Goal: Transaction & Acquisition: Purchase product/service

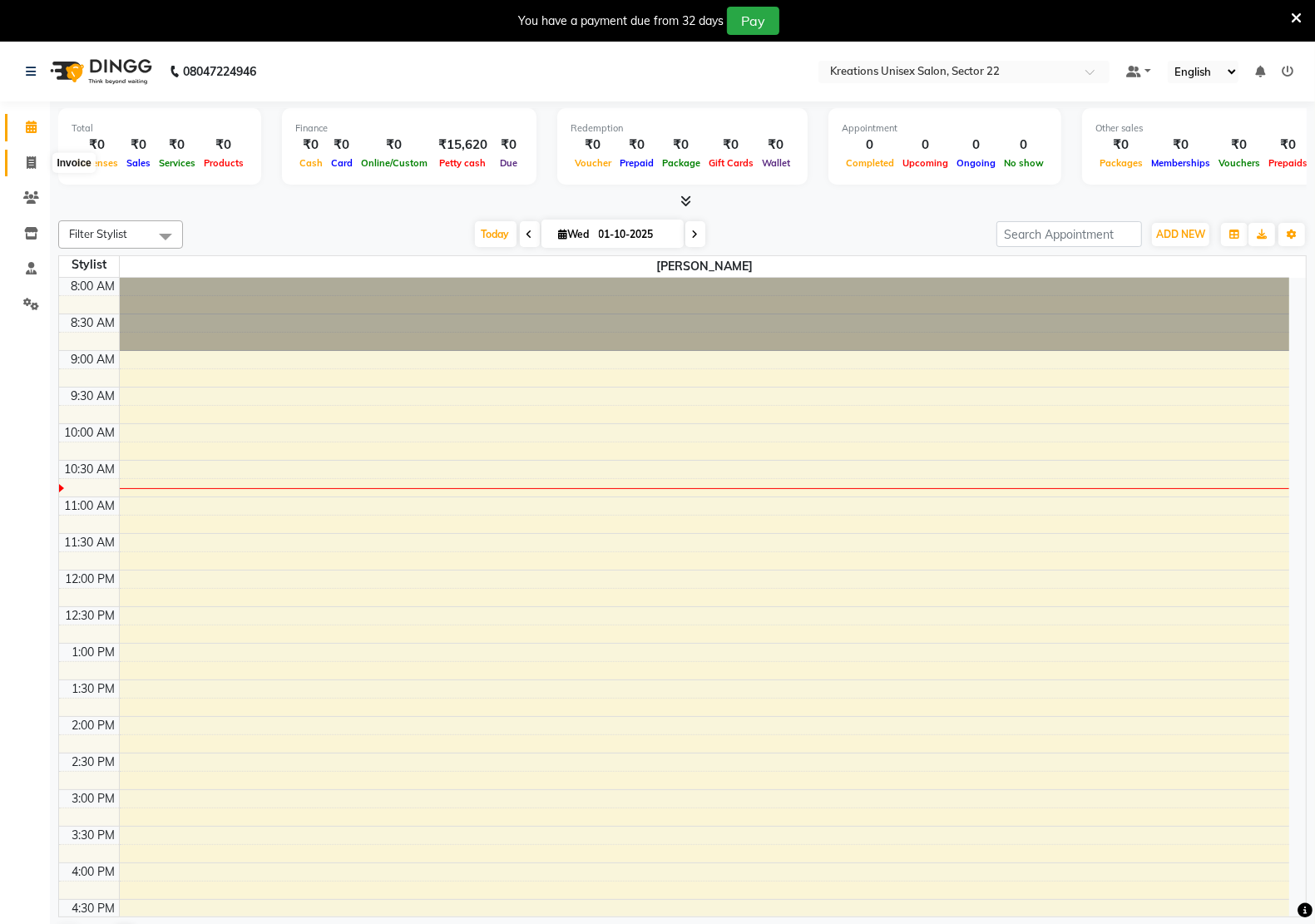
click at [30, 156] on icon at bounding box center [31, 162] width 9 height 12
select select "6170"
select select "service"
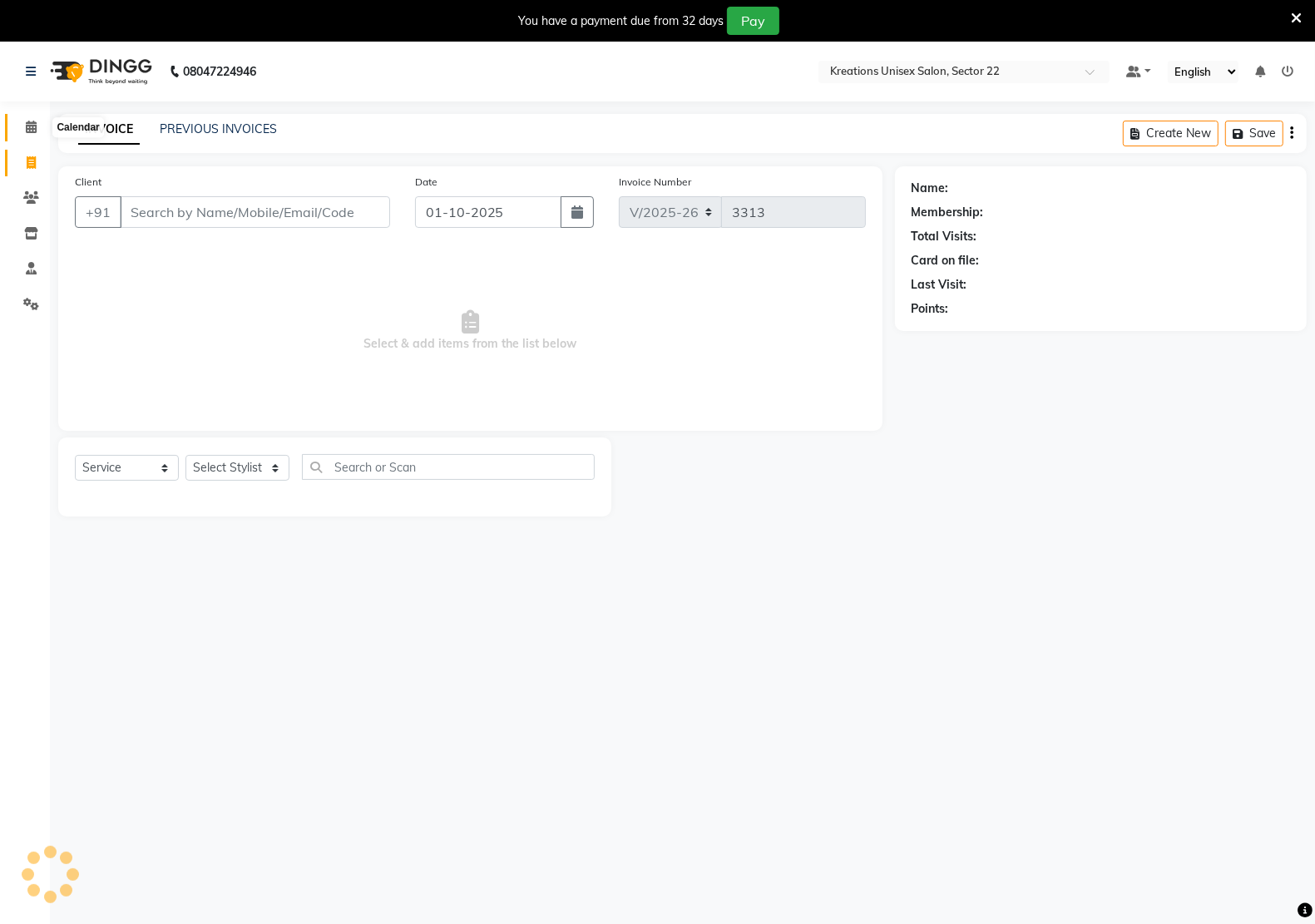
click at [27, 129] on icon at bounding box center [30, 126] width 10 height 12
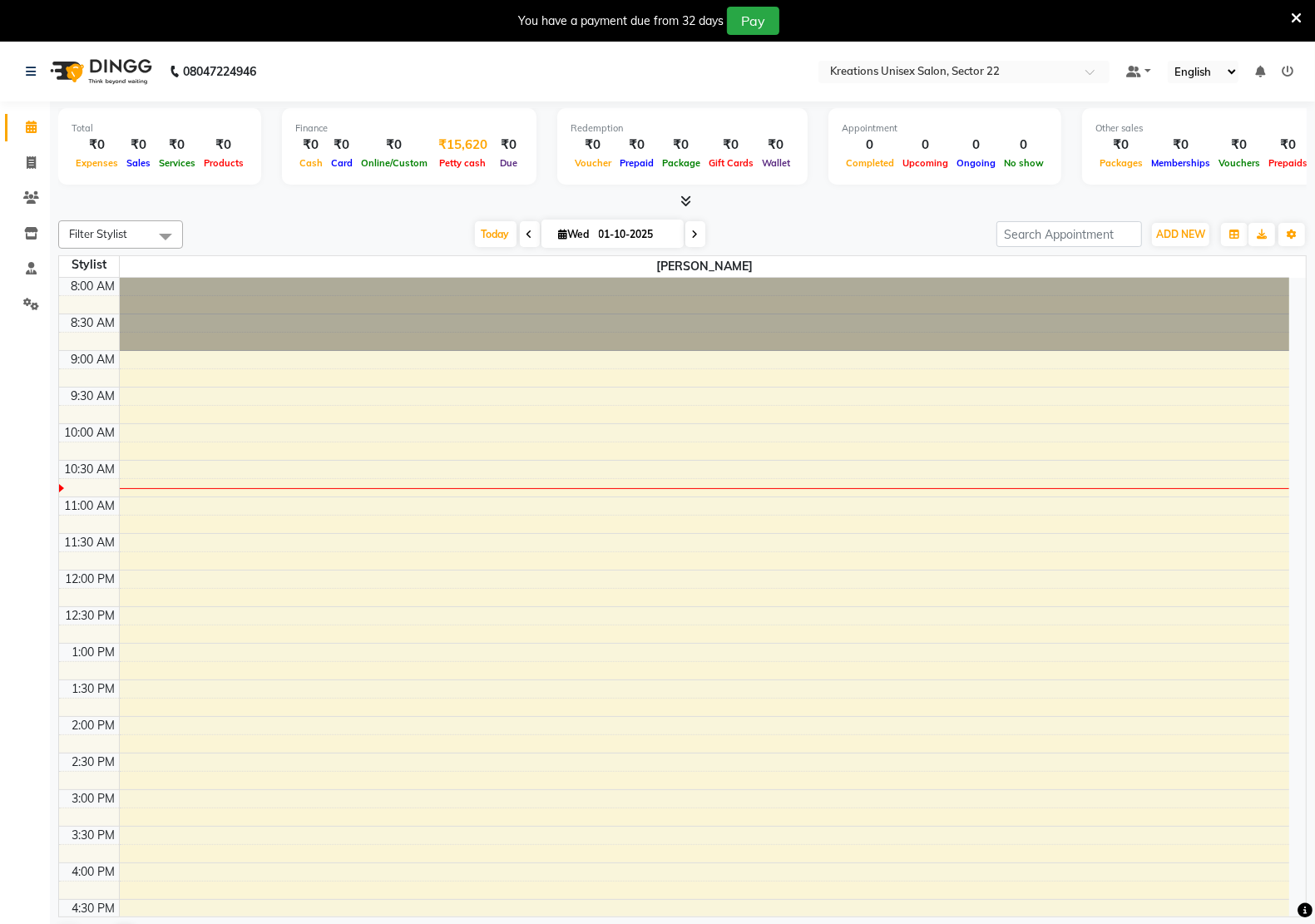
click at [457, 158] on span "Petty cash" at bounding box center [464, 163] width 55 height 11
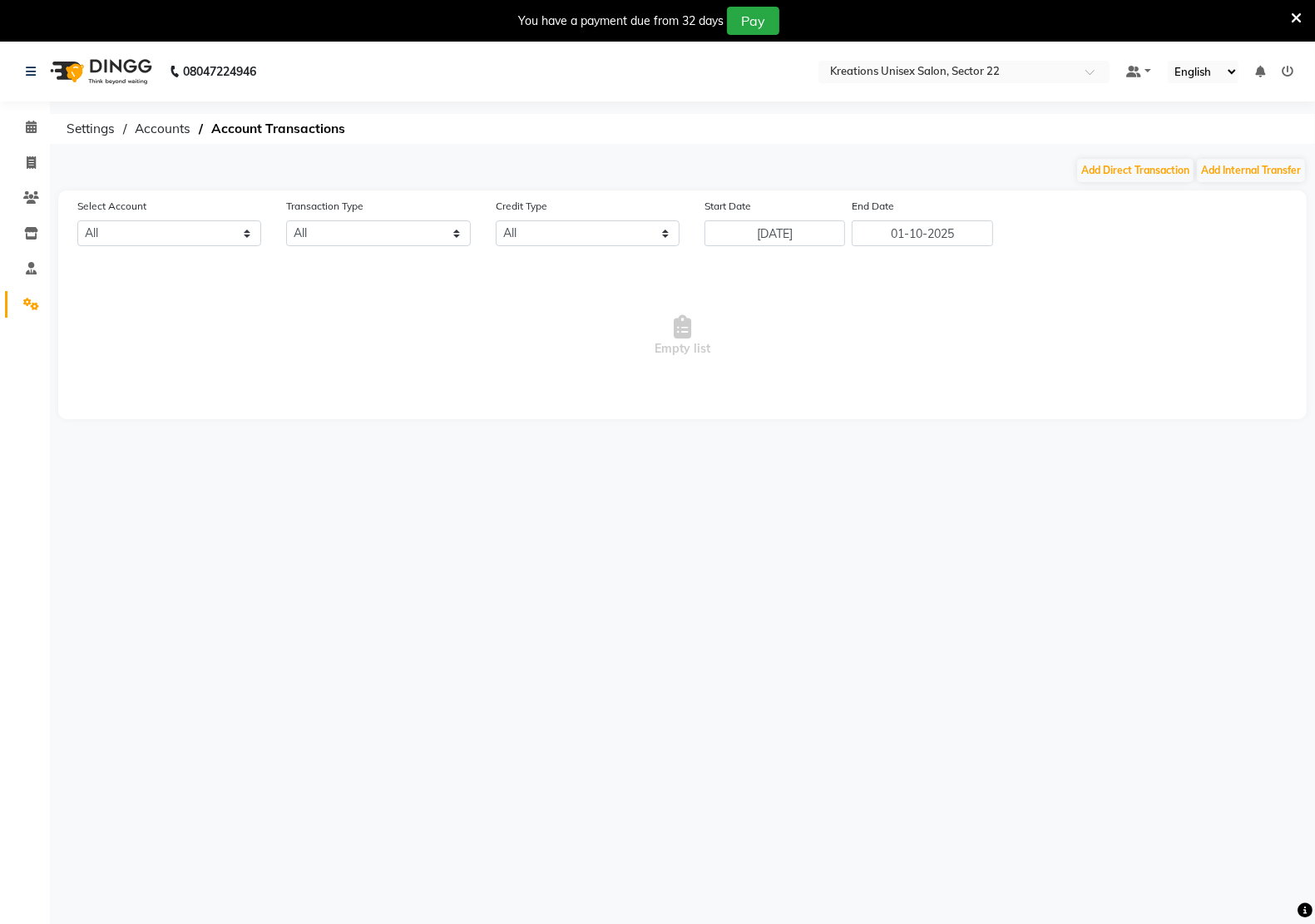
select select "5156"
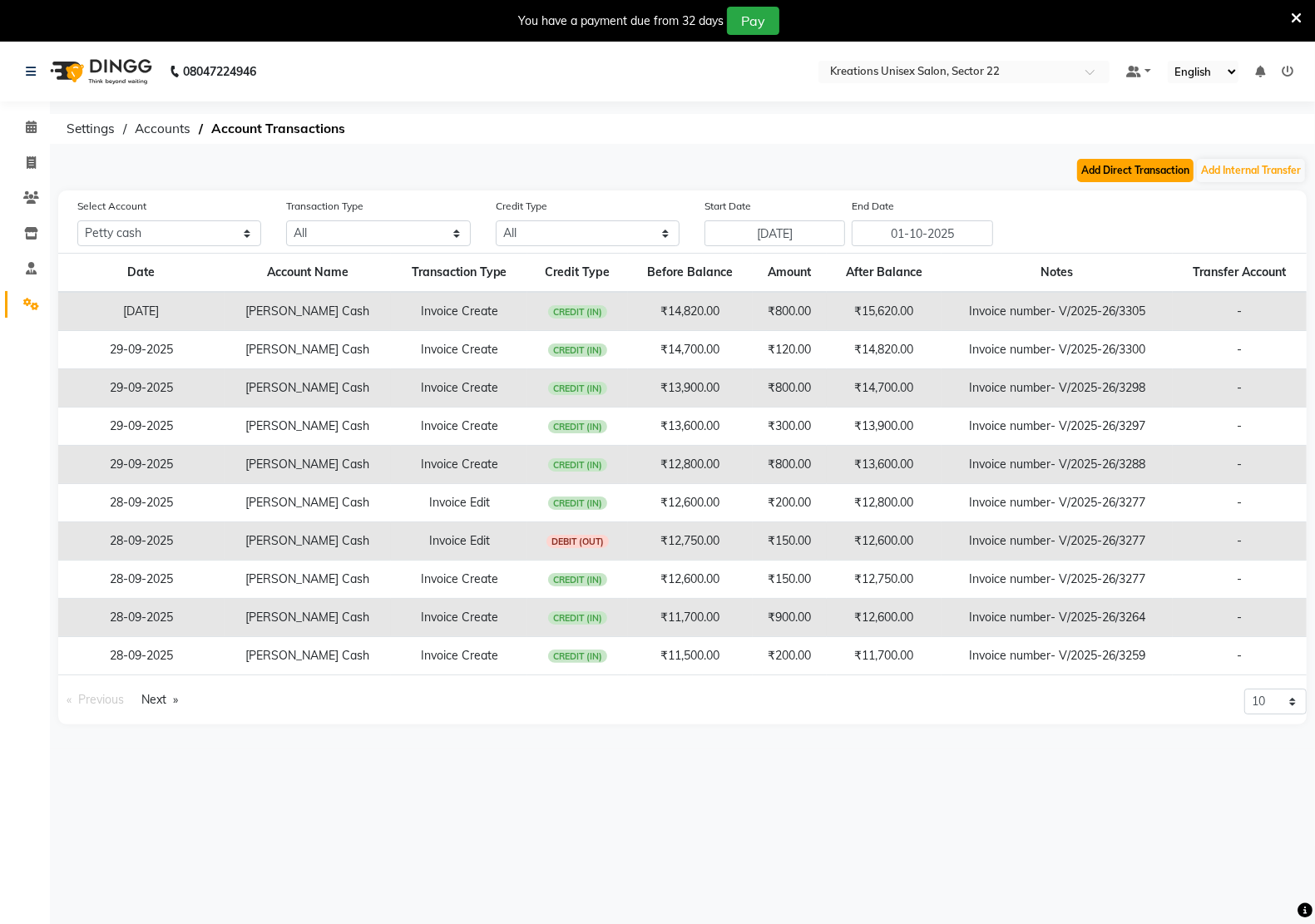
click at [1129, 169] on button "Add Direct Transaction" at bounding box center [1135, 171] width 117 height 24
select select "direct"
select select "5156"
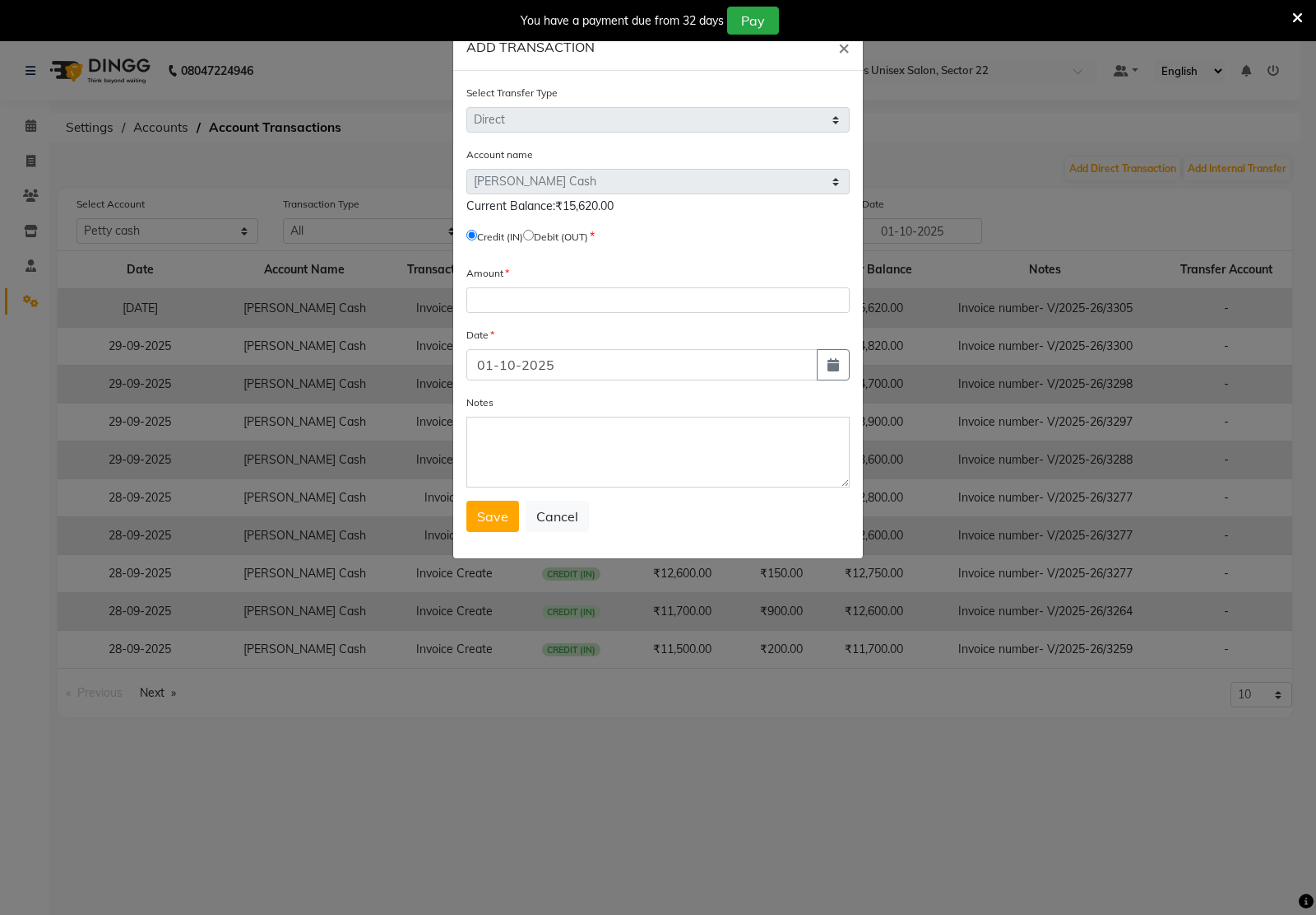
click at [534, 235] on input "radio" at bounding box center [528, 235] width 10 height 10
radio input "true"
click at [528, 306] on input "number" at bounding box center [658, 299] width 384 height 25
type input "15620"
click at [491, 508] on span "Save" at bounding box center [492, 516] width 31 height 17
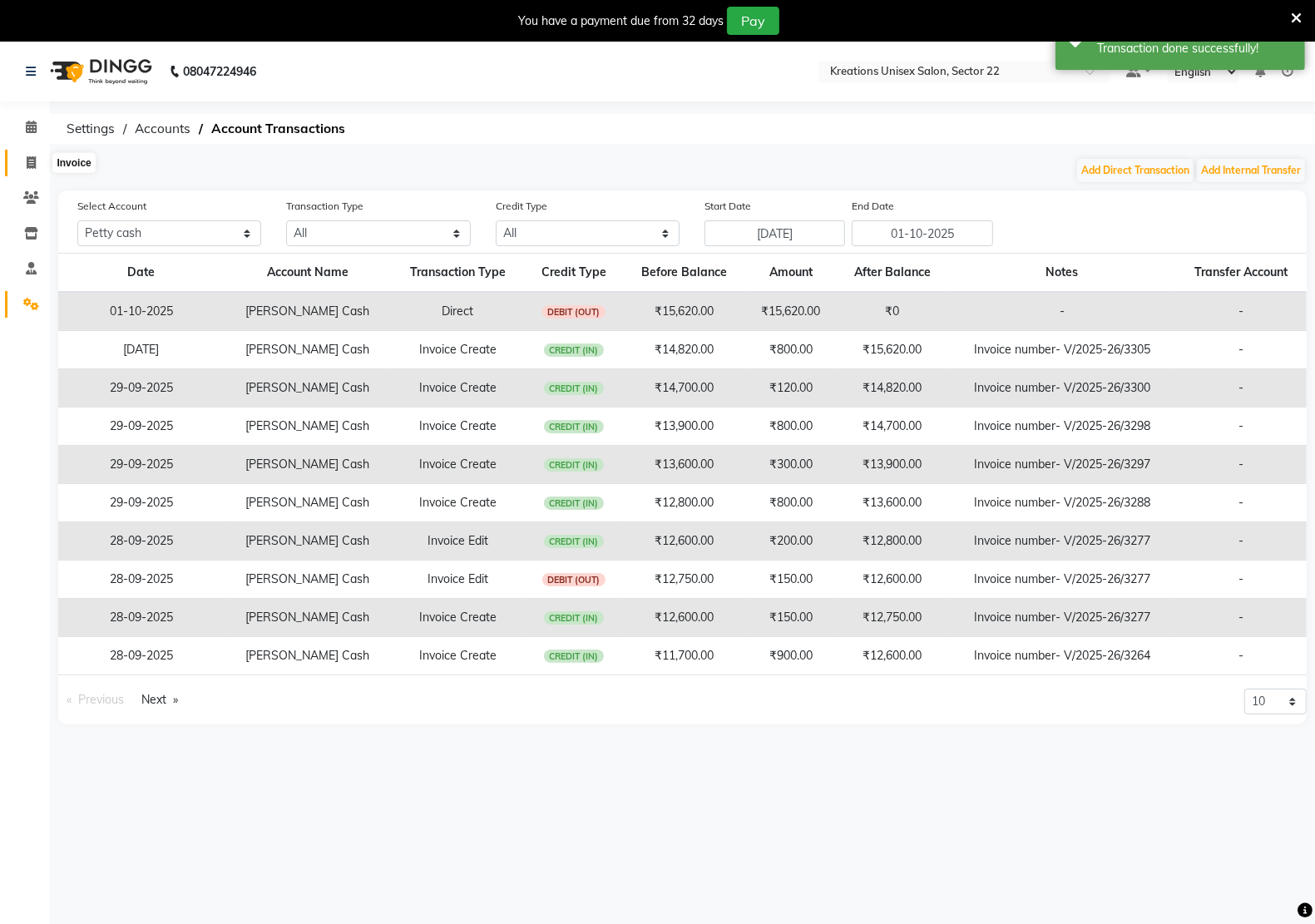
click at [27, 159] on icon at bounding box center [31, 162] width 9 height 12
select select "service"
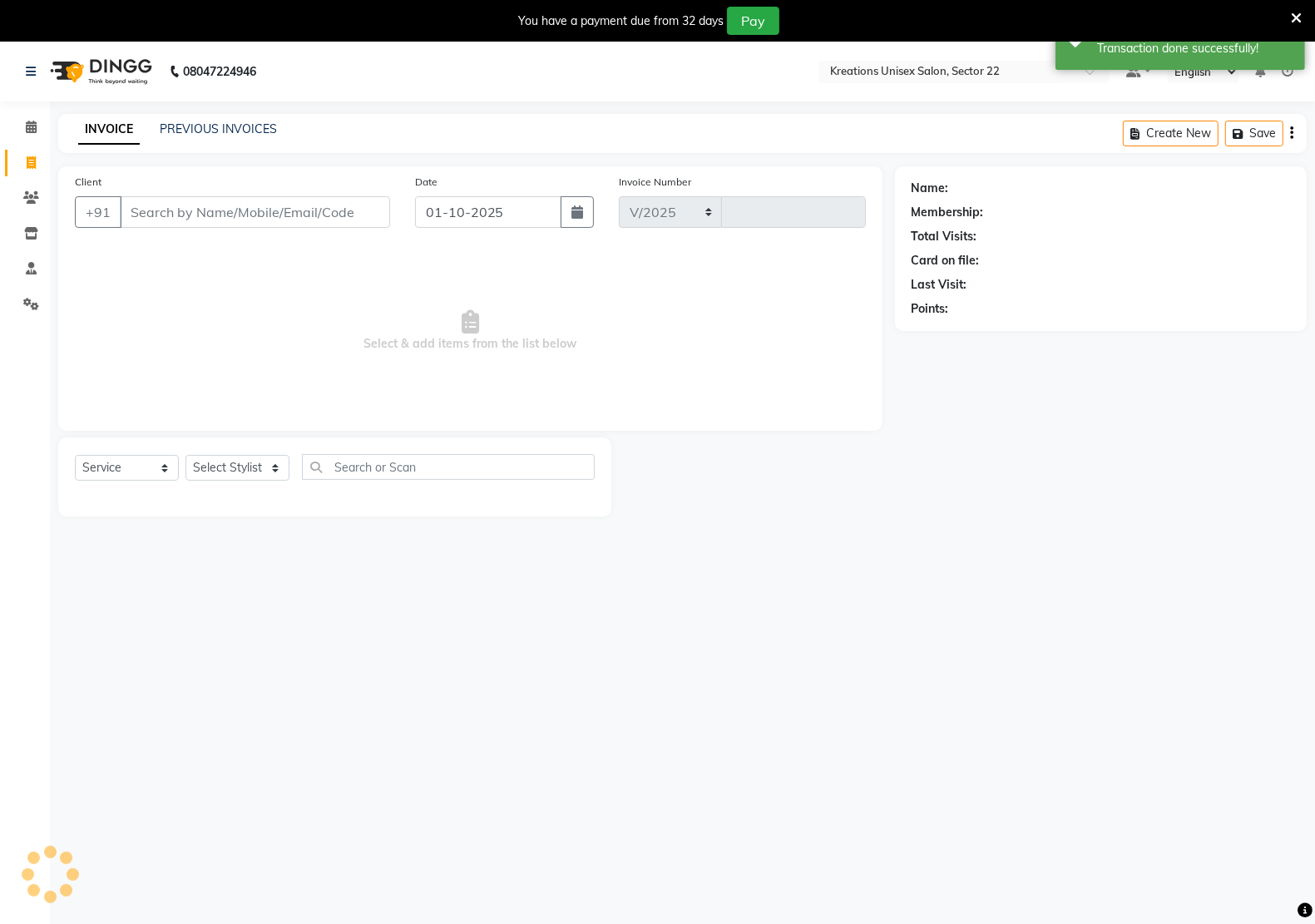
select select "6170"
type input "3313"
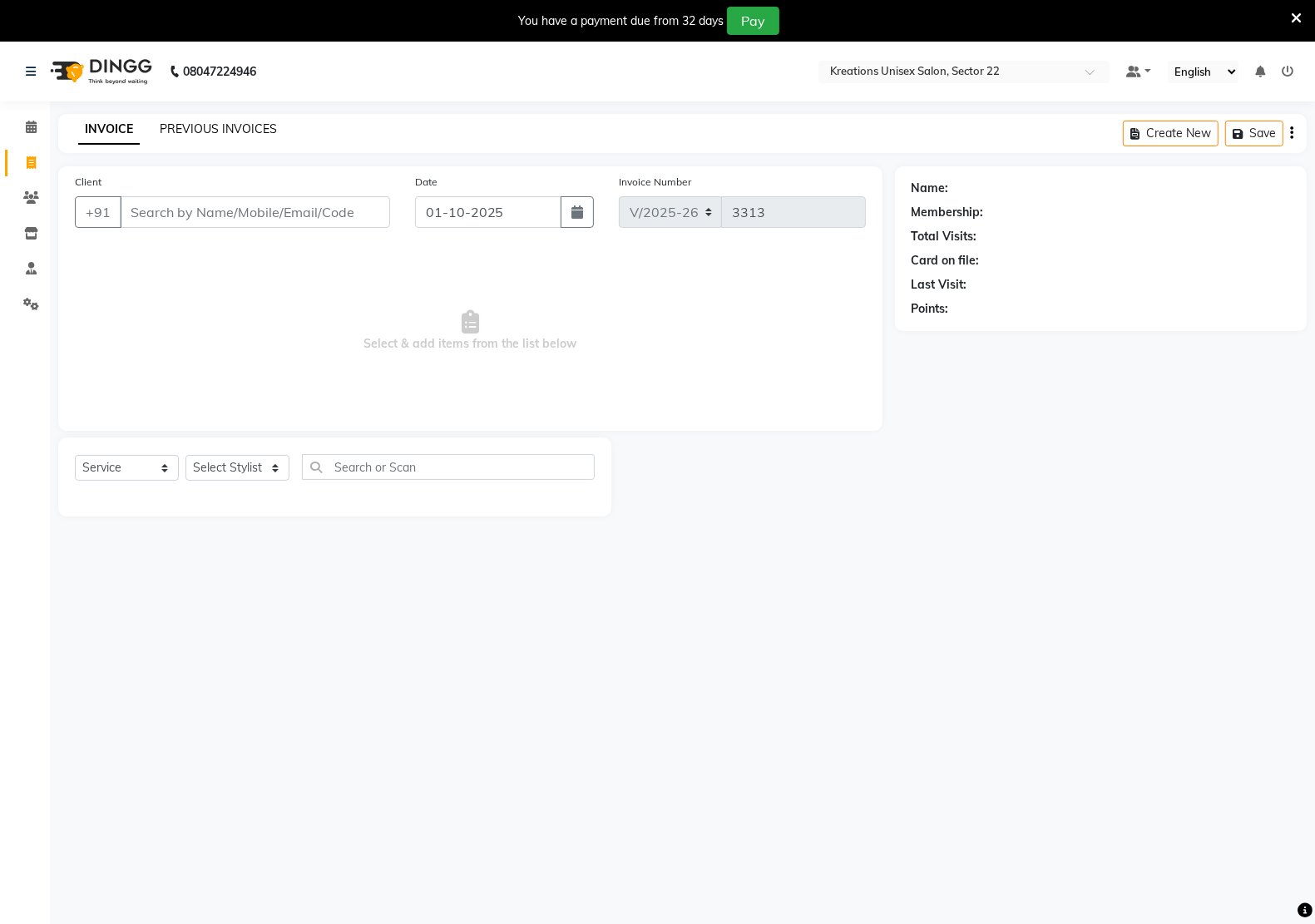
click at [186, 135] on link "PREVIOUS INVOICES" at bounding box center [218, 129] width 118 height 15
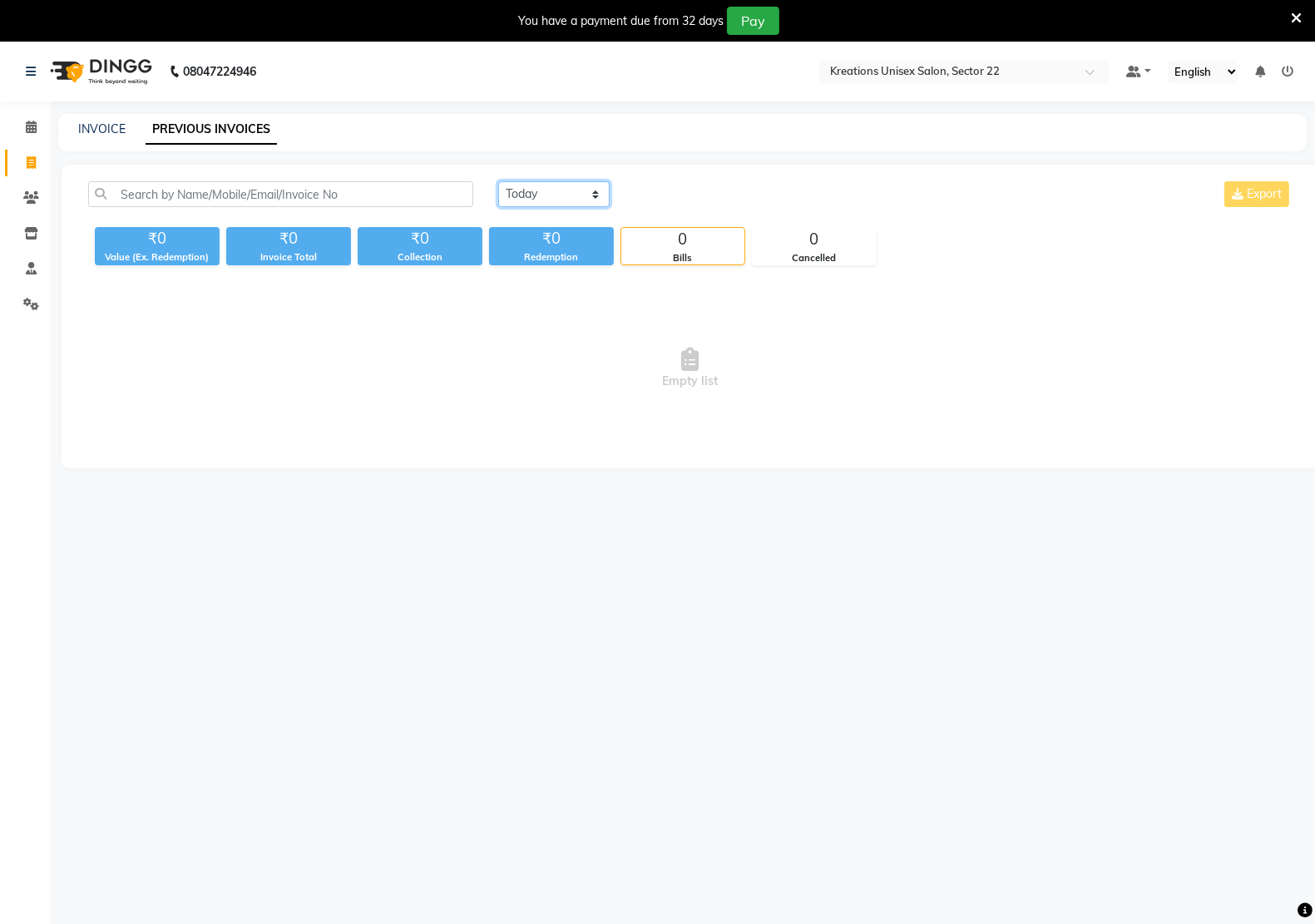
click at [594, 192] on select "Today Yesterday Custom Range" at bounding box center [554, 193] width 112 height 26
click at [498, 181] on select "Today Yesterday Custom Range" at bounding box center [554, 193] width 112 height 26
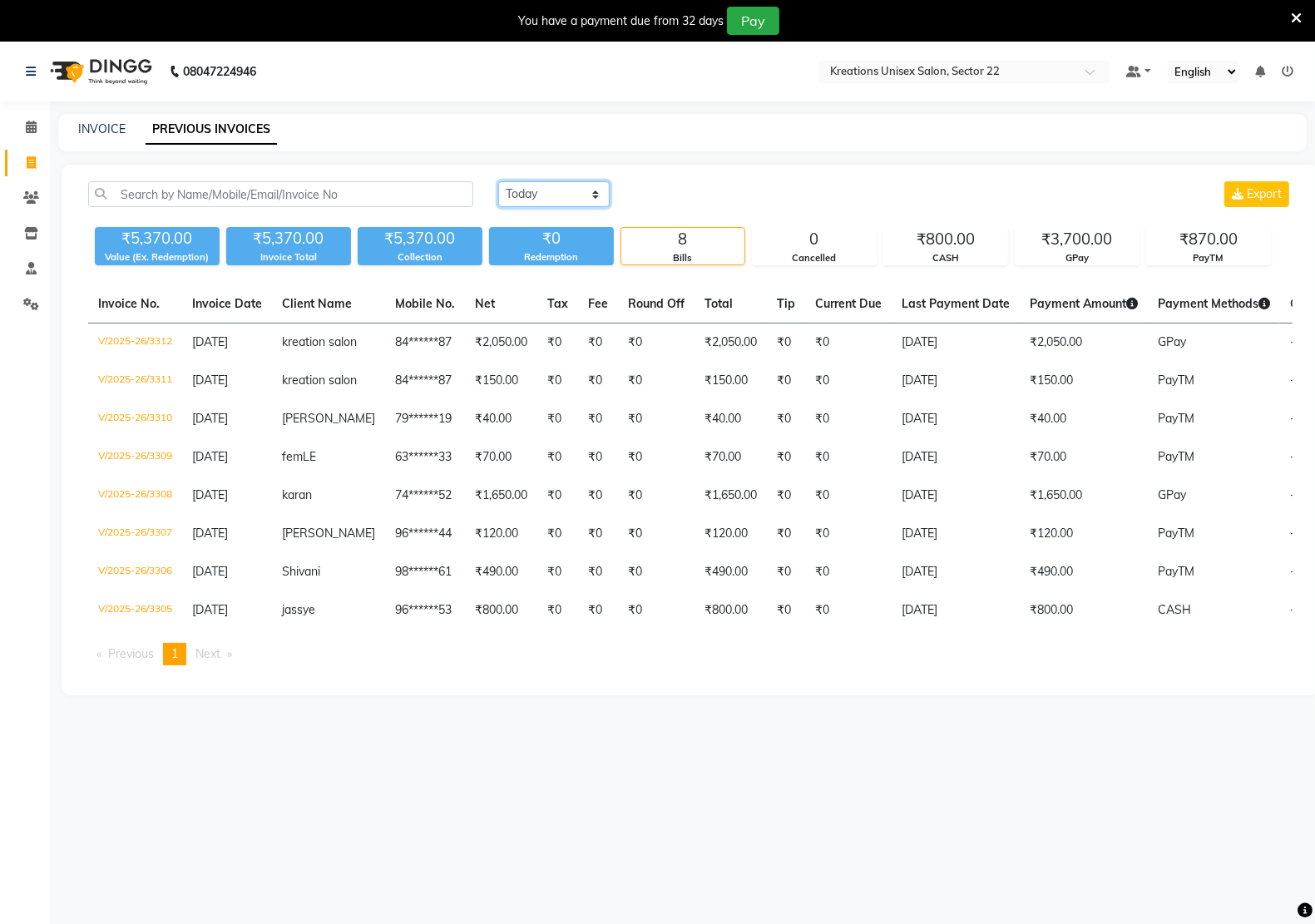
click at [595, 193] on select "Today Yesterday Custom Range" at bounding box center [554, 193] width 112 height 26
select select "range"
click at [498, 181] on select "Today Yesterday Custom Range" at bounding box center [554, 193] width 112 height 26
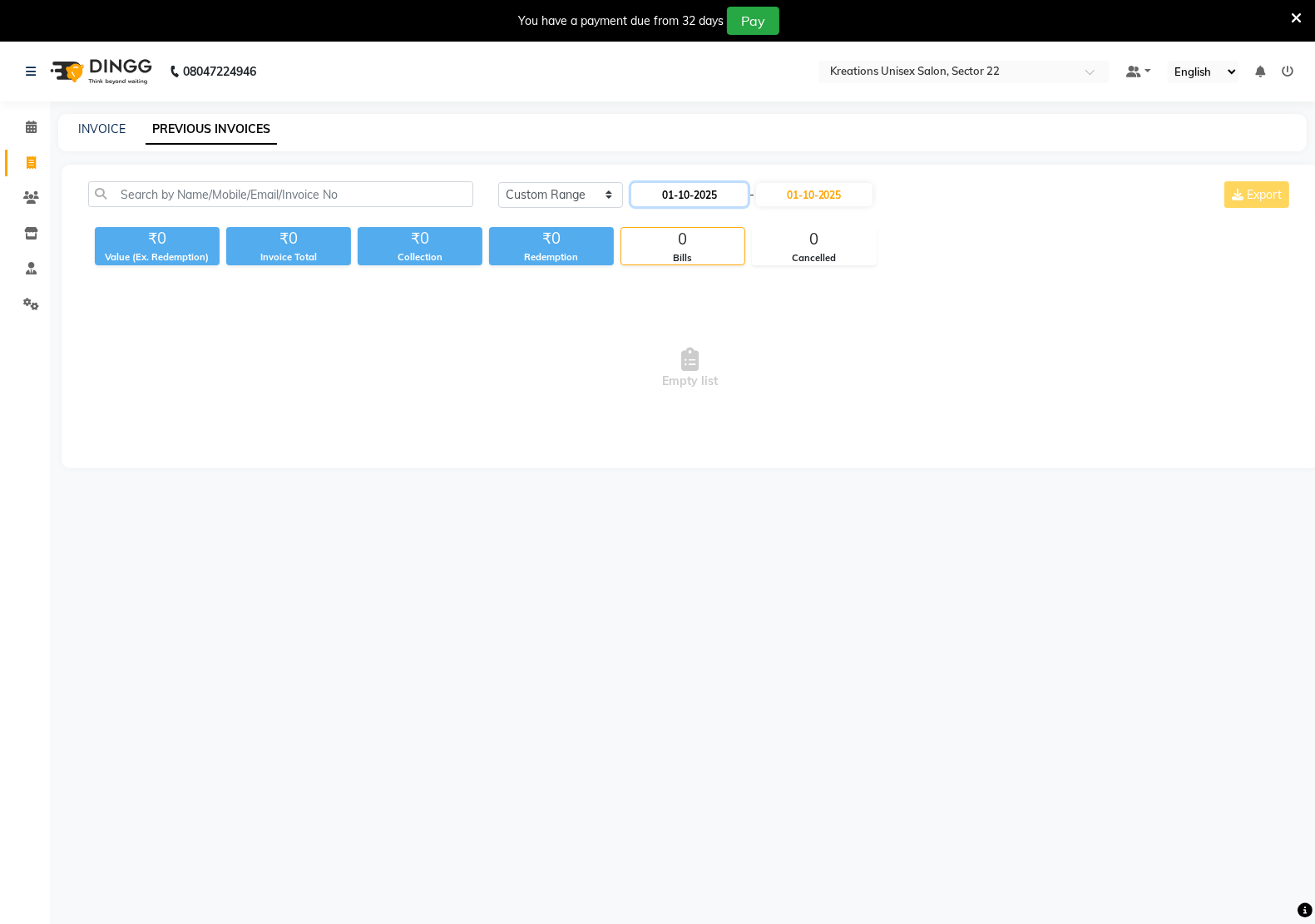
click at [671, 198] on input "01-10-2025" at bounding box center [689, 194] width 117 height 24
select select "10"
select select "2025"
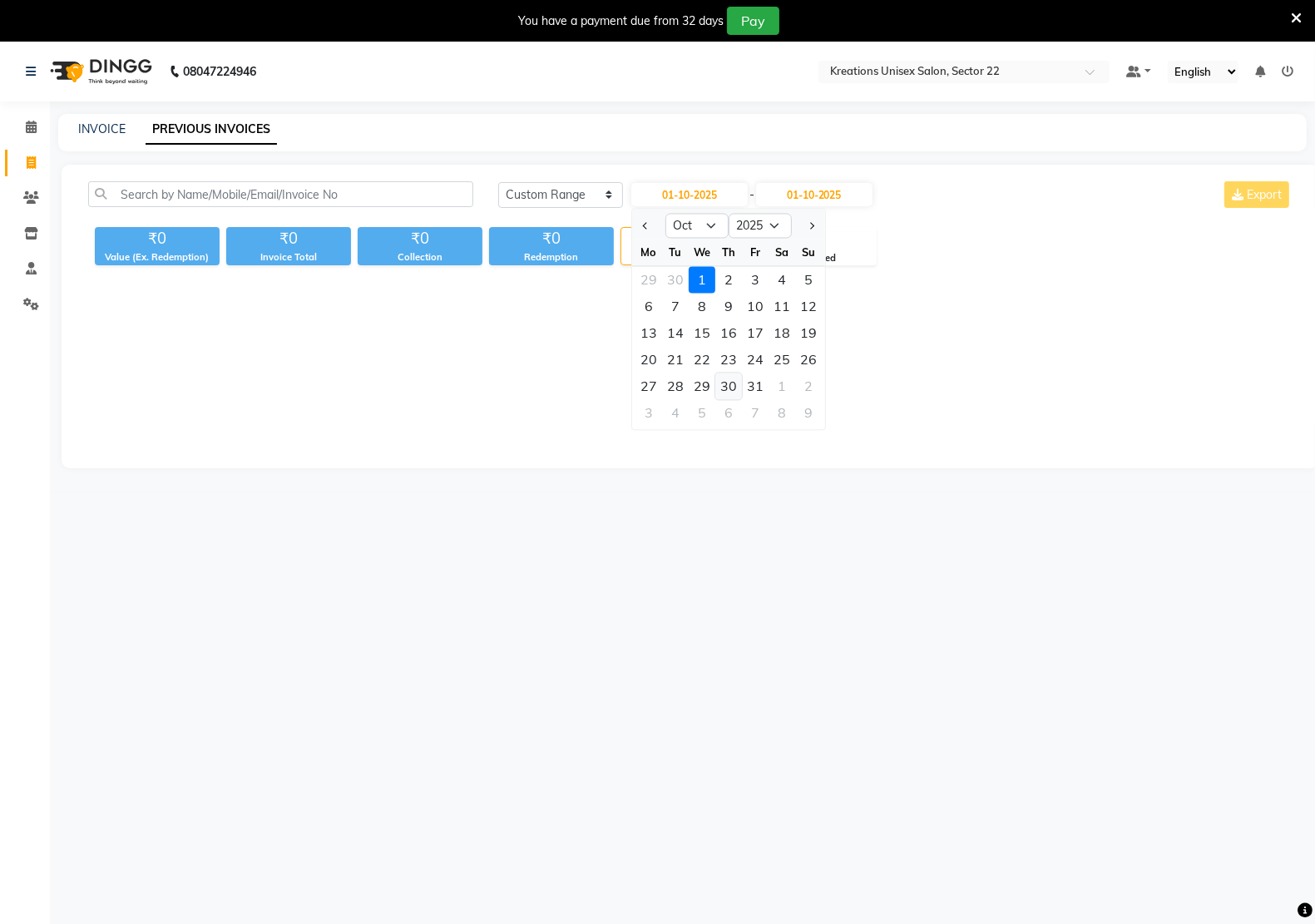
click at [726, 375] on div "30" at bounding box center [728, 387] width 27 height 27
type input "30-10-2025"
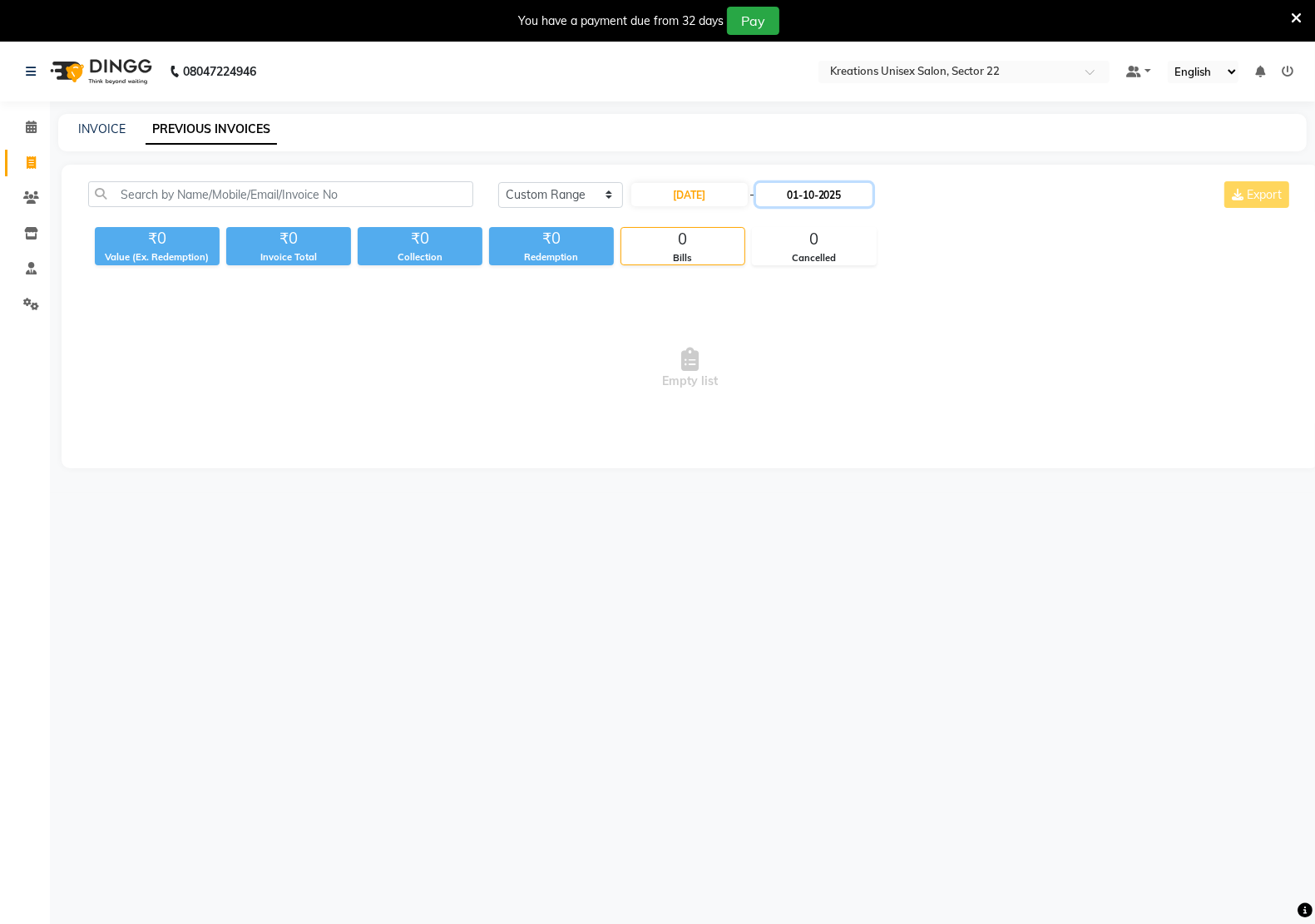
click at [796, 193] on input "01-10-2025" at bounding box center [813, 194] width 117 height 24
click at [858, 383] on div "30" at bounding box center [858, 387] width 27 height 27
type input "30-10-2025"
click at [687, 191] on input "30-10-2025" at bounding box center [689, 194] width 117 height 24
select select "10"
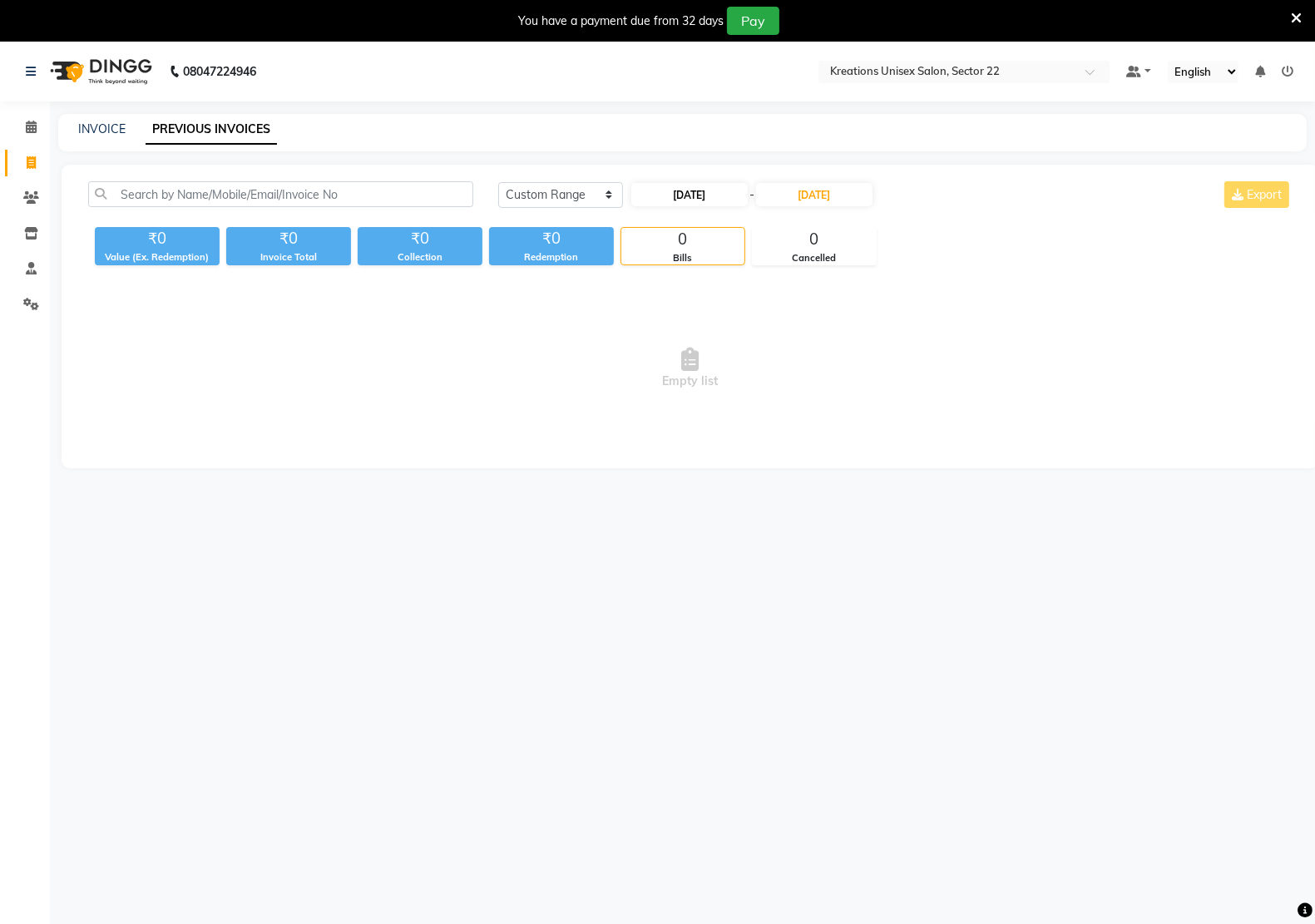
select select "2025"
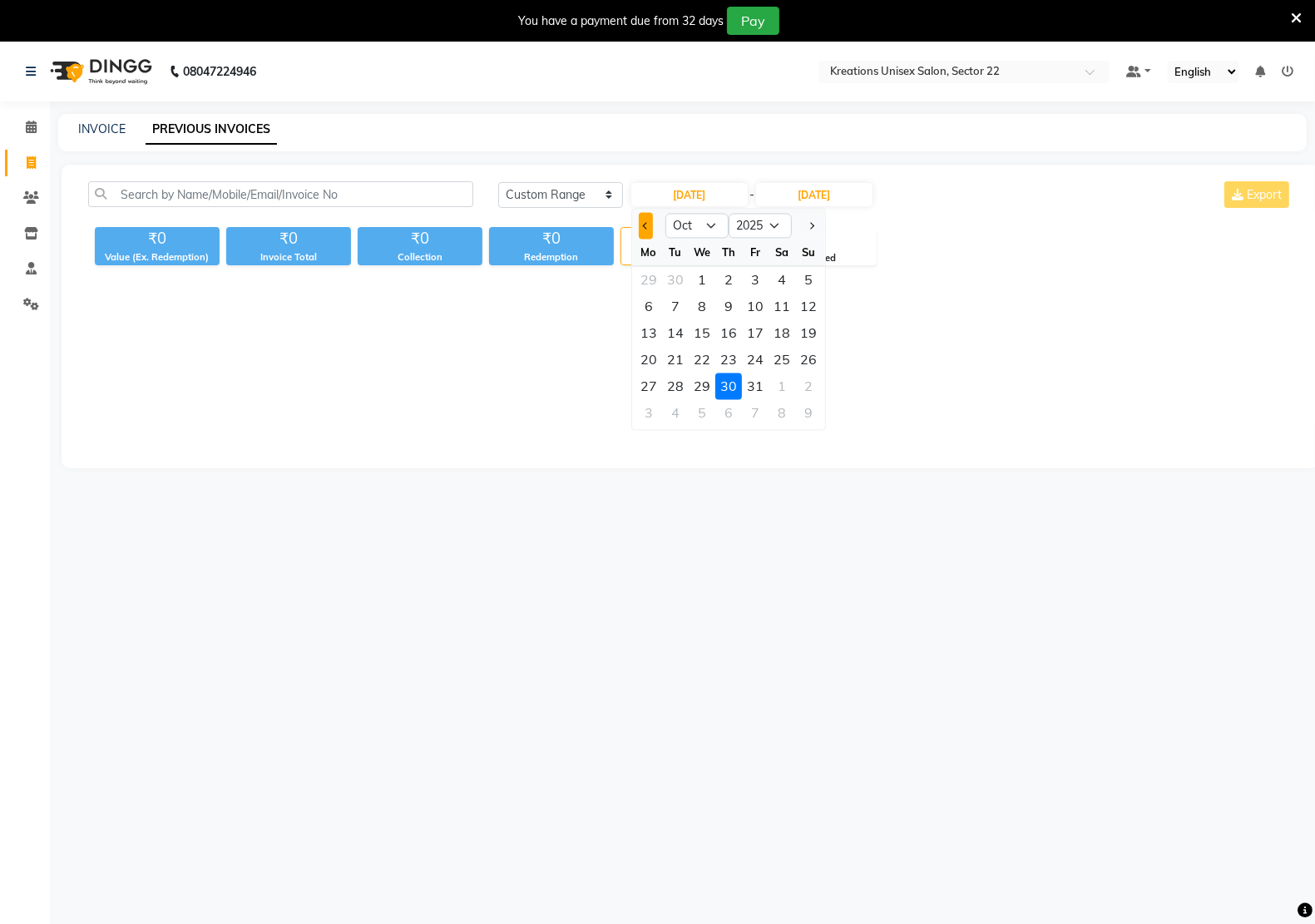
click at [649, 226] on button "Previous month" at bounding box center [646, 226] width 14 height 27
select select "9"
click at [674, 383] on div "30" at bounding box center [675, 387] width 27 height 27
type input "30-09-2025"
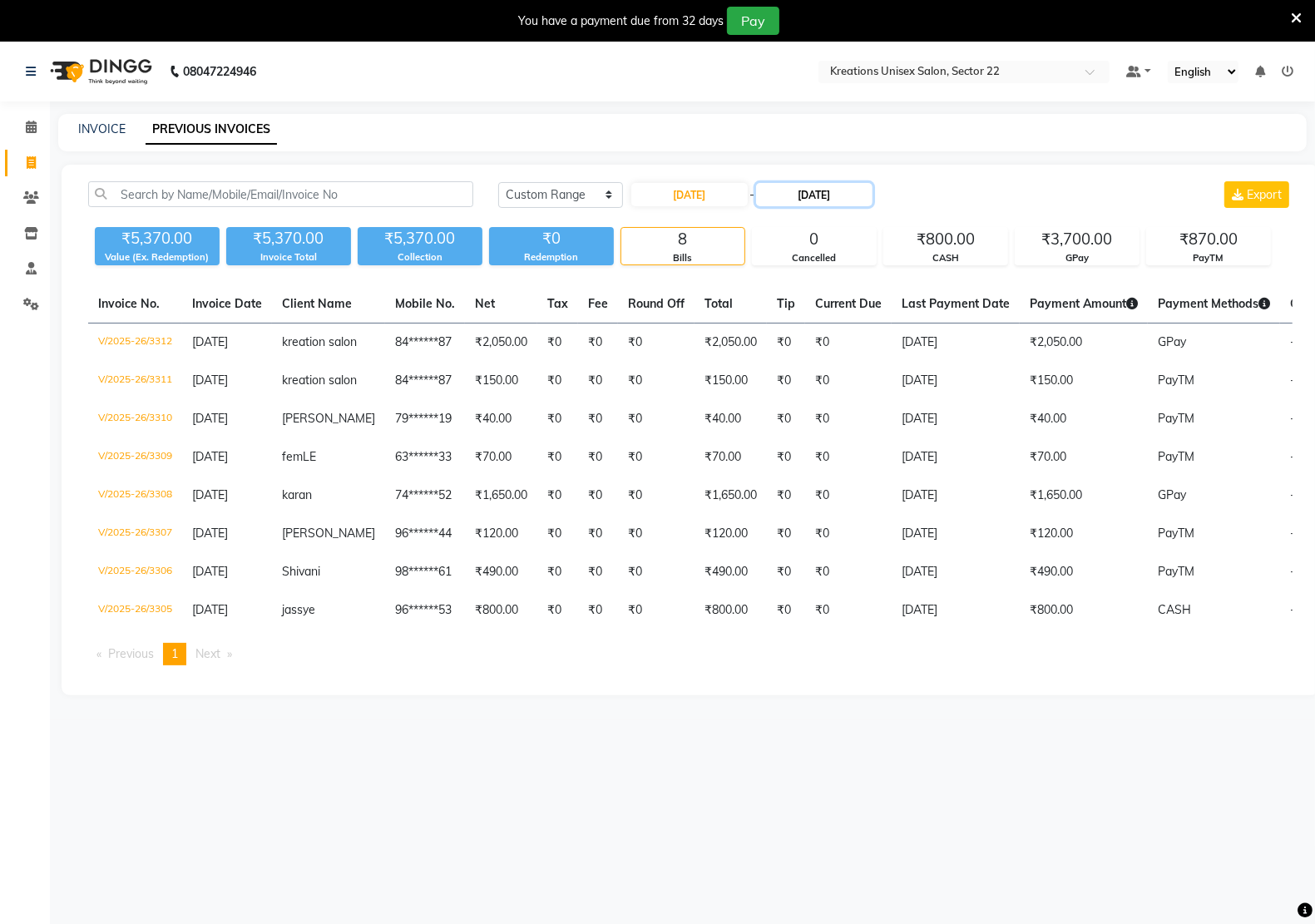
click at [798, 196] on input "30-10-2025" at bounding box center [813, 194] width 117 height 24
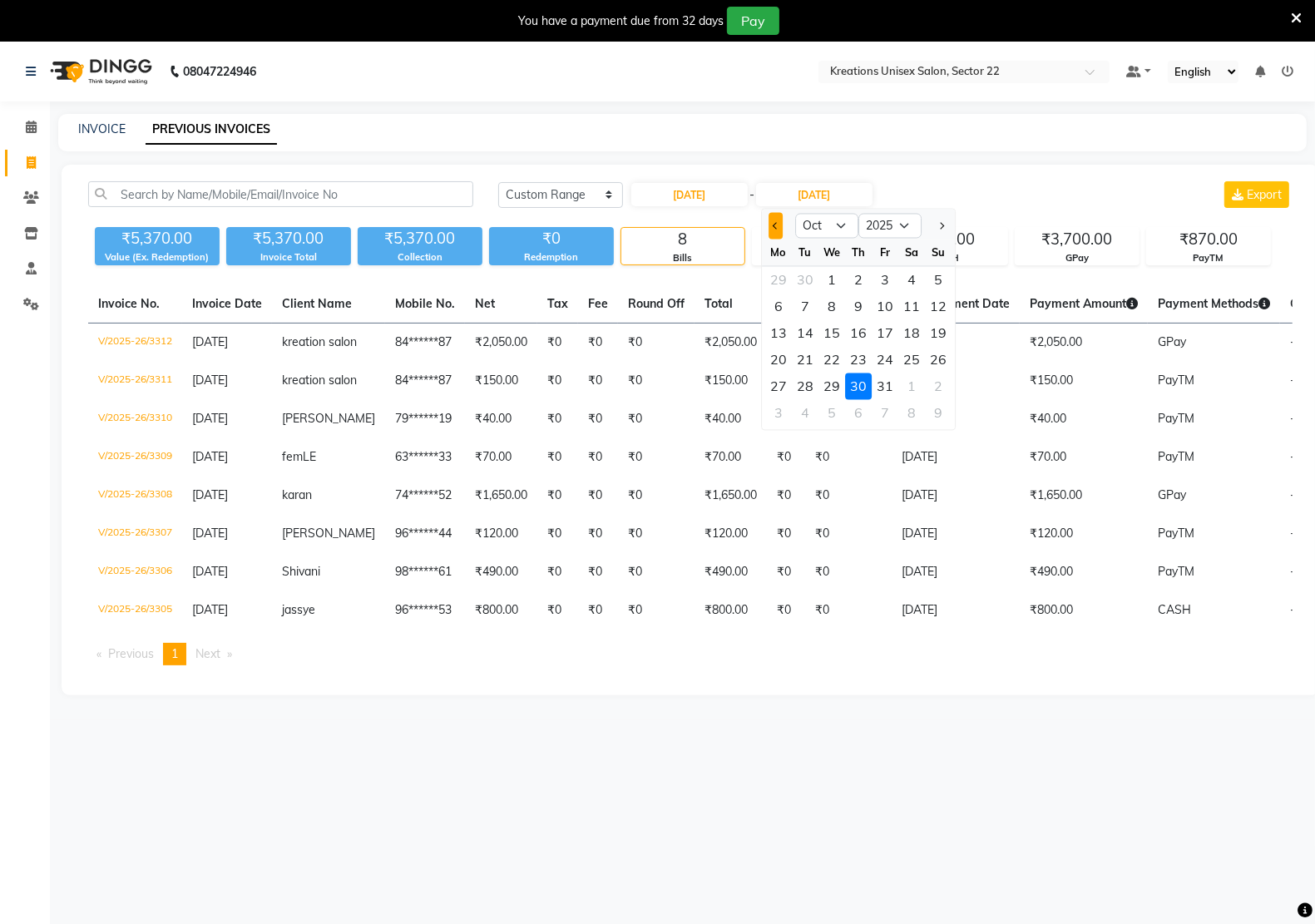
click at [776, 226] on span "Previous month" at bounding box center [776, 225] width 7 height 7
select select "9"
click at [807, 391] on div "30" at bounding box center [805, 387] width 27 height 27
type input "30-09-2025"
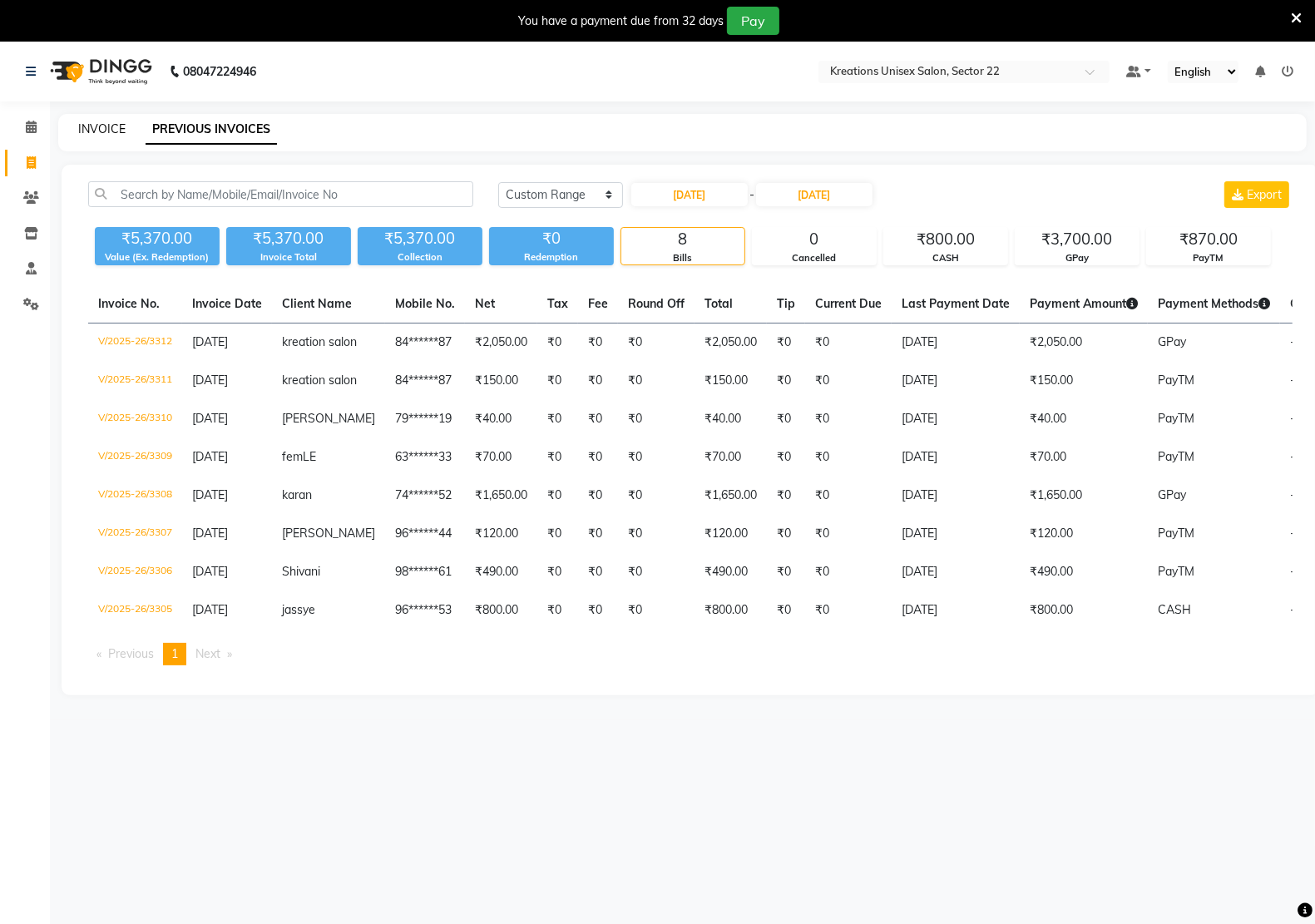
click at [98, 129] on link "INVOICE" at bounding box center [101, 129] width 47 height 15
select select "service"
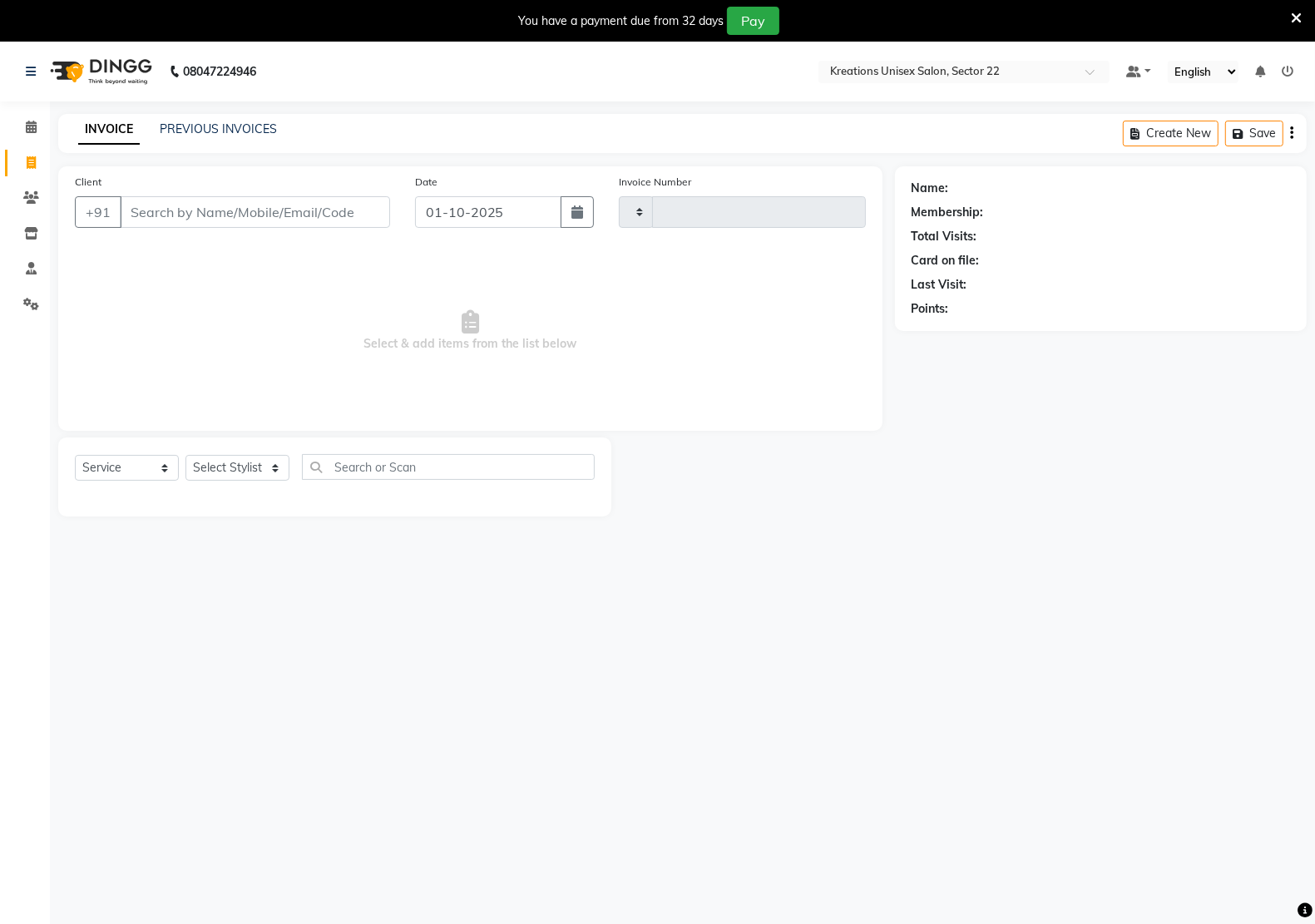
type input "3313"
select select "6170"
click at [438, 221] on input "01-10-2025" at bounding box center [488, 211] width 146 height 31
select select "10"
select select "2025"
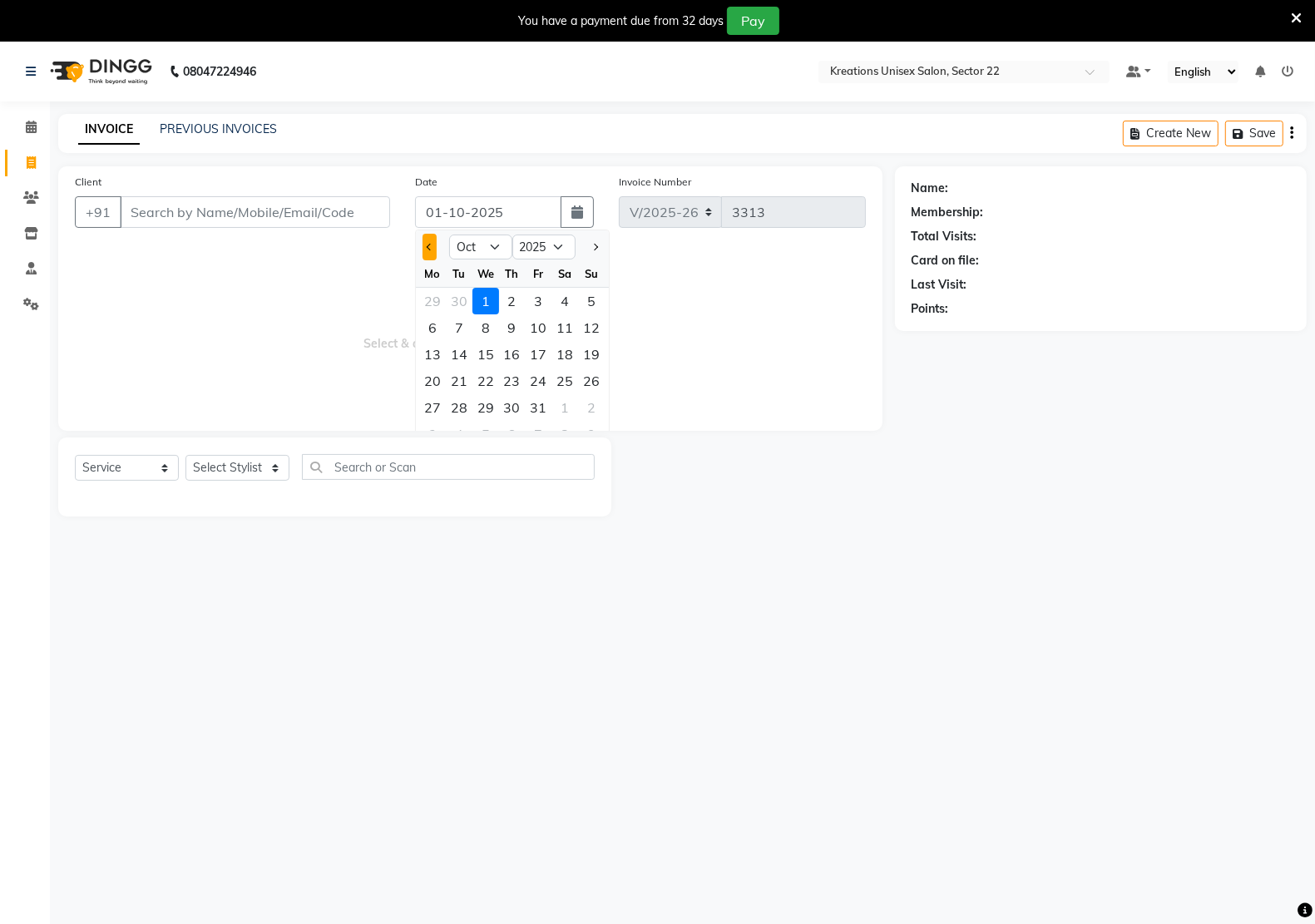
click at [429, 244] on span "Previous month" at bounding box center [429, 246] width 7 height 7
select select "9"
click at [454, 403] on div "30" at bounding box center [459, 408] width 27 height 27
type input "30-09-2025"
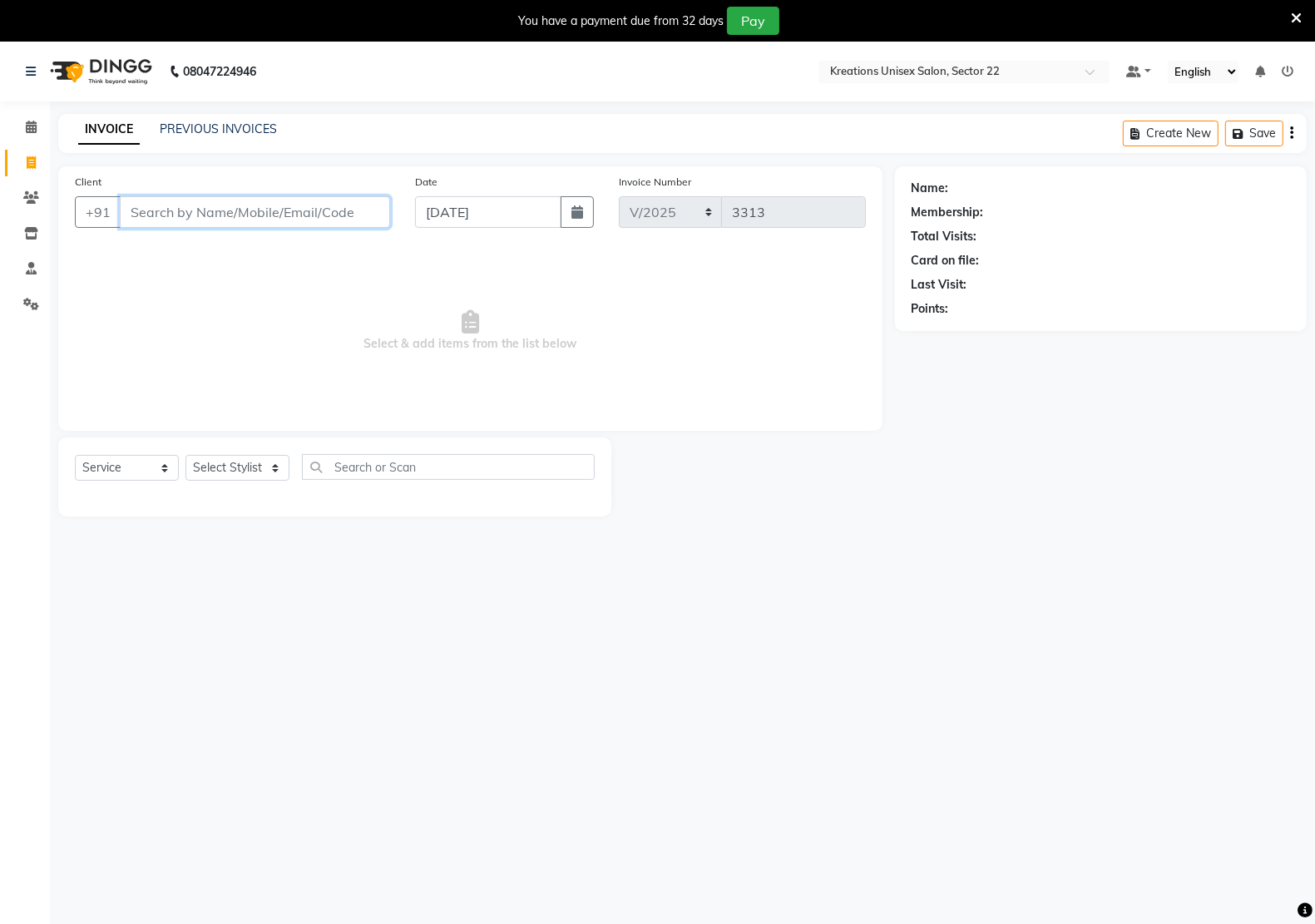
click at [228, 219] on input "Client" at bounding box center [254, 211] width 270 height 31
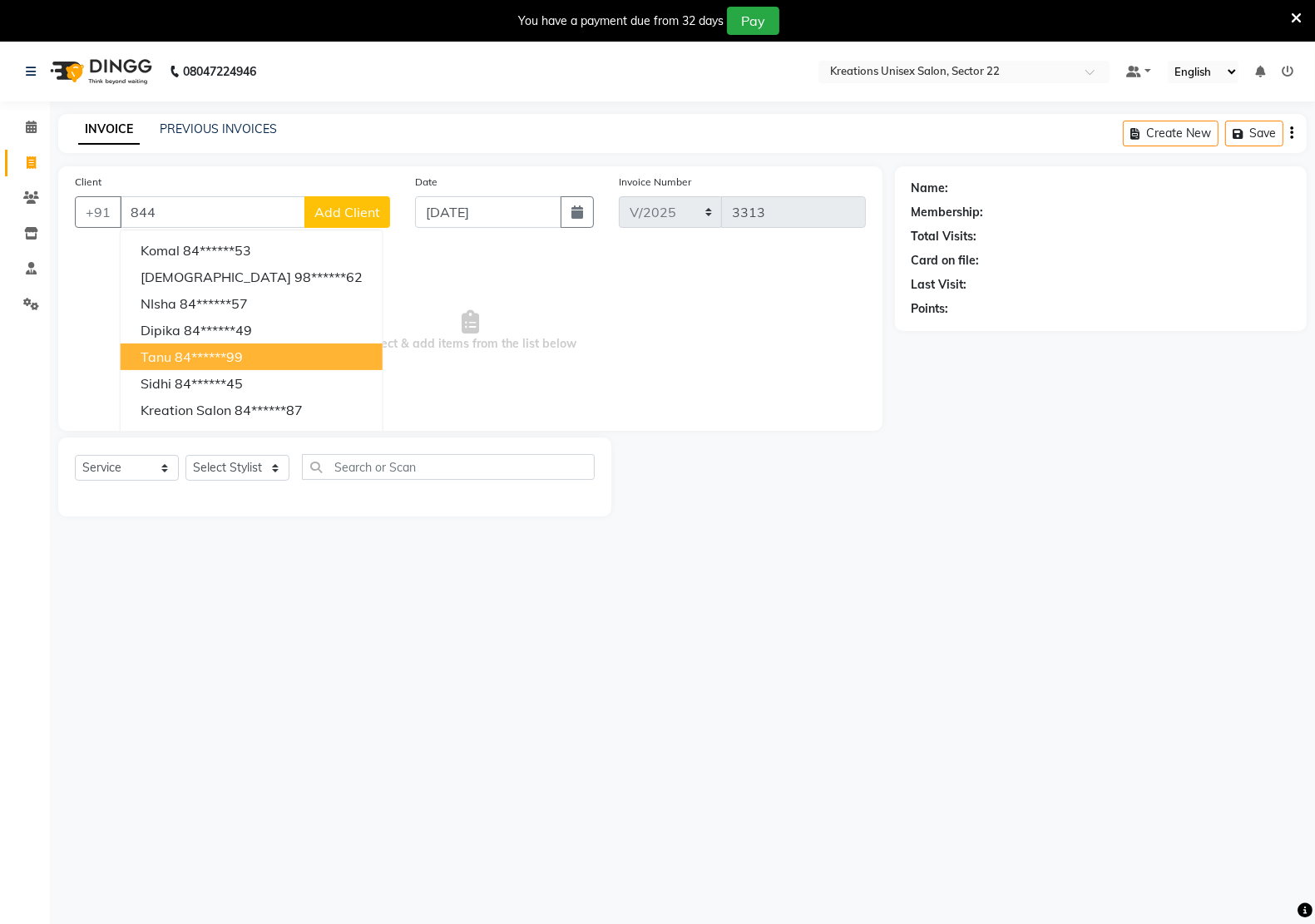
drag, startPoint x: 1200, startPoint y: 605, endPoint x: 1189, endPoint y: 605, distance: 11.0
click at [1200, 605] on div "08047224946 Select Location × Kreations Unisex Salon, Sector 22 Default Panel M…" at bounding box center [657, 503] width 1315 height 924
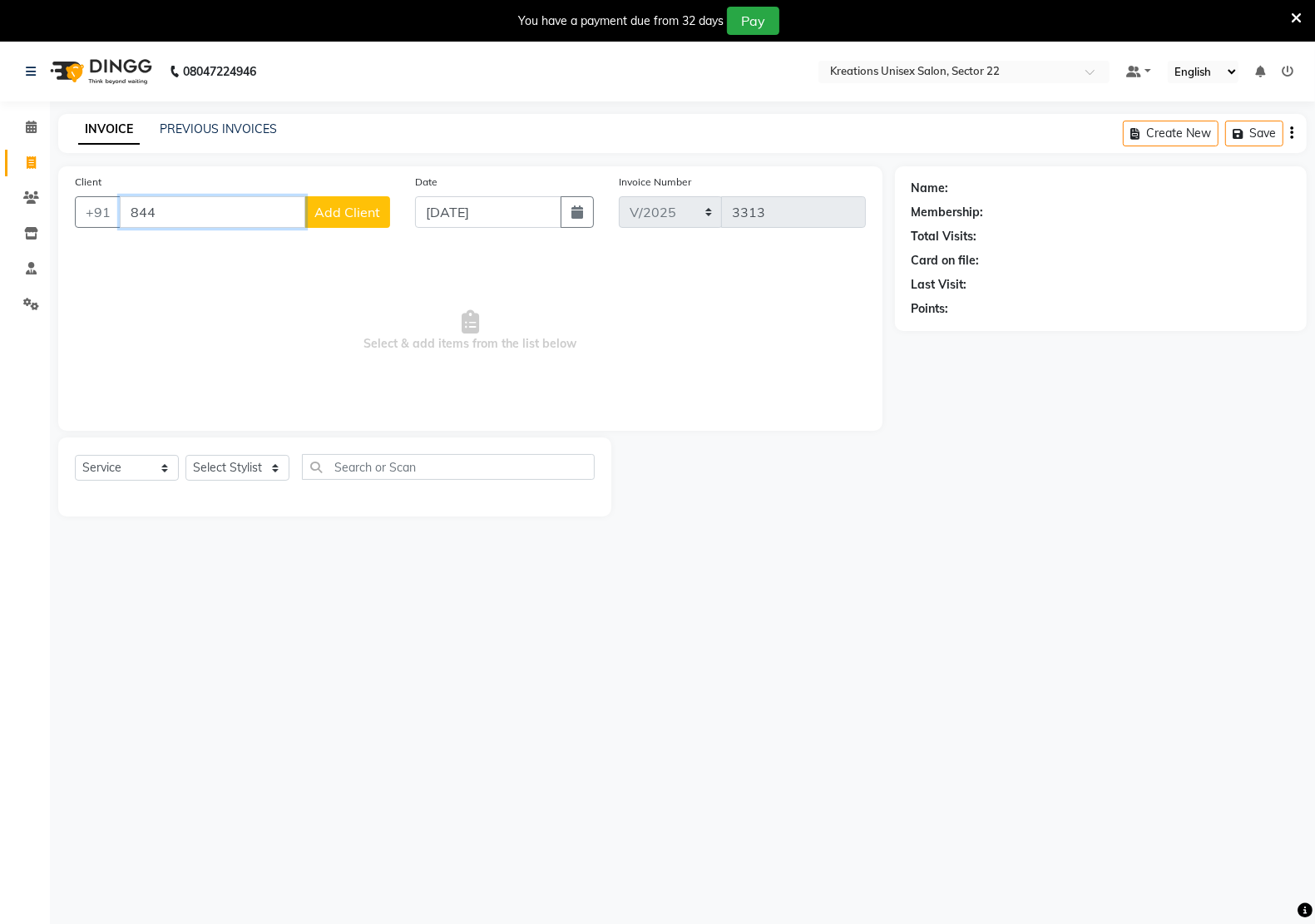
click at [164, 210] on input "844" at bounding box center [212, 211] width 186 height 31
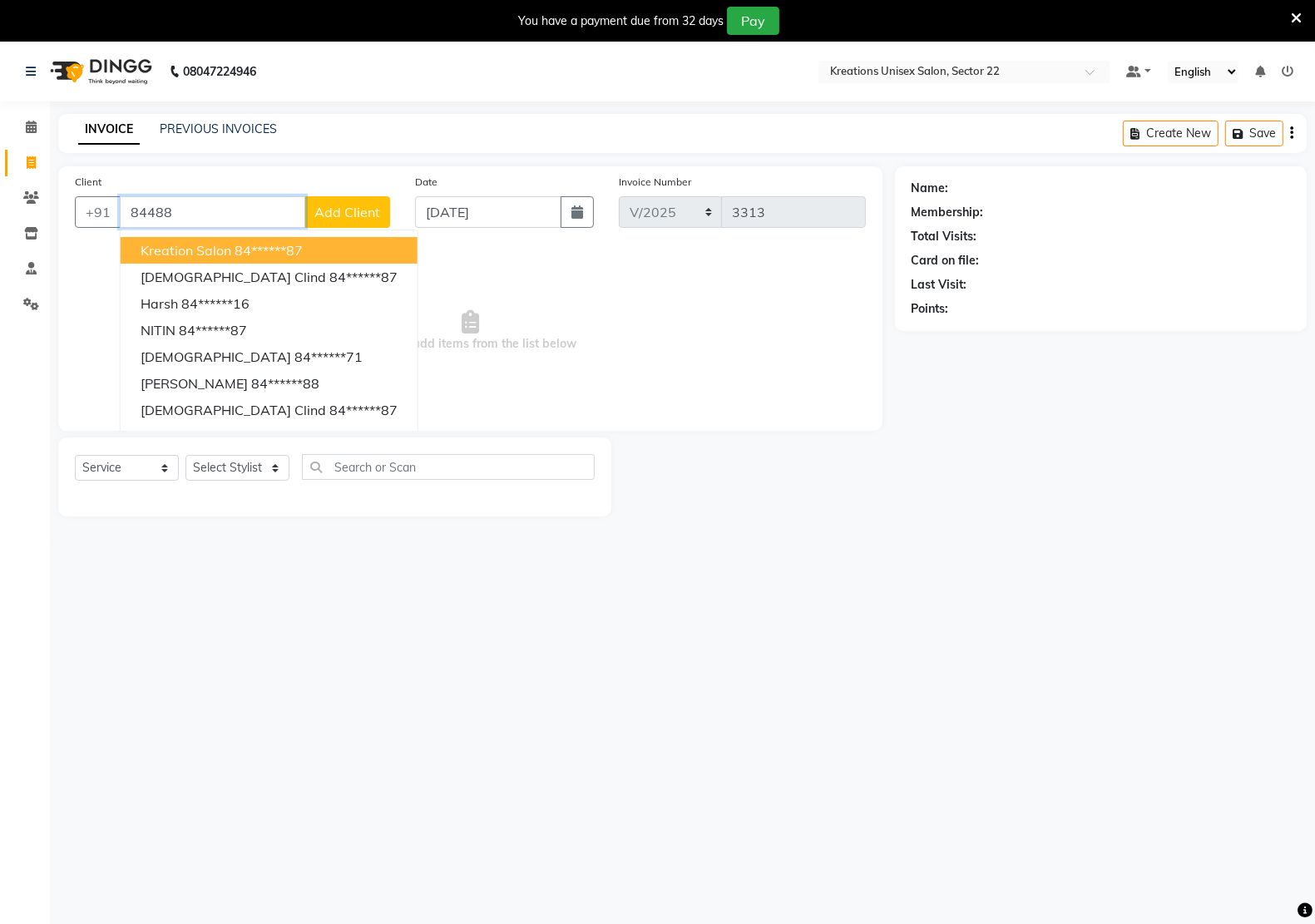
click at [205, 246] on span "kreation salon" at bounding box center [186, 250] width 91 height 17
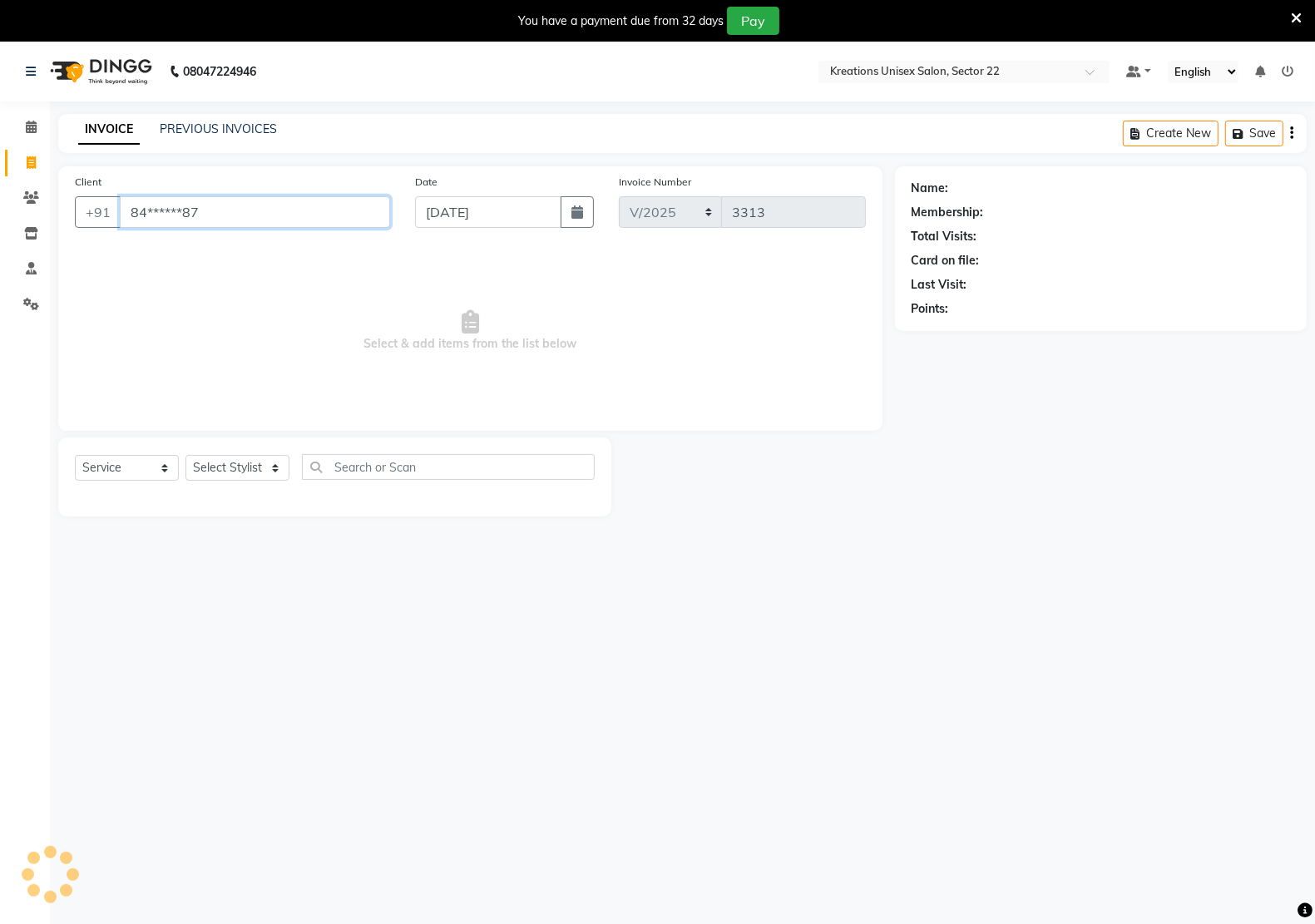
type input "84******87"
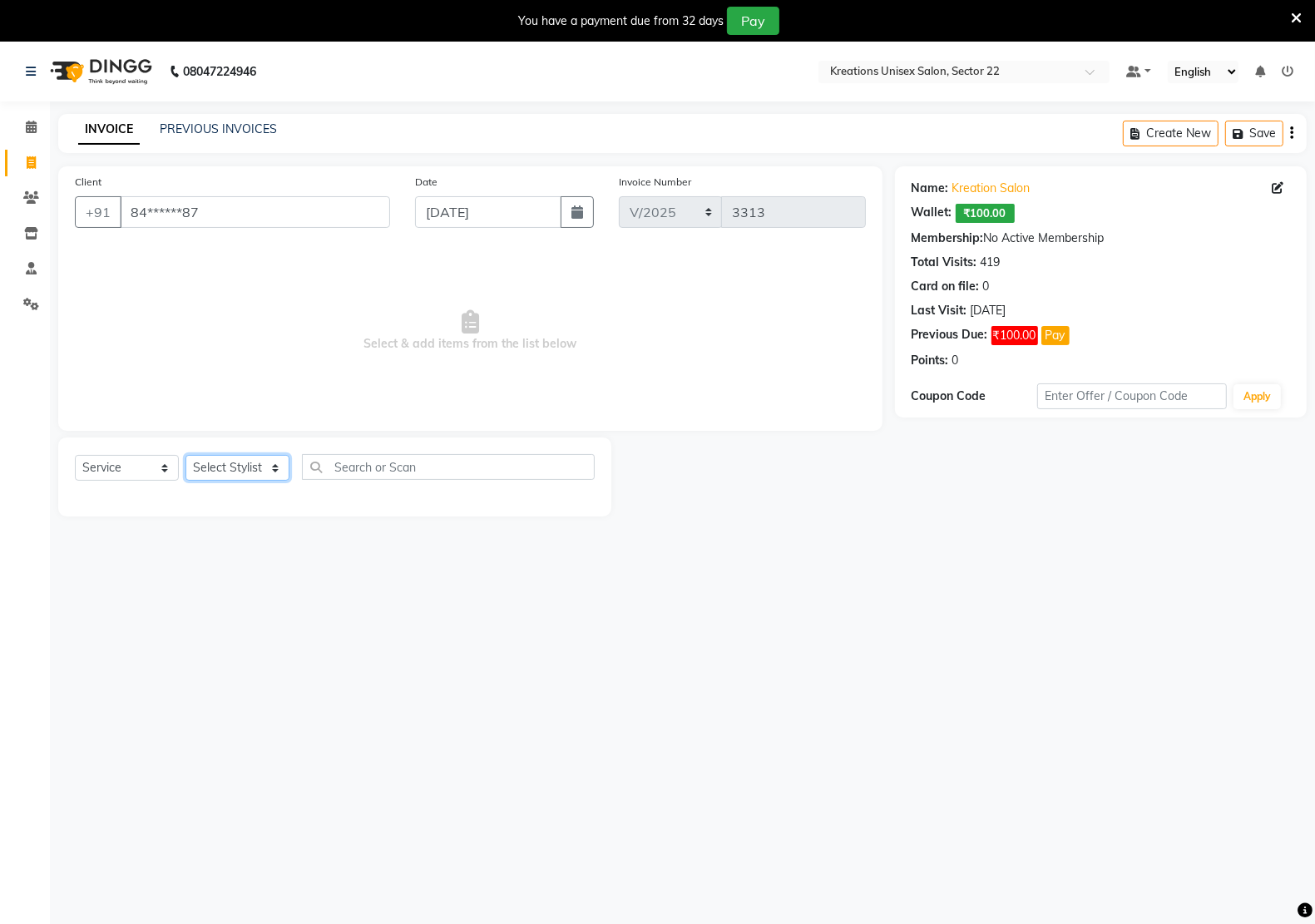
click at [233, 456] on select "Select Stylist [PERSON_NAME] Hidayat [PERSON_NAME] Manager [PERSON_NAME] [PERSO…" at bounding box center [238, 467] width 104 height 26
select select "90993"
click at [186, 455] on select "Select Stylist [PERSON_NAME] Hidayat [PERSON_NAME] Manager [PERSON_NAME] [PERSO…" at bounding box center [238, 467] width 104 height 26
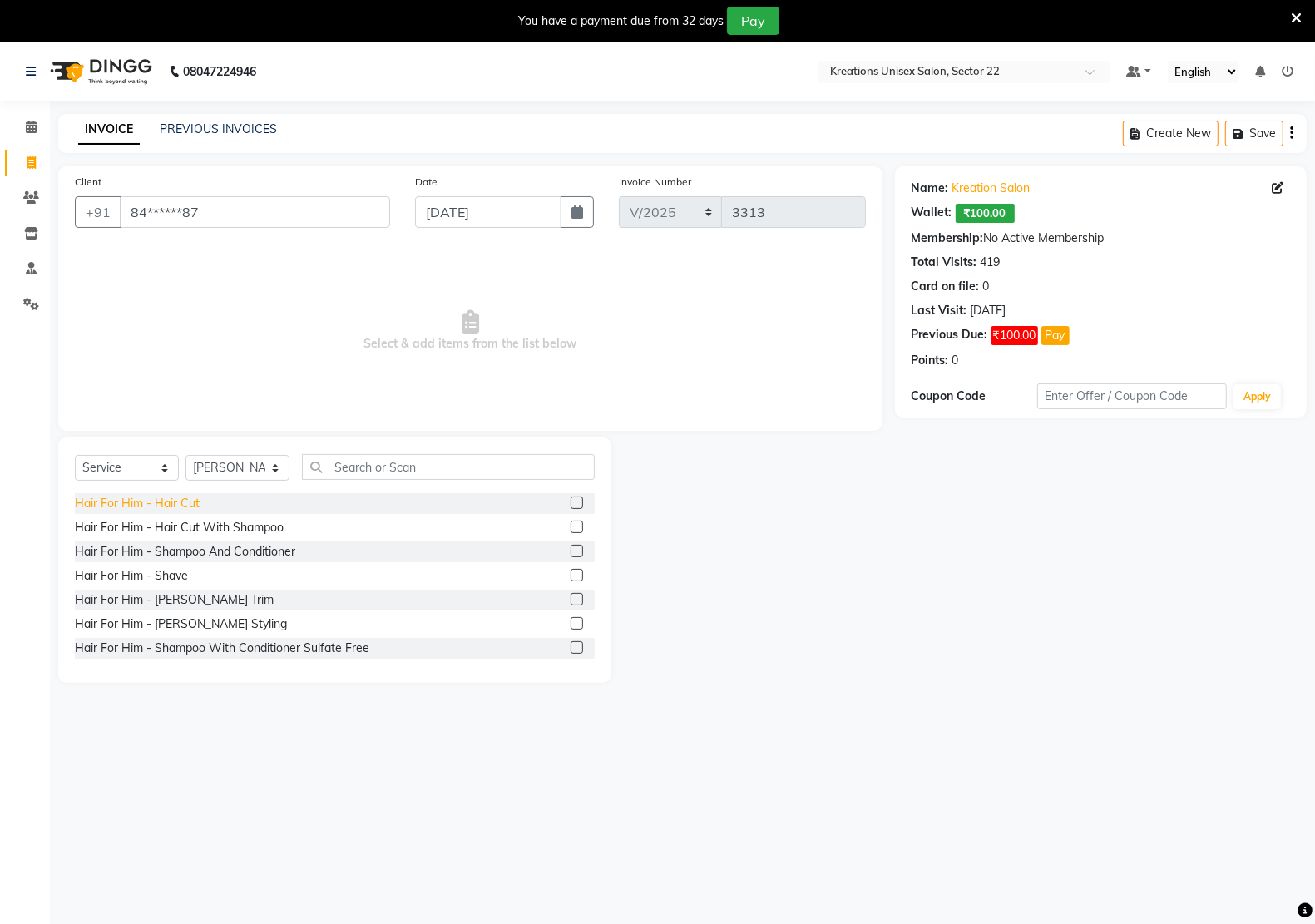
click at [173, 501] on div "Hair For Him - Hair Cut" at bounding box center [137, 503] width 125 height 17
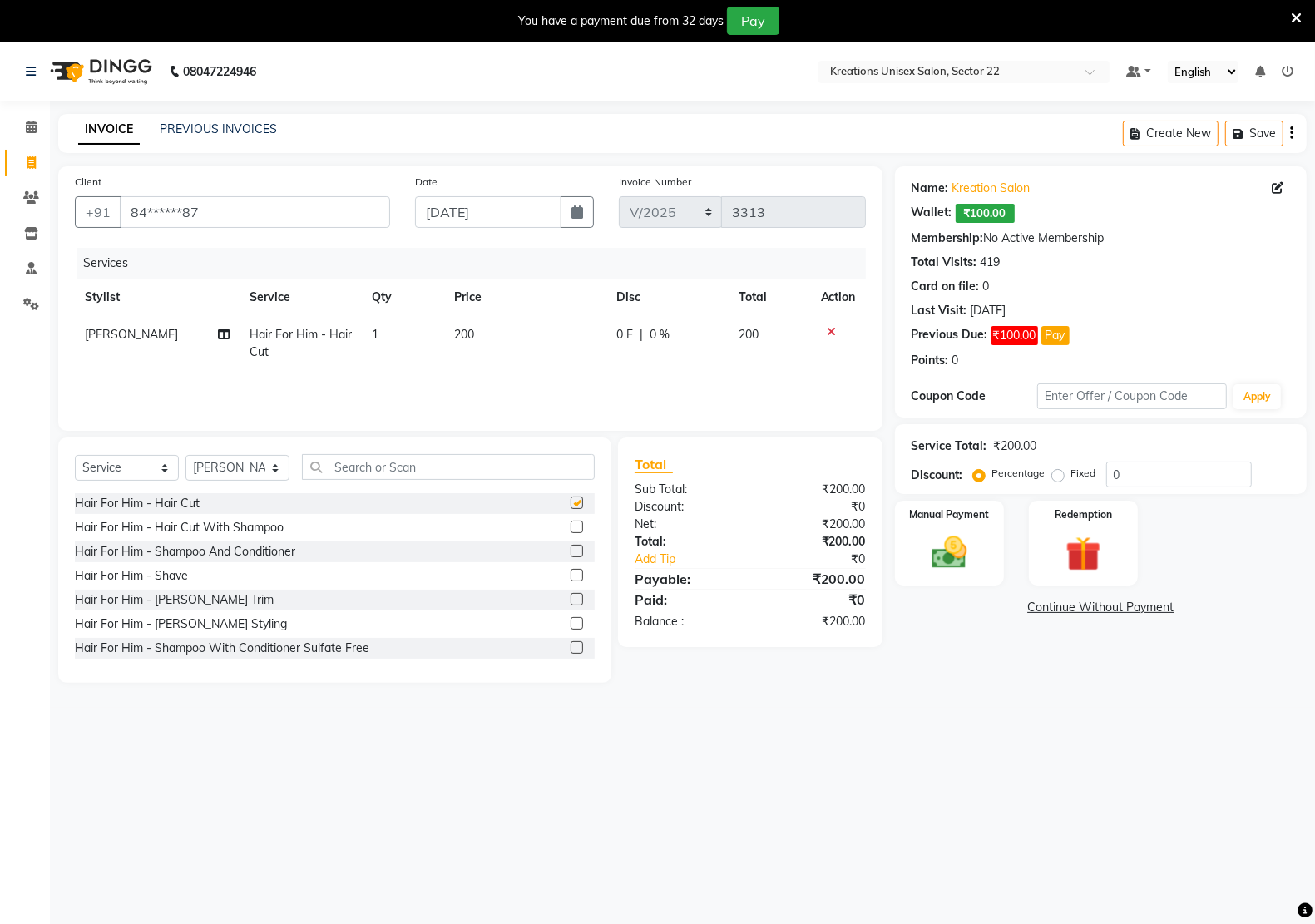
checkbox input "false"
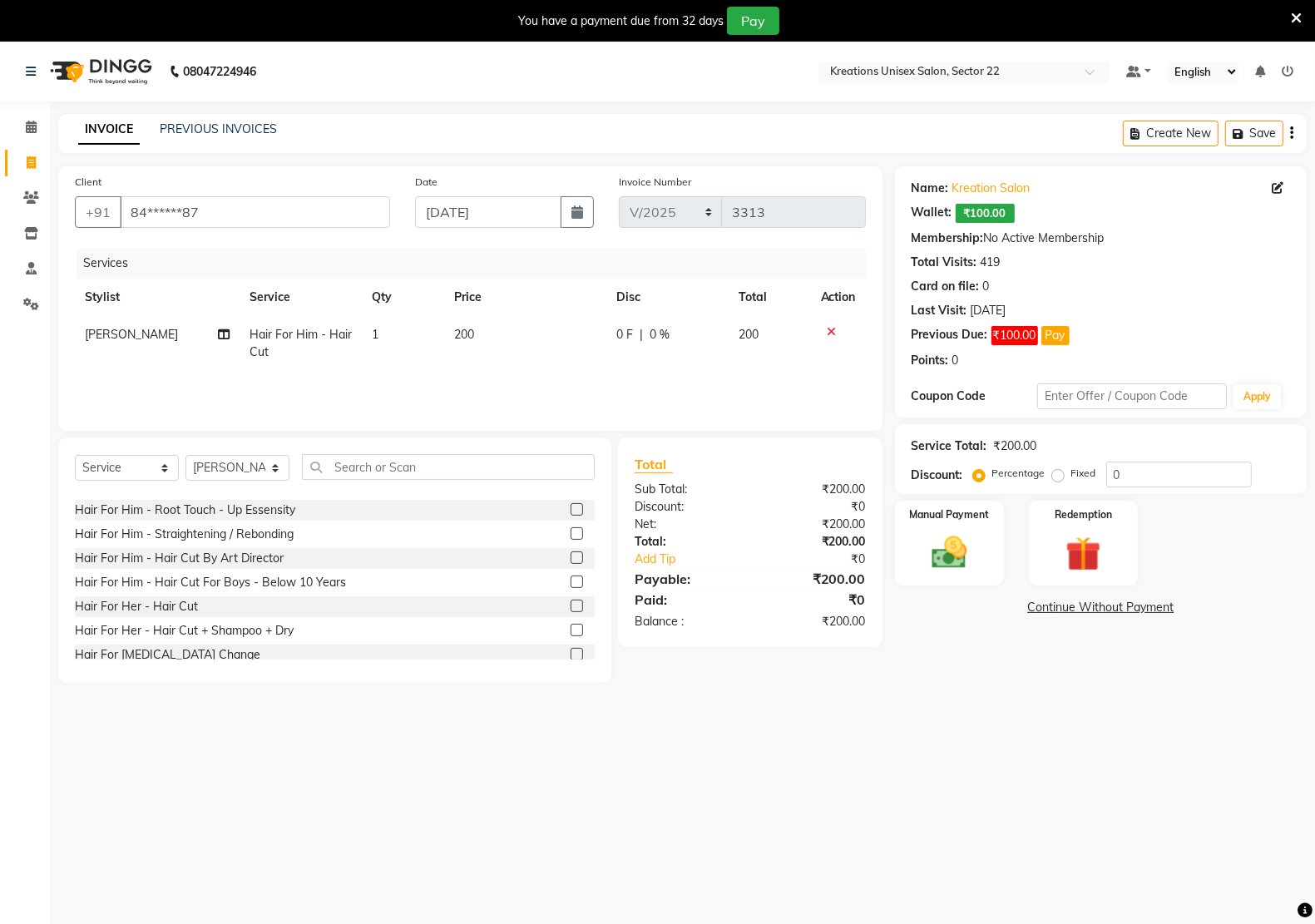
scroll to position [416, 0]
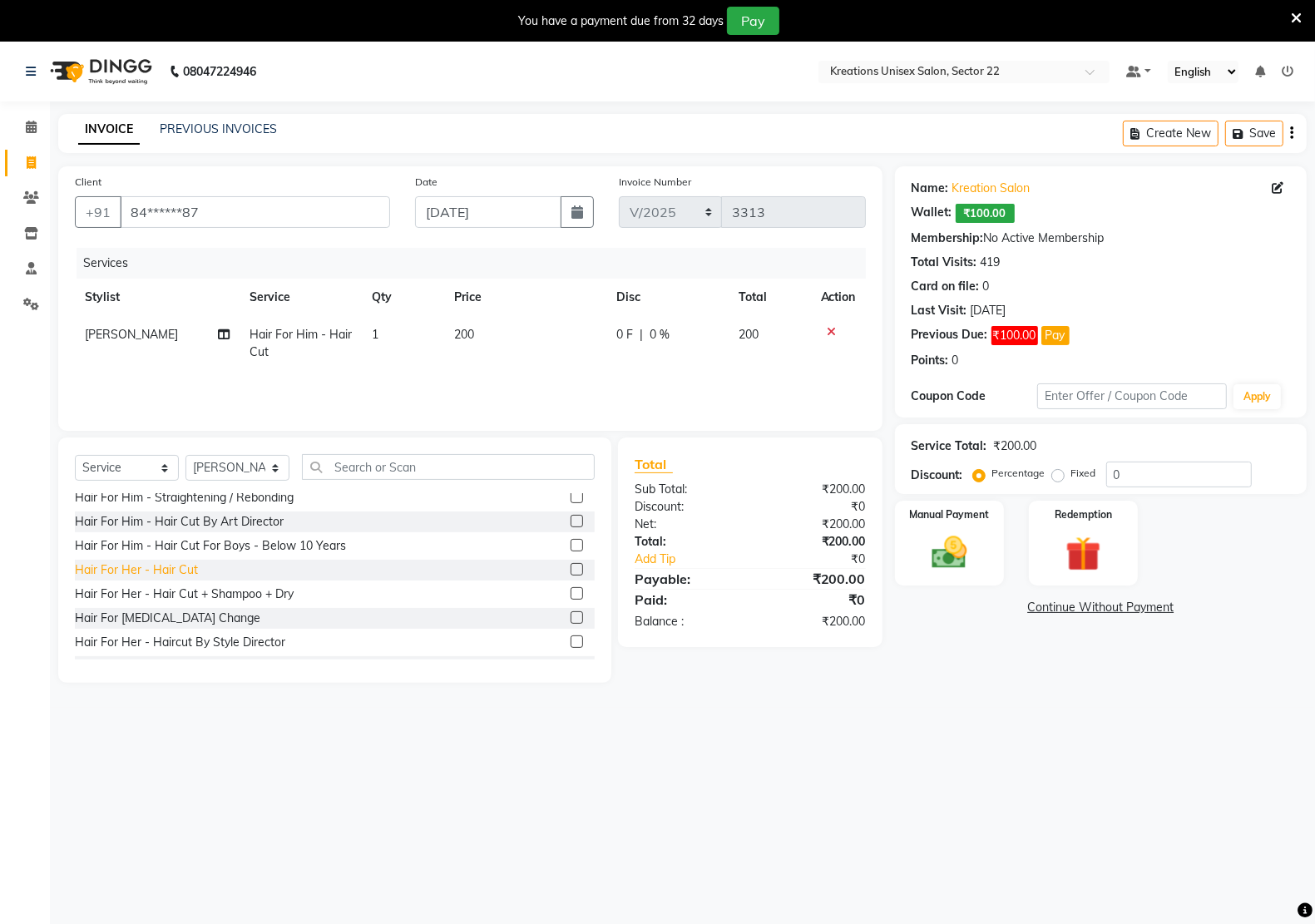
click at [177, 570] on div "Hair For Her - Hair Cut" at bounding box center [137, 570] width 123 height 17
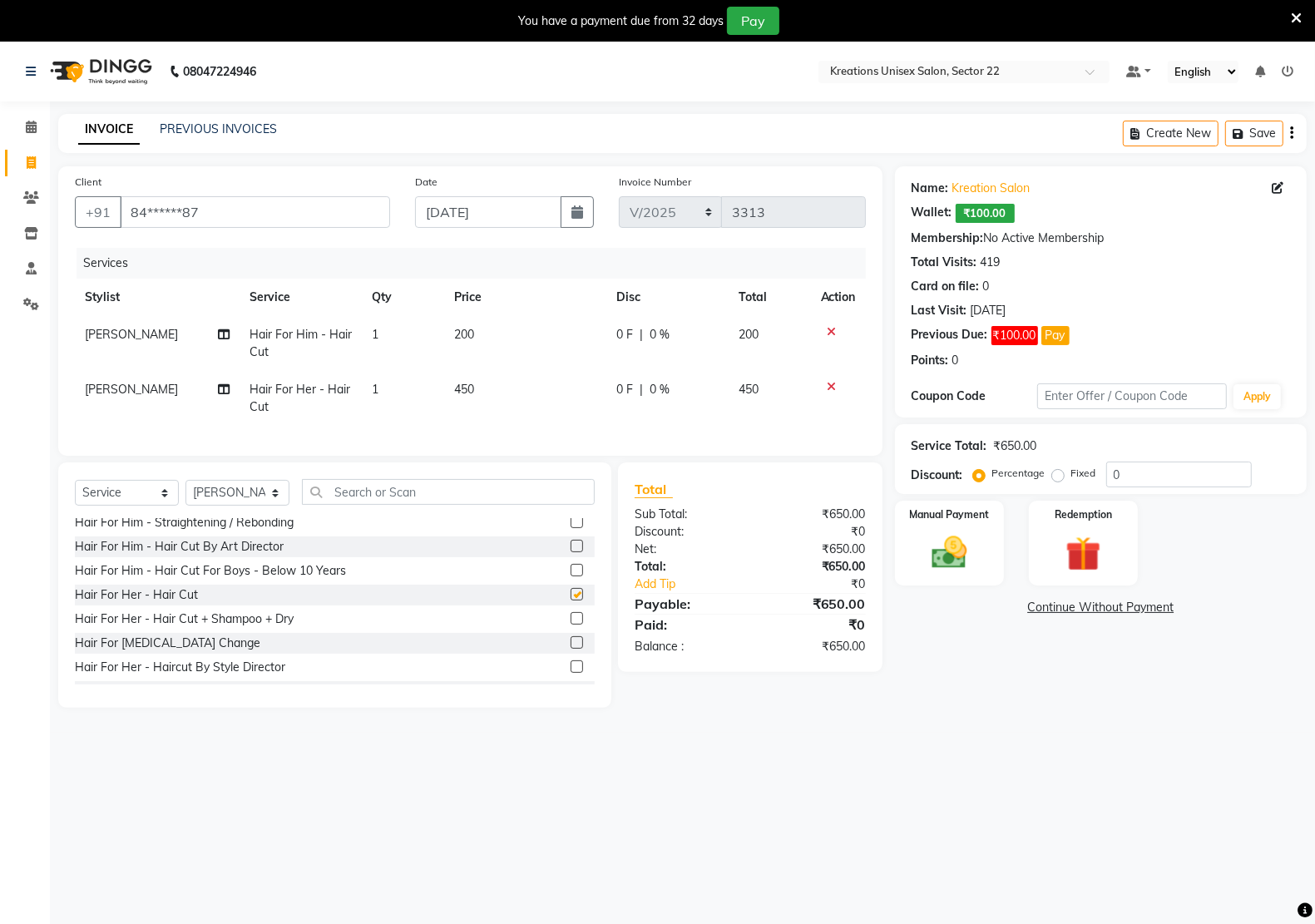
checkbox input "false"
click at [830, 328] on icon at bounding box center [832, 332] width 9 height 11
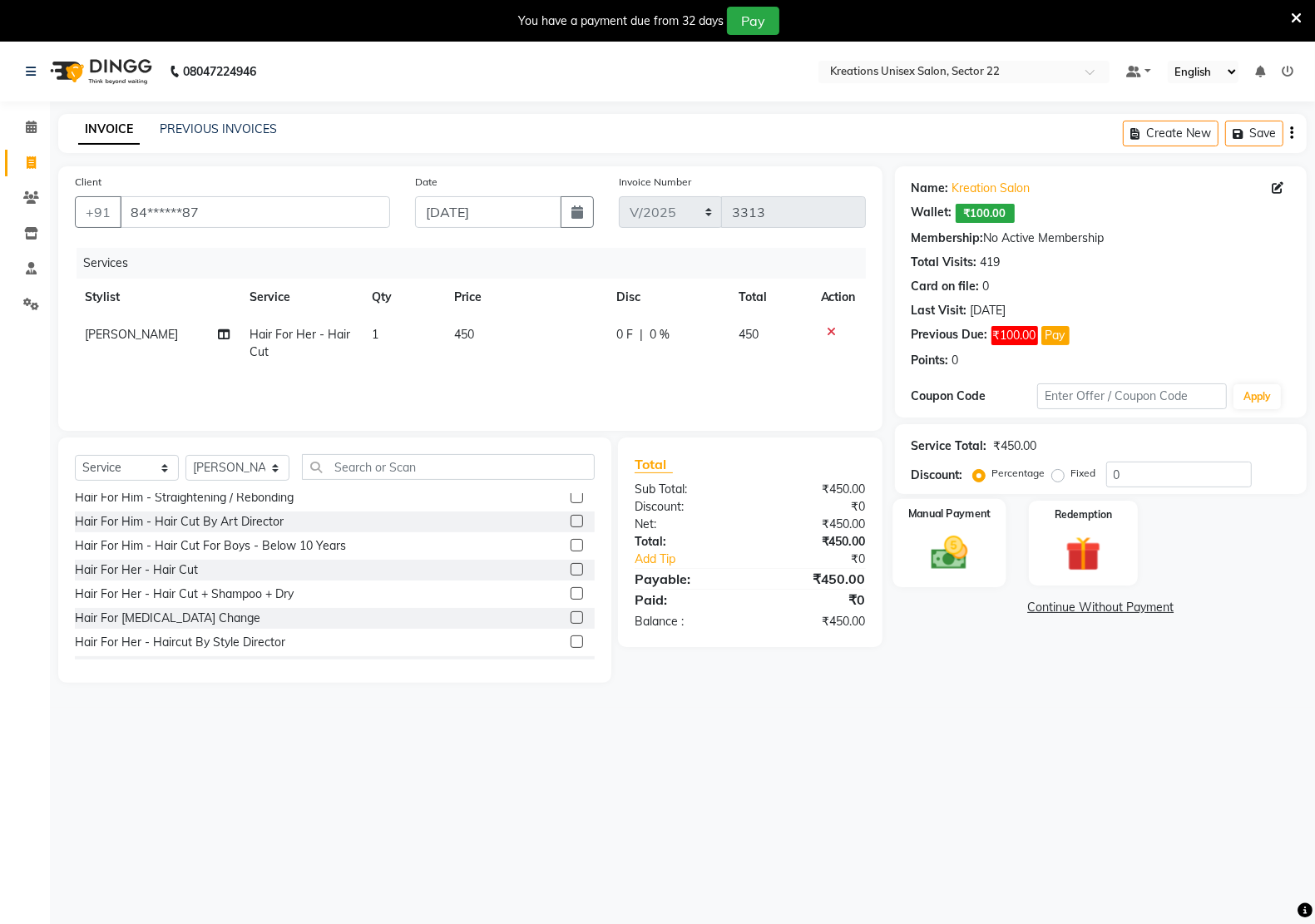
click at [950, 563] on img at bounding box center [949, 553] width 59 height 42
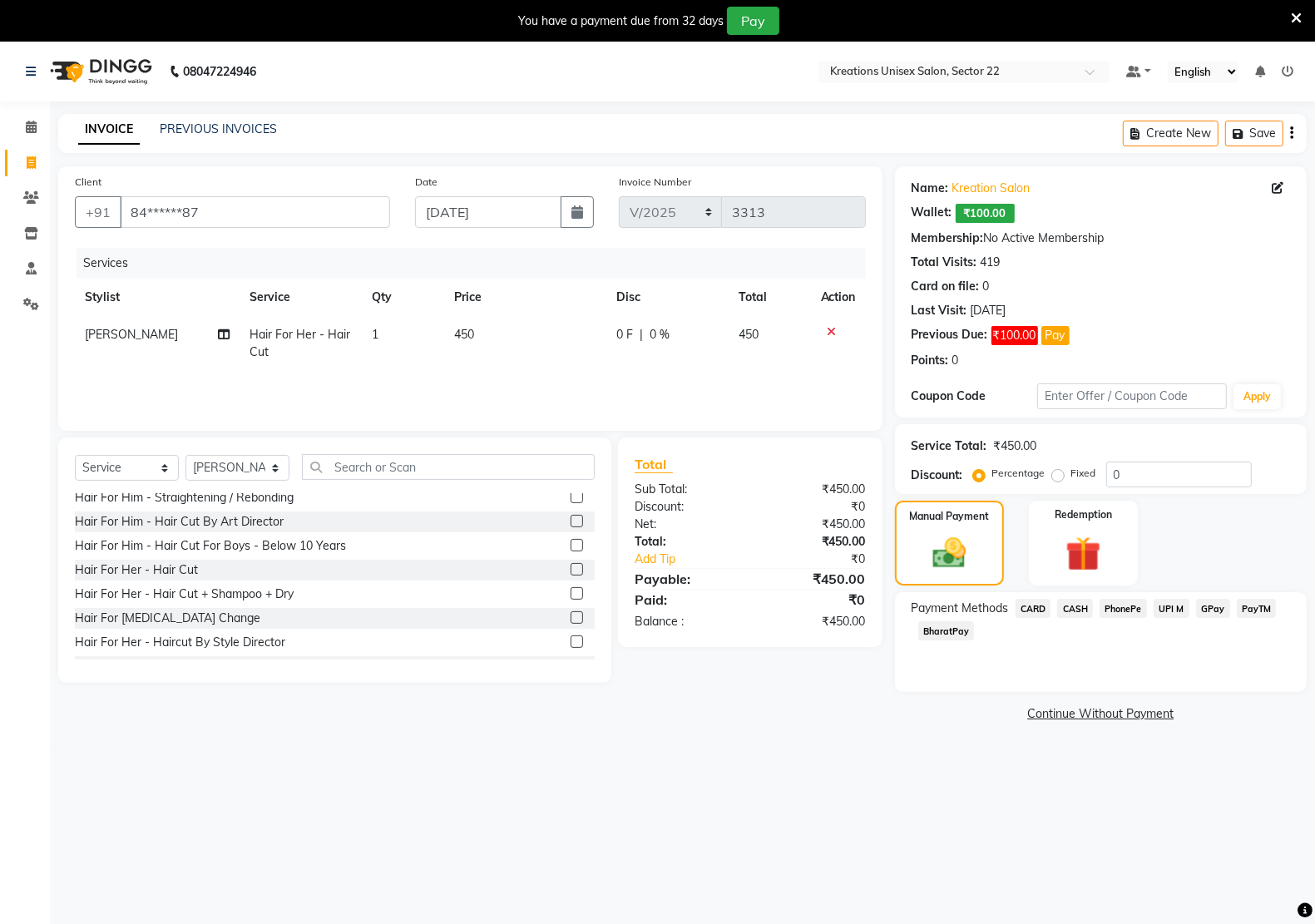
click at [1251, 604] on span "PayTM" at bounding box center [1256, 608] width 40 height 19
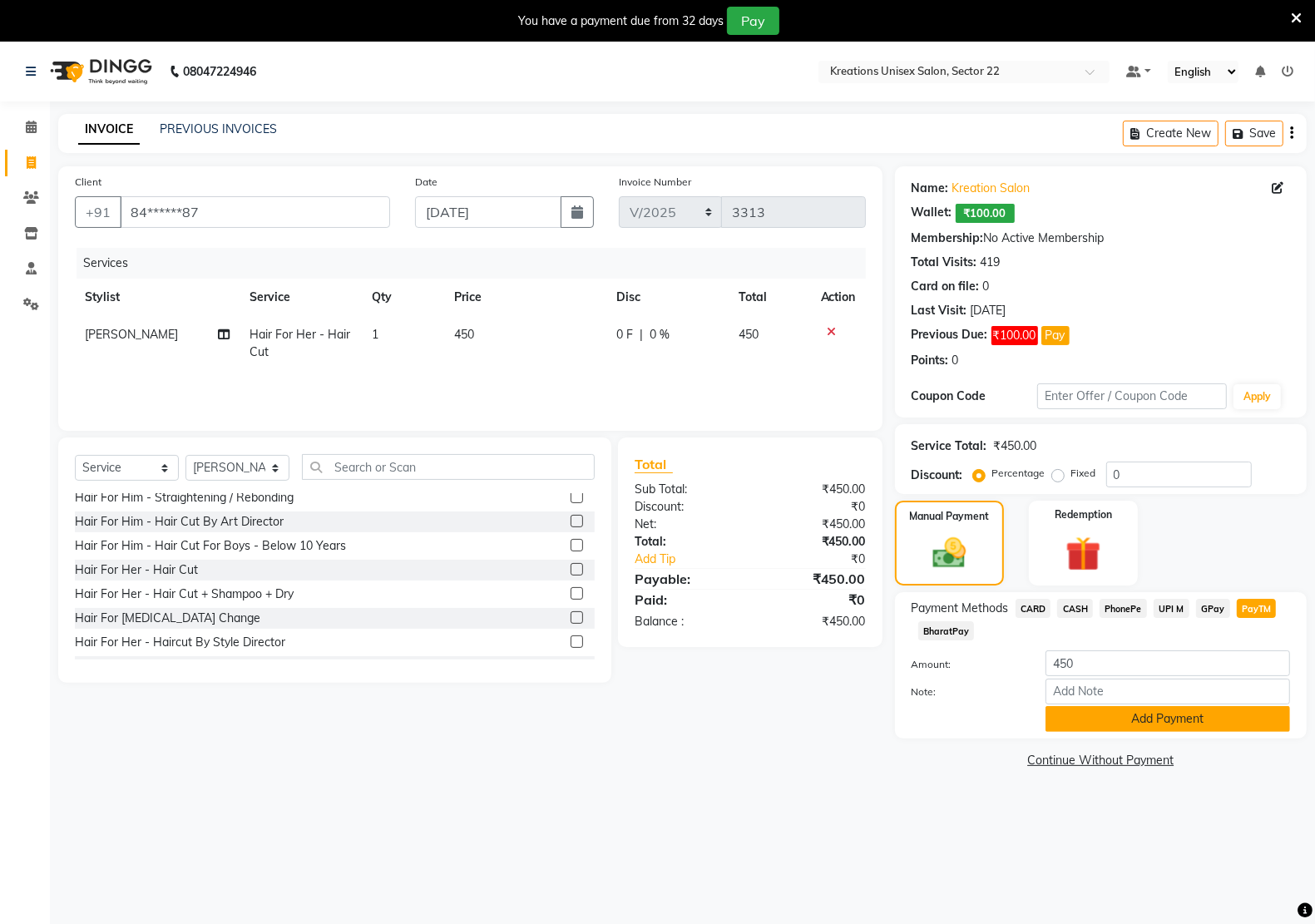
click at [1153, 719] on button "Add Payment" at bounding box center [1168, 718] width 245 height 26
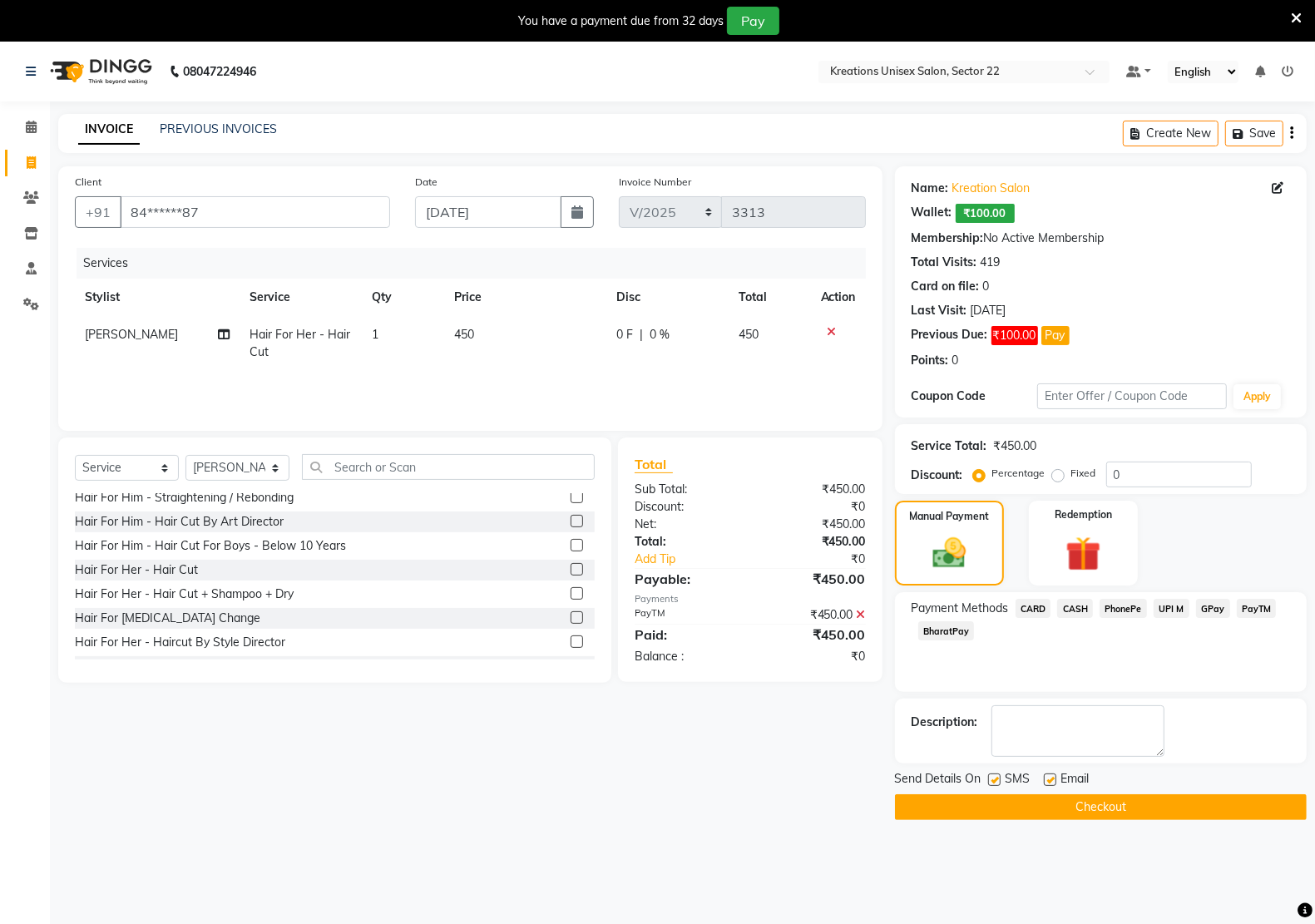
click at [992, 782] on label at bounding box center [994, 779] width 12 height 12
click at [992, 782] on input "checkbox" at bounding box center [993, 780] width 10 height 10
checkbox input "false"
click at [1053, 780] on label at bounding box center [1050, 779] width 12 height 12
click at [1053, 780] on input "checkbox" at bounding box center [1049, 780] width 10 height 10
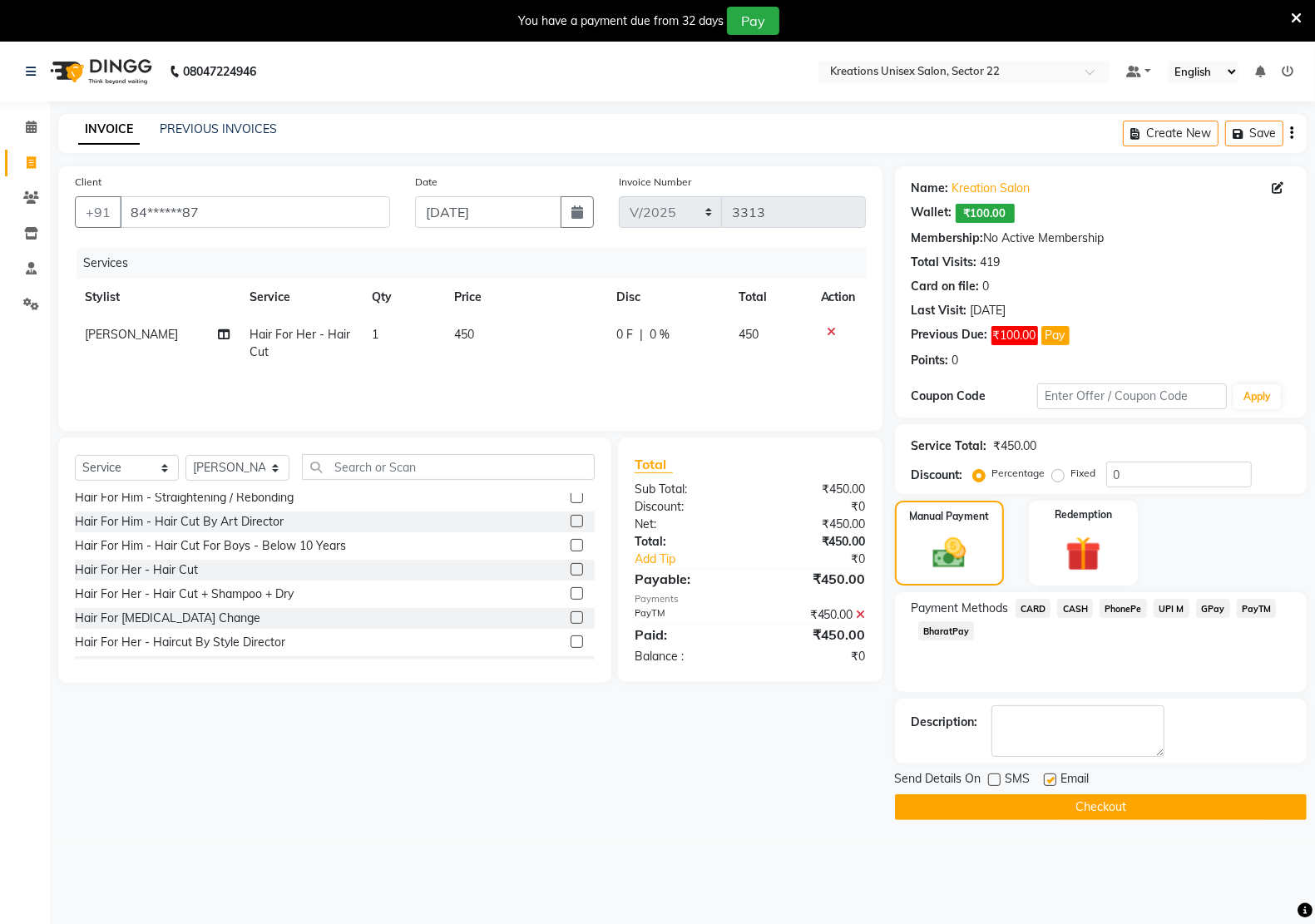
checkbox input "false"
click at [1054, 812] on button "Checkout" at bounding box center [1101, 806] width 411 height 26
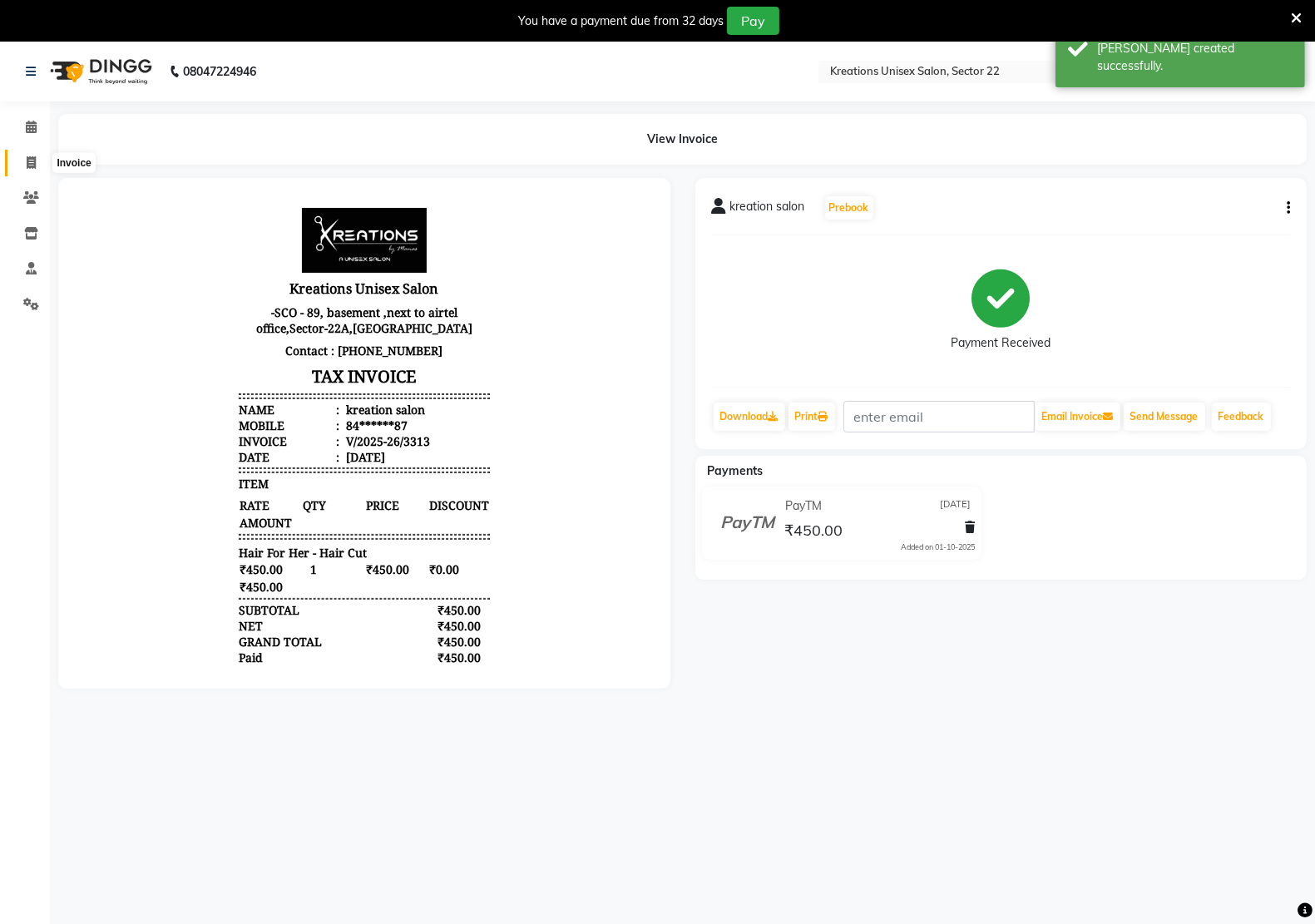
click at [36, 162] on span at bounding box center [31, 163] width 29 height 19
select select "6170"
select select "service"
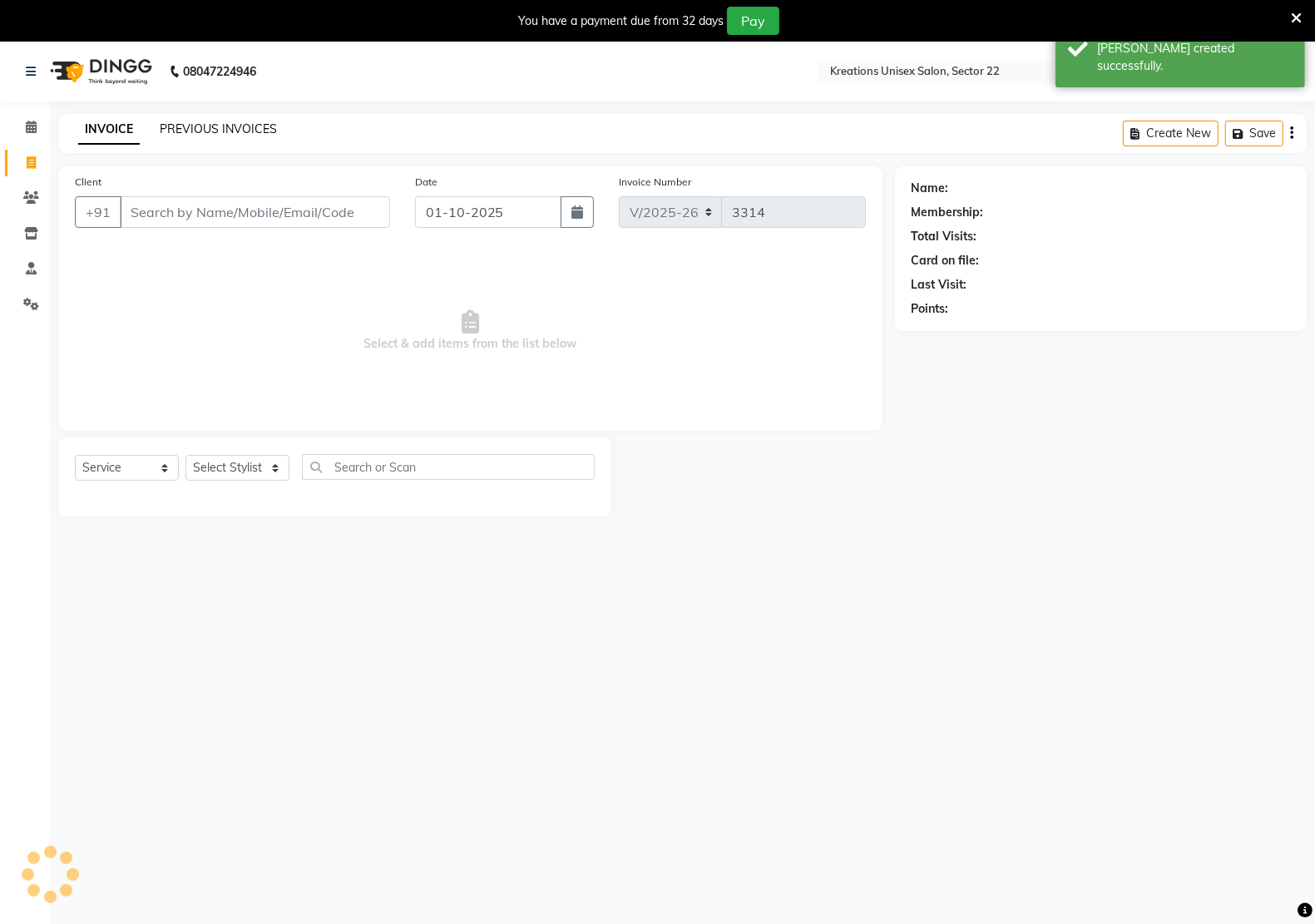
click at [218, 127] on link "PREVIOUS INVOICES" at bounding box center [218, 129] width 118 height 15
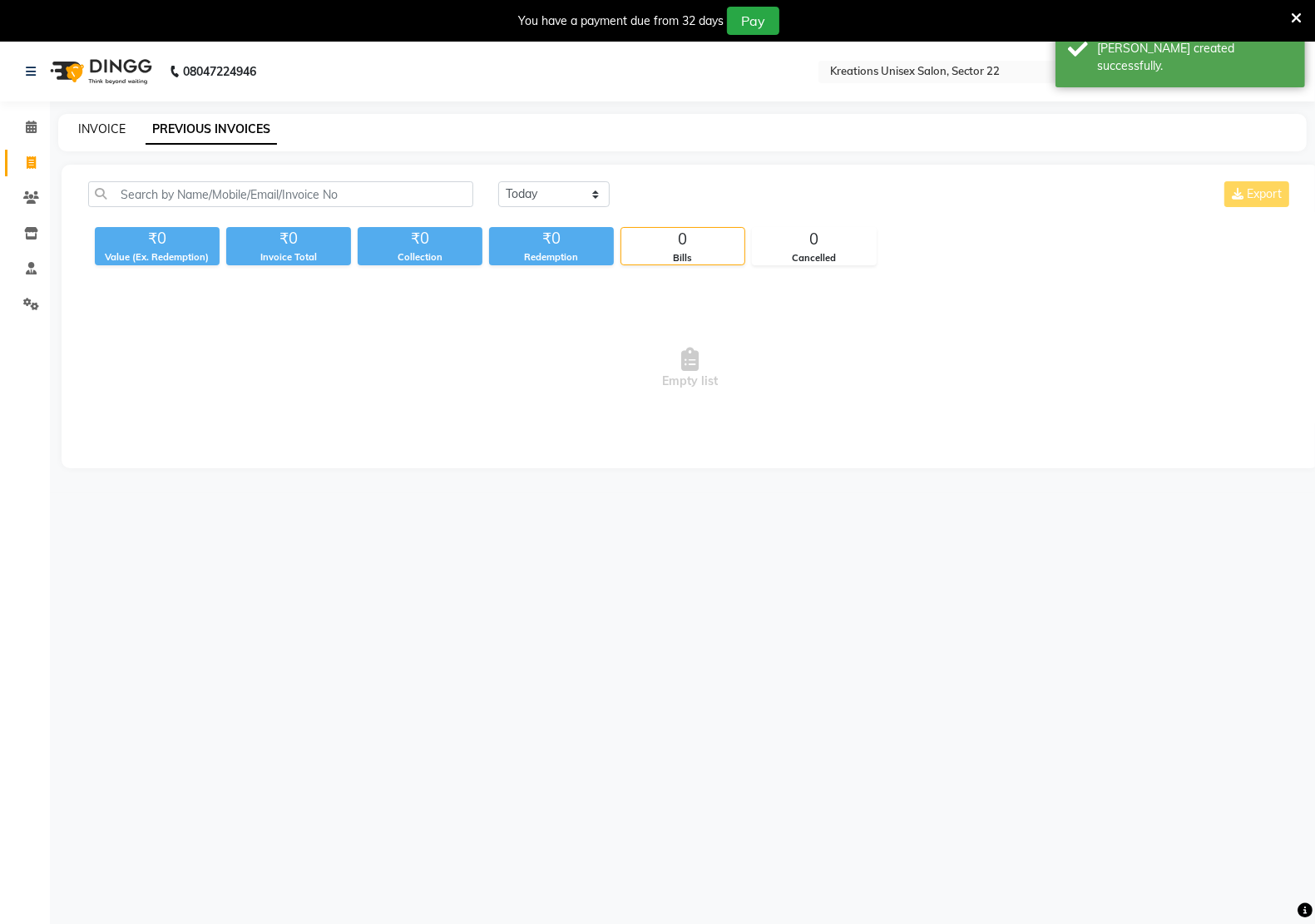
click at [100, 130] on link "INVOICE" at bounding box center [101, 129] width 47 height 15
select select "service"
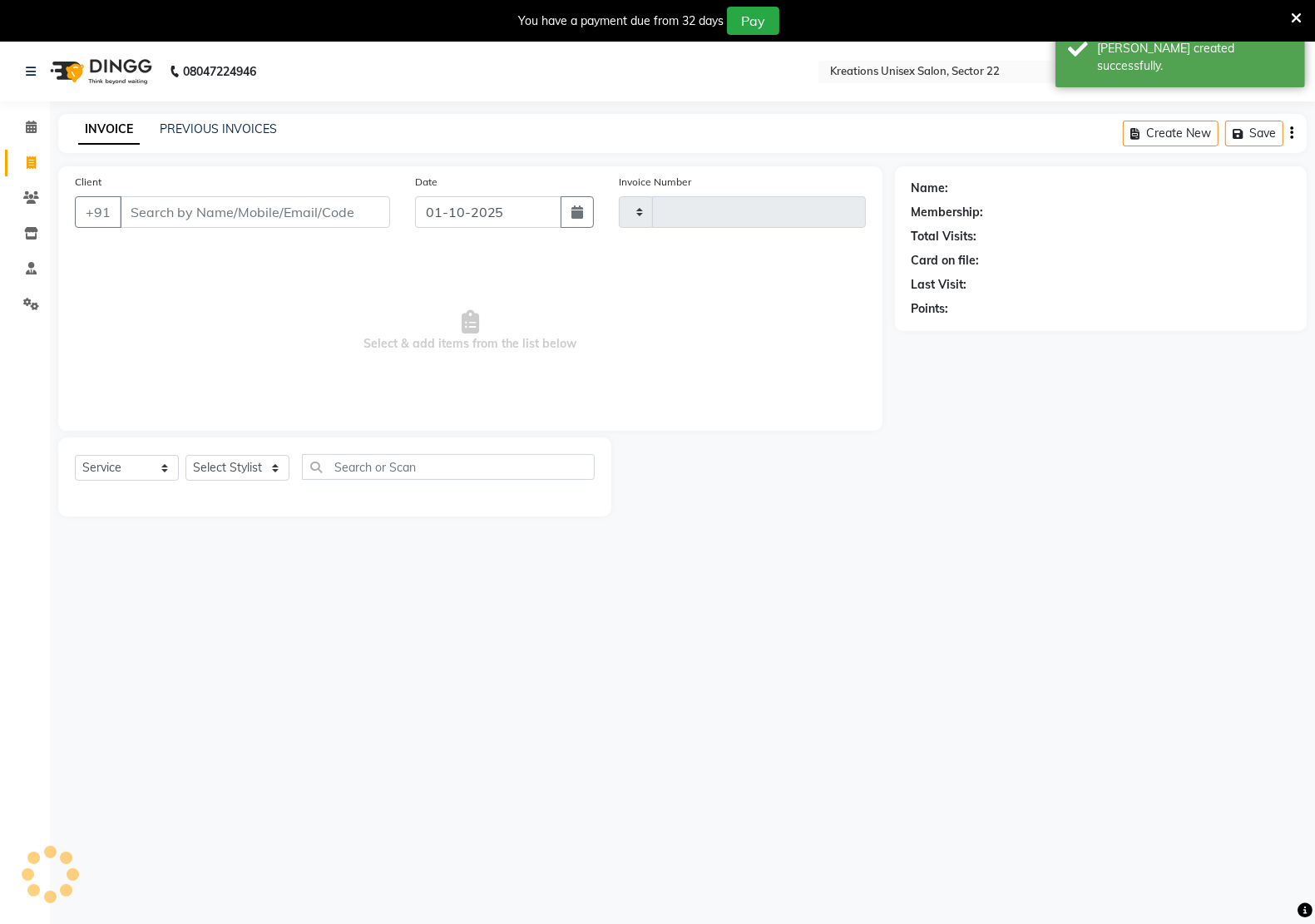
type input "3314"
select select "6170"
click at [441, 217] on input "01-10-2025" at bounding box center [488, 211] width 146 height 31
select select "10"
select select "2025"
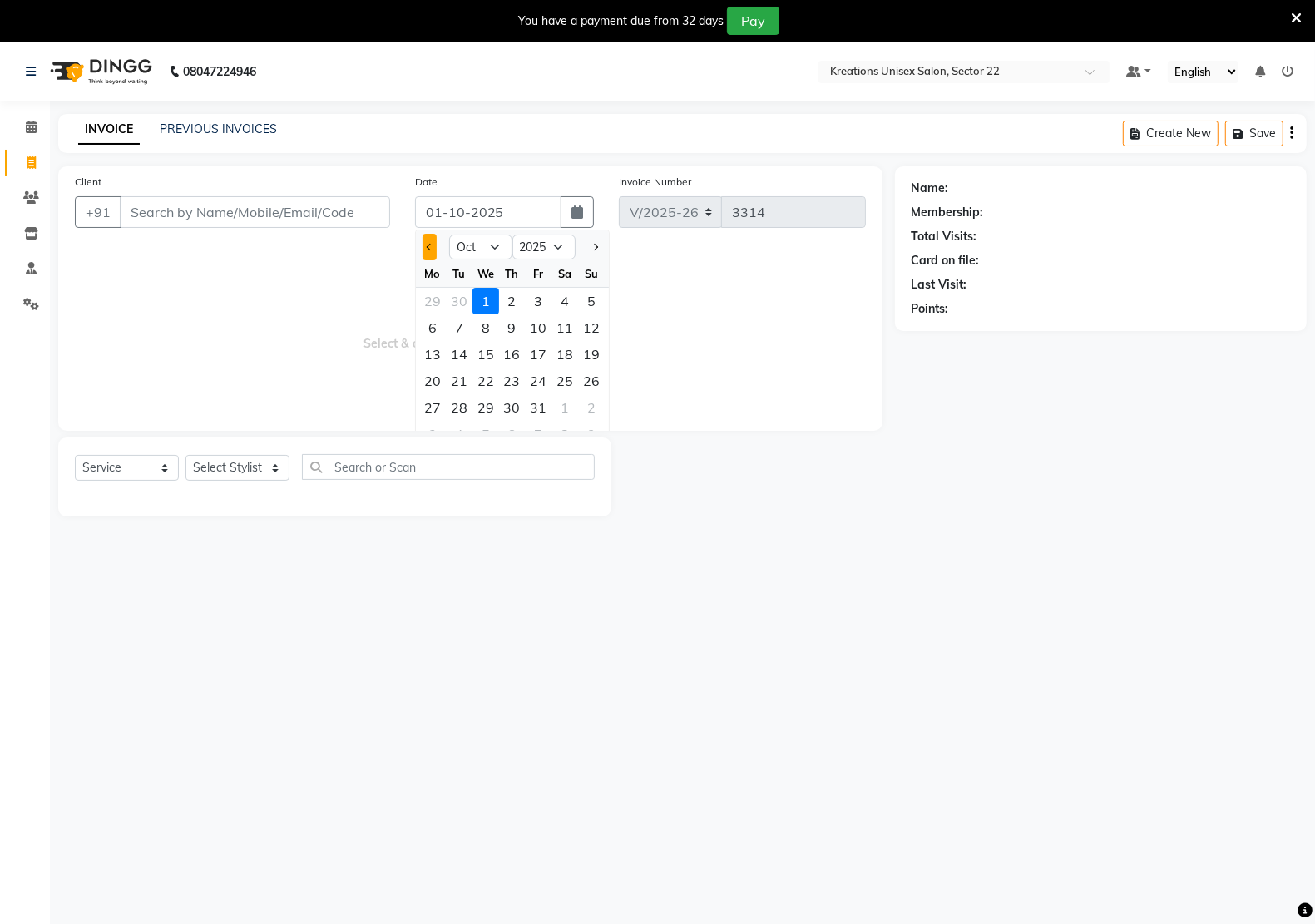
click at [429, 244] on span "Previous month" at bounding box center [429, 246] width 7 height 7
select select "9"
click at [458, 403] on div "30" at bounding box center [459, 408] width 27 height 27
type input "30-09-2025"
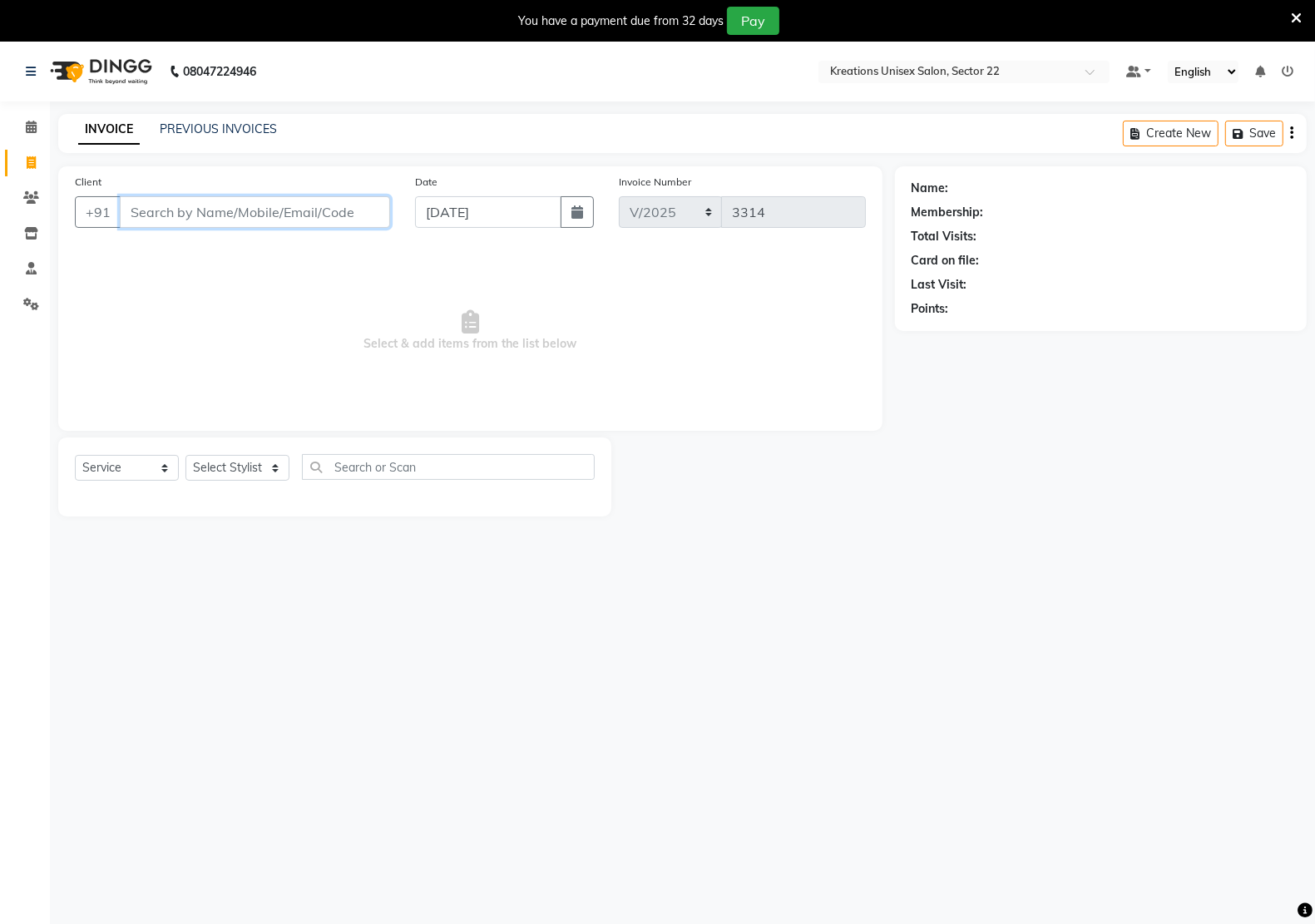
click at [147, 213] on input "Client" at bounding box center [254, 211] width 270 height 31
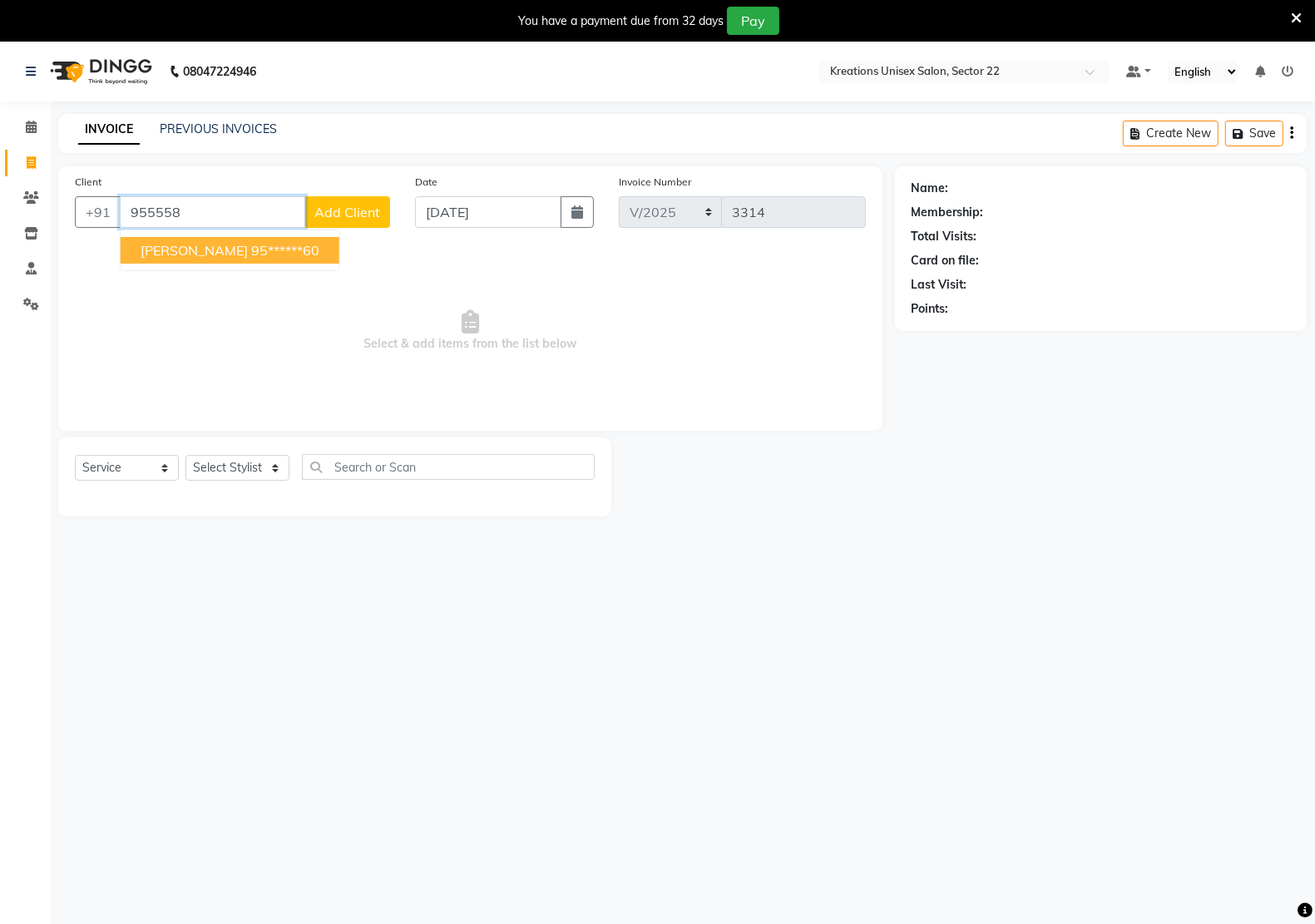
click at [171, 251] on span "[PERSON_NAME]" at bounding box center [193, 250] width 107 height 17
type input "95******60"
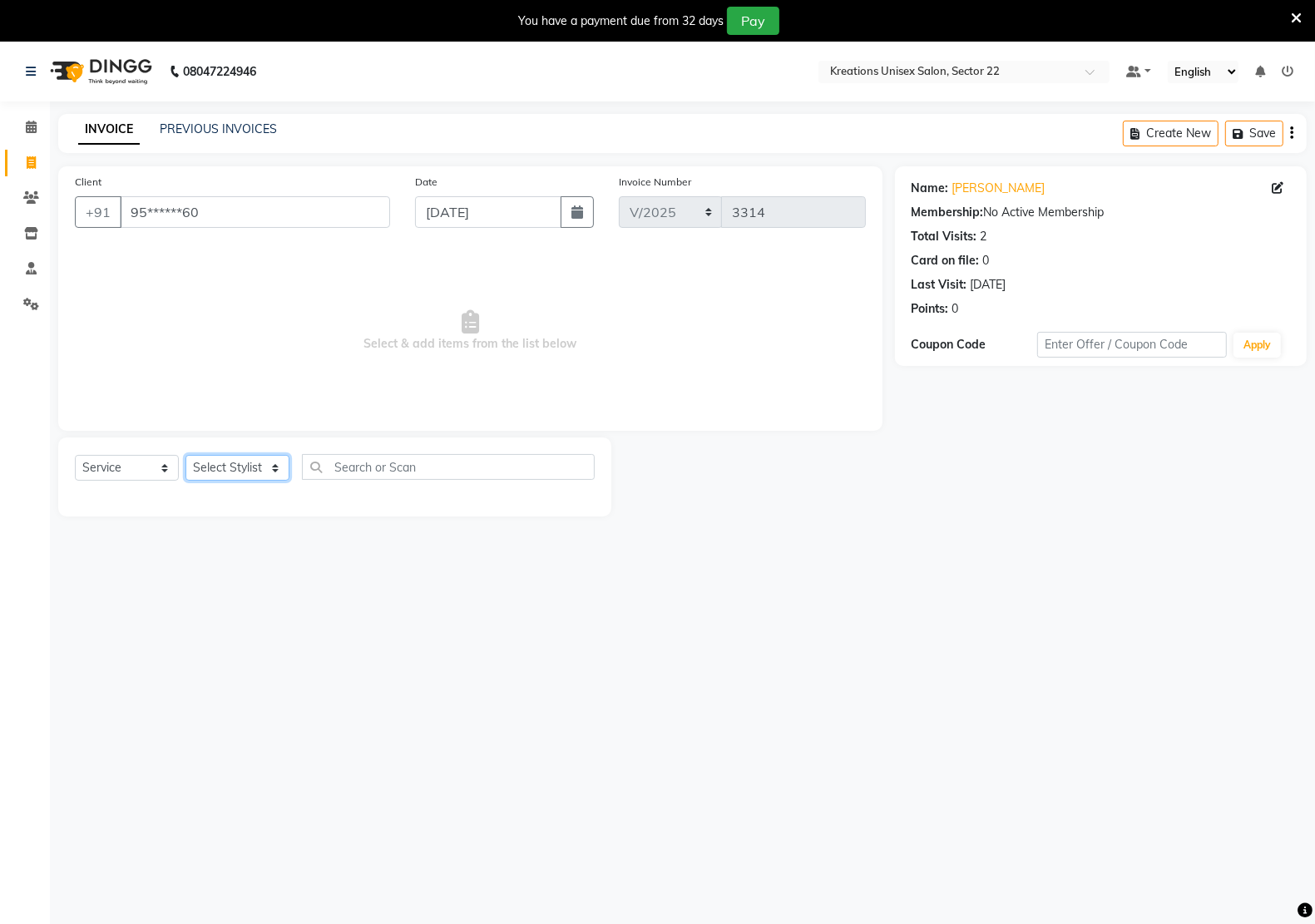
click at [240, 471] on select "Select Stylist [PERSON_NAME] Hidayat [PERSON_NAME] Manager [PERSON_NAME] [PERSO…" at bounding box center [238, 467] width 104 height 26
select select "90989"
click at [186, 455] on select "Select Stylist [PERSON_NAME] Hidayat [PERSON_NAME] Manager [PERSON_NAME] [PERSO…" at bounding box center [238, 467] width 104 height 26
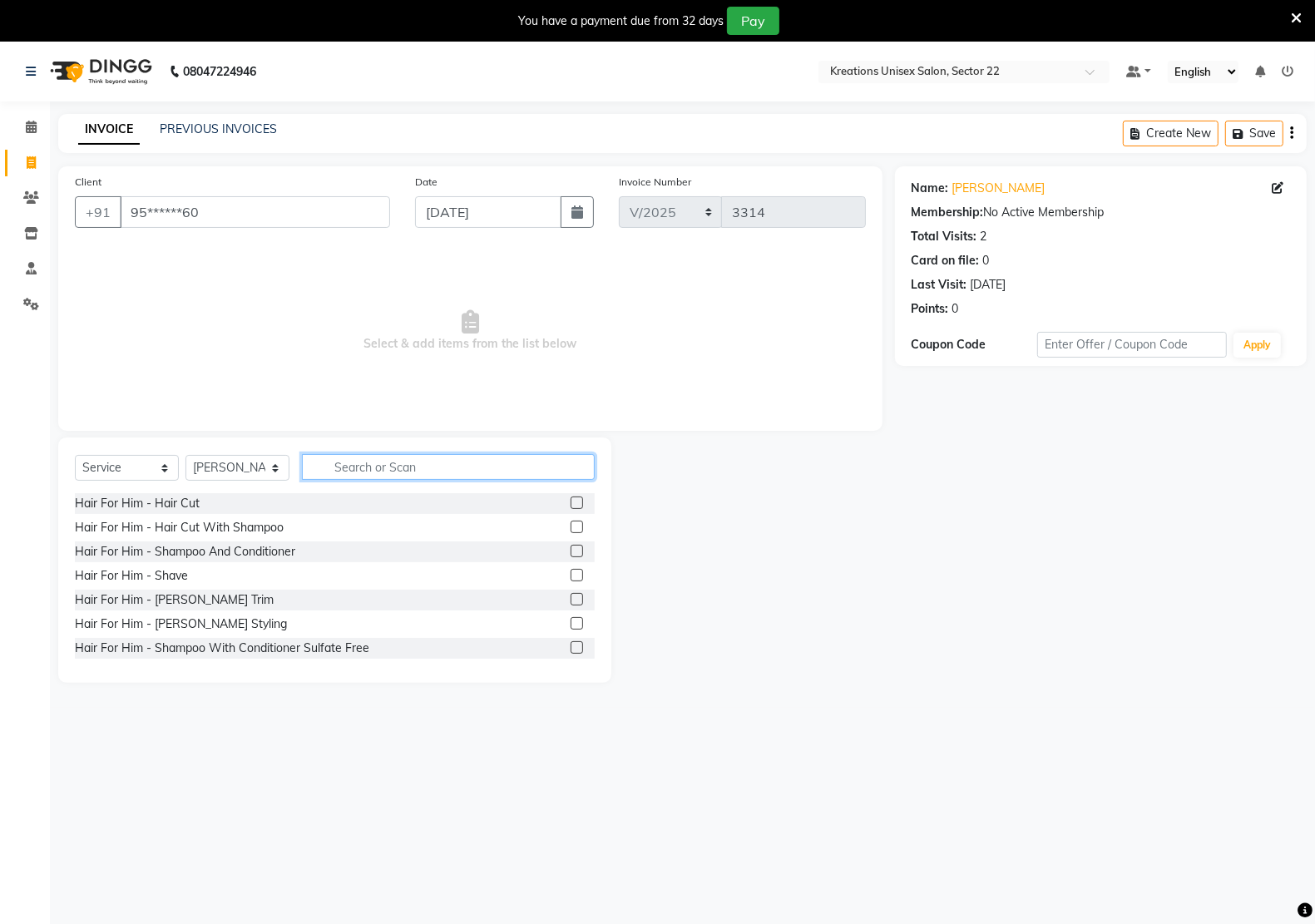
click at [364, 470] on input "text" at bounding box center [447, 466] width 293 height 26
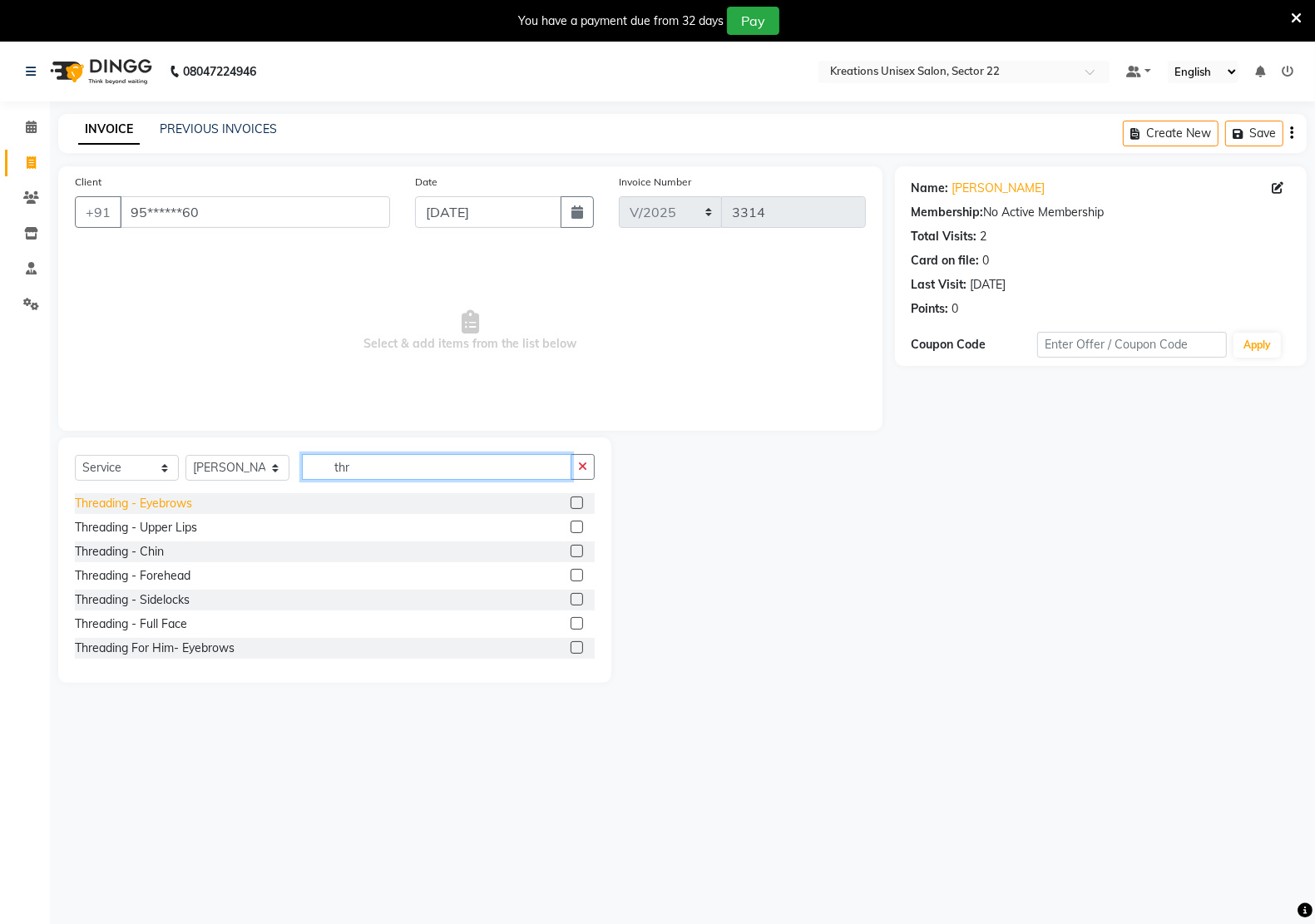
type input "thr"
click at [173, 500] on div "Threading - Eyebrows" at bounding box center [134, 503] width 118 height 17
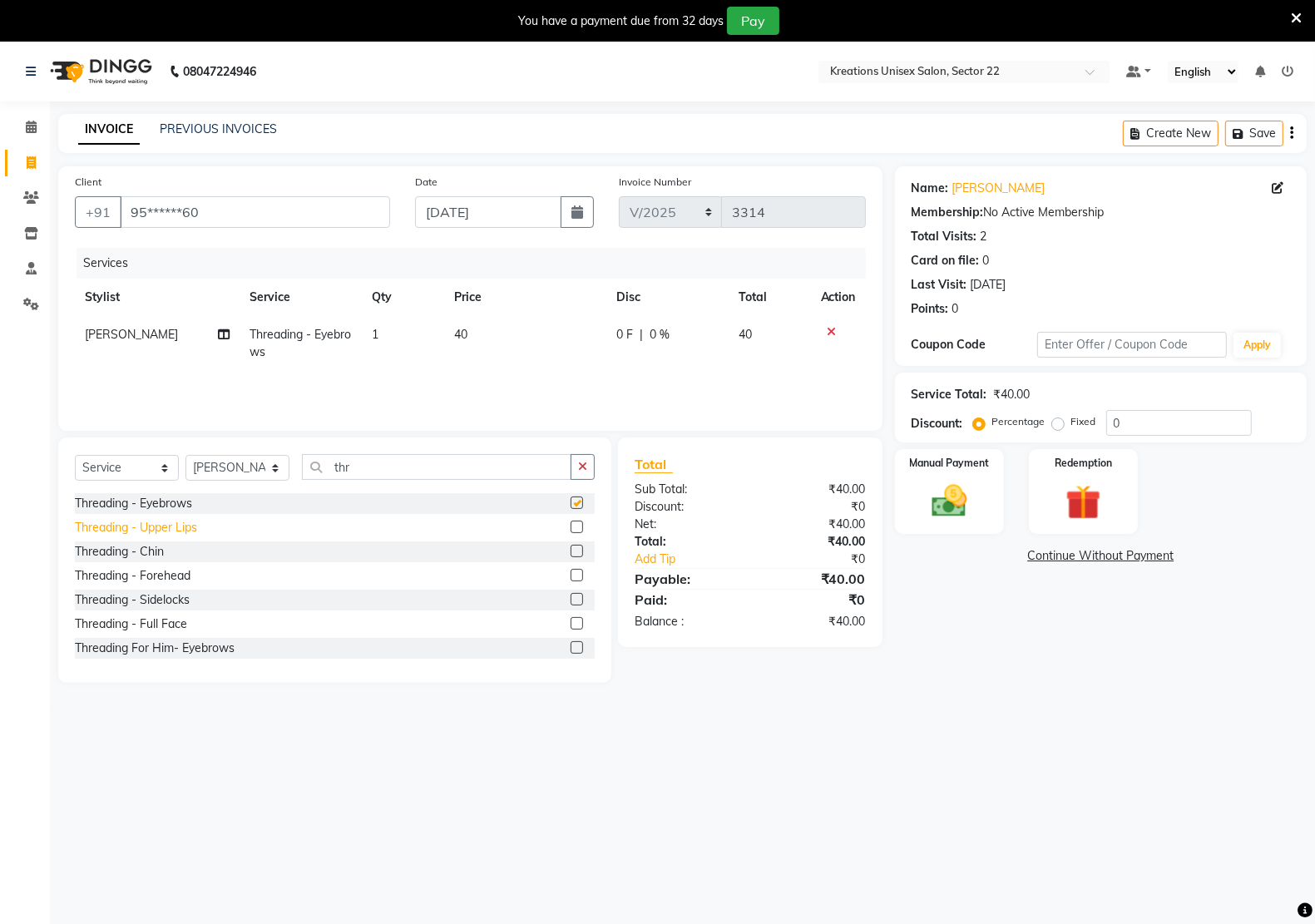
checkbox input "false"
click at [186, 529] on div "Threading - Upper Lips" at bounding box center [136, 527] width 122 height 17
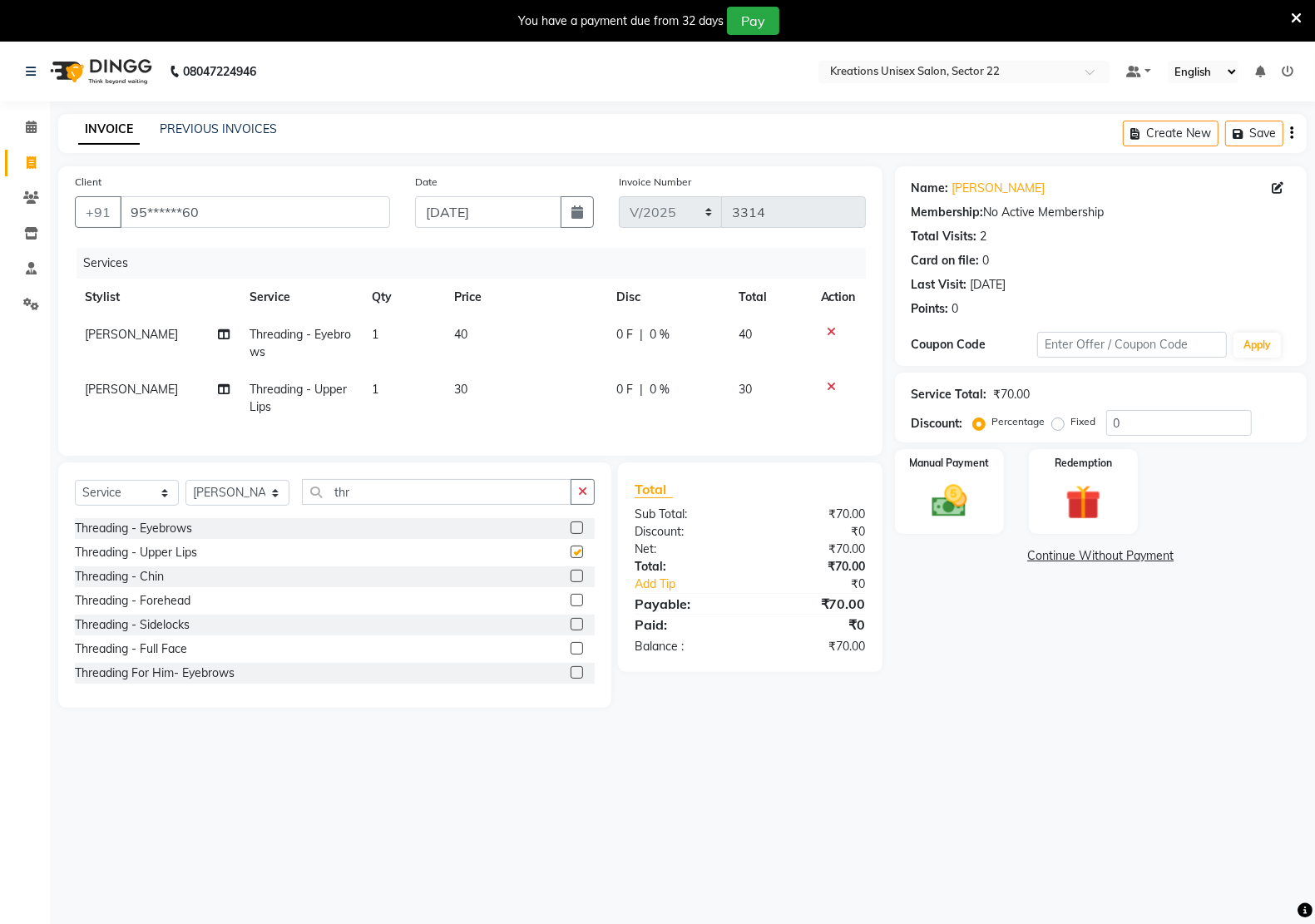
checkbox input "false"
click at [945, 511] on img at bounding box center [949, 500] width 59 height 42
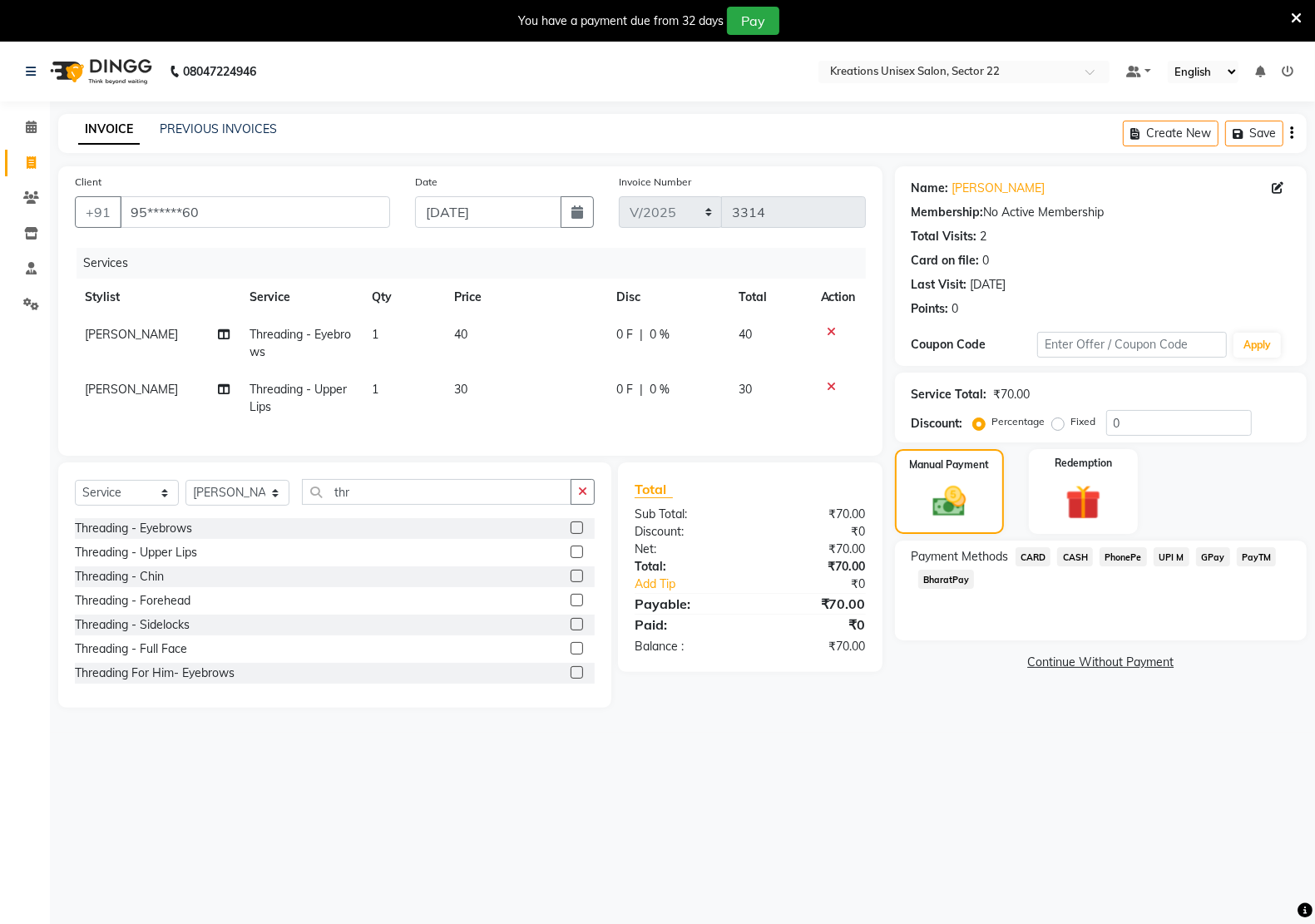
click at [1257, 553] on span "PayTM" at bounding box center [1256, 556] width 40 height 19
click at [1156, 674] on button "Add Payment" at bounding box center [1168, 666] width 245 height 26
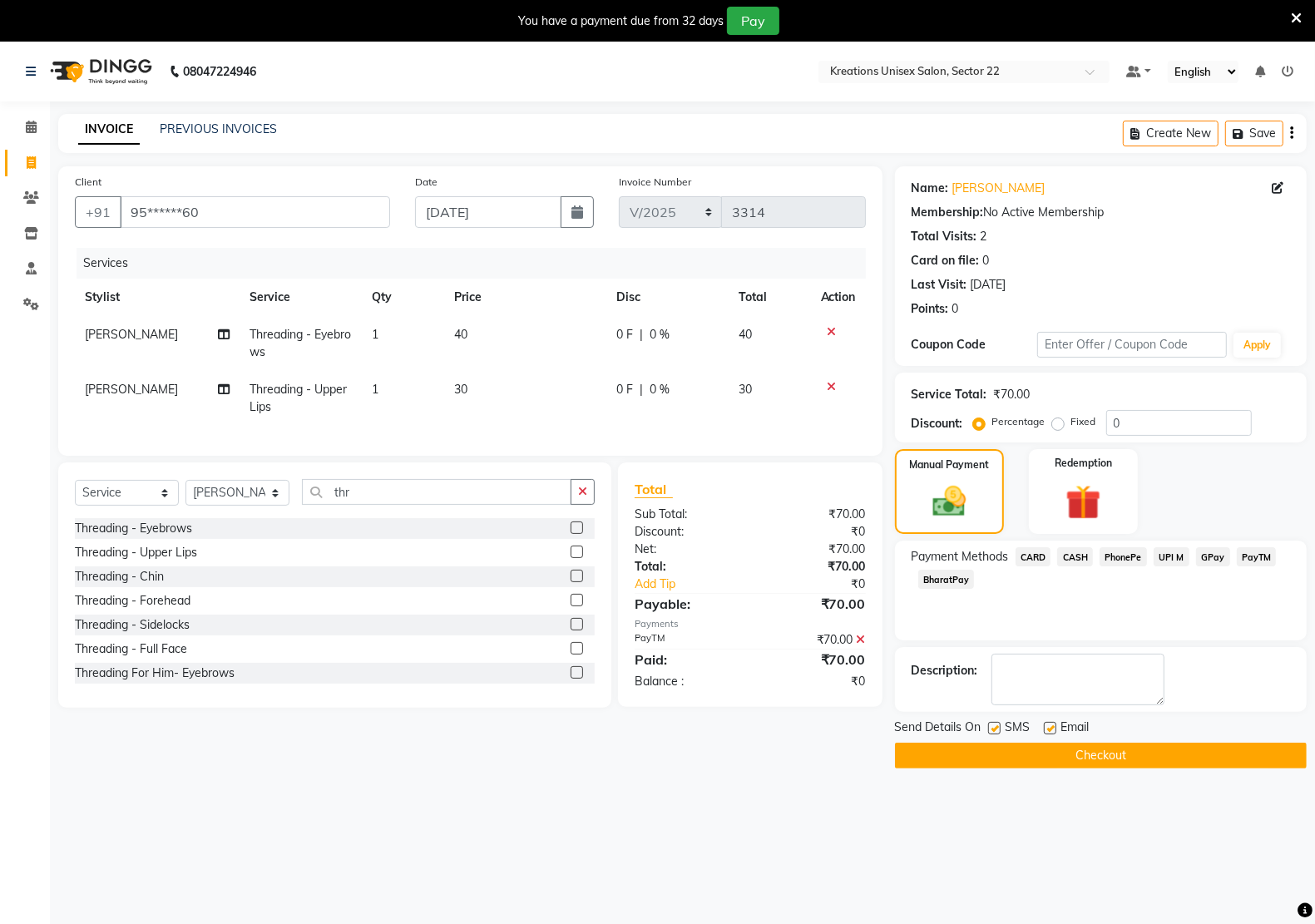
click at [1048, 725] on label at bounding box center [1050, 727] width 12 height 12
click at [1048, 725] on input "checkbox" at bounding box center [1049, 728] width 10 height 10
checkbox input "false"
click at [990, 728] on label at bounding box center [994, 727] width 12 height 12
click at [990, 728] on input "checkbox" at bounding box center [993, 728] width 10 height 10
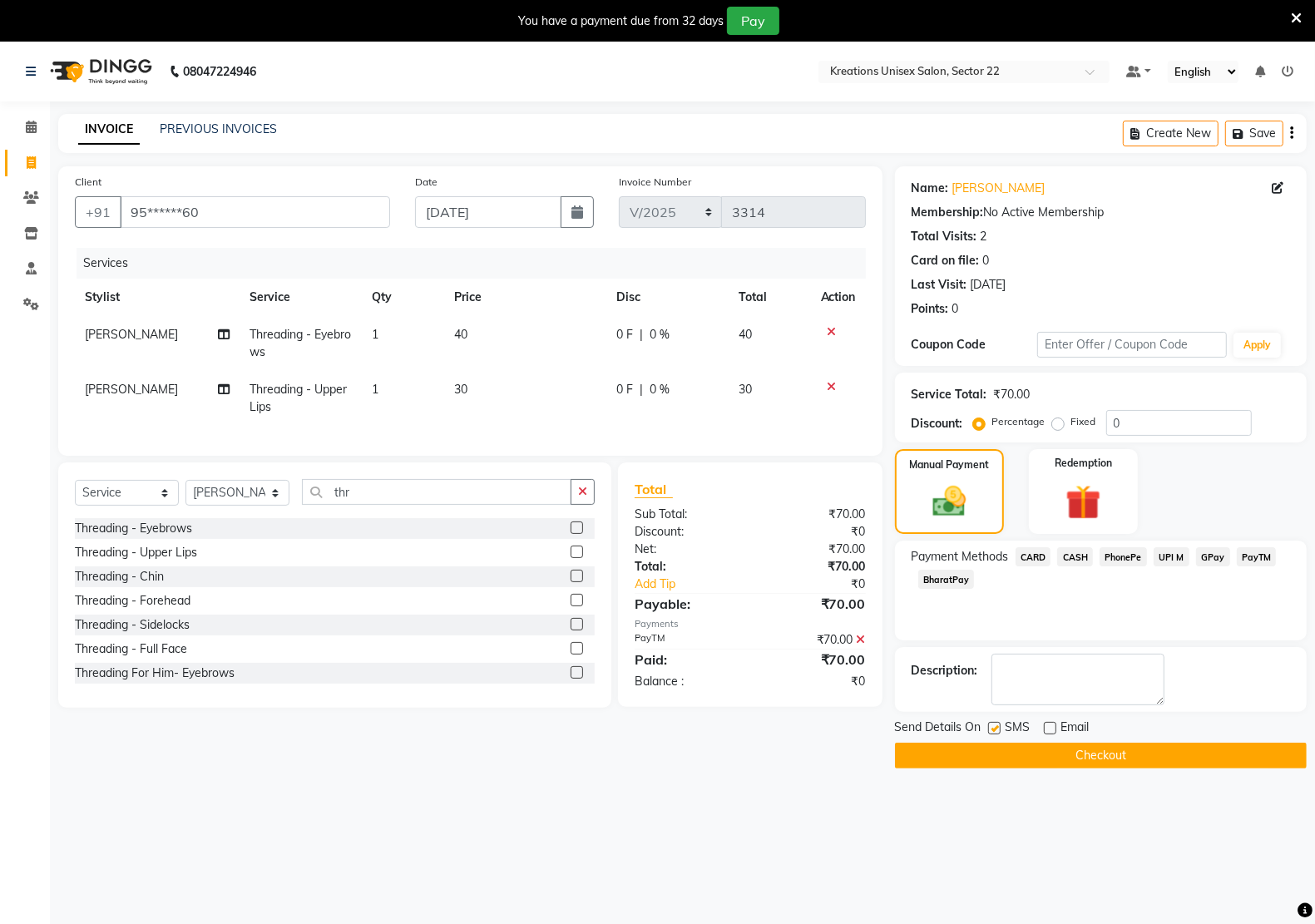
checkbox input "false"
drag, startPoint x: 992, startPoint y: 754, endPoint x: 904, endPoint y: 770, distance: 89.4
click at [991, 754] on button "Checkout" at bounding box center [1101, 754] width 411 height 26
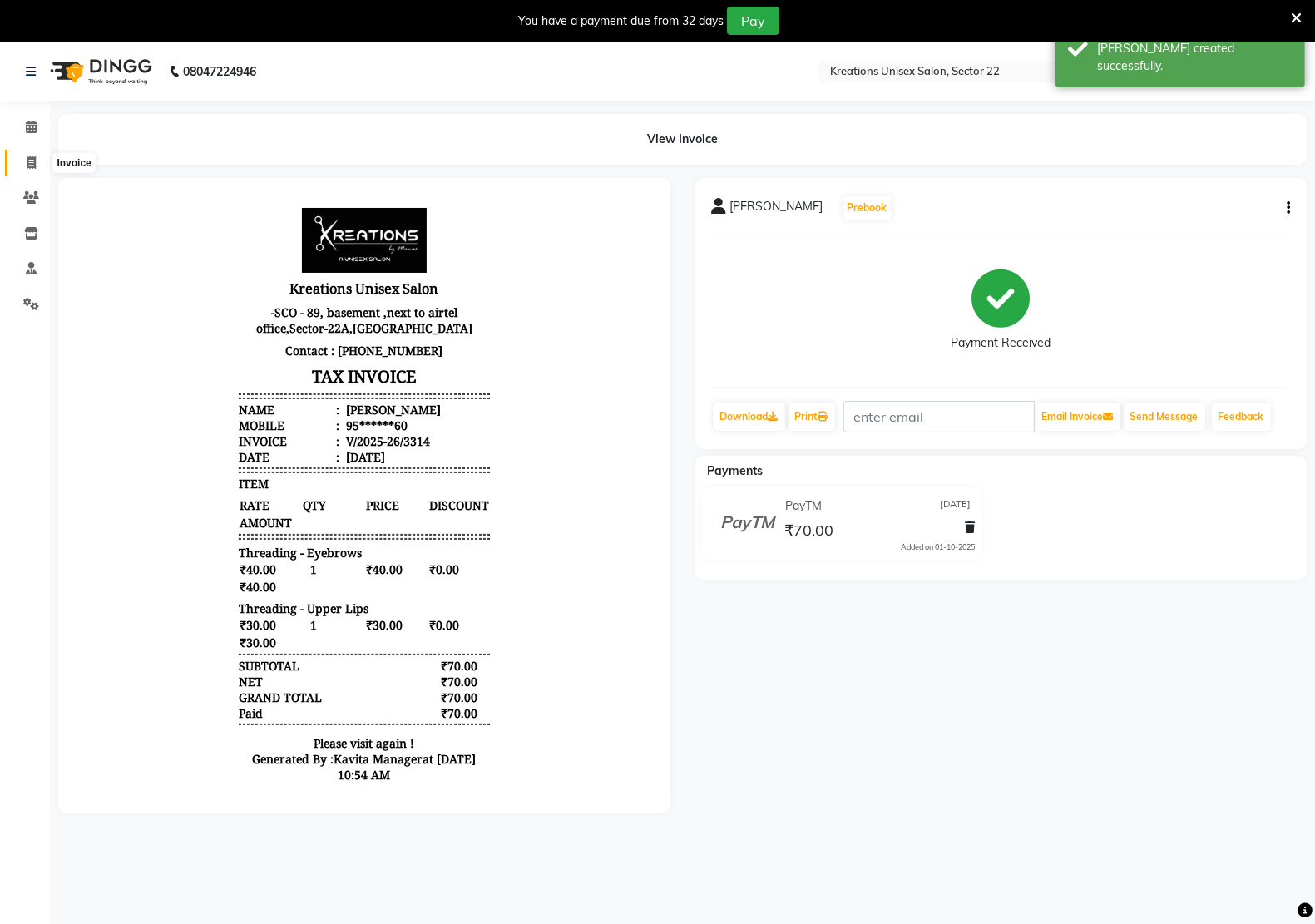
click at [30, 164] on icon at bounding box center [31, 162] width 9 height 12
select select "service"
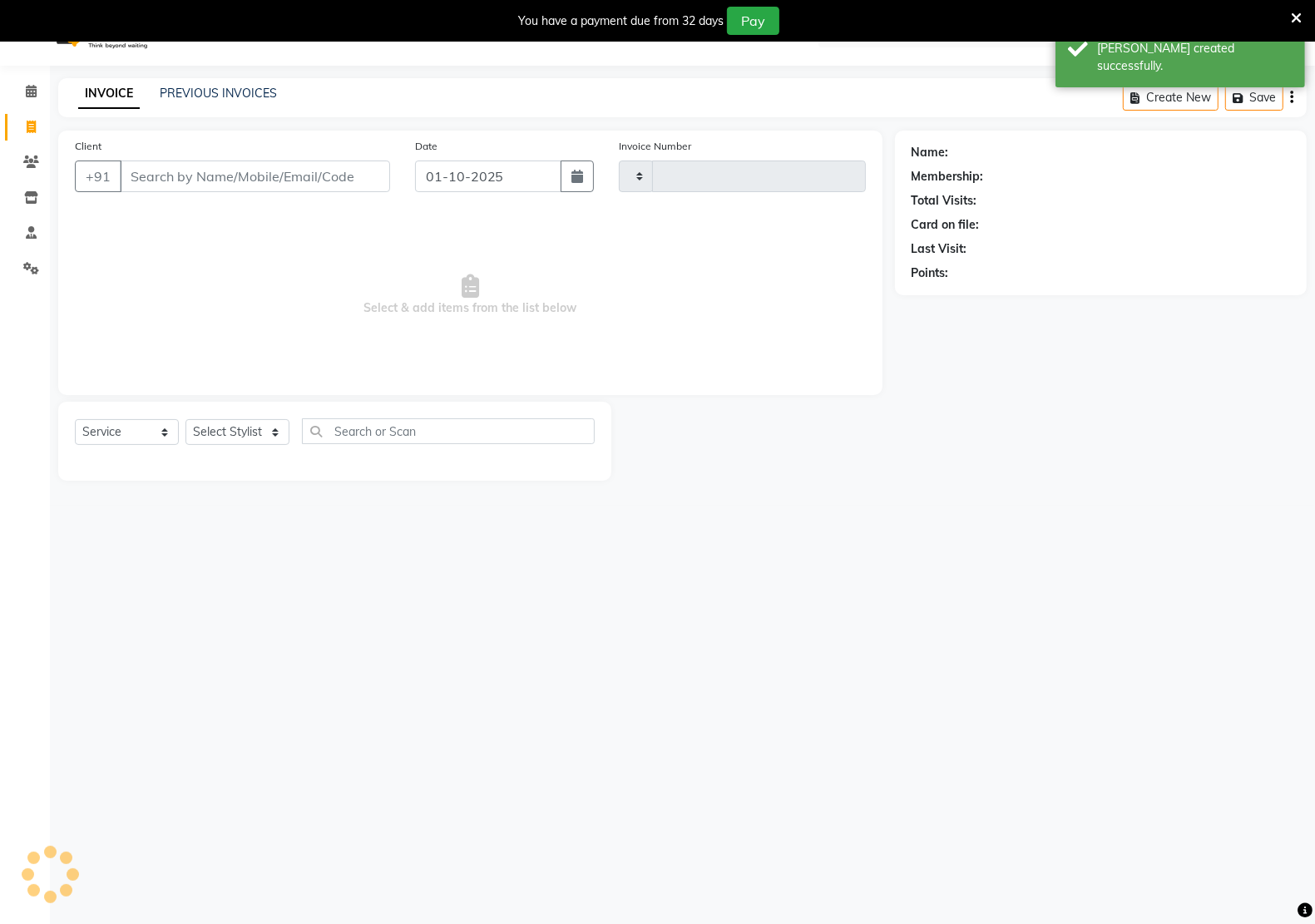
type input "3315"
select select "6170"
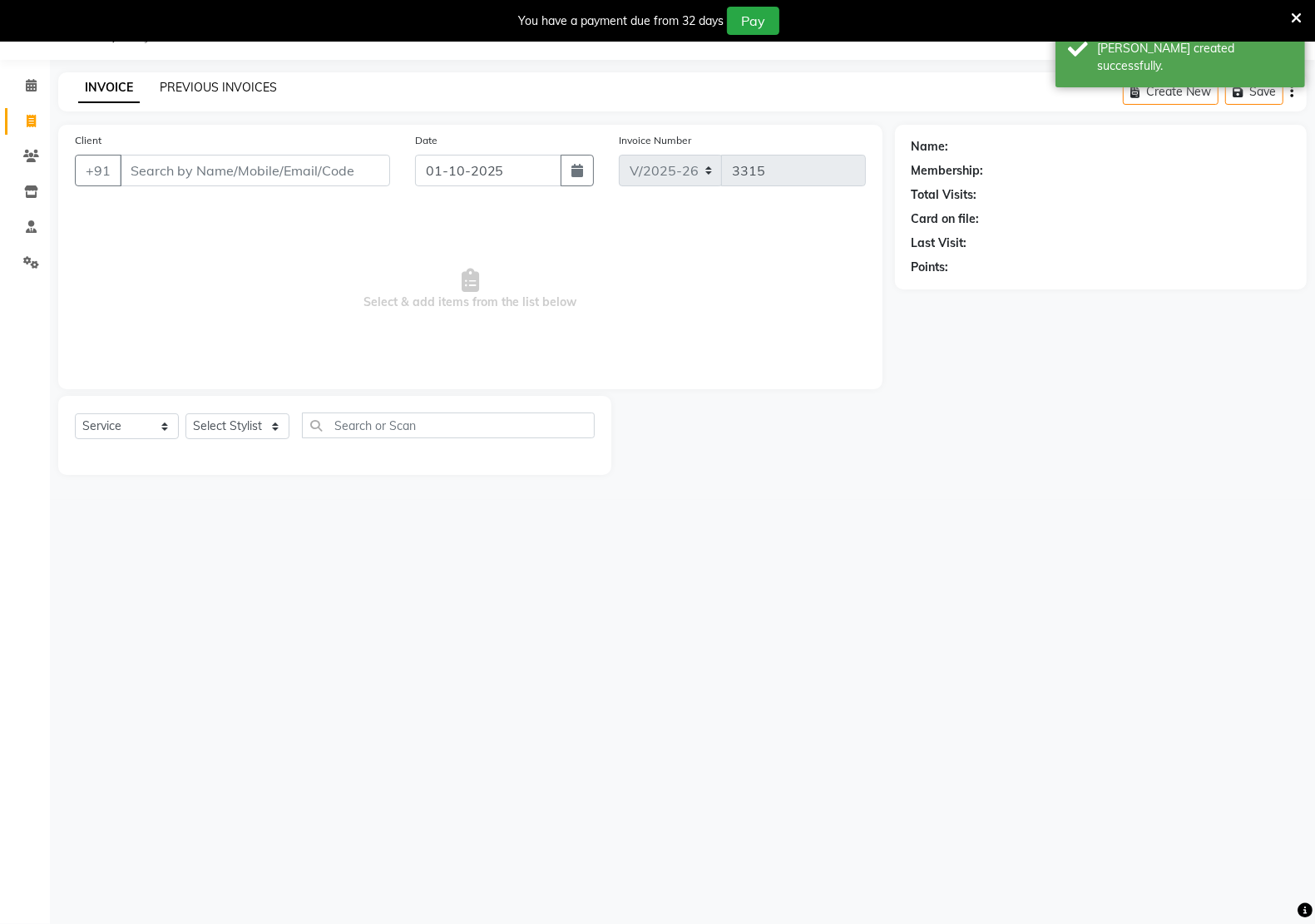
click at [222, 87] on link "PREVIOUS INVOICES" at bounding box center [218, 87] width 118 height 15
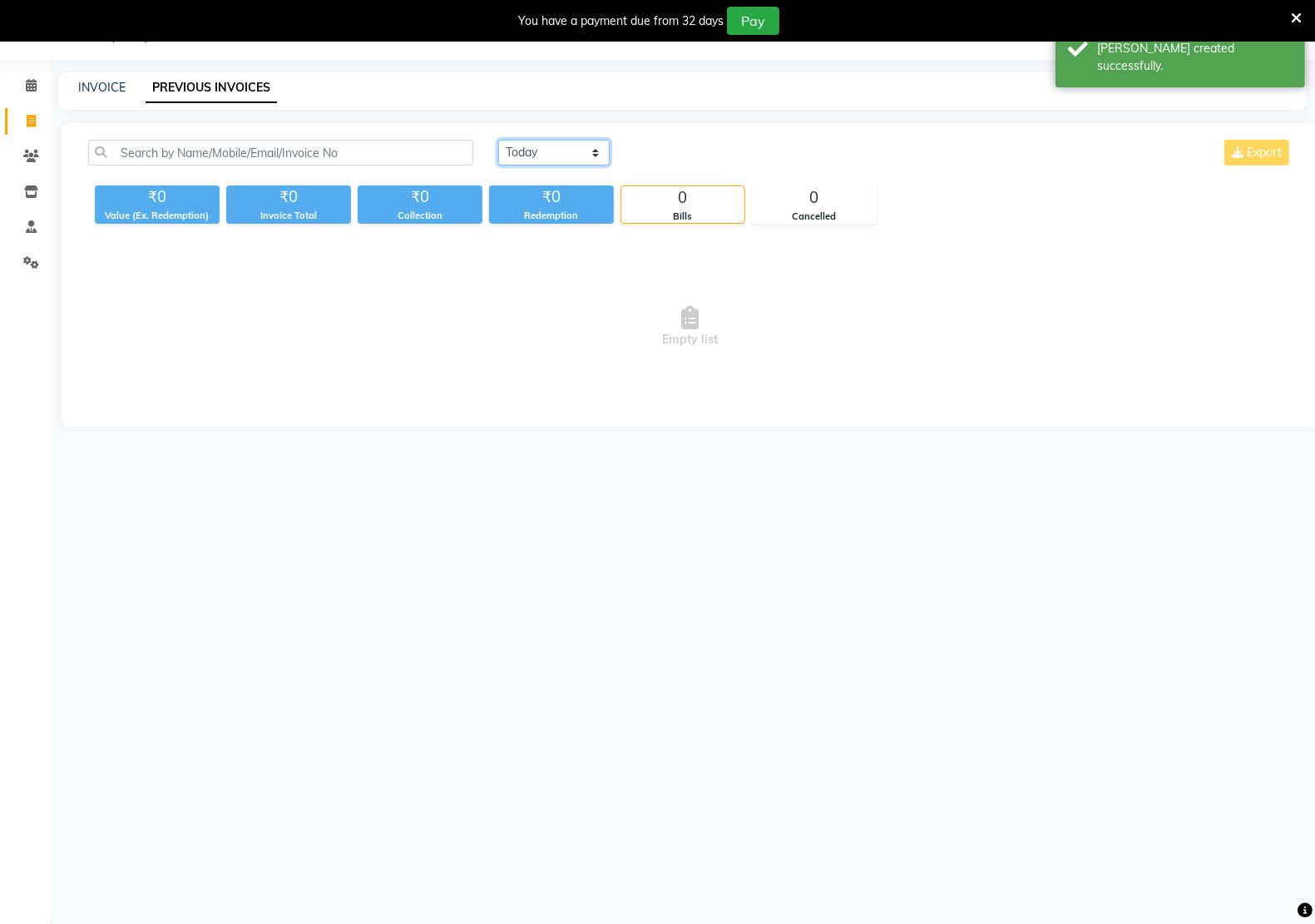
click at [593, 152] on select "[DATE] [DATE] Custom Range" at bounding box center [554, 152] width 112 height 26
click at [498, 139] on select "[DATE] [DATE] Custom Range" at bounding box center [554, 152] width 112 height 26
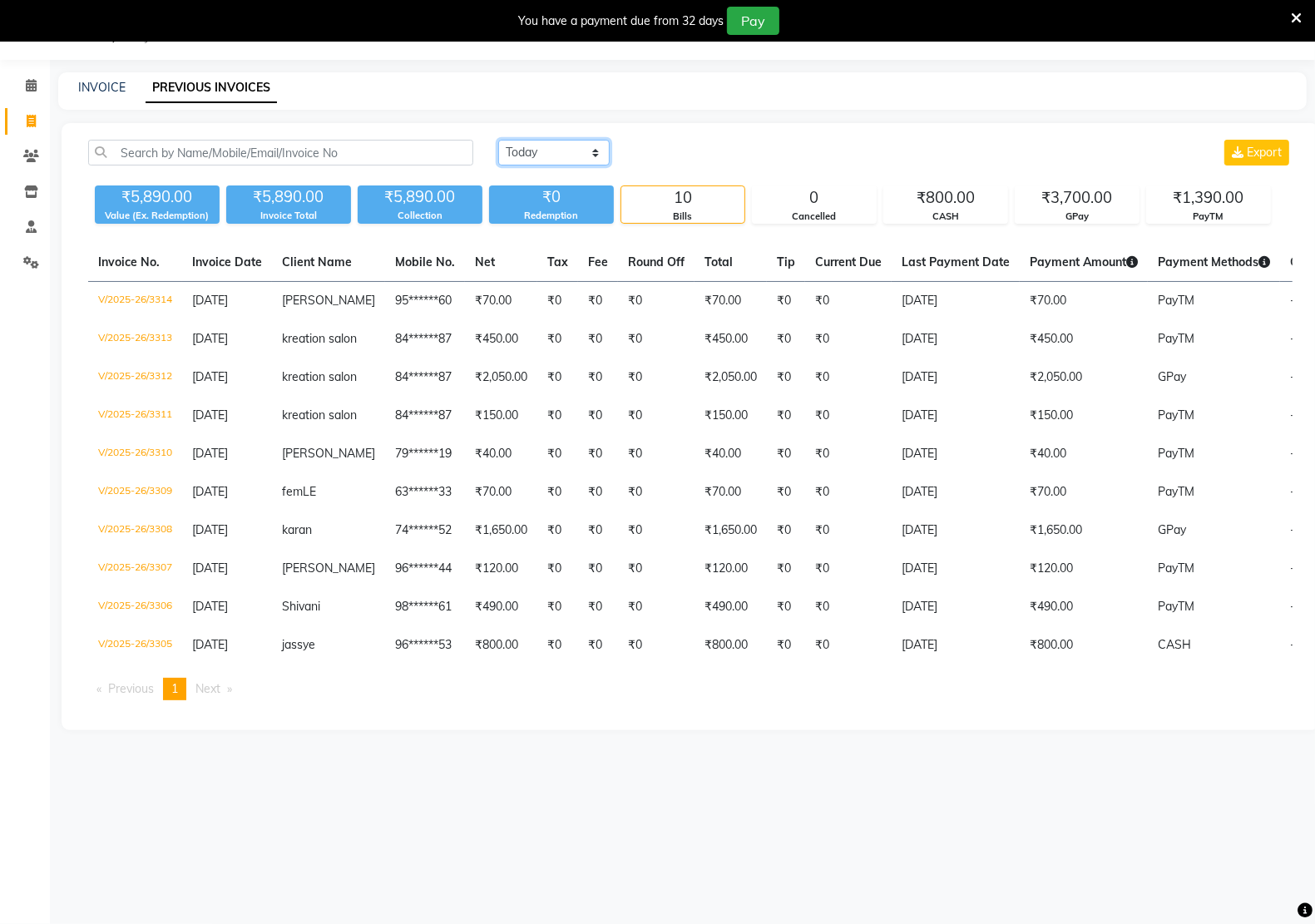
click at [593, 151] on select "[DATE] [DATE] Custom Range" at bounding box center [554, 152] width 112 height 26
select select "range"
click at [498, 139] on select "[DATE] [DATE] Custom Range" at bounding box center [554, 152] width 112 height 26
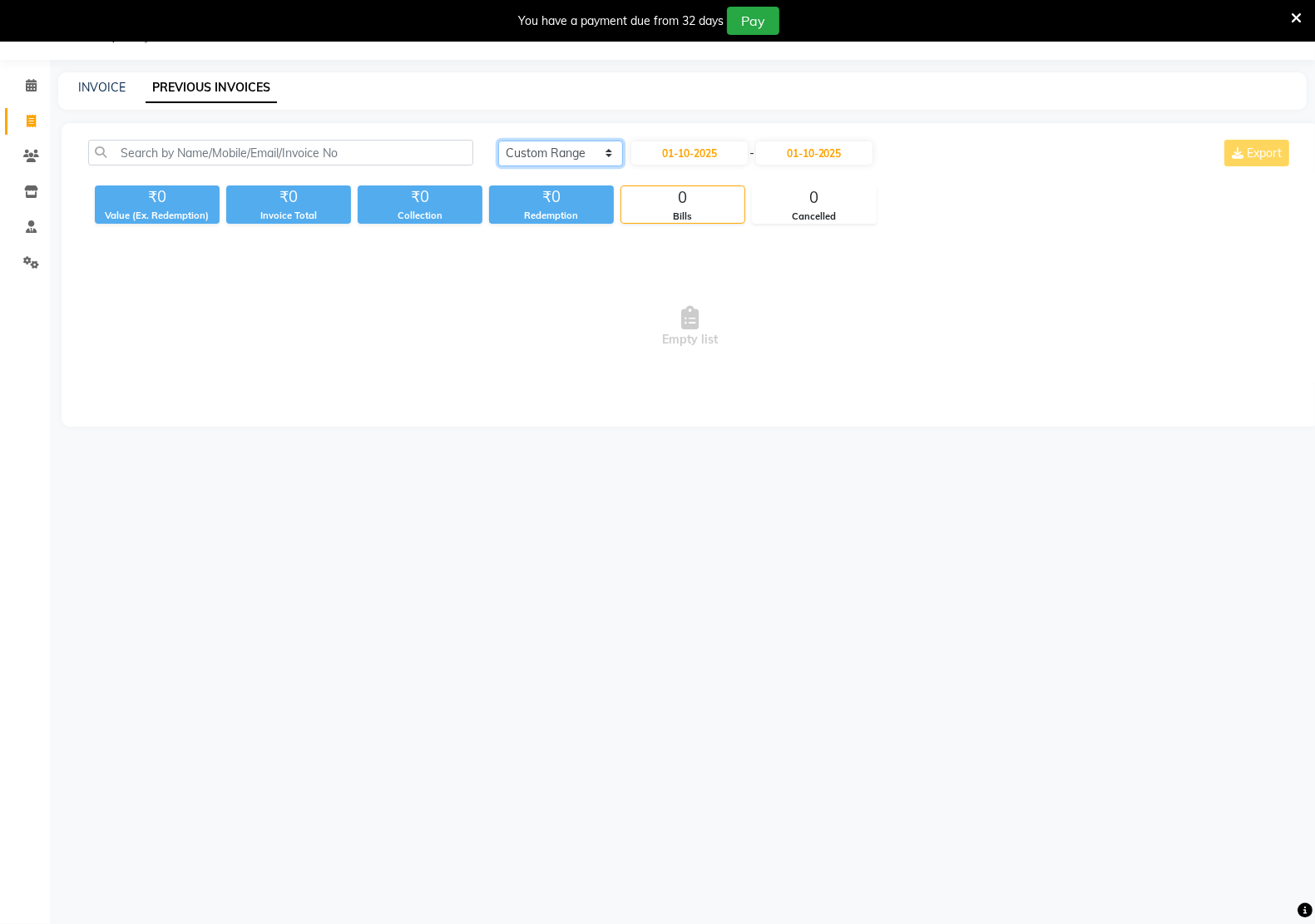
click at [600, 154] on select "[DATE] [DATE] Custom Range" at bounding box center [560, 153] width 125 height 26
click at [88, 82] on link "INVOICE" at bounding box center [101, 87] width 47 height 15
select select "service"
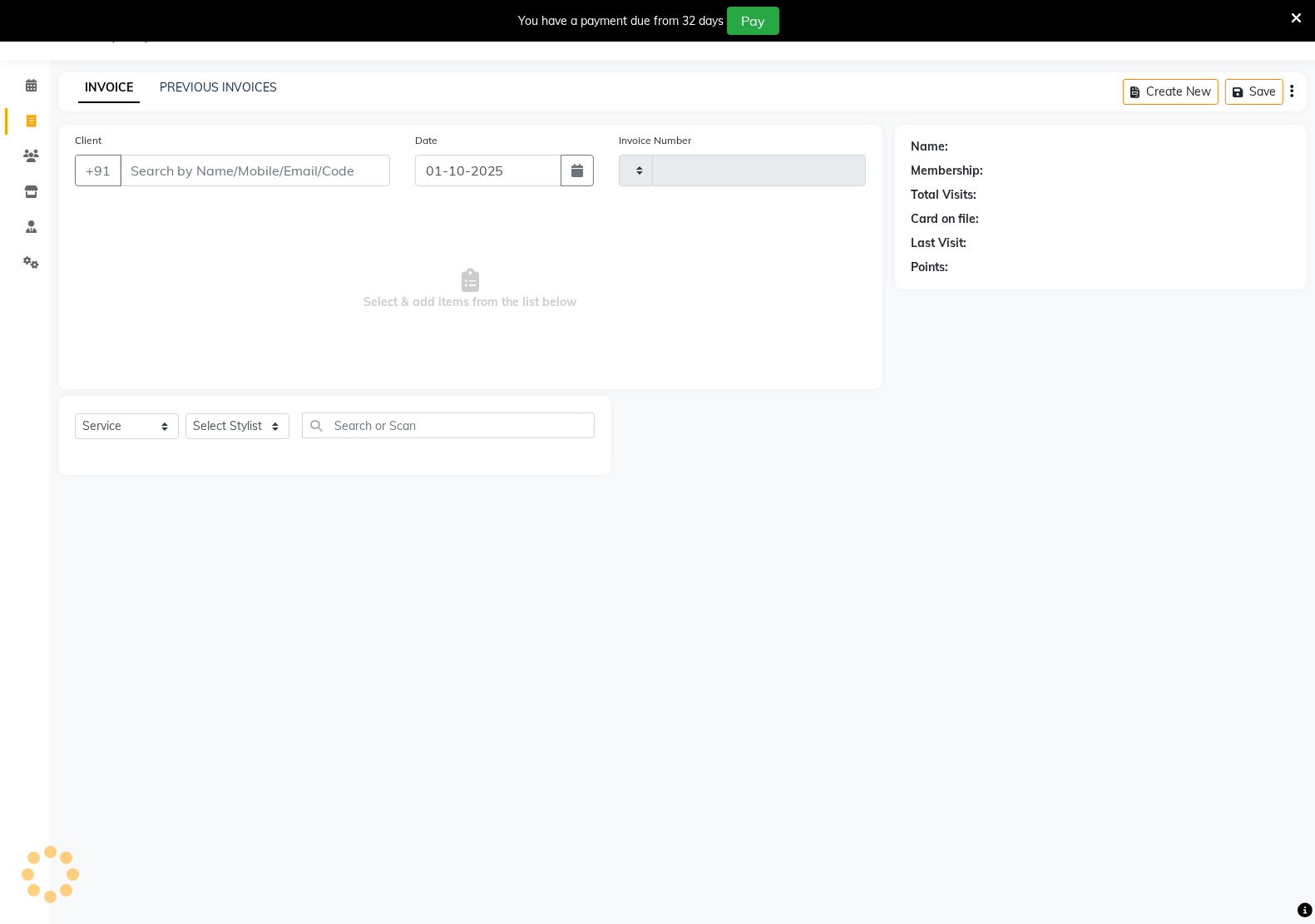
type input "3315"
select select "6170"
click at [201, 92] on link "PREVIOUS INVOICES" at bounding box center [218, 87] width 118 height 15
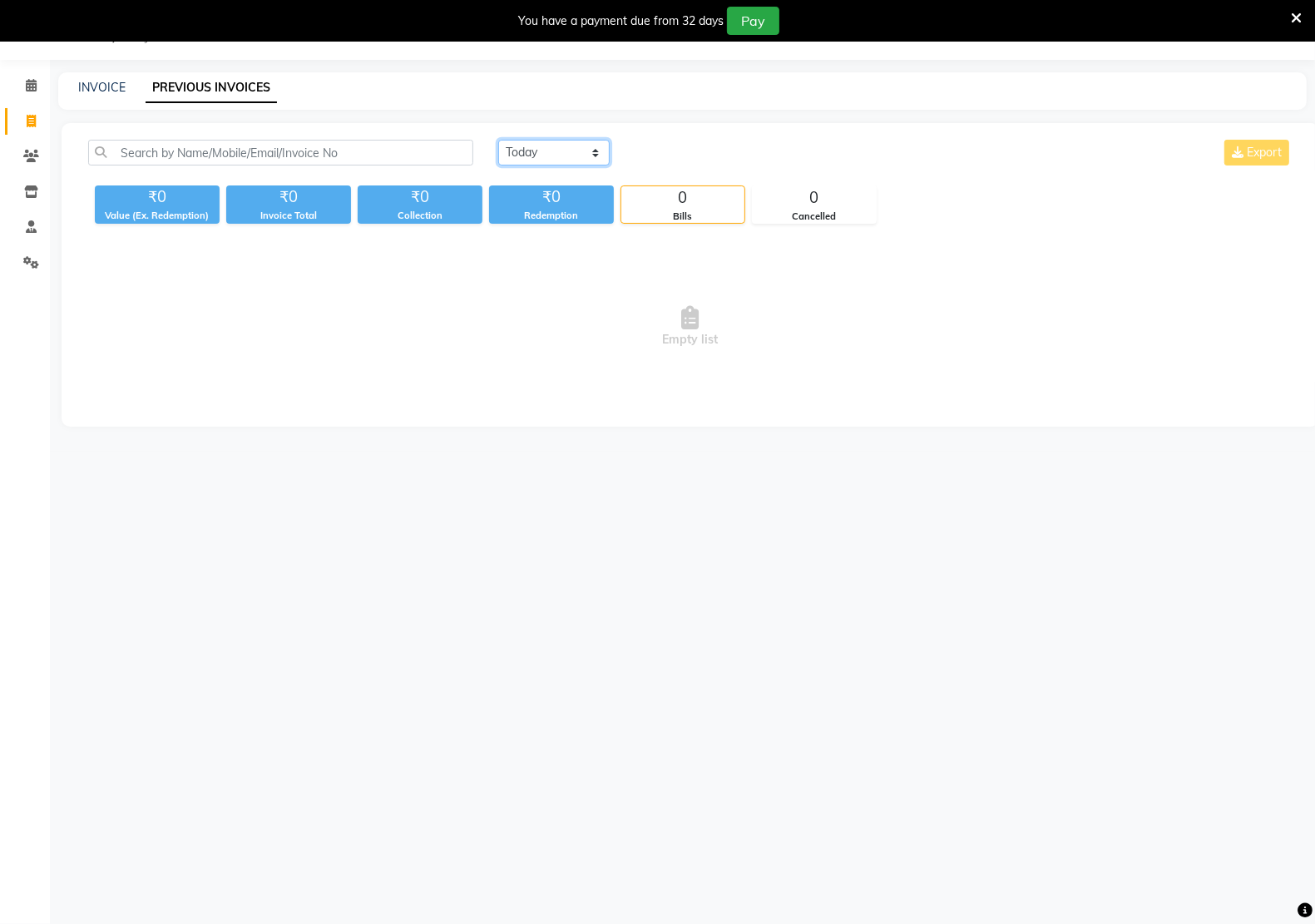
click at [596, 153] on select "[DATE] [DATE] Custom Range" at bounding box center [554, 152] width 112 height 26
select select "range"
click at [498, 139] on select "[DATE] [DATE] Custom Range" at bounding box center [554, 152] width 112 height 26
click at [667, 153] on input "01-10-2025" at bounding box center [689, 153] width 117 height 24
select select "10"
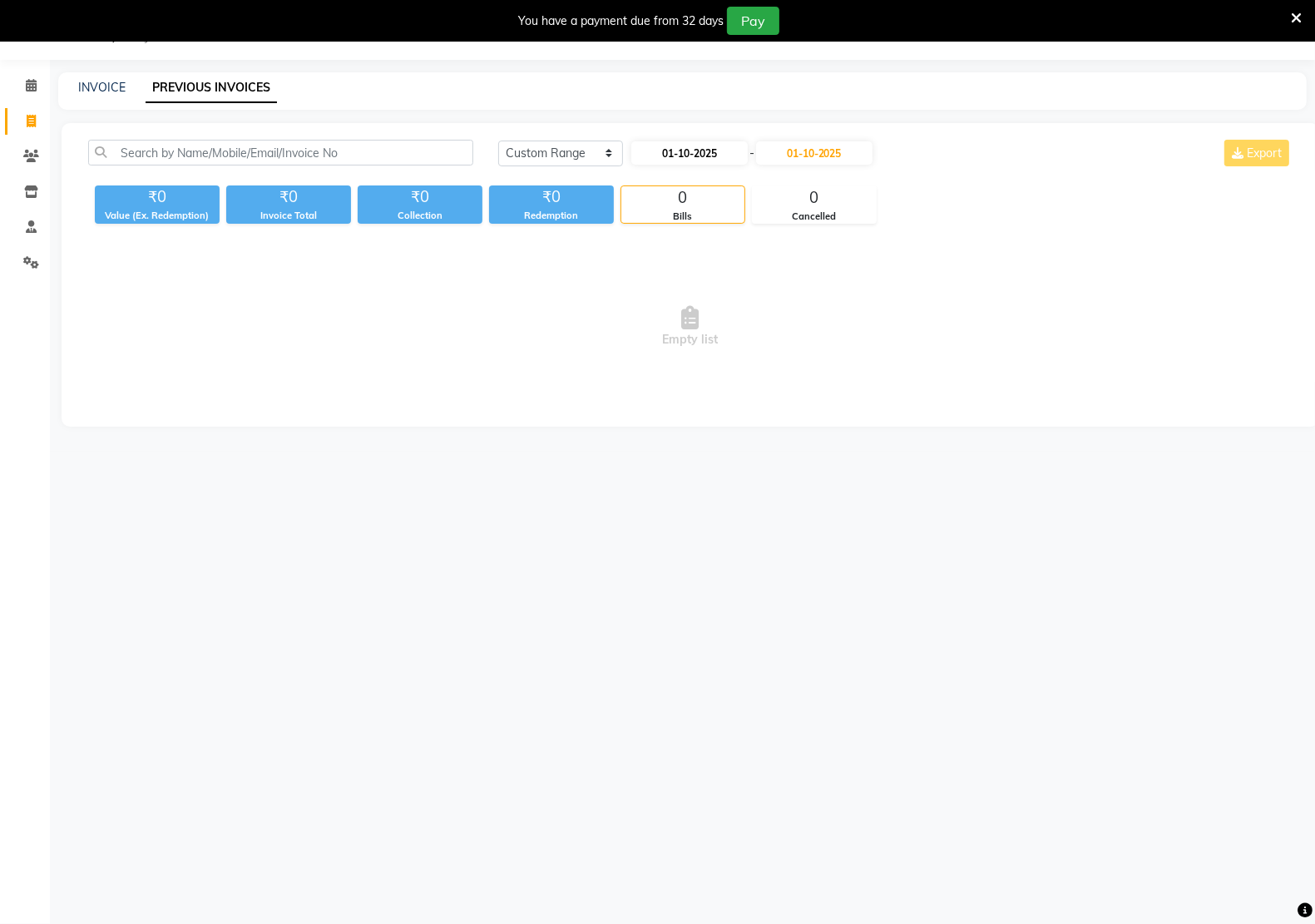
select select "2025"
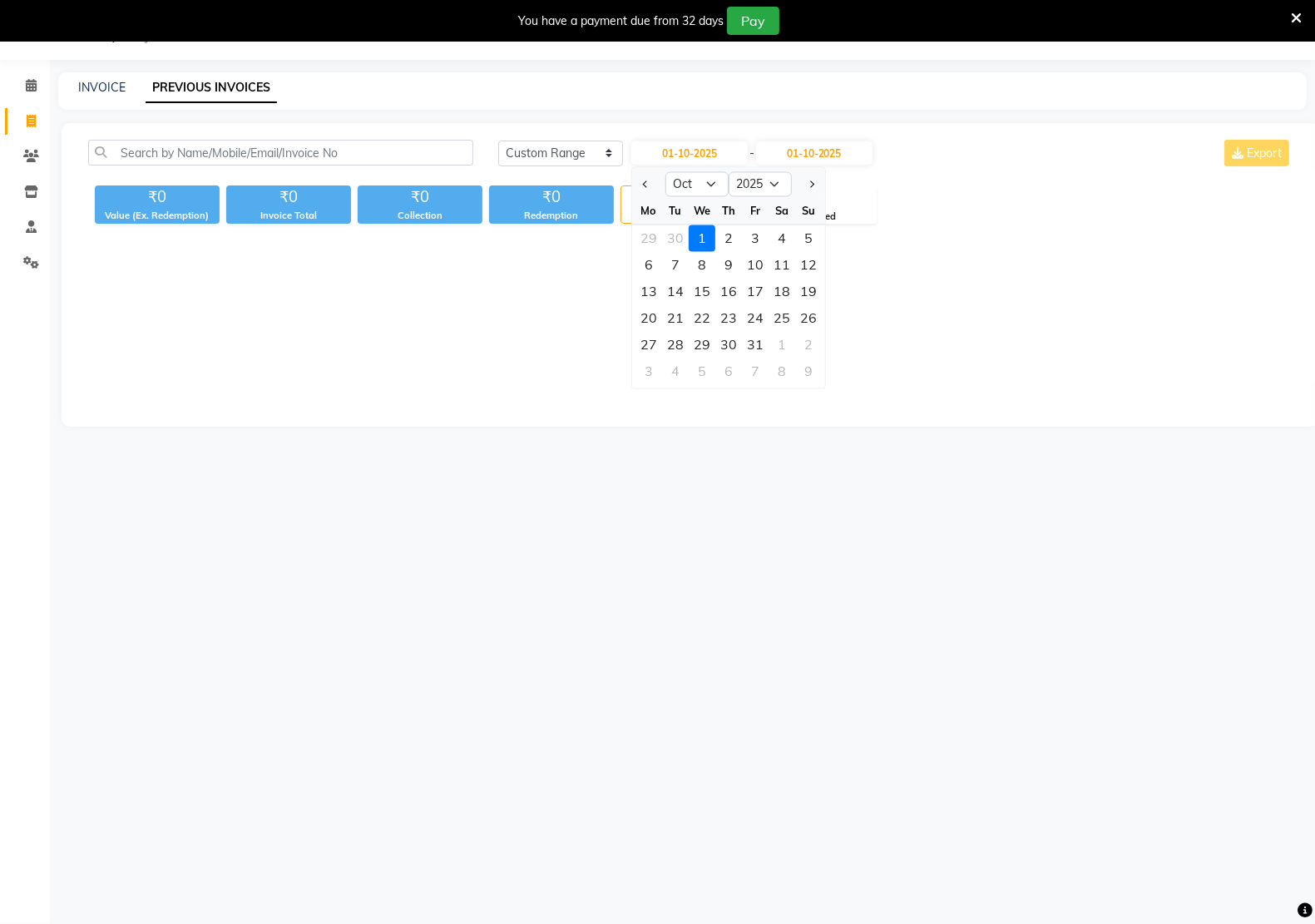
click at [634, 183] on div at bounding box center [648, 185] width 33 height 27
click at [648, 183] on span "Previous month" at bounding box center [645, 183] width 7 height 7
select select "9"
click at [643, 241] on div "1" at bounding box center [648, 239] width 27 height 27
type input "01-09-2025"
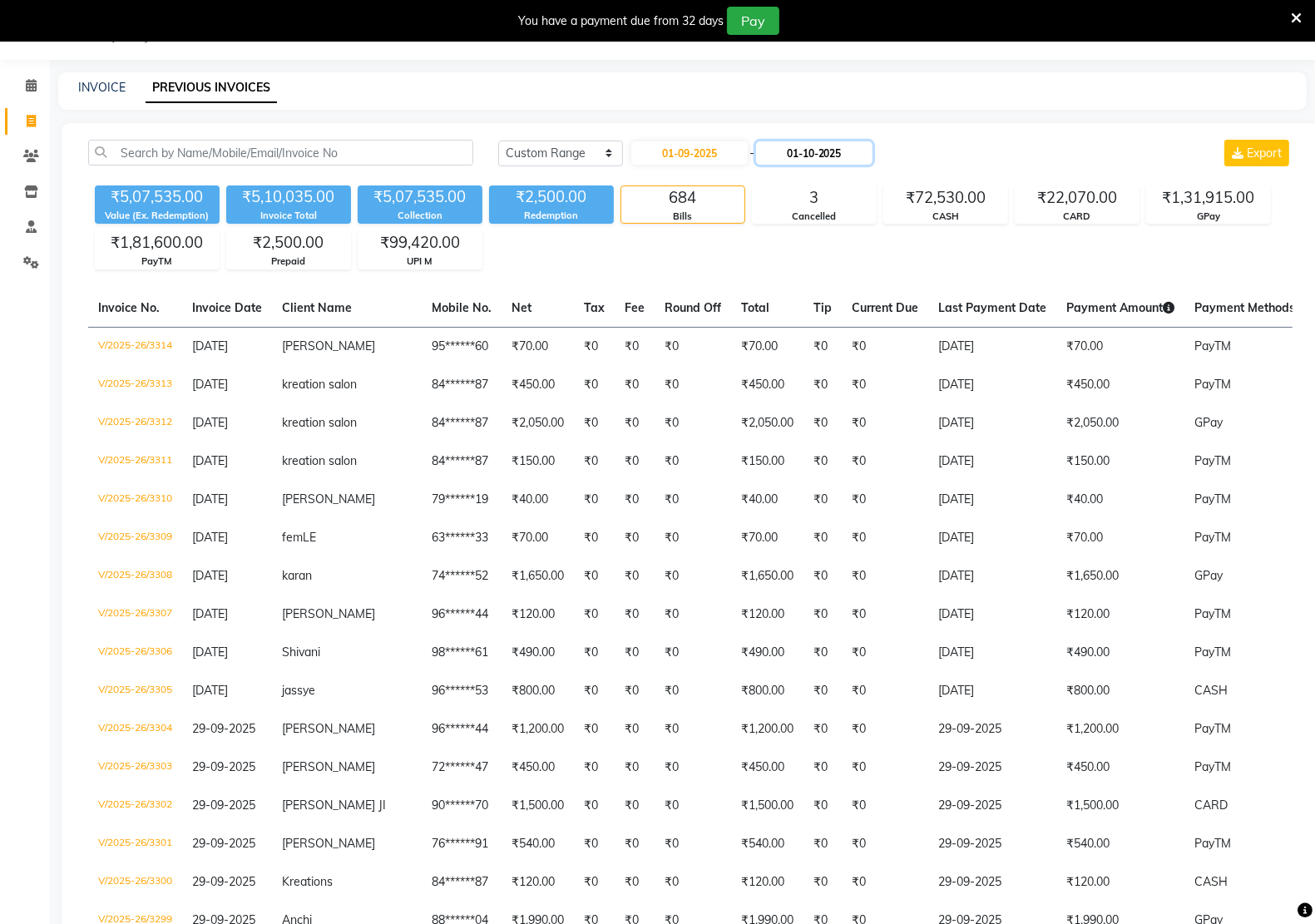
click at [800, 152] on input "01-10-2025" at bounding box center [813, 153] width 117 height 24
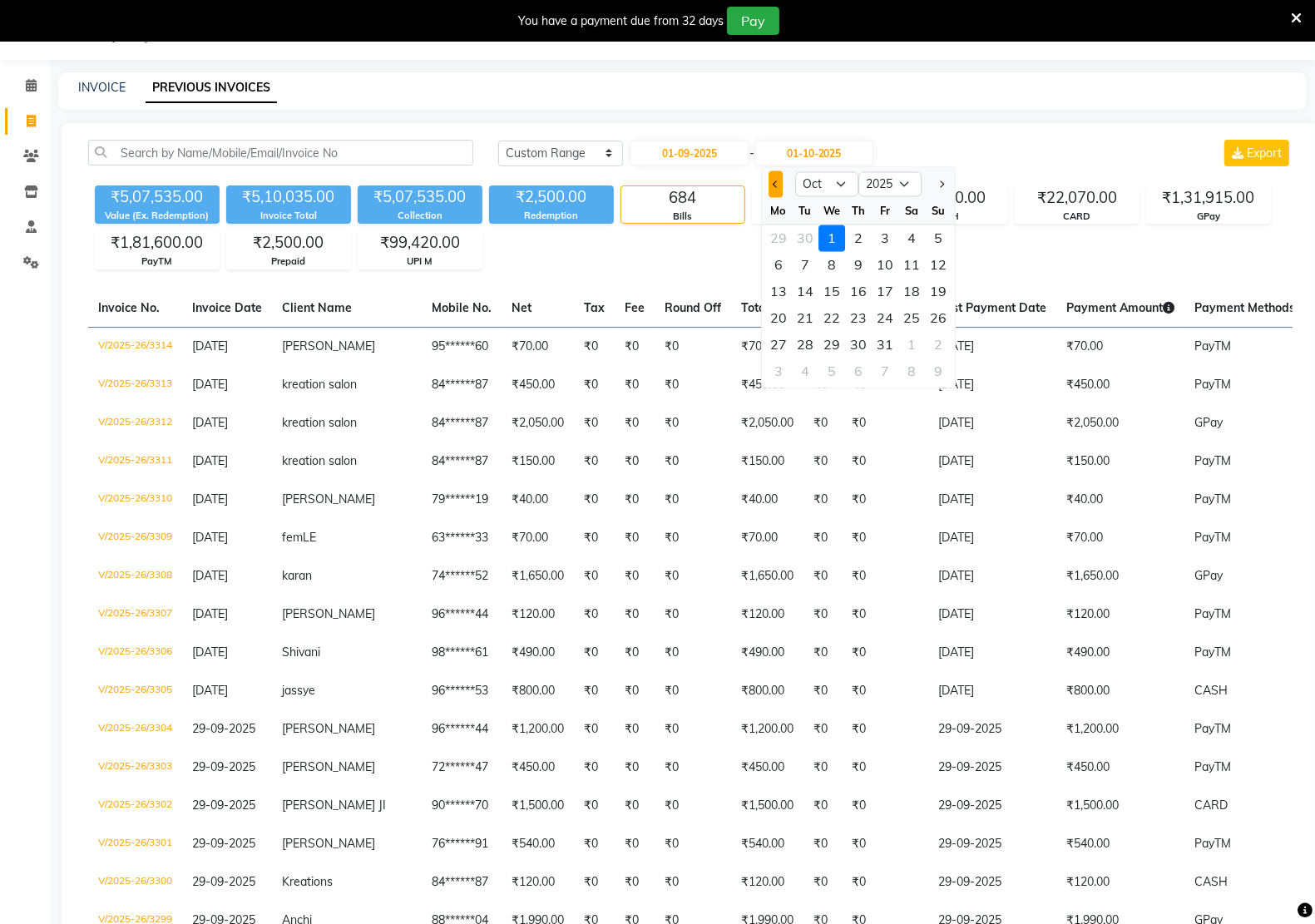
click at [771, 186] on button "Previous month" at bounding box center [776, 185] width 14 height 27
select select "9"
click at [802, 347] on div "30" at bounding box center [805, 345] width 27 height 27
type input "30-09-2025"
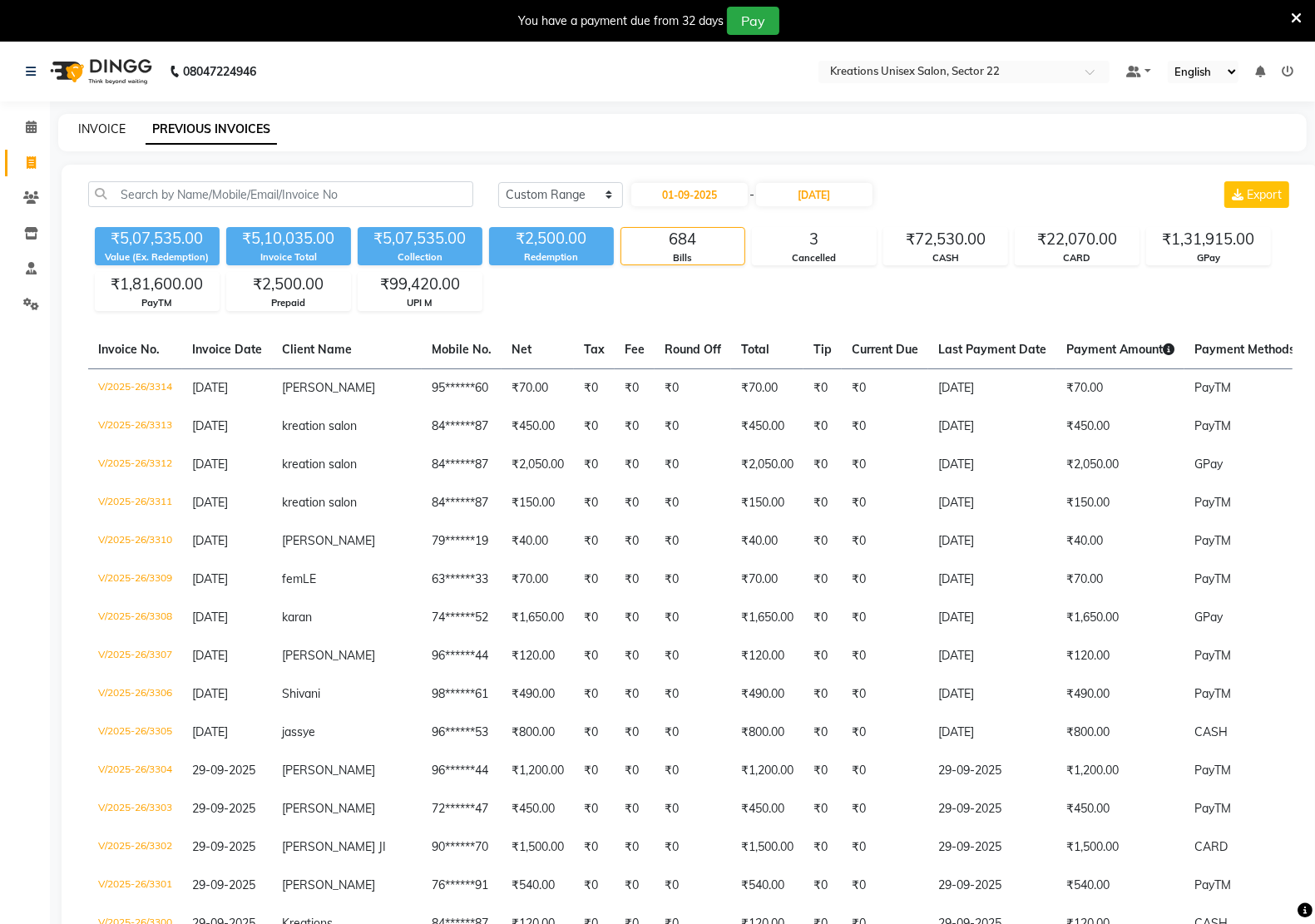
click at [102, 127] on link "INVOICE" at bounding box center [101, 129] width 47 height 15
select select "service"
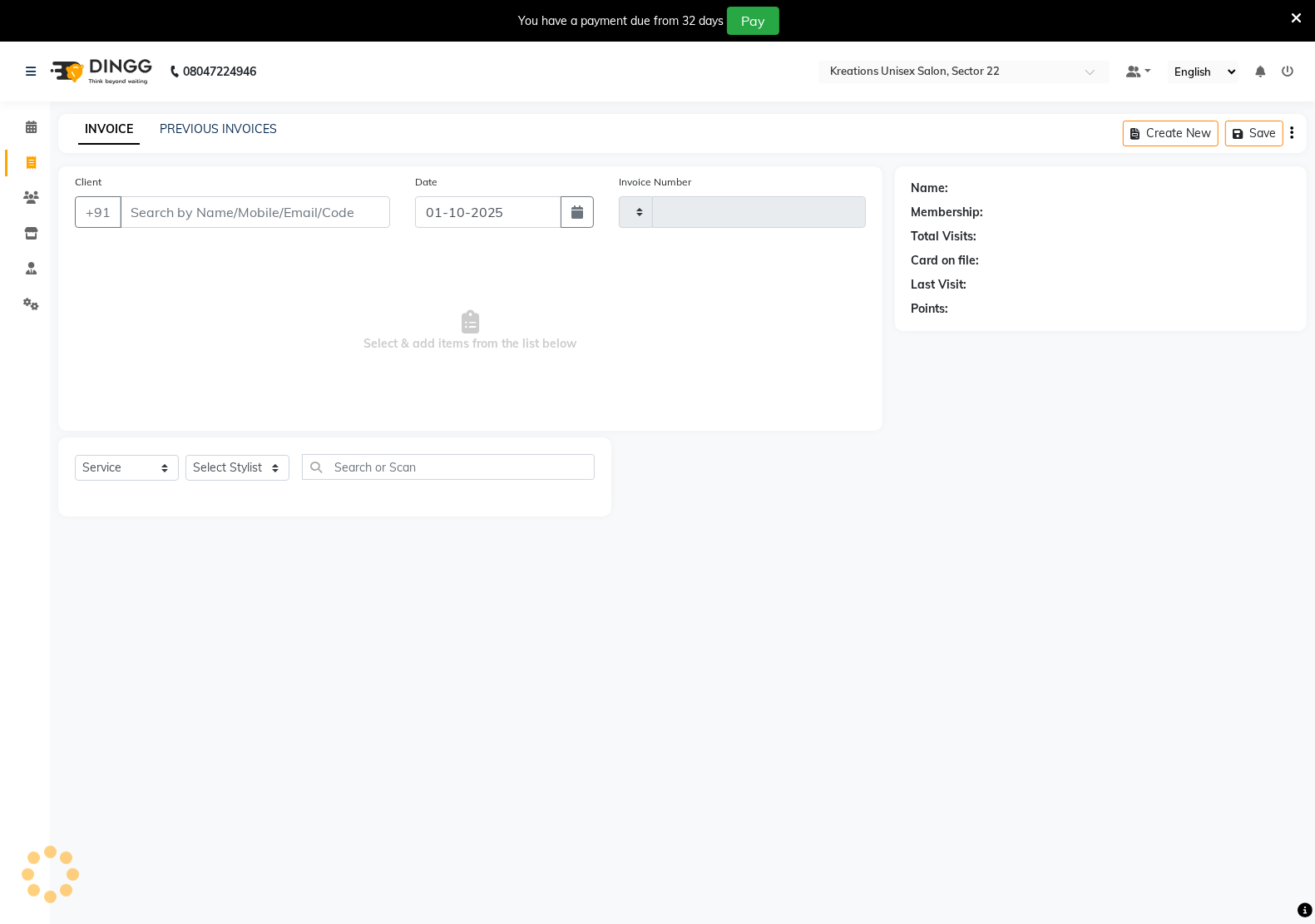
type input "3315"
select select "6170"
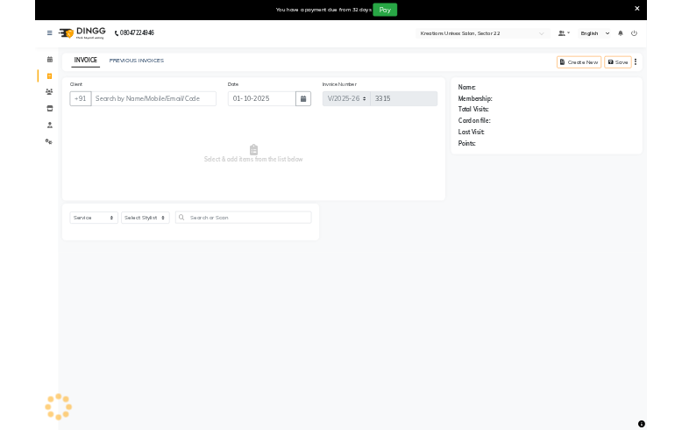
scroll to position [44, 0]
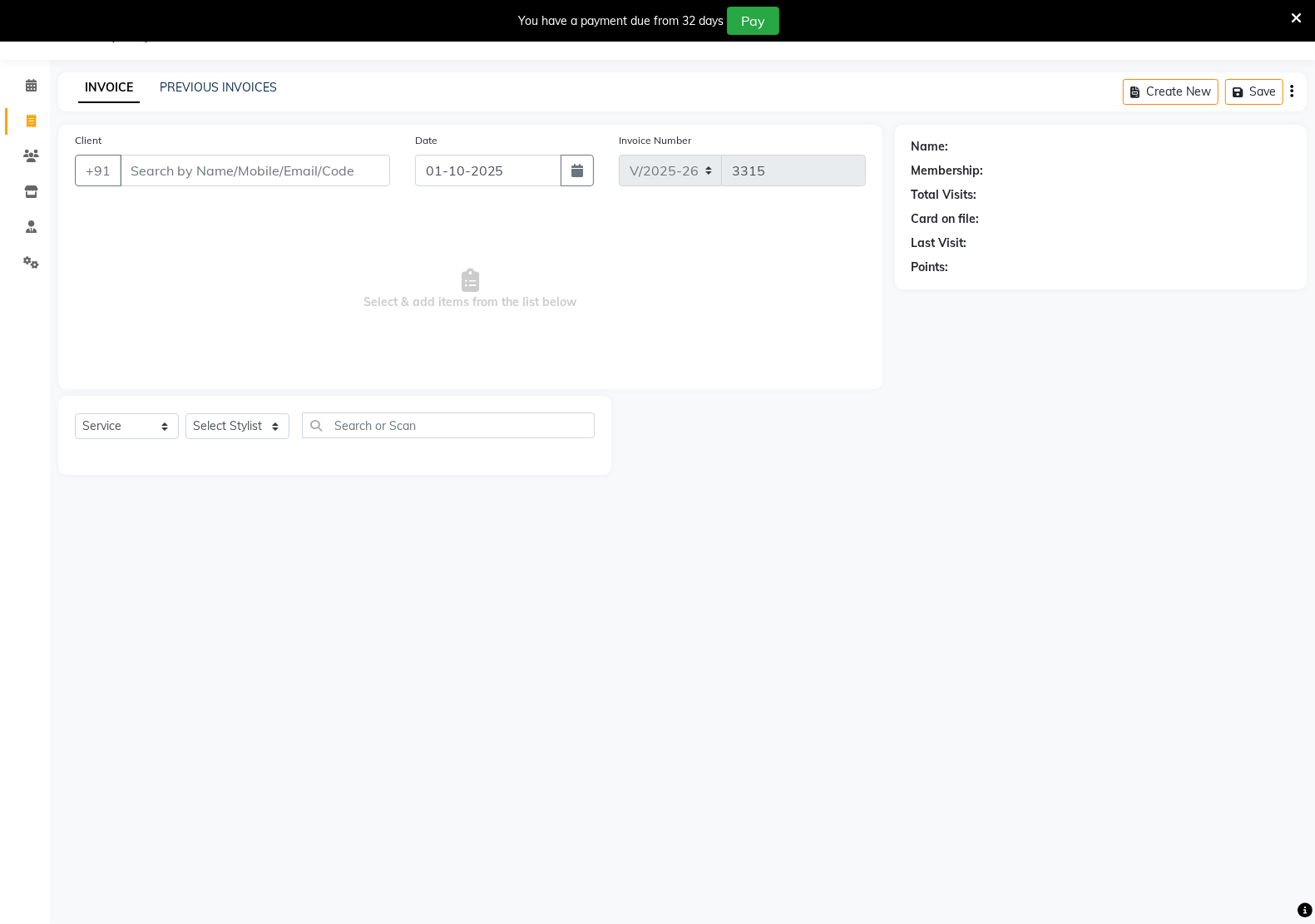
click at [799, 769] on div "08047224946 Select Location × Kreations Unisex Salon, Sector 22 Default Panel M…" at bounding box center [657, 462] width 1315 height 924
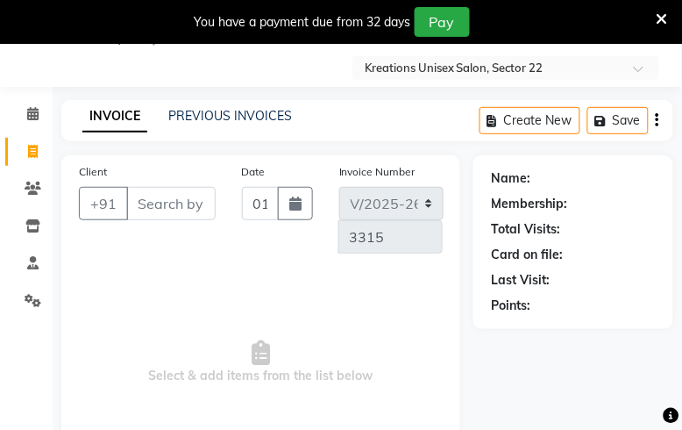
click at [607, 396] on div "Name: Membership: Total Visits: Card on file: Last Visit: Points:" at bounding box center [580, 356] width 213 height 403
click at [575, 382] on div "Name: Membership: Total Visits: Card on file: Last Visit: Points:" at bounding box center [580, 356] width 213 height 403
click at [637, 11] on div "You have a payment due from 32 days Pay" at bounding box center [332, 22] width 650 height 30
click at [662, 11] on icon at bounding box center [662, 19] width 11 height 16
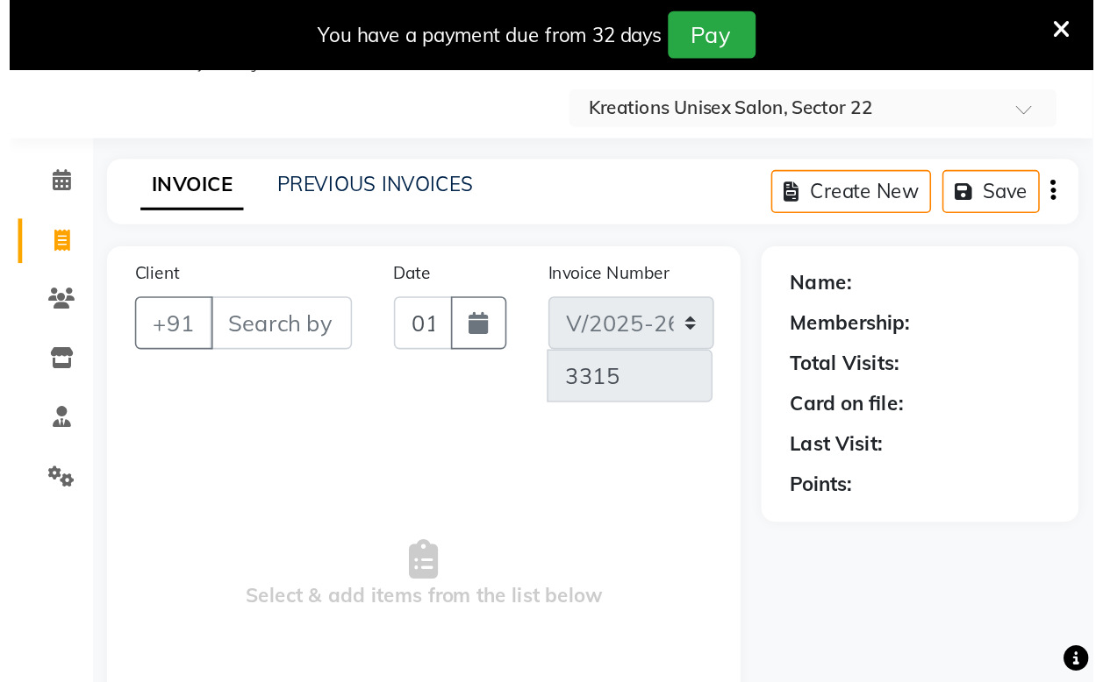
scroll to position [0, 0]
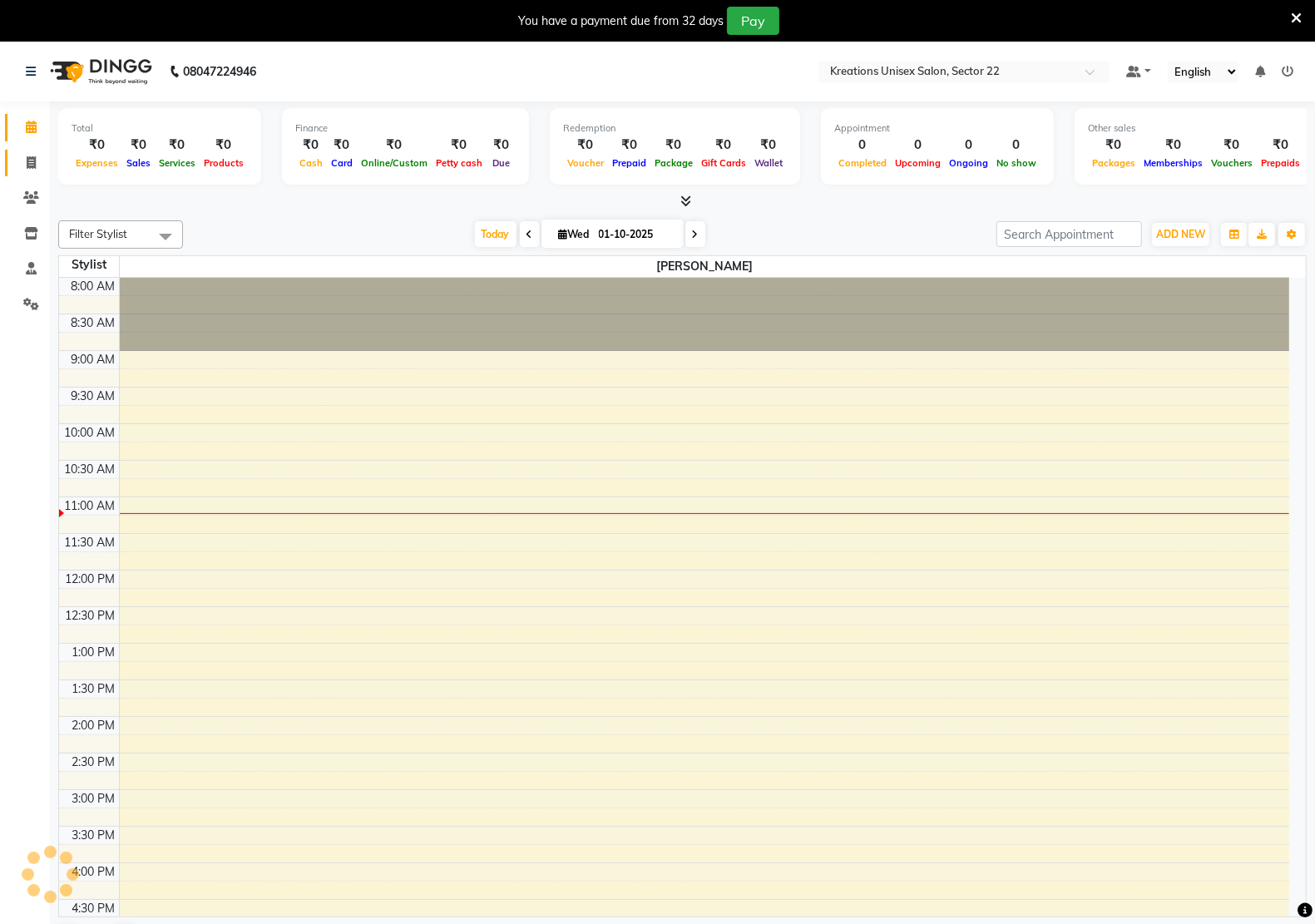
click at [14, 166] on link "Invoice" at bounding box center [25, 163] width 40 height 27
select select "6170"
select select "service"
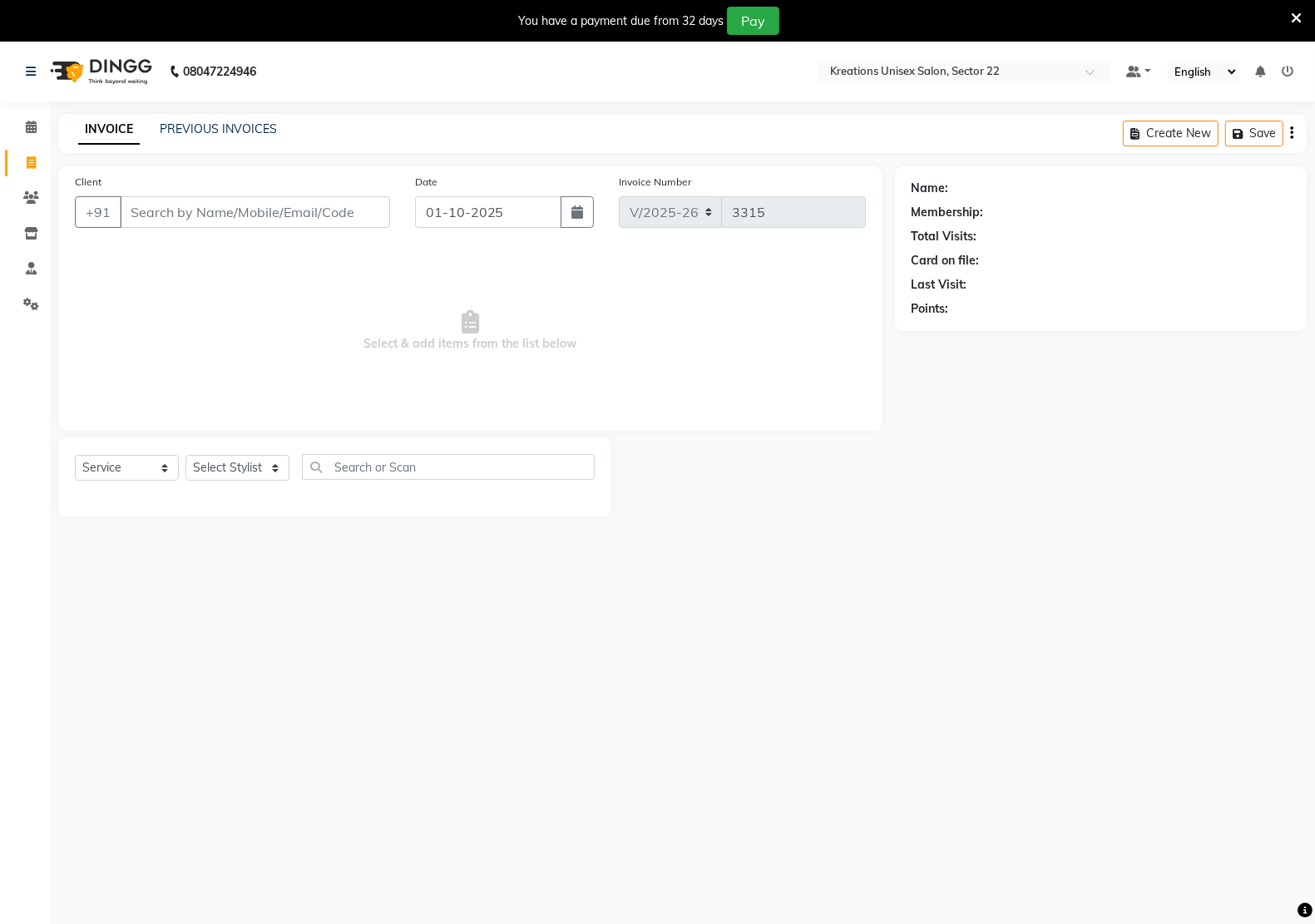
click at [233, 108] on div "08047224946 Select Location × Kreations Unisex Salon, Sector 22 Default Panel M…" at bounding box center [657, 503] width 1315 height 924
click at [233, 121] on link "PREVIOUS INVOICES" at bounding box center [218, 129] width 118 height 15
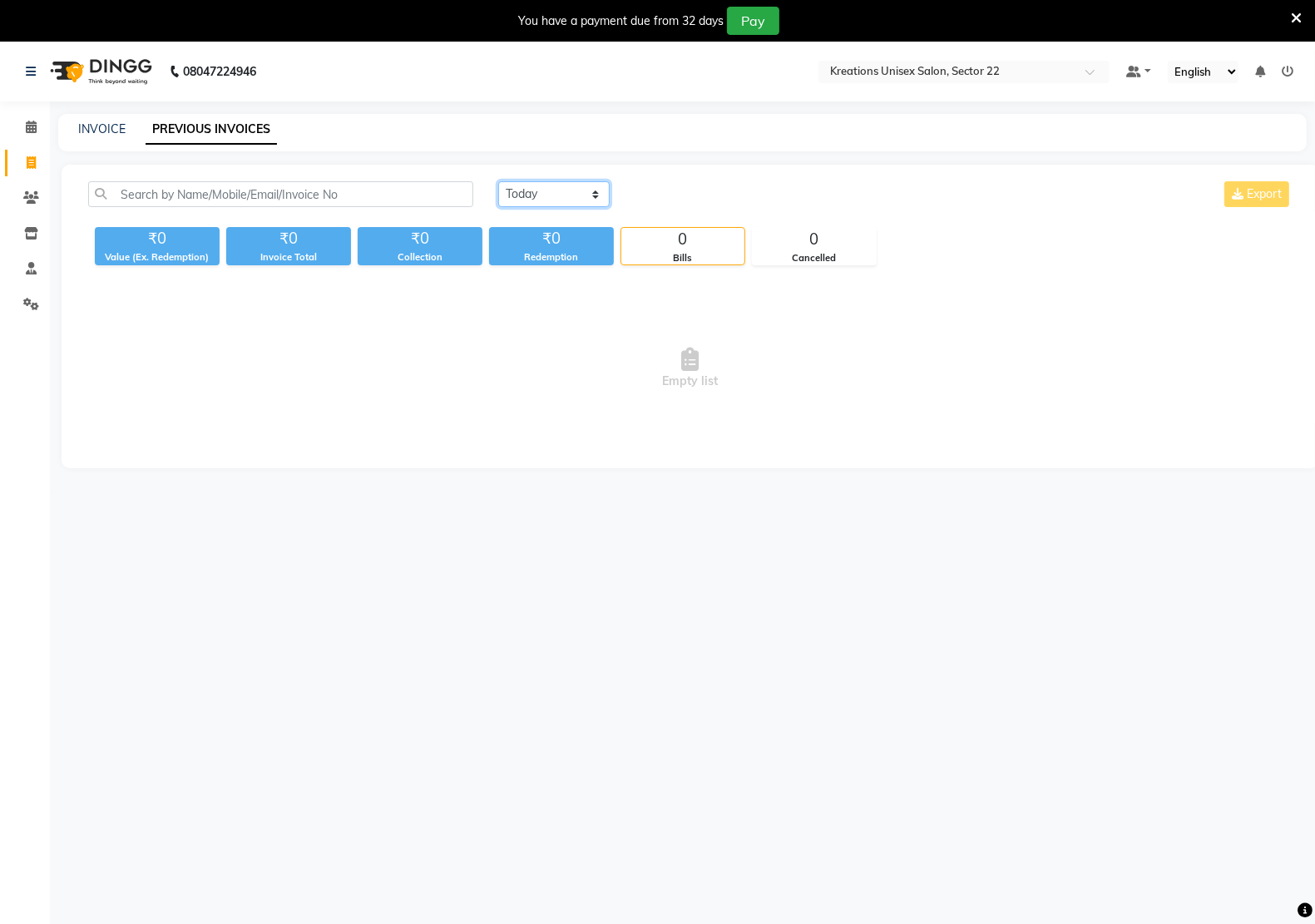
click at [596, 191] on select "Today Yesterday Custom Range" at bounding box center [554, 193] width 112 height 26
select select "range"
click at [498, 181] on select "Today Yesterday Custom Range" at bounding box center [554, 193] width 112 height 26
click at [609, 195] on select "Today Yesterday Custom Range" at bounding box center [560, 194] width 125 height 26
click at [674, 195] on input "01-10-2025" at bounding box center [689, 194] width 117 height 24
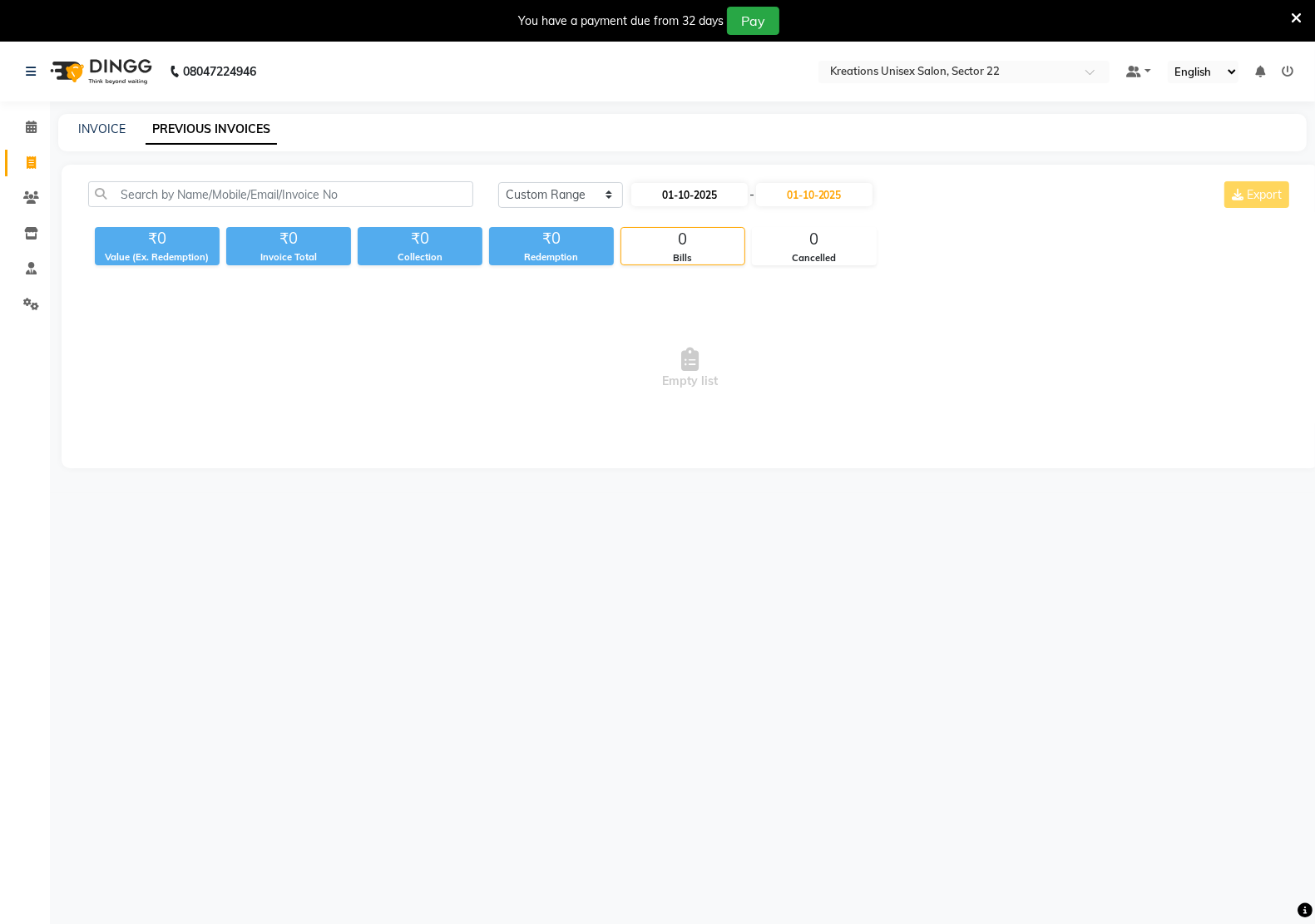
select select "10"
select select "2025"
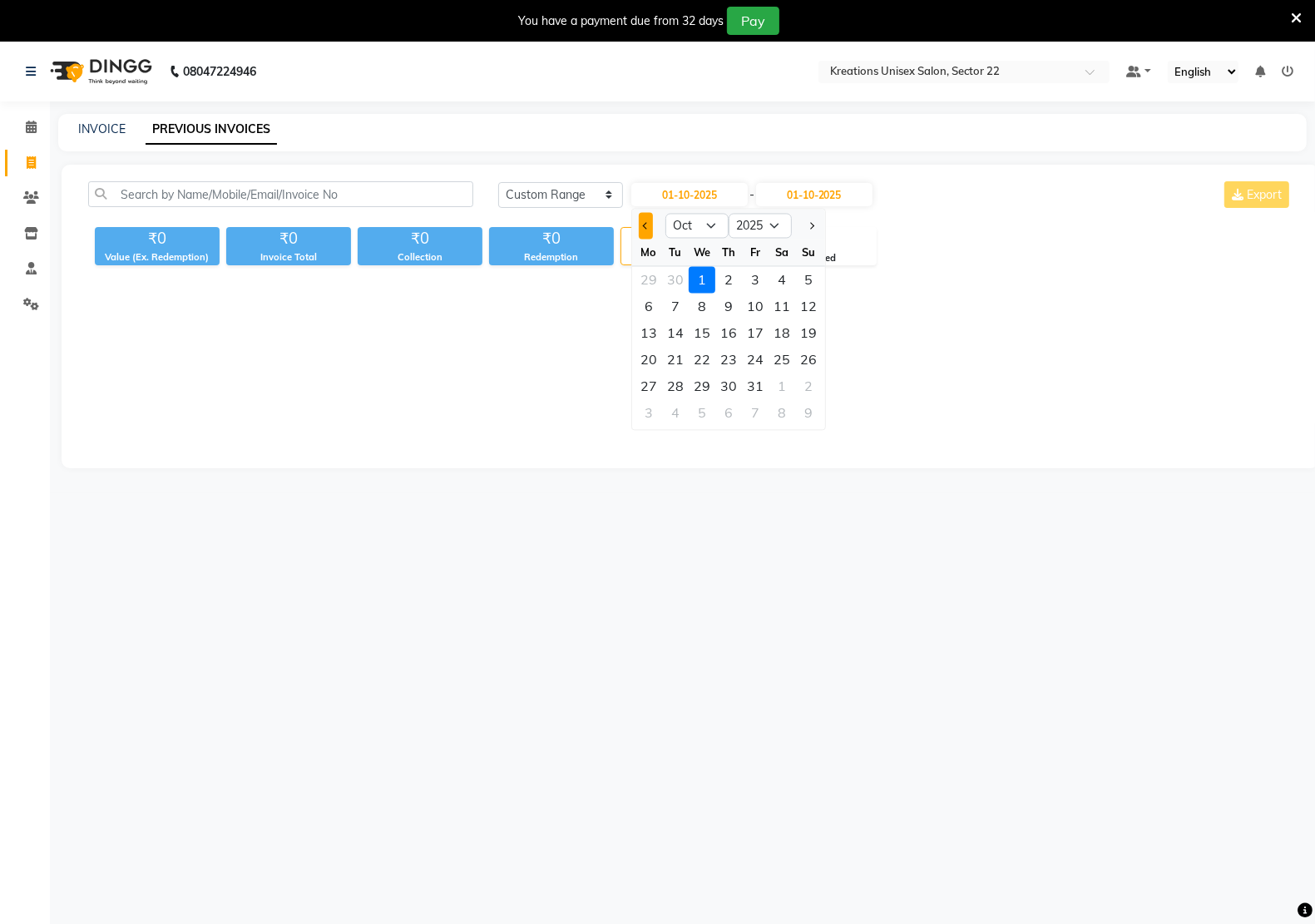
click at [645, 226] on span "Previous month" at bounding box center [645, 225] width 7 height 7
select select "9"
click at [805, 362] on div "28" at bounding box center [809, 360] width 27 height 27
type input "28-09-2025"
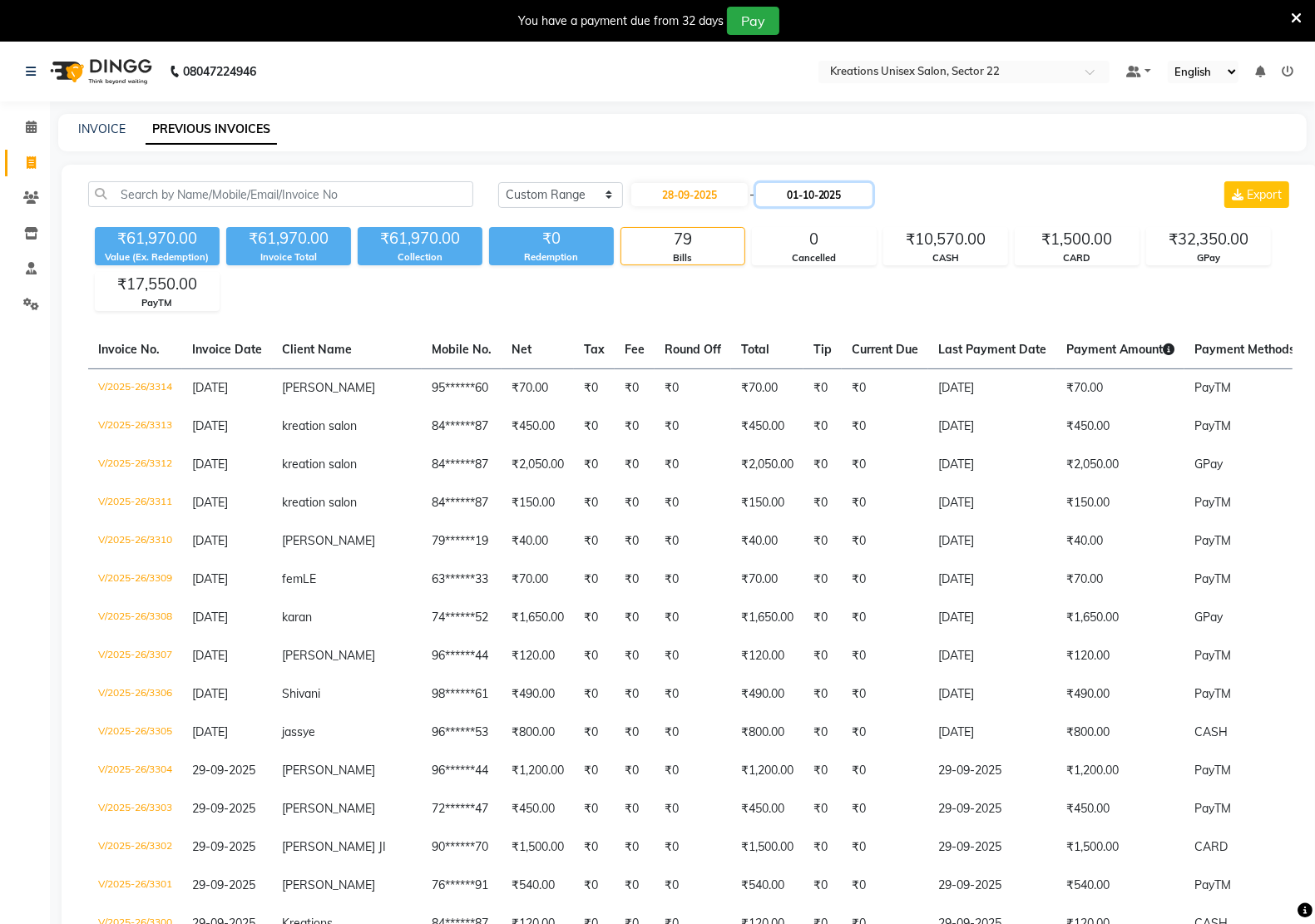
click at [802, 195] on input "01-10-2025" at bounding box center [813, 194] width 117 height 24
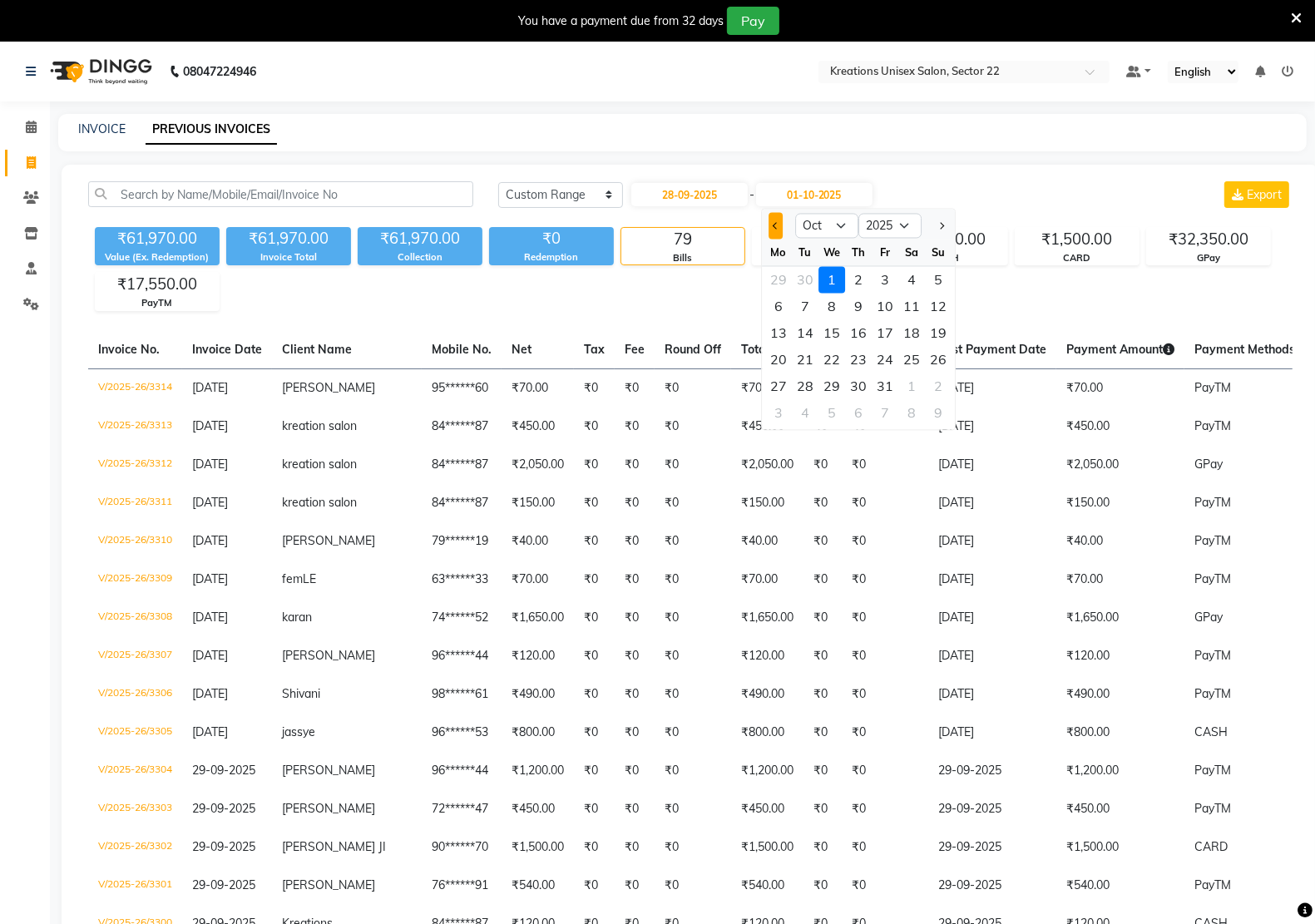
click at [771, 226] on button "Previous month" at bounding box center [776, 226] width 14 height 27
select select "9"
click at [941, 359] on div "28" at bounding box center [938, 360] width 27 height 27
type input "28-09-2025"
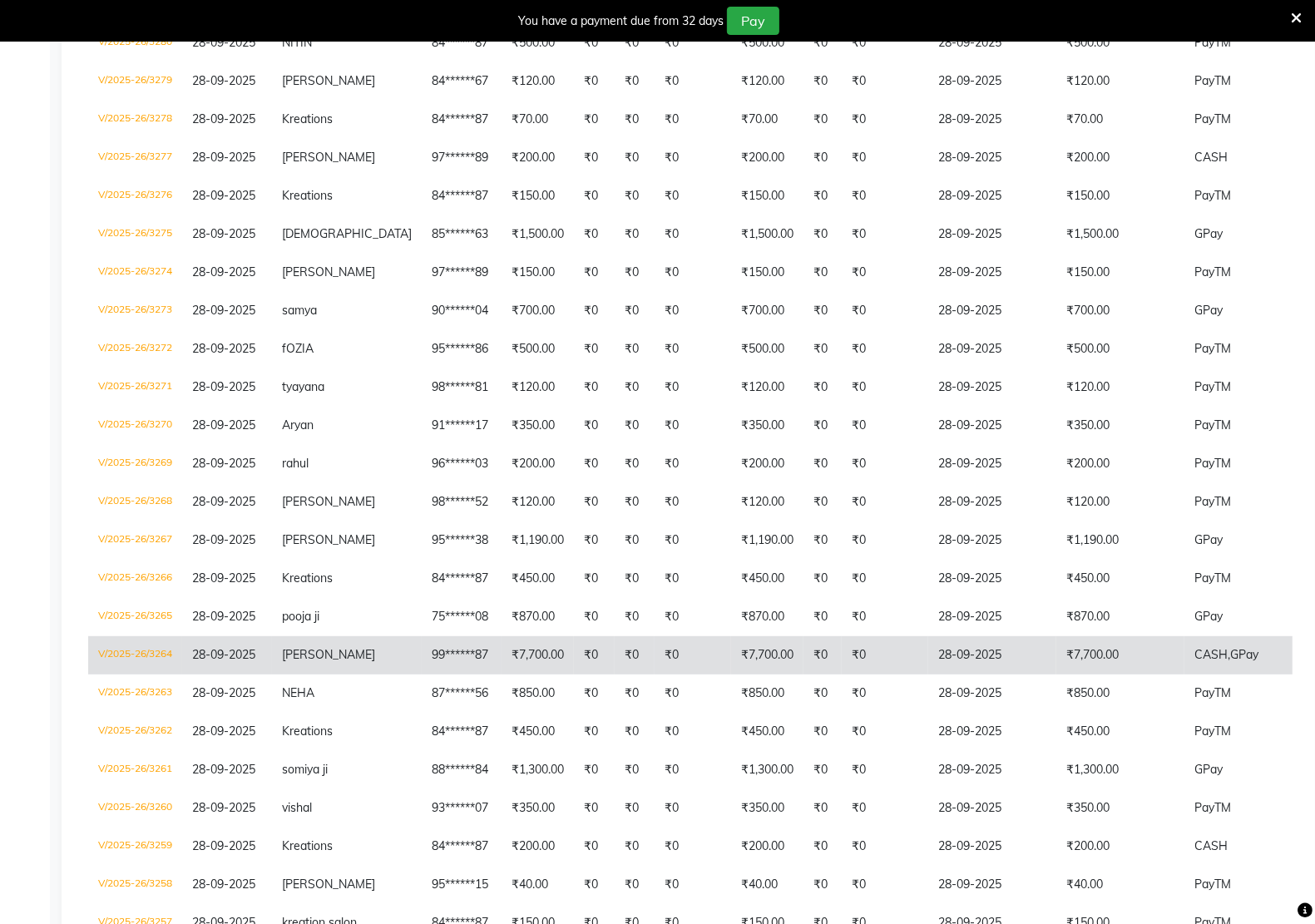
scroll to position [416, 0]
click at [1056, 642] on td "₹7,700.00" at bounding box center [1120, 653] width 128 height 38
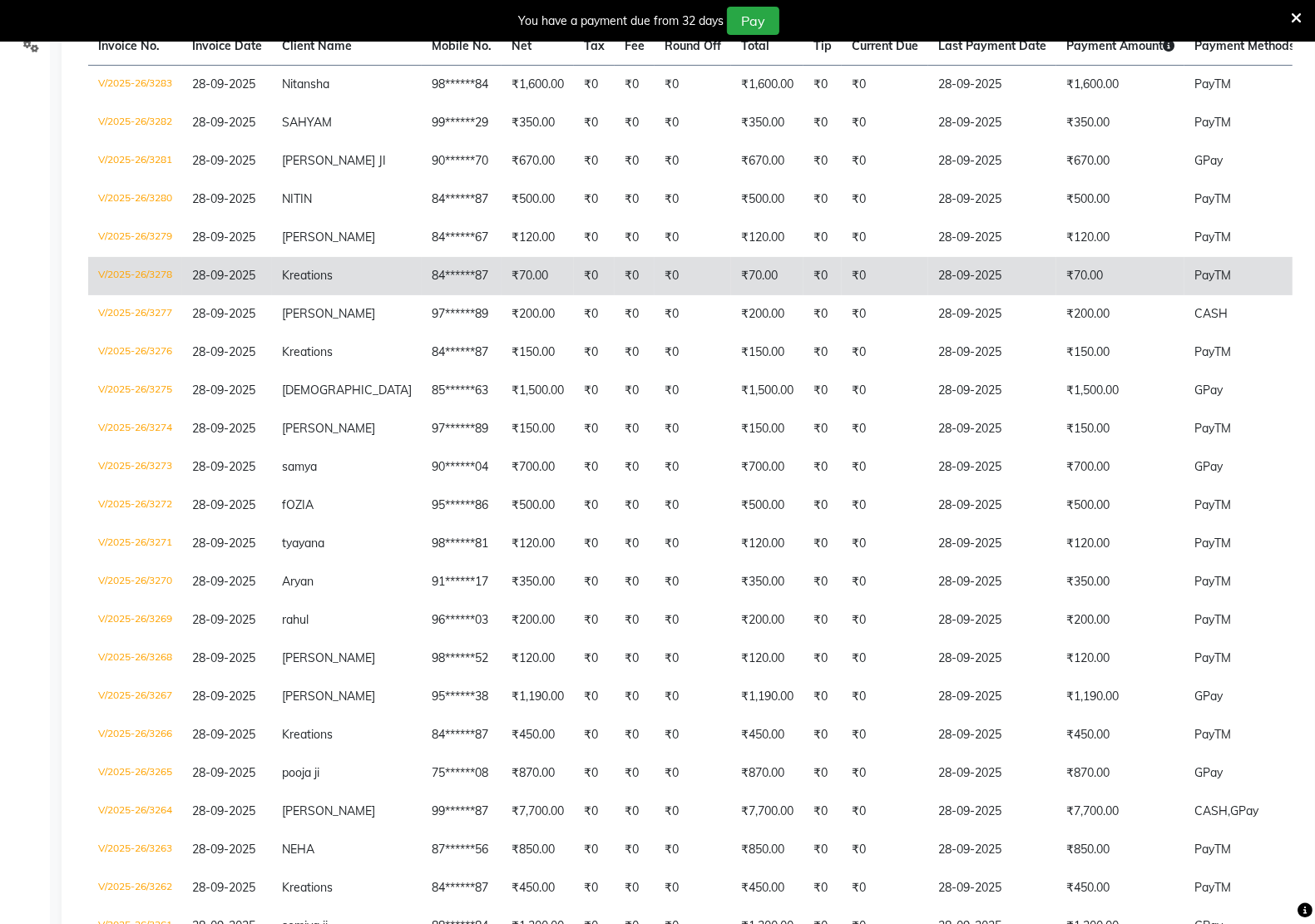
scroll to position [0, 0]
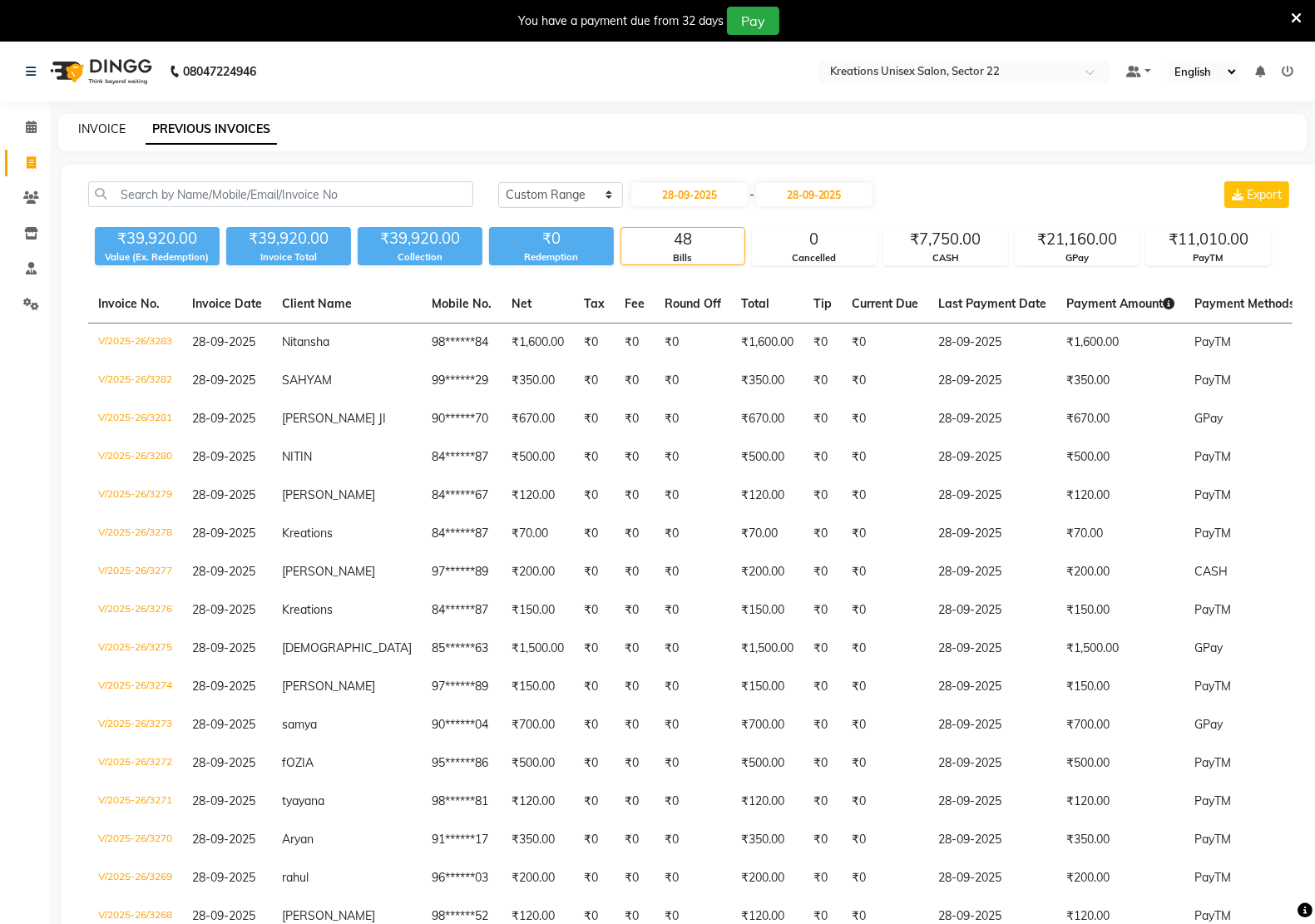
click at [102, 127] on link "INVOICE" at bounding box center [101, 129] width 47 height 15
select select "service"
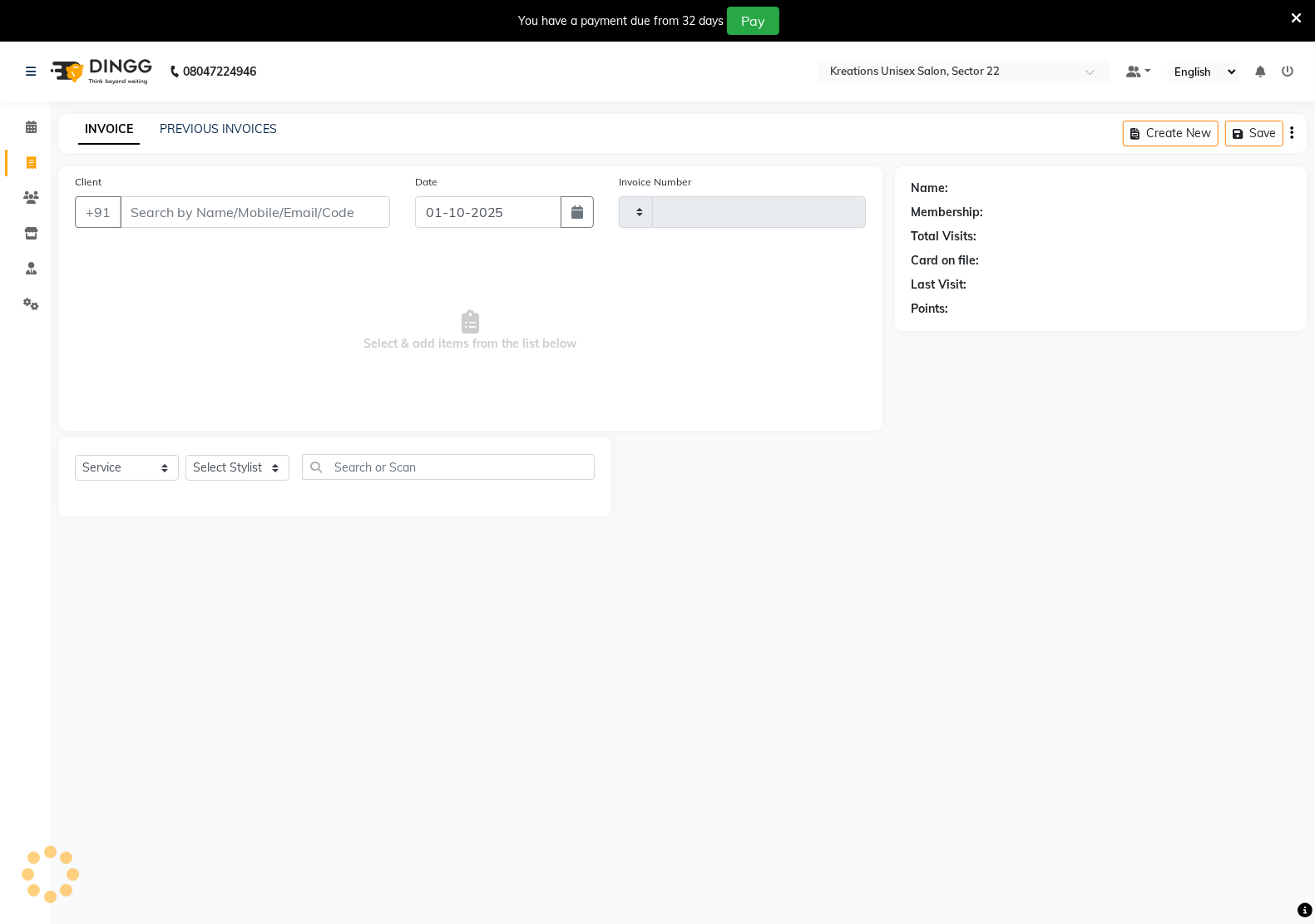
scroll to position [42, 0]
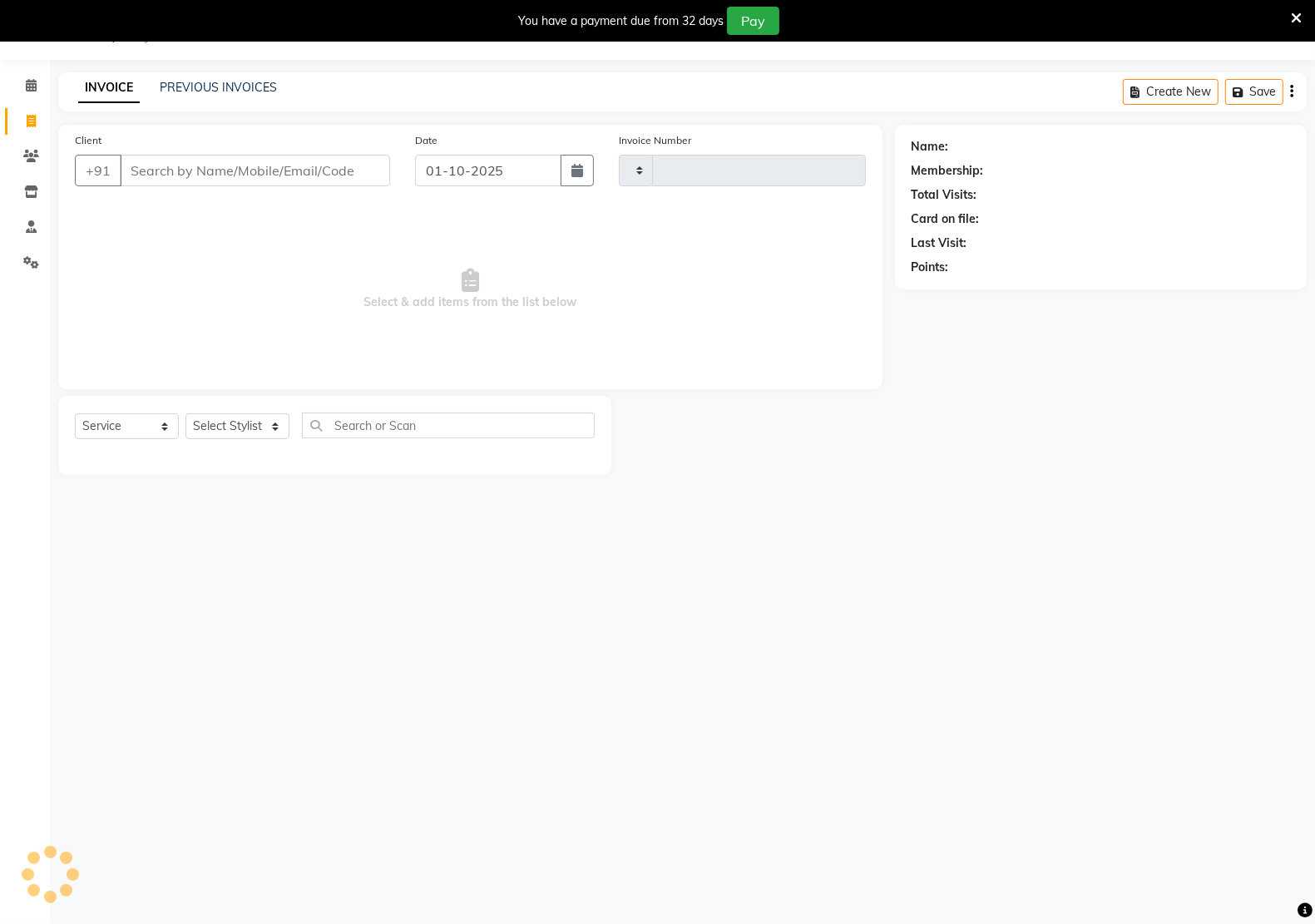
type input "3315"
select select "6170"
click at [221, 84] on link "PREVIOUS INVOICES" at bounding box center [218, 87] width 118 height 15
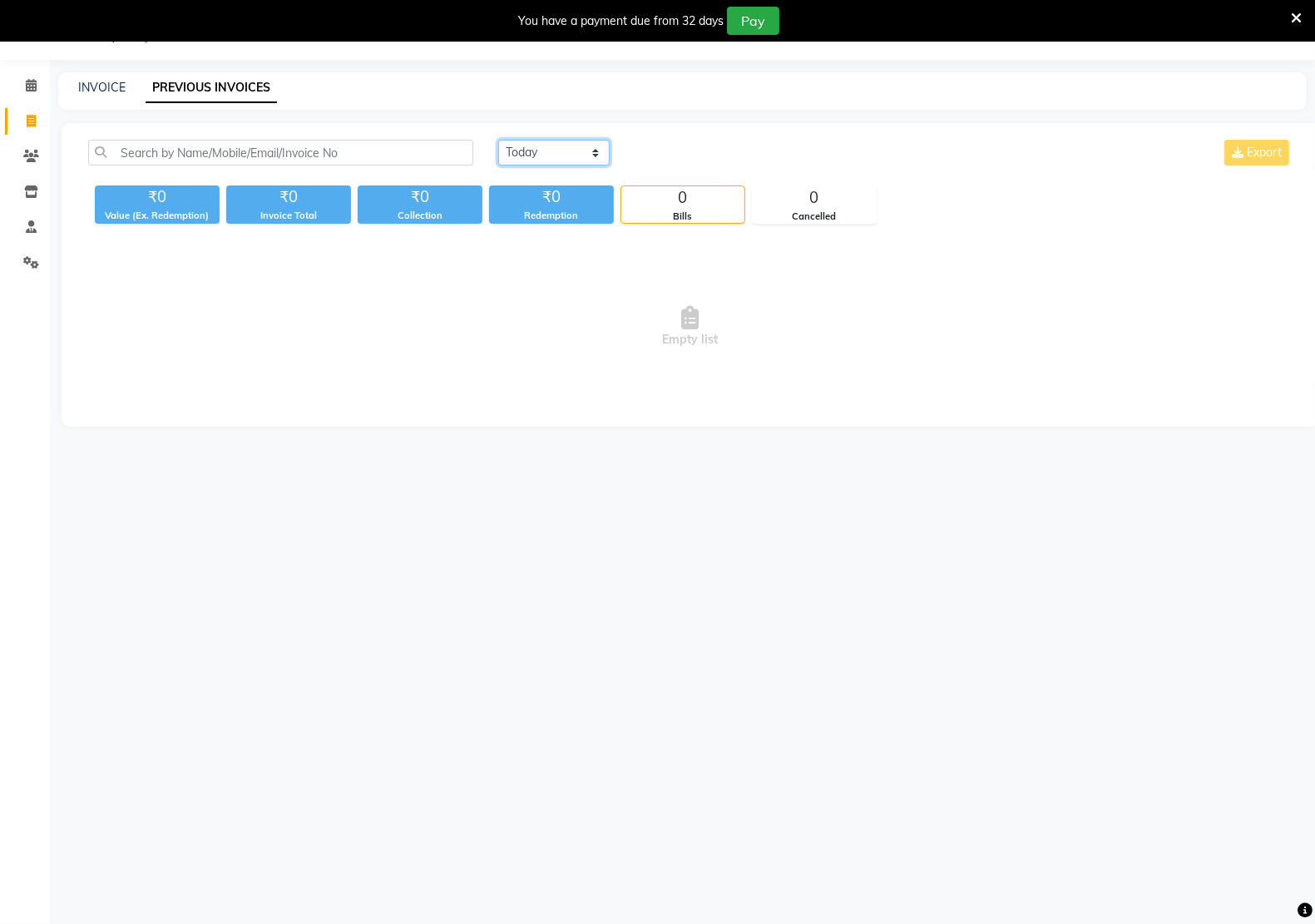
click at [597, 156] on select "Today Yesterday Custom Range" at bounding box center [554, 152] width 112 height 26
select select "yesterday"
click at [498, 139] on select "Today Yesterday Custom Range" at bounding box center [554, 152] width 112 height 26
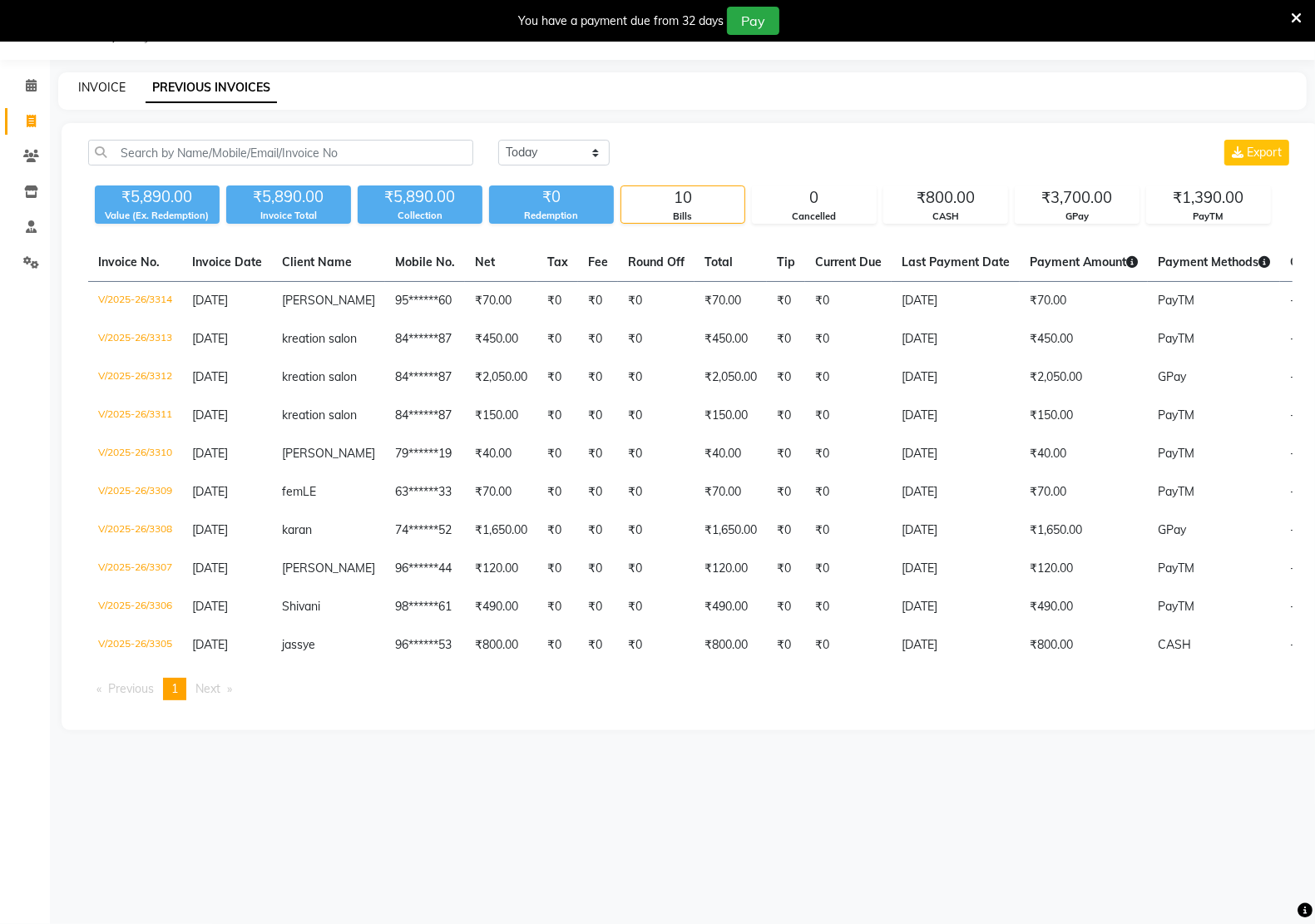
click at [100, 87] on link "INVOICE" at bounding box center [101, 87] width 47 height 15
select select "6170"
select select "service"
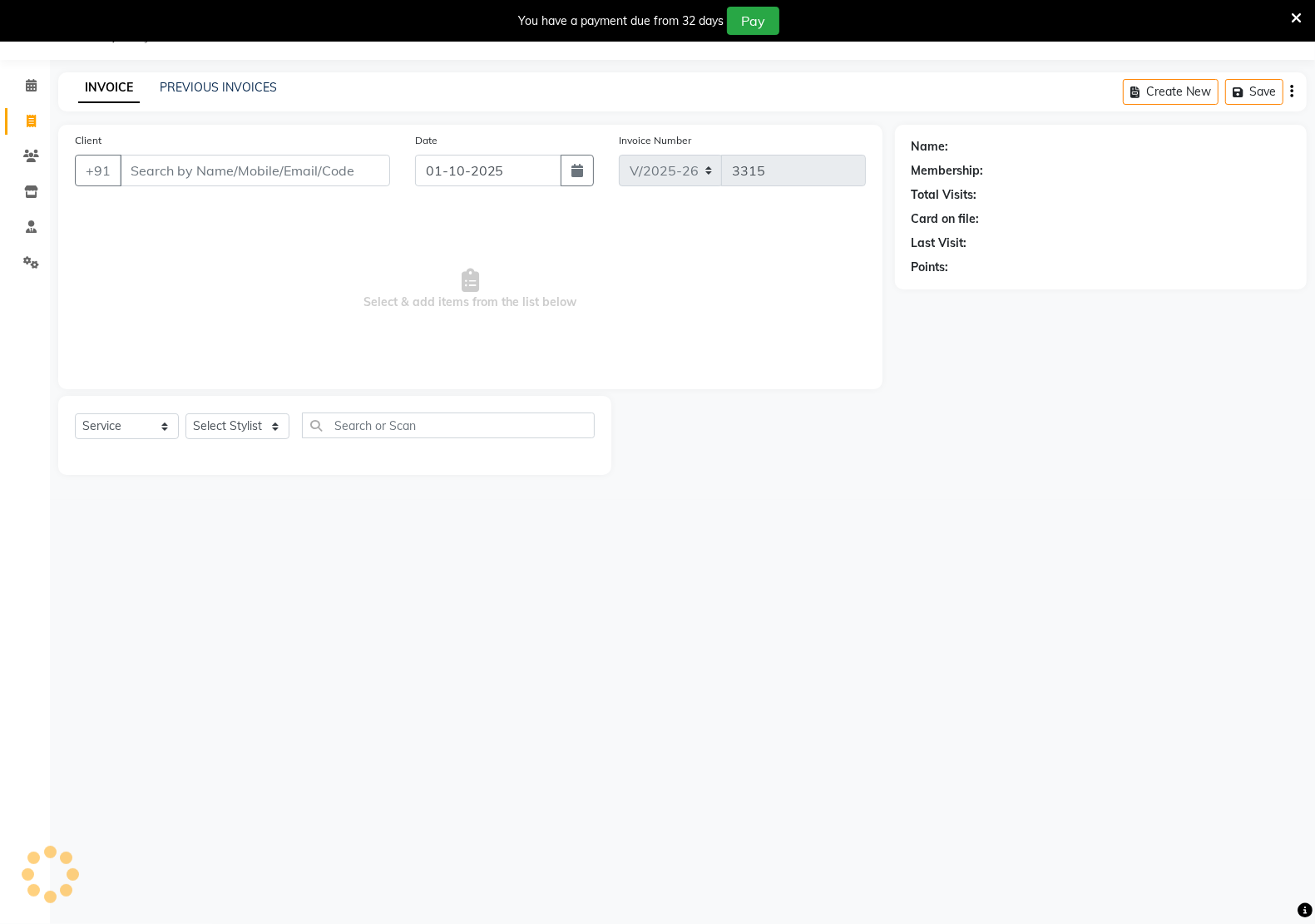
click at [233, 167] on input "Client" at bounding box center [254, 170] width 270 height 31
click at [196, 84] on link "PREVIOUS INVOICES" at bounding box center [218, 87] width 118 height 15
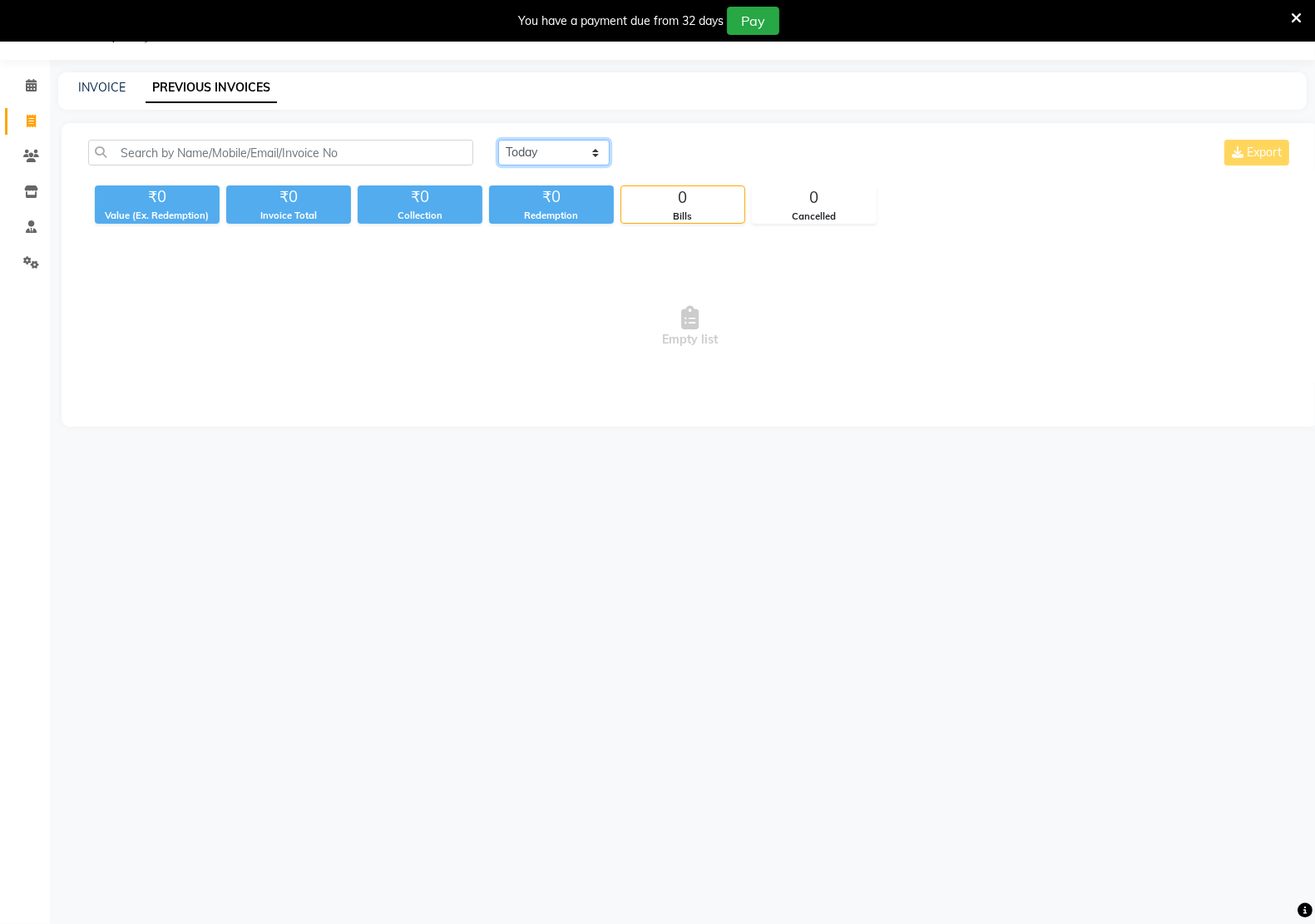
click at [592, 151] on select "[DATE] [DATE] Custom Range" at bounding box center [554, 152] width 112 height 26
select select "range"
click at [498, 139] on select "[DATE] [DATE] Custom Range" at bounding box center [554, 152] width 112 height 26
click at [612, 143] on select "[DATE] [DATE] Custom Range" at bounding box center [560, 153] width 125 height 26
click at [498, 140] on select "[DATE] [DATE] Custom Range" at bounding box center [560, 153] width 125 height 26
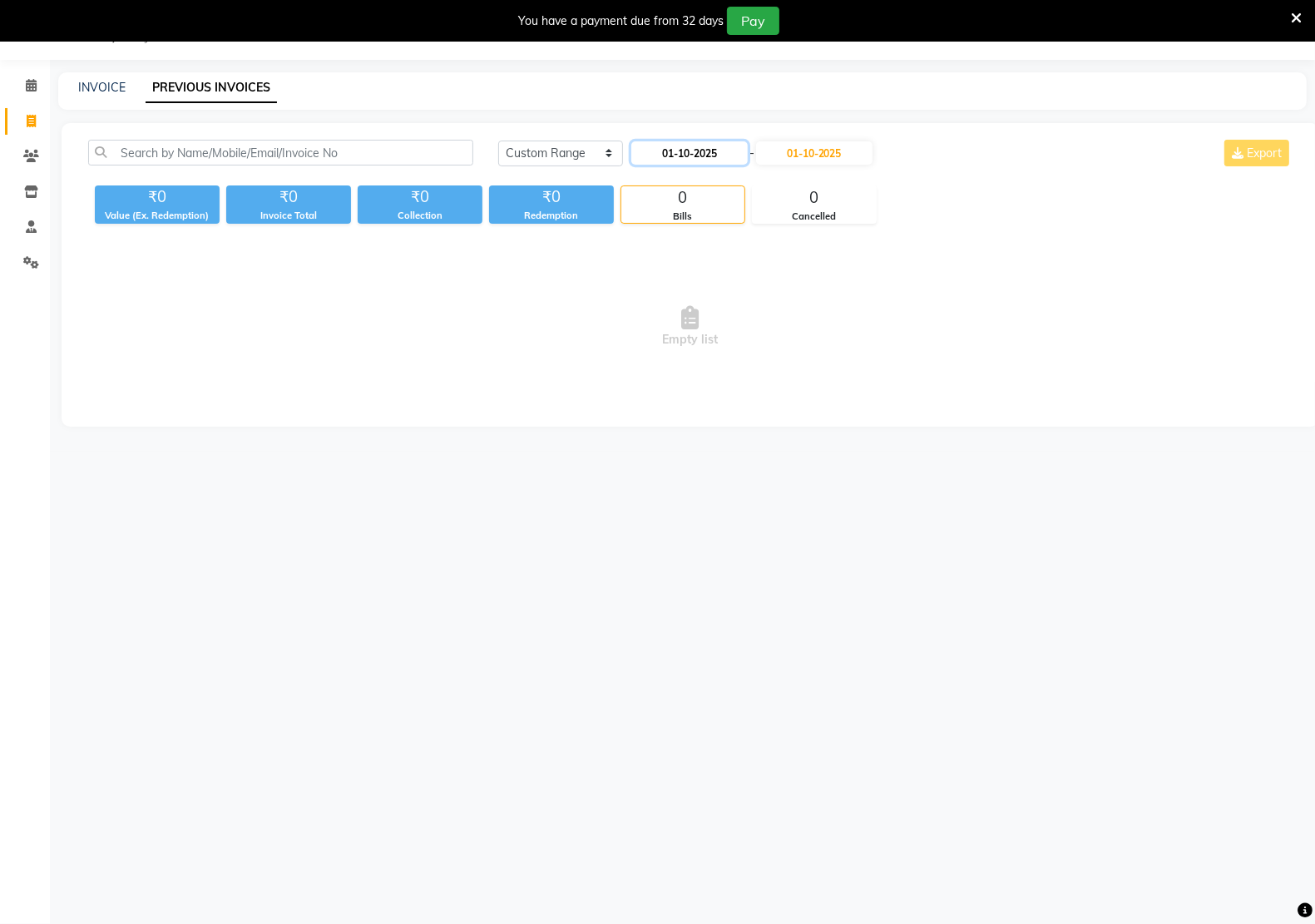
click at [670, 158] on input "01-10-2025" at bounding box center [689, 153] width 117 height 24
select select "10"
select select "2025"
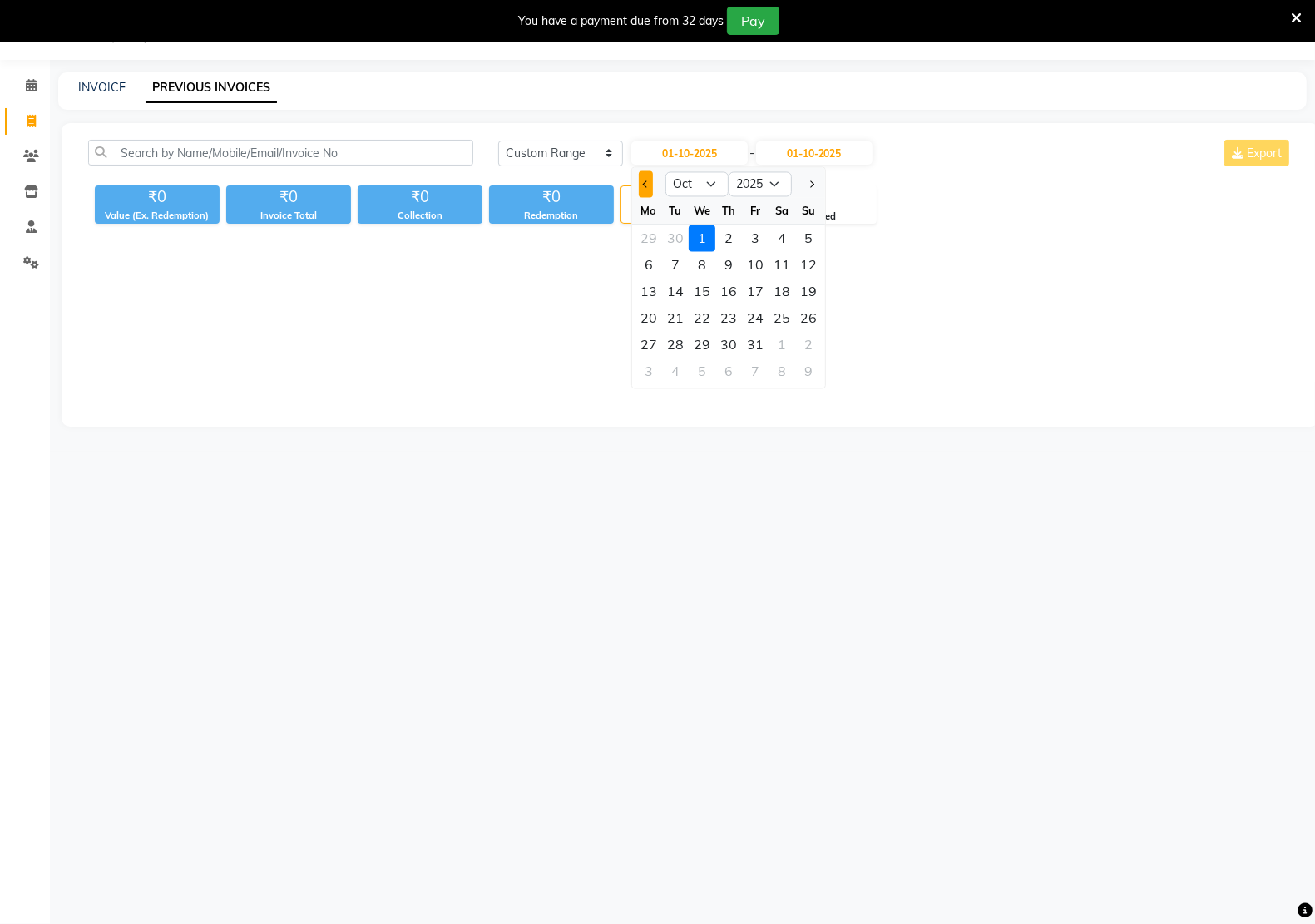
click at [648, 185] on button "Previous month" at bounding box center [646, 185] width 14 height 27
select select "9"
click at [647, 343] on div "29" at bounding box center [648, 345] width 27 height 27
type input "29-09-2025"
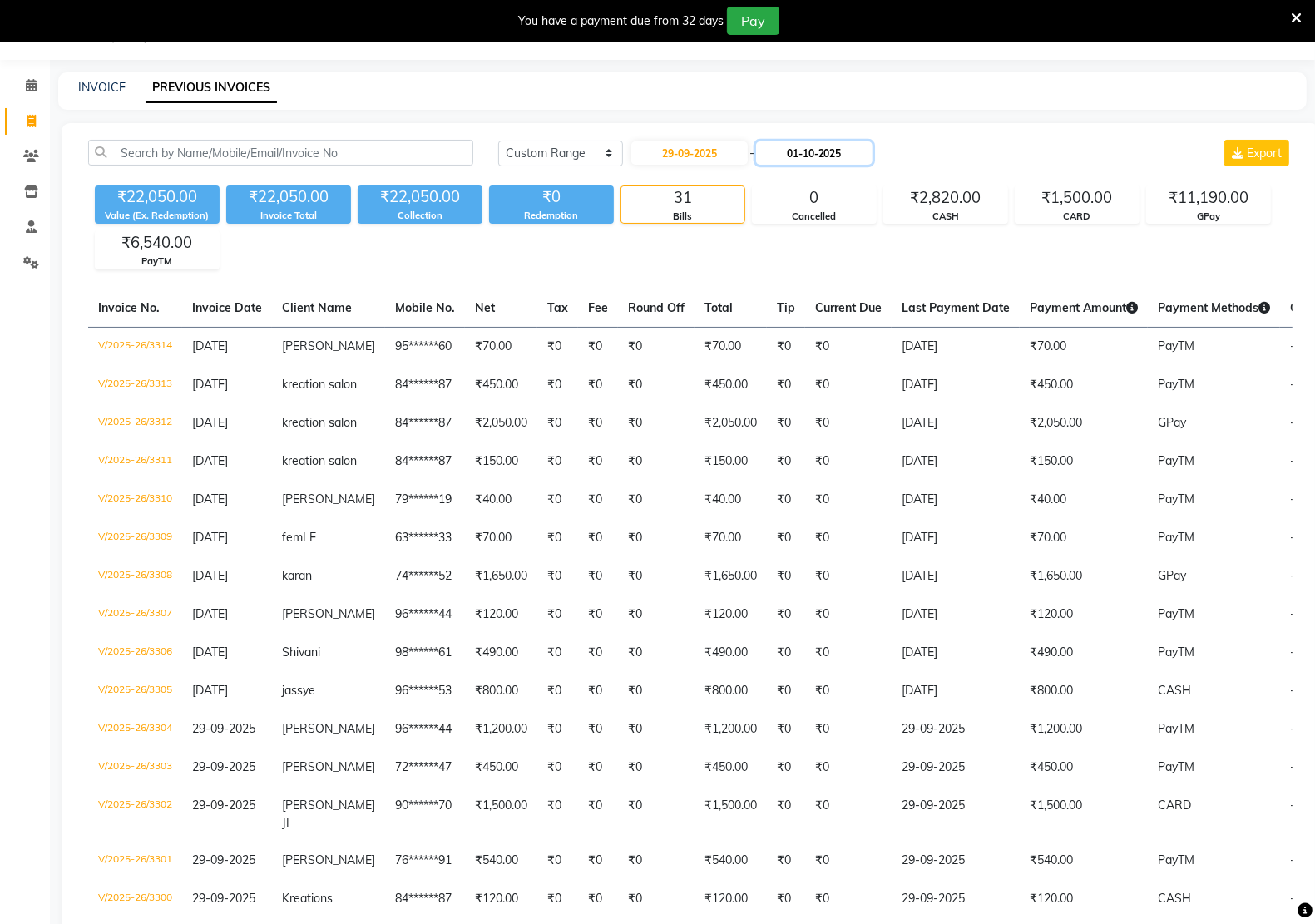
click at [808, 154] on input "01-10-2025" at bounding box center [813, 153] width 117 height 24
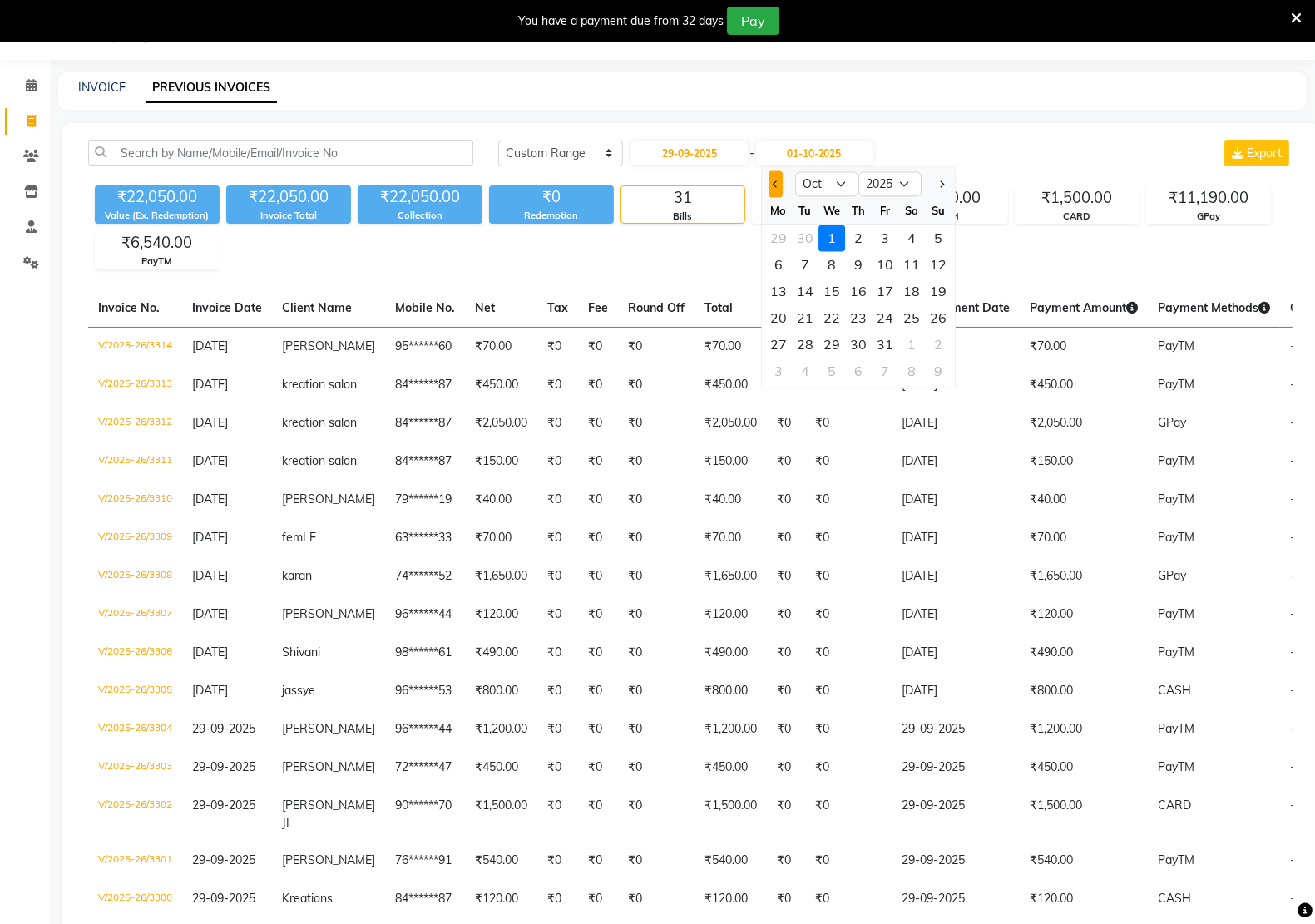
click at [772, 187] on button "Previous month" at bounding box center [776, 185] width 14 height 27
select select "9"
click at [782, 348] on div "29" at bounding box center [778, 345] width 27 height 27
type input "29-09-2025"
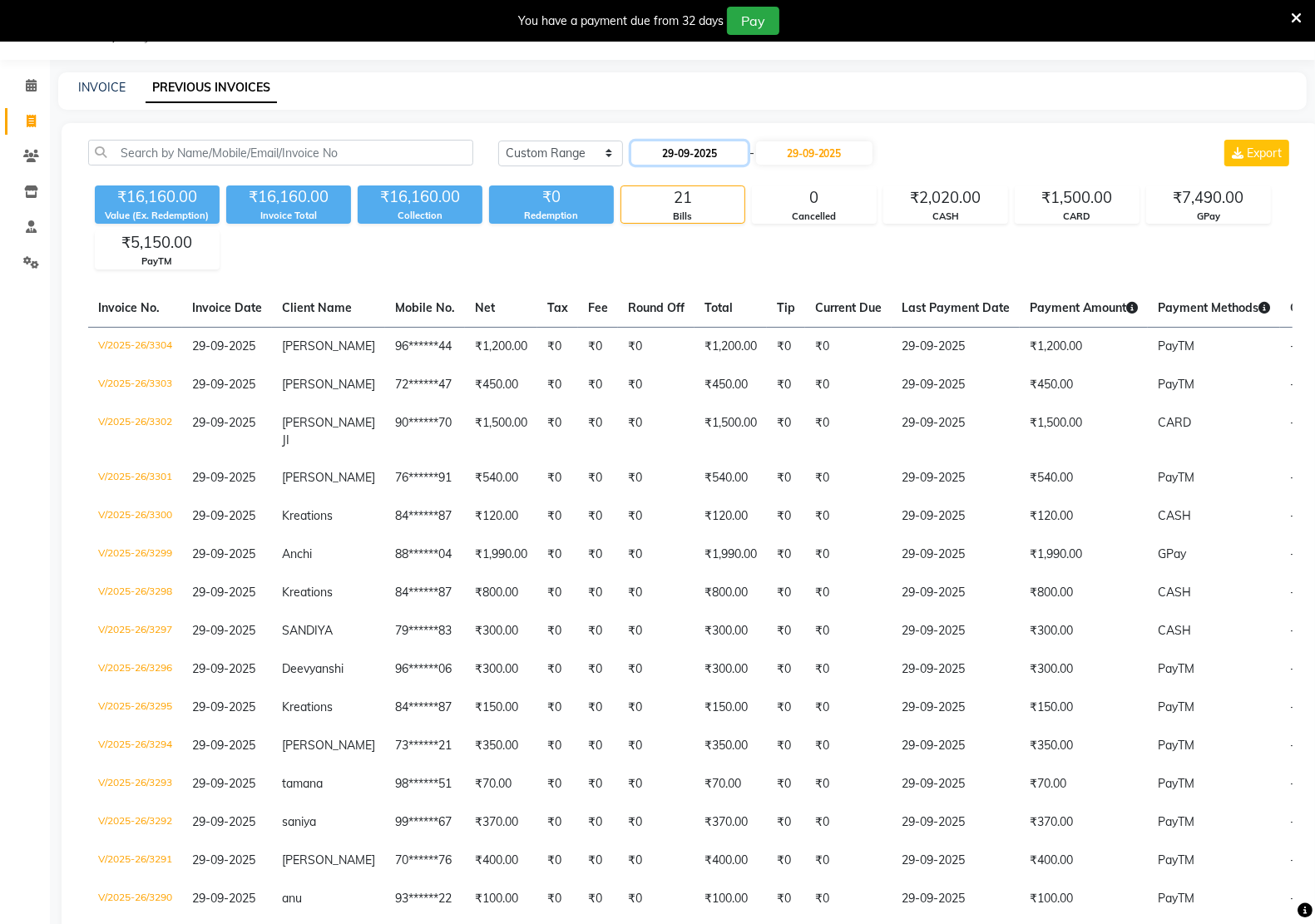
click at [671, 153] on input "29-09-2025" at bounding box center [689, 153] width 117 height 24
select select "9"
select select "2025"
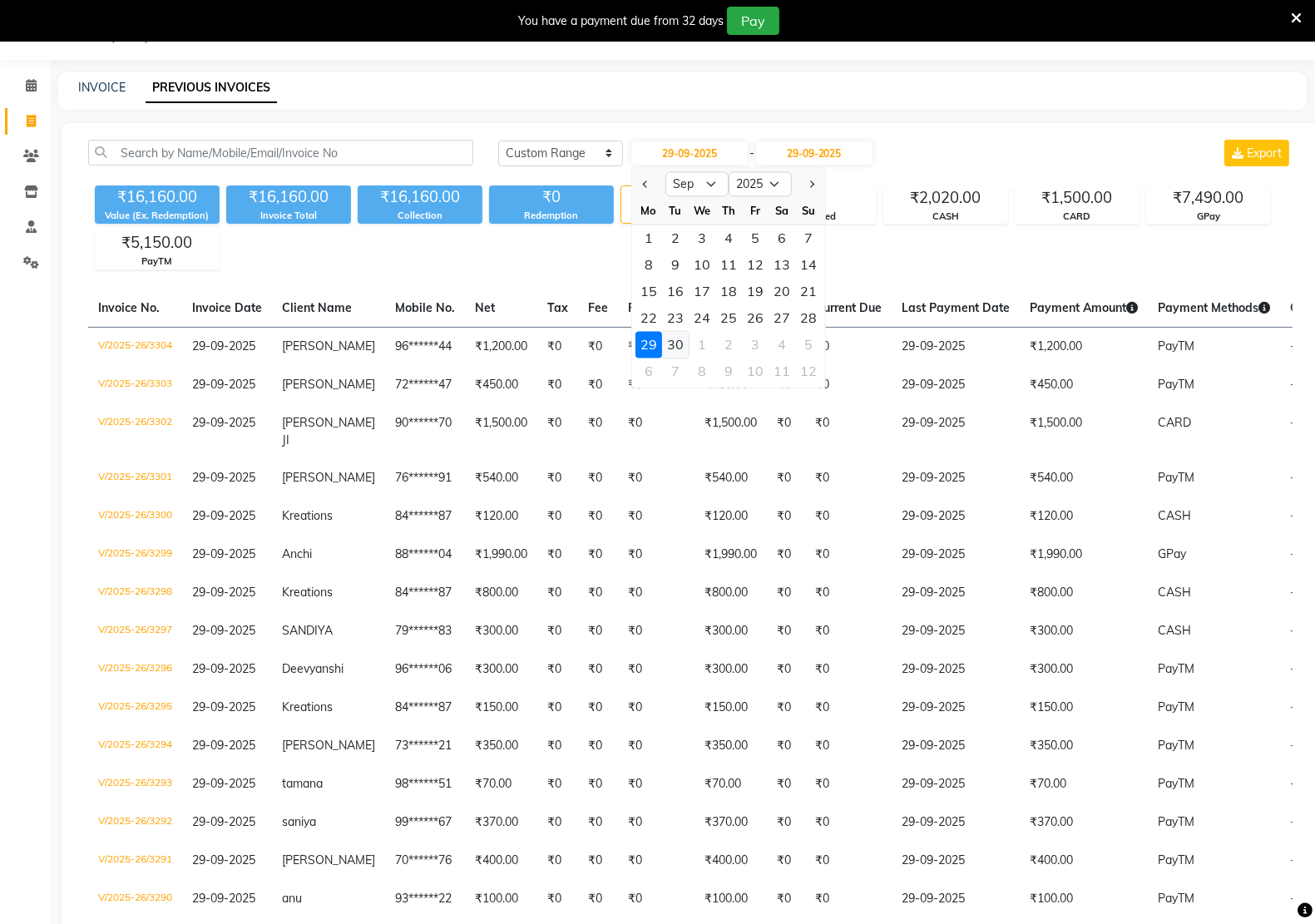
click at [672, 339] on div "30" at bounding box center [675, 345] width 27 height 27
type input "30-09-2025"
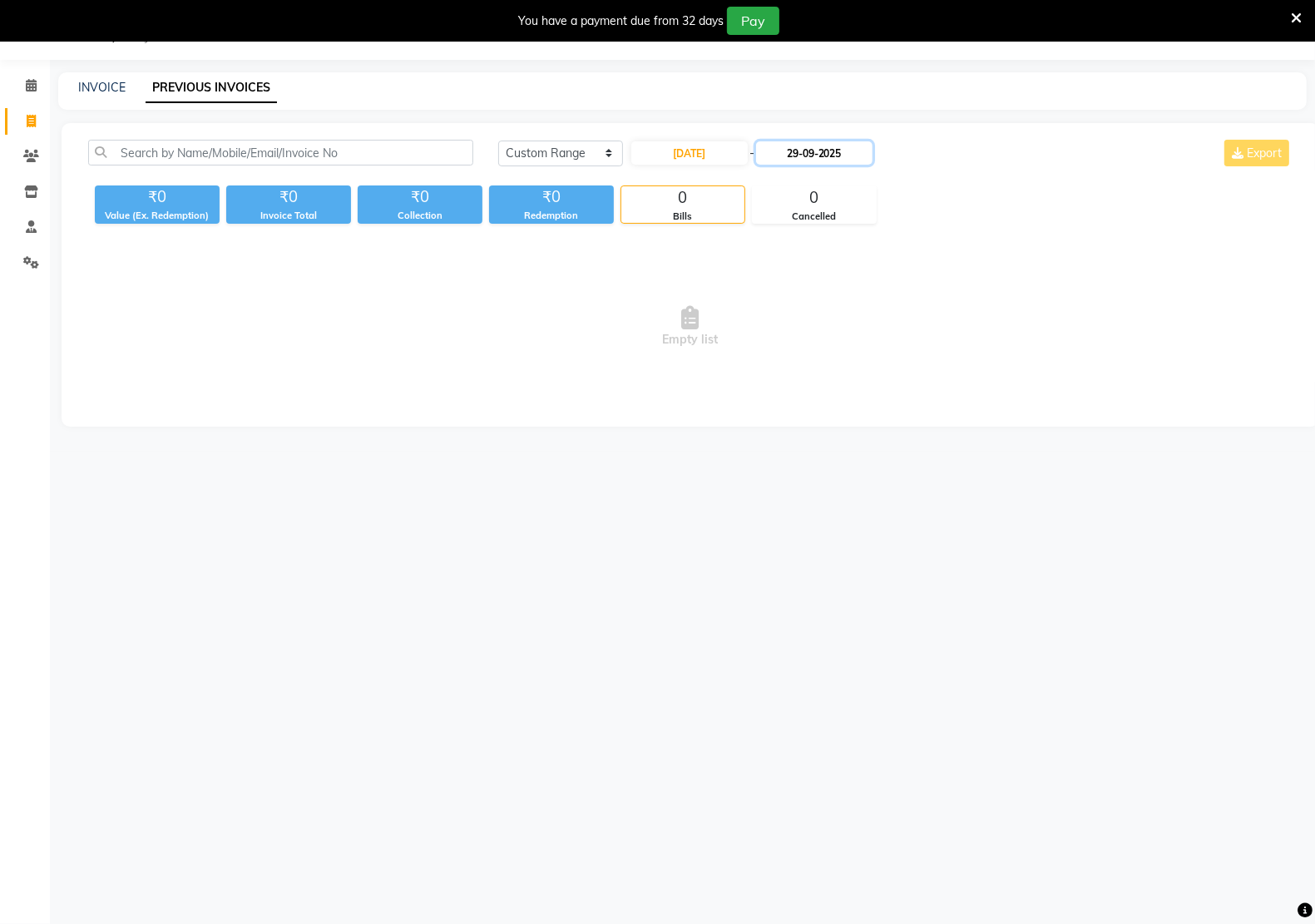
click at [802, 156] on input "29-09-2025" at bounding box center [813, 153] width 117 height 24
click at [802, 342] on div "30" at bounding box center [805, 345] width 27 height 27
type input "30-09-2025"
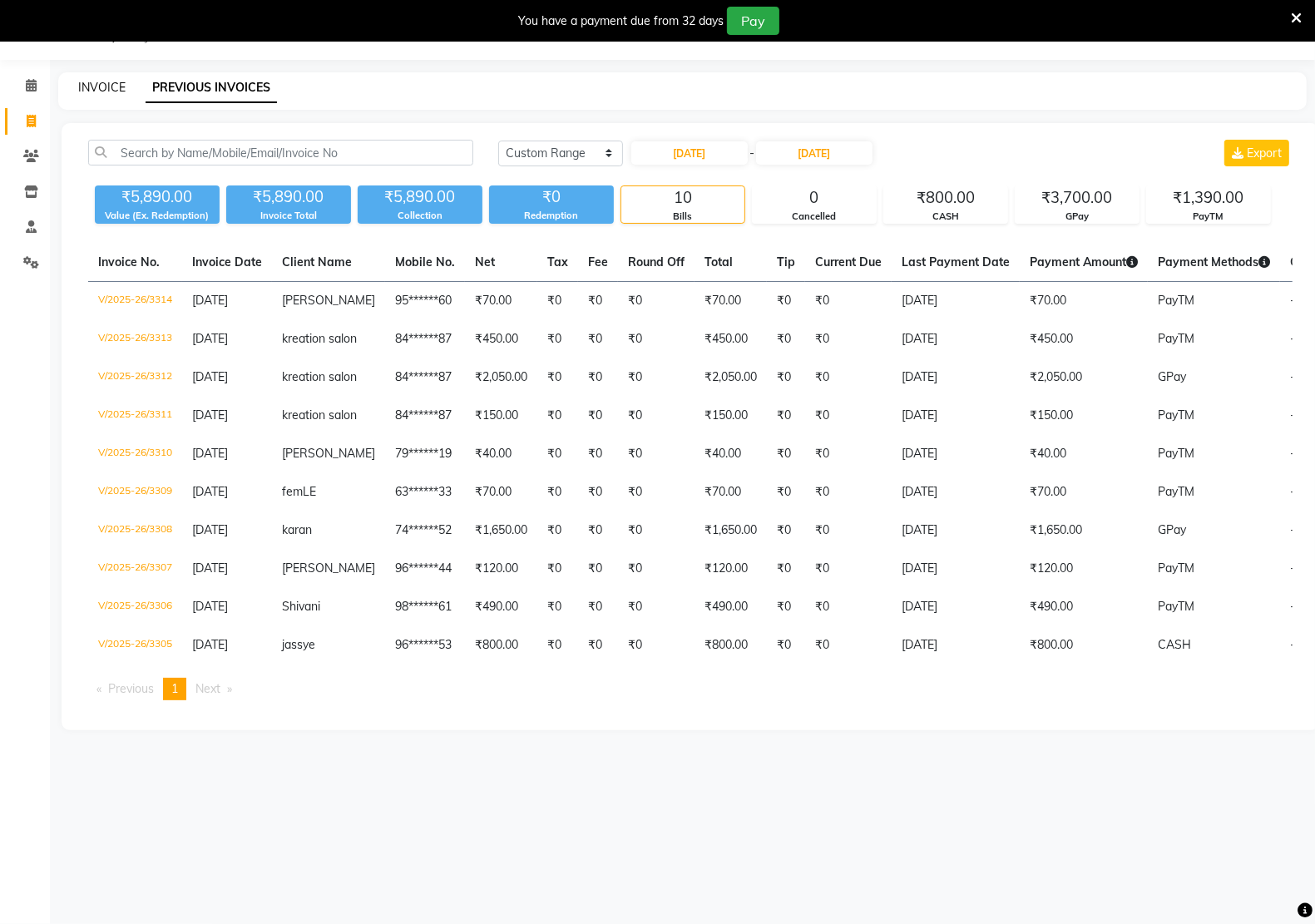
click at [111, 92] on link "INVOICE" at bounding box center [101, 87] width 47 height 15
select select "6170"
select select "service"
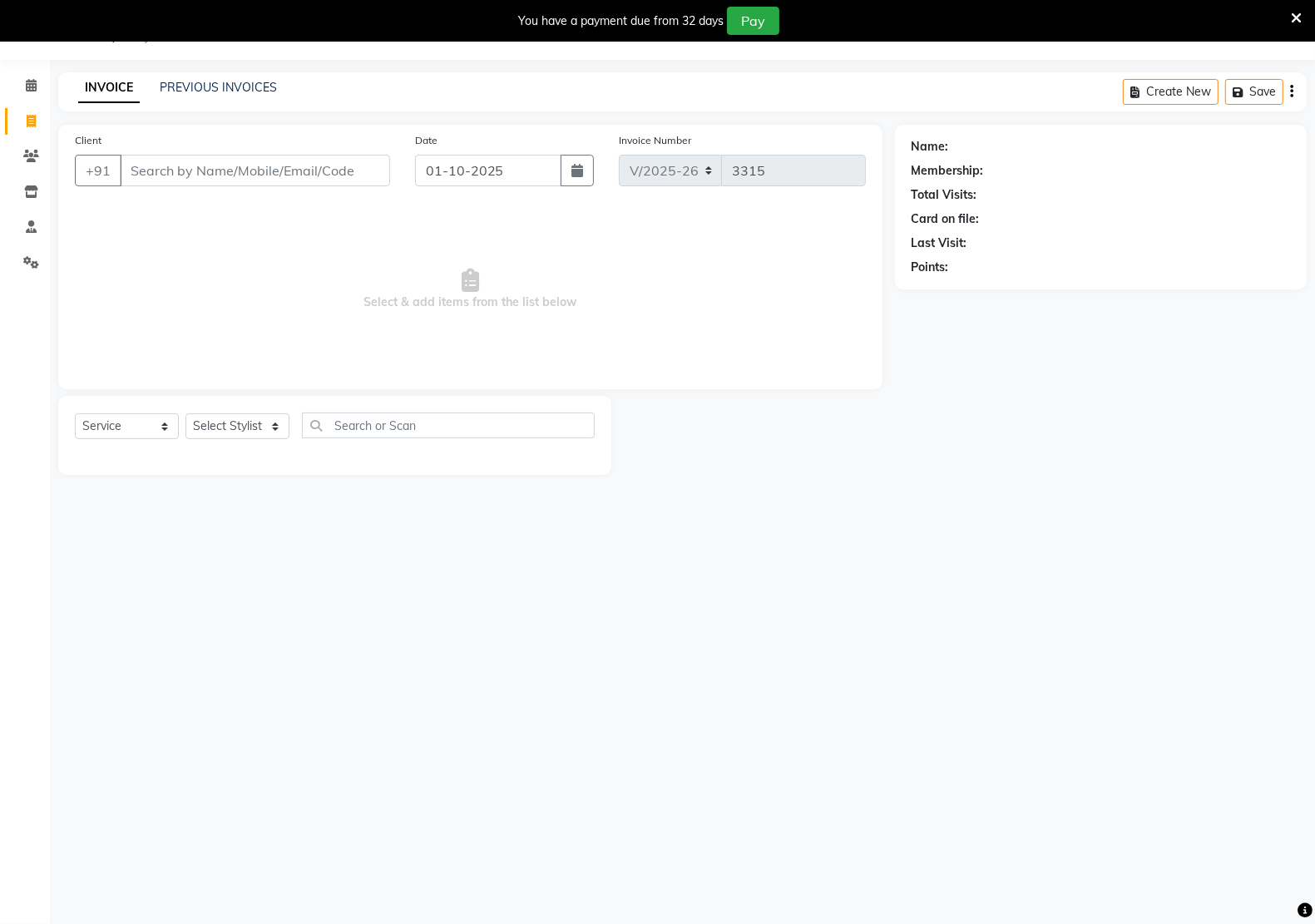
click at [207, 174] on input "Client" at bounding box center [254, 170] width 270 height 31
click at [30, 221] on icon at bounding box center [30, 226] width 10 height 12
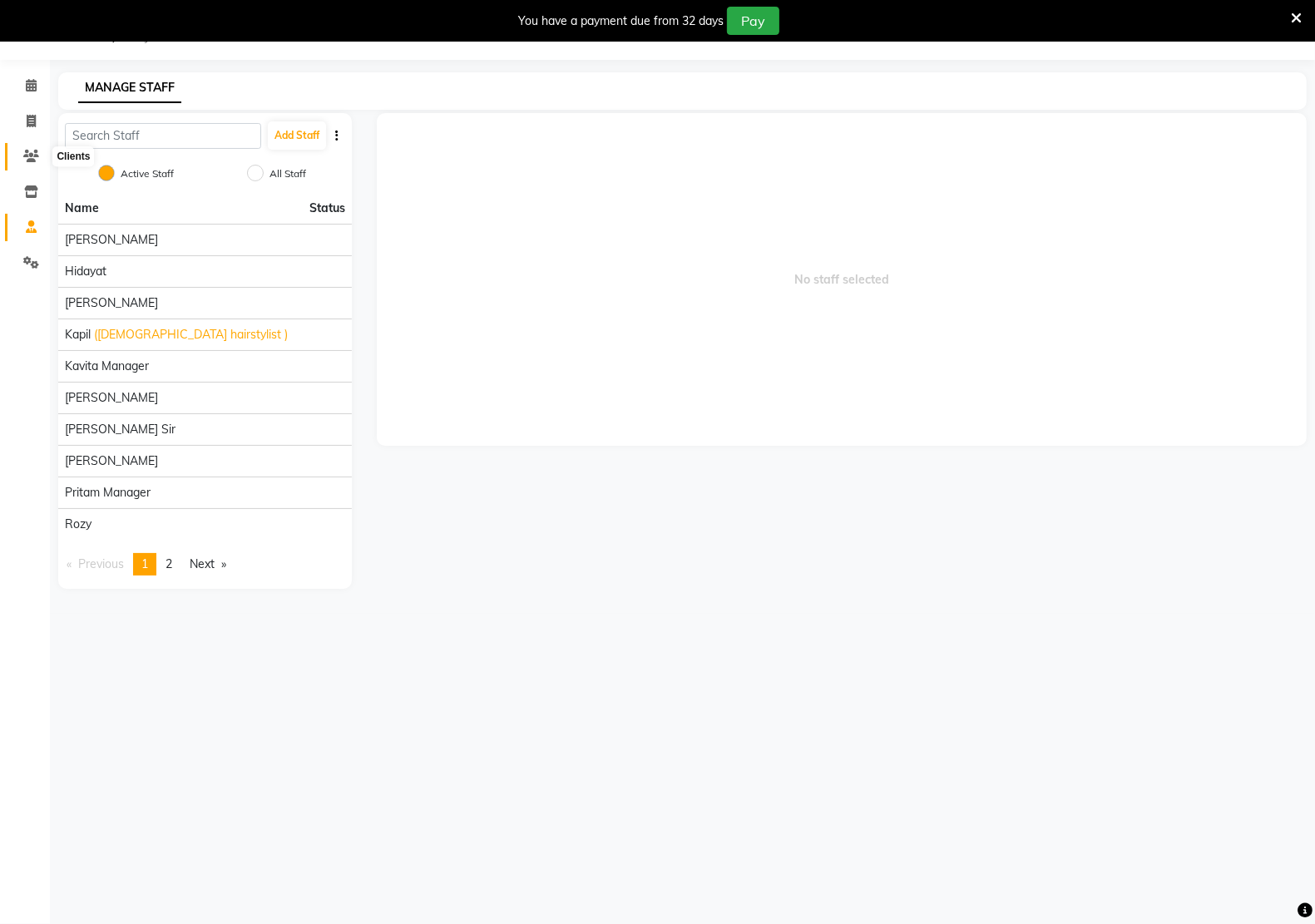
click at [34, 153] on icon at bounding box center [31, 155] width 16 height 12
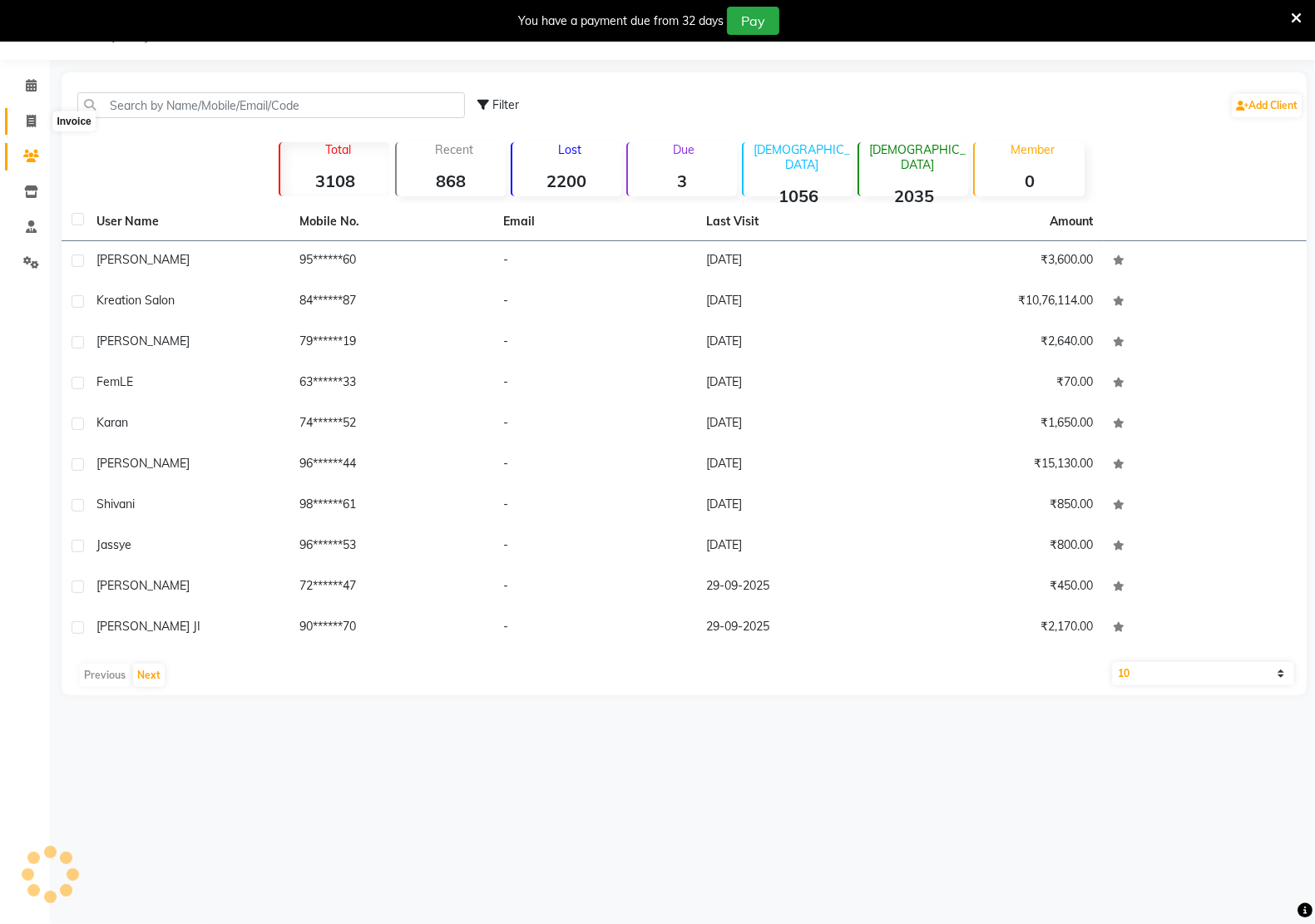
click at [33, 120] on icon at bounding box center [31, 120] width 9 height 12
select select "service"
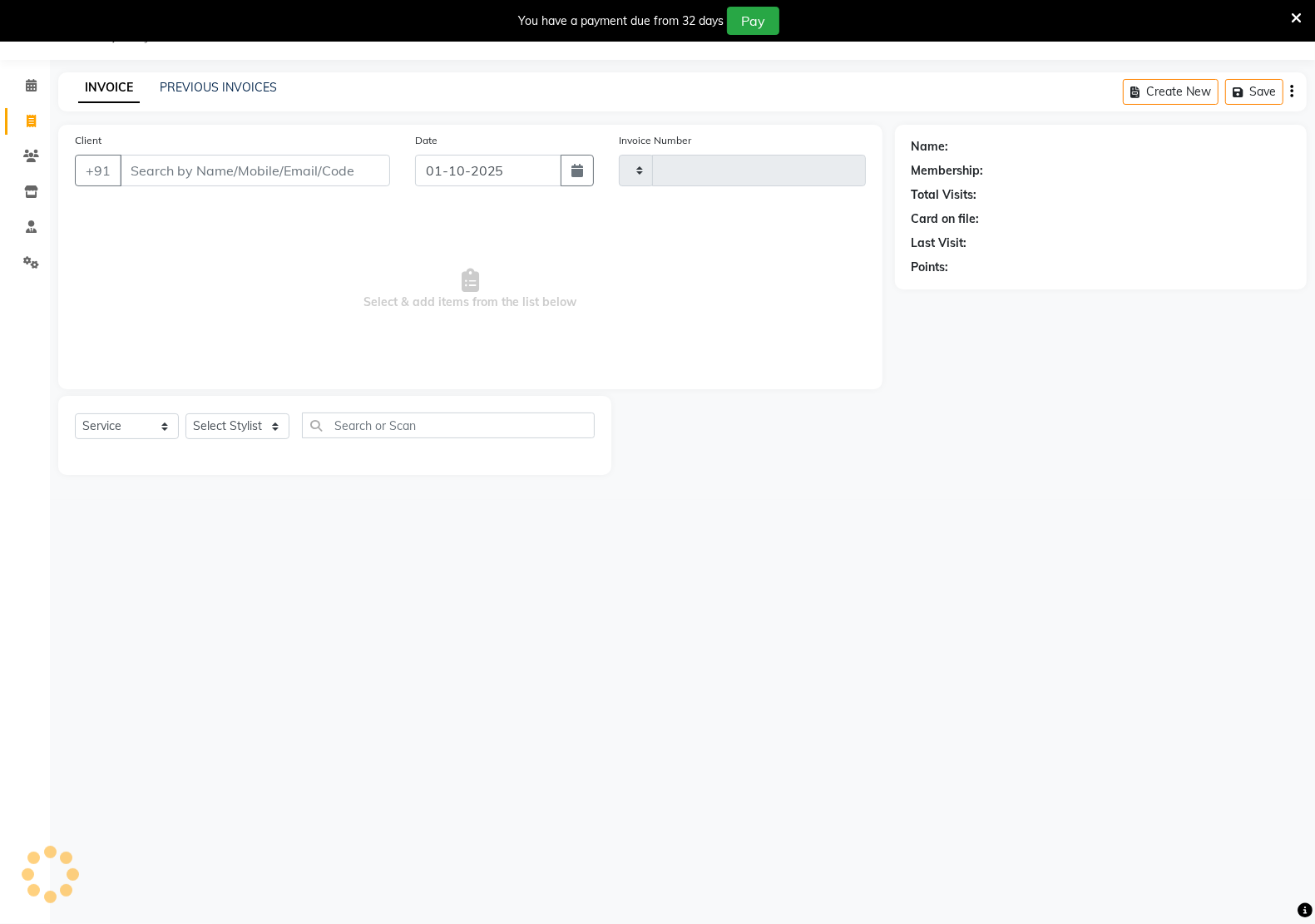
type input "3315"
select select "6170"
click at [283, 179] on input "Client" at bounding box center [254, 170] width 270 height 31
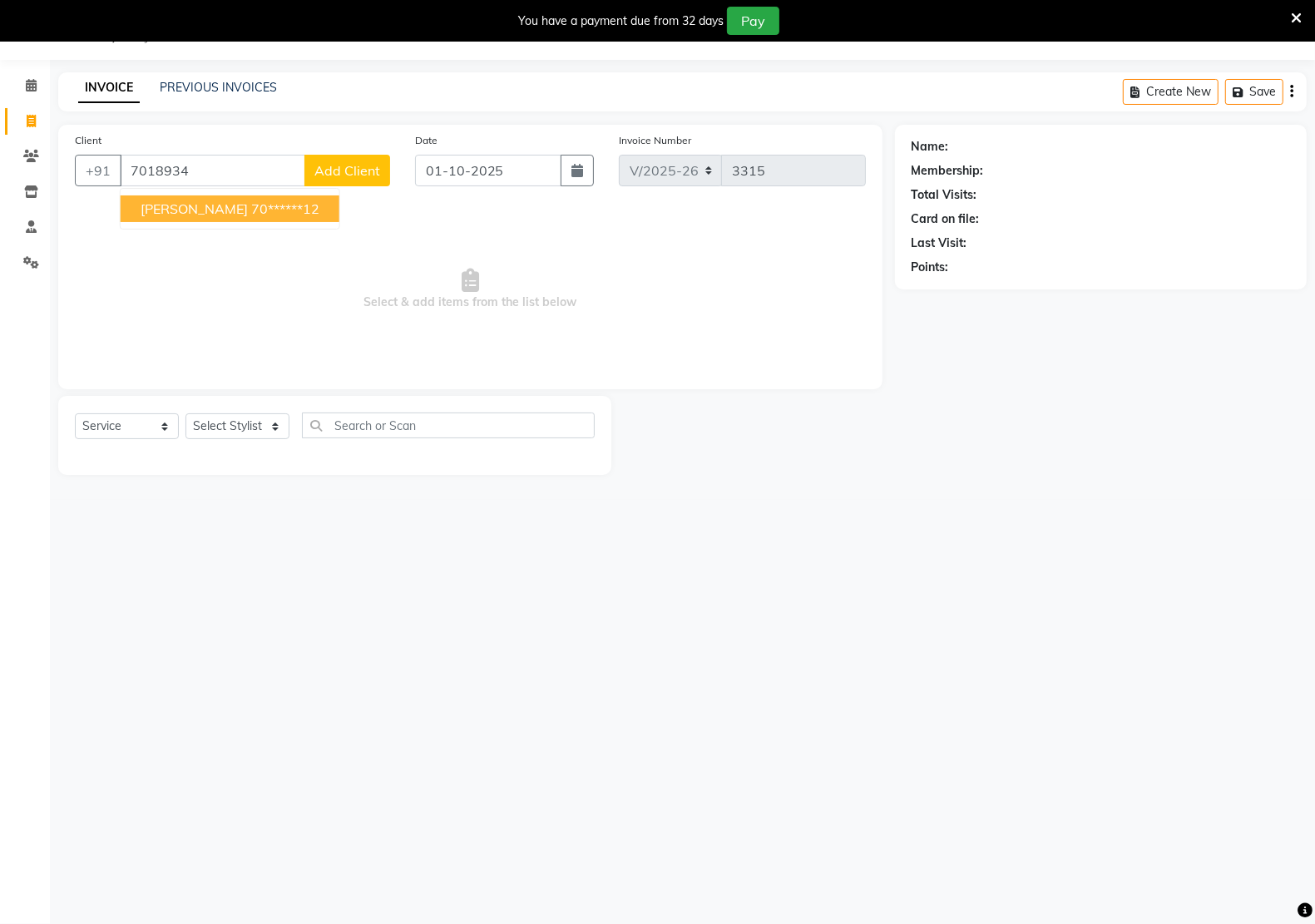
click at [251, 213] on ngb-highlight "70******12" at bounding box center [285, 208] width 68 height 17
type input "70******12"
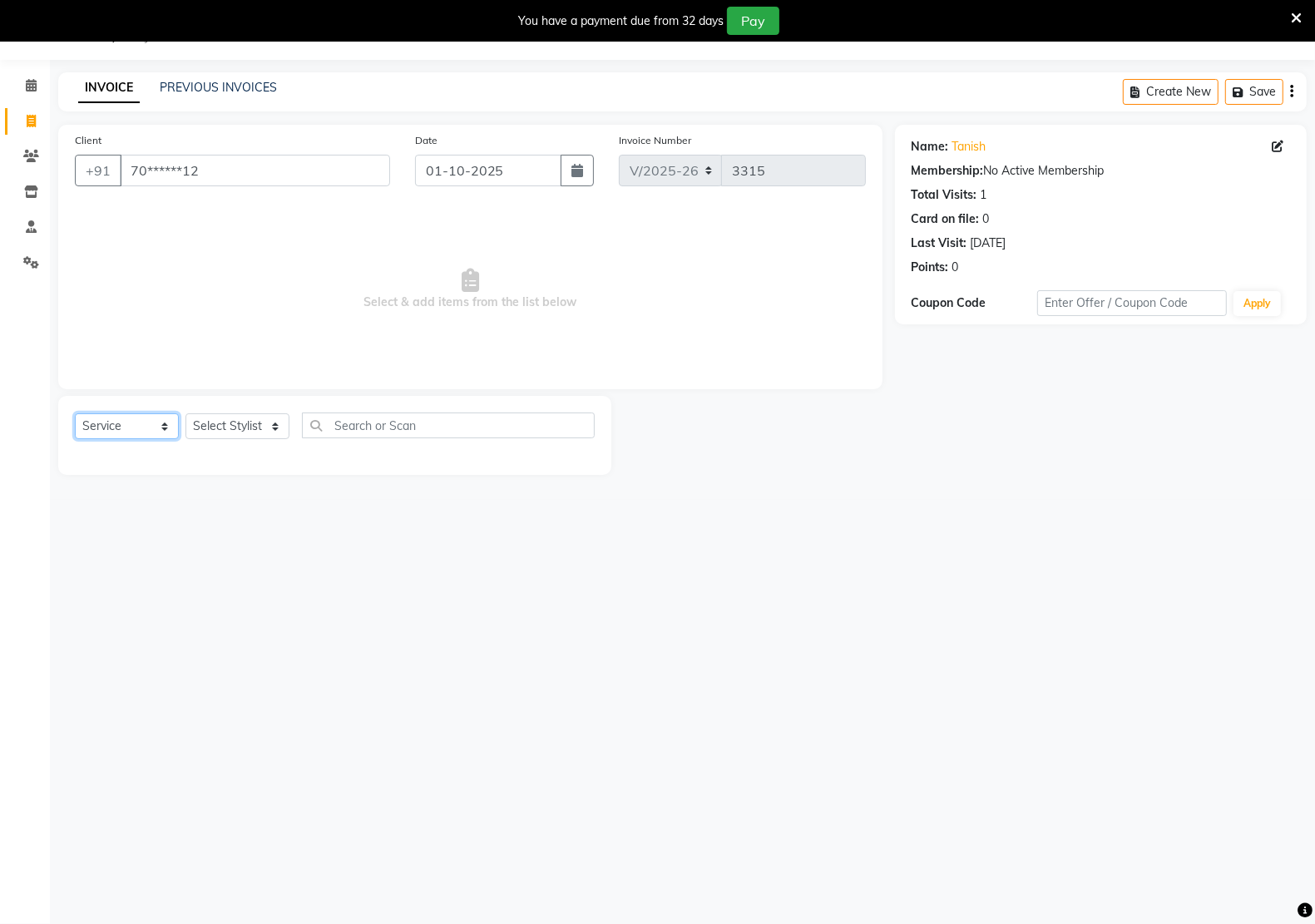
click at [137, 430] on select "Select Service Product Membership Package Voucher Prepaid Gift Card" at bounding box center [127, 426] width 104 height 26
click at [75, 413] on select "Select Service Product Membership Package Voucher Prepaid Gift Card" at bounding box center [127, 426] width 104 height 26
click at [219, 401] on div "Select Service Product Membership Package Voucher Prepaid Gift Card Select Styl…" at bounding box center [334, 435] width 553 height 79
click at [219, 417] on select "Select Stylist [PERSON_NAME] Hidayat [PERSON_NAME] Manager [PERSON_NAME] [PERSO…" at bounding box center [238, 426] width 104 height 26
select select "87945"
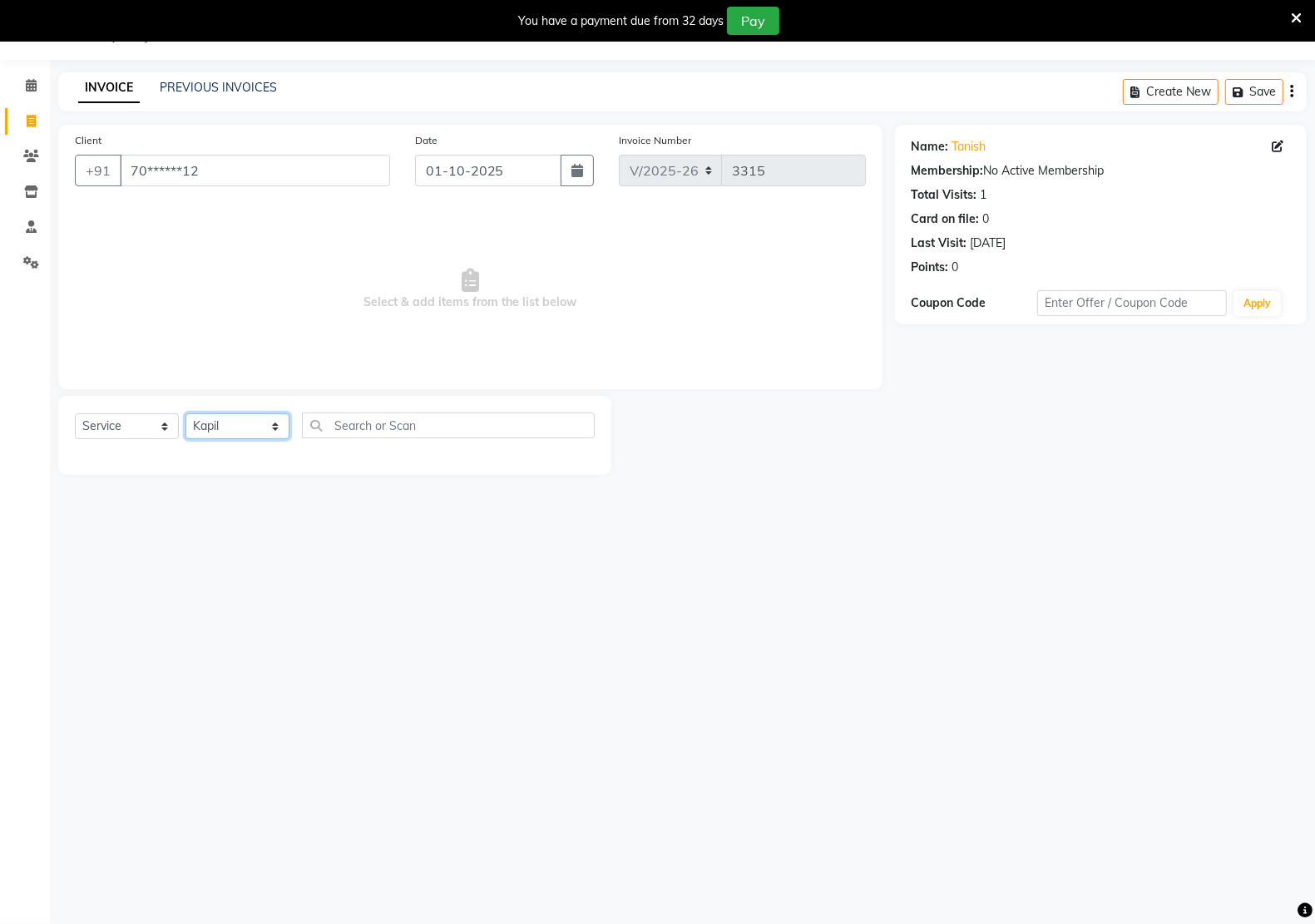
click at [186, 413] on select "Select Stylist [PERSON_NAME] Hidayat [PERSON_NAME] Manager [PERSON_NAME] [PERSO…" at bounding box center [238, 426] width 104 height 26
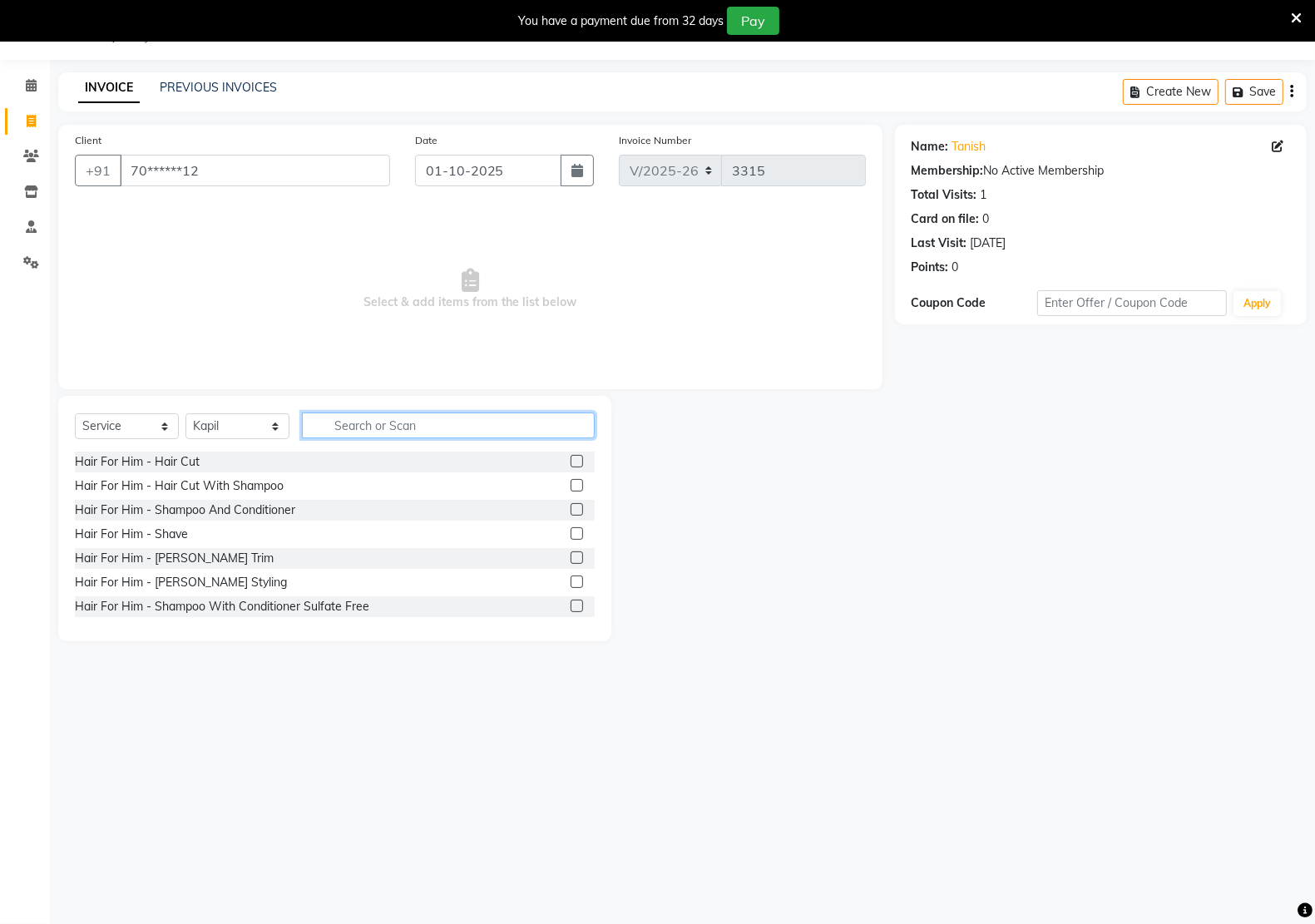
click at [315, 429] on input "text" at bounding box center [447, 425] width 293 height 26
click at [160, 468] on div "Hair For Him - Hair Cut" at bounding box center [137, 462] width 125 height 17
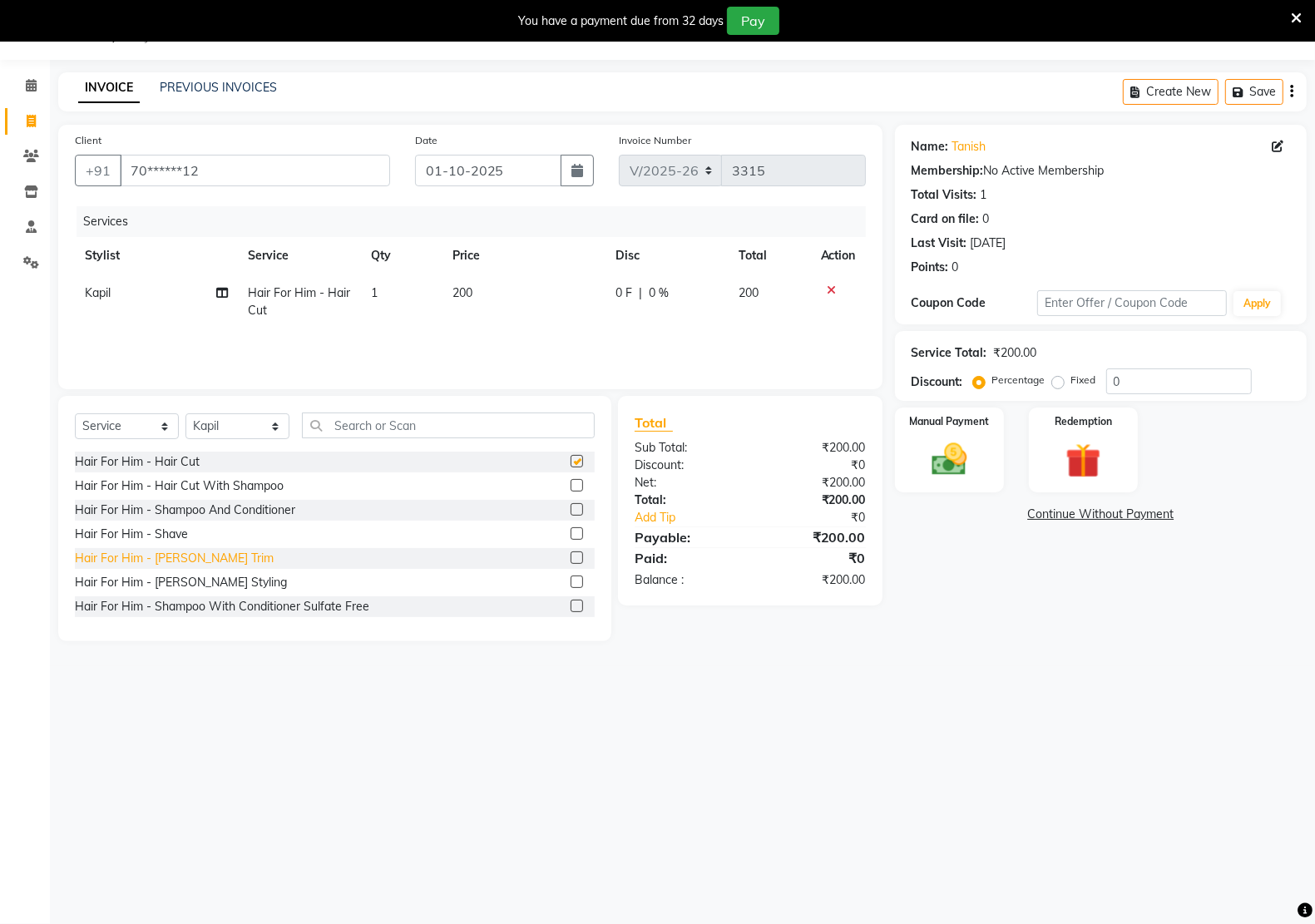
checkbox input "false"
click at [181, 576] on div "Hair For Him - [PERSON_NAME] Styling" at bounding box center [181, 582] width 212 height 17
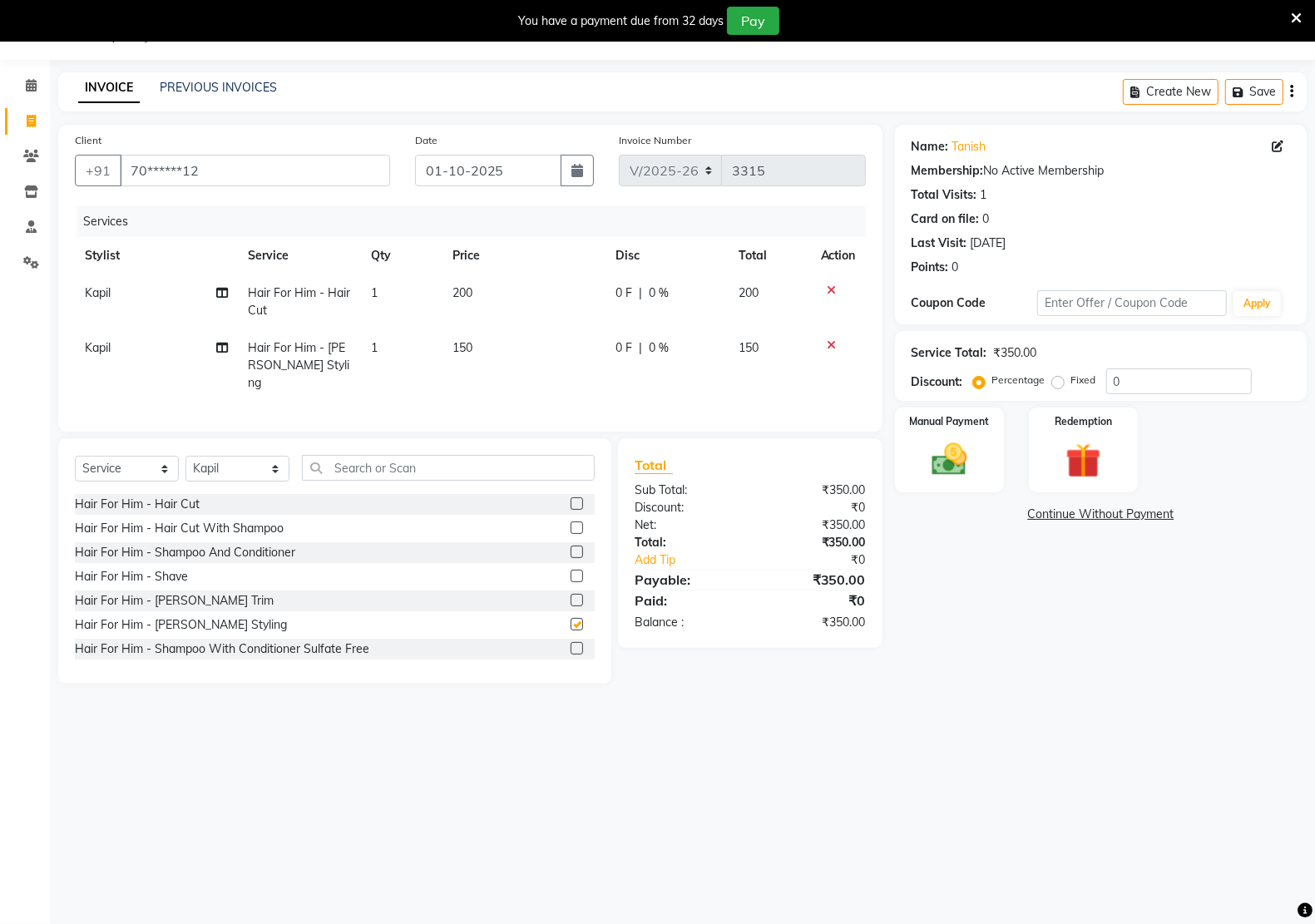
checkbox input "false"
click at [931, 438] on img at bounding box center [949, 459] width 59 height 42
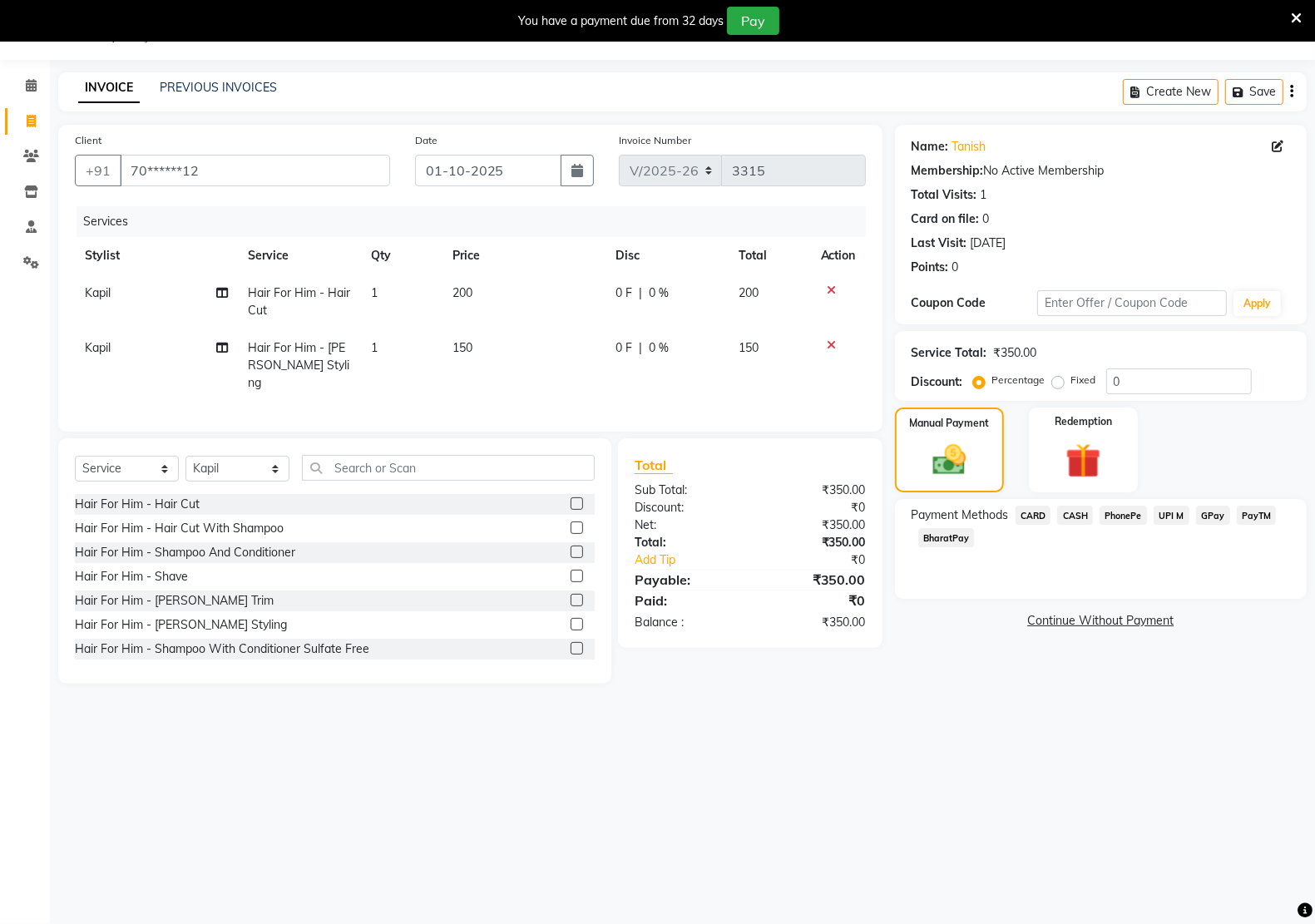
click at [1077, 510] on span "CASH" at bounding box center [1075, 515] width 36 height 19
click at [1161, 633] on button "Add Payment" at bounding box center [1168, 625] width 245 height 26
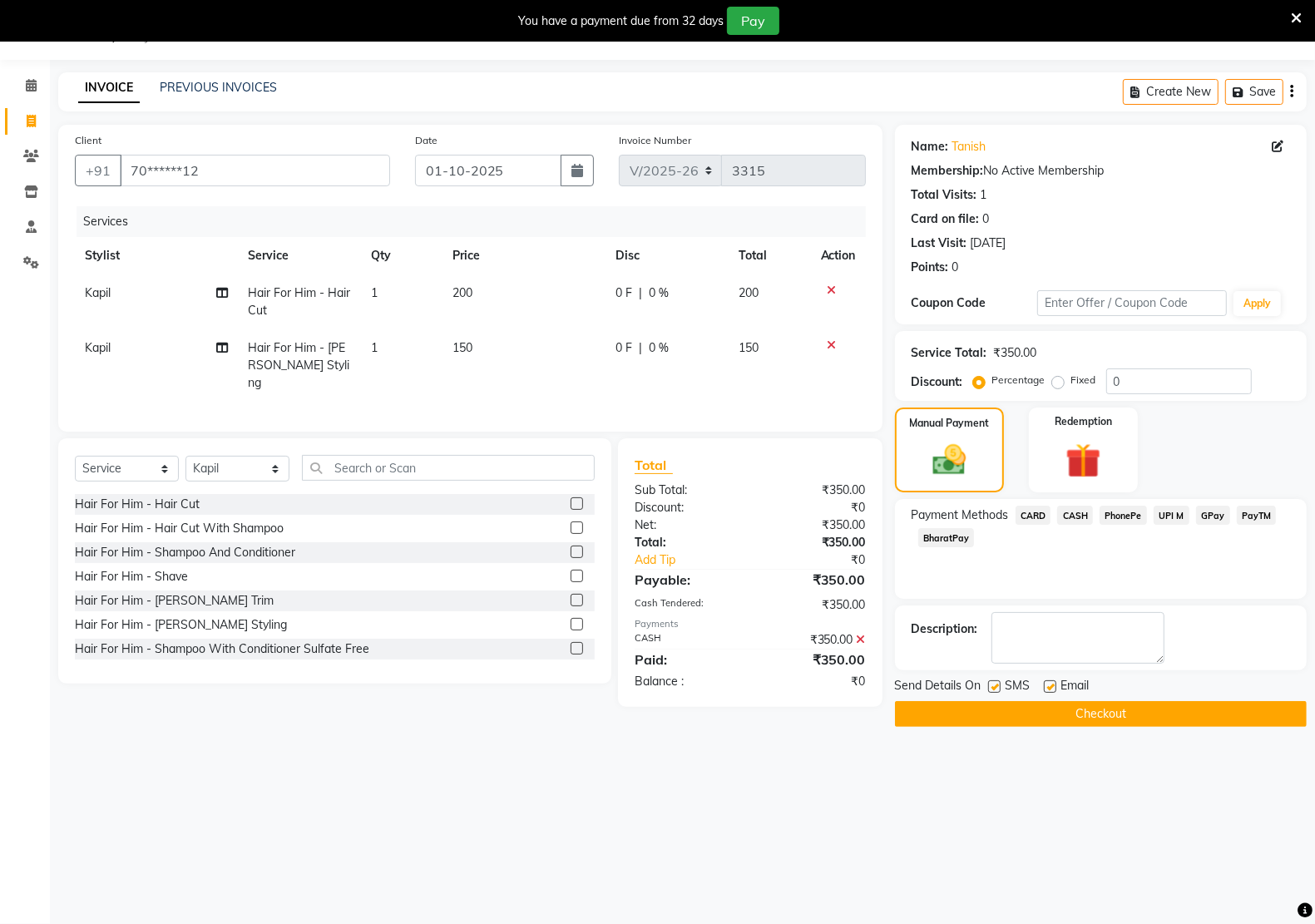
click at [1050, 692] on label at bounding box center [1050, 686] width 12 height 12
click at [1050, 692] on input "checkbox" at bounding box center [1049, 686] width 10 height 10
checkbox input "false"
click at [988, 688] on label at bounding box center [994, 686] width 12 height 12
click at [988, 688] on input "checkbox" at bounding box center [993, 686] width 10 height 10
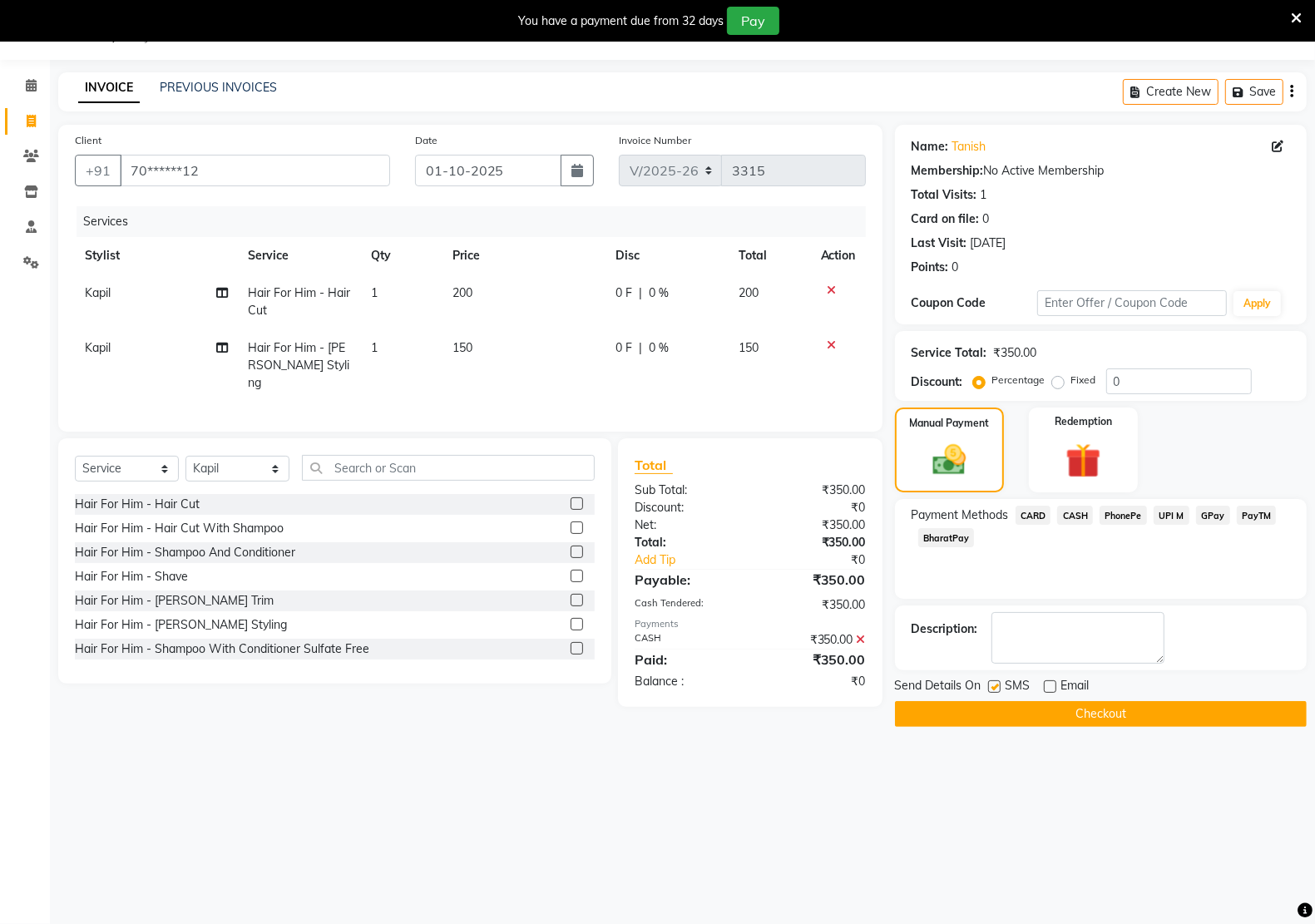
checkbox input "false"
click at [1009, 725] on button "Checkout" at bounding box center [1101, 713] width 411 height 26
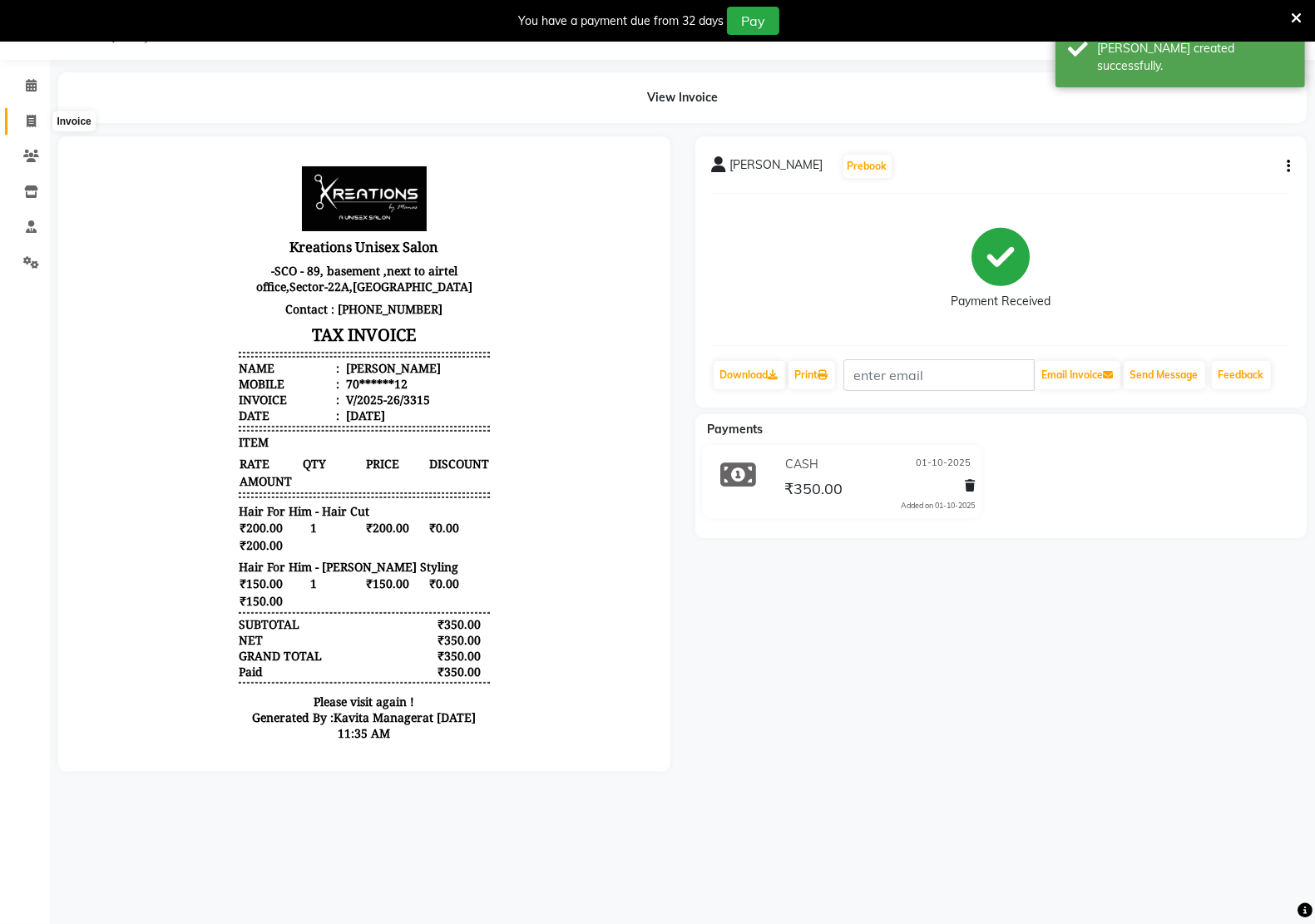
click at [30, 122] on icon at bounding box center [31, 120] width 9 height 12
select select "service"
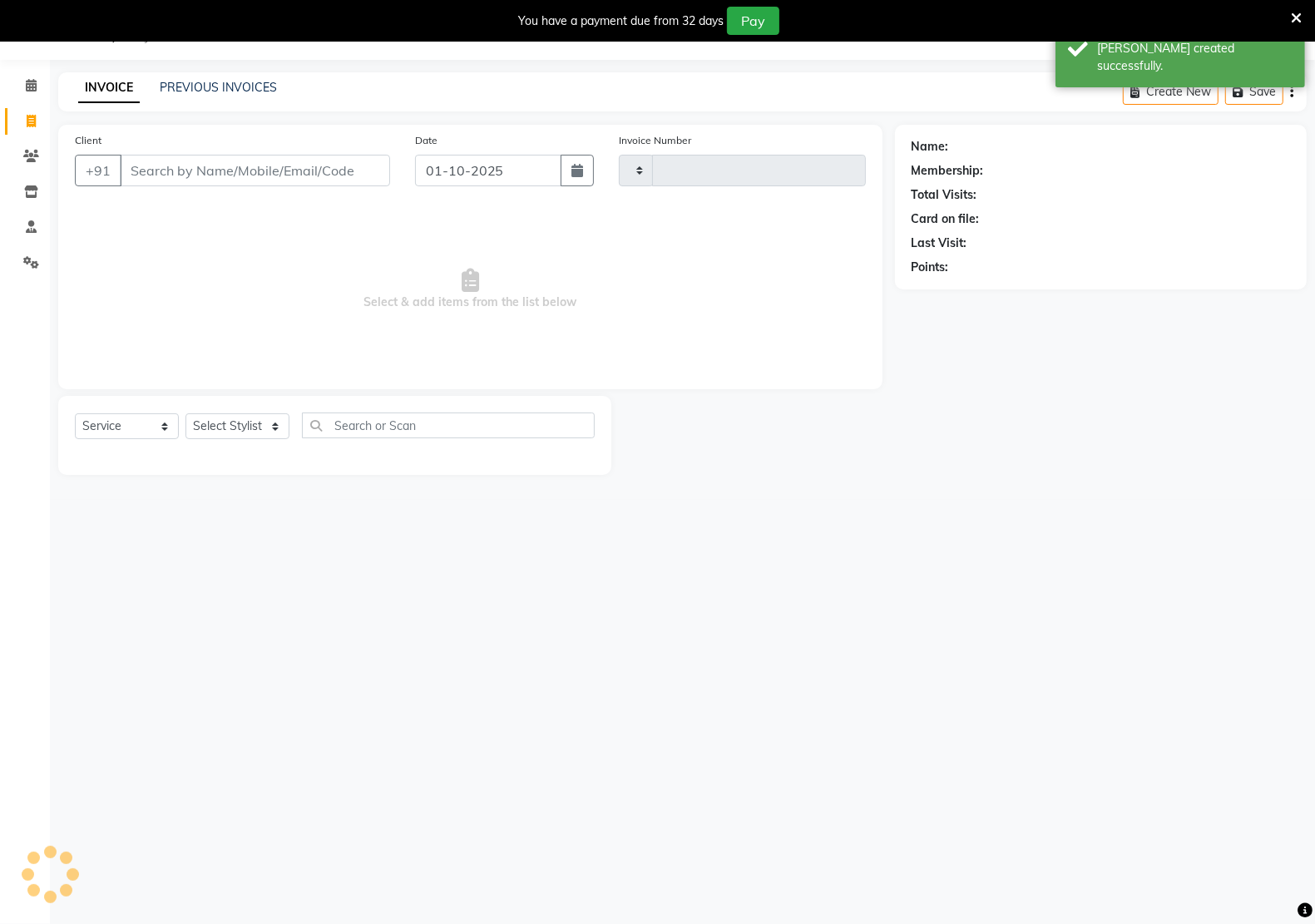
type input "3316"
select select "6170"
click at [289, 154] on input "Client" at bounding box center [254, 170] width 270 height 31
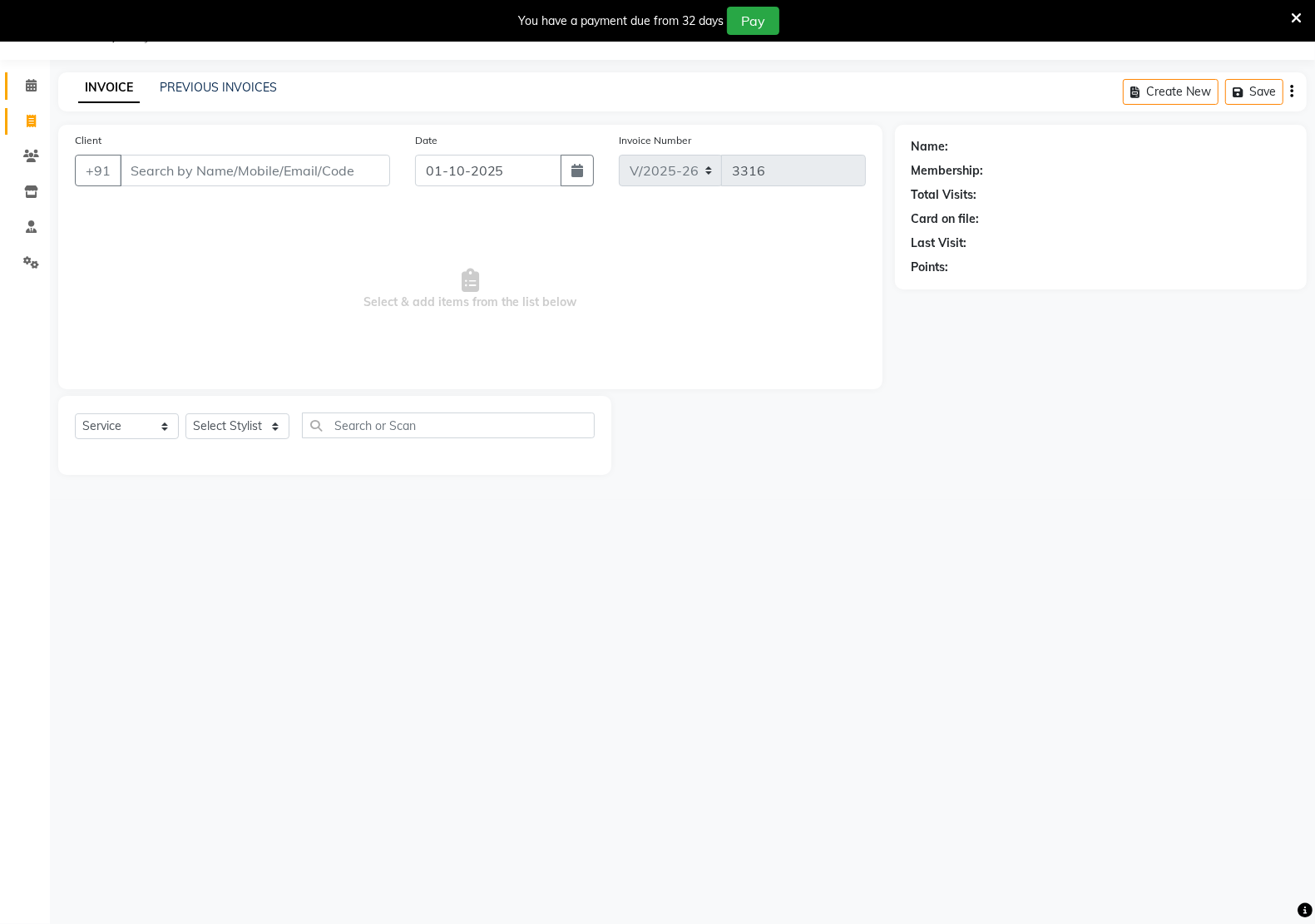
drag, startPoint x: 14, startPoint y: 82, endPoint x: 24, endPoint y: 90, distance: 12.8
click at [14, 84] on link "Calendar" at bounding box center [25, 85] width 40 height 27
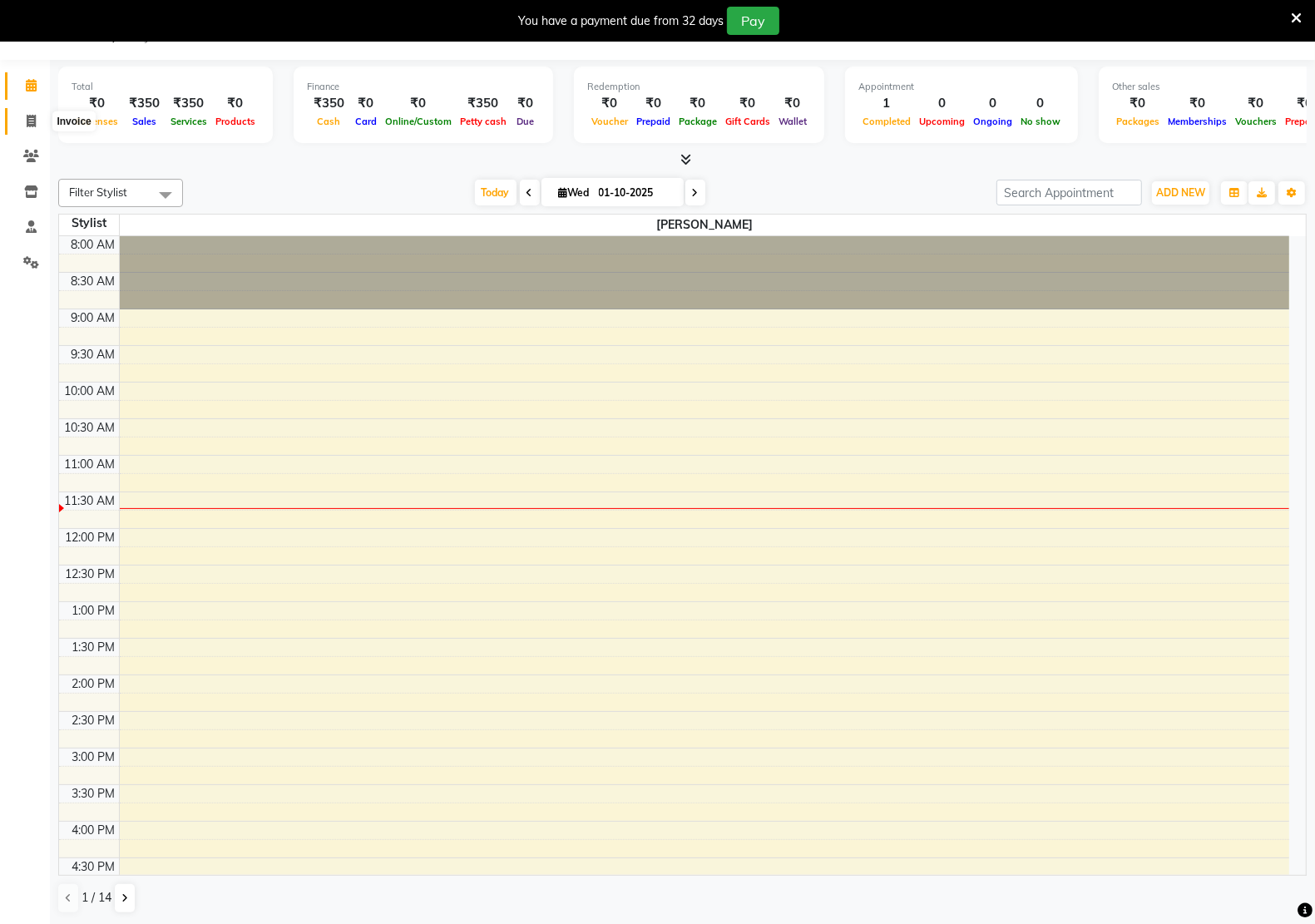
click at [33, 130] on span at bounding box center [31, 121] width 29 height 19
select select "6170"
select select "service"
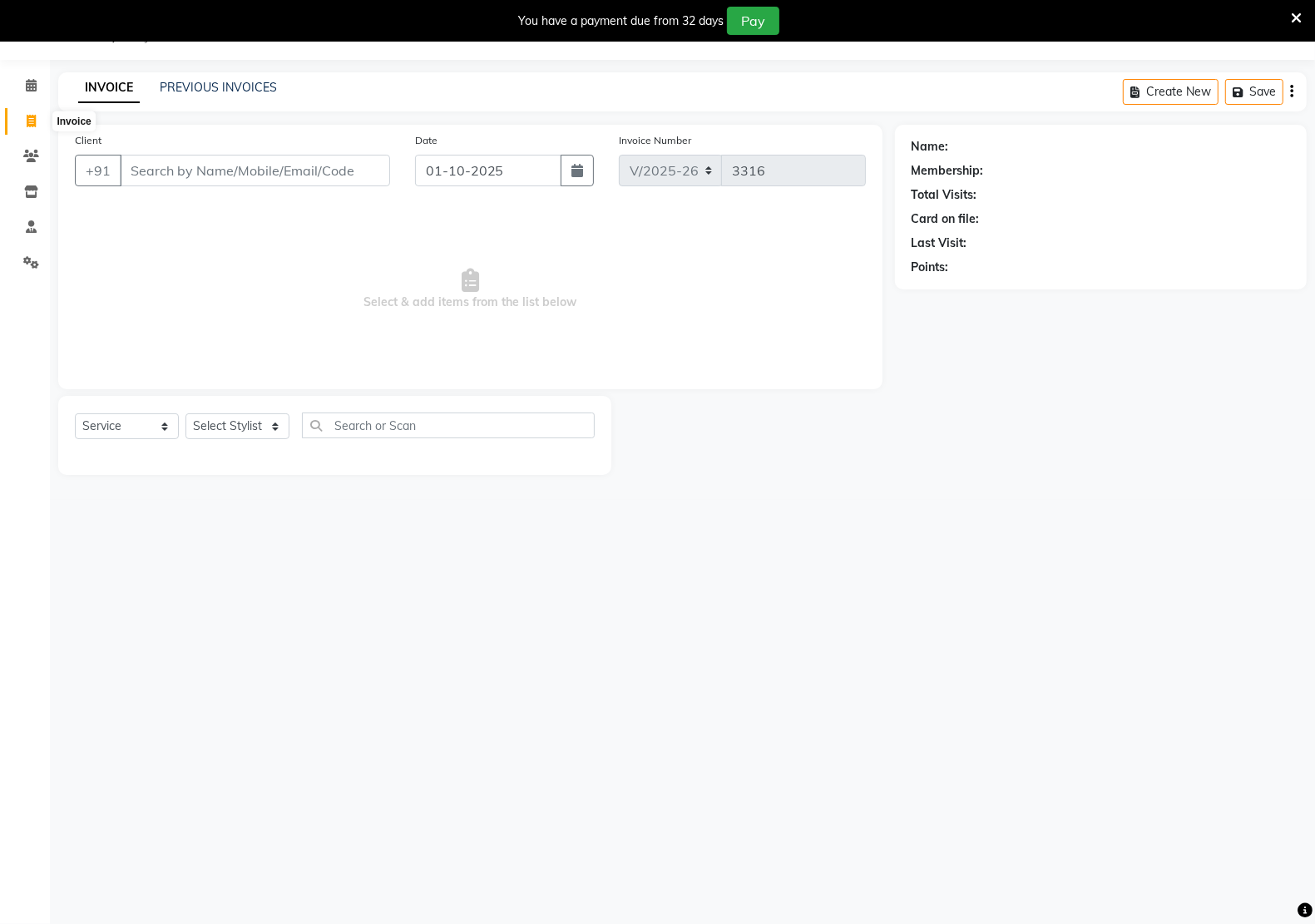
click at [30, 120] on icon at bounding box center [31, 120] width 9 height 12
select select "service"
select select "6170"
type input "3316"
click at [268, 87] on link "PREVIOUS INVOICES" at bounding box center [218, 87] width 118 height 15
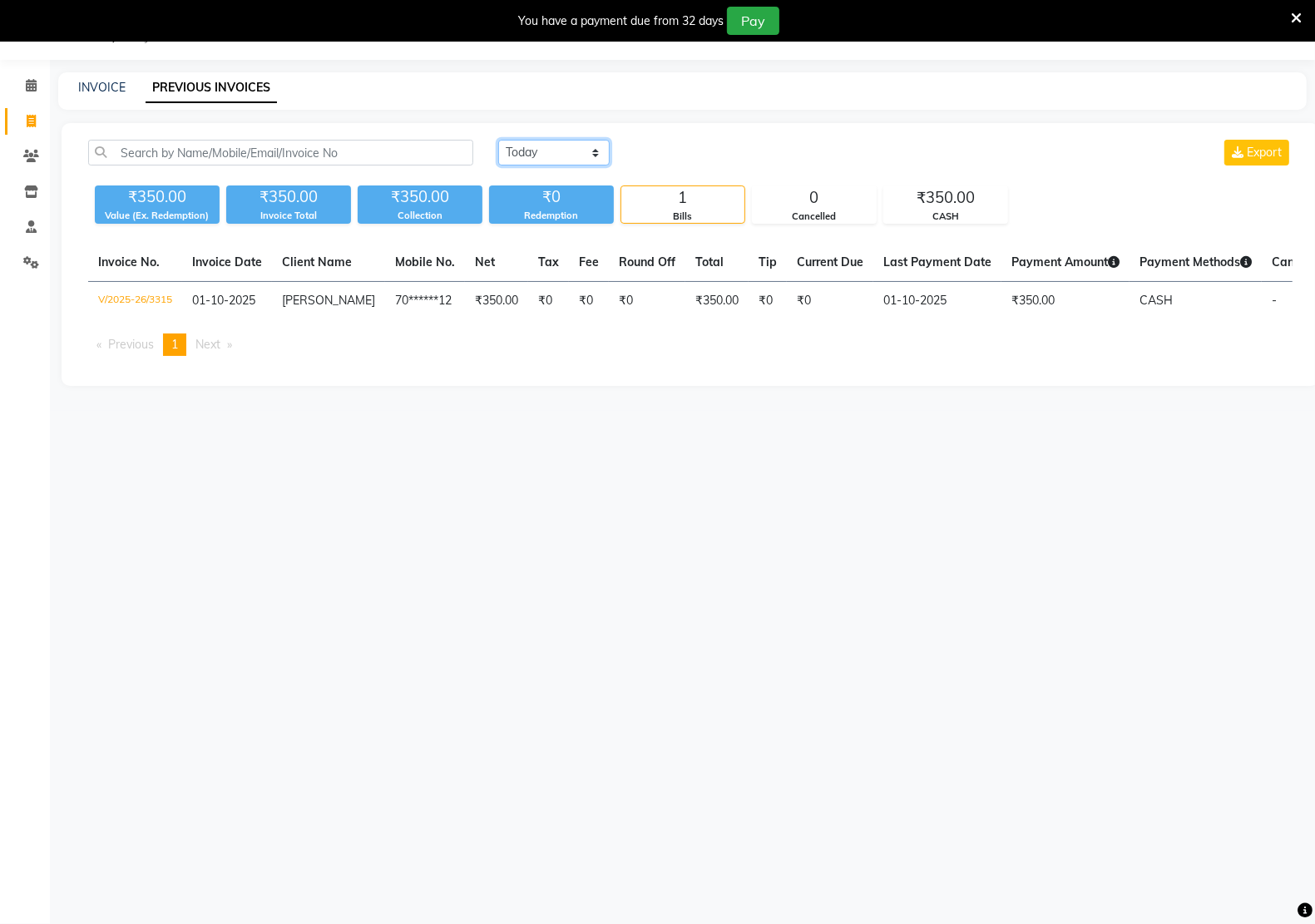
click at [524, 159] on select "[DATE] [DATE] Custom Range" at bounding box center [554, 152] width 112 height 26
select select "range"
click at [498, 139] on select "[DATE] [DATE] Custom Range" at bounding box center [554, 152] width 112 height 26
click at [688, 152] on input "01-10-2025" at bounding box center [689, 153] width 117 height 24
select select "10"
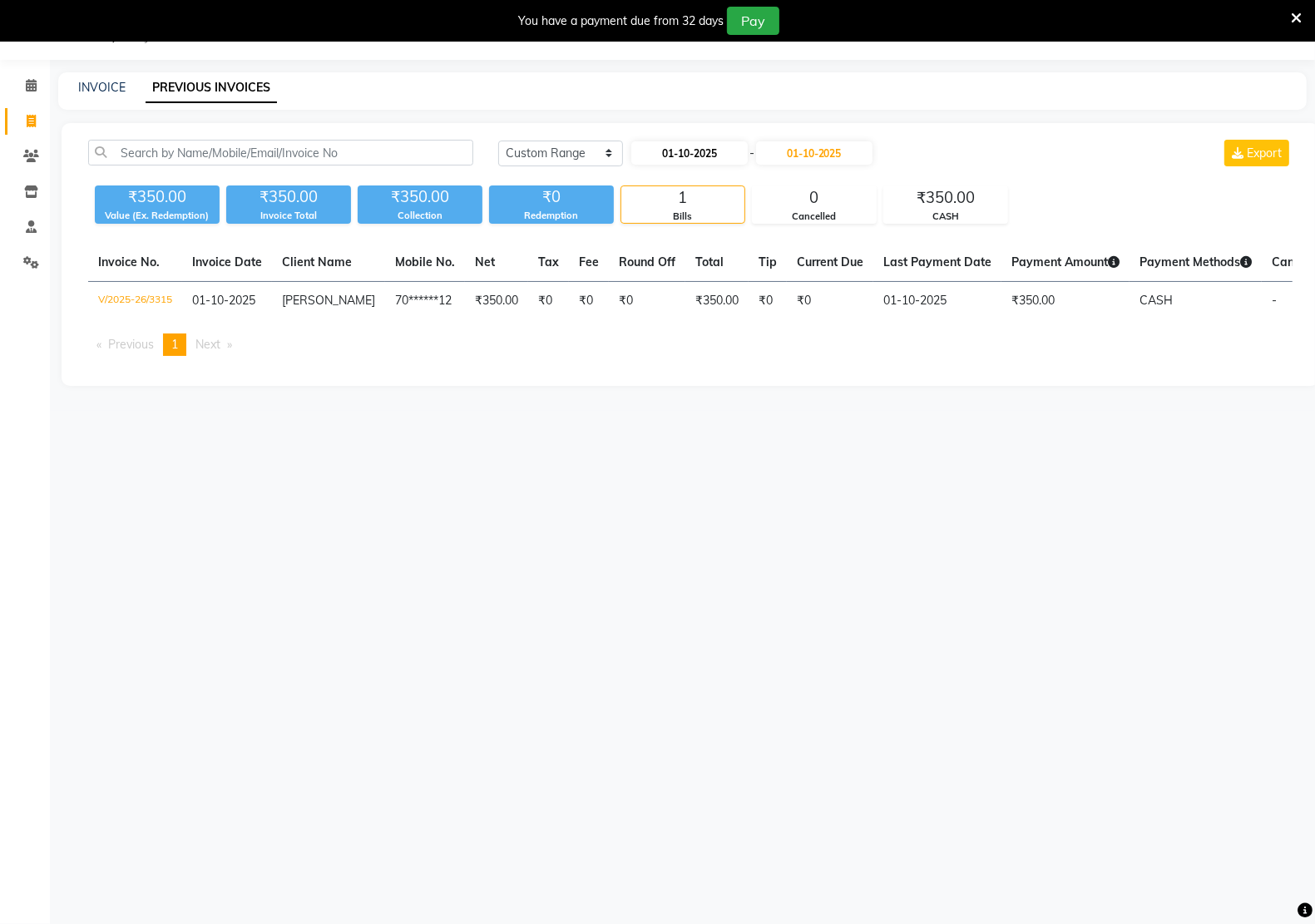
select select "2025"
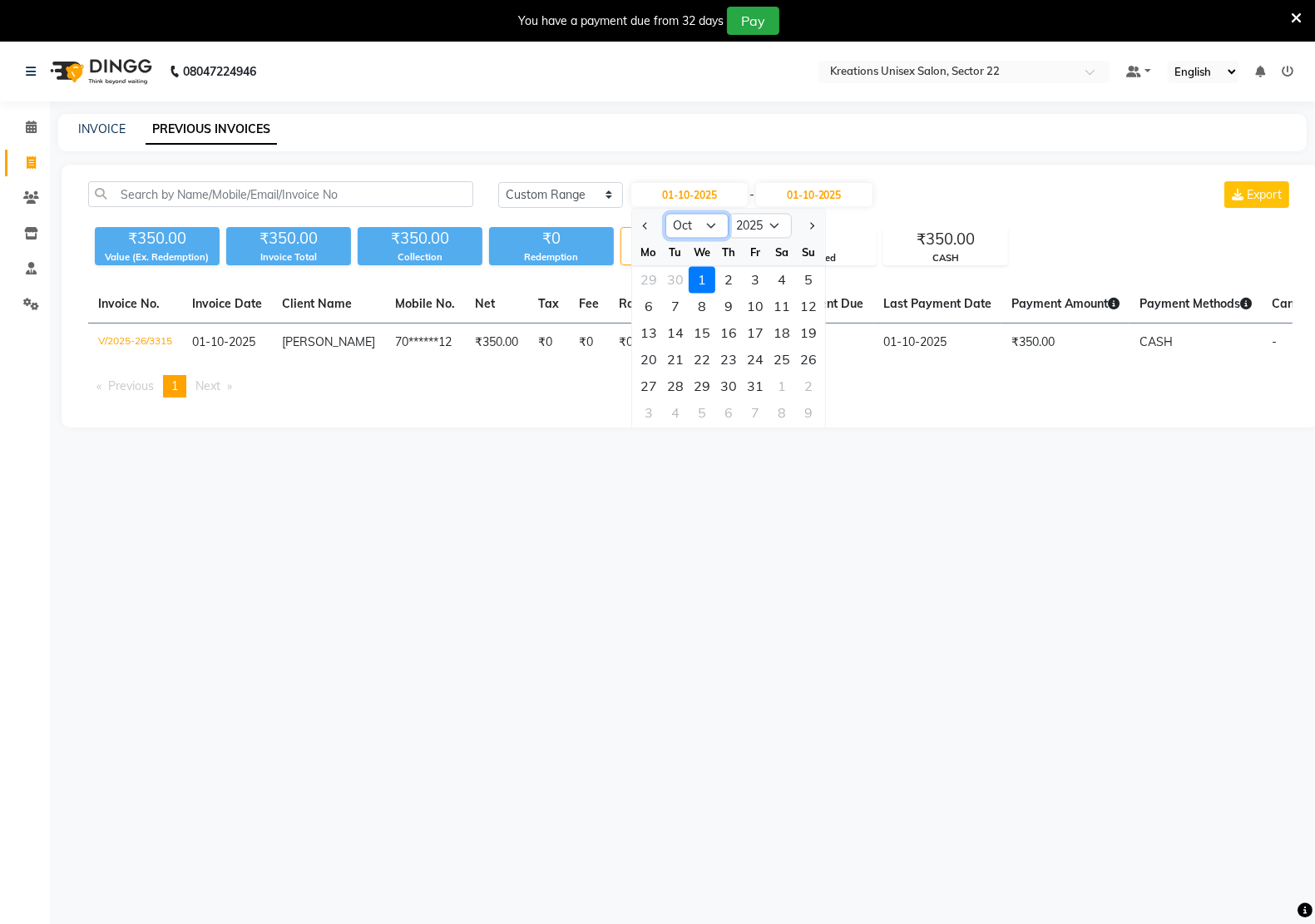
click at [705, 220] on select "Jan Feb Mar Apr May Jun Jul Aug Sep Oct Nov Dec" at bounding box center [697, 226] width 64 height 25
click at [666, 213] on select "Jan Feb Mar Apr May Jun Jul Aug Sep Oct Nov Dec" at bounding box center [697, 226] width 64 height 25
click at [713, 223] on select "Jan Feb Mar Apr May Jun Jul Aug Sep Oct Nov Dec" at bounding box center [697, 226] width 64 height 25
select select "9"
click at [666, 213] on select "Jan Feb Mar Apr May Jun Jul Aug Sep Oct Nov Dec" at bounding box center [697, 226] width 64 height 25
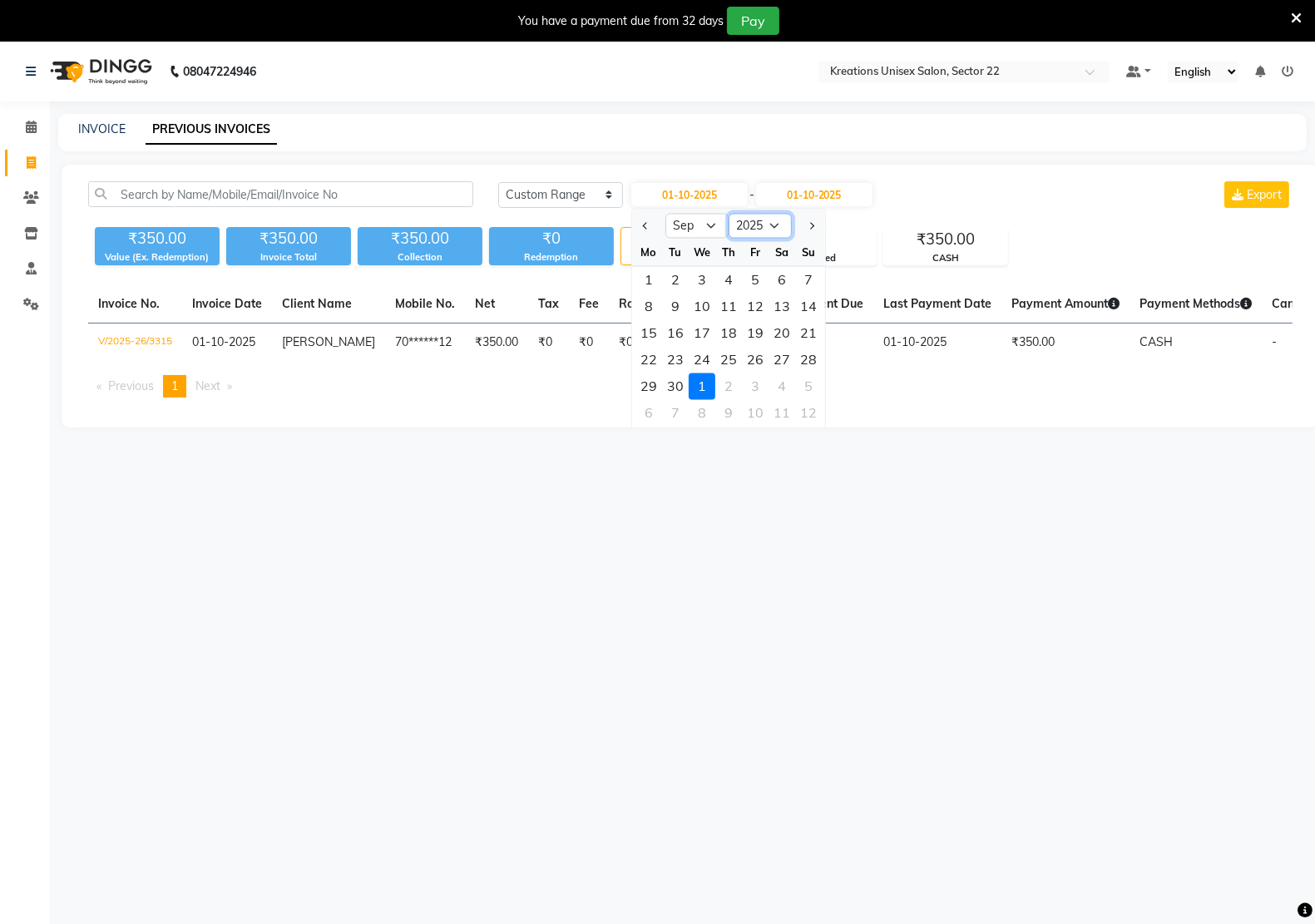
click at [754, 226] on select "2015 2016 2017 2018 2019 2020 2021 2022 2023 2024 2025 2026 2027 2028 2029 2030…" at bounding box center [759, 226] width 64 height 25
click at [758, 231] on select "2015 2016 2017 2018 2019 2020 2021 2022 2023 2024 2025 2026 2027 2028 2029 2030…" at bounding box center [759, 226] width 64 height 25
click at [782, 360] on div "27" at bounding box center [782, 360] width 27 height 27
type input "27-09-2025"
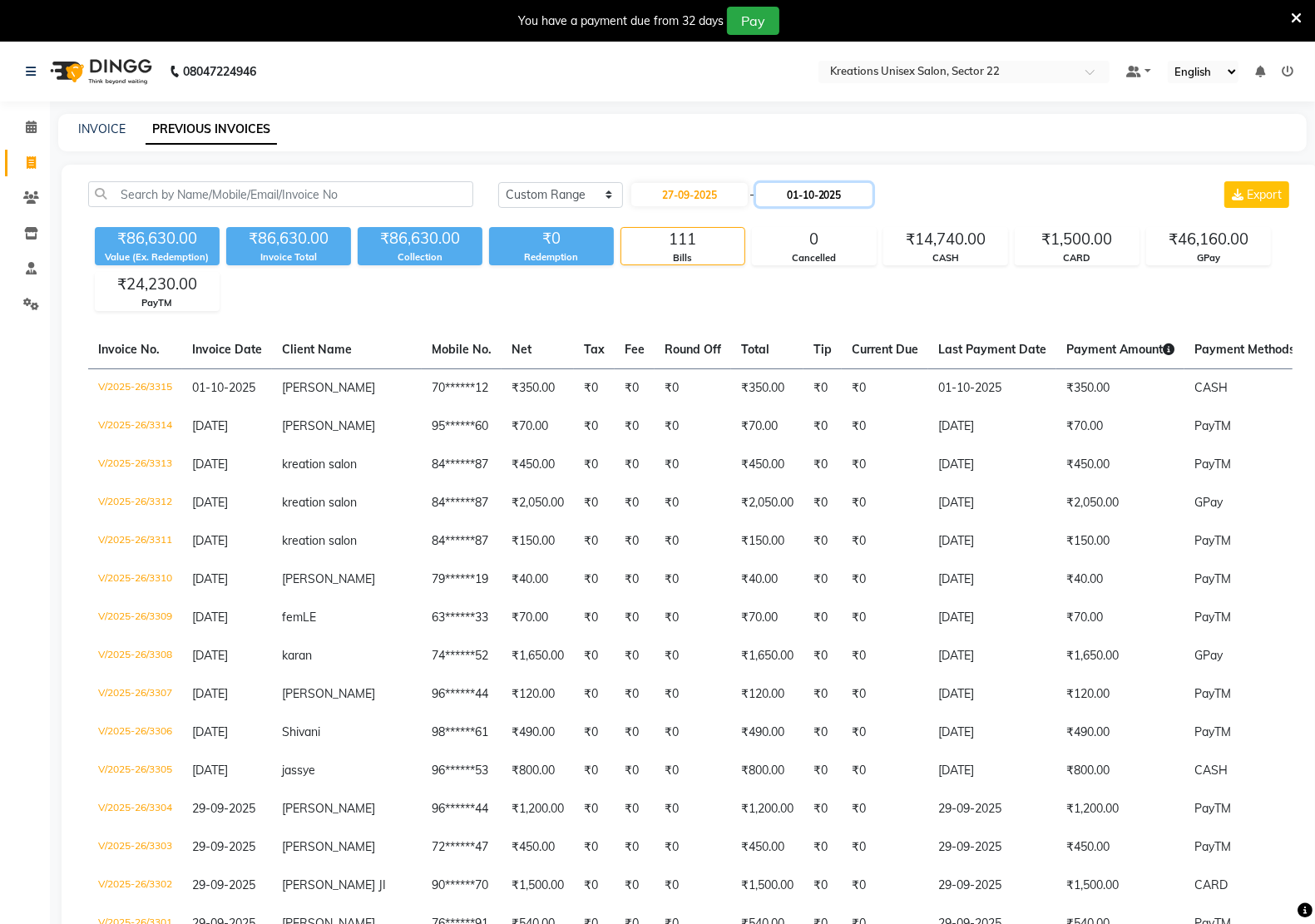
click at [854, 200] on input "01-10-2025" at bounding box center [813, 194] width 117 height 24
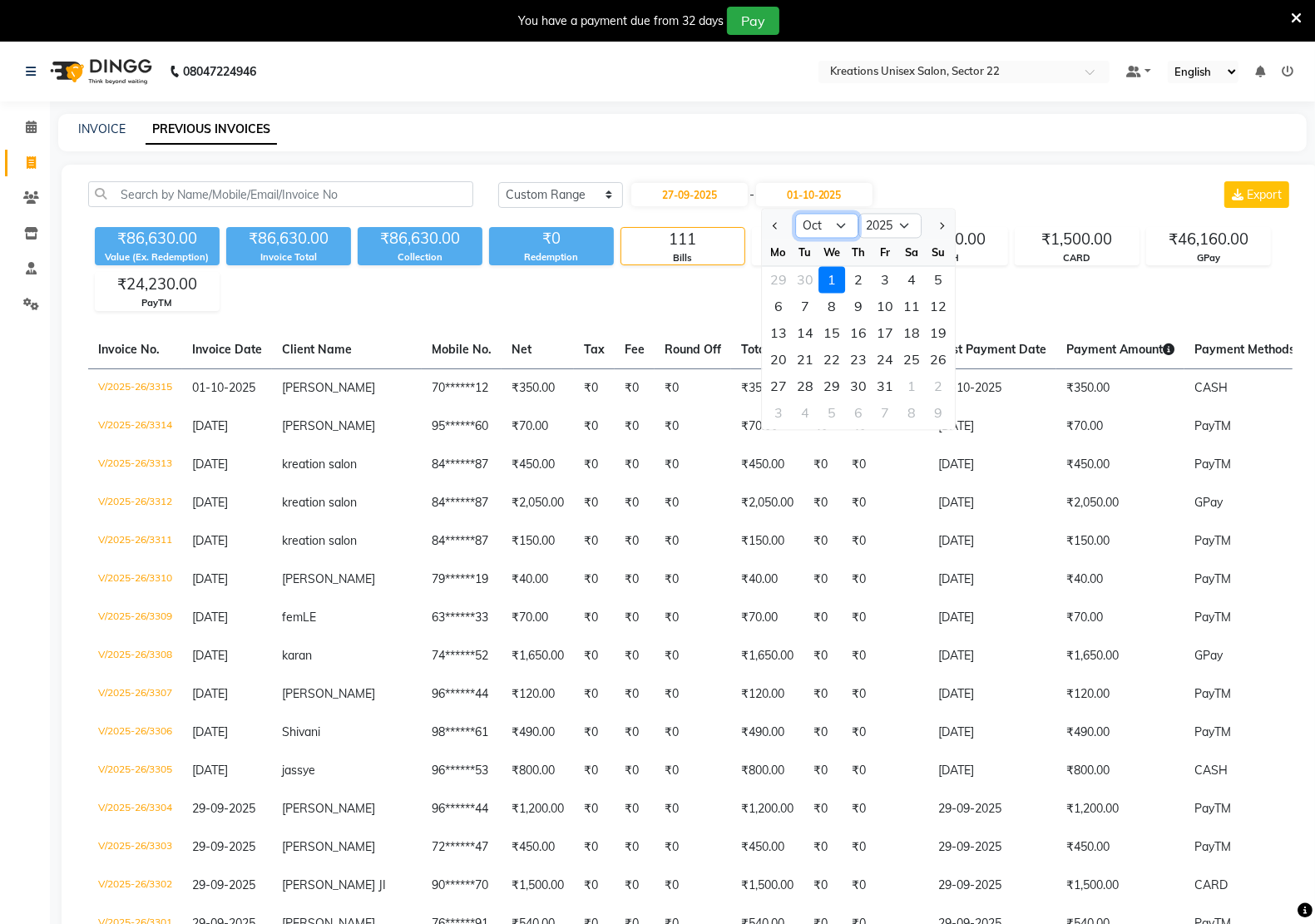
click at [830, 225] on select "Sep Oct Nov Dec" at bounding box center [827, 226] width 64 height 25
select select "9"
click at [795, 213] on select "Sep Oct Nov Dec" at bounding box center [827, 226] width 64 height 25
click at [912, 358] on div "27" at bounding box center [911, 360] width 27 height 27
type input "27-09-2025"
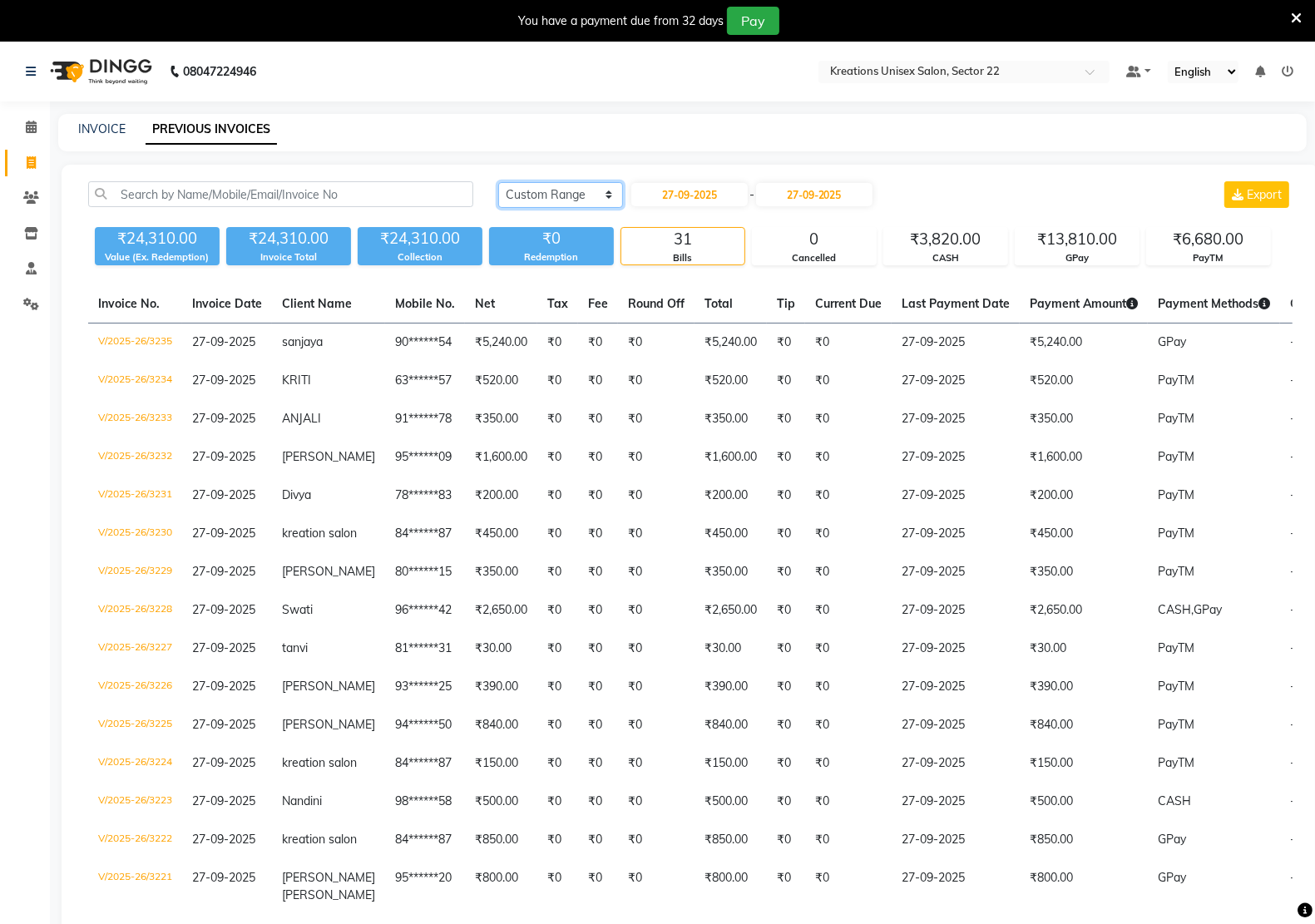
click at [545, 200] on select "[DATE] [DATE] Custom Range" at bounding box center [560, 194] width 125 height 26
drag, startPoint x: 195, startPoint y: 358, endPoint x: 742, endPoint y: 972, distance: 822.3
drag, startPoint x: 742, startPoint y: 972, endPoint x: 1006, endPoint y: 174, distance: 840.5
click at [1008, 172] on div "Today Yesterday Custom Range 27-09-2025 - 27-09-2025 Export ₹24,310.00 Value (E…" at bounding box center [690, 878] width 1257 height 1426
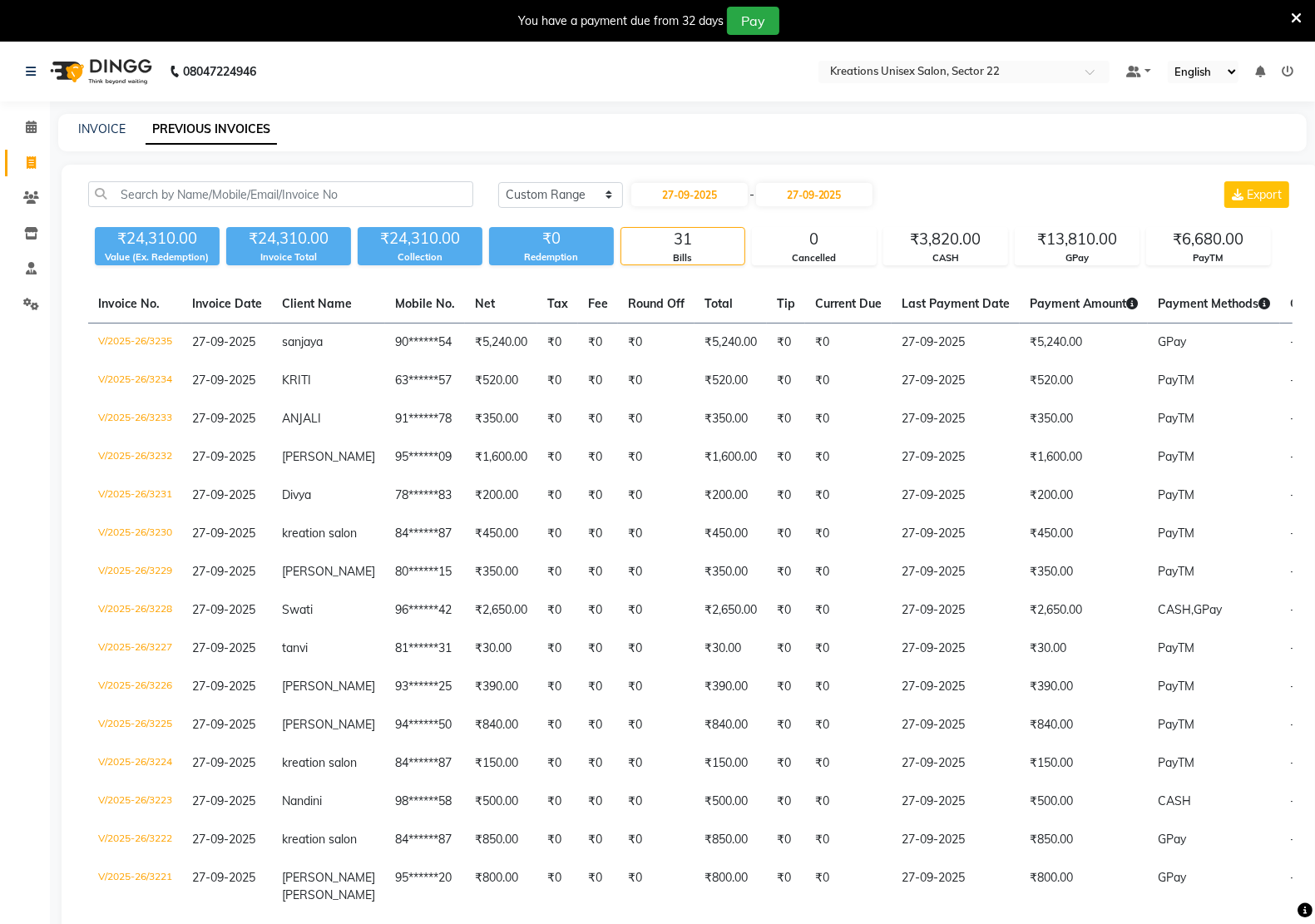
click at [87, 120] on div "INVOICE" at bounding box center [101, 129] width 47 height 17
click at [94, 122] on link "INVOICE" at bounding box center [101, 129] width 47 height 15
select select "service"
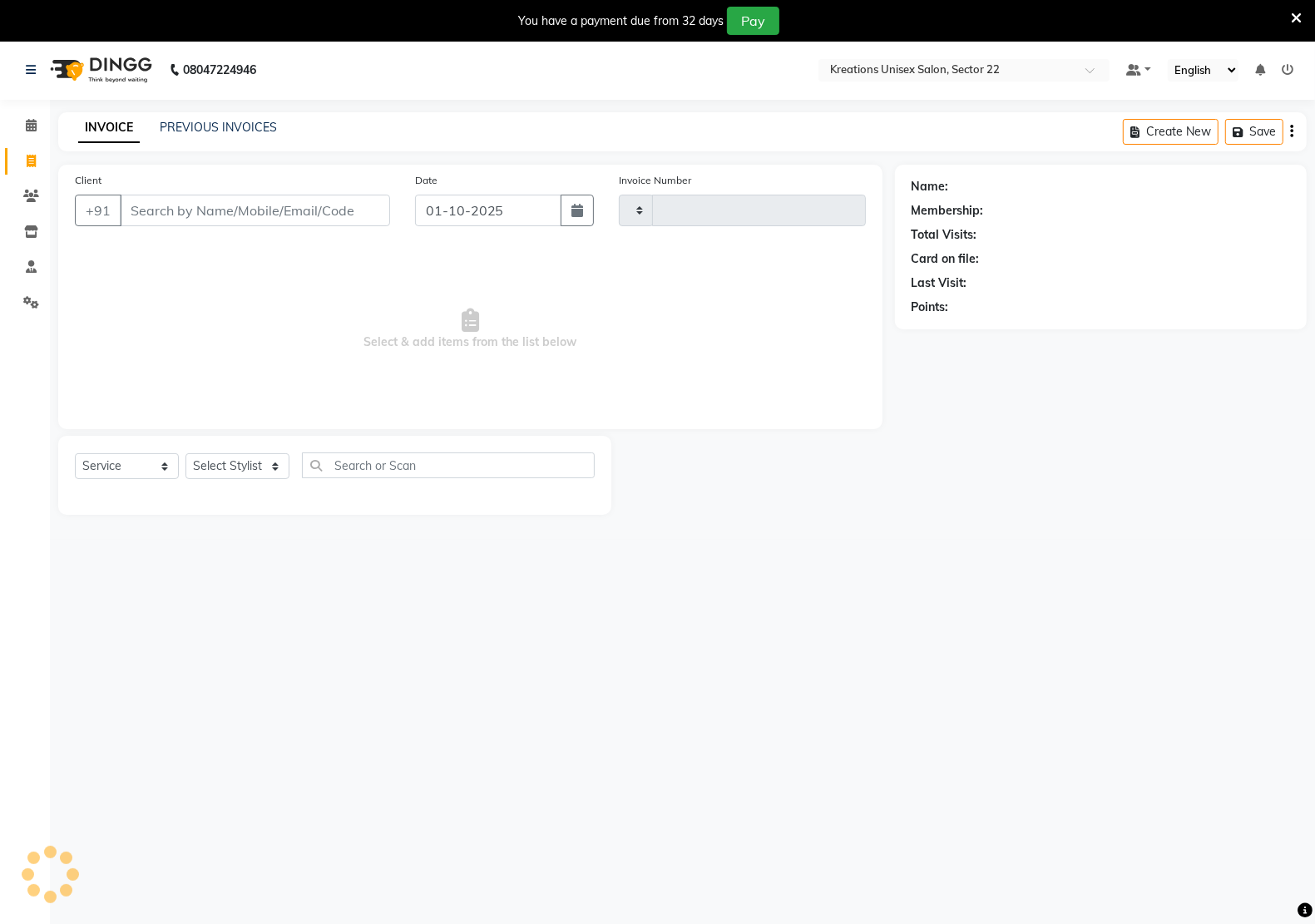
type input "3316"
select select "6170"
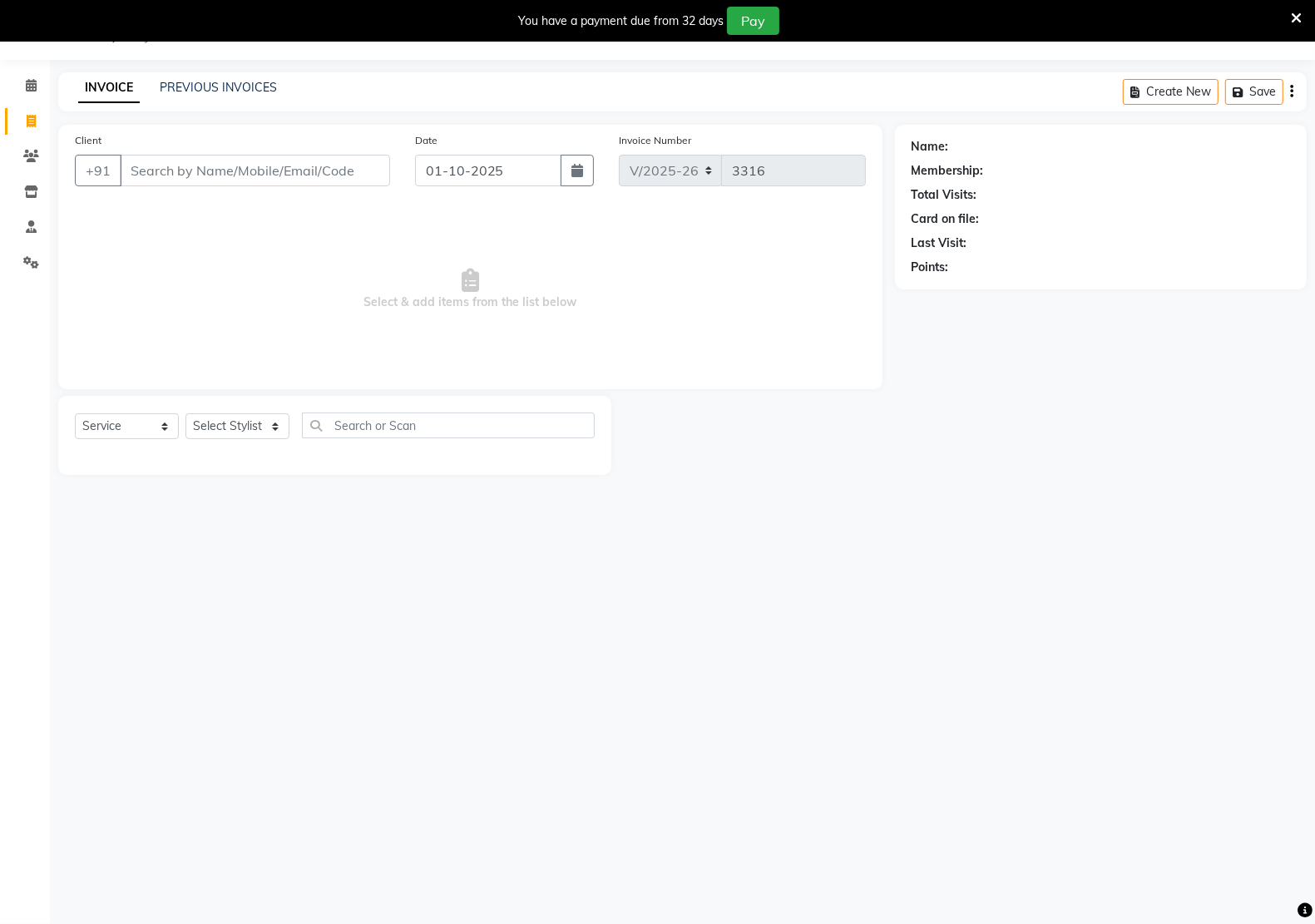
click at [19, 110] on link "Invoice" at bounding box center [25, 121] width 40 height 27
click at [27, 112] on span at bounding box center [31, 121] width 29 height 19
select select "6170"
select select "service"
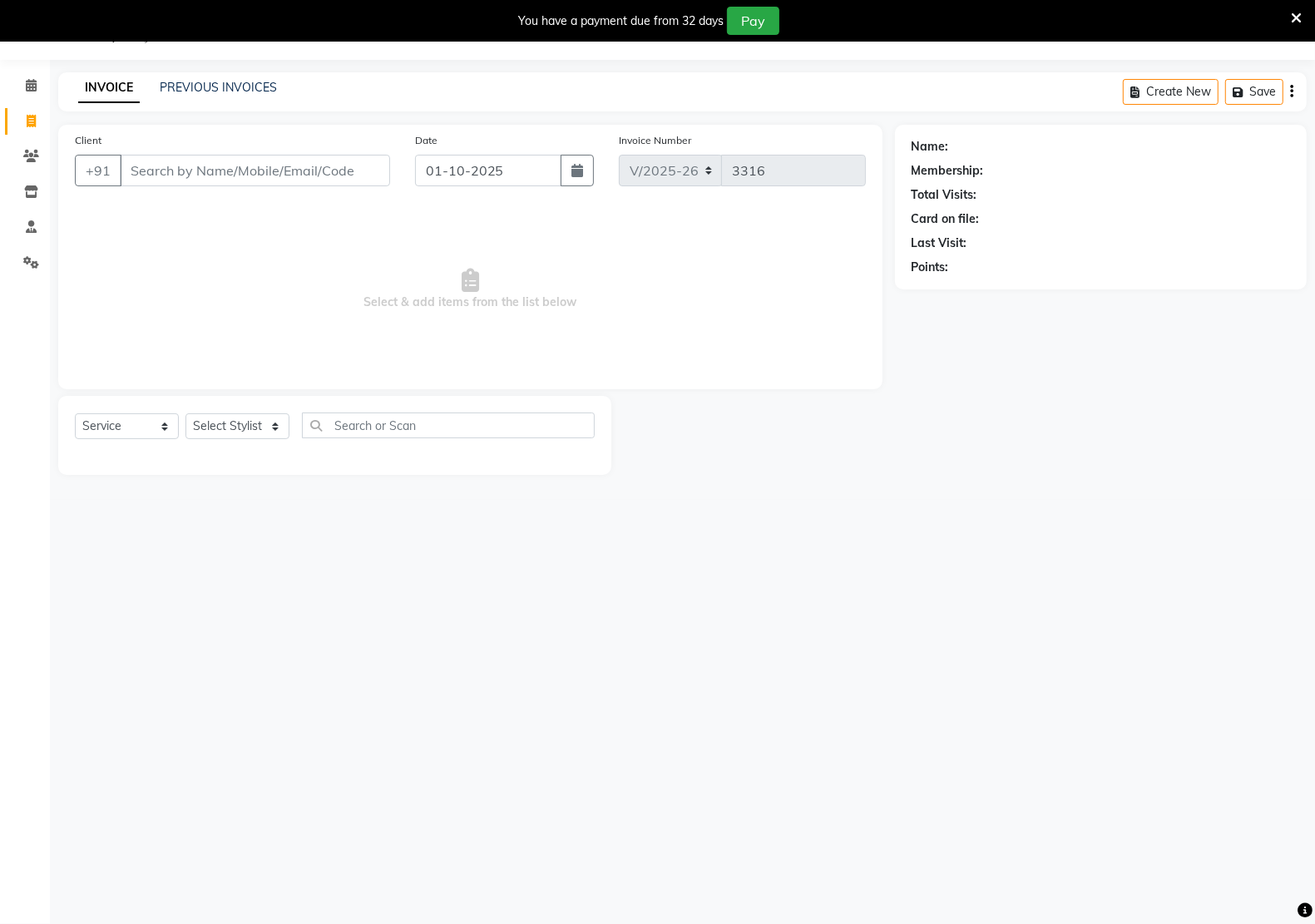
click at [190, 172] on input "Client" at bounding box center [254, 170] width 270 height 31
type input "9810823144"
click at [362, 167] on span "Add Client" at bounding box center [347, 171] width 65 height 17
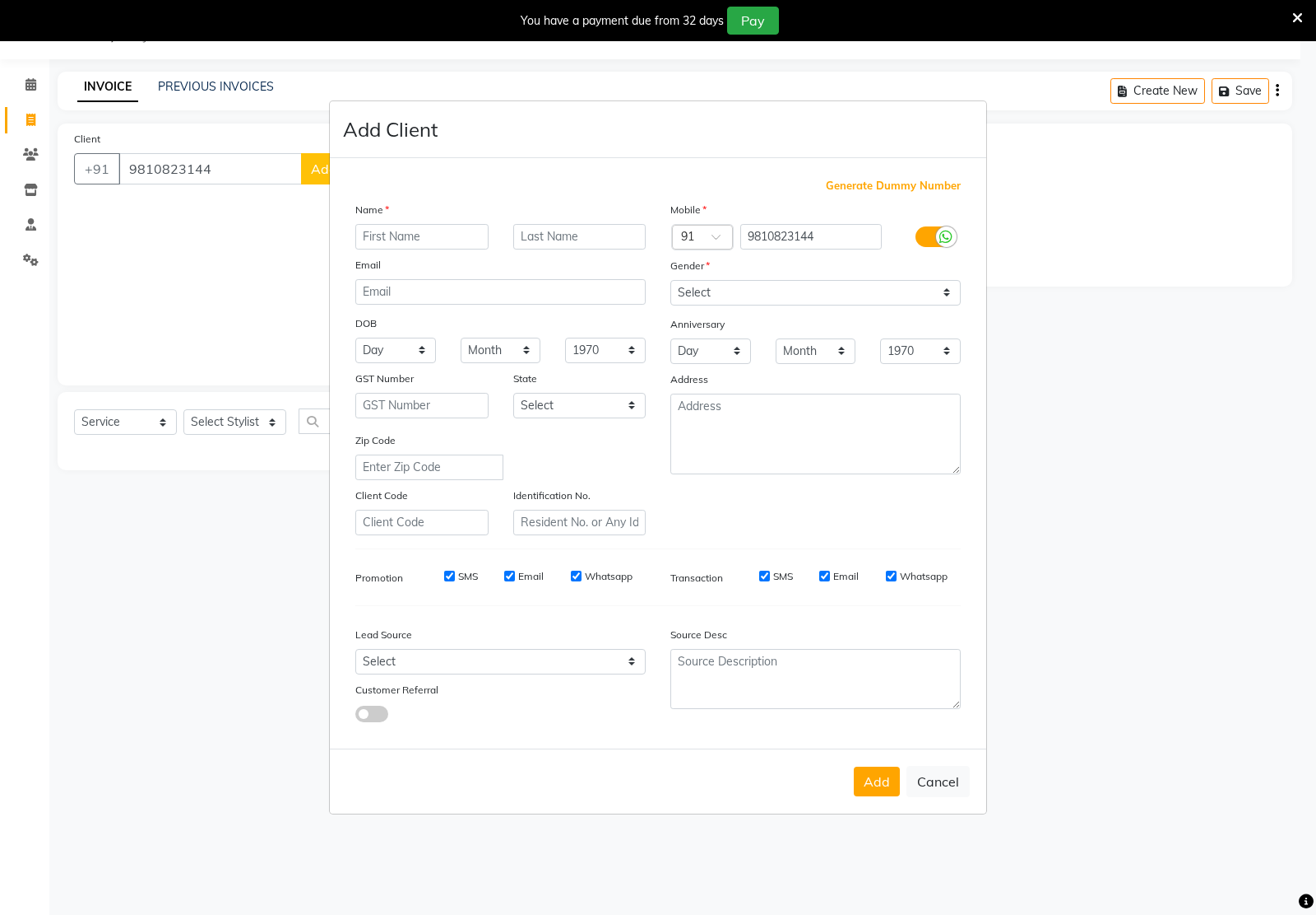
click at [391, 224] on div "Name Email DOB Day 01 02 03 04 05 06 07 08 09 10 11 12 13 14 15 16 17 18 19 20 …" at bounding box center [501, 368] width 315 height 334
click at [416, 248] on input "text" at bounding box center [422, 236] width 133 height 25
type input "sandeep"
click at [698, 286] on select "Select [DEMOGRAPHIC_DATA] [DEMOGRAPHIC_DATA] Other Prefer Not To Say" at bounding box center [816, 292] width 291 height 25
click at [671, 282] on select "Select [DEMOGRAPHIC_DATA] [DEMOGRAPHIC_DATA] Other Prefer Not To Say" at bounding box center [816, 292] width 291 height 25
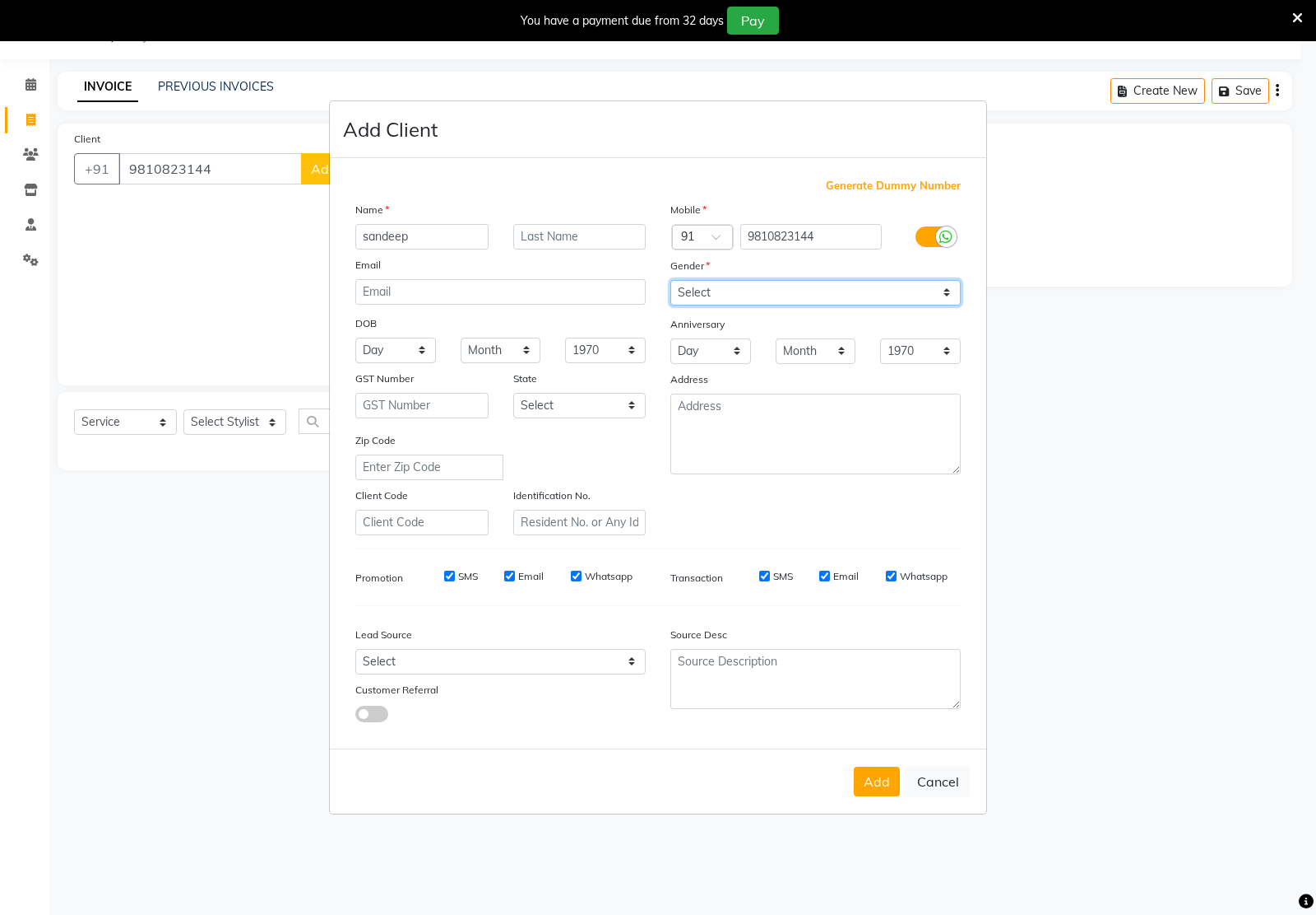
click at [714, 300] on select "Select [DEMOGRAPHIC_DATA] [DEMOGRAPHIC_DATA] Other Prefer Not To Say" at bounding box center [816, 292] width 291 height 25
select select "[DEMOGRAPHIC_DATA]"
click at [671, 282] on select "Select [DEMOGRAPHIC_DATA] [DEMOGRAPHIC_DATA] Other Prefer Not To Say" at bounding box center [816, 292] width 291 height 25
click at [883, 780] on button "Add" at bounding box center [876, 782] width 46 height 30
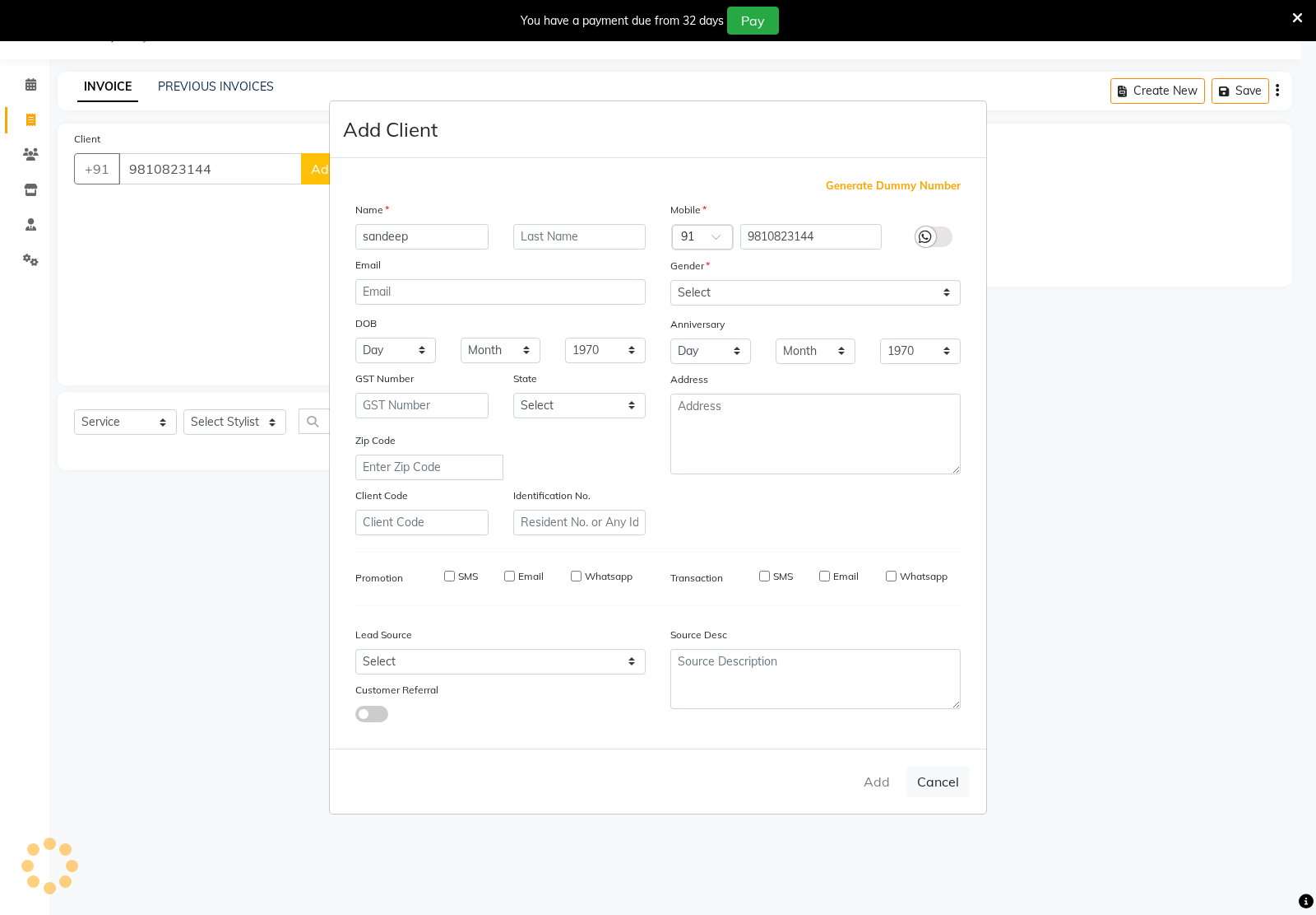
type input "98******44"
select select
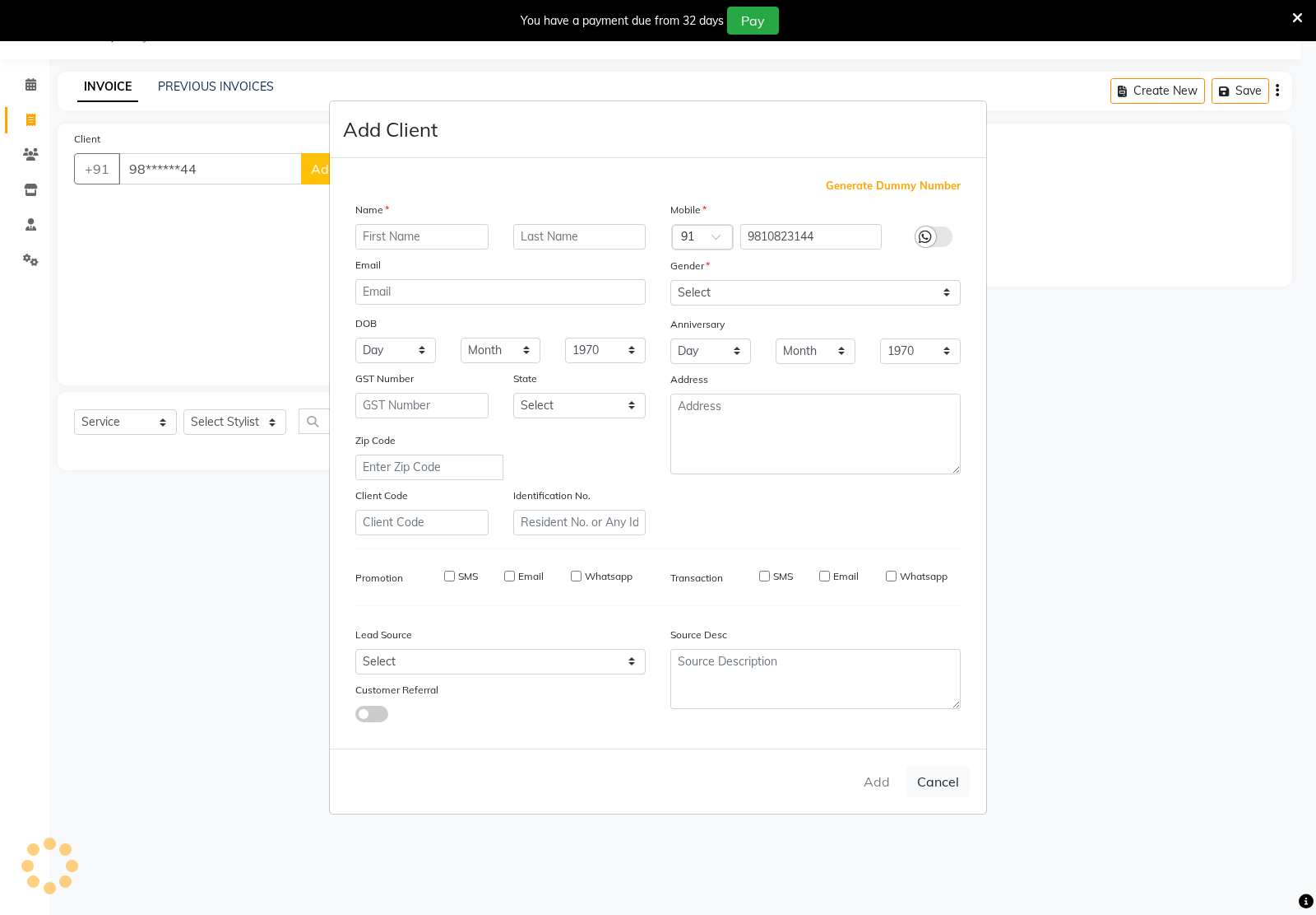
select select
checkbox input "false"
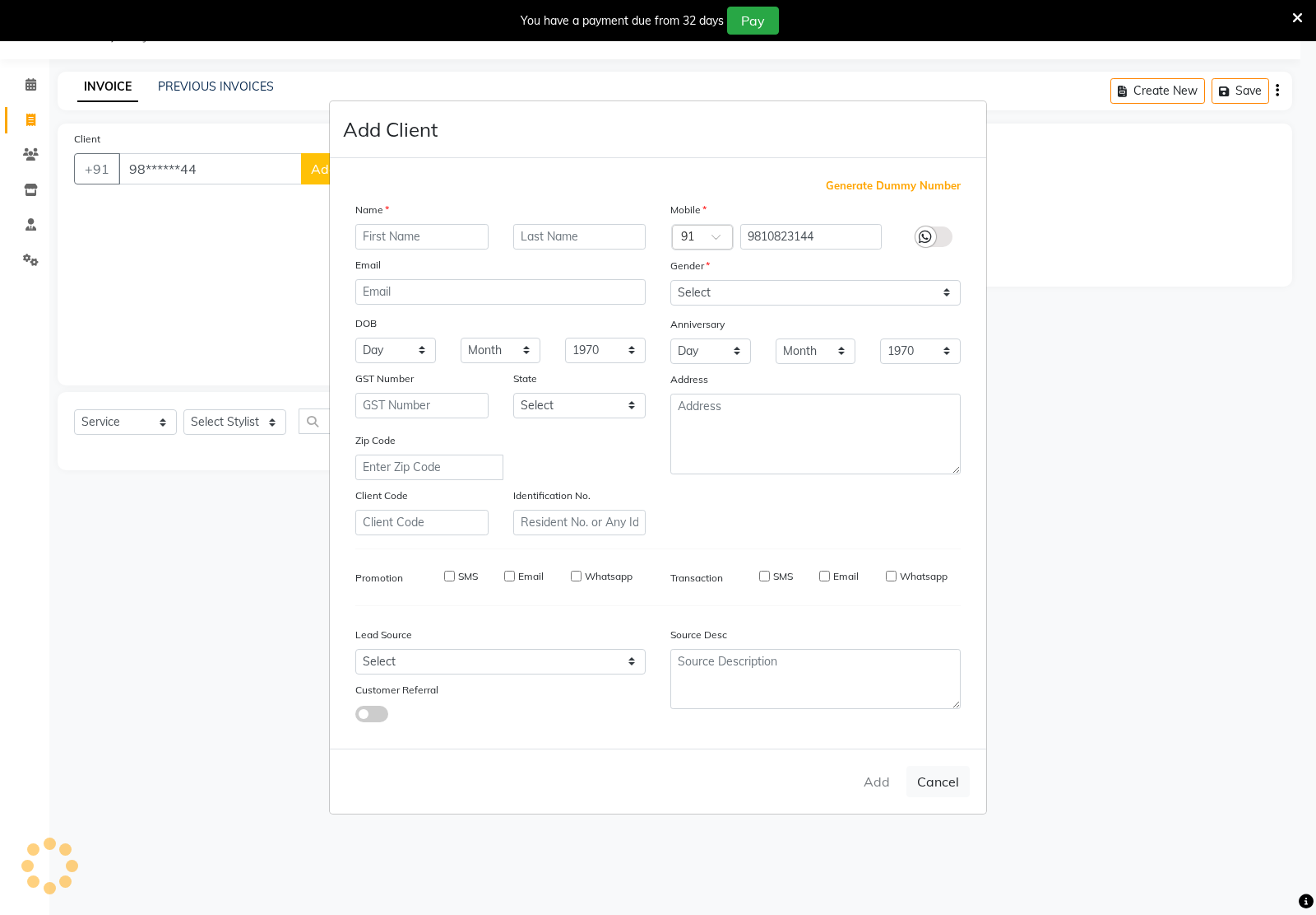
checkbox input "false"
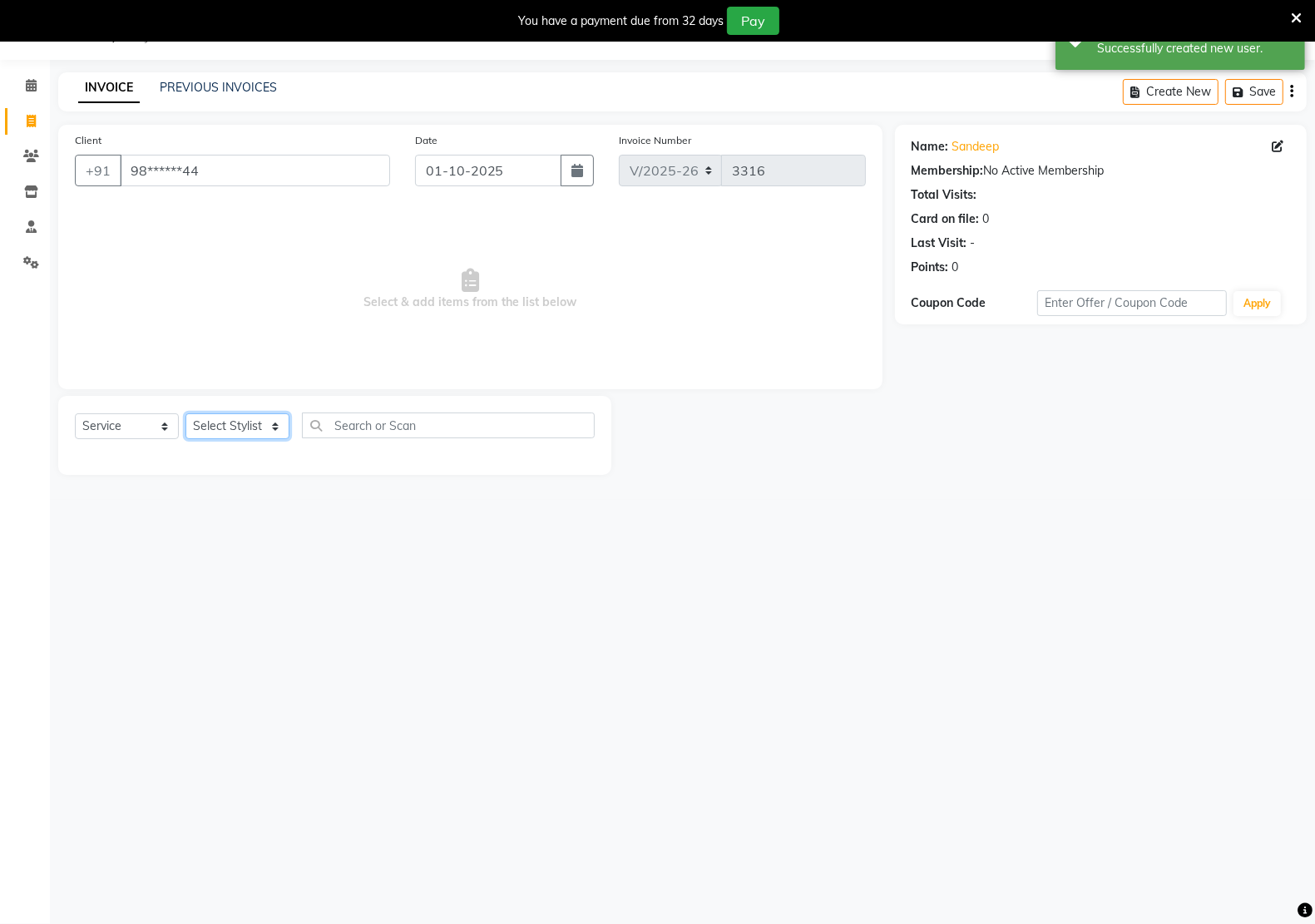
click at [247, 429] on select "Select Stylist [PERSON_NAME] Hidayat [PERSON_NAME] Manager [PERSON_NAME] [PERSO…" at bounding box center [238, 426] width 104 height 26
select select "88231"
click at [186, 413] on select "Select Stylist [PERSON_NAME] Hidayat [PERSON_NAME] Manager [PERSON_NAME] [PERSO…" at bounding box center [238, 426] width 104 height 26
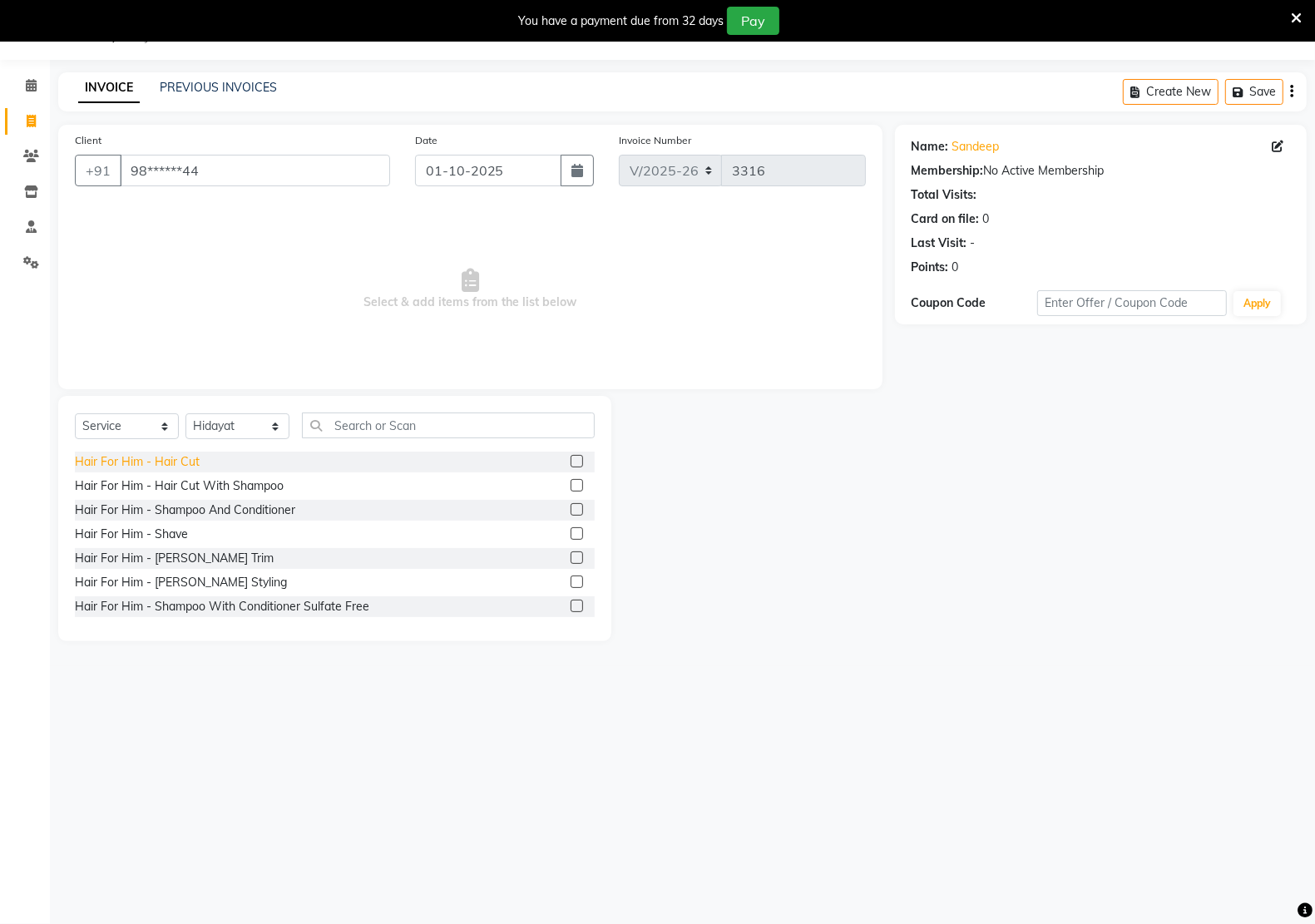
click at [167, 458] on div "Hair For Him - Hair Cut" at bounding box center [137, 462] width 125 height 17
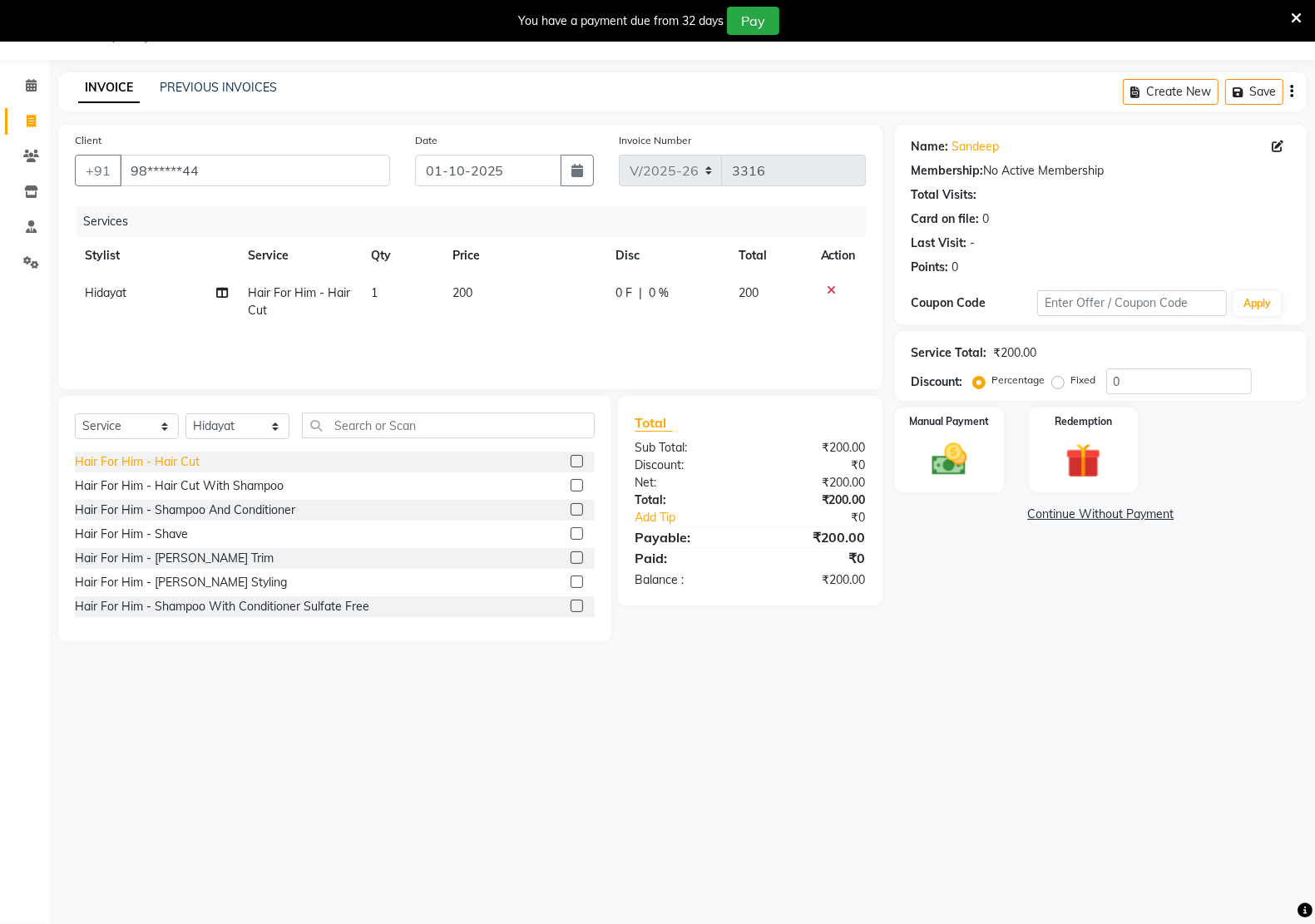
click at [167, 458] on div "Hair For Him - Hair Cut" at bounding box center [137, 462] width 125 height 17
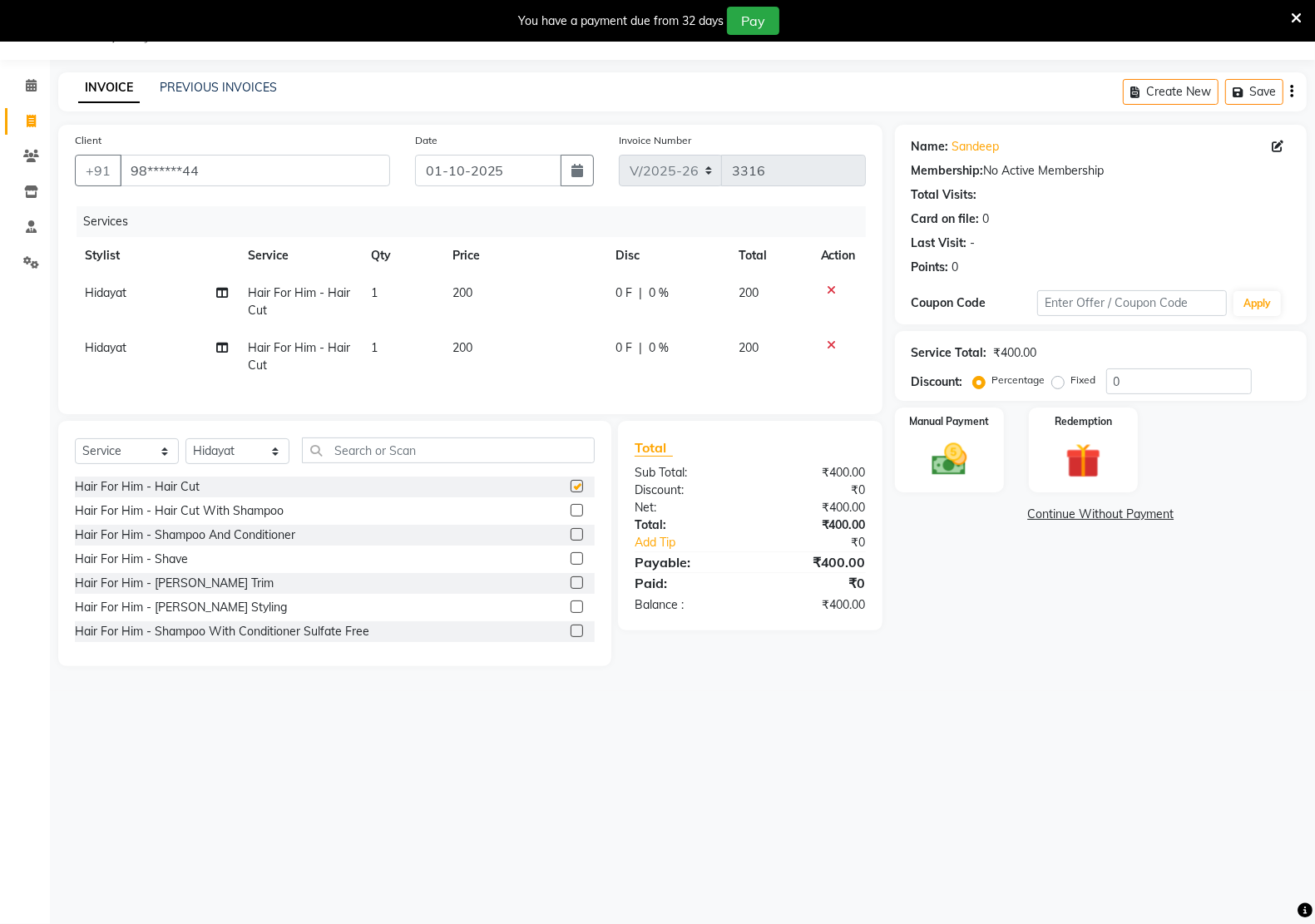
checkbox input "false"
click at [172, 616] on div "Hair For Him - [PERSON_NAME] Styling" at bounding box center [181, 607] width 212 height 17
checkbox input "false"
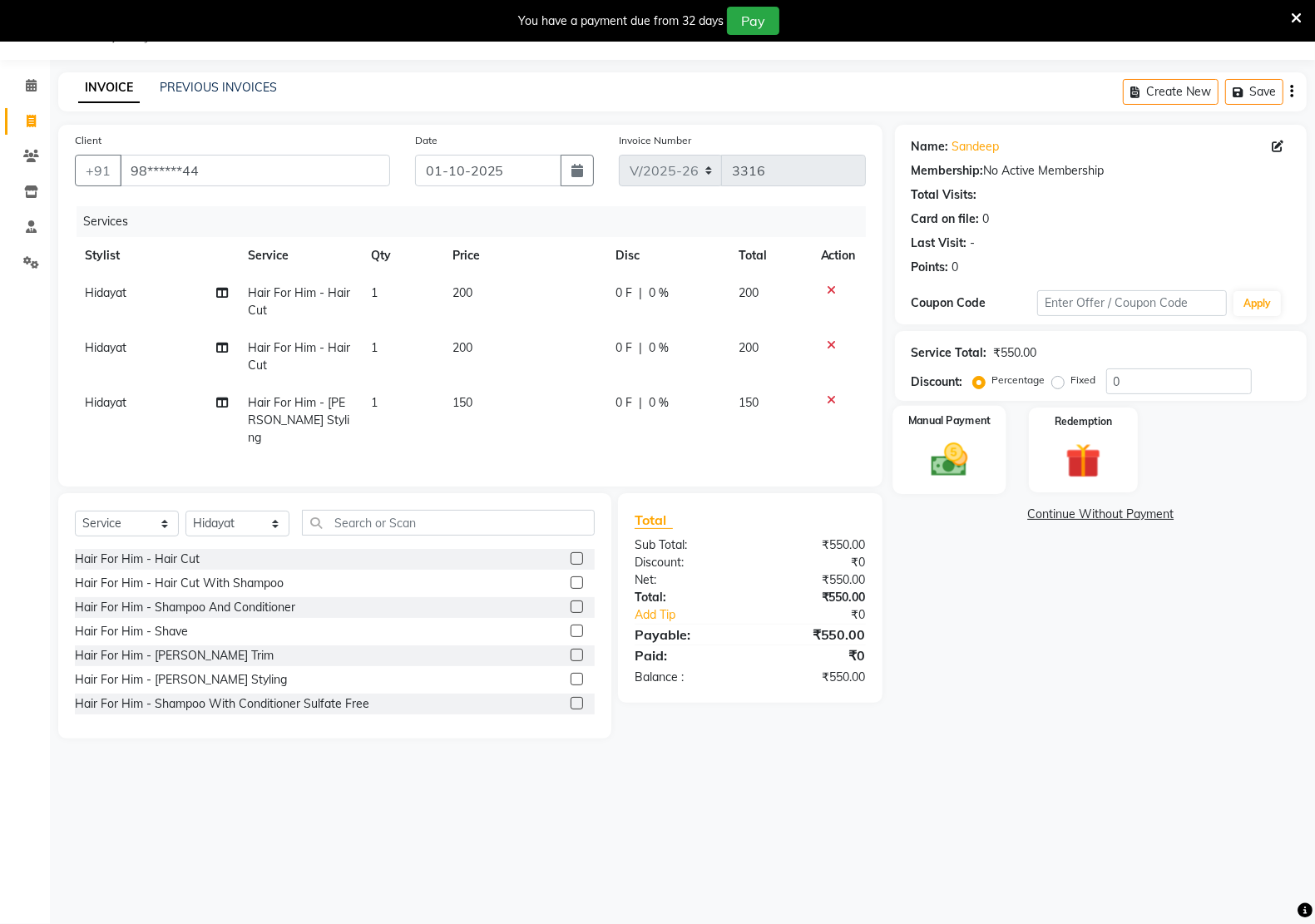
drag, startPoint x: 940, startPoint y: 459, endPoint x: 949, endPoint y: 475, distance: 18.4
click at [940, 460] on img at bounding box center [949, 459] width 59 height 42
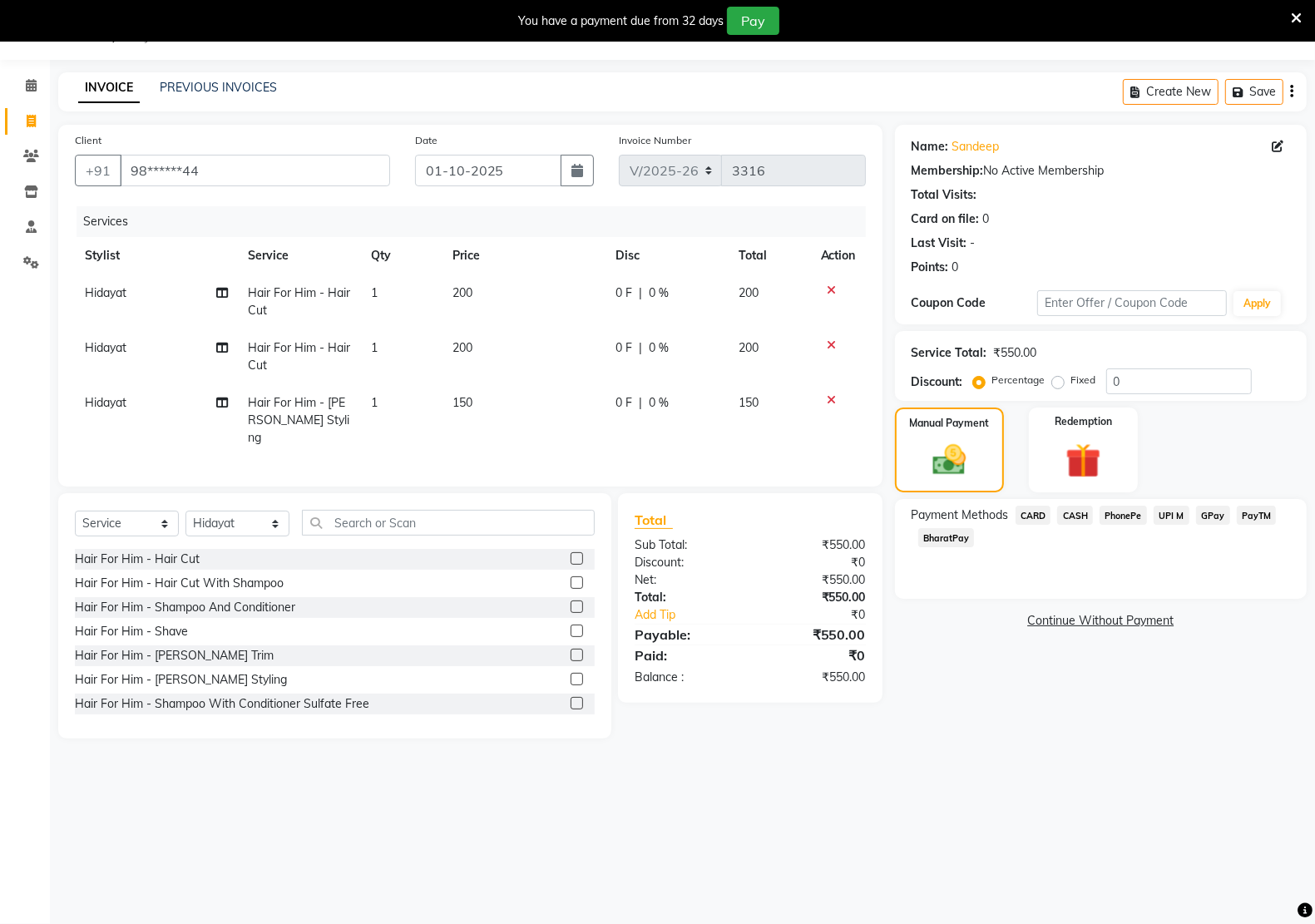
click at [1266, 508] on span "PayTM" at bounding box center [1256, 515] width 40 height 19
click at [1244, 624] on button "Add Payment" at bounding box center [1168, 625] width 245 height 26
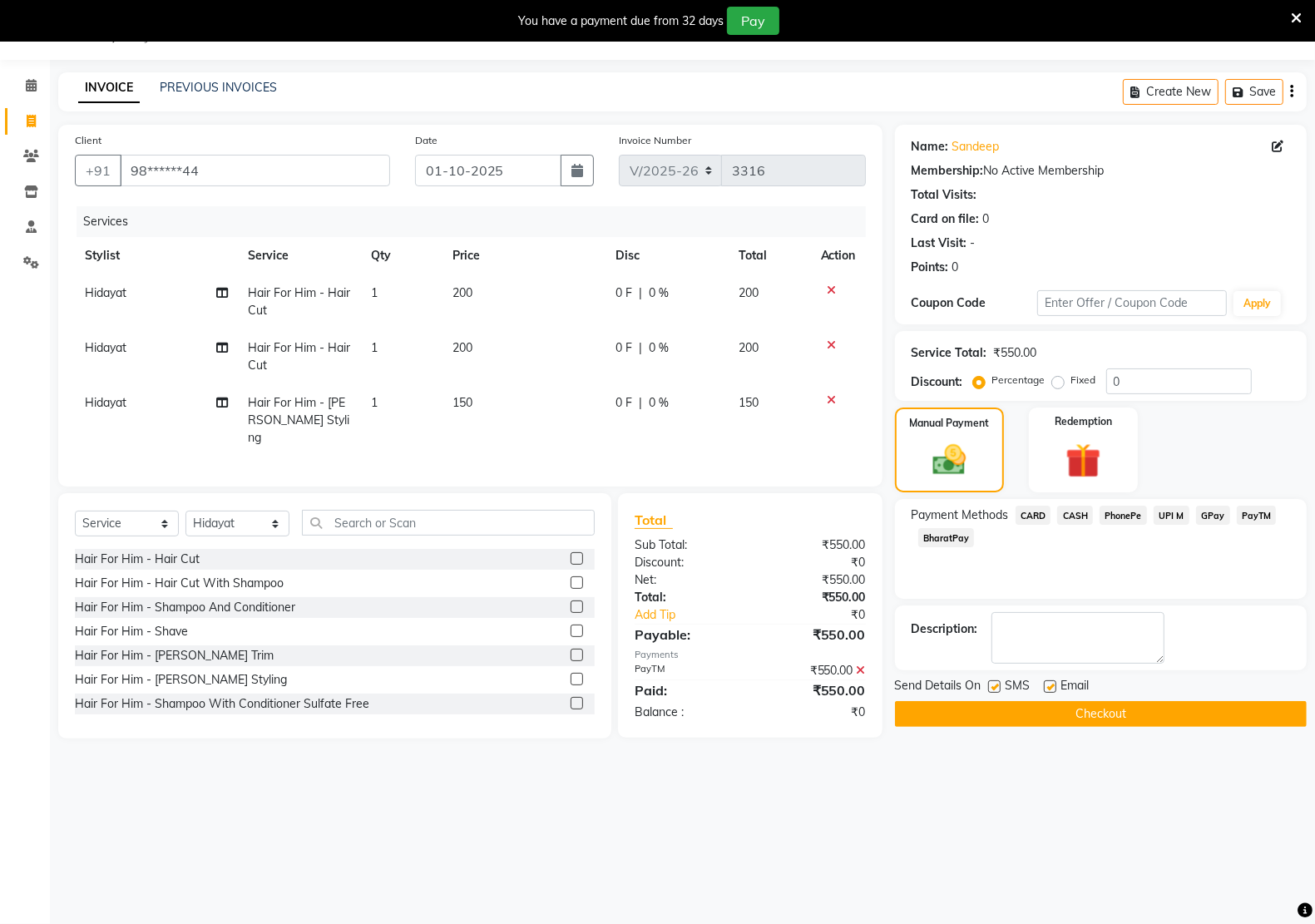
click at [1050, 682] on label at bounding box center [1050, 686] width 12 height 12
click at [1050, 682] on input "checkbox" at bounding box center [1049, 686] width 10 height 10
checkbox input "false"
click at [987, 686] on div "Send Details On SMS Email" at bounding box center [1101, 687] width 411 height 21
click at [998, 687] on label at bounding box center [994, 686] width 12 height 12
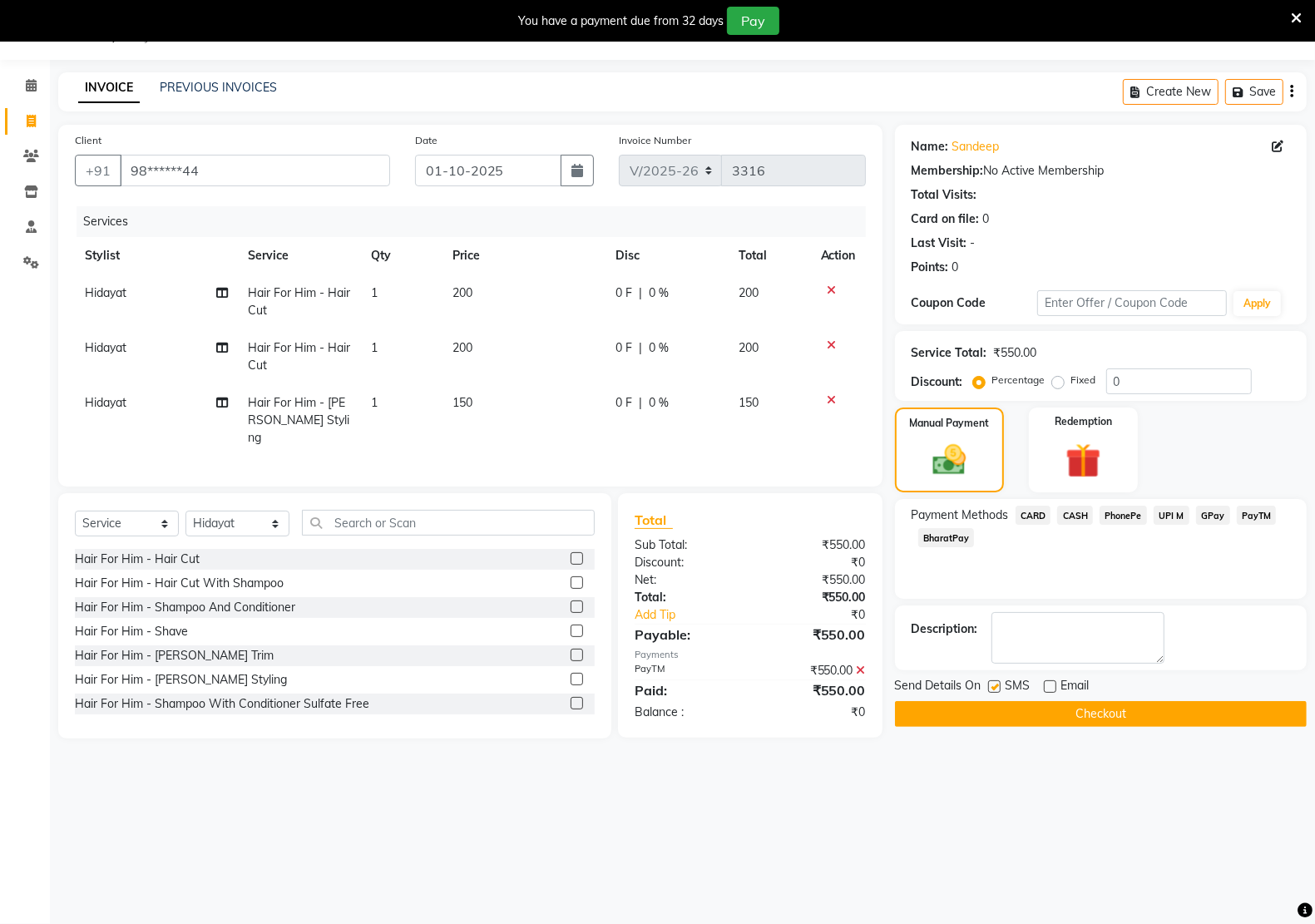
click at [998, 687] on input "checkbox" at bounding box center [993, 686] width 10 height 10
checkbox input "false"
click at [1000, 704] on button "Checkout" at bounding box center [1101, 713] width 411 height 26
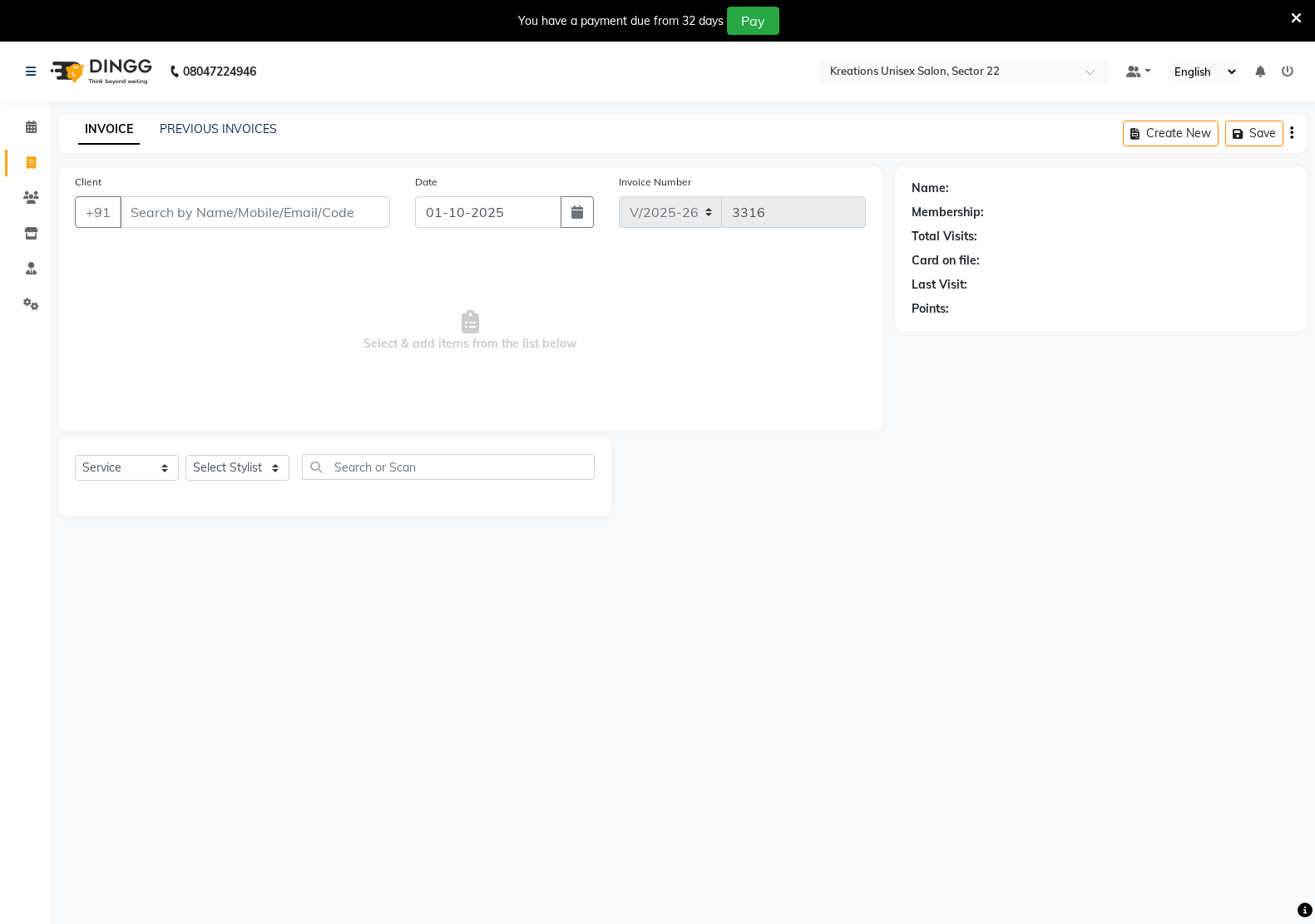
select select "6170"
select select "service"
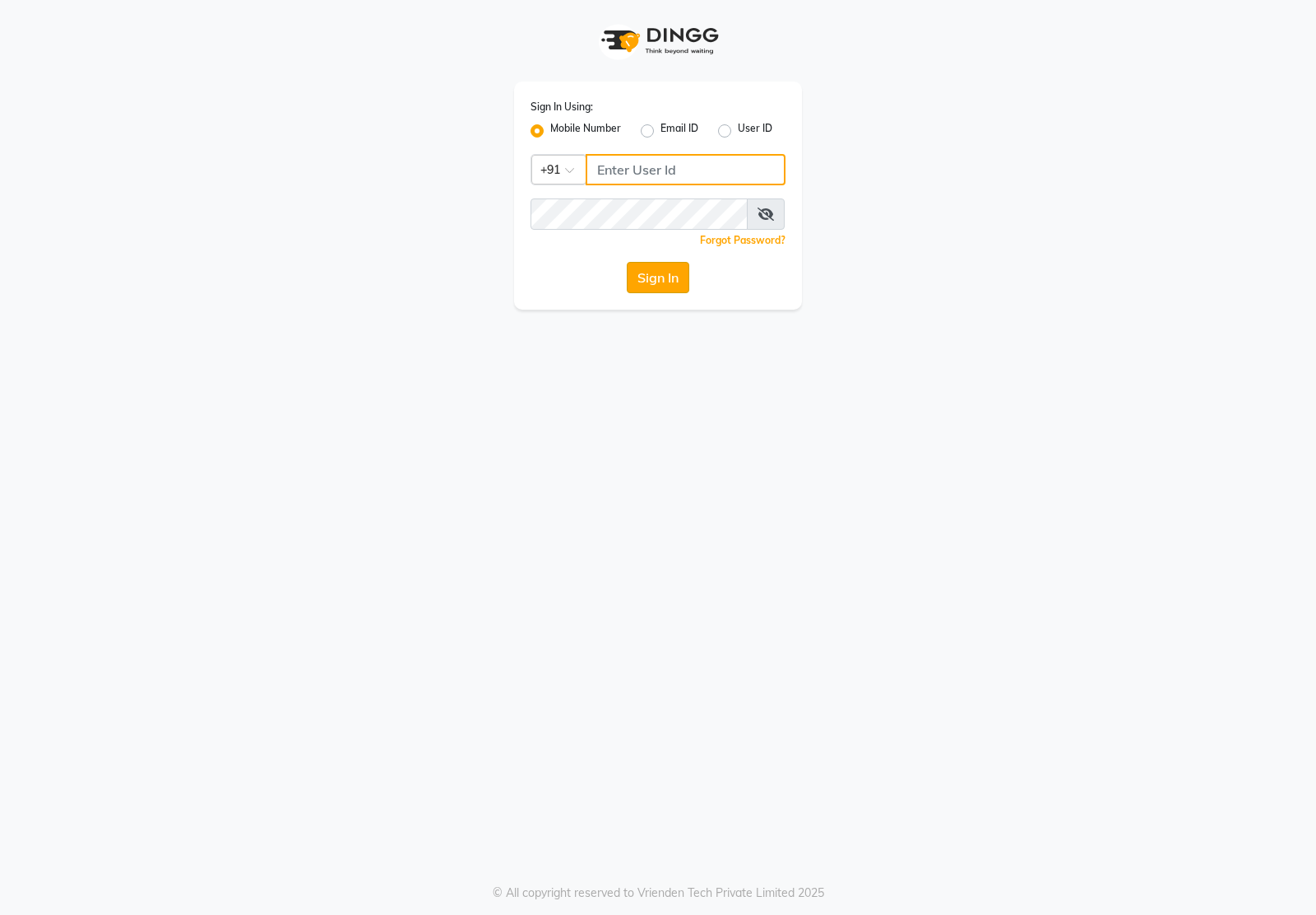
type input "7011915920"
click at [674, 281] on button "Sign In" at bounding box center [658, 277] width 63 height 31
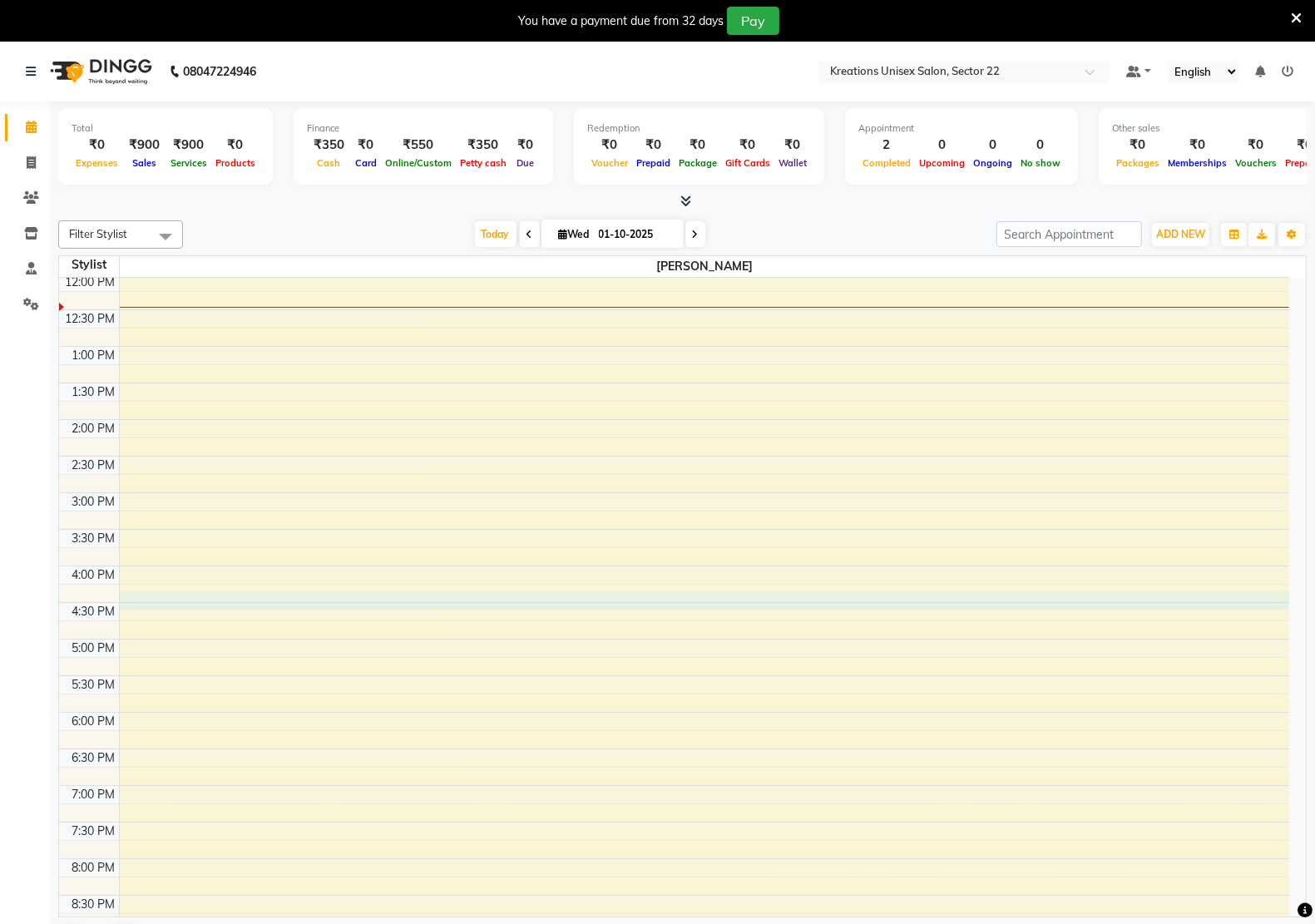
click at [264, 604] on div "8:00 AM 8:30 AM 9:00 AM 9:30 AM 10:00 AM 10:30 AM 11:00 AM 11:30 AM 12:00 PM 12…" at bounding box center [673, 529] width 1230 height 1096
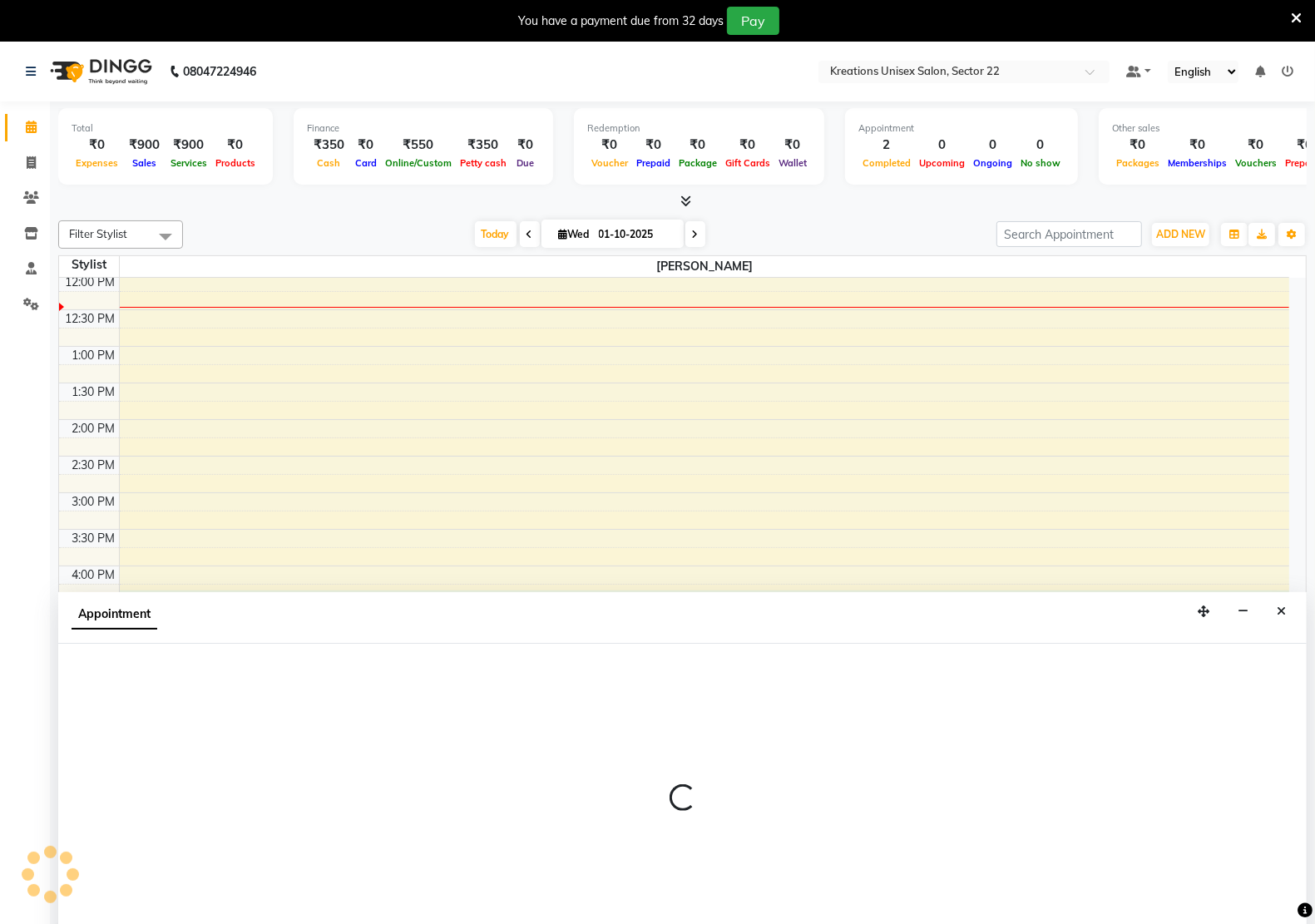
scroll to position [43, 0]
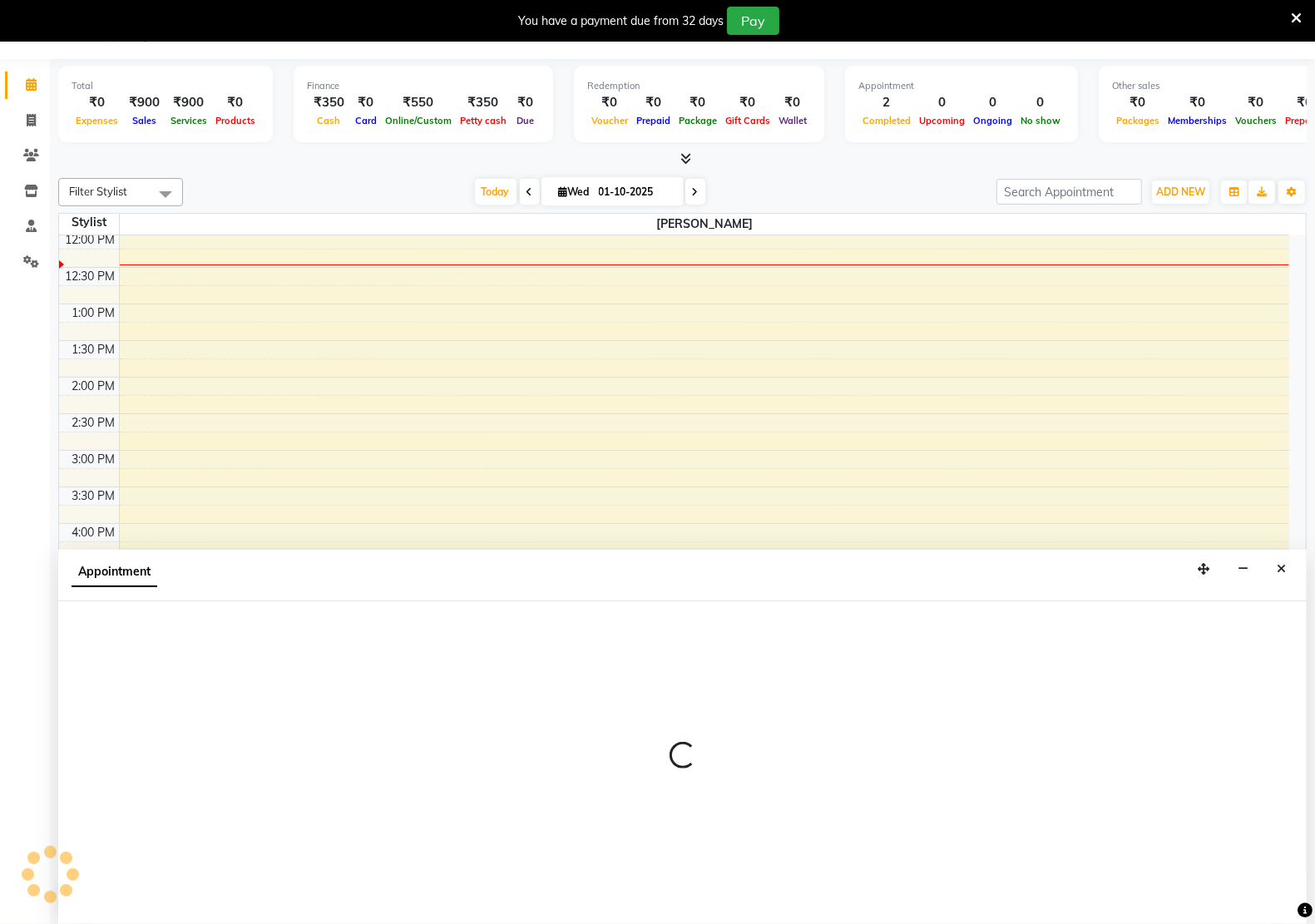
select select "92937"
select select "tentative"
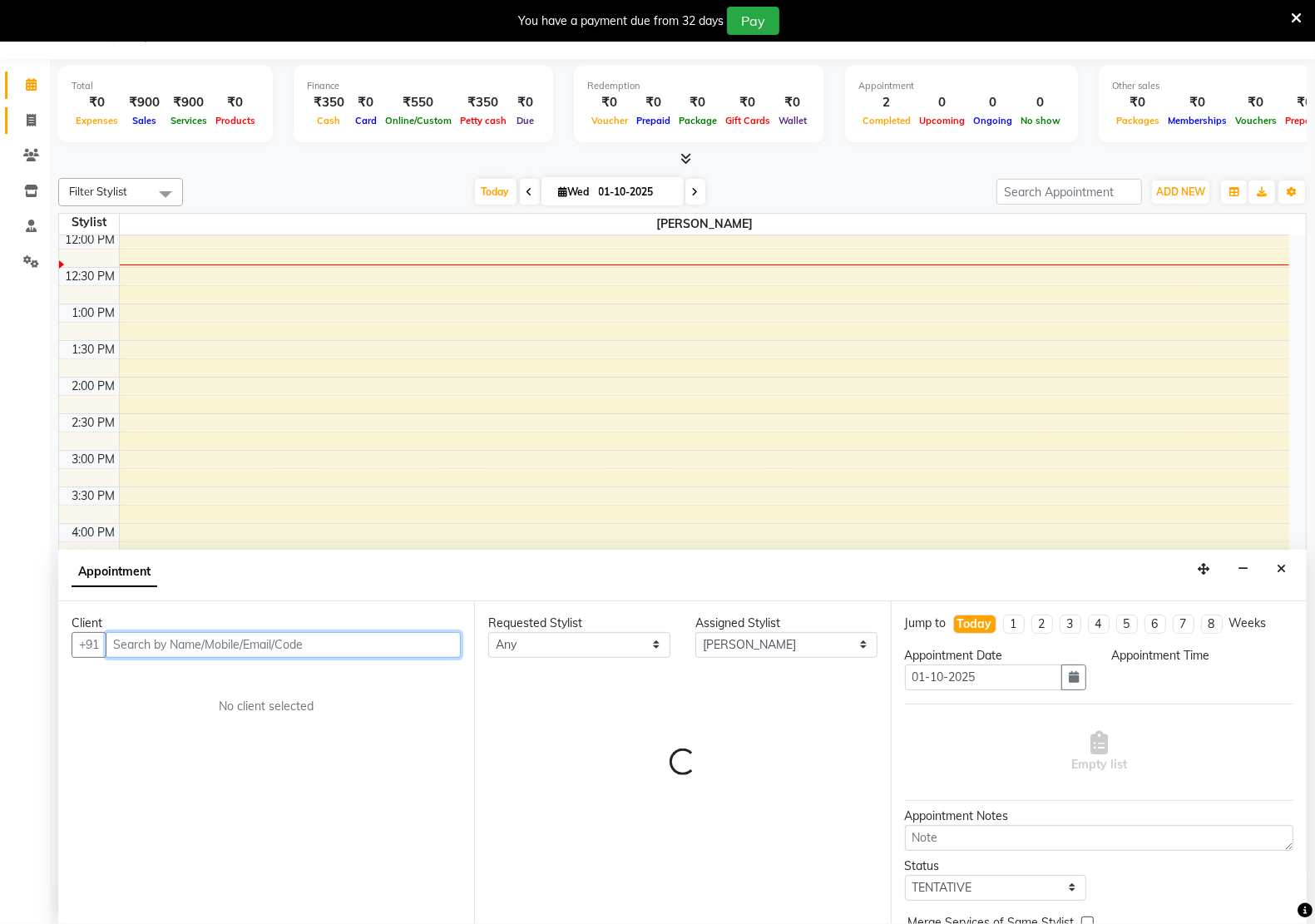
select select "975"
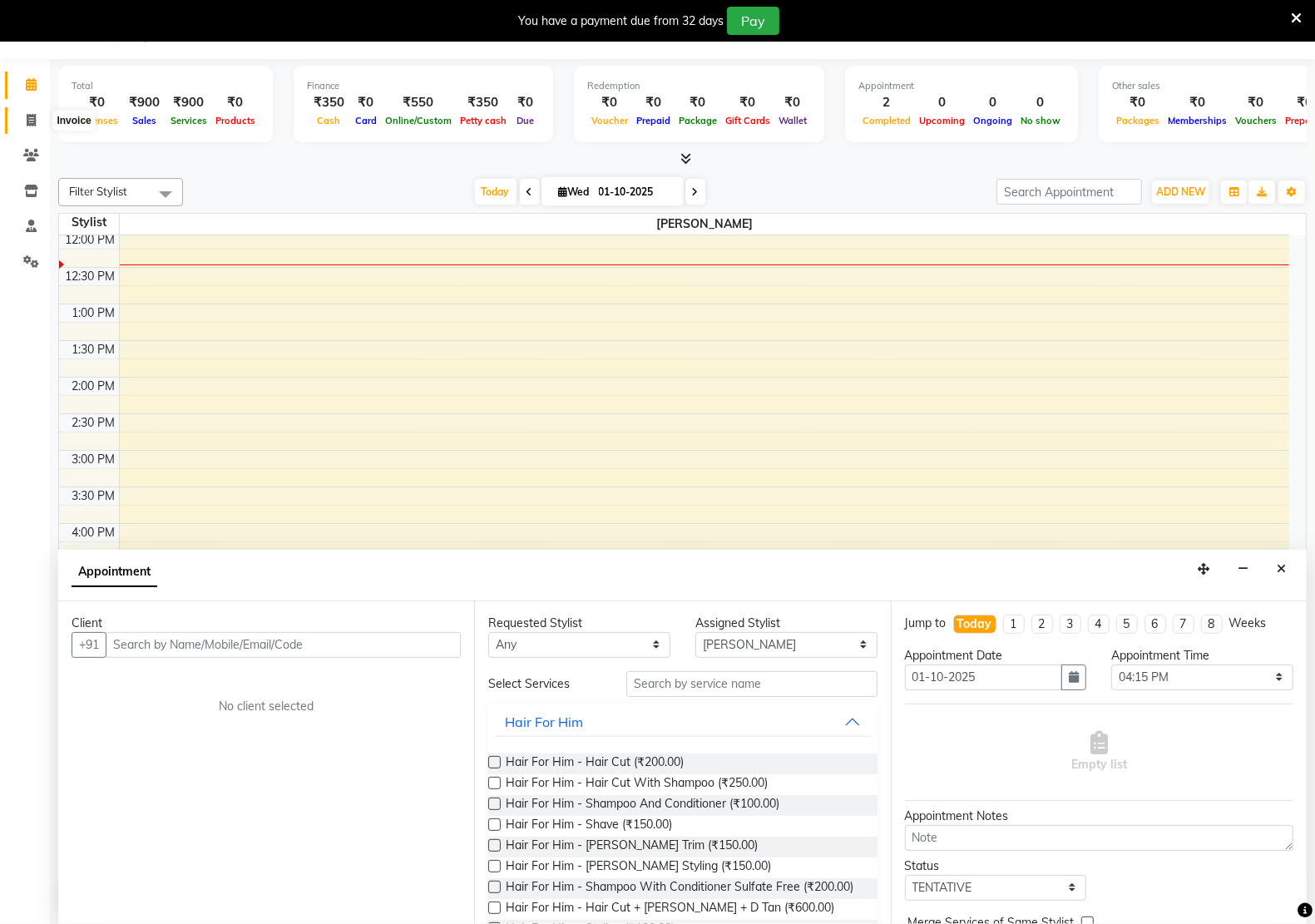
click at [25, 121] on span at bounding box center [31, 121] width 29 height 19
select select "service"
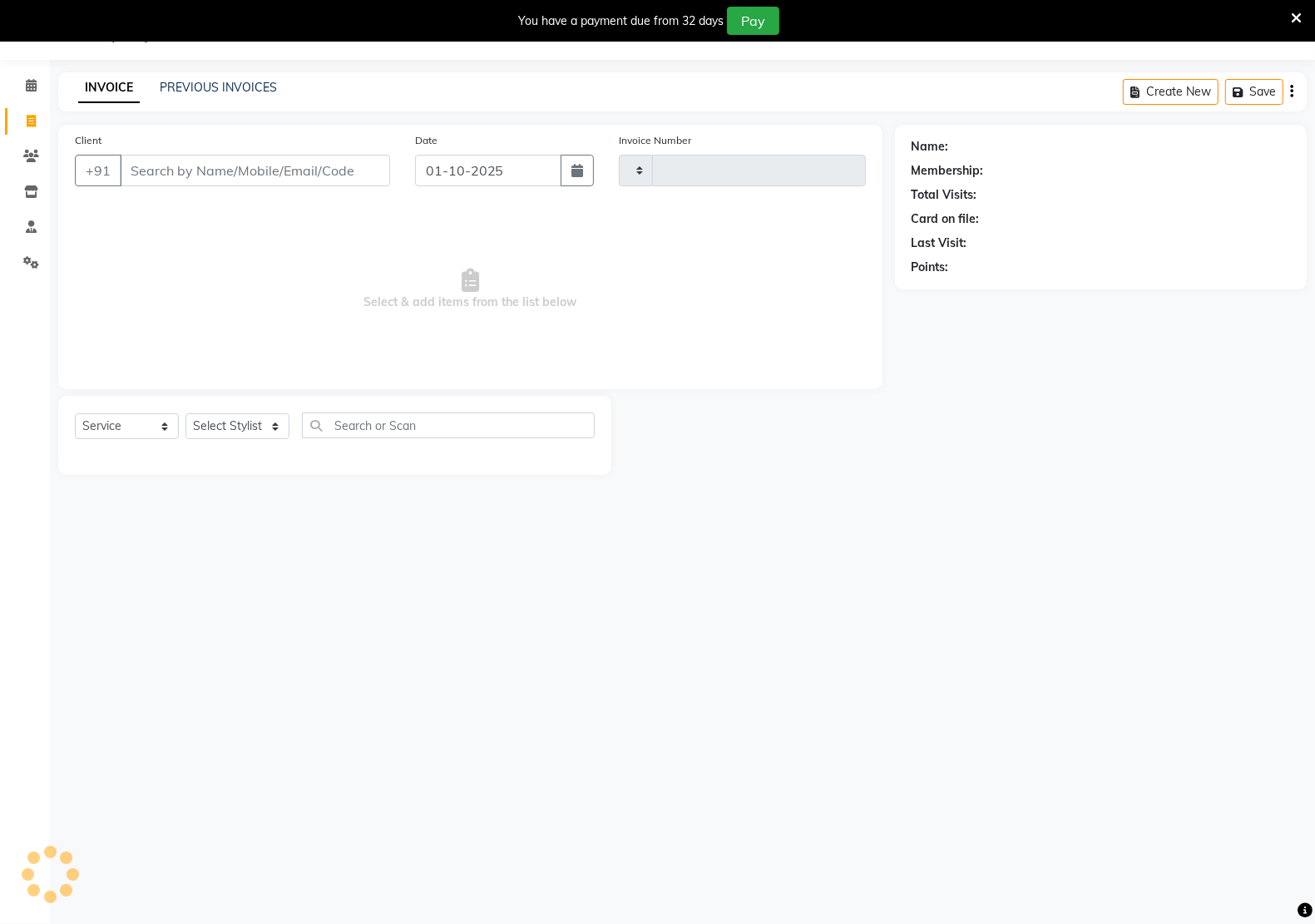
scroll to position [42, 0]
type input "3317"
select select "6170"
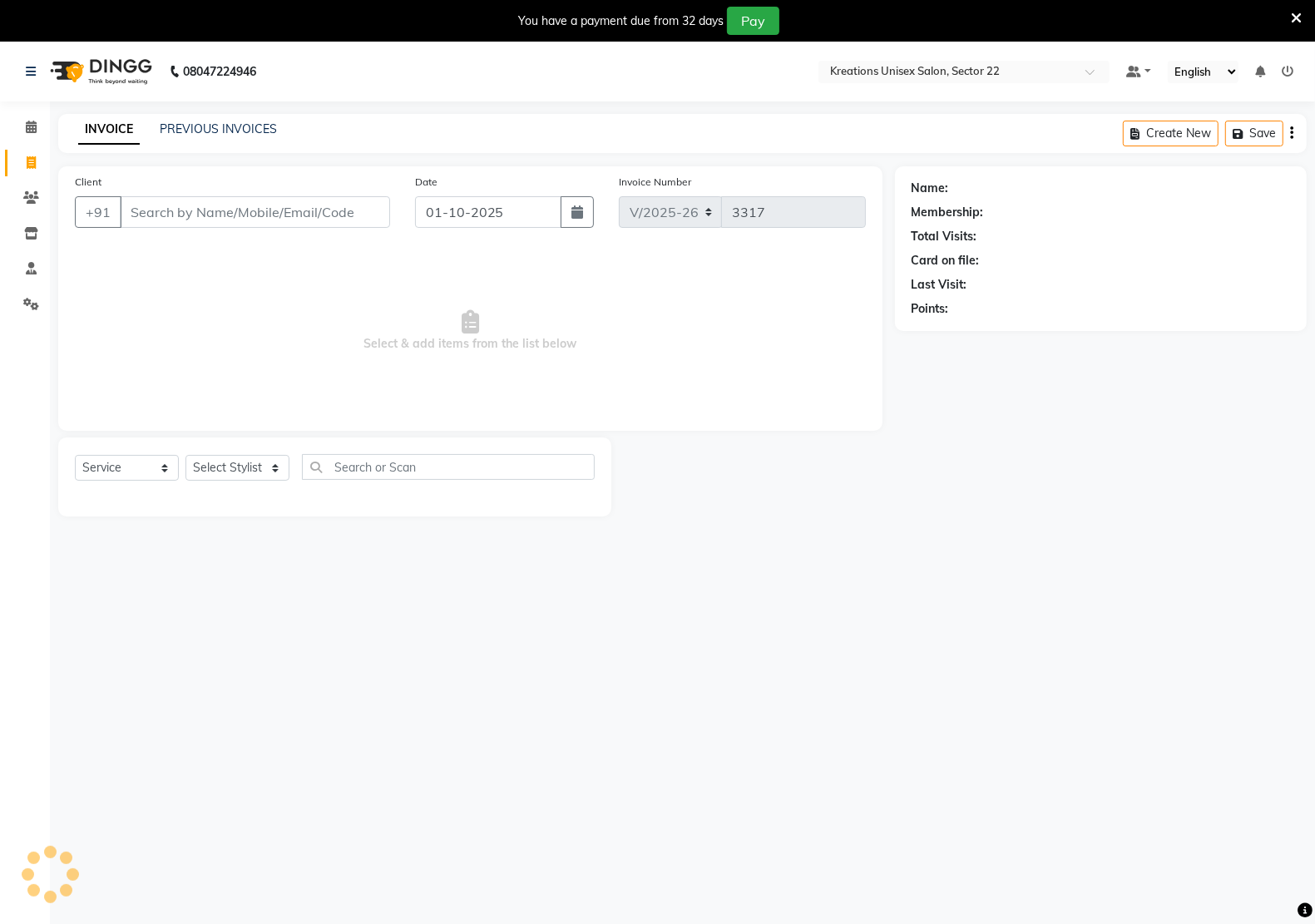
drag, startPoint x: 158, startPoint y: 209, endPoint x: 159, endPoint y: 225, distance: 16.0
click at [159, 220] on input "Client" at bounding box center [254, 211] width 270 height 31
click at [849, 663] on div "08047224946 Select Location × Kreations Unisex Salon, Sector 22 Default Panel M…" at bounding box center [657, 503] width 1315 height 924
click at [235, 132] on link "PREVIOUS INVOICES" at bounding box center [218, 129] width 118 height 15
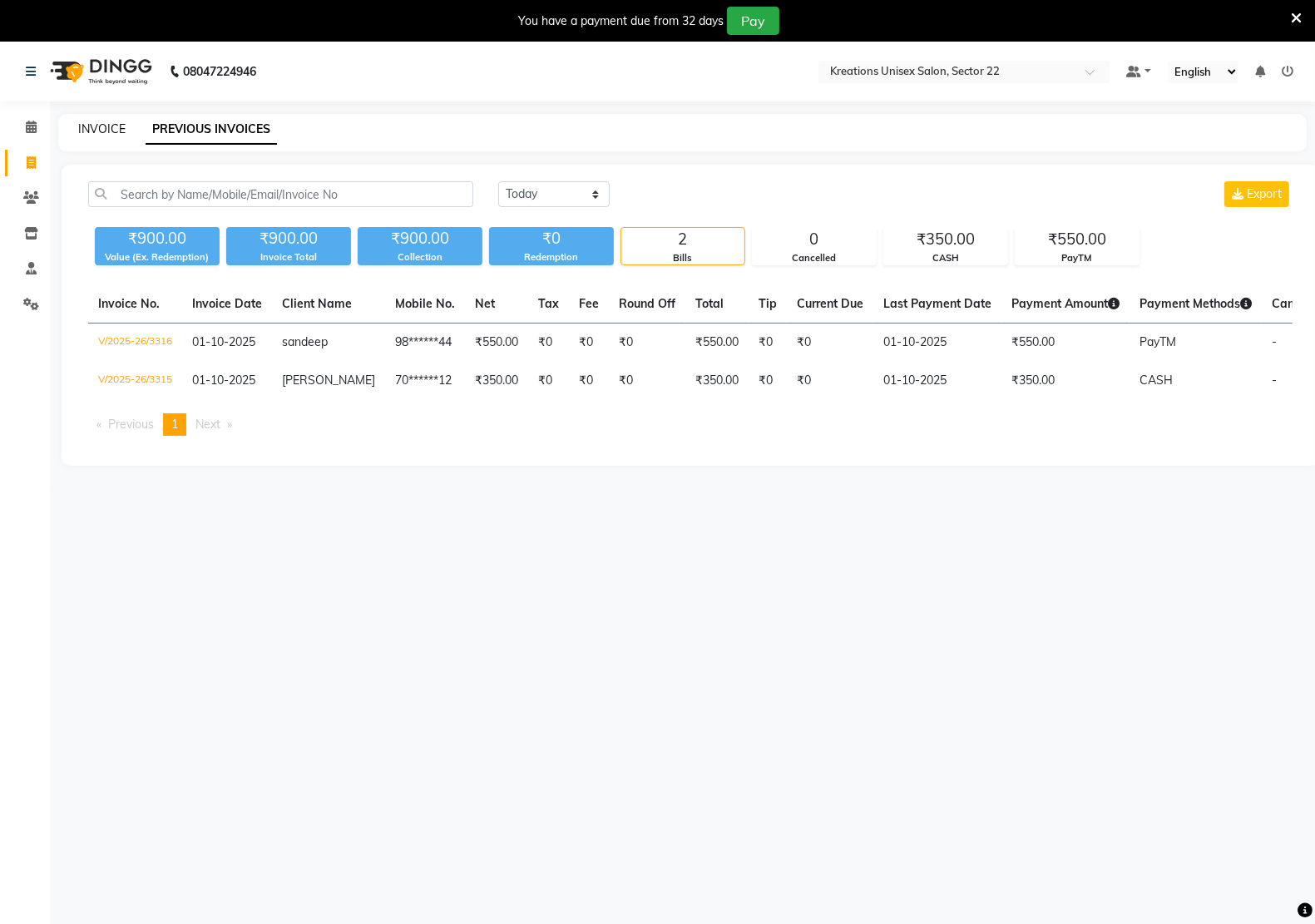
click at [119, 125] on link "INVOICE" at bounding box center [101, 129] width 47 height 15
select select "service"
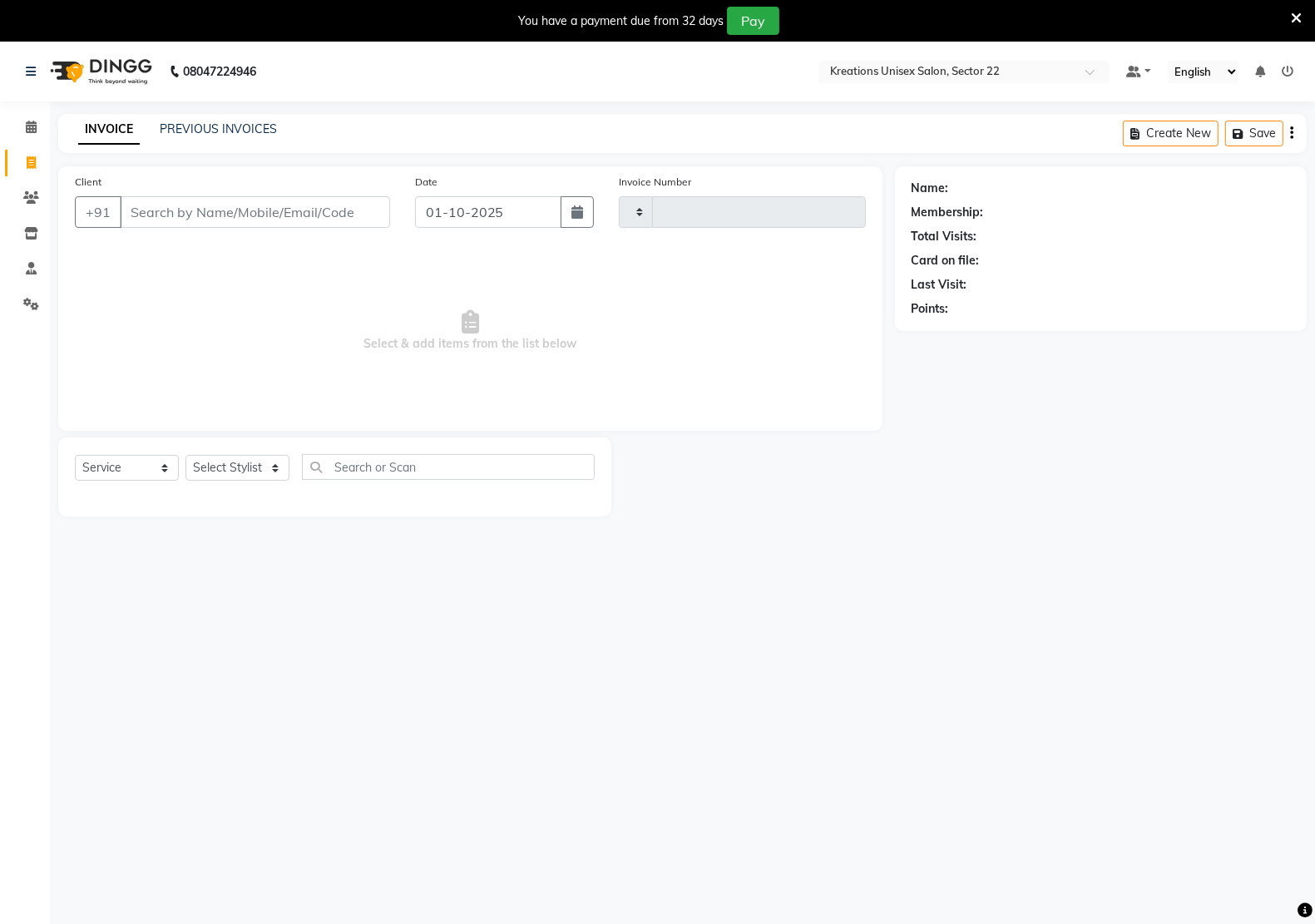
type input "3317"
select select "6170"
click at [208, 130] on link "PREVIOUS INVOICES" at bounding box center [218, 129] width 118 height 15
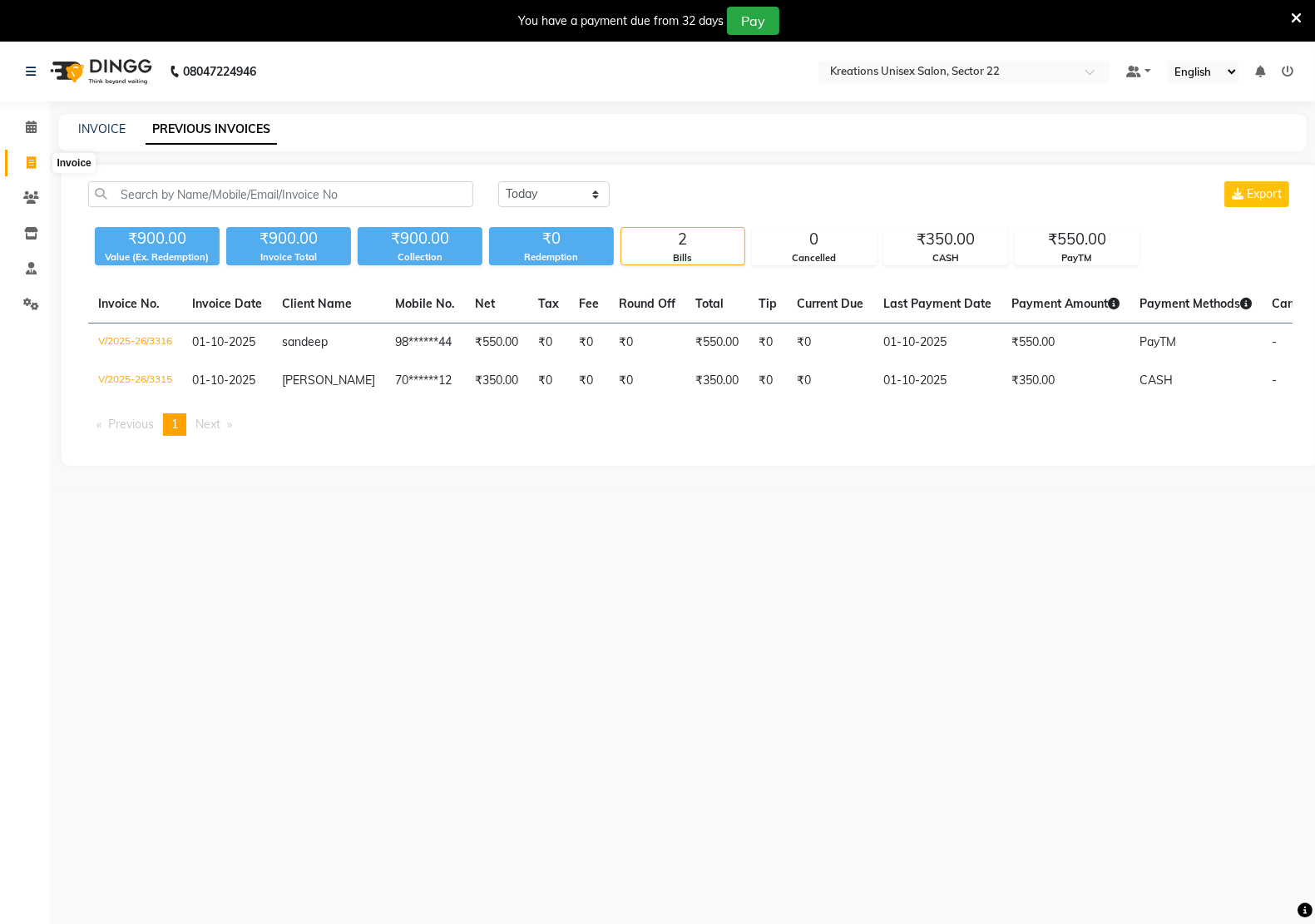
click at [25, 156] on span at bounding box center [31, 163] width 29 height 19
select select "service"
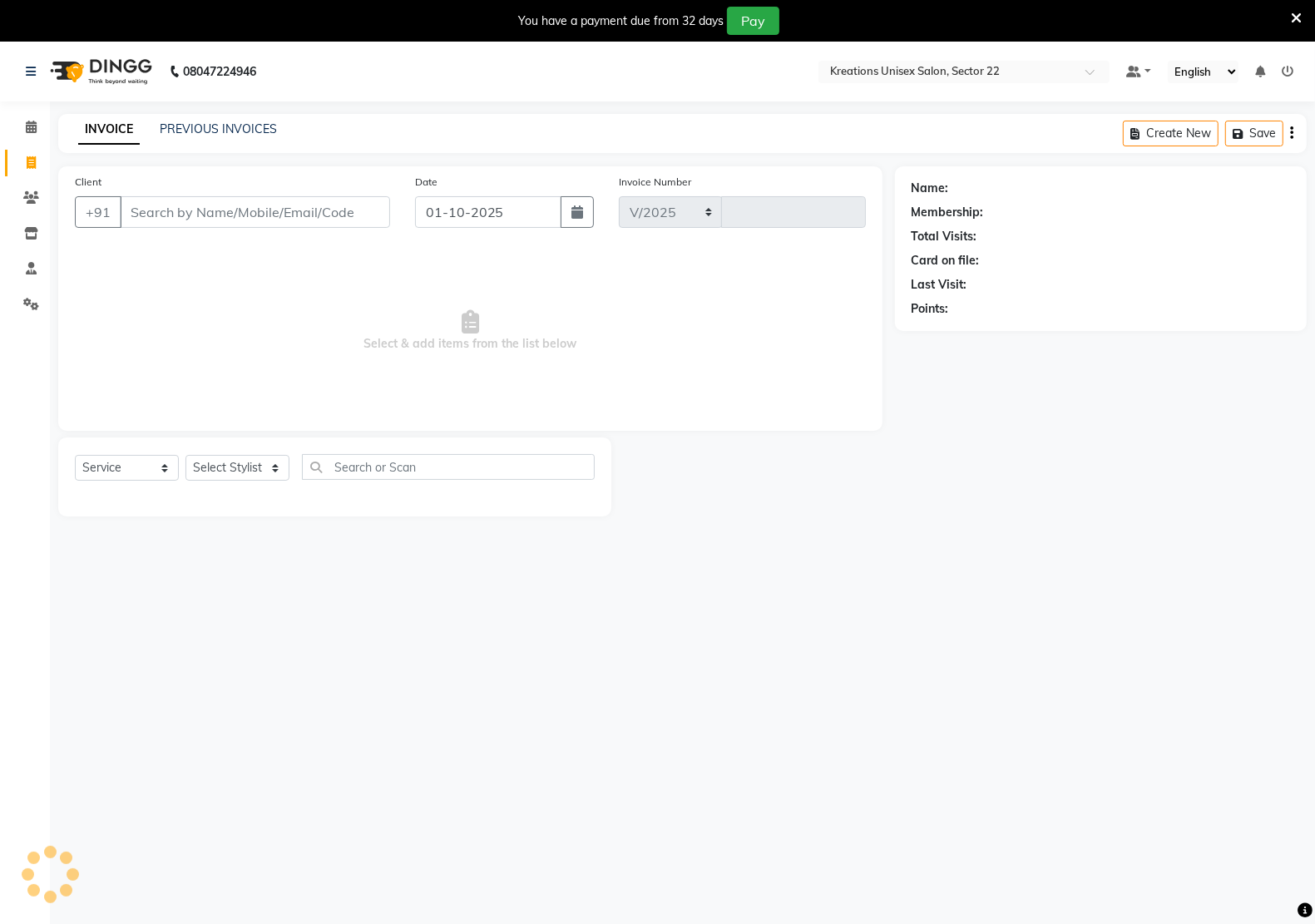
select select "6170"
type input "3317"
click at [179, 201] on input "Client" at bounding box center [254, 211] width 270 height 31
select select "6170"
select select "service"
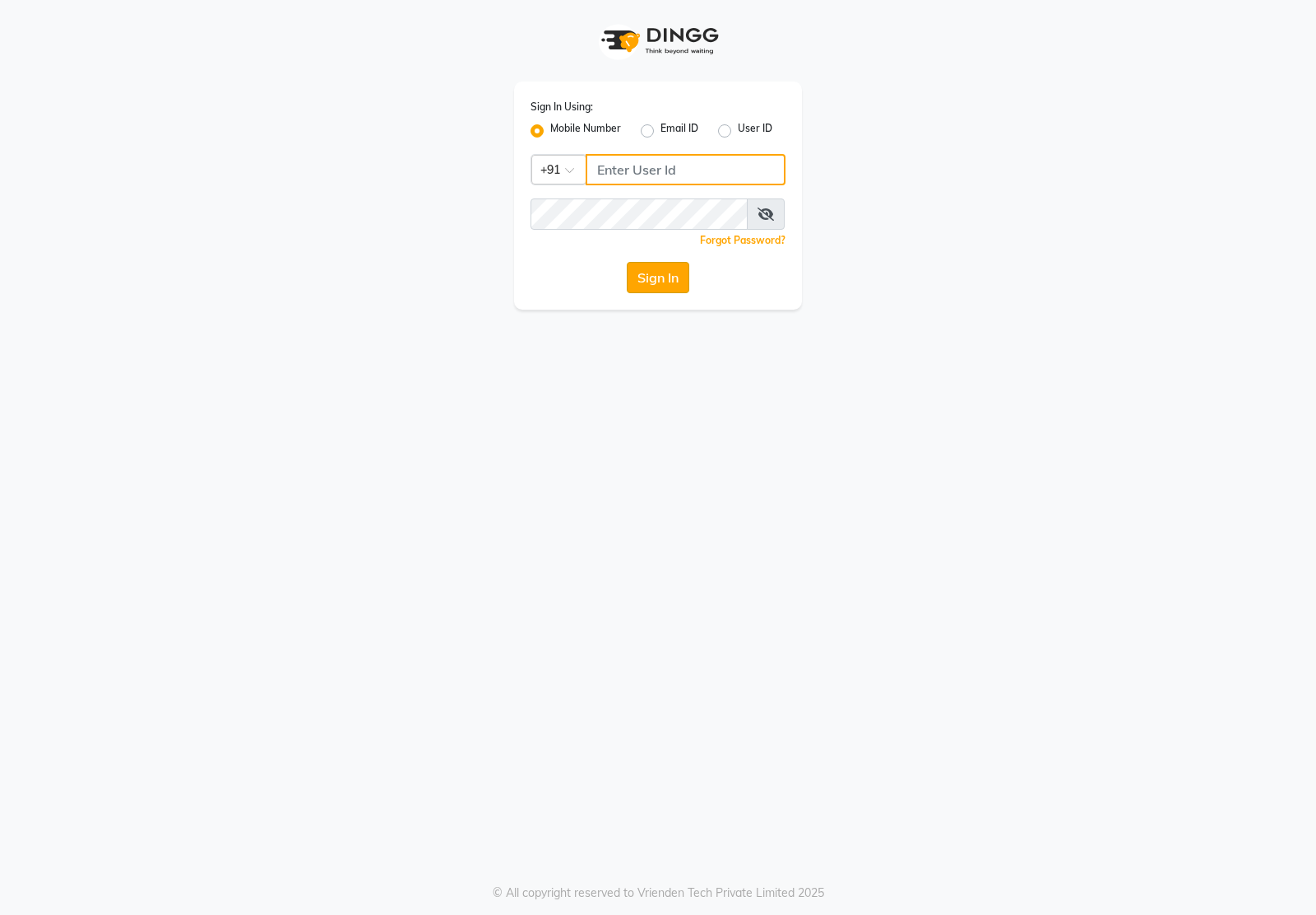
type input "7011915920"
click at [633, 278] on button "Sign In" at bounding box center [658, 277] width 63 height 31
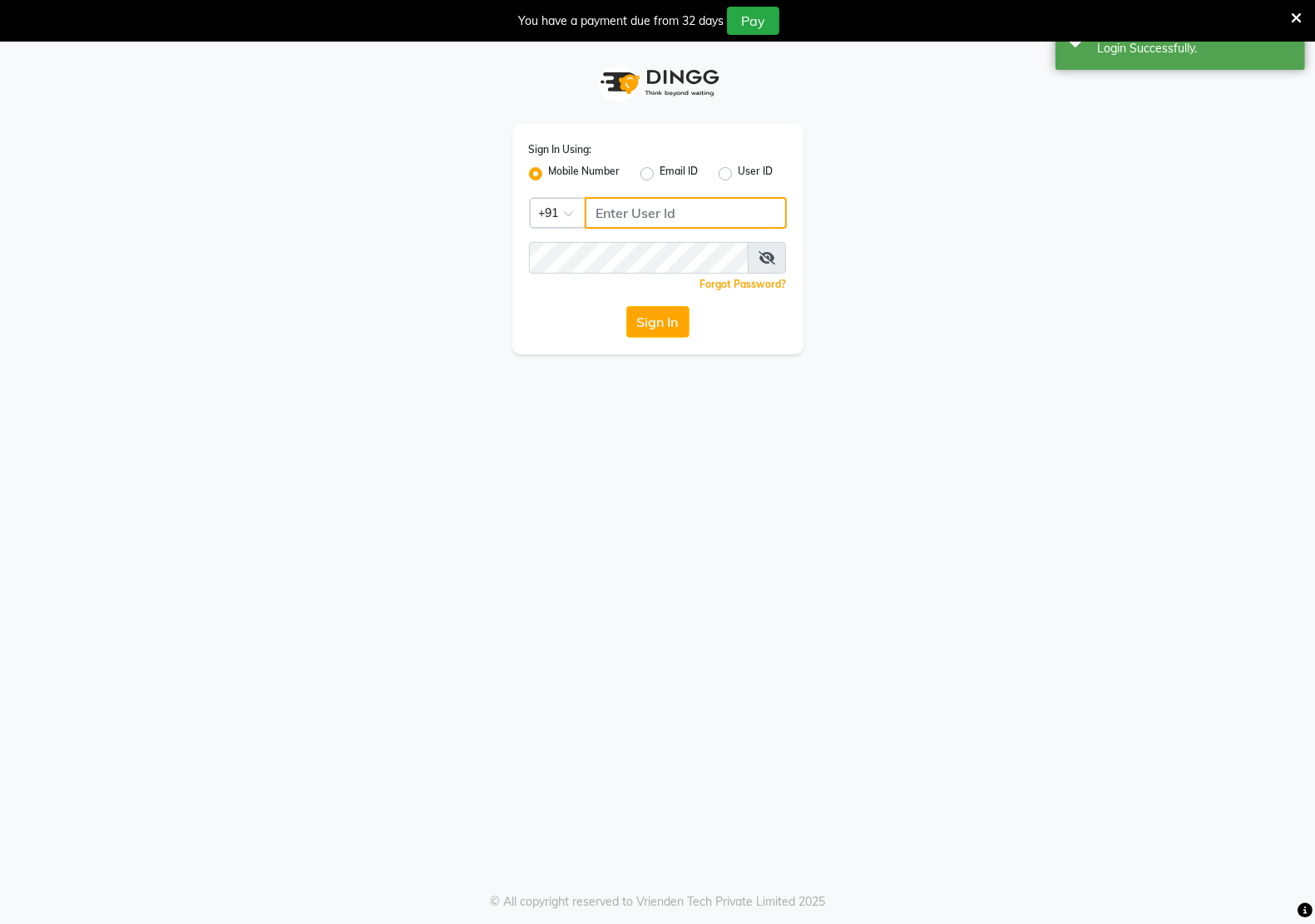
type input "7011915920"
click at [630, 322] on button "Sign In" at bounding box center [658, 321] width 64 height 31
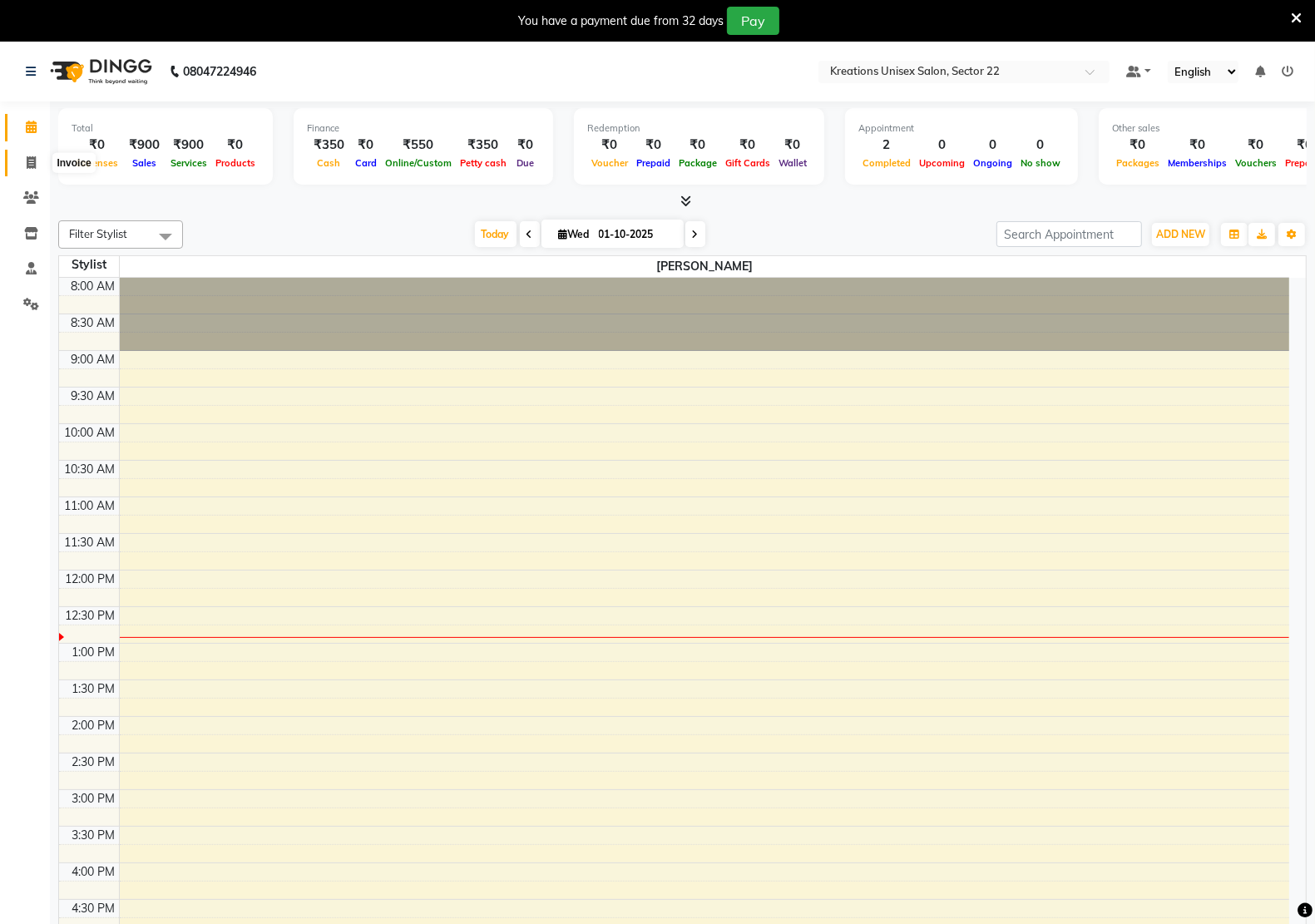
click at [35, 159] on icon at bounding box center [31, 162] width 9 height 12
select select "service"
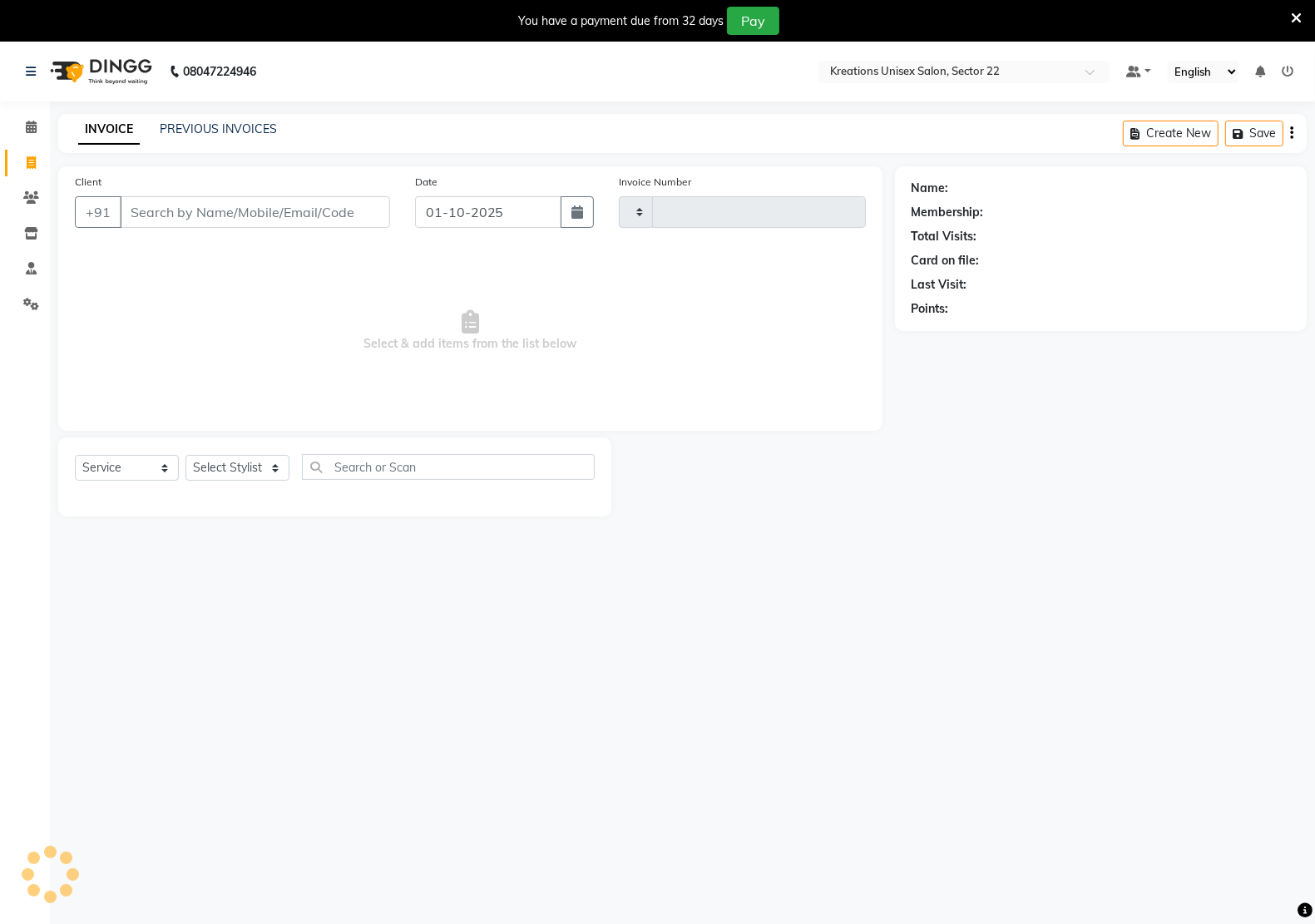
click at [208, 221] on input "Client" at bounding box center [254, 211] width 270 height 31
type input "3317"
select select "6170"
click at [217, 463] on select "Select Stylist [PERSON_NAME] Hidayat [PERSON_NAME] Manager [PERSON_NAME] [PERSO…" at bounding box center [238, 467] width 104 height 26
select select "52184"
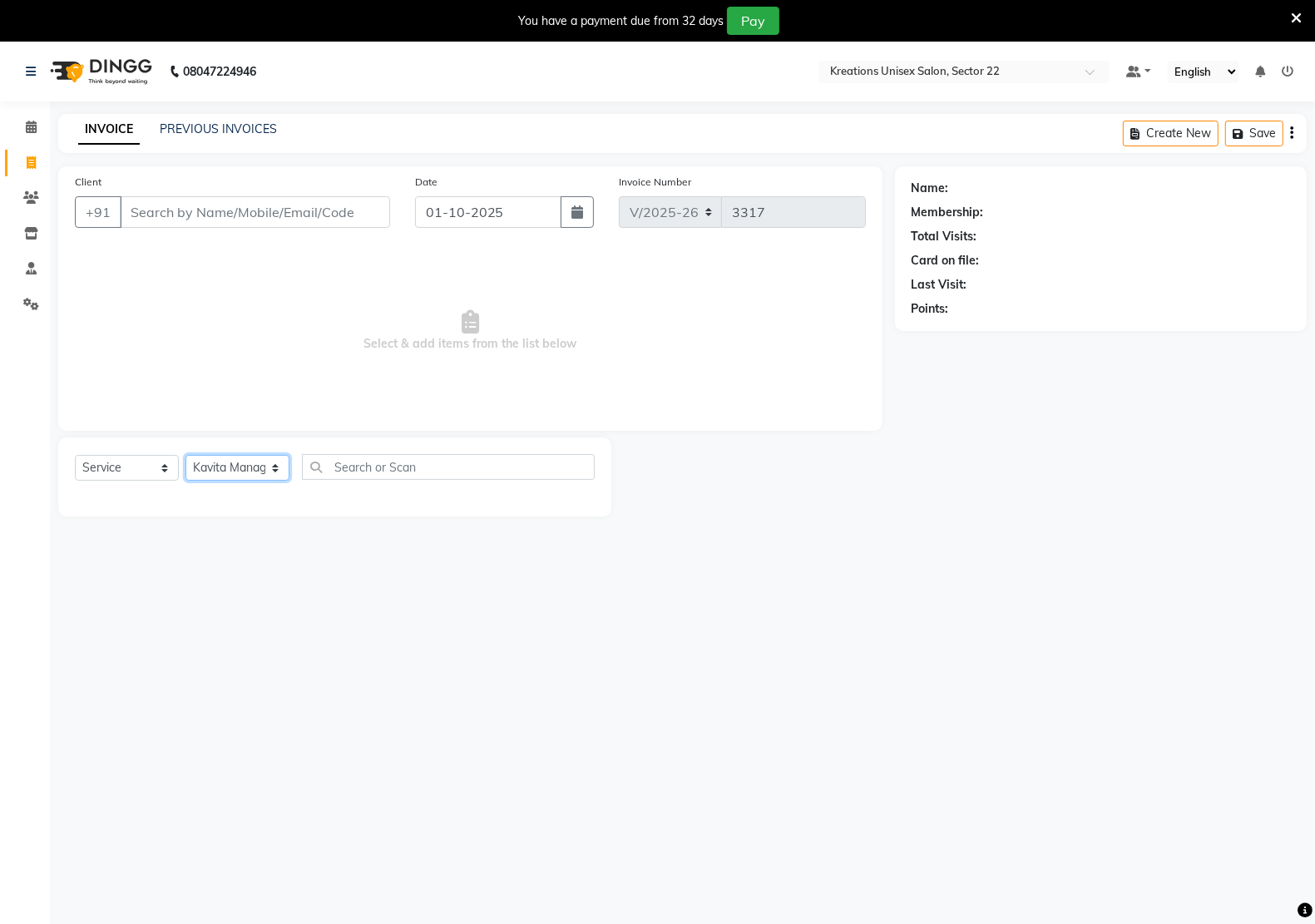
click at [186, 455] on select "Select Stylist [PERSON_NAME] Hidayat [PERSON_NAME] Manager [PERSON_NAME] [PERSO…" at bounding box center [238, 467] width 104 height 26
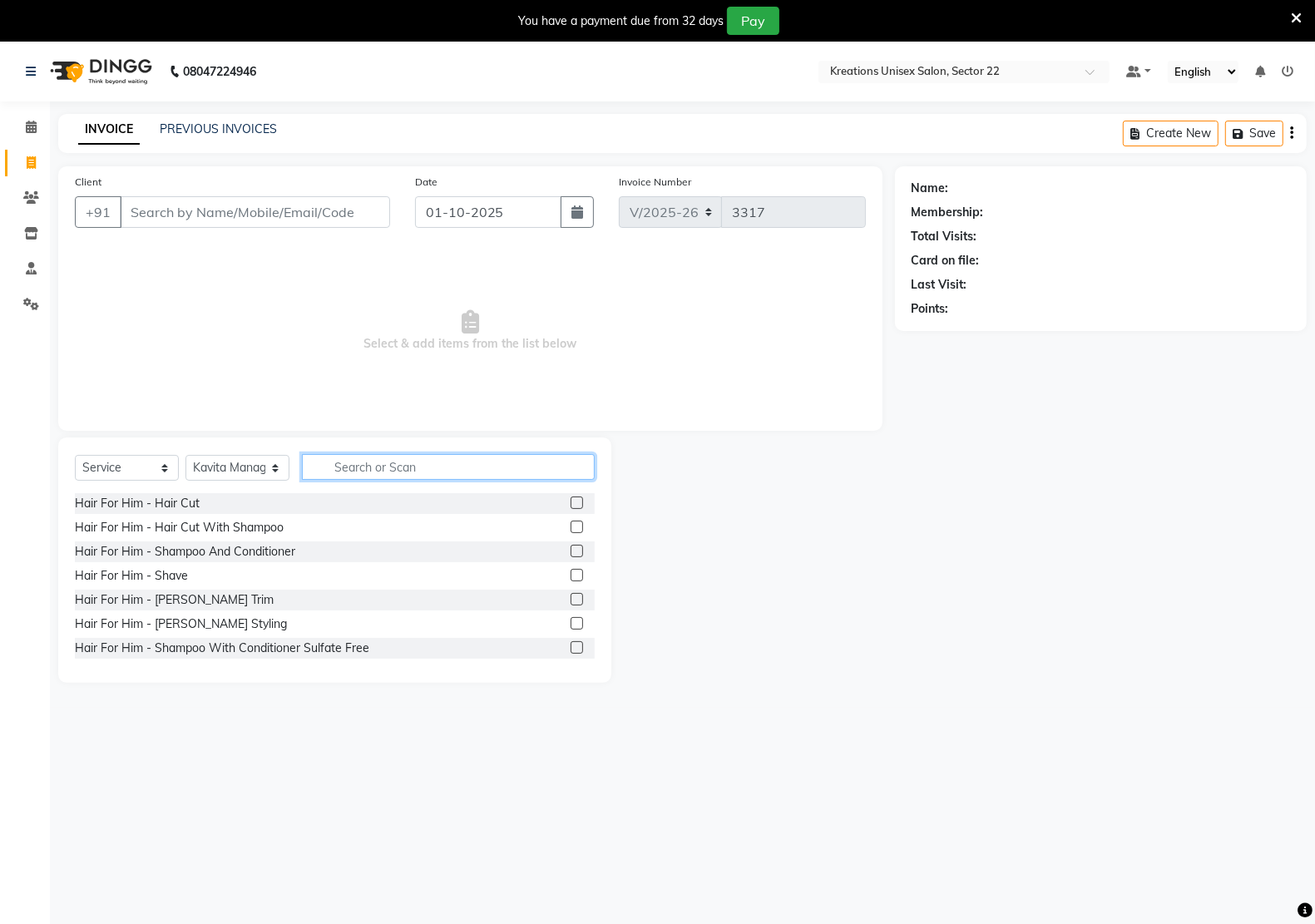
click at [331, 476] on input "text" at bounding box center [447, 466] width 293 height 26
click at [126, 467] on select "Select Service Product Membership Package Voucher Prepaid Gift Card" at bounding box center [127, 467] width 104 height 26
select select "product"
click at [75, 455] on select "Select Service Product Membership Package Voucher Prepaid Gift Card" at bounding box center [127, 467] width 104 height 26
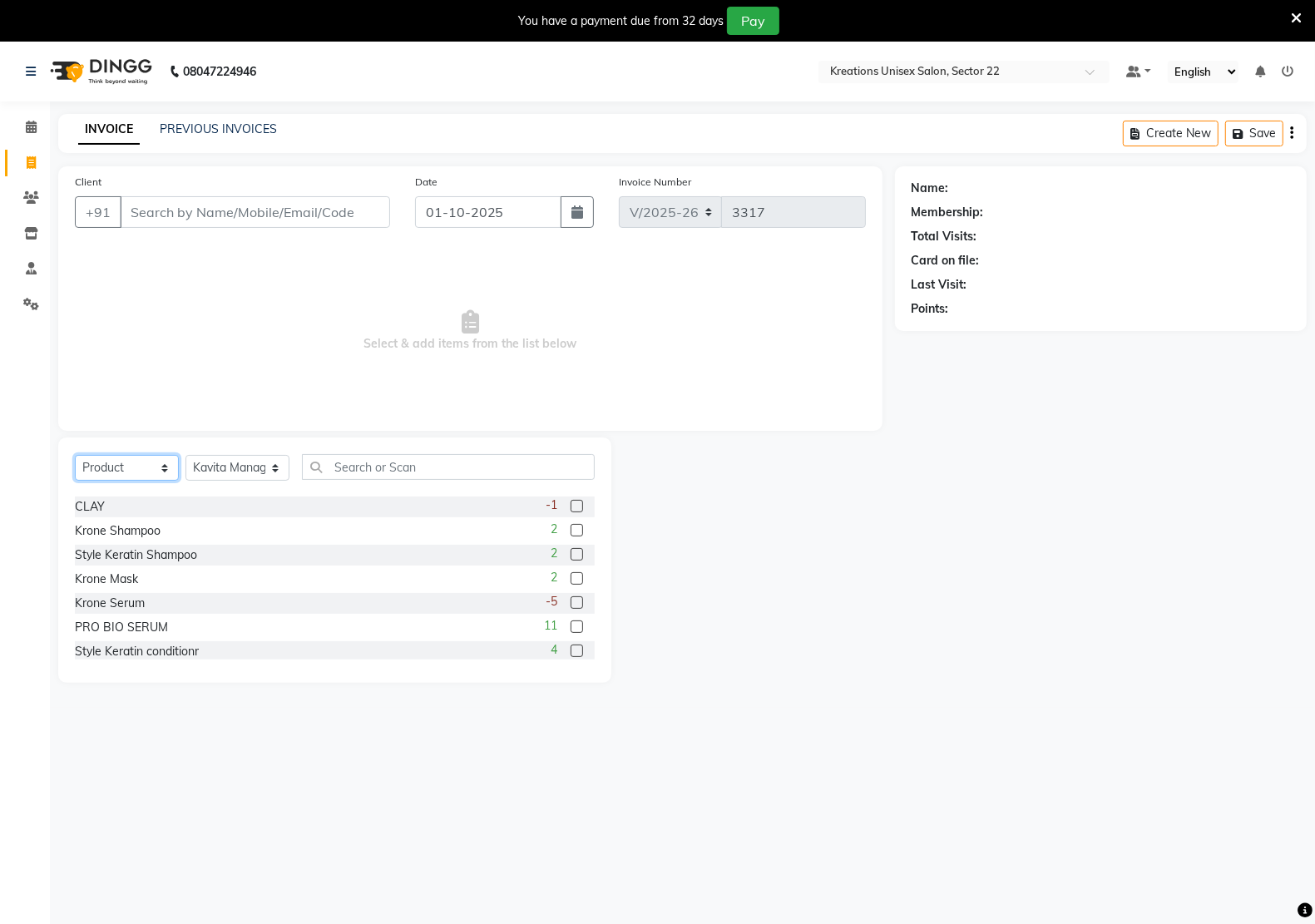
scroll to position [146, 0]
click at [100, 574] on div "Krone Mask" at bounding box center [106, 573] width 64 height 17
checkbox input "false"
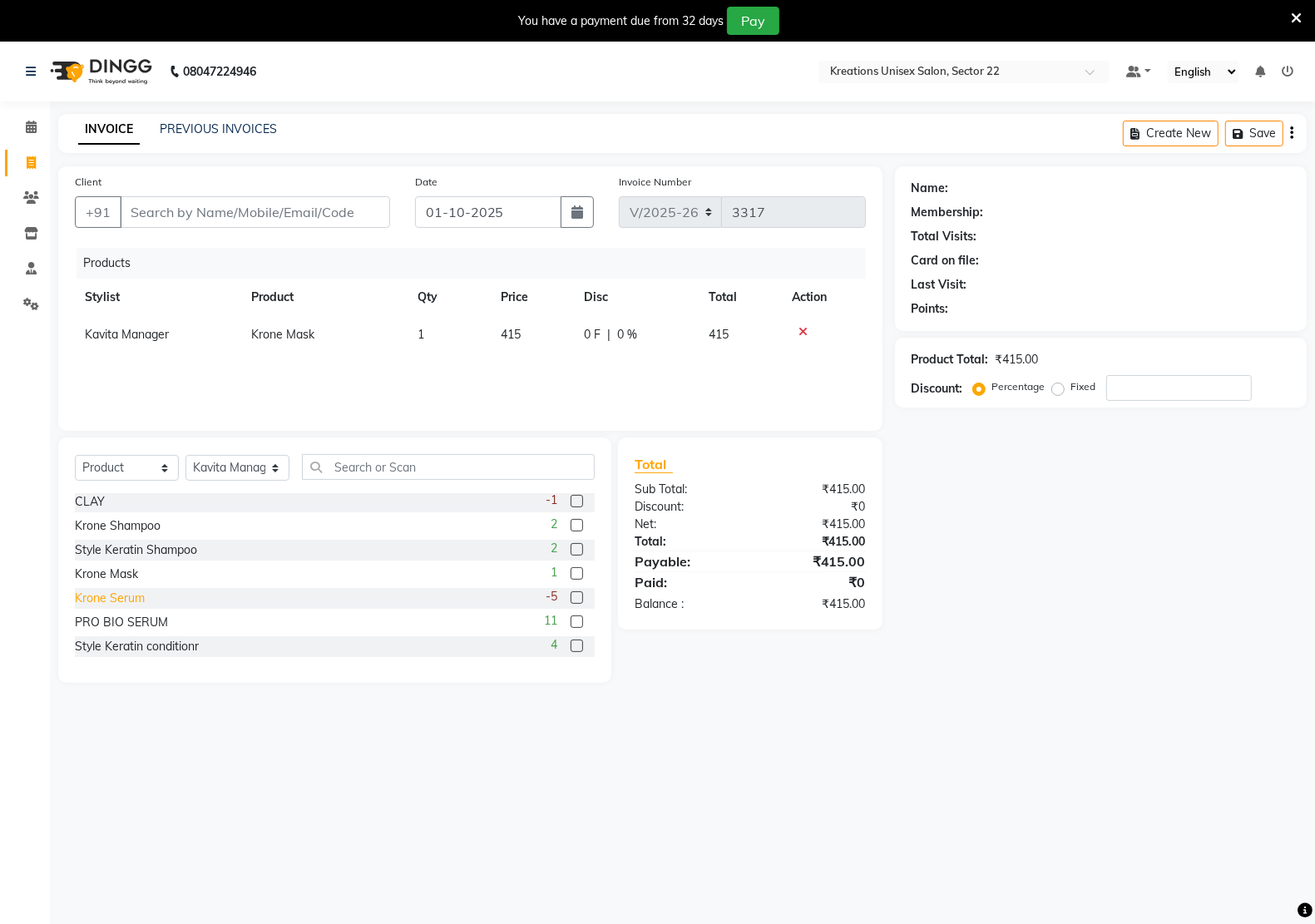
click at [123, 599] on div "Krone Serum" at bounding box center [110, 598] width 70 height 17
checkbox input "false"
click at [121, 536] on div "Krone Shampoo 2" at bounding box center [335, 526] width 520 height 21
click at [123, 531] on div "Krone Shampoo" at bounding box center [118, 526] width 85 height 17
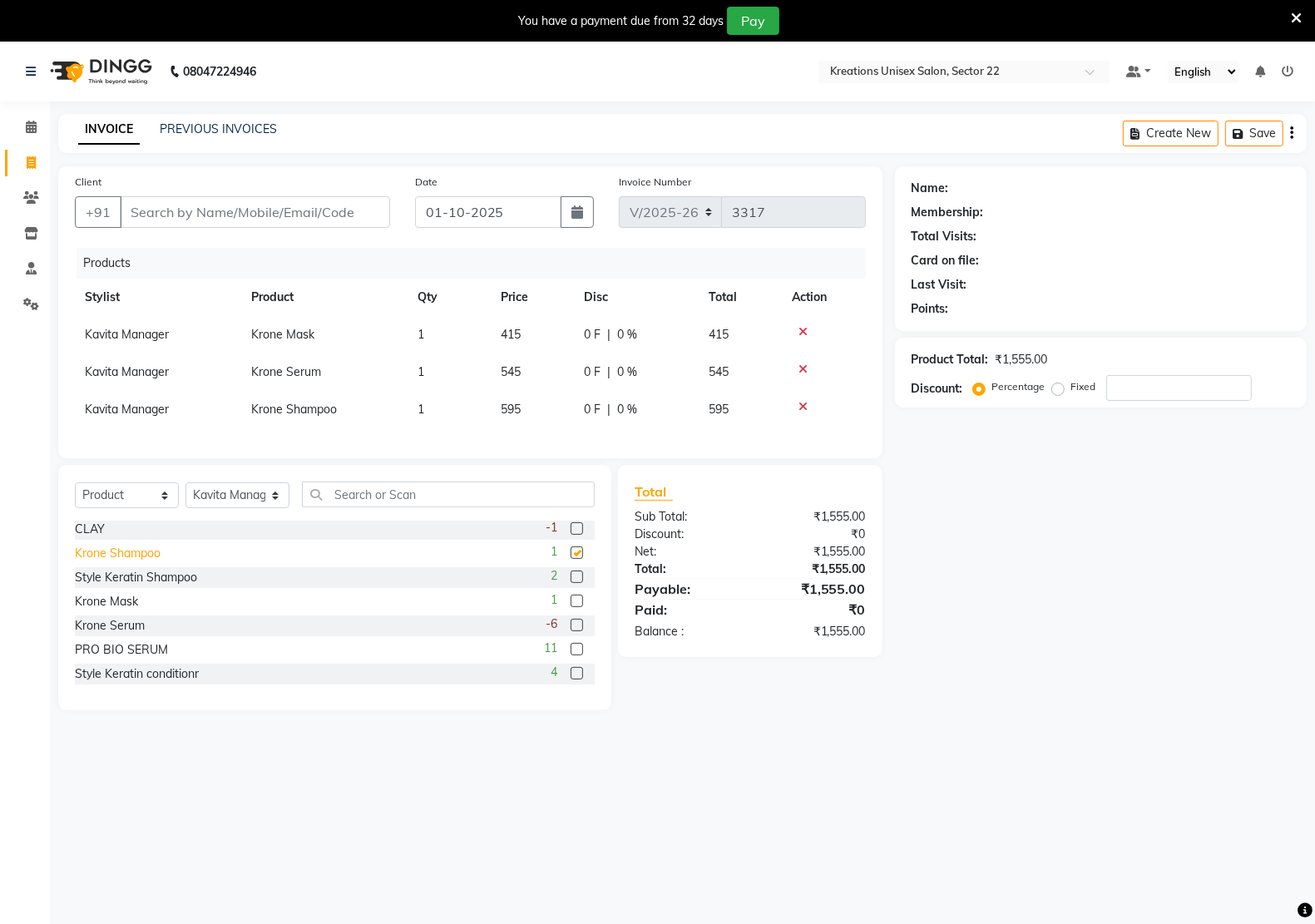
checkbox input "false"
click at [526, 367] on td "545" at bounding box center [533, 371] width 83 height 37
select select "52184"
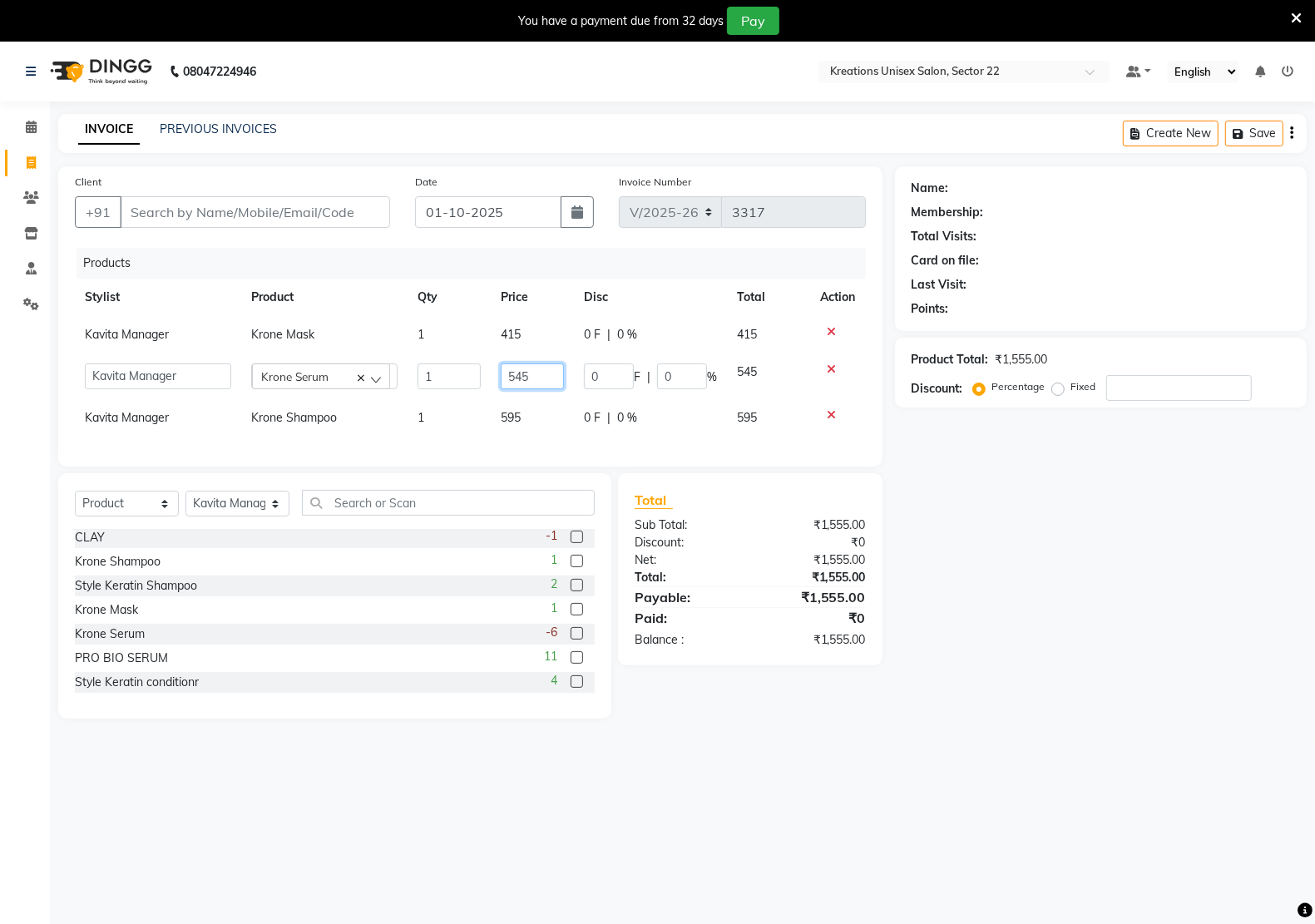
drag, startPoint x: 551, startPoint y: 374, endPoint x: 484, endPoint y: 384, distance: 67.7
click at [488, 384] on tr "Amit RAJPUT Hidayat jitender Kapil Kavita Manager Malik Khan Manas Sir nandni p…" at bounding box center [470, 376] width 791 height 45
type input "615"
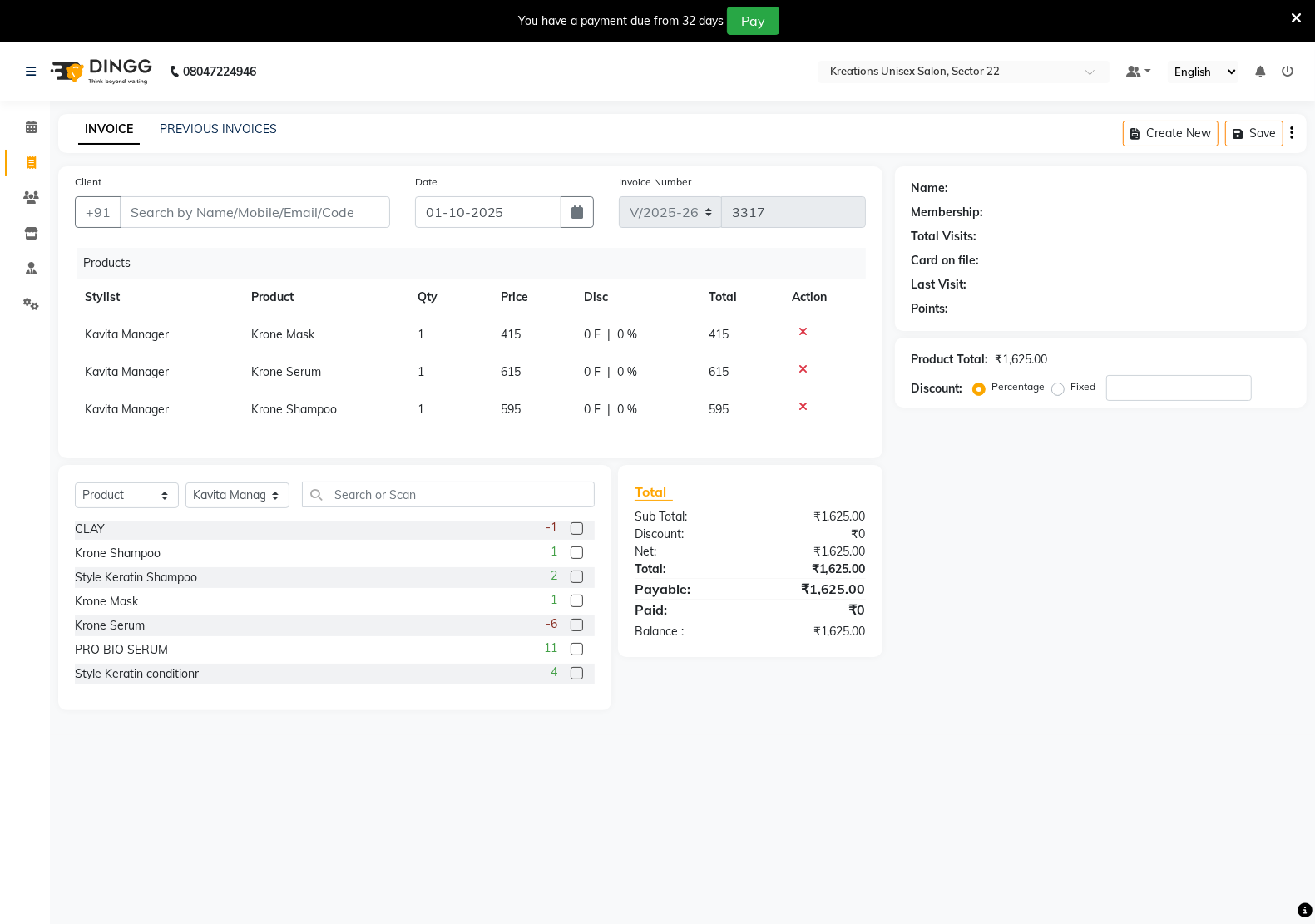
click at [1091, 587] on div "Name: Membership: Total Visits: Card on file: Last Visit: Points: Product Total…" at bounding box center [1106, 438] width 424 height 544
click at [532, 326] on td "415" at bounding box center [533, 334] width 83 height 37
select select "52184"
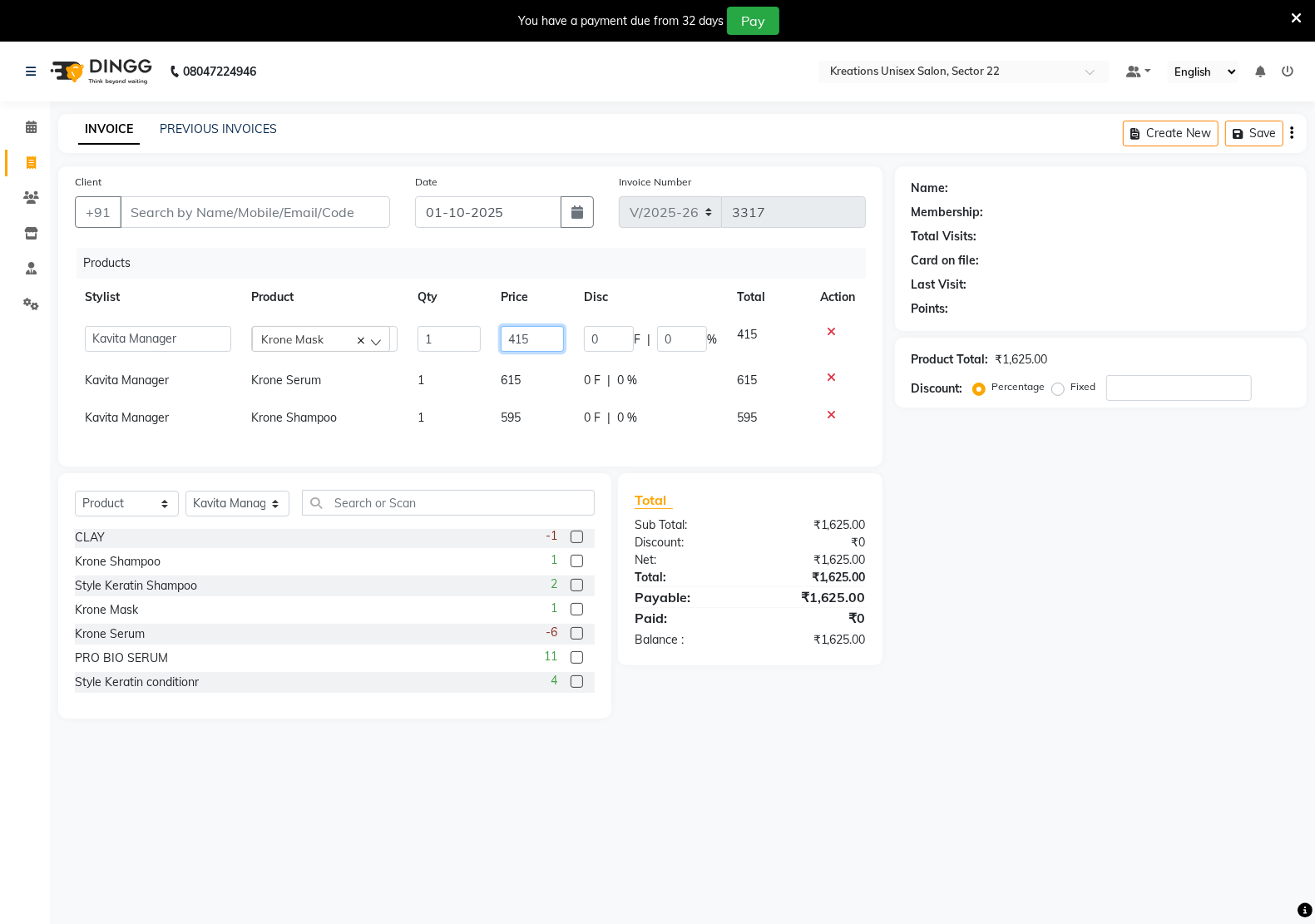
drag, startPoint x: 541, startPoint y: 342, endPoint x: 497, endPoint y: 342, distance: 44.0
click at [497, 342] on td "415" at bounding box center [533, 338] width 83 height 45
type input "475"
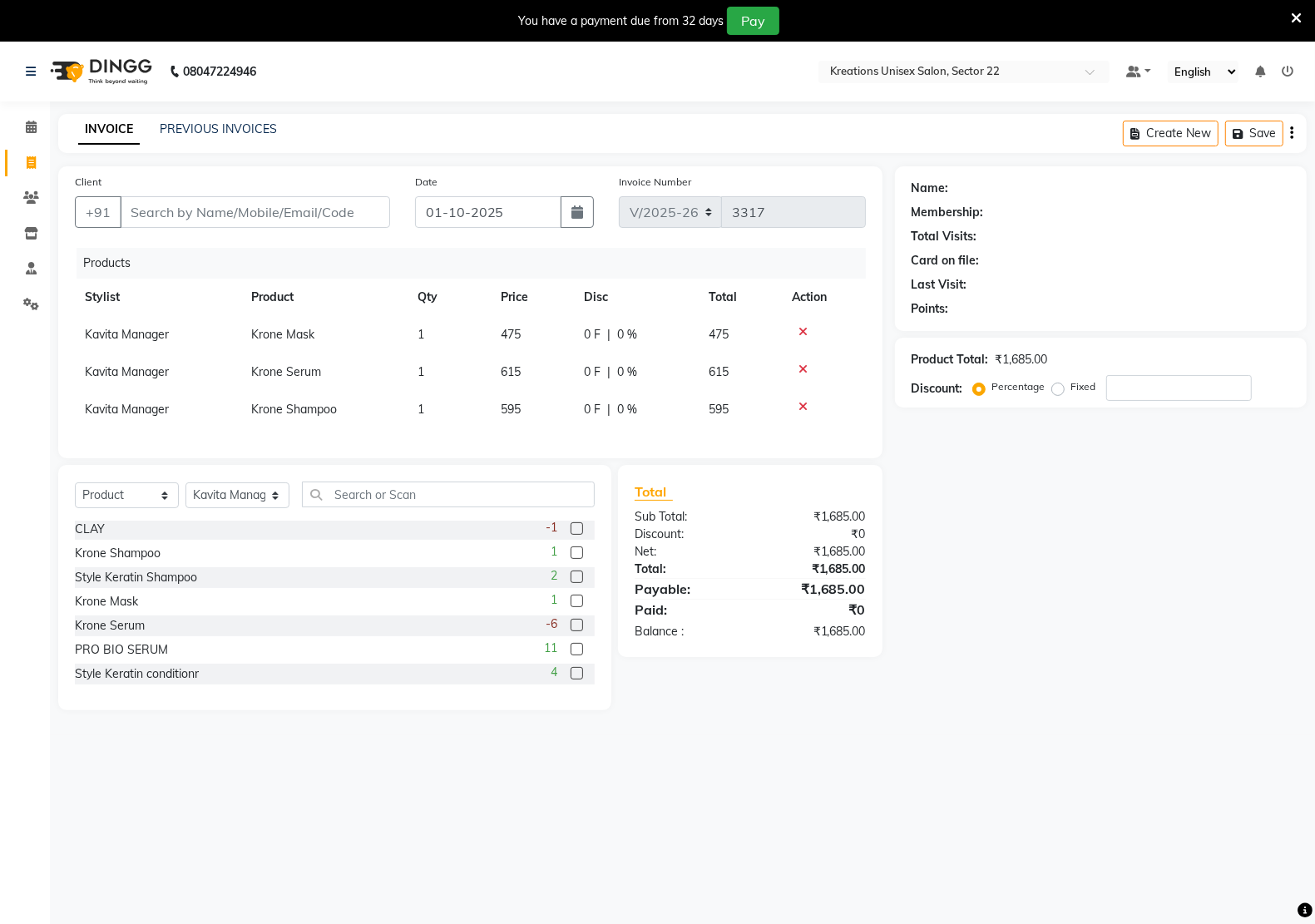
click at [1082, 566] on div "Name: Membership: Total Visits: Card on file: Last Visit: Points: Product Total…" at bounding box center [1106, 438] width 424 height 544
click at [534, 408] on td "595" at bounding box center [533, 408] width 83 height 37
select select "52184"
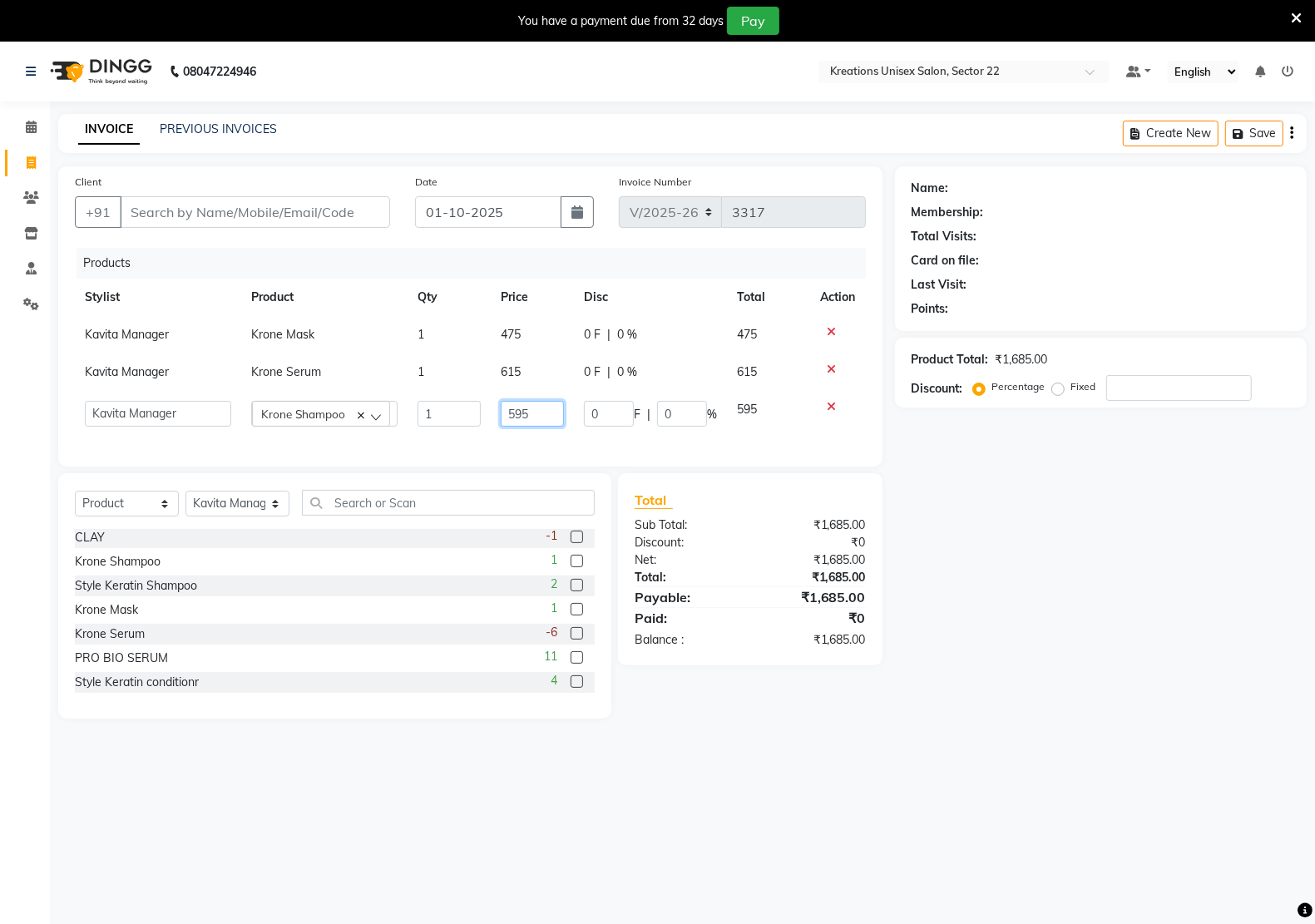
drag, startPoint x: 543, startPoint y: 413, endPoint x: 441, endPoint y: 411, distance: 102.0
click at [445, 414] on tr "Amit RAJPUT Hidayat jitender Kapil Kavita Manager Malik Khan Manas Sir nandni p…" at bounding box center [470, 413] width 791 height 45
type input "675"
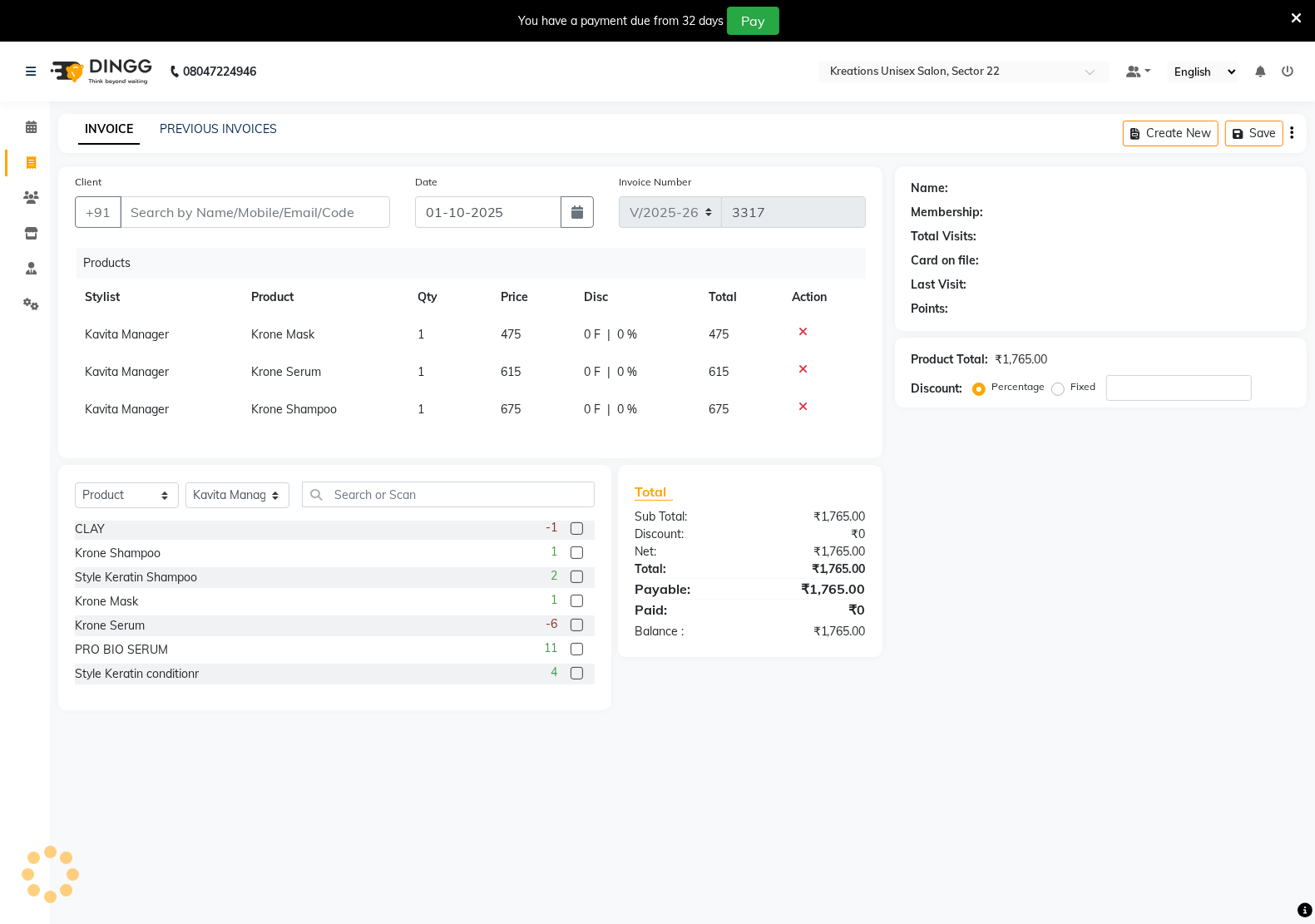
click at [1161, 613] on div "Name: Membership: Total Visits: Card on file: Last Visit: Points: Product Total…" at bounding box center [1106, 438] width 424 height 544
click at [208, 220] on input "Client" at bounding box center [254, 211] width 270 height 31
type input "9"
type input "0"
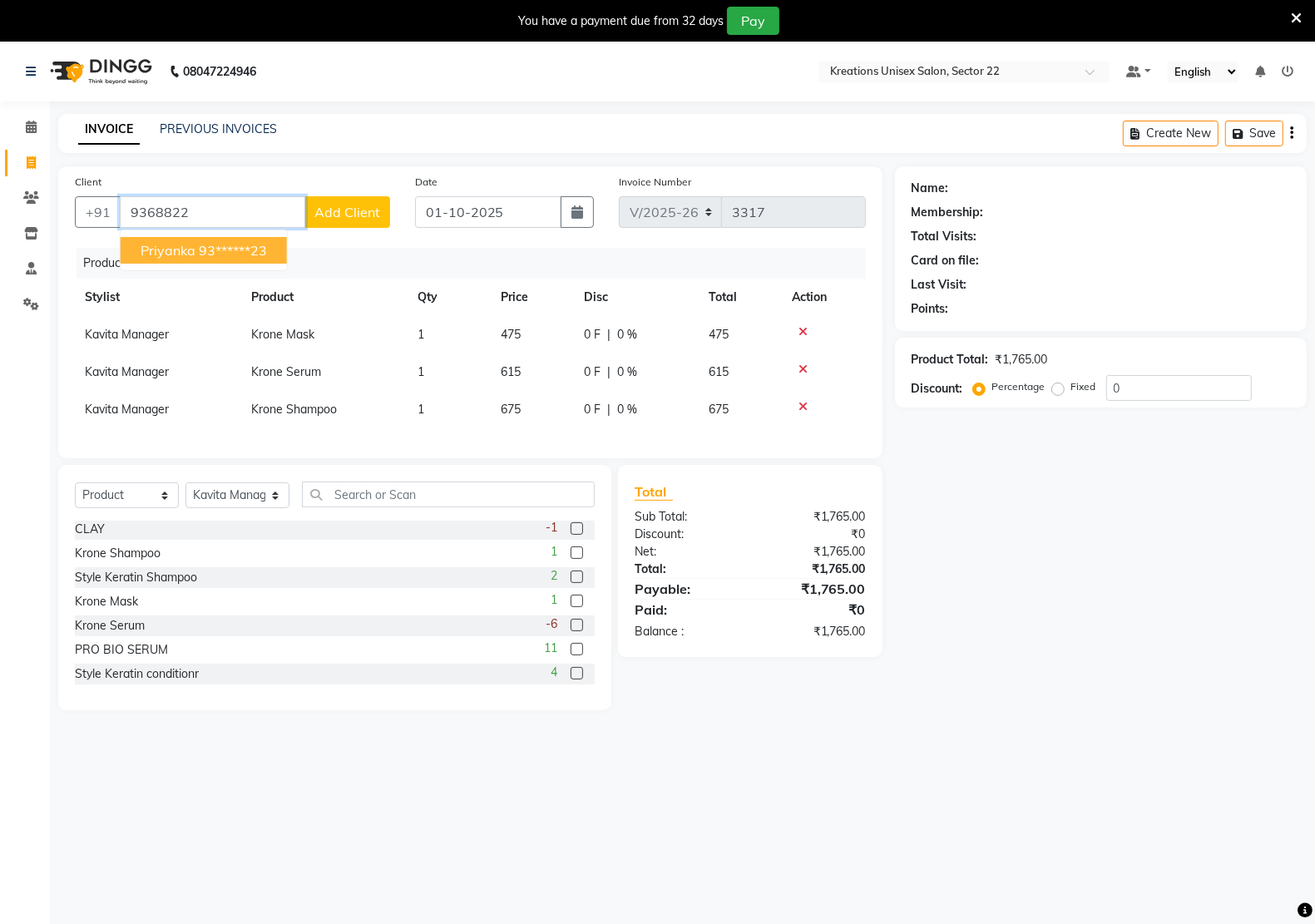
click at [192, 247] on span "priyanka" at bounding box center [168, 250] width 55 height 17
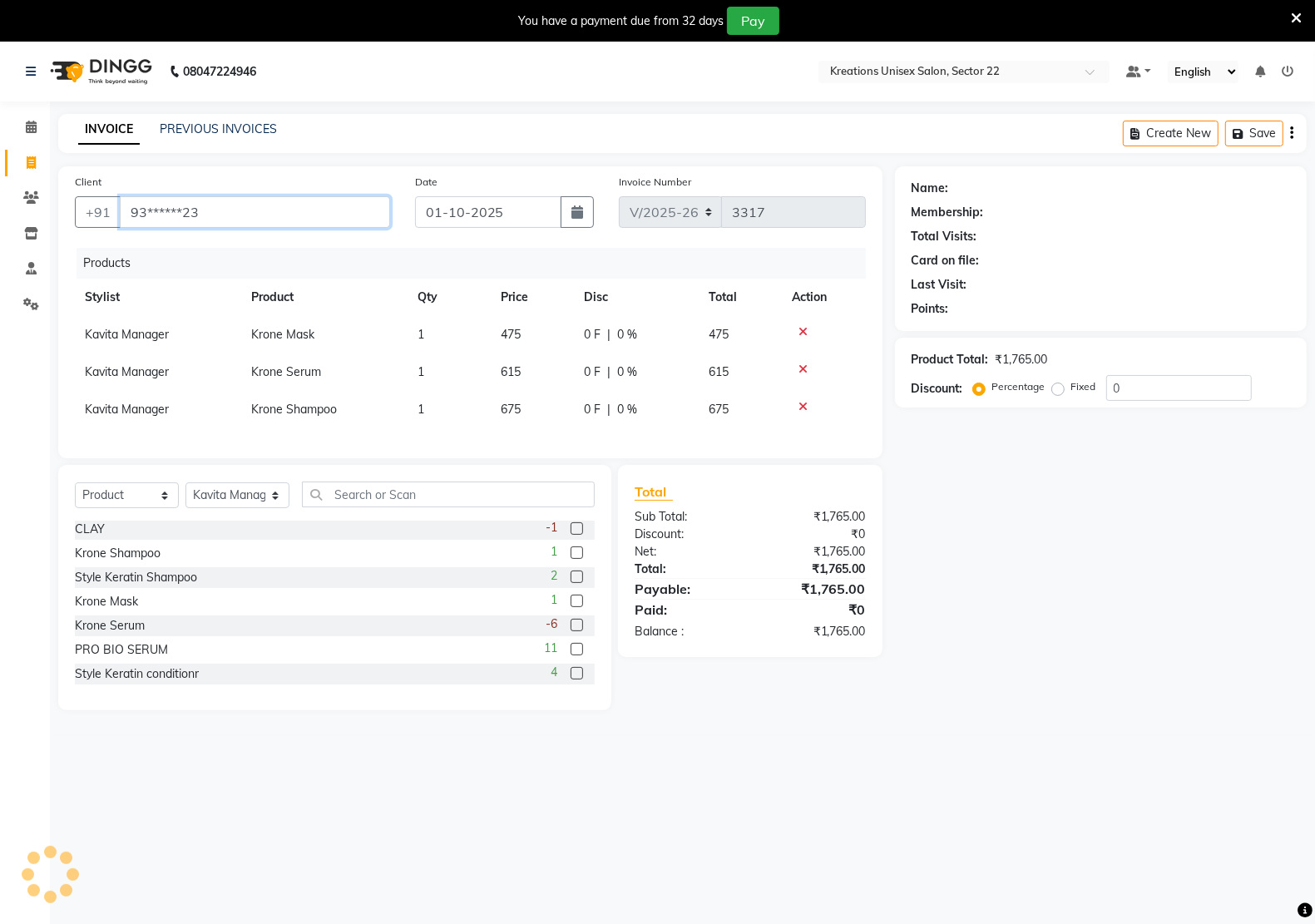
type input "93******23"
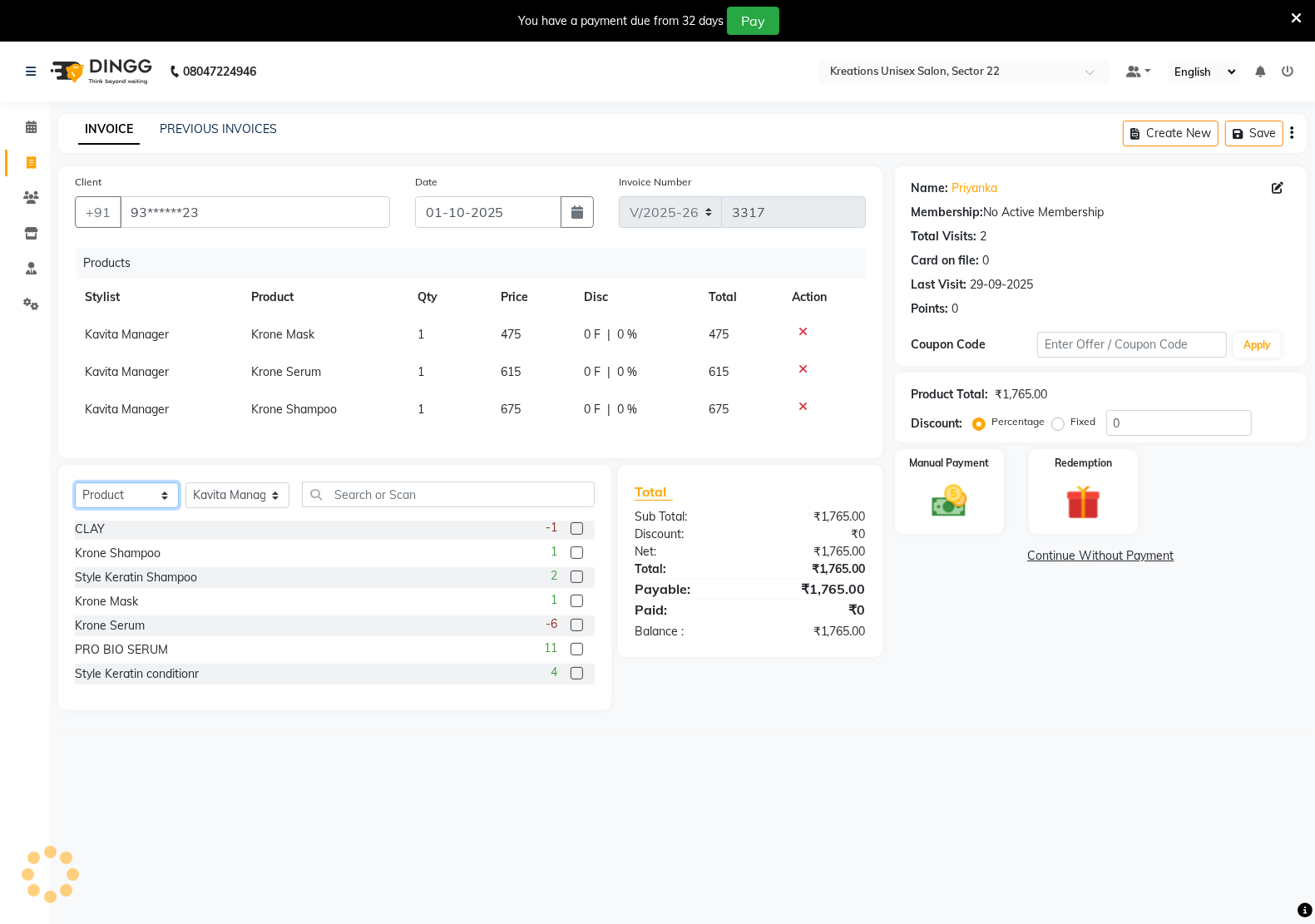
click at [144, 508] on select "Select Service Product Membership Package Voucher Prepaid Gift Card" at bounding box center [127, 495] width 104 height 26
select select "service"
click at [75, 498] on select "Select Service Product Membership Package Voucher Prepaid Gift Card" at bounding box center [127, 495] width 104 height 26
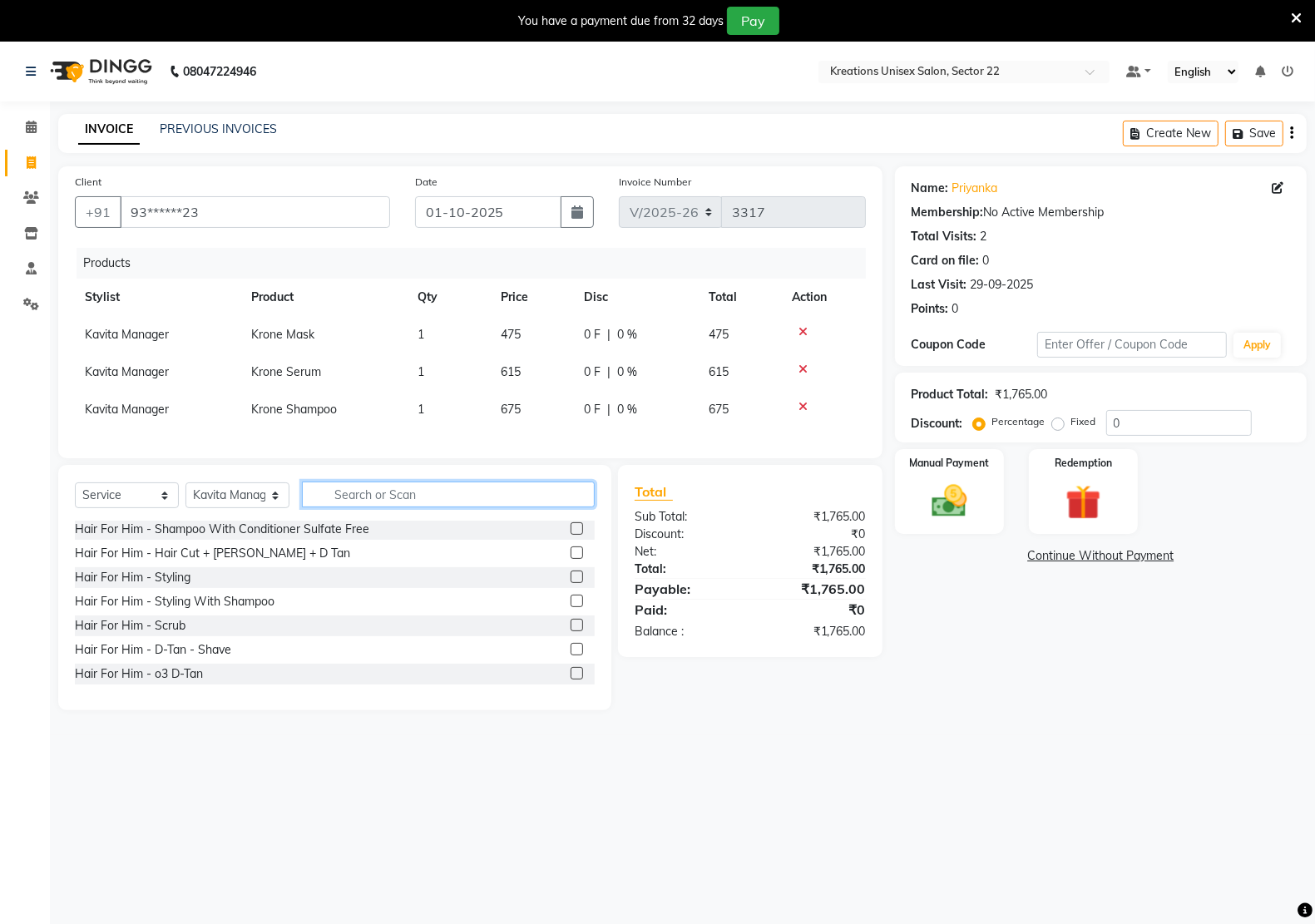
click at [363, 507] on input "text" at bounding box center [447, 494] width 293 height 26
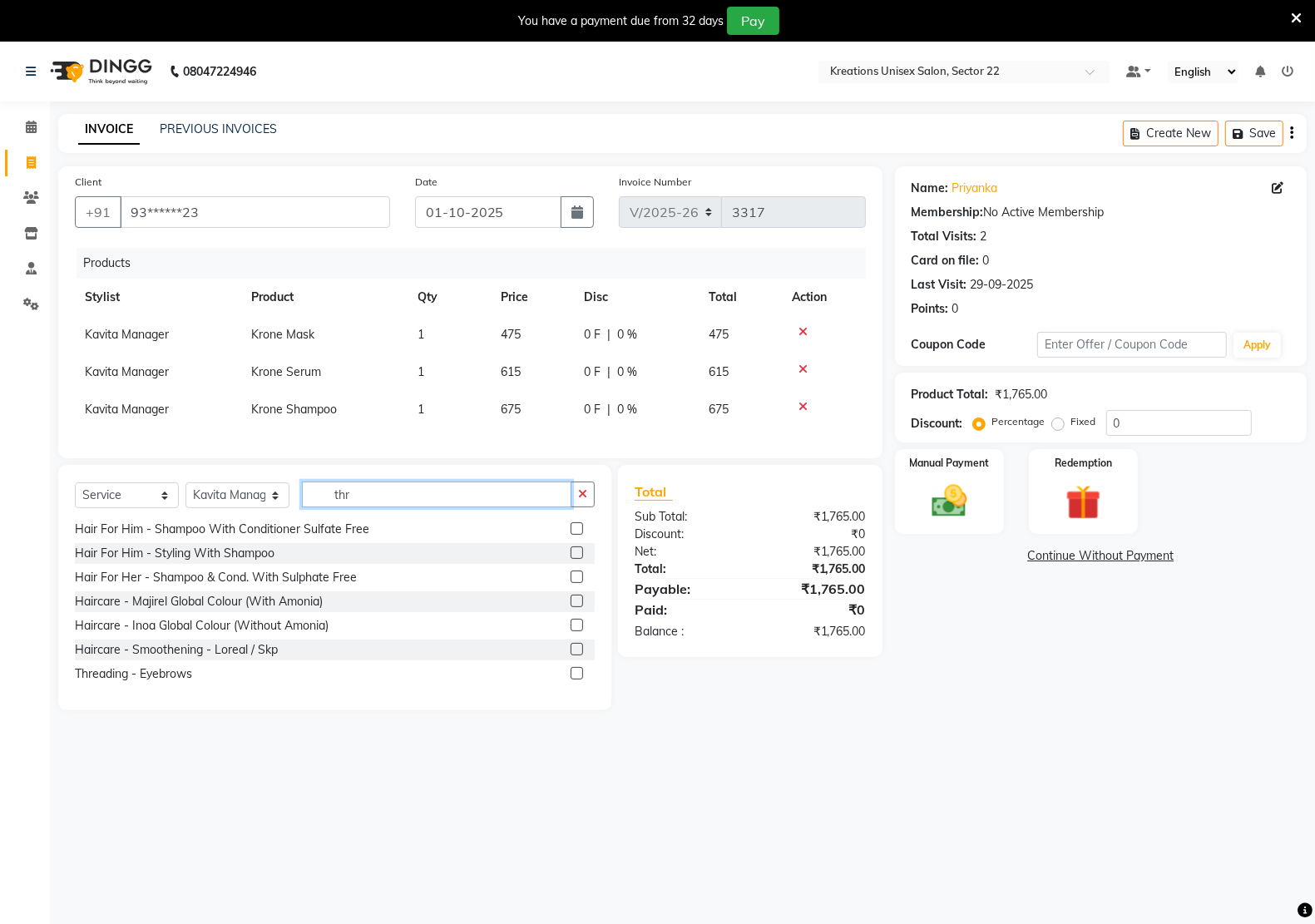
scroll to position [0, 0]
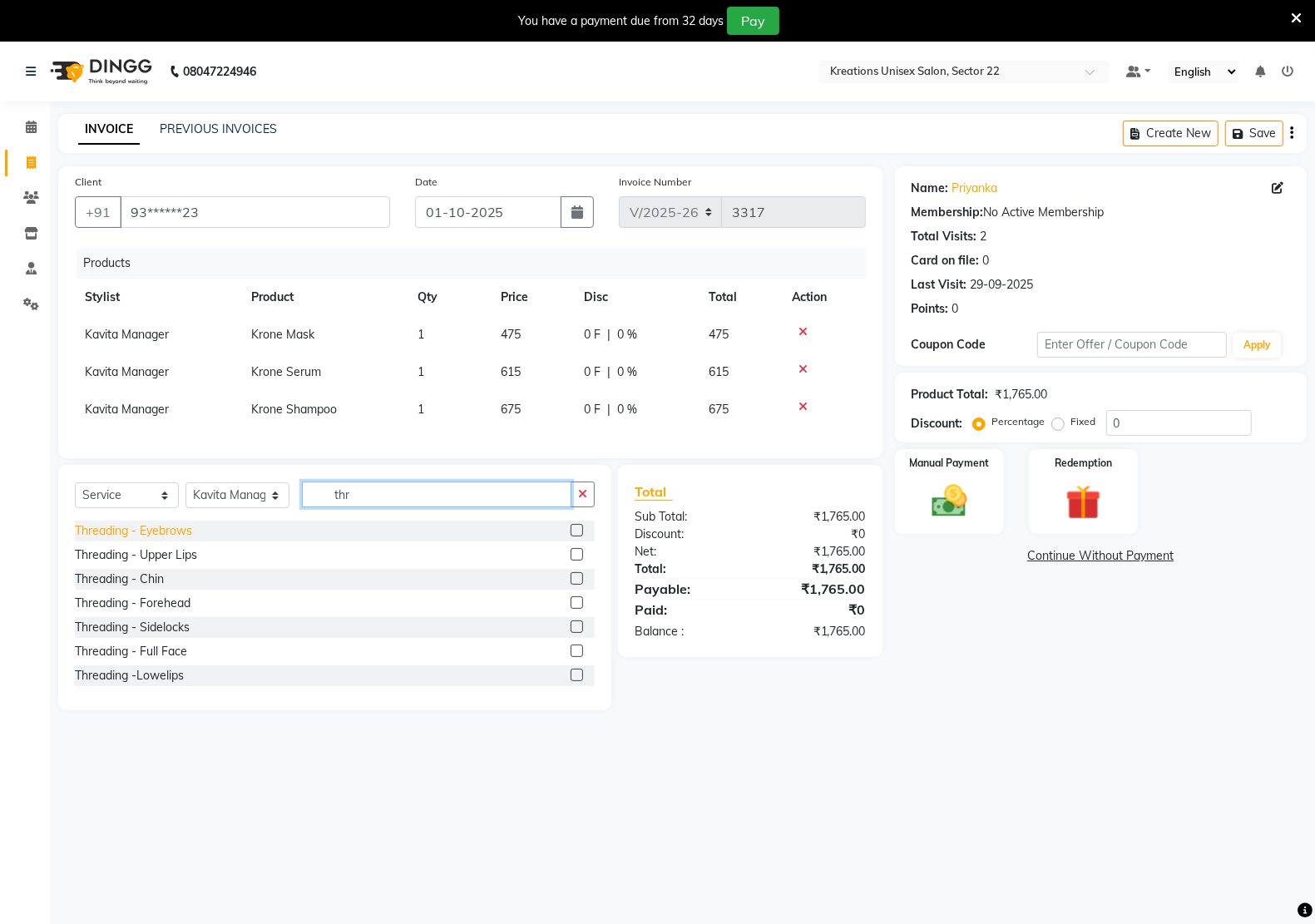
type input "thr"
click at [154, 539] on div "Threading - Eyebrows" at bounding box center [134, 531] width 118 height 17
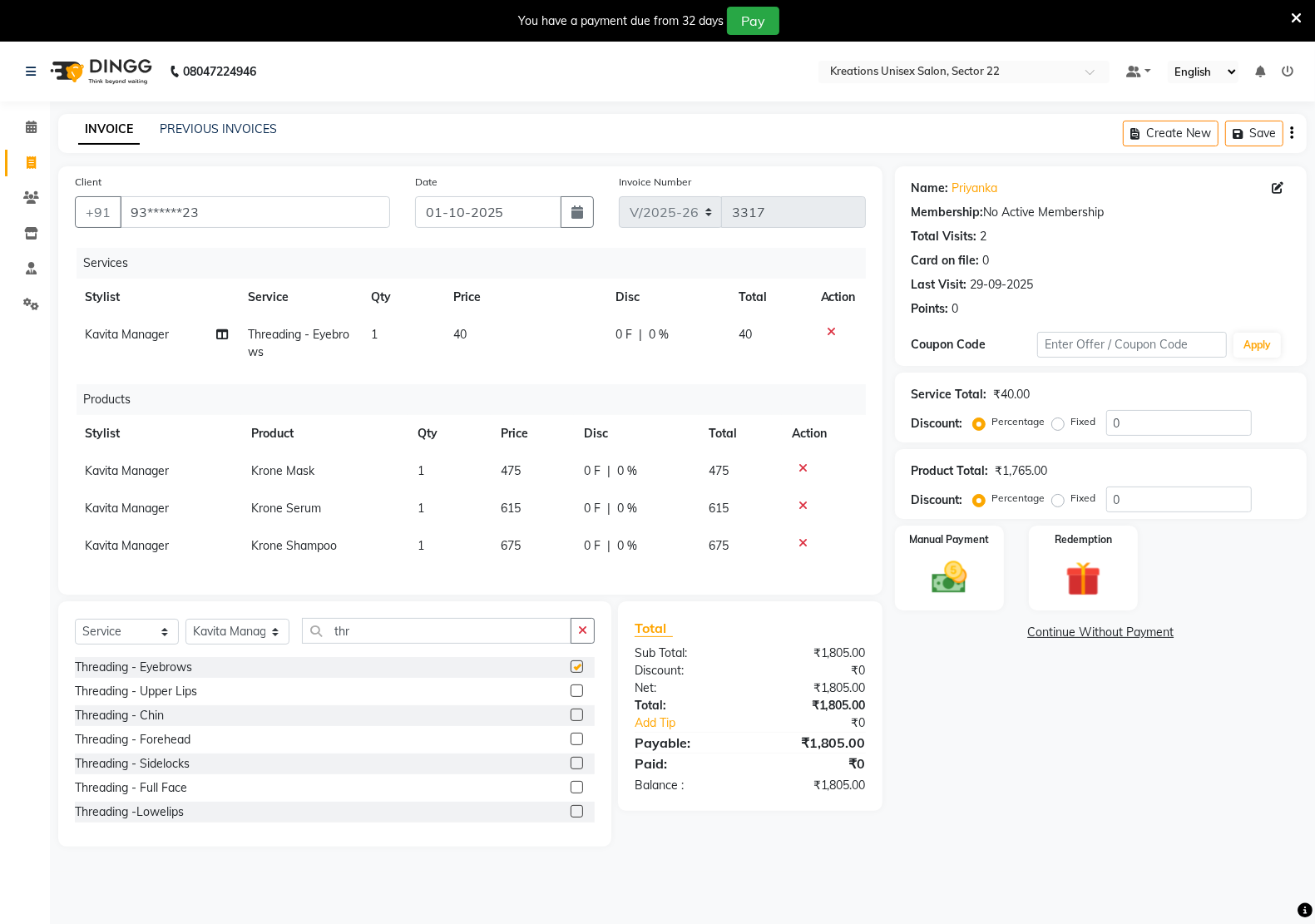
checkbox input "false"
click at [167, 700] on div "Threading - Upper Lips" at bounding box center [136, 691] width 122 height 17
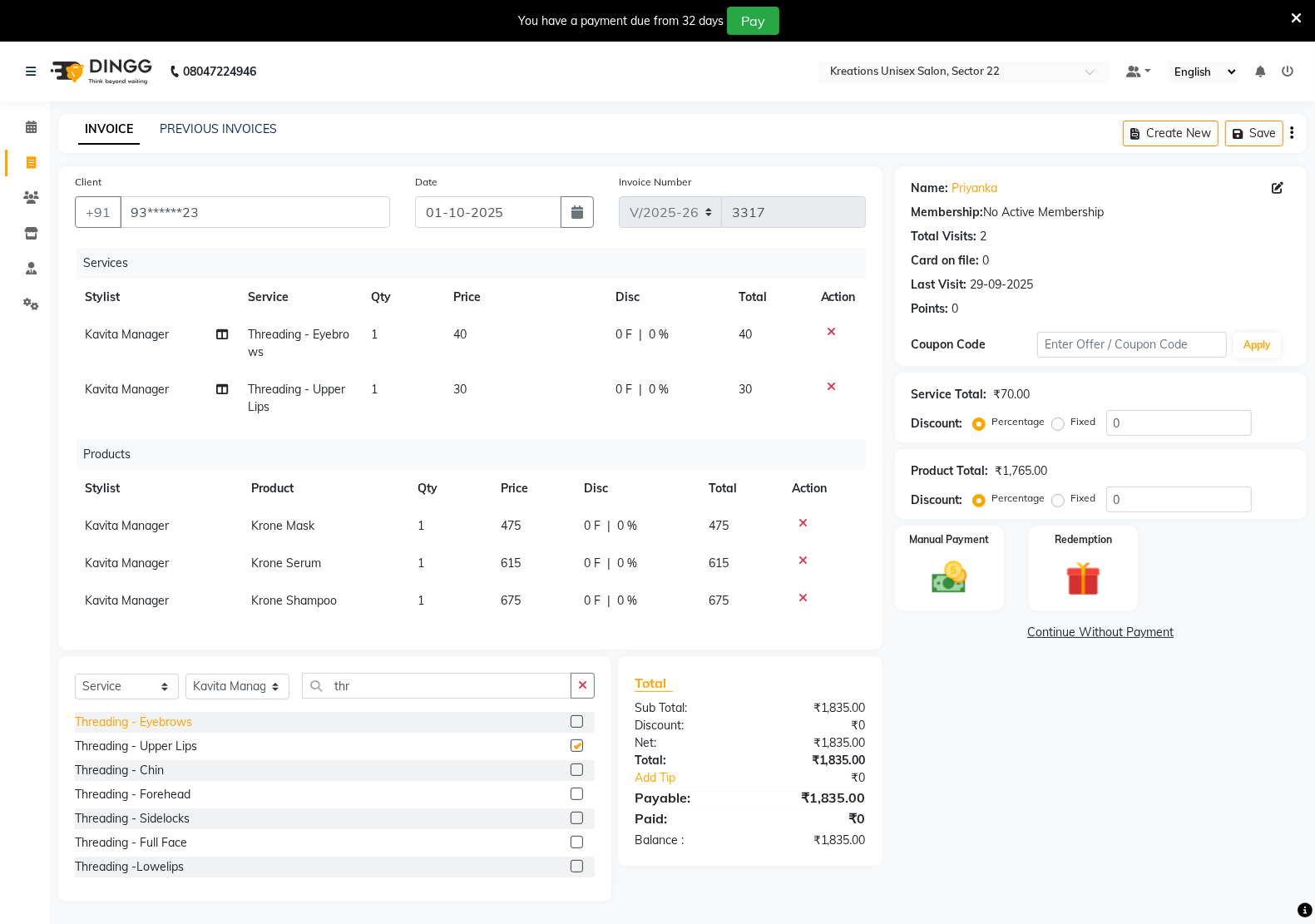
checkbox input "false"
click at [165, 803] on div "Threading - Forehead" at bounding box center [133, 794] width 116 height 17
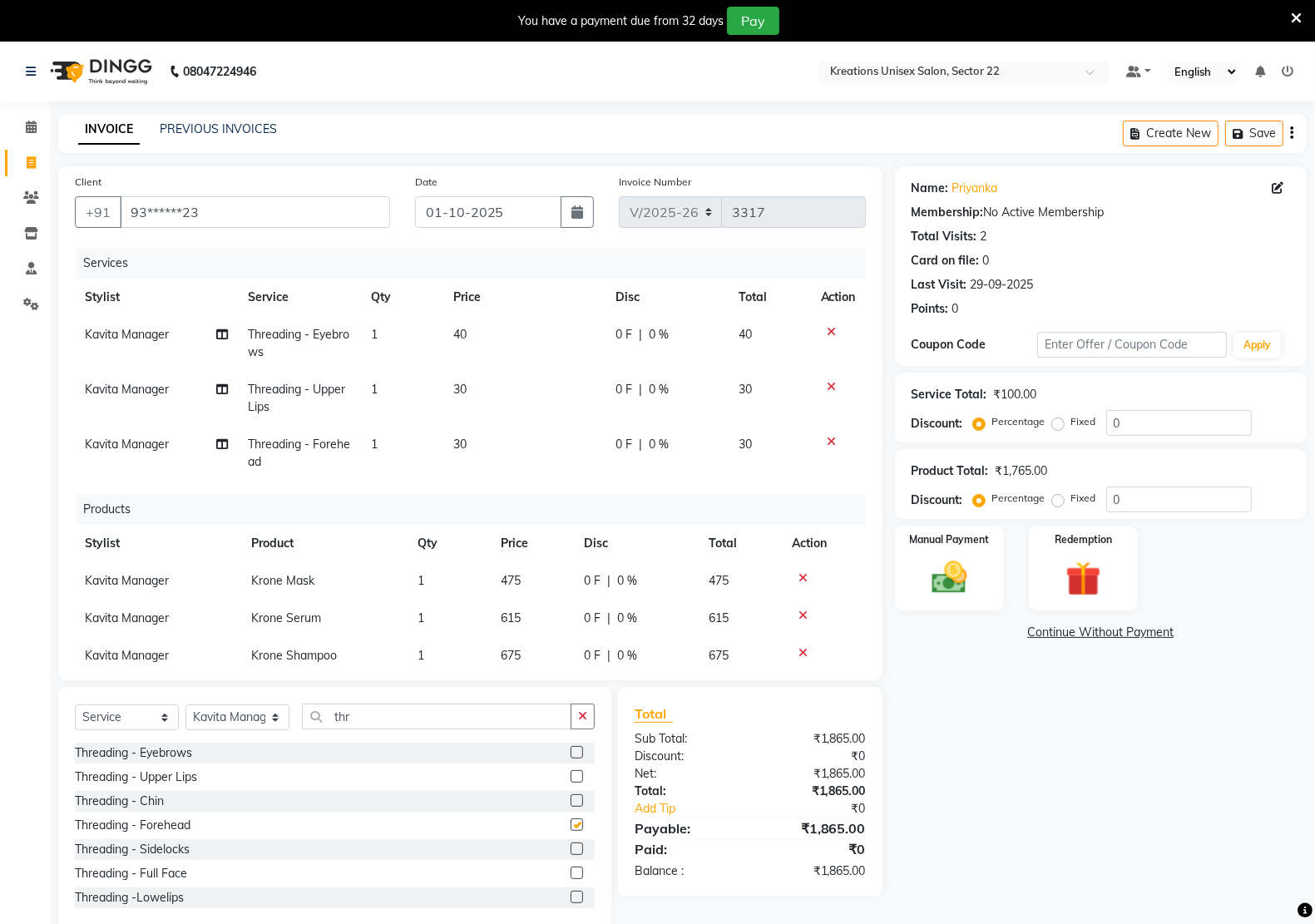
checkbox input "false"
click at [958, 586] on img at bounding box center [949, 577] width 59 height 42
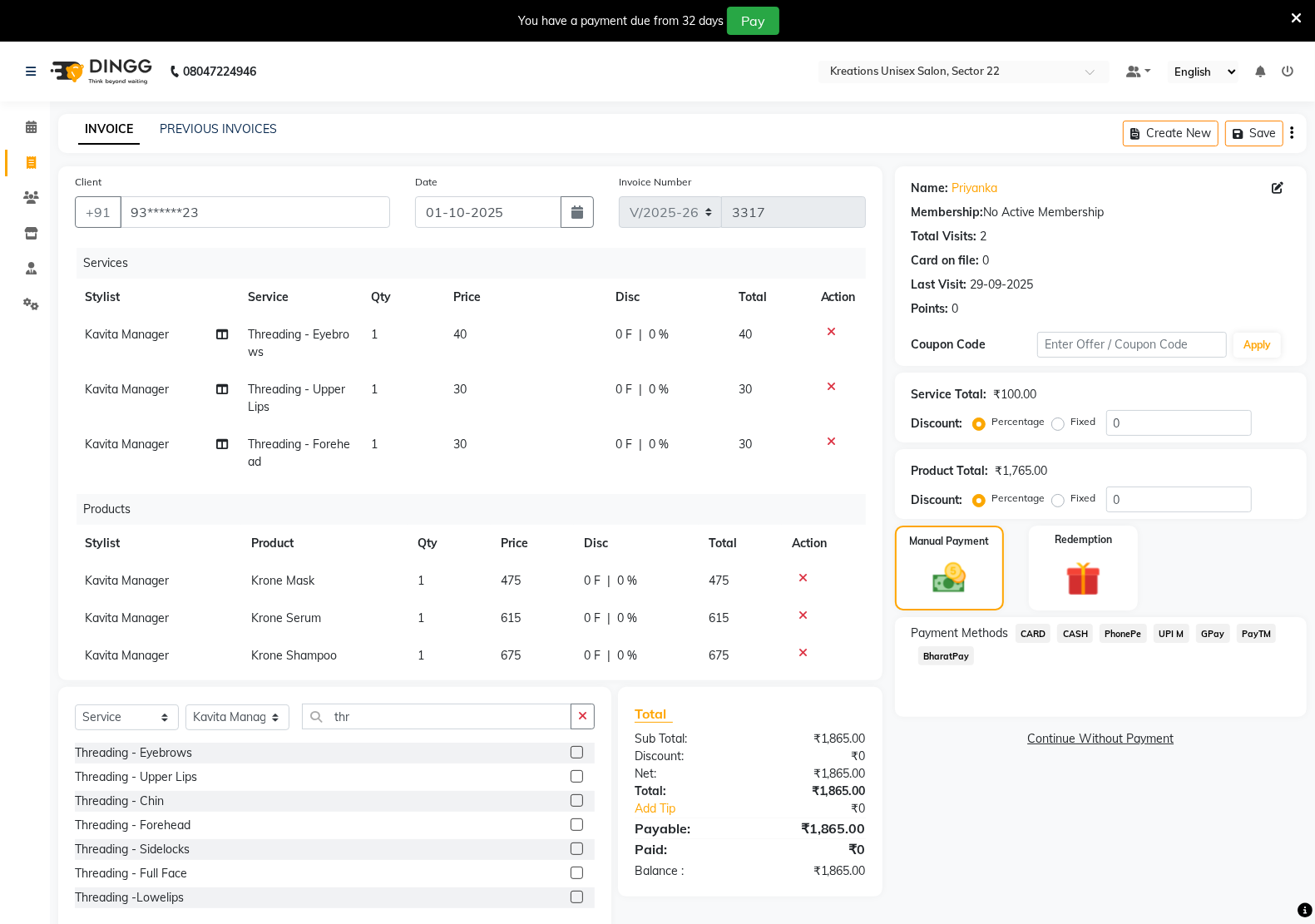
click at [1162, 634] on span "UPI M" at bounding box center [1172, 633] width 36 height 19
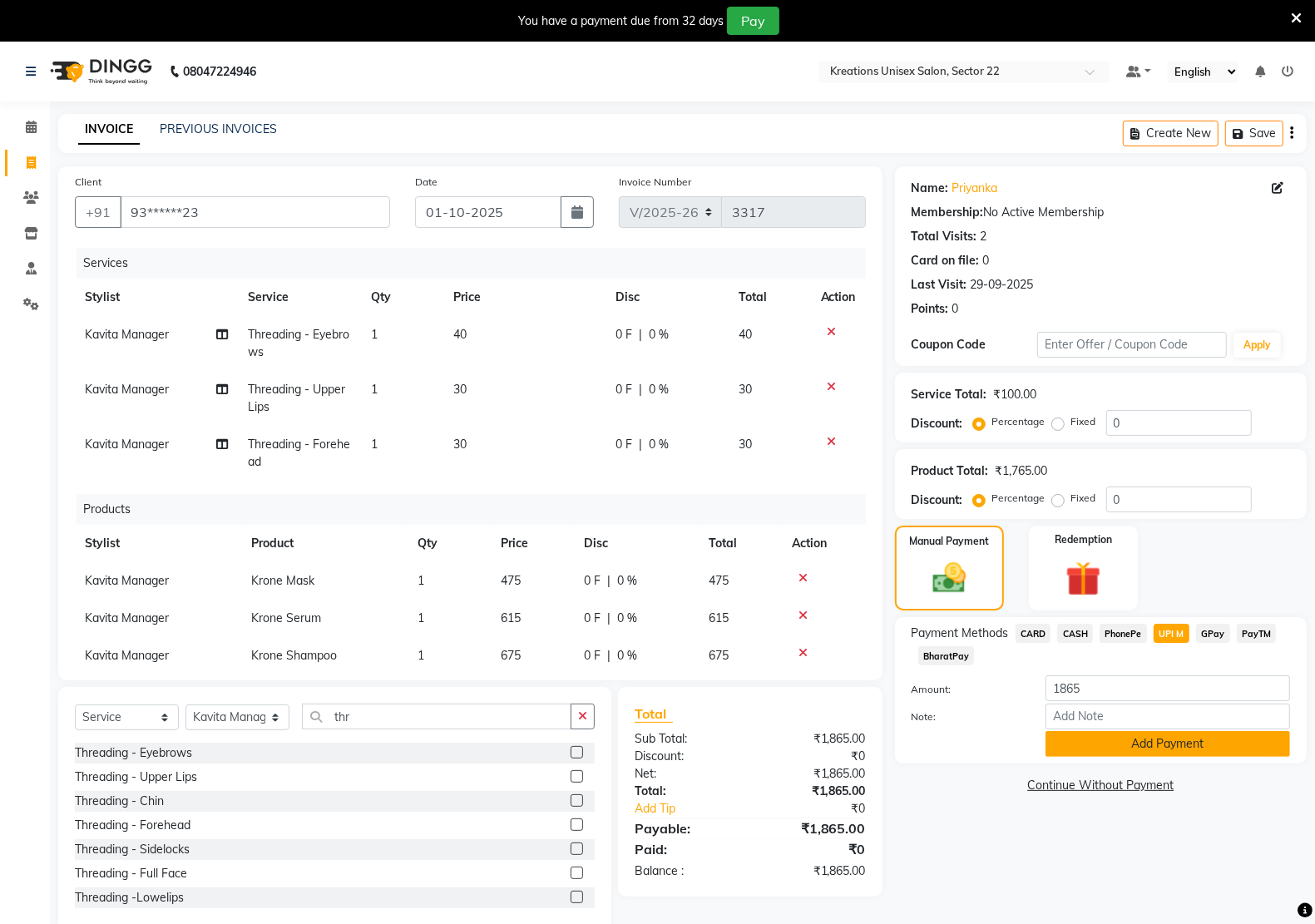
click at [1129, 744] on button "Add Payment" at bounding box center [1168, 743] width 245 height 26
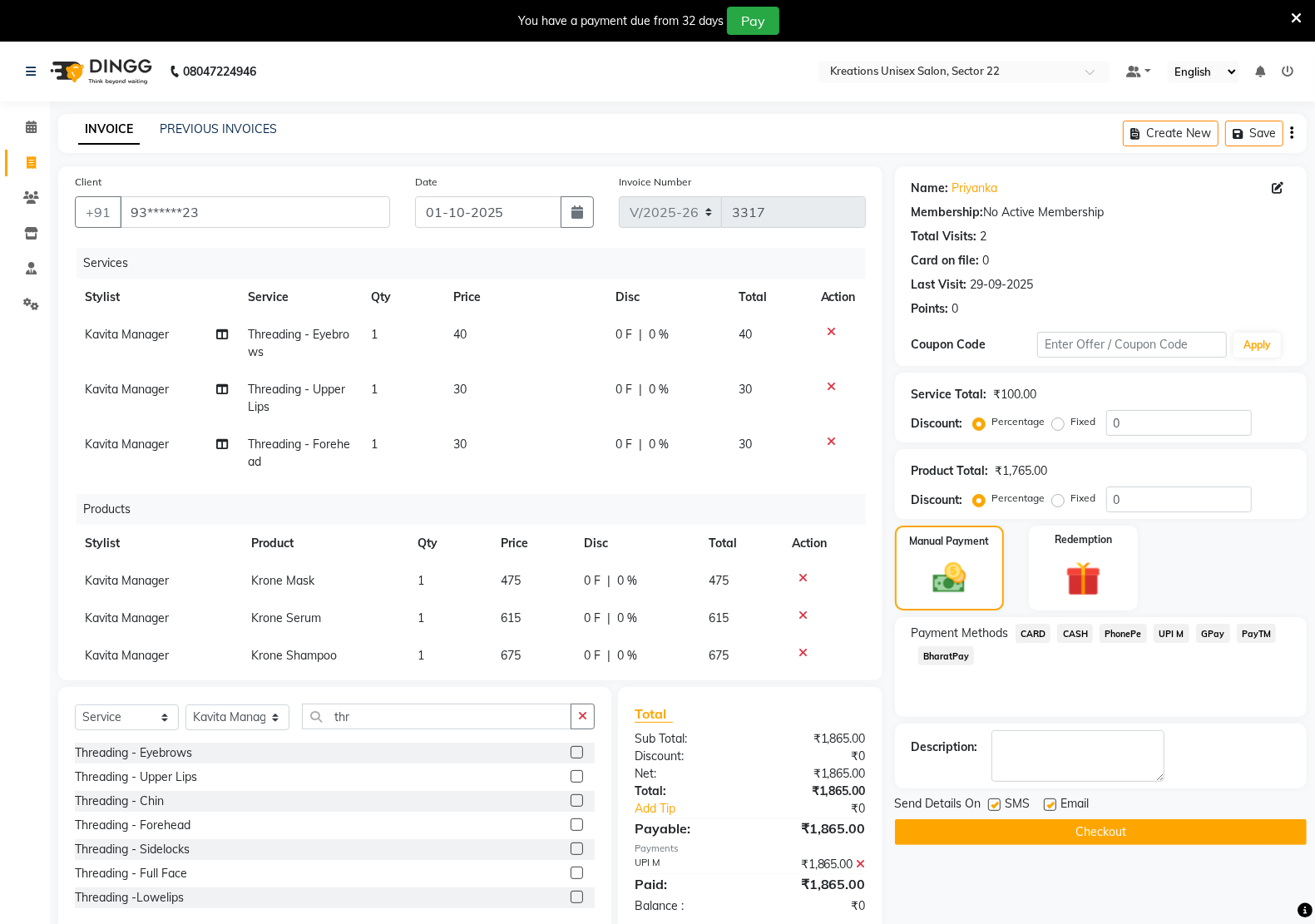
click at [992, 801] on label at bounding box center [994, 804] width 12 height 12
click at [992, 801] on input "checkbox" at bounding box center [993, 805] width 10 height 10
checkbox input "false"
click at [1050, 804] on label at bounding box center [1050, 804] width 12 height 12
click at [1050, 804] on input "checkbox" at bounding box center [1049, 805] width 10 height 10
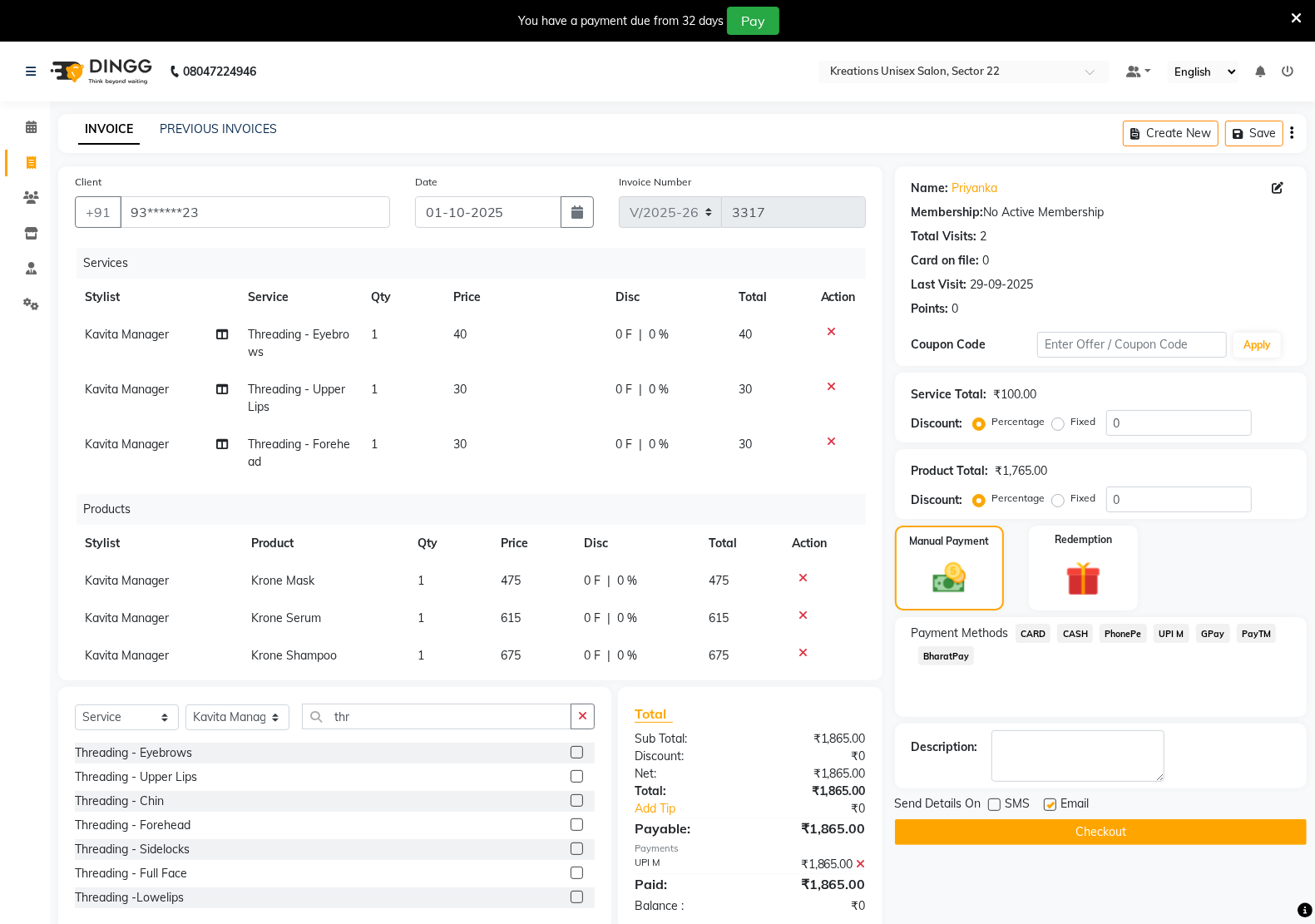
checkbox input "false"
click at [1153, 829] on button "Checkout" at bounding box center [1101, 831] width 411 height 26
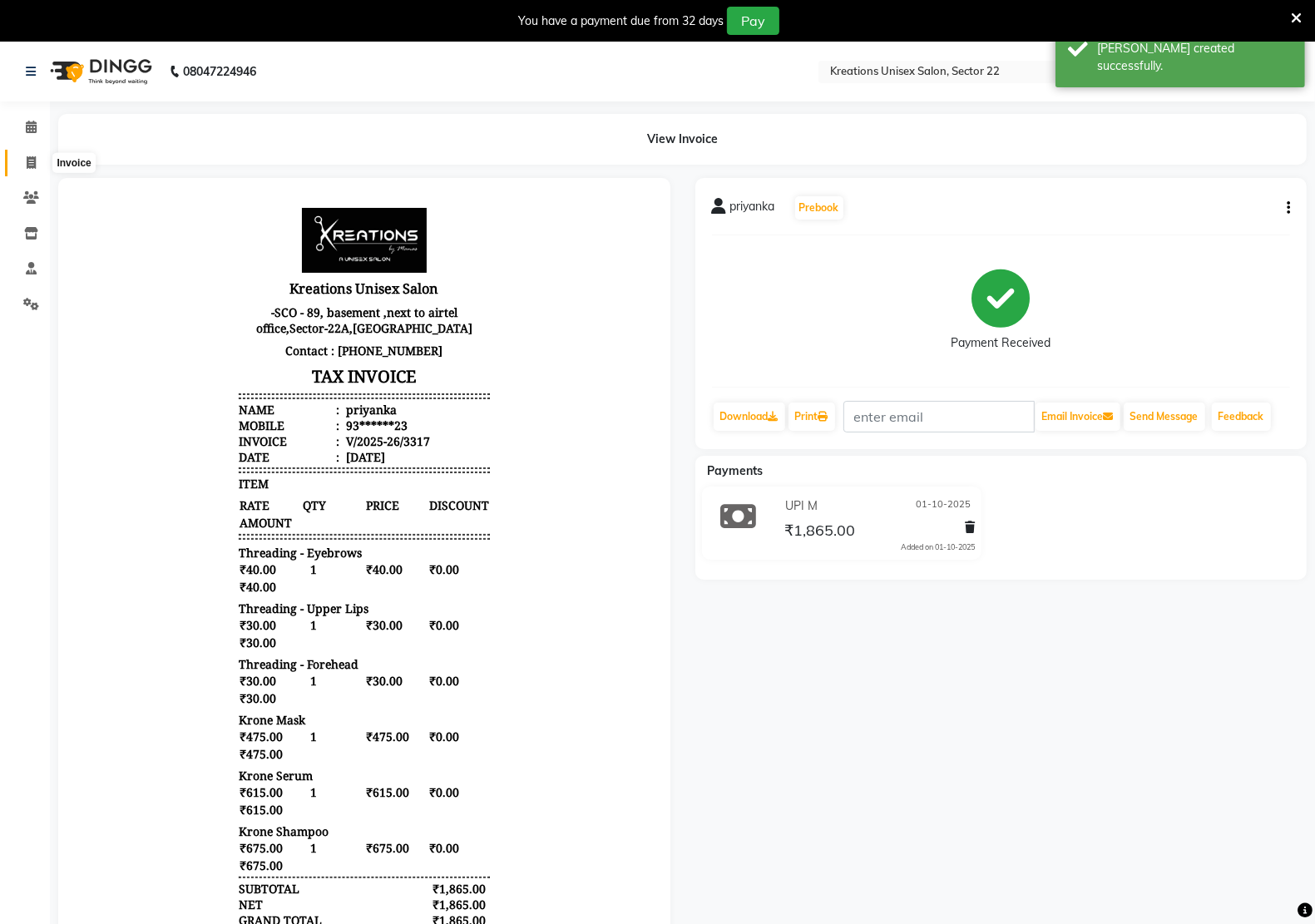
drag, startPoint x: 26, startPoint y: 156, endPoint x: 71, endPoint y: 148, distance: 45.7
click at [27, 156] on icon at bounding box center [31, 162] width 9 height 12
select select "service"
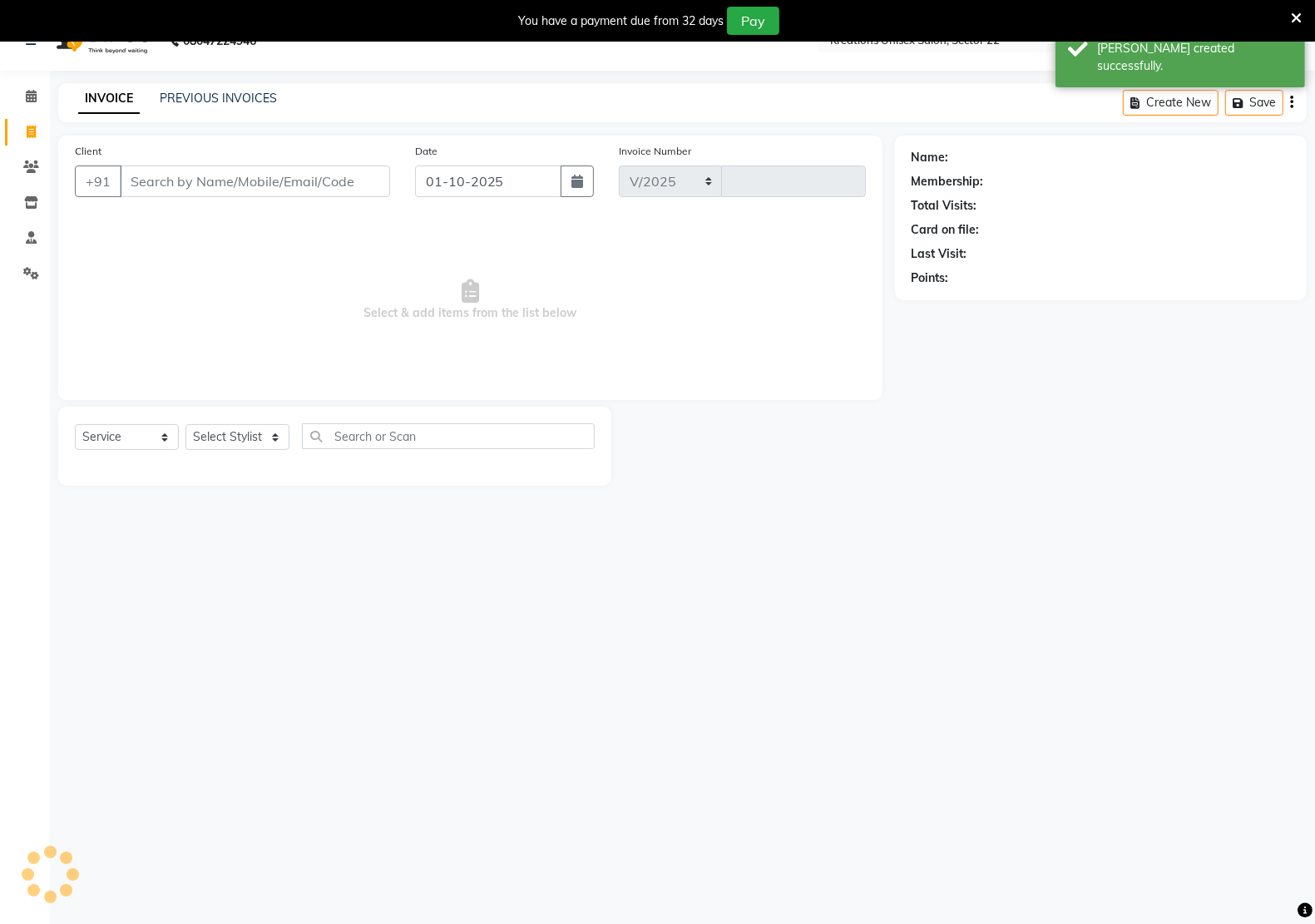
select select "6170"
type input "3318"
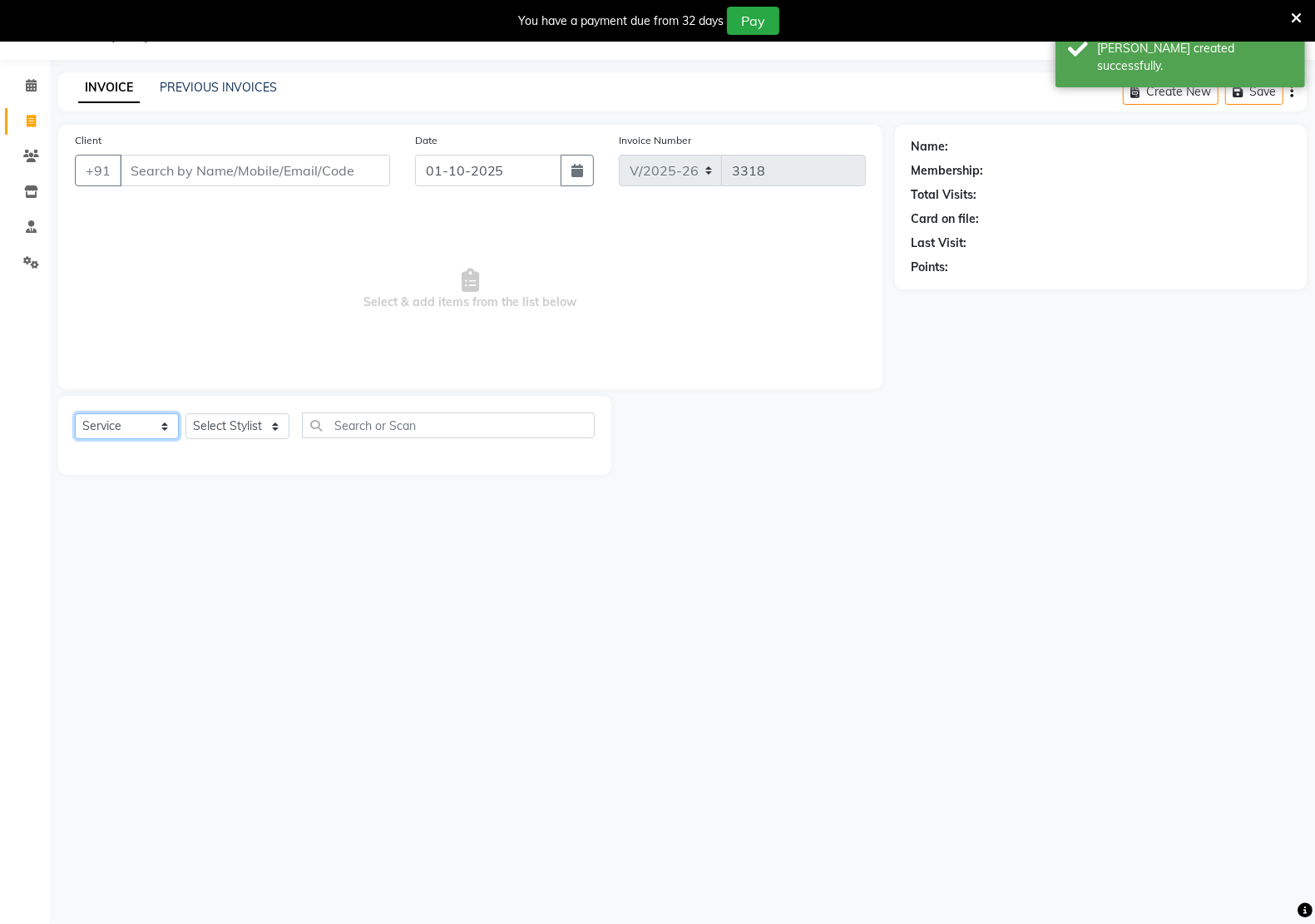
click at [96, 422] on select "Select Service Product Membership Package Voucher Prepaid Gift Card" at bounding box center [127, 426] width 104 height 26
select select "product"
click at [75, 413] on select "Select Service Product Membership Package Voucher Prepaid Gift Card" at bounding box center [127, 426] width 104 height 26
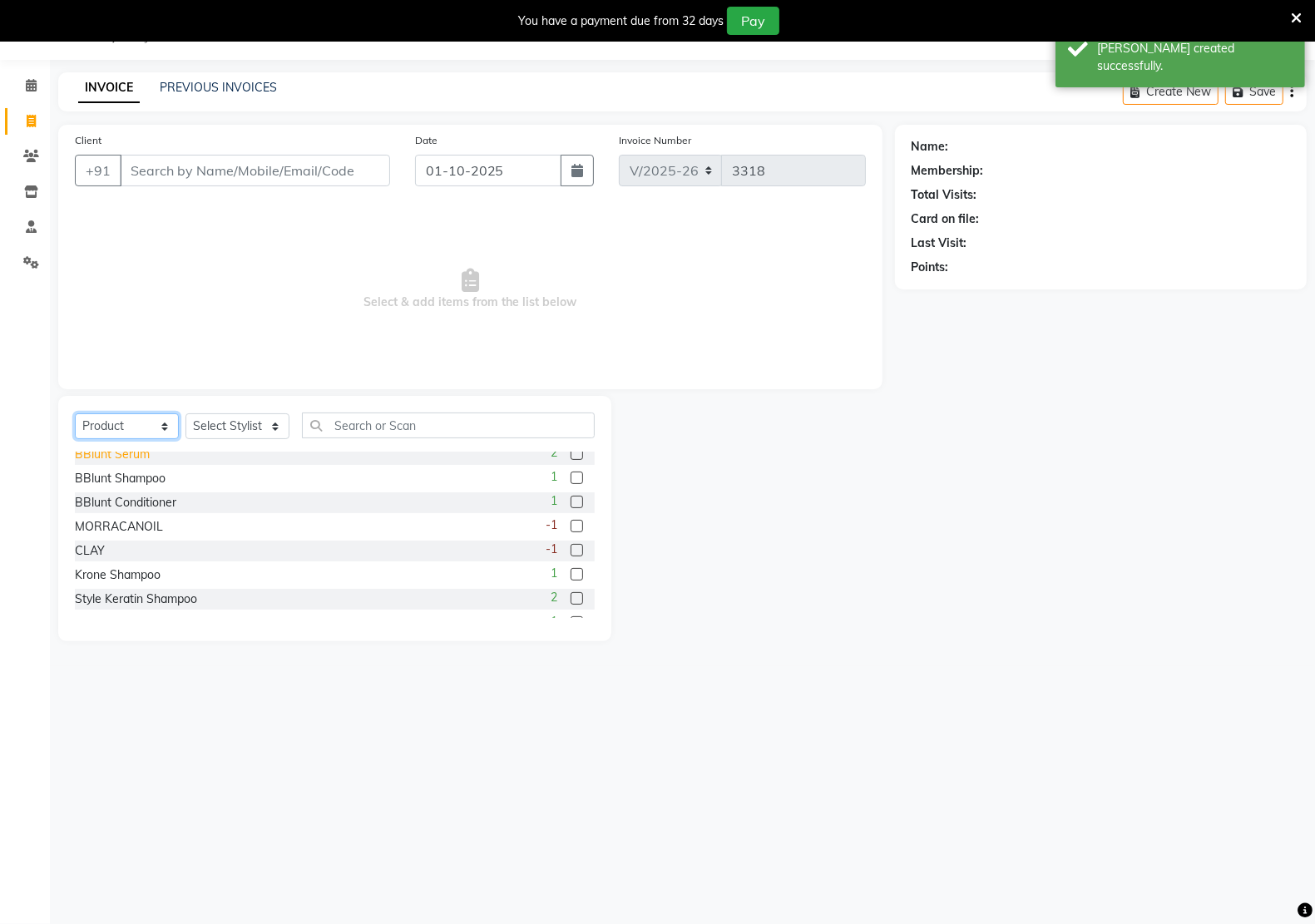
scroll to position [104, 0]
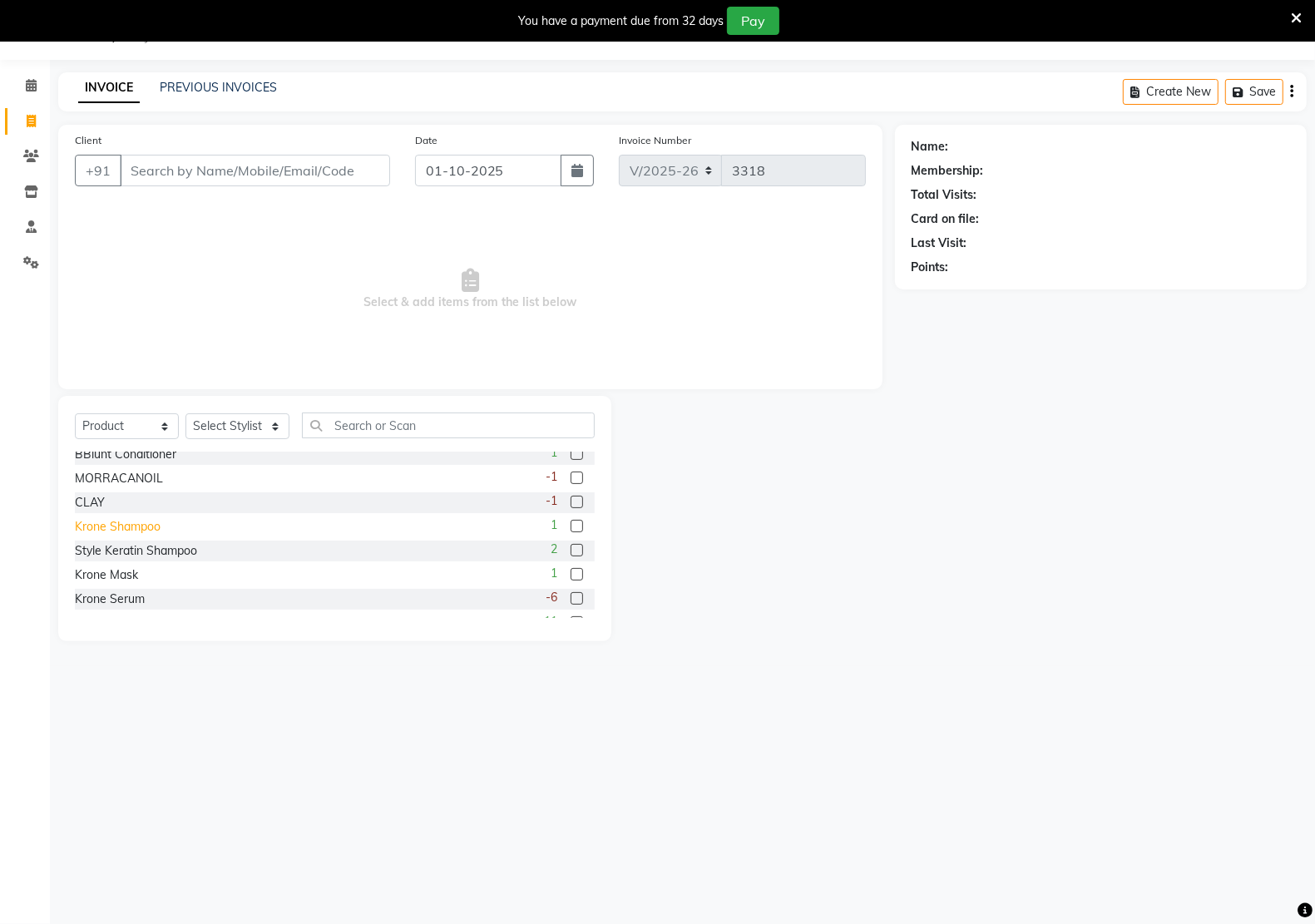
click at [106, 526] on div "Krone Shampoo" at bounding box center [118, 526] width 85 height 17
checkbox input "false"
click at [125, 546] on div "Style Keratin Shampoo" at bounding box center [136, 551] width 122 height 17
checkbox input "false"
click at [229, 421] on select "Select Stylist [PERSON_NAME] Hidayat [PERSON_NAME] Manager [PERSON_NAME] [PERSO…" at bounding box center [238, 426] width 104 height 26
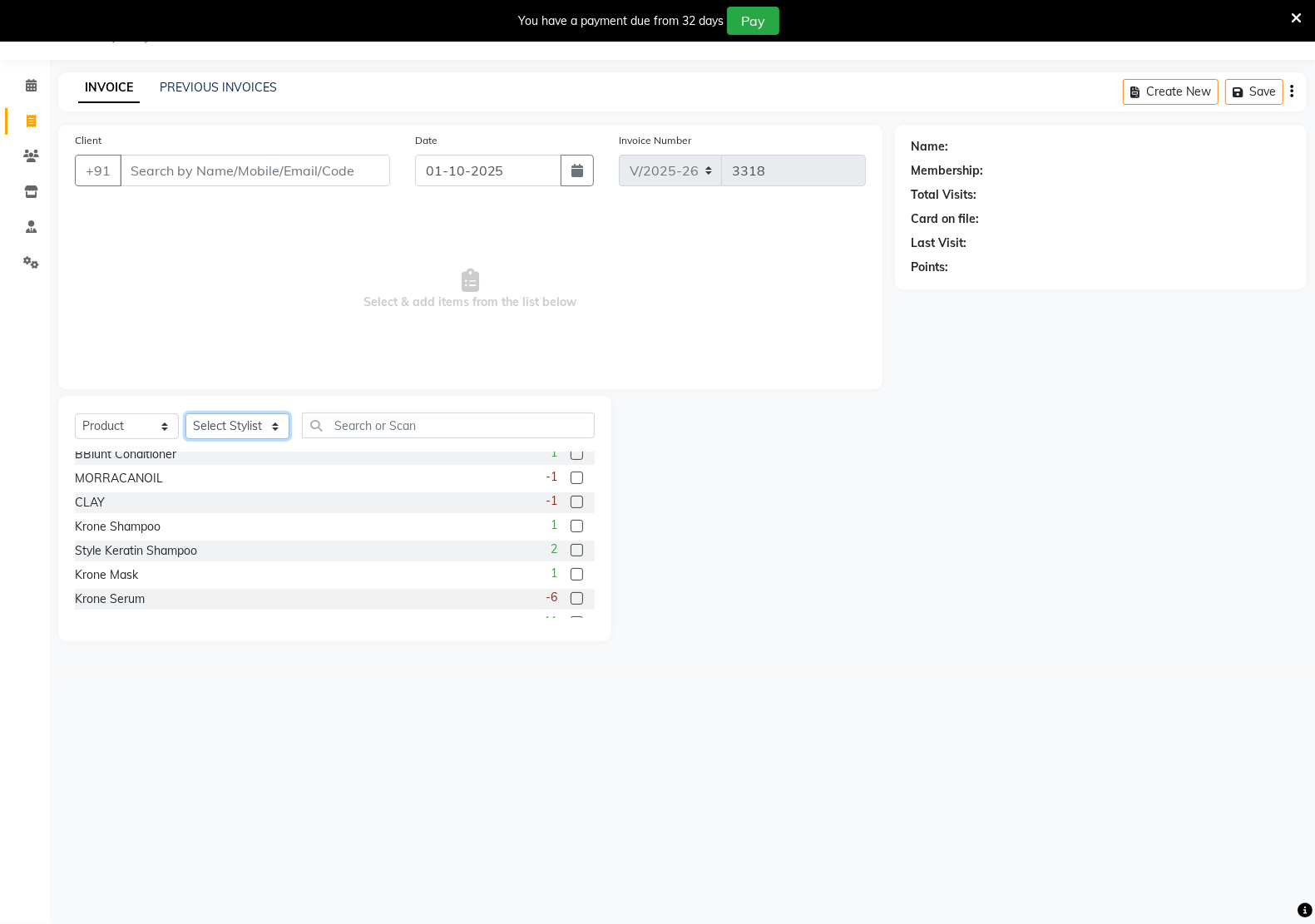
select select "88231"
click at [186, 413] on select "Select Stylist [PERSON_NAME] Hidayat [PERSON_NAME] Manager [PERSON_NAME] [PERSO…" at bounding box center [238, 426] width 104 height 26
click at [129, 553] on div "Style Keratin Shampoo" at bounding box center [136, 551] width 122 height 17
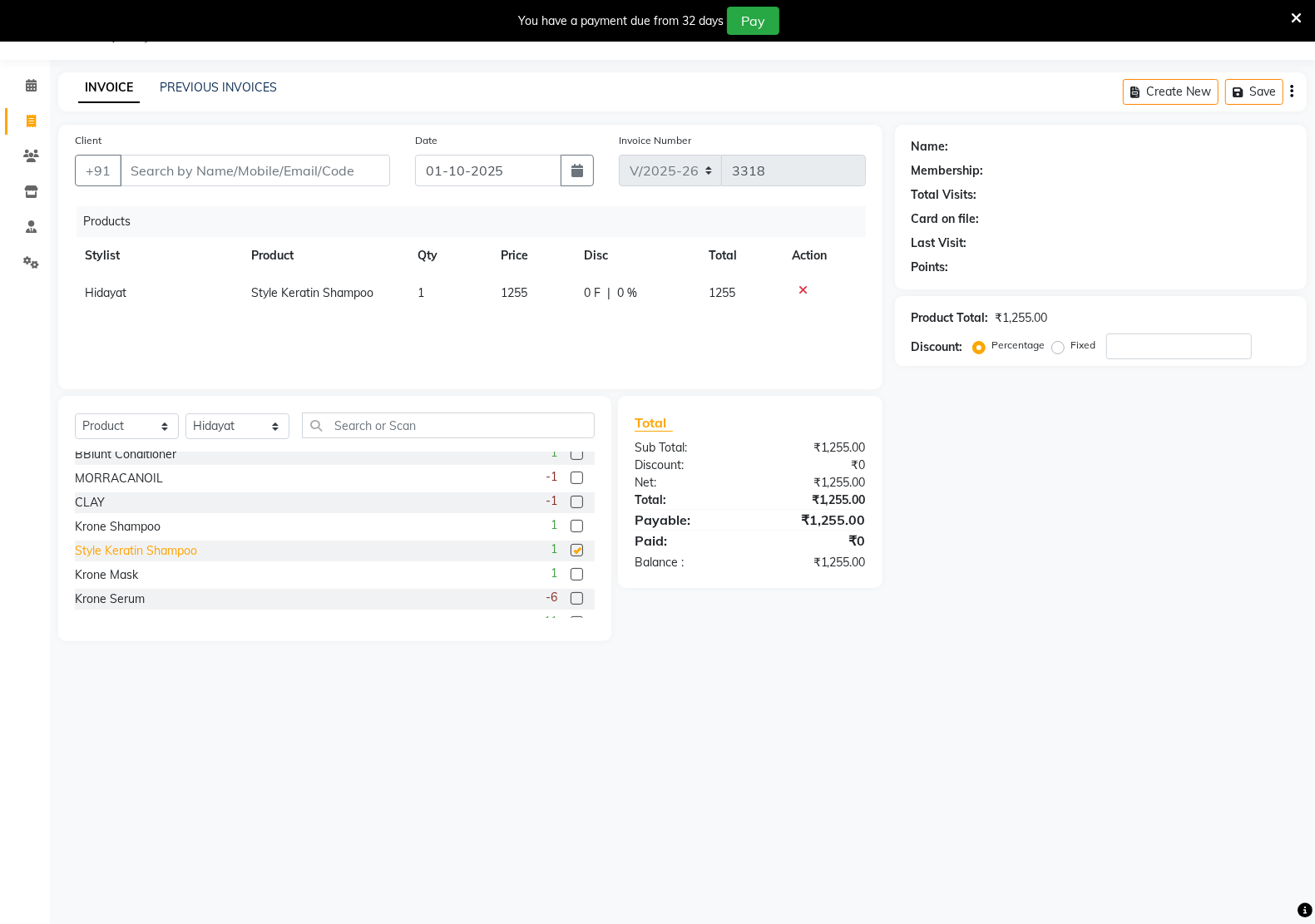
checkbox input "false"
click at [802, 285] on icon at bounding box center [803, 290] width 9 height 11
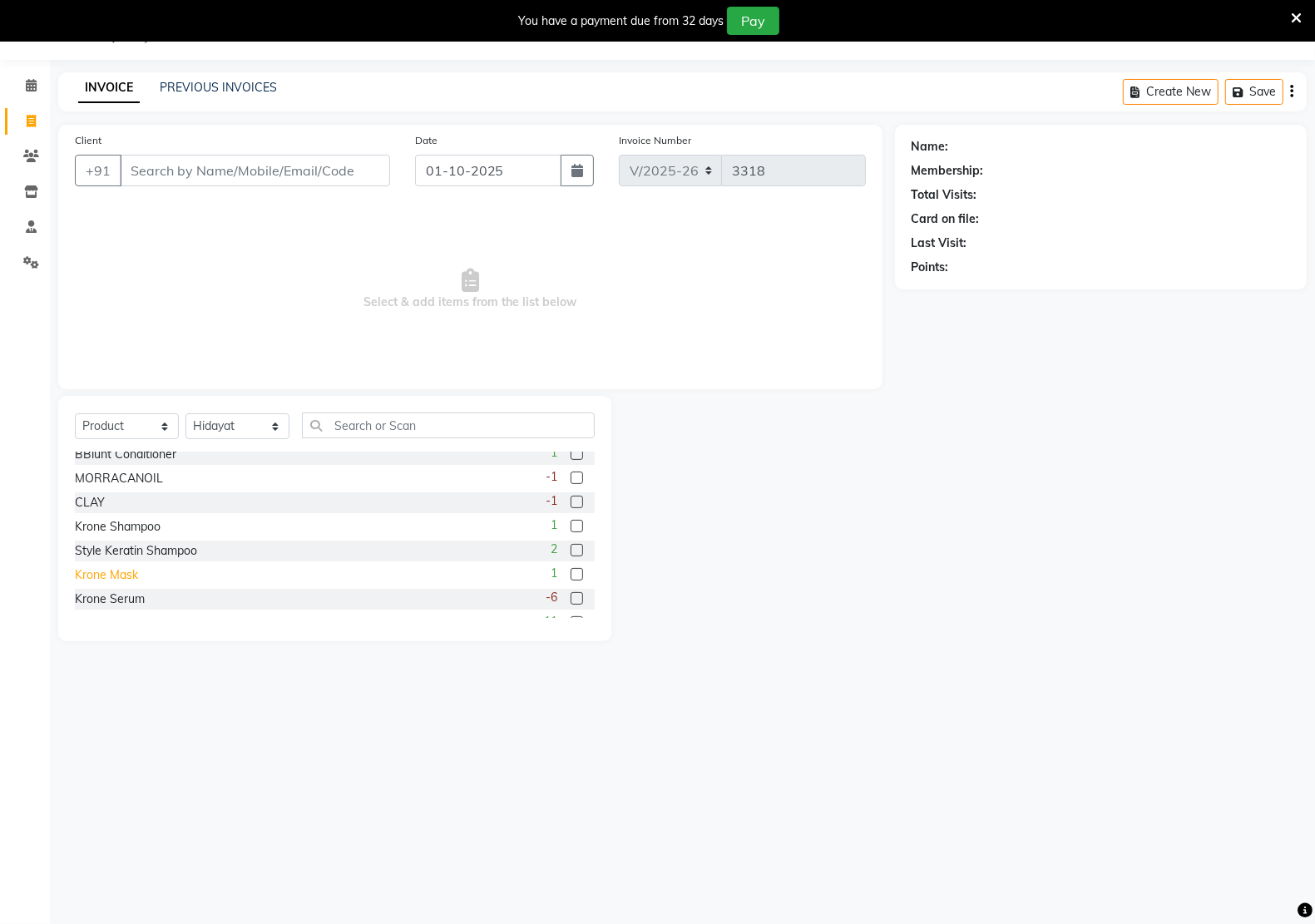
click at [125, 574] on div "Krone Mask" at bounding box center [106, 574] width 64 height 17
checkbox input "false"
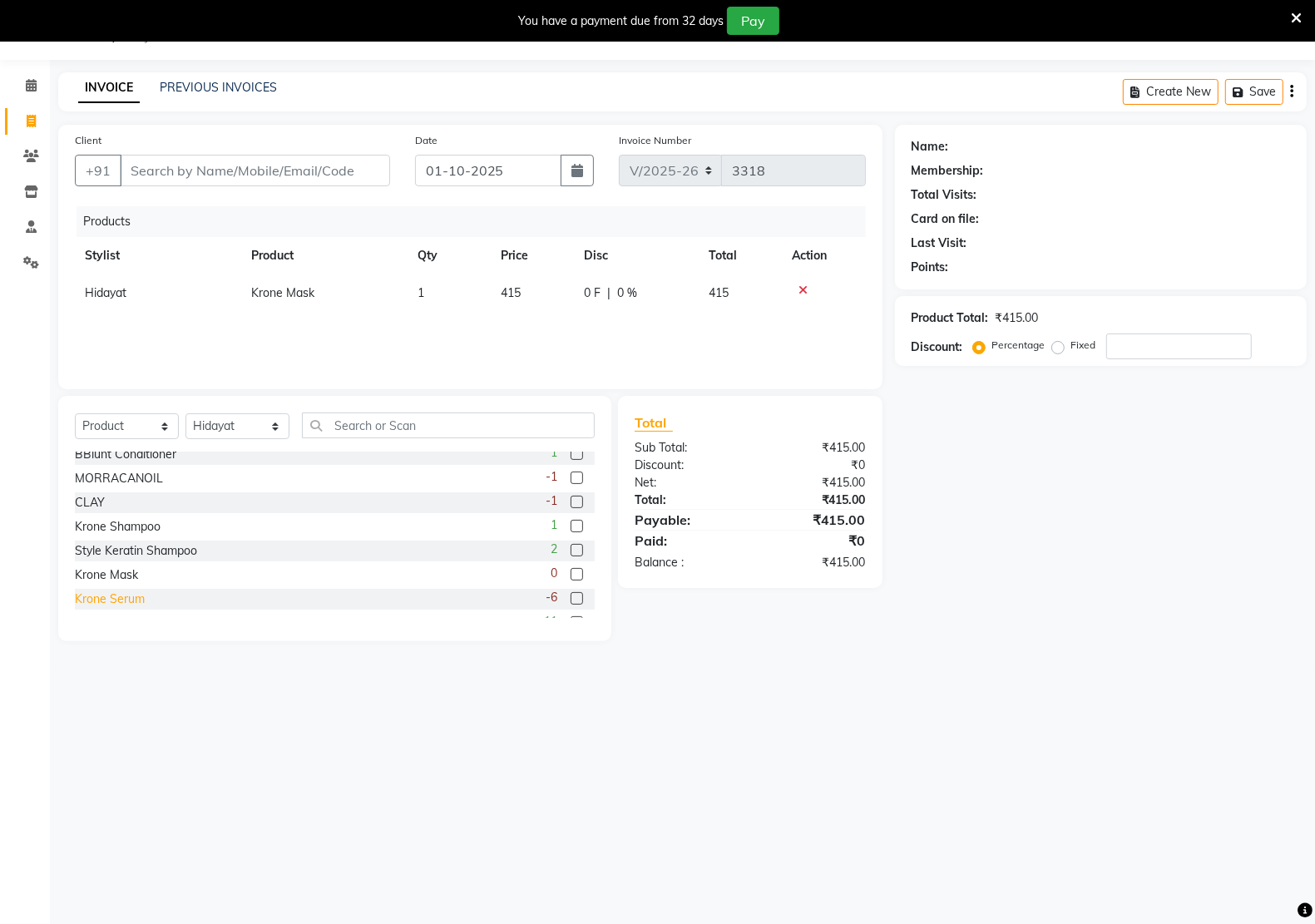
click at [121, 597] on div "Krone Serum" at bounding box center [110, 599] width 70 height 17
checkbox input "false"
click at [133, 533] on div "Krone Shampoo" at bounding box center [118, 526] width 85 height 17
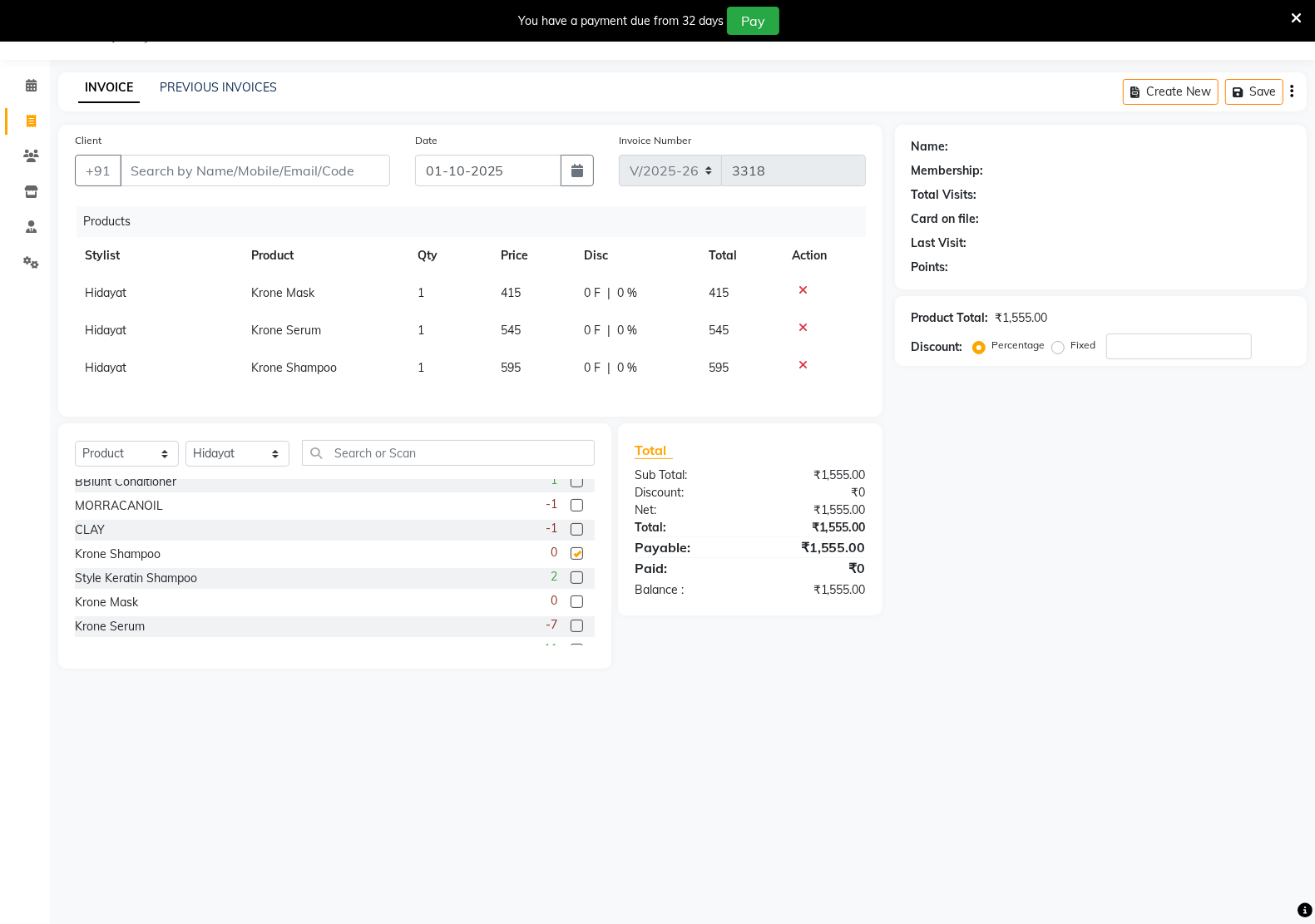
checkbox input "false"
click at [799, 287] on icon at bounding box center [803, 290] width 9 height 11
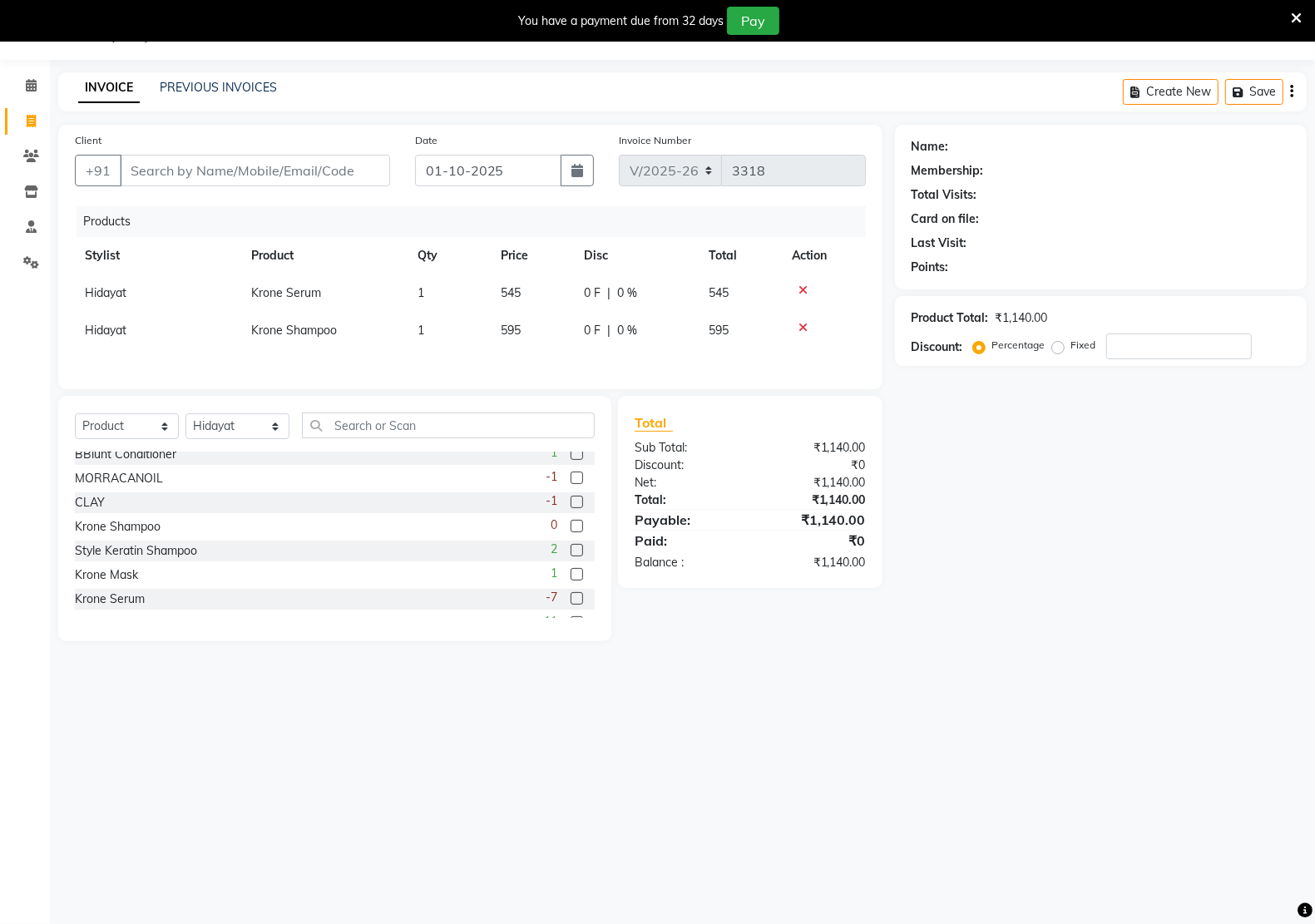
click at [804, 292] on icon at bounding box center [803, 290] width 9 height 11
click at [801, 284] on icon at bounding box center [803, 290] width 9 height 11
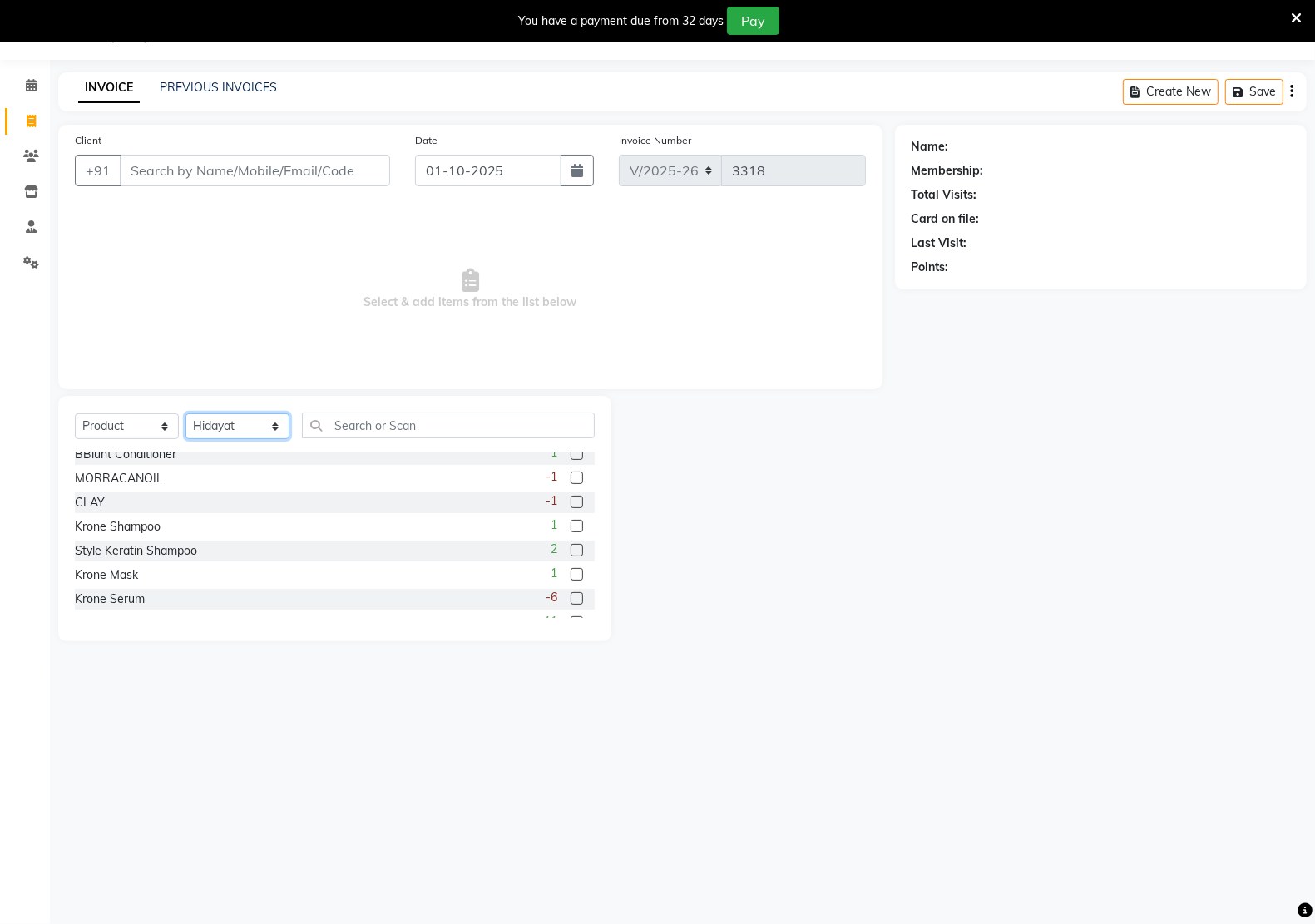
click at [234, 430] on select "Select Stylist [PERSON_NAME] Hidayat [PERSON_NAME] Manager [PERSON_NAME] [PERSO…" at bounding box center [238, 426] width 104 height 26
select select
click at [186, 413] on select "Select Stylist [PERSON_NAME] Hidayat [PERSON_NAME] Manager [PERSON_NAME] [PERSO…" at bounding box center [238, 426] width 104 height 26
click at [125, 426] on select "Select Service Product Membership Package Voucher Prepaid Gift Card" at bounding box center [127, 426] width 104 height 26
select select "service"
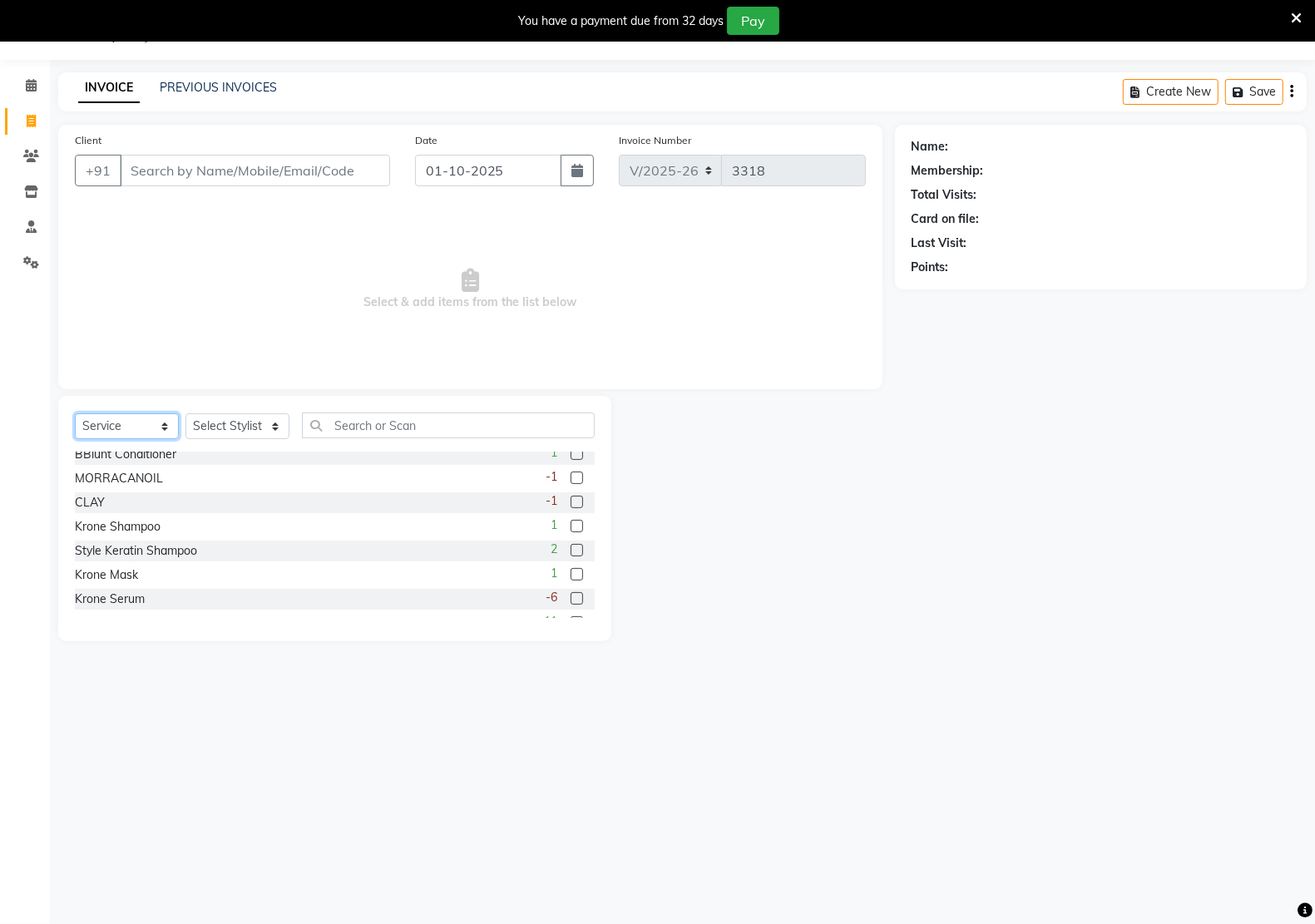
click at [75, 413] on select "Select Service Product Membership Package Voucher Prepaid Gift Card" at bounding box center [127, 426] width 104 height 26
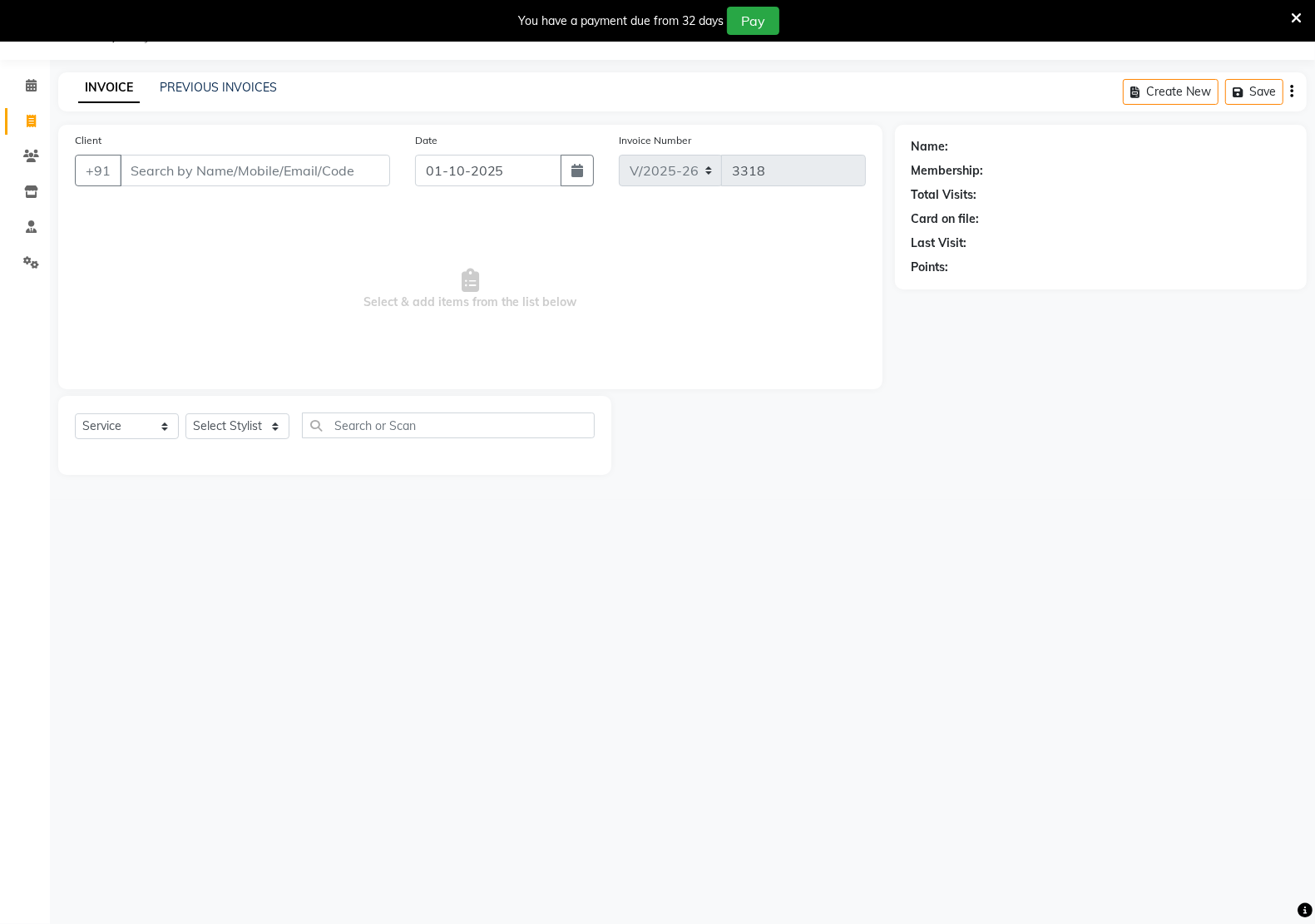
click at [869, 486] on main "INVOICE PREVIOUS INVOICES Create New Save Client +91 Date 01-10-2025 Invoice Nu…" at bounding box center [683, 285] width 1265 height 427
click at [222, 77] on div "INVOICE PREVIOUS INVOICES Create New Save" at bounding box center [682, 91] width 1249 height 39
click at [264, 83] on link "PREVIOUS INVOICES" at bounding box center [218, 87] width 118 height 15
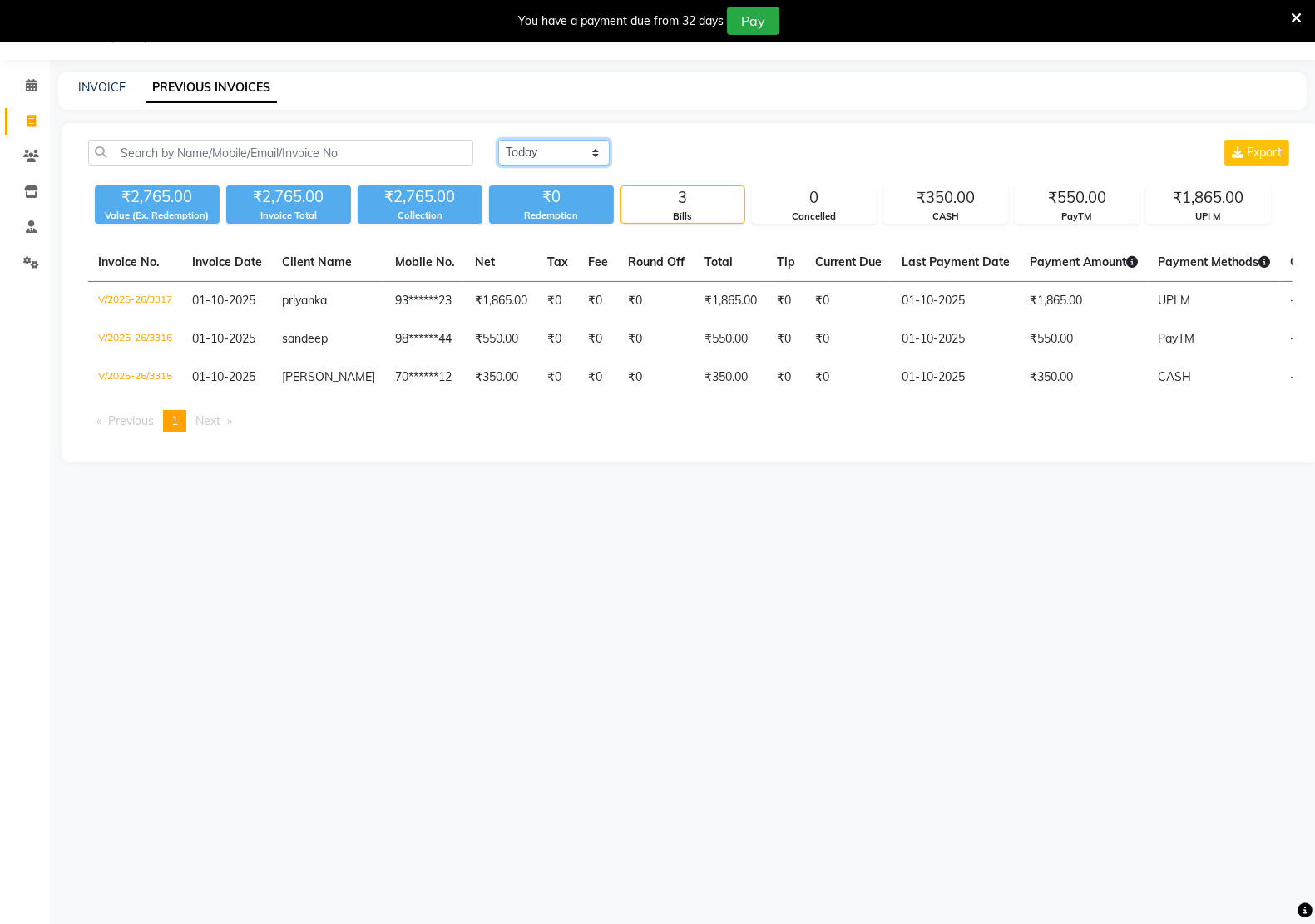
click at [593, 154] on select "Today Yesterday Custom Range" at bounding box center [554, 152] width 112 height 26
click at [762, 118] on main "INVOICE PREVIOUS INVOICES Today Yesterday Custom Range Export ₹2,765.00 Value (…" at bounding box center [683, 280] width 1265 height 415
drag, startPoint x: 762, startPoint y: 118, endPoint x: 630, endPoint y: 231, distance: 173.8
drag, startPoint x: 630, startPoint y: 231, endPoint x: 572, endPoint y: 728, distance: 500.4
click at [572, 728] on div "08047224946 Select Location × Kreations Unisex Salon, Sector 22 Default Panel M…" at bounding box center [657, 462] width 1315 height 924
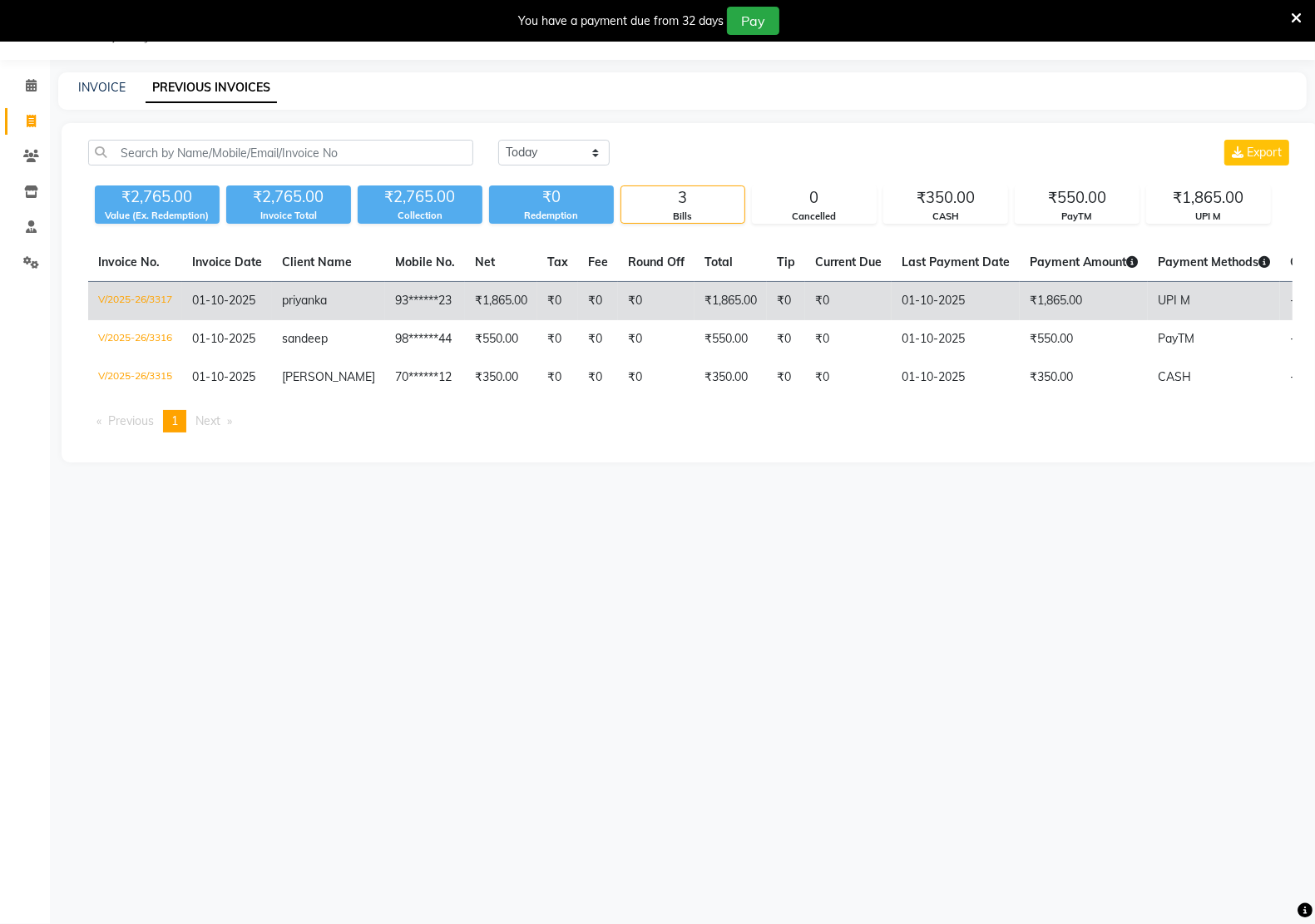
click at [491, 304] on td "₹1,865.00" at bounding box center [501, 300] width 72 height 39
click at [491, 296] on td "₹1,865.00" at bounding box center [501, 300] width 72 height 39
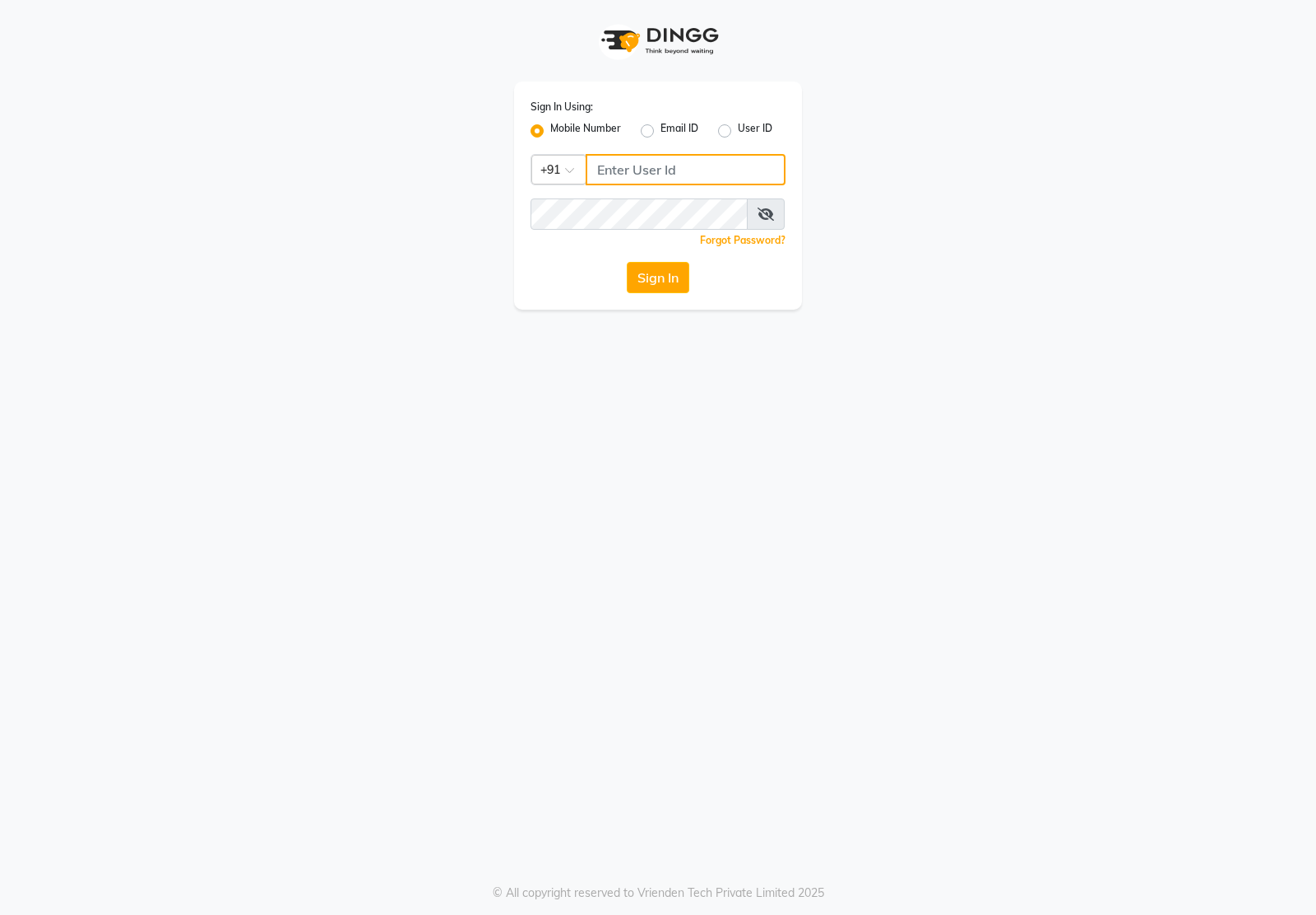
type input "7011915920"
click at [654, 278] on button "Sign In" at bounding box center [658, 277] width 63 height 31
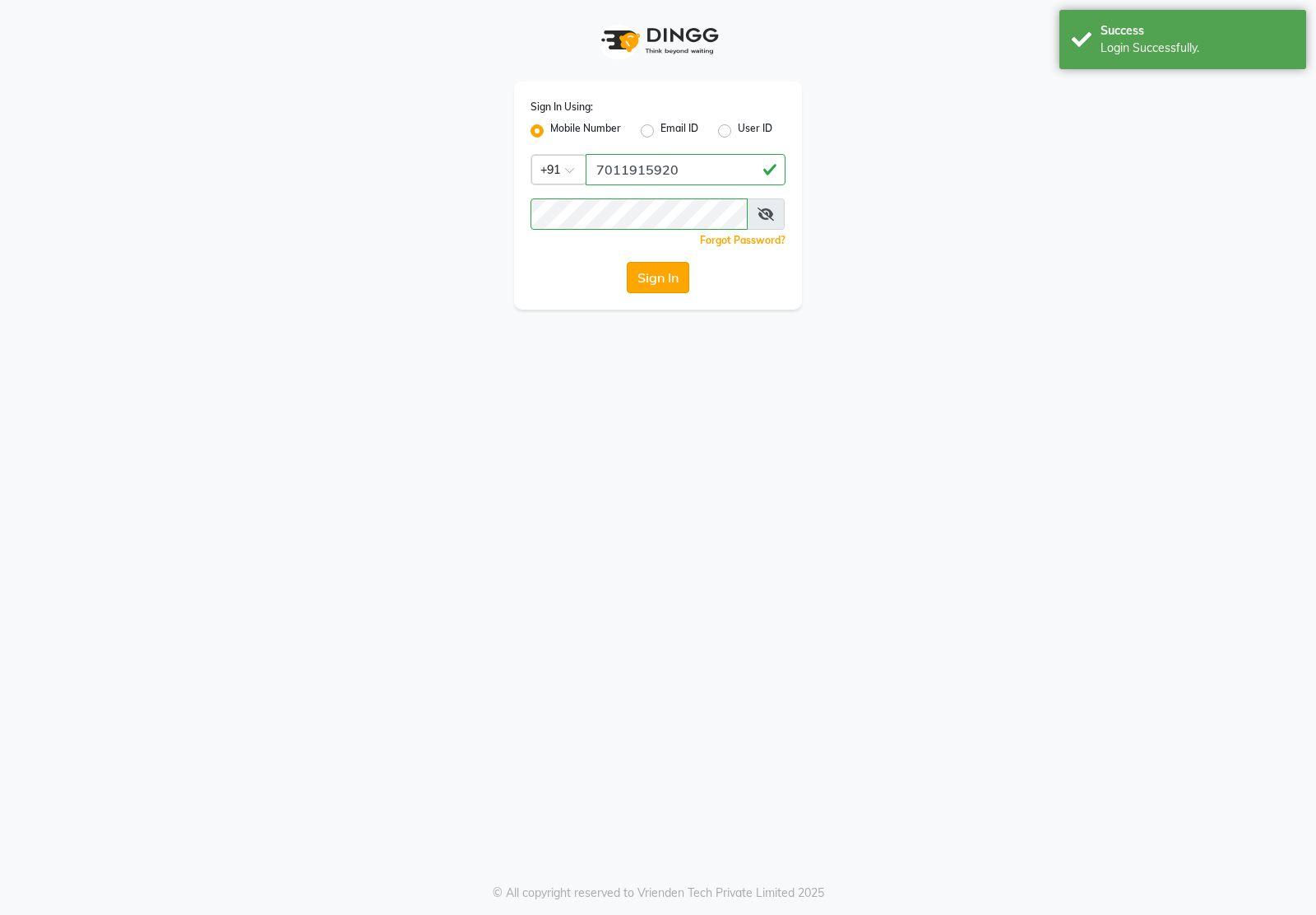
click at [631, 276] on button "Sign In" at bounding box center [658, 277] width 63 height 31
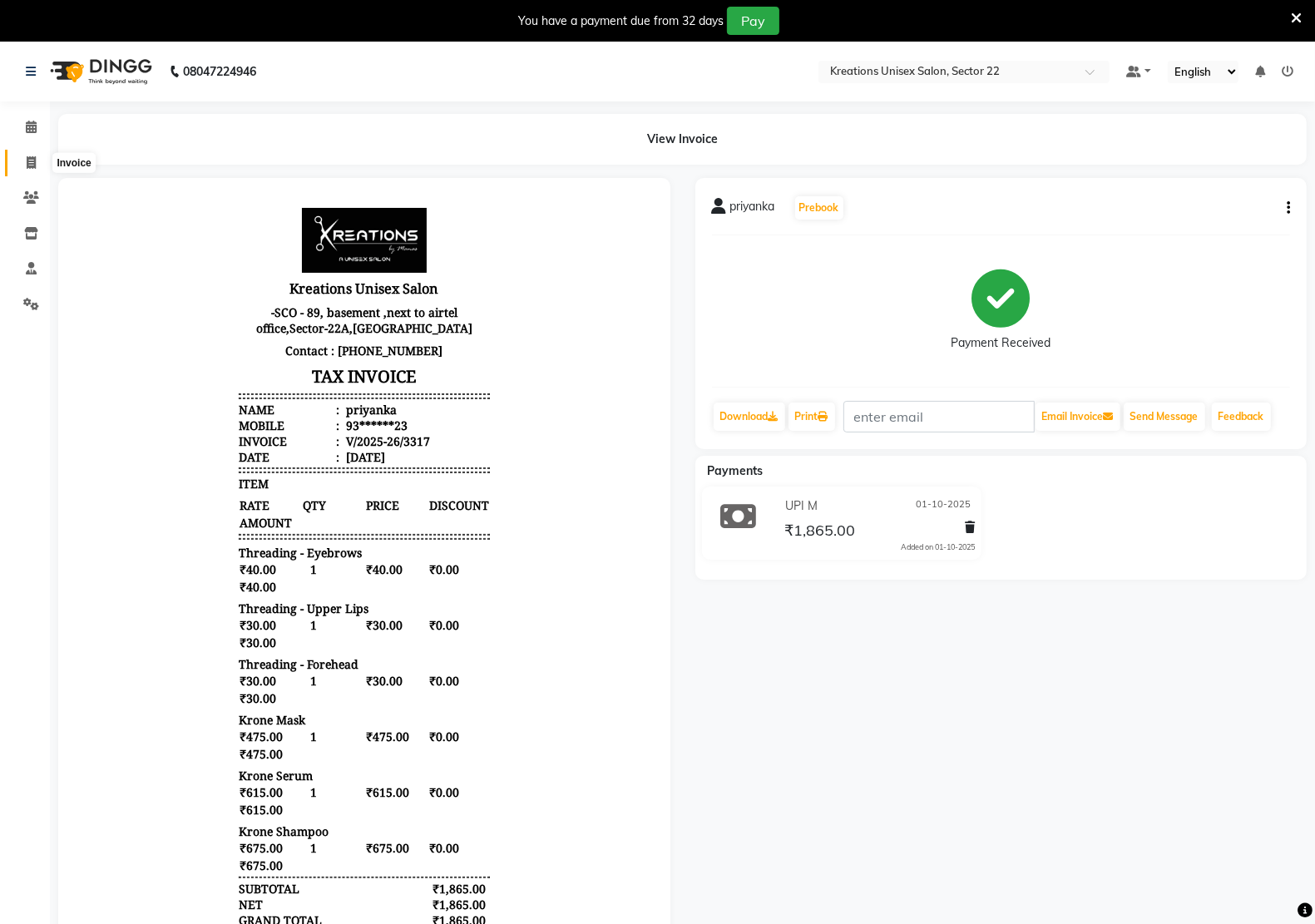
click at [29, 160] on icon at bounding box center [31, 162] width 9 height 12
select select "service"
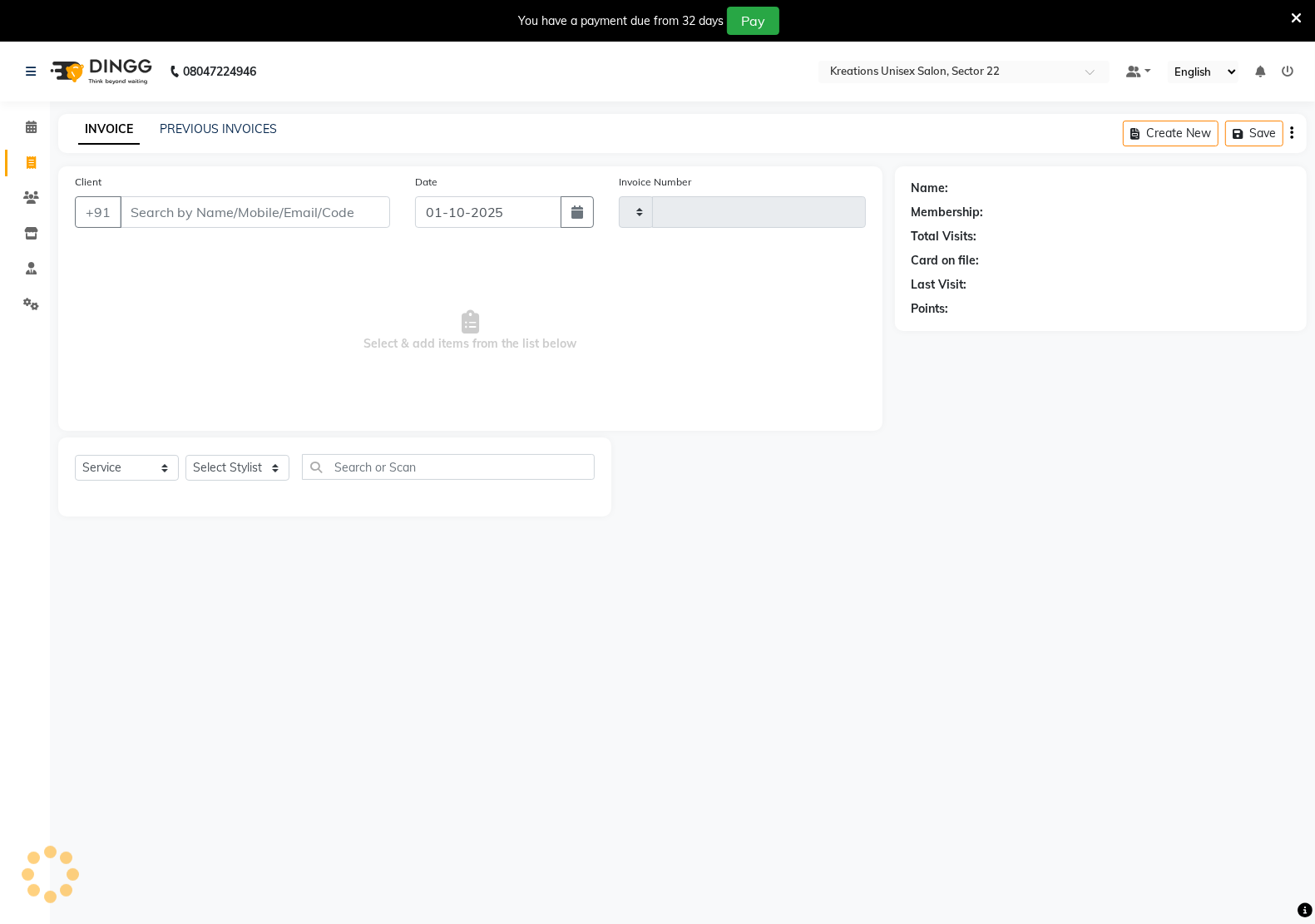
scroll to position [42, 0]
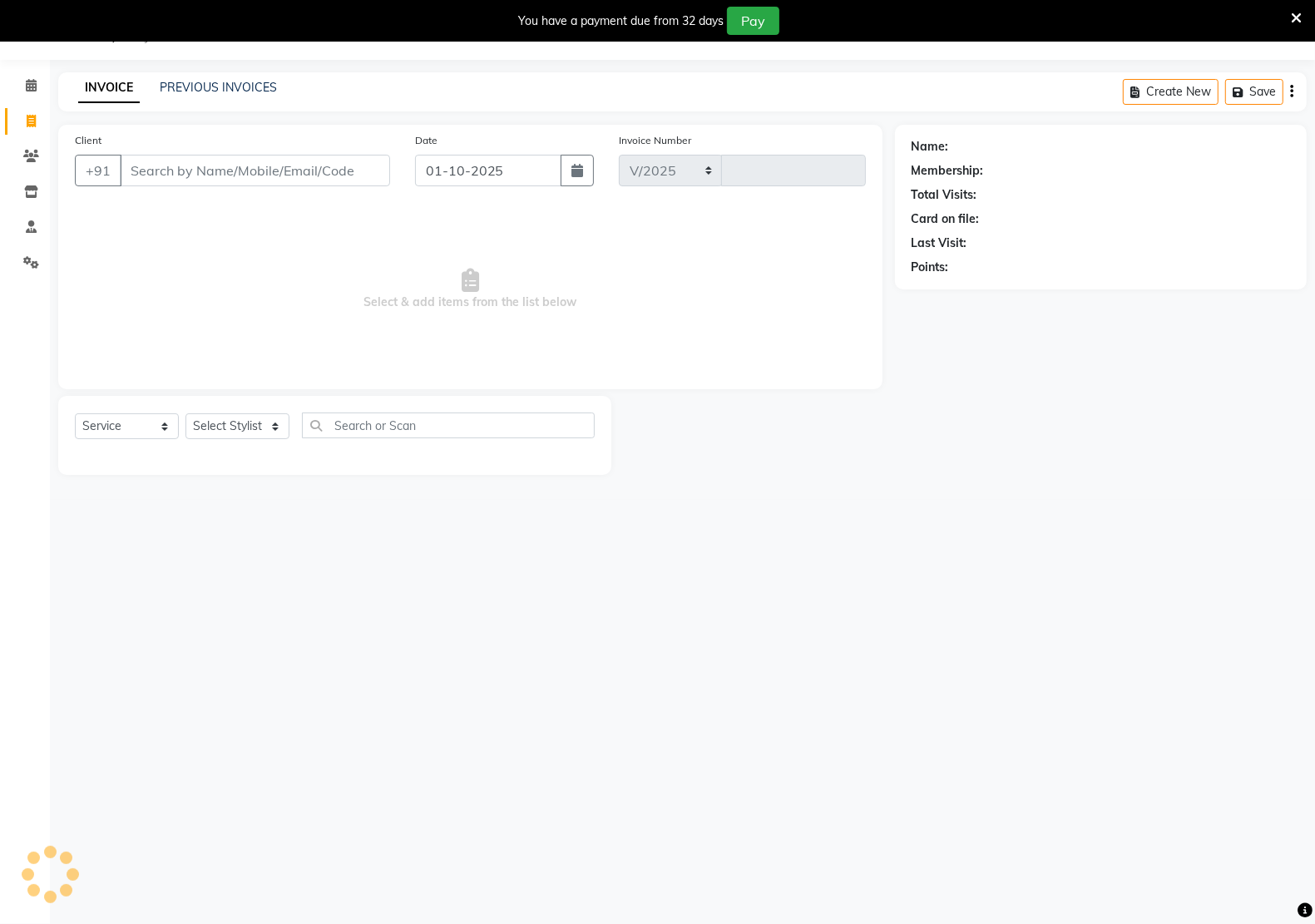
select select "6170"
type input "3318"
click at [238, 175] on input "Client" at bounding box center [254, 170] width 270 height 31
type input "8546030257"
click at [362, 169] on span "Add Client" at bounding box center [347, 171] width 65 height 17
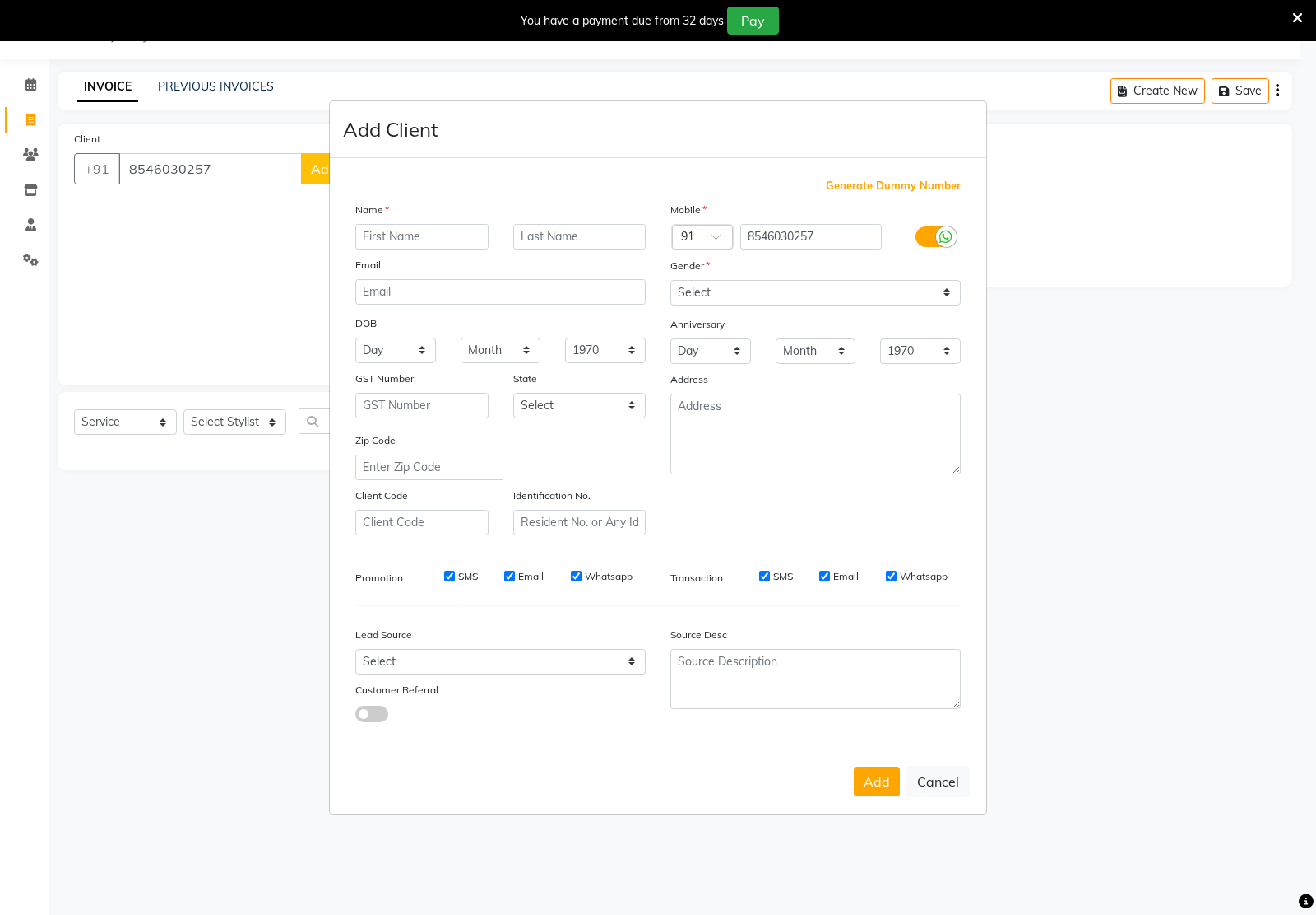
click at [413, 236] on input "text" at bounding box center [422, 236] width 133 height 25
type input "yashife"
click at [700, 285] on select "Select [DEMOGRAPHIC_DATA] [DEMOGRAPHIC_DATA] Other Prefer Not To Say" at bounding box center [816, 292] width 291 height 25
select select "[DEMOGRAPHIC_DATA]"
click at [671, 282] on select "Select [DEMOGRAPHIC_DATA] [DEMOGRAPHIC_DATA] Other Prefer Not To Say" at bounding box center [816, 292] width 291 height 25
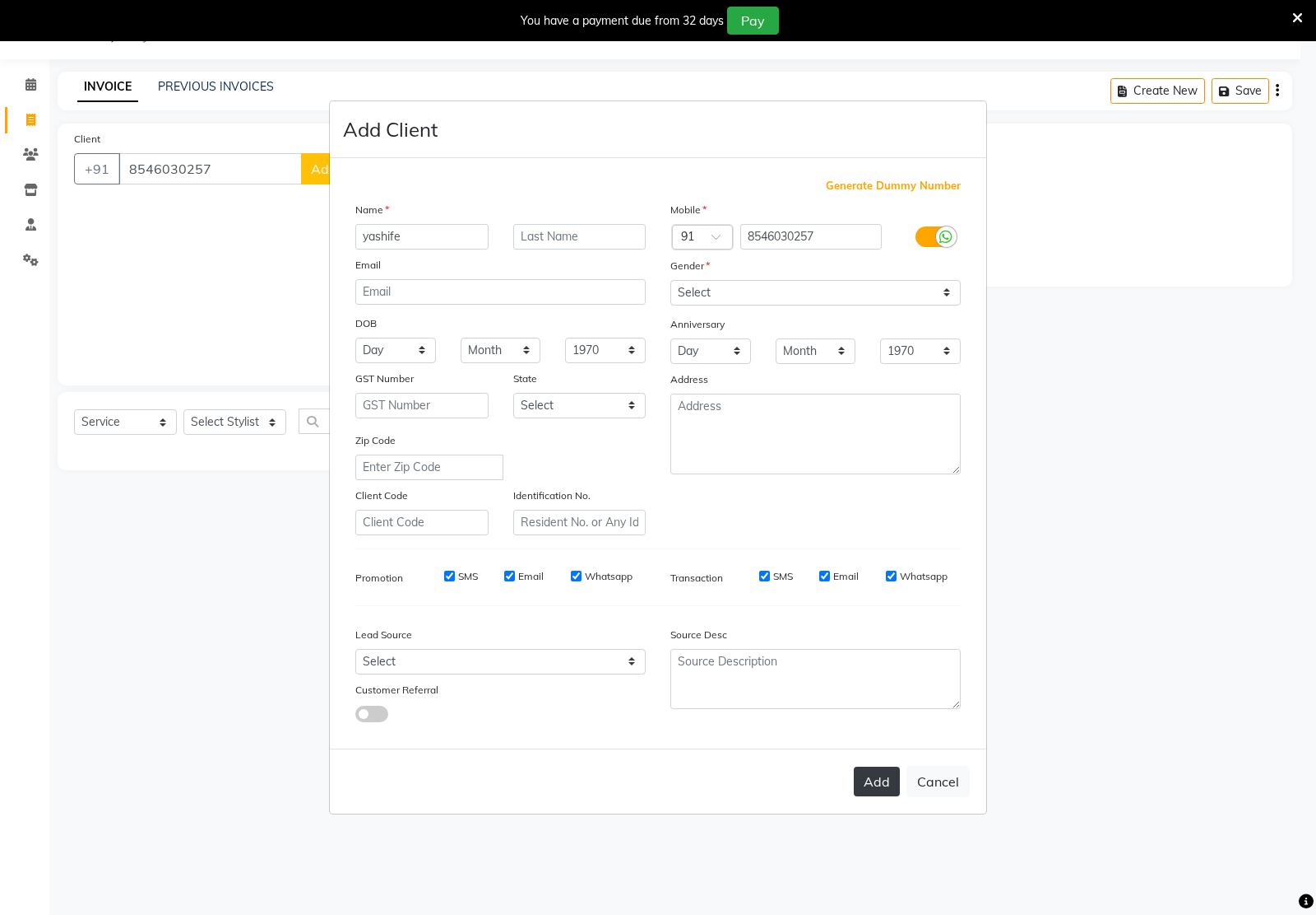
drag, startPoint x: 883, startPoint y: 781, endPoint x: 849, endPoint y: 862, distance: 87.8
click at [883, 782] on button "Add" at bounding box center [876, 782] width 46 height 30
type input "85******57"
select select
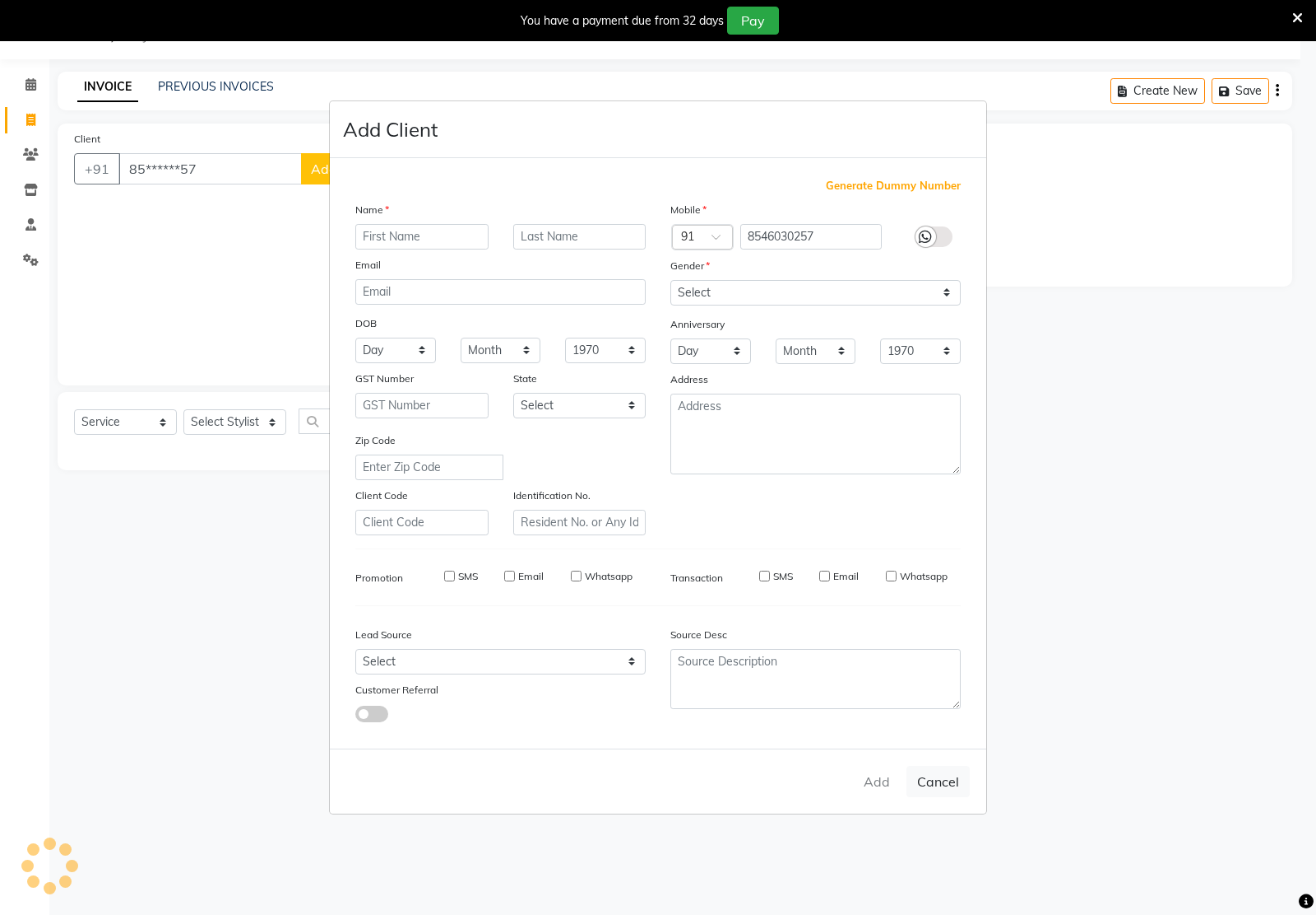
select select
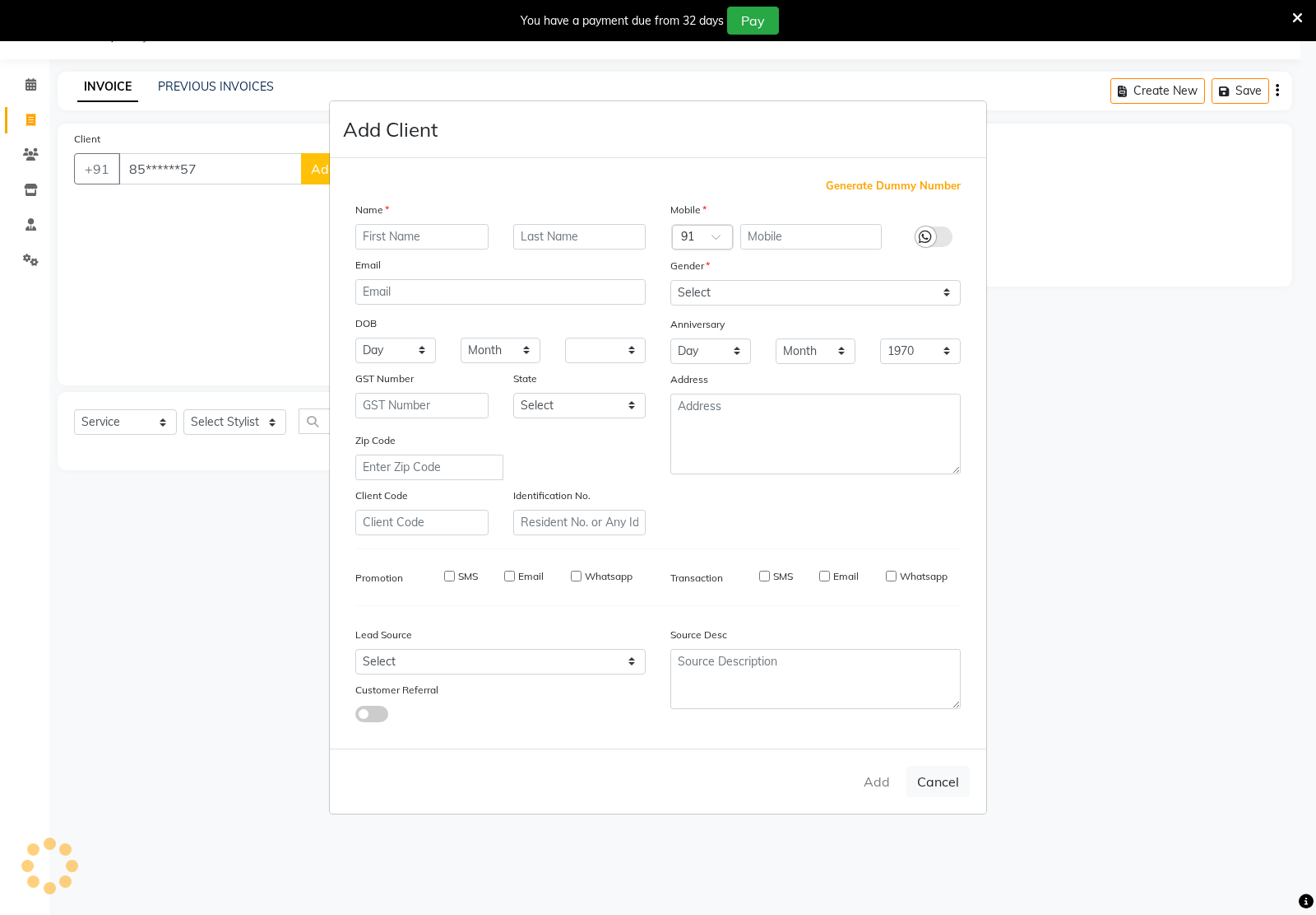
checkbox input "false"
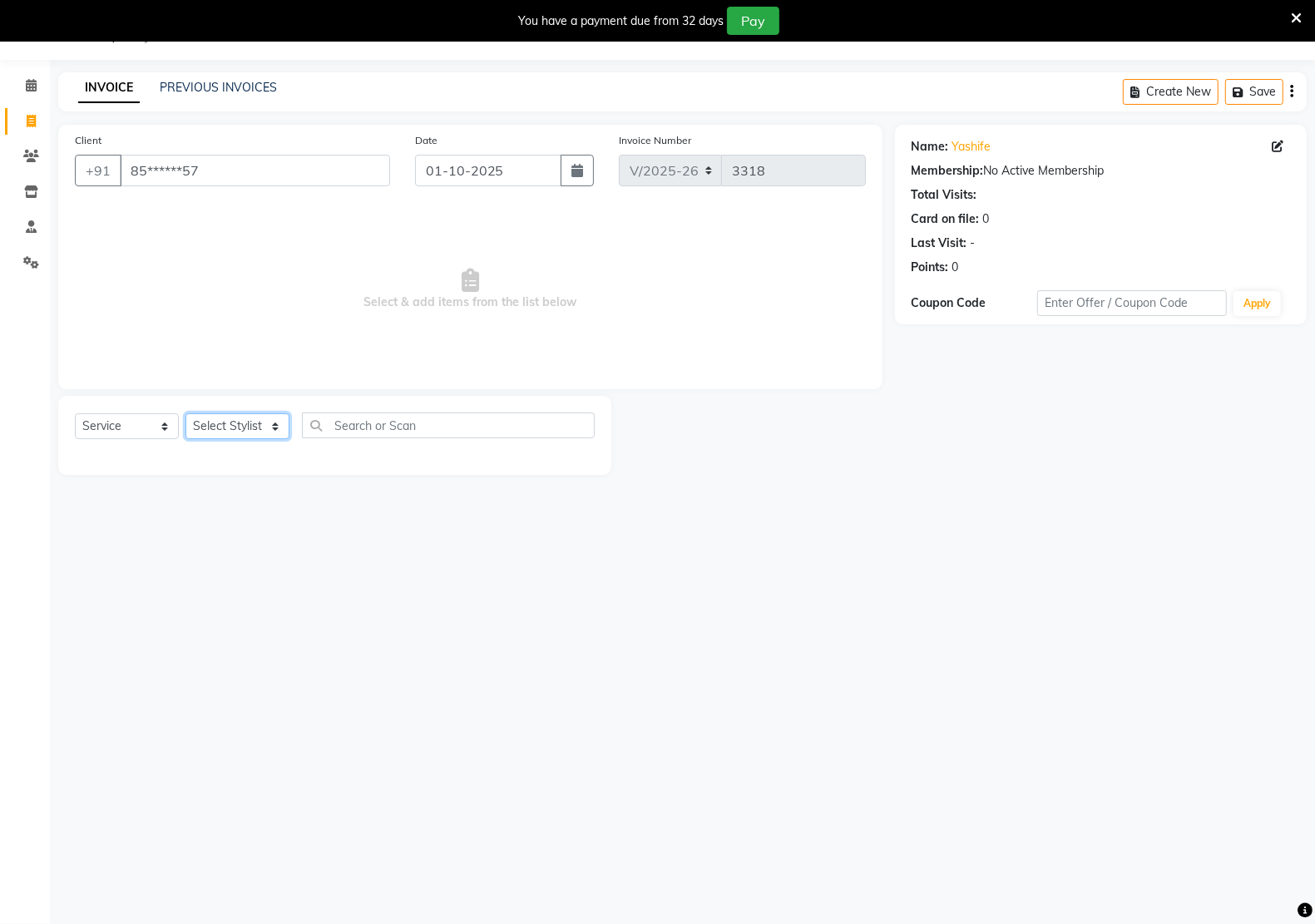
click at [200, 426] on select "Select Stylist [PERSON_NAME] Hidayat [PERSON_NAME] Manager [PERSON_NAME] [PERSO…" at bounding box center [238, 426] width 104 height 26
select select "90993"
click at [186, 413] on select "Select Stylist [PERSON_NAME] Hidayat [PERSON_NAME] Manager [PERSON_NAME] [PERSO…" at bounding box center [238, 426] width 104 height 26
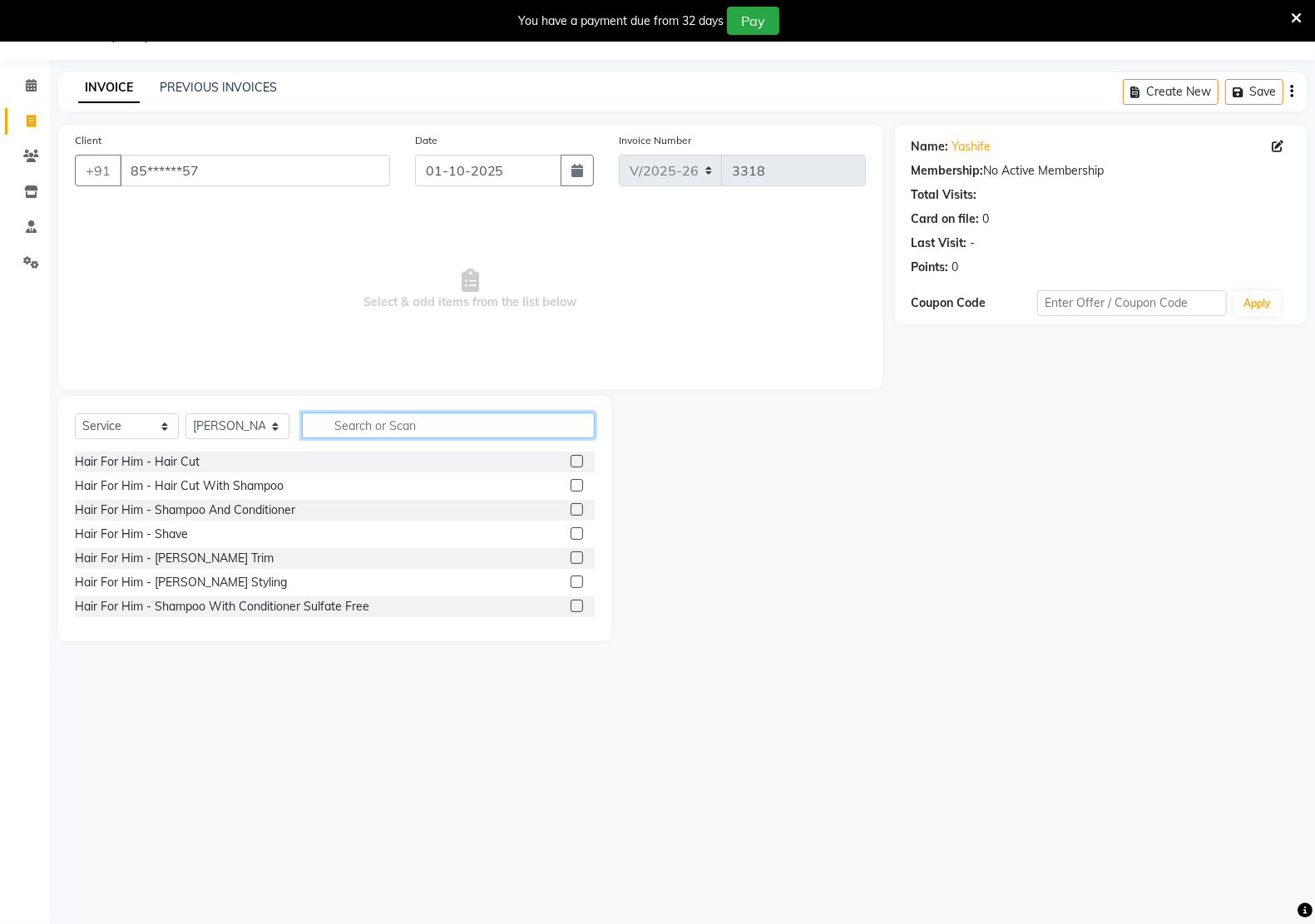
click at [342, 430] on input "text" at bounding box center [447, 425] width 293 height 26
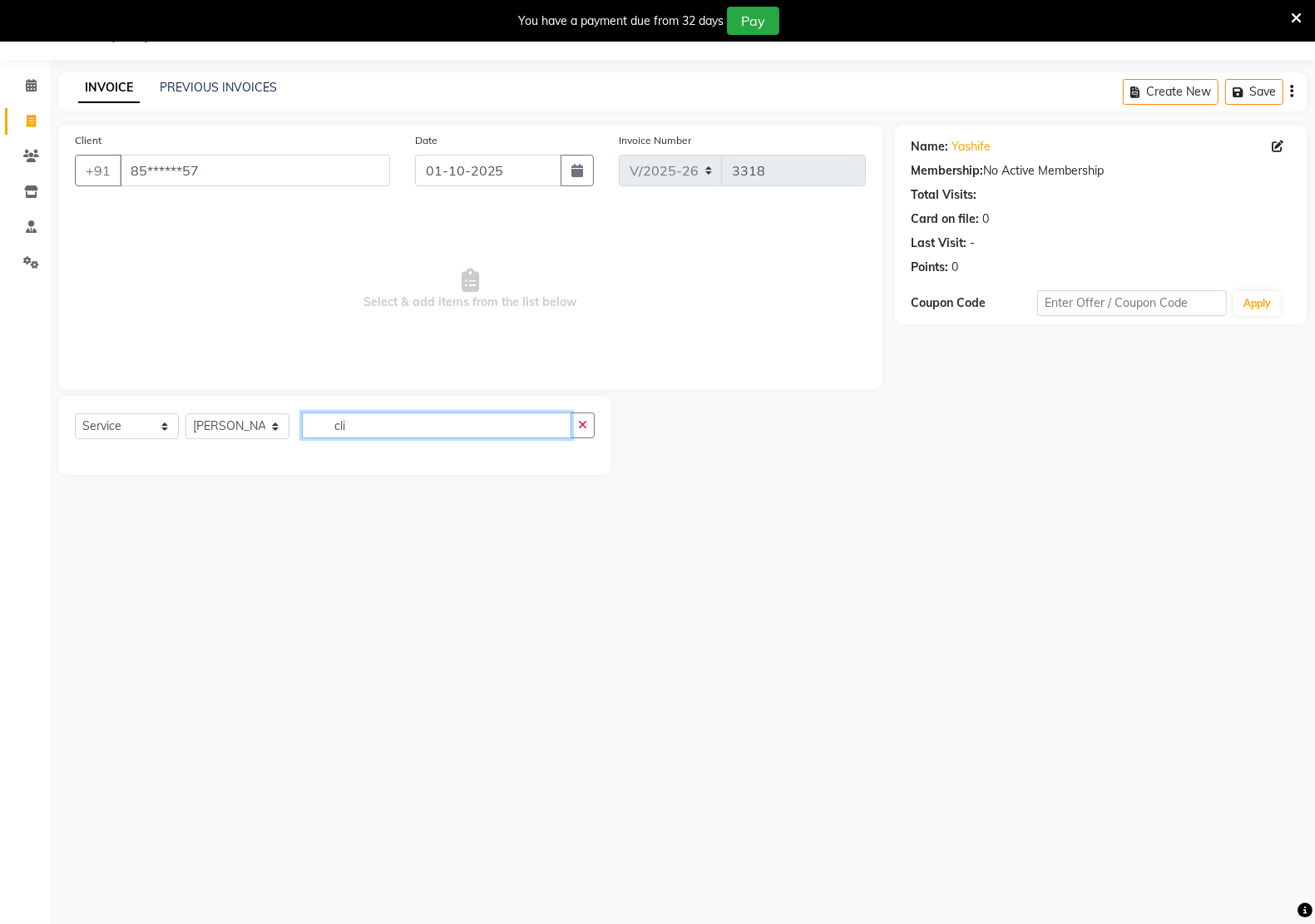
type input "cli"
click at [146, 430] on select "Select Service Product Membership Package Voucher Prepaid Gift Card" at bounding box center [127, 426] width 104 height 26
click at [75, 413] on select "Select Service Product Membership Package Voucher Prepaid Gift Card" at bounding box center [127, 426] width 104 height 26
click at [580, 422] on icon "button" at bounding box center [583, 425] width 9 height 11
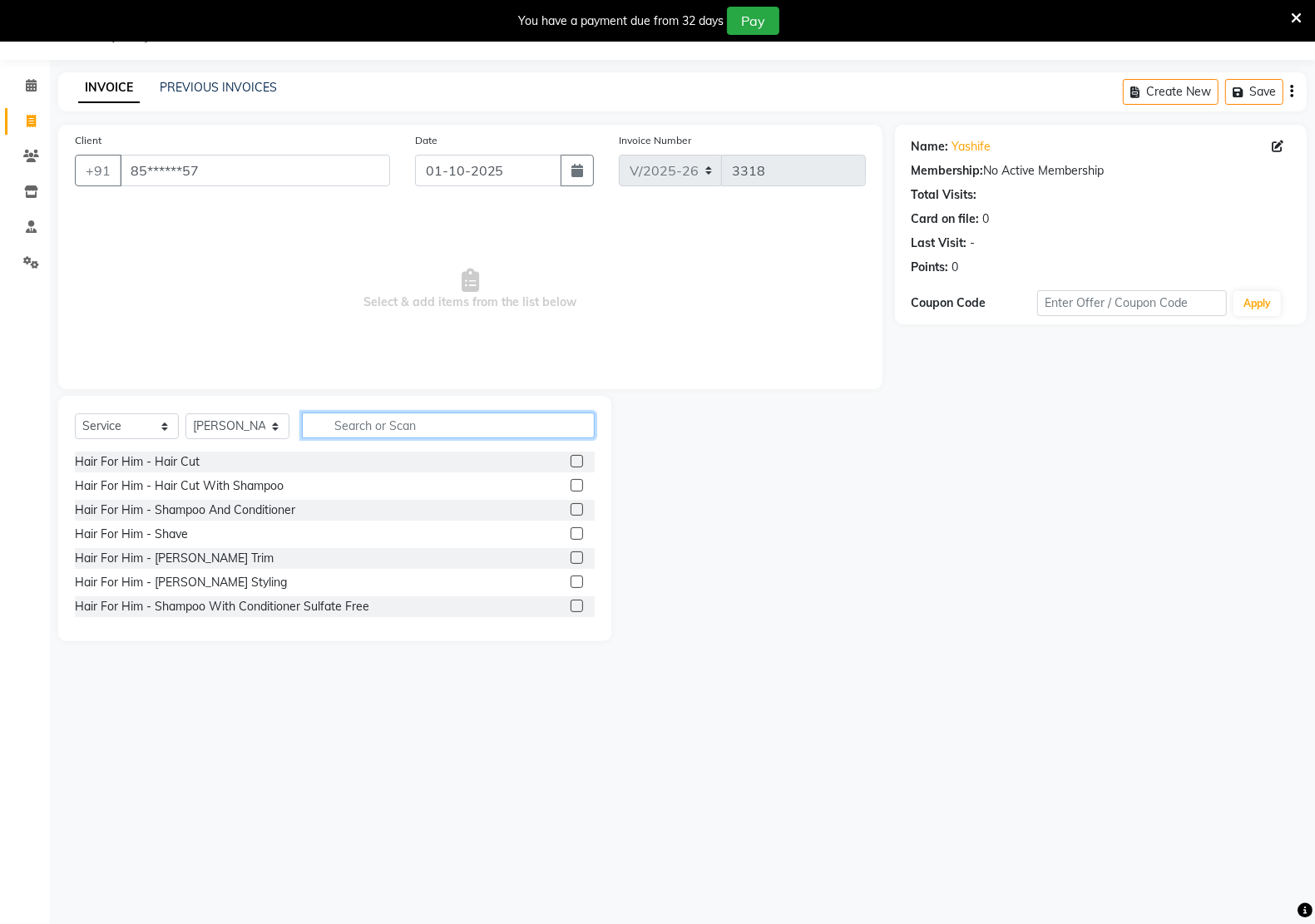
click at [343, 426] on input "text" at bounding box center [447, 425] width 293 height 26
type input "cl"
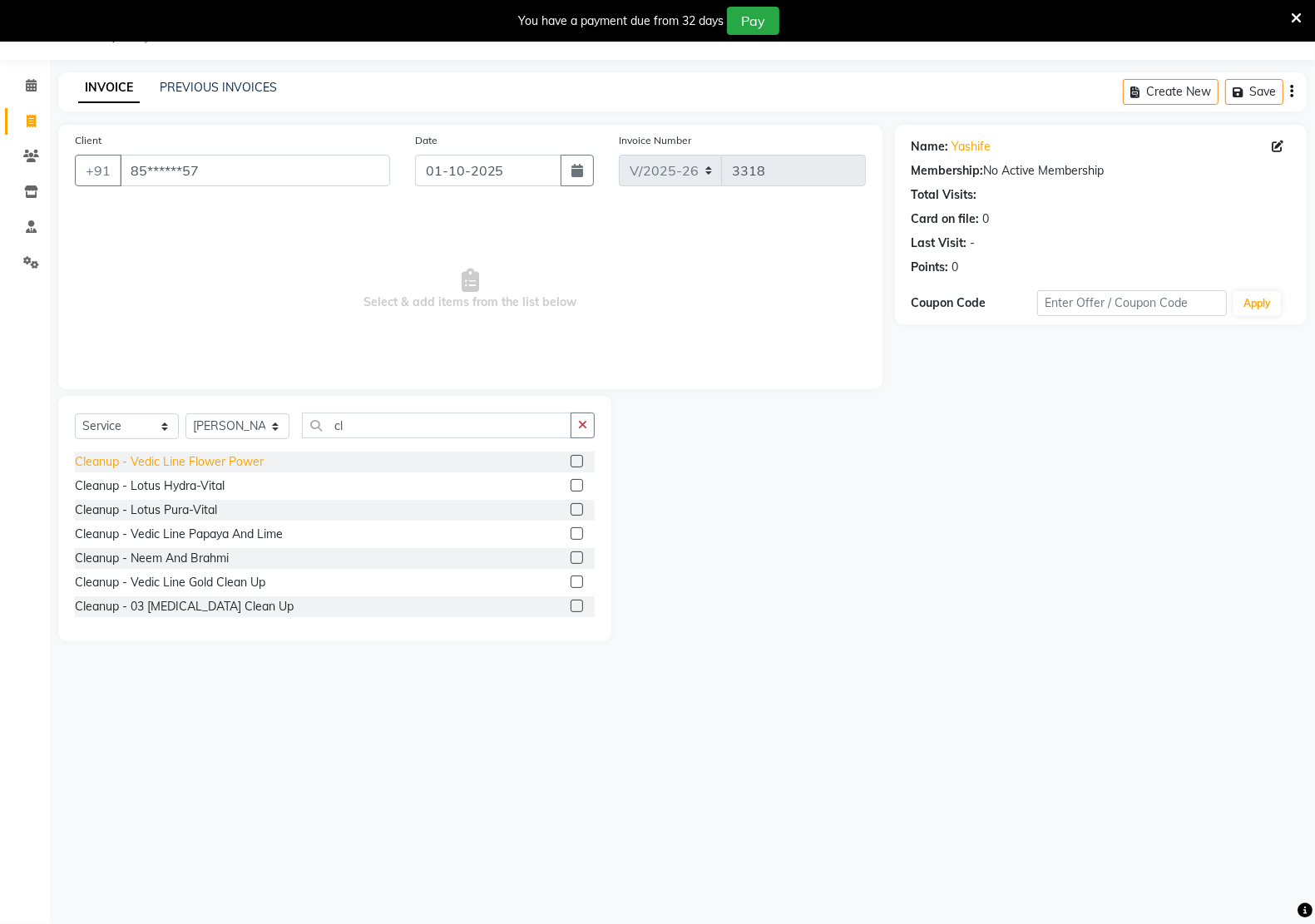
click at [144, 462] on div "Cleanup - Vedic Line Flower Power" at bounding box center [169, 462] width 189 height 17
checkbox input "false"
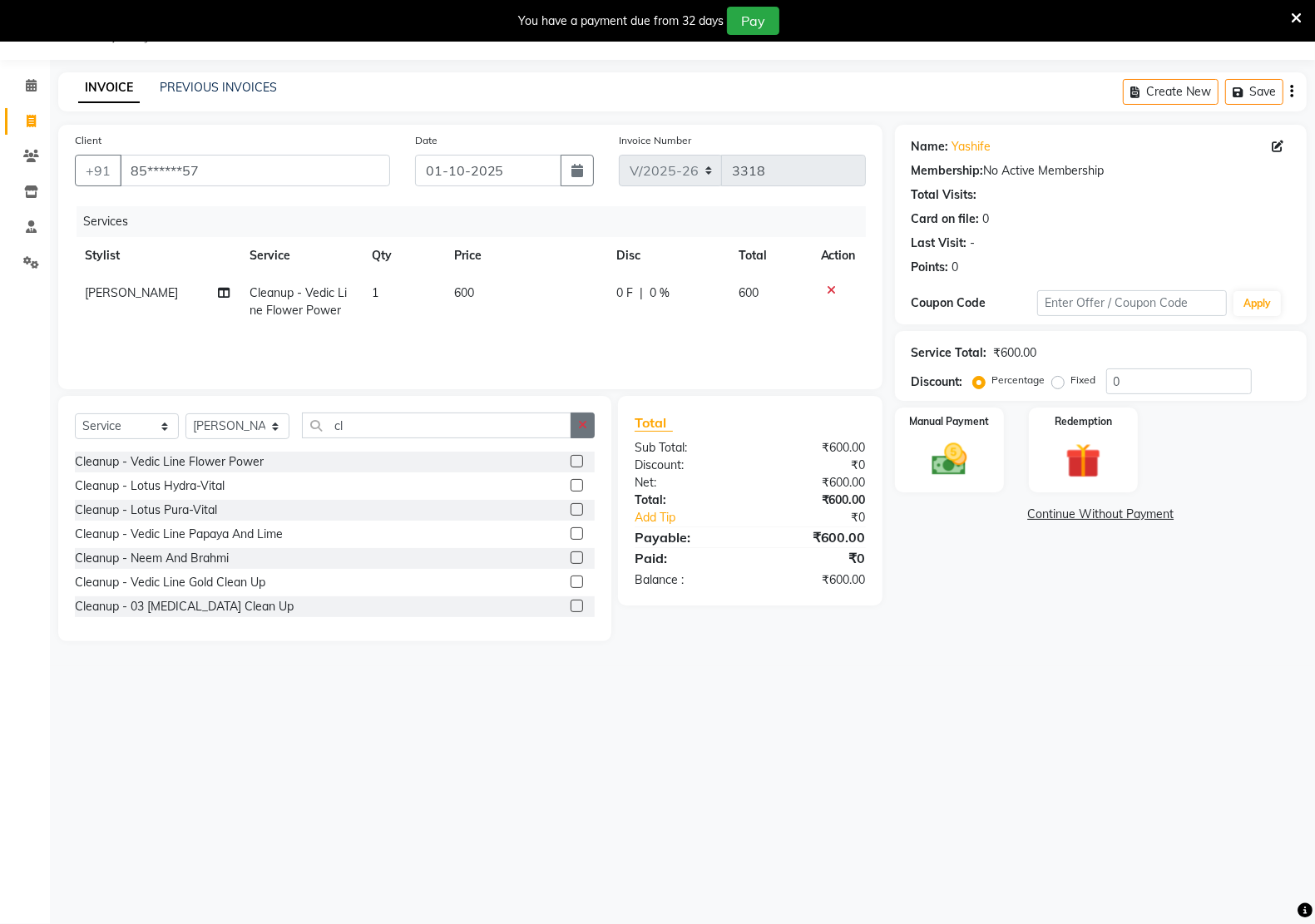
click at [579, 420] on icon "button" at bounding box center [583, 425] width 9 height 11
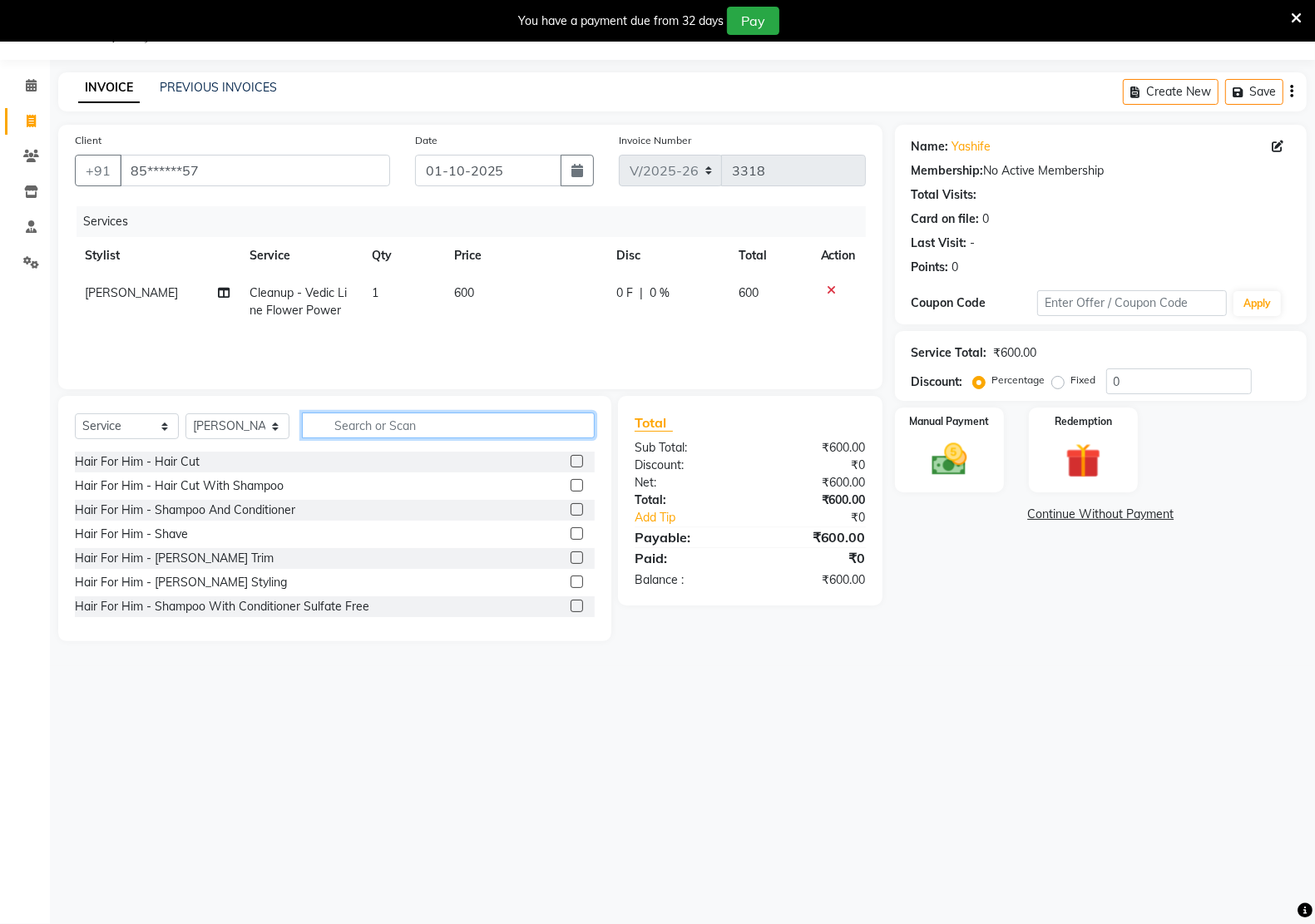
click at [322, 426] on input "text" at bounding box center [447, 425] width 293 height 26
click at [108, 463] on div "Hair For Him - Hair Cut" at bounding box center [137, 462] width 125 height 17
checkbox input "false"
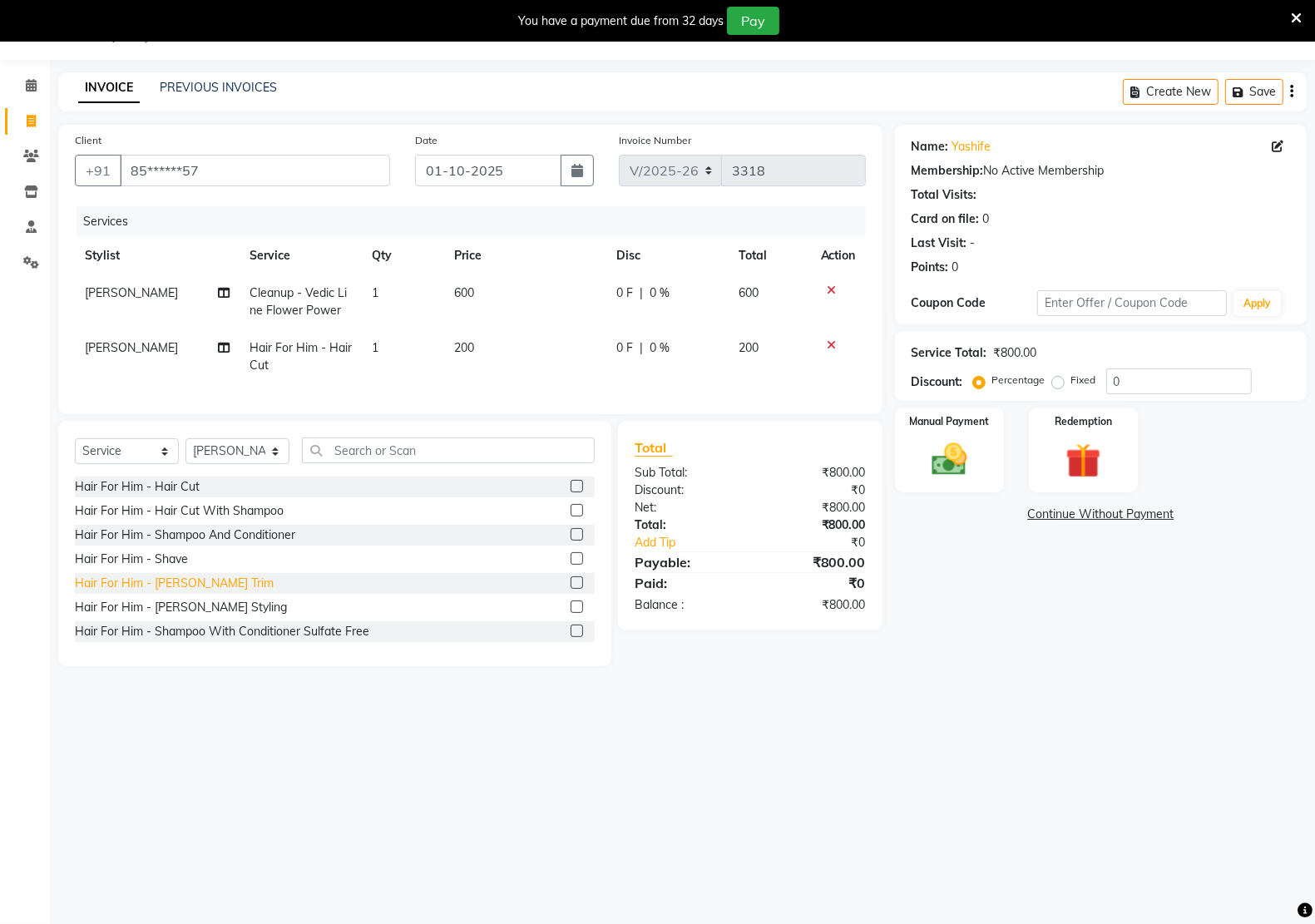
click at [163, 592] on div "Hair For Him - [PERSON_NAME] Trim" at bounding box center [174, 583] width 199 height 17
checkbox input "false"
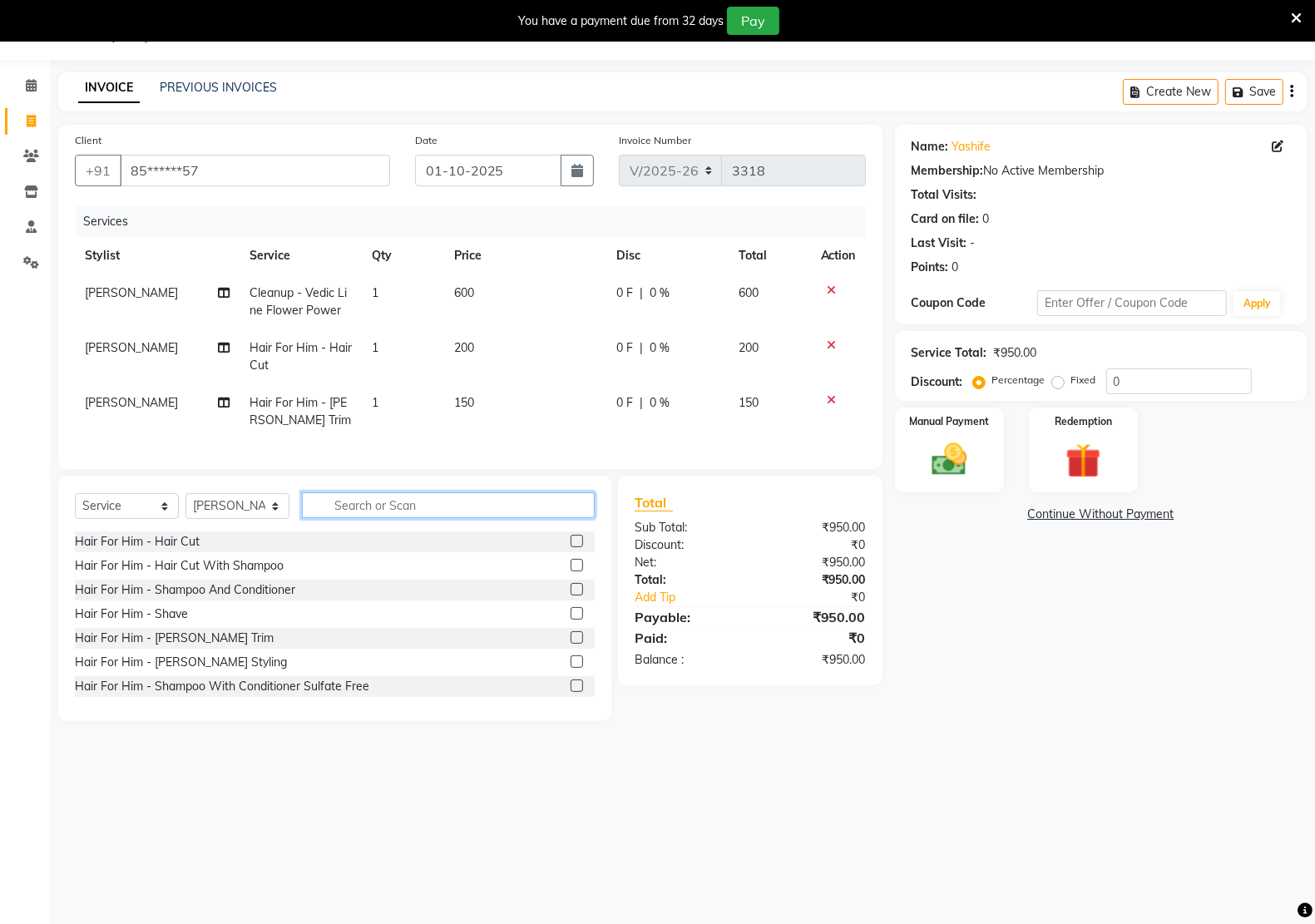
click at [421, 517] on input "text" at bounding box center [447, 504] width 293 height 26
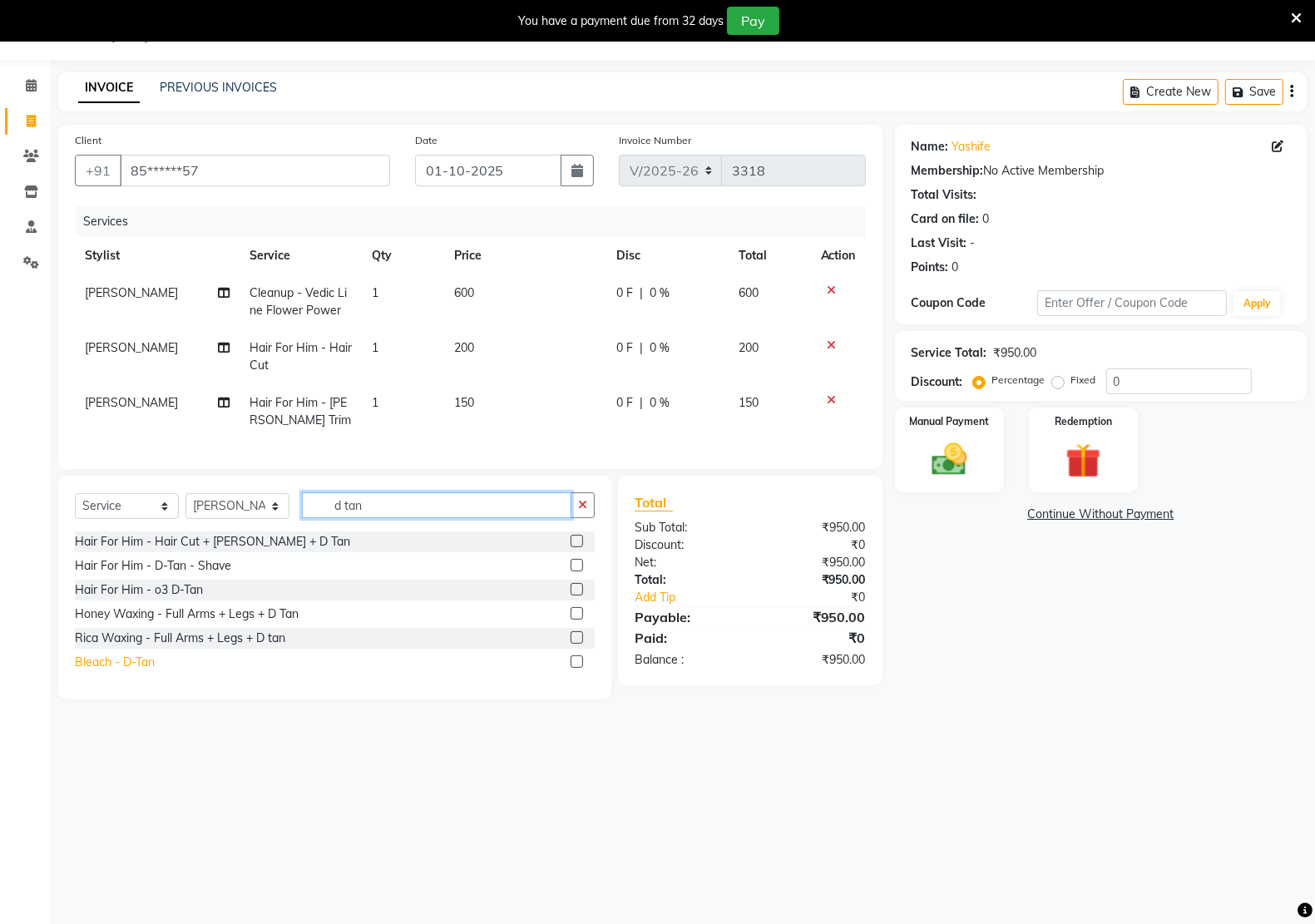
type input "d tan"
click at [133, 671] on div "Bleach - D-Tan" at bounding box center [115, 661] width 80 height 17
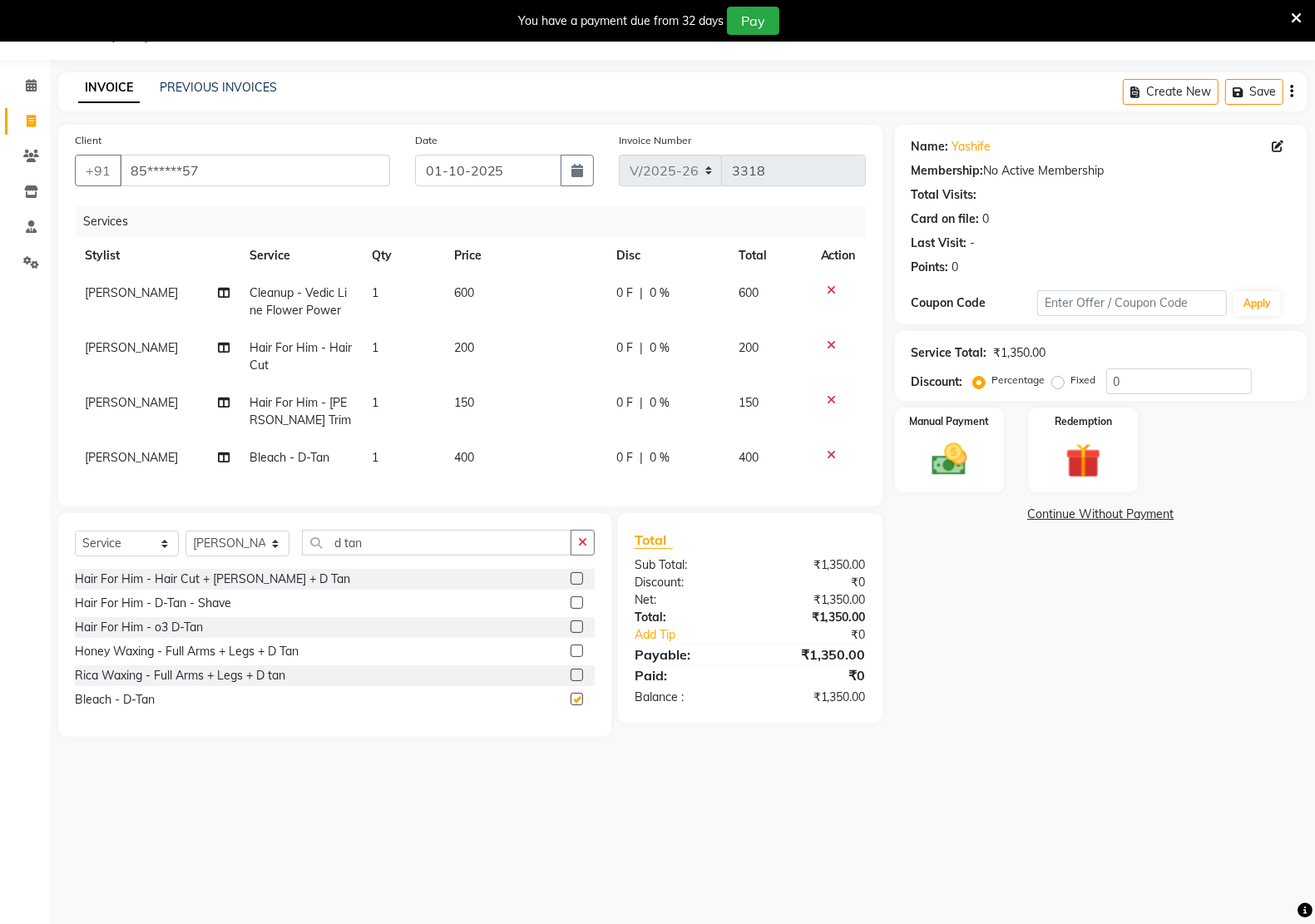
checkbox input "false"
click at [484, 454] on td "400" at bounding box center [524, 457] width 162 height 37
select select "90993"
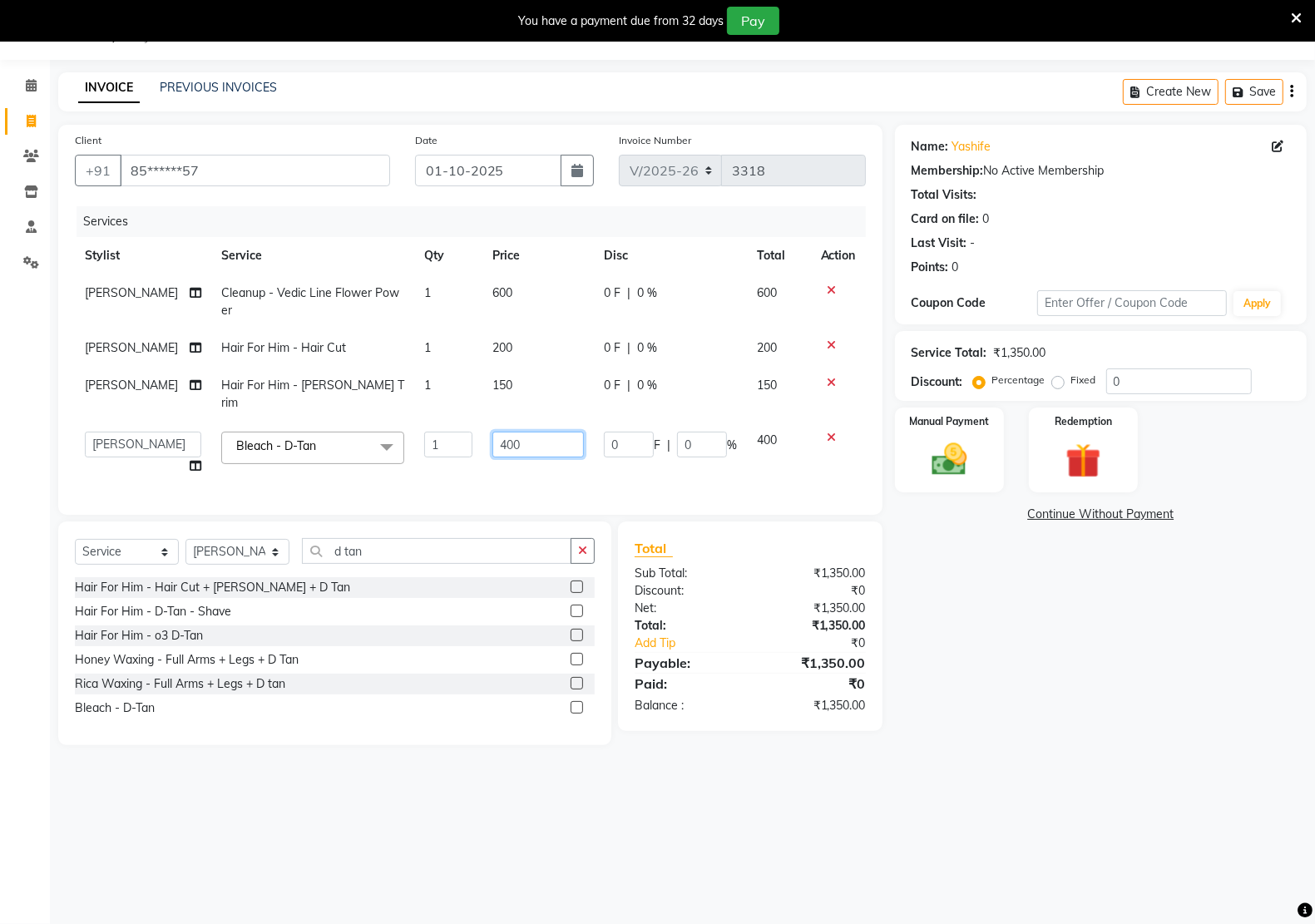
drag, startPoint x: 525, startPoint y: 412, endPoint x: 459, endPoint y: 416, distance: 66.1
click at [459, 422] on tr "[PERSON_NAME] Hidayat [PERSON_NAME] Manager [PERSON_NAME] [PERSON_NAME] pritam …" at bounding box center [470, 453] width 791 height 63
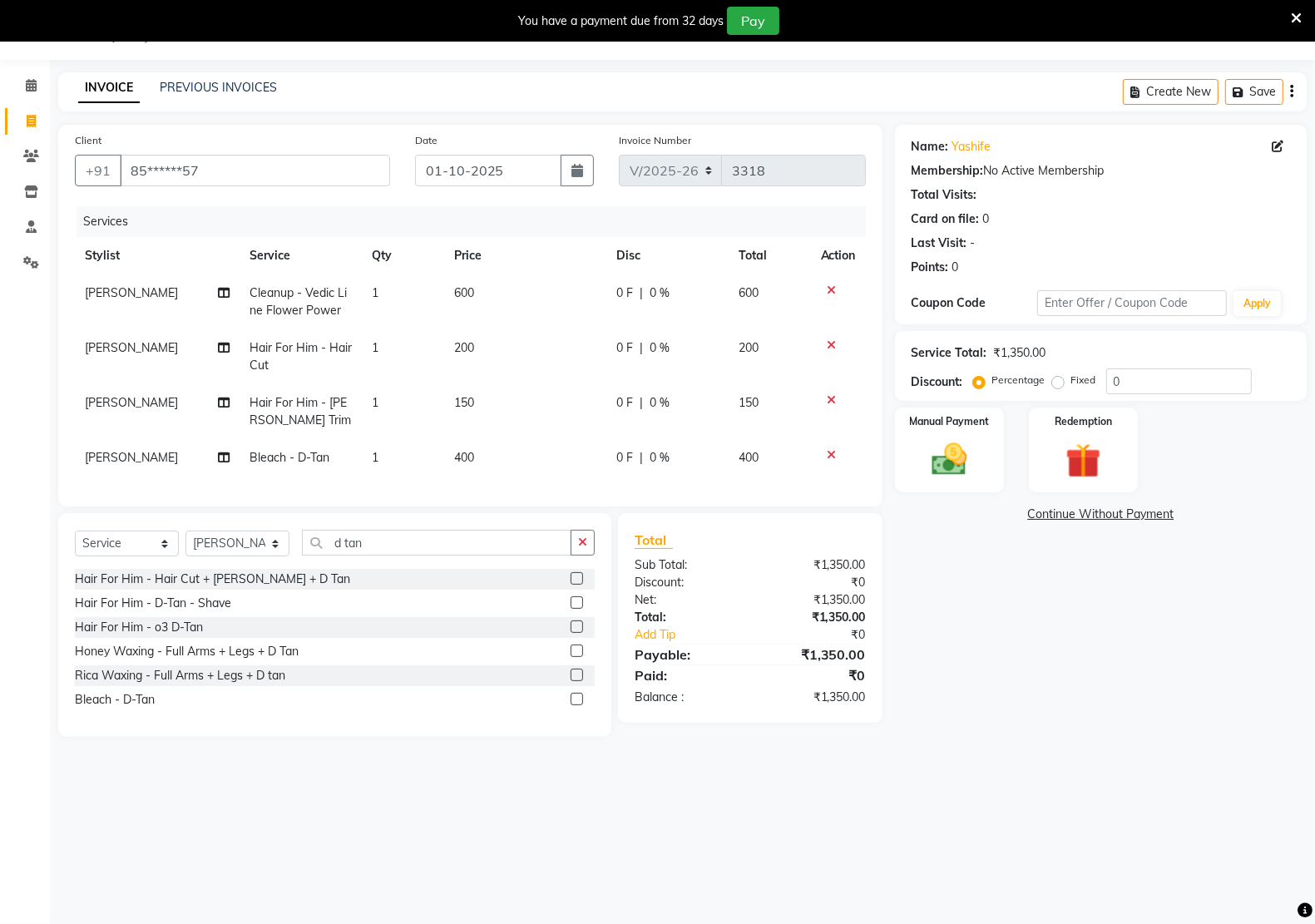
click at [831, 339] on icon at bounding box center [832, 345] width 9 height 11
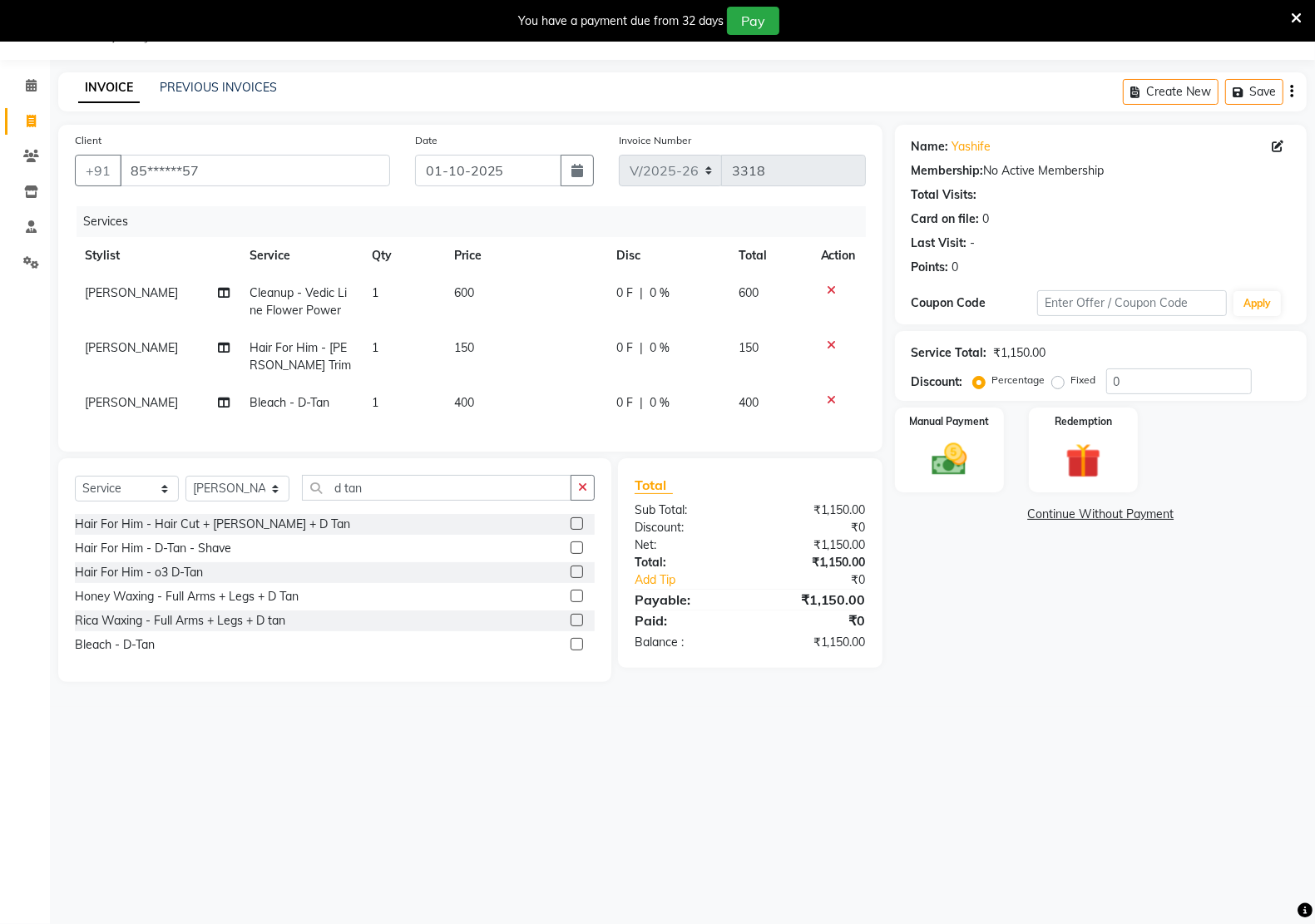
scroll to position [0, 0]
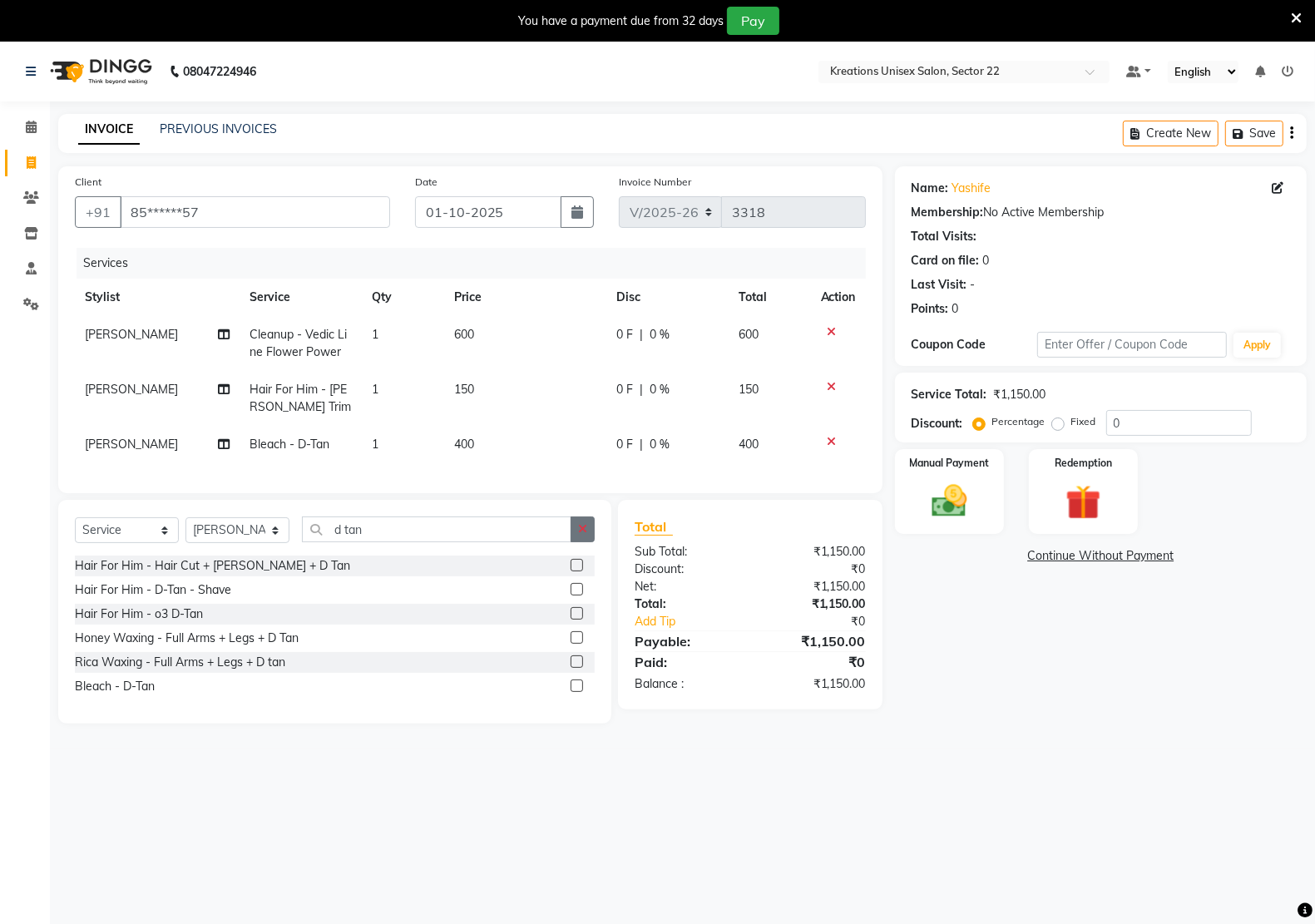
click at [578, 534] on icon "button" at bounding box center [583, 529] width 9 height 11
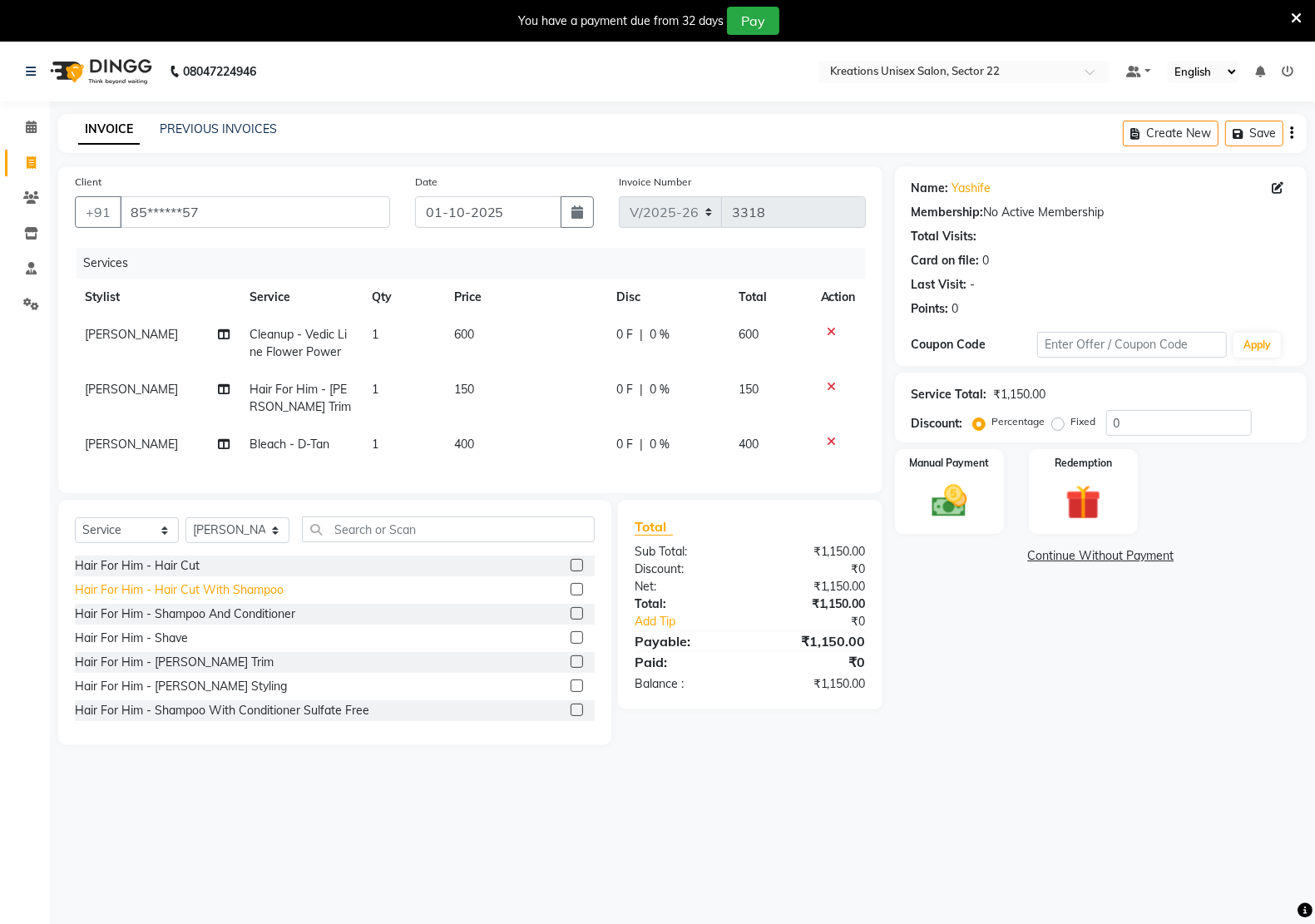
click at [219, 599] on div "Hair For Him - Hair Cut With Shampoo" at bounding box center [179, 589] width 209 height 17
checkbox input "false"
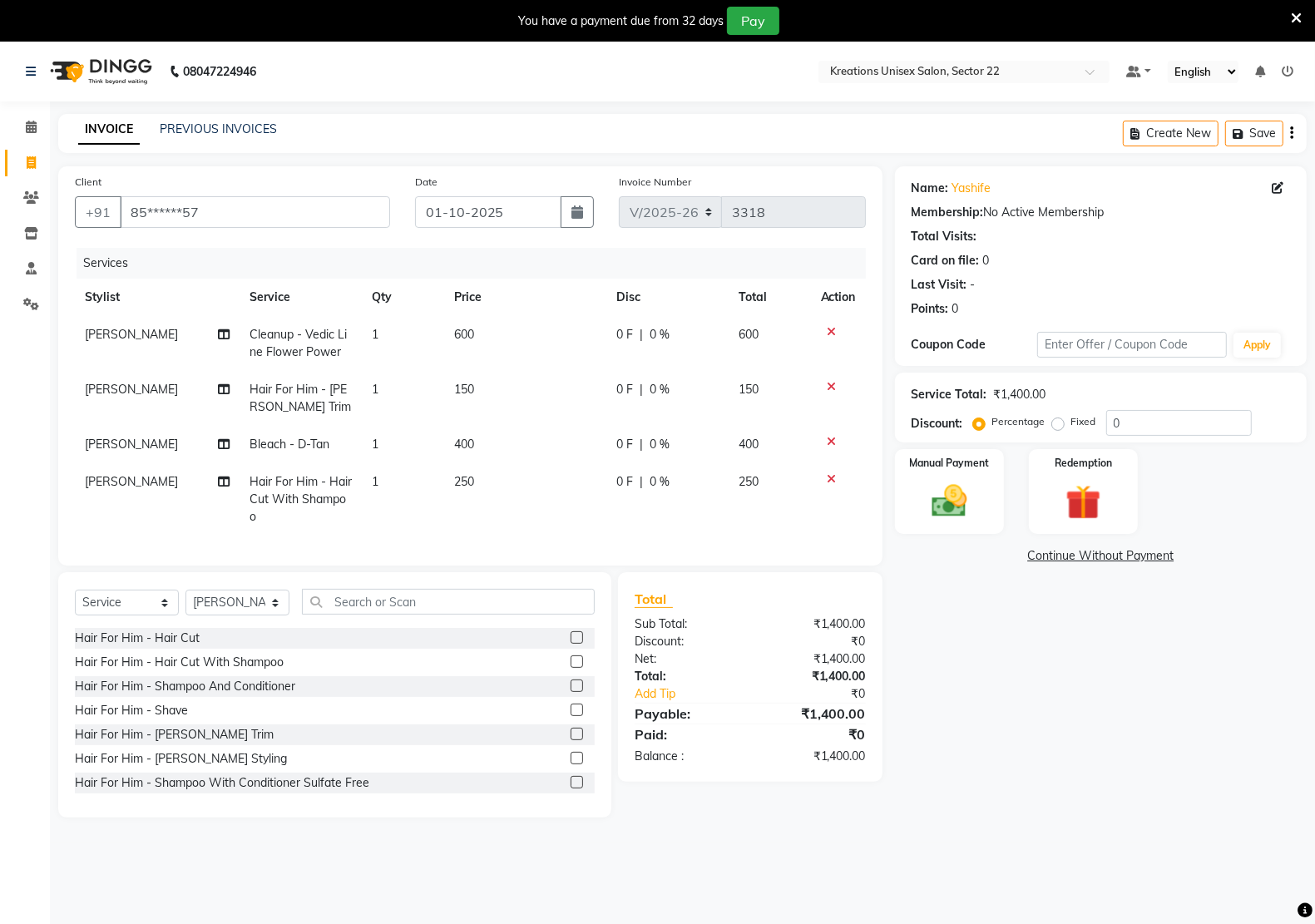
click at [484, 447] on td "400" at bounding box center [524, 444] width 162 height 37
select select "90993"
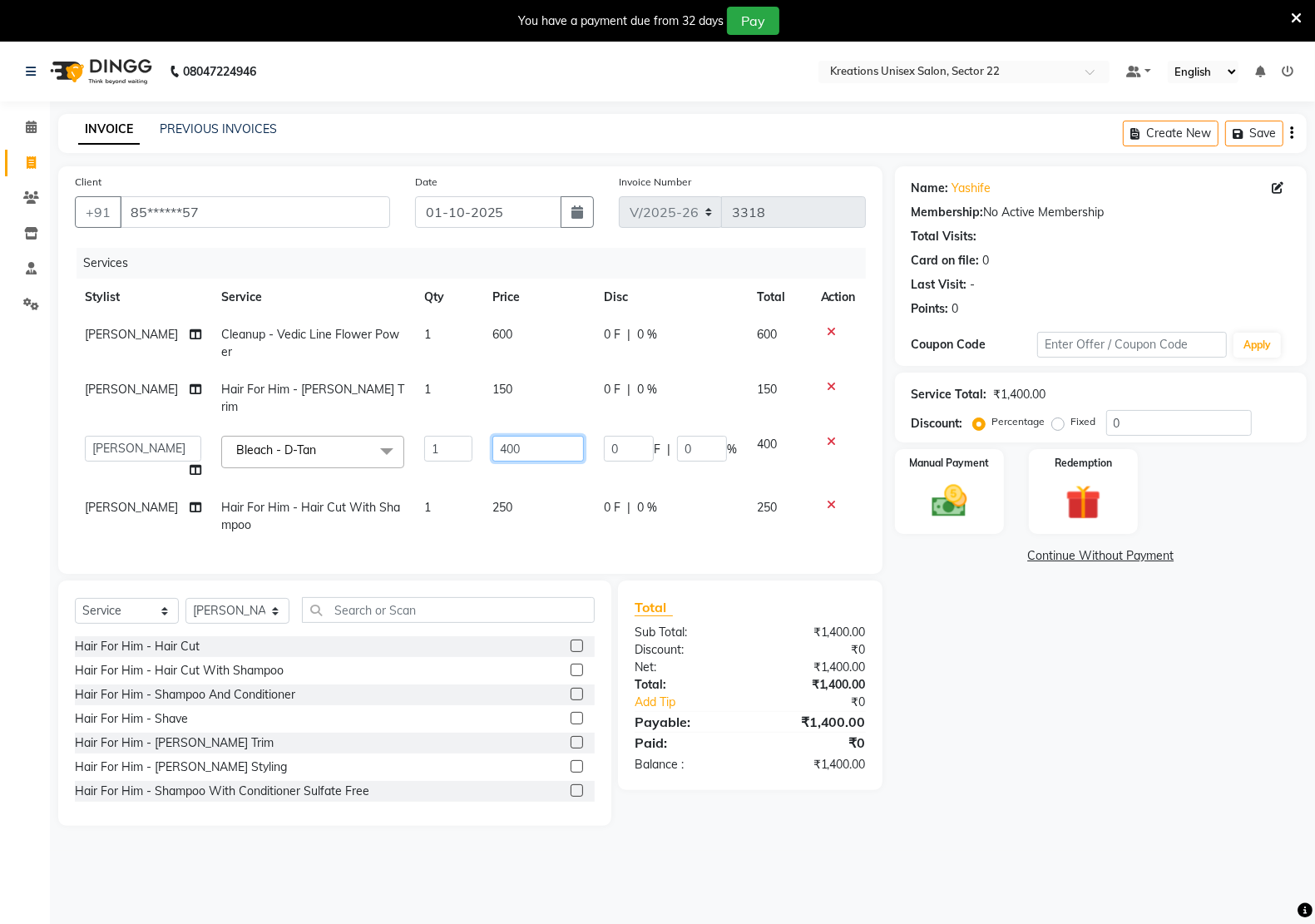
drag, startPoint x: 526, startPoint y: 432, endPoint x: 453, endPoint y: 428, distance: 73.1
click at [462, 426] on tr "[PERSON_NAME] Hidayat [PERSON_NAME] Manager [PERSON_NAME] [PERSON_NAME] pritam …" at bounding box center [470, 457] width 791 height 63
type input "500"
click at [1008, 754] on div "Name: Yashife Membership: No Active Membership Total Visits: Card on file: 0 La…" at bounding box center [1106, 496] width 424 height 660
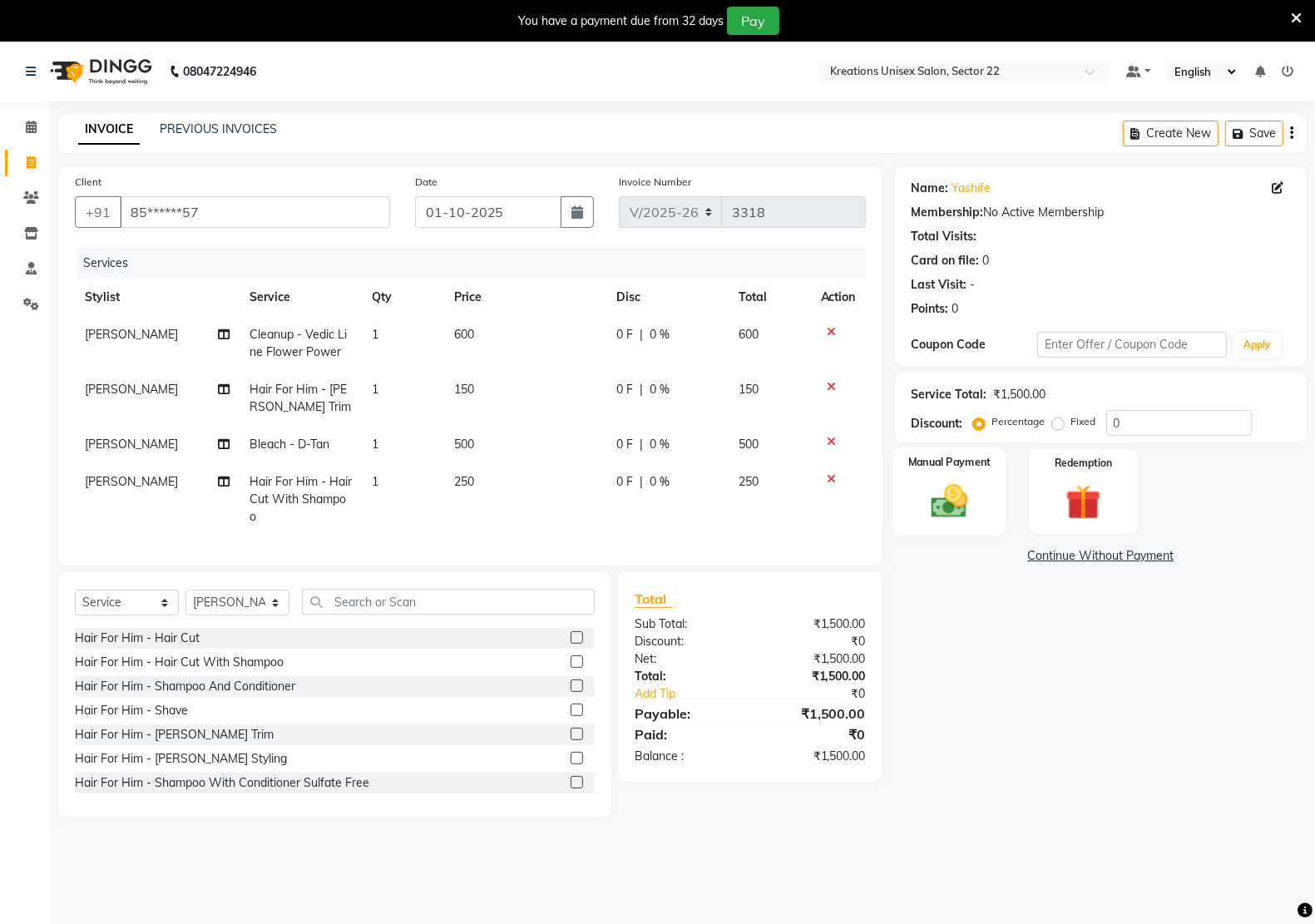
click at [950, 510] on img at bounding box center [949, 500] width 59 height 42
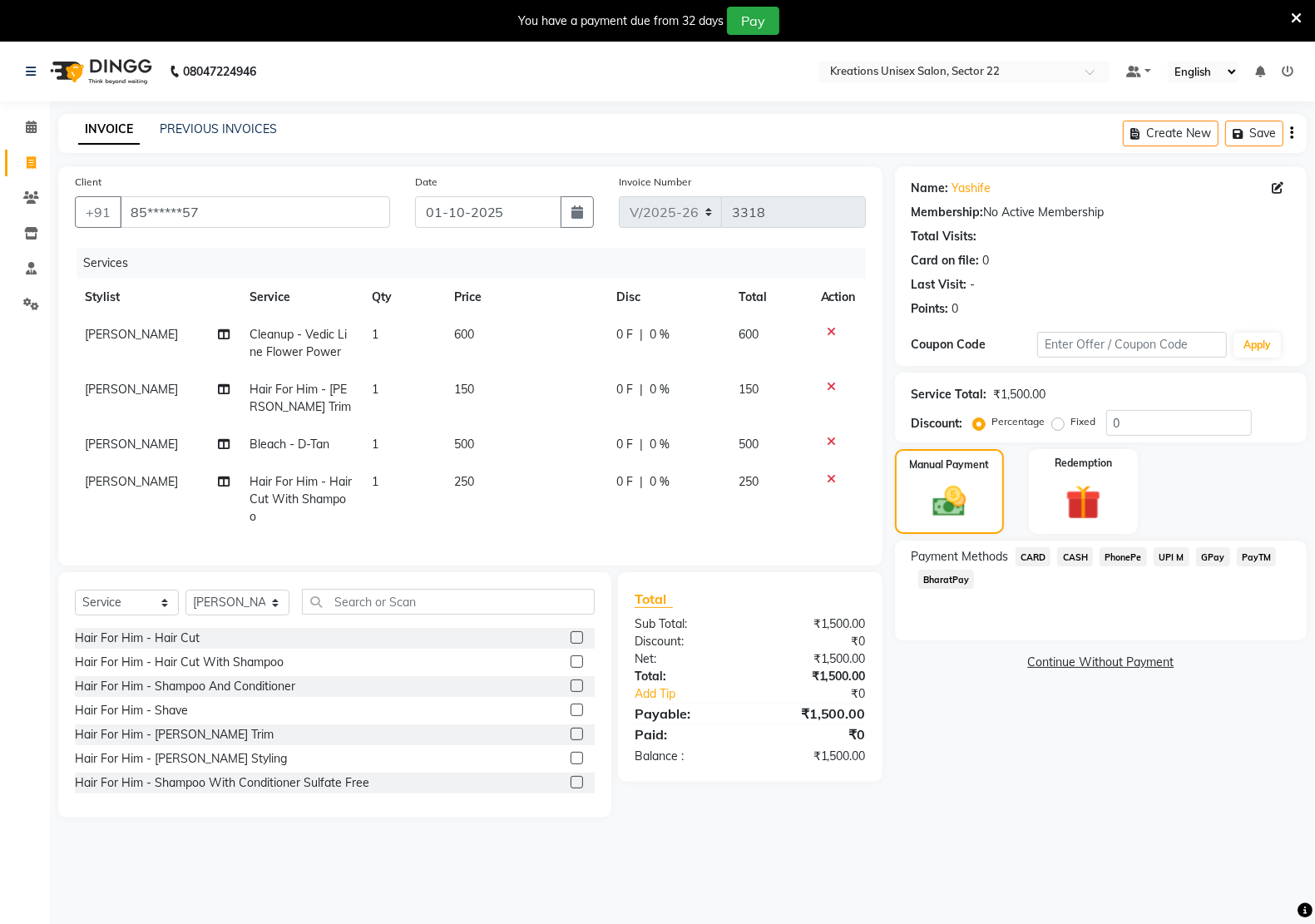
click at [1173, 551] on span "UPI M" at bounding box center [1172, 556] width 36 height 19
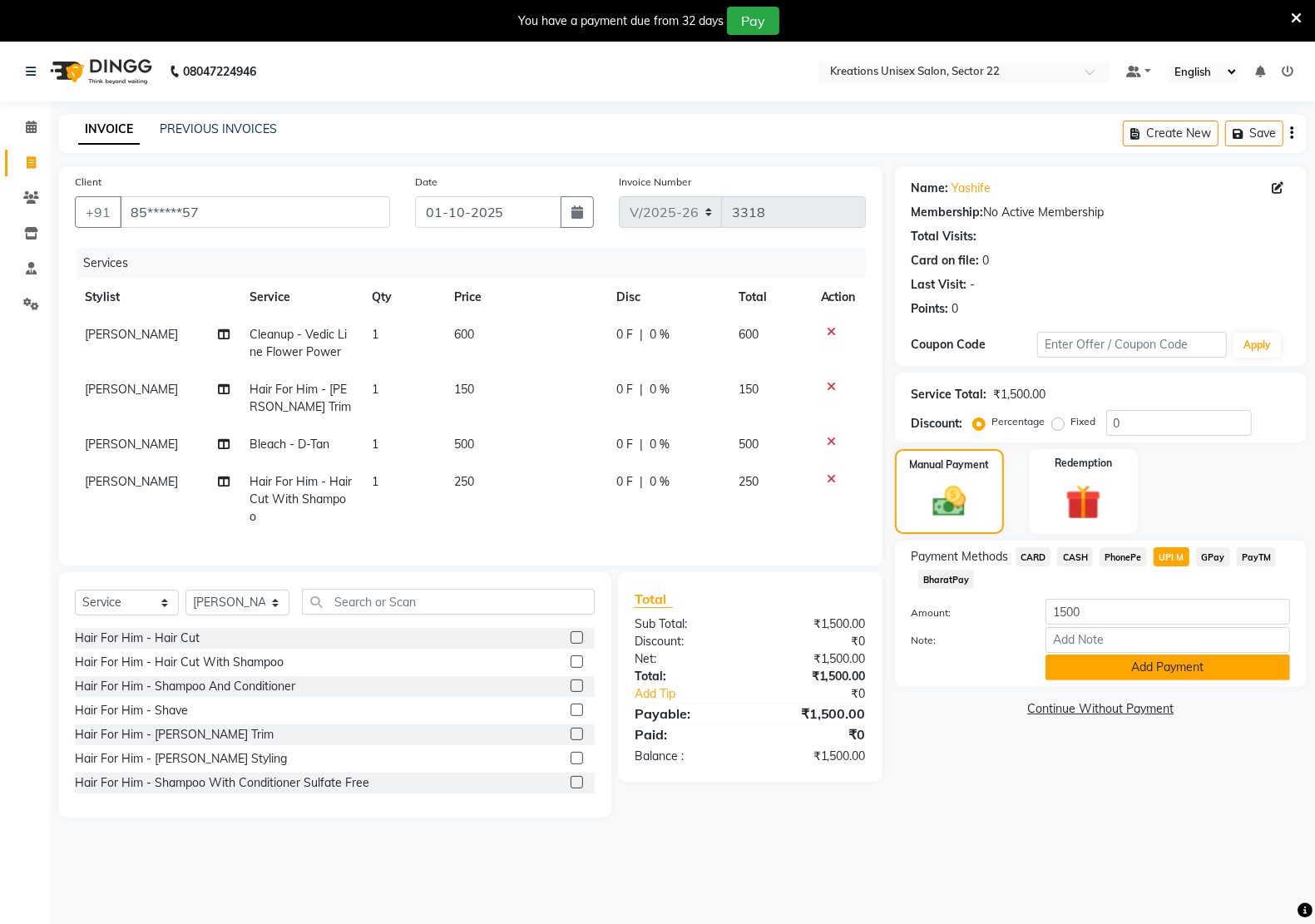
click at [1162, 665] on button "Add Payment" at bounding box center [1168, 666] width 245 height 26
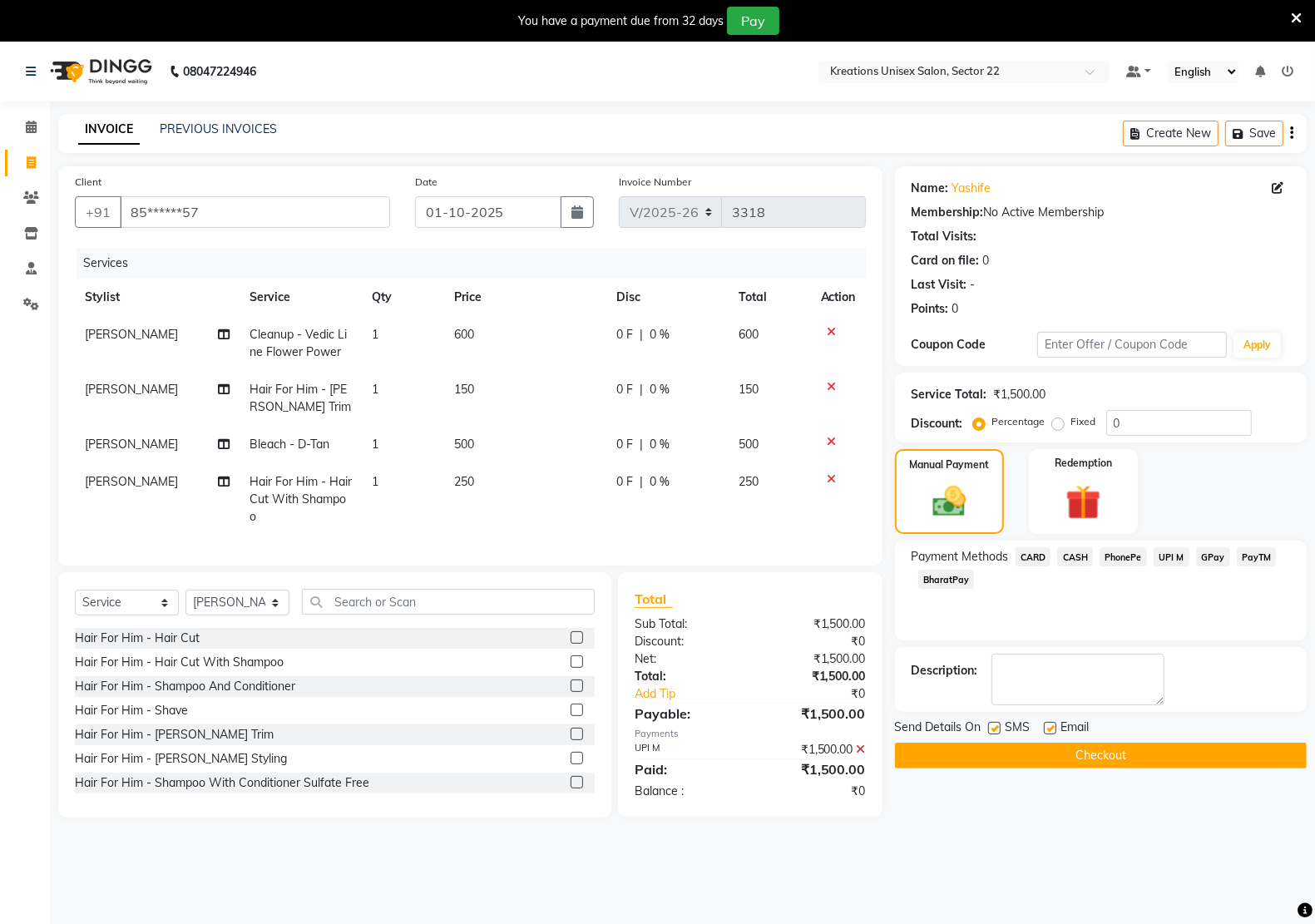
drag, startPoint x: 1052, startPoint y: 726, endPoint x: 1013, endPoint y: 745, distance: 43.4
click at [1050, 732] on label at bounding box center [1050, 727] width 12 height 12
click at [1050, 732] on input "checkbox" at bounding box center [1049, 728] width 10 height 10
checkbox input "false"
drag, startPoint x: 988, startPoint y: 728, endPoint x: 995, endPoint y: 734, distance: 9.2
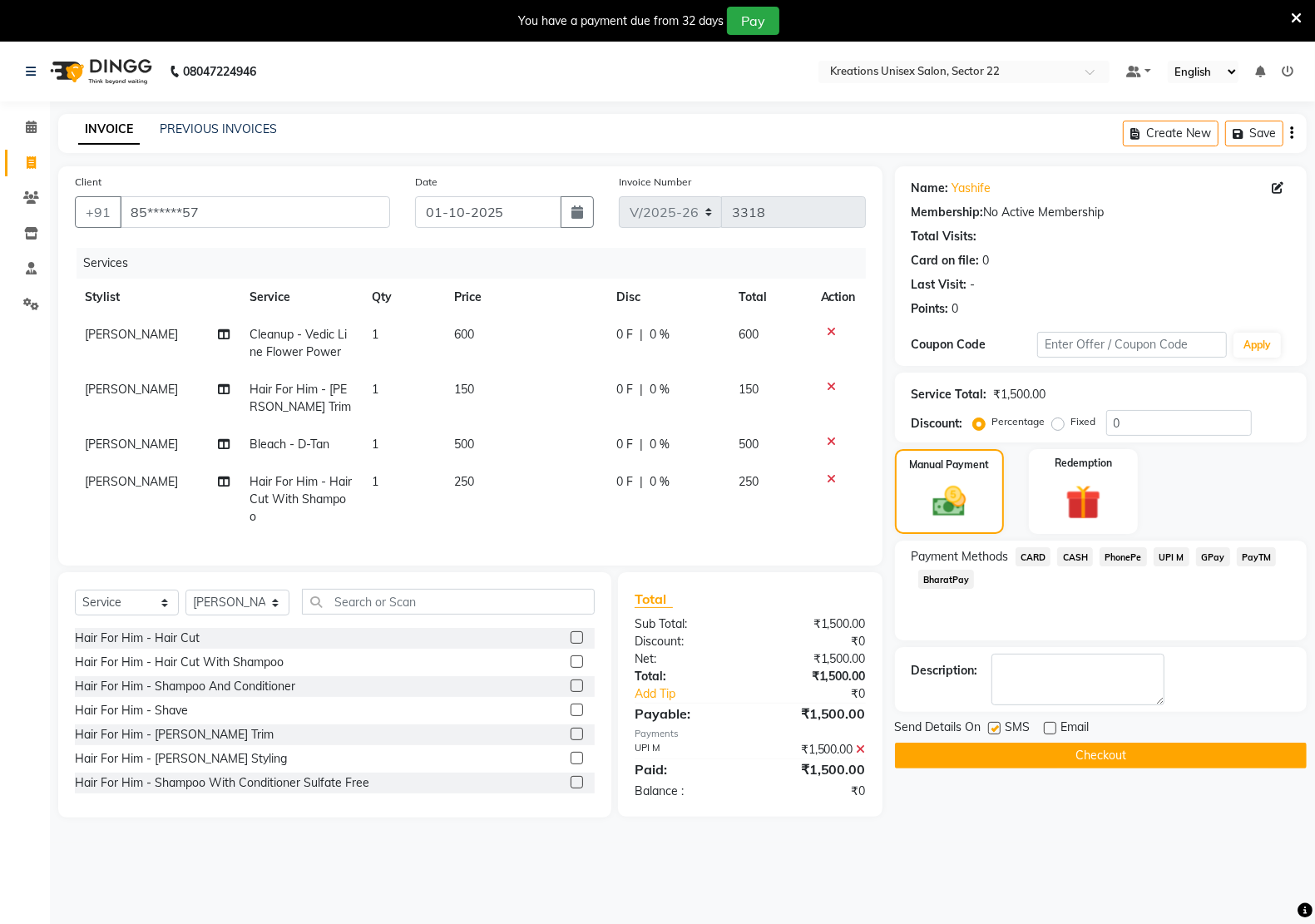
click at [992, 728] on label at bounding box center [994, 727] width 12 height 12
click at [992, 728] on input "checkbox" at bounding box center [993, 728] width 10 height 10
checkbox input "false"
drag, startPoint x: 995, startPoint y: 753, endPoint x: 976, endPoint y: 790, distance: 41.6
click at [994, 761] on button "Checkout" at bounding box center [1101, 754] width 411 height 26
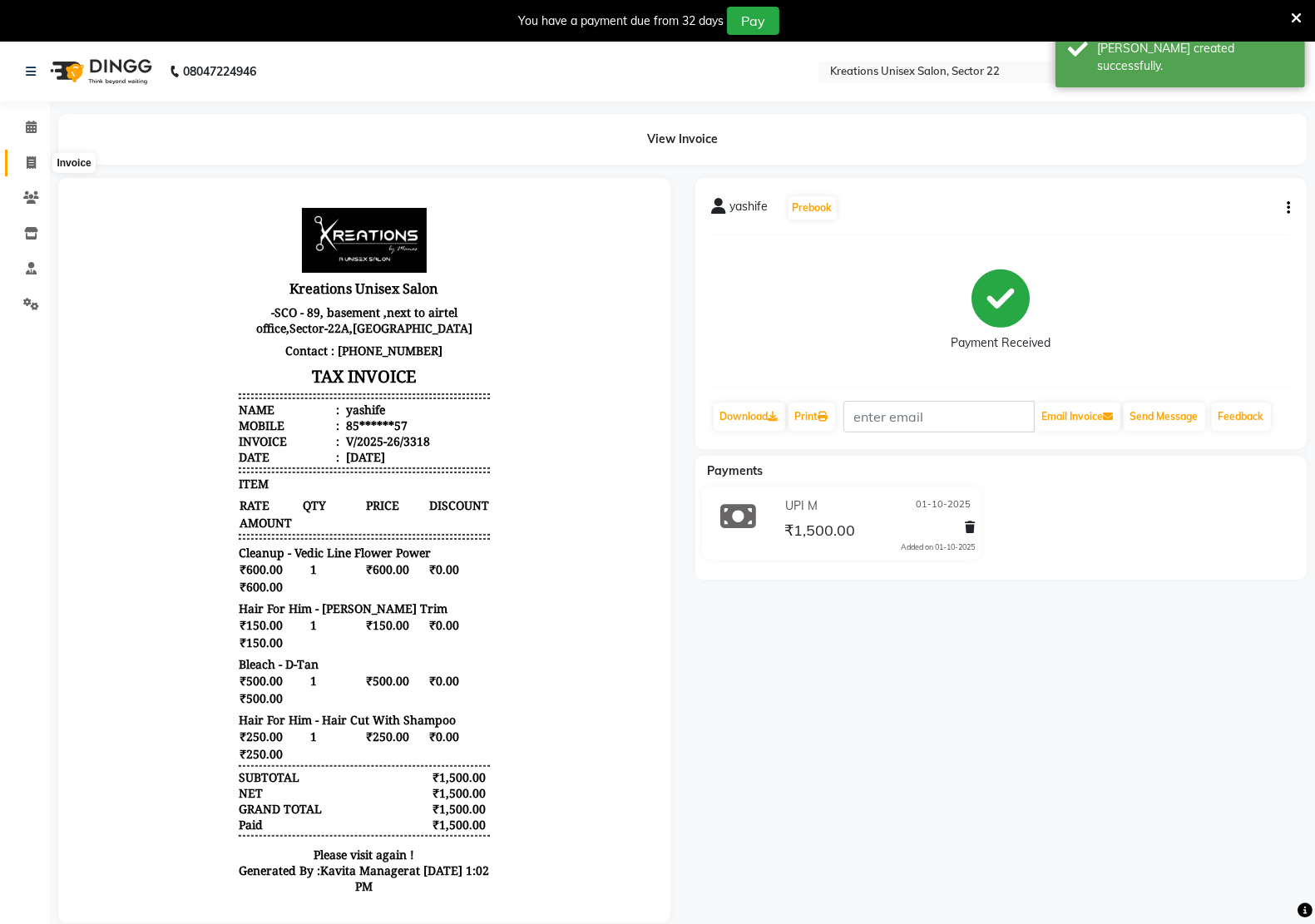
click at [27, 158] on icon at bounding box center [31, 162] width 9 height 12
select select "service"
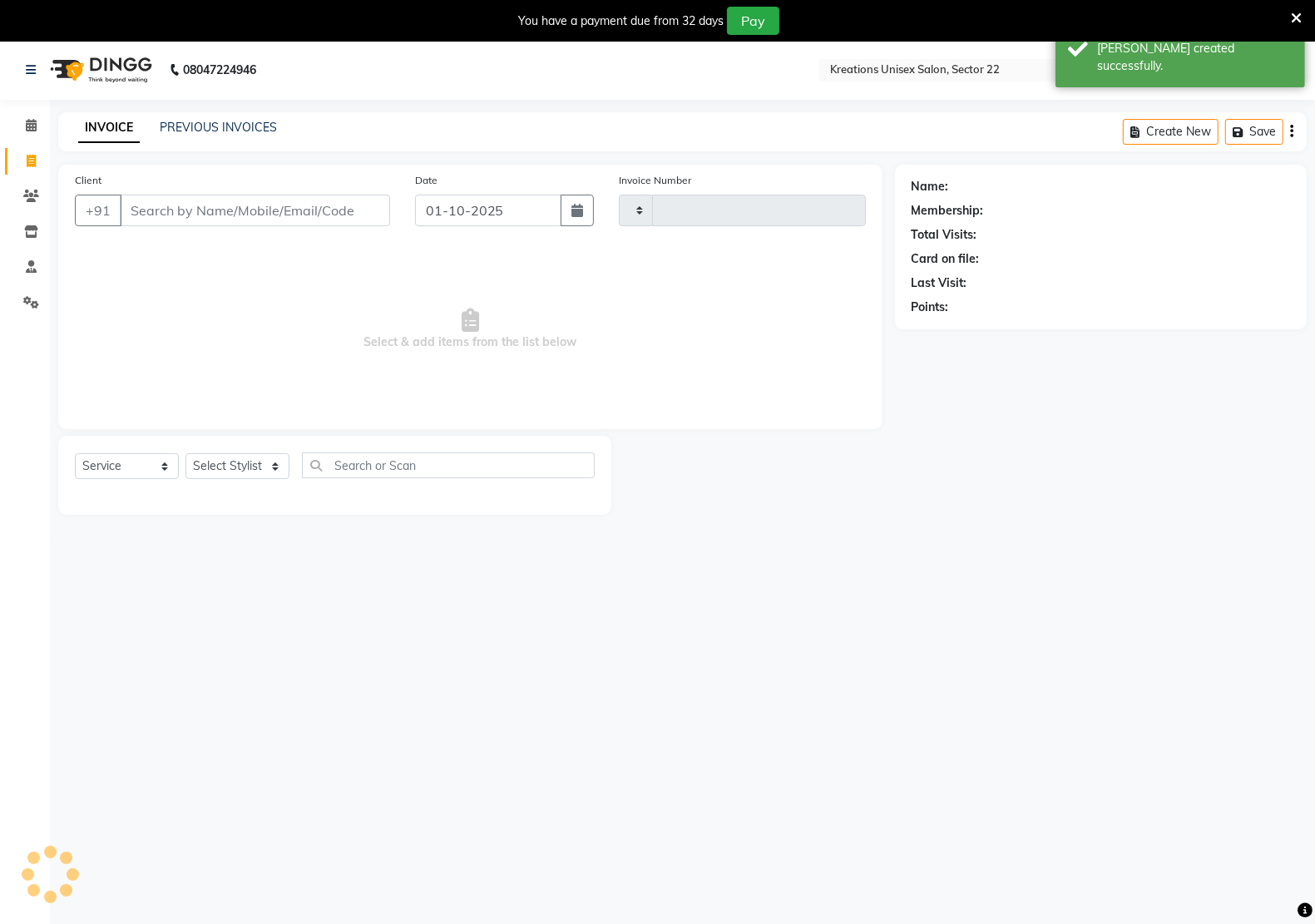
type input "3319"
select select "6170"
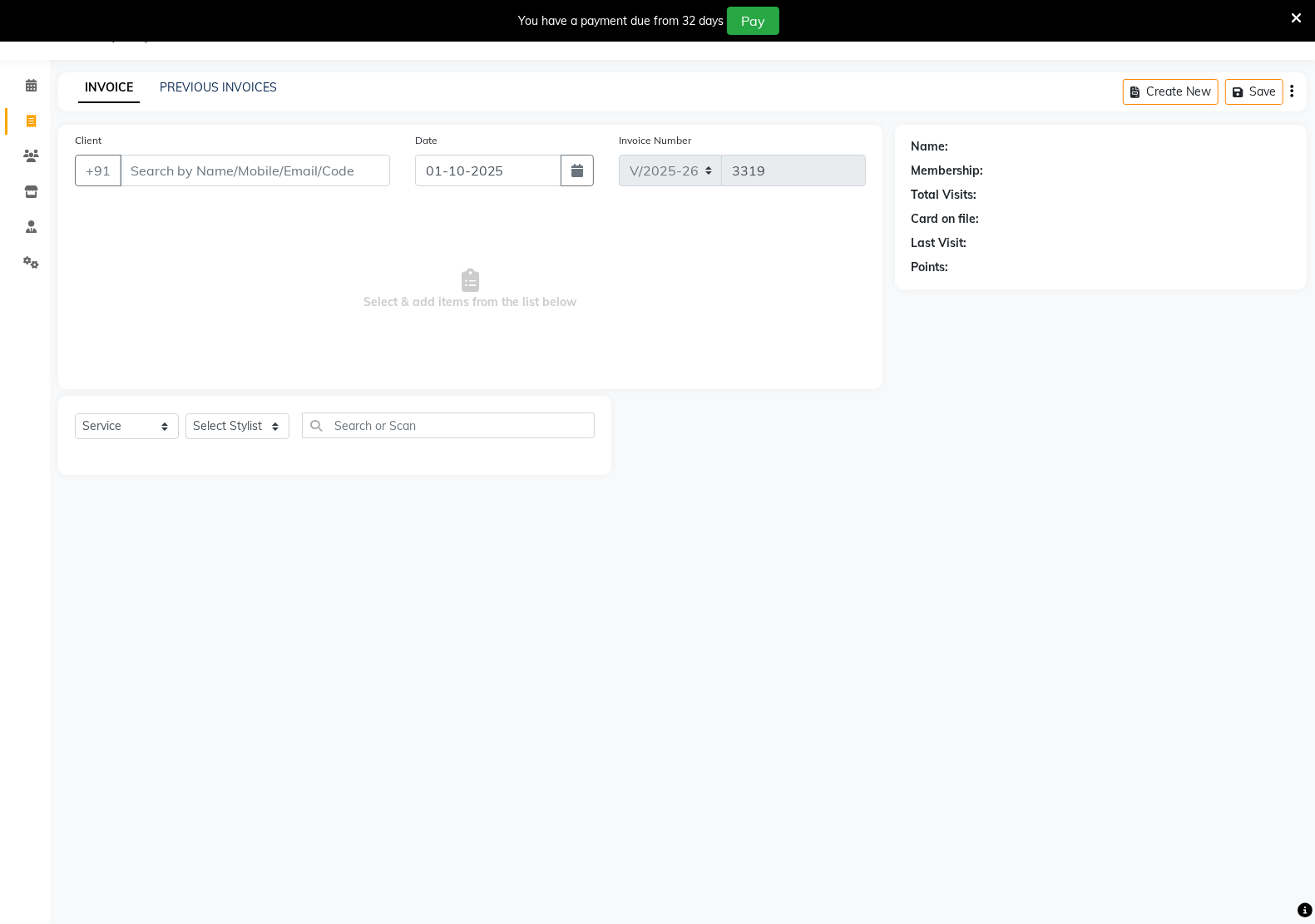
click at [209, 174] on input "Client" at bounding box center [254, 170] width 270 height 31
type input "8858144360"
click at [328, 174] on span "Add Client" at bounding box center [347, 171] width 65 height 17
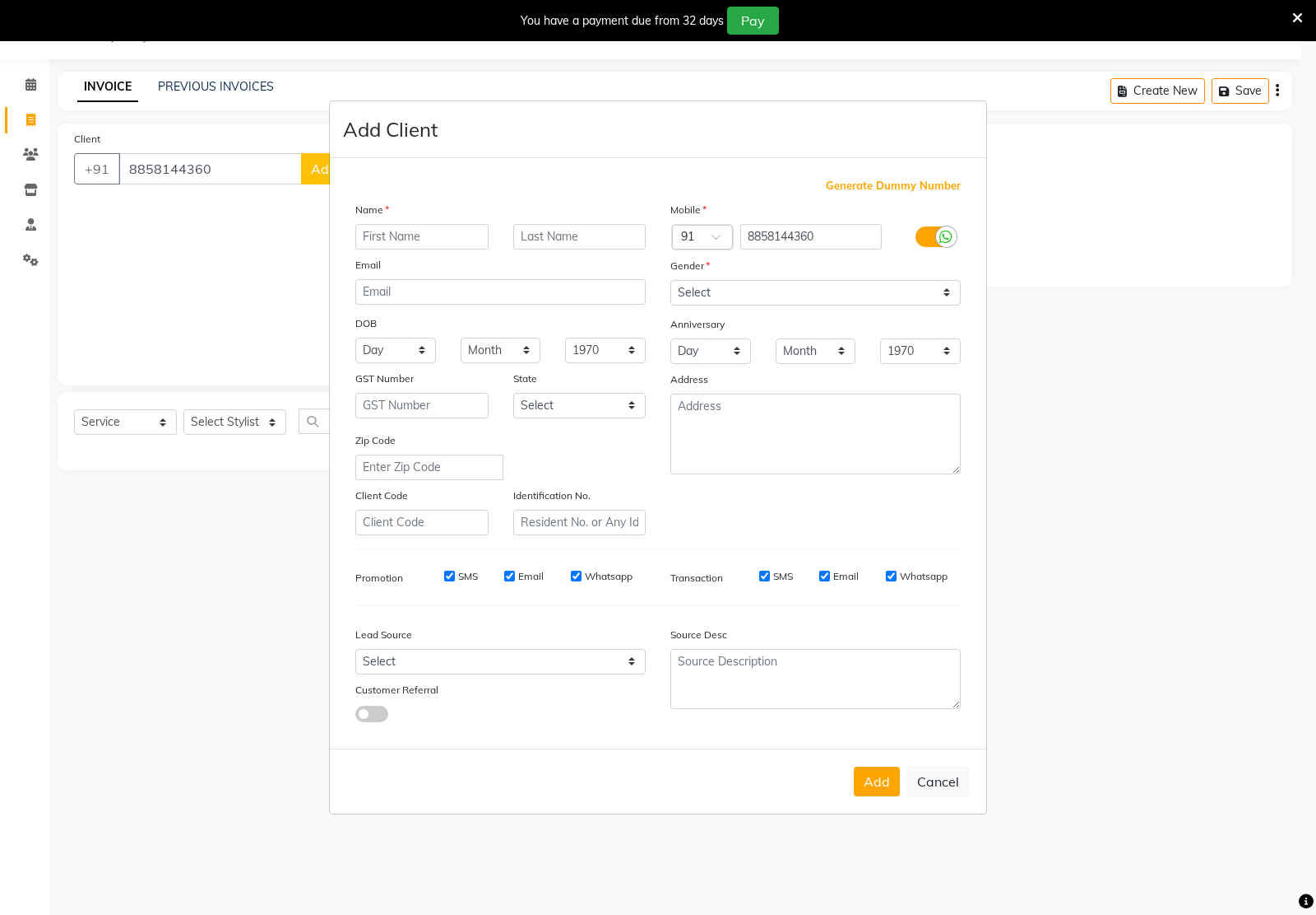
click at [431, 231] on input "text" at bounding box center [422, 236] width 133 height 25
click at [707, 305] on select "Select [DEMOGRAPHIC_DATA] [DEMOGRAPHIC_DATA] Other Prefer Not To Say" at bounding box center [816, 292] width 291 height 25
select select "[DEMOGRAPHIC_DATA]"
click at [671, 282] on select "Select [DEMOGRAPHIC_DATA] [DEMOGRAPHIC_DATA] Other Prefer Not To Say" at bounding box center [816, 292] width 291 height 25
click at [391, 237] on input "text" at bounding box center [422, 236] width 133 height 25
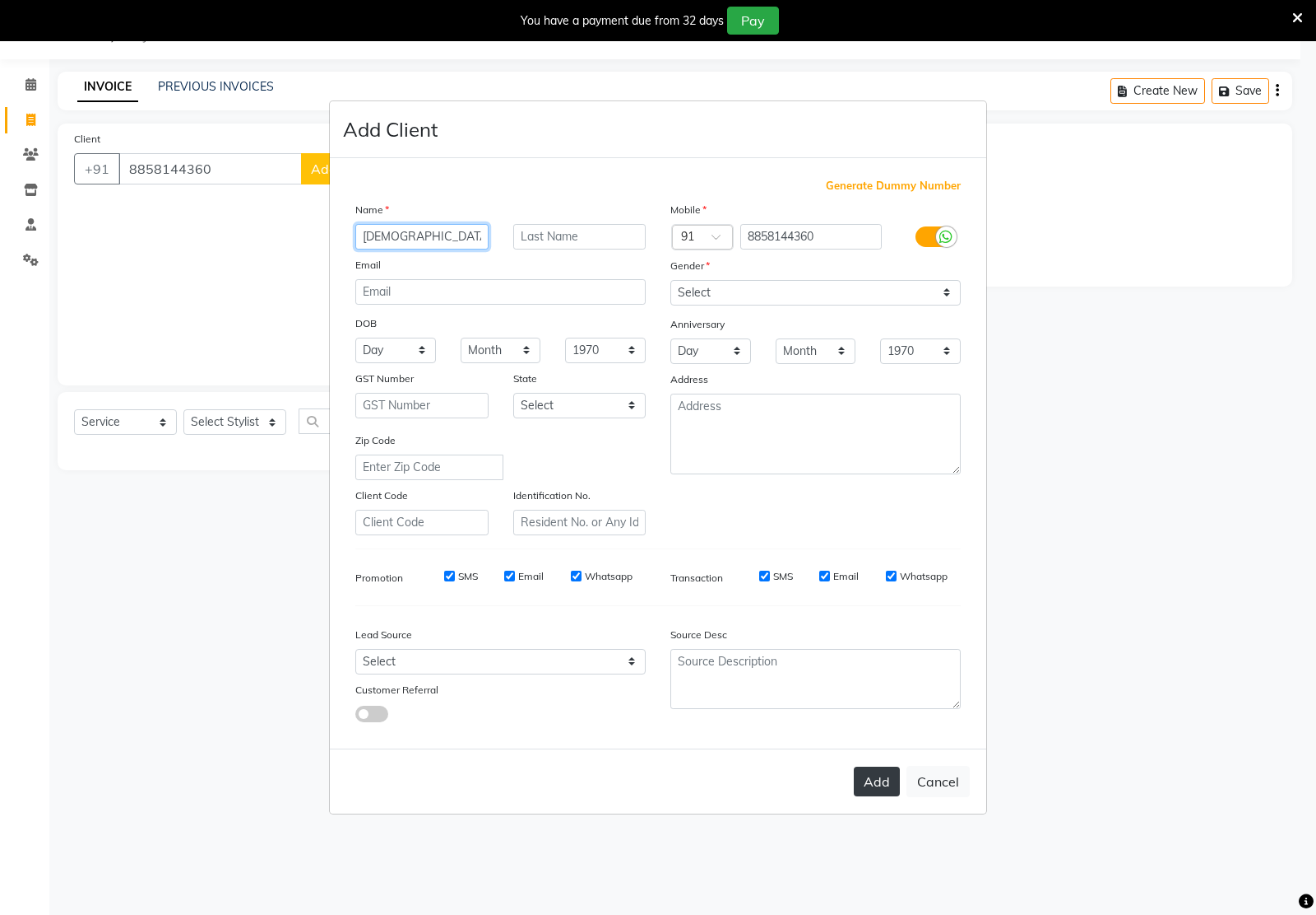
type input "[DEMOGRAPHIC_DATA]"
click at [877, 782] on button "Add" at bounding box center [876, 782] width 46 height 30
type input "88******60"
select select
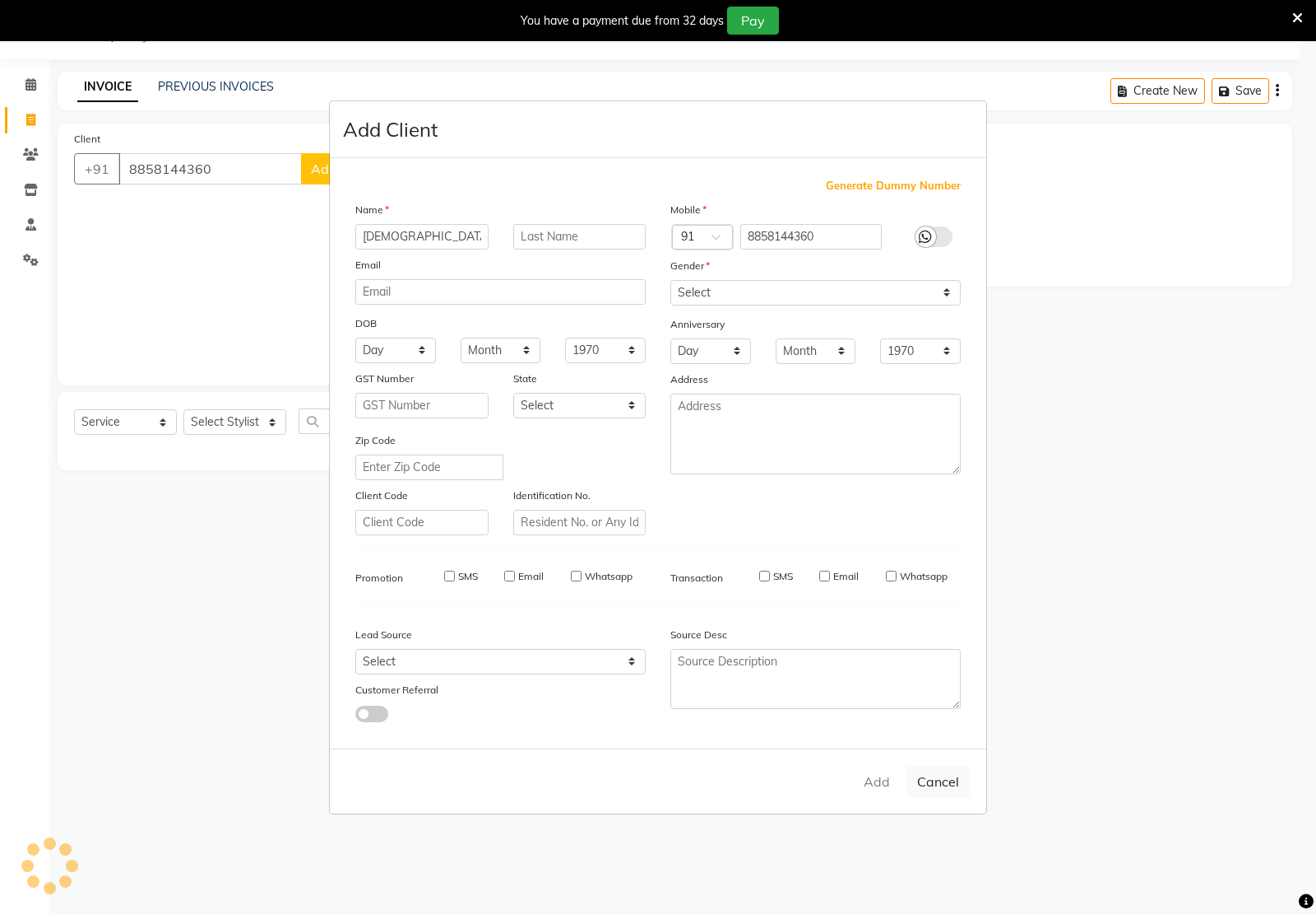
select select
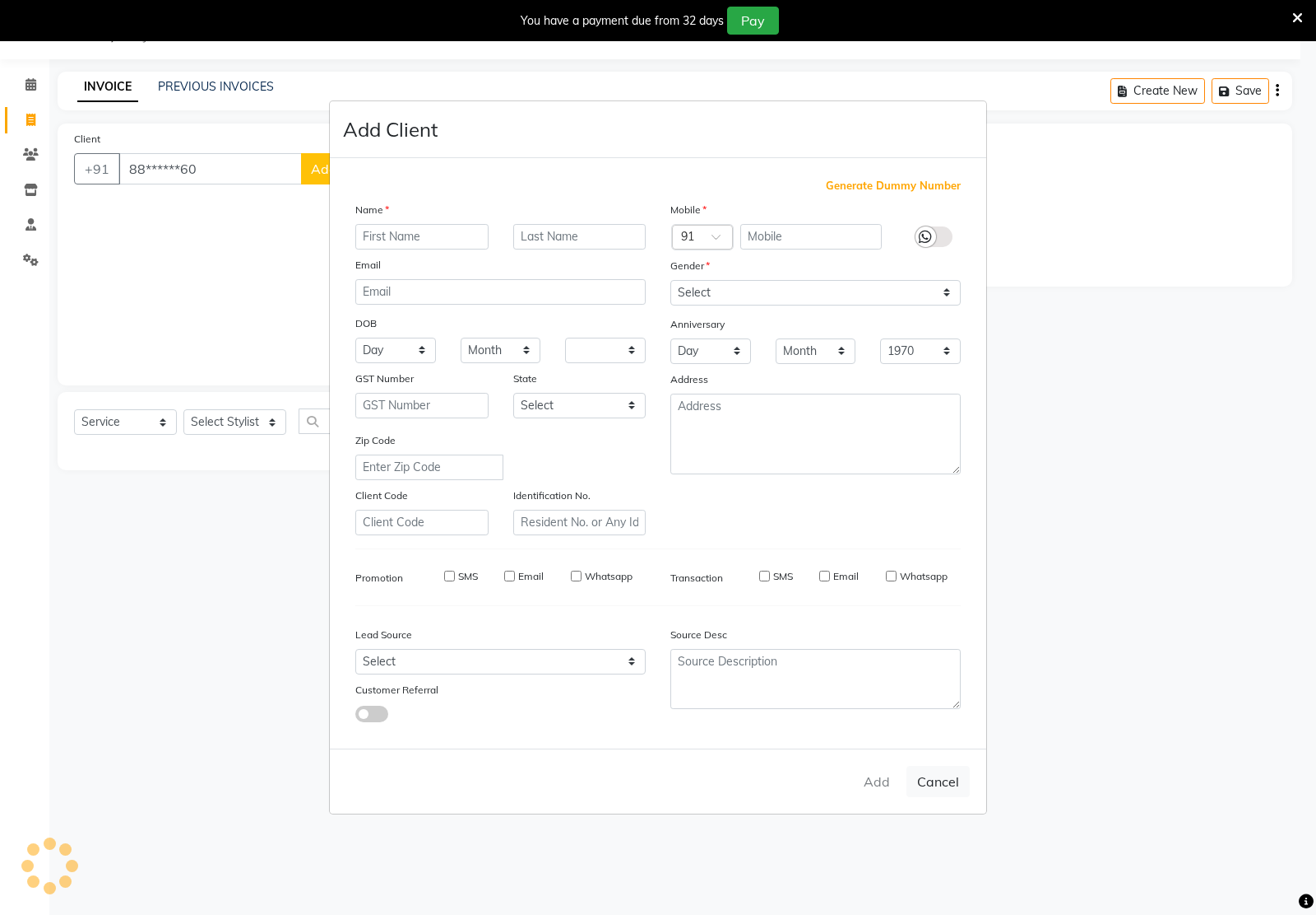
checkbox input "false"
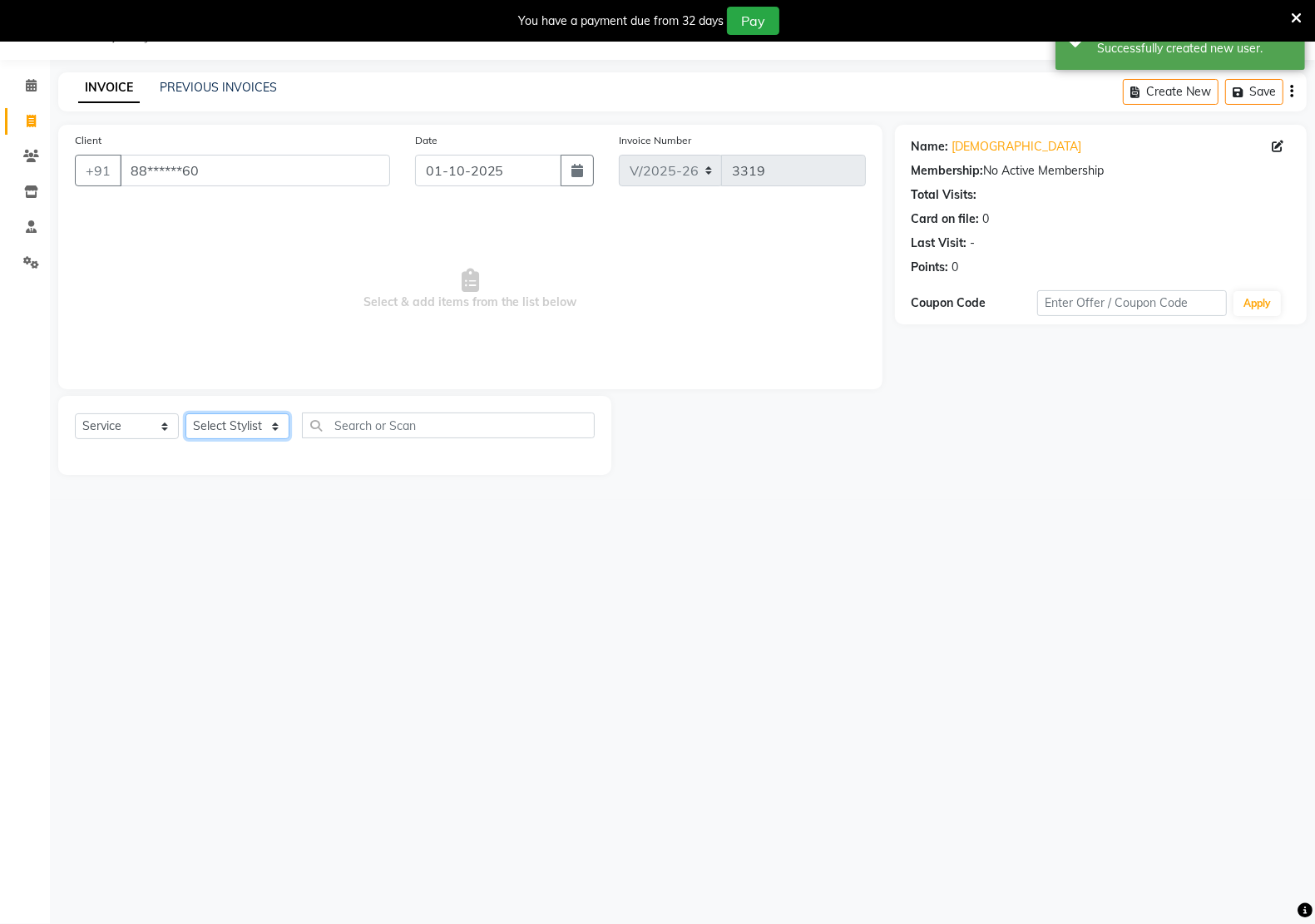
click at [247, 423] on select "Select Stylist [PERSON_NAME] Hidayat [PERSON_NAME] Manager [PERSON_NAME] [PERSO…" at bounding box center [238, 426] width 104 height 26
select select "90989"
click at [186, 413] on select "Select Stylist [PERSON_NAME] Hidayat [PERSON_NAME] Manager [PERSON_NAME] [PERSO…" at bounding box center [238, 426] width 104 height 26
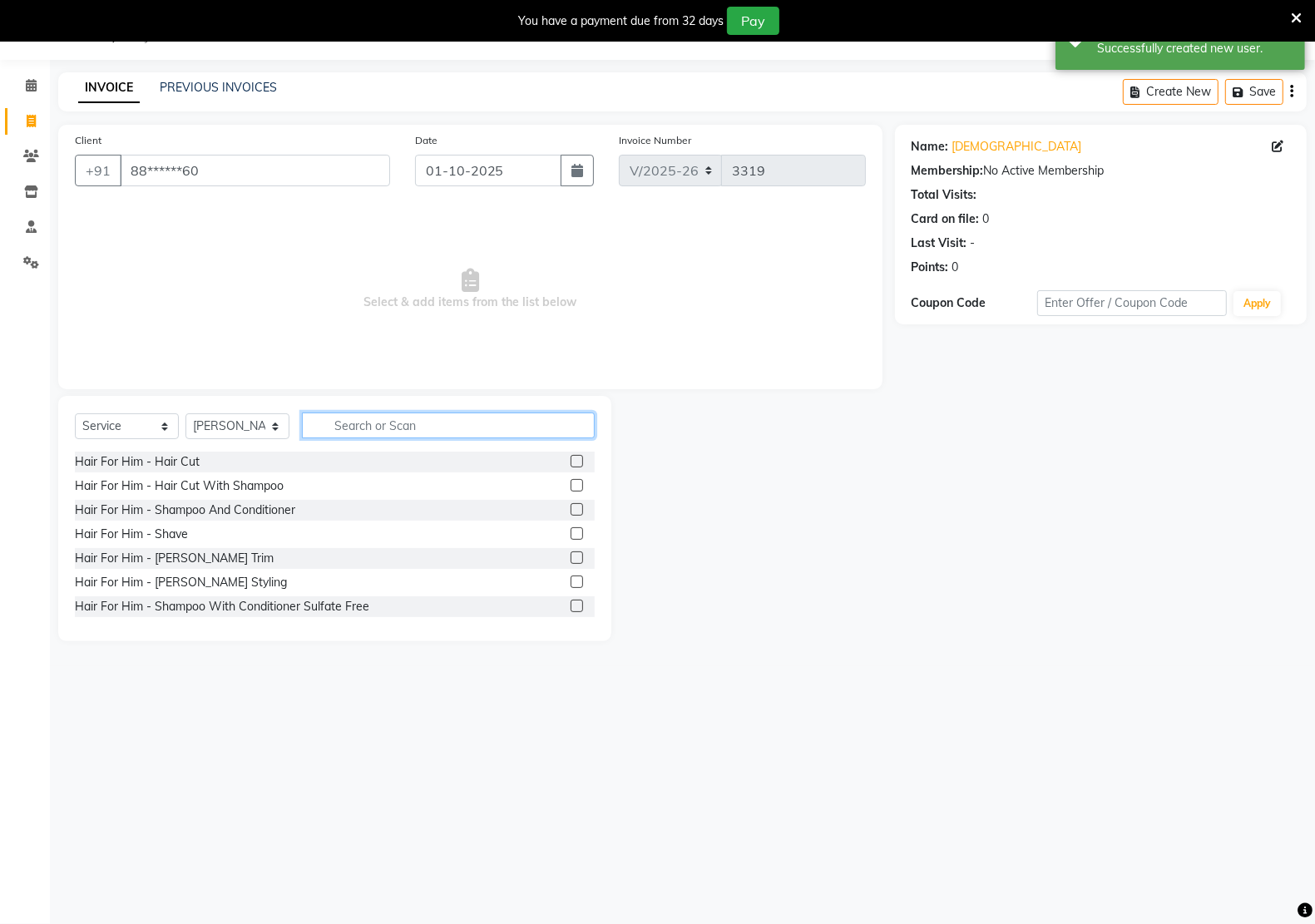
click at [382, 426] on input "text" at bounding box center [447, 425] width 293 height 26
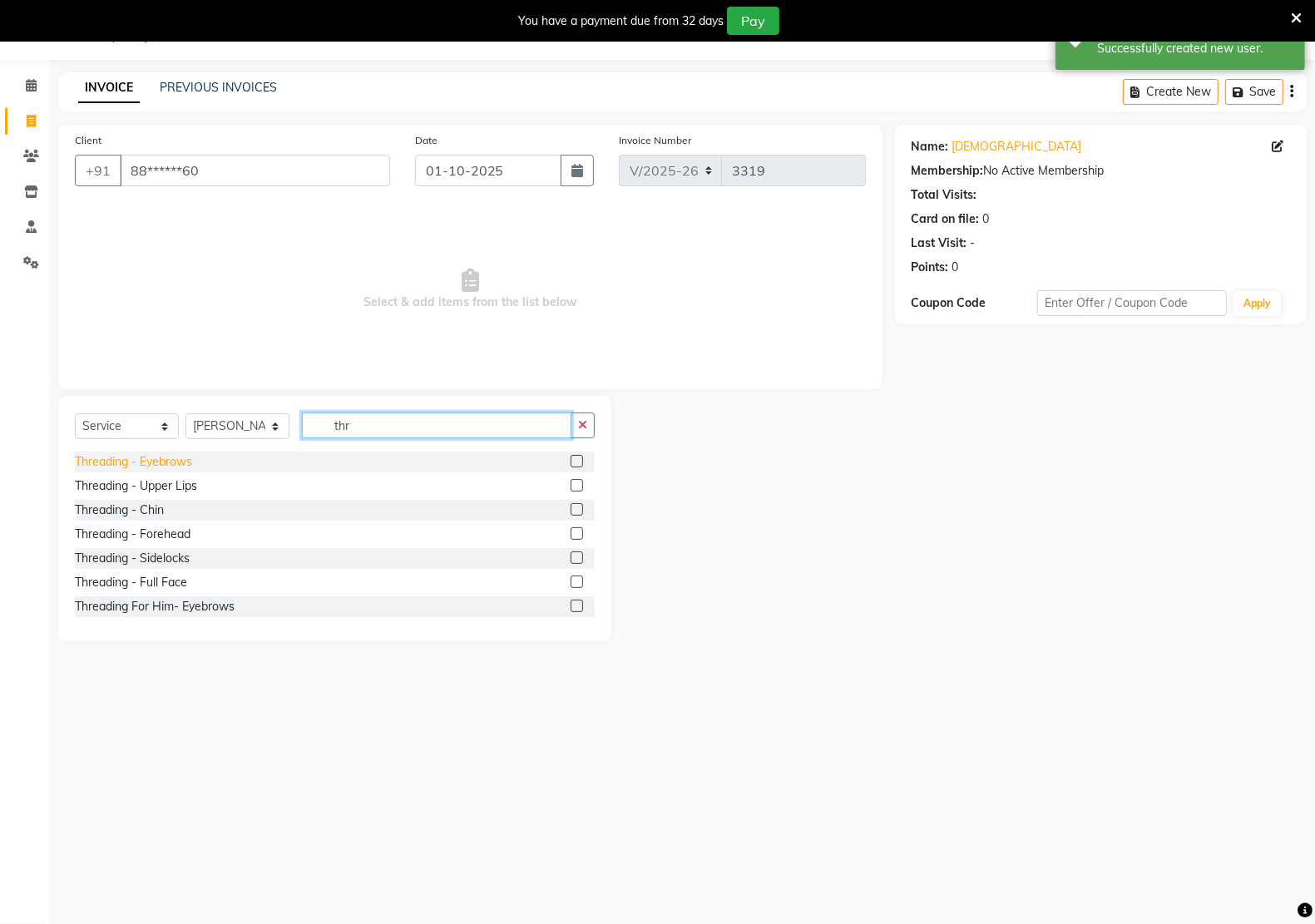
type input "thr"
click at [155, 463] on div "Threading - Eyebrows" at bounding box center [134, 462] width 118 height 17
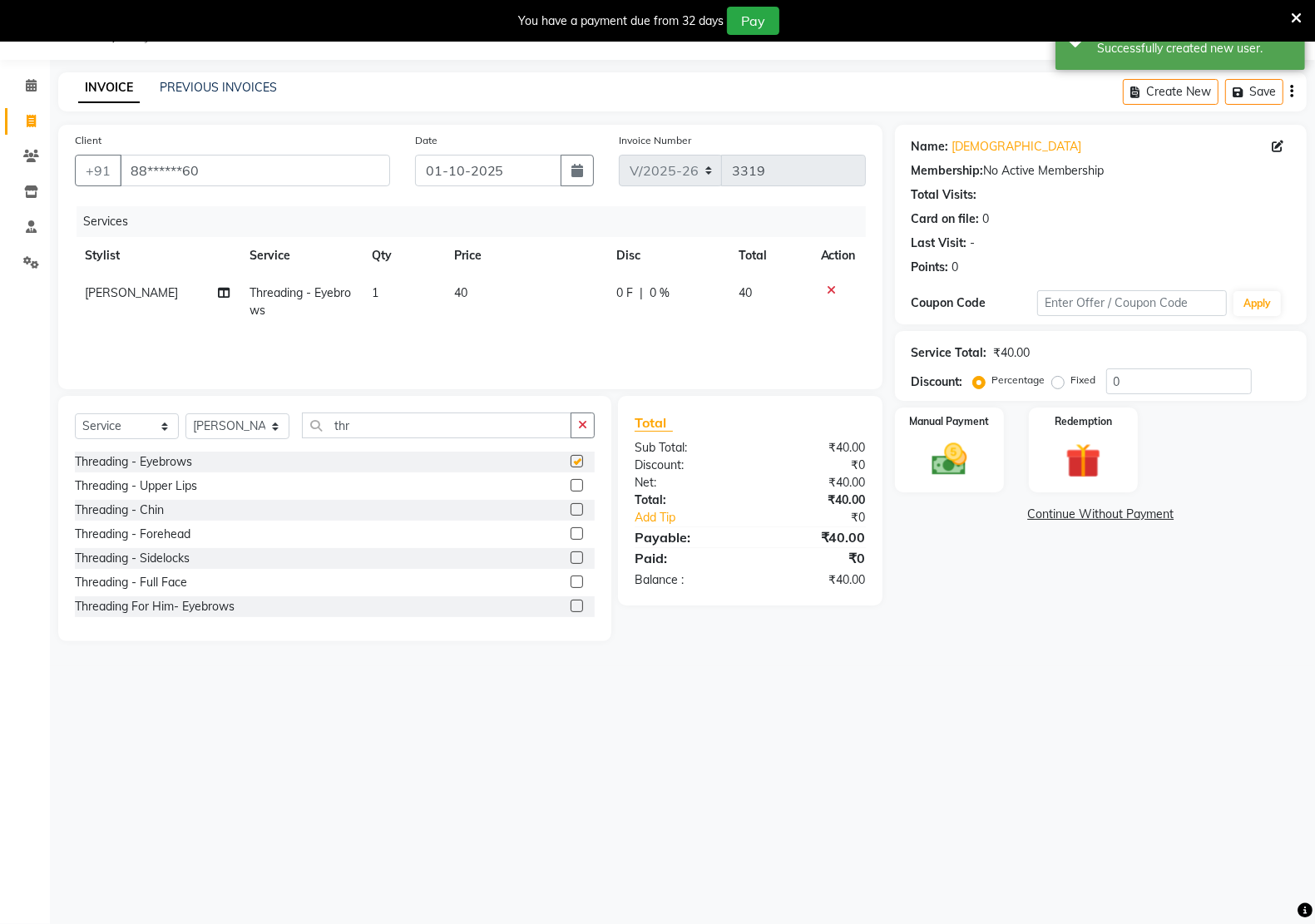
checkbox input "false"
click at [944, 470] on img at bounding box center [949, 459] width 59 height 42
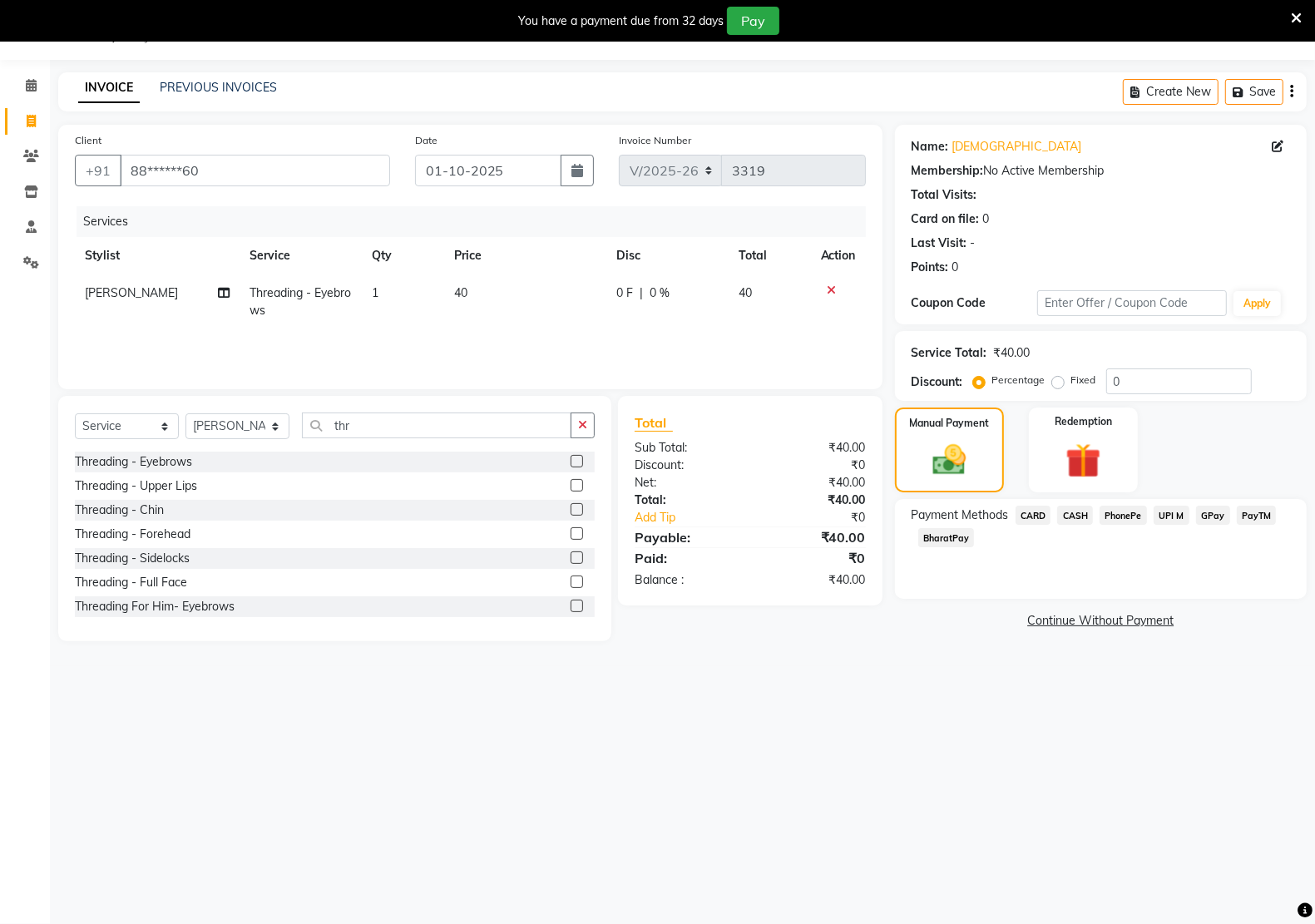
click at [1250, 505] on span "PayTM" at bounding box center [1256, 515] width 40 height 19
click at [1159, 628] on button "Add Payment" at bounding box center [1168, 625] width 245 height 26
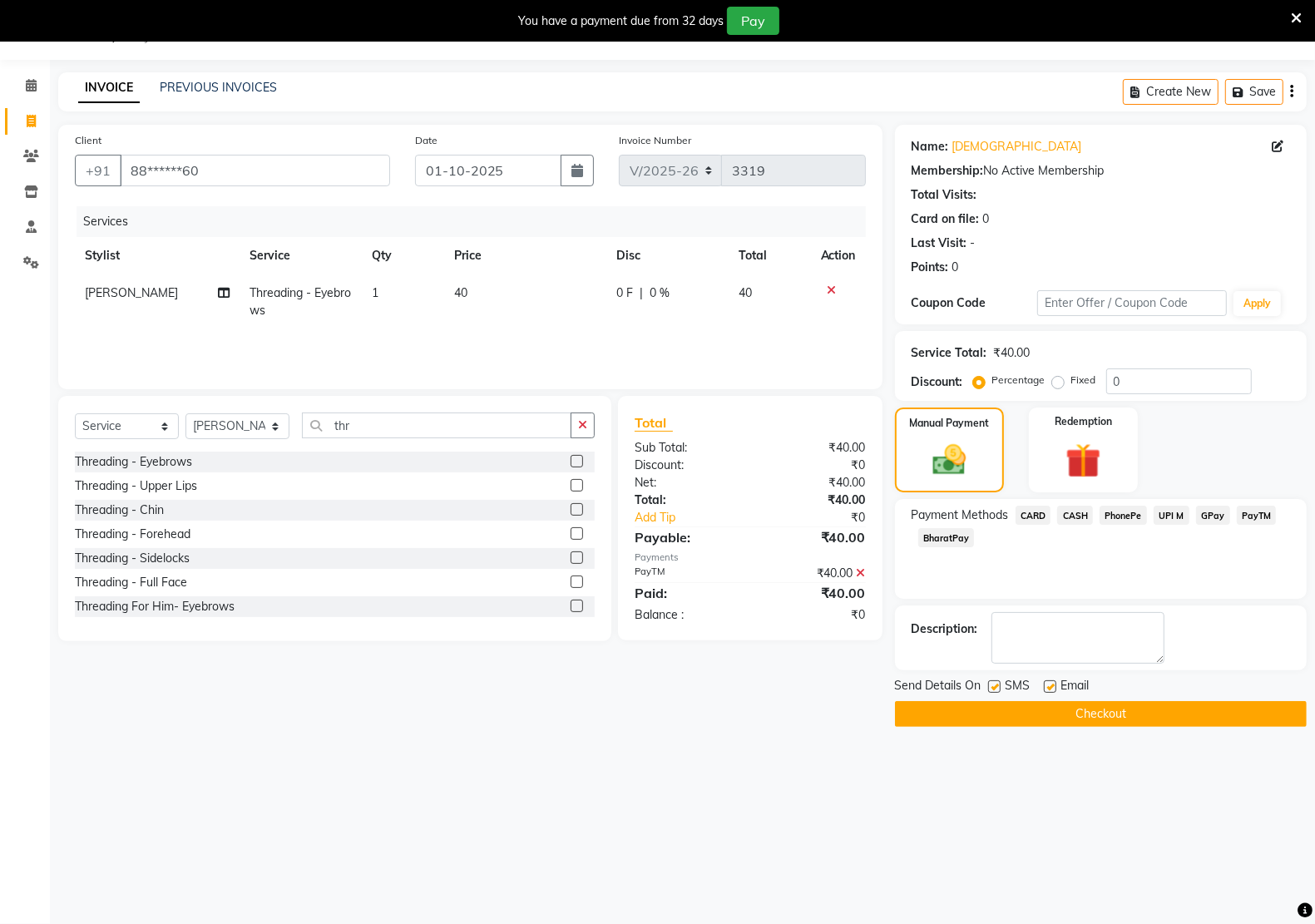
drag, startPoint x: 1050, startPoint y: 688, endPoint x: 1032, endPoint y: 696, distance: 19.7
click at [1050, 690] on label at bounding box center [1050, 686] width 12 height 12
click at [1050, 690] on input "checkbox" at bounding box center [1049, 686] width 10 height 10
checkbox input "false"
drag, startPoint x: 994, startPoint y: 687, endPoint x: 992, endPoint y: 700, distance: 13.2
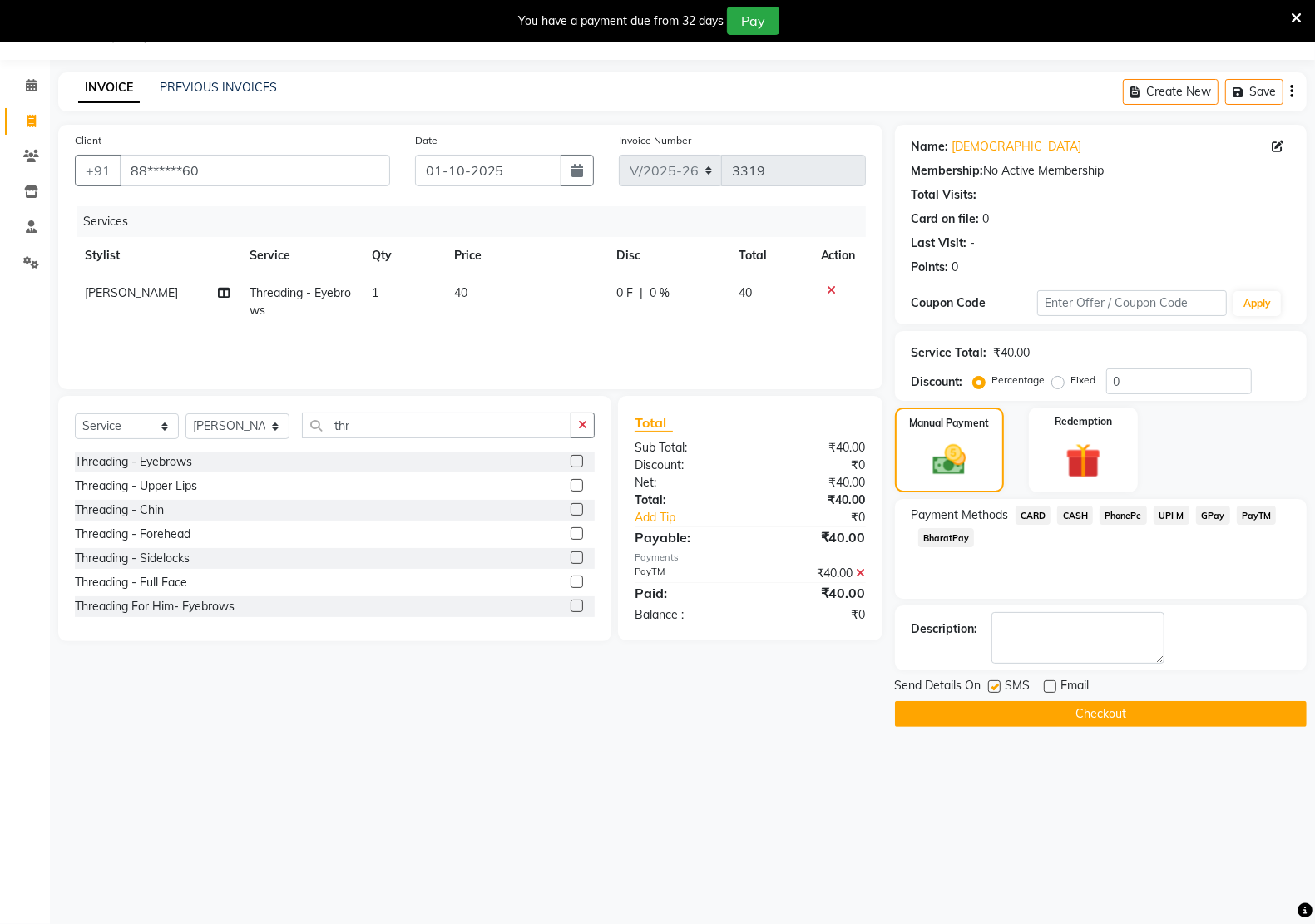
click at [994, 691] on label at bounding box center [994, 686] width 12 height 12
click at [994, 691] on input "checkbox" at bounding box center [993, 686] width 10 height 10
checkbox input "false"
click at [992, 704] on button "Checkout" at bounding box center [1101, 713] width 411 height 26
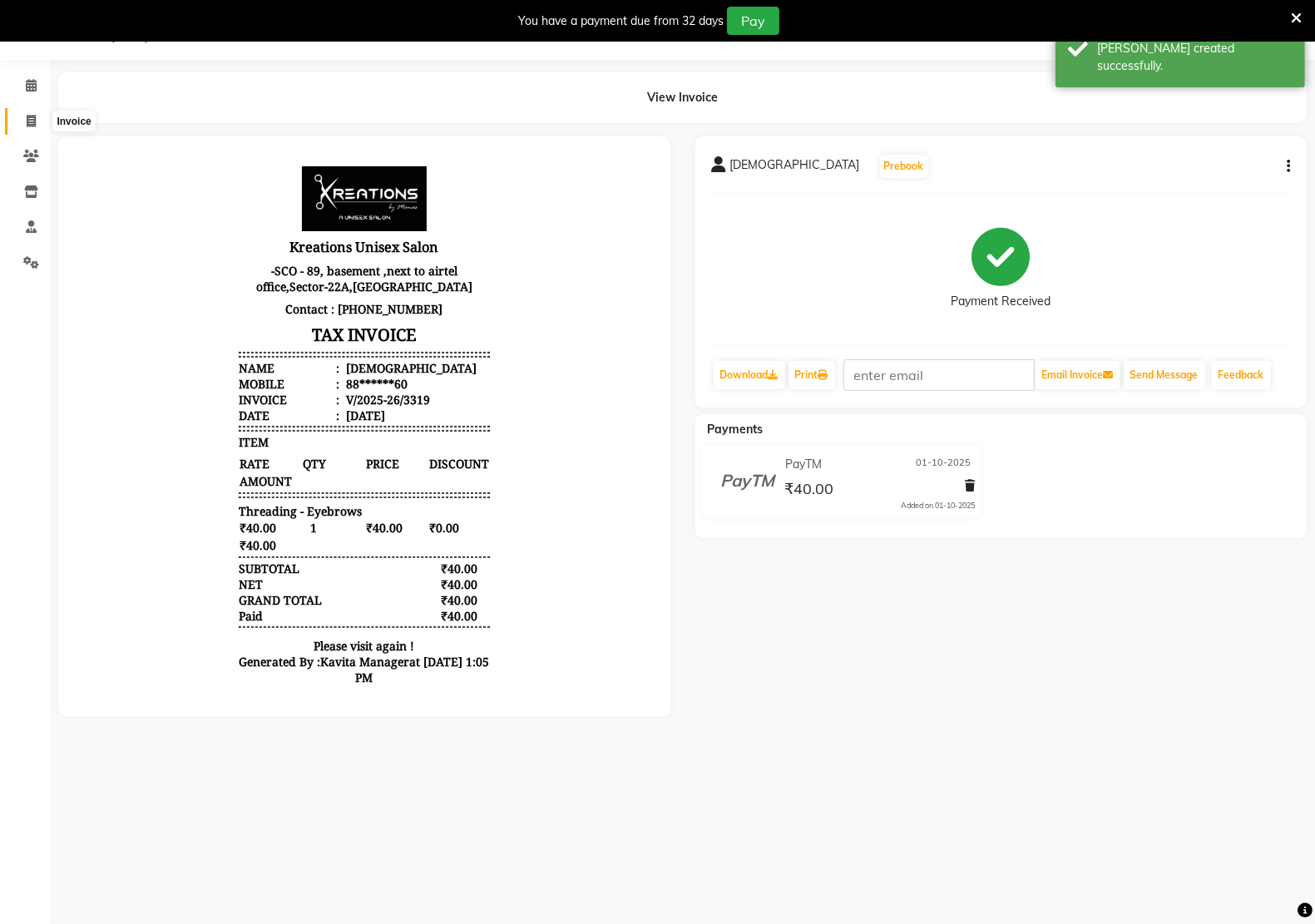
click at [27, 122] on icon at bounding box center [31, 120] width 9 height 12
select select "service"
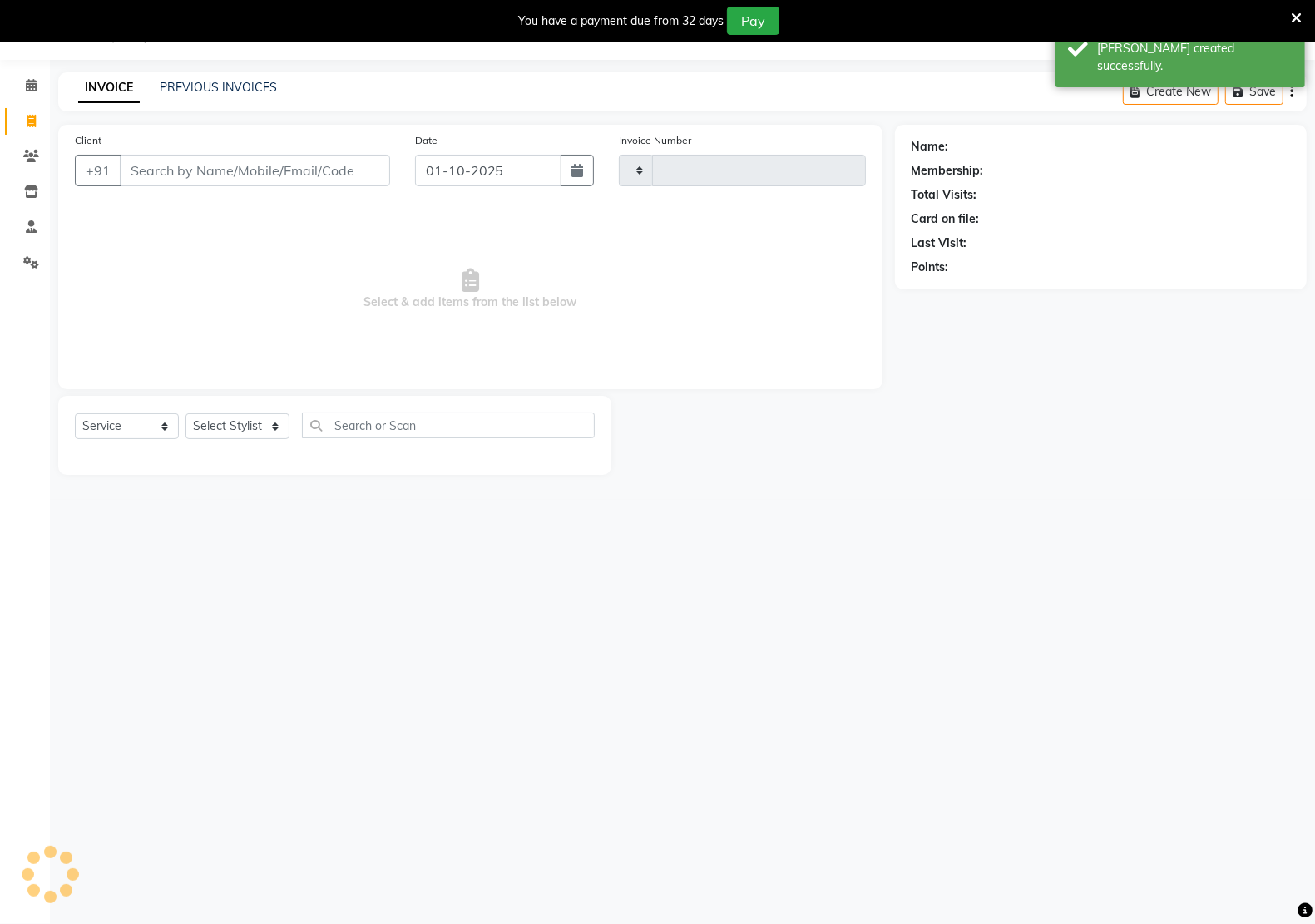
type input "3320"
select select "6170"
click at [306, 159] on input "Client" at bounding box center [254, 170] width 270 height 31
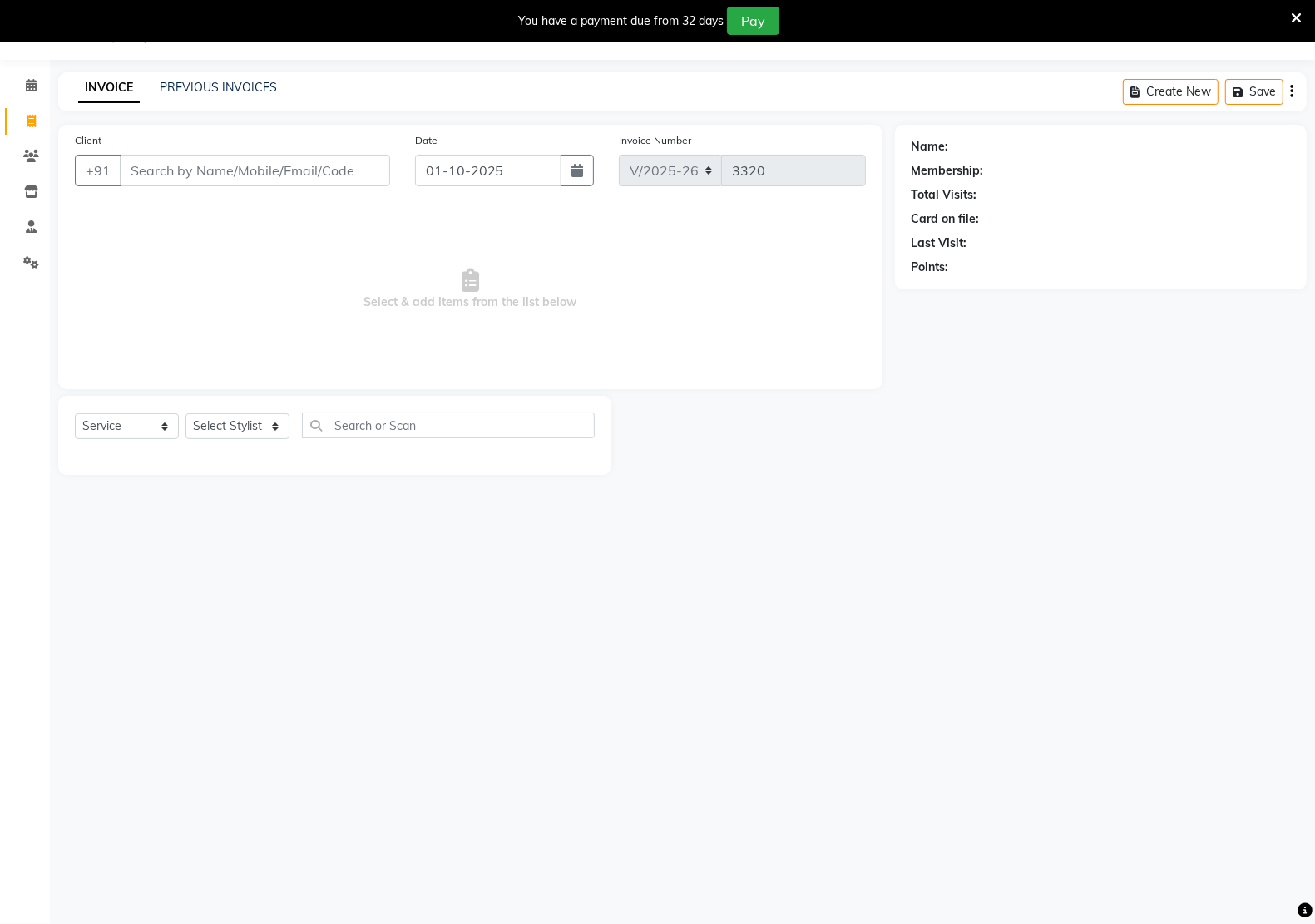
click at [539, 777] on div "08047224946 Select Location × Kreations Unisex Salon, Sector 22 Default Panel M…" at bounding box center [657, 462] width 1315 height 924
click at [201, 87] on link "PREVIOUS INVOICES" at bounding box center [218, 87] width 118 height 15
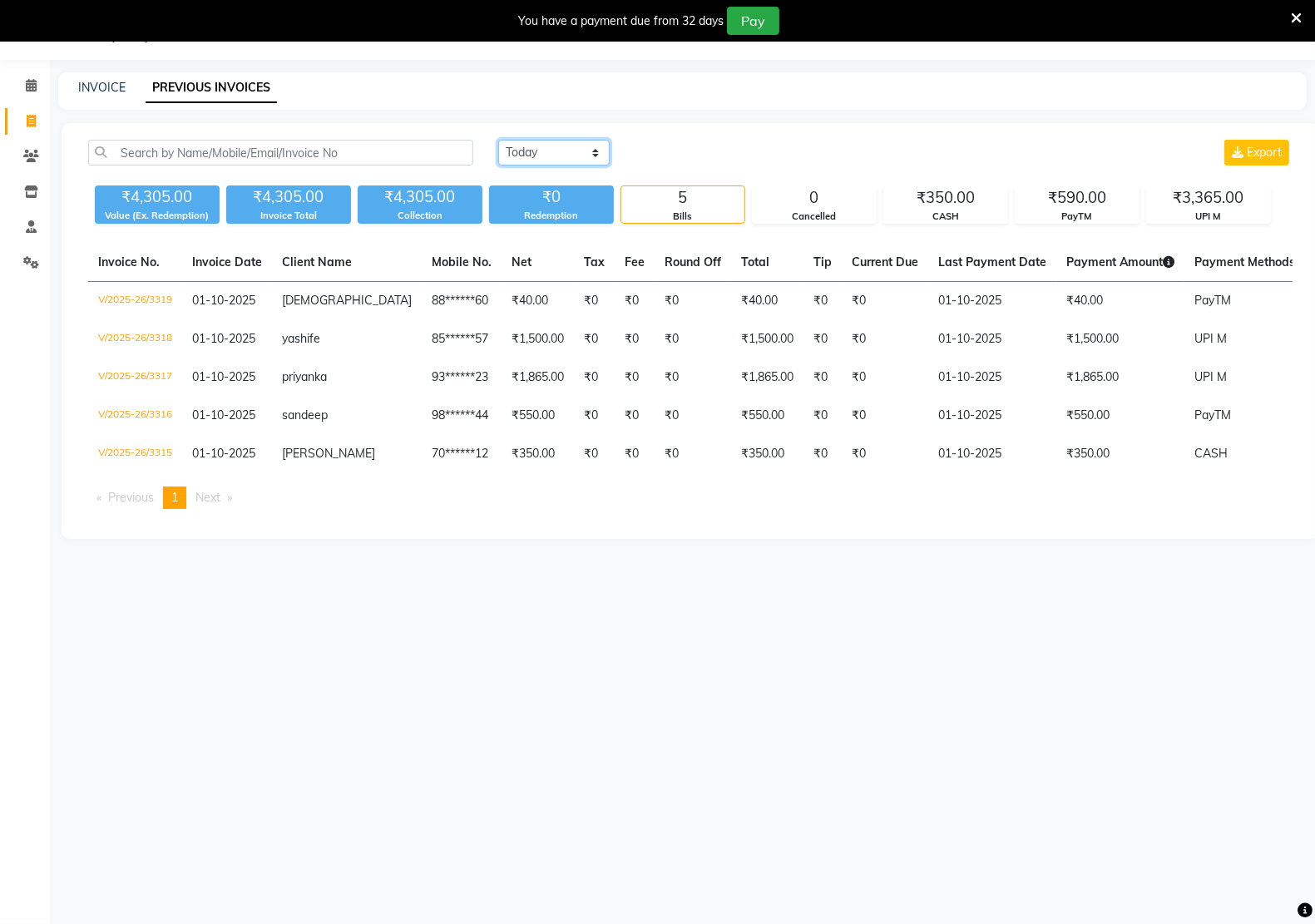
click at [591, 152] on select "[DATE] [DATE] Custom Range" at bounding box center [554, 152] width 112 height 26
select select "range"
click at [498, 139] on select "[DATE] [DATE] Custom Range" at bounding box center [554, 152] width 112 height 26
click at [667, 156] on input "01-10-2025" at bounding box center [689, 153] width 117 height 24
select select "10"
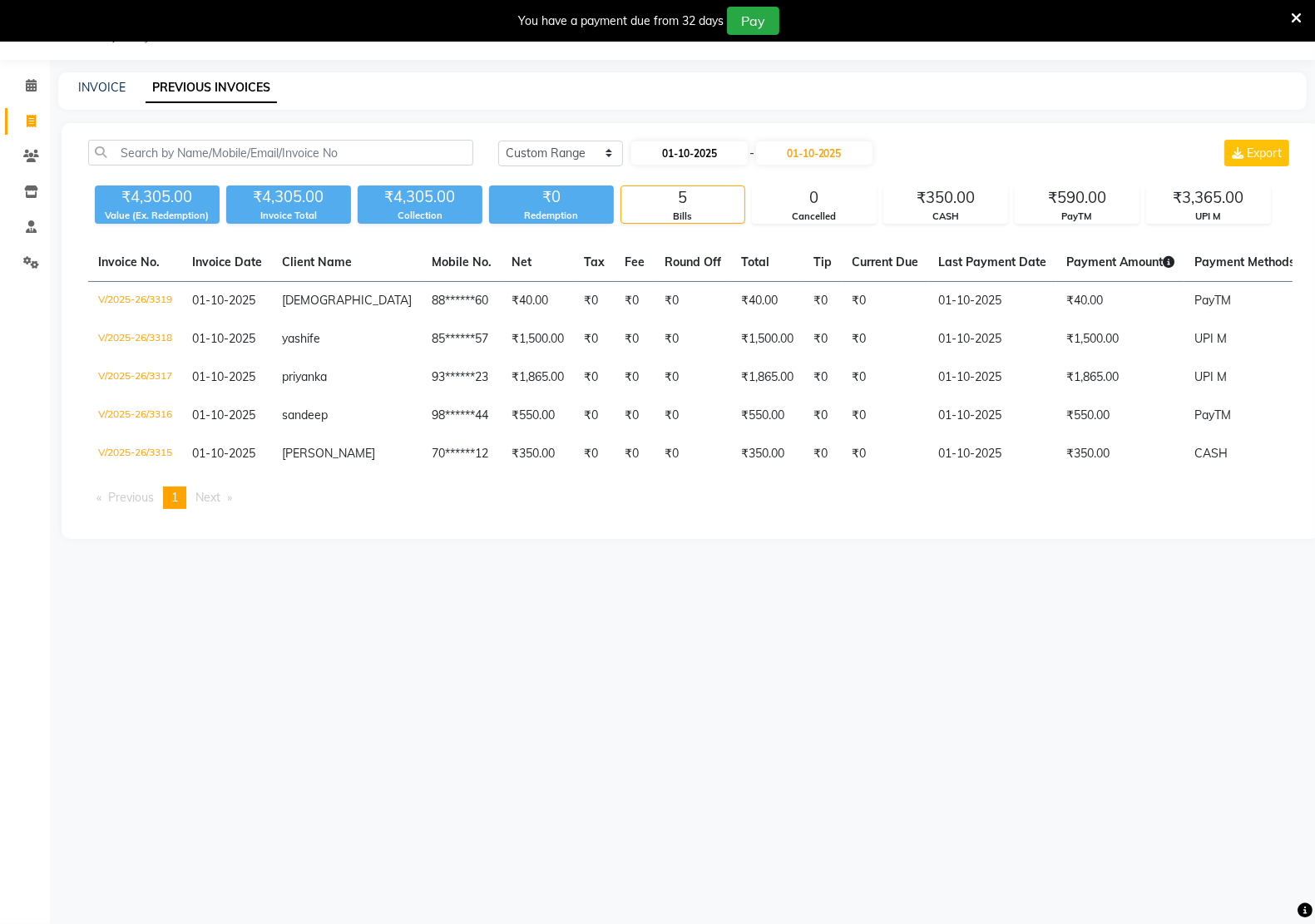
select select "2025"
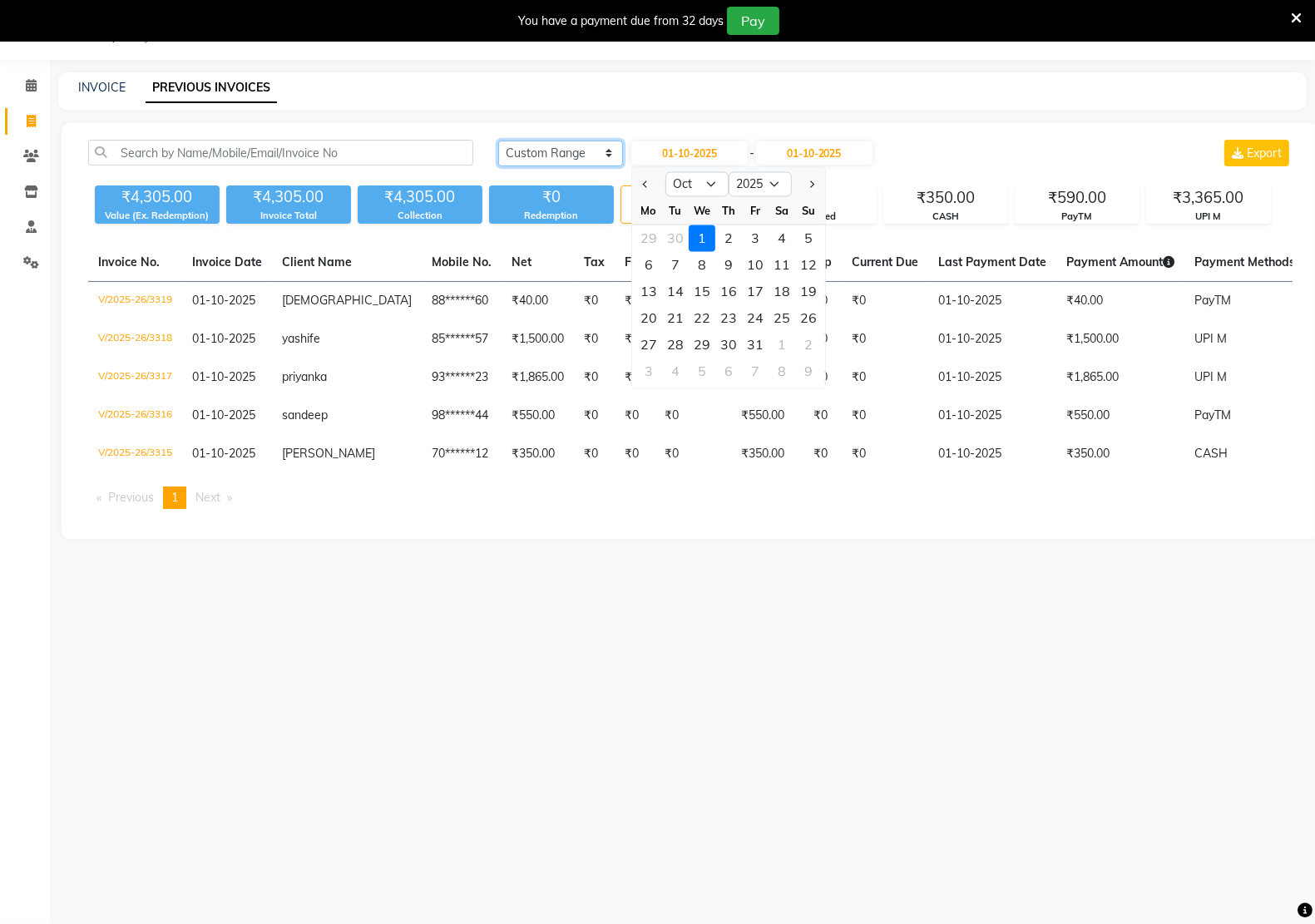
click at [600, 148] on select "[DATE] [DATE] Custom Range" at bounding box center [560, 153] width 125 height 26
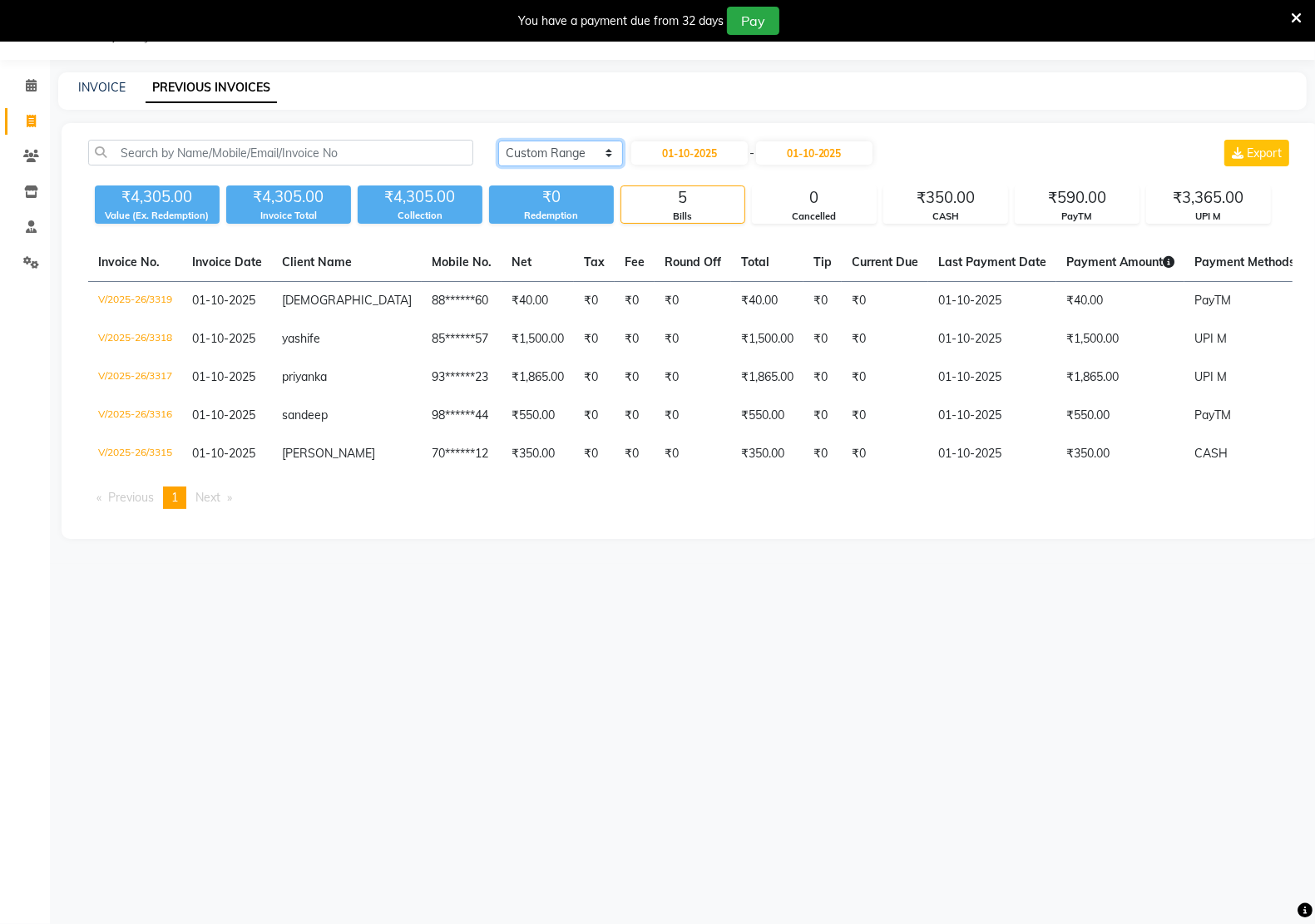
click at [599, 153] on select "[DATE] [DATE] Custom Range" at bounding box center [560, 153] width 125 height 26
click at [498, 140] on select "[DATE] [DATE] Custom Range" at bounding box center [560, 153] width 125 height 26
click at [599, 148] on select "[DATE] [DATE] Custom Range" at bounding box center [560, 153] width 125 height 26
click at [498, 140] on select "[DATE] [DATE] Custom Range" at bounding box center [560, 153] width 125 height 26
click at [607, 144] on select "[DATE] [DATE] Custom Range" at bounding box center [560, 153] width 125 height 26
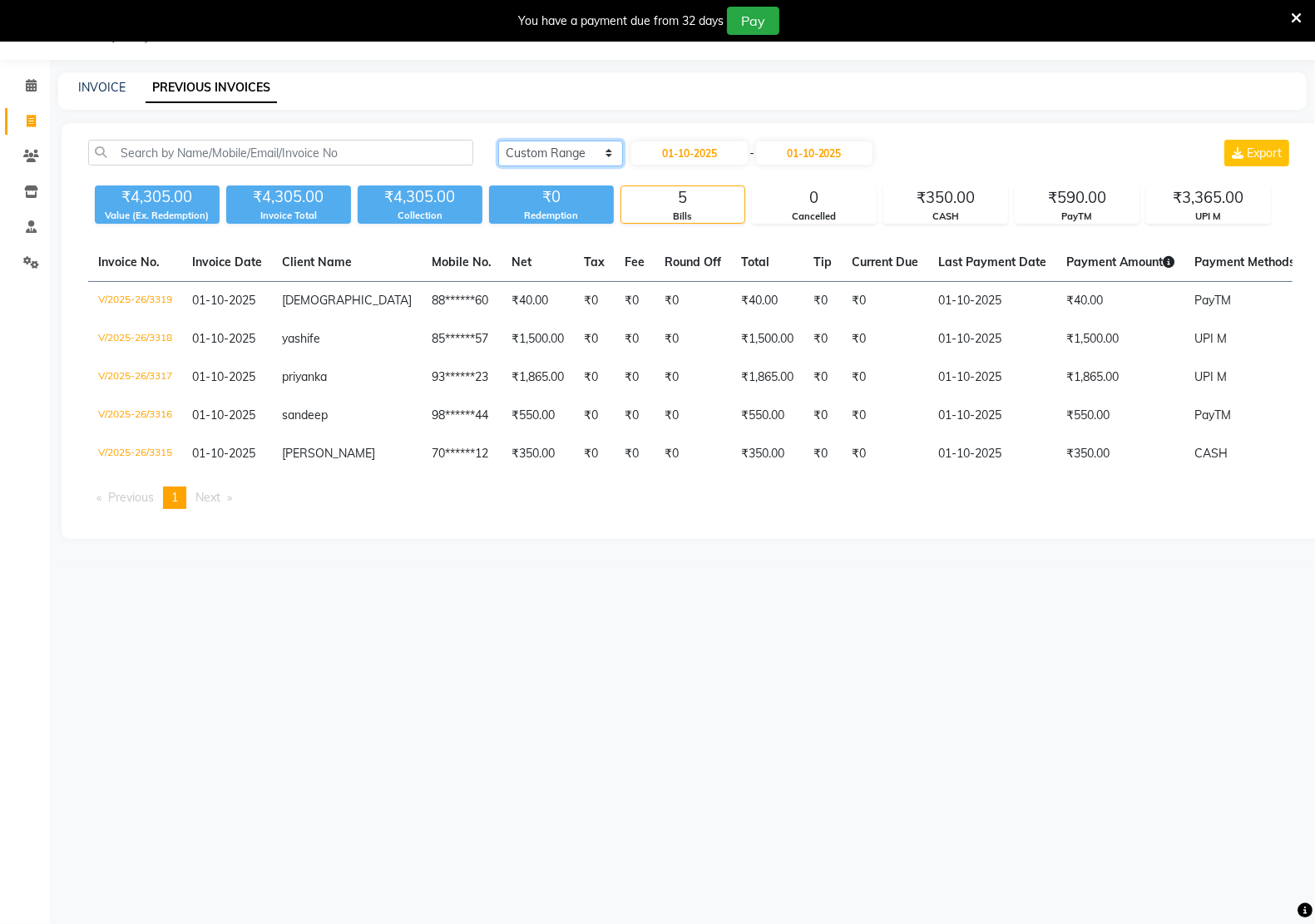
click at [498, 140] on select "[DATE] [DATE] Custom Range" at bounding box center [560, 153] width 125 height 26
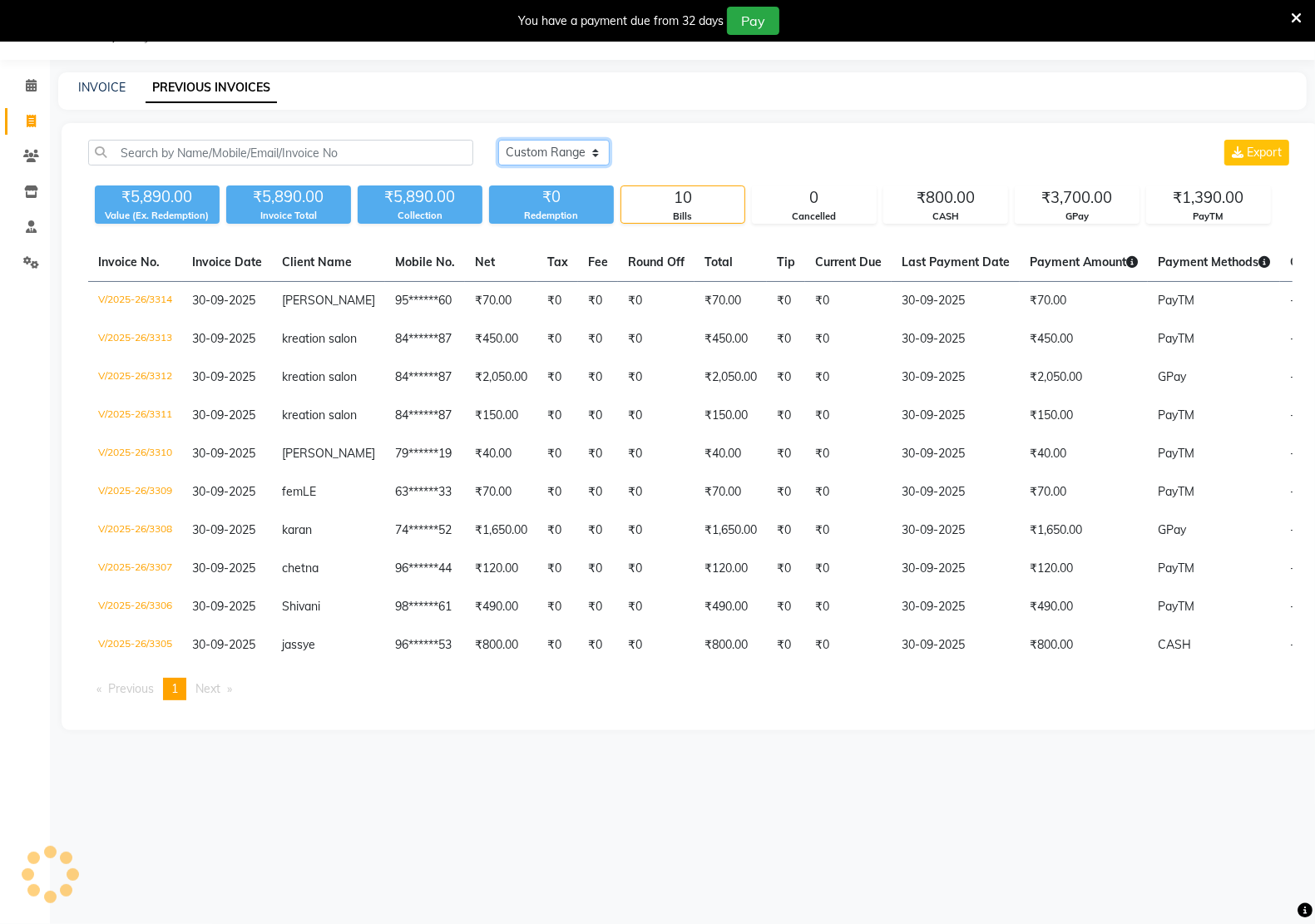
click at [587, 146] on select "[DATE] [DATE] Custom Range" at bounding box center [554, 152] width 112 height 26
select select "range"
click at [498, 139] on select "[DATE] [DATE] Custom Range" at bounding box center [554, 152] width 112 height 26
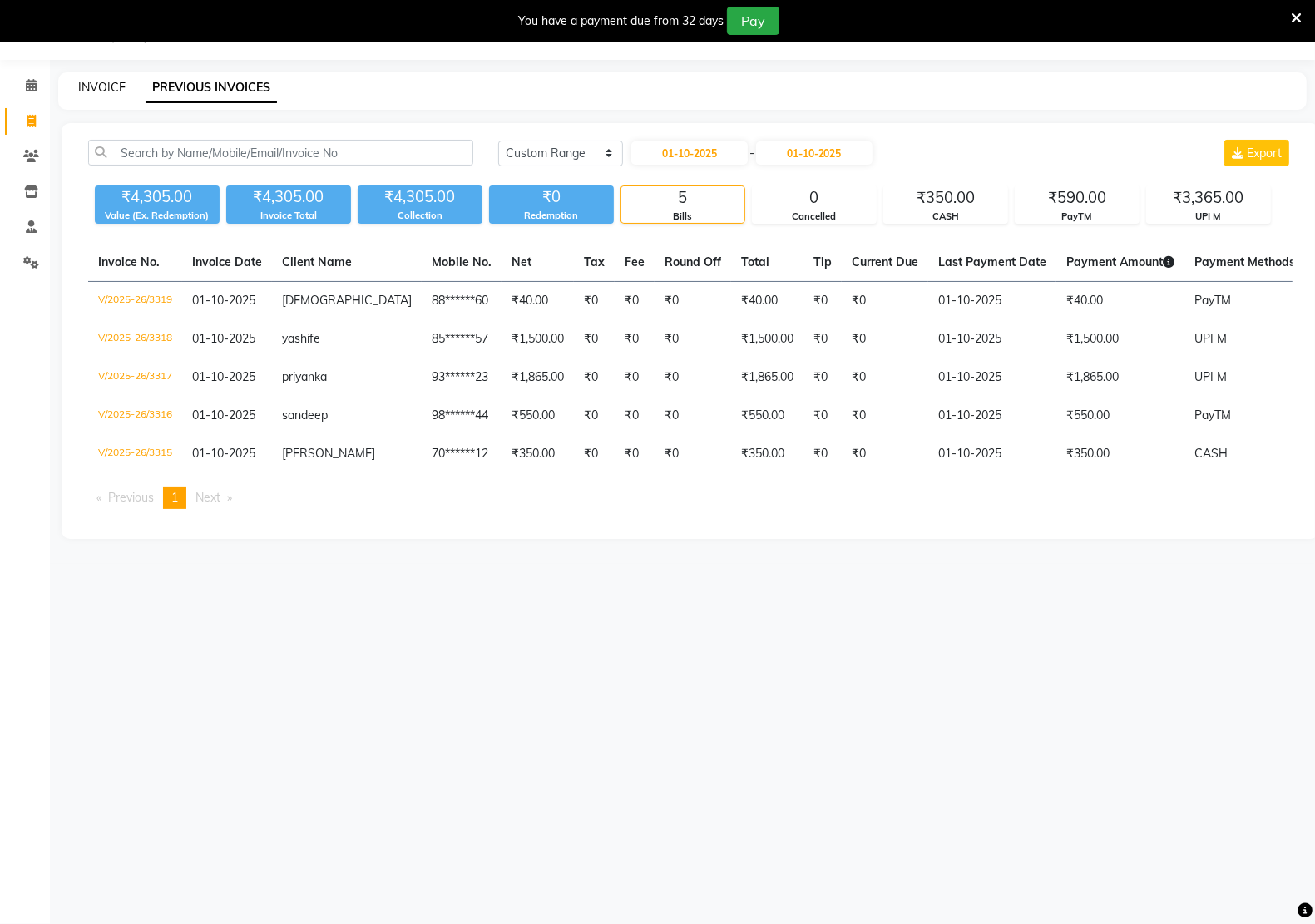
click at [99, 82] on link "INVOICE" at bounding box center [101, 87] width 47 height 15
select select "service"
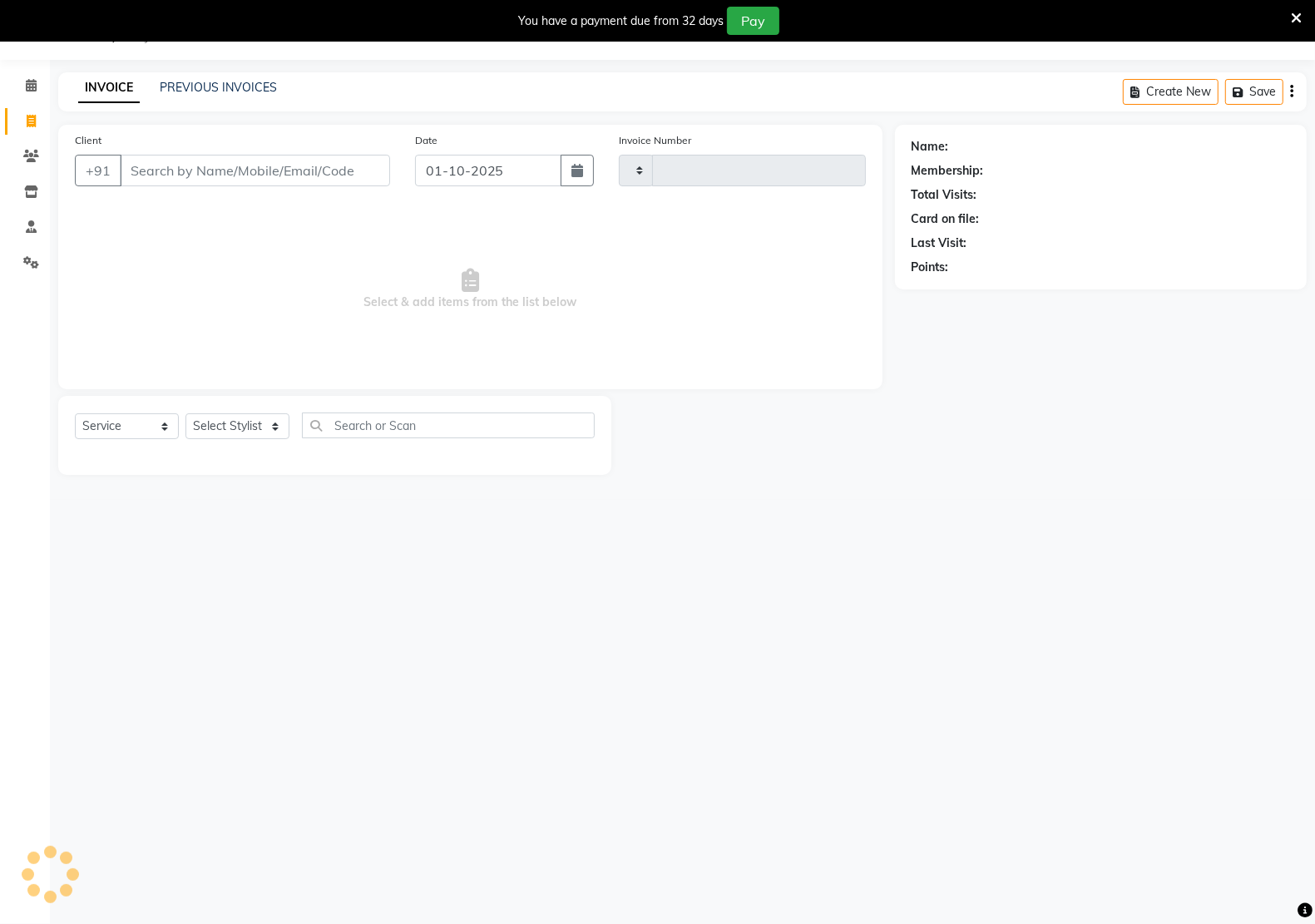
type input "3320"
select select "6170"
click at [177, 171] on input "Client" at bounding box center [254, 170] width 270 height 31
click at [159, 172] on input "Client" at bounding box center [254, 170] width 270 height 31
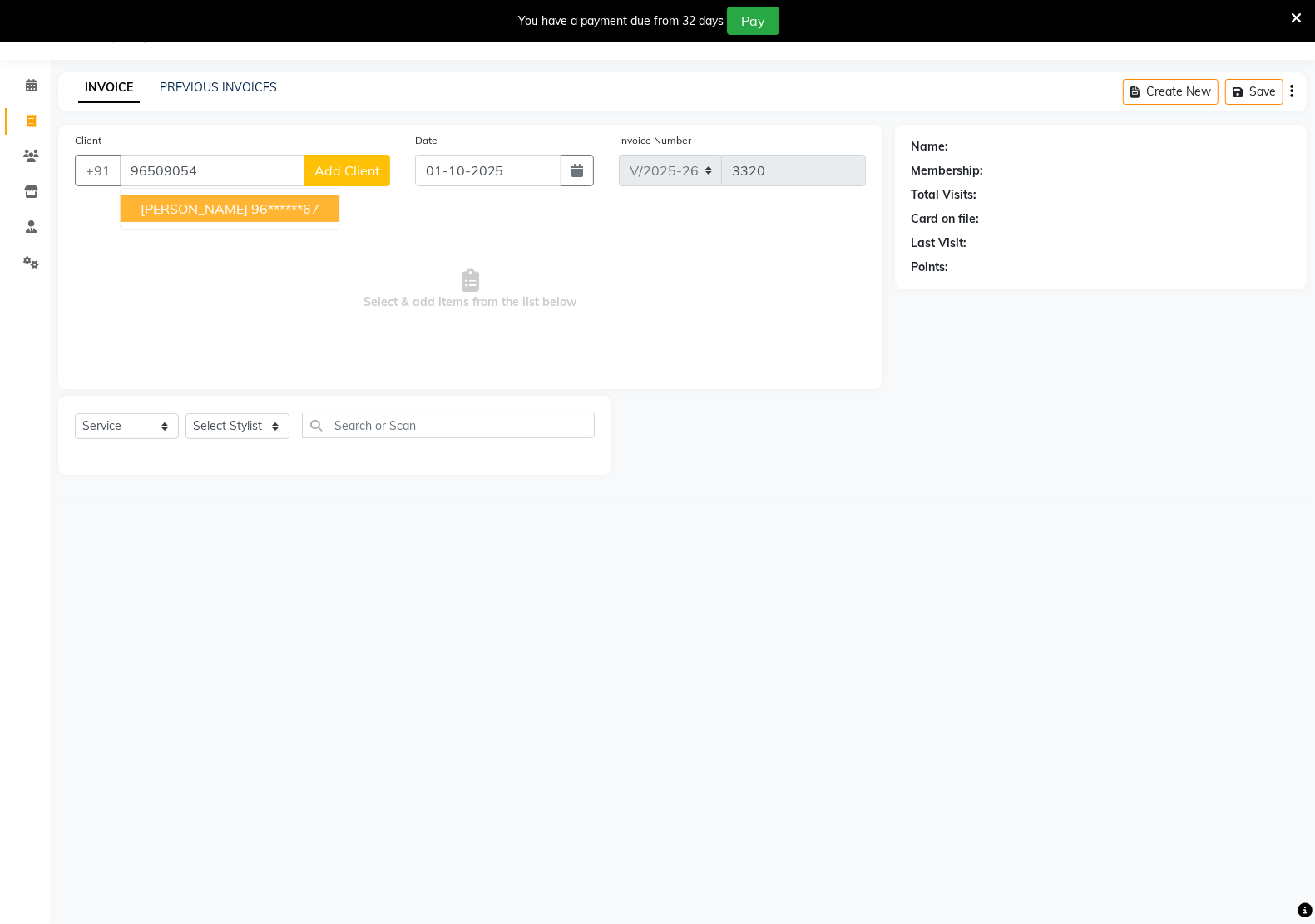
click at [251, 202] on ngb-highlight "96******67" at bounding box center [285, 208] width 68 height 17
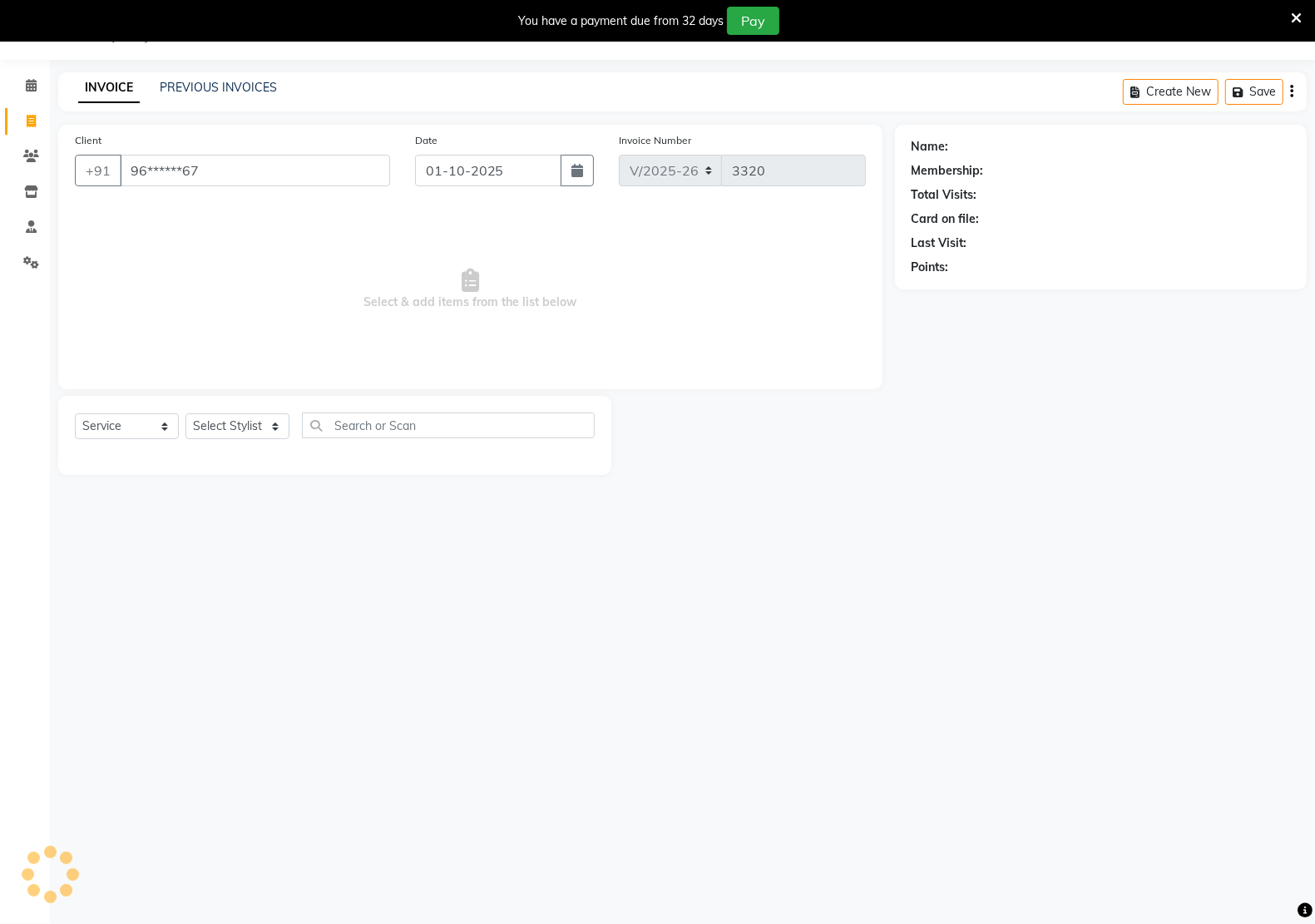
type input "96******67"
click at [263, 426] on select "Select Stylist [PERSON_NAME] Hidayat [PERSON_NAME] Manager [PERSON_NAME] [PERSO…" at bounding box center [238, 426] width 104 height 26
select select "88231"
click at [186, 413] on select "Select Stylist [PERSON_NAME] Hidayat [PERSON_NAME] Manager [PERSON_NAME] [PERSO…" at bounding box center [238, 426] width 104 height 26
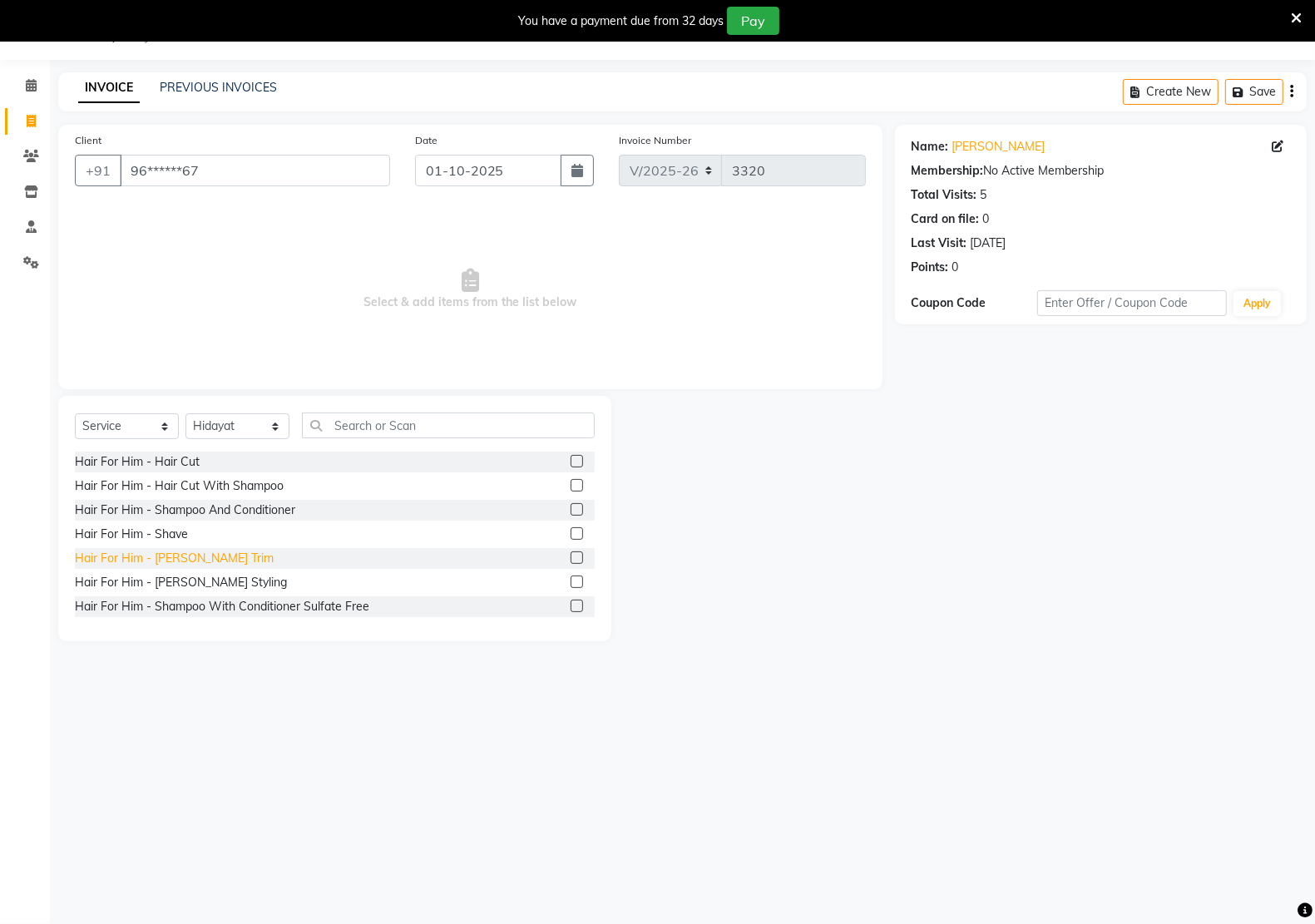
click at [180, 558] on div "Hair For Him - [PERSON_NAME] Trim" at bounding box center [174, 558] width 199 height 17
checkbox input "false"
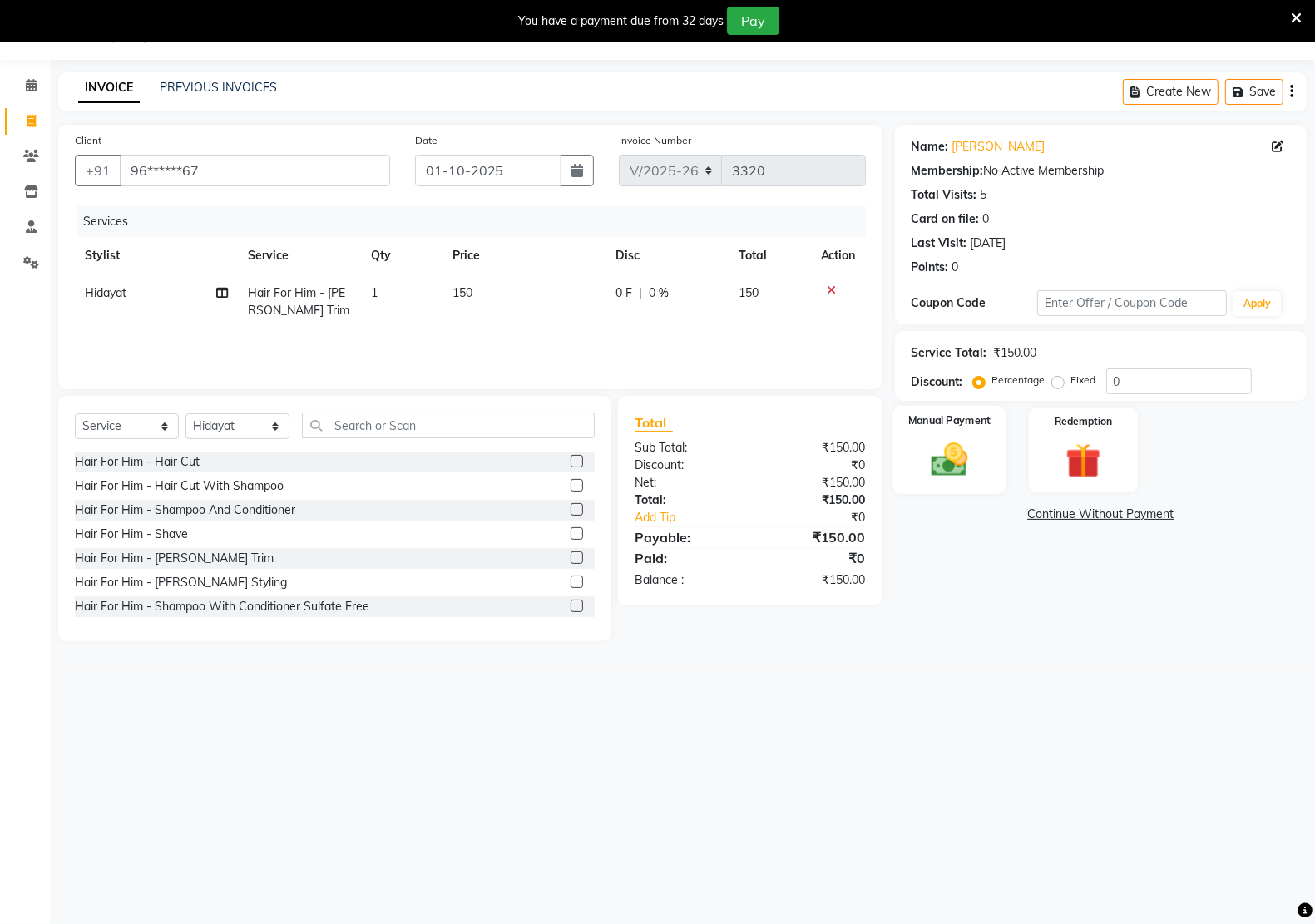
click at [941, 466] on img at bounding box center [949, 459] width 59 height 42
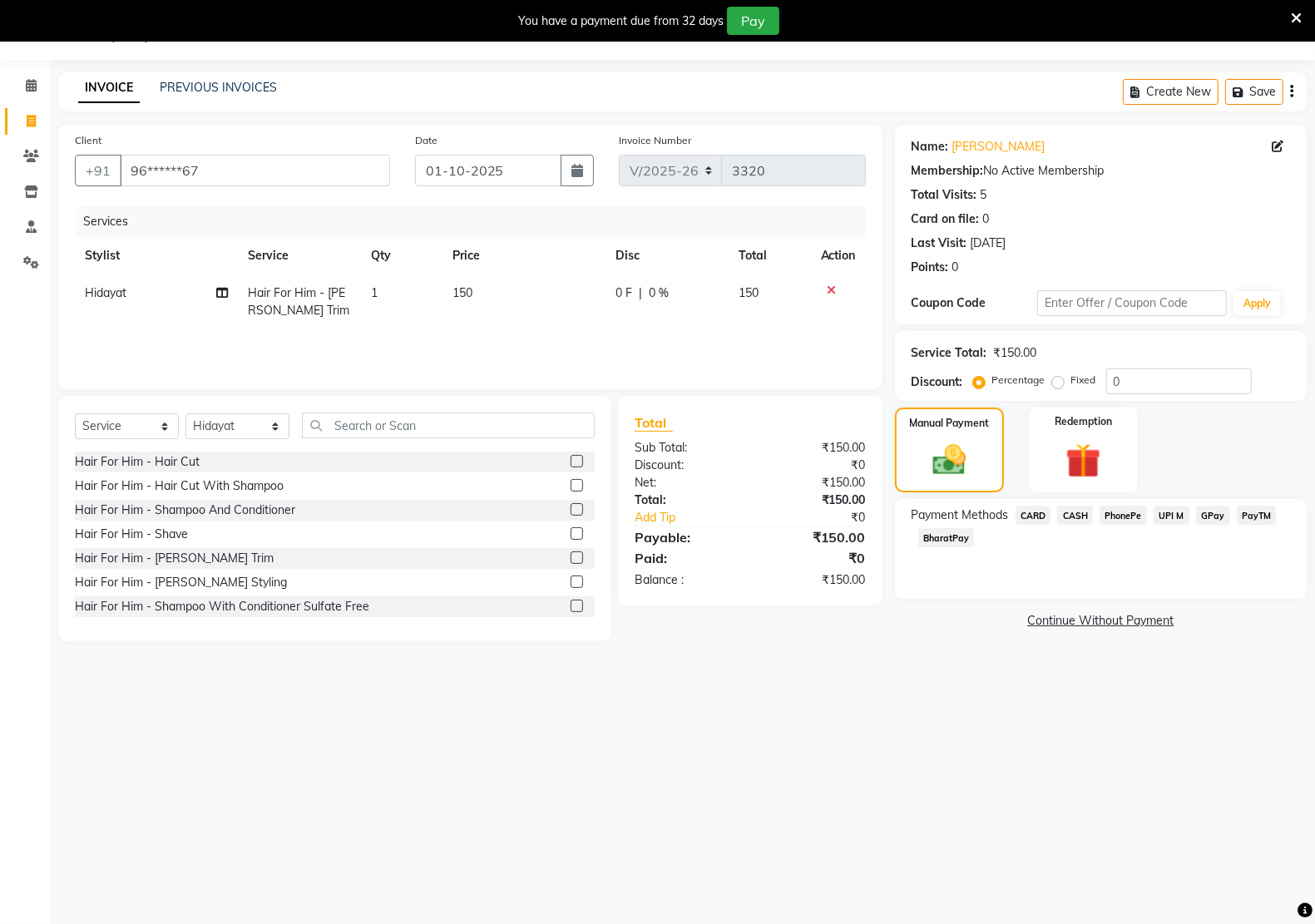
click at [1253, 513] on span "PayTM" at bounding box center [1256, 515] width 40 height 19
drag, startPoint x: 1191, startPoint y: 626, endPoint x: 1152, endPoint y: 672, distance: 60.3
click at [1191, 628] on button "Add Payment" at bounding box center [1168, 625] width 245 height 26
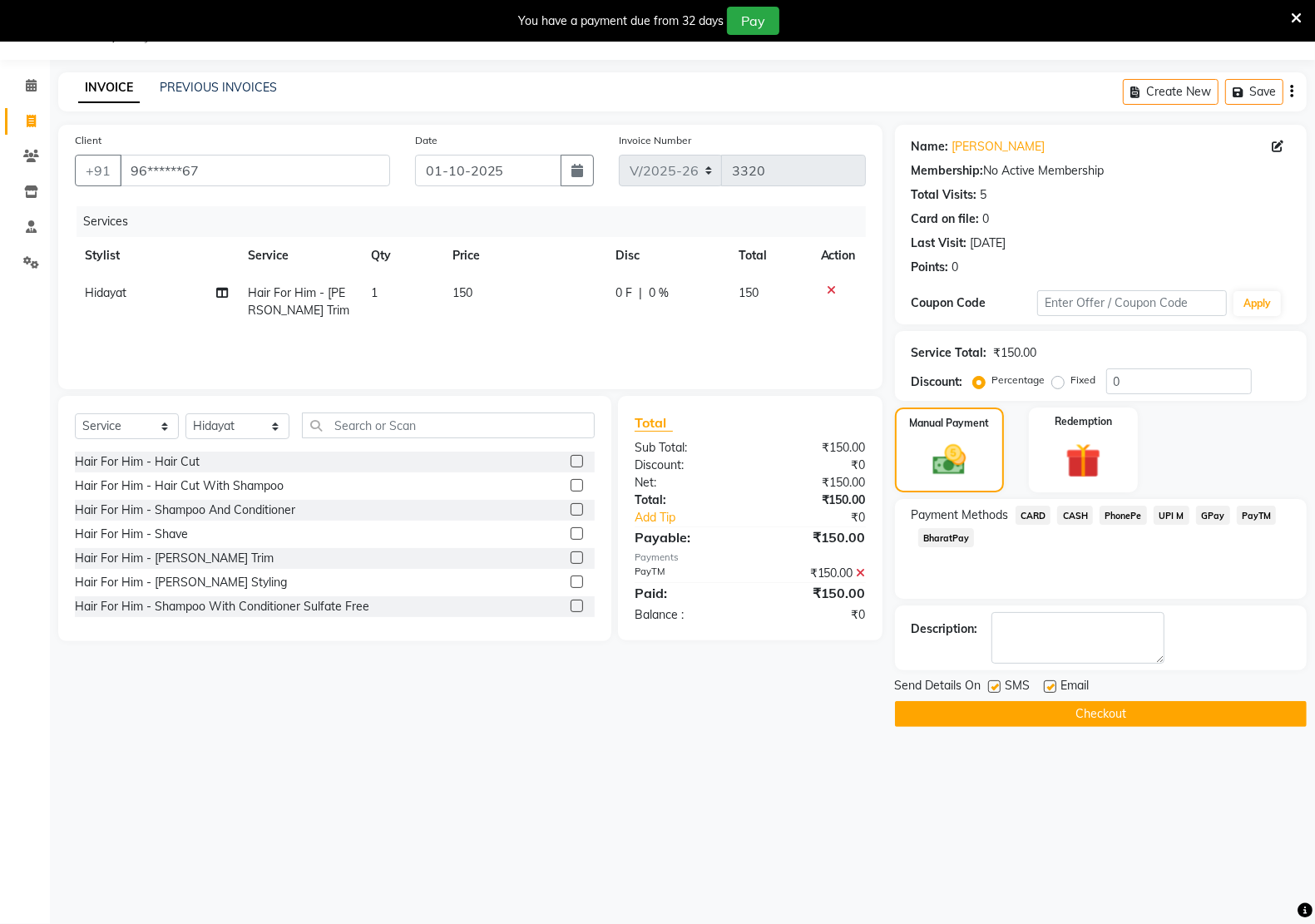
click at [1048, 686] on label at bounding box center [1050, 686] width 12 height 12
click at [1048, 686] on input "checkbox" at bounding box center [1049, 686] width 10 height 10
checkbox input "false"
click at [992, 687] on label at bounding box center [994, 686] width 12 height 12
click at [992, 687] on input "checkbox" at bounding box center [993, 686] width 10 height 10
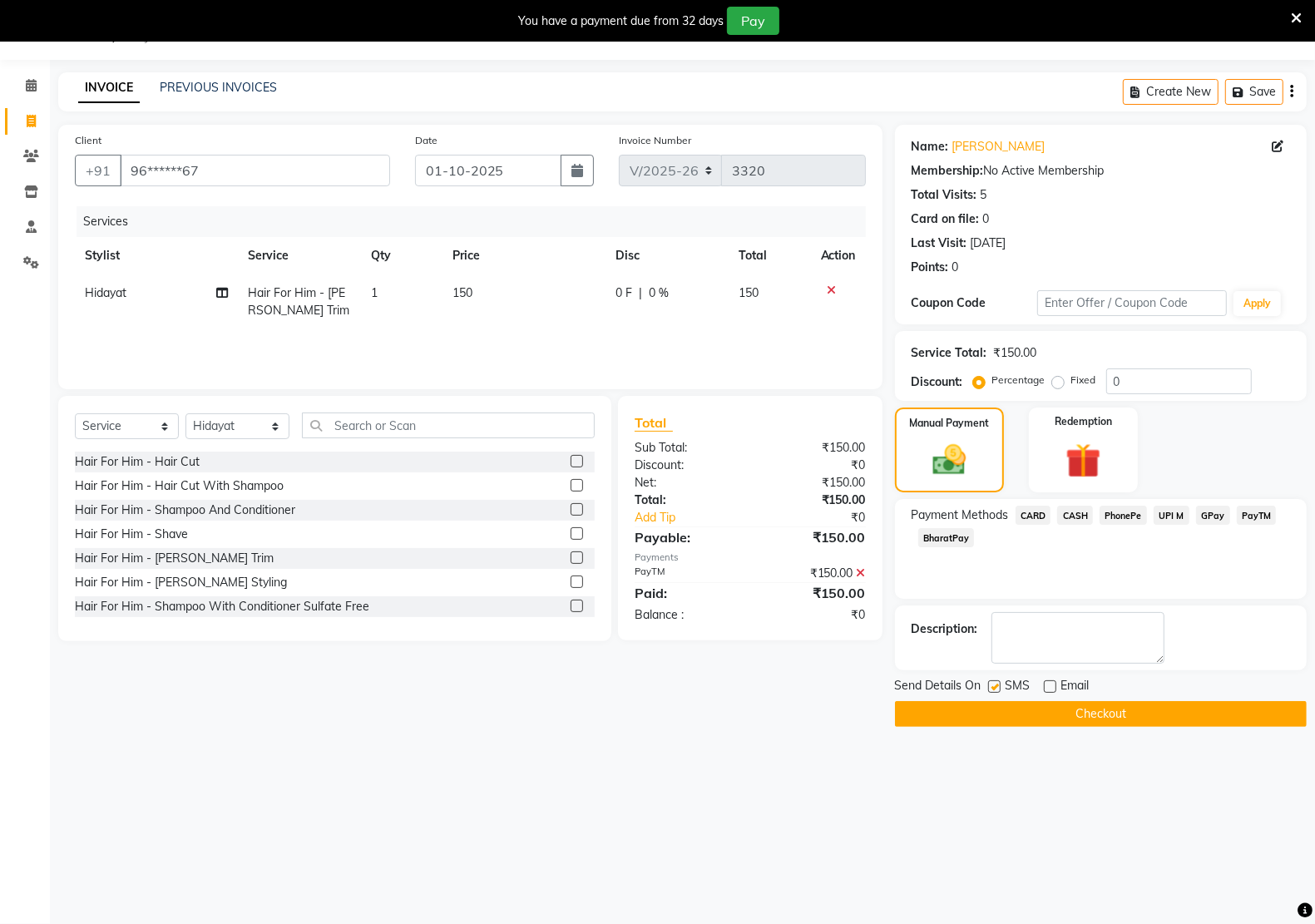
checkbox input "false"
click at [1021, 709] on button "Checkout" at bounding box center [1101, 713] width 411 height 26
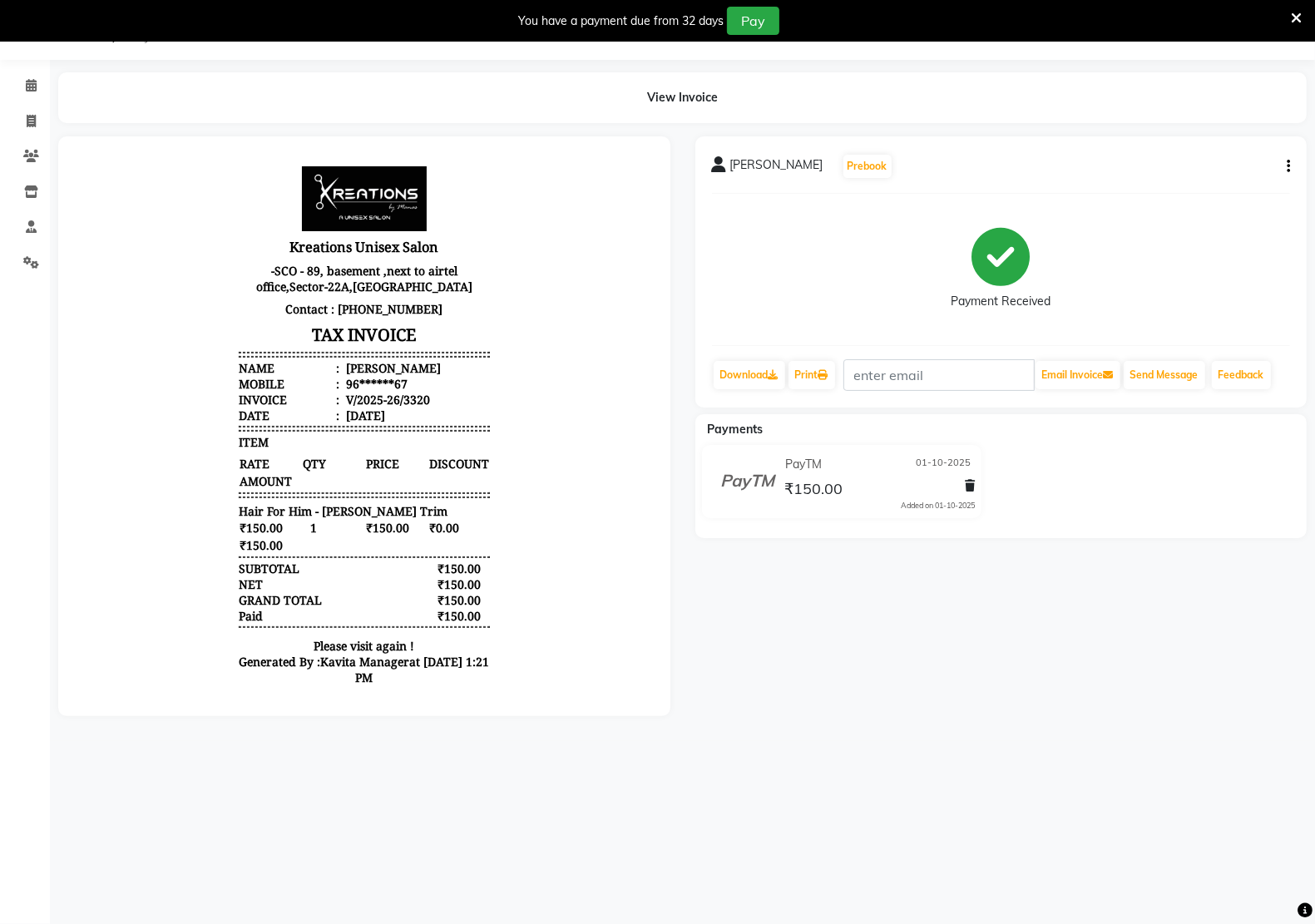
click at [1285, 160] on button "button" at bounding box center [1285, 167] width 10 height 17
click at [1235, 169] on div "Edit Invoice" at bounding box center [1221, 167] width 83 height 21
select select "service"
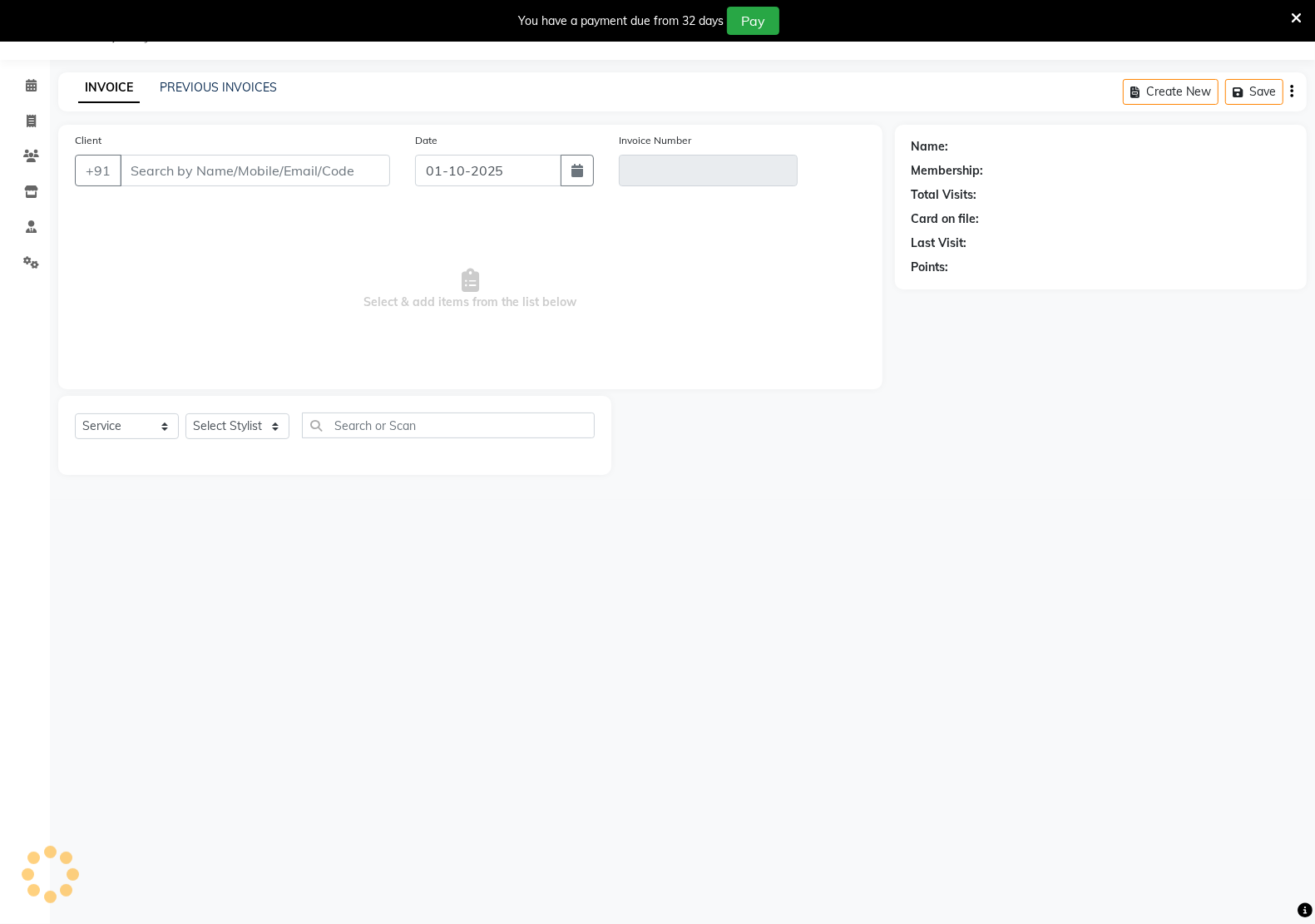
type input "96******67"
type input "V/2025-26/3320"
select select "select"
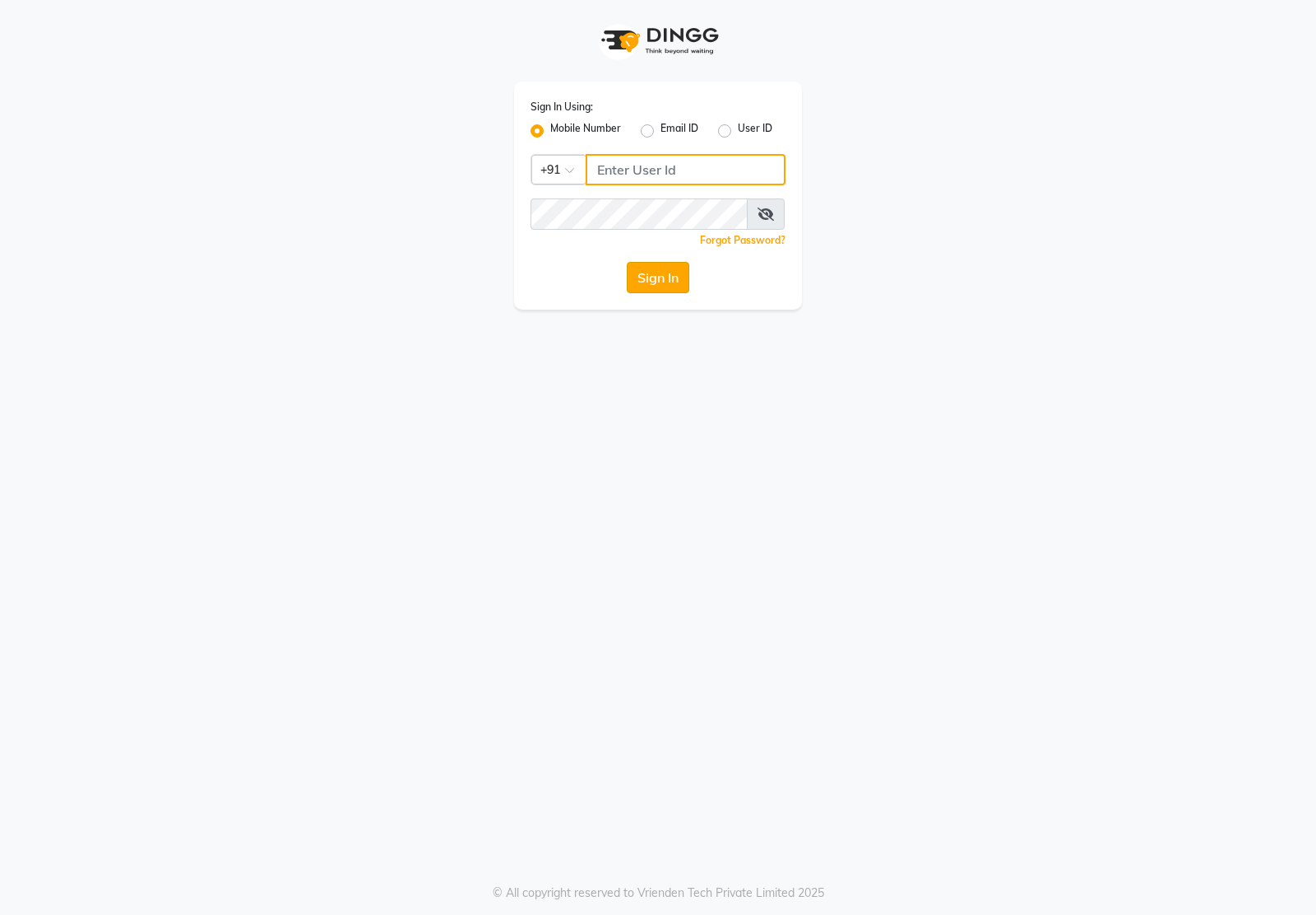
type input "7011915920"
drag, startPoint x: 657, startPoint y: 280, endPoint x: 660, endPoint y: 305, distance: 25.2
click at [657, 281] on button "Sign In" at bounding box center [658, 277] width 63 height 31
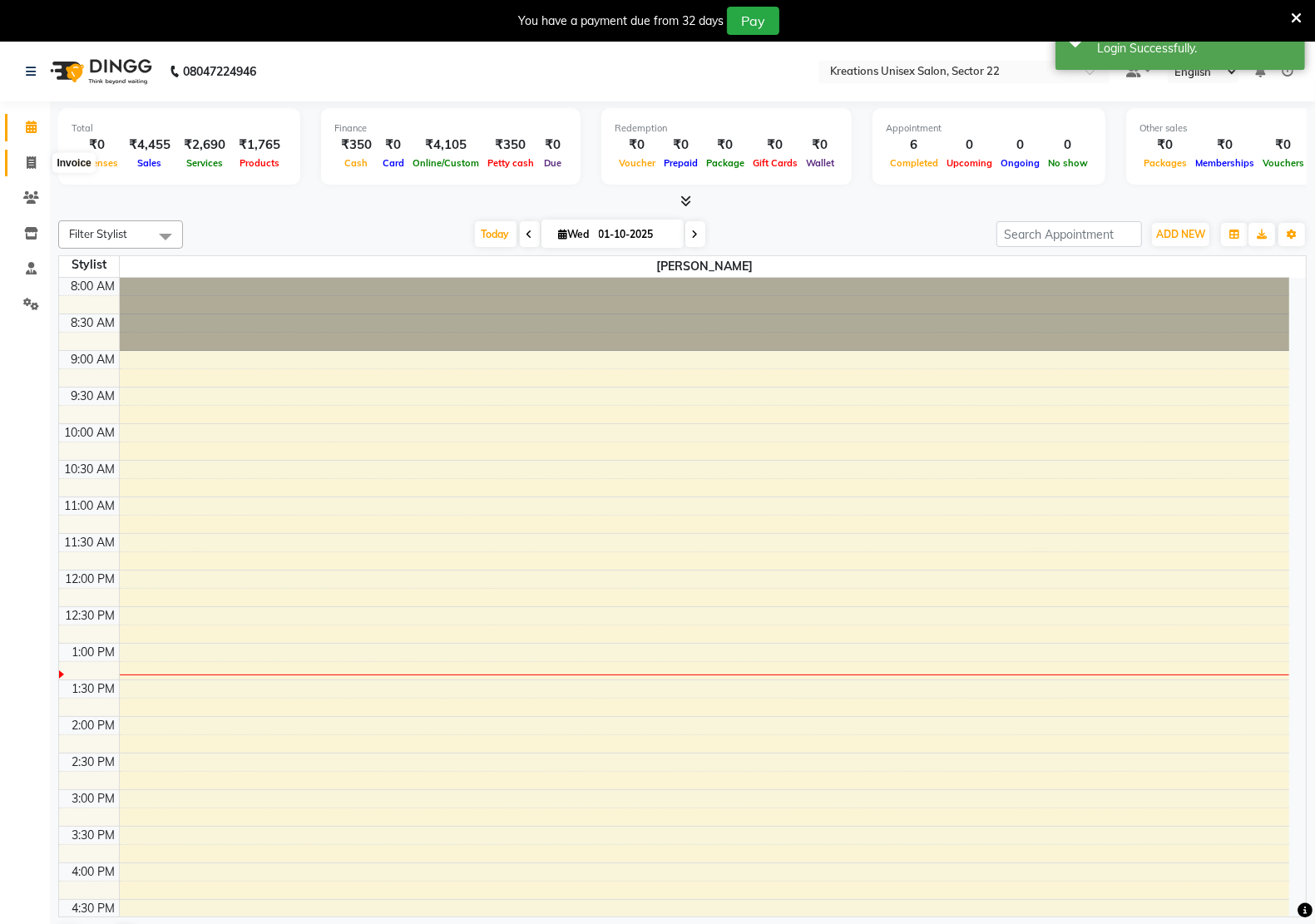
click at [31, 158] on icon at bounding box center [31, 162] width 9 height 12
select select "6170"
select select "service"
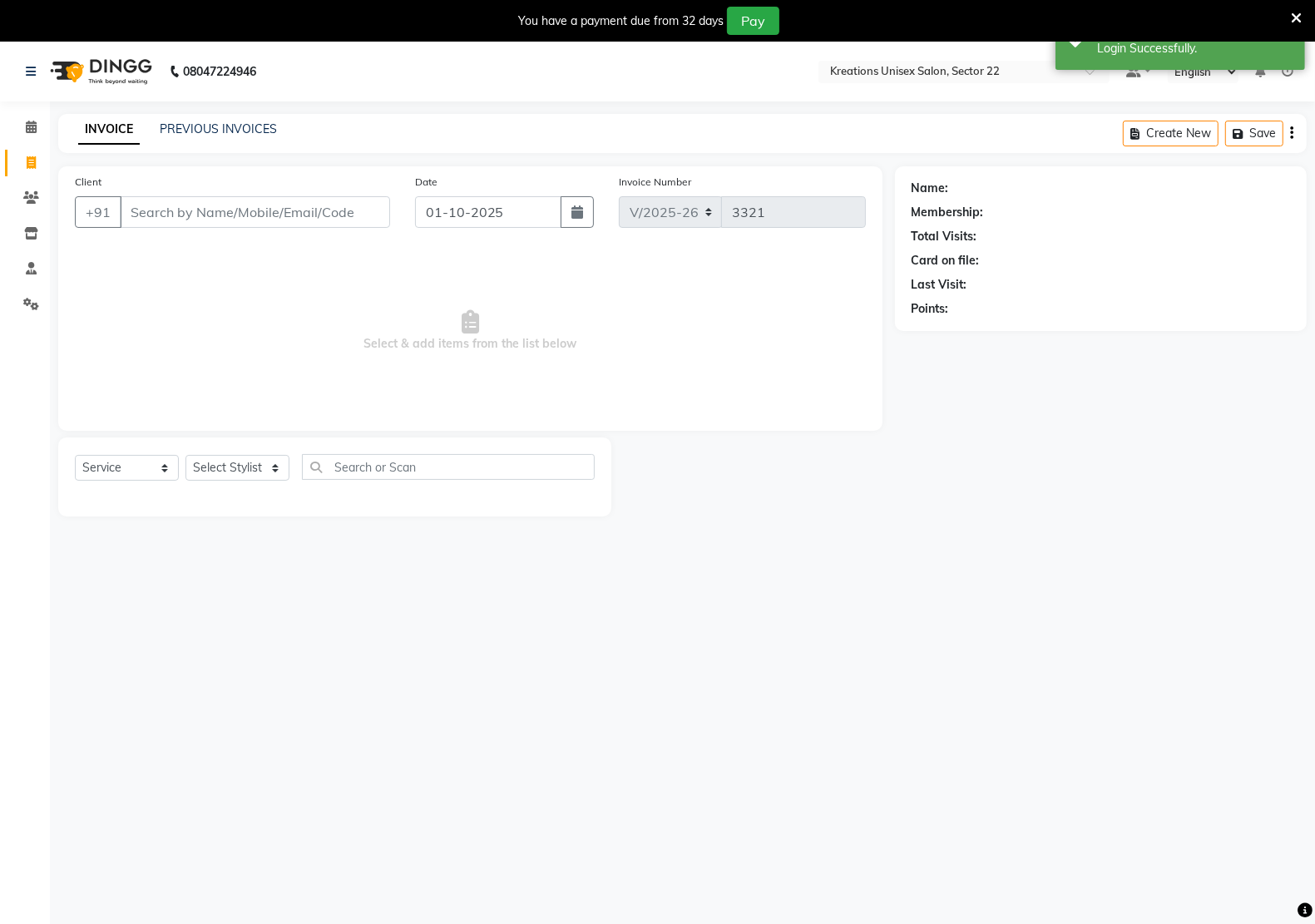
click at [263, 219] on input "Client" at bounding box center [254, 211] width 270 height 31
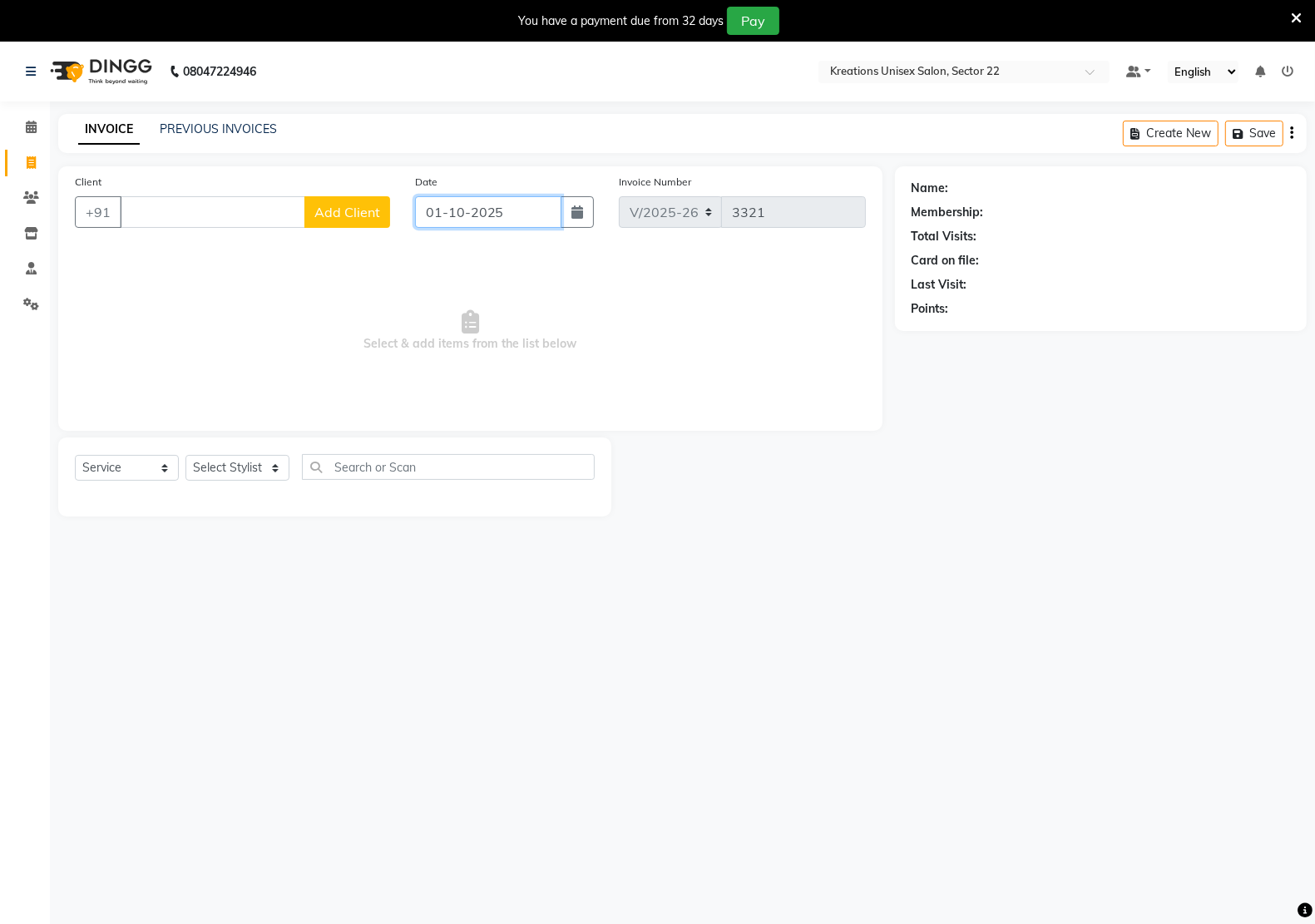
click at [429, 200] on input "01-10-2025" at bounding box center [488, 211] width 146 height 31
select select "10"
select select "2025"
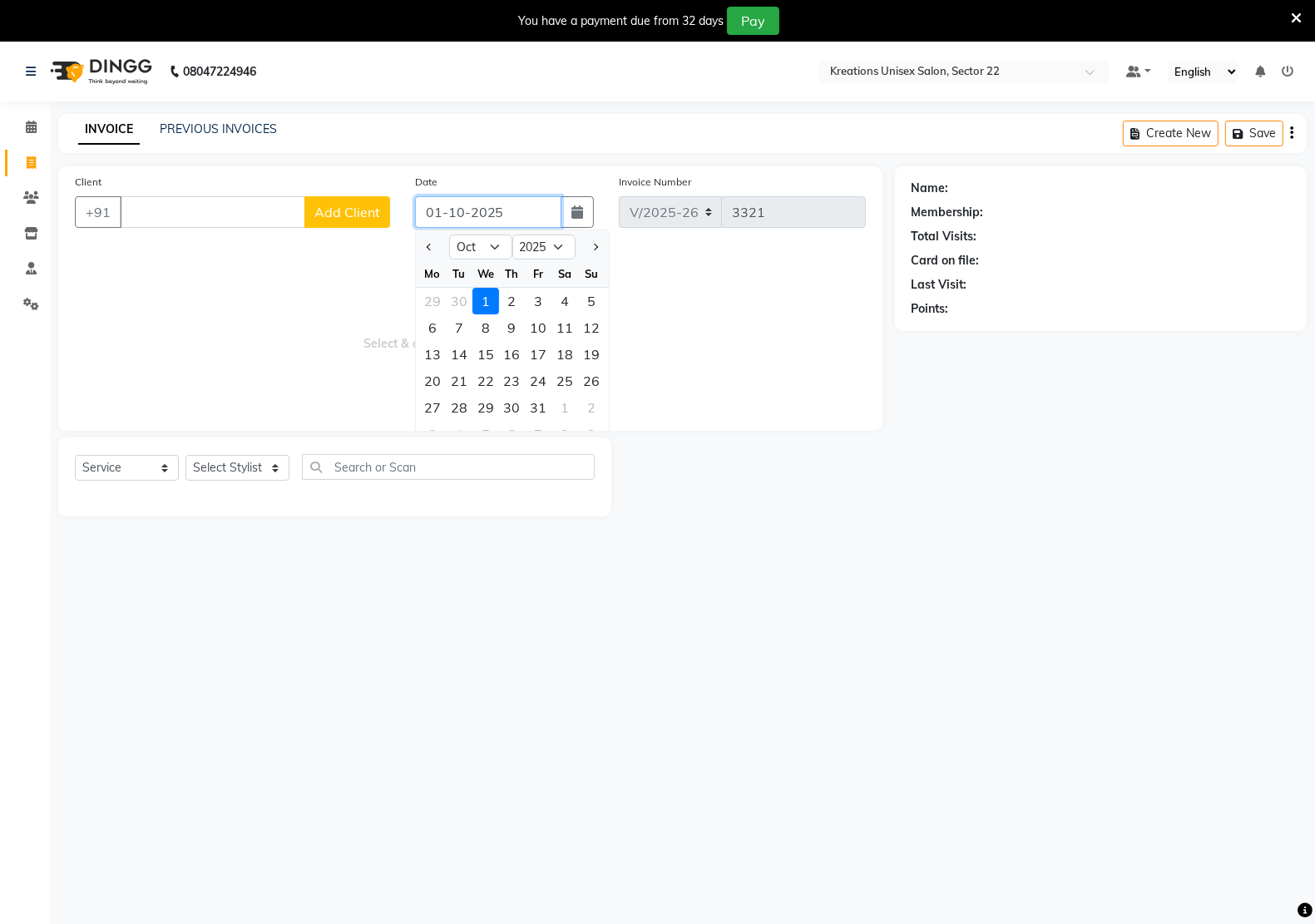
click at [520, 208] on input "01-10-2025" at bounding box center [488, 211] width 146 height 31
click at [219, 121] on link "PREVIOUS INVOICES" at bounding box center [218, 129] width 118 height 15
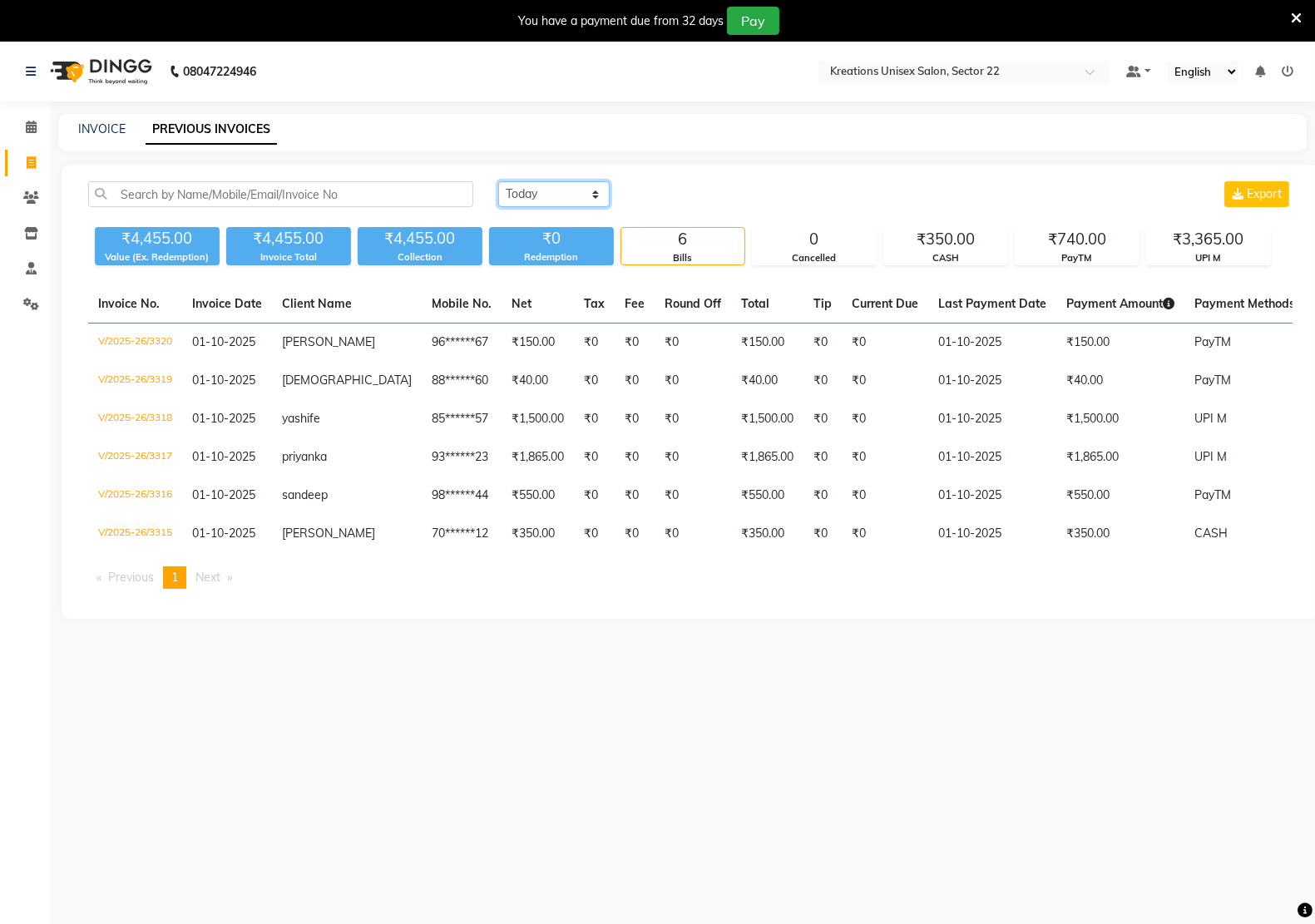
click at [528, 186] on select "[DATE] [DATE] Custom Range" at bounding box center [554, 193] width 112 height 26
click at [612, 264] on div "₹0 Redemption" at bounding box center [552, 245] width 125 height 38
click at [526, 202] on select "[DATE] [DATE] Custom Range" at bounding box center [554, 193] width 112 height 26
select select "range"
click at [498, 181] on select "[DATE] [DATE] Custom Range" at bounding box center [554, 193] width 112 height 26
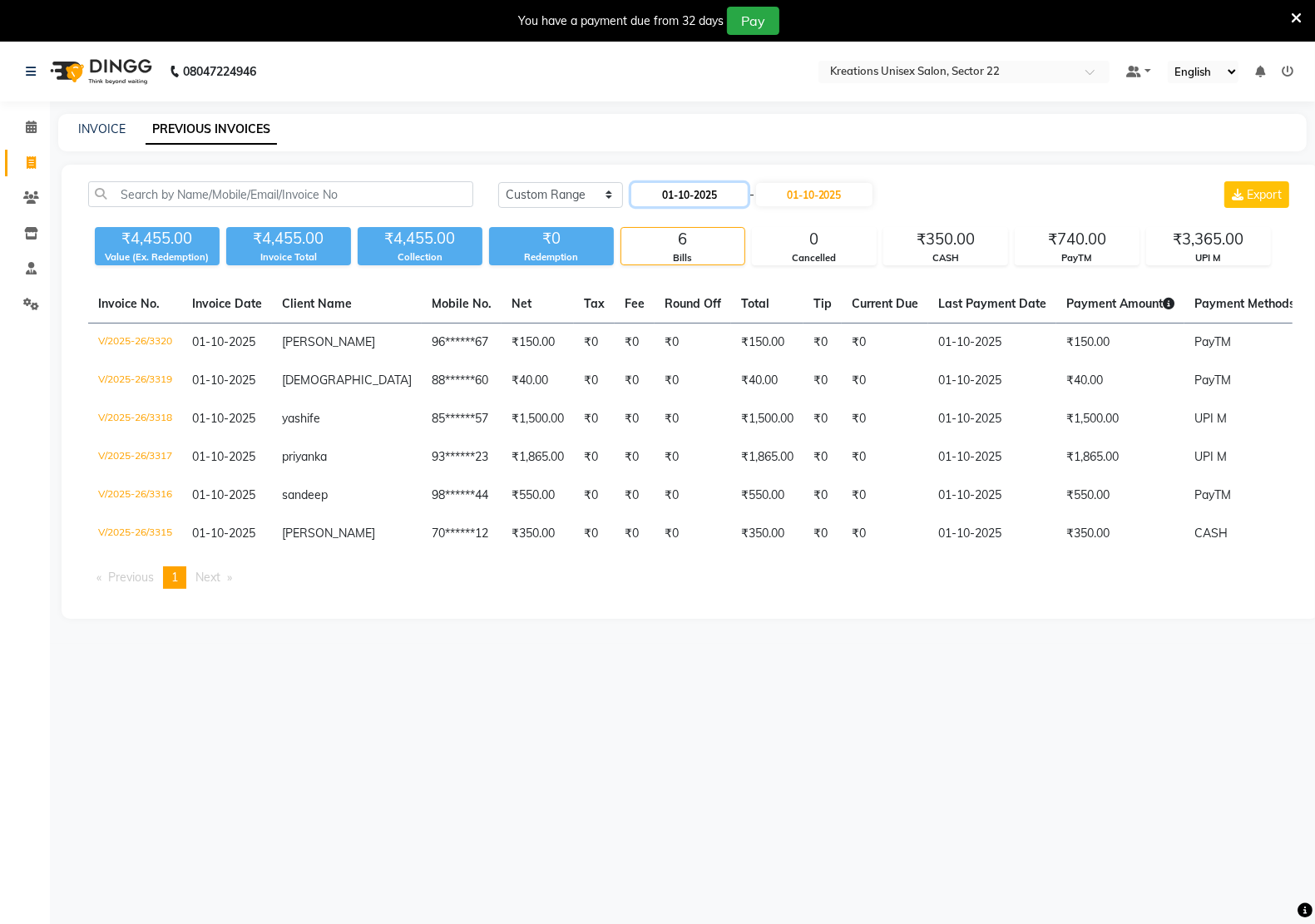
click at [728, 197] on input "01-10-2025" at bounding box center [689, 194] width 117 height 24
select select "10"
select select "2025"
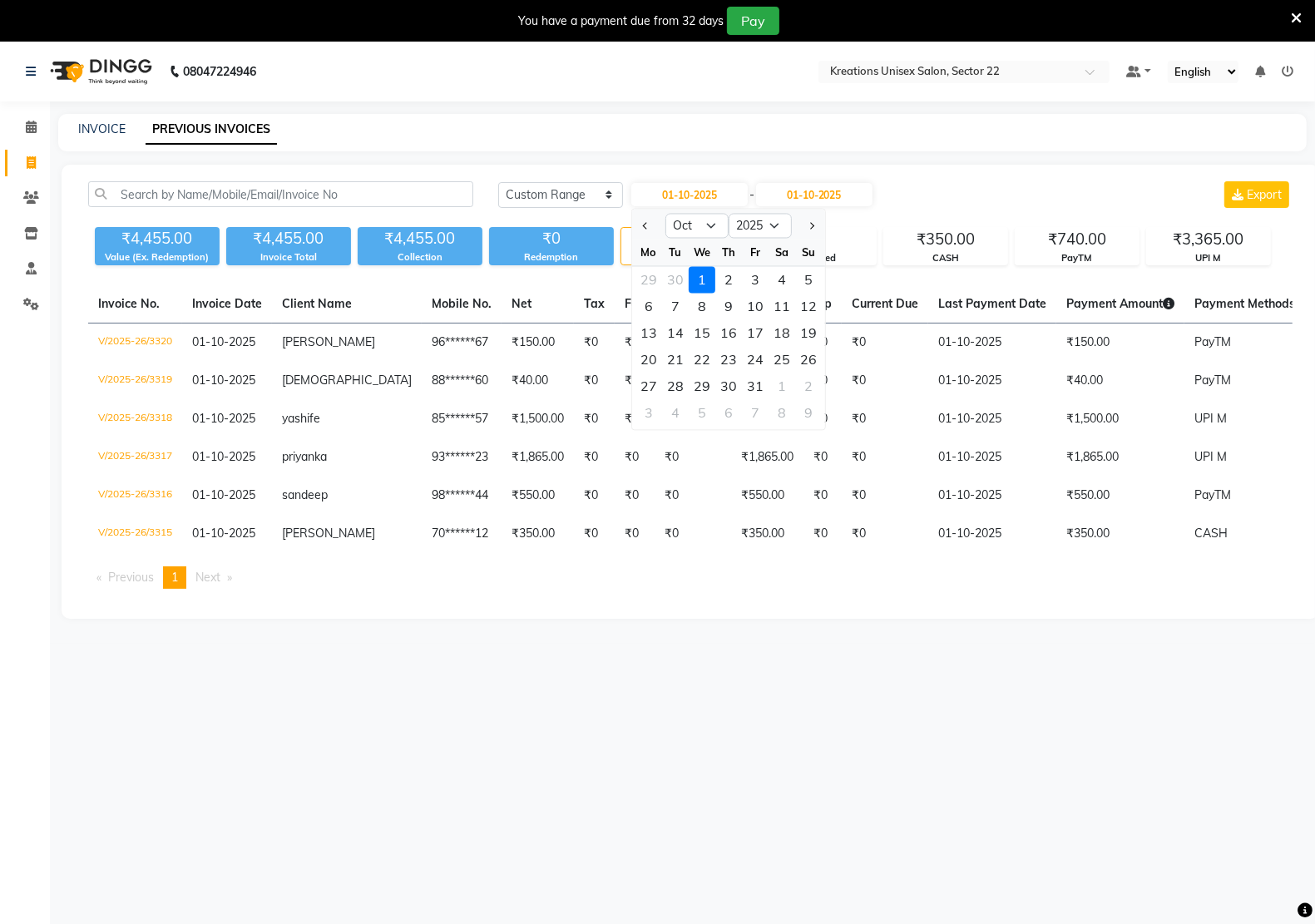
click at [699, 274] on div "1" at bounding box center [702, 281] width 27 height 27
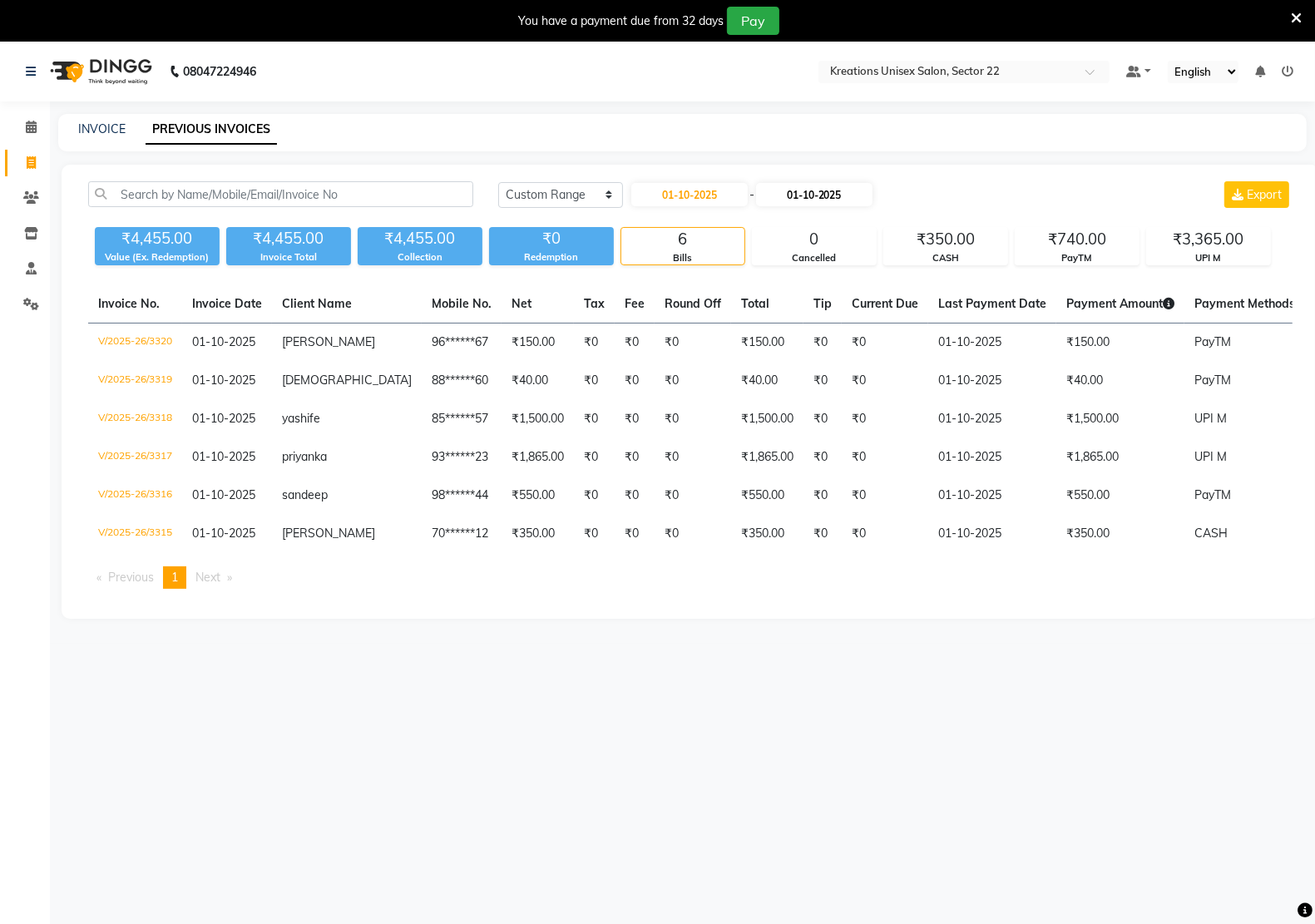
drag, startPoint x: 799, startPoint y: 180, endPoint x: 804, endPoint y: 195, distance: 15.8
click at [804, 195] on div "[DATE] - [DATE]" at bounding box center [752, 194] width 245 height 27
click at [804, 195] on input "01-10-2025" at bounding box center [813, 194] width 117 height 24
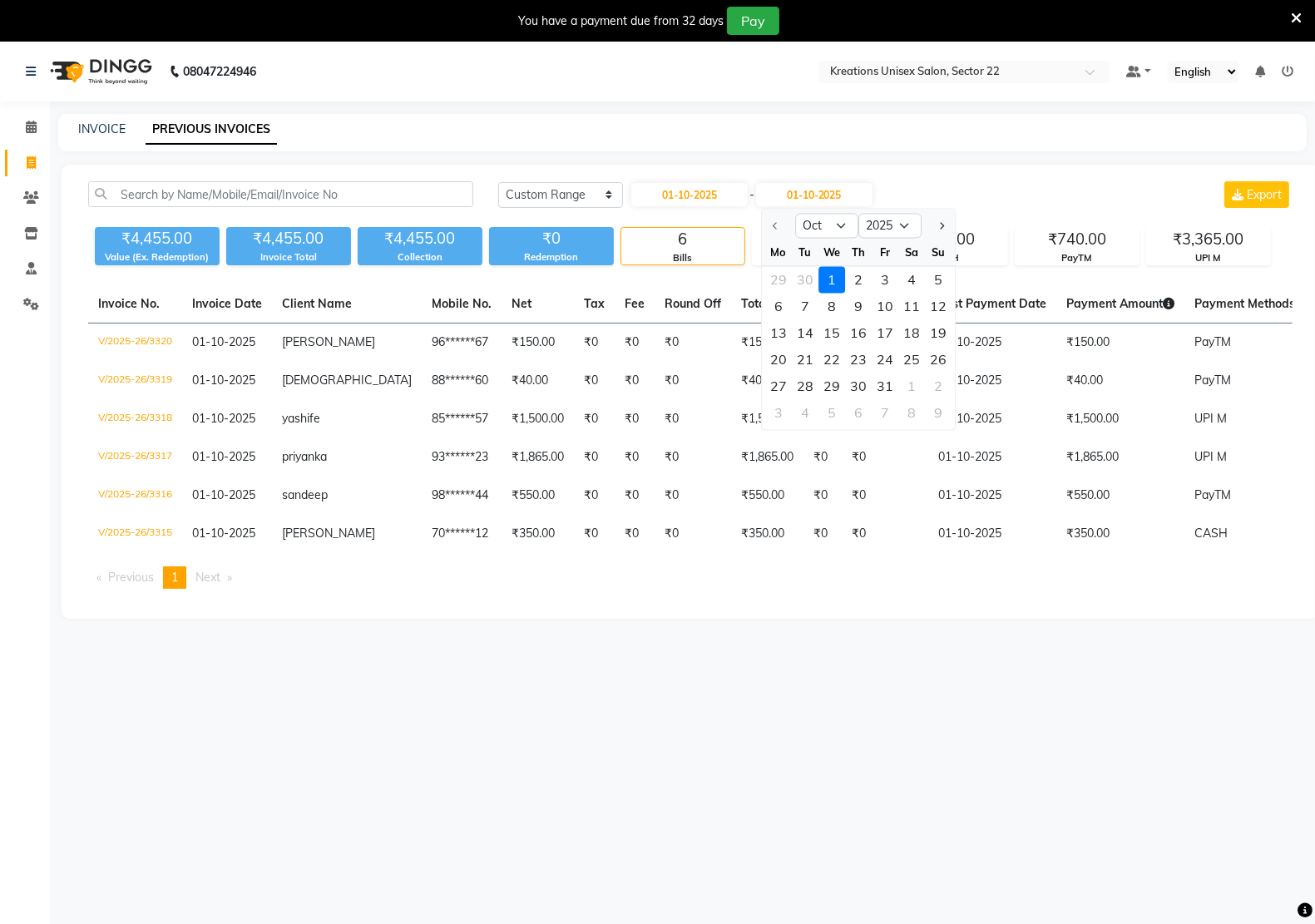
click at [768, 222] on div at bounding box center [777, 226] width 33 height 27
click at [775, 228] on div at bounding box center [777, 226] width 33 height 27
click at [784, 228] on div at bounding box center [777, 226] width 33 height 27
click at [776, 226] on div at bounding box center [777, 226] width 33 height 27
click at [883, 381] on div "31" at bounding box center [885, 387] width 27 height 27
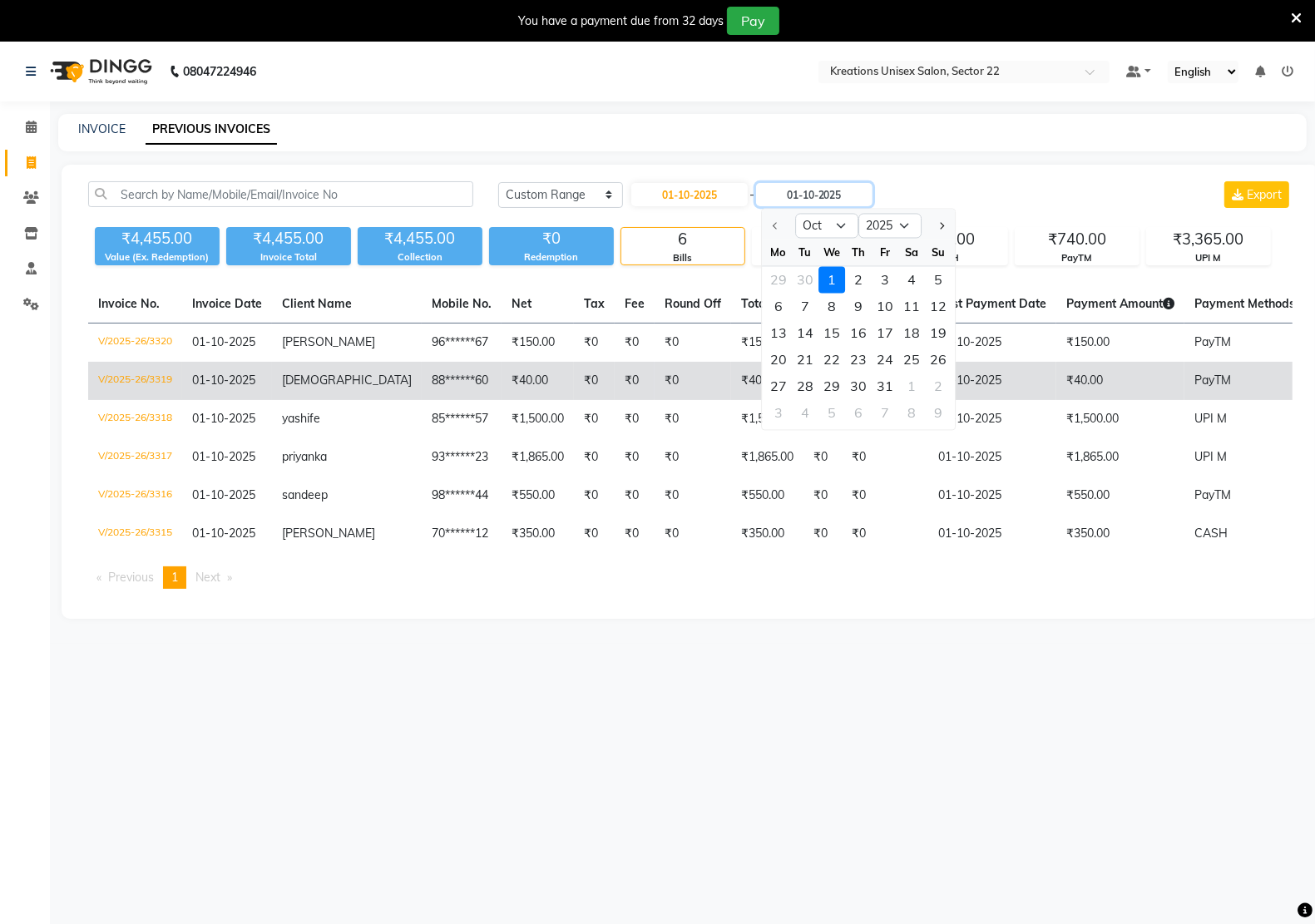
type input "[DATE]"
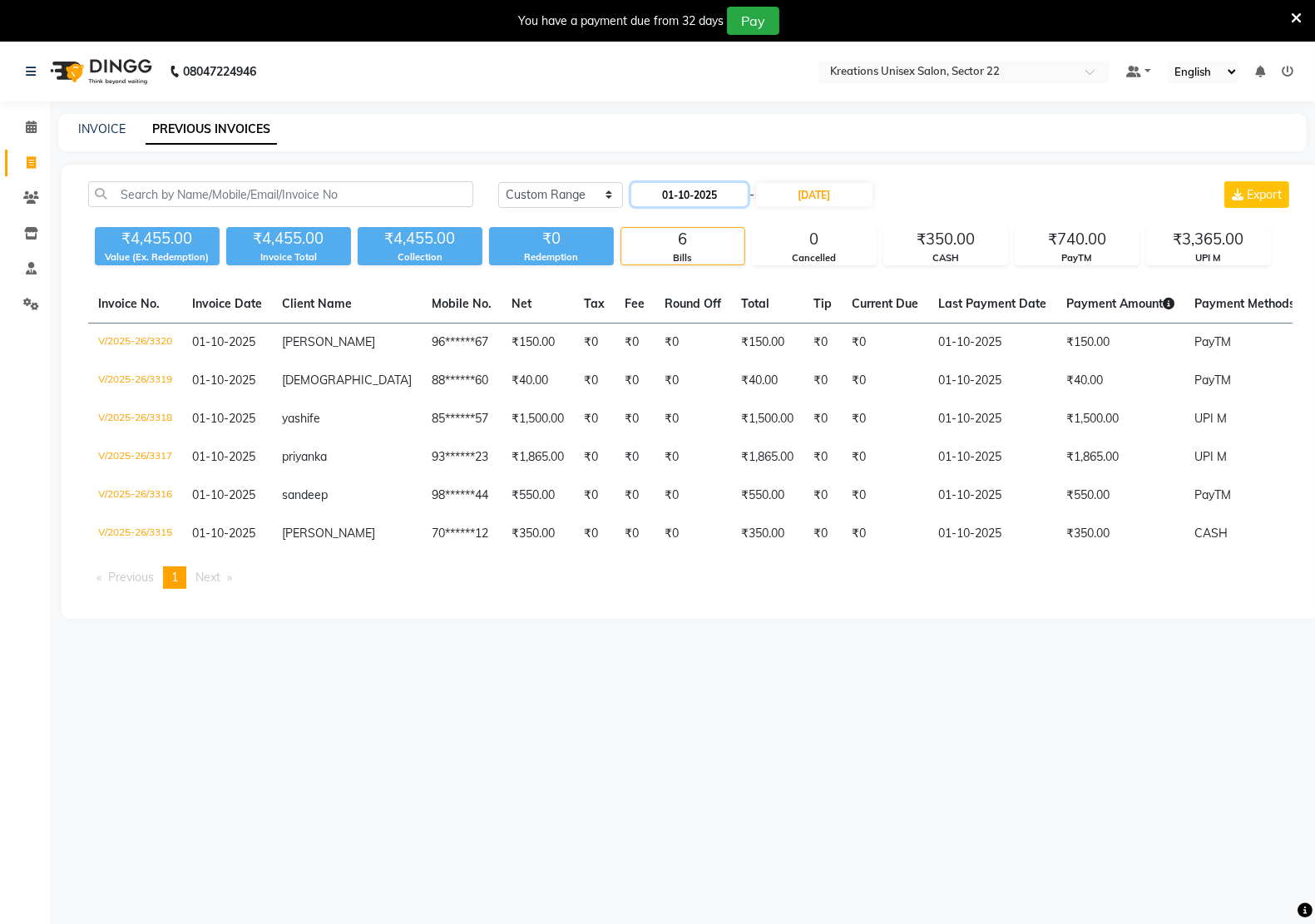
click at [683, 187] on input "01-10-2025" at bounding box center [689, 194] width 117 height 24
select select "10"
select select "2025"
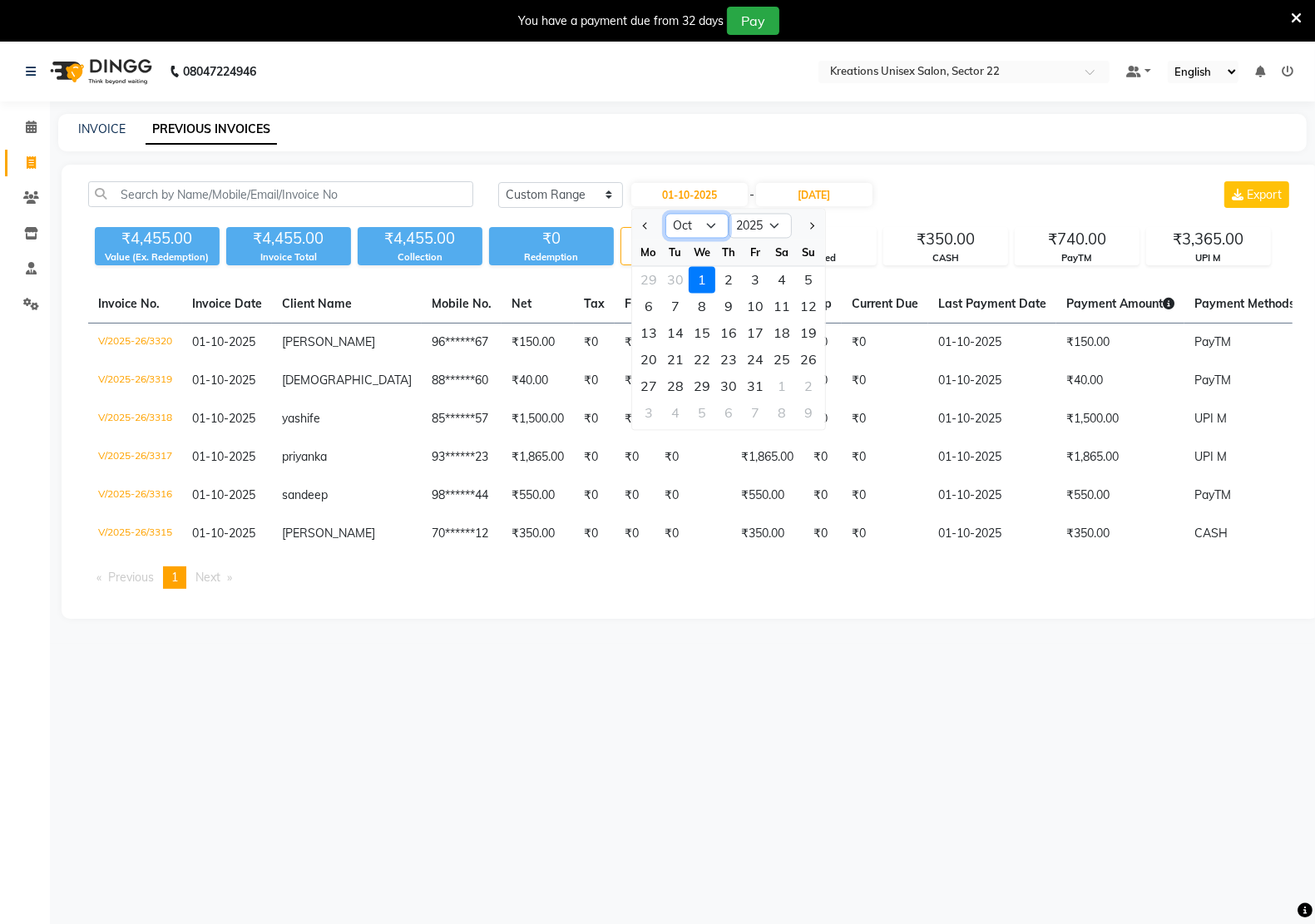
click at [705, 228] on select "Jan Feb Mar Apr May Jun [DATE] Aug Sep Oct Nov Dec" at bounding box center [697, 226] width 64 height 25
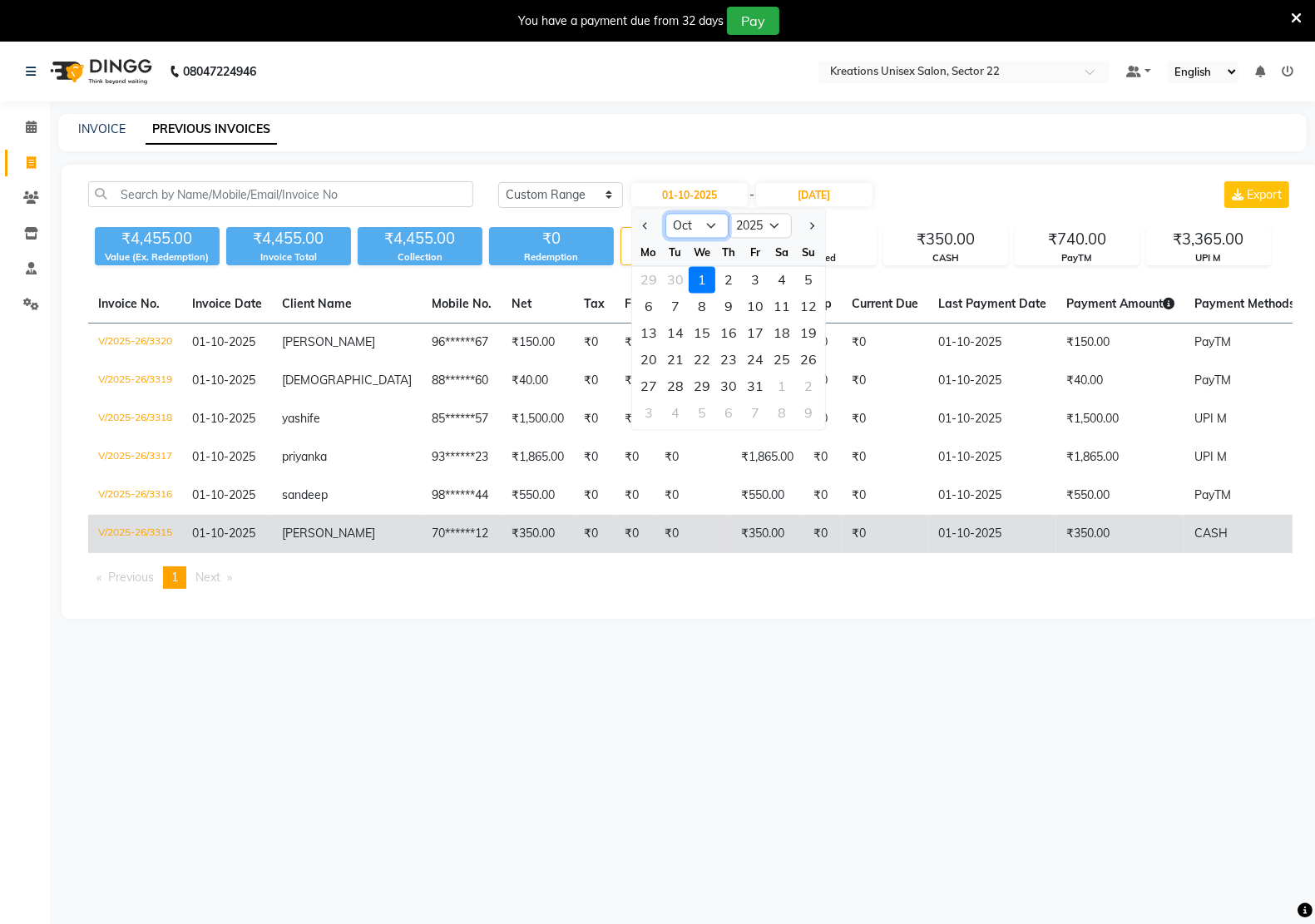
select select "9"
click at [666, 213] on select "Jan Feb Mar Apr May Jun [DATE] Aug Sep Oct Nov Dec" at bounding box center [697, 226] width 64 height 25
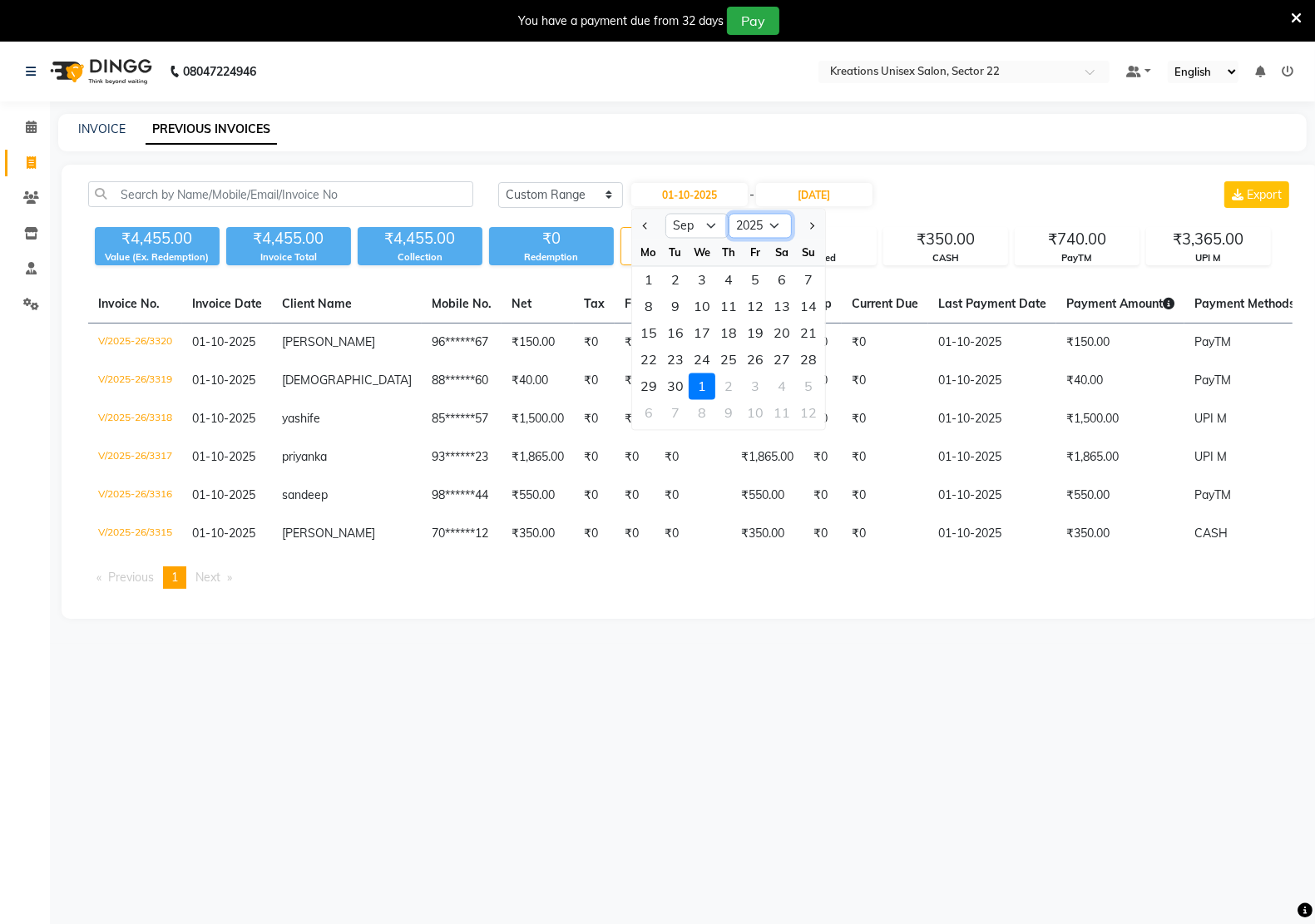
click at [776, 229] on select "2015 2016 2017 2018 2019 2020 2021 2022 2023 2024 2025 2026 2027 2028 2029 2030…" at bounding box center [759, 226] width 64 height 25
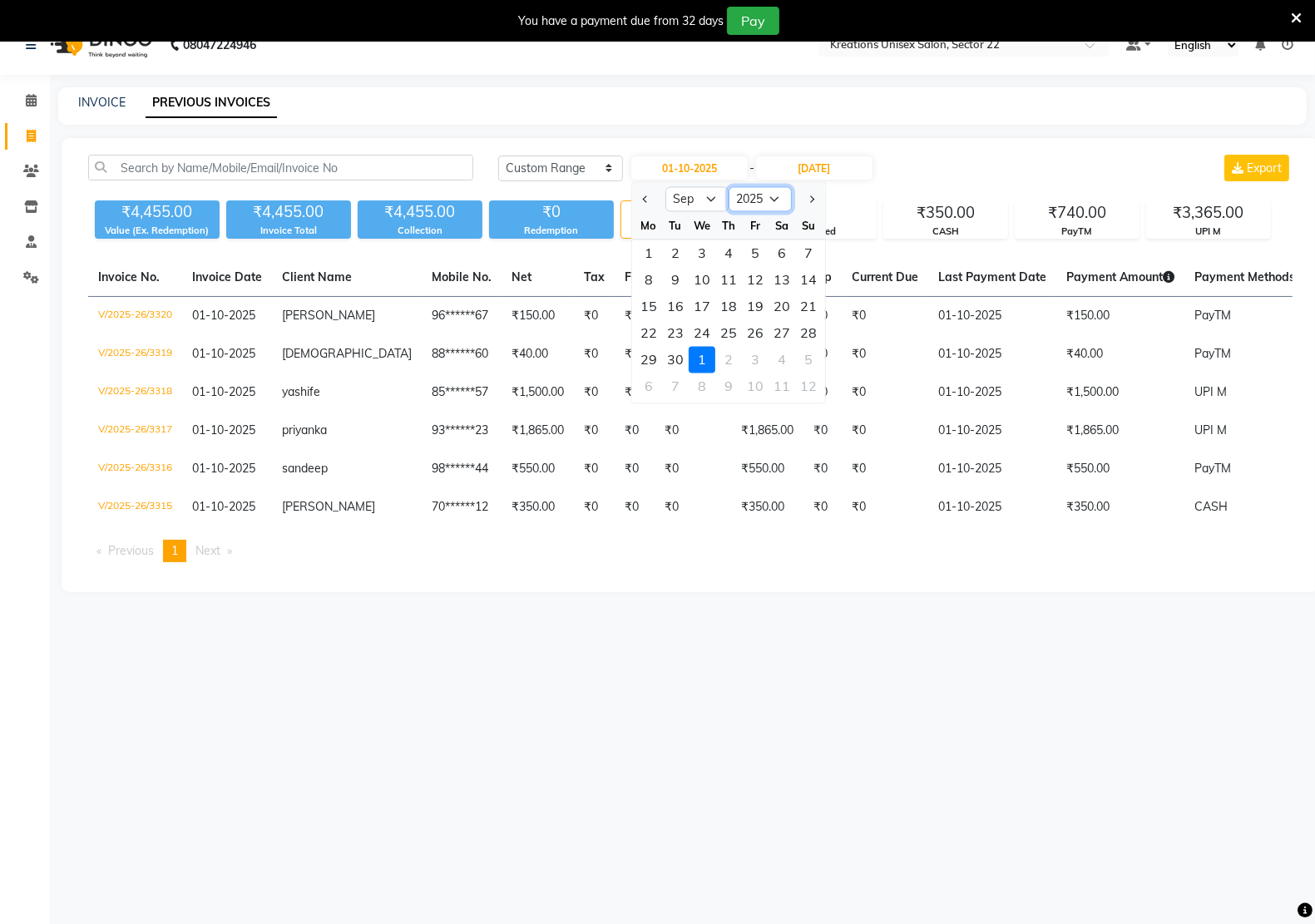
scroll to position [42, 0]
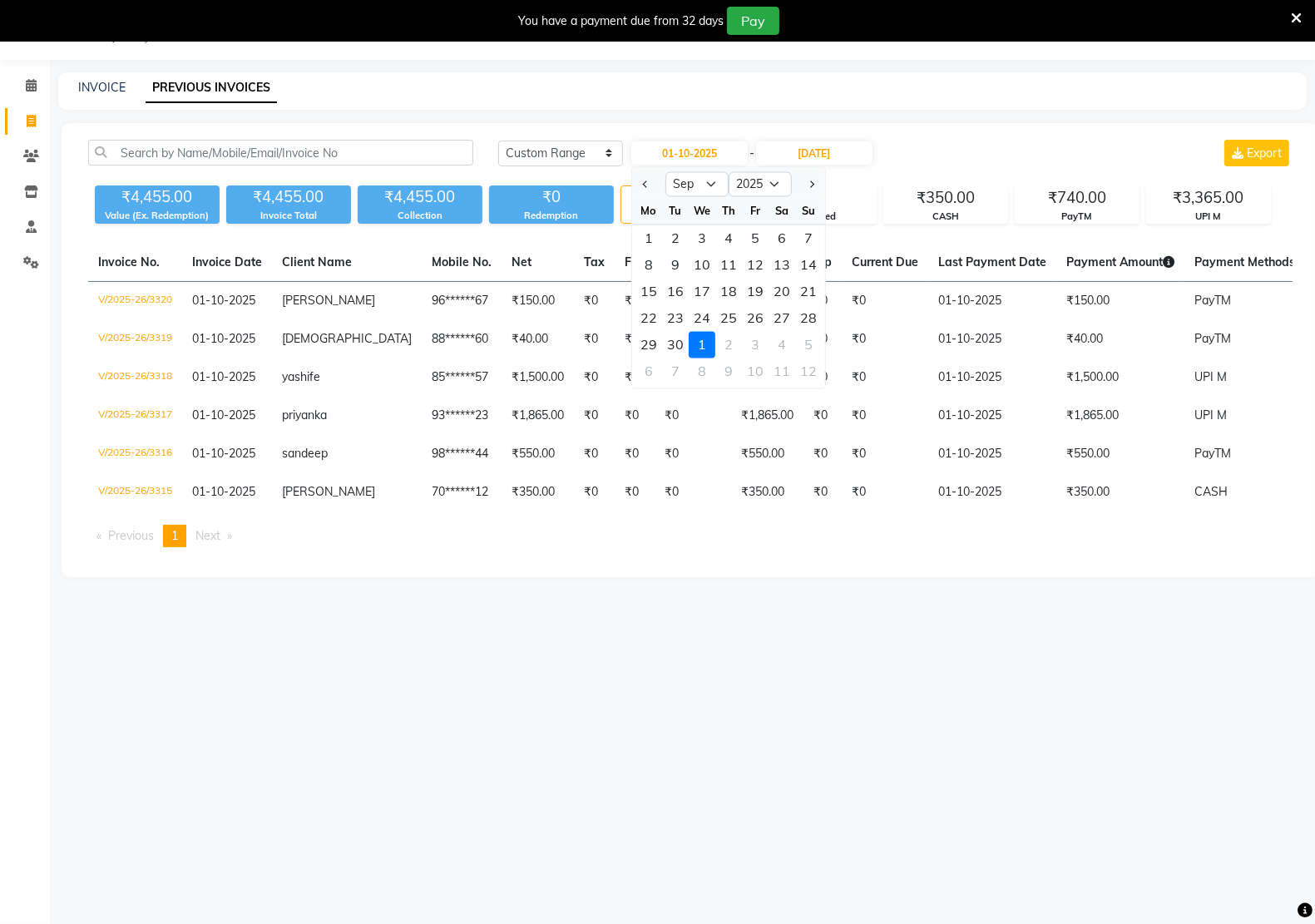
click at [678, 577] on div "[DATE] [DATE] Custom Range [DATE] Jan Feb Mar Apr May Jun [DATE] Aug Sep Oct No…" at bounding box center [690, 350] width 1257 height 454
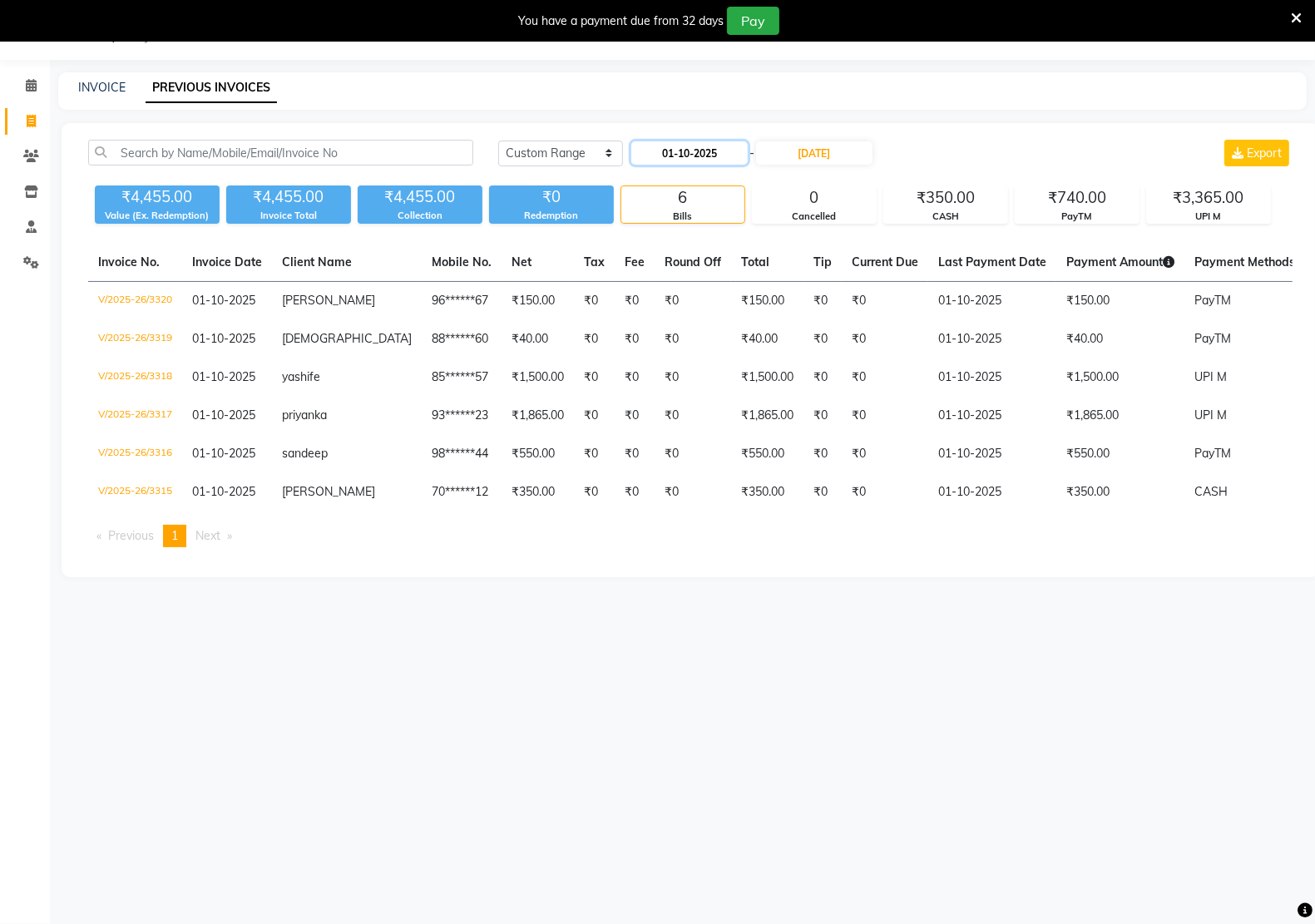
click at [700, 153] on input "01-10-2025" at bounding box center [689, 153] width 117 height 24
select select "10"
select select "2025"
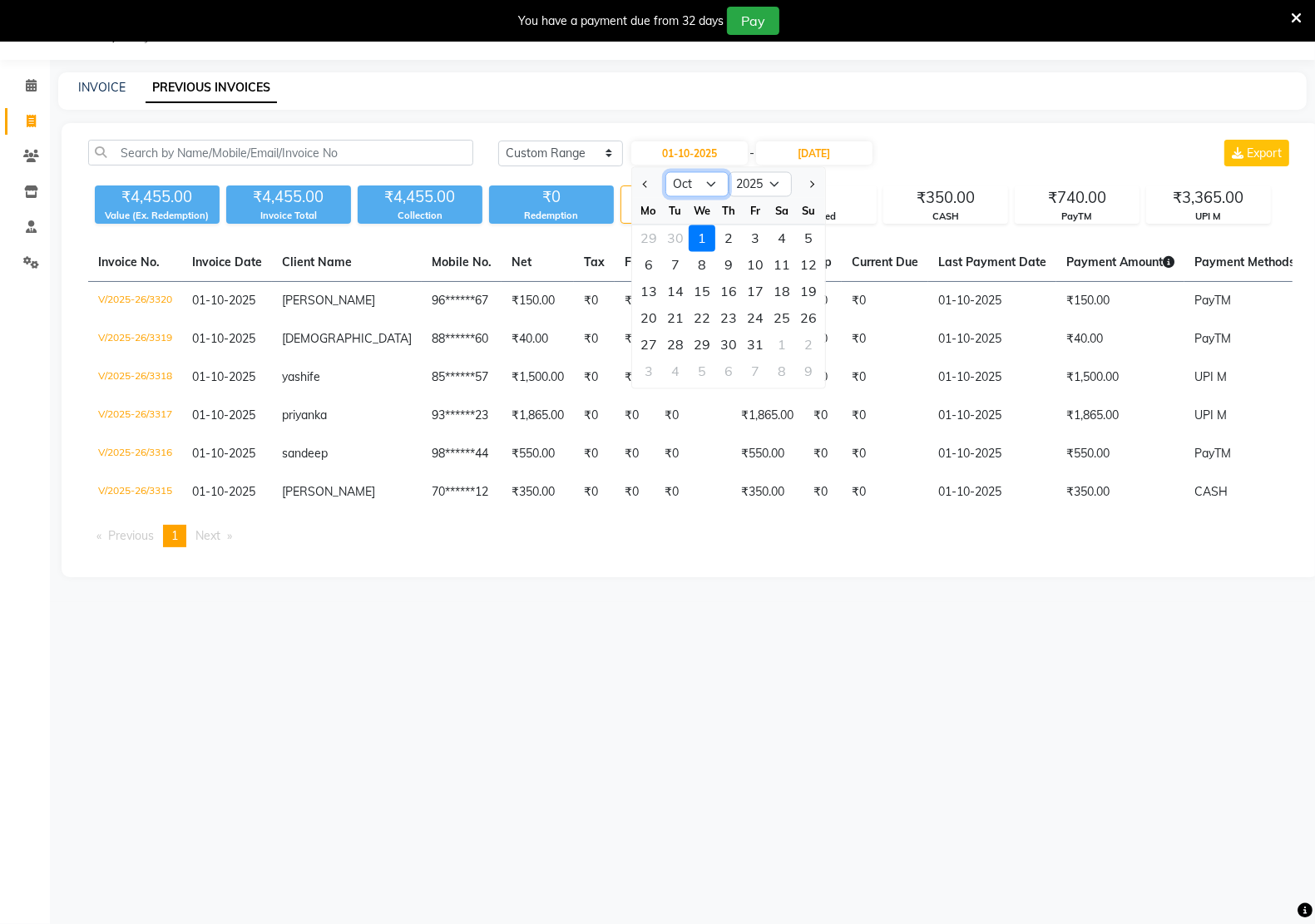
drag, startPoint x: 684, startPoint y: 185, endPoint x: 692, endPoint y: 196, distance: 13.6
click at [692, 196] on select "Jan Feb Mar Apr May Jun [DATE] Aug Sep Oct Nov Dec" at bounding box center [697, 185] width 64 height 25
click at [682, 191] on select "Jan Feb Mar Apr May Jun [DATE] Aug Sep Oct Nov Dec" at bounding box center [697, 185] width 64 height 25
click at [687, 175] on select "Jan Feb Mar Apr May Jun [DATE] Aug Sep Oct Nov Dec" at bounding box center [697, 185] width 64 height 25
select select "9"
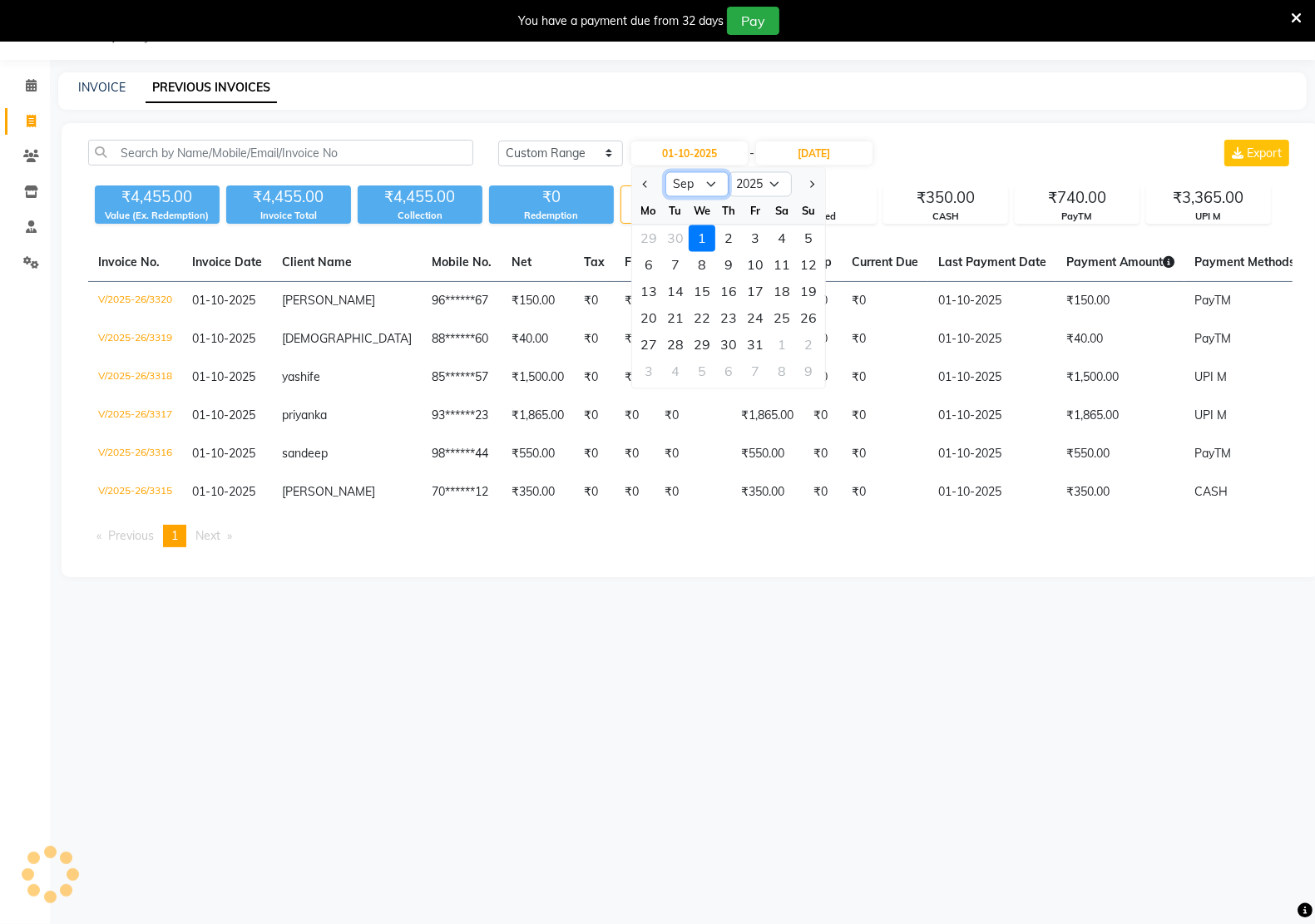
click at [666, 172] on select "Jan Feb Mar Apr May Jun [DATE] Aug Sep Oct Nov Dec" at bounding box center [697, 185] width 64 height 25
click at [642, 240] on div "1" at bounding box center [648, 239] width 27 height 27
type input "01-09-2025"
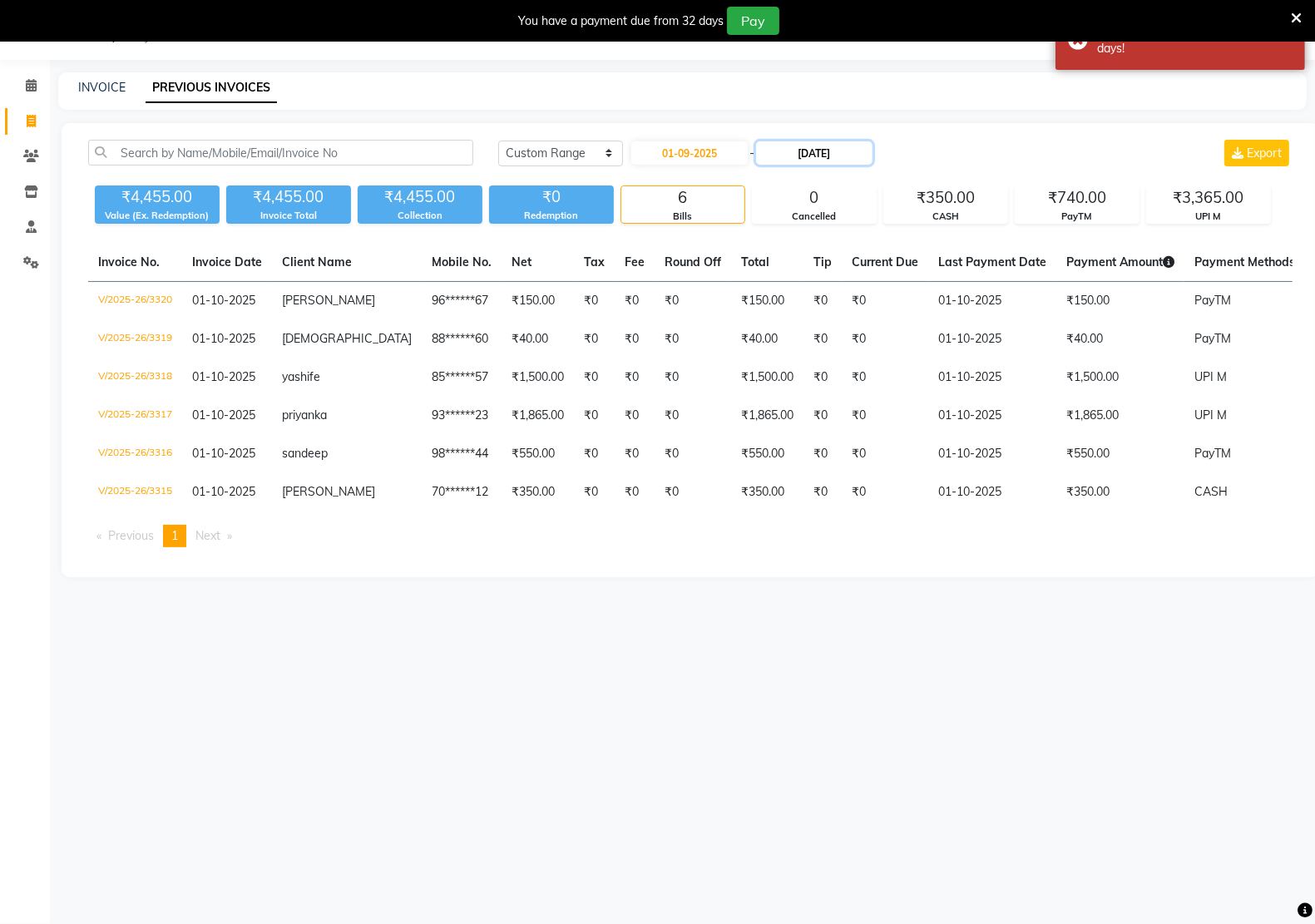
click at [788, 150] on input "[DATE]" at bounding box center [813, 153] width 117 height 24
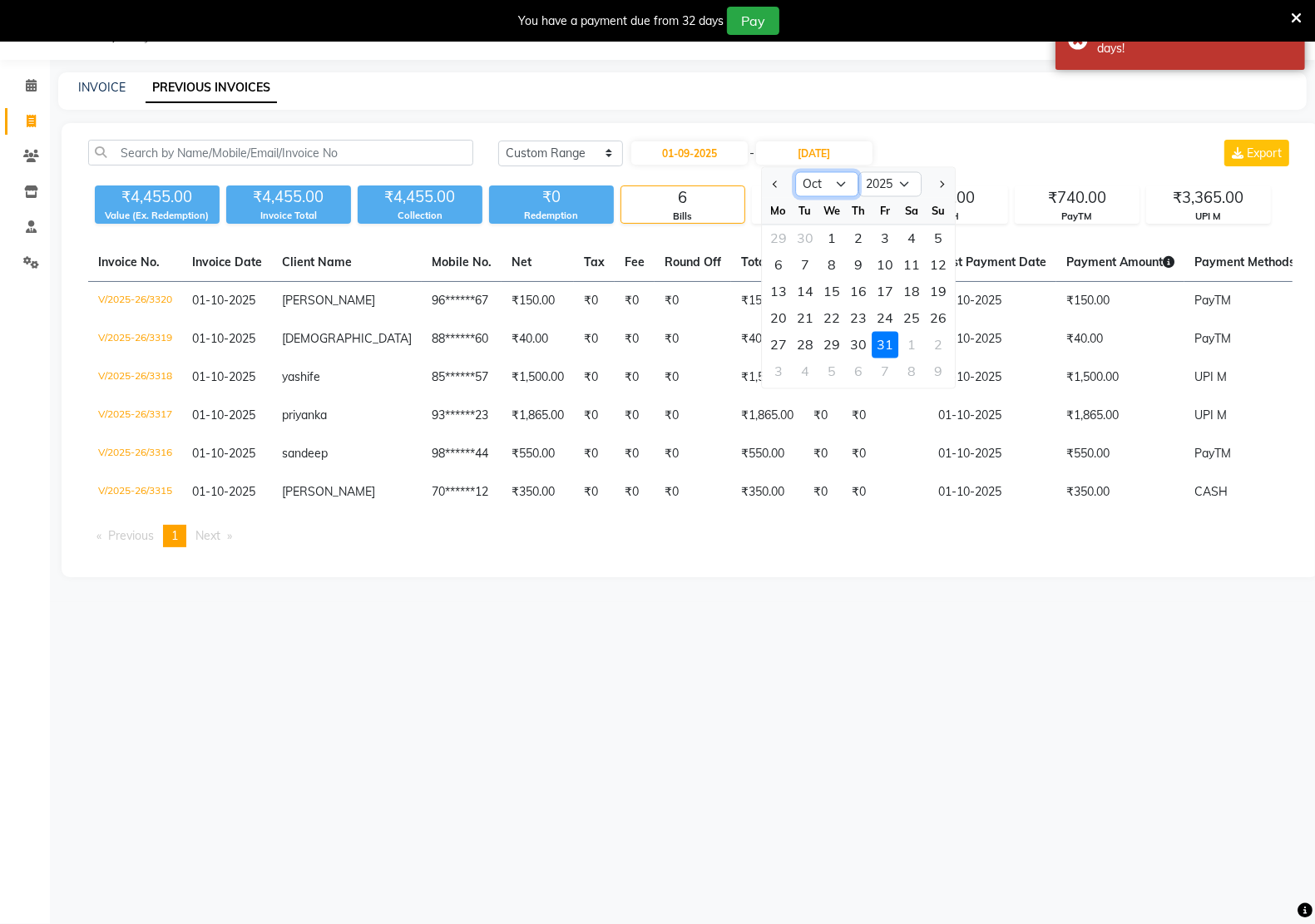
drag, startPoint x: 817, startPoint y: 181, endPoint x: 825, endPoint y: 192, distance: 13.6
click at [817, 181] on select "Sep Oct Nov Dec" at bounding box center [827, 185] width 64 height 25
select select "9"
click at [795, 172] on select "Sep Oct Nov Dec" at bounding box center [827, 185] width 64 height 25
click at [805, 337] on div "30" at bounding box center [805, 345] width 27 height 27
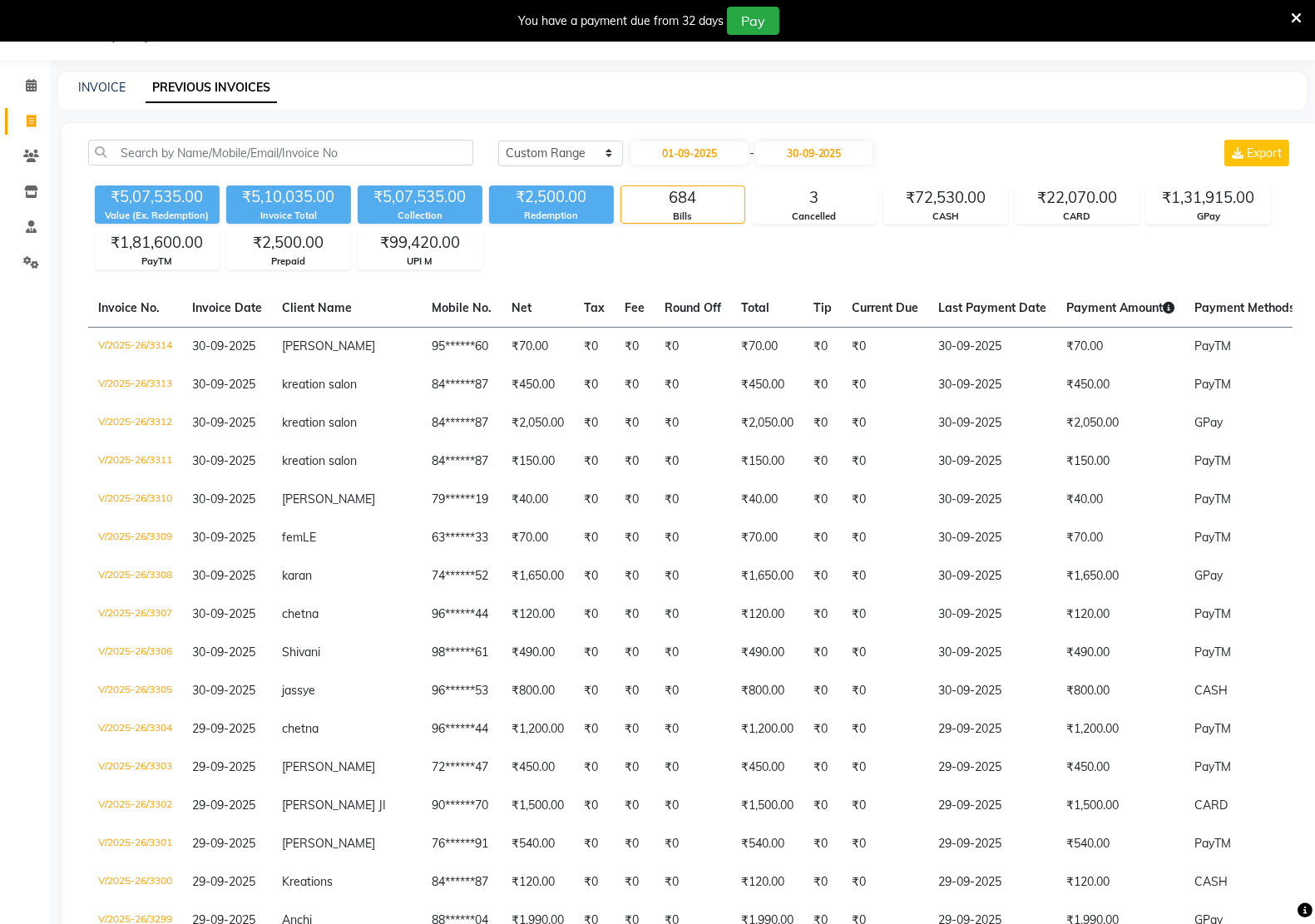
type input "30-09-2025"
drag, startPoint x: 741, startPoint y: 247, endPoint x: 29, endPoint y: 123, distance: 722.7
click at [29, 123] on icon at bounding box center [31, 120] width 9 height 12
select select "service"
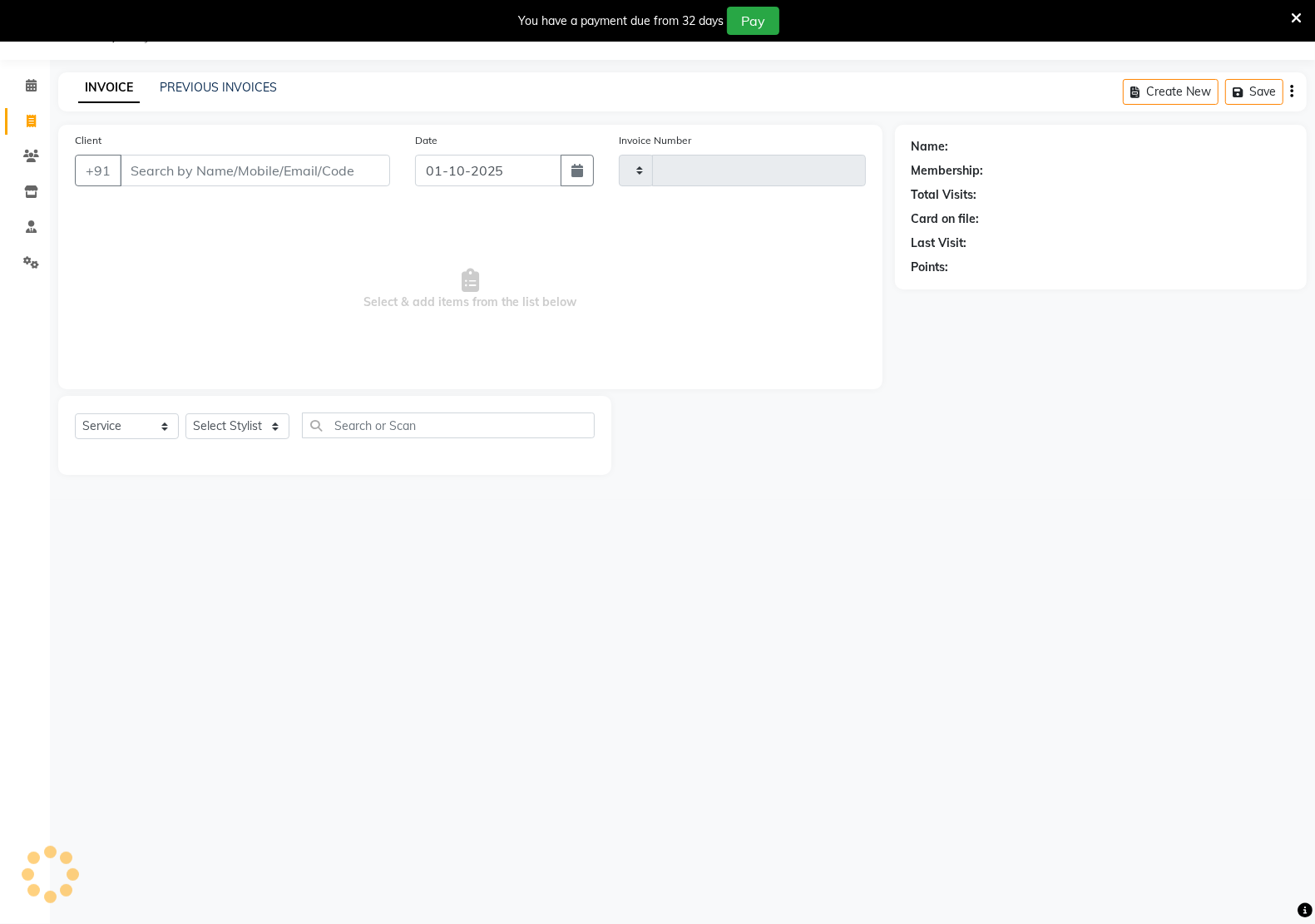
type input "3321"
select select "6170"
click at [177, 172] on input "Client" at bounding box center [254, 170] width 270 height 31
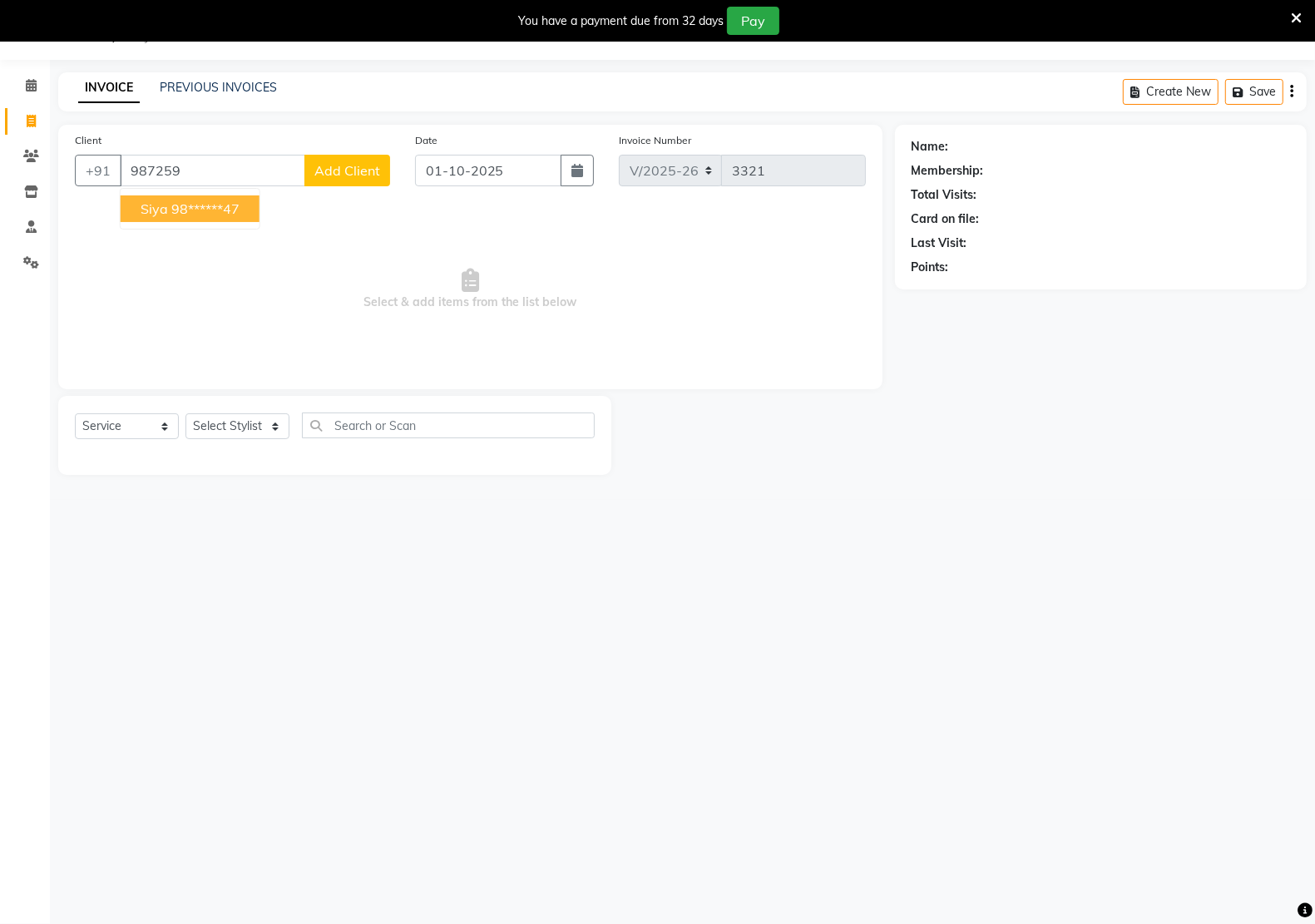
click at [167, 208] on button "siya 98******47" at bounding box center [190, 208] width 138 height 27
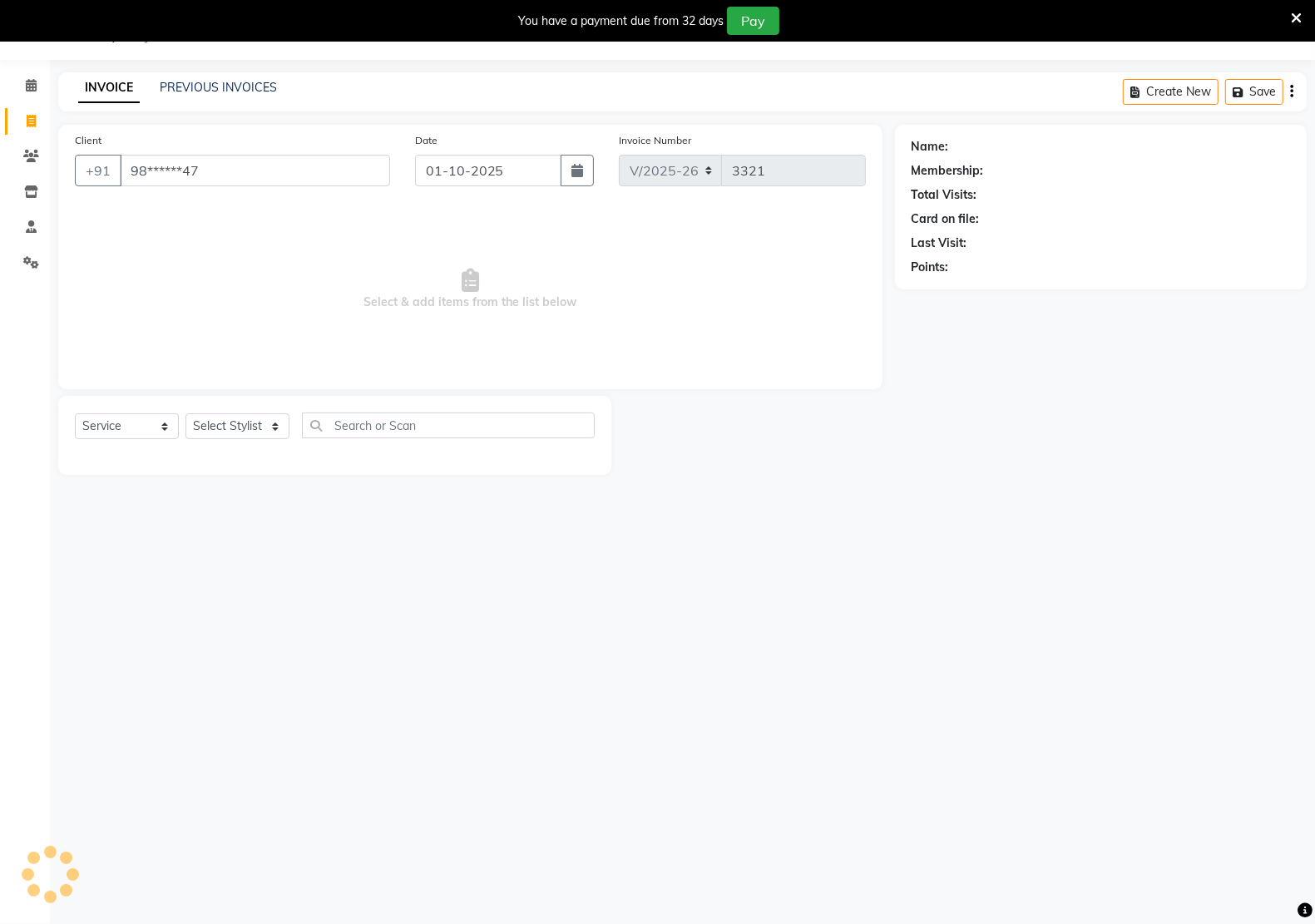
type input "98******47"
click at [135, 422] on select "Select Service Product Membership Package Voucher Prepaid Gift Card" at bounding box center [127, 426] width 104 height 26
click at [75, 413] on select "Select Service Product Membership Package Voucher Prepaid Gift Card" at bounding box center [127, 426] width 104 height 26
click at [110, 423] on select "Select Service Product Membership Package Voucher Prepaid Gift Card" at bounding box center [127, 426] width 104 height 26
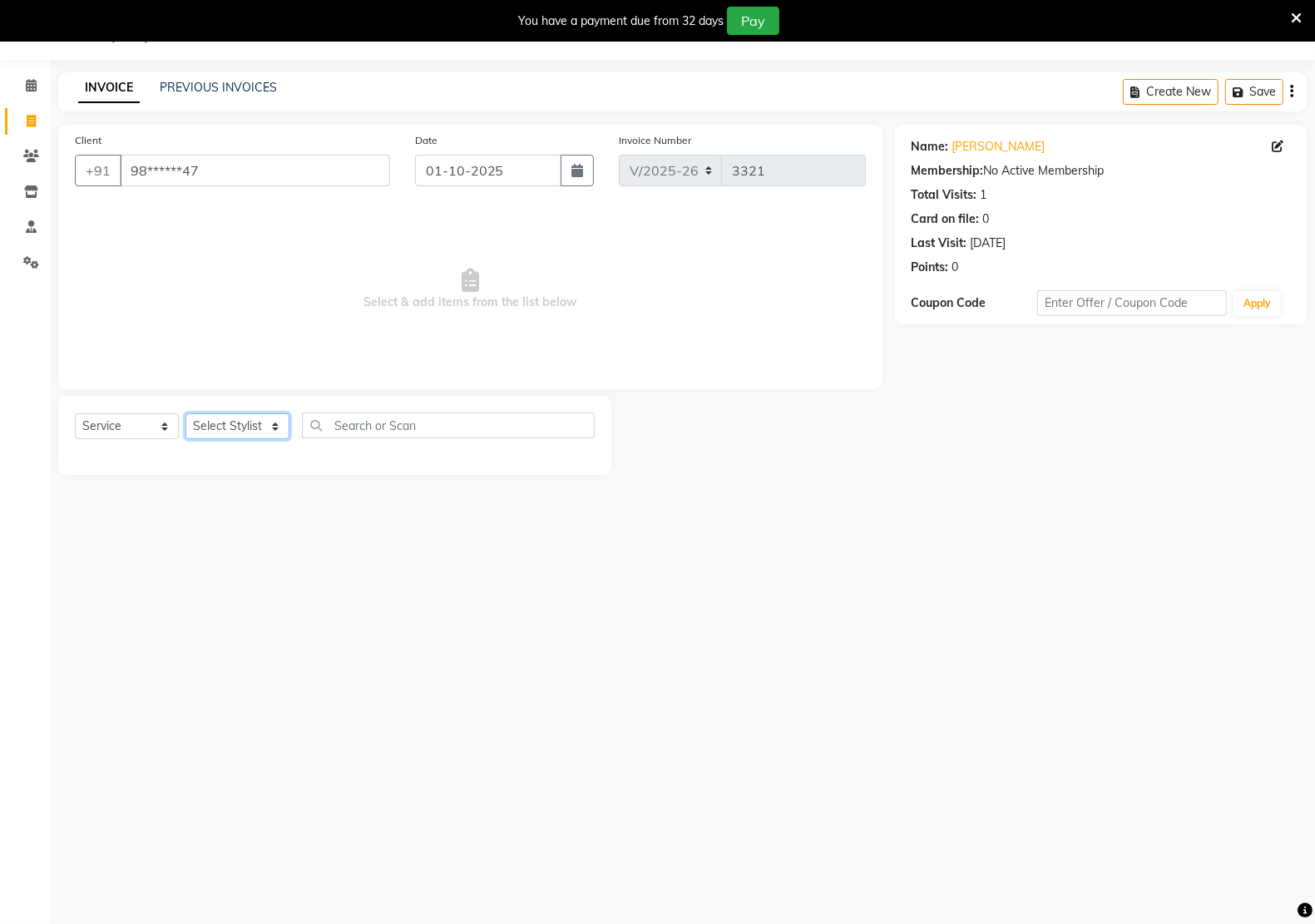
click at [204, 437] on select "Select Stylist [PERSON_NAME] Hidayat [PERSON_NAME] Manager [PERSON_NAME] [PERSO…" at bounding box center [238, 426] width 104 height 26
select select "46531"
click at [186, 413] on select "Select Stylist [PERSON_NAME] Hidayat [PERSON_NAME] Manager [PERSON_NAME] [PERSO…" at bounding box center [238, 426] width 104 height 26
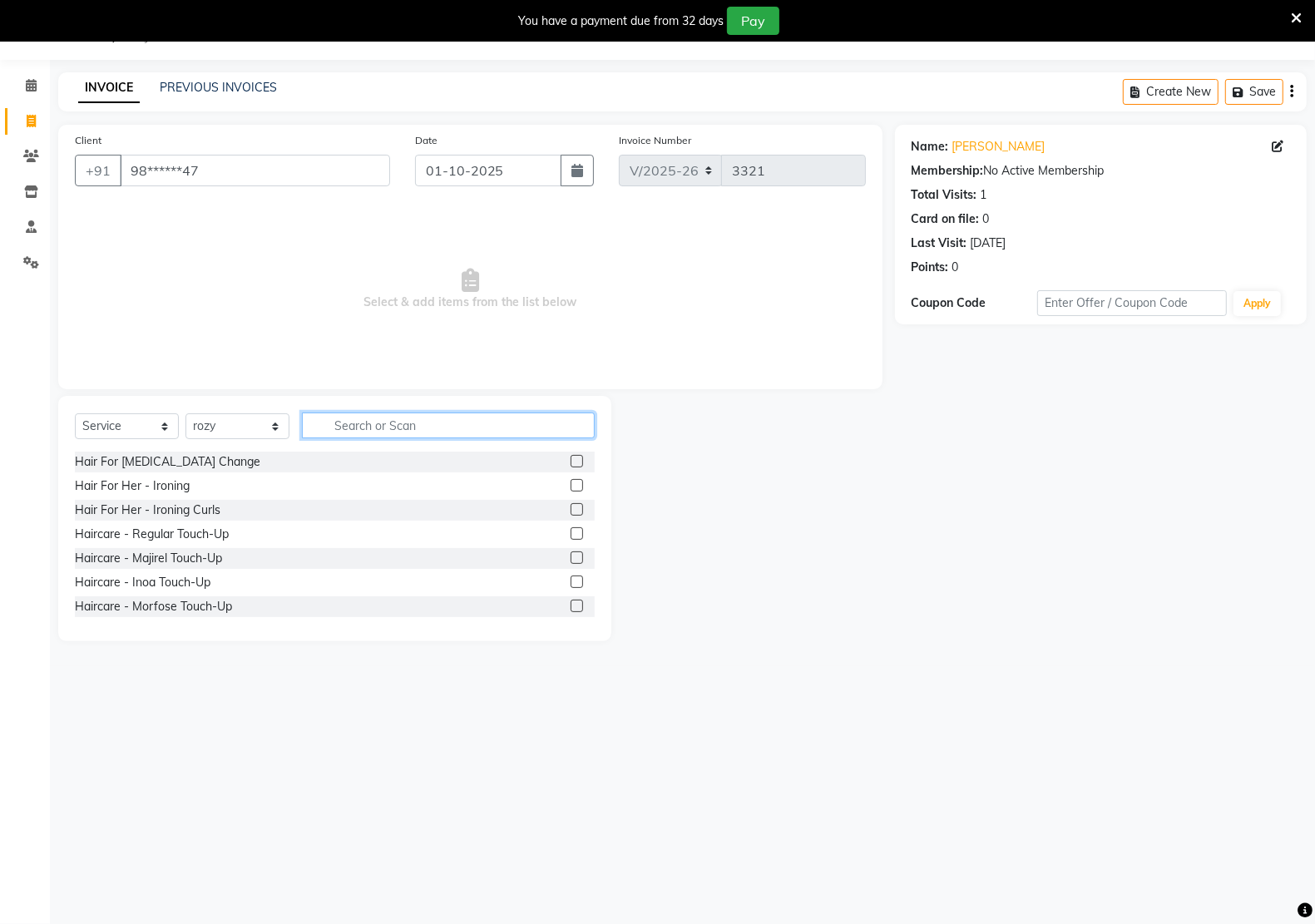
click at [388, 414] on input "text" at bounding box center [447, 425] width 293 height 26
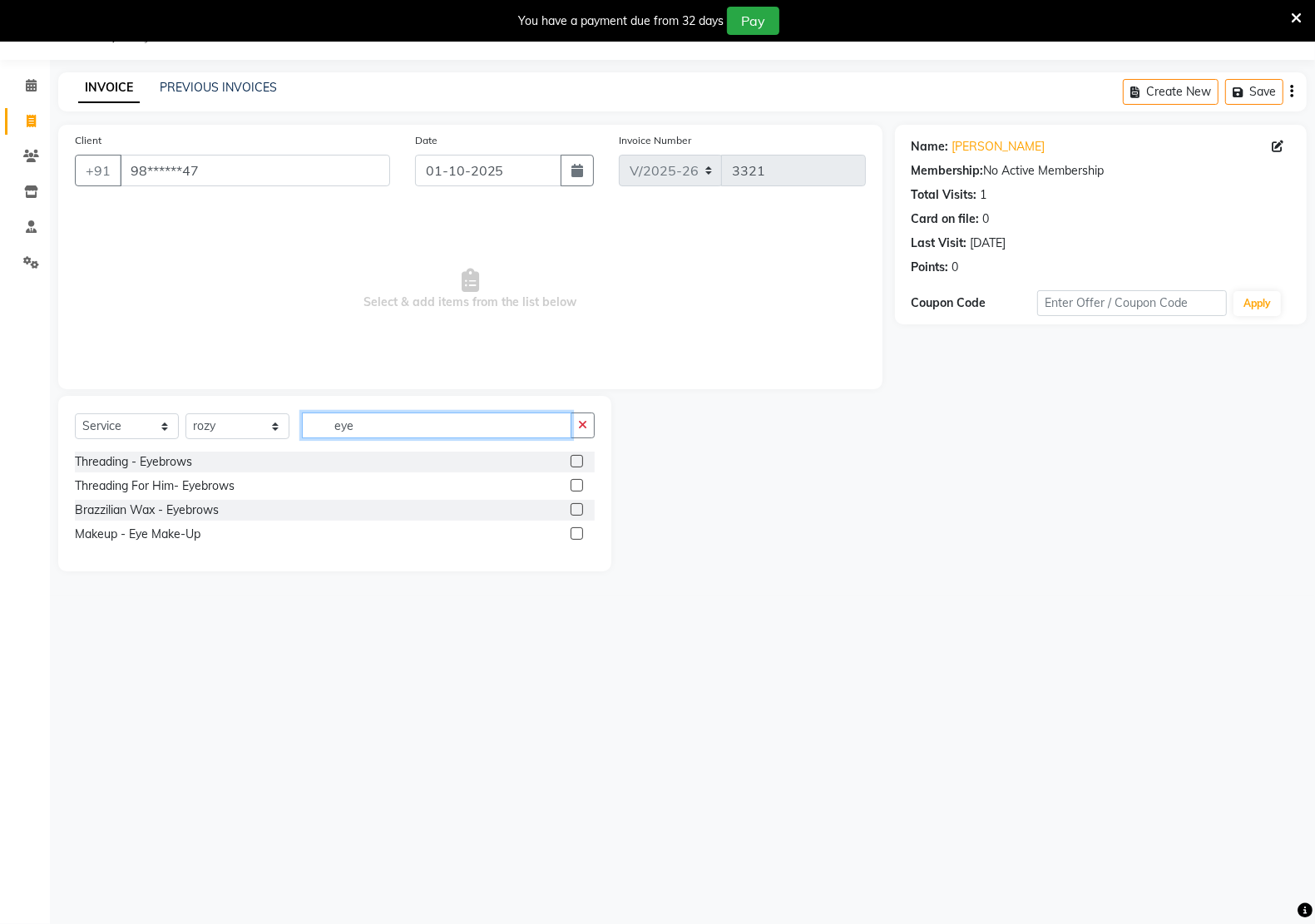
type input "eye"
click at [172, 471] on div "Threading - Eyebrows" at bounding box center [335, 462] width 520 height 21
click at [146, 466] on div "Threading - Eyebrows" at bounding box center [134, 462] width 118 height 17
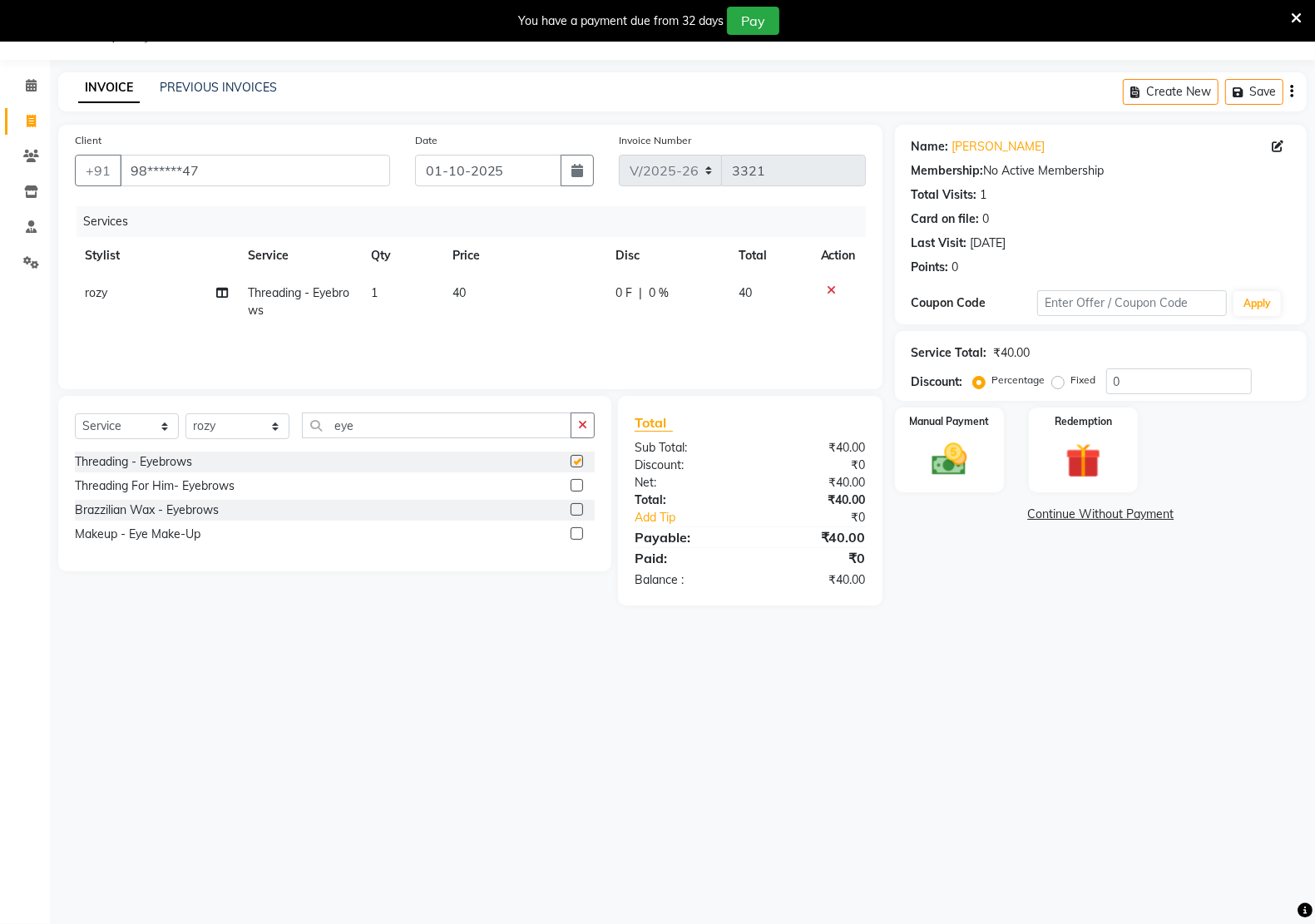
checkbox input "false"
click at [396, 429] on input "eye" at bounding box center [436, 425] width 269 height 26
click at [397, 429] on input "eye" at bounding box center [436, 425] width 269 height 26
click at [229, 435] on select "Select Stylist [PERSON_NAME] Hidayat [PERSON_NAME] Manager [PERSON_NAME] [PERSO…" at bounding box center [238, 426] width 104 height 26
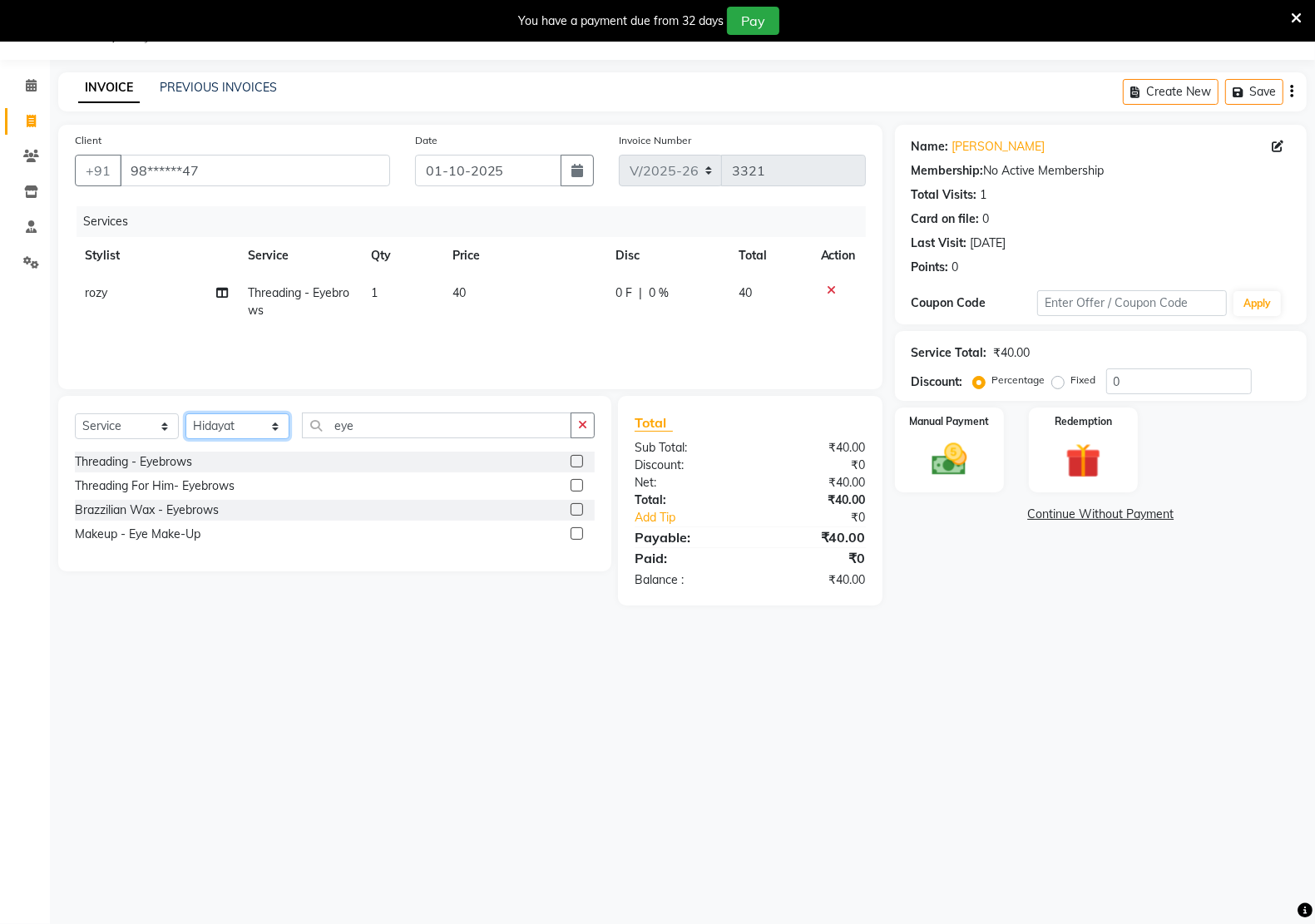
click at [186, 413] on select "Select Stylist [PERSON_NAME] Hidayat [PERSON_NAME] Manager [PERSON_NAME] [PERSO…" at bounding box center [238, 426] width 104 height 26
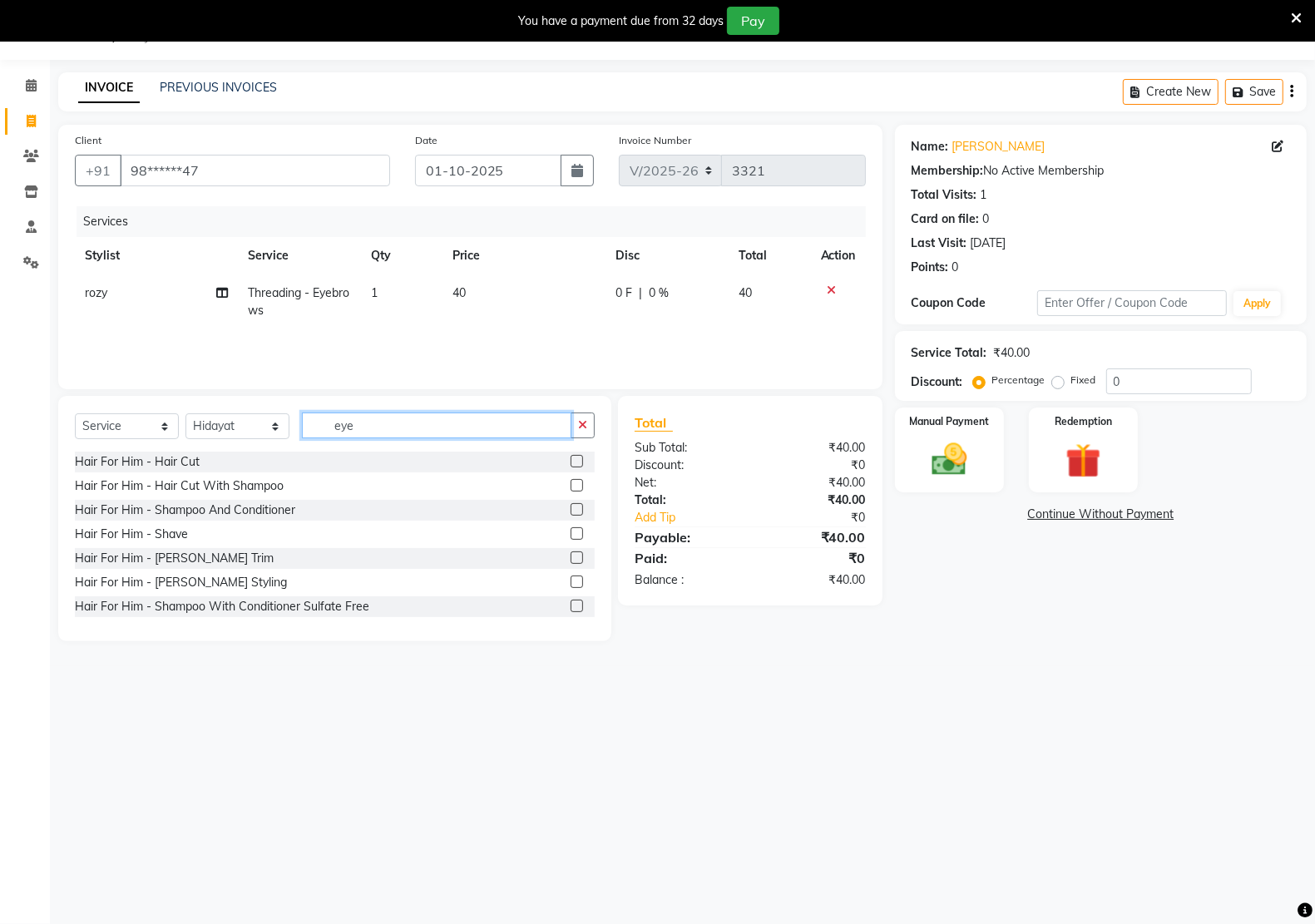
click at [375, 426] on input "eye" at bounding box center [436, 425] width 269 height 26
click at [283, 417] on select "Select Stylist [PERSON_NAME] Hidayat [PERSON_NAME] Manager [PERSON_NAME] [PERSO…" at bounding box center [238, 426] width 104 height 26
select select "59480"
click at [186, 413] on select "Select Stylist [PERSON_NAME] Hidayat [PERSON_NAME] Manager [PERSON_NAME] [PERSO…" at bounding box center [238, 426] width 104 height 26
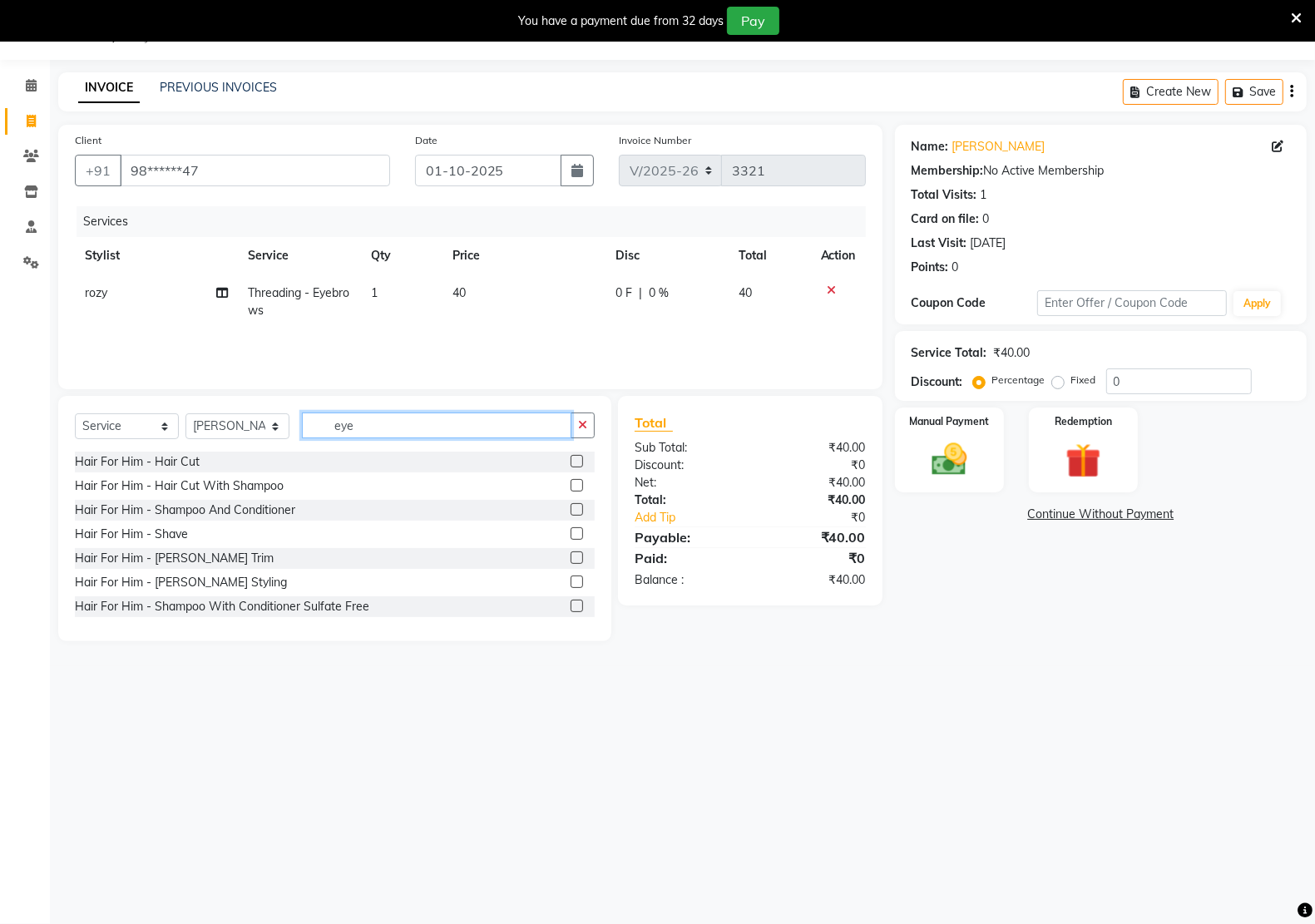
click at [396, 428] on input "eye" at bounding box center [436, 425] width 269 height 26
click at [397, 428] on input "eye" at bounding box center [436, 425] width 269 height 26
type input "st"
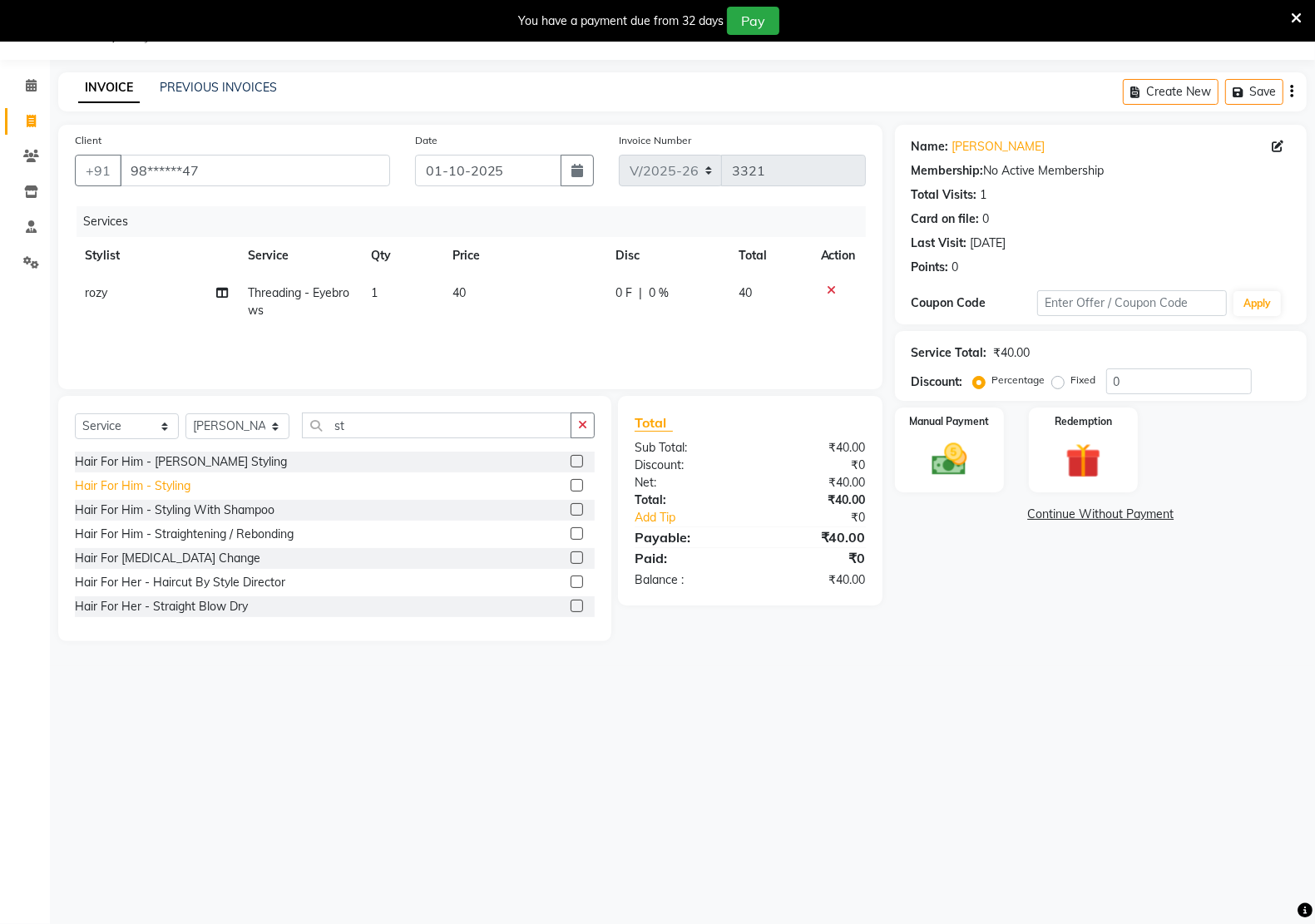
click at [188, 484] on div "Hair For Him - Styling" at bounding box center [133, 485] width 116 height 17
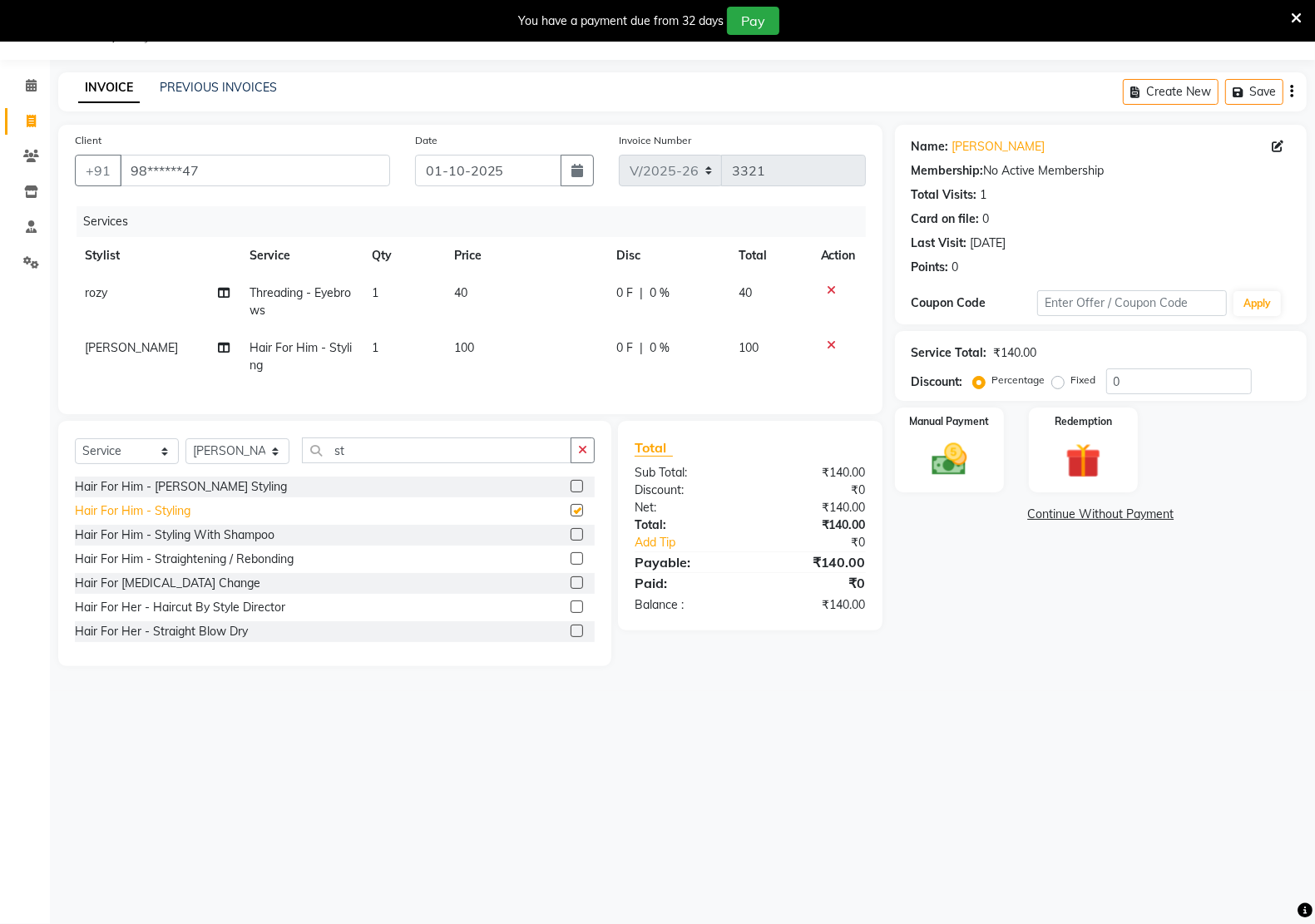
checkbox input "false"
click at [821, 342] on div at bounding box center [838, 345] width 35 height 11
click at [837, 343] on div at bounding box center [838, 345] width 35 height 11
click at [822, 343] on div at bounding box center [838, 345] width 35 height 11
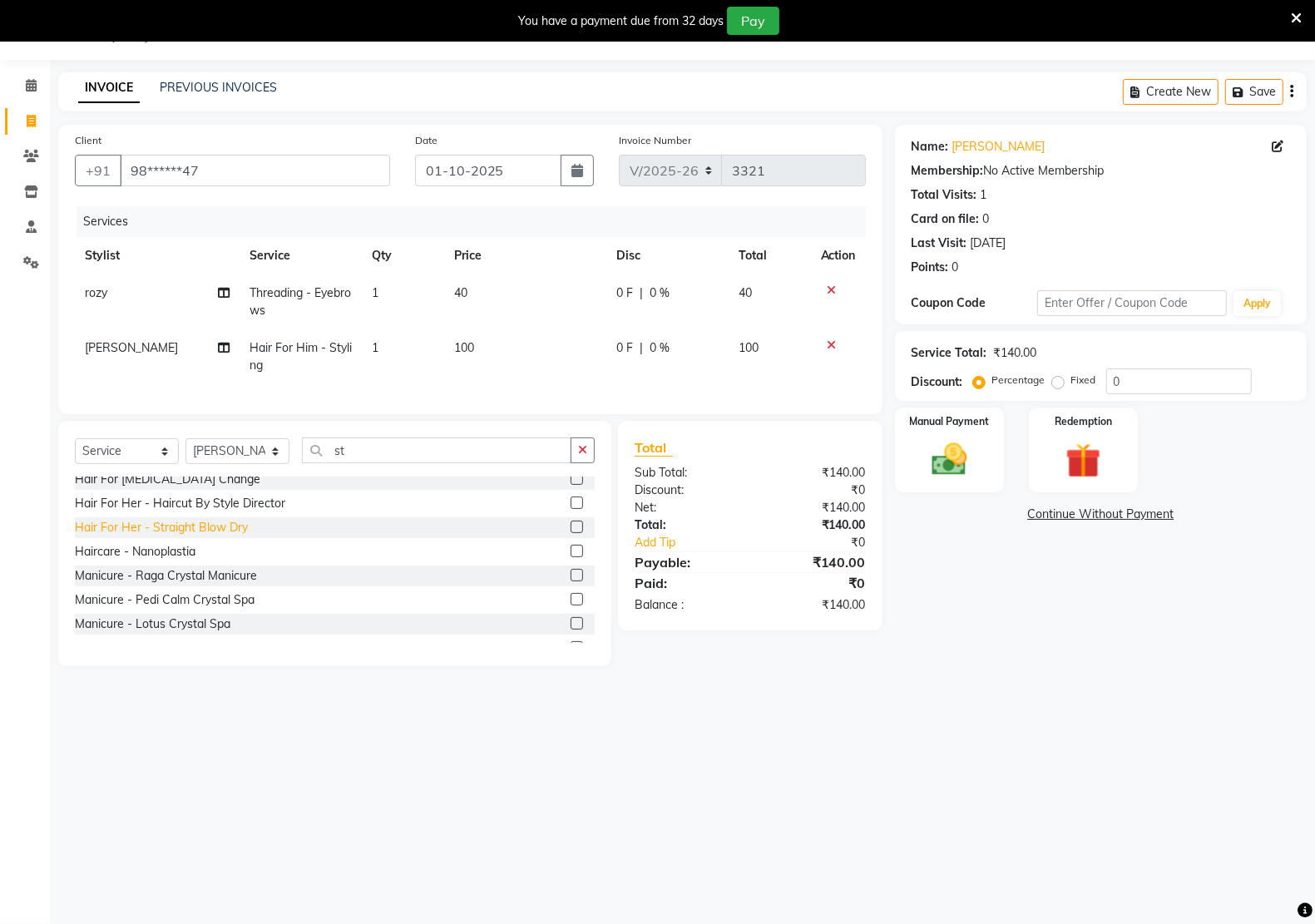
click at [210, 536] on div "Hair For Her - Straight Blow Dry" at bounding box center [161, 527] width 173 height 17
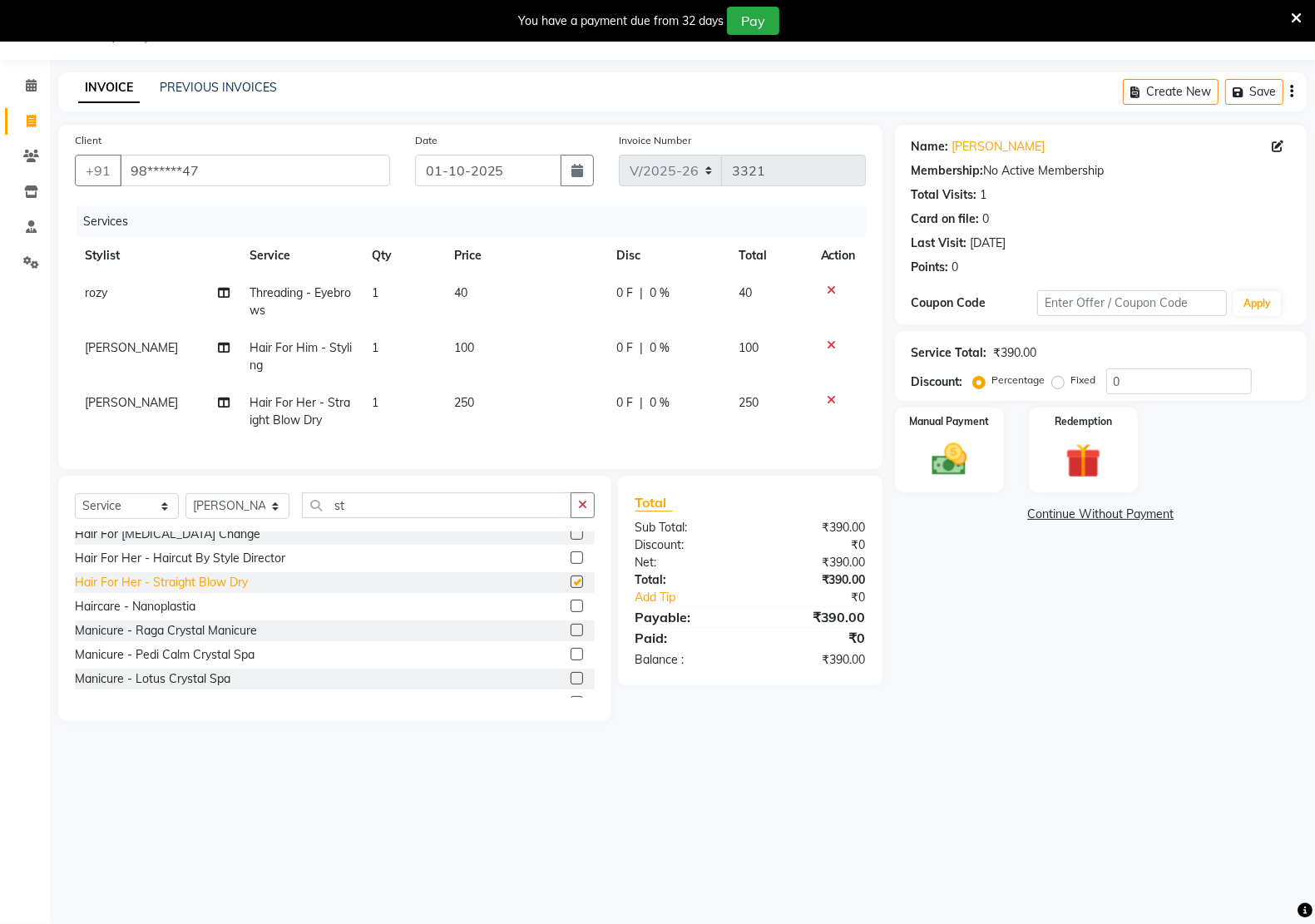
checkbox input "false"
click at [845, 342] on div at bounding box center [838, 345] width 35 height 11
click at [824, 342] on div at bounding box center [838, 345] width 35 height 11
click at [830, 342] on icon at bounding box center [832, 345] width 9 height 11
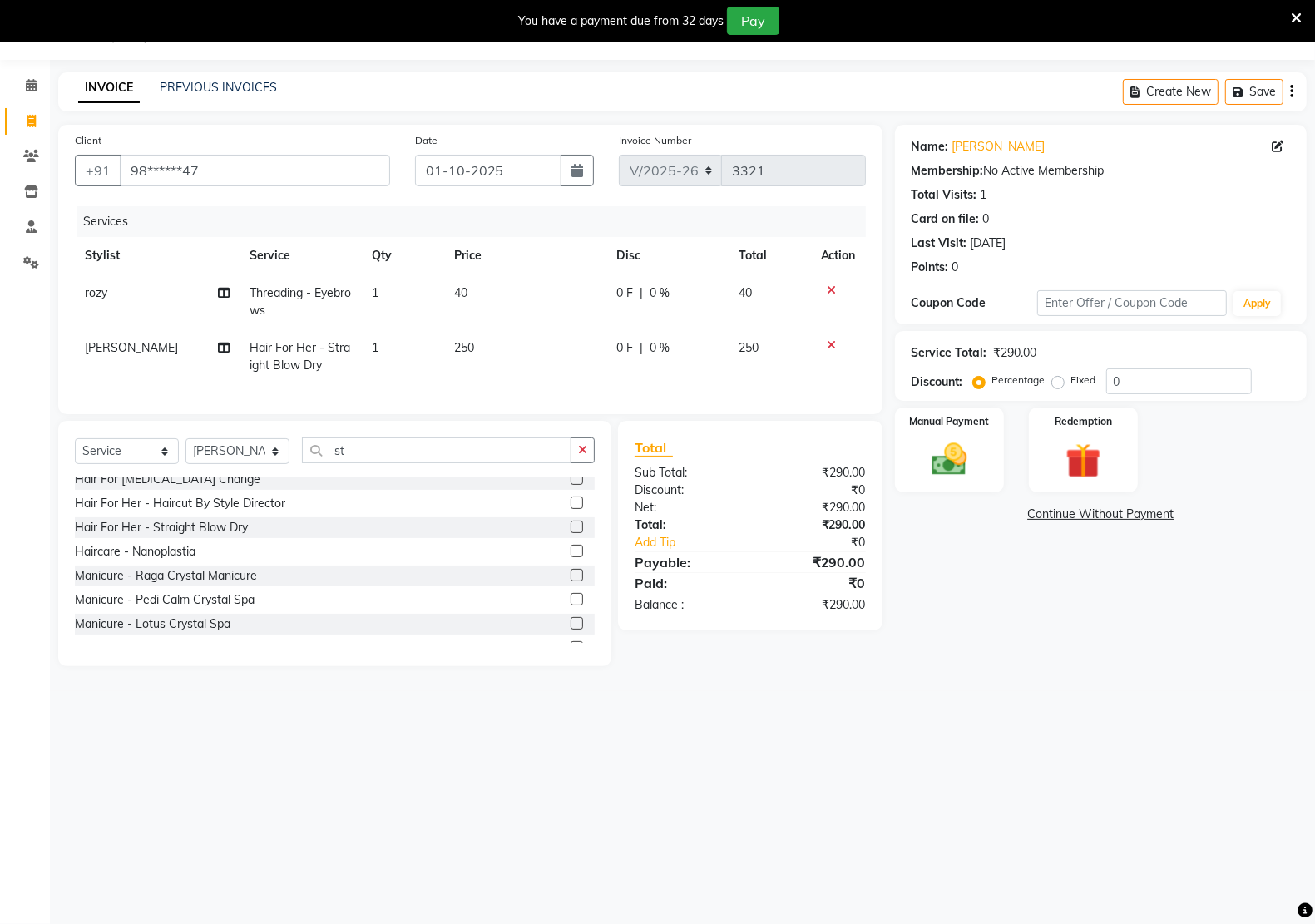
click at [528, 315] on td "40" at bounding box center [524, 301] width 162 height 55
select select "46531"
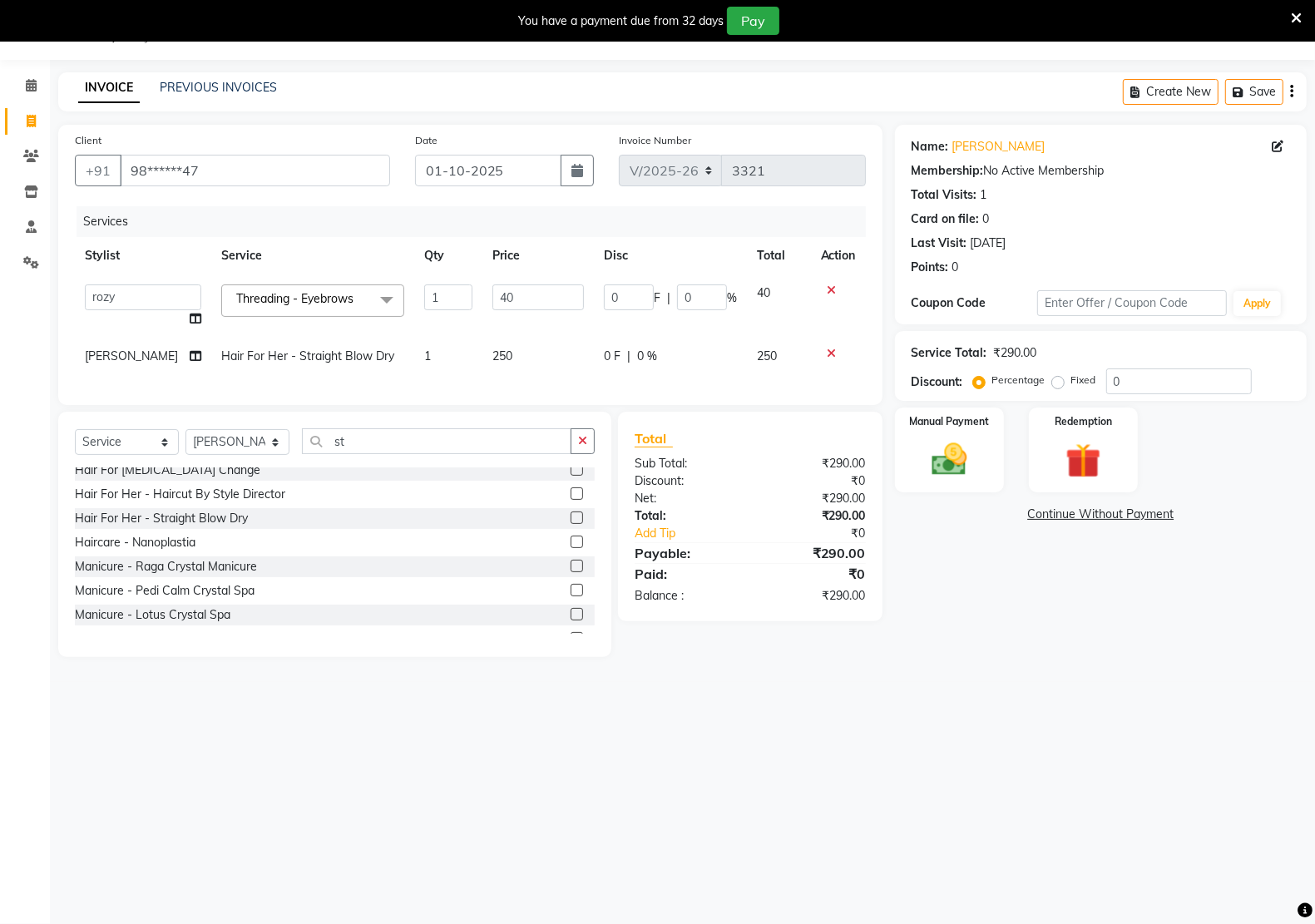
click at [529, 349] on td "250" at bounding box center [539, 355] width 112 height 37
select select "59480"
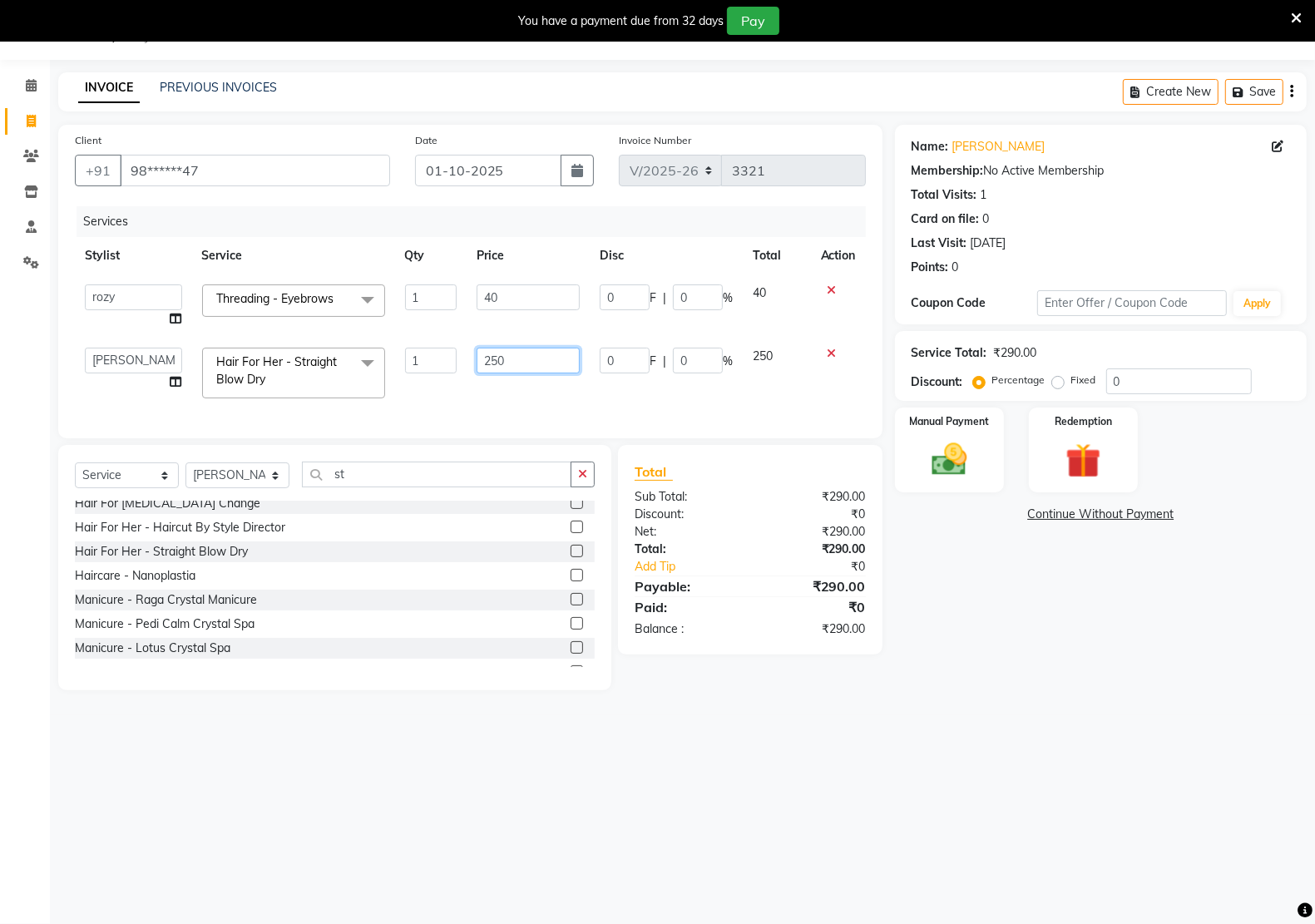
click at [529, 349] on input "250" at bounding box center [529, 360] width 104 height 26
type input "350"
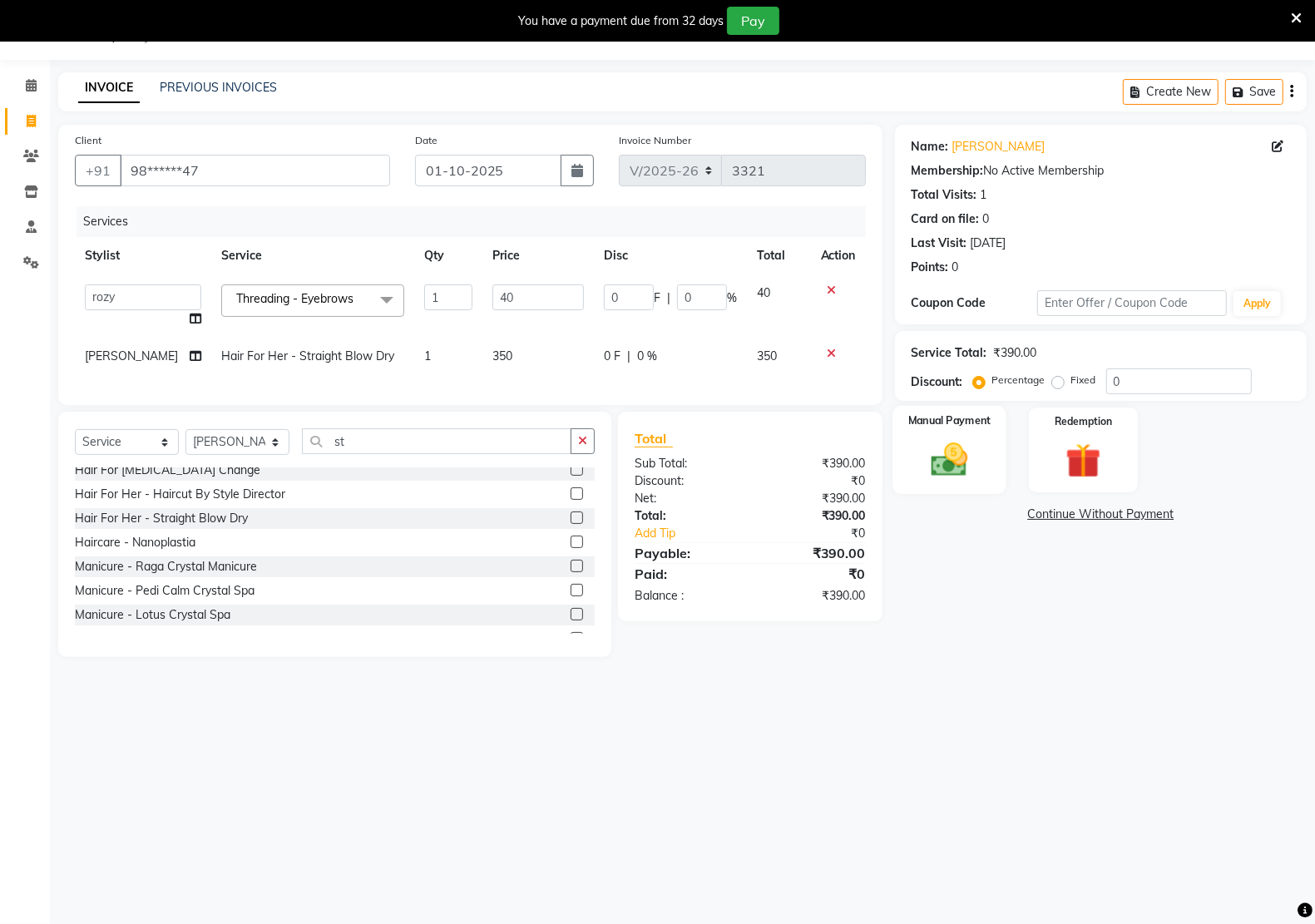
click at [971, 451] on img at bounding box center [949, 459] width 59 height 42
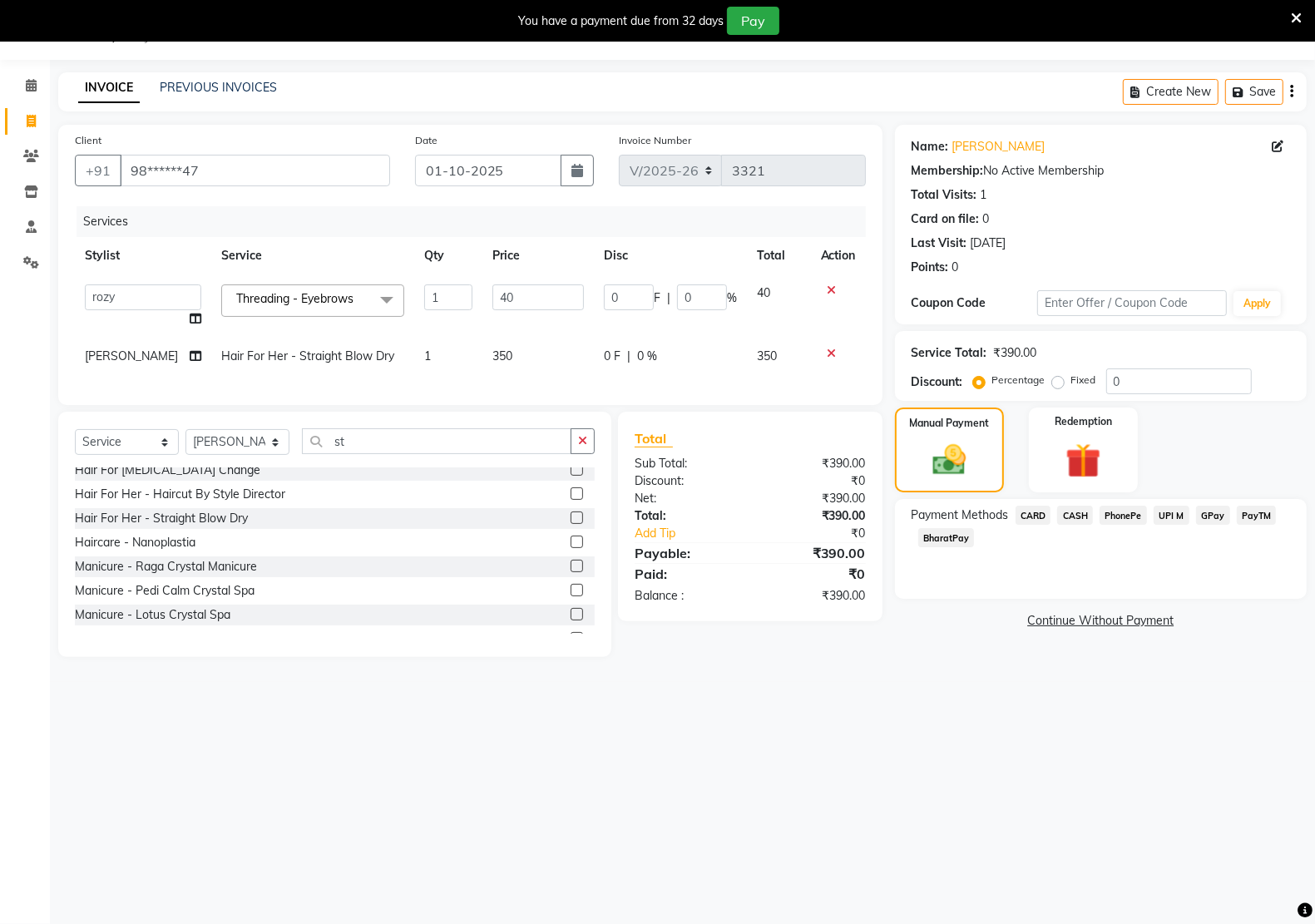
click at [1248, 519] on span "PayTM" at bounding box center [1256, 515] width 40 height 19
click at [1100, 620] on button "Add Payment" at bounding box center [1168, 625] width 245 height 26
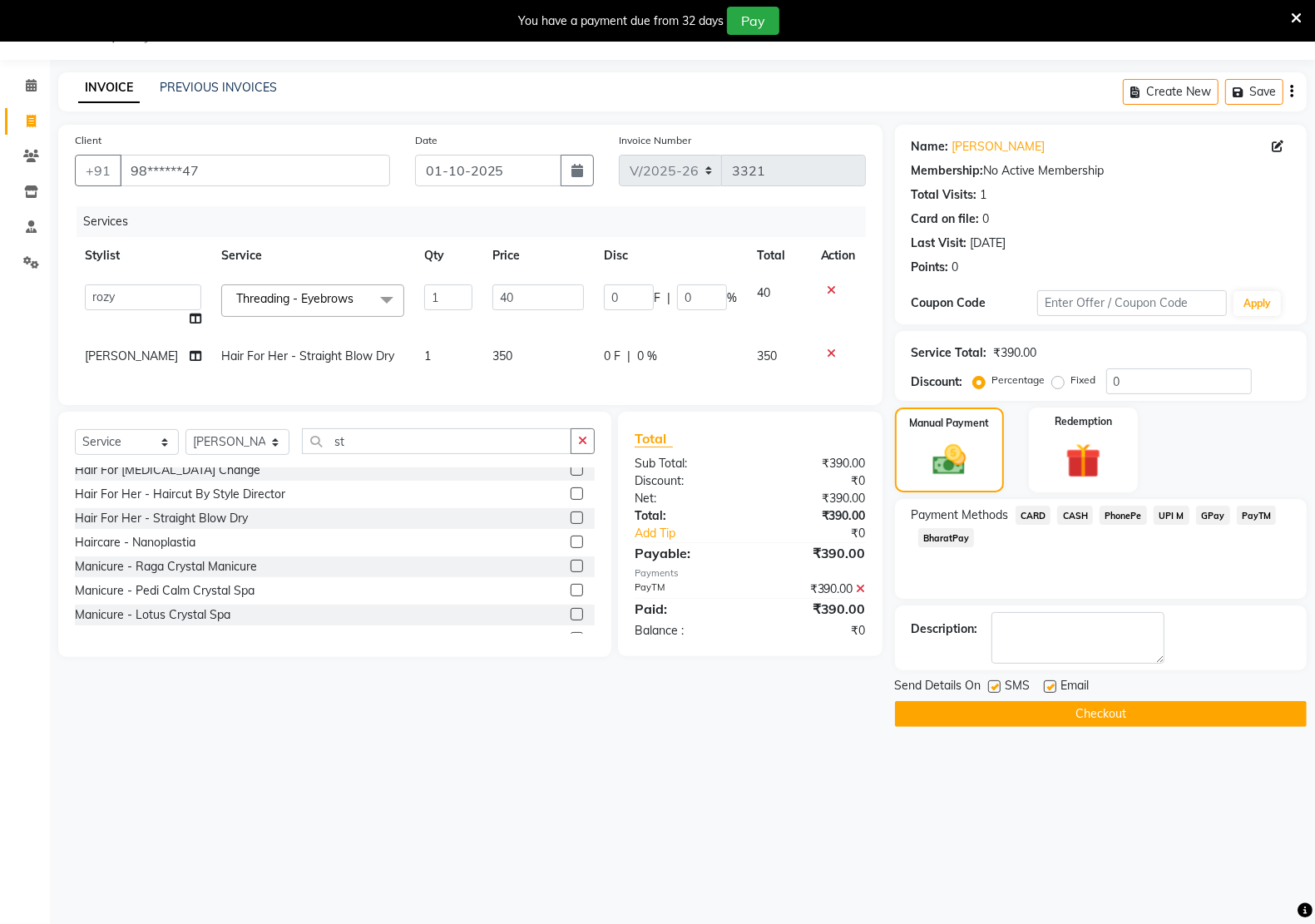
click at [1041, 686] on div "SMS" at bounding box center [1015, 687] width 56 height 21
click at [1045, 686] on label at bounding box center [1050, 686] width 12 height 12
click at [1045, 686] on input "checkbox" at bounding box center [1049, 686] width 10 height 10
checkbox input "false"
click at [1045, 709] on button "Checkout" at bounding box center [1101, 713] width 411 height 26
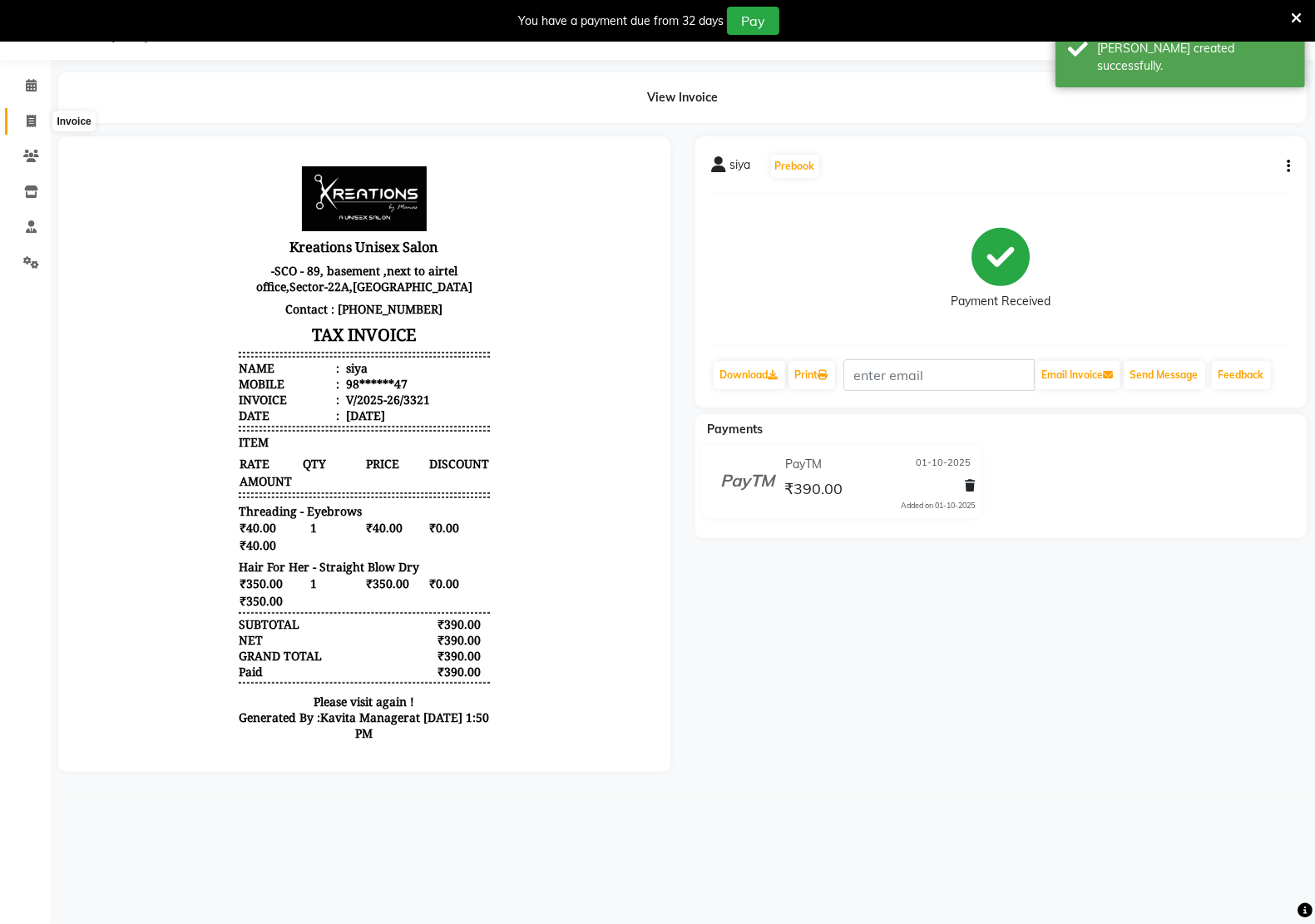
drag, startPoint x: 26, startPoint y: 118, endPoint x: 72, endPoint y: 66, distance: 69.4
click at [27, 118] on icon at bounding box center [31, 120] width 9 height 12
select select "service"
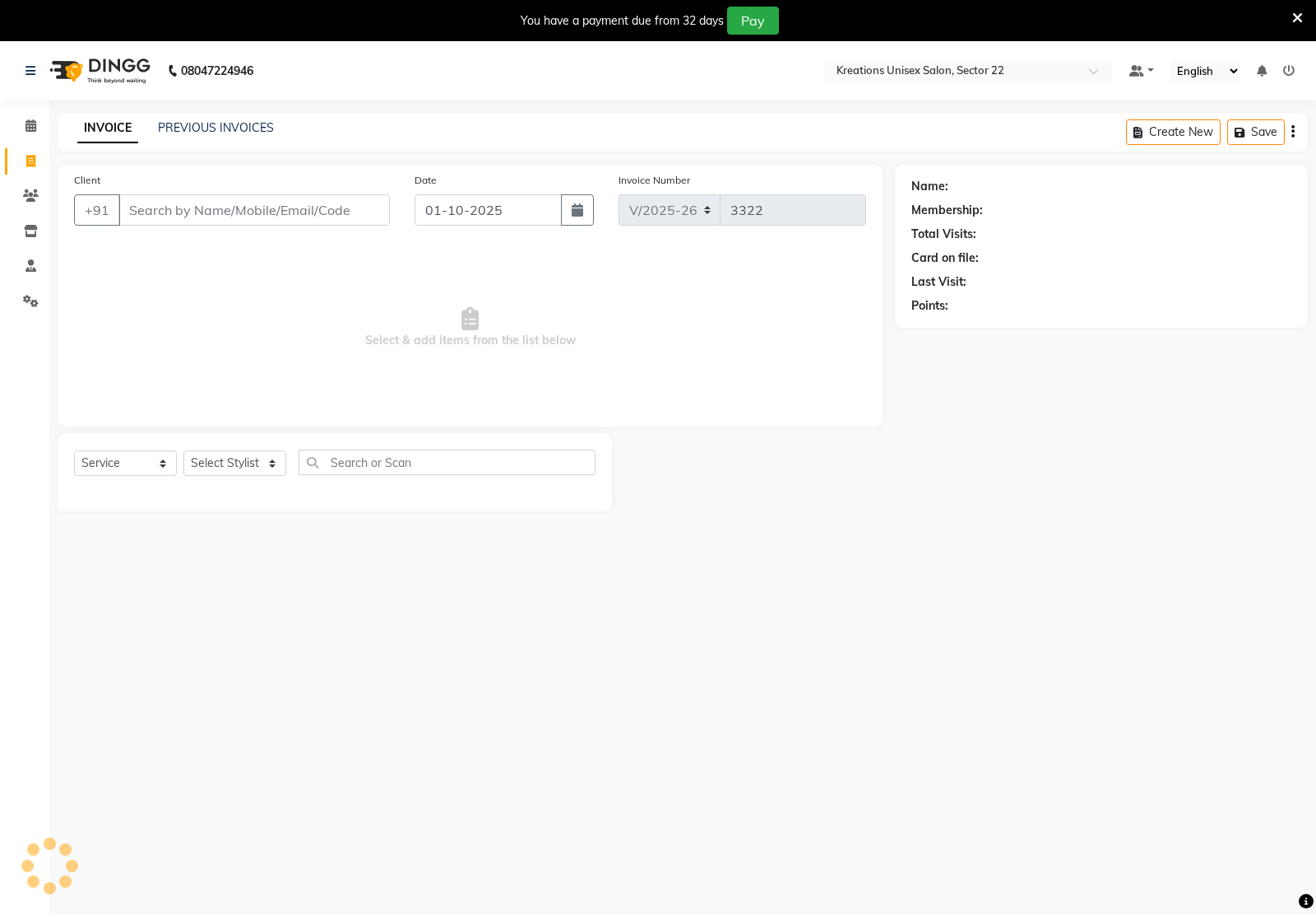
select select "6170"
select select "service"
click at [319, 212] on input "Client" at bounding box center [253, 209] width 271 height 31
drag, startPoint x: 33, startPoint y: 163, endPoint x: 109, endPoint y: 110, distance: 92.7
click at [33, 163] on icon at bounding box center [31, 160] width 9 height 12
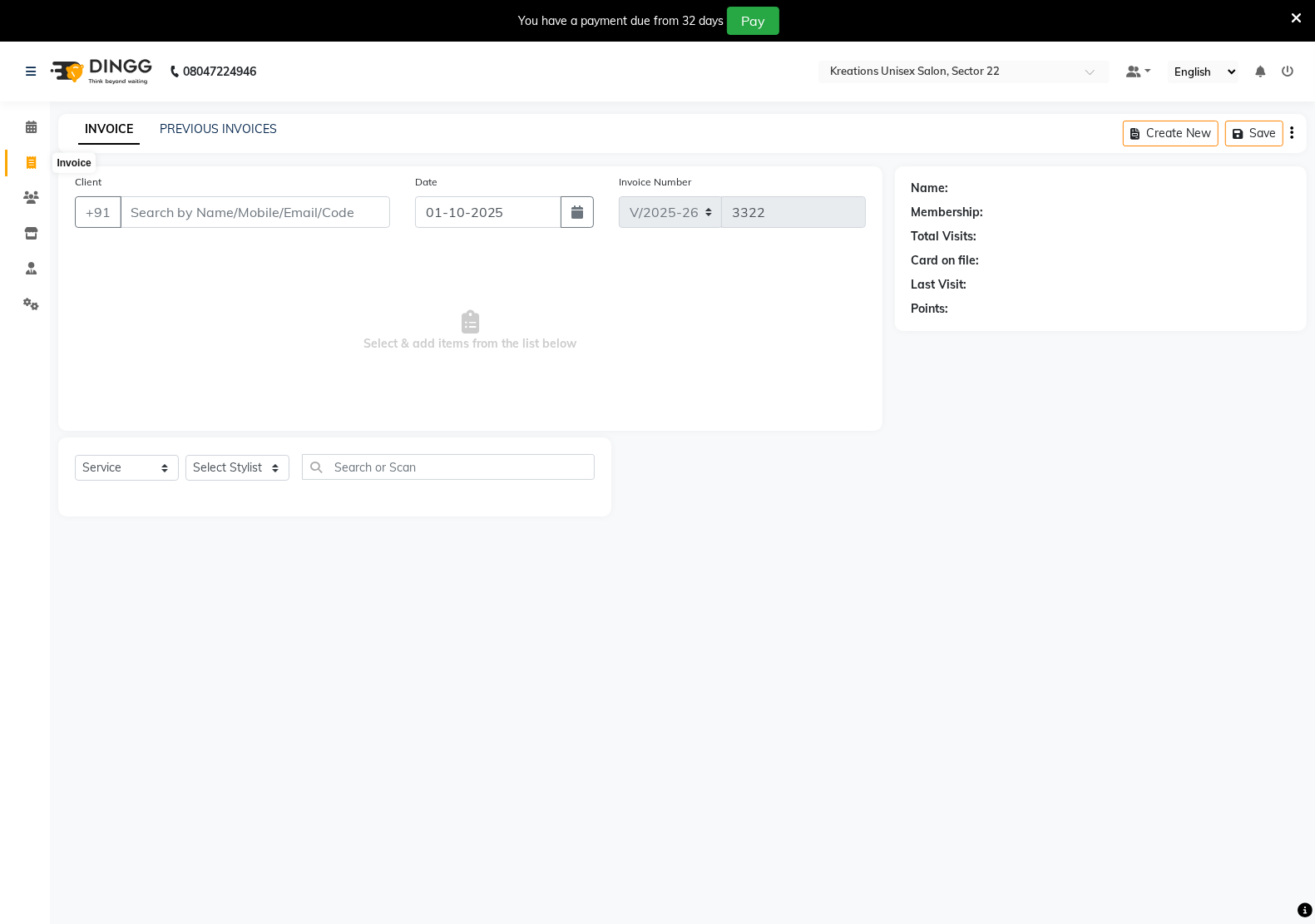
select select "service"
select select "6170"
type input "3323"
click at [231, 210] on input "Client" at bounding box center [254, 211] width 270 height 31
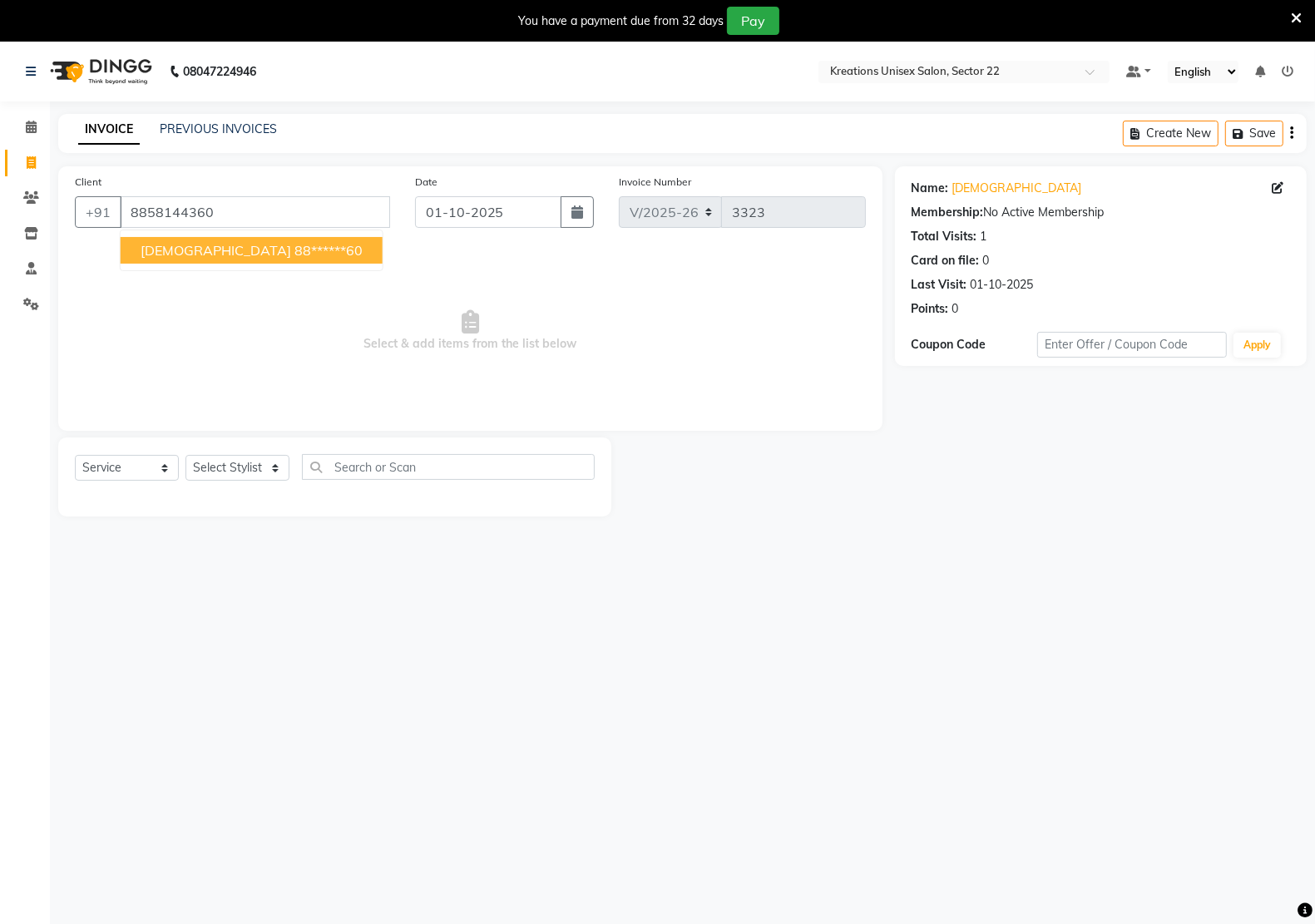
click at [131, 241] on button "[DEMOGRAPHIC_DATA] 88******60" at bounding box center [251, 250] width 262 height 27
type input "88******60"
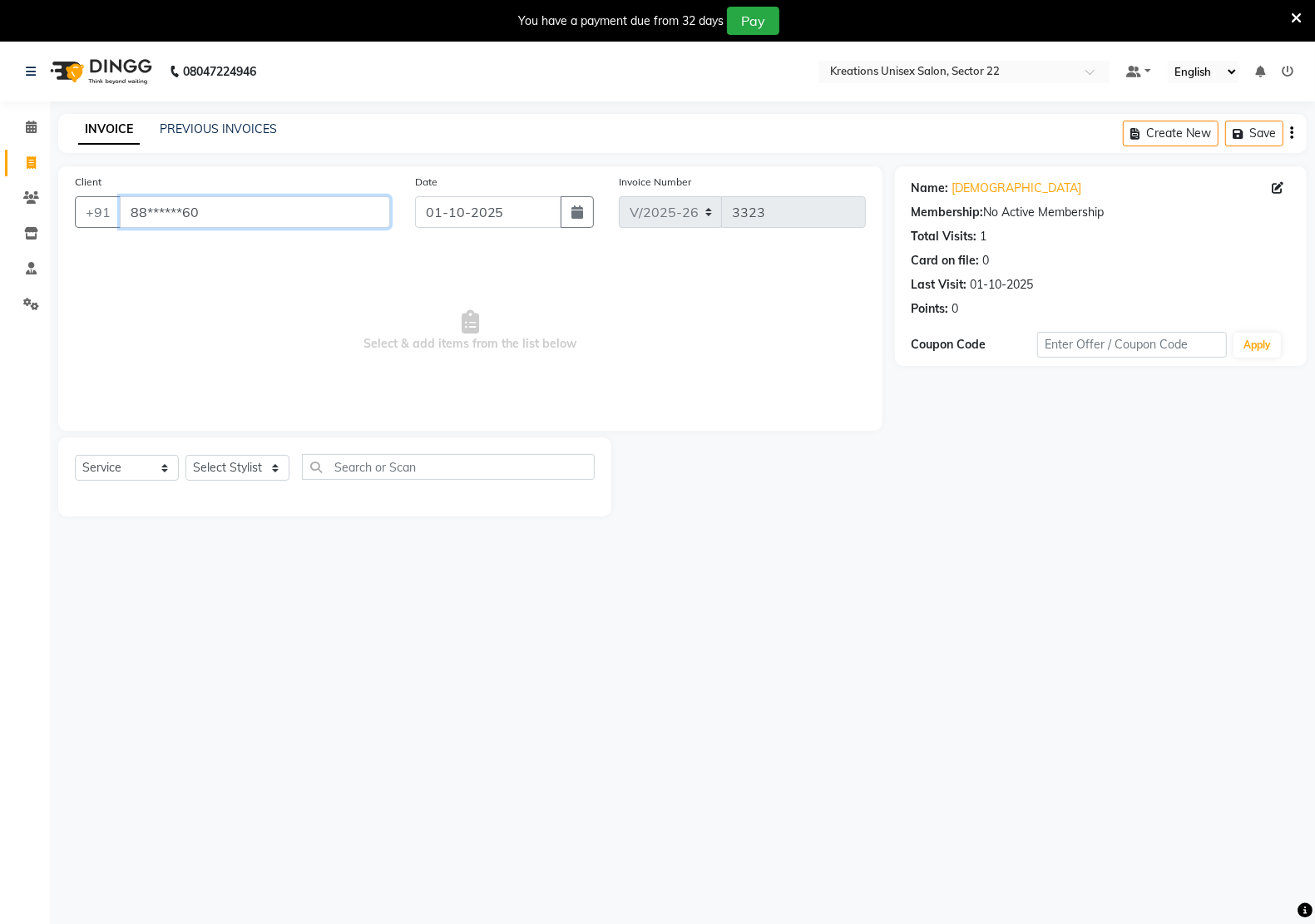
click at [342, 223] on input "88******60" at bounding box center [254, 211] width 270 height 31
click at [204, 129] on link "PREVIOUS INVOICES" at bounding box center [218, 129] width 118 height 15
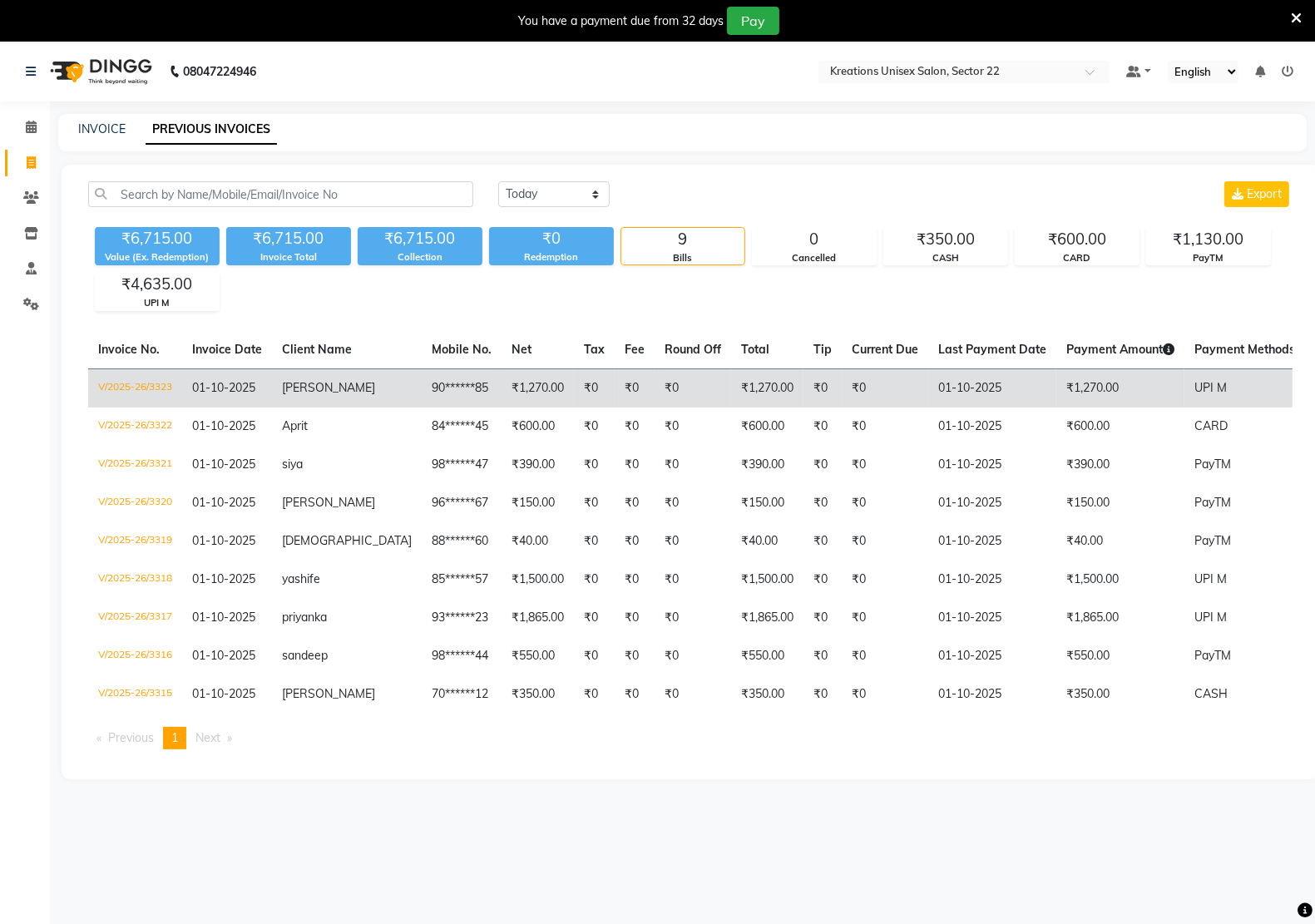
click at [731, 390] on td "₹1,270.00" at bounding box center [767, 388] width 72 height 39
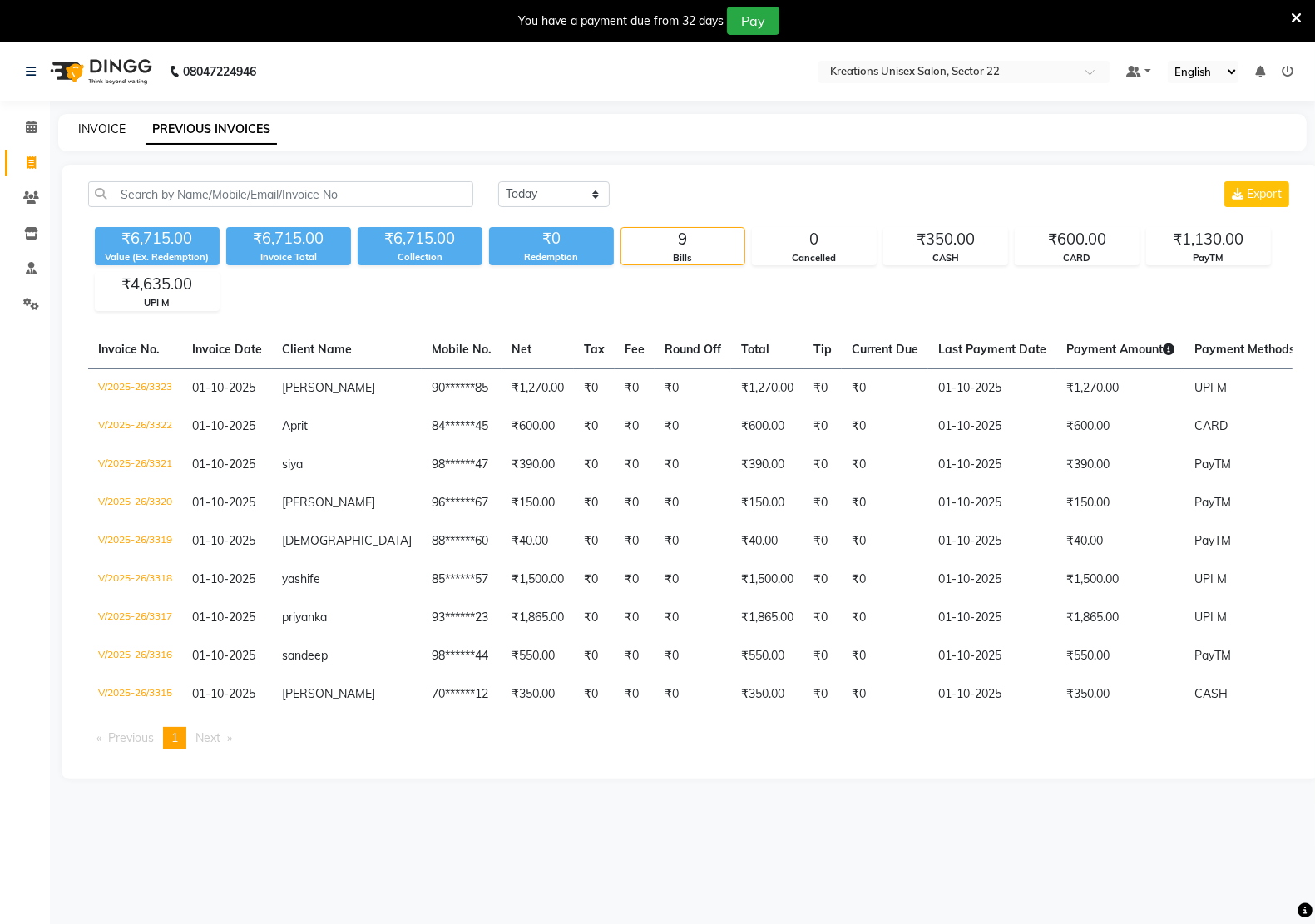
click at [88, 127] on link "INVOICE" at bounding box center [101, 129] width 47 height 15
select select "service"
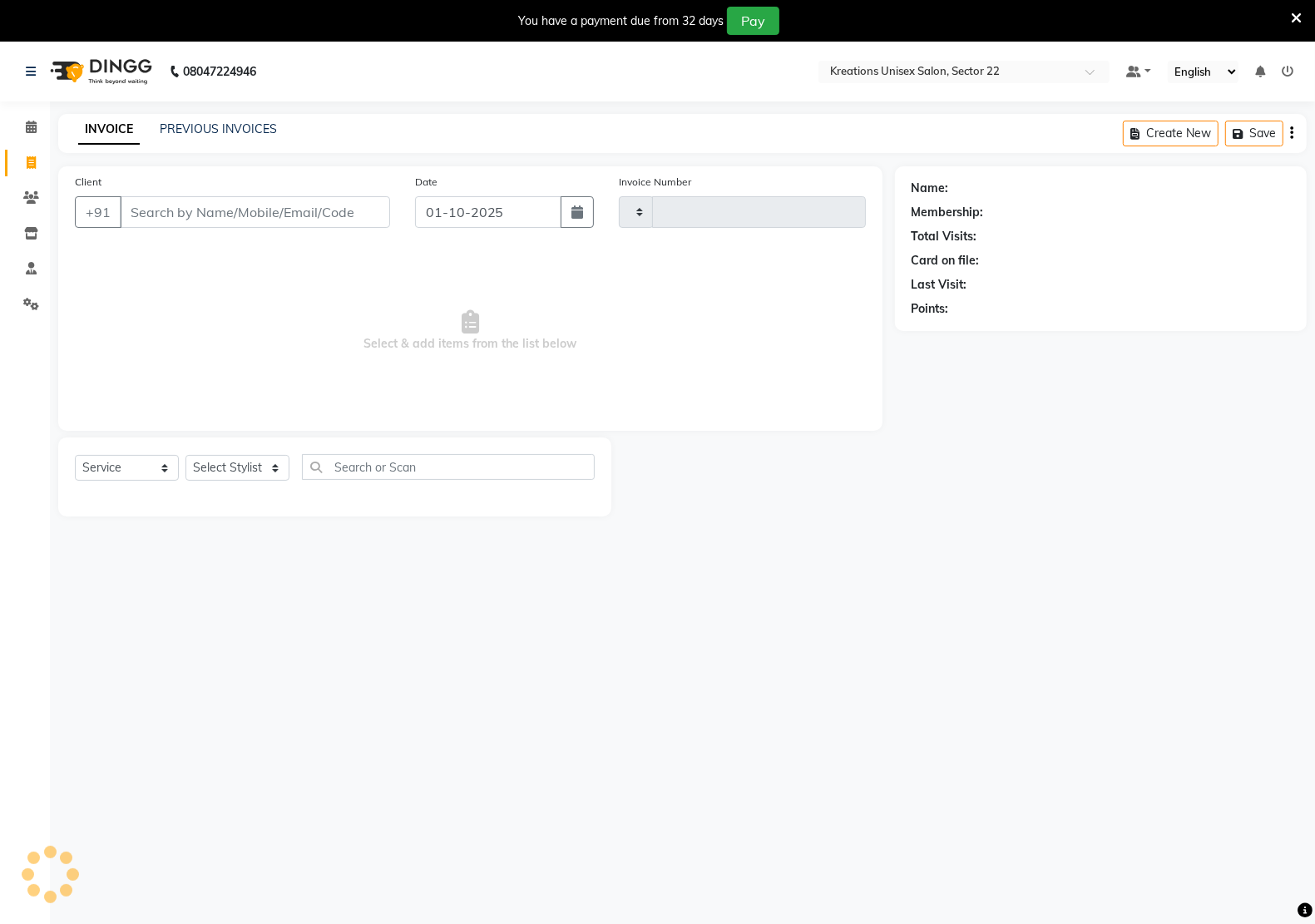
scroll to position [9, 0]
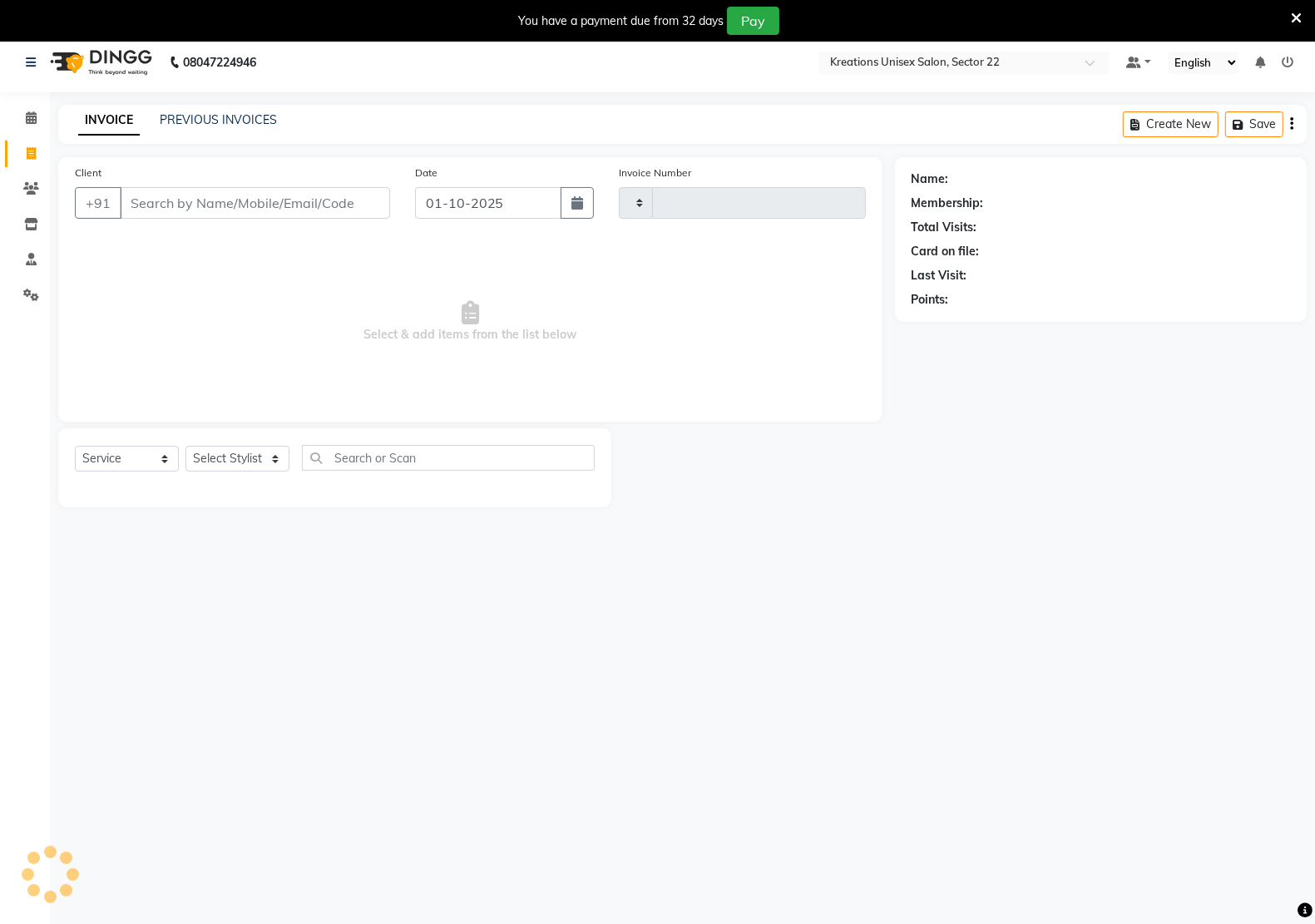
type input "3324"
select select "6170"
click at [192, 120] on link "PREVIOUS INVOICES" at bounding box center [218, 119] width 118 height 15
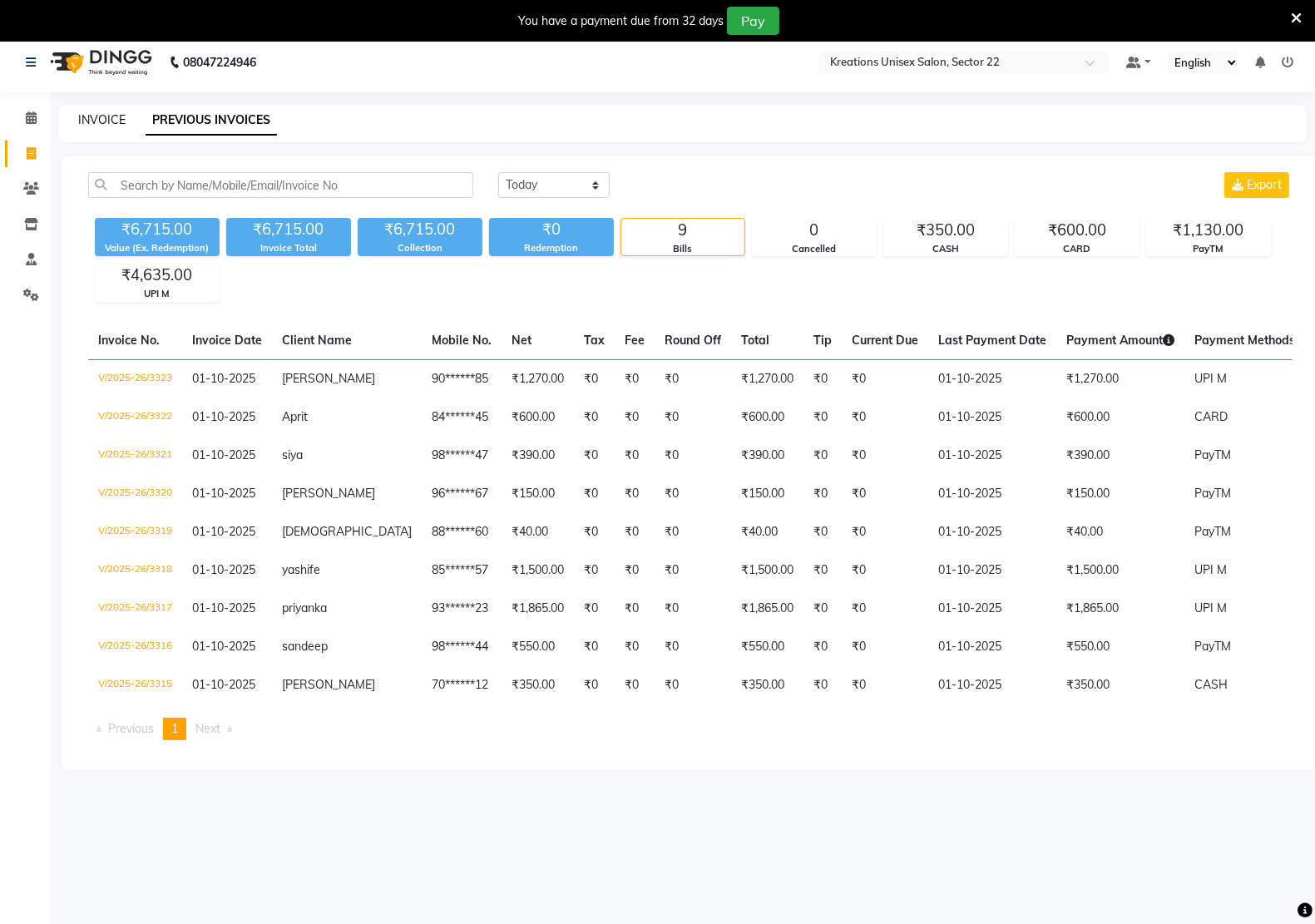
click at [109, 118] on link "INVOICE" at bounding box center [101, 119] width 47 height 15
select select "service"
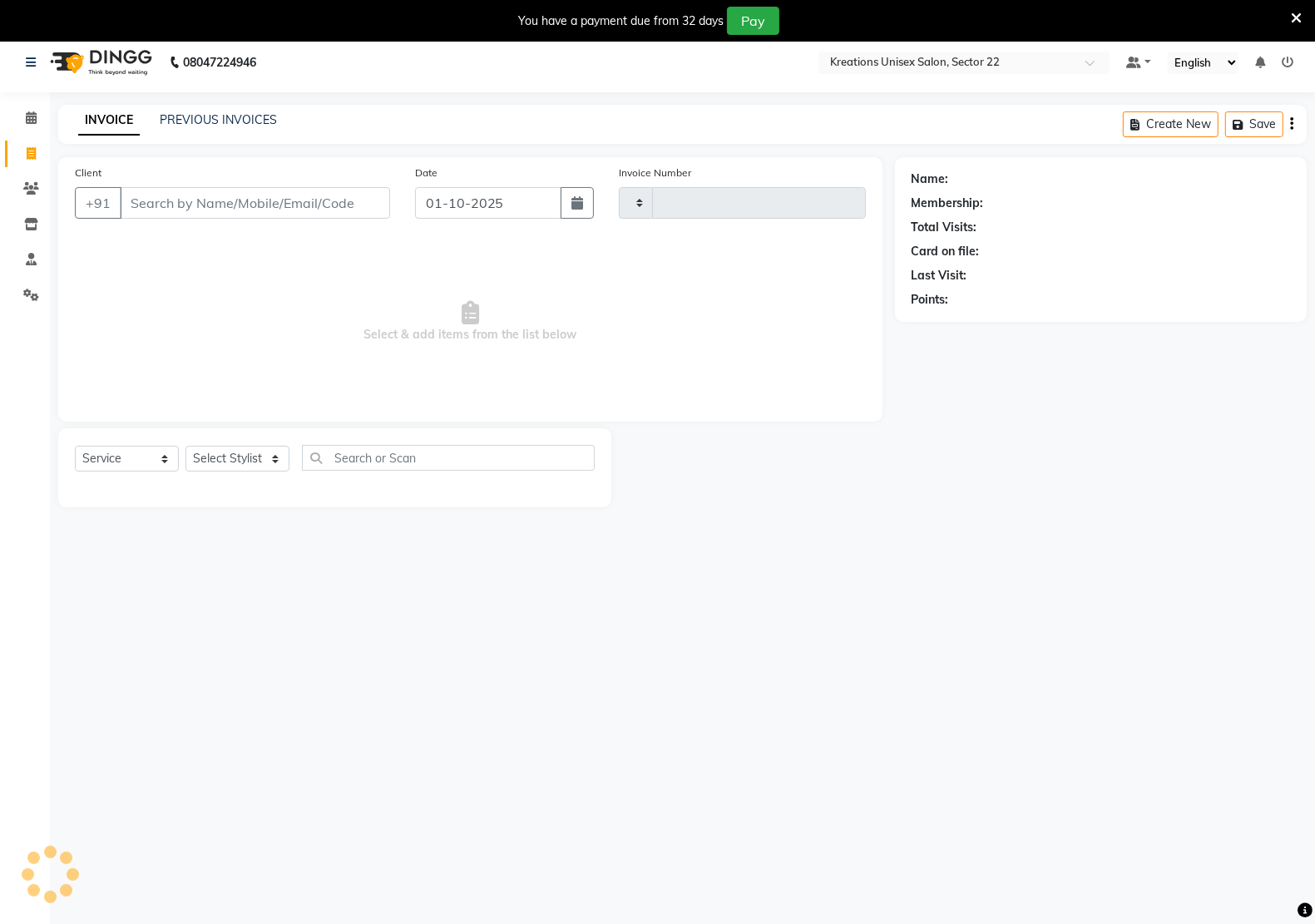
scroll to position [17, 0]
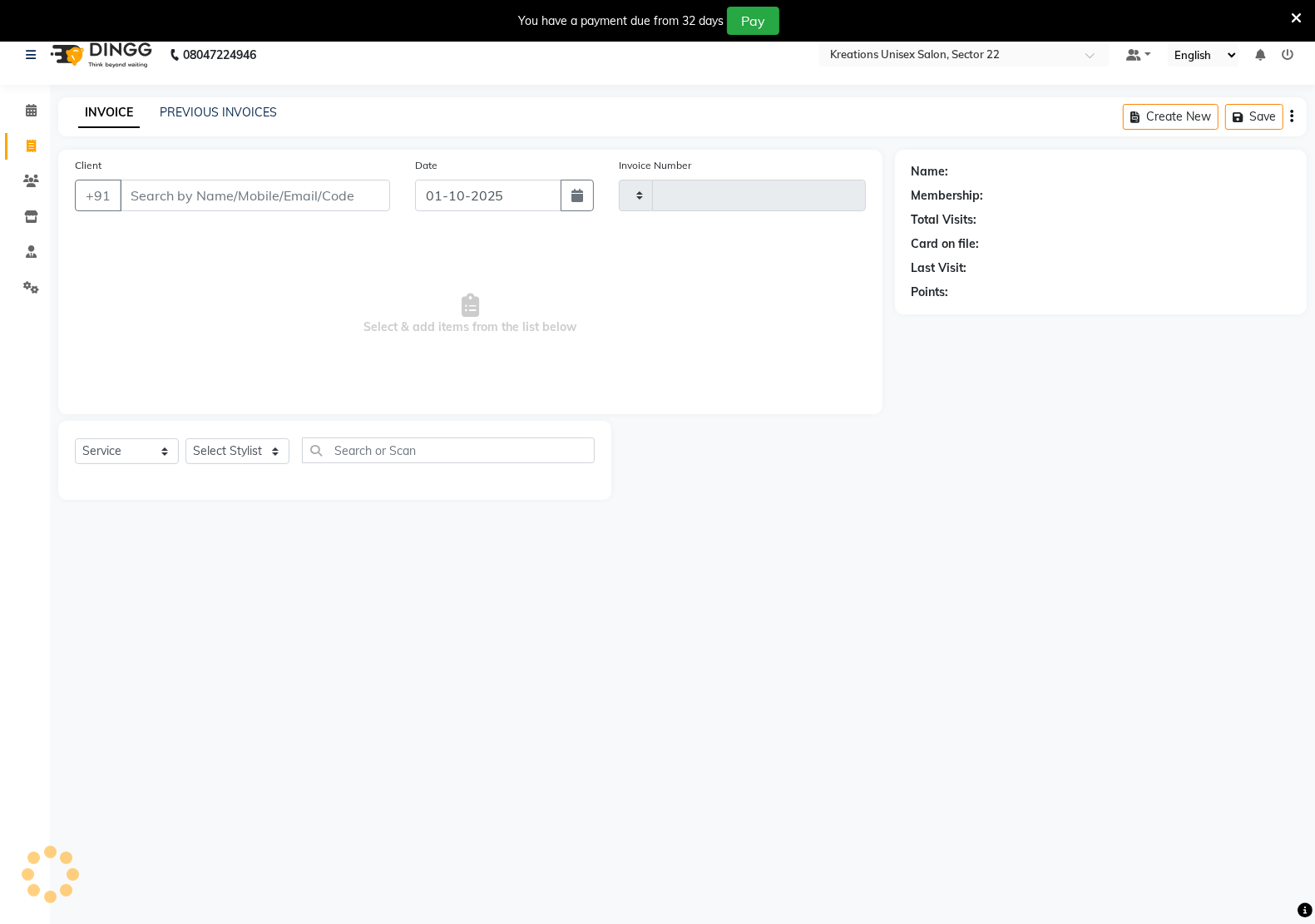
type input "3324"
select select "6170"
click at [1065, 404] on div "Name: Membership: Total Visits: Card on file: Last Visit: Points:" at bounding box center [1106, 324] width 424 height 350
click at [166, 192] on input "Client" at bounding box center [254, 194] width 270 height 31
click at [1293, 831] on div "08047224946 Select Location × Kreations Unisex Salon, Sector 22 Default Panel M…" at bounding box center [657, 486] width 1315 height 924
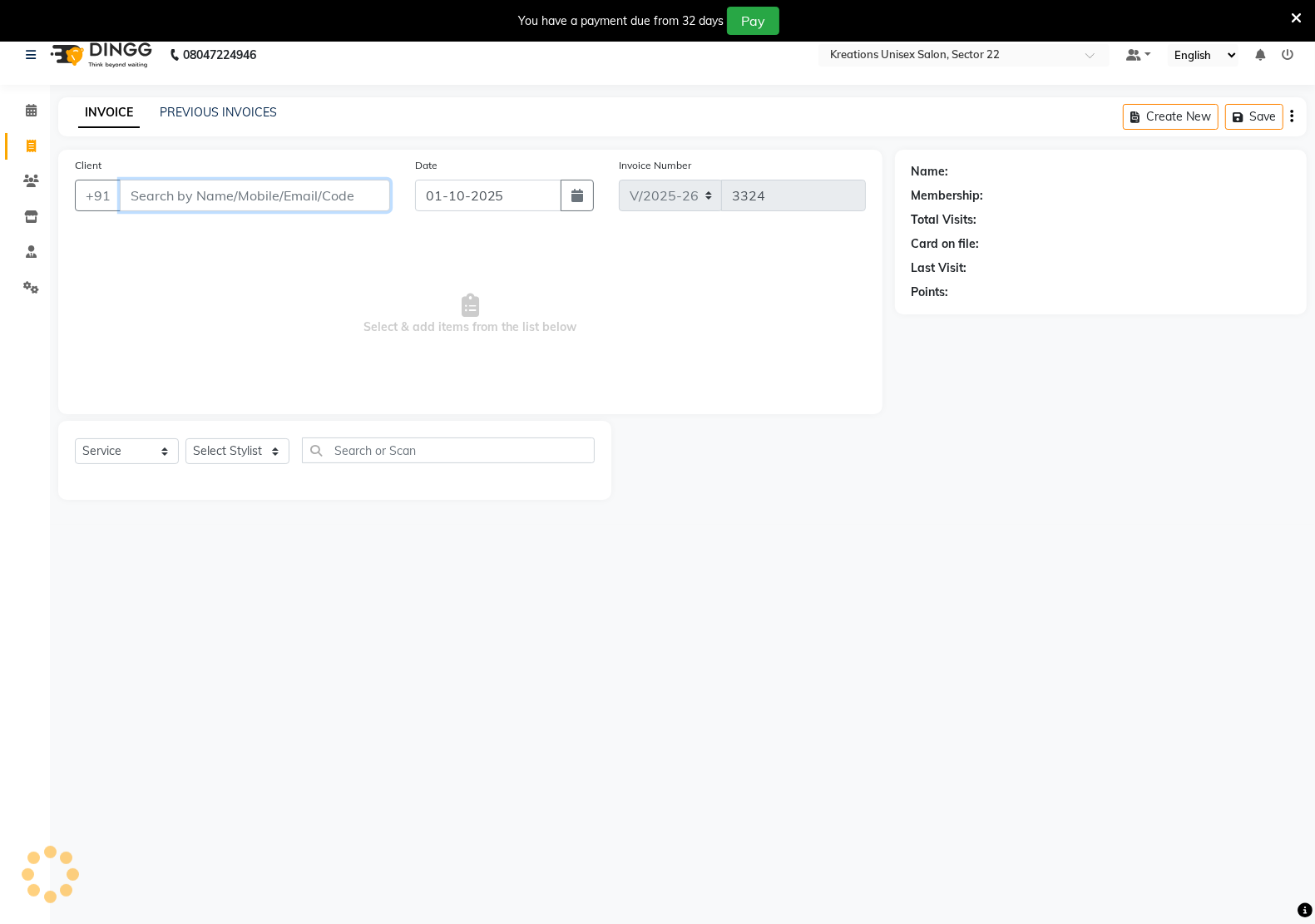
click at [177, 198] on input "Client" at bounding box center [254, 194] width 270 height 31
click at [214, 111] on link "PREVIOUS INVOICES" at bounding box center [218, 113] width 118 height 15
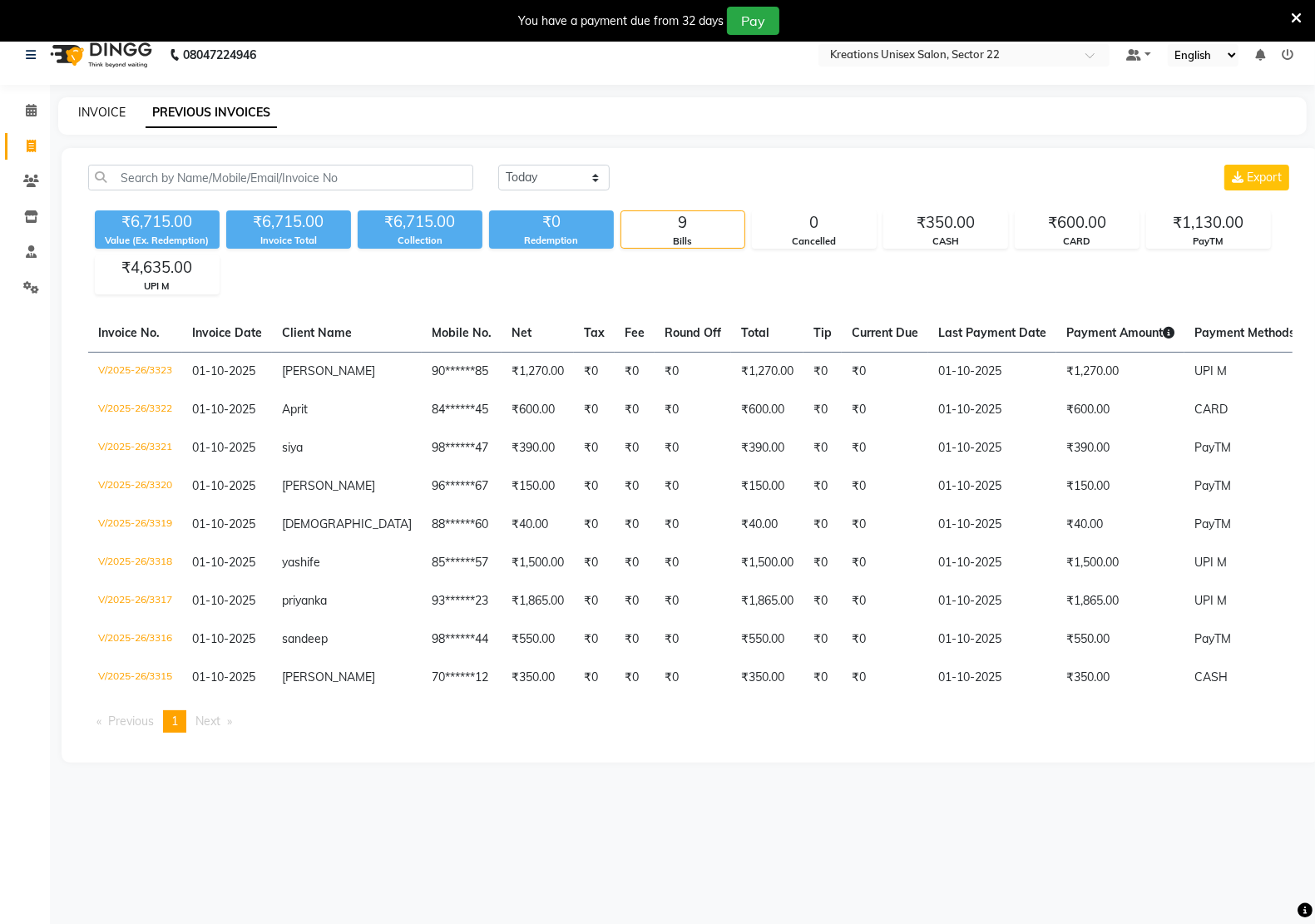
click at [83, 110] on link "INVOICE" at bounding box center [101, 113] width 47 height 15
select select "service"
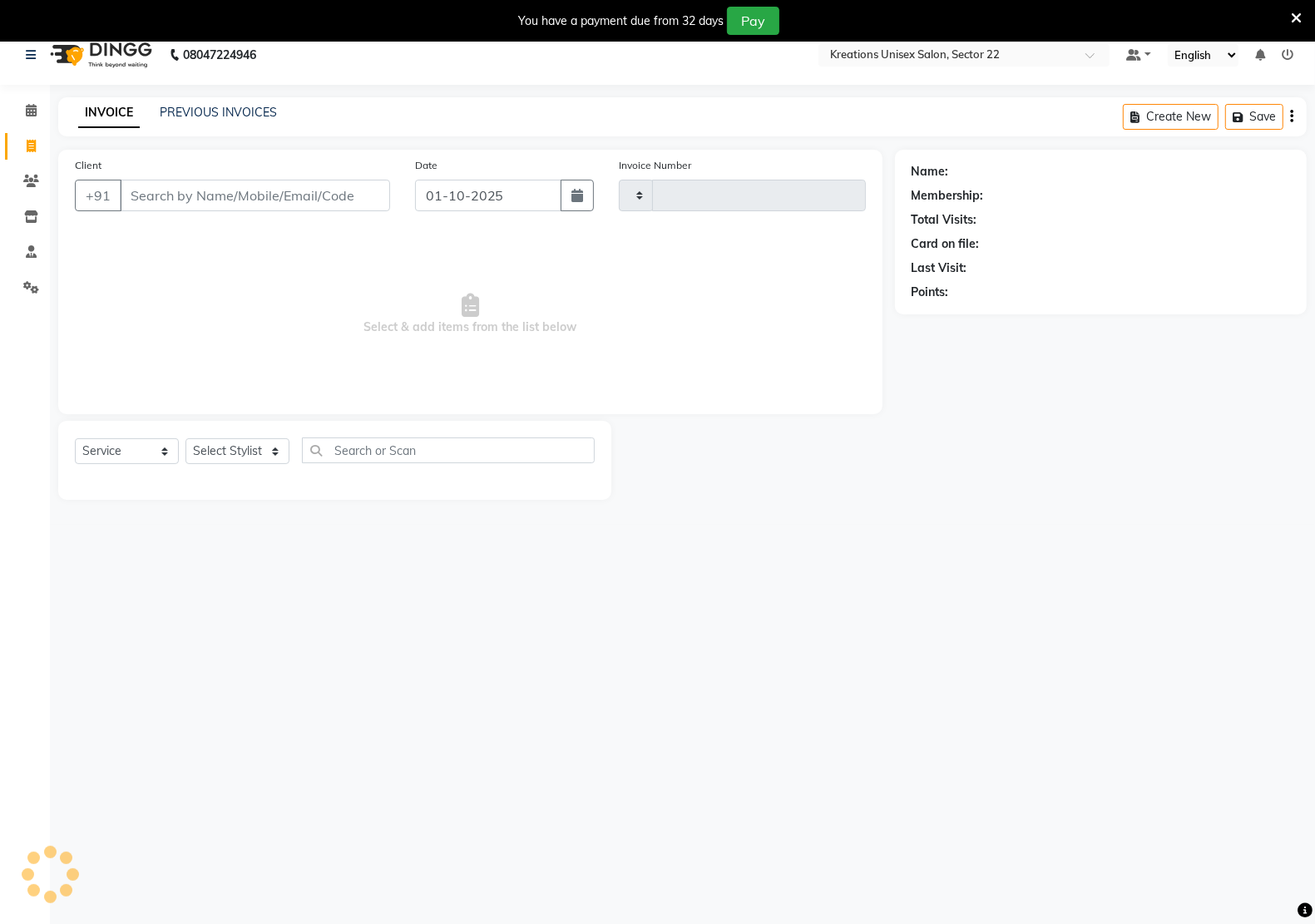
type input "3324"
select select "6170"
click at [158, 204] on input "Client" at bounding box center [254, 194] width 270 height 31
click at [226, 444] on select "Select Stylist [PERSON_NAME] Hidayat [PERSON_NAME] Manager [PERSON_NAME] [PERSO…" at bounding box center [238, 450] width 104 height 26
select select "92005"
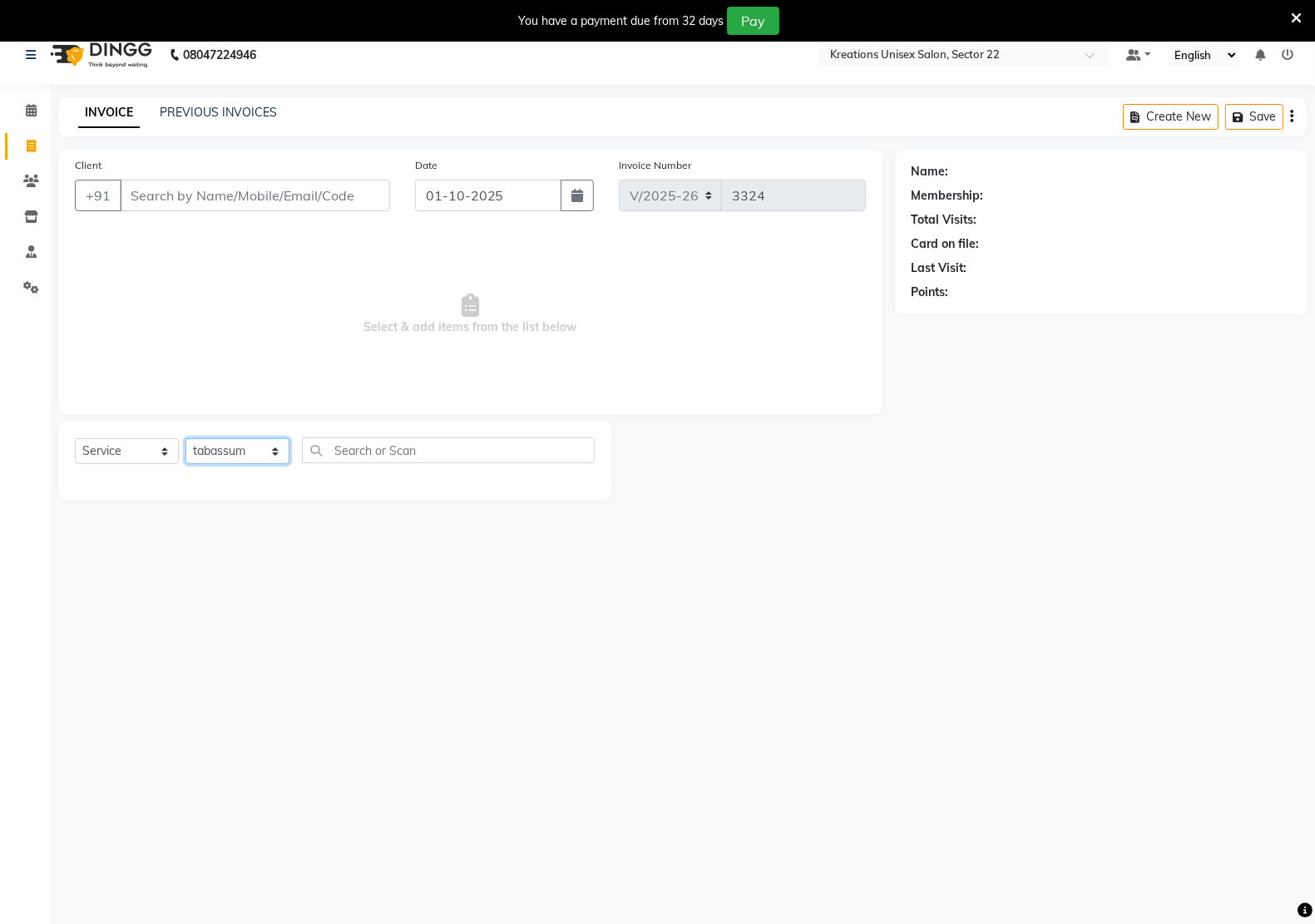
click at [186, 438] on select "Select Stylist [PERSON_NAME] Hidayat [PERSON_NAME] Manager [PERSON_NAME] [PERSO…" at bounding box center [238, 450] width 104 height 26
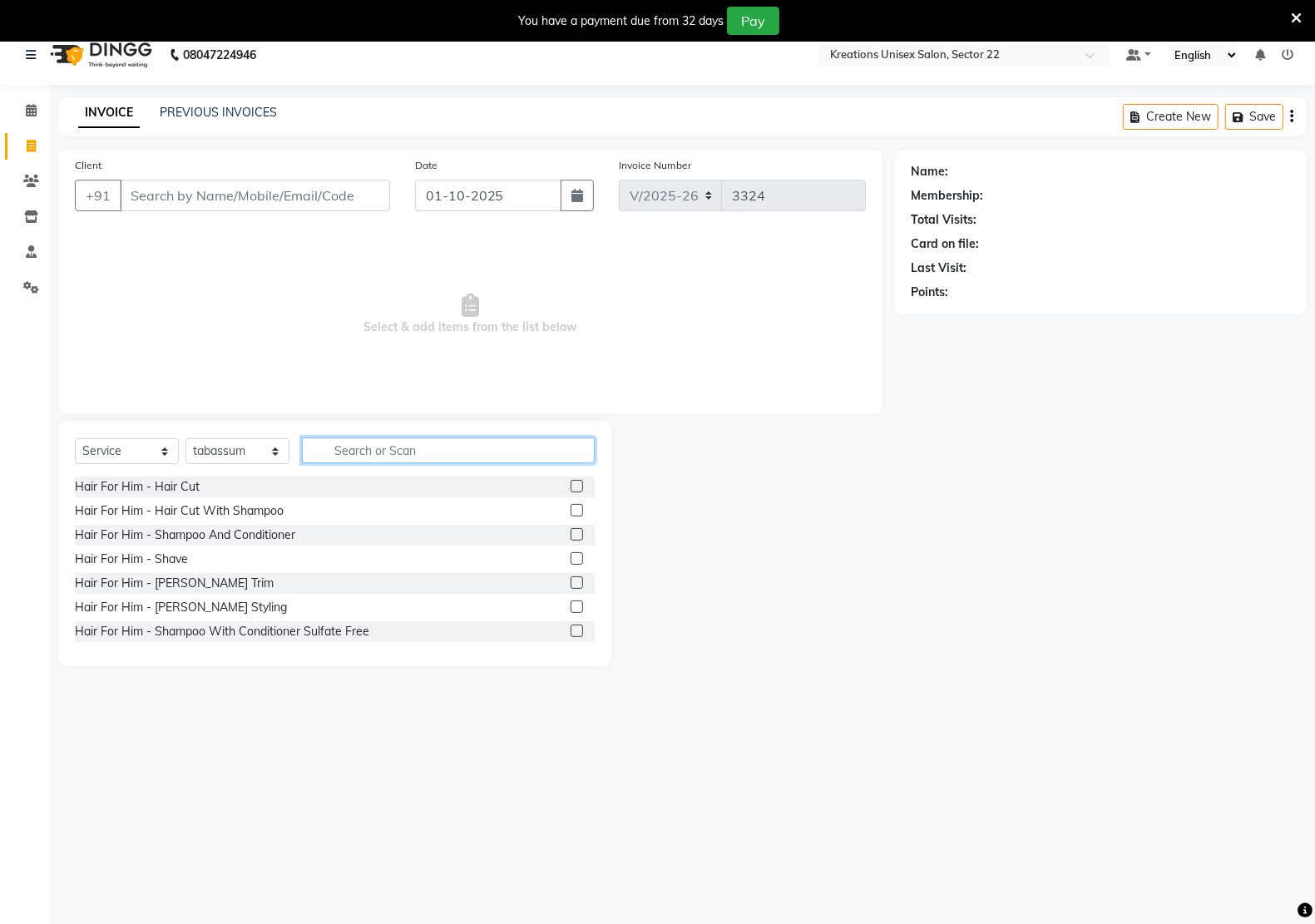
click at [380, 459] on input "text" at bounding box center [447, 449] width 293 height 26
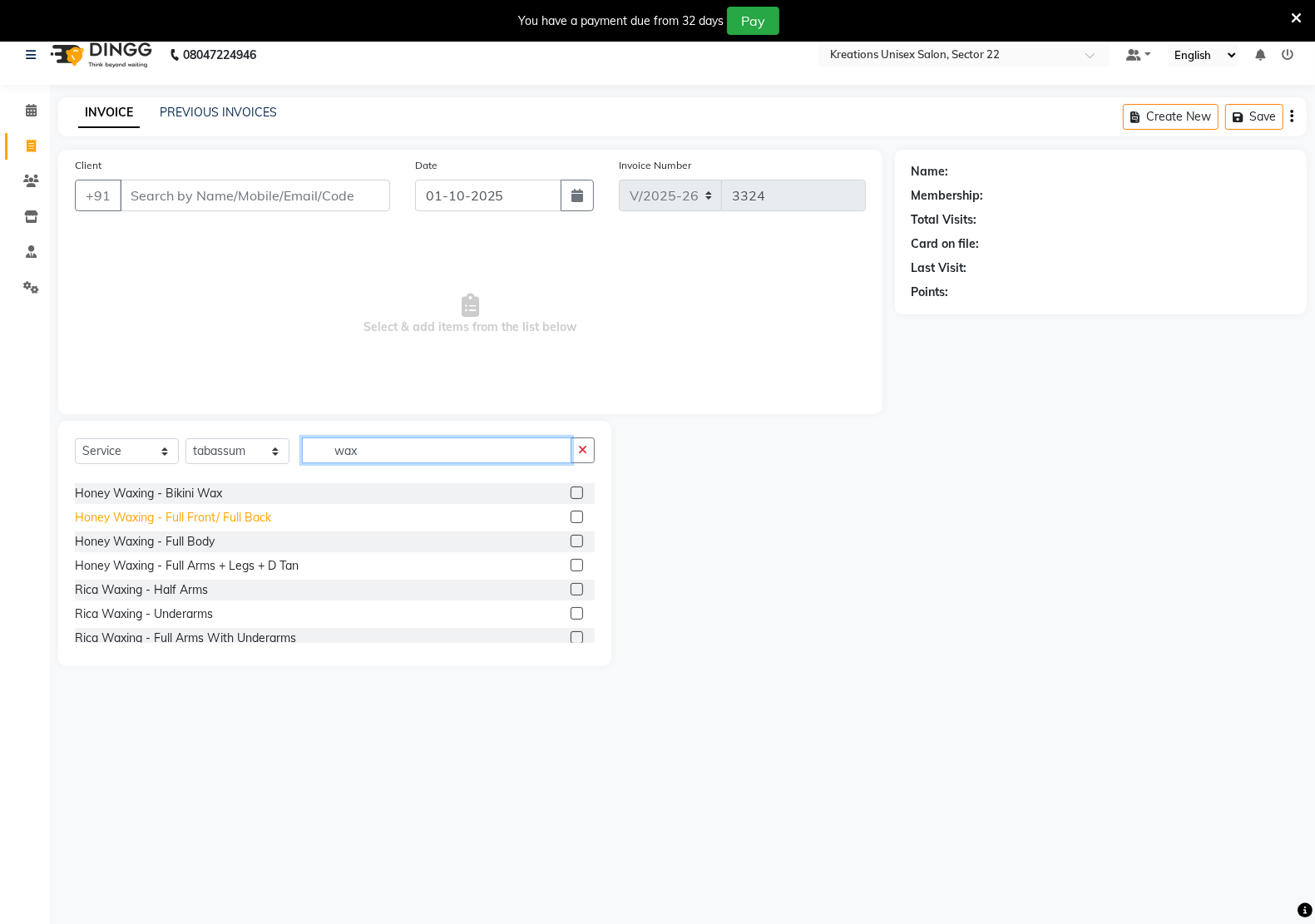
scroll to position [416, 0]
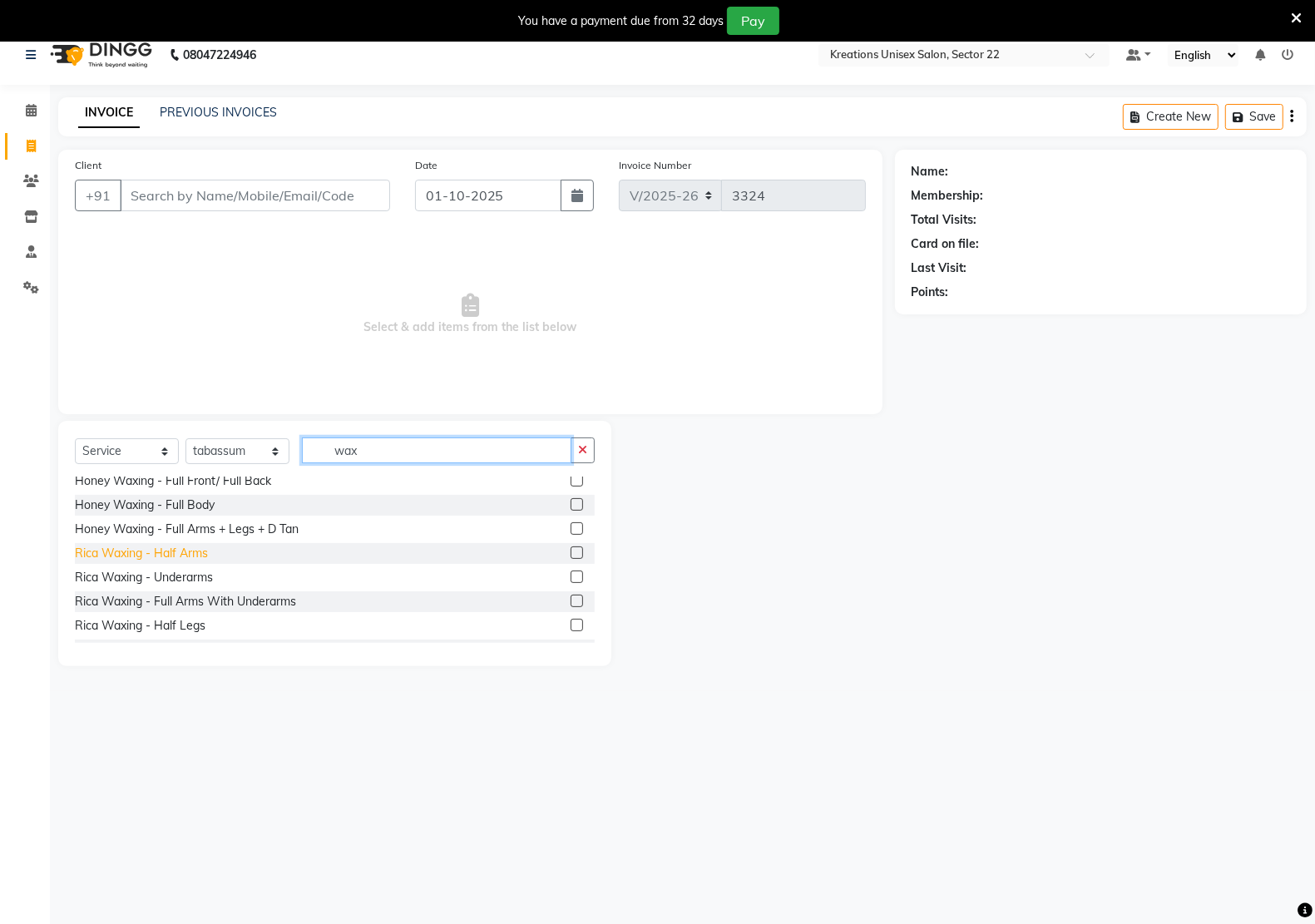
type input "wax"
click at [165, 549] on div "Rica Waxing - Half Arms" at bounding box center [141, 553] width 133 height 17
checkbox input "false"
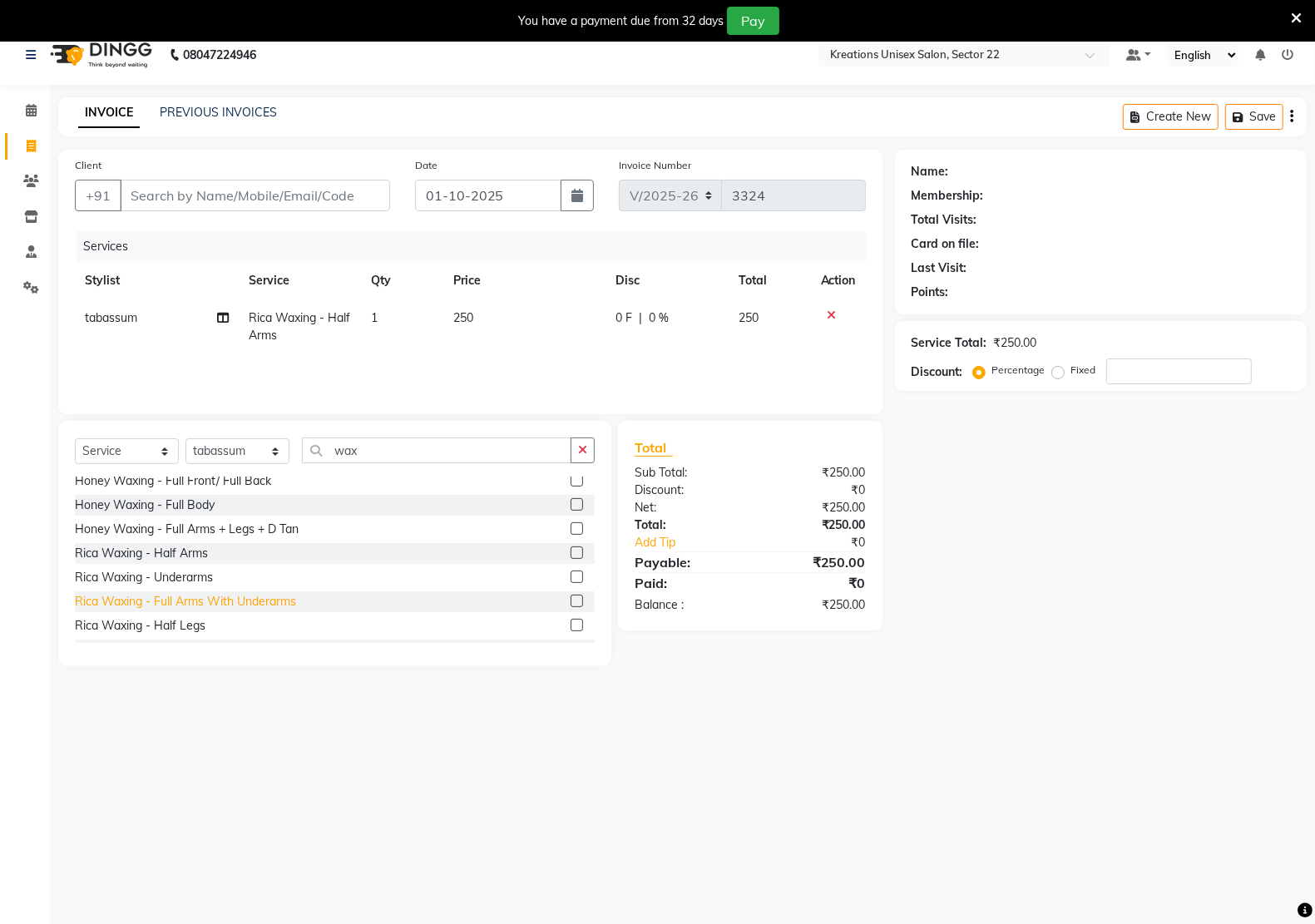
scroll to position [519, 0]
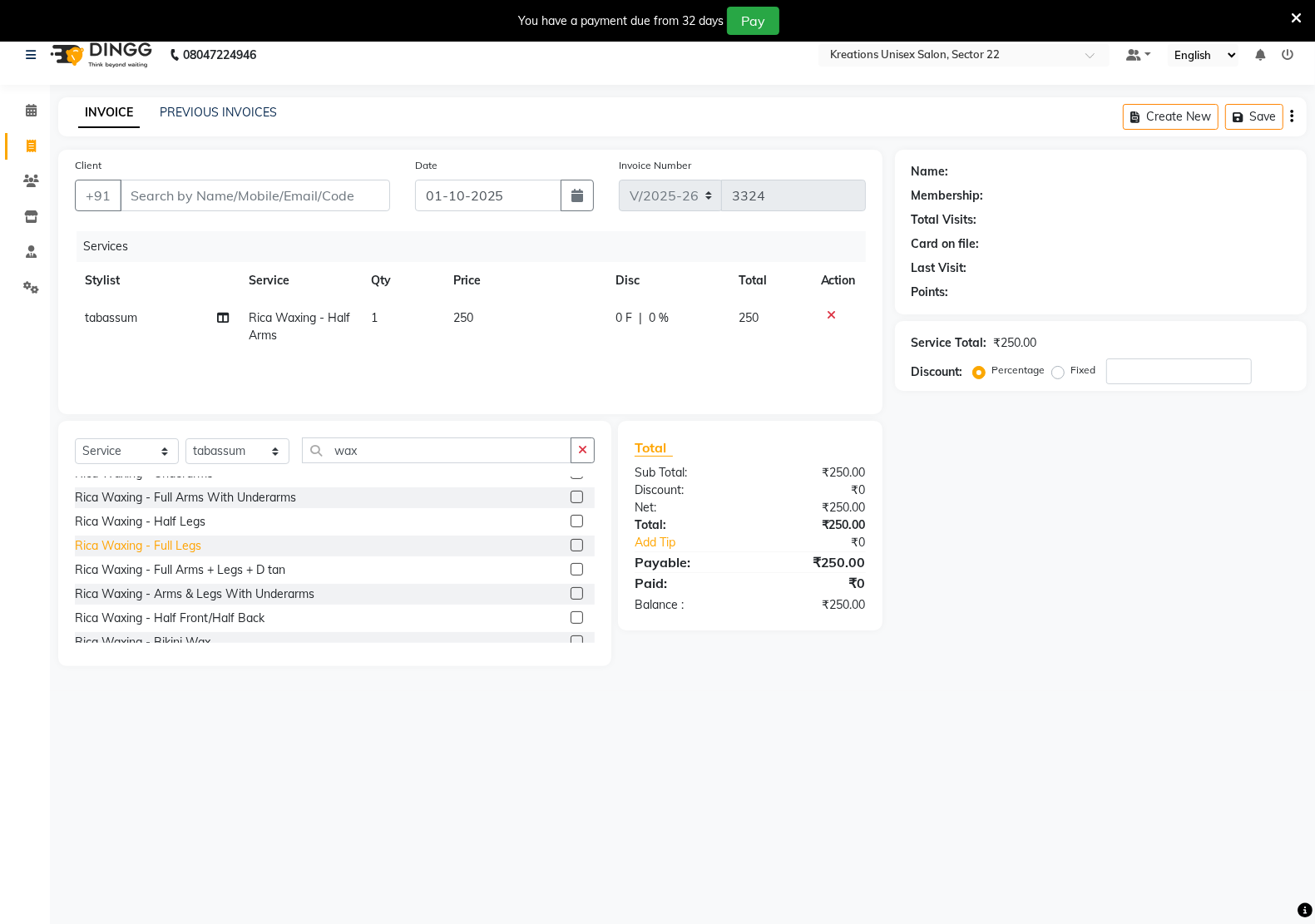
click at [162, 546] on div "Rica Waxing - Full Legs" at bounding box center [137, 546] width 126 height 17
checkbox input "false"
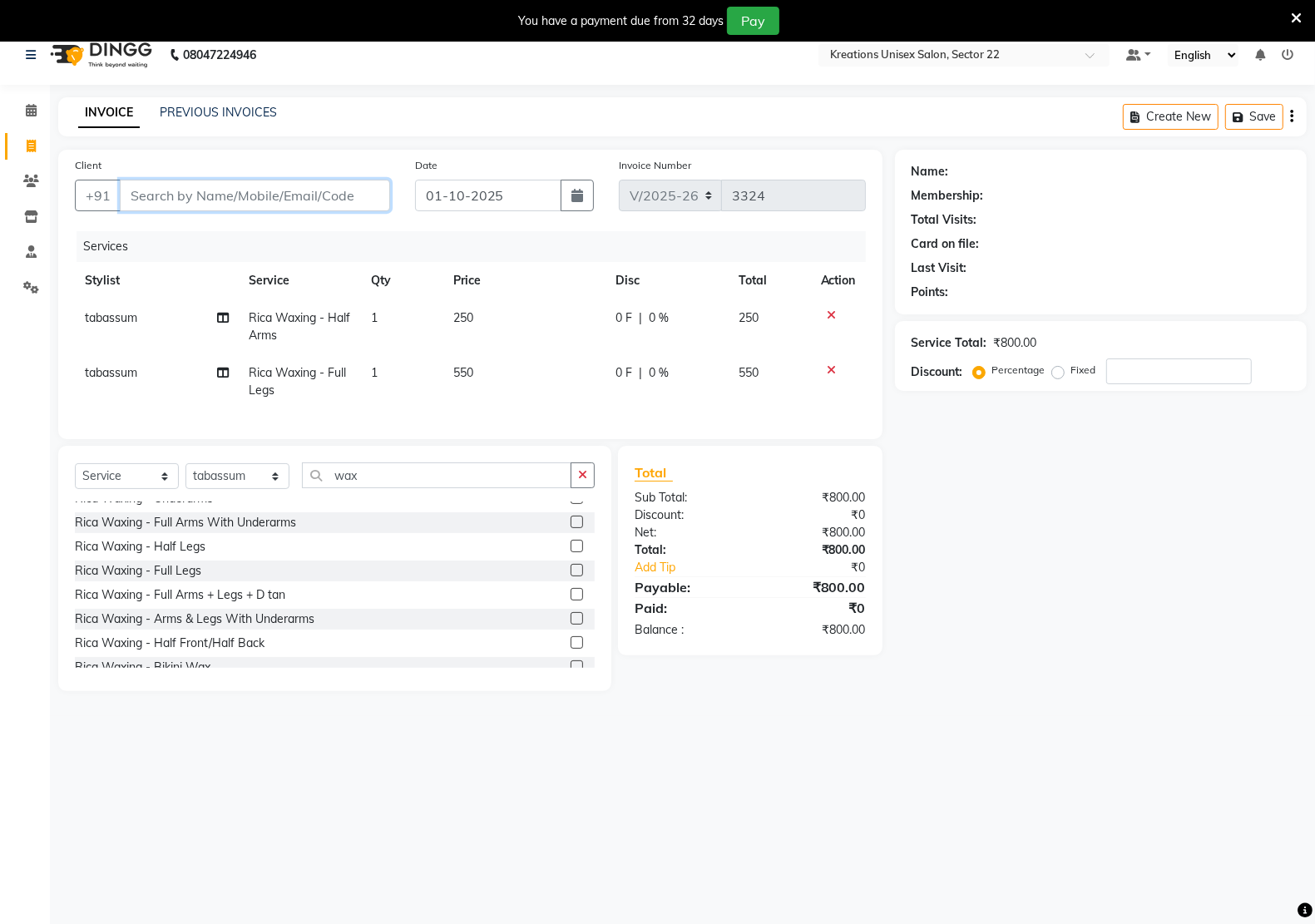
click at [179, 202] on input "Client" at bounding box center [254, 194] width 270 height 31
type input "9"
type input "0"
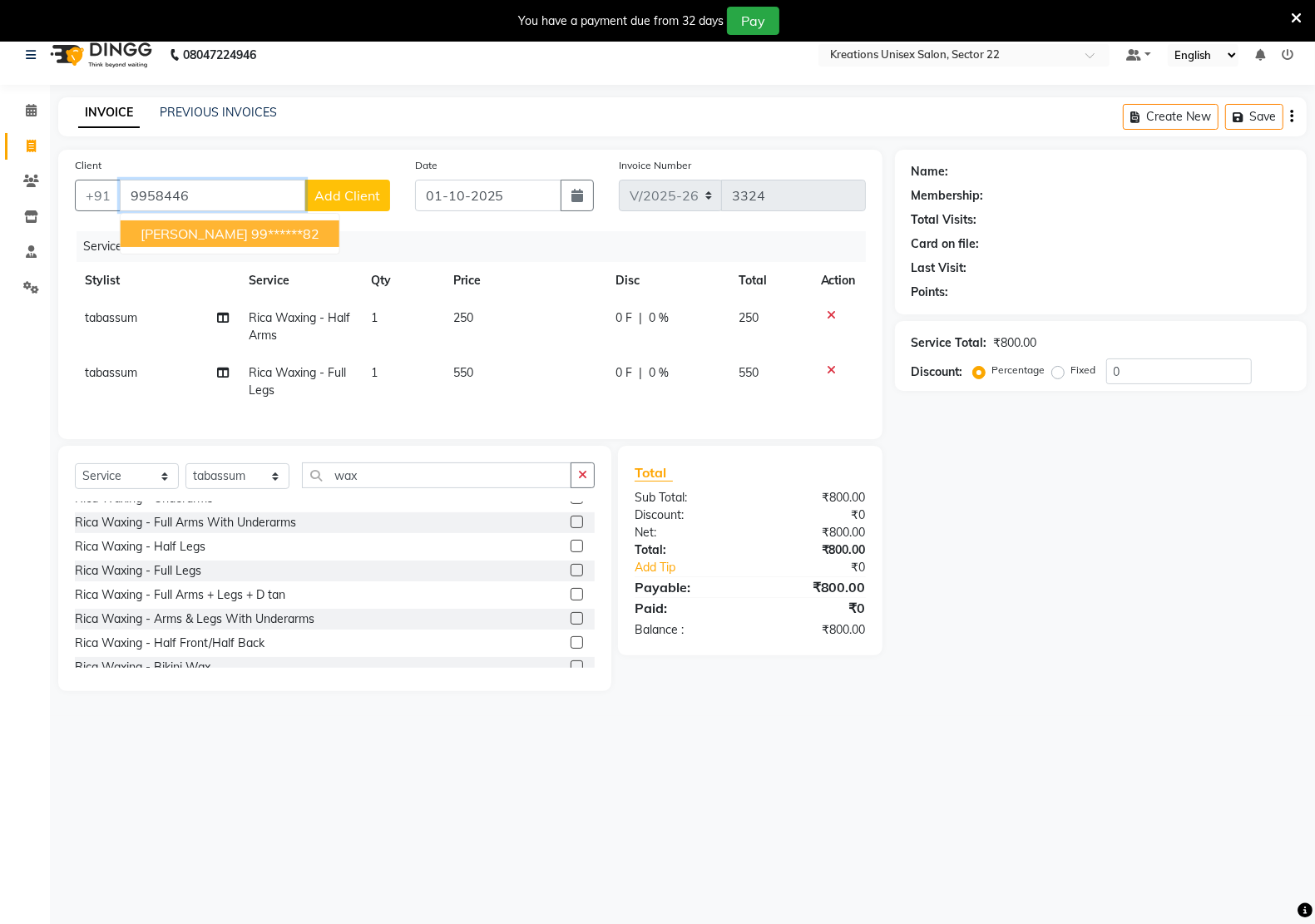
click at [251, 230] on ngb-highlight "99******82" at bounding box center [285, 234] width 68 height 17
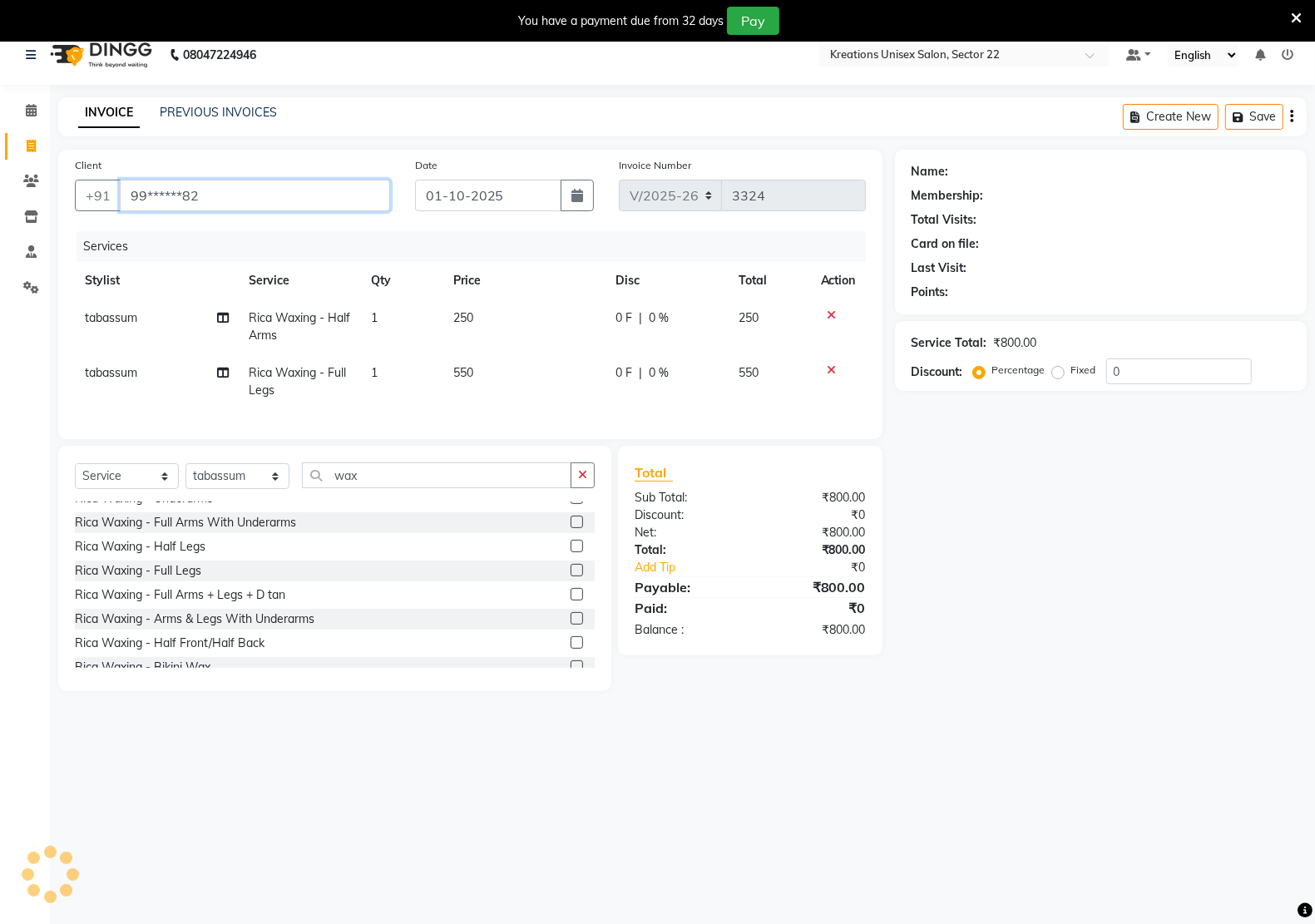
type input "99******82"
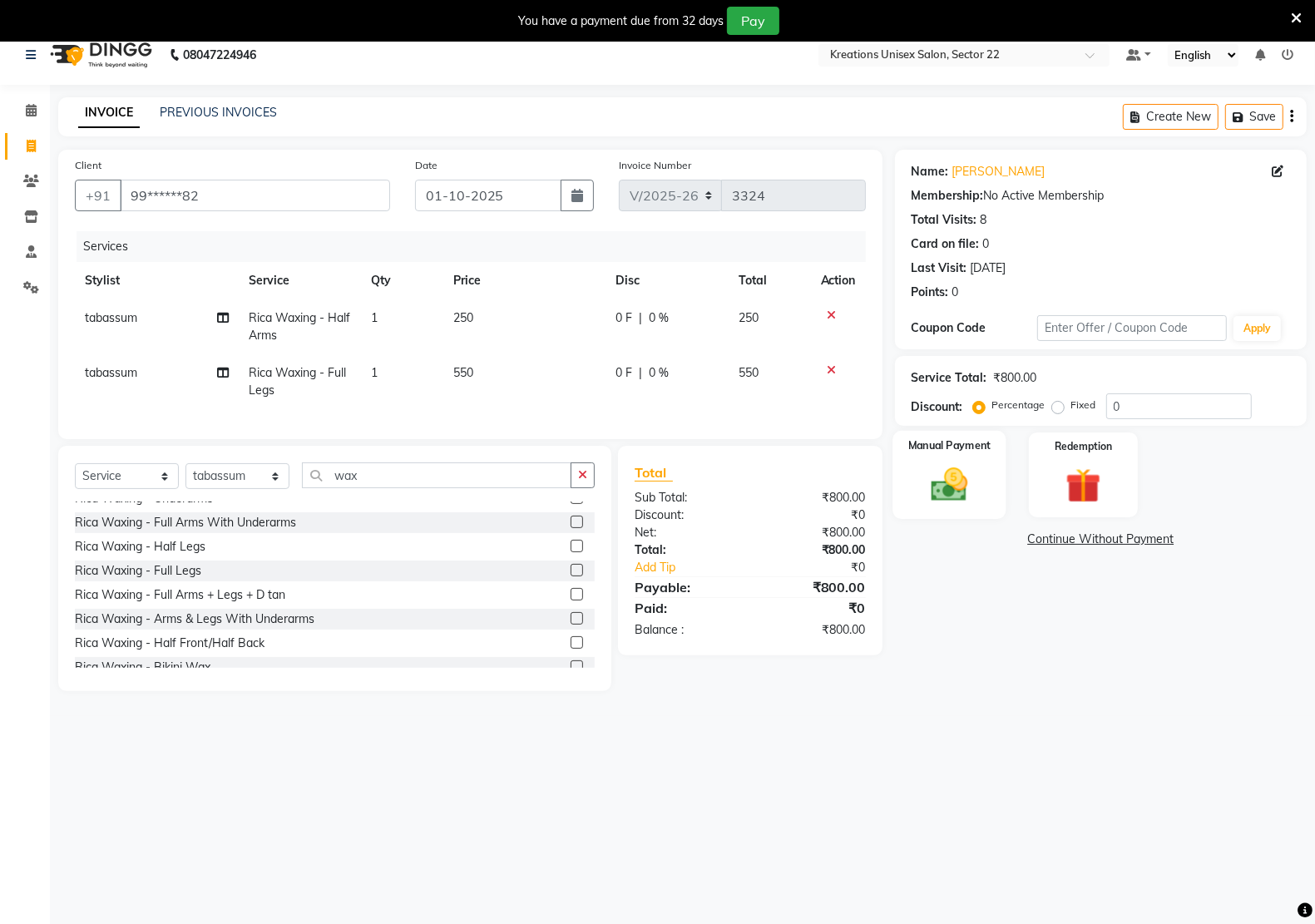
drag, startPoint x: 938, startPoint y: 484, endPoint x: 970, endPoint y: 504, distance: 37.7
click at [938, 486] on img at bounding box center [949, 484] width 59 height 42
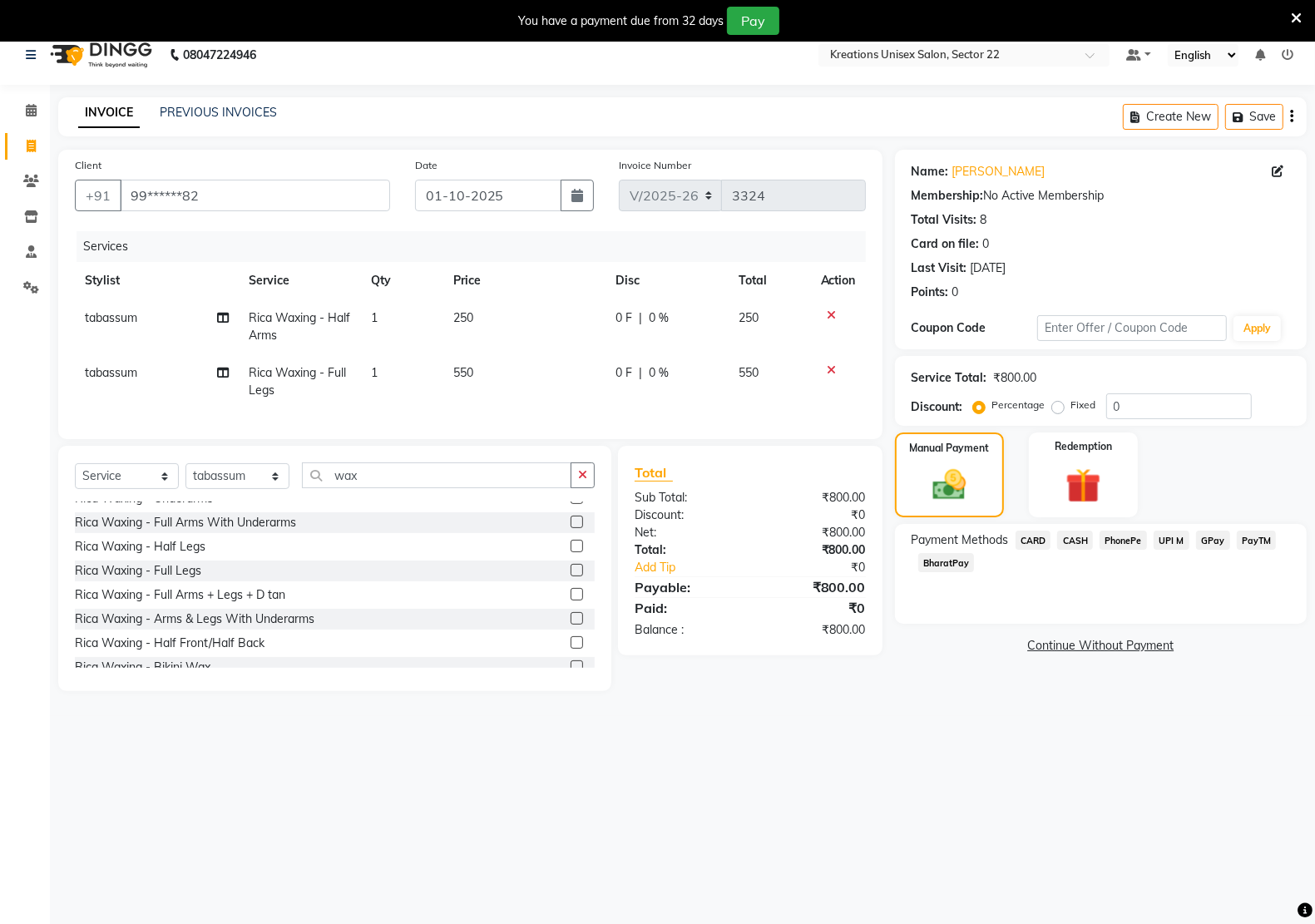
click at [1252, 538] on span "PayTM" at bounding box center [1256, 540] width 40 height 19
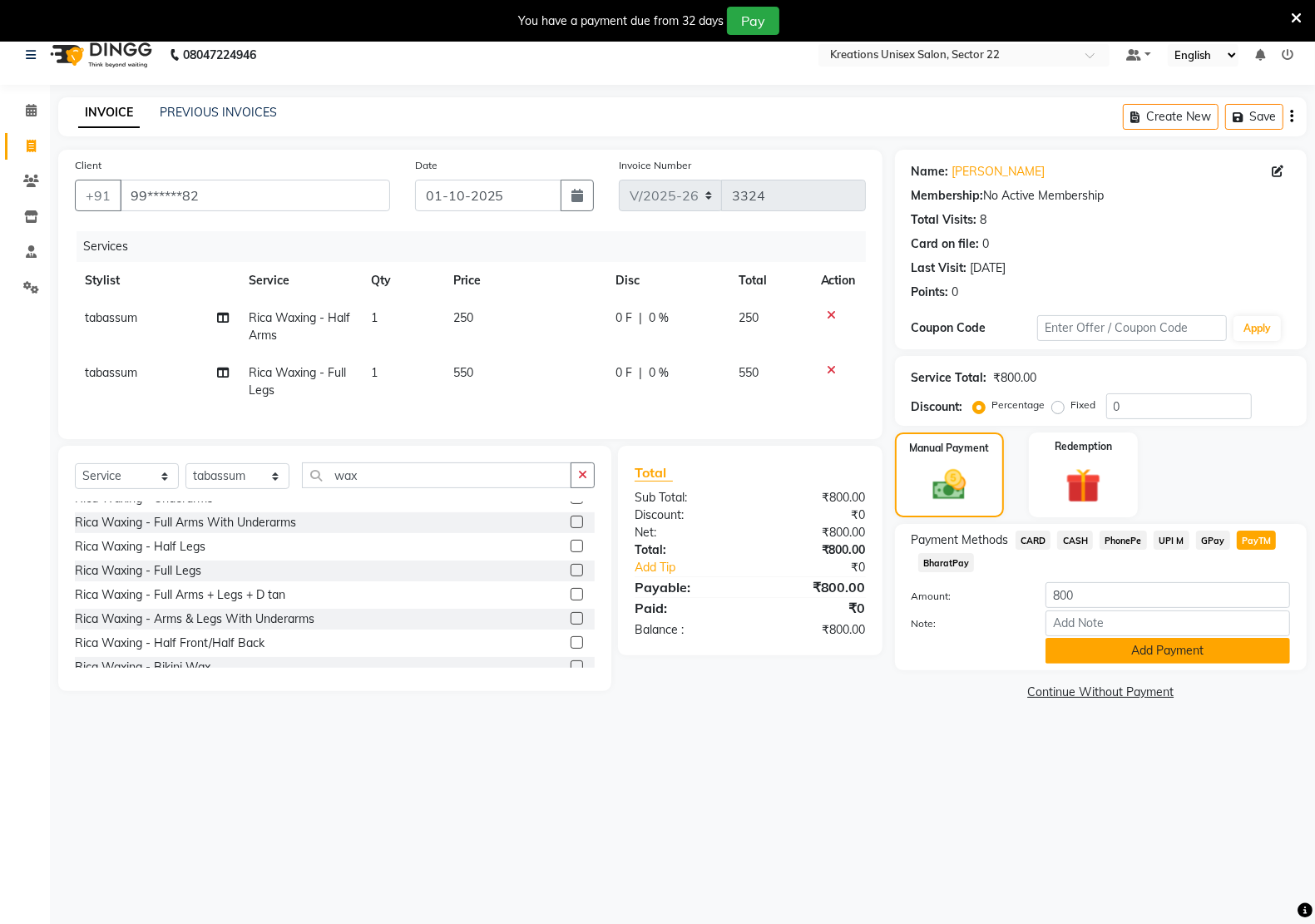
click at [1189, 658] on button "Add Payment" at bounding box center [1168, 650] width 245 height 26
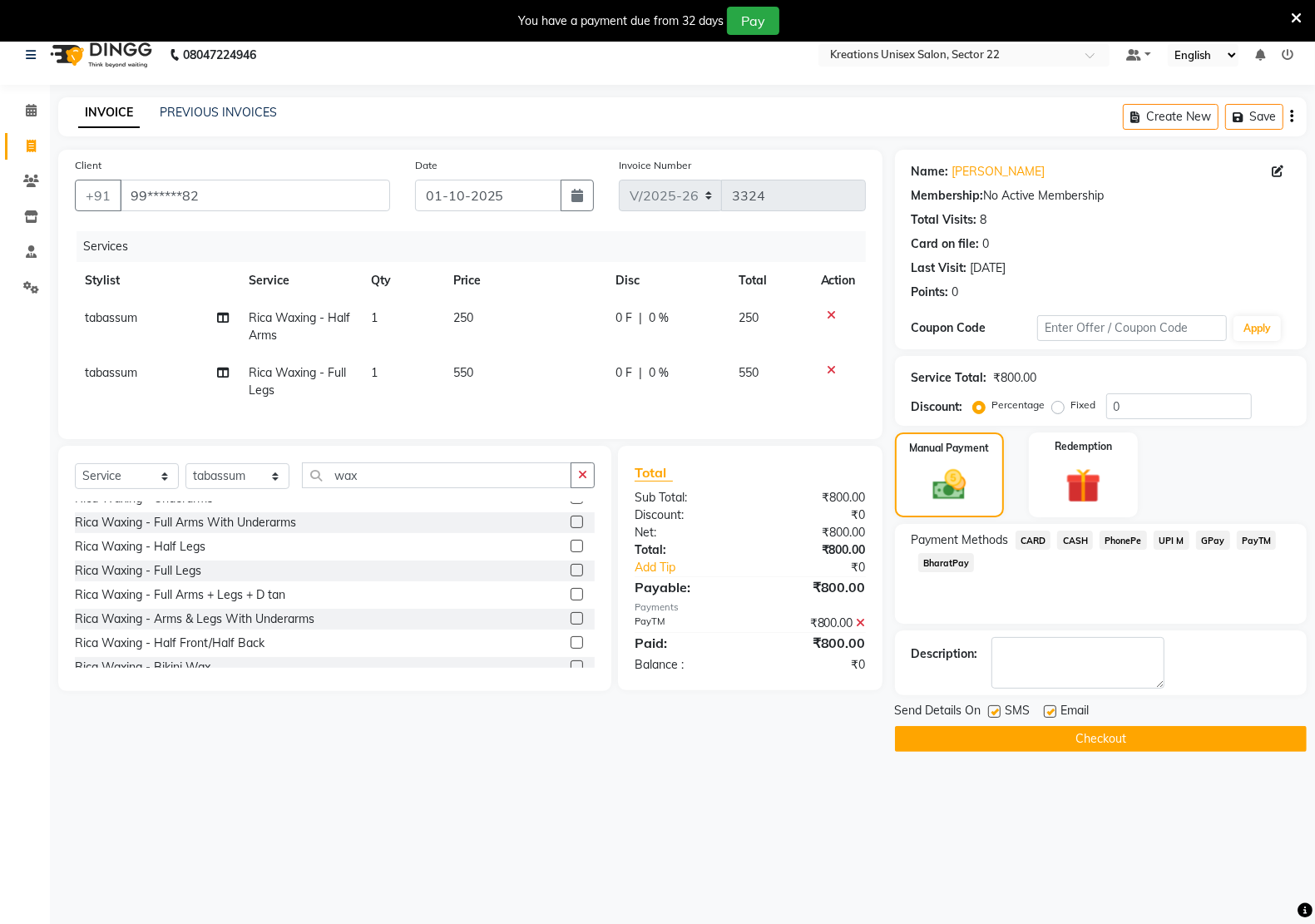
click at [988, 712] on label at bounding box center [994, 711] width 12 height 12
click at [988, 712] on input "checkbox" at bounding box center [993, 712] width 10 height 10
checkbox input "false"
click at [1046, 709] on label at bounding box center [1050, 711] width 12 height 12
click at [1046, 709] on input "checkbox" at bounding box center [1049, 712] width 10 height 10
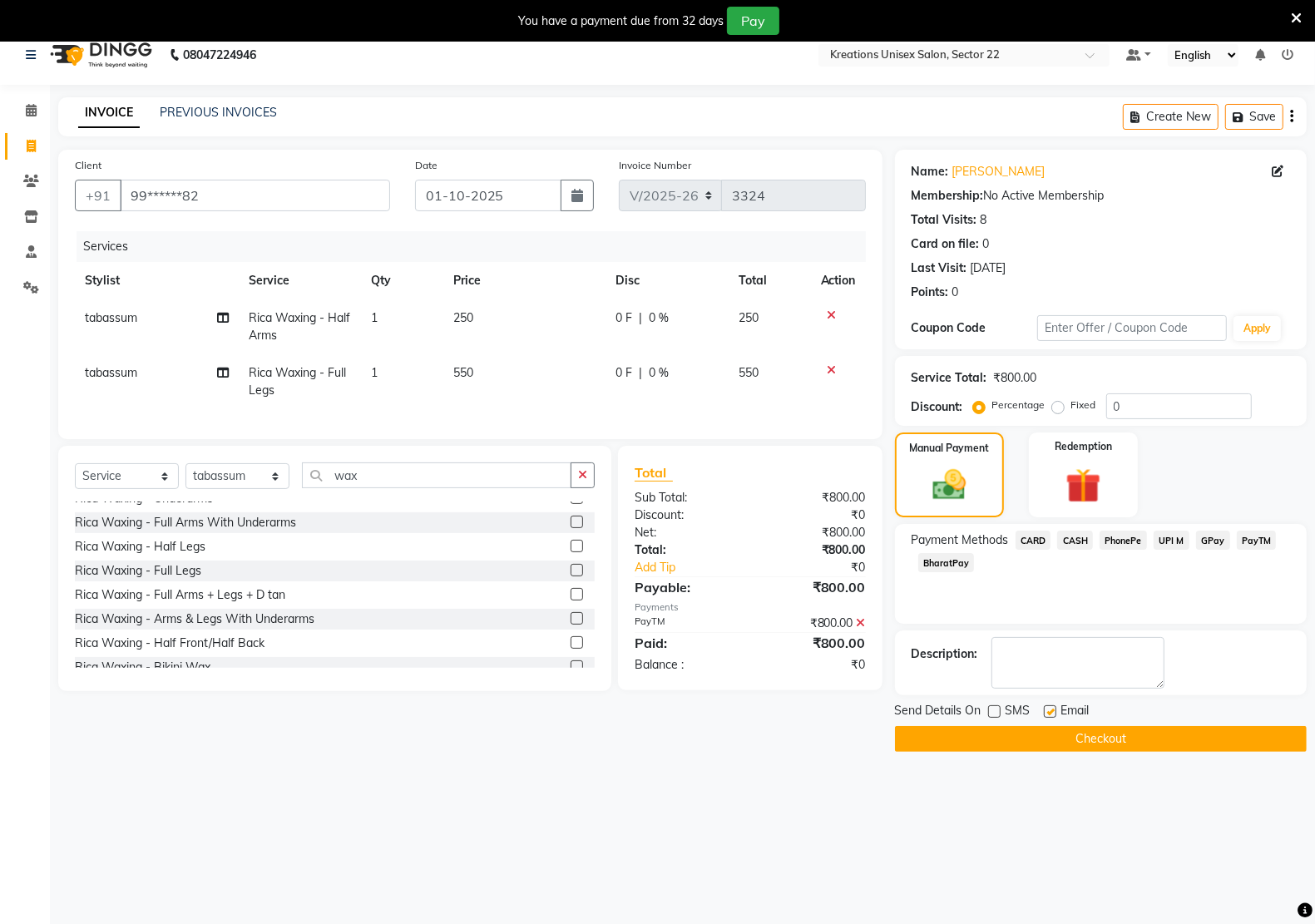
checkbox input "false"
click at [1187, 737] on button "Checkout" at bounding box center [1101, 738] width 411 height 26
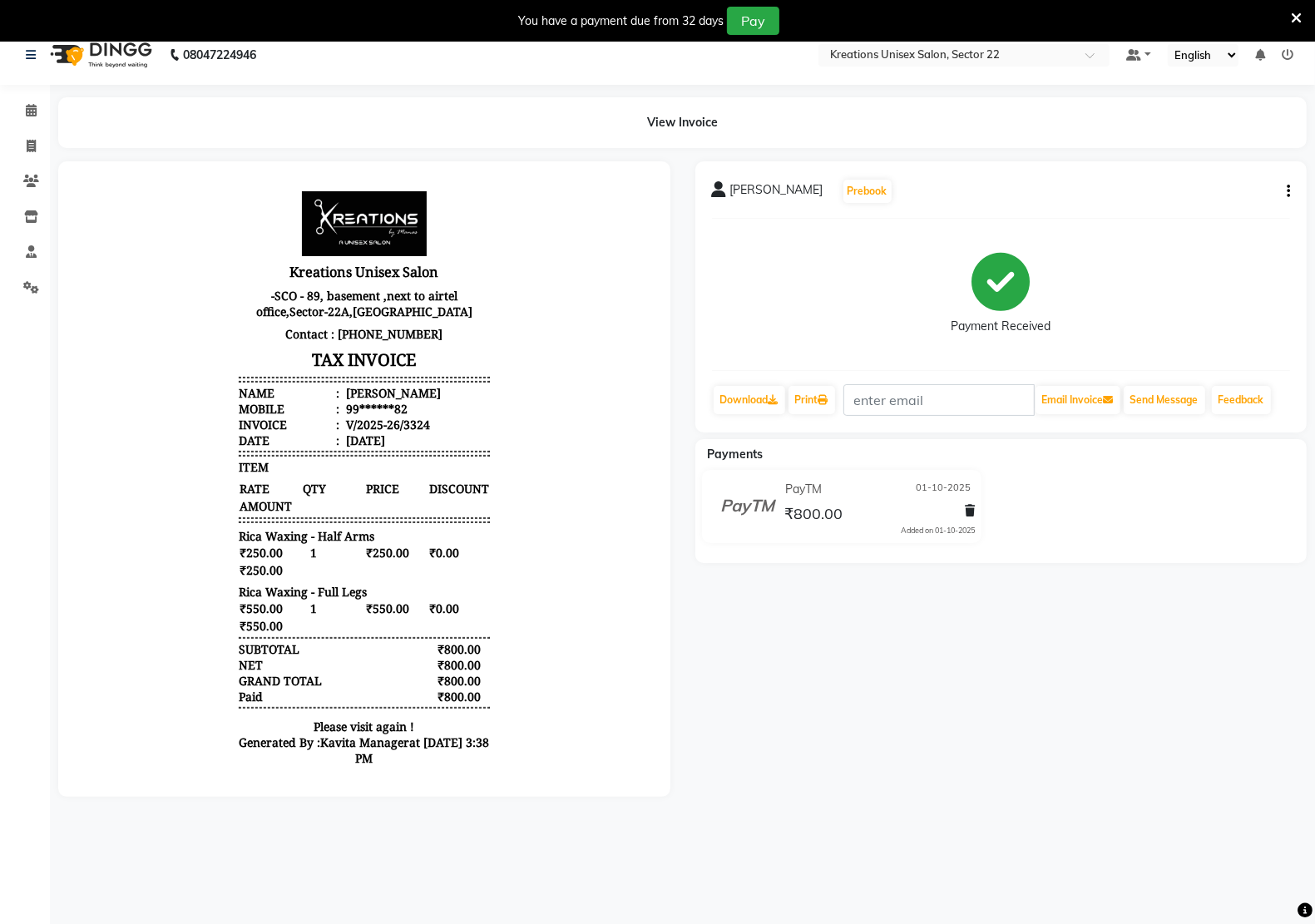
click at [1289, 192] on icon "button" at bounding box center [1288, 191] width 4 height 1
click at [1233, 185] on div "Edit Invoice" at bounding box center [1221, 191] width 83 height 21
select select "service"
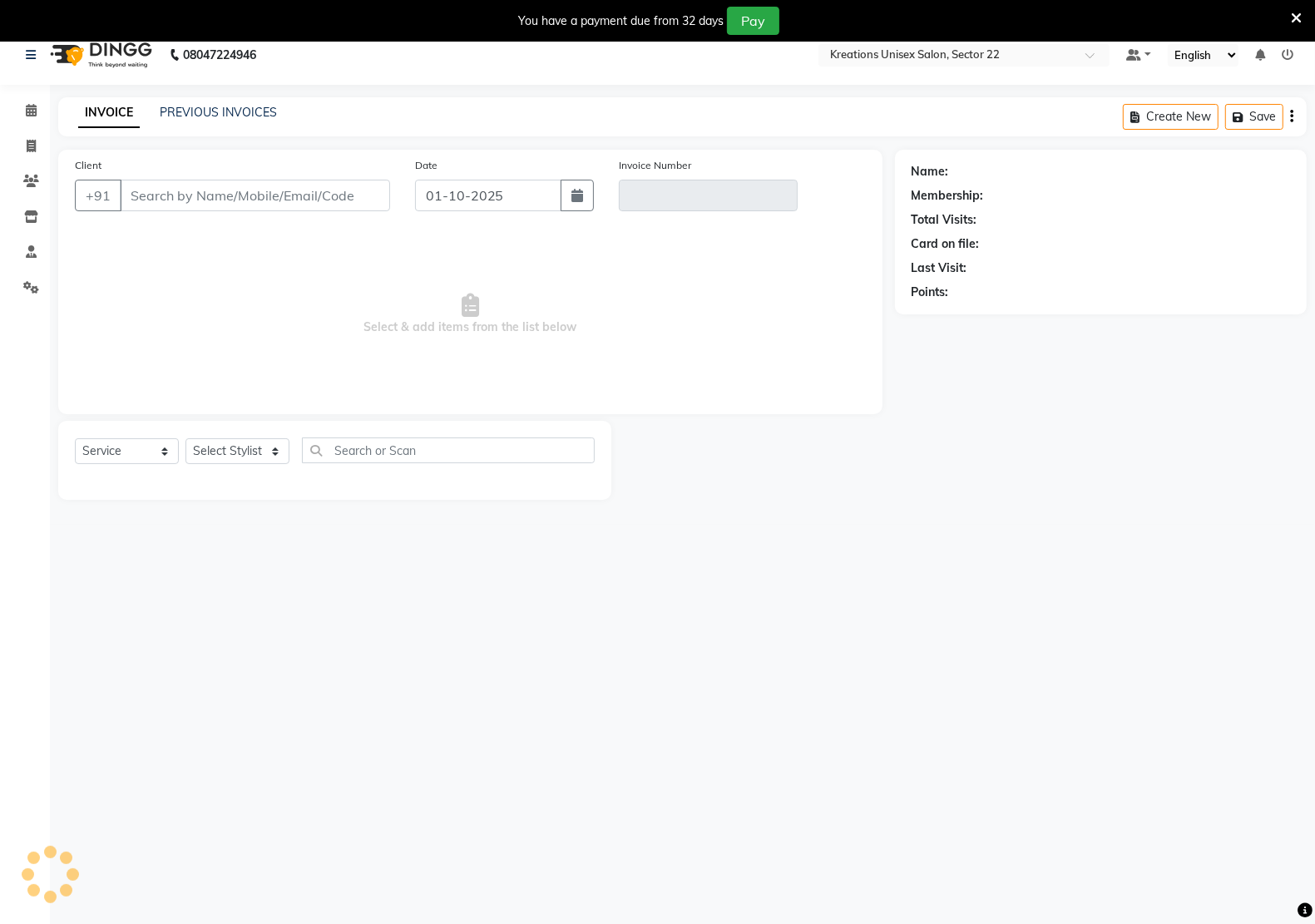
scroll to position [42, 0]
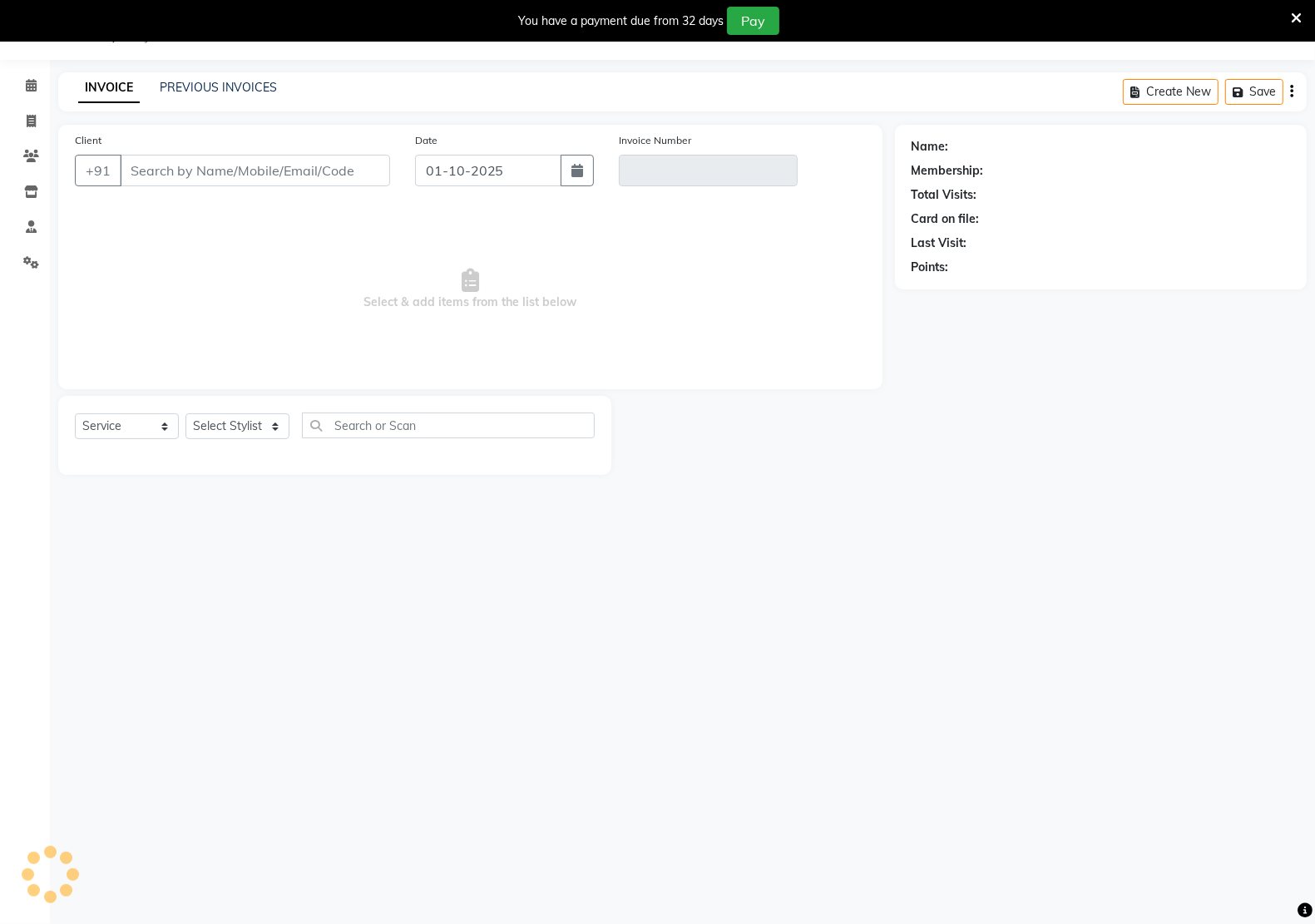
type input "99******82"
type input "V/2025-26/3324"
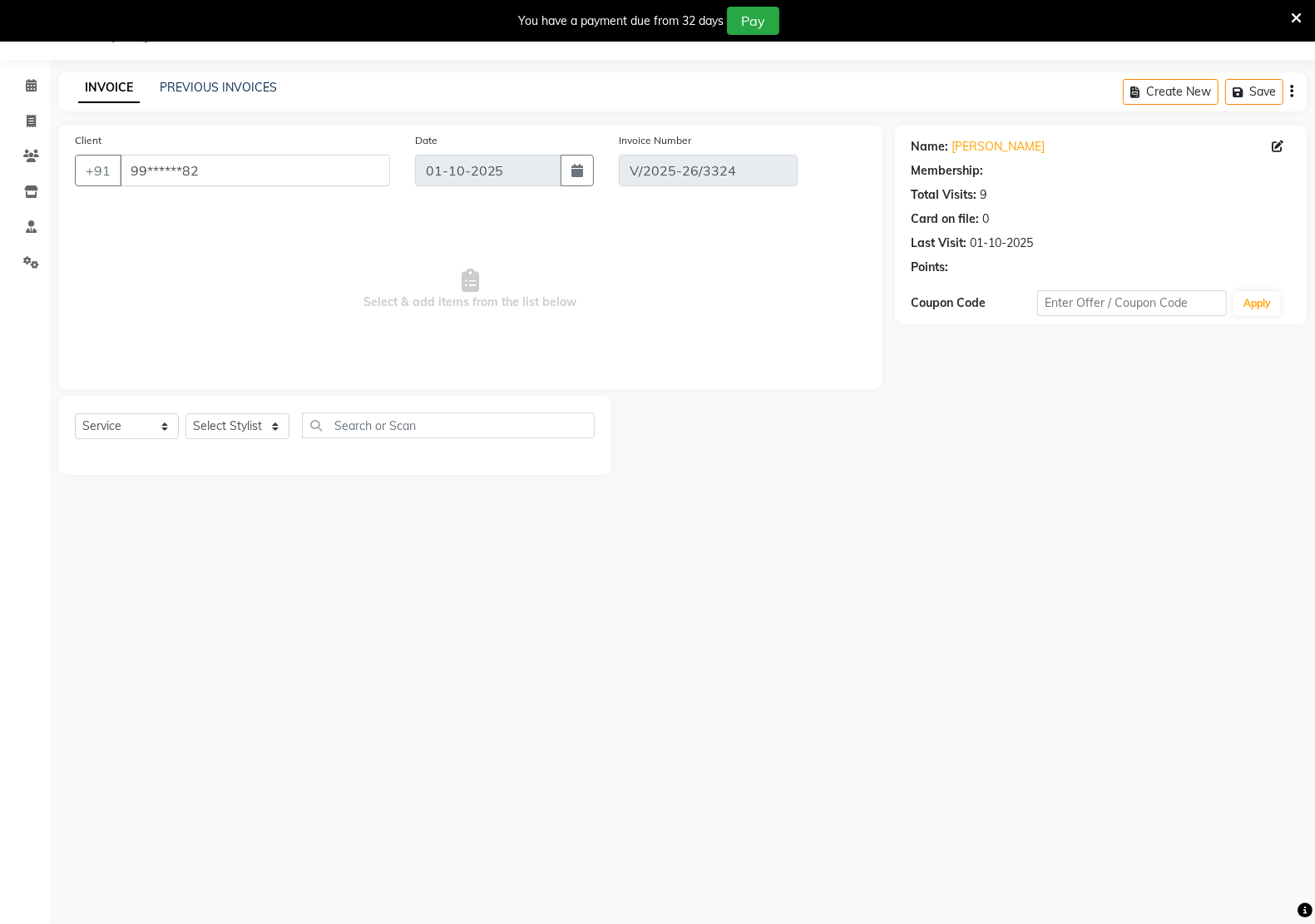
select select "select"
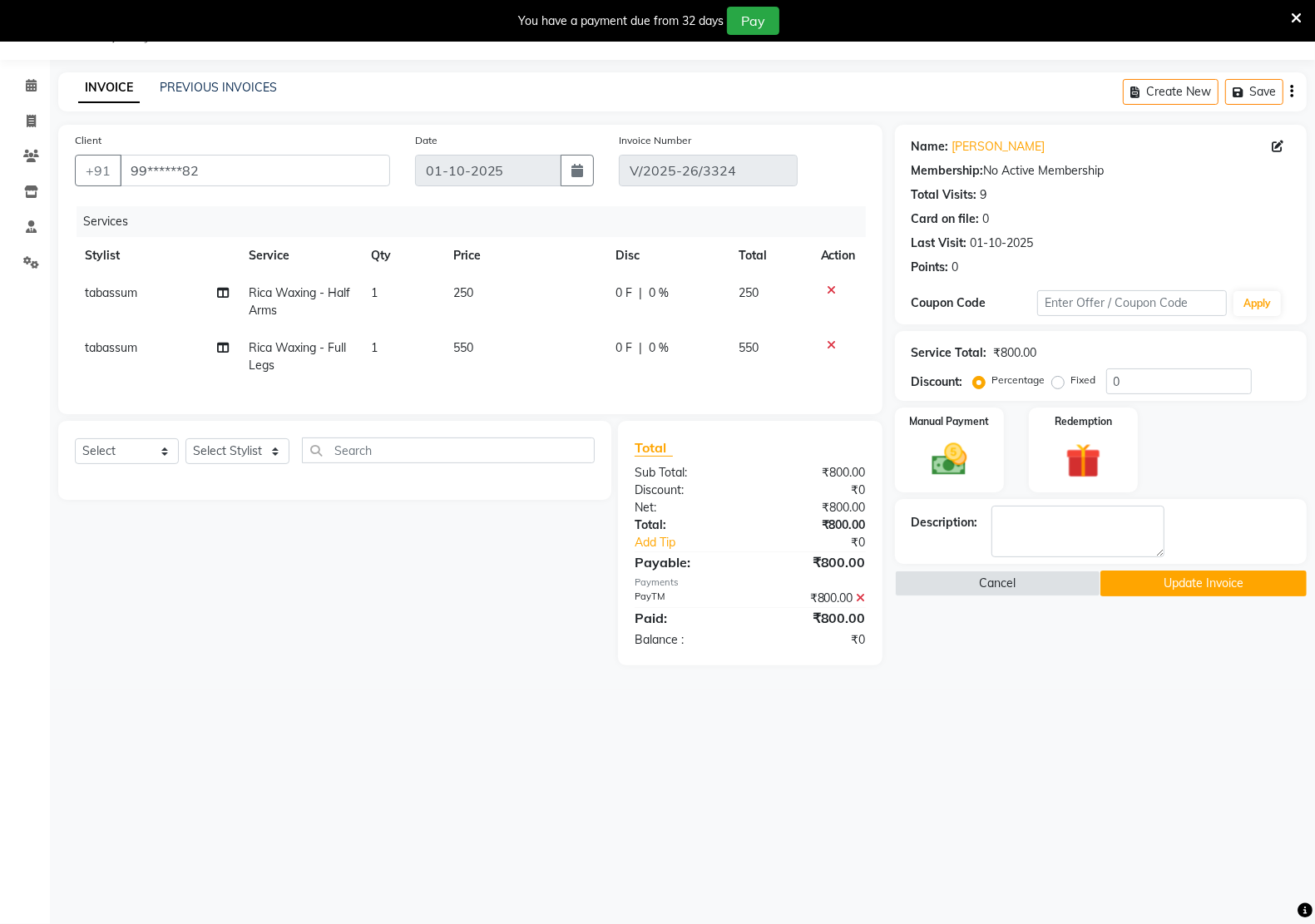
click at [858, 604] on icon at bounding box center [861, 598] width 9 height 11
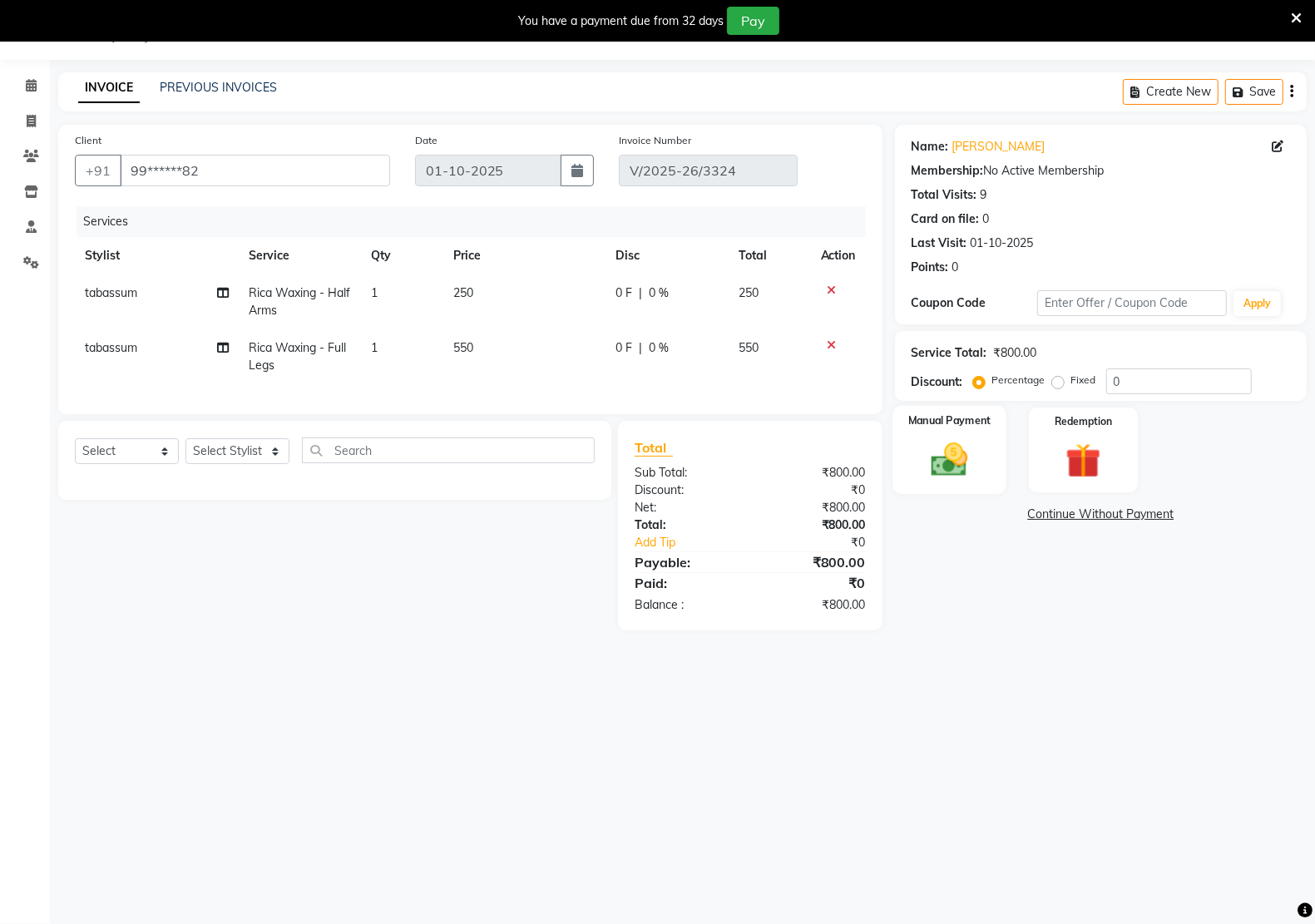
click at [951, 463] on img at bounding box center [949, 459] width 59 height 42
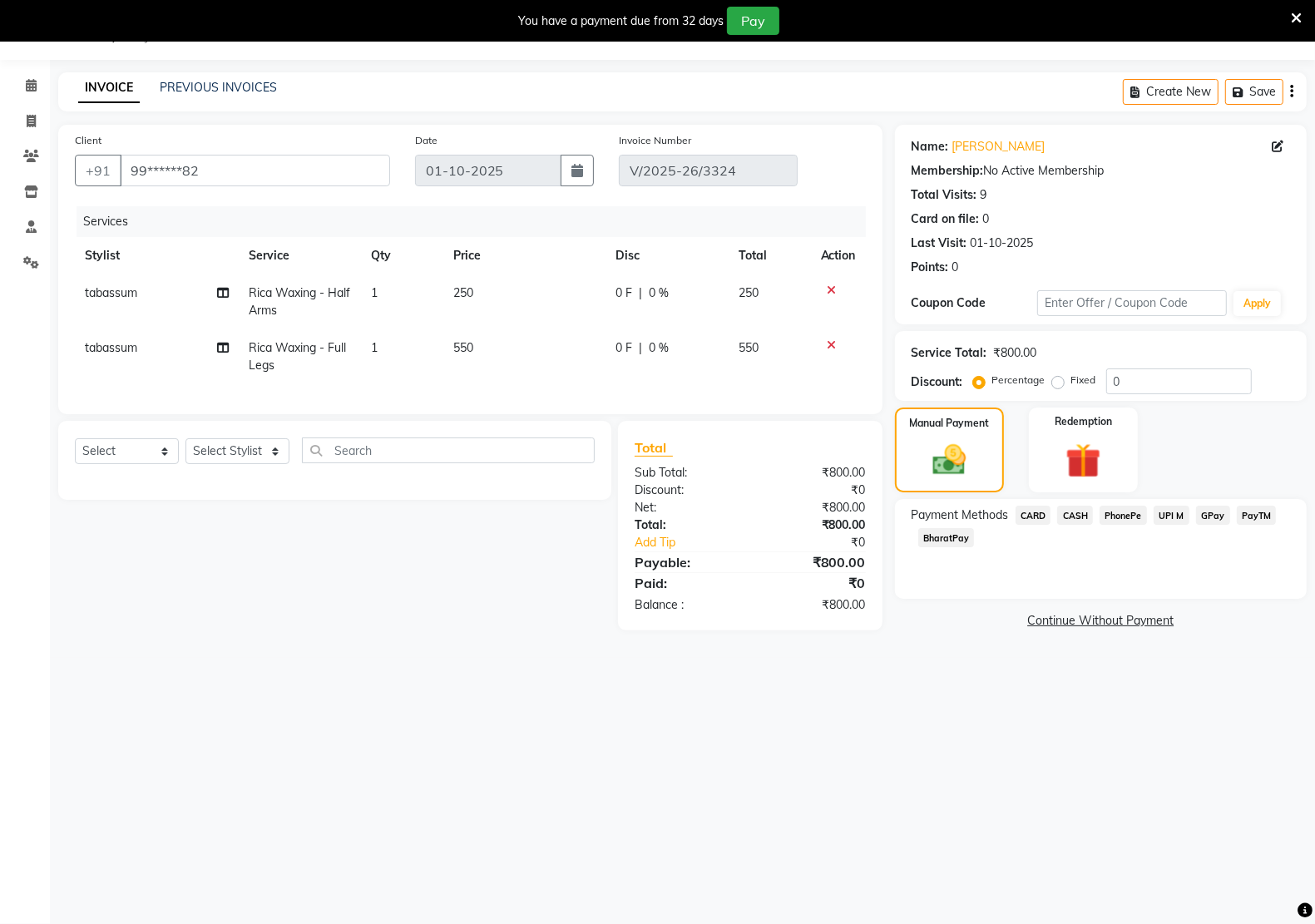
click at [1257, 508] on span "PayTM" at bounding box center [1256, 515] width 40 height 19
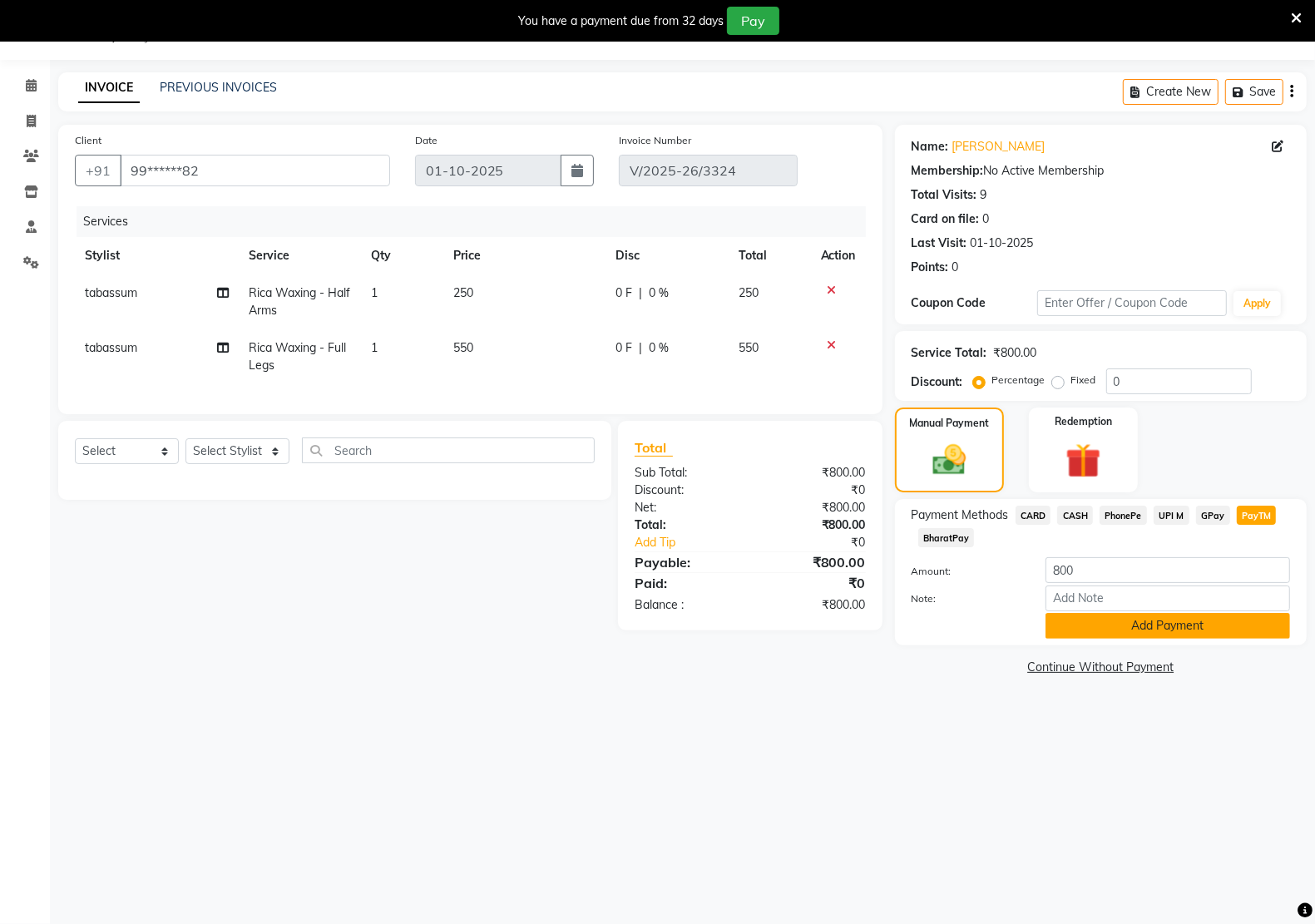
click at [1178, 628] on button "Add Payment" at bounding box center [1168, 625] width 245 height 26
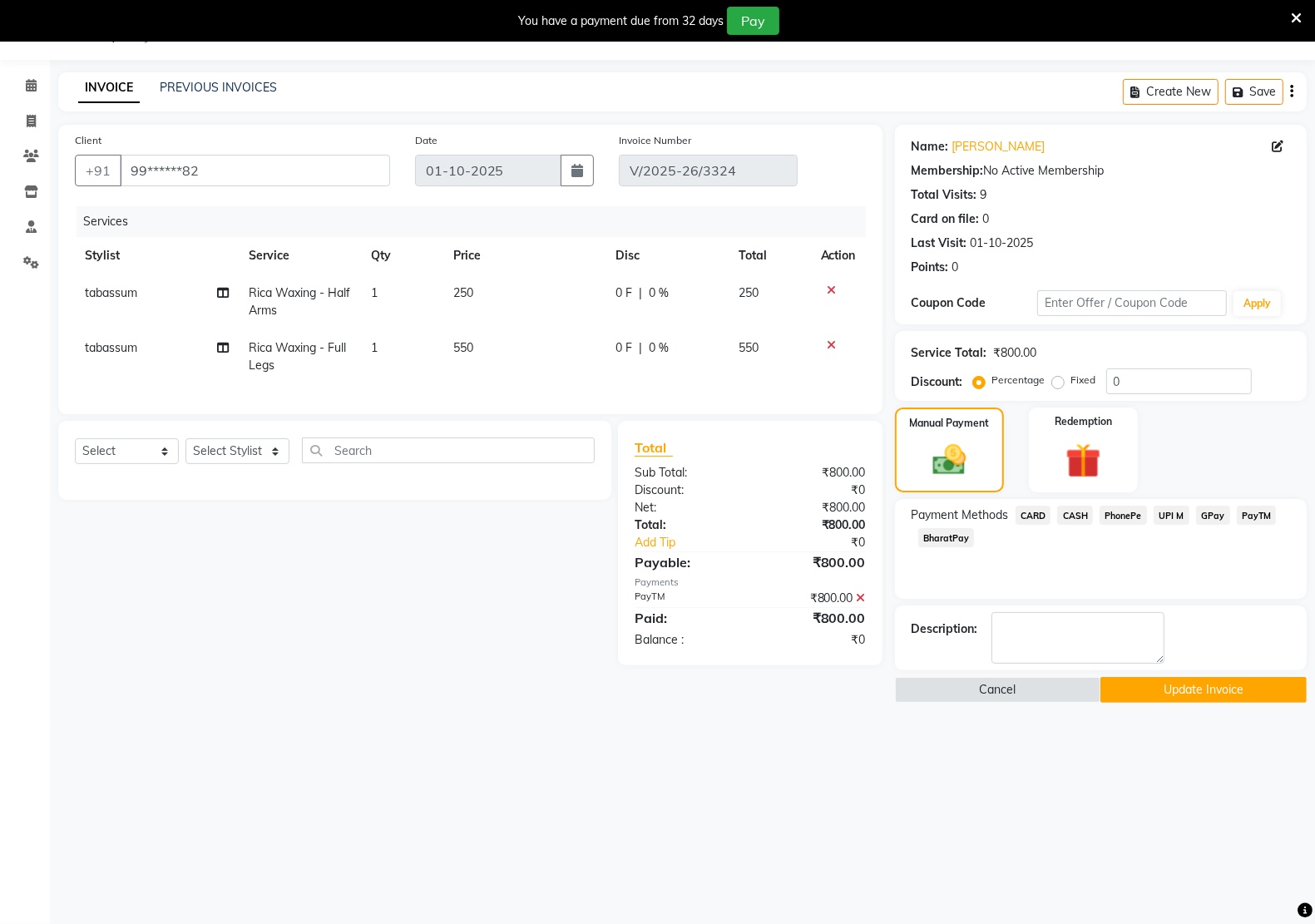
click at [1141, 692] on button "Update Invoice" at bounding box center [1203, 689] width 207 height 26
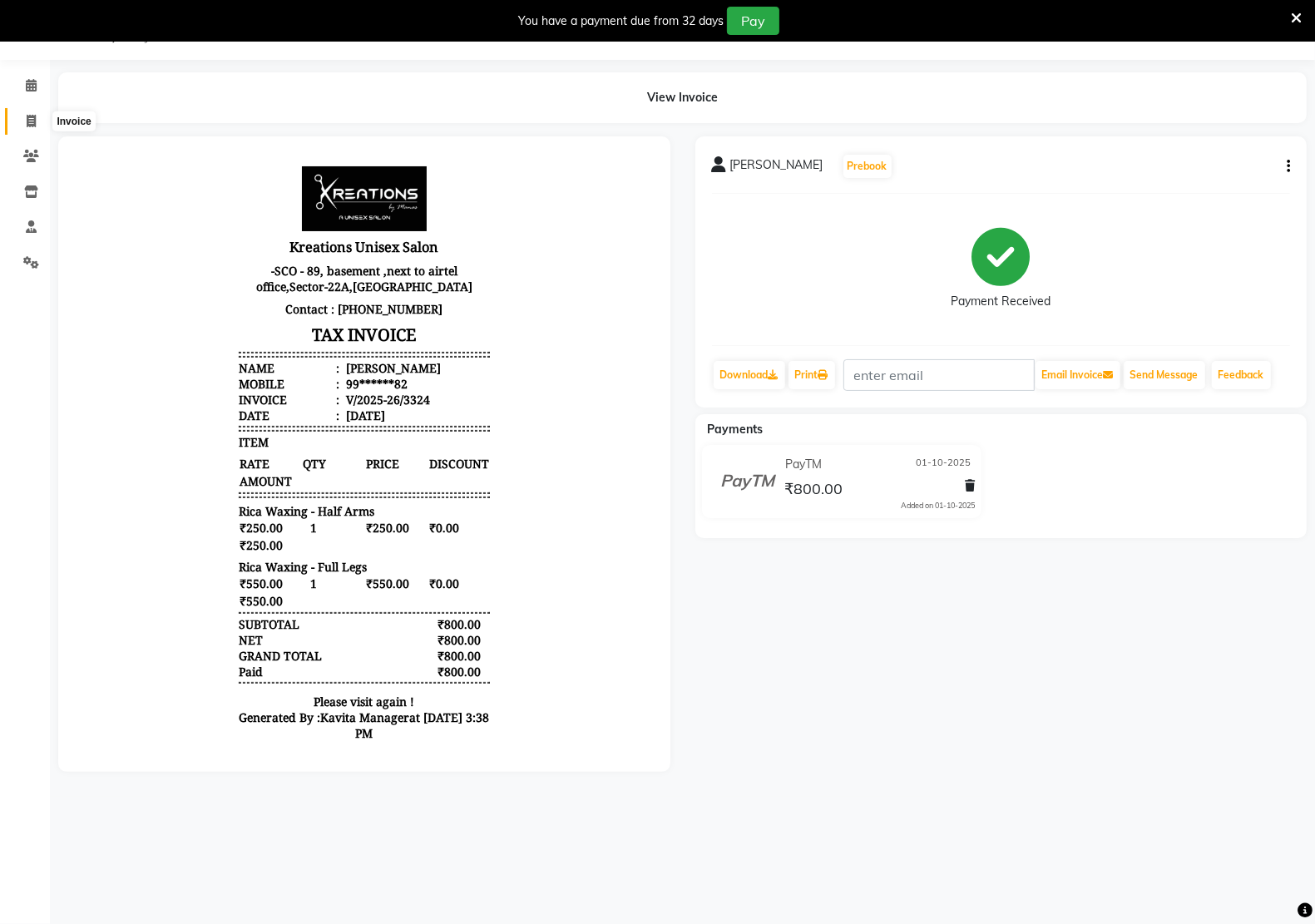
click at [31, 125] on icon at bounding box center [31, 120] width 9 height 12
select select "service"
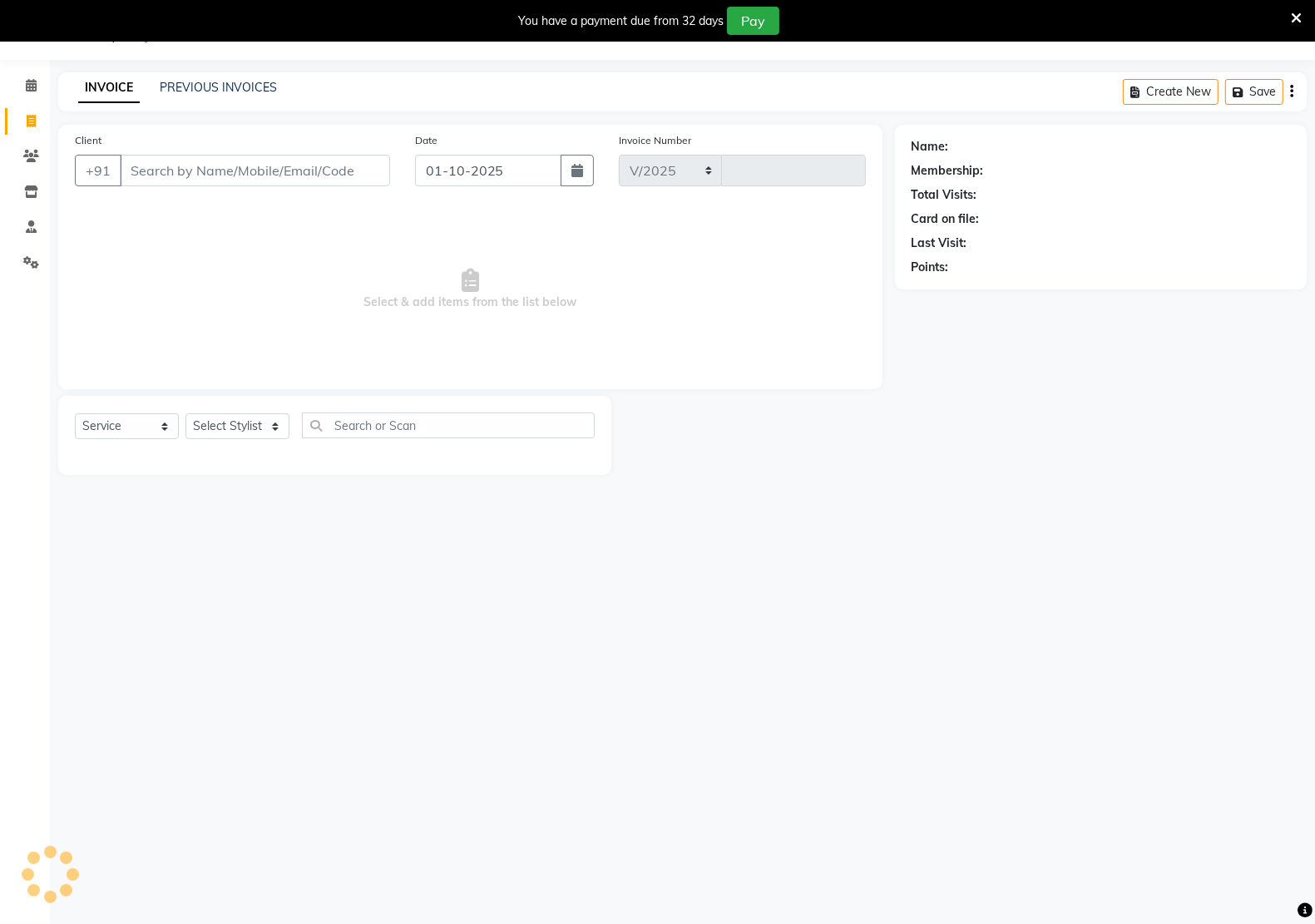
select select "6170"
type input "3325"
click at [259, 175] on input "Client" at bounding box center [254, 170] width 270 height 31
click at [244, 432] on select "Select Stylist [PERSON_NAME] Hidayat [PERSON_NAME] Manager [PERSON_NAME] [PERSO…" at bounding box center [238, 426] width 104 height 26
select select "90989"
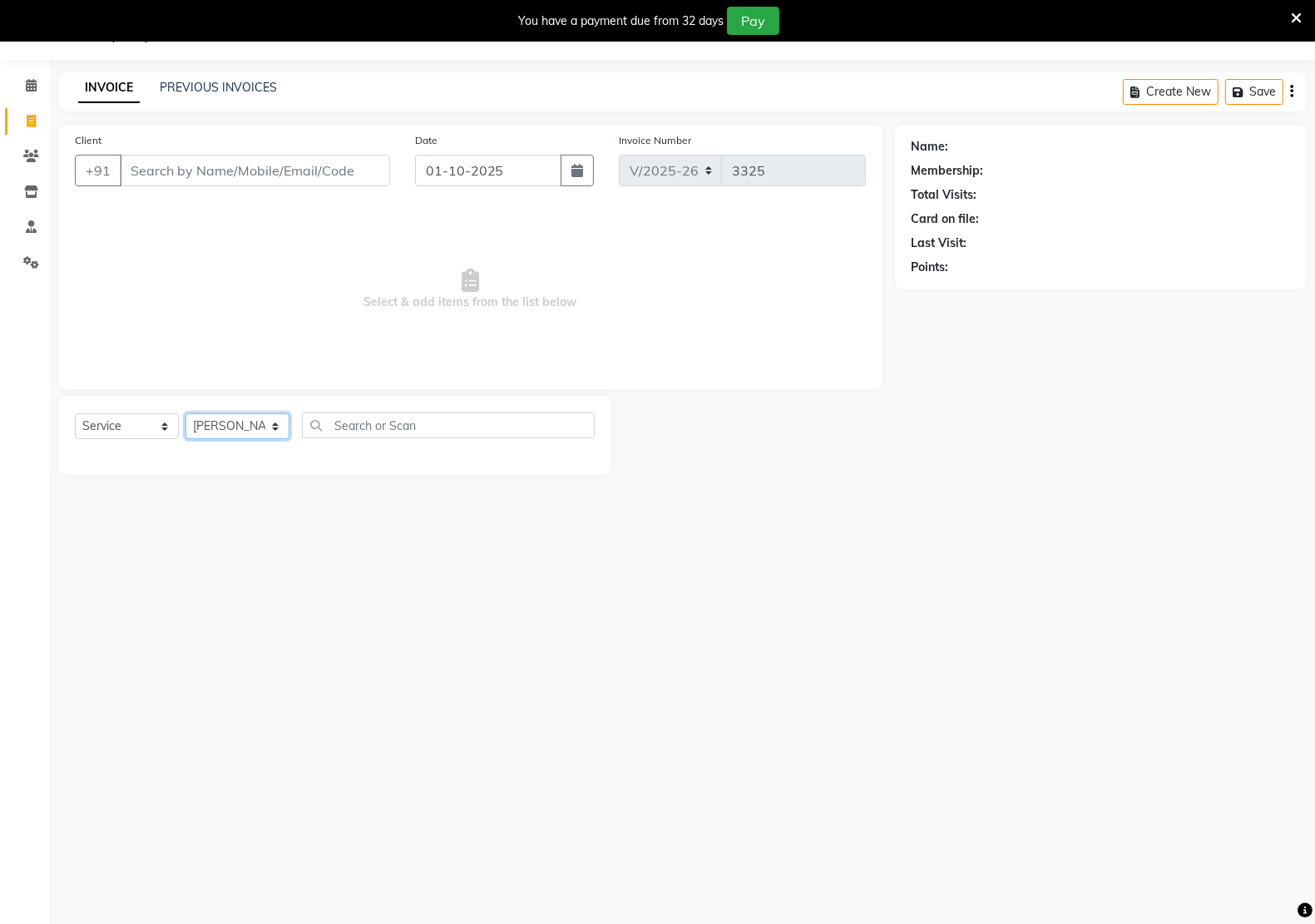
click at [186, 413] on select "Select Stylist [PERSON_NAME] Hidayat [PERSON_NAME] Manager [PERSON_NAME] [PERSO…" at bounding box center [238, 426] width 104 height 26
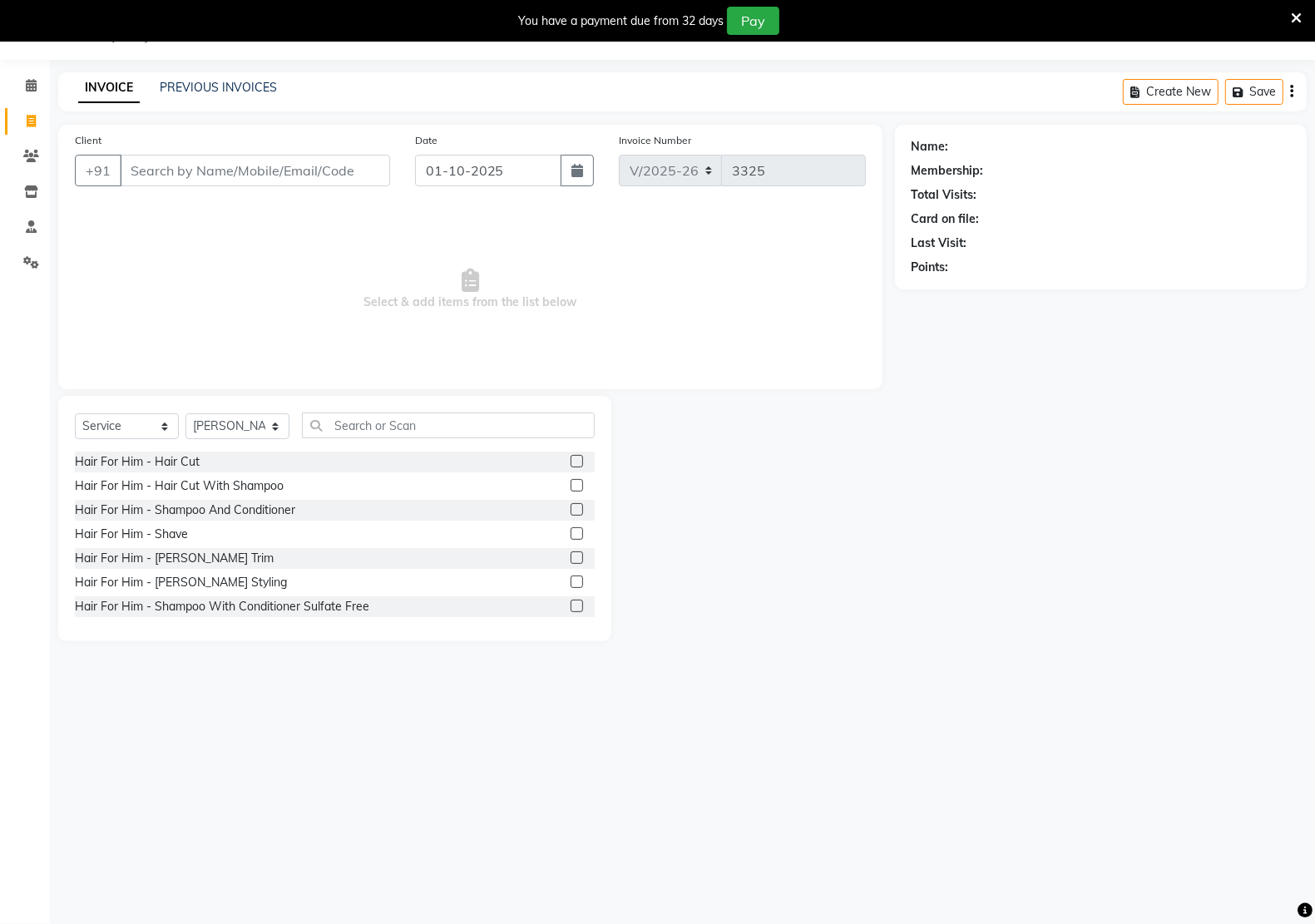
click at [196, 190] on div "Client +91" at bounding box center [232, 166] width 340 height 68
click at [341, 420] on input "text" at bounding box center [447, 425] width 293 height 26
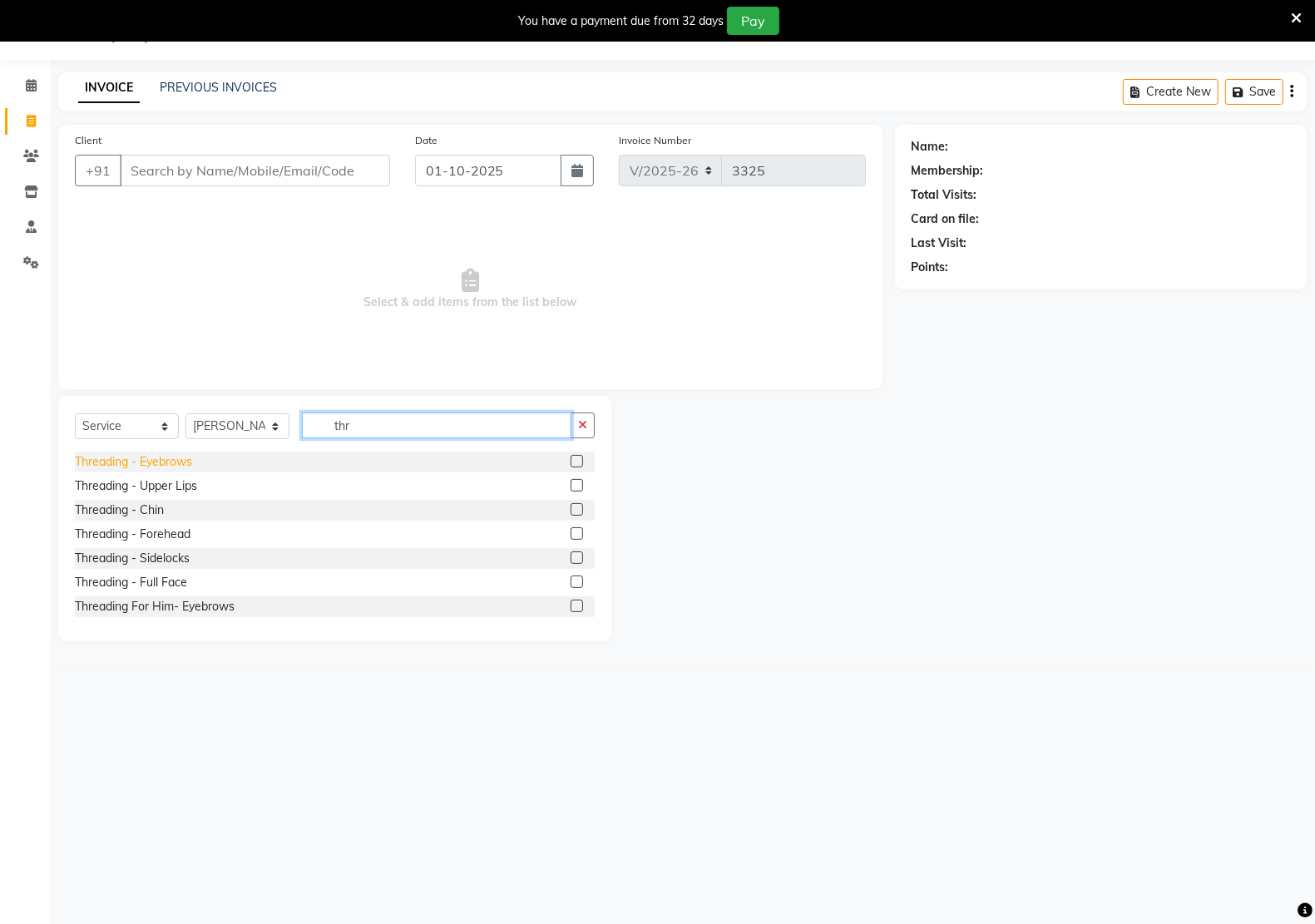
type input "thr"
click at [162, 463] on div "Threading - Eyebrows" at bounding box center [134, 462] width 118 height 17
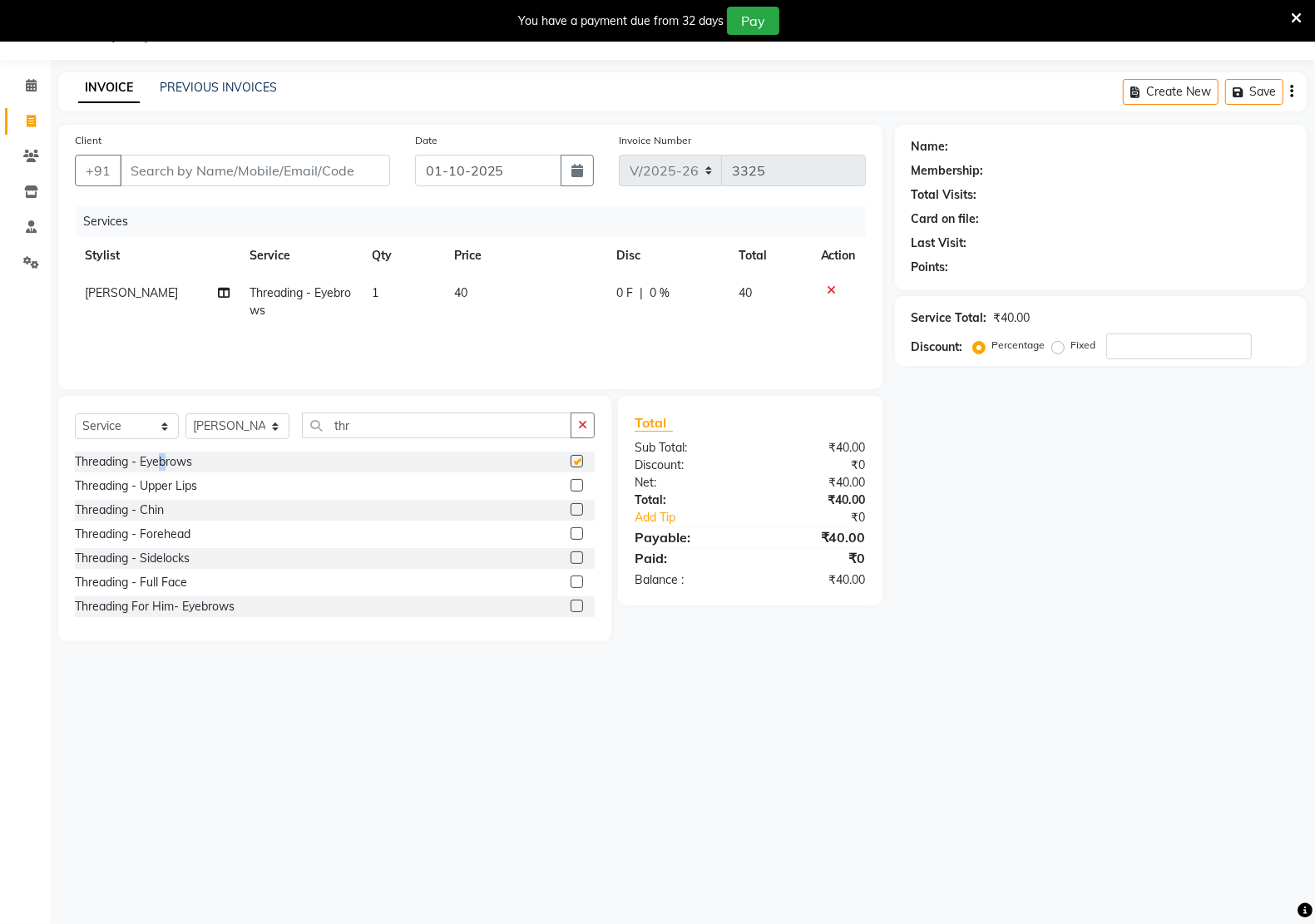
checkbox input "false"
click at [258, 172] on input "Client" at bounding box center [254, 170] width 270 height 31
type input "8"
type input "0"
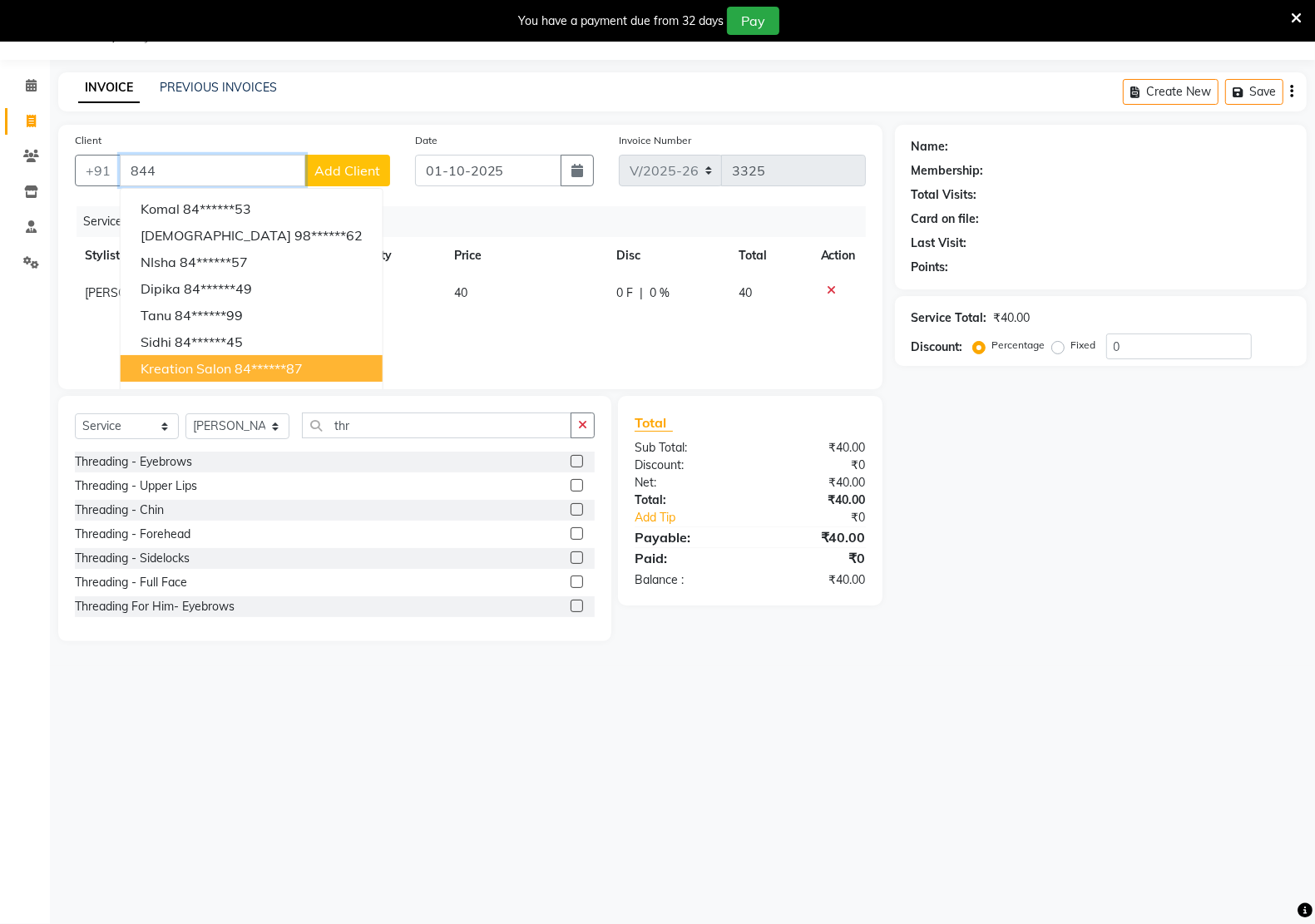
click at [204, 375] on span "kreation salon" at bounding box center [186, 369] width 91 height 17
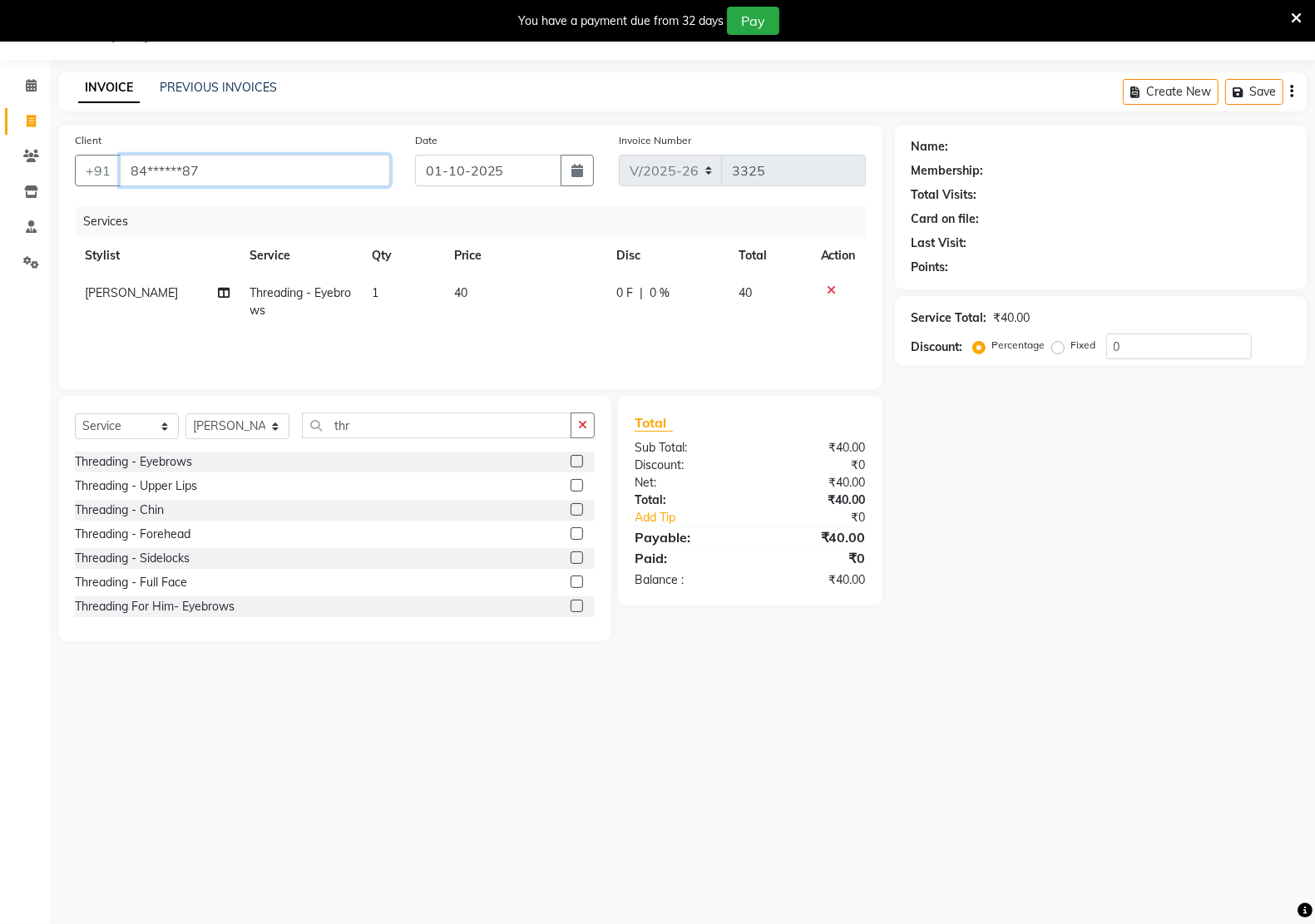
type input "84******87"
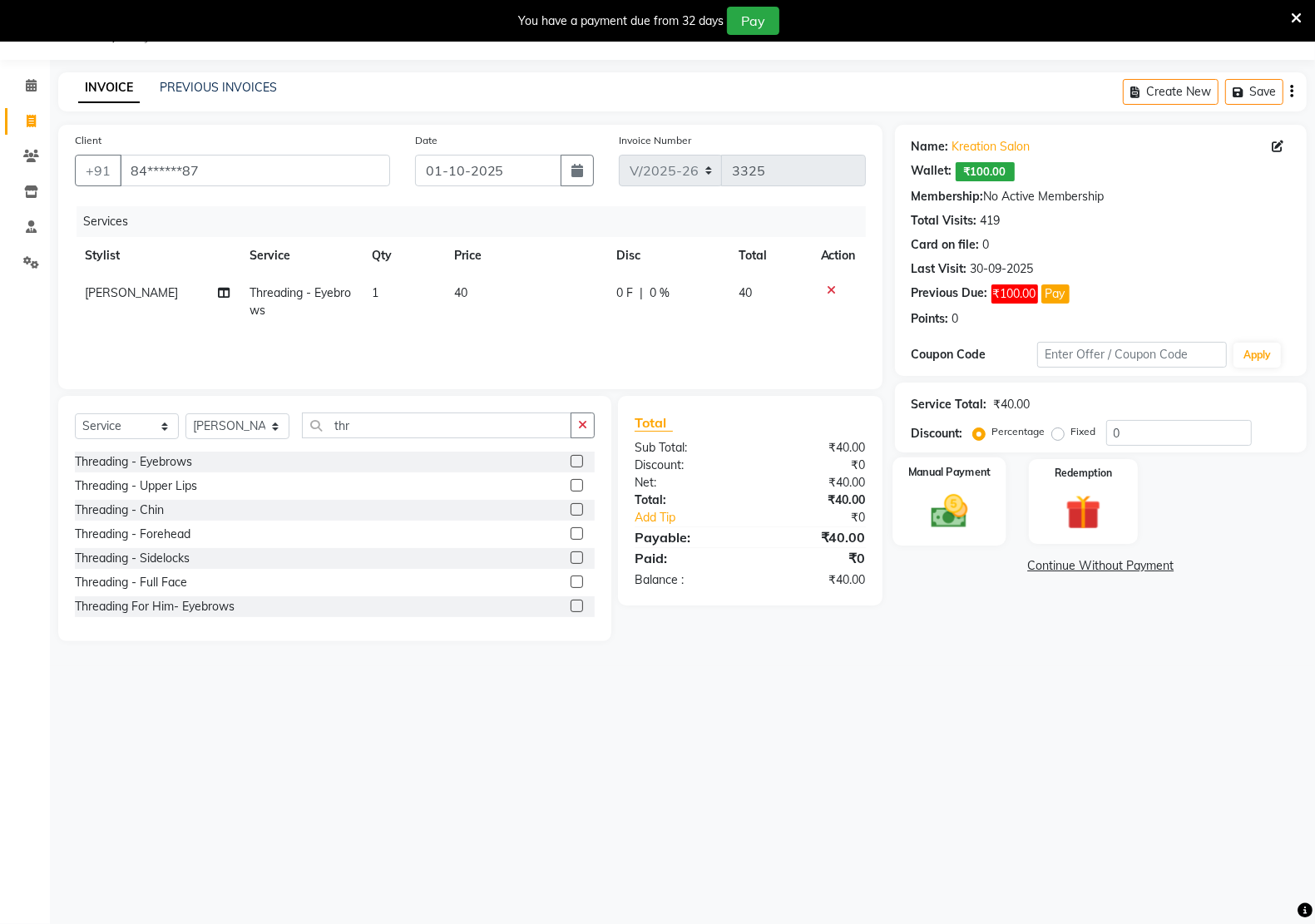
click at [938, 517] on img at bounding box center [949, 511] width 59 height 42
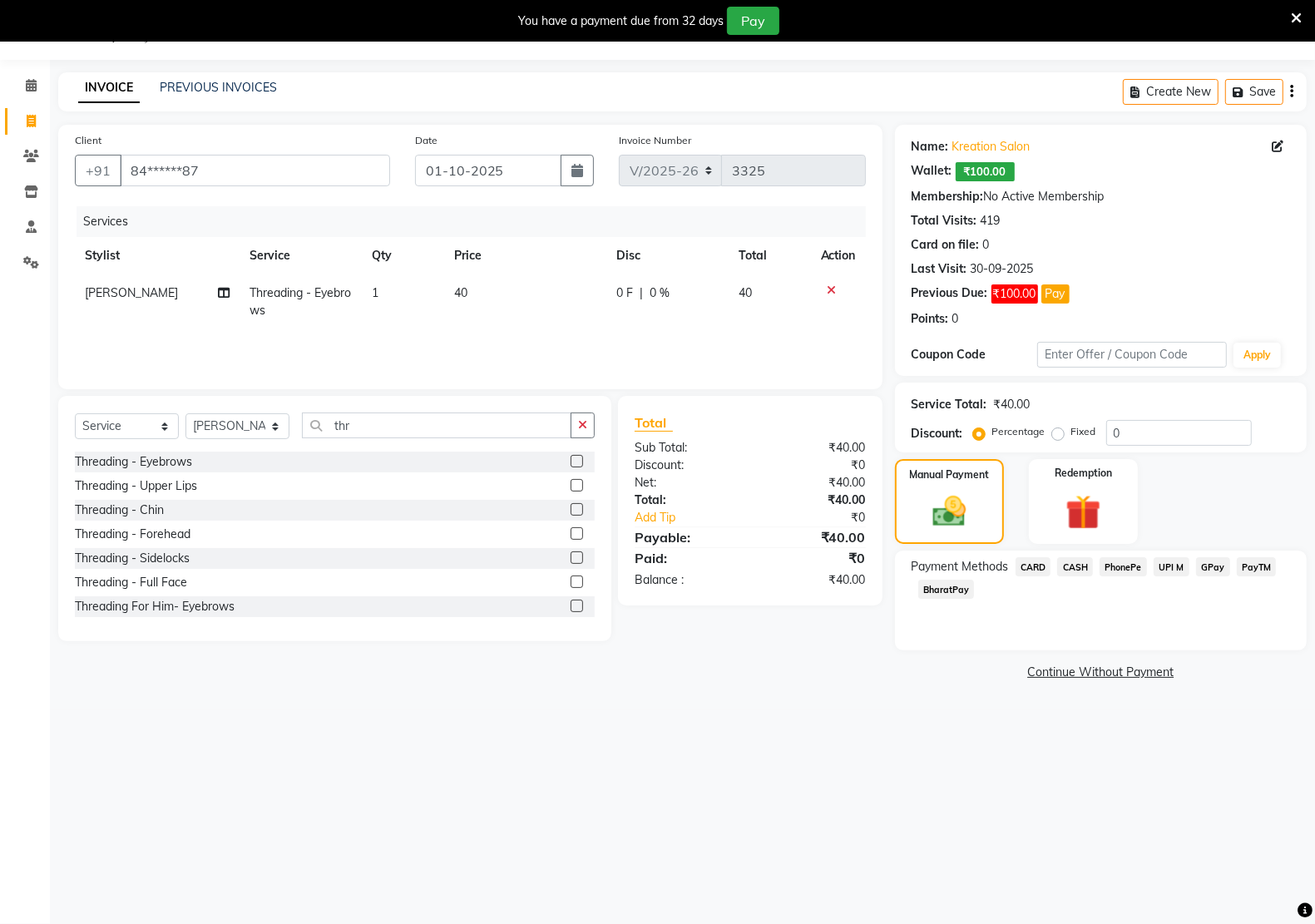
click at [1258, 568] on span "PayTM" at bounding box center [1256, 567] width 40 height 19
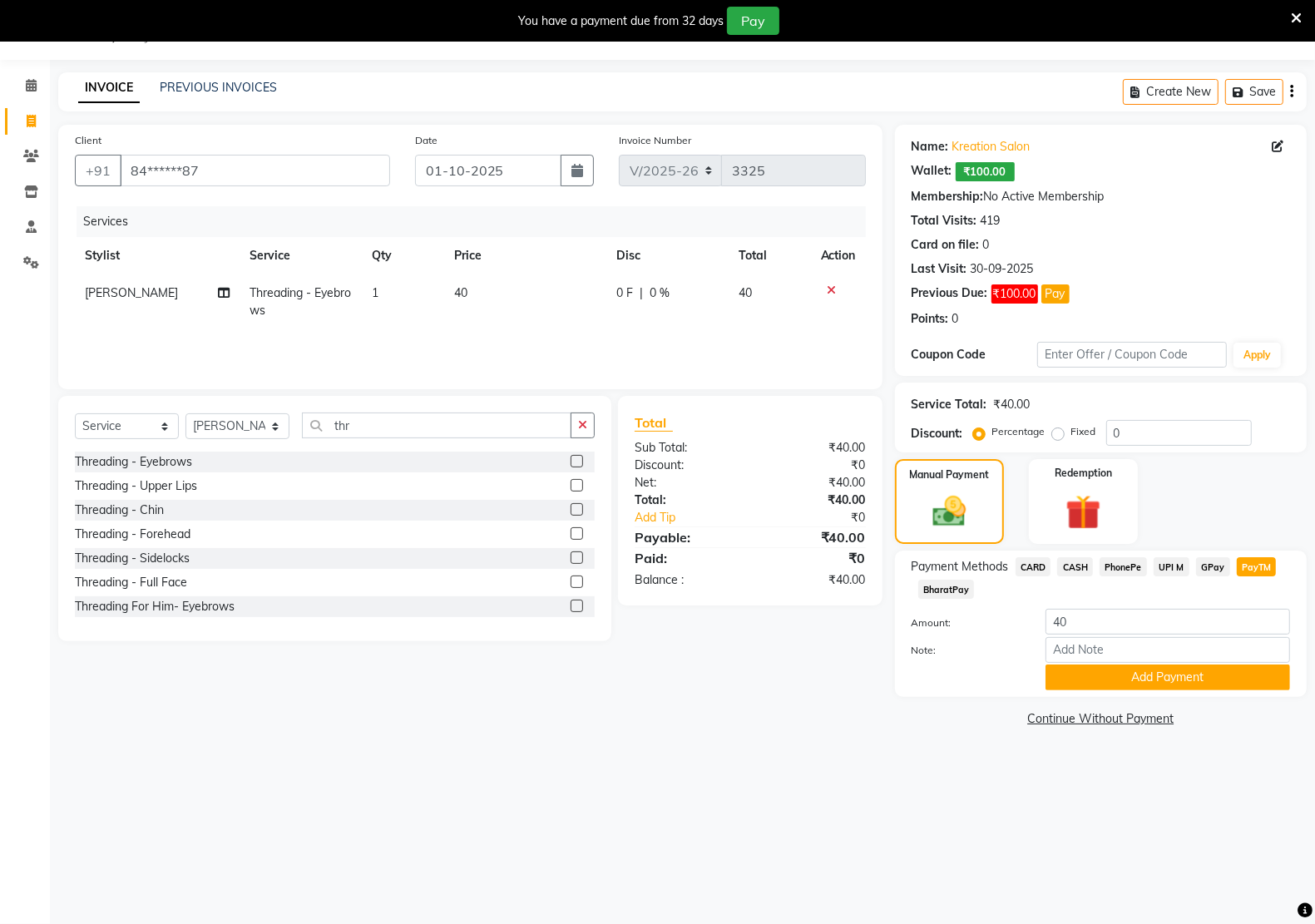
drag, startPoint x: 1185, startPoint y: 682, endPoint x: 1152, endPoint y: 753, distance: 78.3
click at [1182, 693] on div "Payment Methods CARD CASH PhonePe UPI M GPay PayTM BharatPay Amount: 40 Note: A…" at bounding box center [1101, 624] width 411 height 146
click at [1168, 680] on button "Add Payment" at bounding box center [1168, 677] width 245 height 26
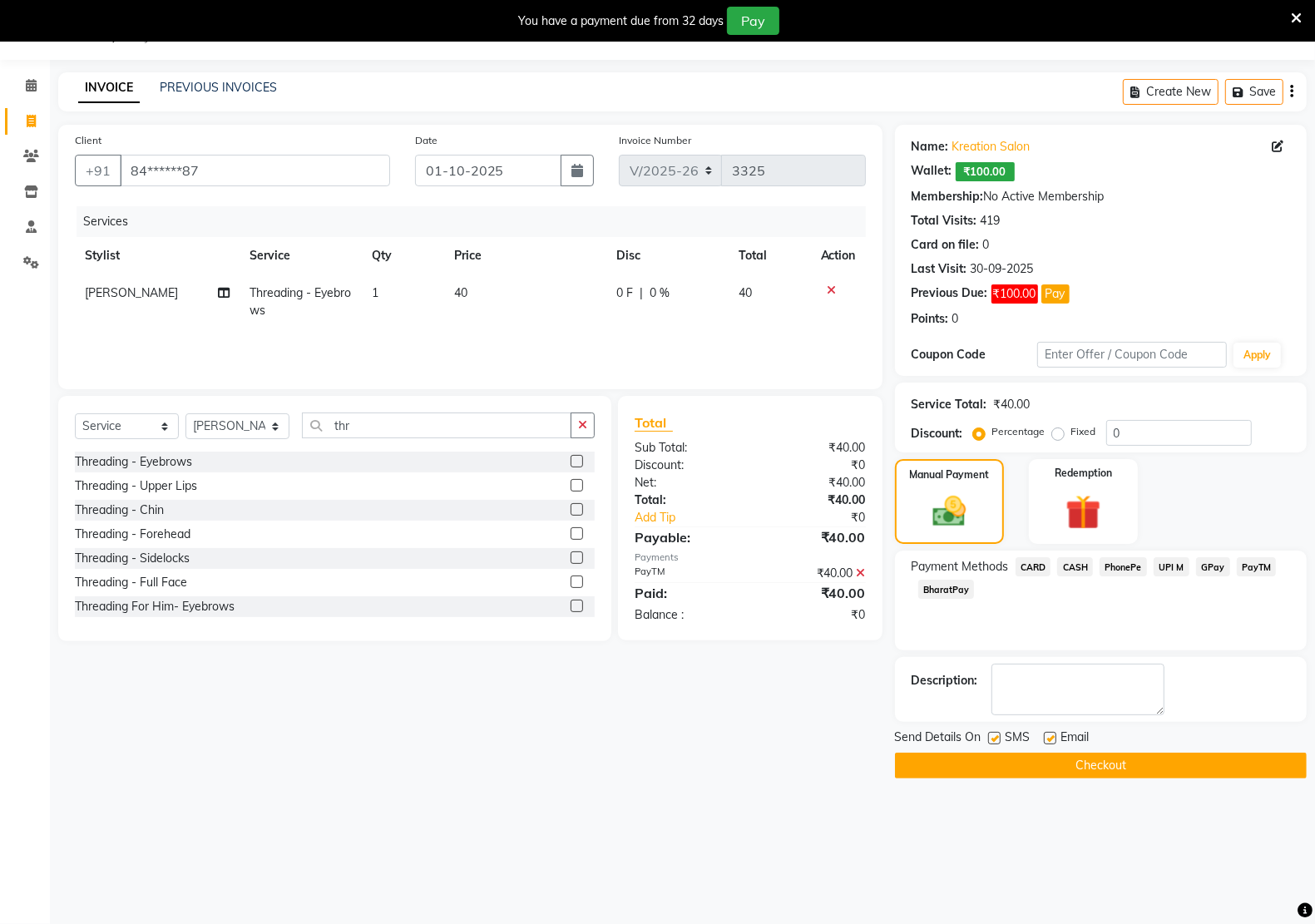
click at [1048, 738] on label at bounding box center [1050, 737] width 12 height 12
click at [1048, 738] on input "checkbox" at bounding box center [1049, 738] width 10 height 10
checkbox input "false"
drag, startPoint x: 995, startPoint y: 736, endPoint x: 995, endPoint y: 769, distance: 33.0
click at [995, 737] on label at bounding box center [994, 737] width 12 height 12
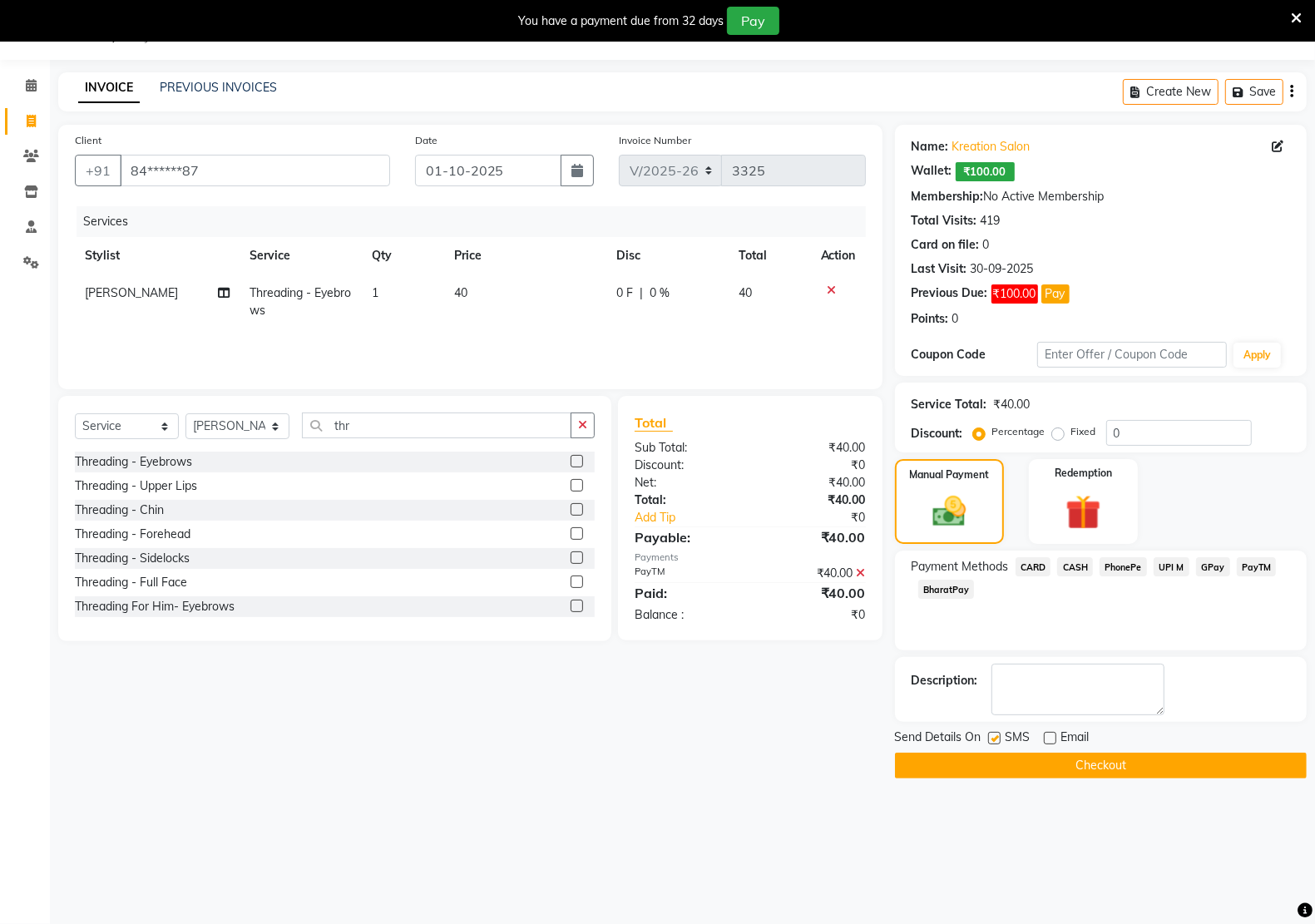
click at [995, 737] on input "checkbox" at bounding box center [993, 738] width 10 height 10
checkbox input "false"
click at [1080, 763] on button "Checkout" at bounding box center [1101, 765] width 411 height 26
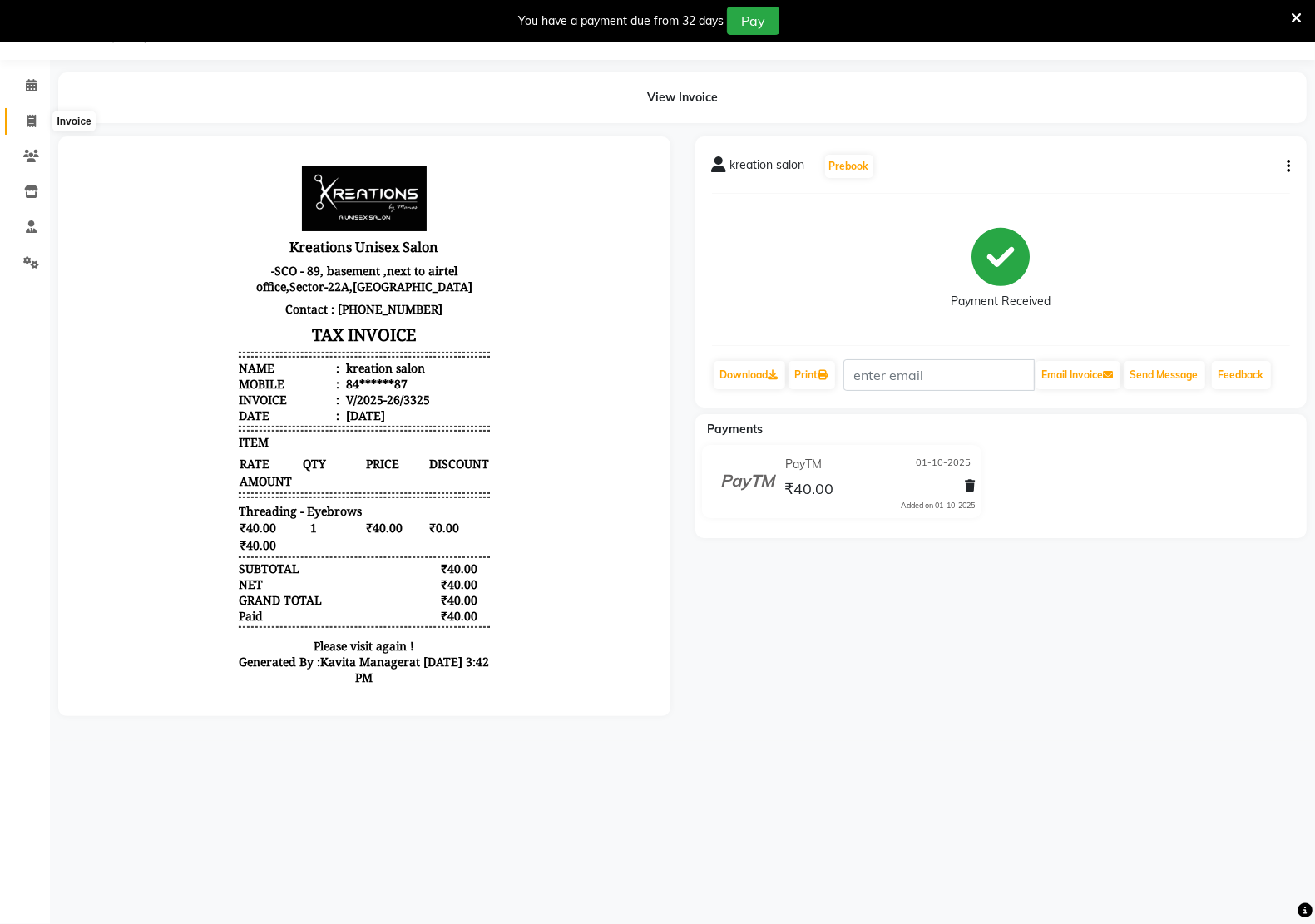
click at [31, 118] on icon at bounding box center [31, 120] width 9 height 12
select select "service"
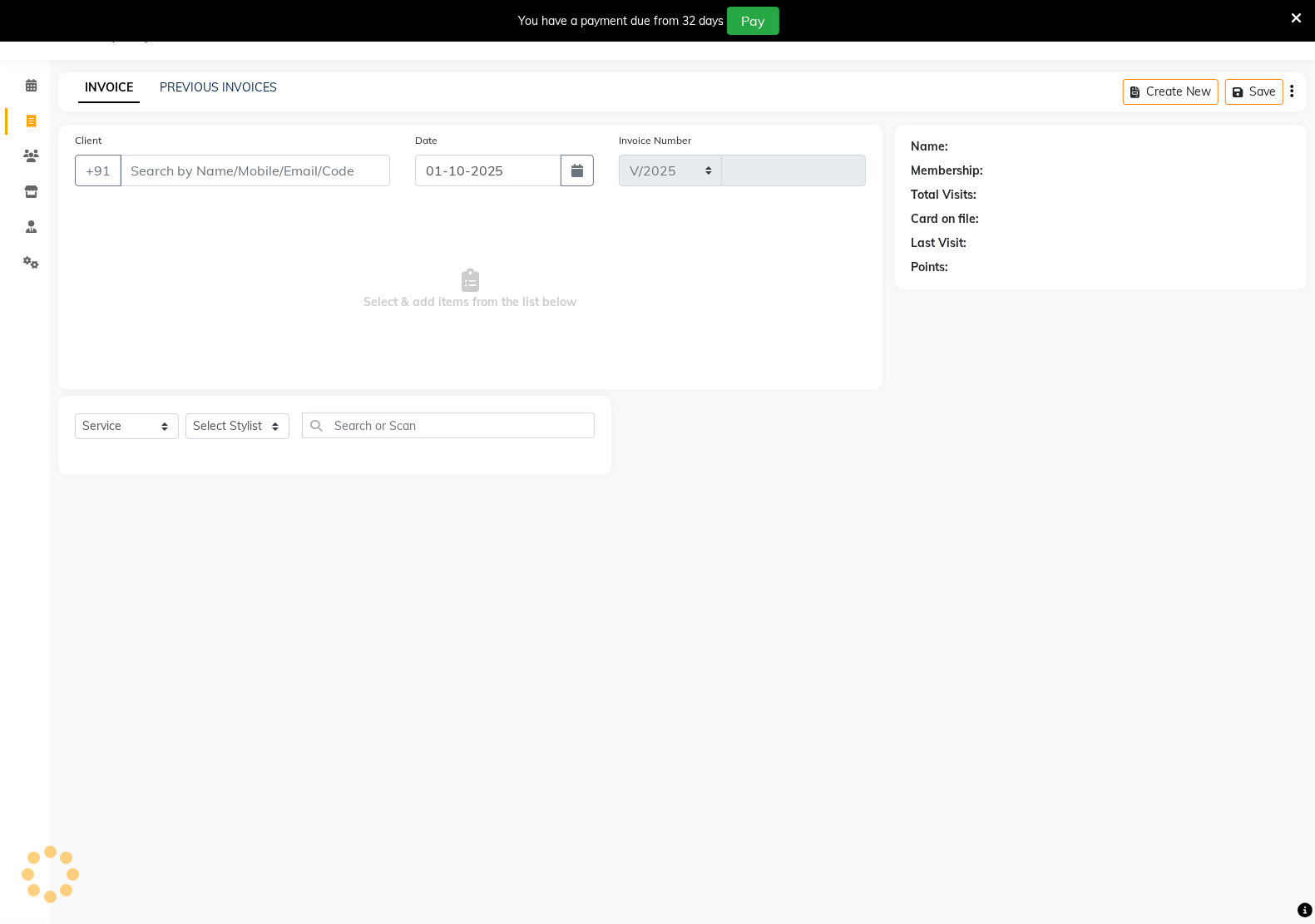
select select "6170"
type input "3326"
click at [188, 423] on select "Select Stylist [PERSON_NAME] Hidayat [PERSON_NAME] Manager [PERSON_NAME] [PERSO…" at bounding box center [238, 426] width 104 height 26
select select "90992"
click at [186, 413] on select "Select Stylist [PERSON_NAME] Hidayat [PERSON_NAME] Manager [PERSON_NAME] [PERSO…" at bounding box center [238, 426] width 104 height 26
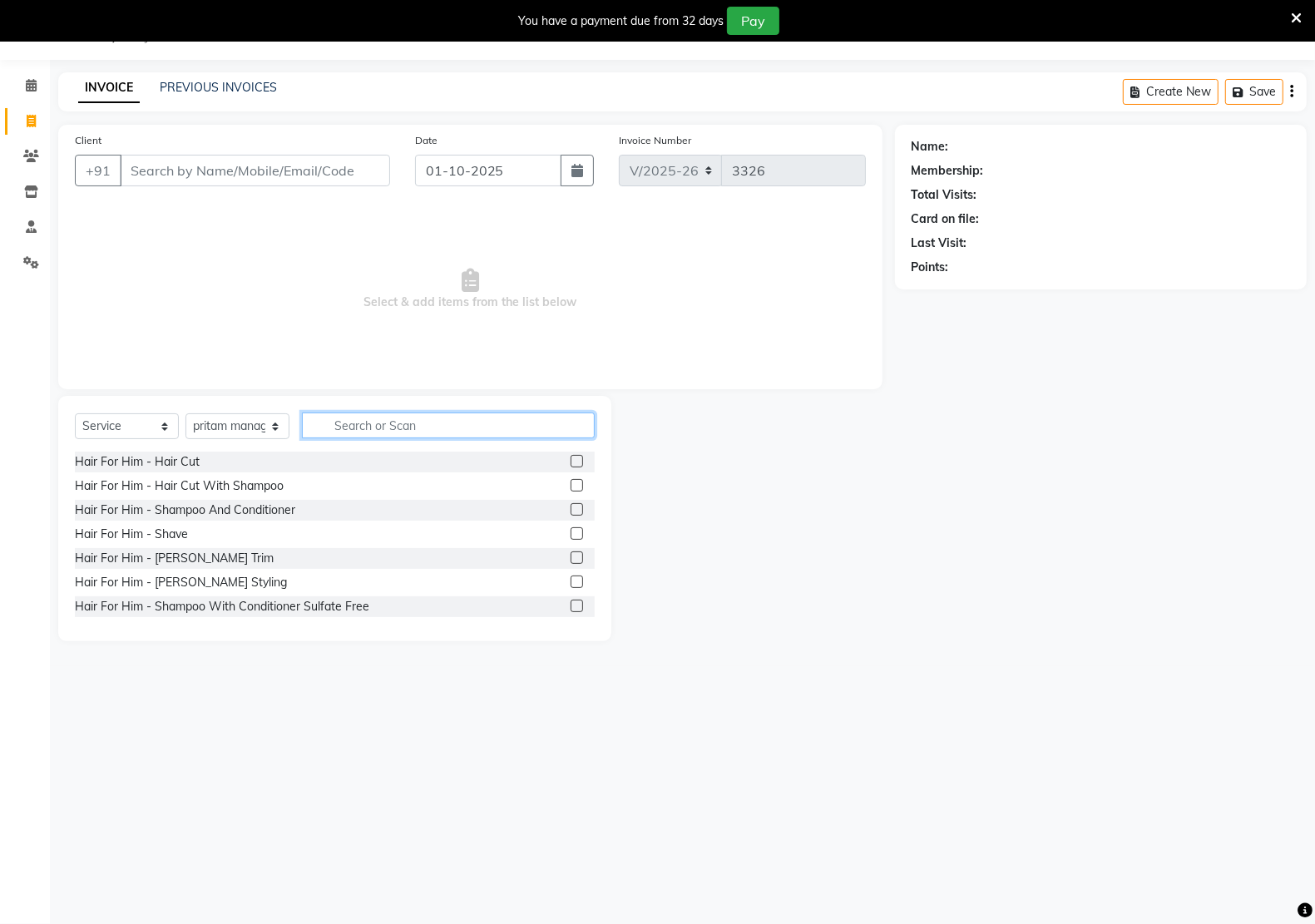
click at [400, 416] on input "text" at bounding box center [447, 425] width 293 height 26
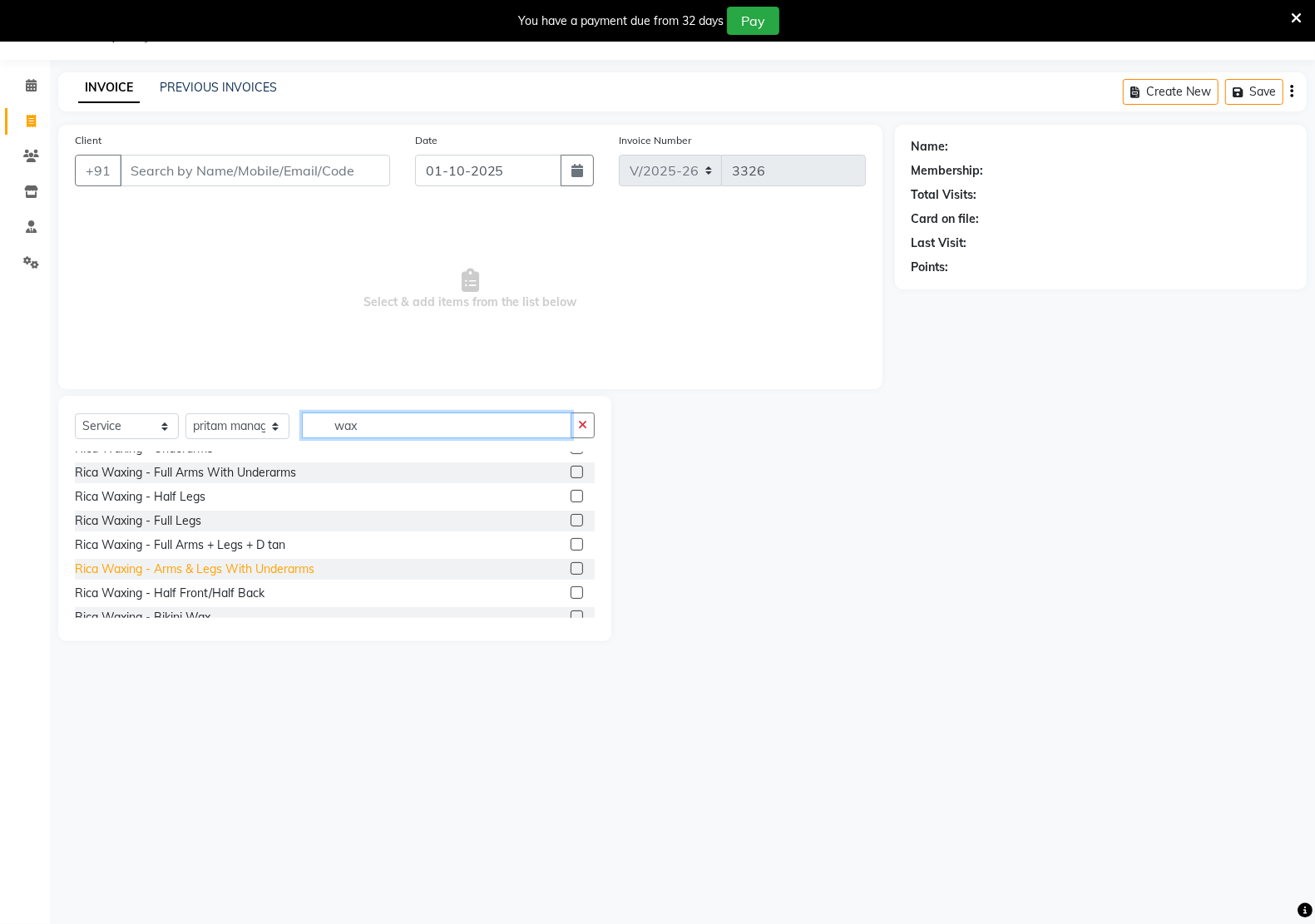
type input "wax"
click at [159, 574] on div "Rica Waxing - Arms & Legs With Underarms" at bounding box center [194, 569] width 240 height 17
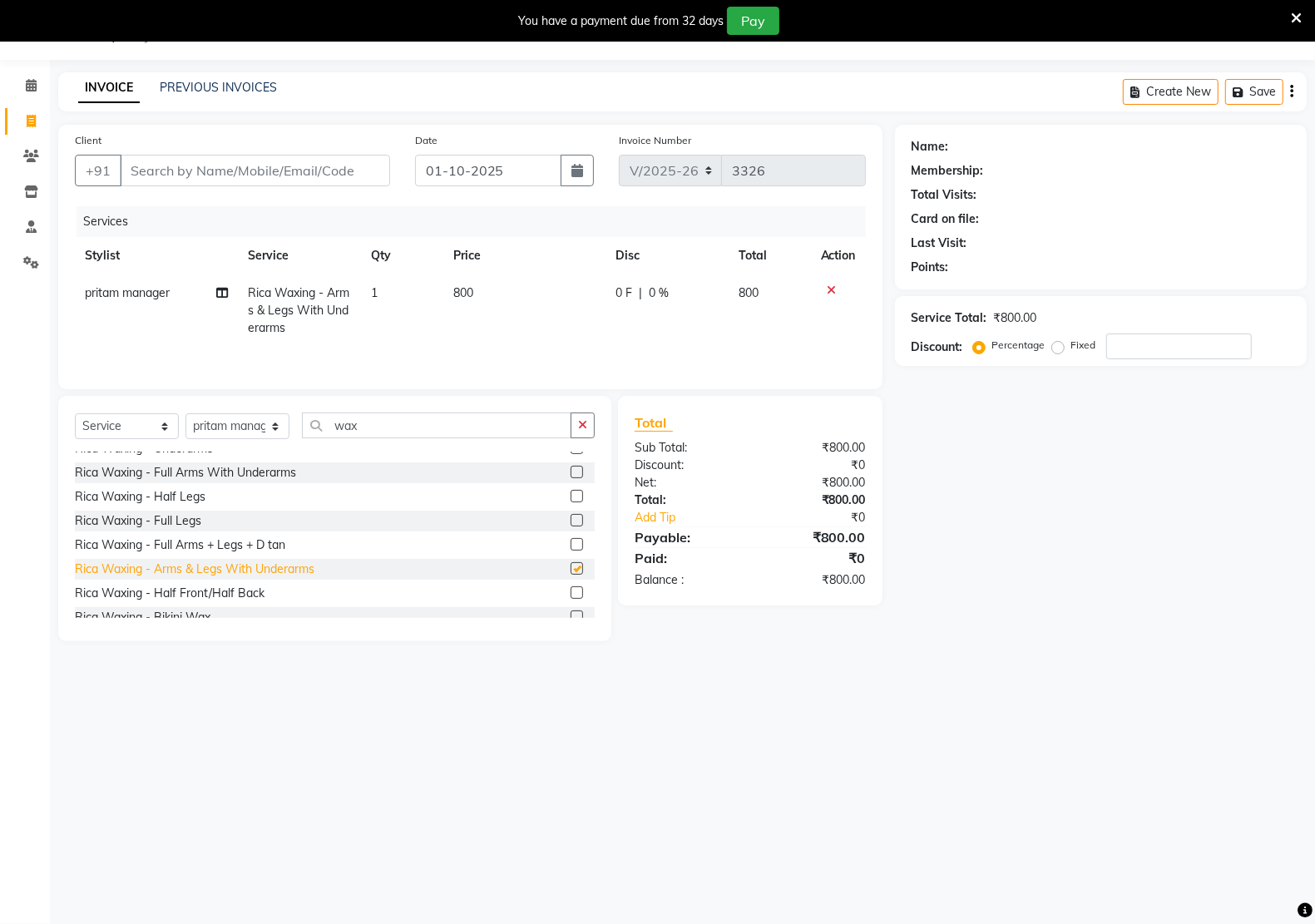
checkbox input "false"
click at [210, 172] on input "Client" at bounding box center [254, 170] width 270 height 31
type input "9"
type input "0"
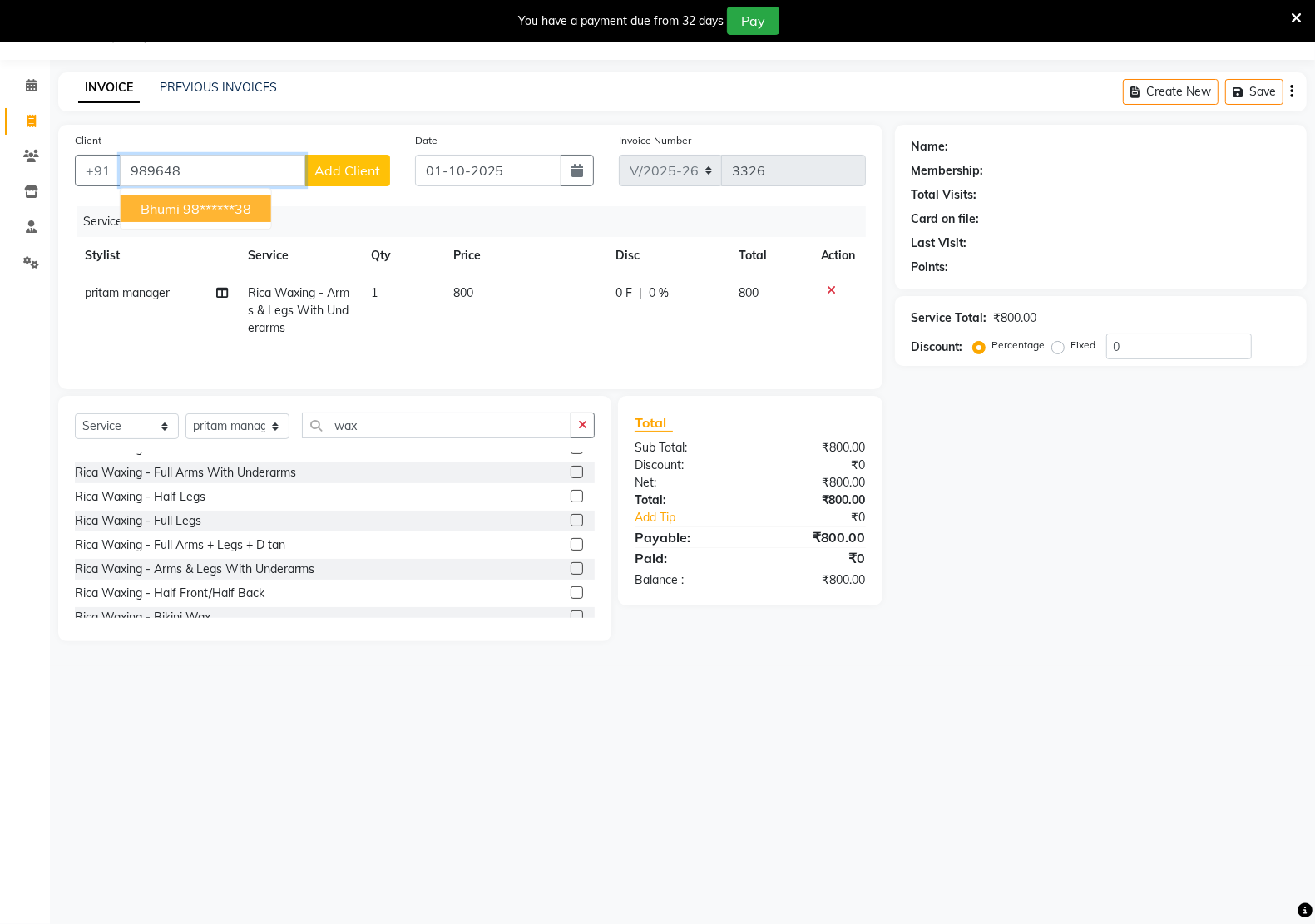
click at [193, 200] on ngb-highlight "98******38" at bounding box center [217, 208] width 68 height 17
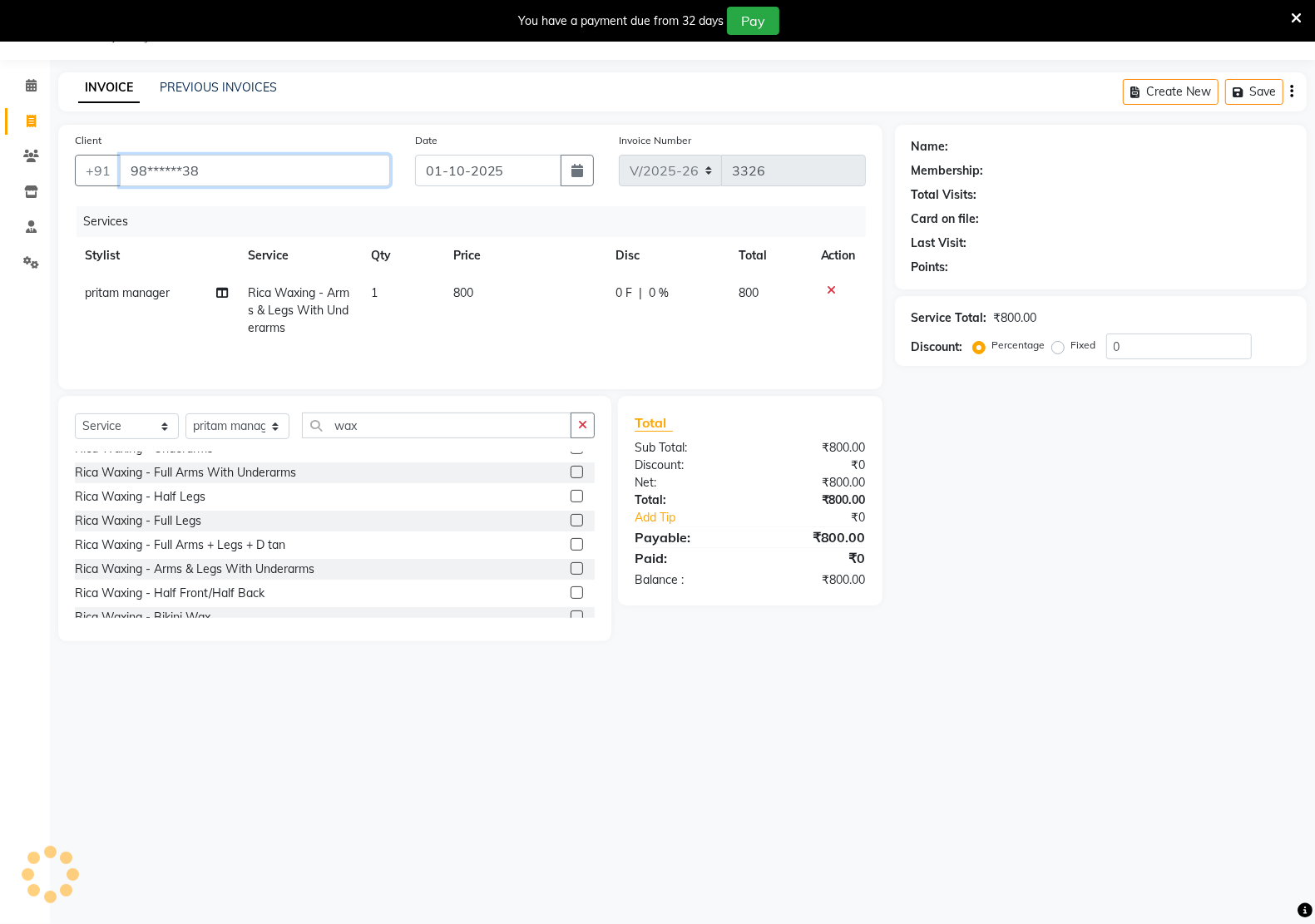
type input "98******38"
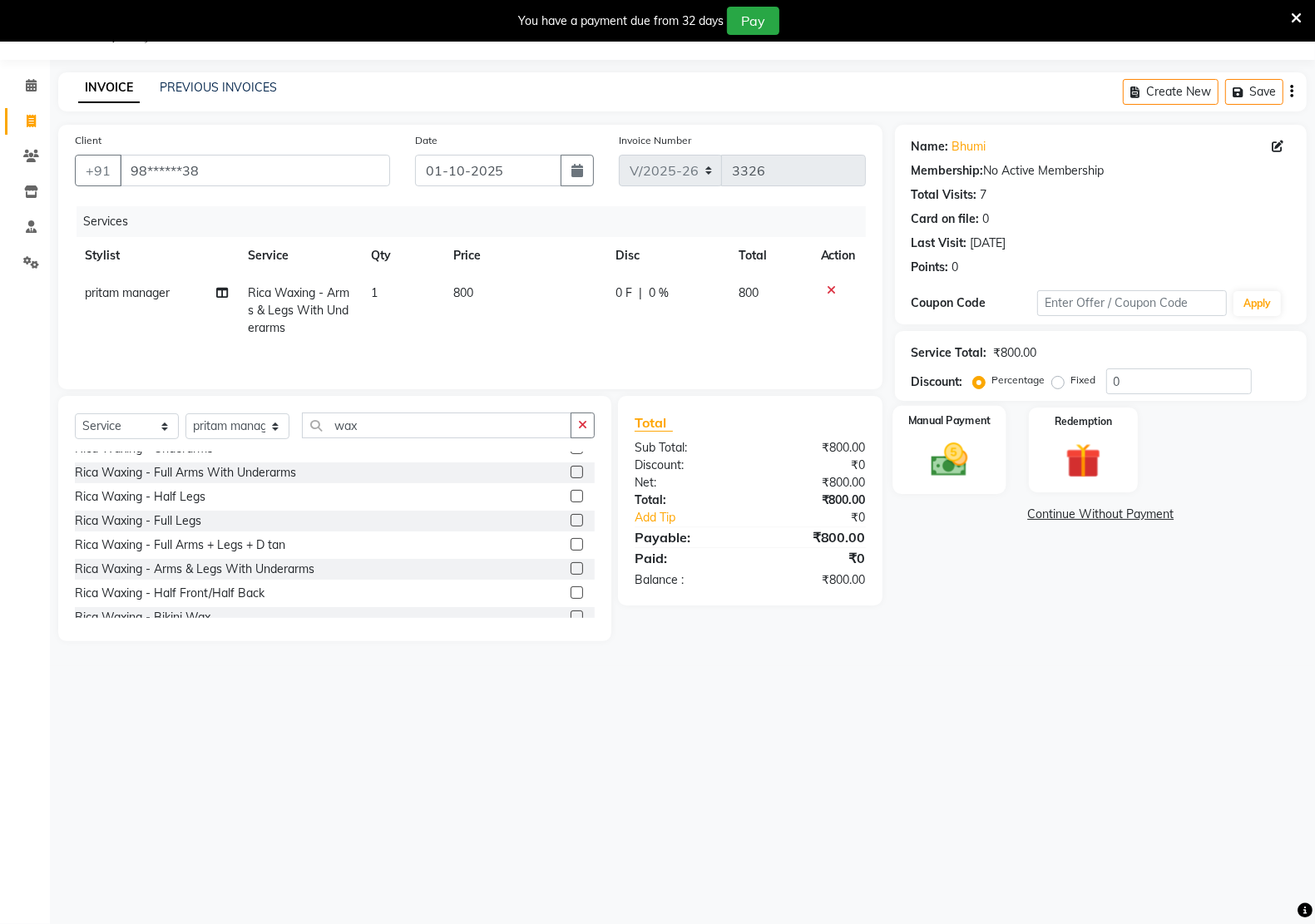
click at [955, 467] on img at bounding box center [949, 459] width 59 height 42
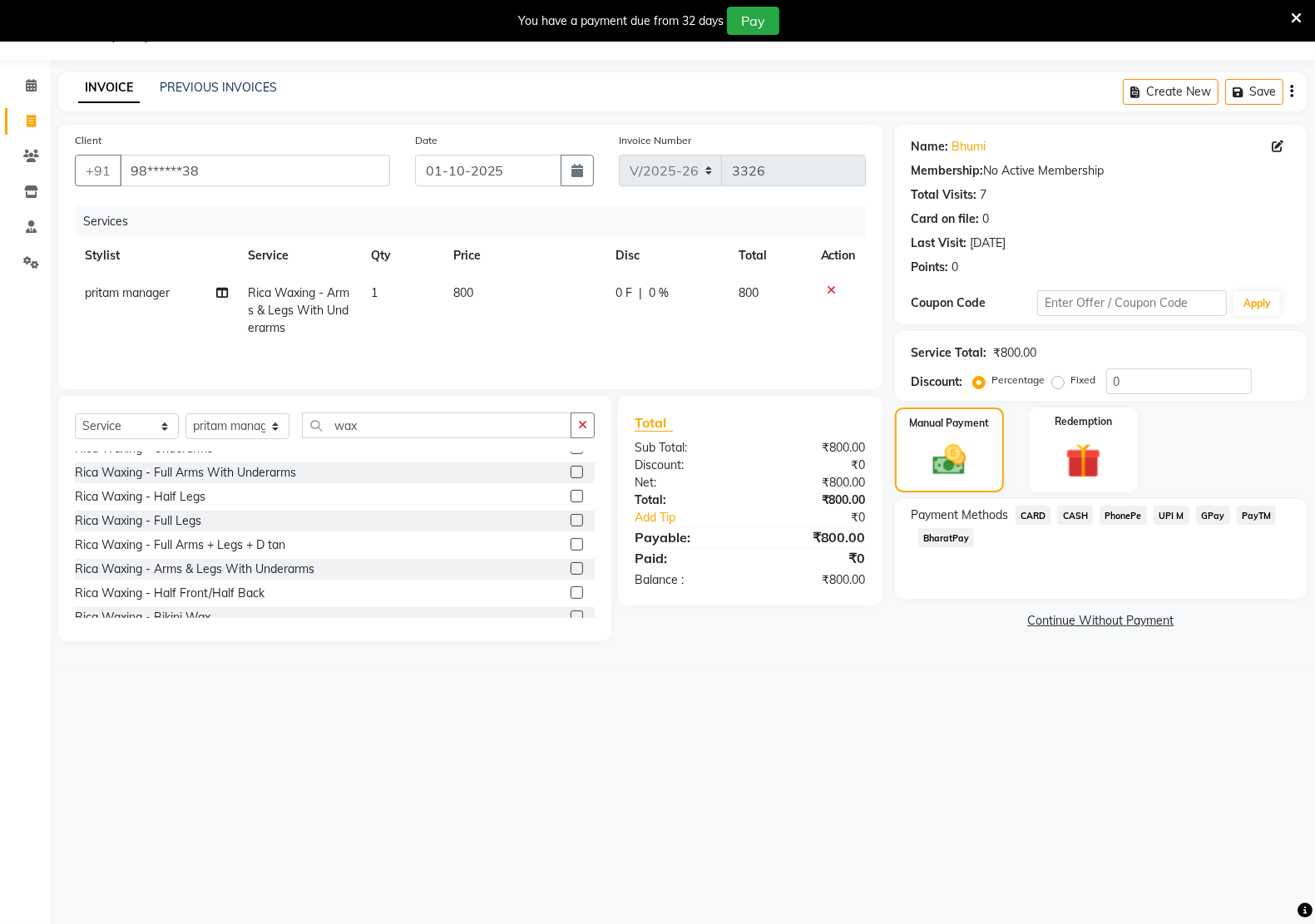
click at [1166, 512] on span "UPI M" at bounding box center [1172, 515] width 36 height 19
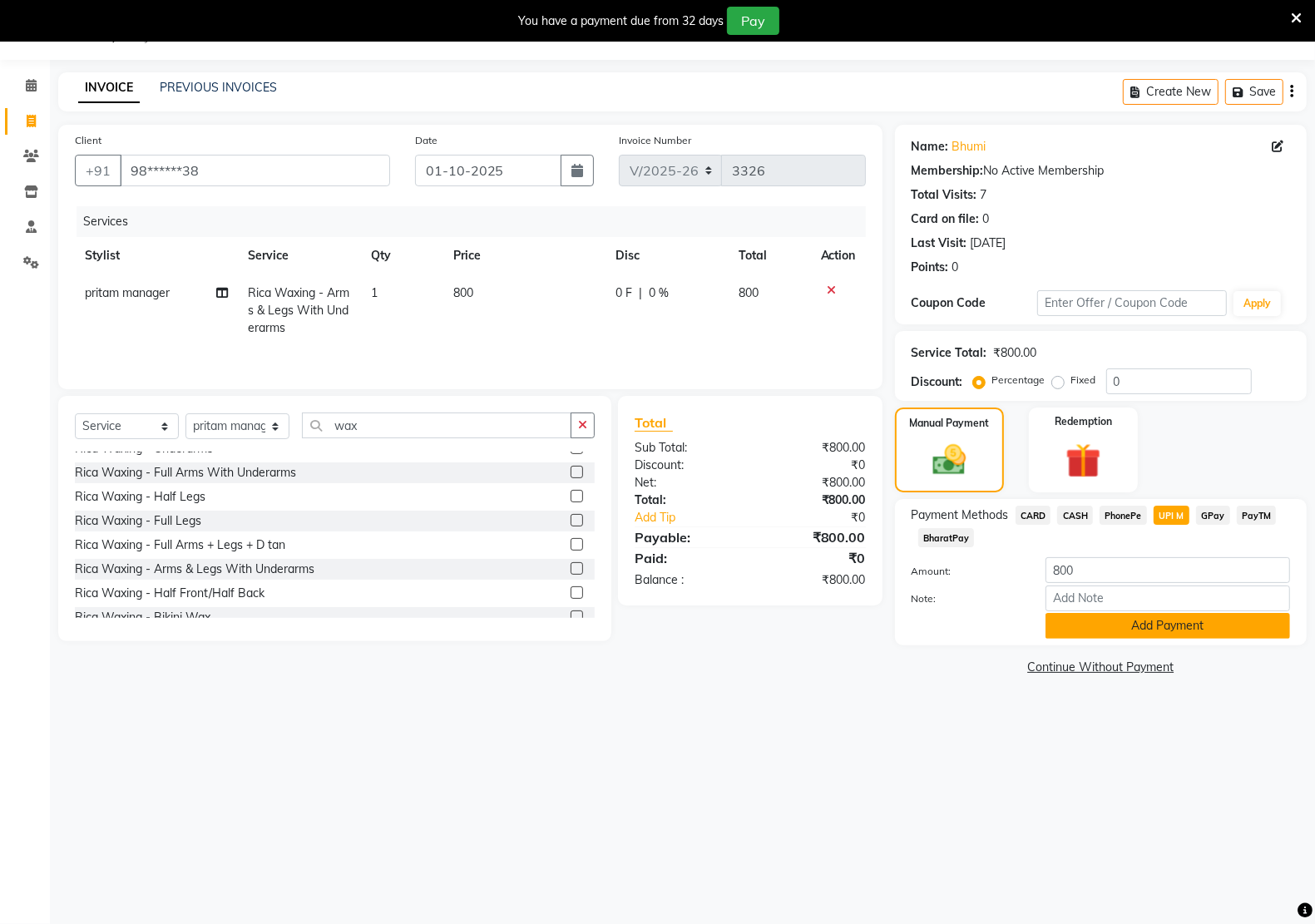
click at [1138, 624] on button "Add Payment" at bounding box center [1168, 625] width 245 height 26
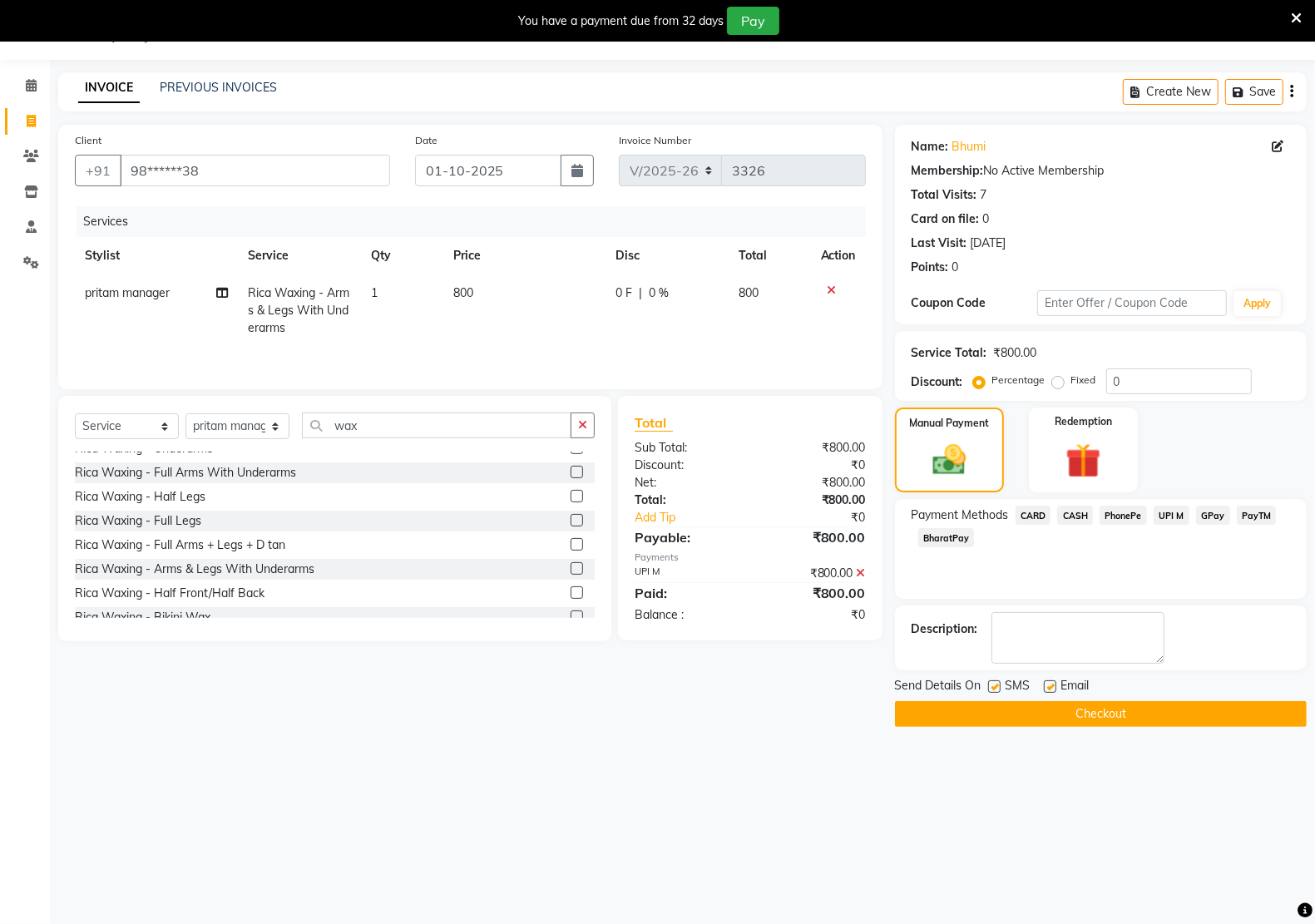
click at [992, 687] on label at bounding box center [994, 686] width 12 height 12
click at [992, 687] on input "checkbox" at bounding box center [993, 686] width 10 height 10
checkbox input "false"
click at [1049, 687] on label at bounding box center [1050, 686] width 12 height 12
click at [1049, 687] on input "checkbox" at bounding box center [1049, 686] width 10 height 10
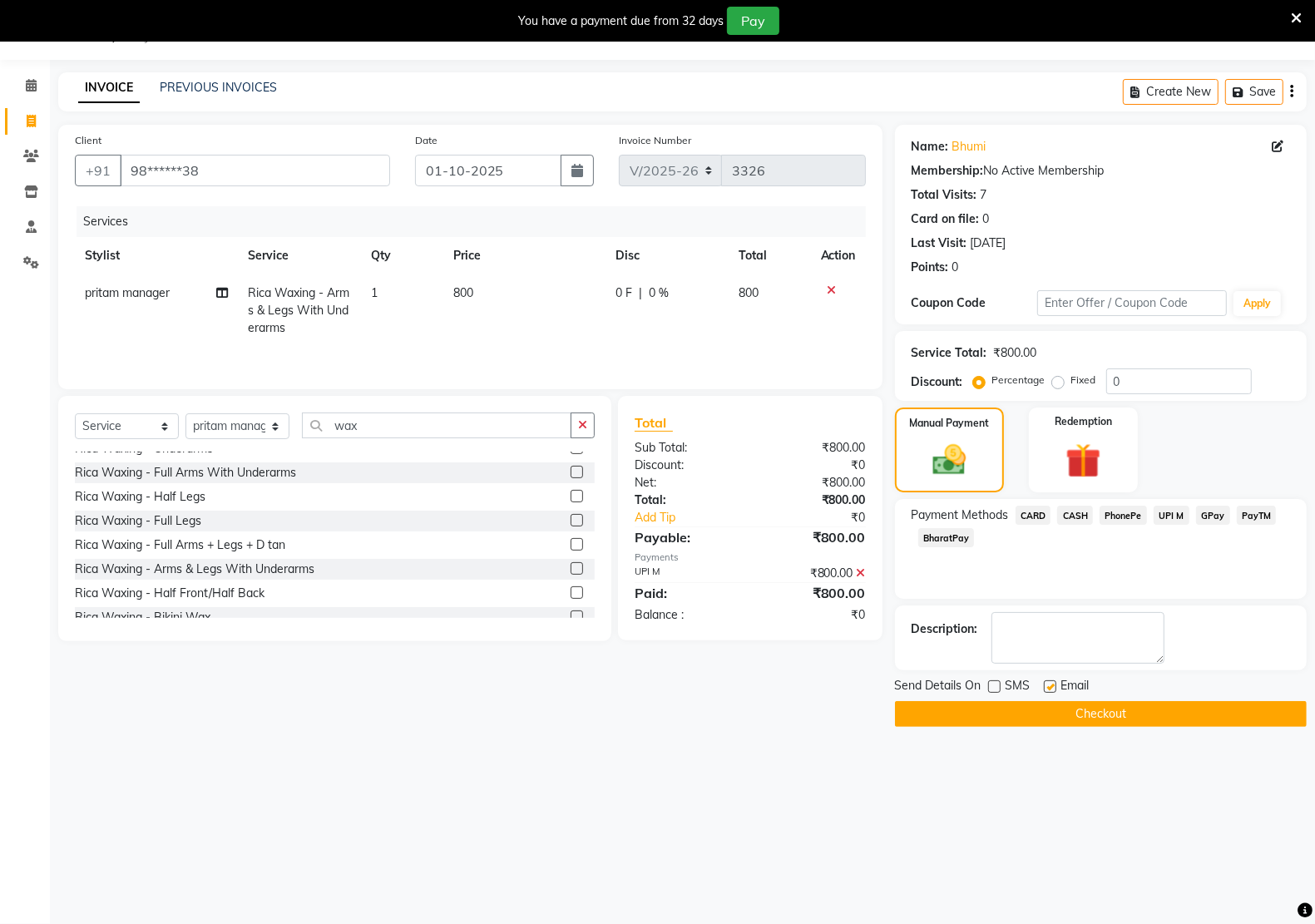
checkbox input "false"
click at [1044, 708] on button "Checkout" at bounding box center [1101, 713] width 411 height 26
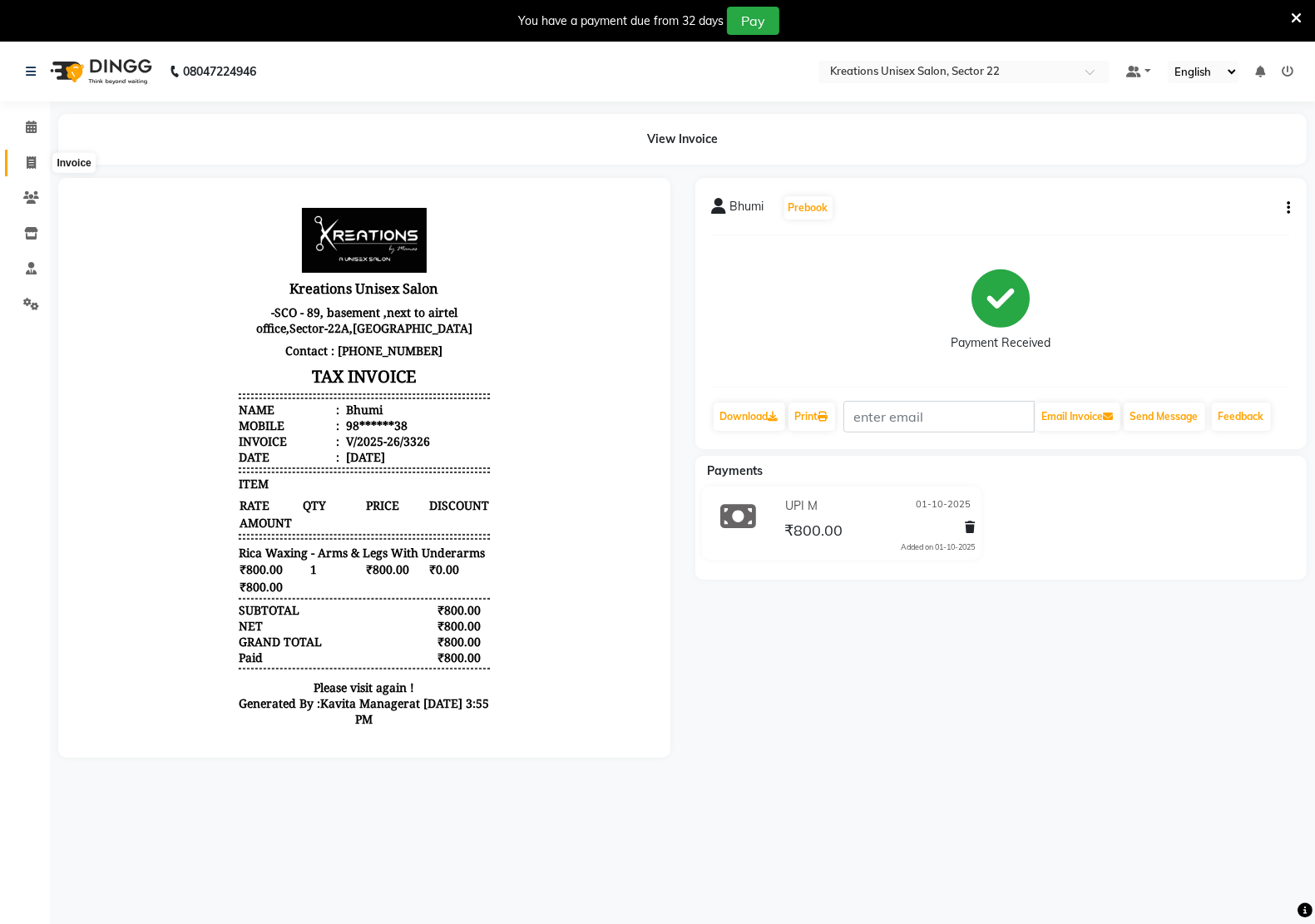
click at [30, 162] on icon at bounding box center [31, 162] width 9 height 12
select select "service"
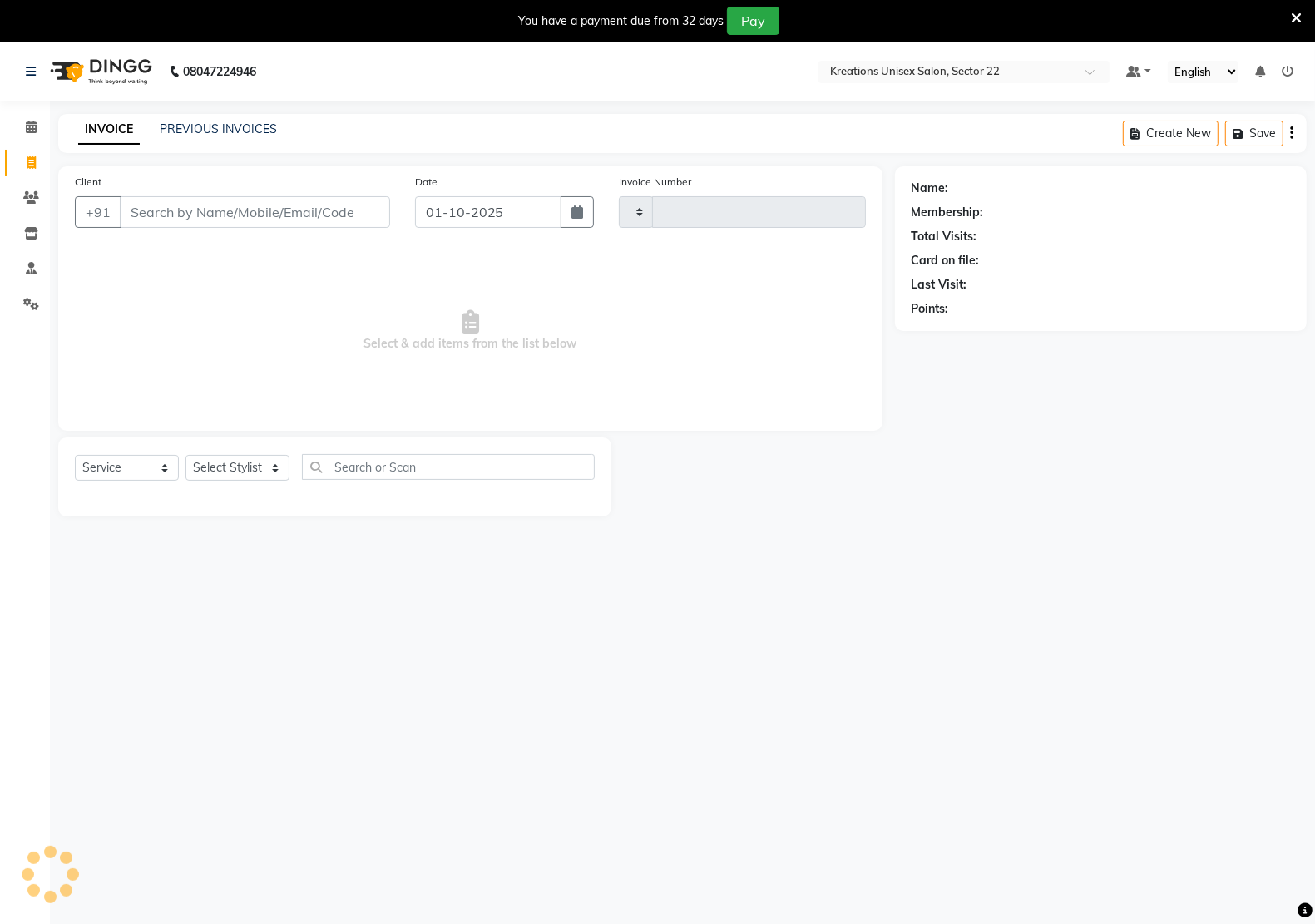
scroll to position [4, 0]
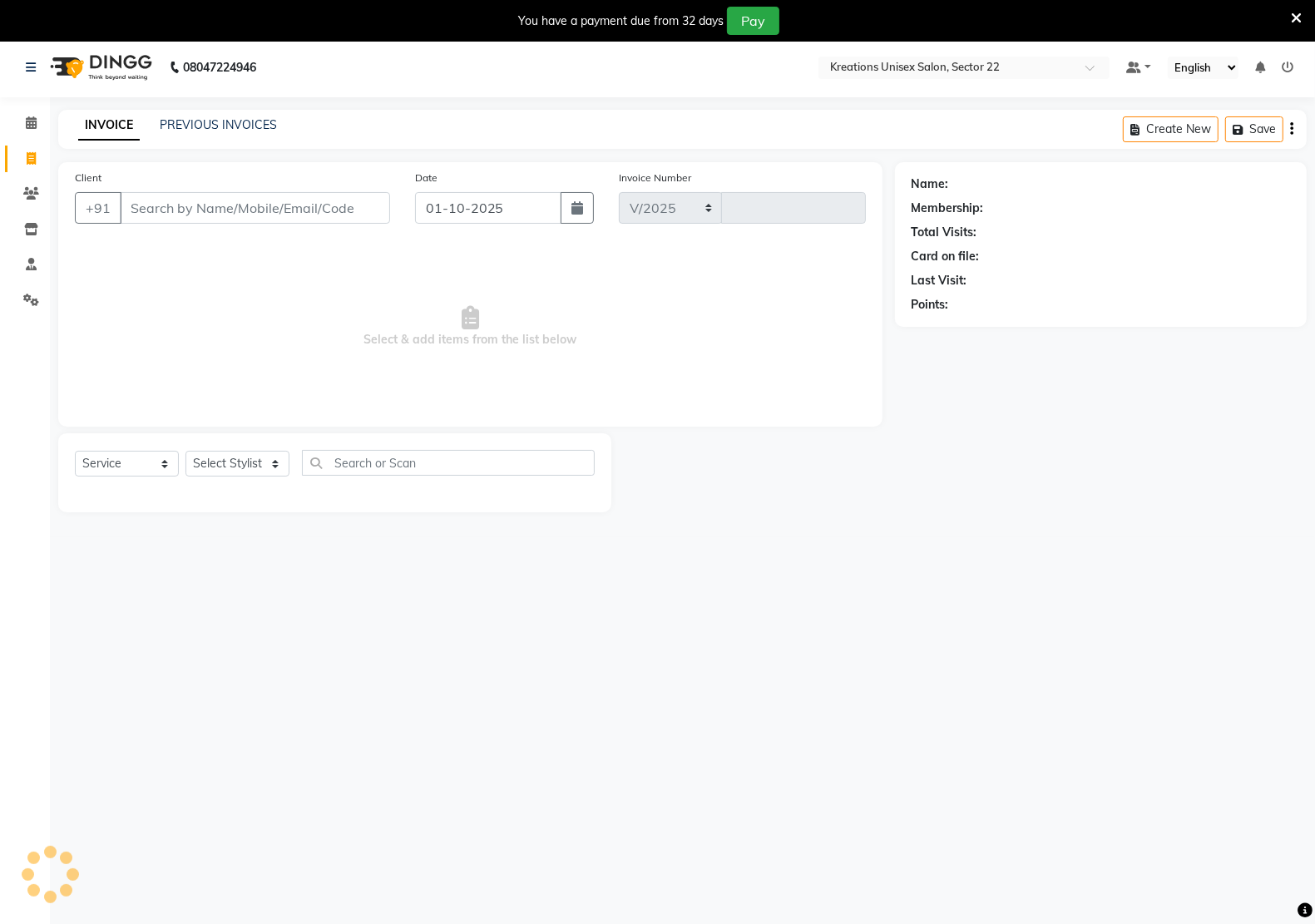
select select "6170"
type input "3327"
click at [198, 130] on link "PREVIOUS INVOICES" at bounding box center [218, 125] width 118 height 15
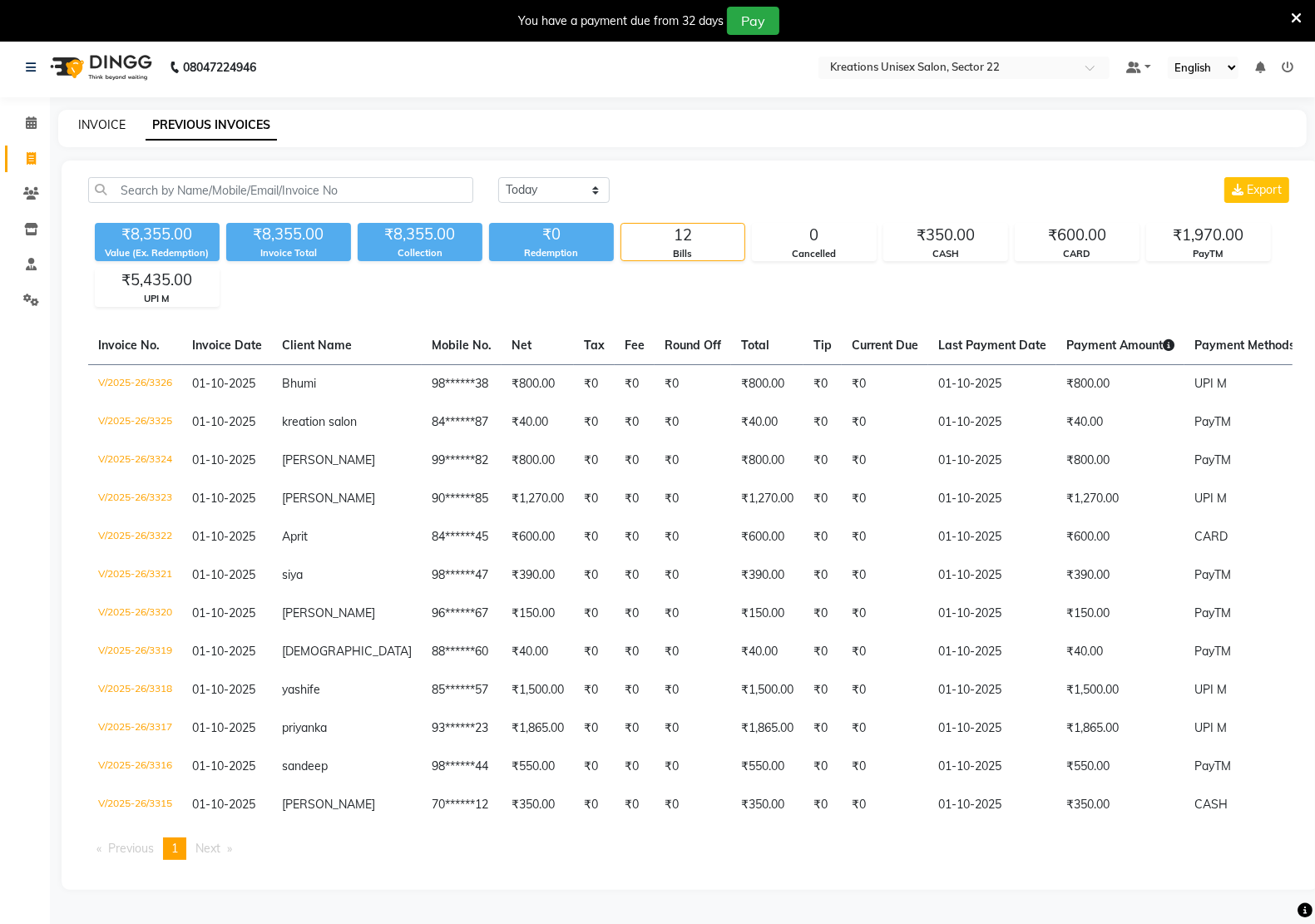
click at [112, 122] on link "INVOICE" at bounding box center [101, 125] width 47 height 15
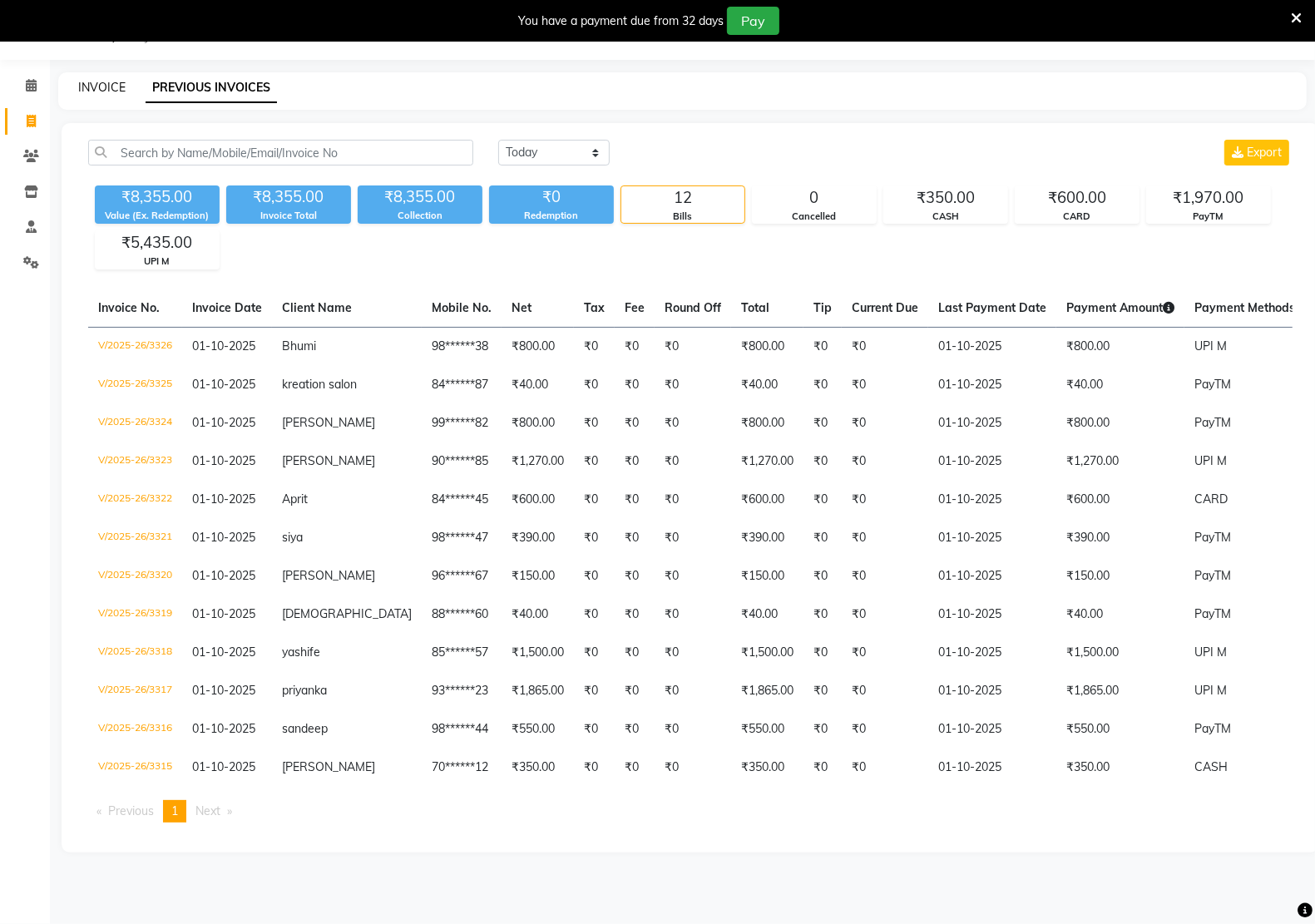
select select "6170"
select select "service"
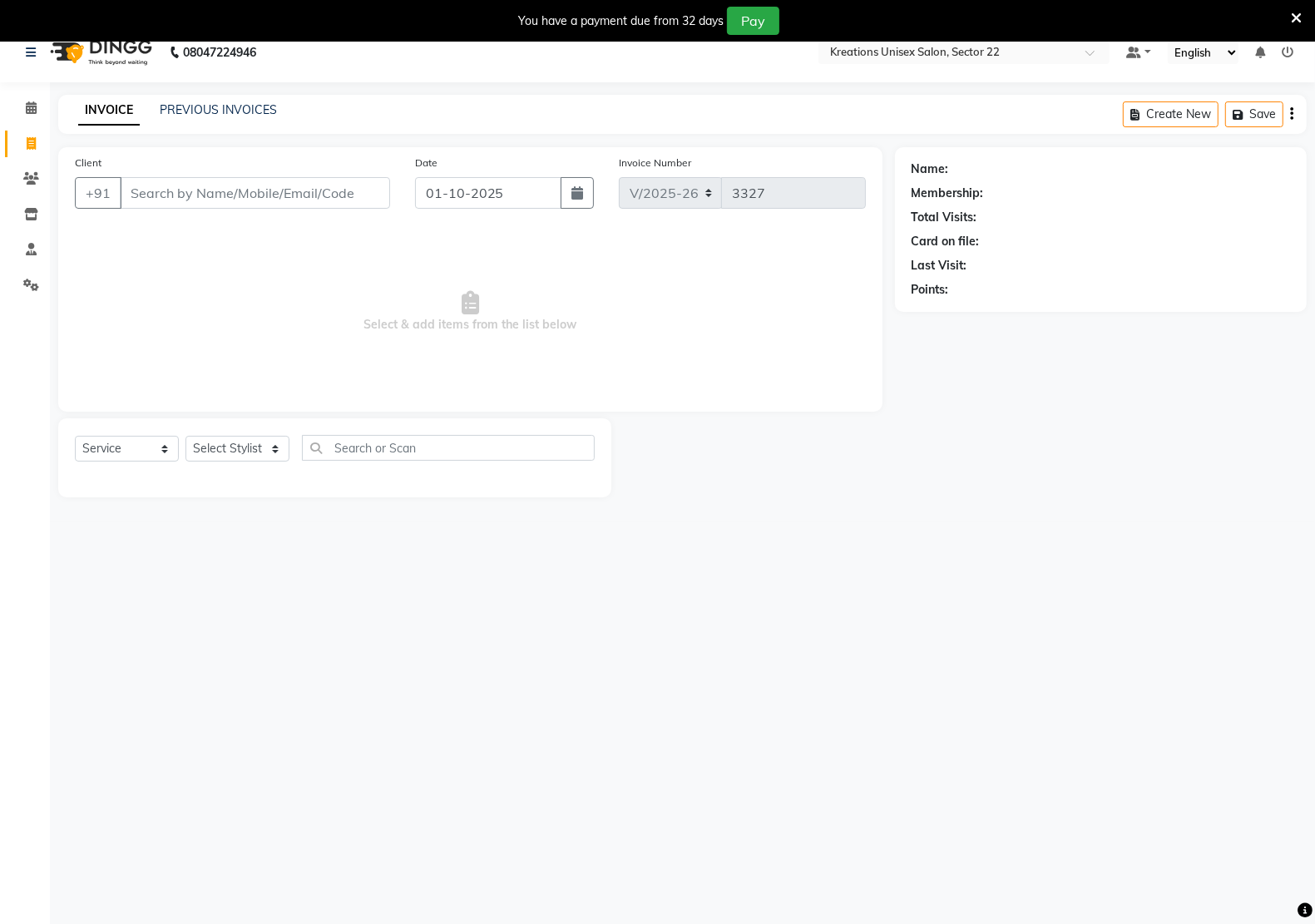
scroll to position [0, 0]
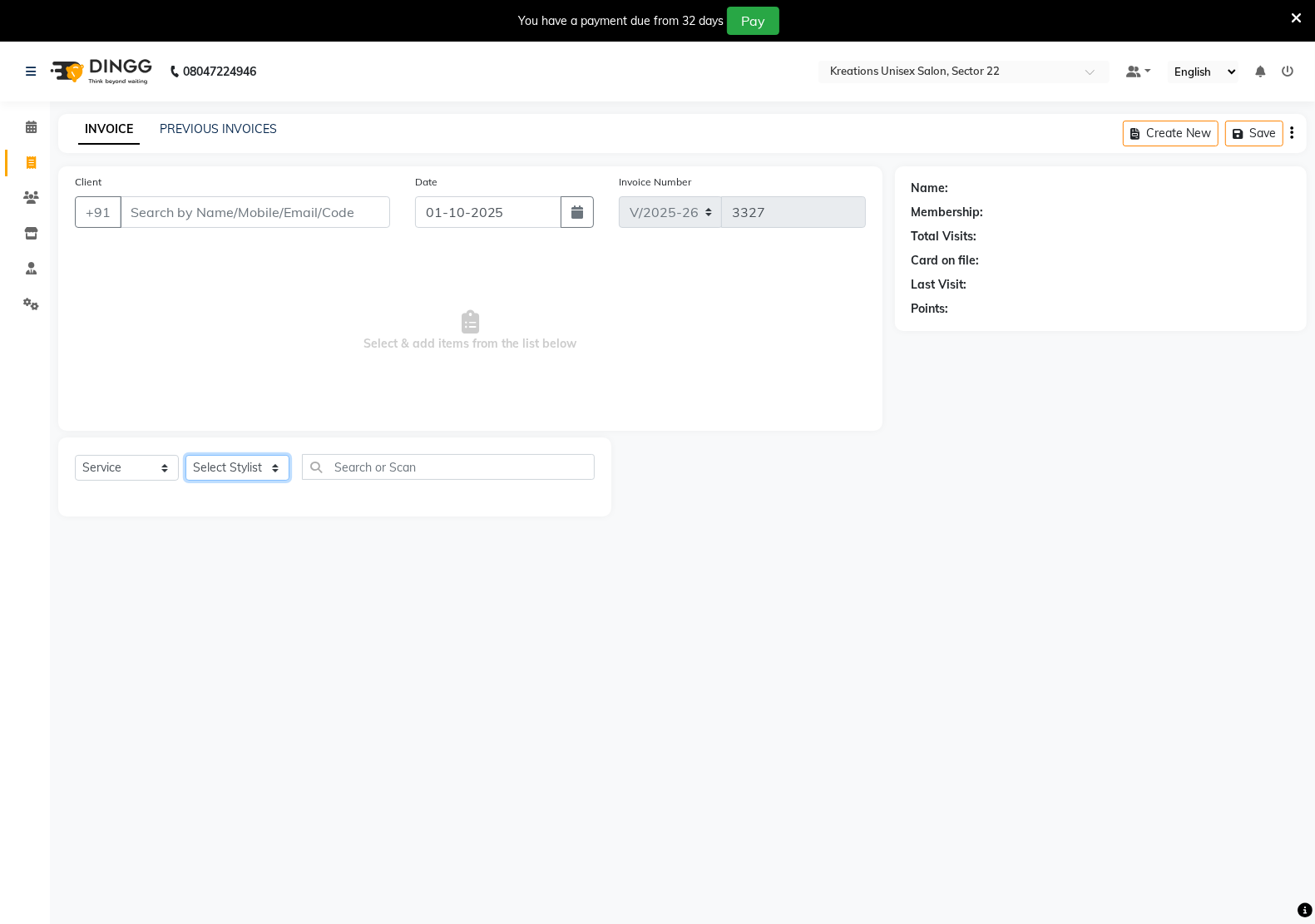
click at [246, 462] on select "Select Stylist [PERSON_NAME] Hidayat [PERSON_NAME] Manager [PERSON_NAME] [PERSO…" at bounding box center [238, 467] width 104 height 26
select select "59480"
click at [186, 455] on select "Select Stylist [PERSON_NAME] Hidayat [PERSON_NAME] Manager [PERSON_NAME] [PERSO…" at bounding box center [238, 467] width 104 height 26
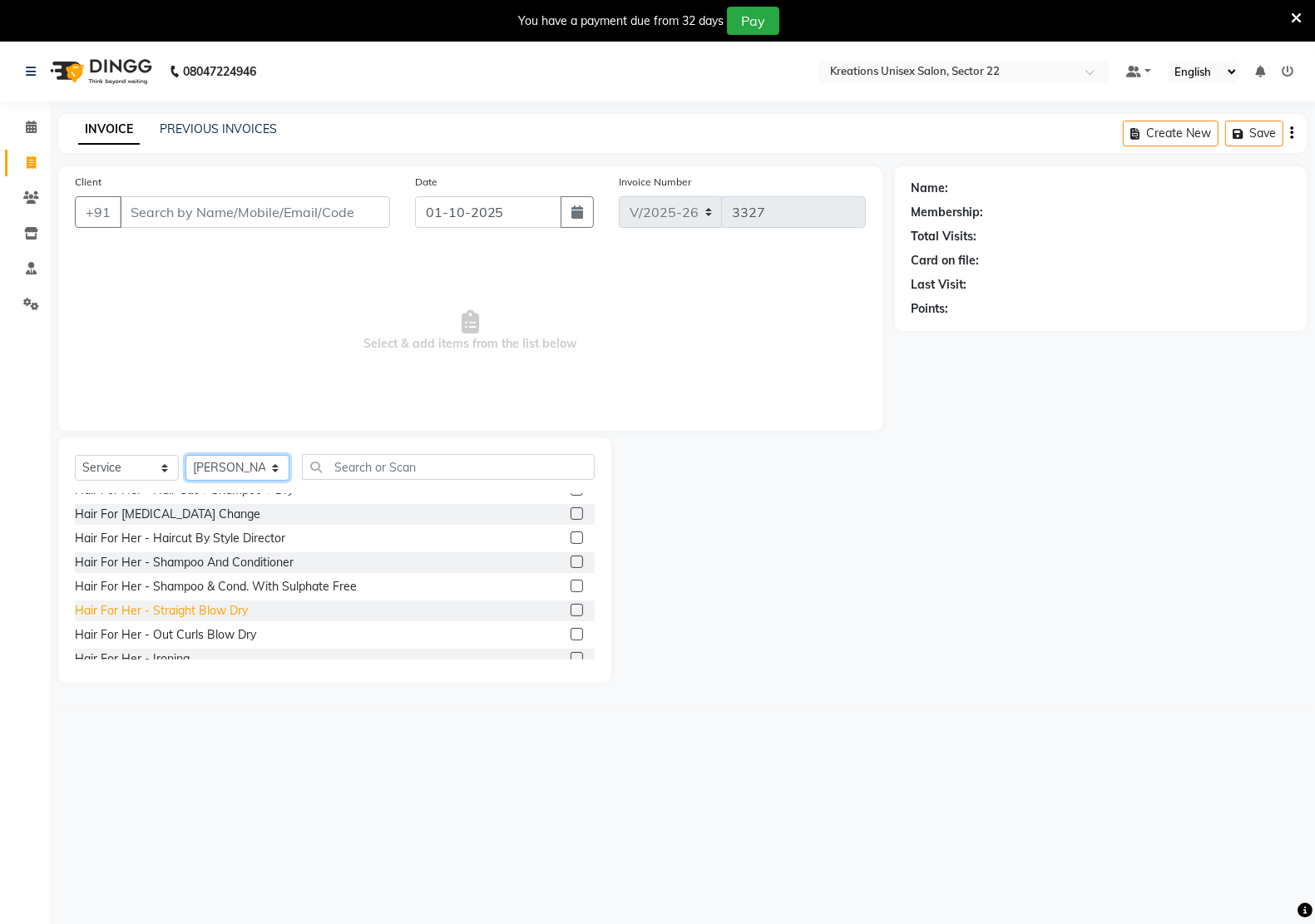
scroll to position [624, 0]
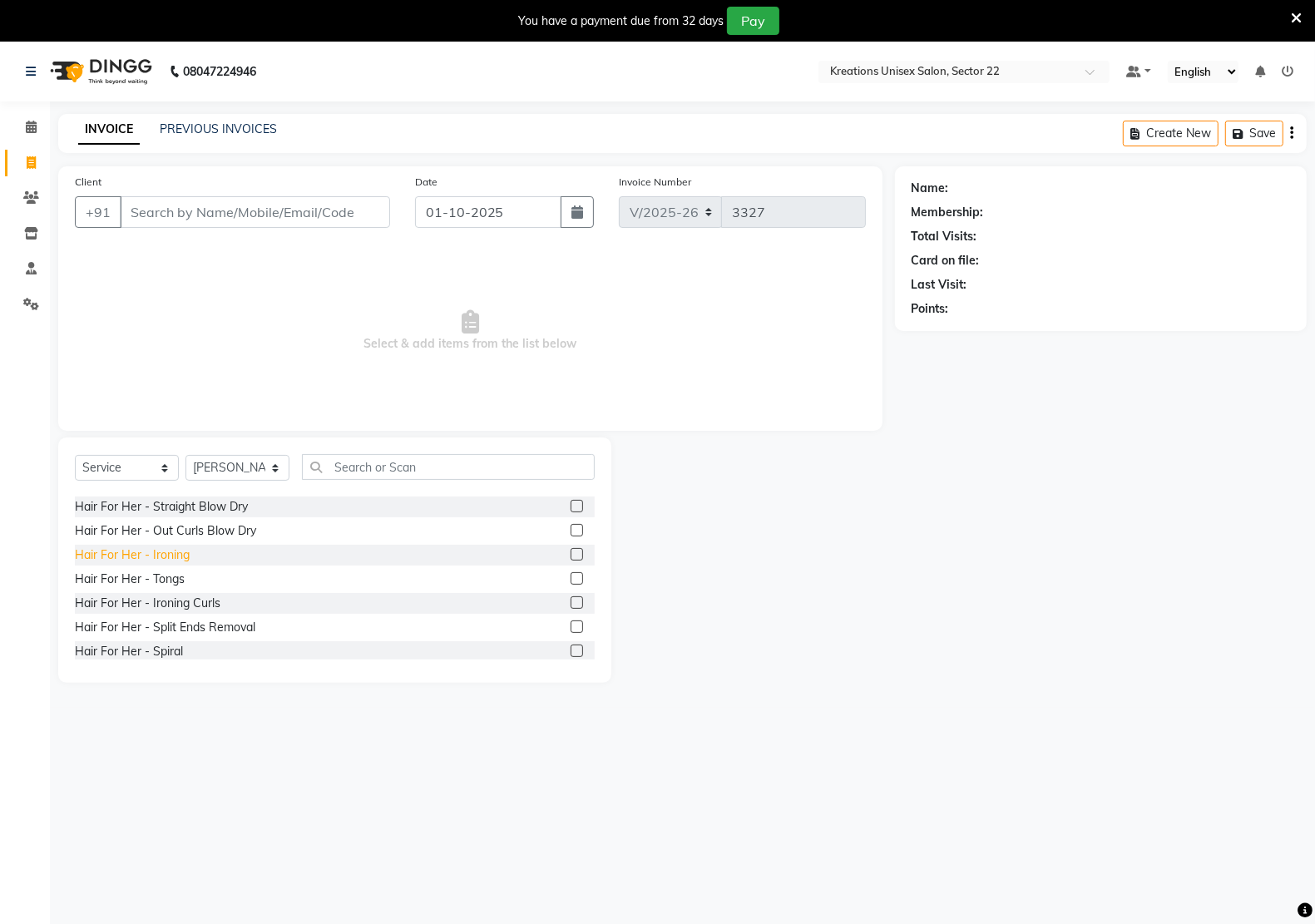
click at [168, 553] on div "Hair For Her - Ironing" at bounding box center [132, 554] width 115 height 17
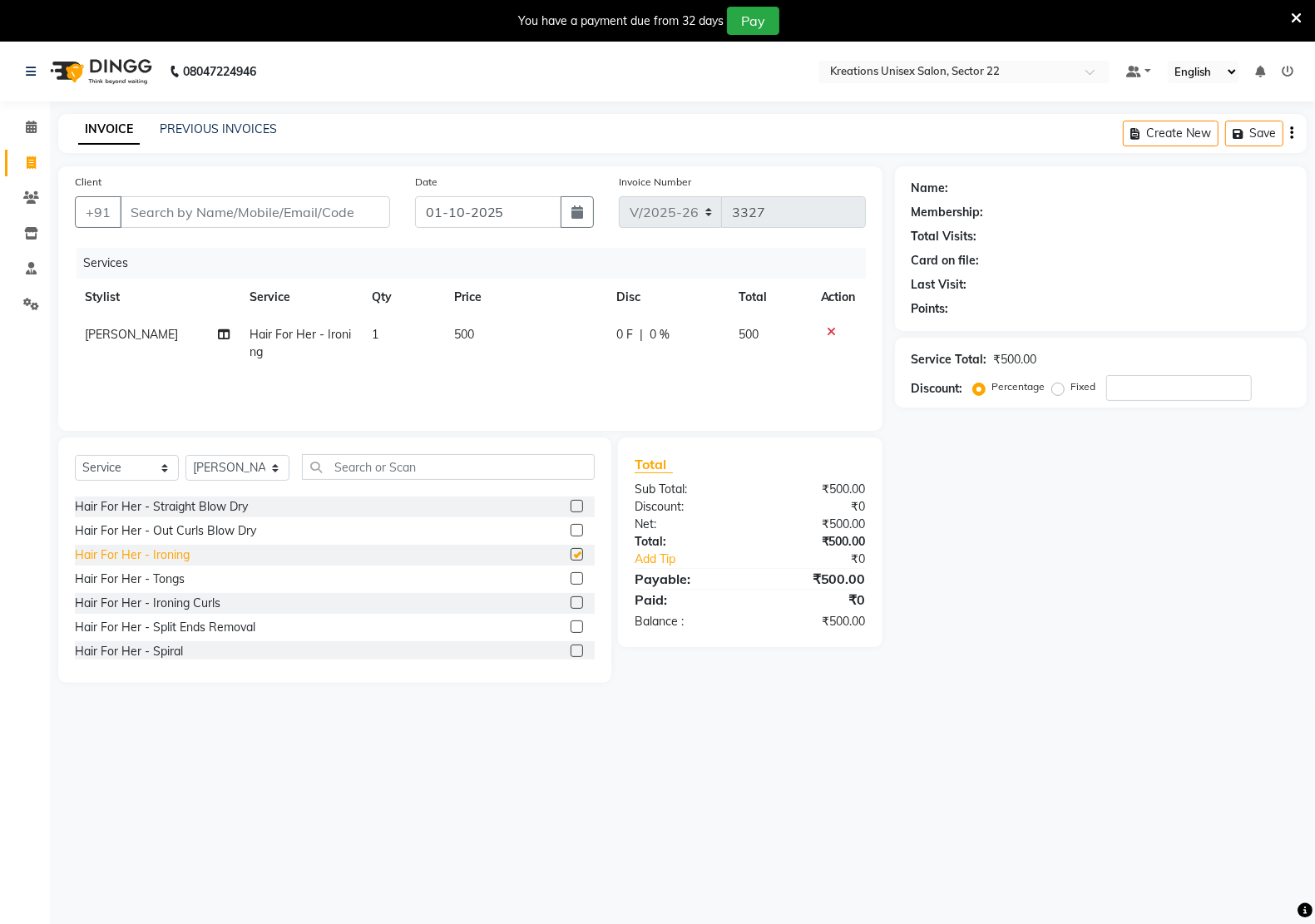
checkbox input "false"
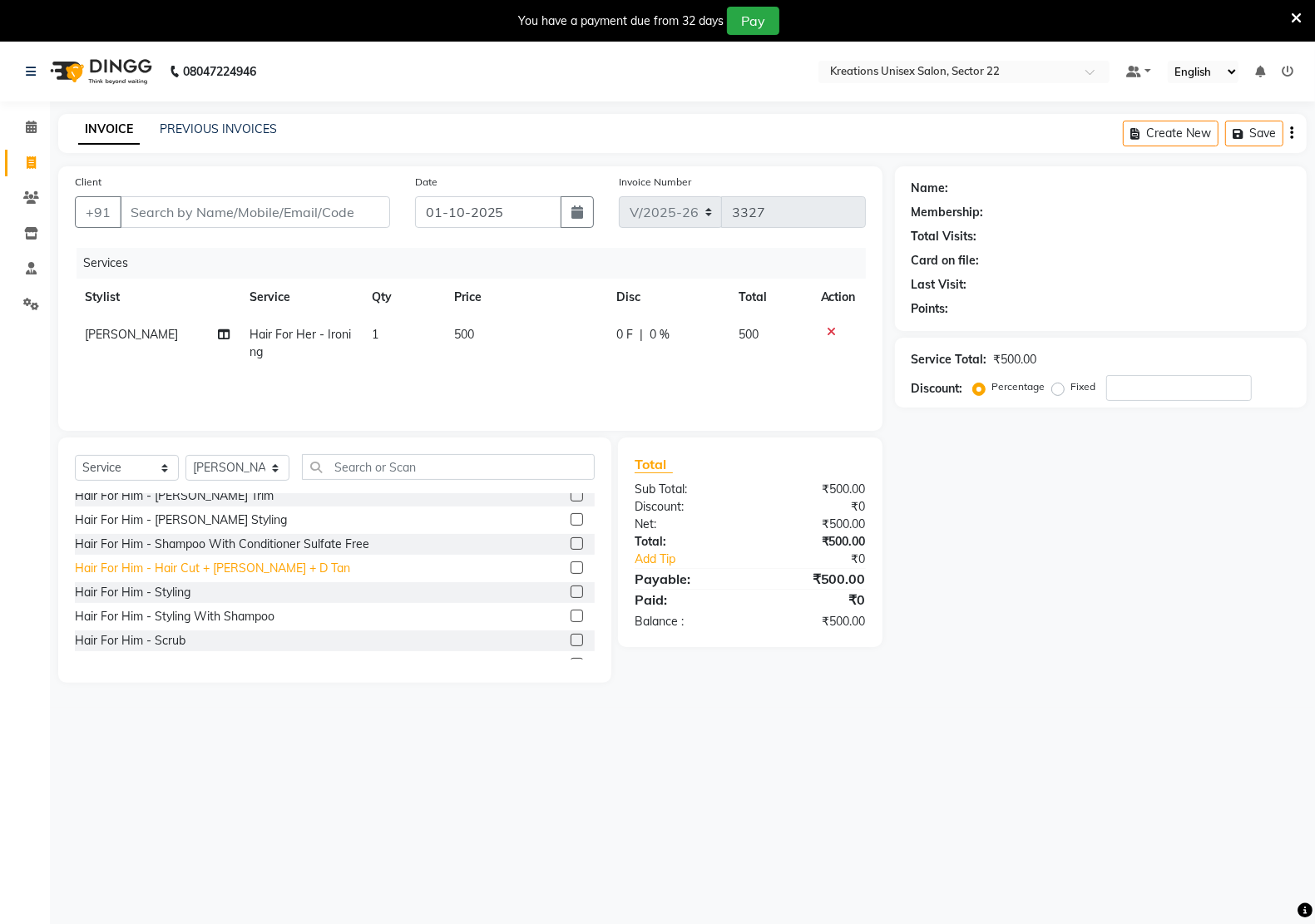
scroll to position [0, 0]
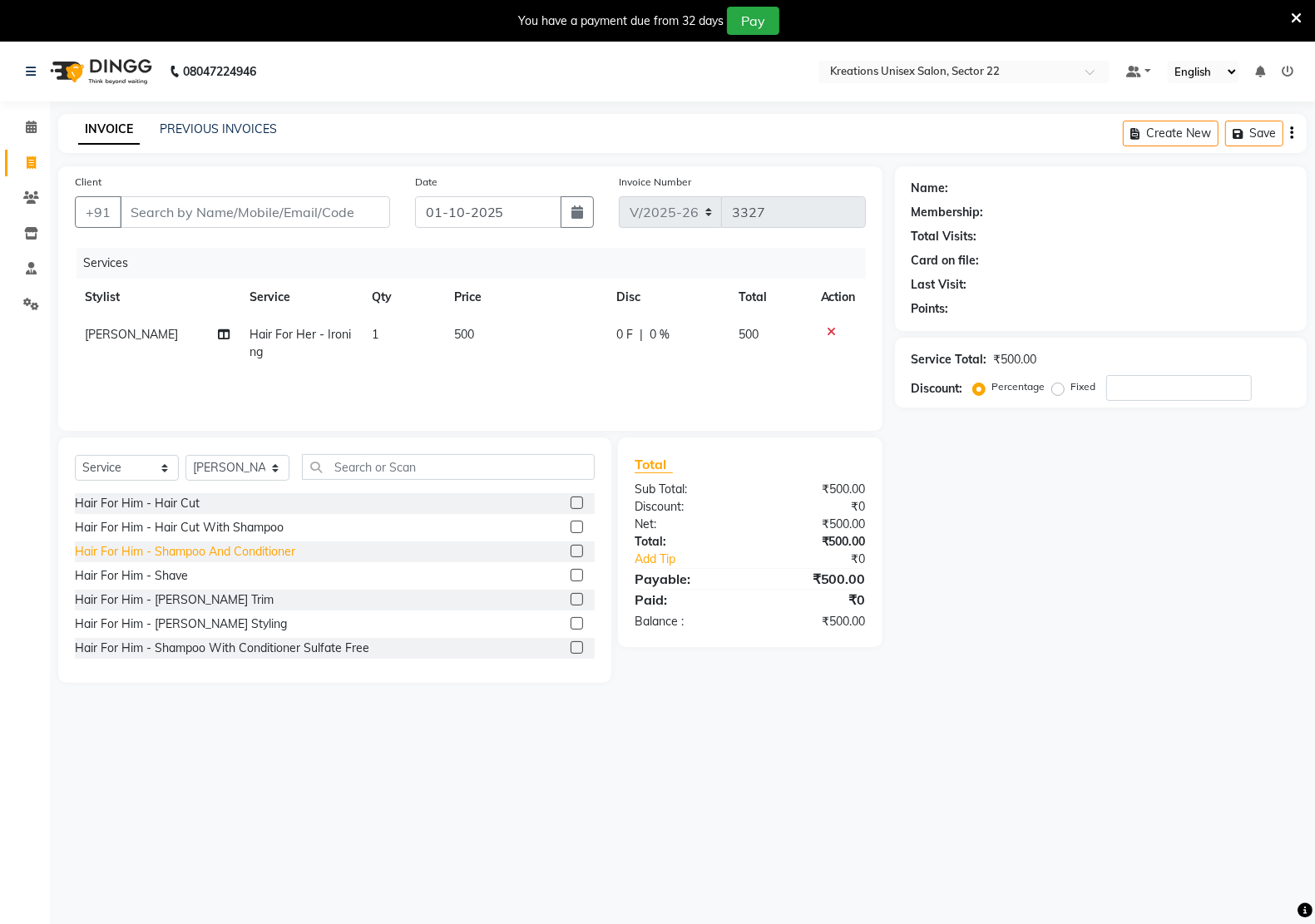
click at [219, 554] on div "Hair For Him - Shampoo And Conditioner" at bounding box center [185, 552] width 220 height 17
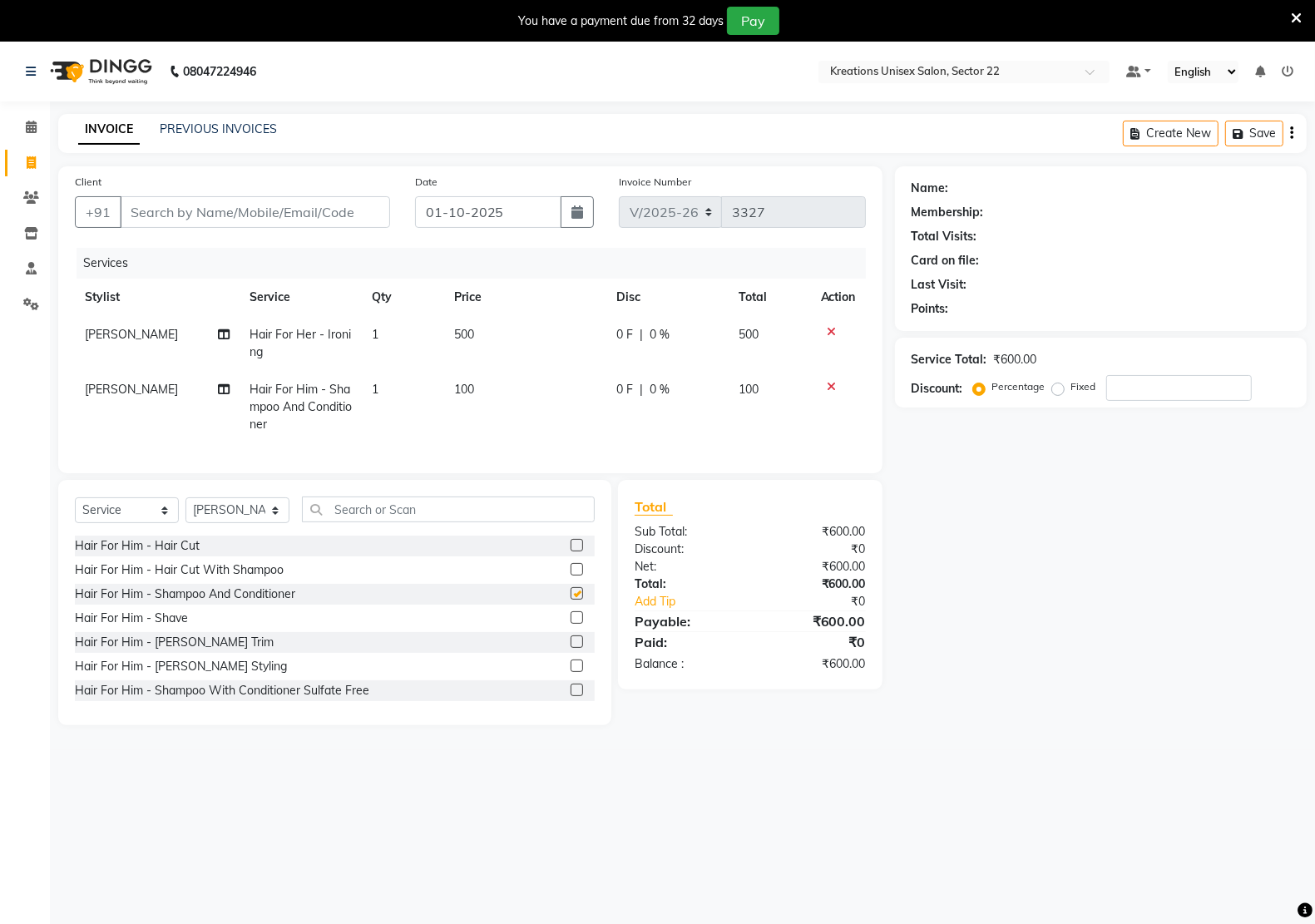
checkbox input "false"
click at [833, 384] on icon at bounding box center [832, 387] width 9 height 11
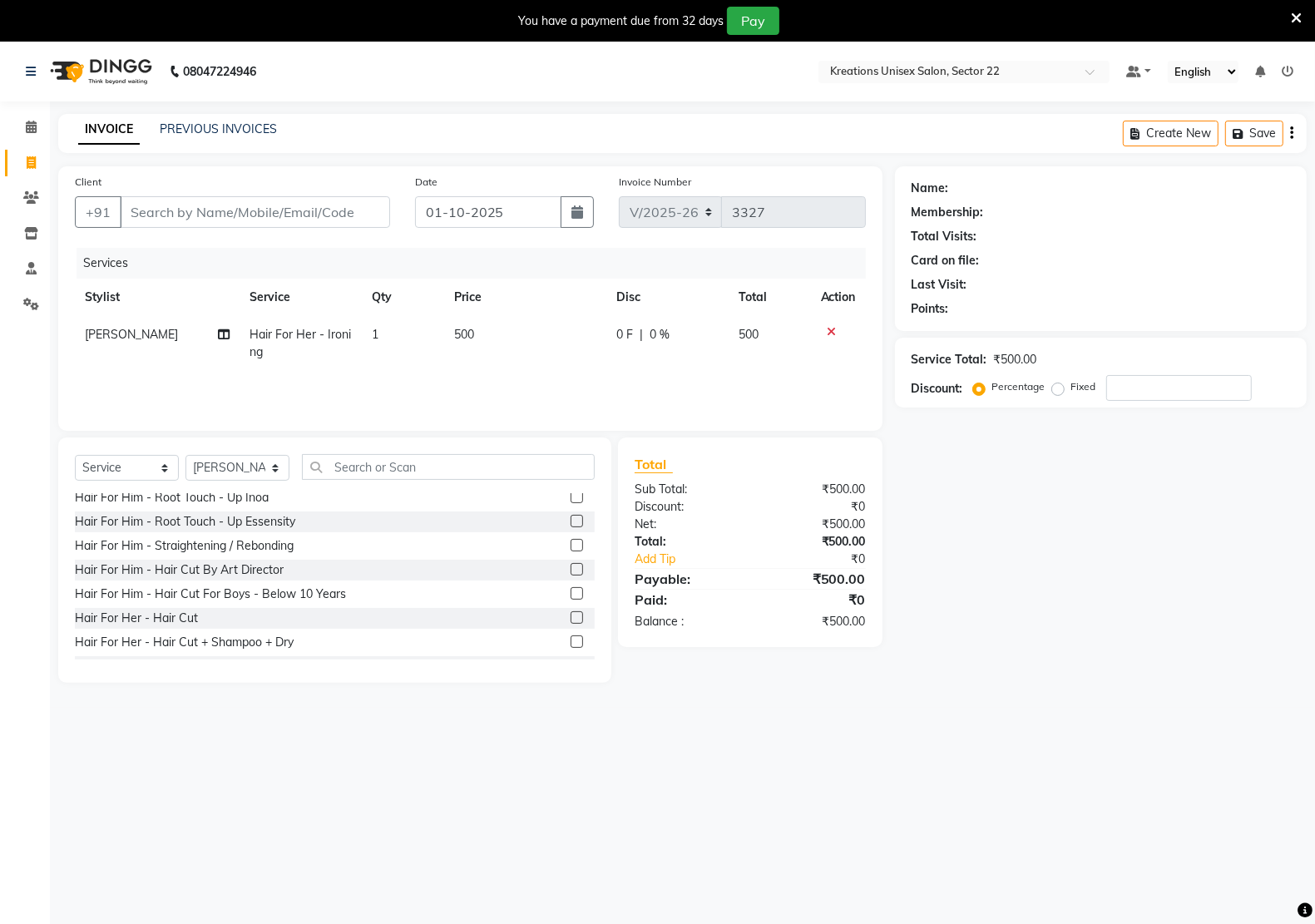
scroll to position [416, 0]
click at [254, 207] on input "Client" at bounding box center [254, 211] width 270 height 31
type input "9"
type input "0"
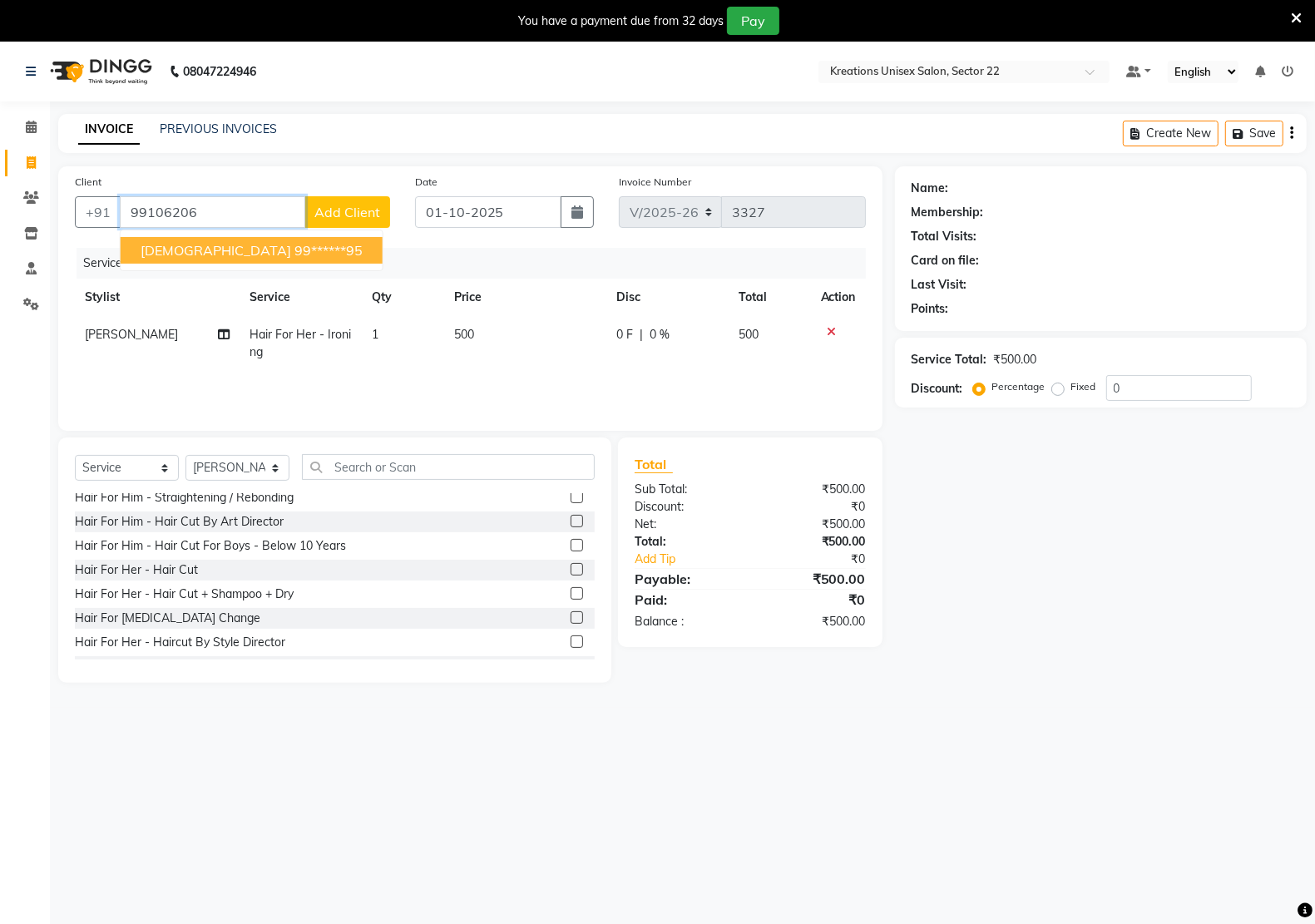
click at [295, 244] on ngb-highlight "99******95" at bounding box center [329, 250] width 68 height 17
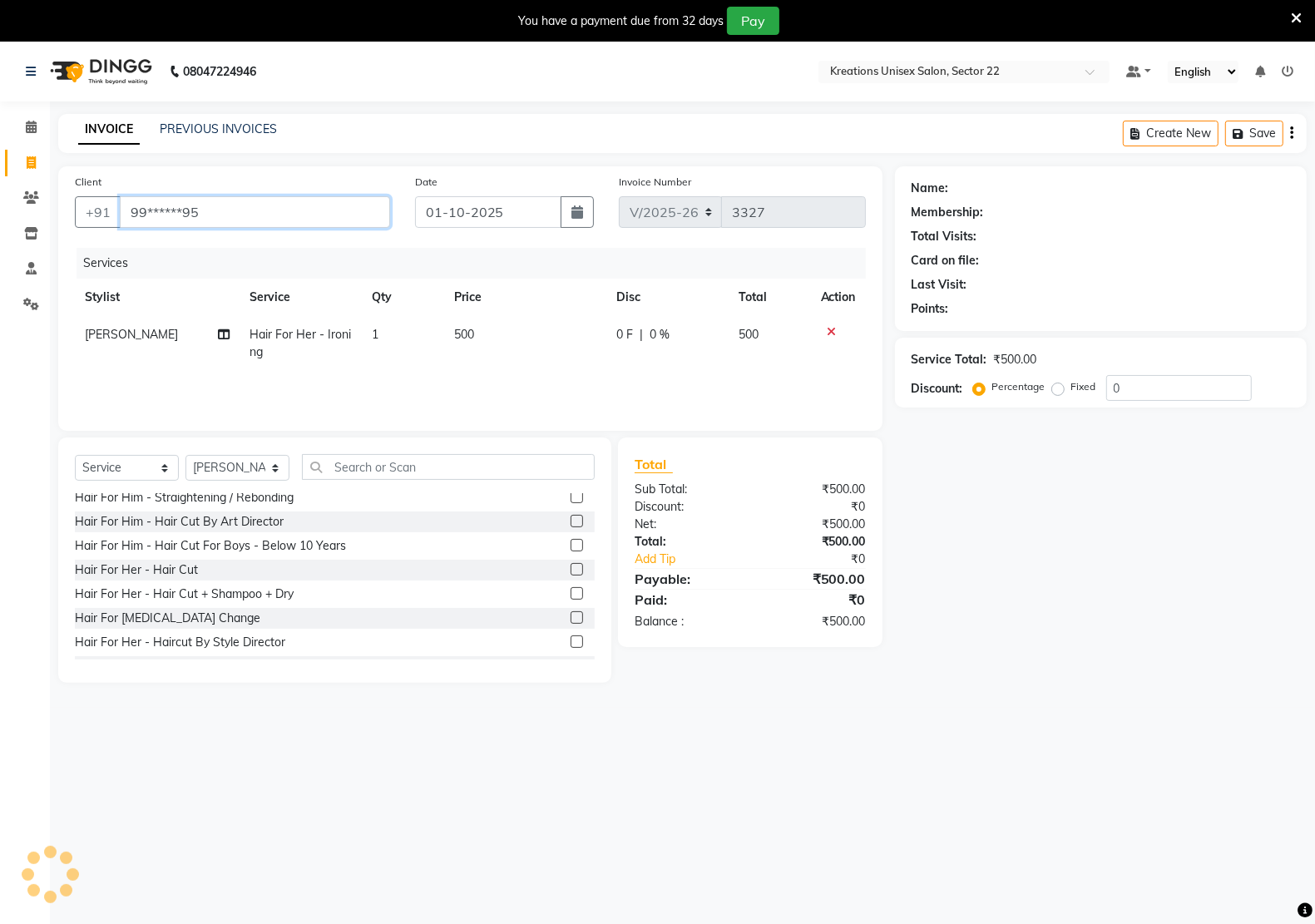
type input "99******95"
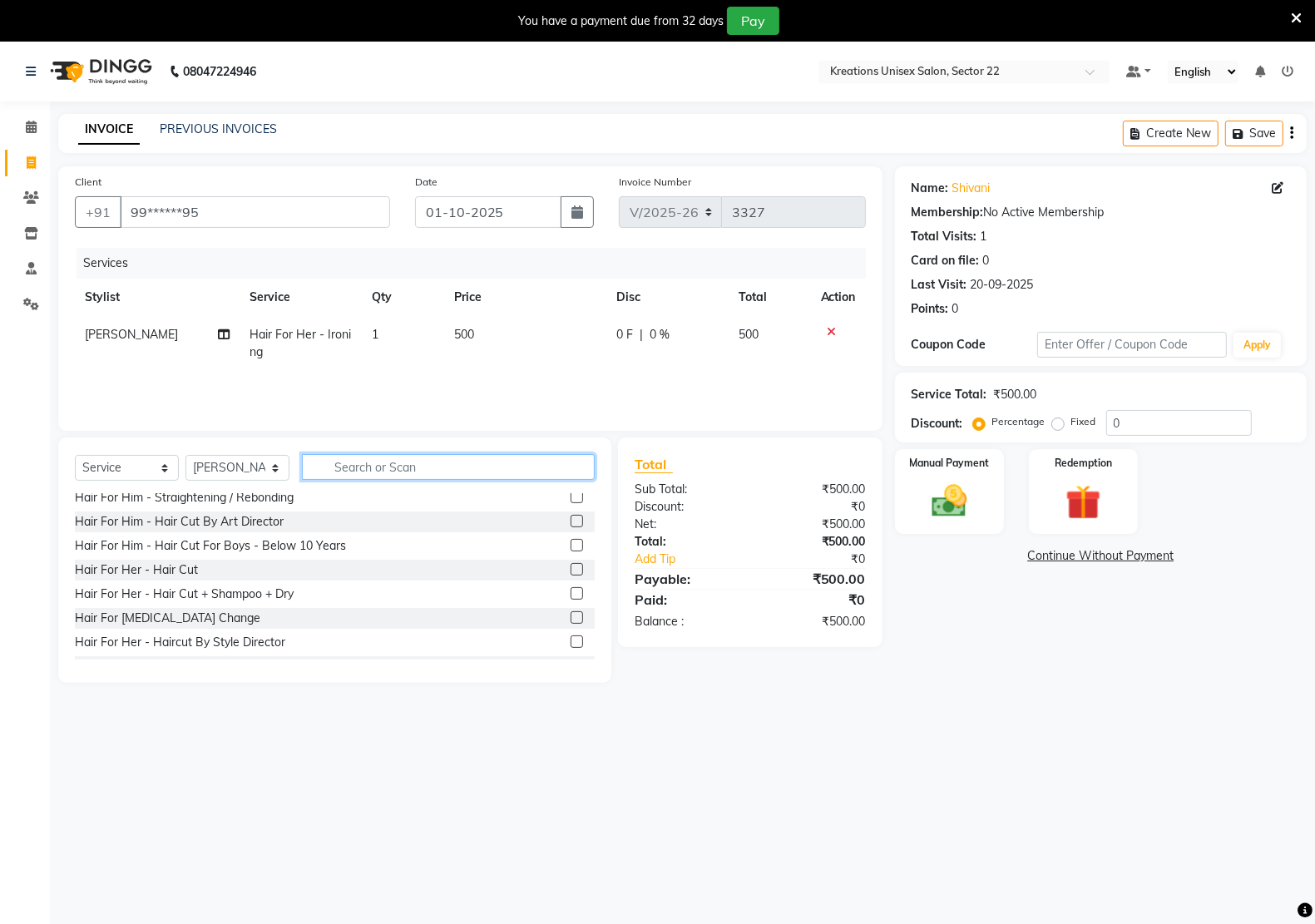
click at [374, 465] on input "text" at bounding box center [447, 466] width 293 height 26
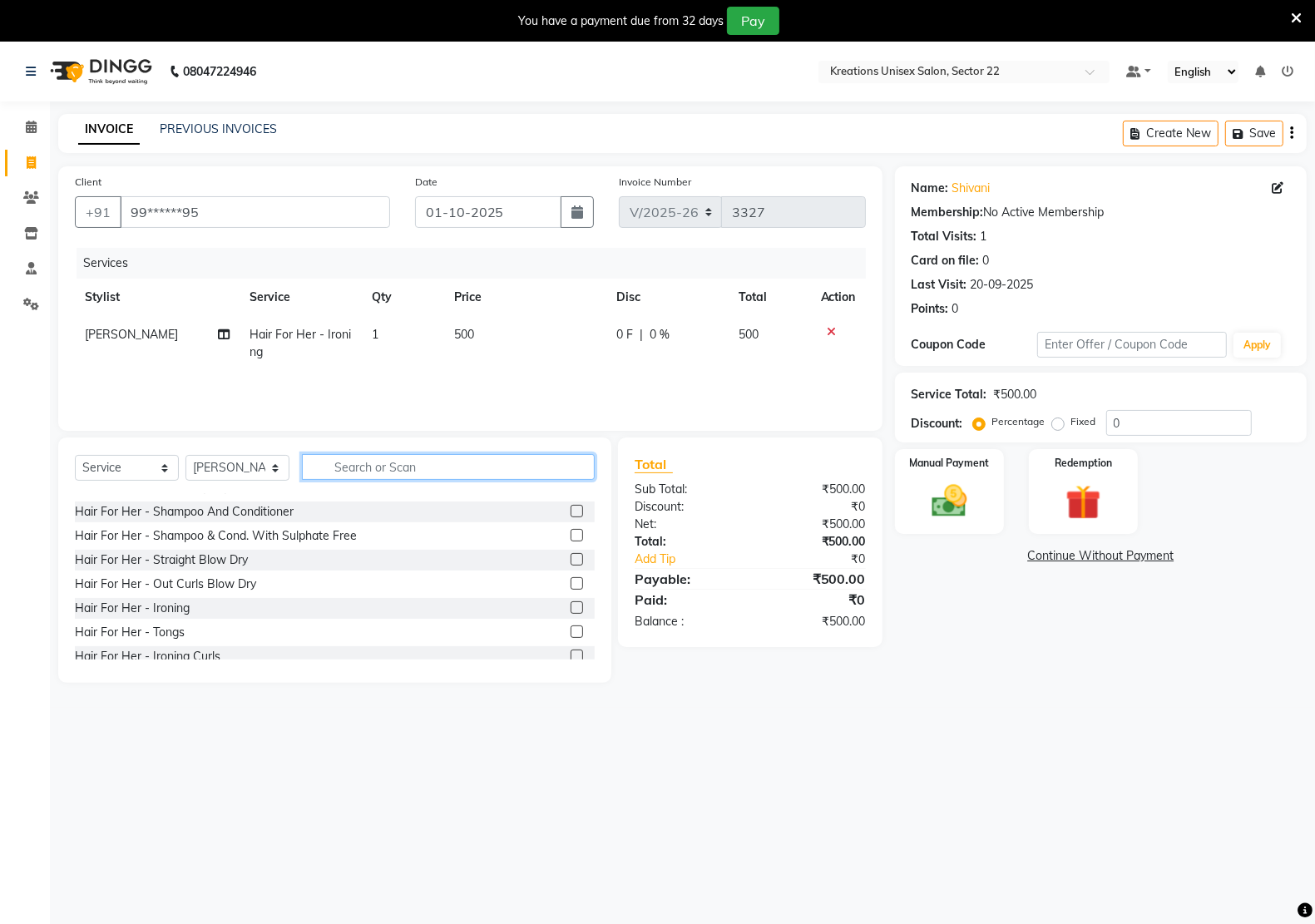
scroll to position [519, 0]
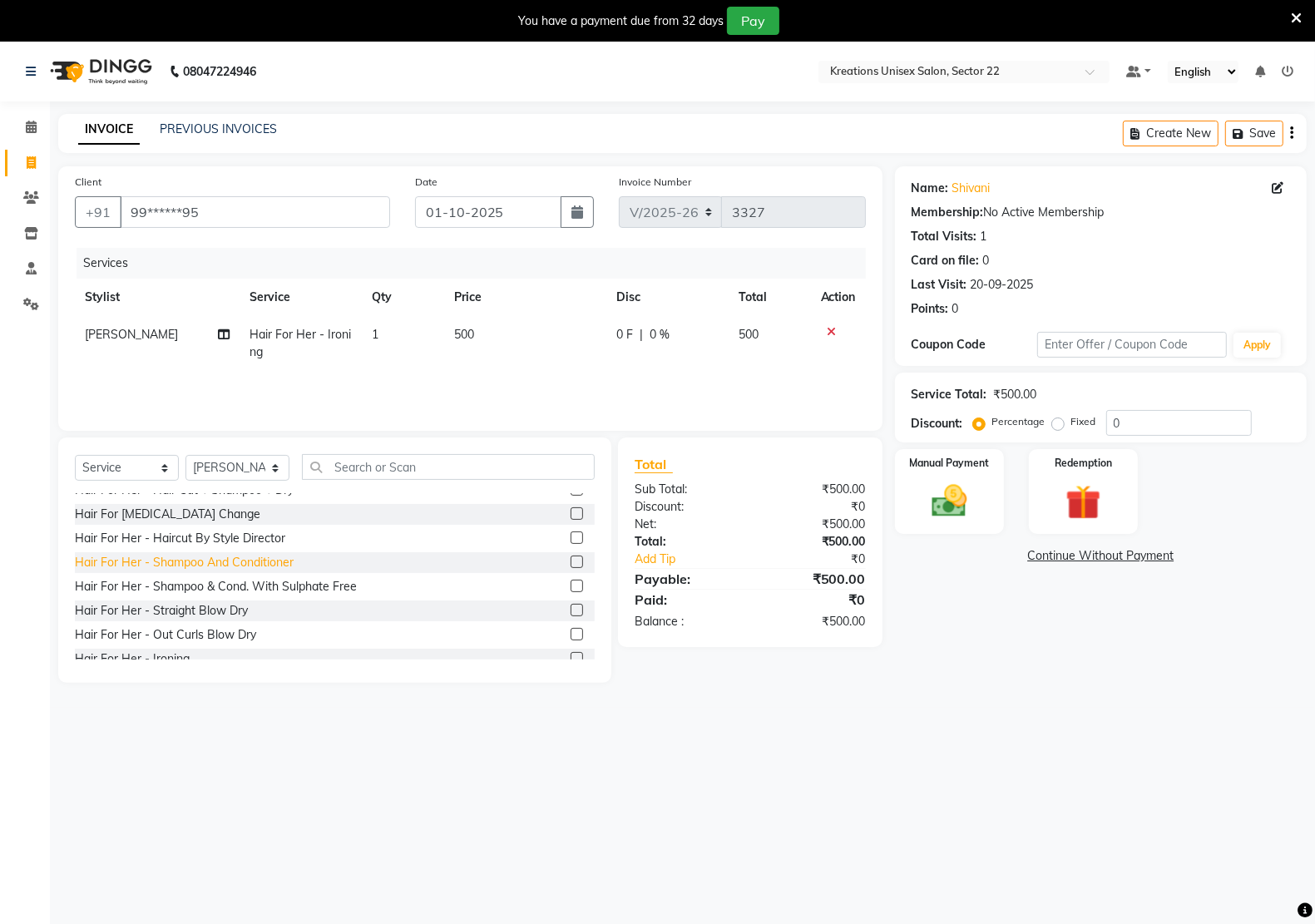
click at [196, 559] on div "Hair For Her - Shampoo And Conditioner" at bounding box center [184, 562] width 219 height 17
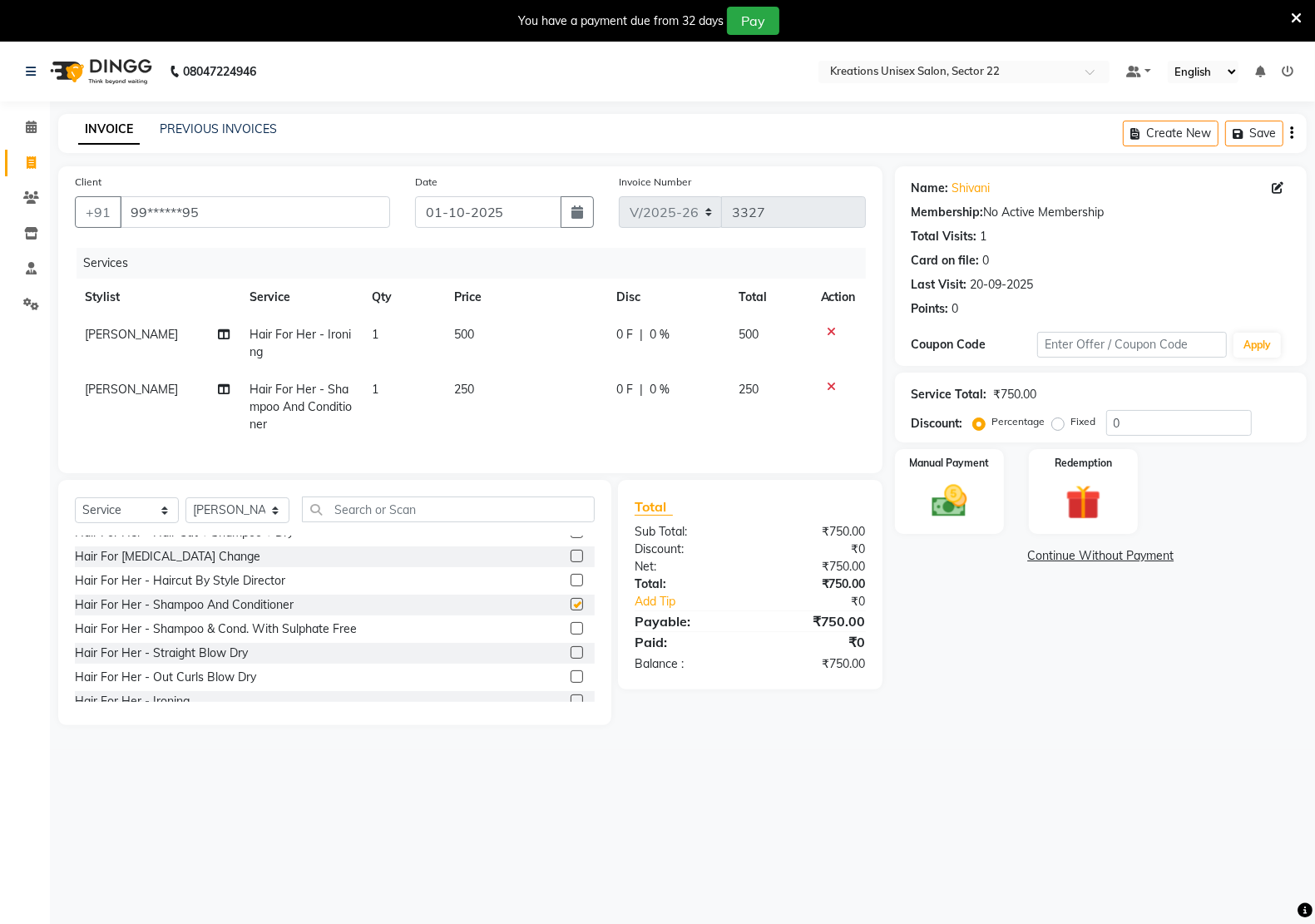
checkbox input "false"
click at [488, 335] on td "500" at bounding box center [524, 343] width 162 height 55
select select "59480"
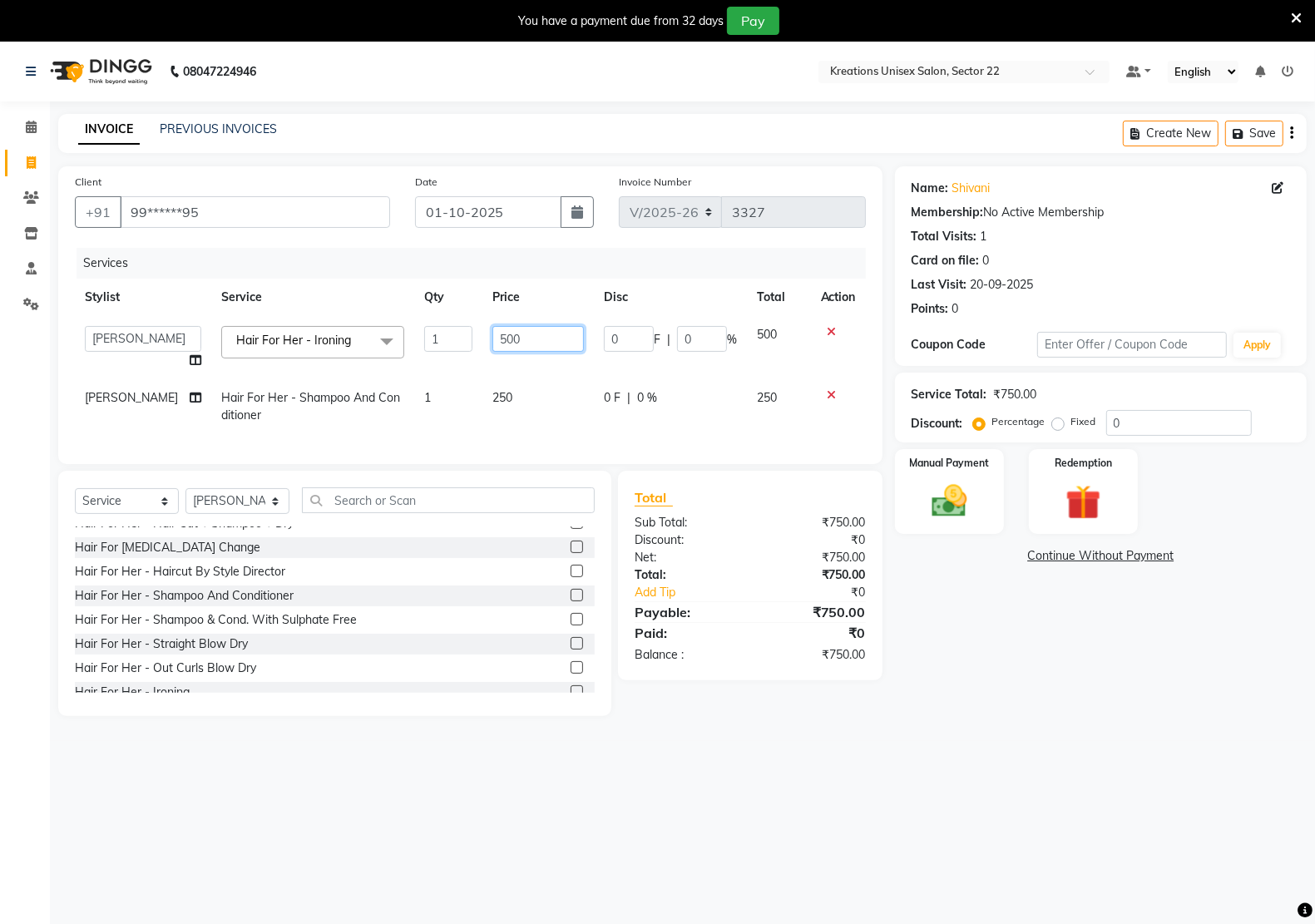
drag, startPoint x: 529, startPoint y: 331, endPoint x: 468, endPoint y: 349, distance: 63.6
click at [456, 335] on tr "Amit RAJPUT Hidayat jitender Kapil Kavita Manager Malik Khan Manas Sir nandni p…" at bounding box center [470, 347] width 791 height 63
type input "600"
click at [520, 400] on td "250" at bounding box center [539, 407] width 112 height 55
select select "59480"
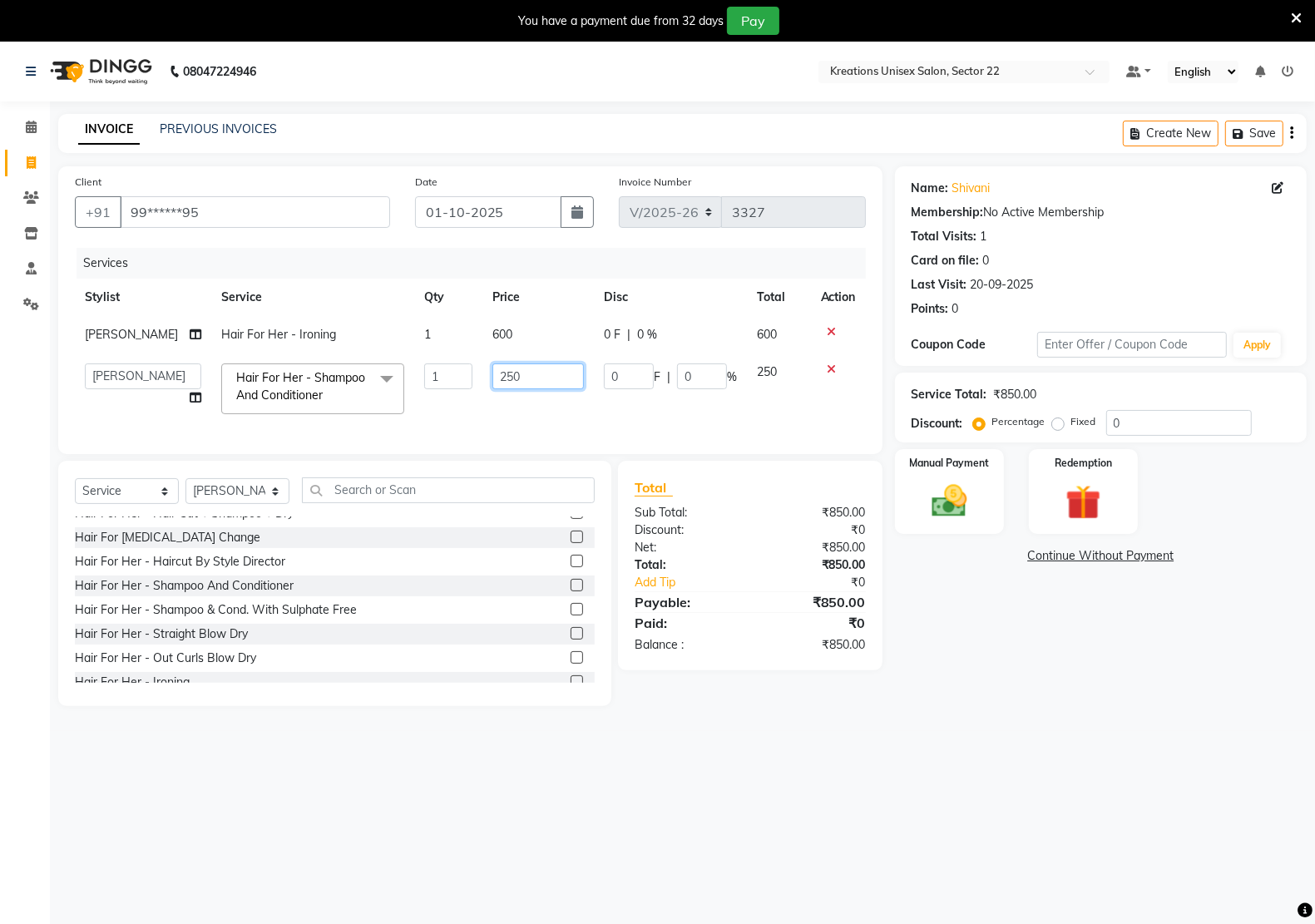
drag, startPoint x: 532, startPoint y: 374, endPoint x: 451, endPoint y: 375, distance: 81.0
click at [447, 371] on tr "Amit RAJPUT Hidayat jitender Kapil Kavita Manager Malik Khan Manas Sir nandni p…" at bounding box center [470, 389] width 791 height 71
type input "200"
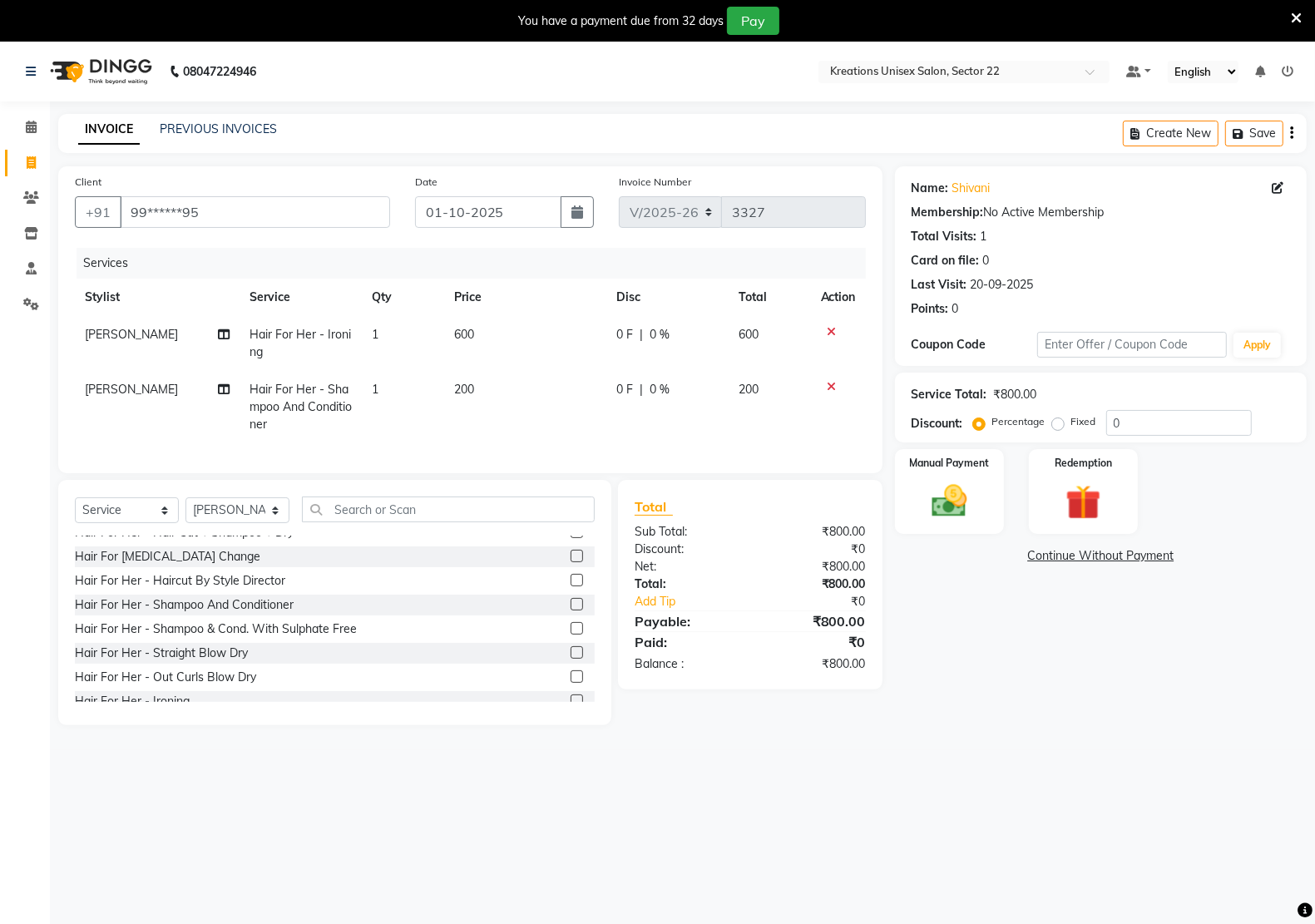
drag, startPoint x: 1025, startPoint y: 737, endPoint x: 996, endPoint y: 653, distance: 88.9
click at [1025, 735] on main "INVOICE PREVIOUS INVOICES Create New Save Client +91 99******95 Date 01-10-2025…" at bounding box center [683, 431] width 1265 height 636
click at [951, 514] on img at bounding box center [949, 500] width 59 height 42
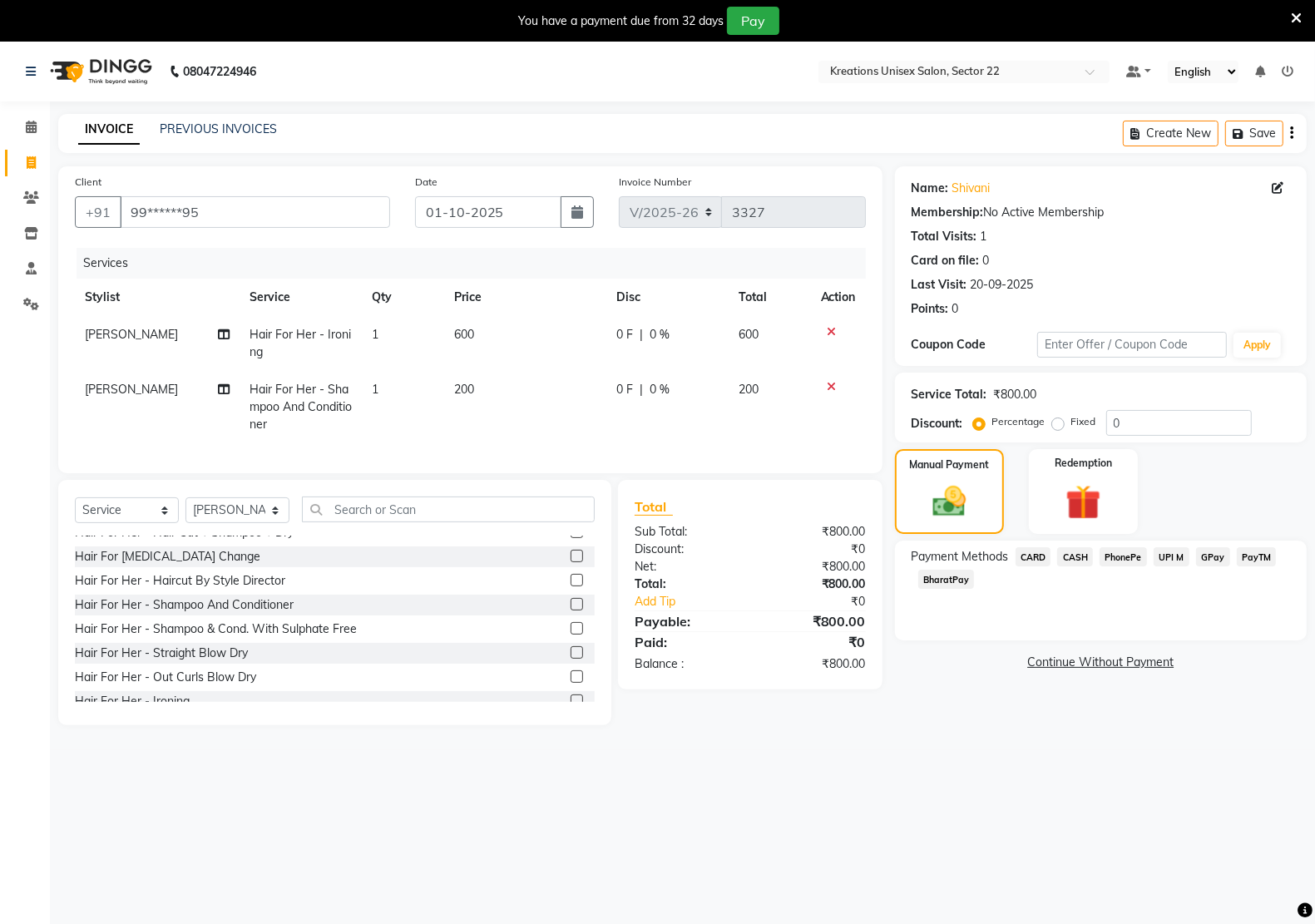
click at [829, 384] on icon at bounding box center [832, 387] width 9 height 11
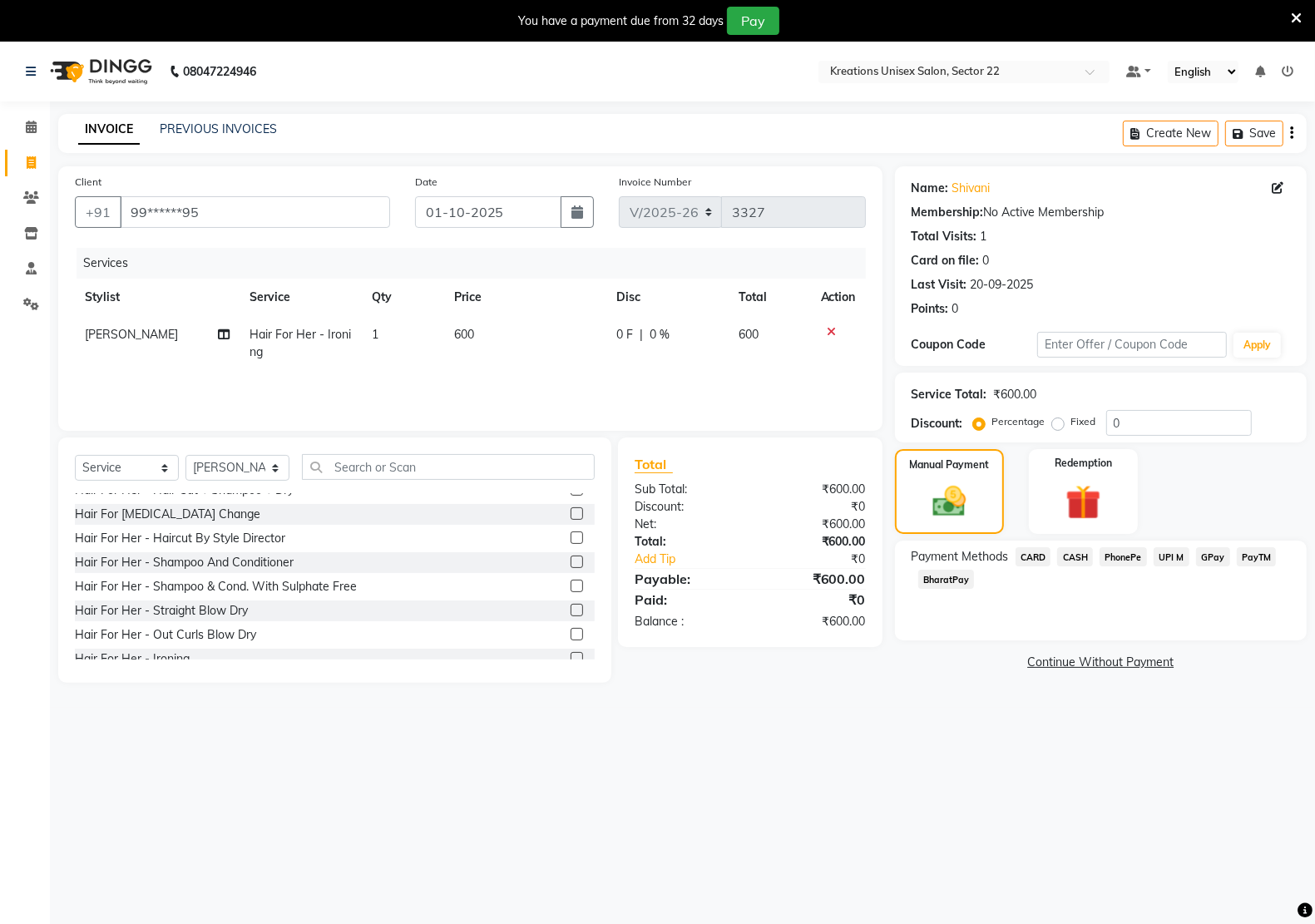
click at [501, 326] on td "600" at bounding box center [524, 343] width 162 height 55
select select "59480"
drag, startPoint x: 522, startPoint y: 338, endPoint x: 507, endPoint y: 345, distance: 16.6
click at [464, 337] on tr "Amit RAJPUT Hidayat jitender Kapil Kavita Manager Malik Khan Manas Sir nandni p…" at bounding box center [470, 347] width 791 height 63
type input "700"
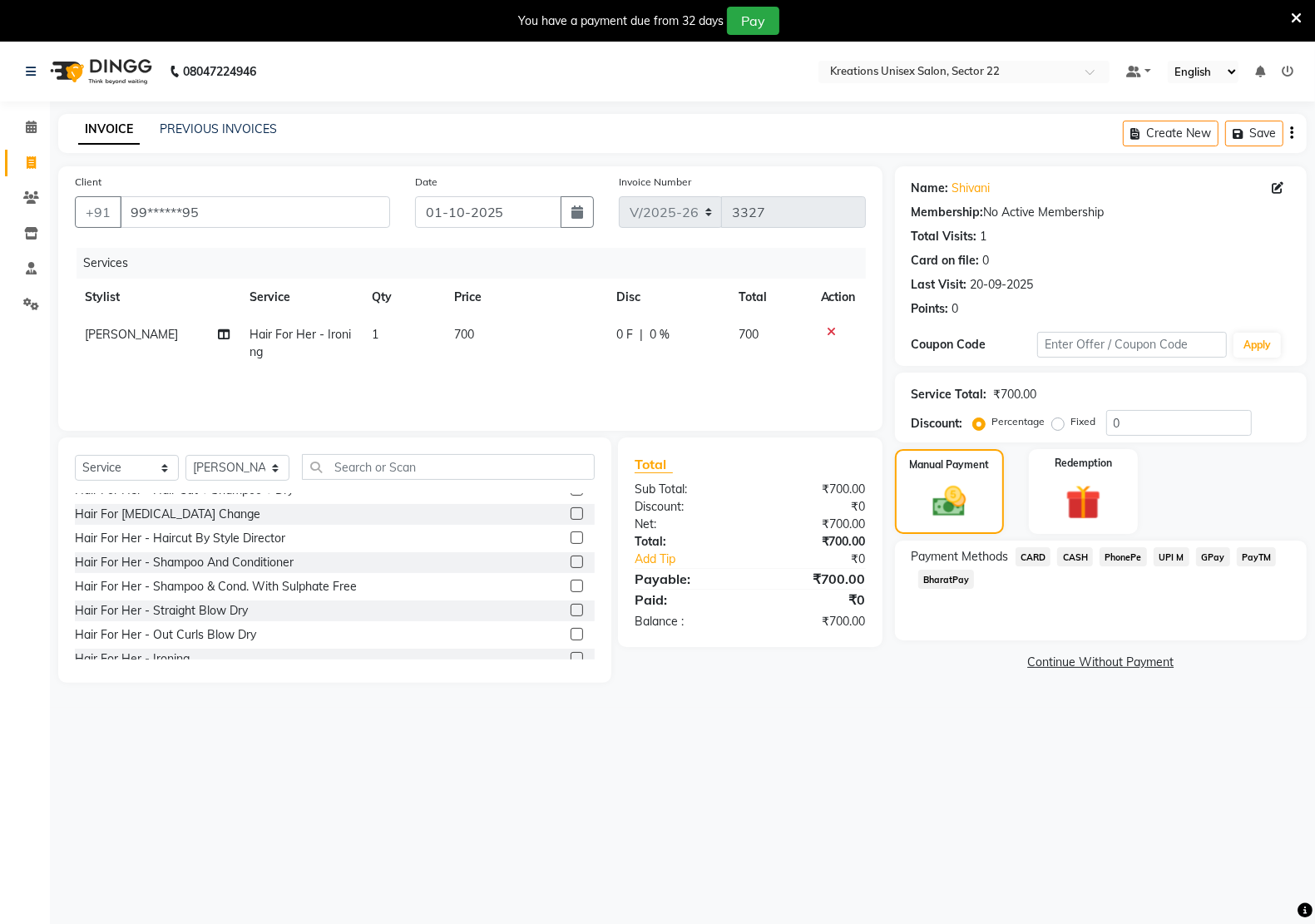
click at [823, 737] on div "08047224946 Select Location × Kreations Unisex Salon, Sector 22 Default Panel M…" at bounding box center [657, 503] width 1315 height 924
click at [1252, 554] on span "PayTM" at bounding box center [1256, 556] width 40 height 19
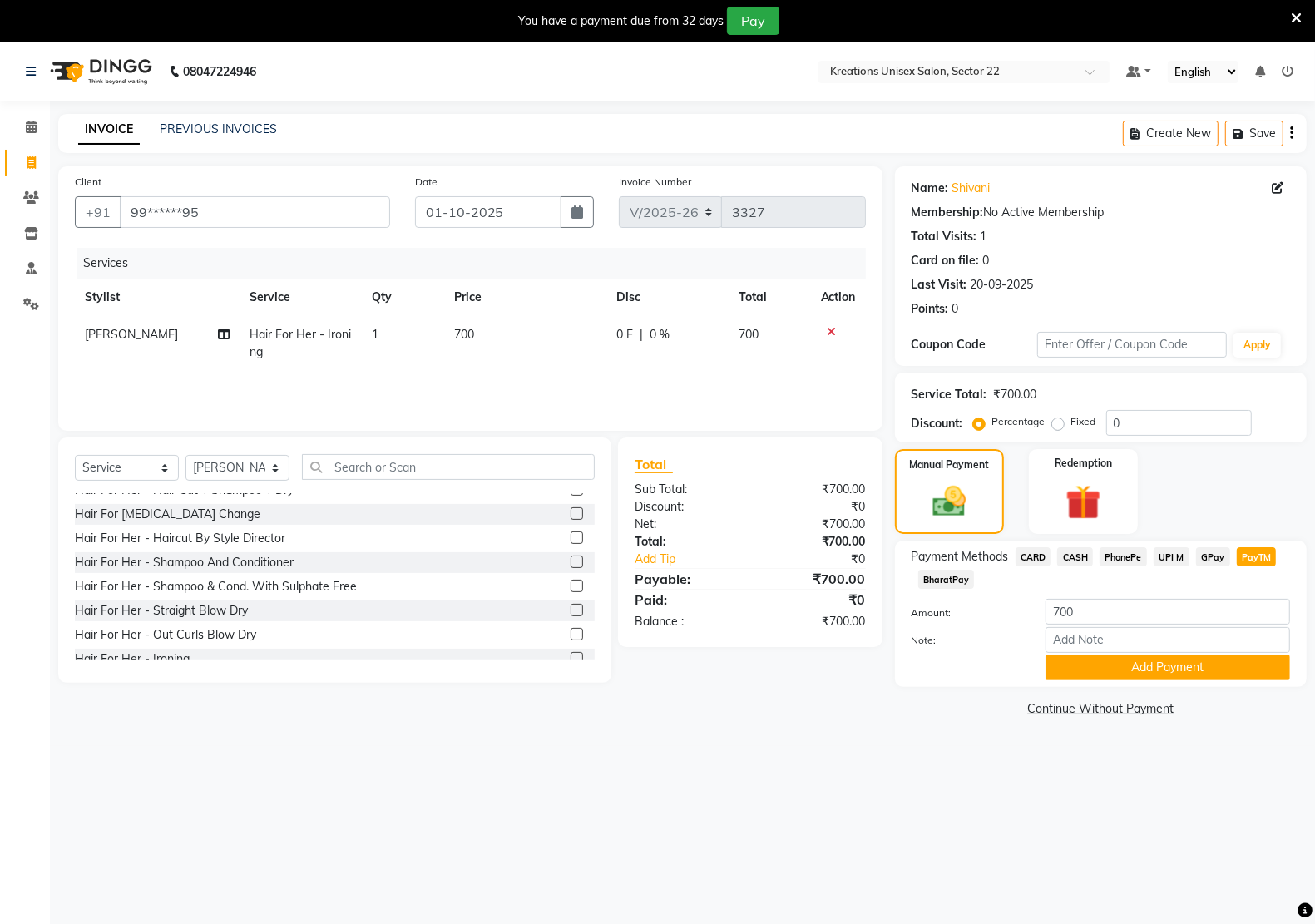
drag, startPoint x: 1124, startPoint y: 669, endPoint x: 1123, endPoint y: 716, distance: 47.0
click at [1127, 669] on button "Add Payment" at bounding box center [1168, 666] width 245 height 26
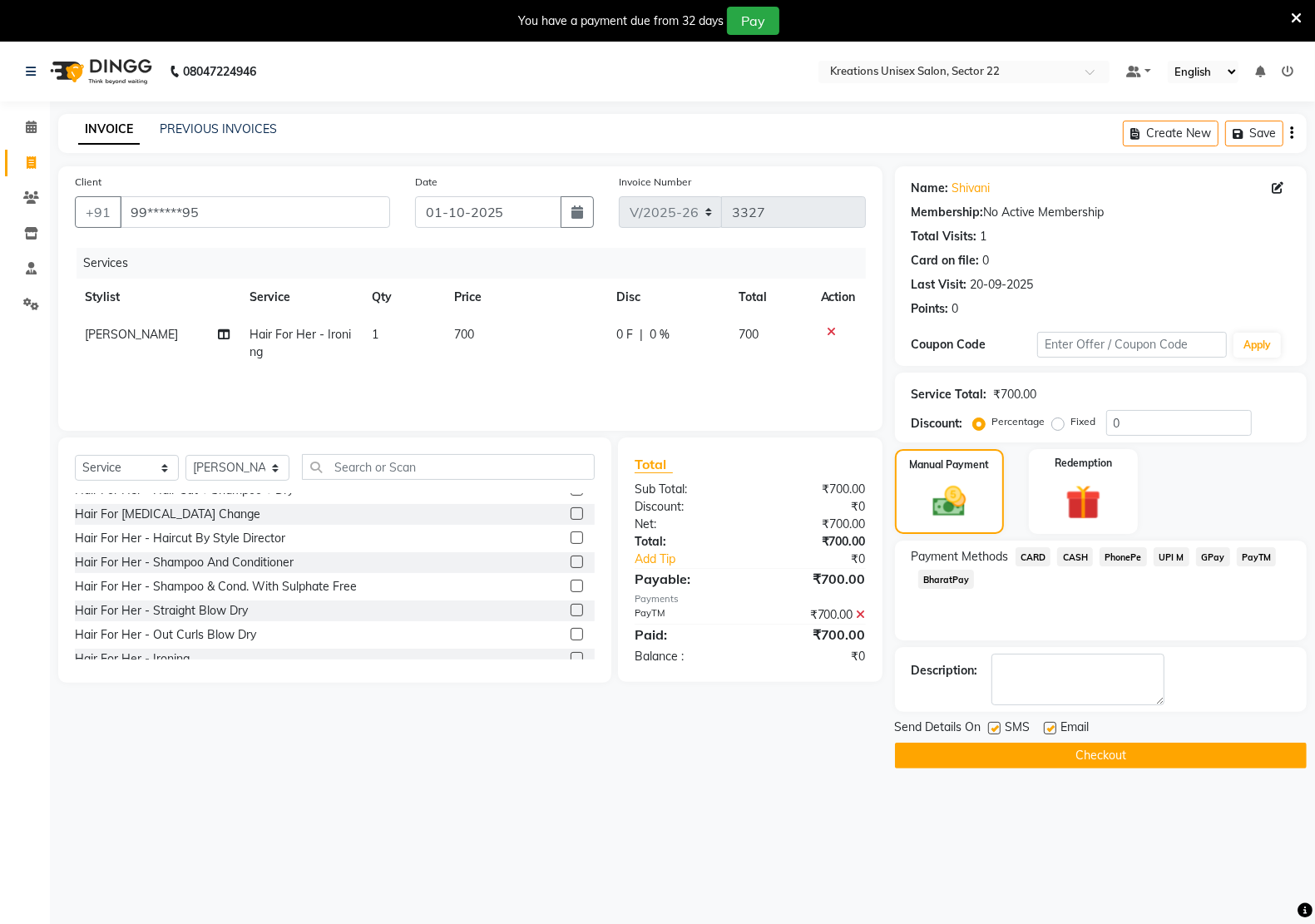
click at [1050, 728] on label at bounding box center [1050, 727] width 12 height 12
click at [1050, 728] on input "checkbox" at bounding box center [1049, 728] width 10 height 10
checkbox input "false"
click at [992, 728] on label at bounding box center [994, 727] width 12 height 12
click at [992, 728] on input "checkbox" at bounding box center [993, 728] width 10 height 10
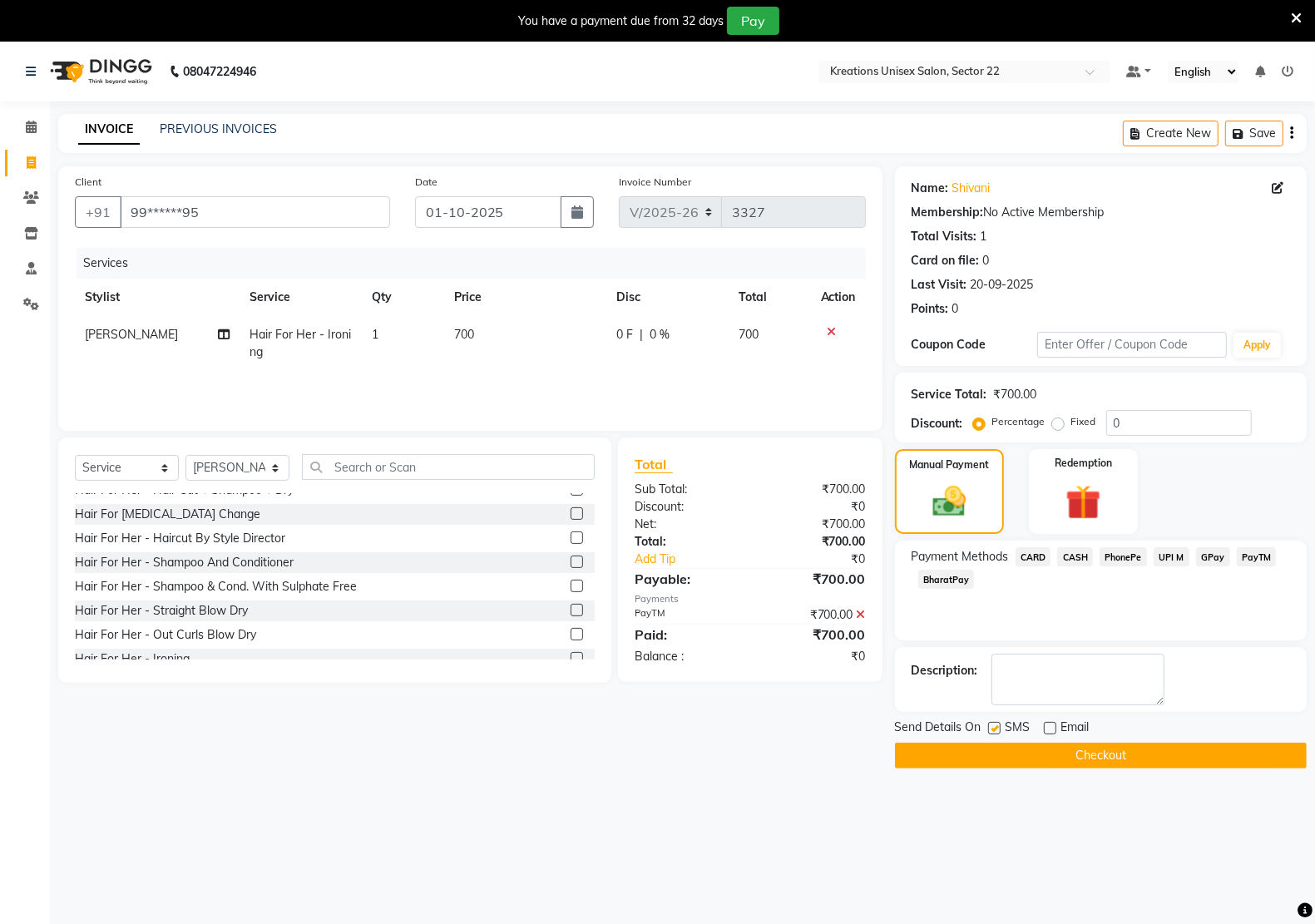
checkbox input "false"
click at [1108, 761] on button "Checkout" at bounding box center [1101, 754] width 411 height 26
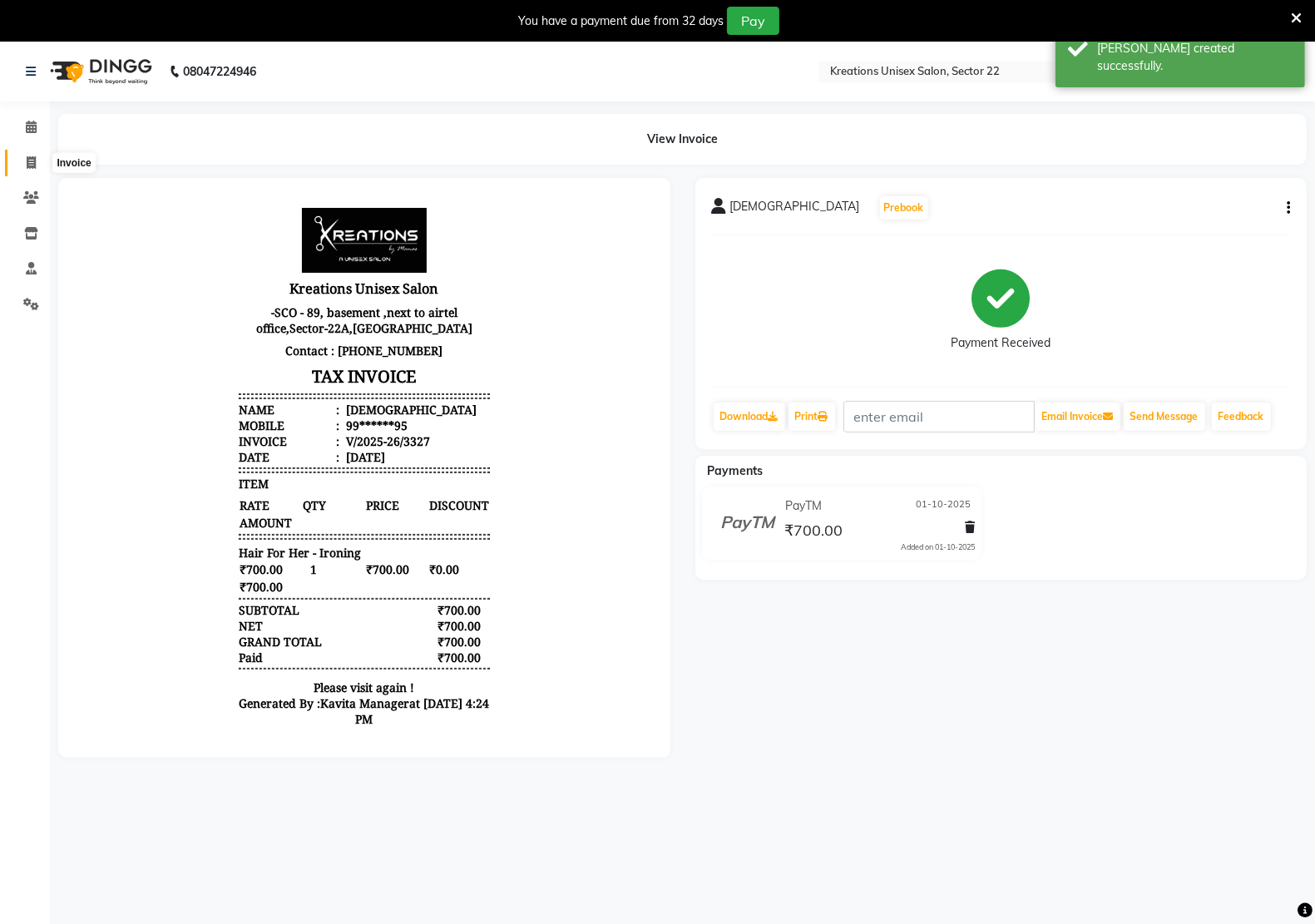
click at [29, 154] on span at bounding box center [31, 163] width 29 height 19
select select "service"
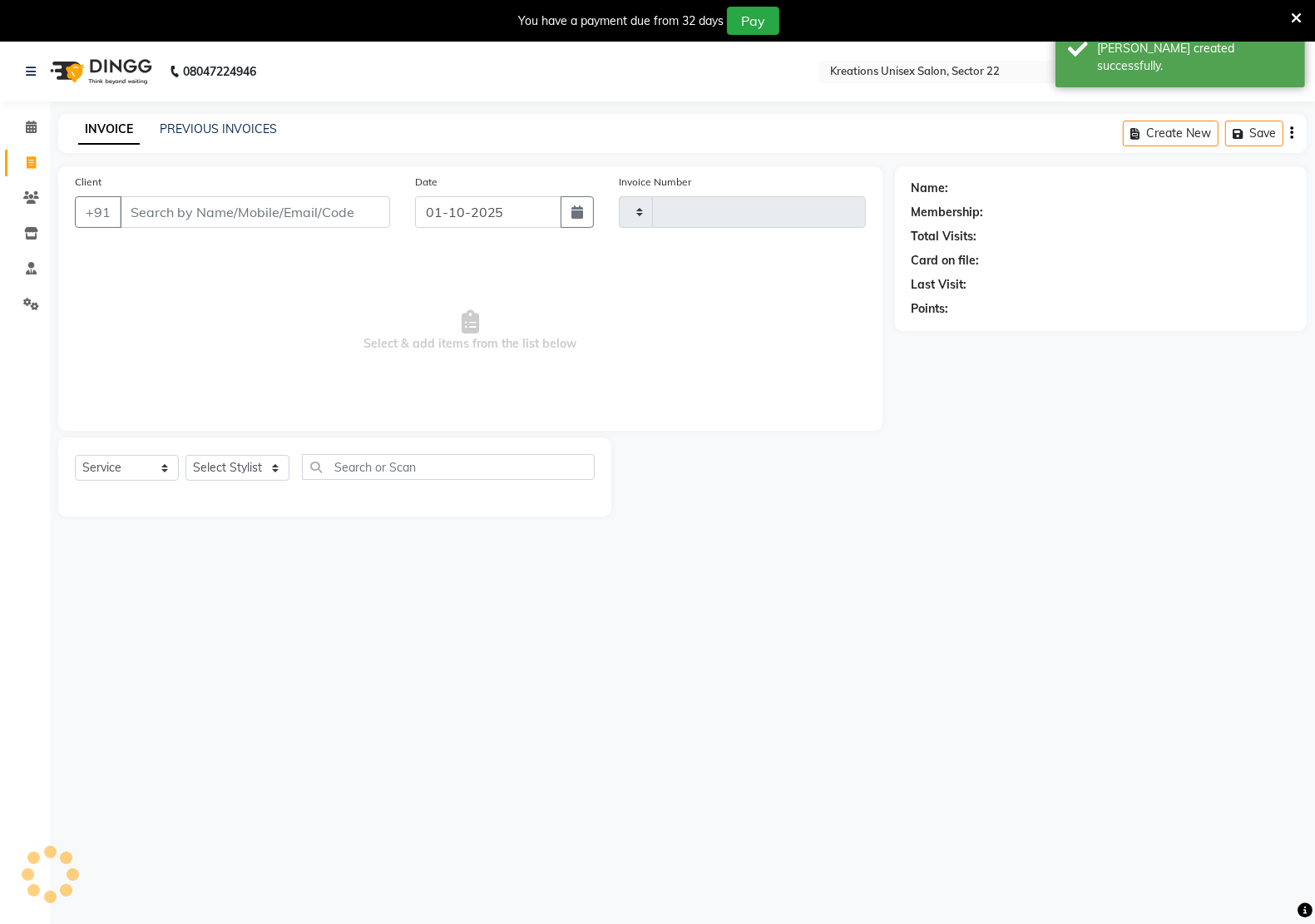
scroll to position [4, 0]
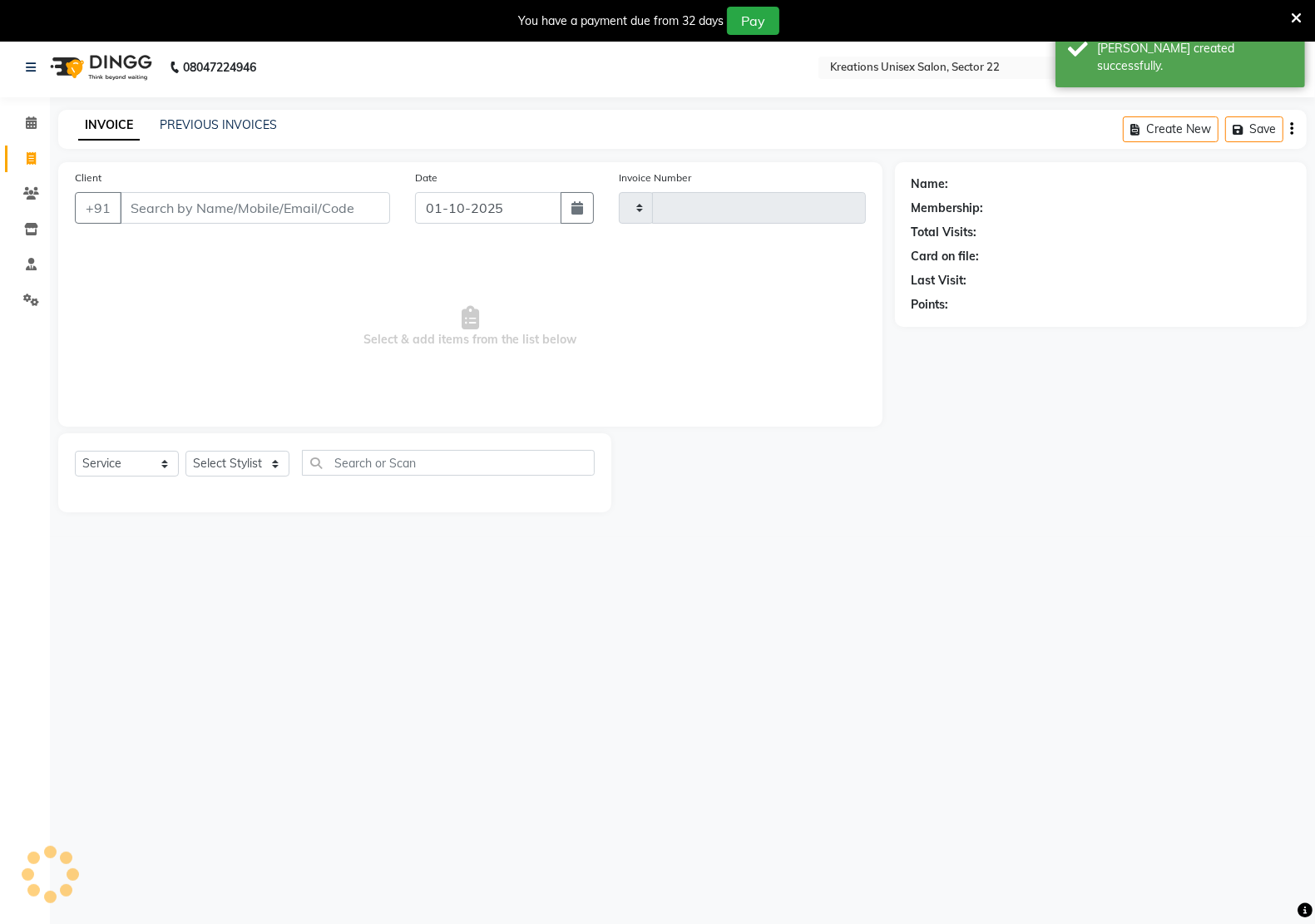
type input "3328"
select select "6170"
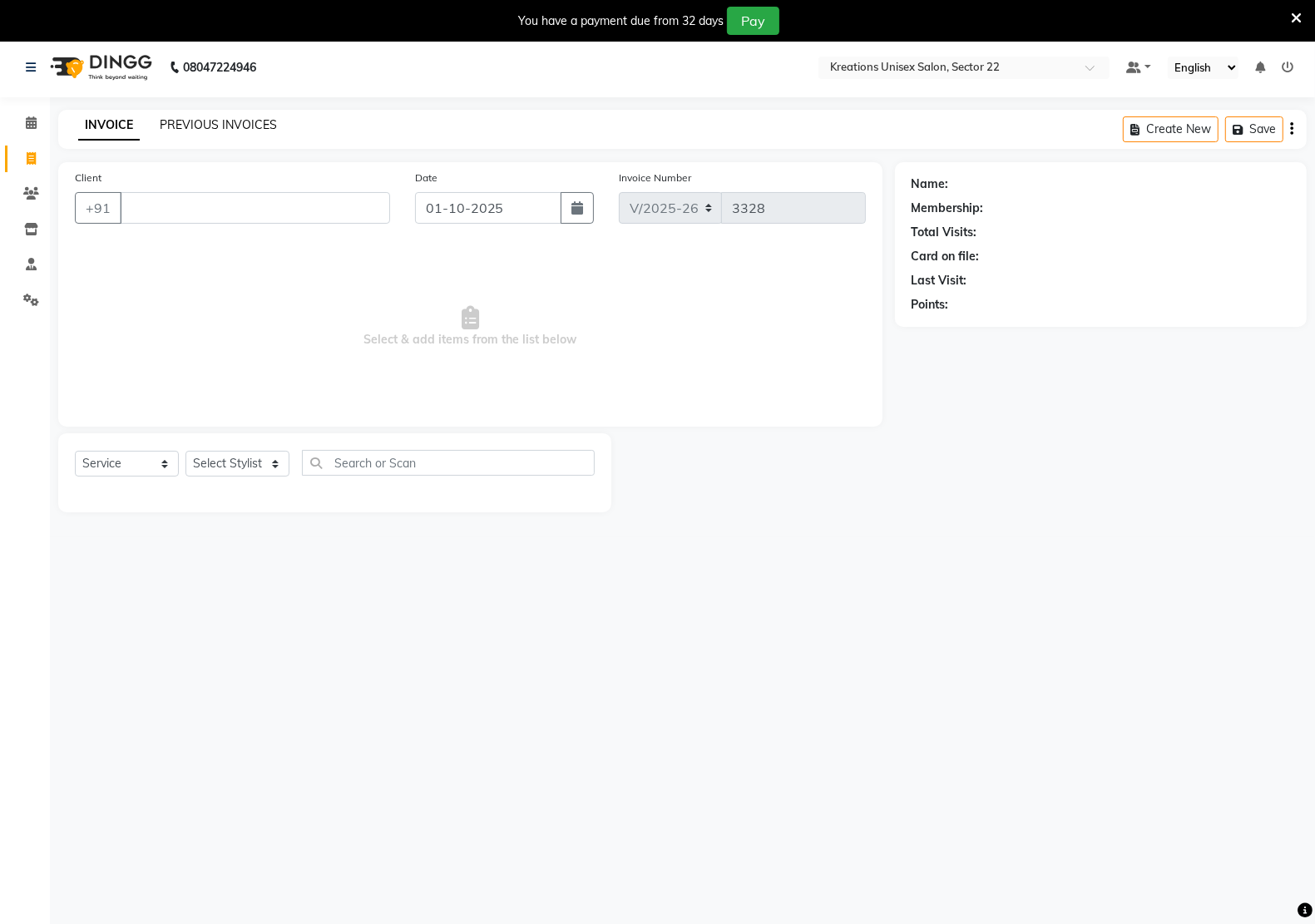
click at [251, 127] on link "PREVIOUS INVOICES" at bounding box center [218, 125] width 118 height 15
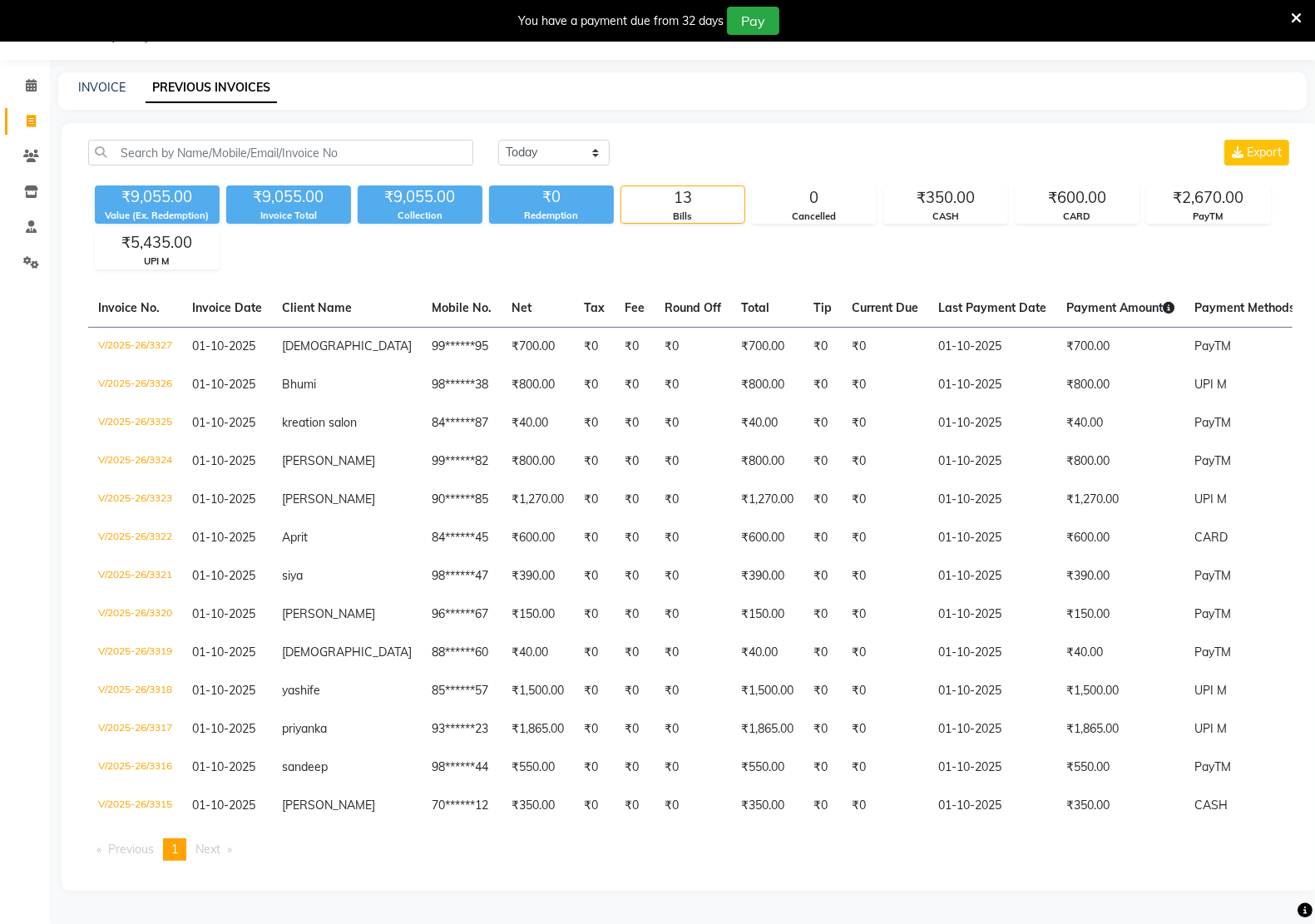
scroll to position [58, 0]
click at [83, 80] on link "INVOICE" at bounding box center [101, 87] width 47 height 15
select select "service"
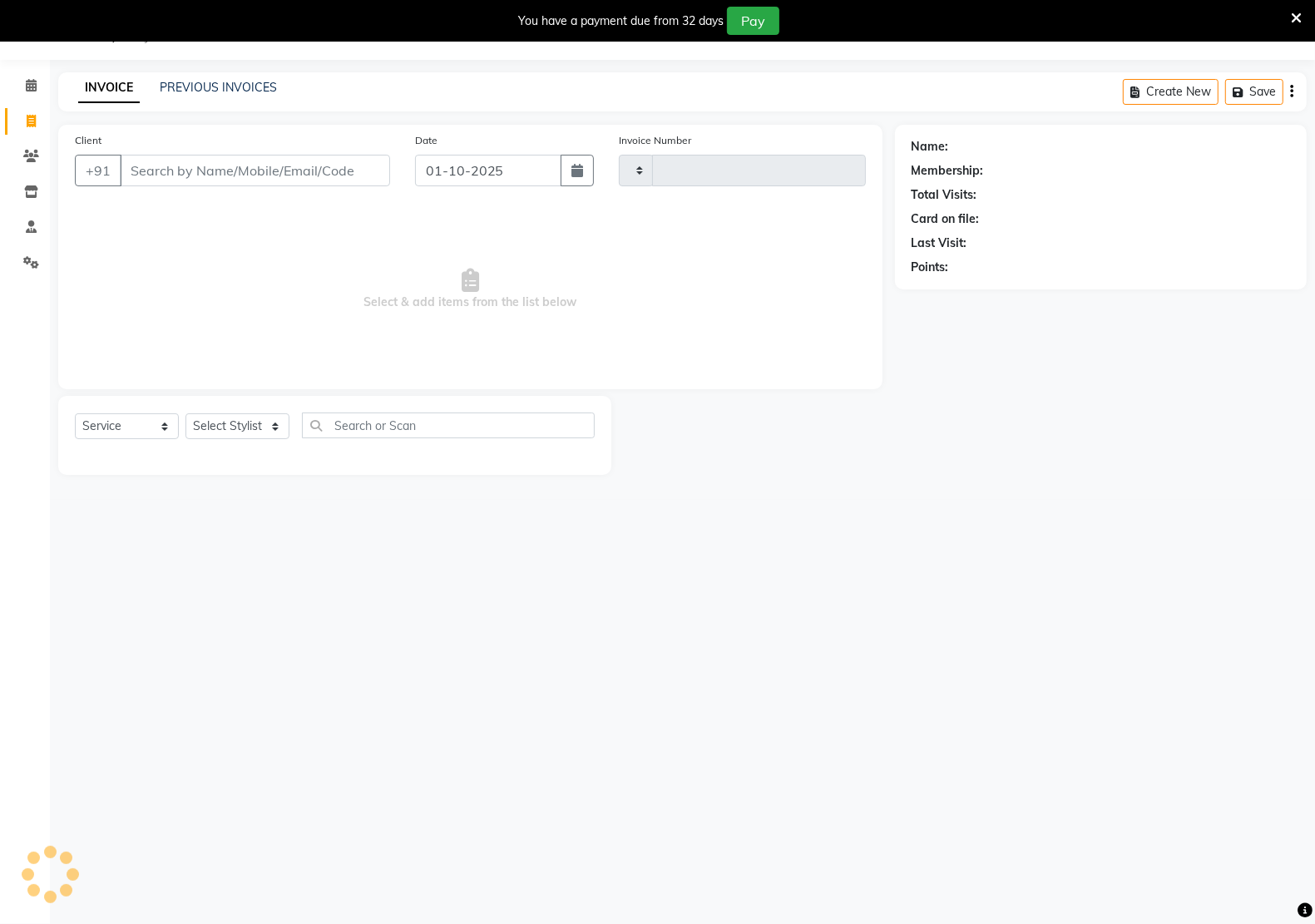
scroll to position [42, 0]
type input "3328"
select select "6170"
click at [29, 81] on icon at bounding box center [30, 84] width 10 height 12
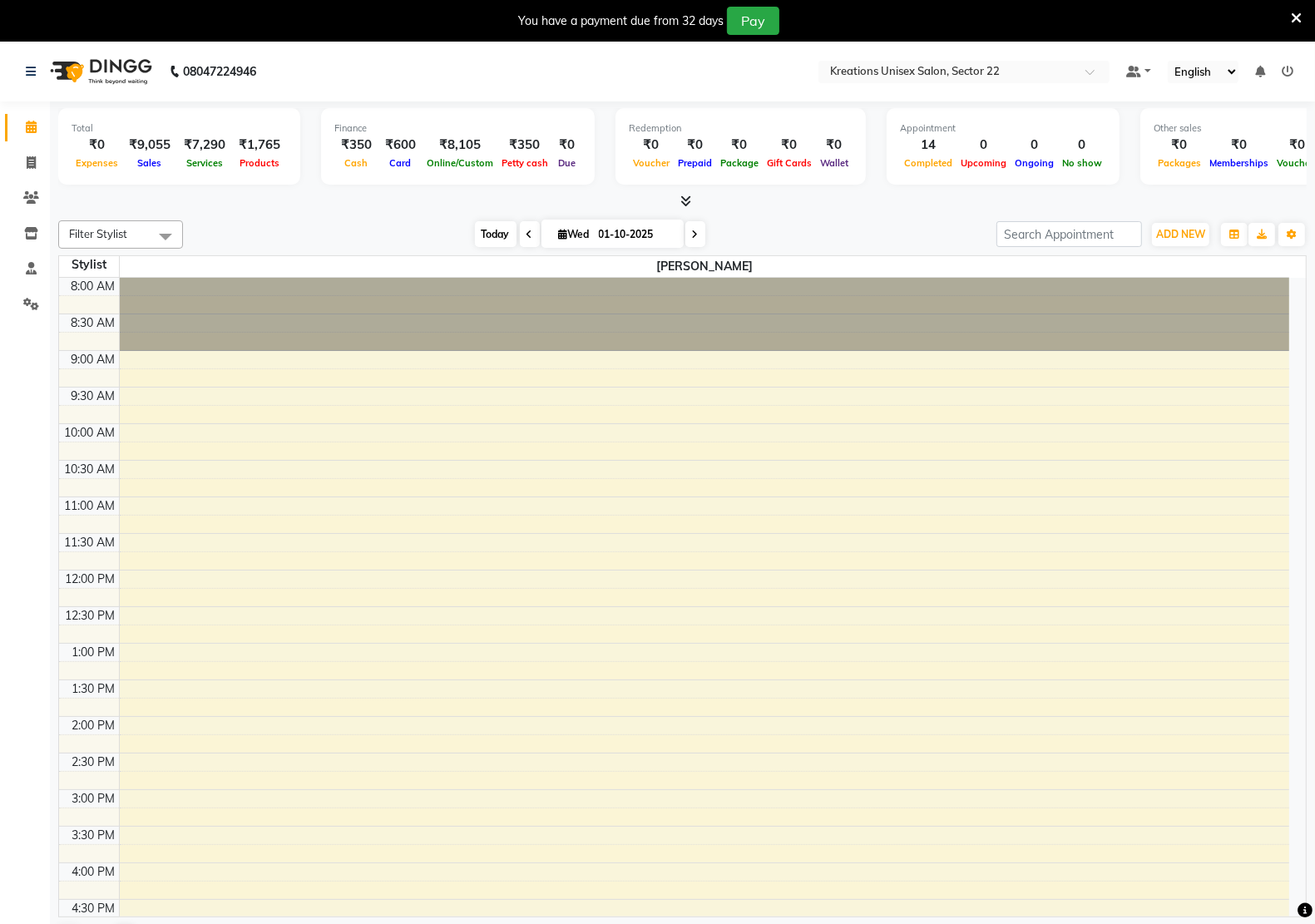
click at [504, 238] on span "Today" at bounding box center [496, 233] width 42 height 26
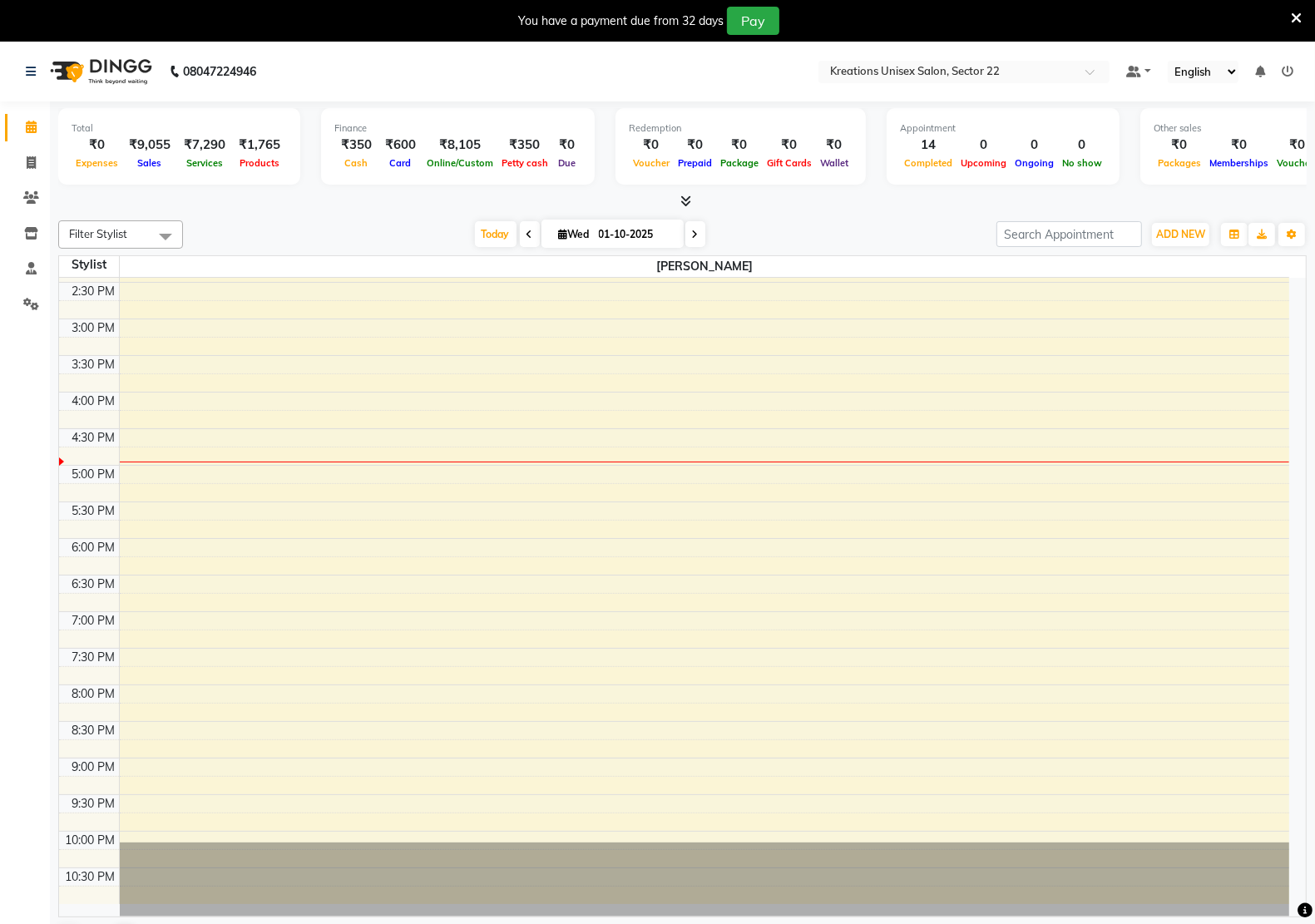
click at [526, 238] on icon at bounding box center [529, 234] width 7 height 10
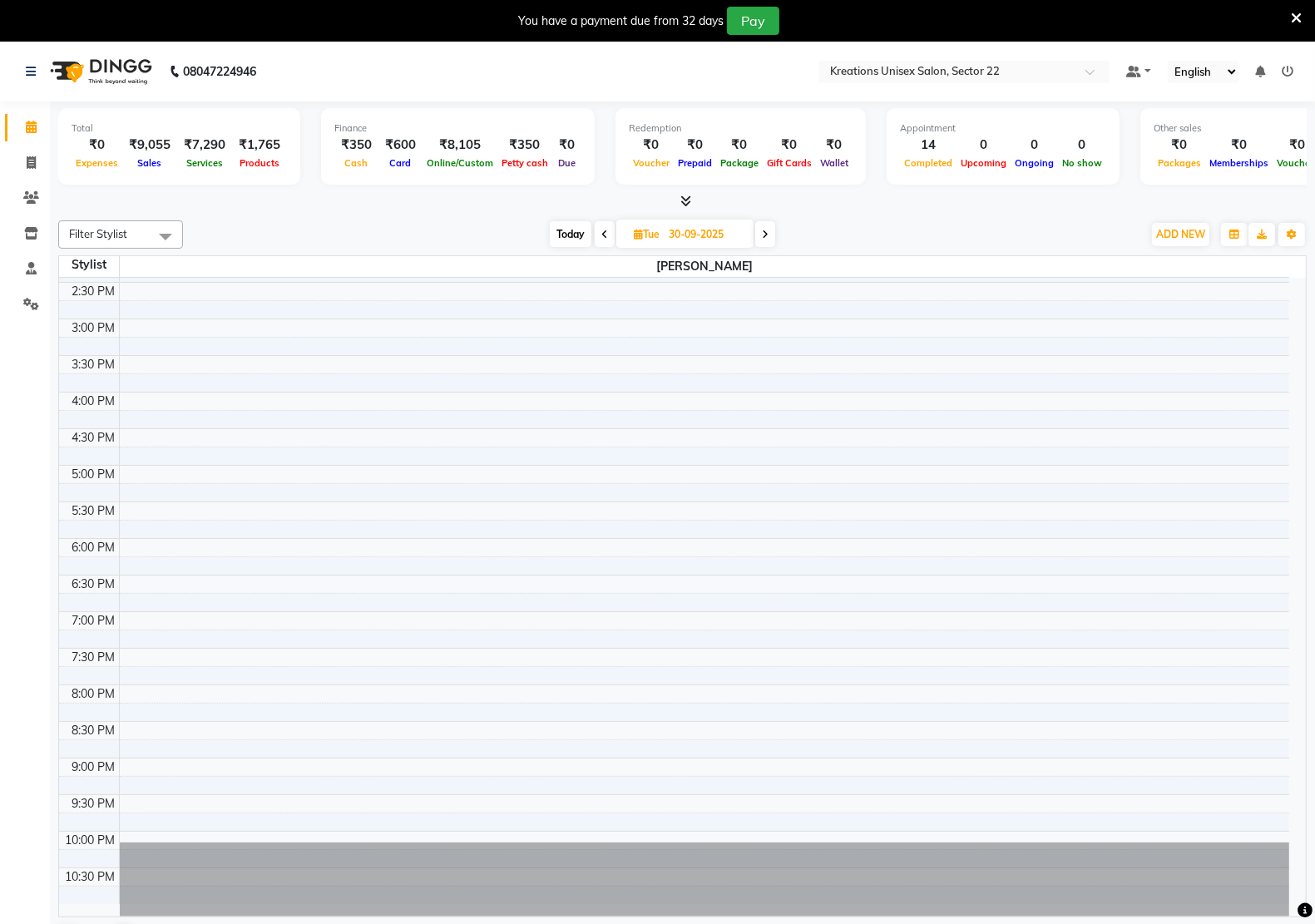
click at [606, 230] on icon at bounding box center [604, 234] width 7 height 10
type input "29-09-2025"
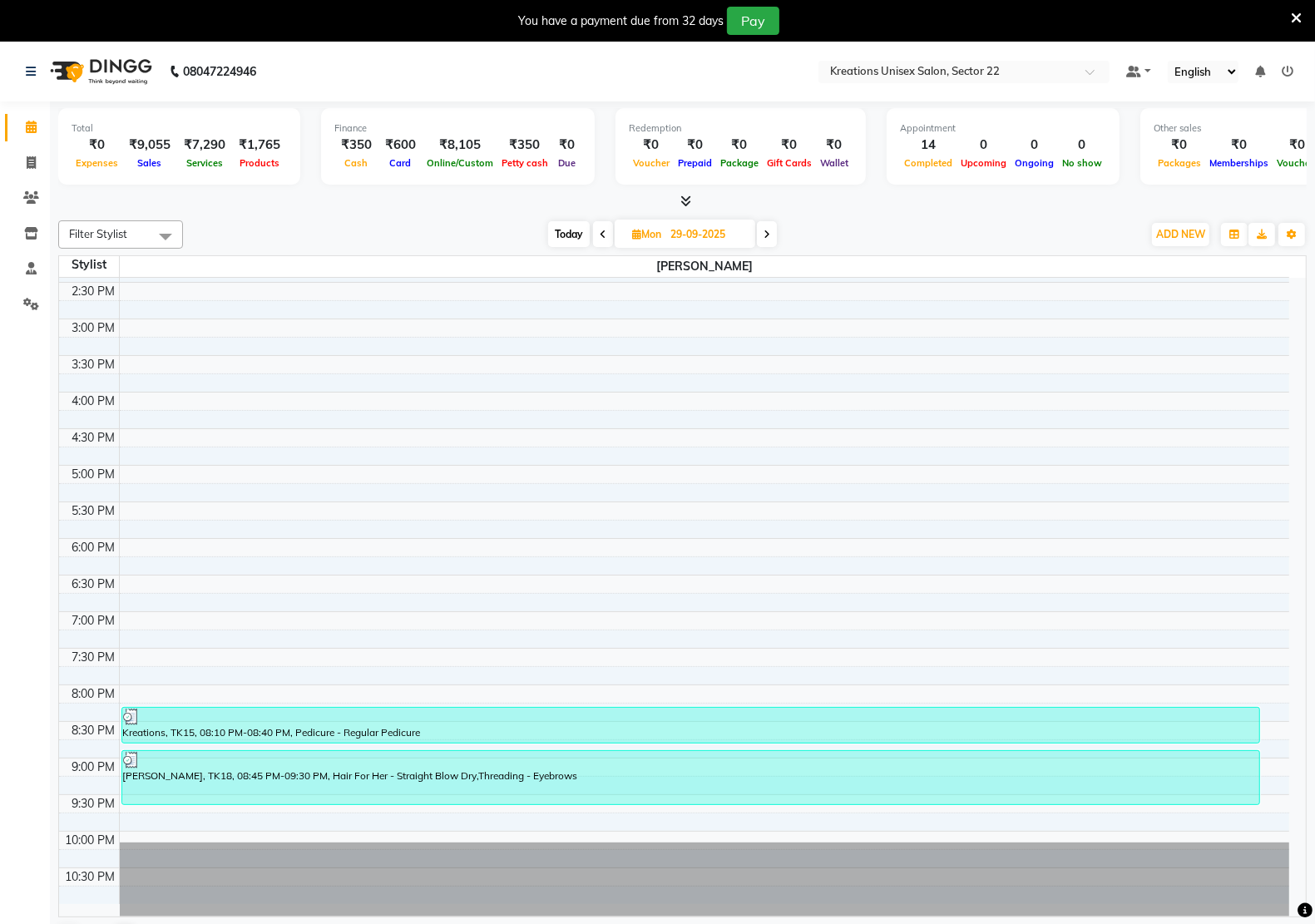
click at [683, 198] on icon at bounding box center [685, 200] width 10 height 12
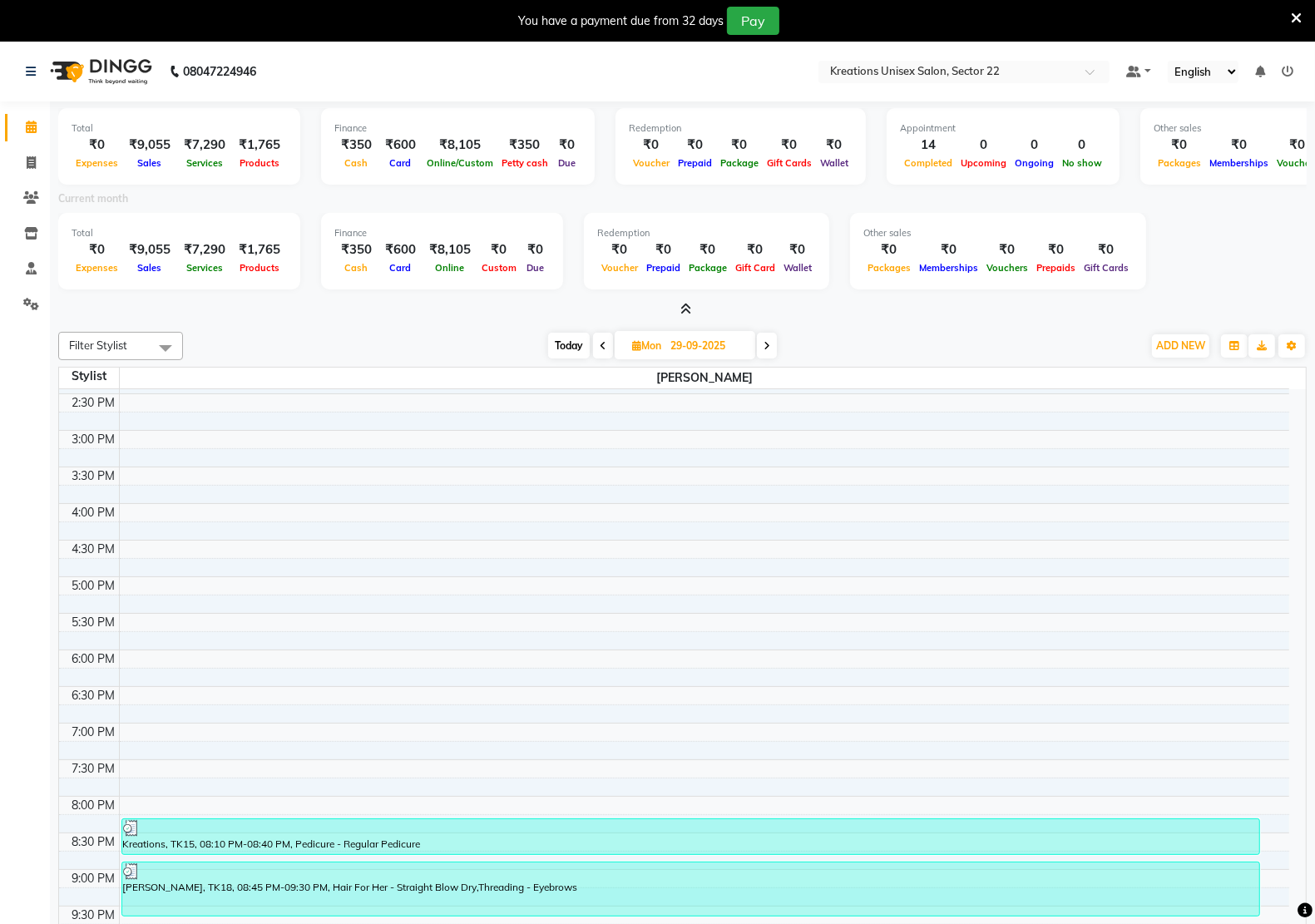
click at [700, 353] on input "29-09-2025" at bounding box center [707, 346] width 83 height 25
select select "9"
select select "2025"
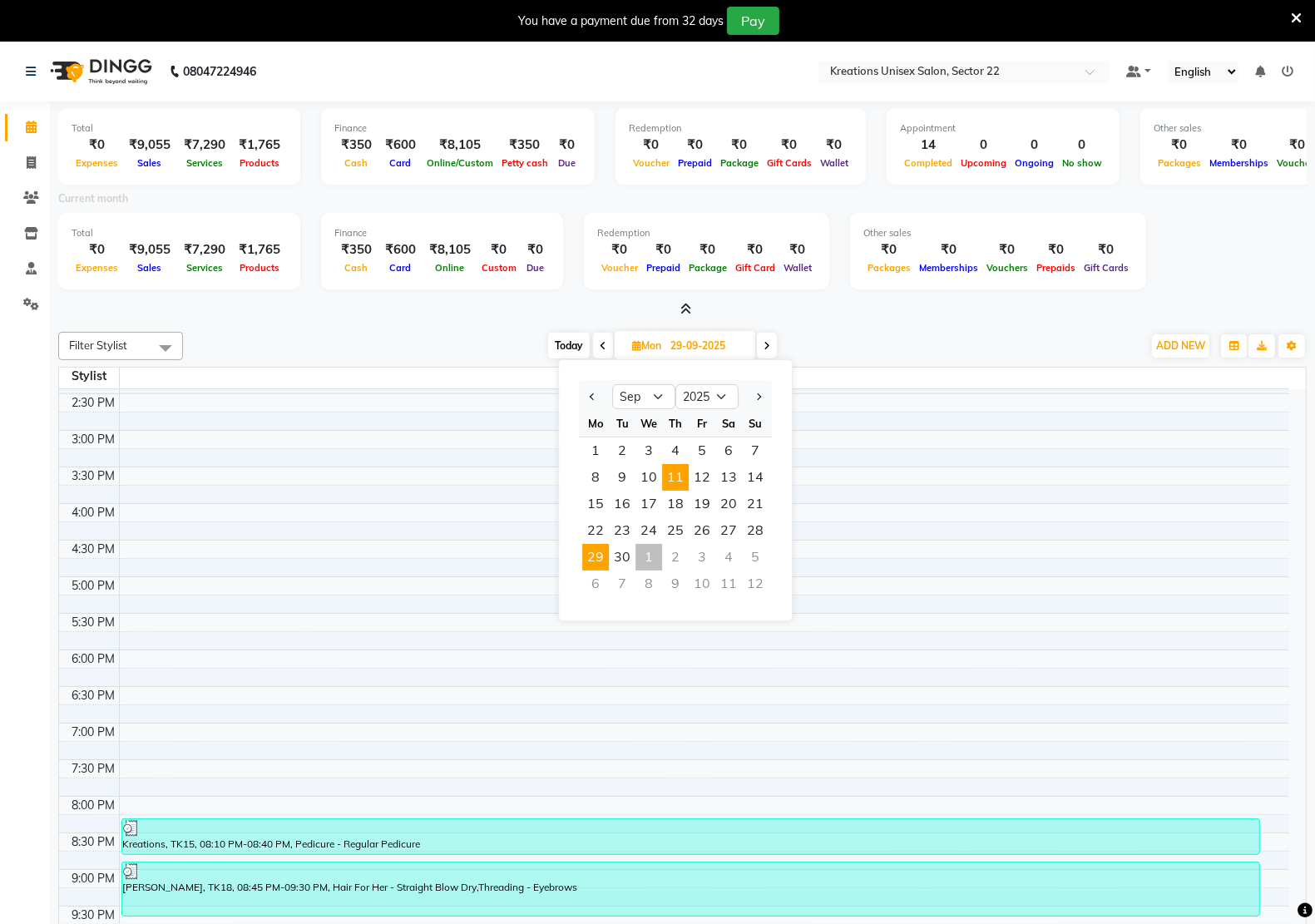
click at [671, 484] on span "11" at bounding box center [675, 477] width 27 height 27
type input "11-09-2025"
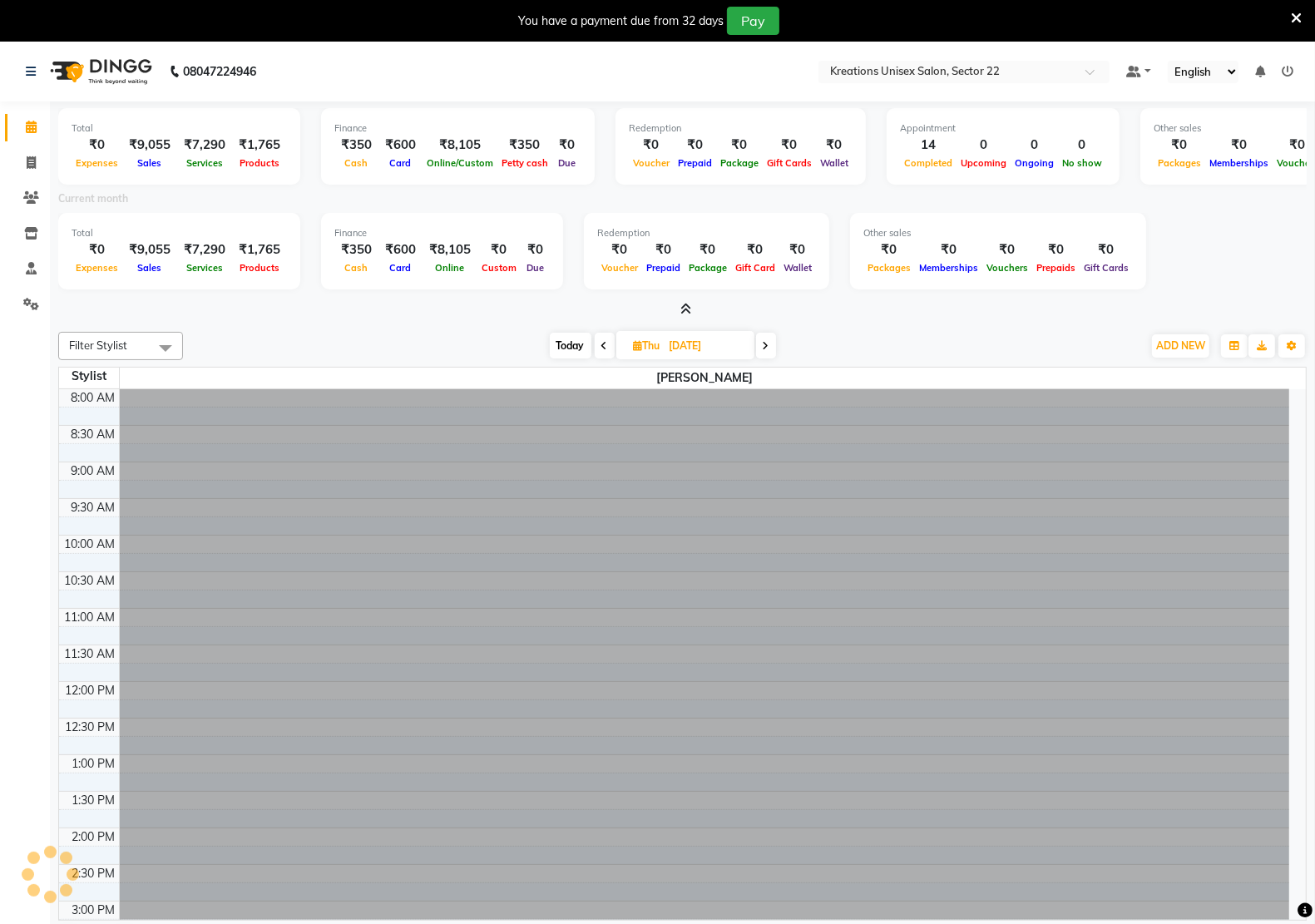
scroll to position [579, 0]
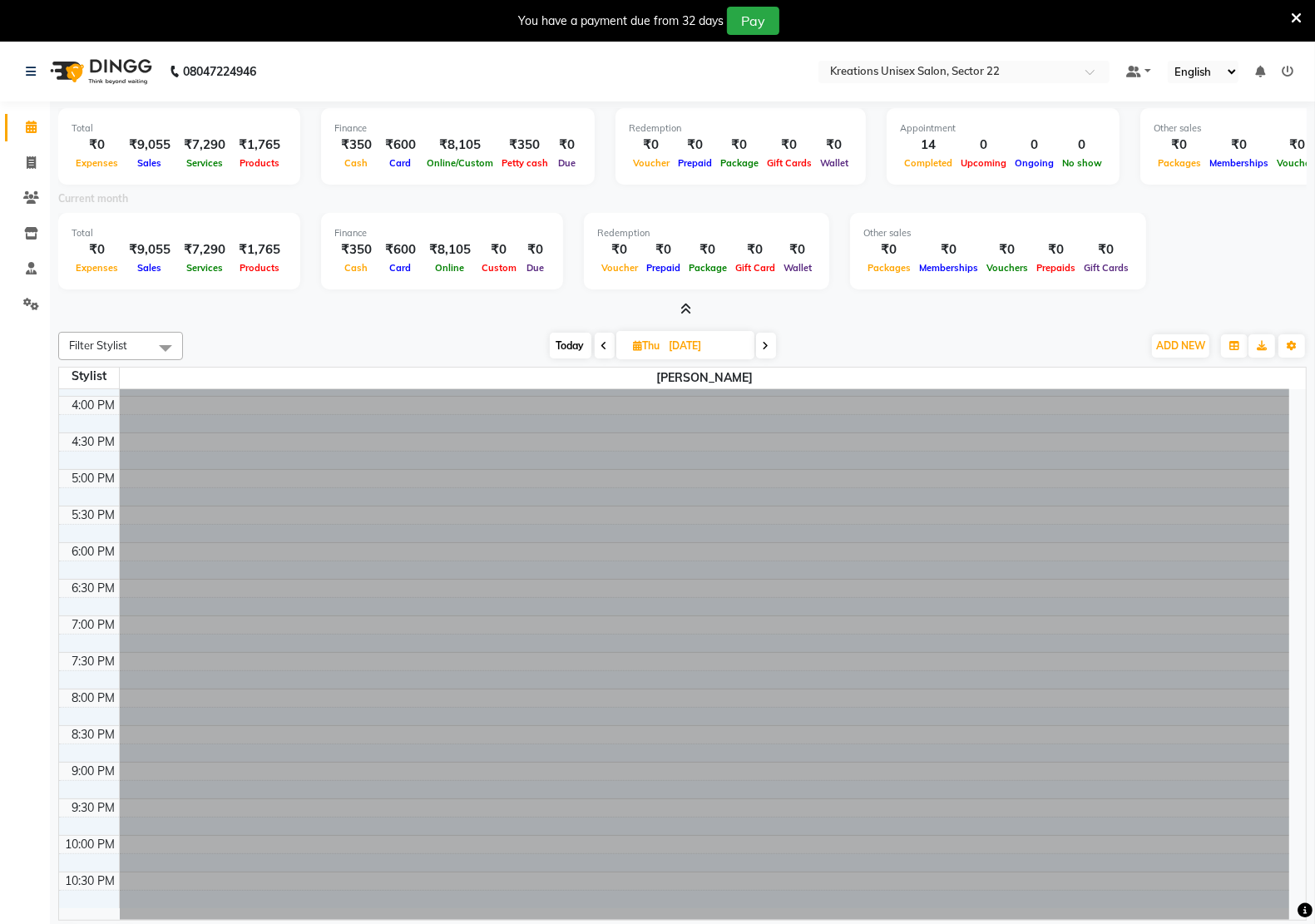
click at [695, 345] on input "11-09-2025" at bounding box center [706, 346] width 83 height 25
select select "9"
select select "2025"
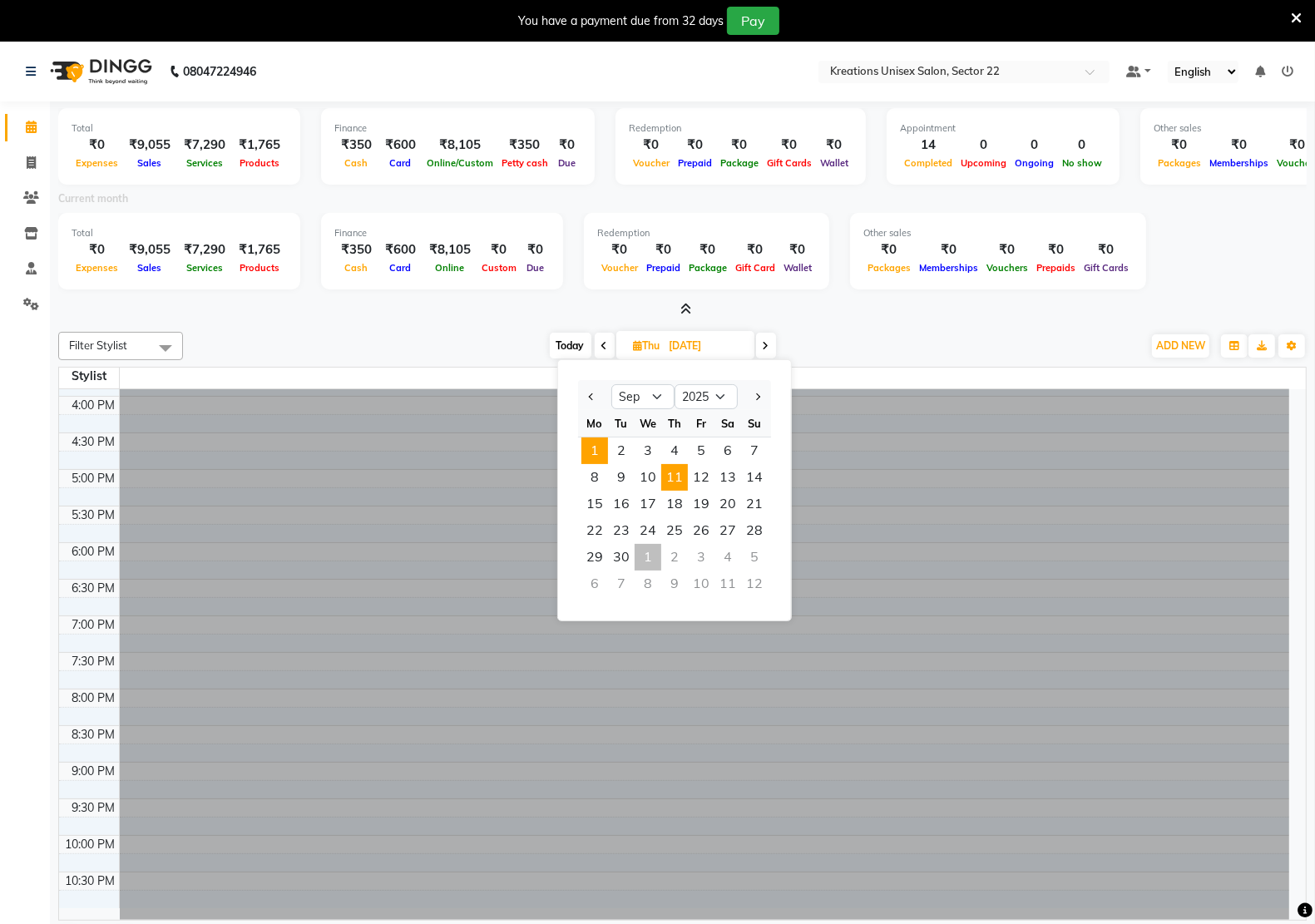
click at [594, 456] on span "1" at bounding box center [594, 450] width 27 height 27
type input "01-09-2025"
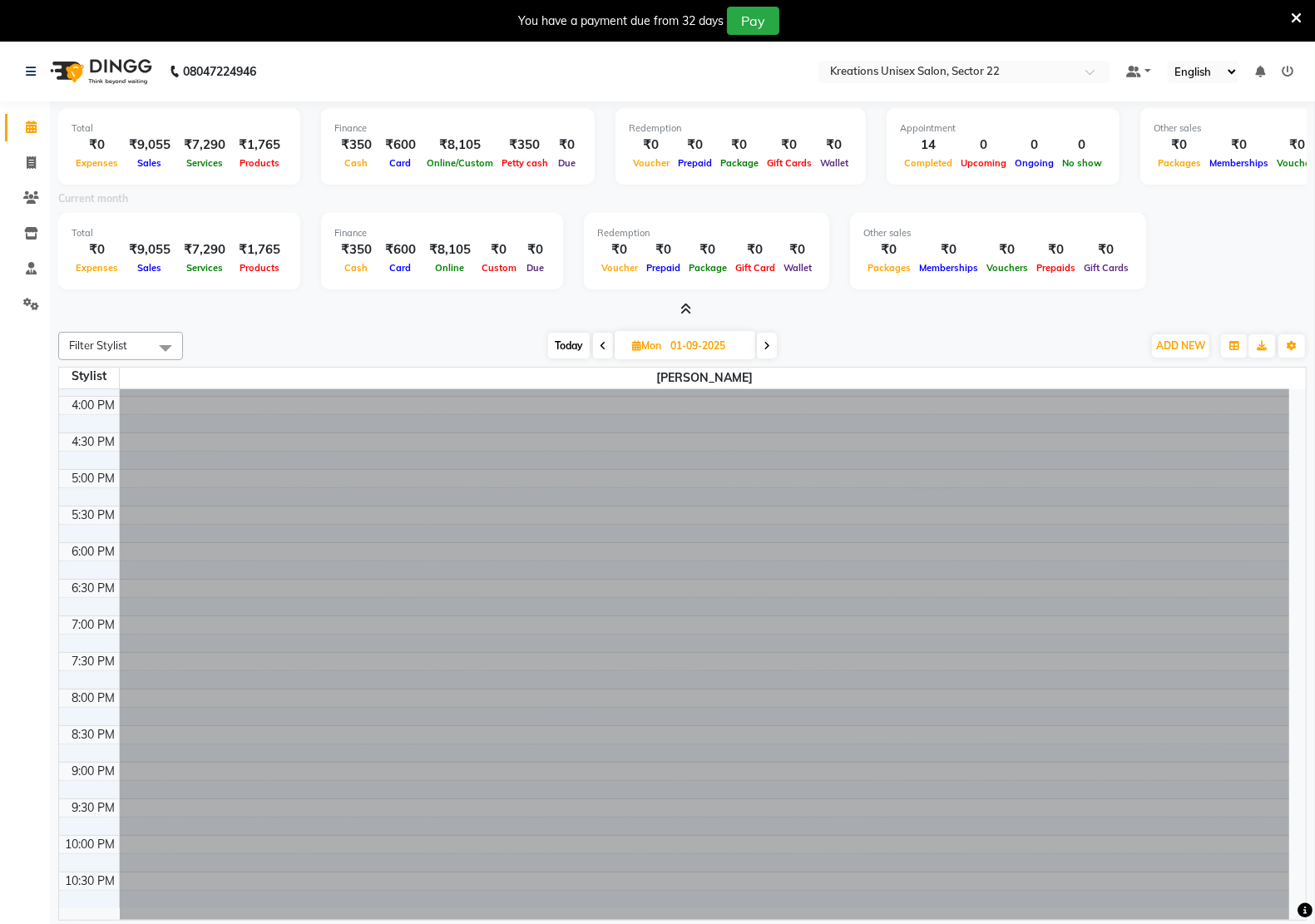
click at [674, 343] on input "01-09-2025" at bounding box center [707, 346] width 83 height 25
select select "9"
select select "2025"
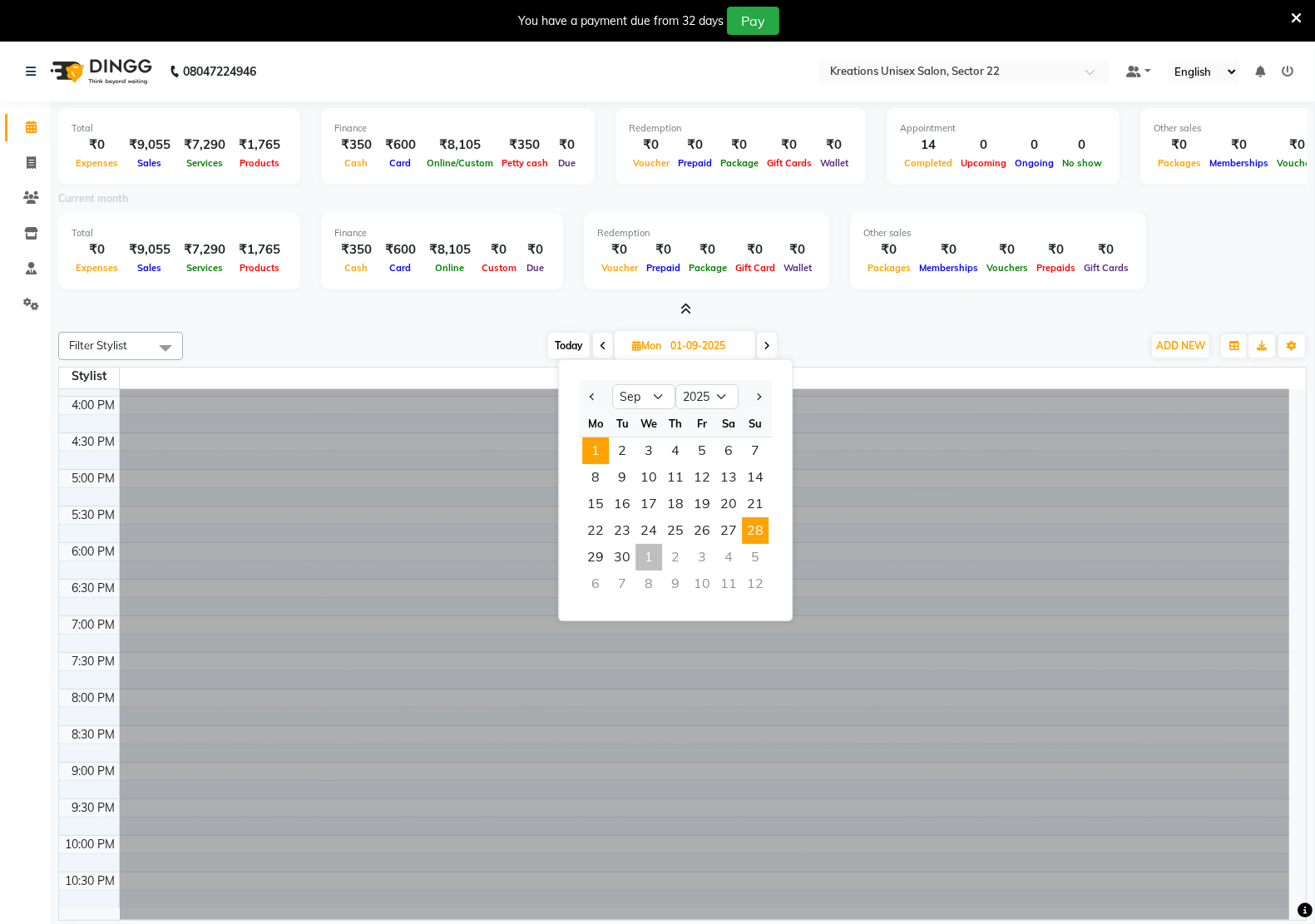
click at [747, 525] on span "28" at bounding box center [755, 531] width 27 height 27
type input "28-09-2025"
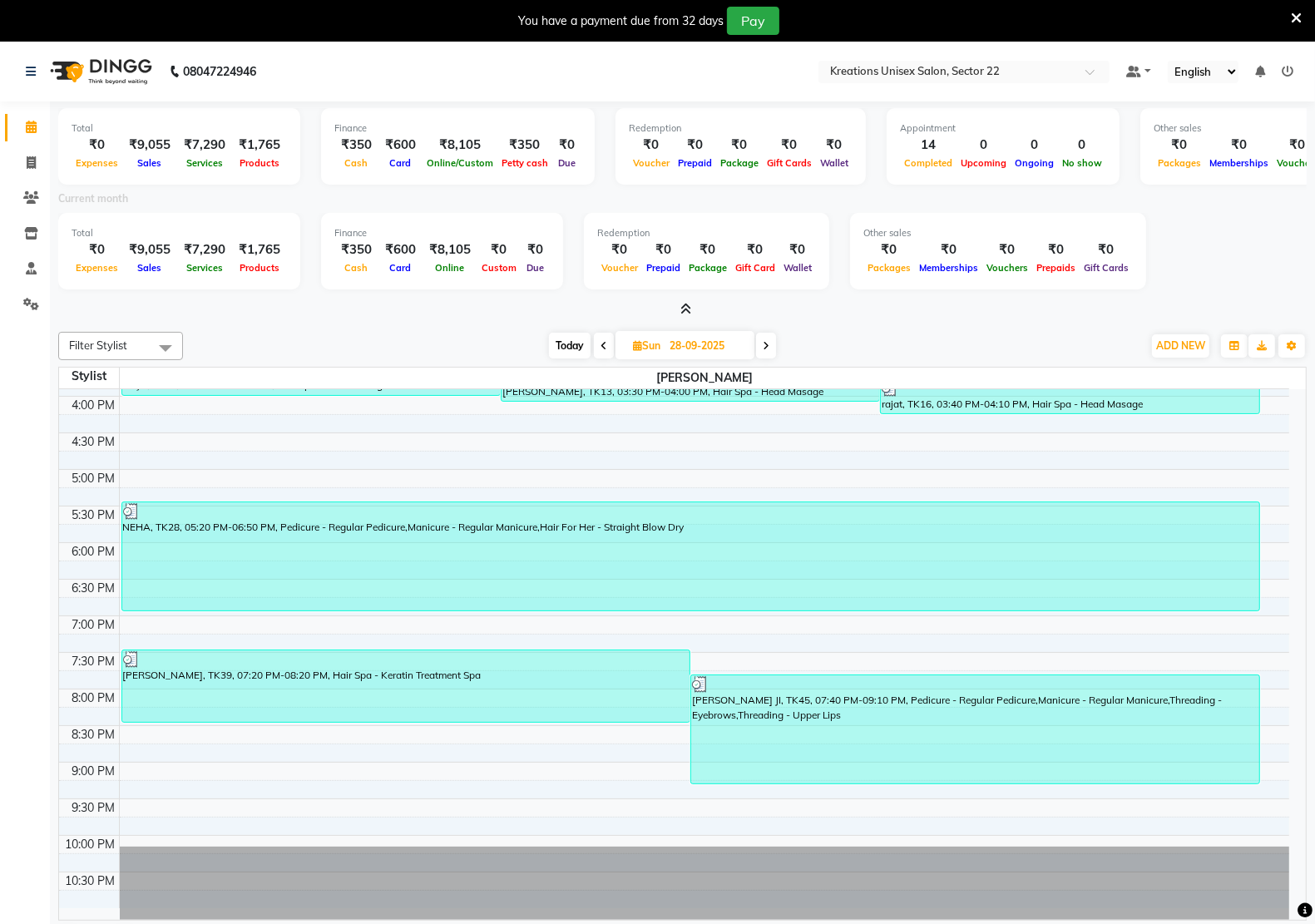
click at [705, 341] on input "28-09-2025" at bounding box center [706, 346] width 83 height 25
select select "9"
select select "2025"
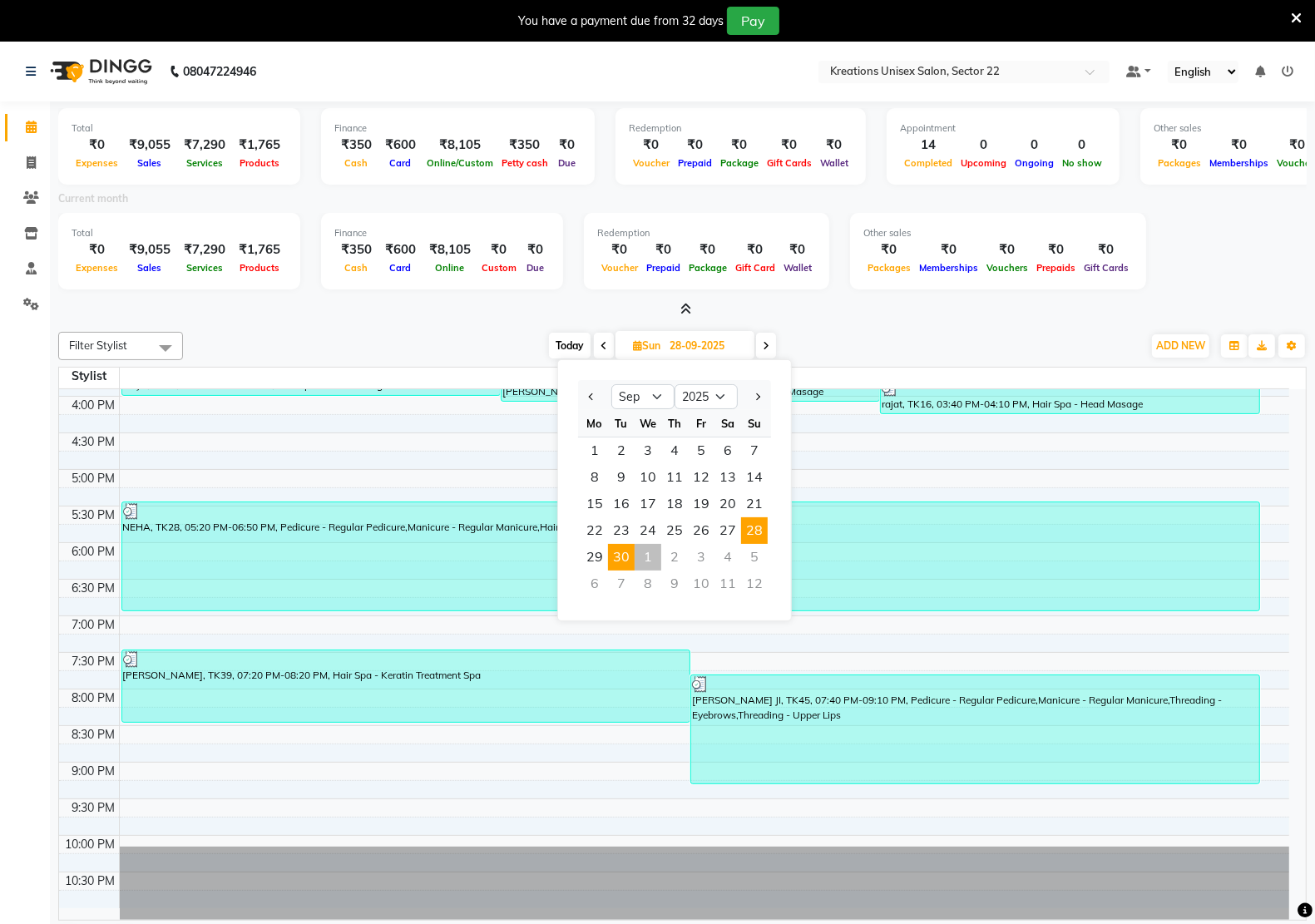
click at [618, 545] on span "30" at bounding box center [621, 557] width 27 height 27
type input "30-09-2025"
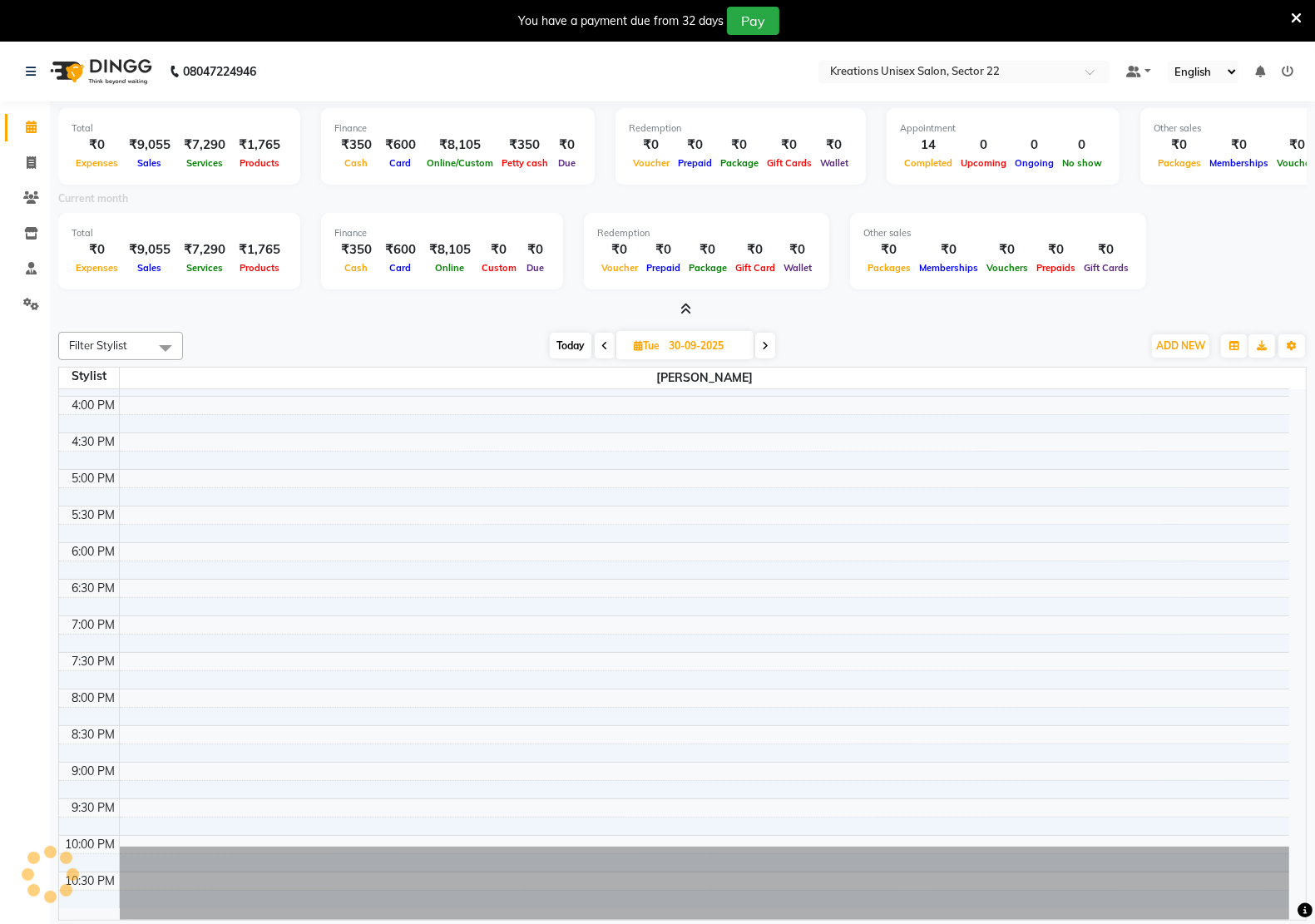
click at [680, 350] on input "30-09-2025" at bounding box center [705, 346] width 83 height 25
select select "9"
select select "2025"
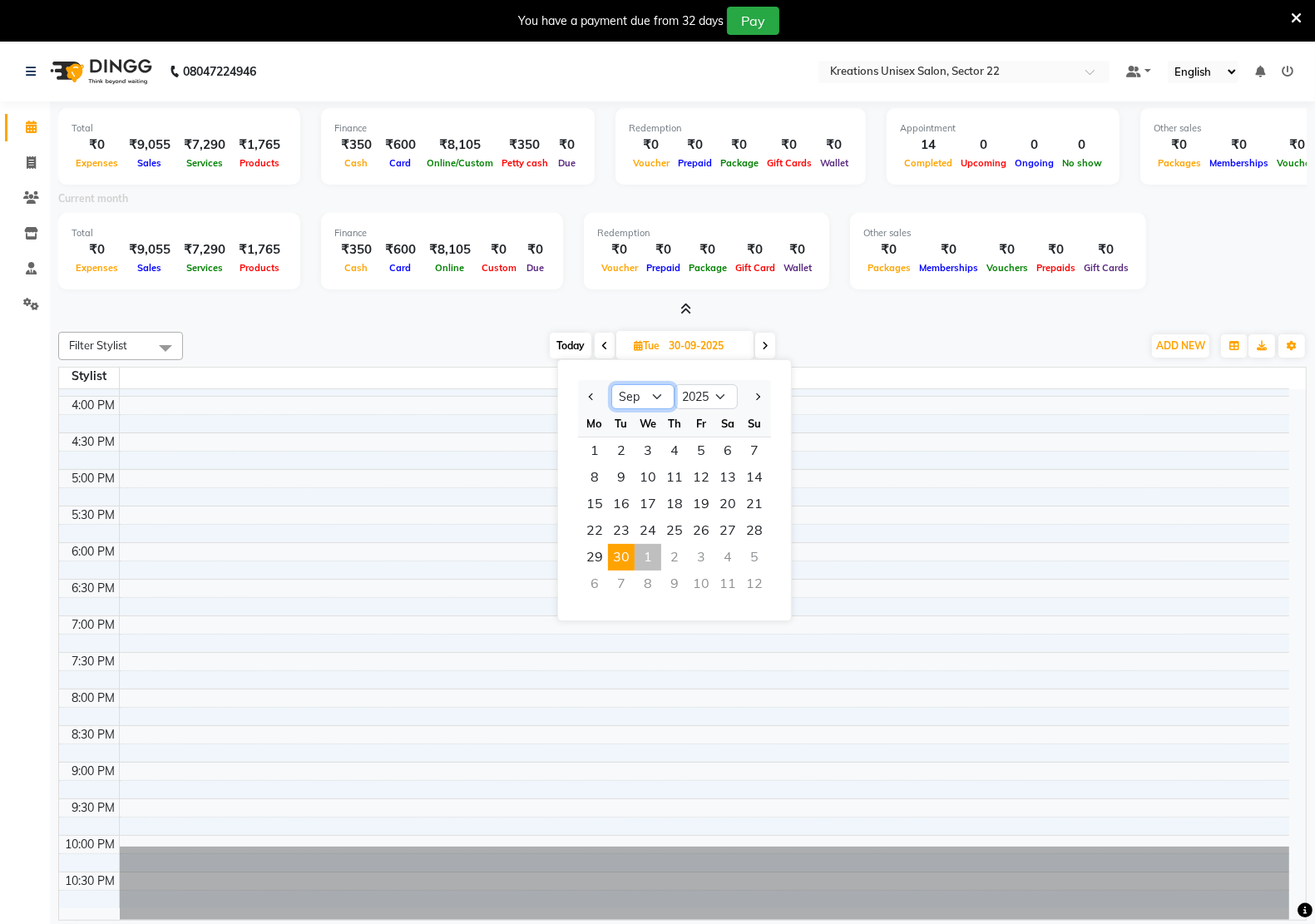
click at [654, 396] on select "Jan Feb Mar Apr May Jun Jul Aug Sep Oct Nov Dec" at bounding box center [643, 396] width 64 height 25
select select "10"
click at [612, 384] on select "Jan Feb Mar Apr May Jun Jul Aug Sep Oct Nov Dec" at bounding box center [643, 396] width 64 height 25
click at [645, 453] on span "1" at bounding box center [648, 450] width 27 height 27
type input "01-10-2025"
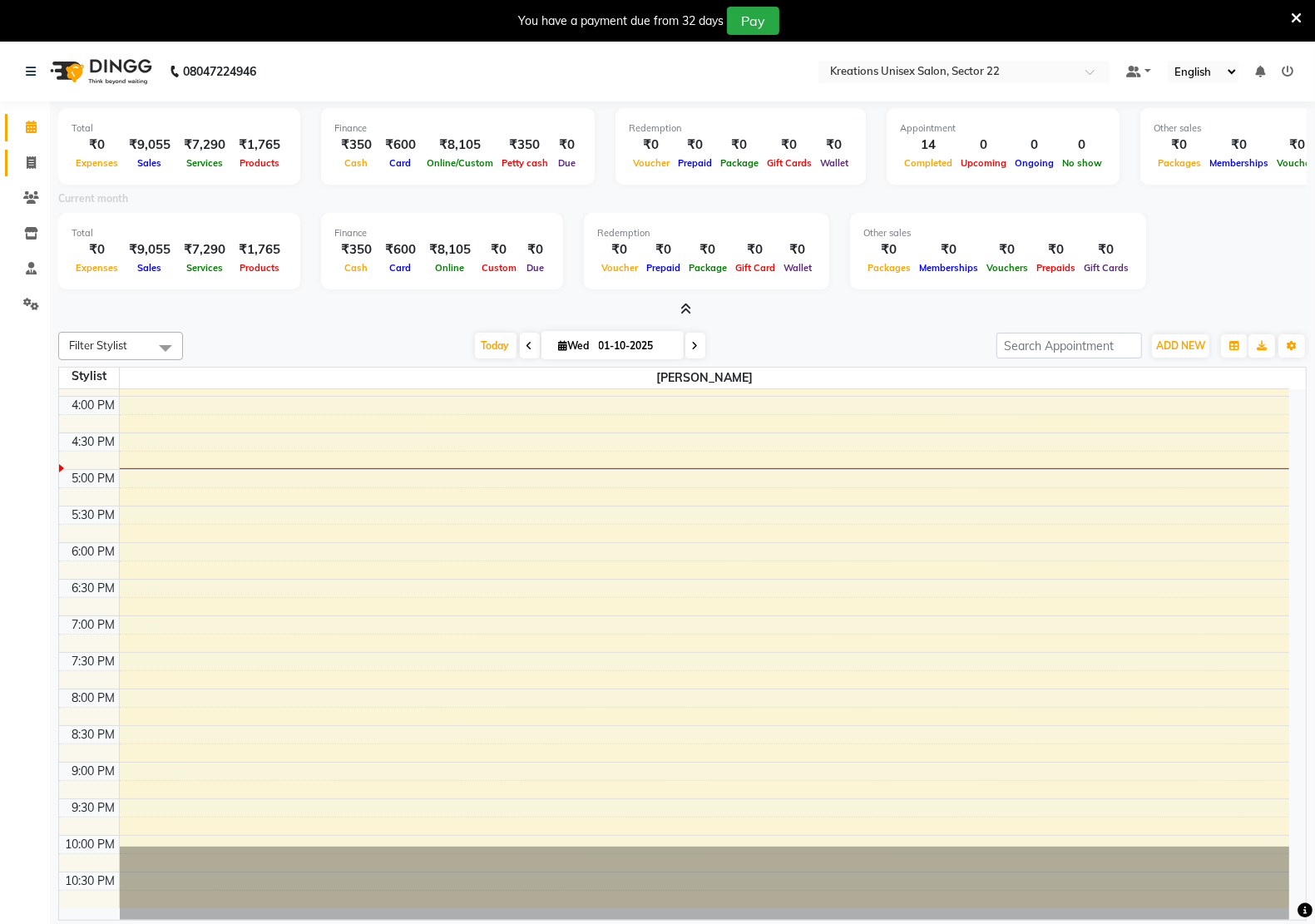
click at [25, 150] on link "Invoice" at bounding box center [25, 163] width 40 height 27
select select "service"
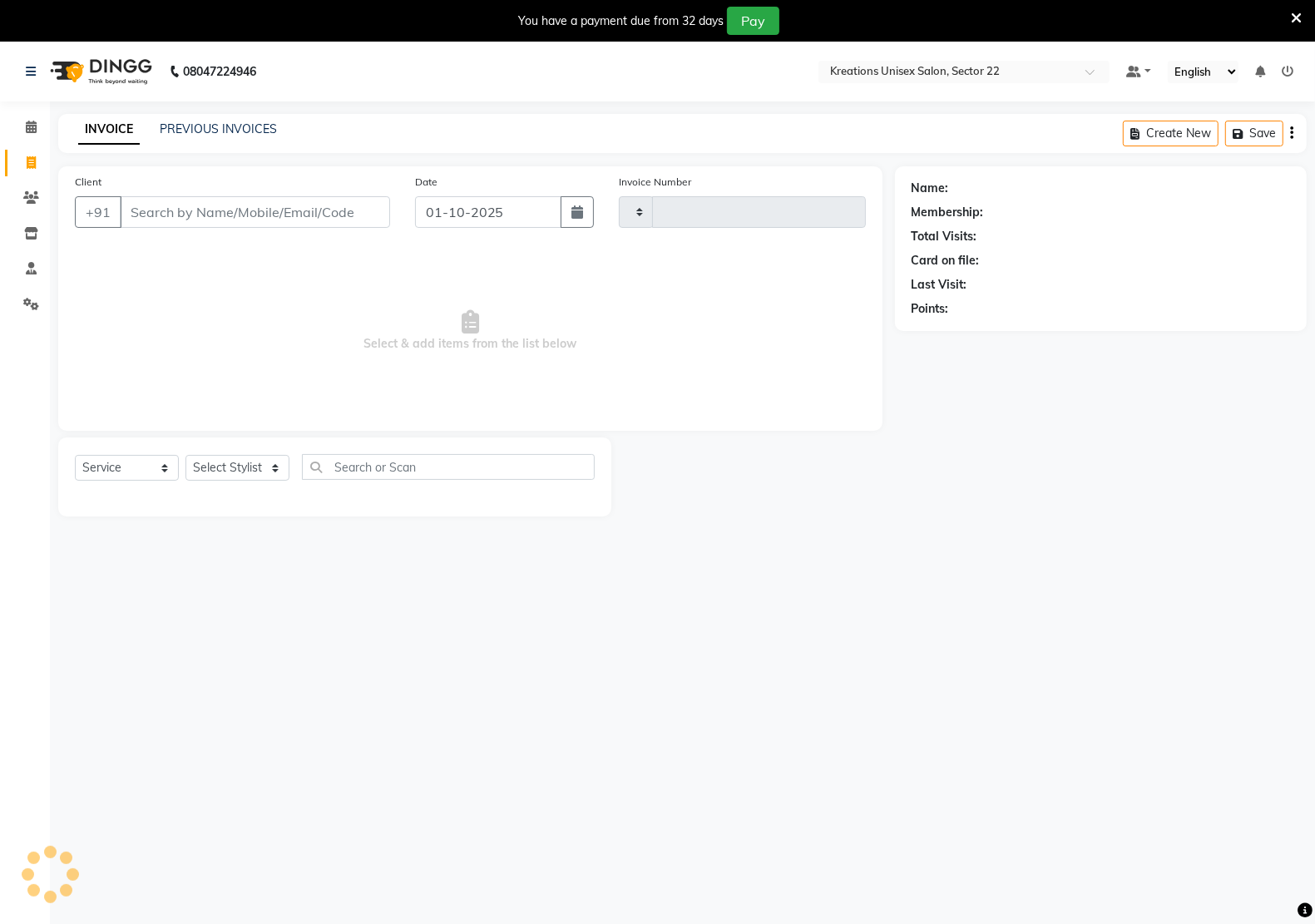
type input "3328"
select select "6170"
click at [254, 467] on select "Select Stylist" at bounding box center [238, 467] width 104 height 26
click at [259, 470] on select "Select Stylist" at bounding box center [238, 467] width 104 height 26
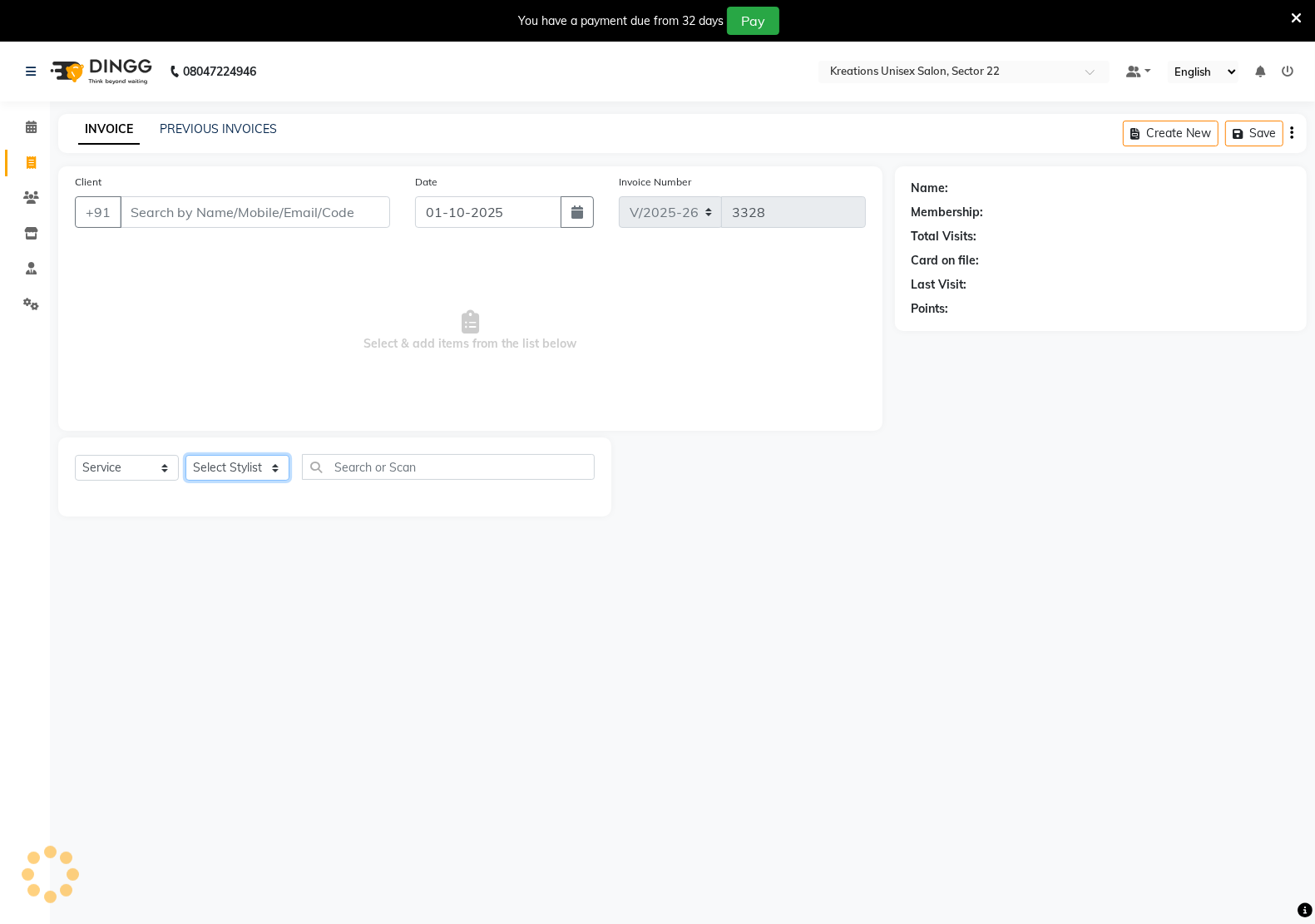
click at [186, 455] on select "Select Stylist" at bounding box center [238, 467] width 104 height 26
click at [192, 458] on select "Select Stylist" at bounding box center [238, 467] width 104 height 26
click at [219, 471] on select "Select Stylist" at bounding box center [238, 467] width 104 height 26
click at [369, 474] on input "text" at bounding box center [447, 466] width 293 height 26
click at [270, 467] on select "Select Stylist" at bounding box center [238, 467] width 104 height 26
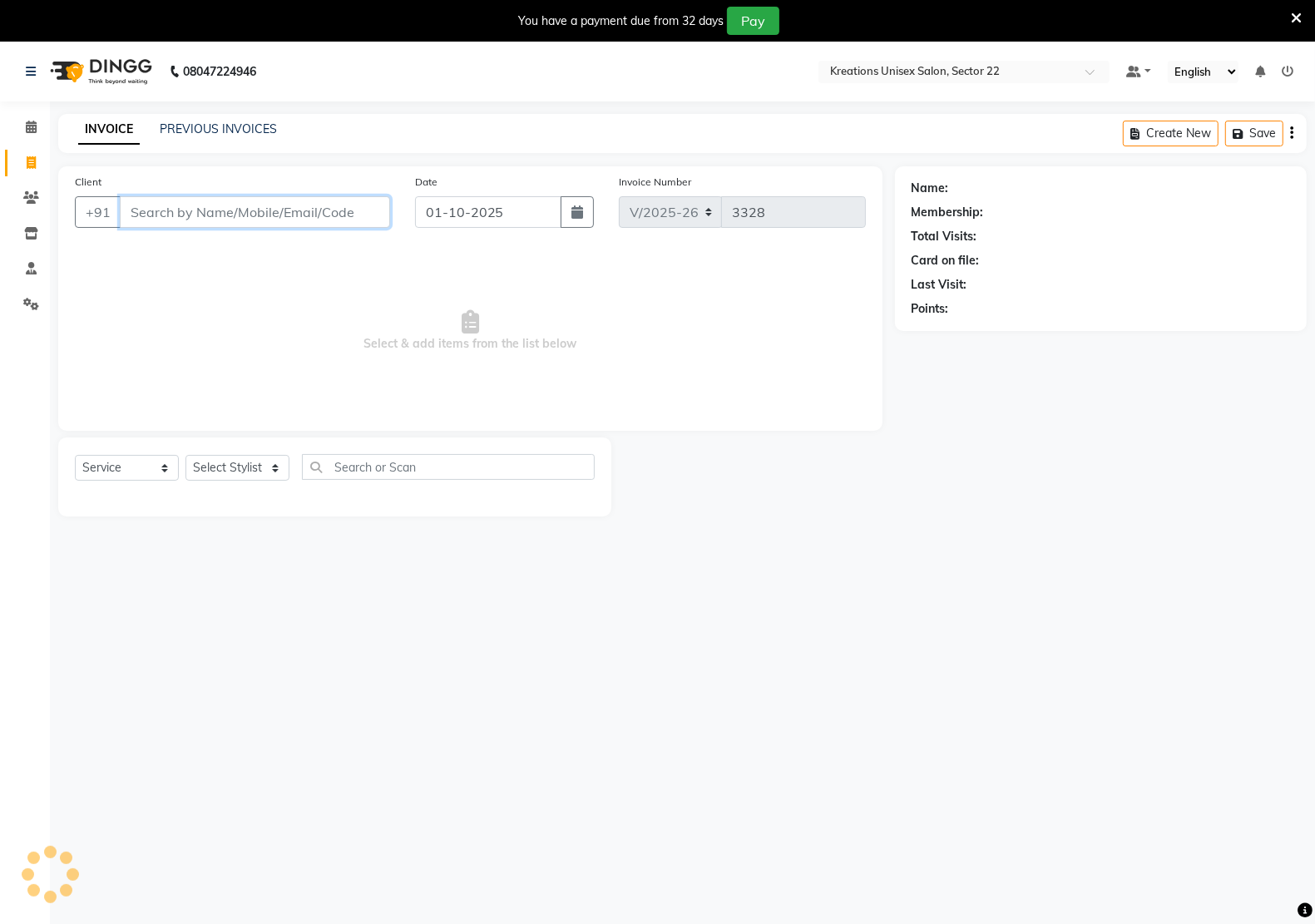
click at [252, 208] on input "Client" at bounding box center [254, 211] width 270 height 31
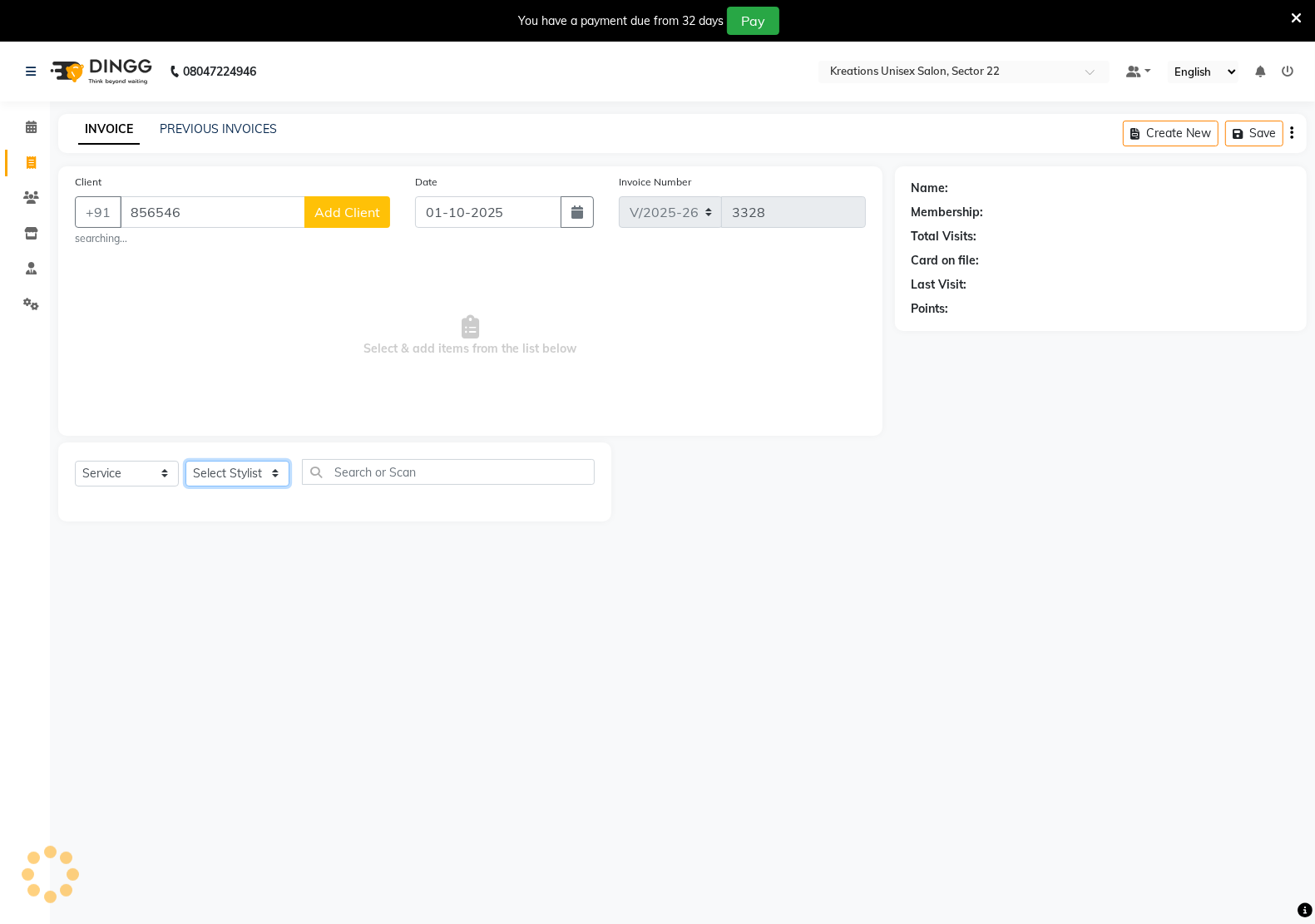
click at [283, 466] on select "Select Stylist" at bounding box center [238, 473] width 104 height 26
click at [281, 467] on select "Select Stylist" at bounding box center [238, 473] width 104 height 26
click at [287, 201] on input "856546" at bounding box center [212, 211] width 186 height 31
type input "8"
select select "6170"
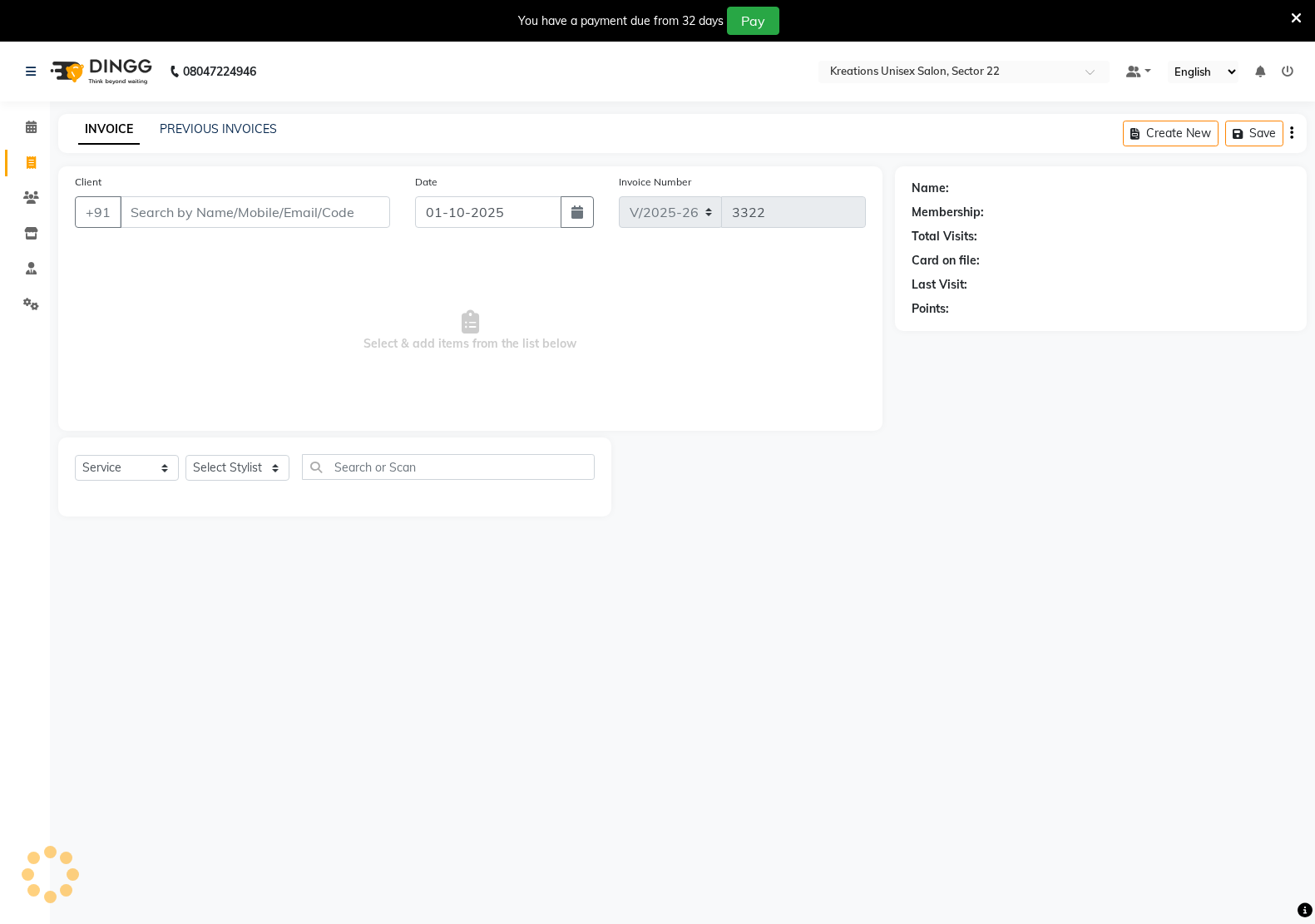
select select "service"
click at [223, 202] on input "Client" at bounding box center [254, 211] width 270 height 31
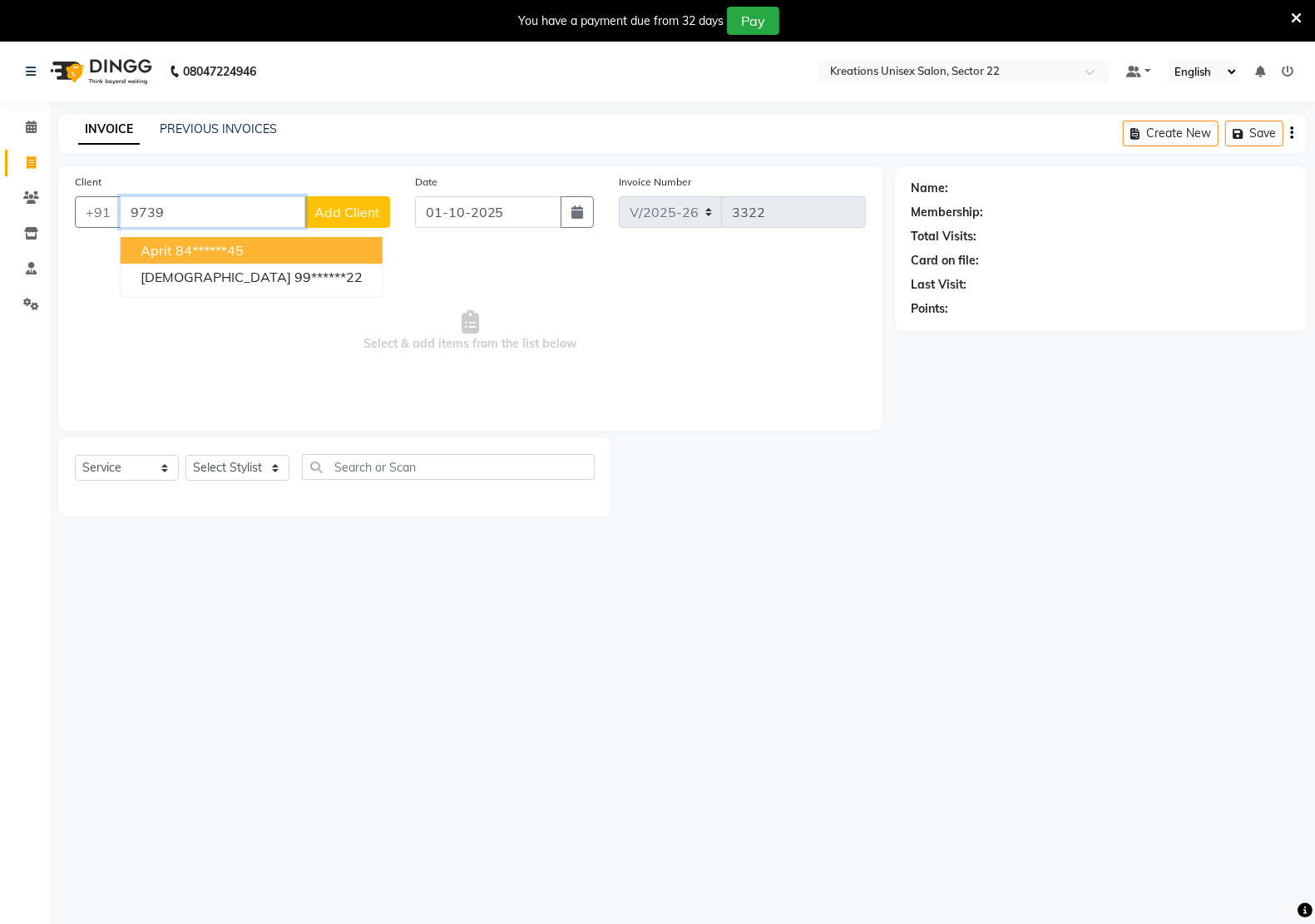
click at [242, 239] on button "Aprit 84******45" at bounding box center [251, 250] width 262 height 27
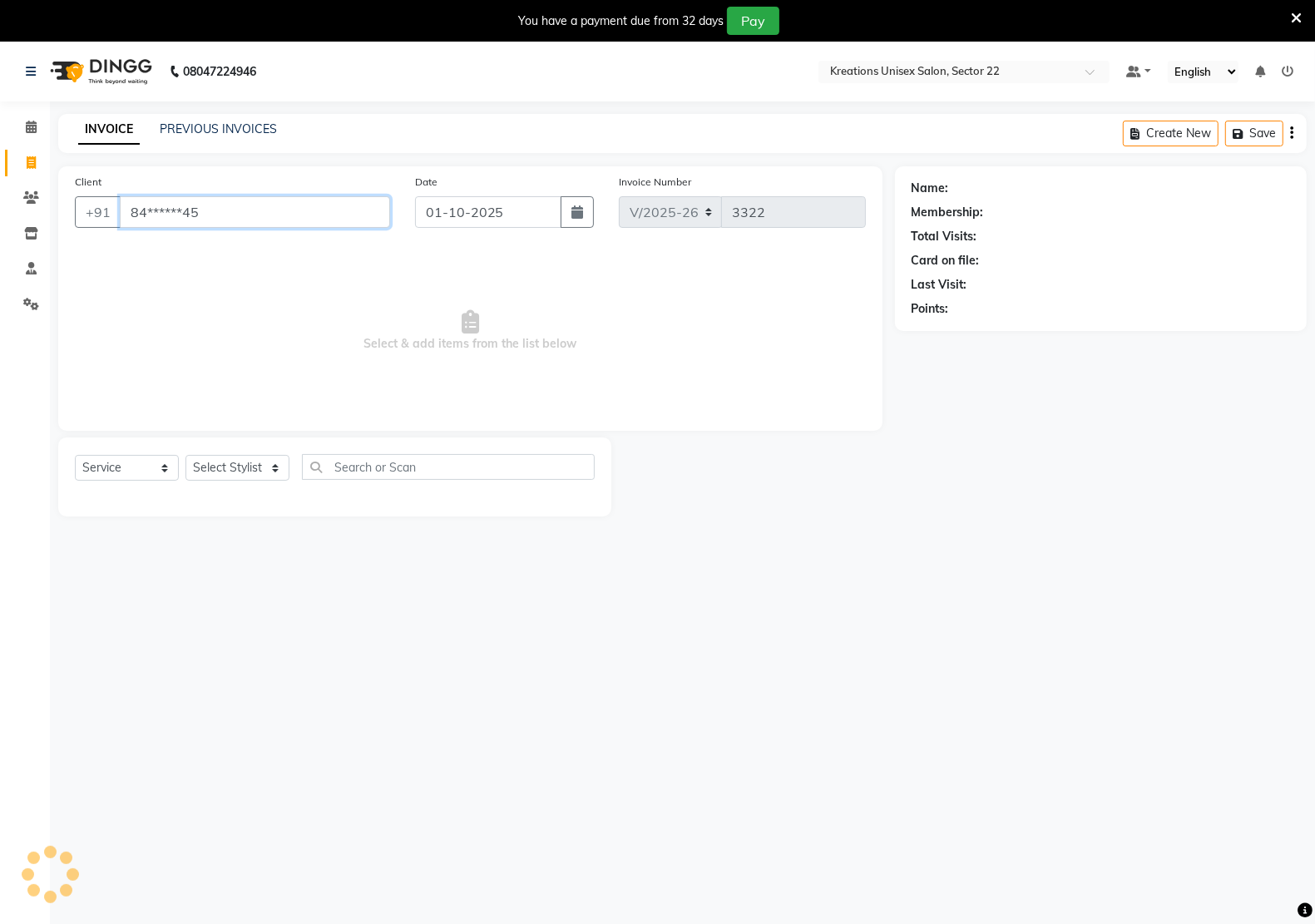
type input "84******45"
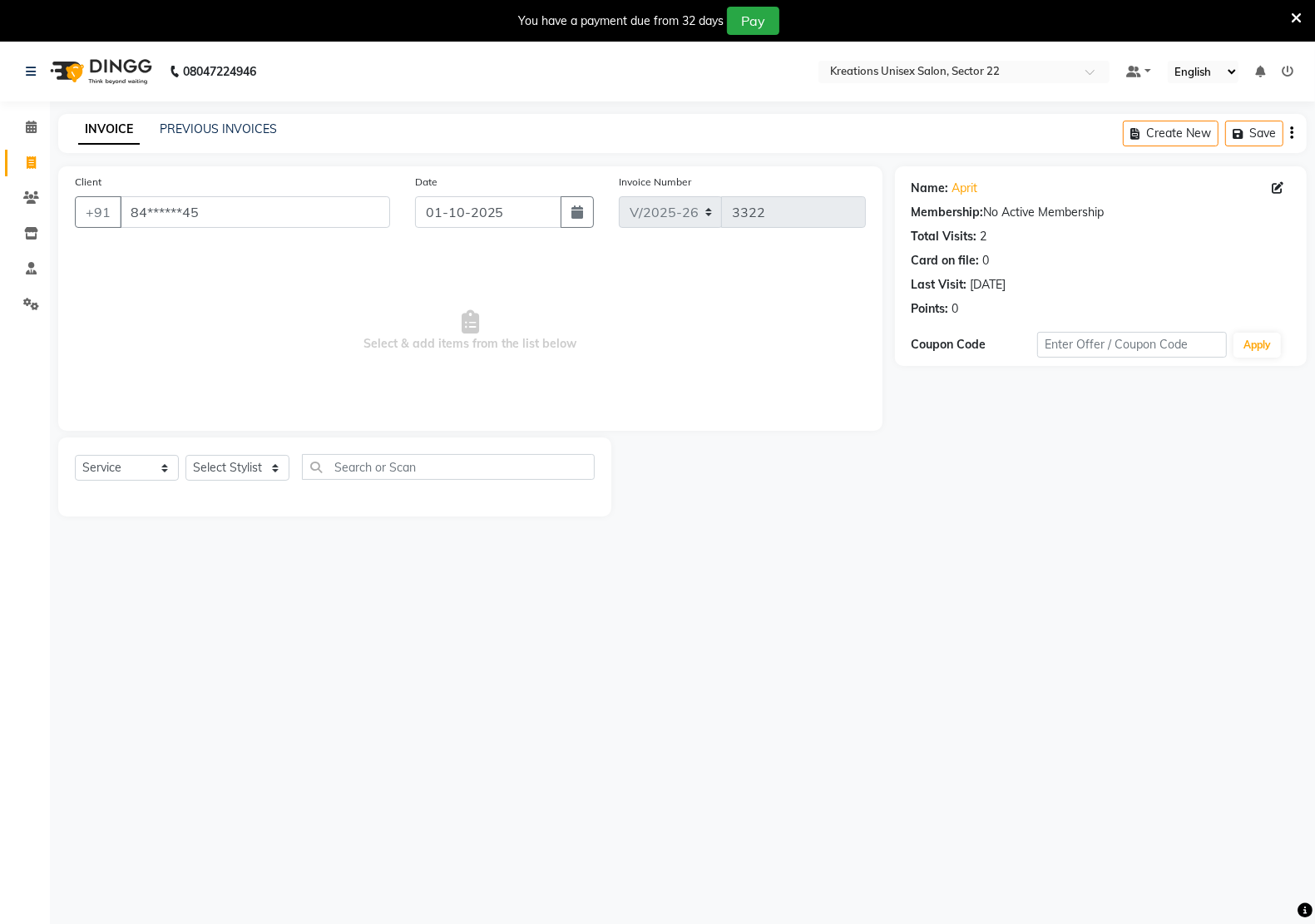
click at [156, 226] on div "Client +91 84******45" at bounding box center [232, 207] width 340 height 68
click at [115, 467] on select "Select Service Product Membership Package Voucher Prepaid Gift Card" at bounding box center [127, 467] width 104 height 26
drag, startPoint x: 120, startPoint y: 467, endPoint x: 171, endPoint y: 458, distance: 51.8
click at [126, 463] on select "Select Service Product Membership Package Voucher Prepaid Gift Card" at bounding box center [127, 467] width 104 height 26
click at [281, 446] on div "Select Service Product Membership Package Voucher Prepaid Gift Card Select Styl…" at bounding box center [334, 476] width 553 height 79
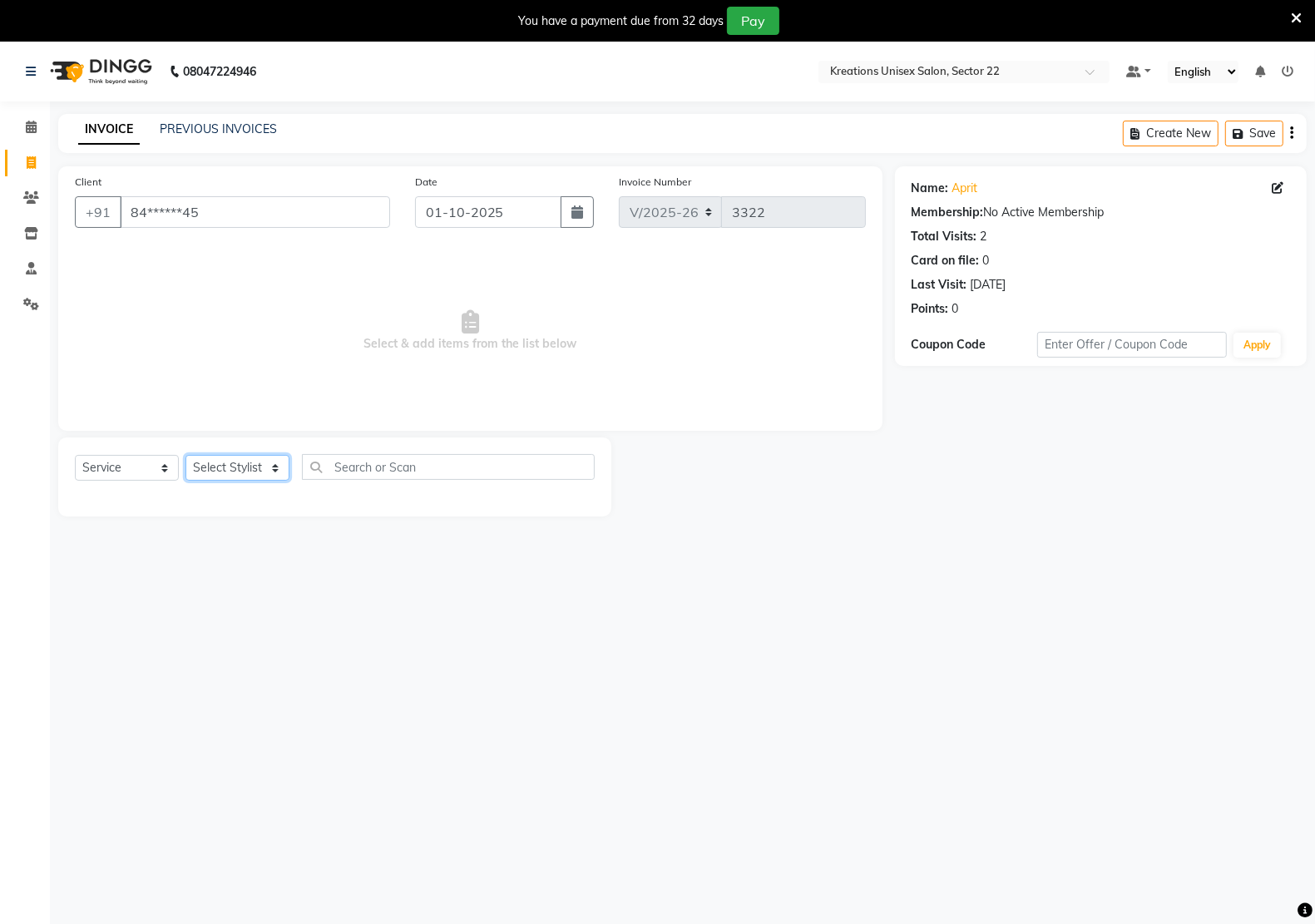
click at [270, 458] on select "Select Stylist [PERSON_NAME] Hidayat [PERSON_NAME] Manager [PERSON_NAME] [PERSO…" at bounding box center [238, 467] width 104 height 26
click at [186, 455] on select "Select Stylist [PERSON_NAME] Hidayat [PERSON_NAME] Manager [PERSON_NAME] [PERSO…" at bounding box center [238, 467] width 104 height 26
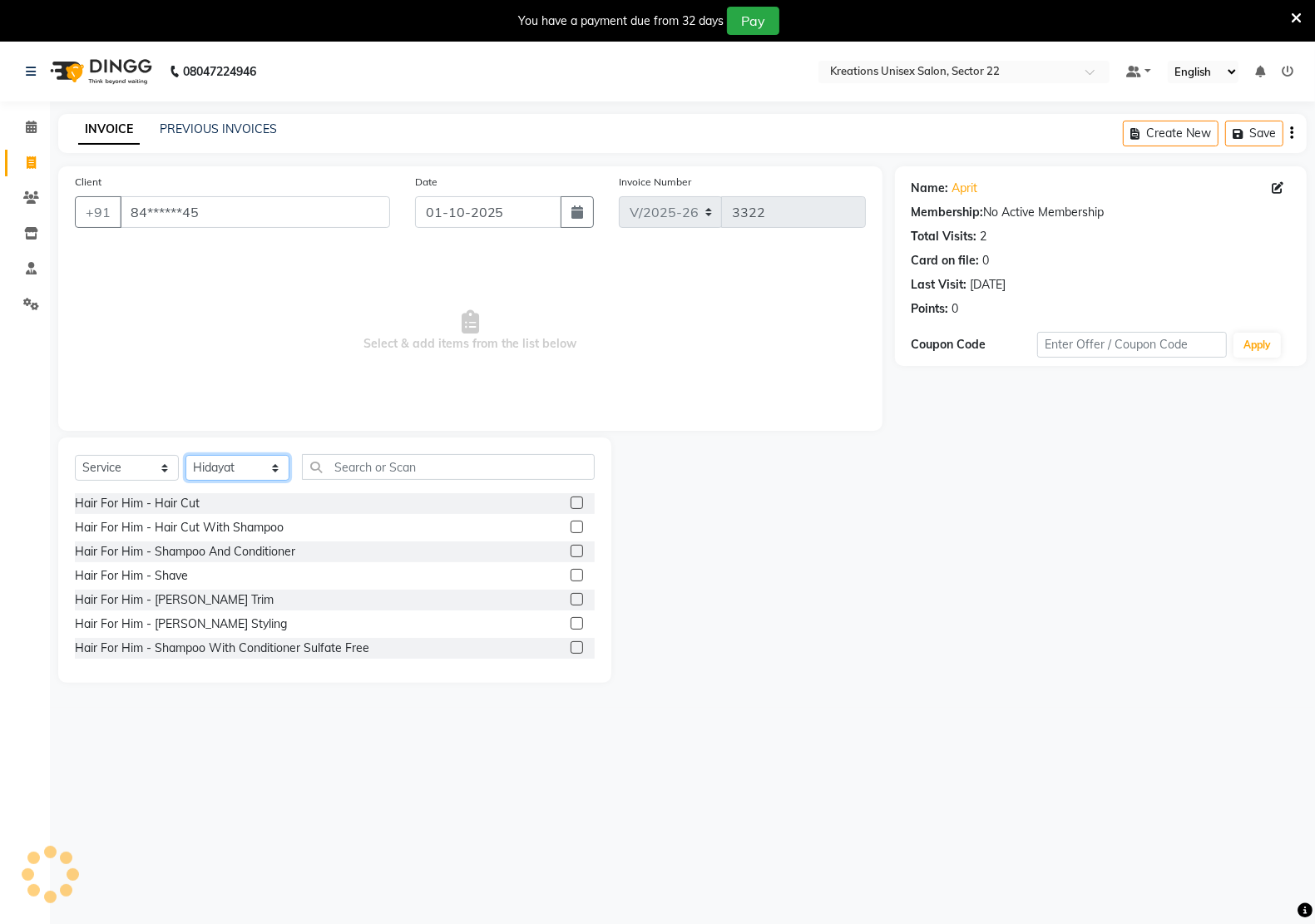
click at [229, 470] on select "Select Stylist [PERSON_NAME] Hidayat [PERSON_NAME] Manager [PERSON_NAME] [PERSO…" at bounding box center [238, 467] width 104 height 26
select select "90993"
click at [186, 455] on select "Select Stylist [PERSON_NAME] Hidayat [PERSON_NAME] Manager [PERSON_NAME] [PERSO…" at bounding box center [238, 467] width 104 height 26
click at [308, 447] on div "Select Service Product Membership Package Voucher Prepaid Gift Card Select Styl…" at bounding box center [334, 559] width 553 height 245
click at [319, 463] on input "text" at bounding box center [447, 466] width 293 height 26
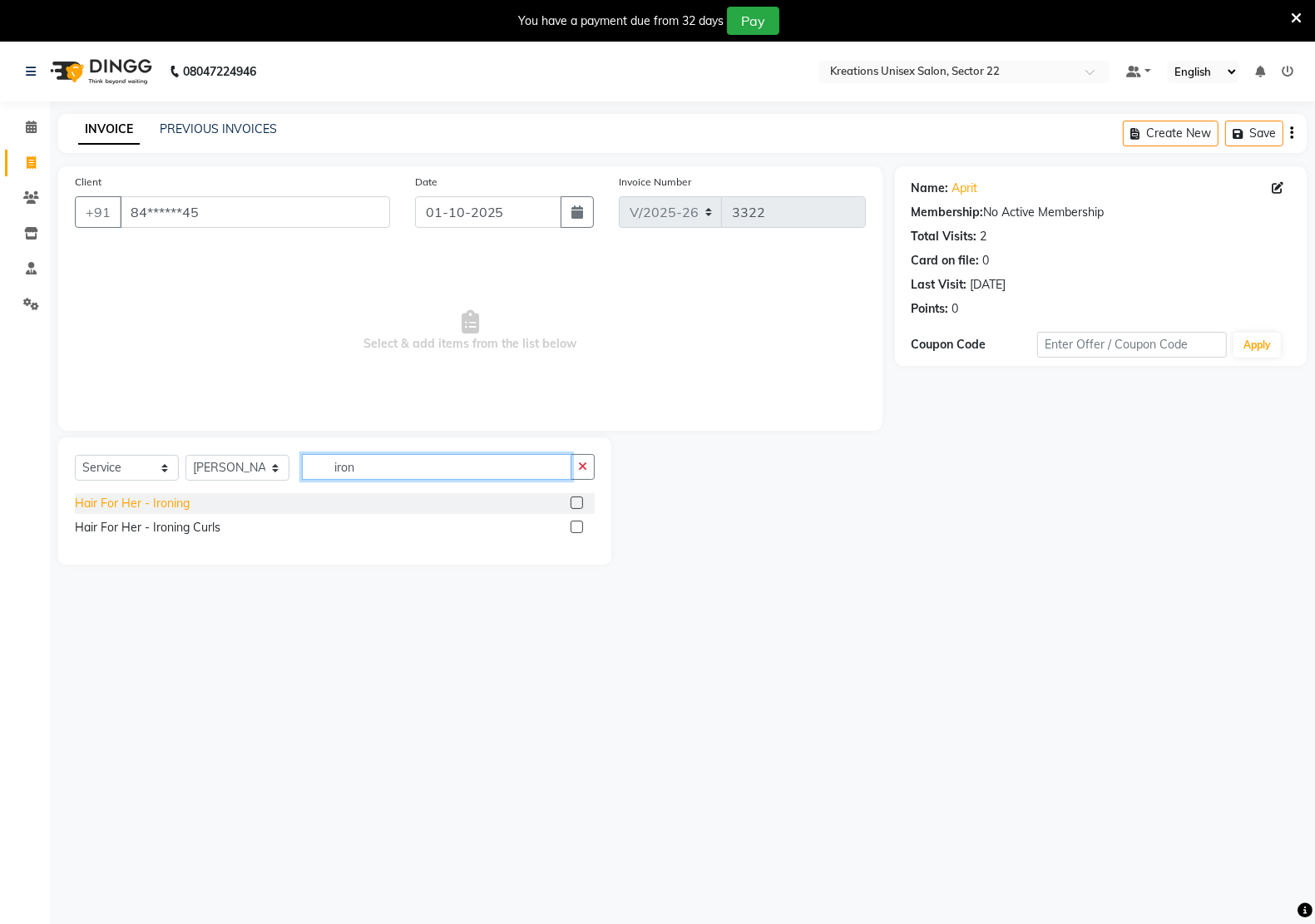
type input "iron"
click at [127, 510] on div "Hair For Her - Ironing" at bounding box center [132, 503] width 115 height 17
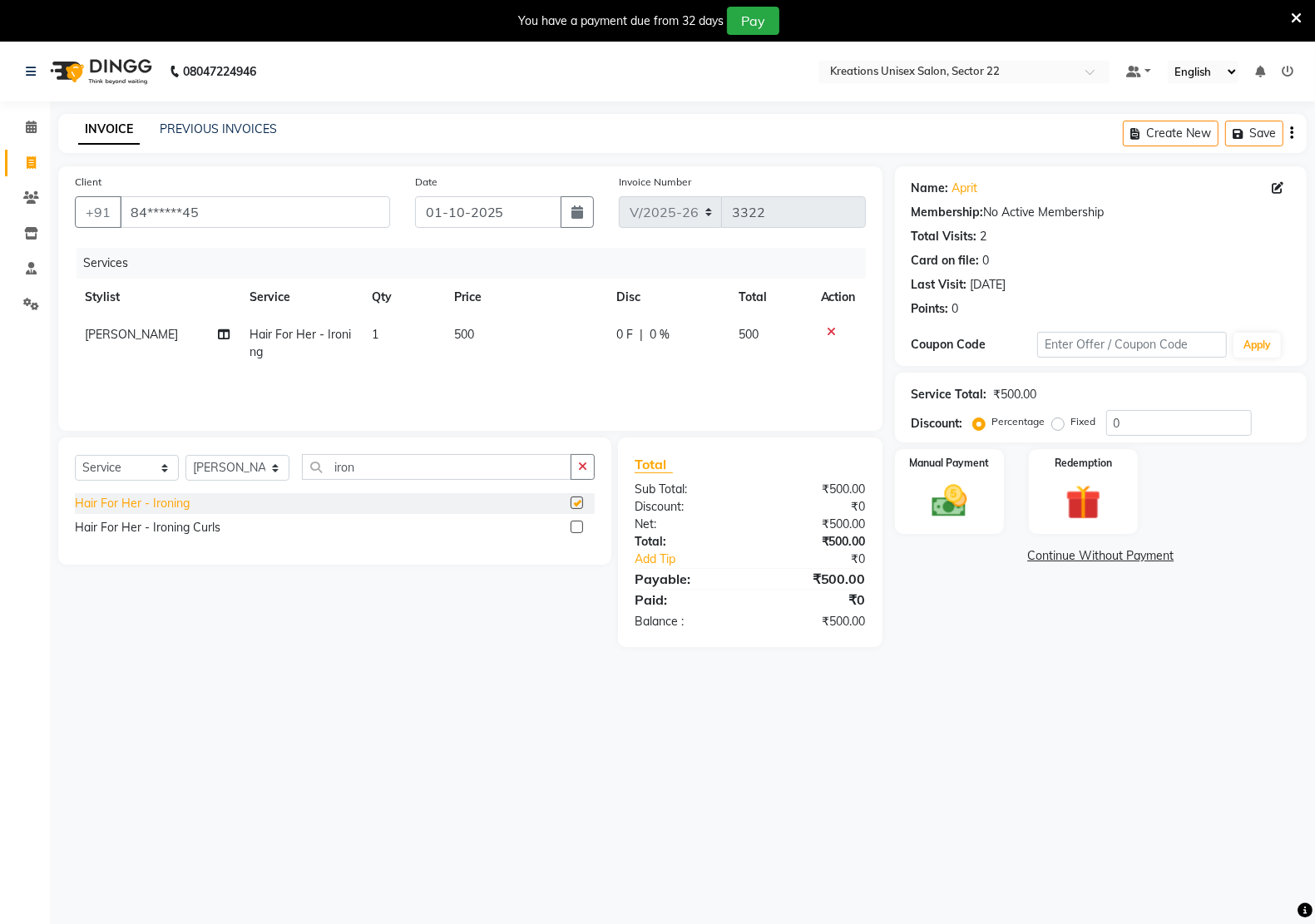
checkbox input "false"
click at [514, 335] on td "500" at bounding box center [524, 343] width 162 height 55
select select "90993"
click at [514, 335] on input "500" at bounding box center [529, 338] width 104 height 26
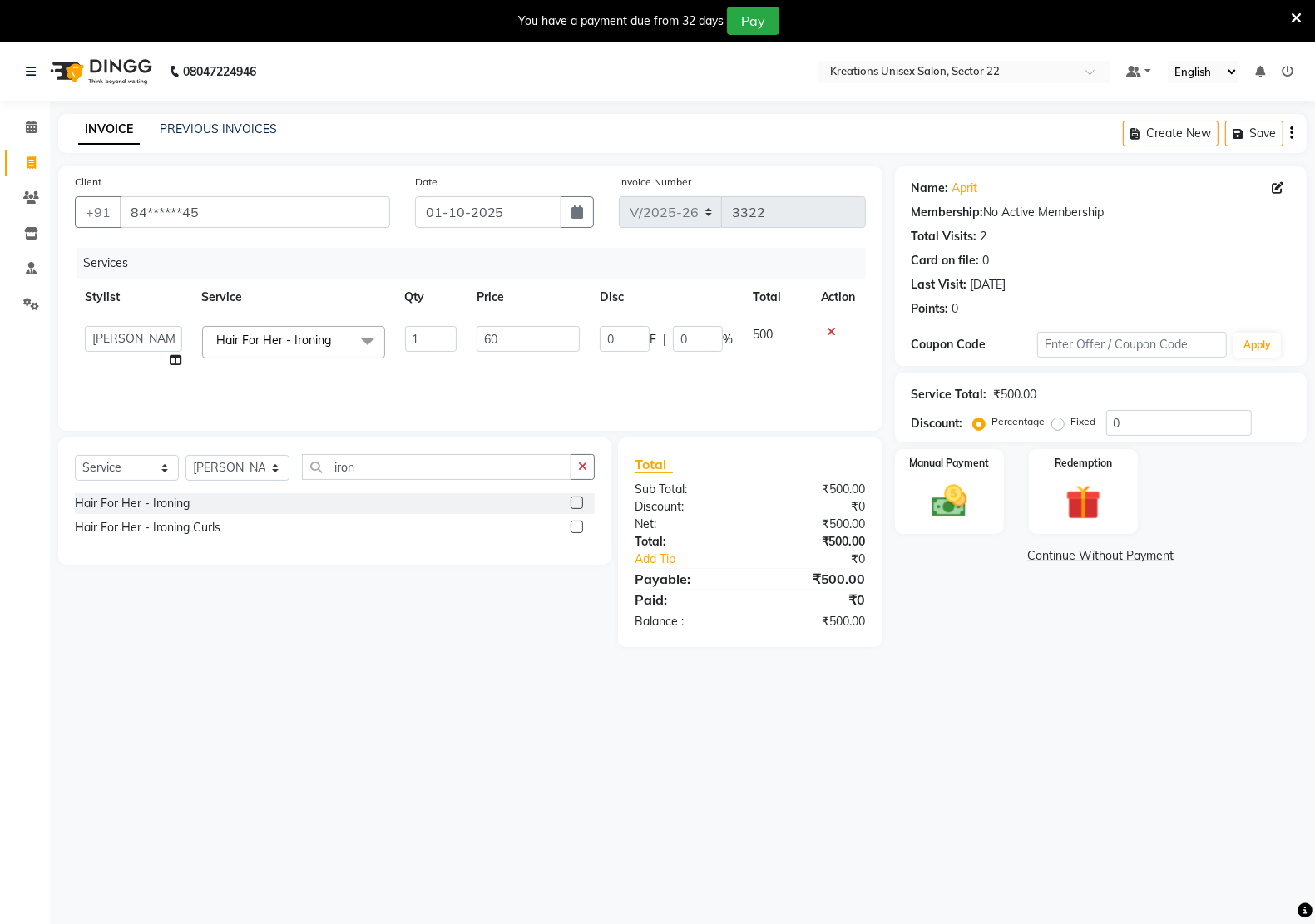
type input "600"
click at [962, 482] on img at bounding box center [949, 500] width 59 height 42
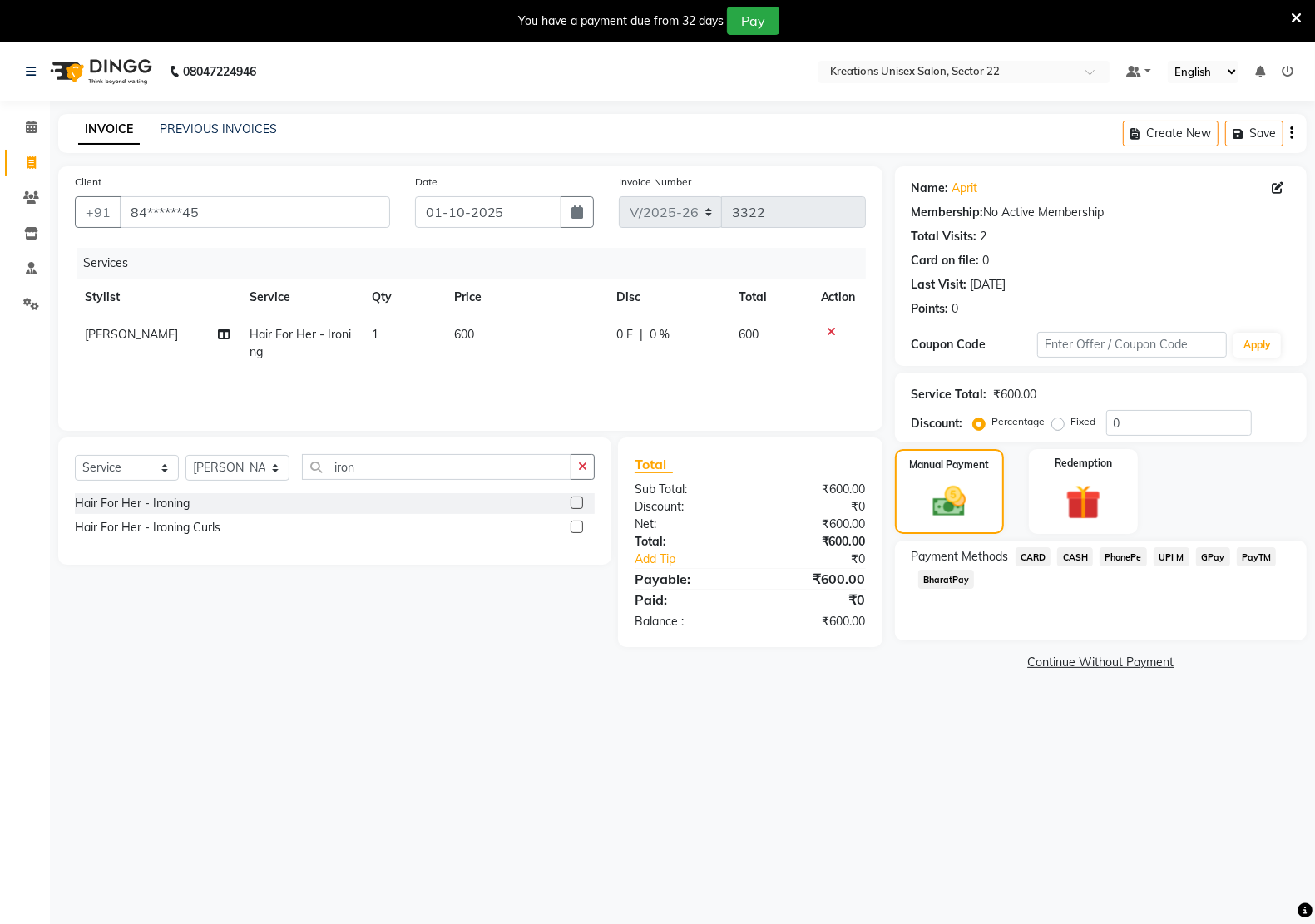
click at [1019, 551] on span "CARD" at bounding box center [1033, 556] width 36 height 19
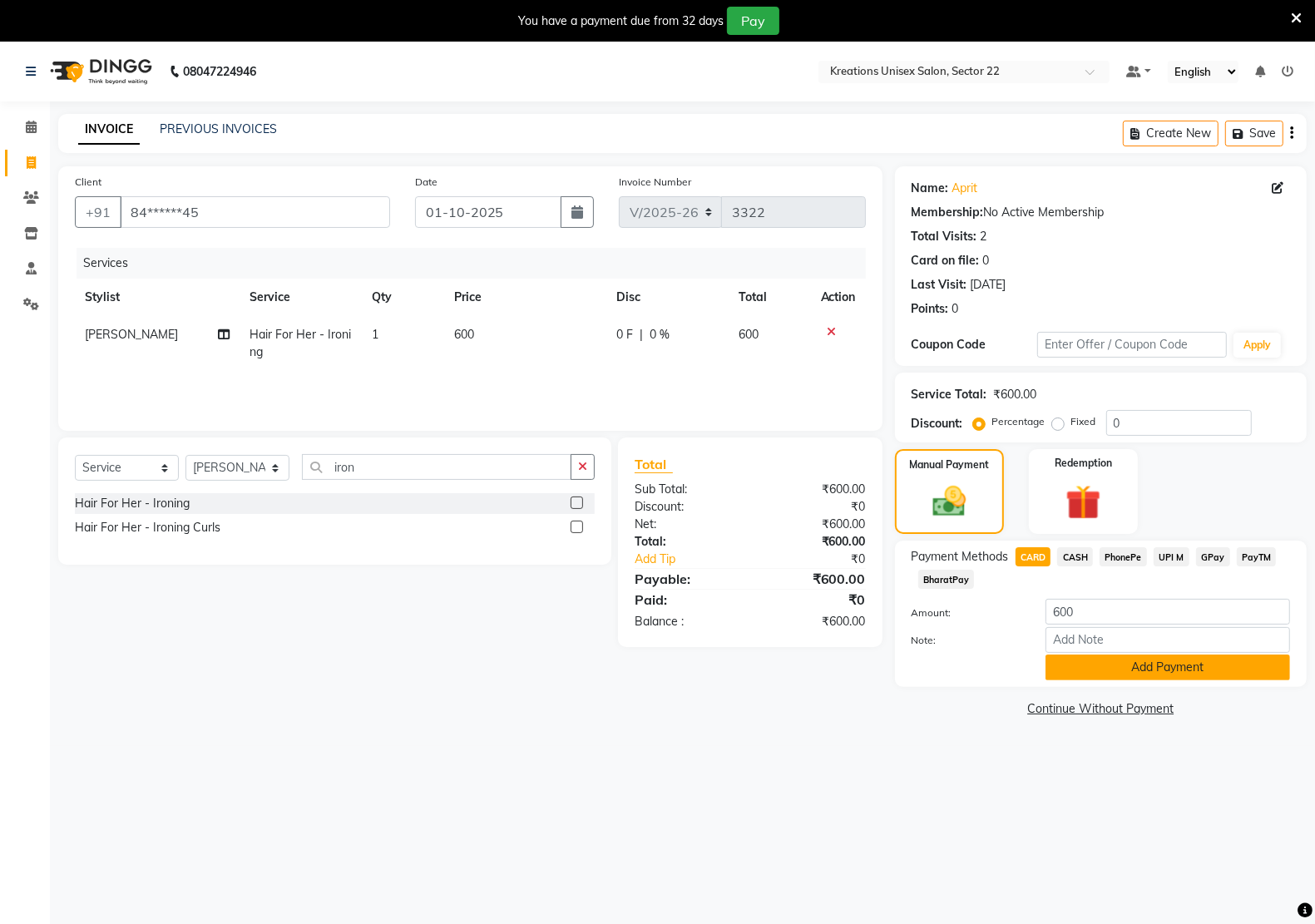
click at [1173, 674] on button "Add Payment" at bounding box center [1168, 666] width 245 height 26
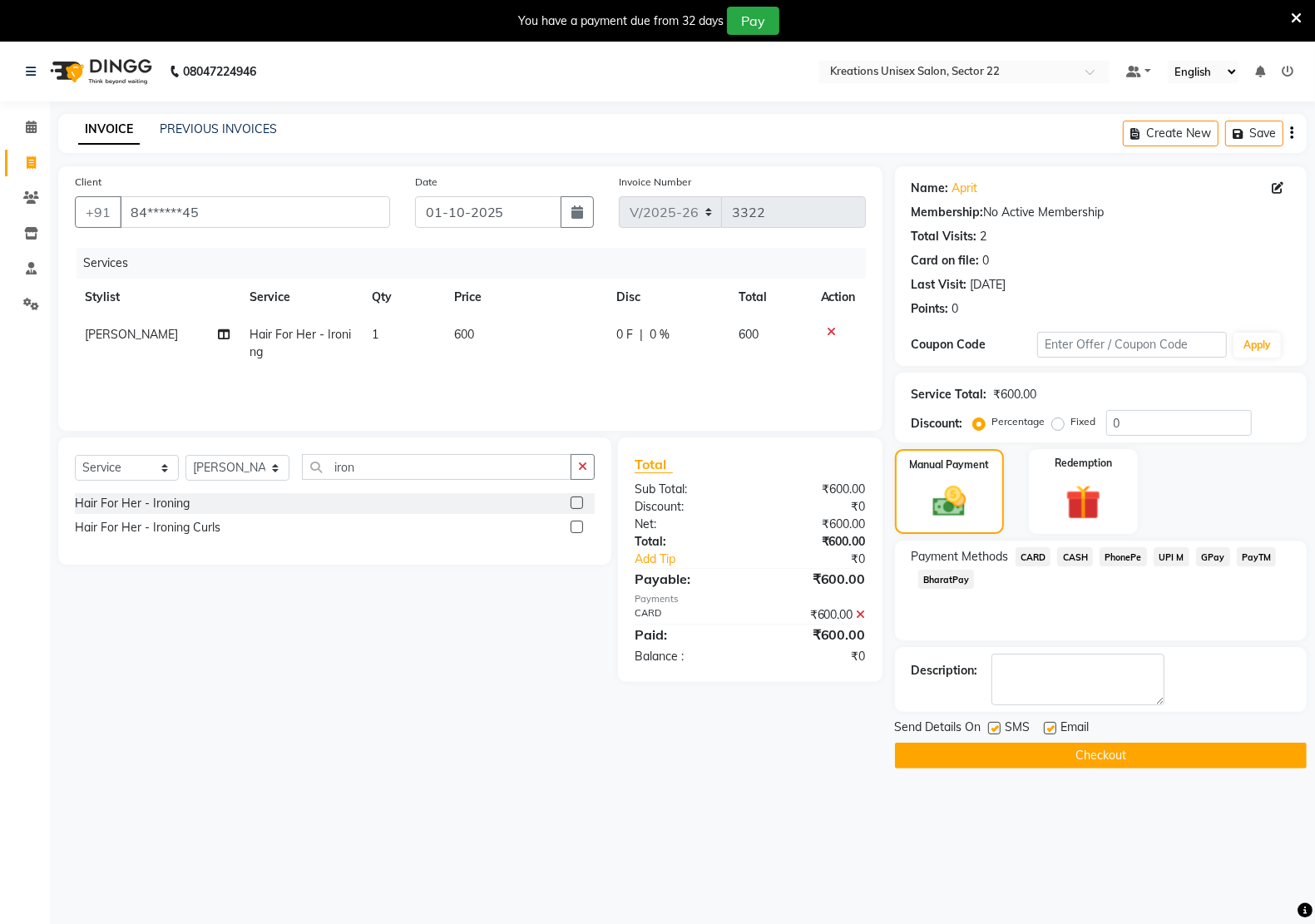
click at [1052, 730] on label at bounding box center [1050, 727] width 12 height 12
click at [1052, 730] on input "checkbox" at bounding box center [1049, 728] width 10 height 10
checkbox input "false"
click at [1032, 752] on button "Checkout" at bounding box center [1101, 754] width 411 height 26
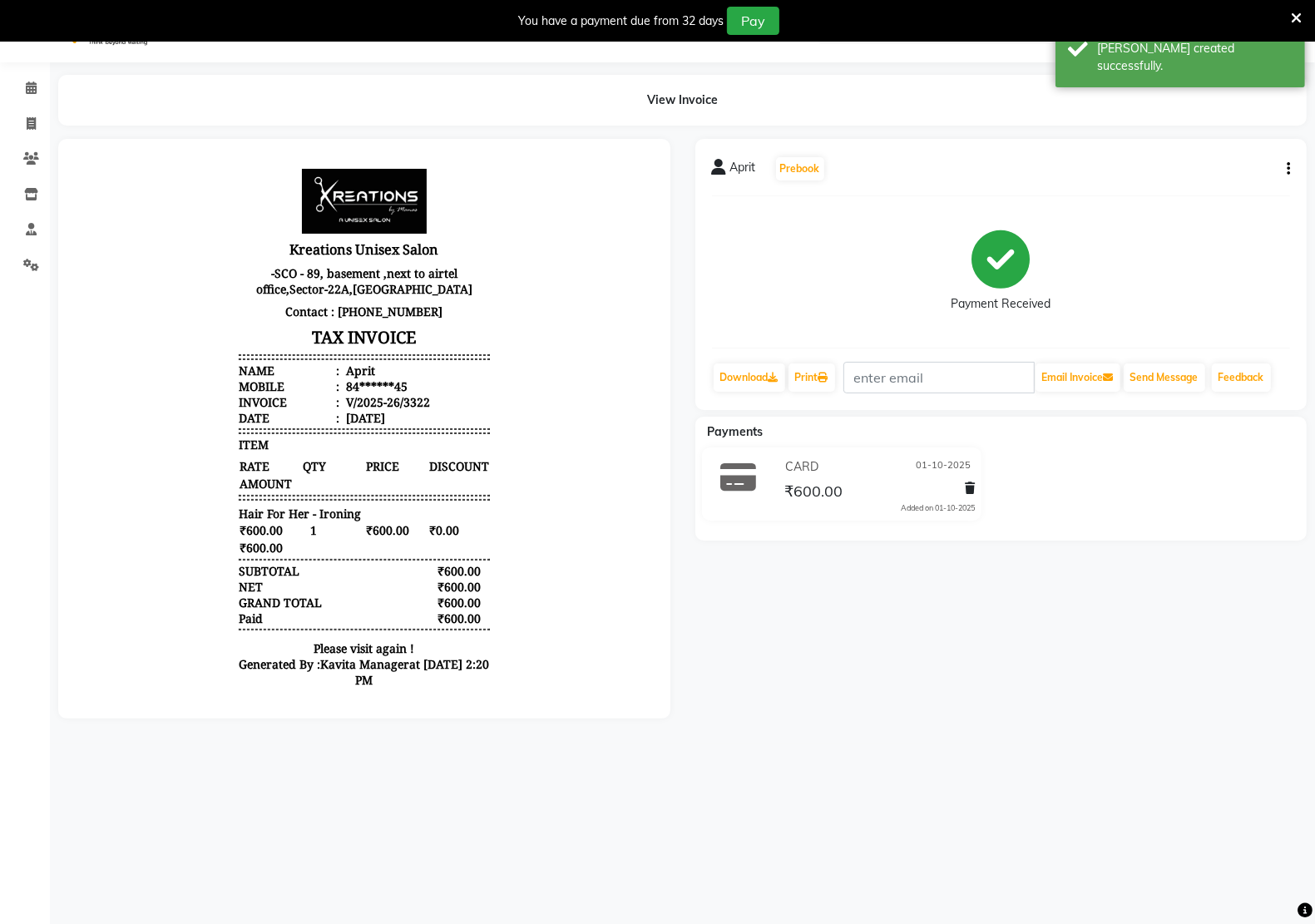
scroll to position [42, 0]
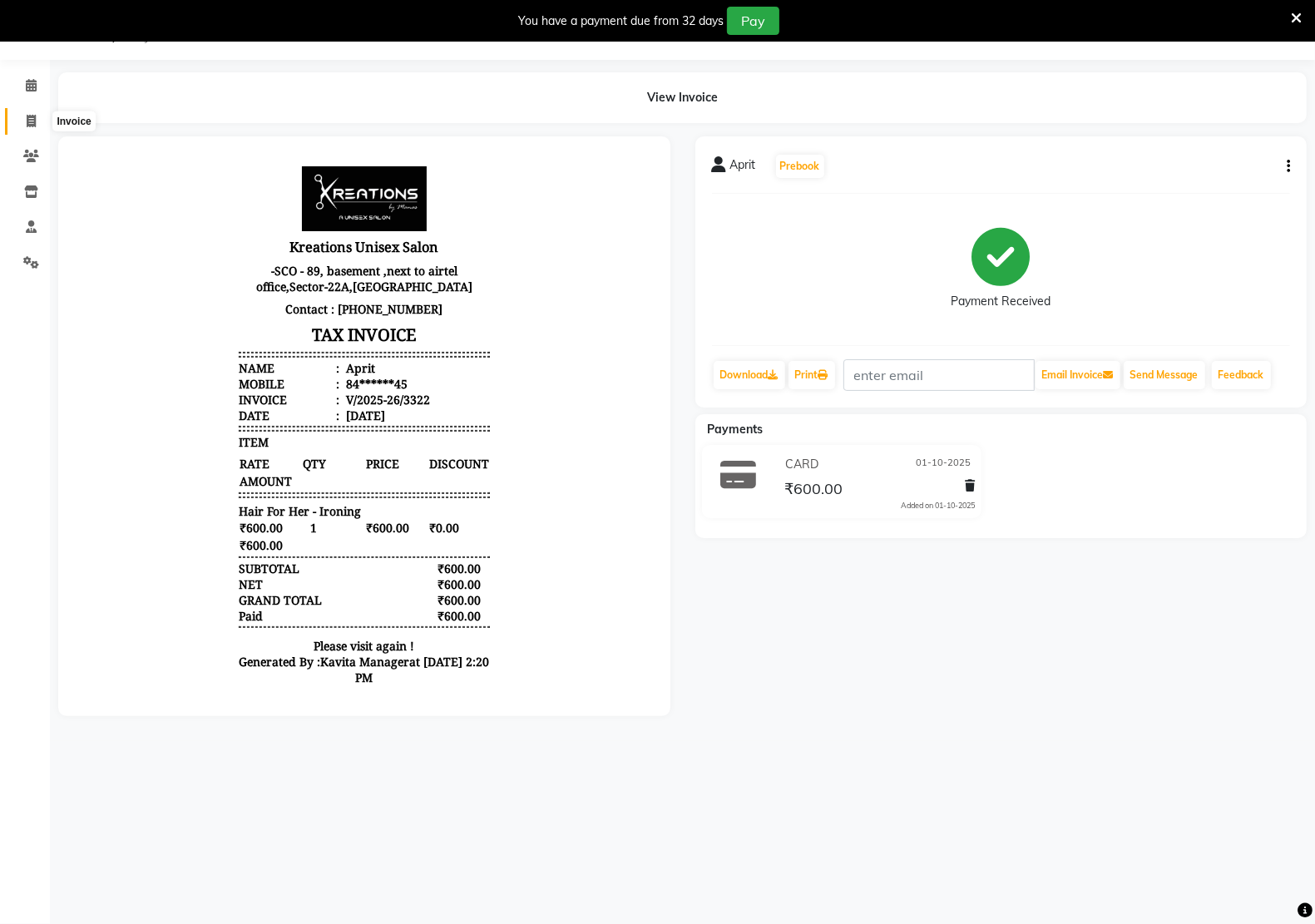
click at [35, 118] on icon at bounding box center [31, 120] width 9 height 12
select select "6170"
select select "service"
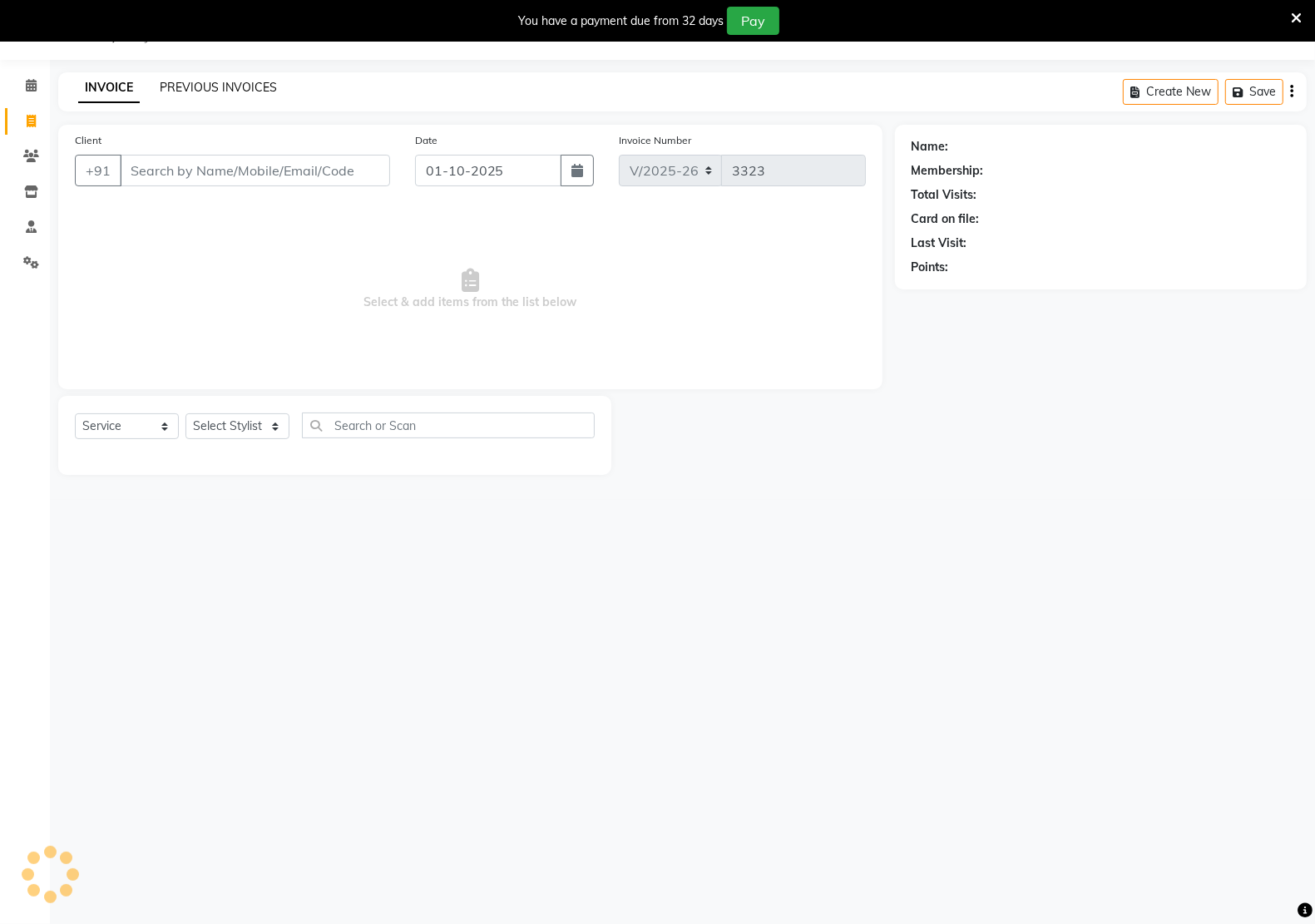
click at [249, 90] on link "PREVIOUS INVOICES" at bounding box center [218, 87] width 118 height 15
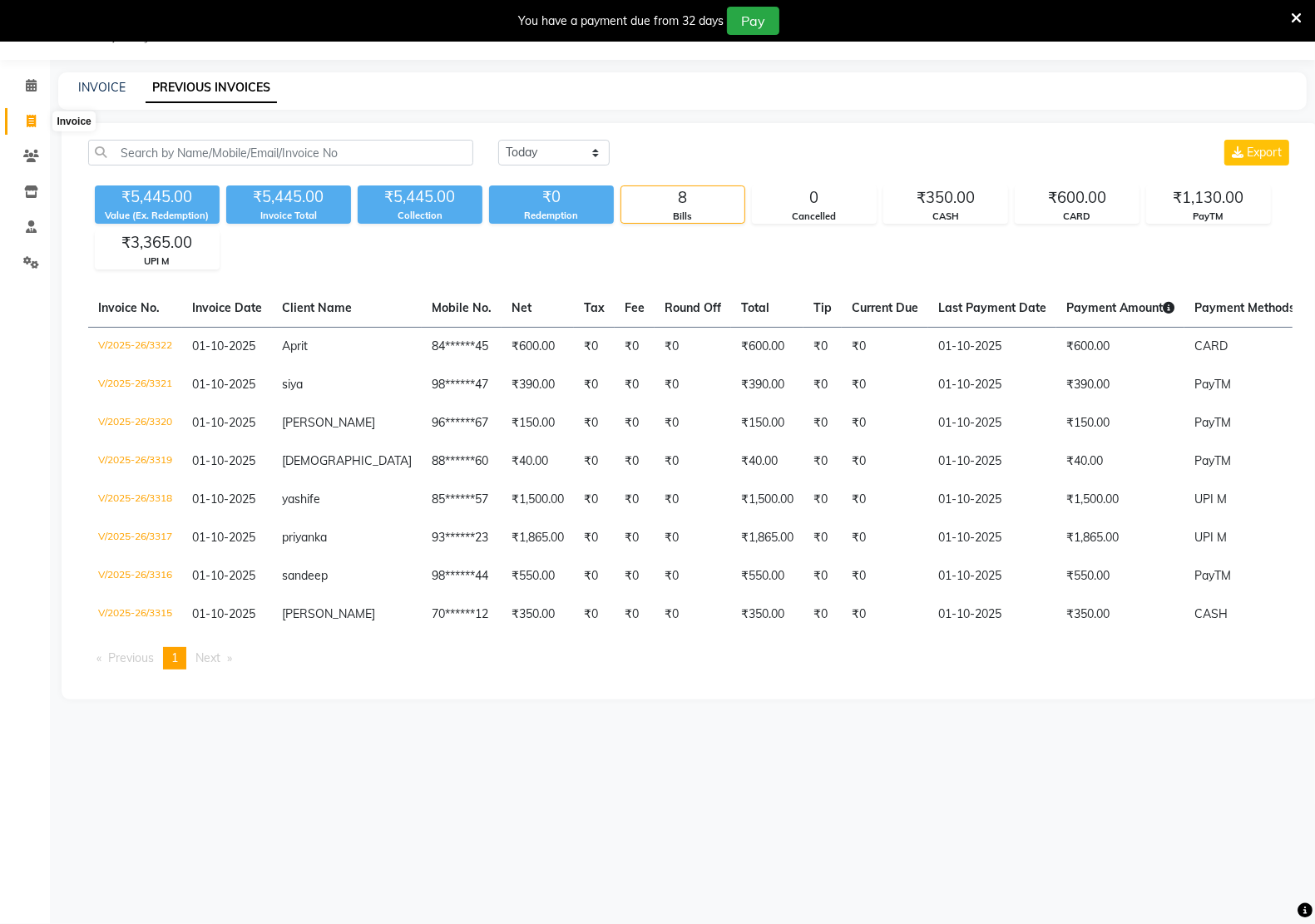
click at [29, 117] on icon at bounding box center [31, 120] width 9 height 12
select select "service"
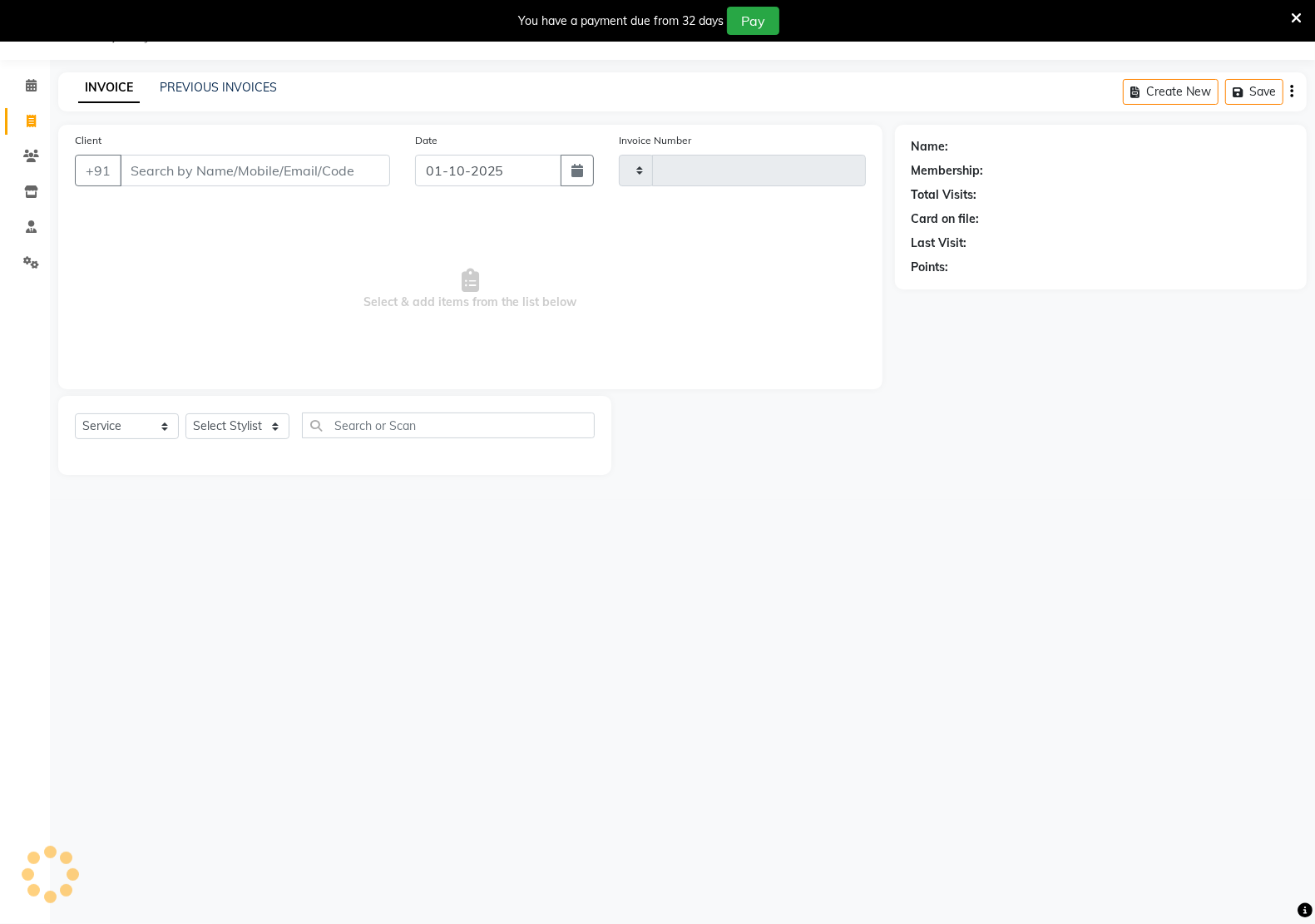
type input "3323"
select select "6170"
click at [104, 91] on link "INVOICE" at bounding box center [108, 88] width 62 height 30
click at [250, 168] on input "Client" at bounding box center [254, 170] width 270 height 31
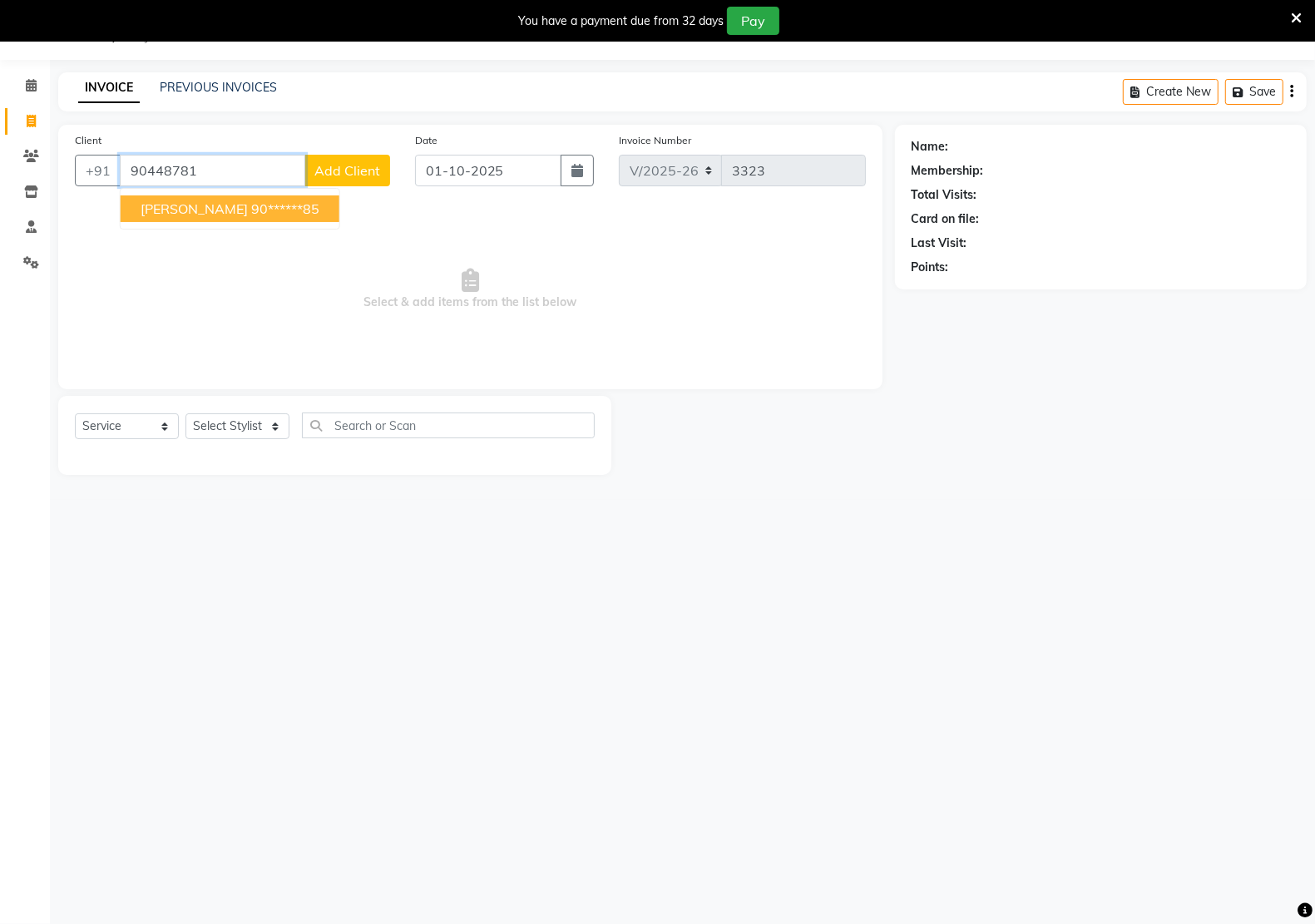
click at [251, 206] on ngb-highlight "90******85" at bounding box center [285, 208] width 68 height 17
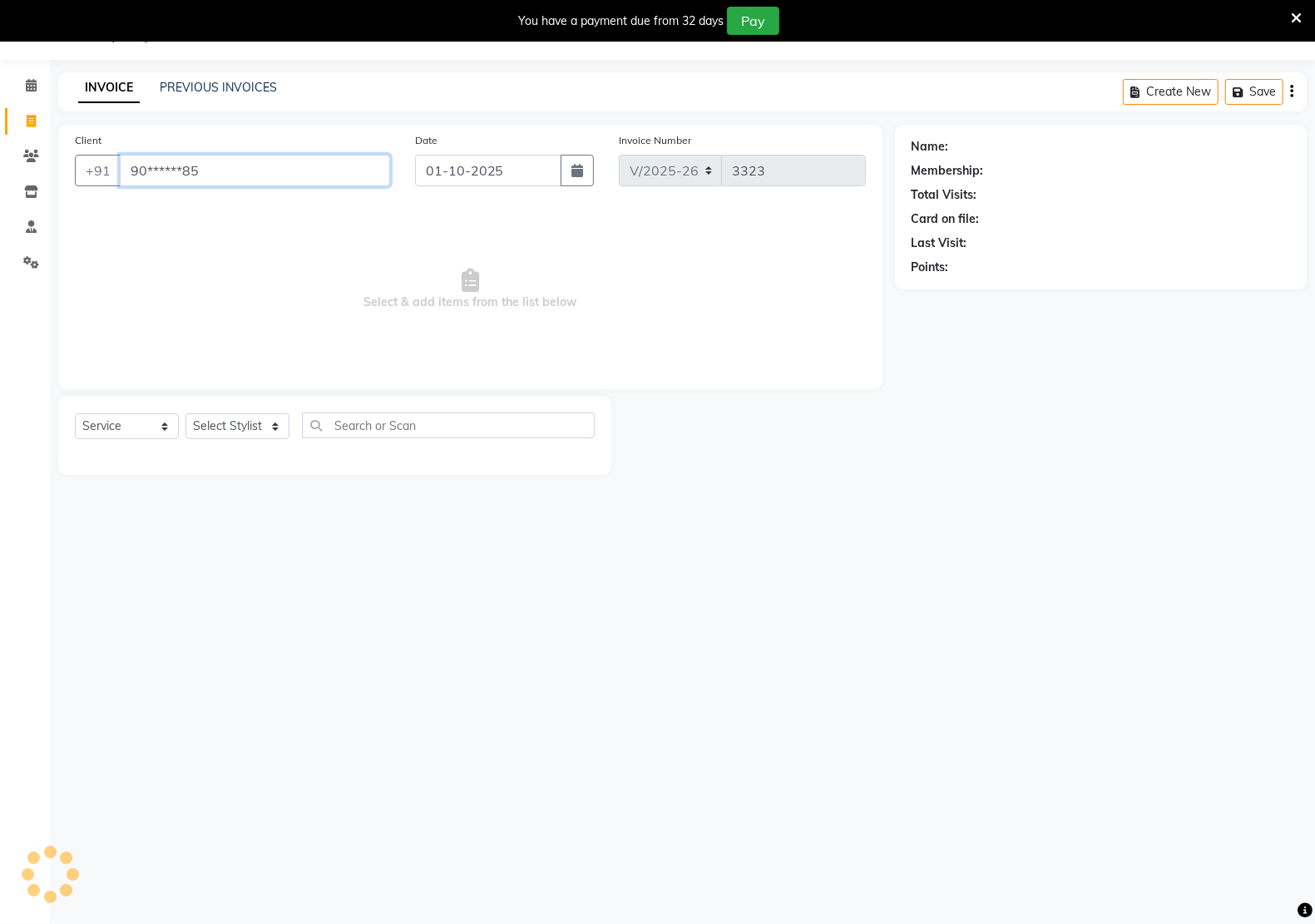
type input "90******85"
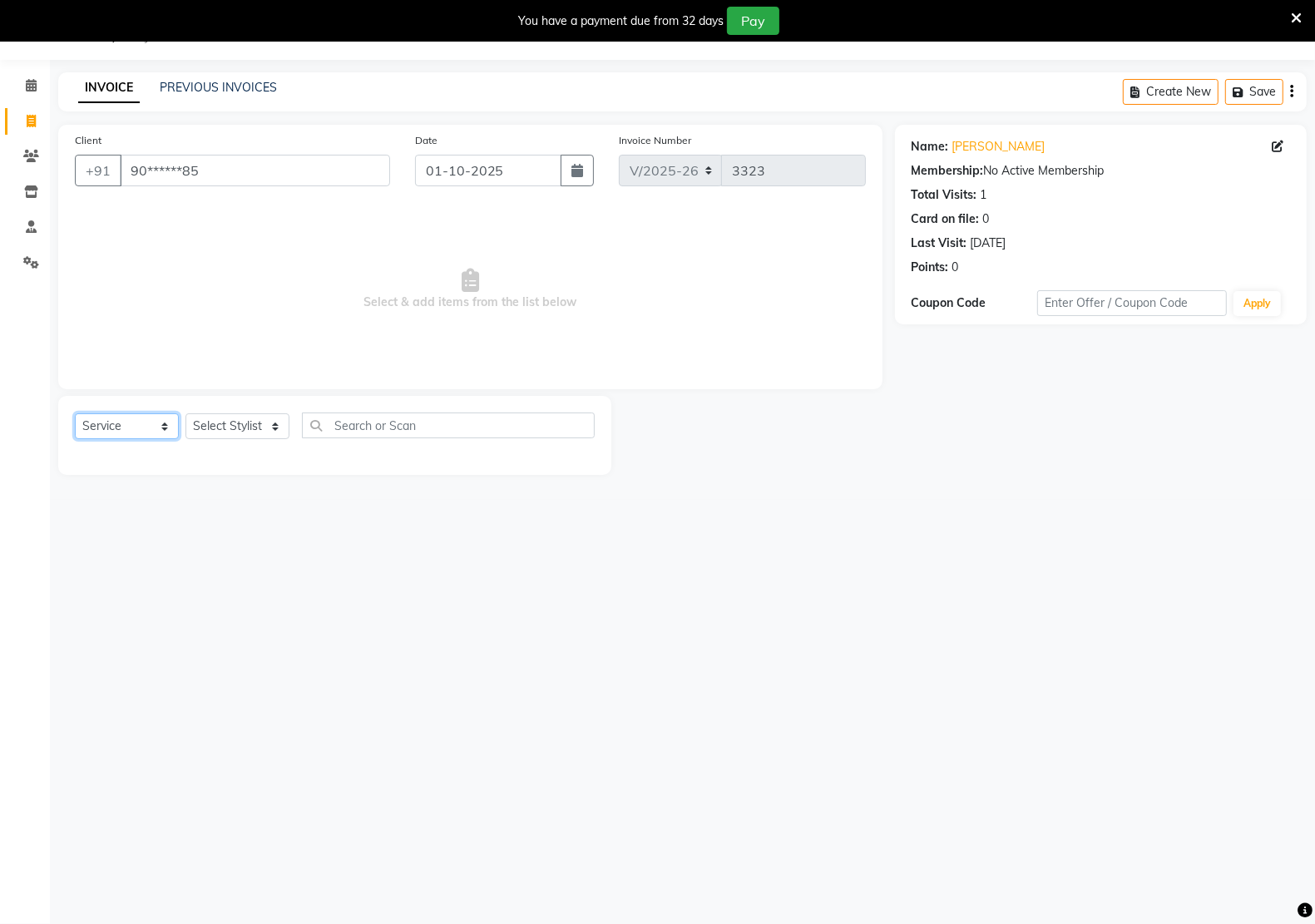
click at [150, 417] on select "Select Service Product Membership Package Voucher Prepaid Gift Card" at bounding box center [127, 426] width 104 height 26
click at [75, 413] on select "Select Service Product Membership Package Voucher Prepaid Gift Card" at bounding box center [127, 426] width 104 height 26
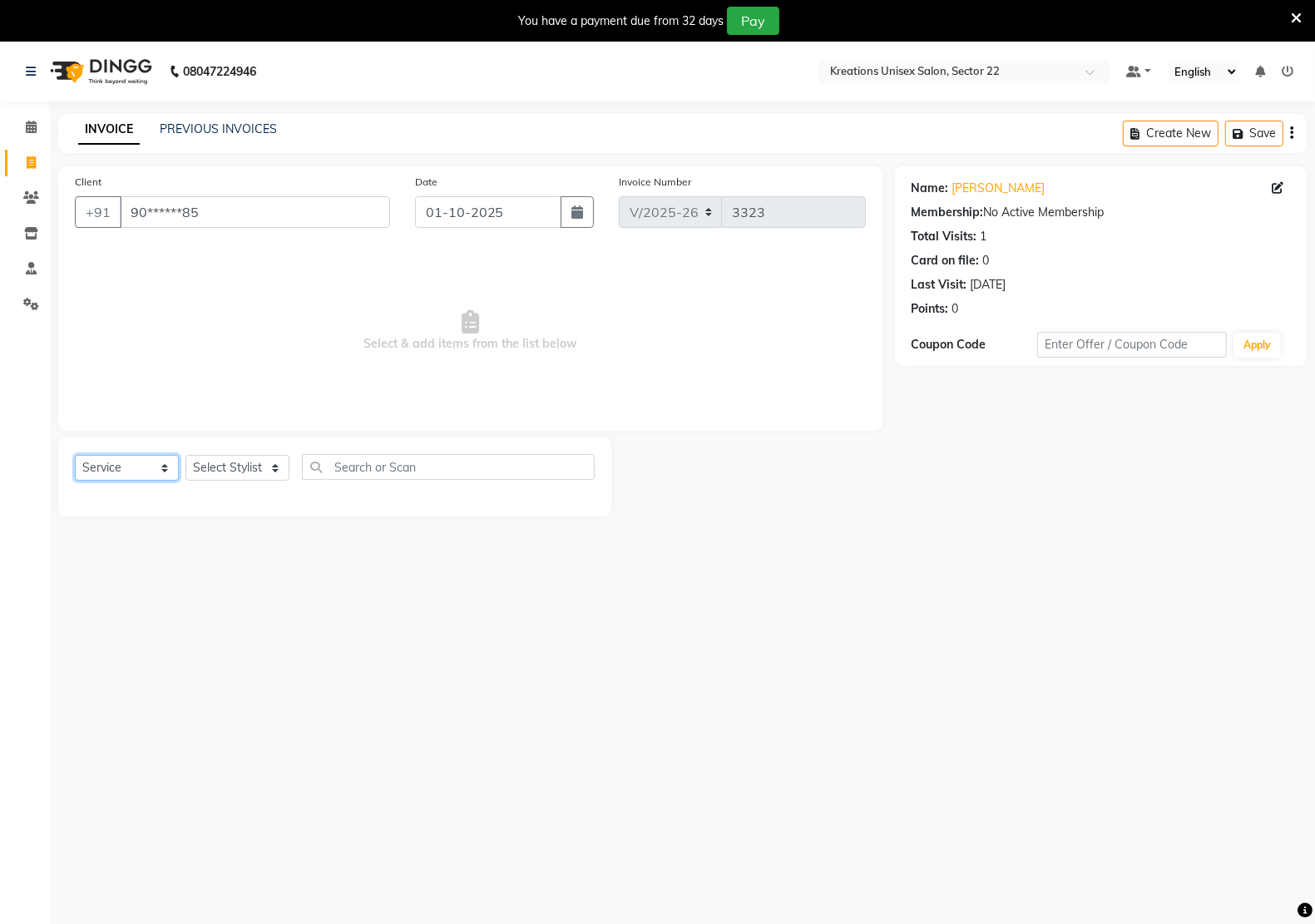
click at [110, 470] on select "Select Service Product Membership Package Voucher Prepaid Gift Card" at bounding box center [127, 467] width 104 height 26
click at [155, 480] on select "Select Service Product Membership Package Voucher Prepaid Gift Card" at bounding box center [127, 467] width 104 height 26
click at [244, 456] on select "Select Stylist [PERSON_NAME] Hidayat [PERSON_NAME] Manager [PERSON_NAME] [PERSO…" at bounding box center [238, 467] width 104 height 26
select select "90989"
click at [186, 455] on select "Select Stylist [PERSON_NAME] Hidayat [PERSON_NAME] Manager [PERSON_NAME] [PERSO…" at bounding box center [238, 467] width 104 height 26
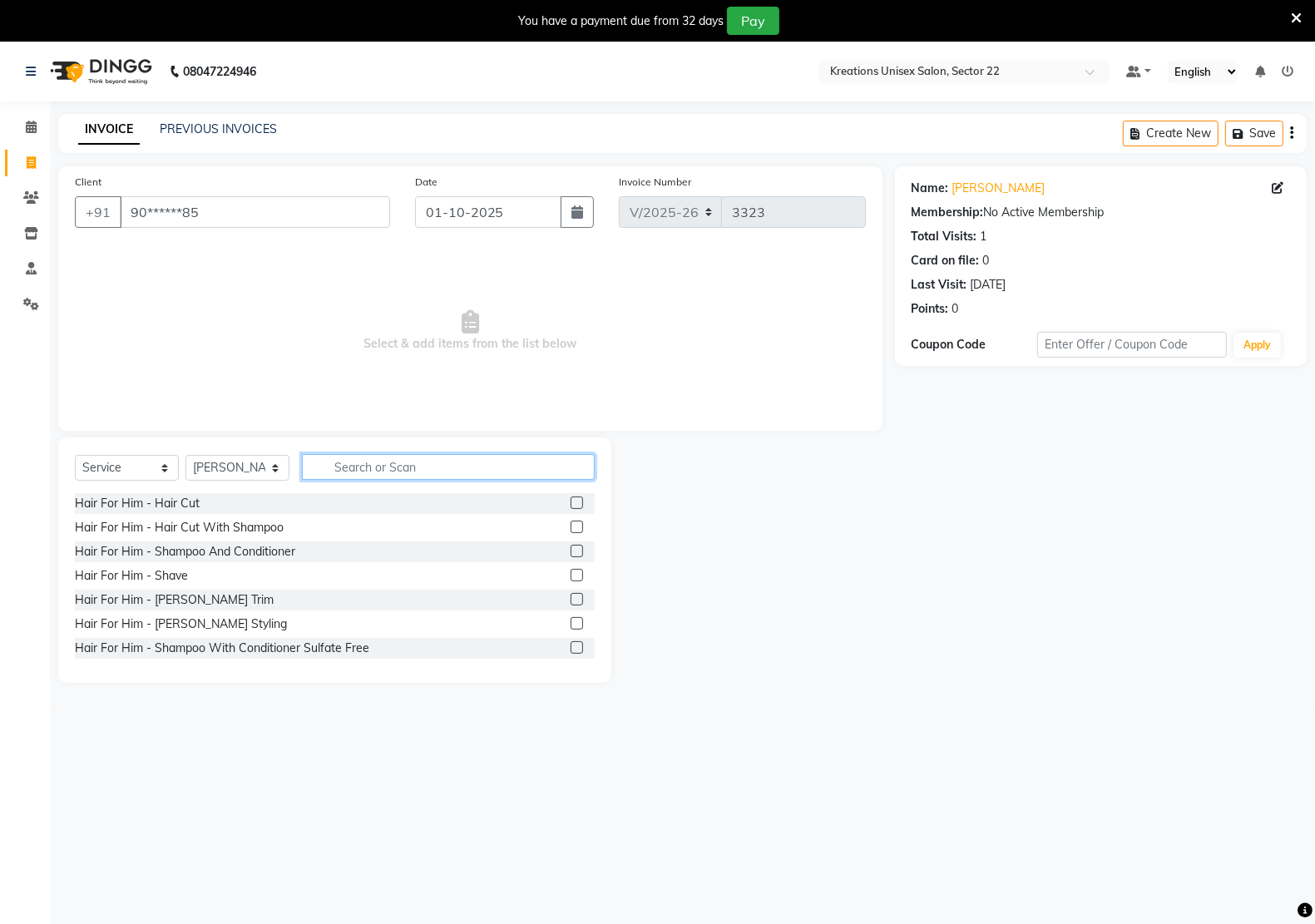
click at [352, 465] on input "text" at bounding box center [447, 466] width 293 height 26
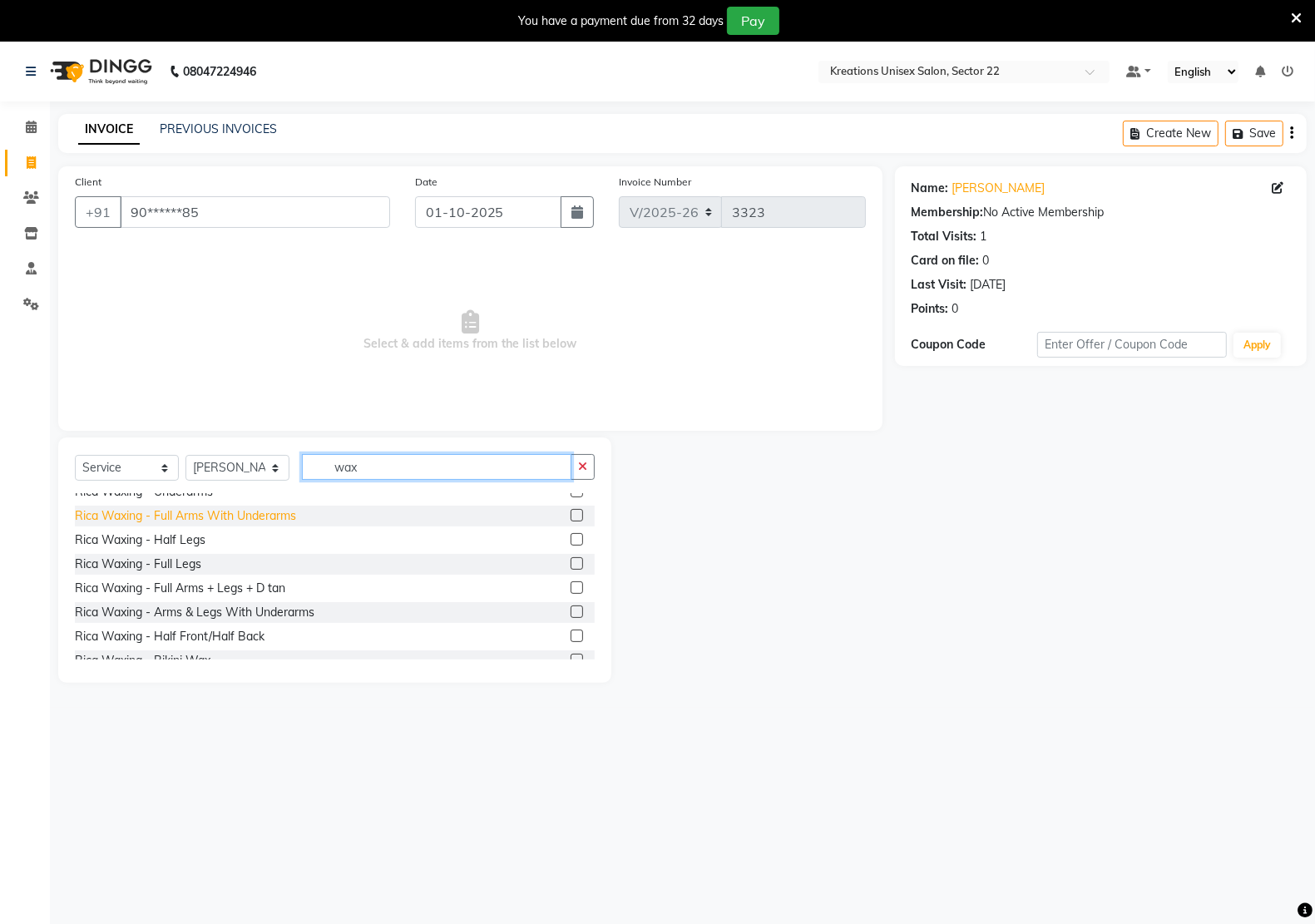
scroll to position [519, 0]
type input "wax"
click at [237, 617] on div "Rica Waxing - Arms & Legs With Underarms" at bounding box center [194, 610] width 240 height 17
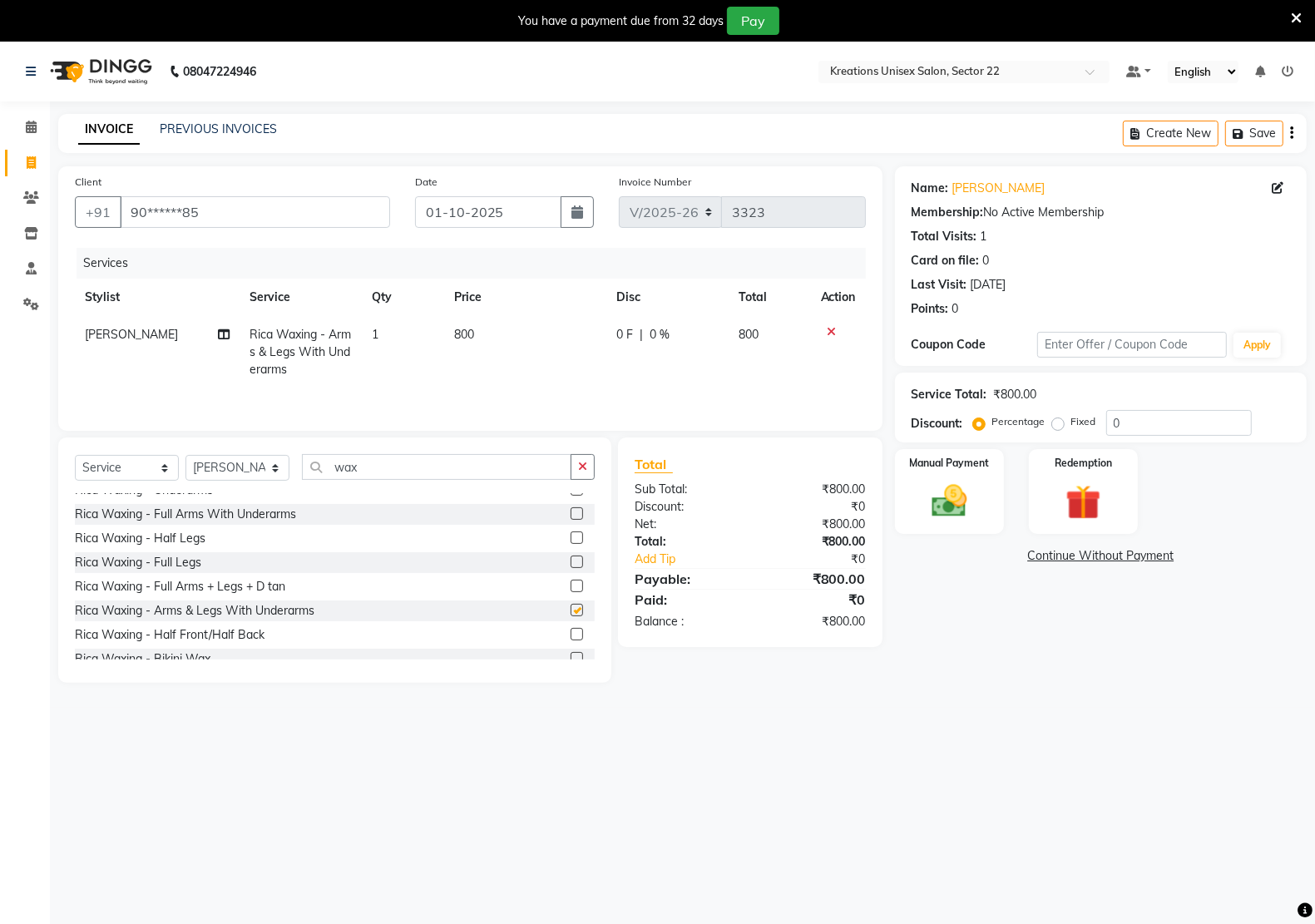
checkbox input "false"
click at [374, 471] on input "wax" at bounding box center [436, 466] width 269 height 26
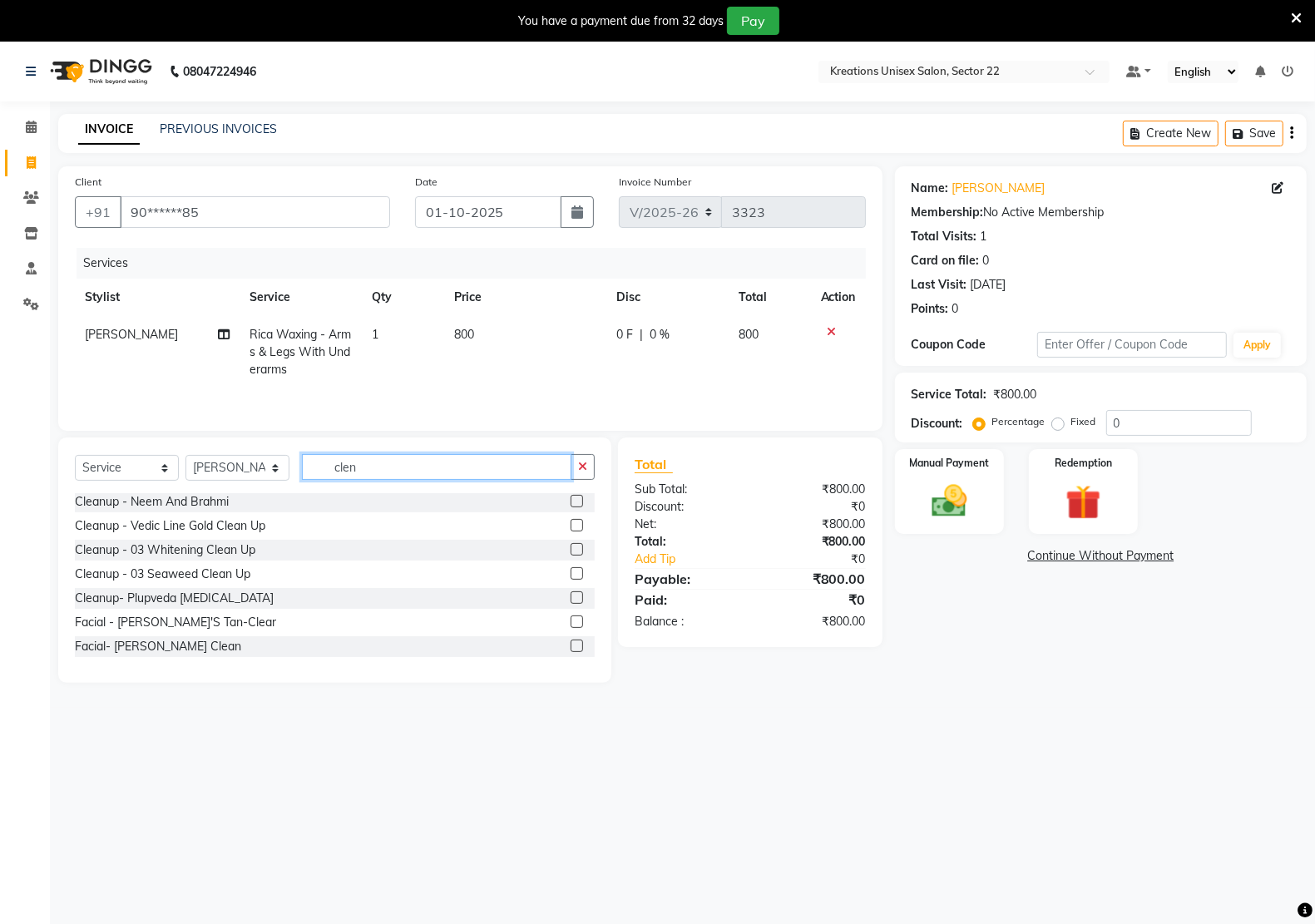
scroll to position [0, 0]
type input "cle"
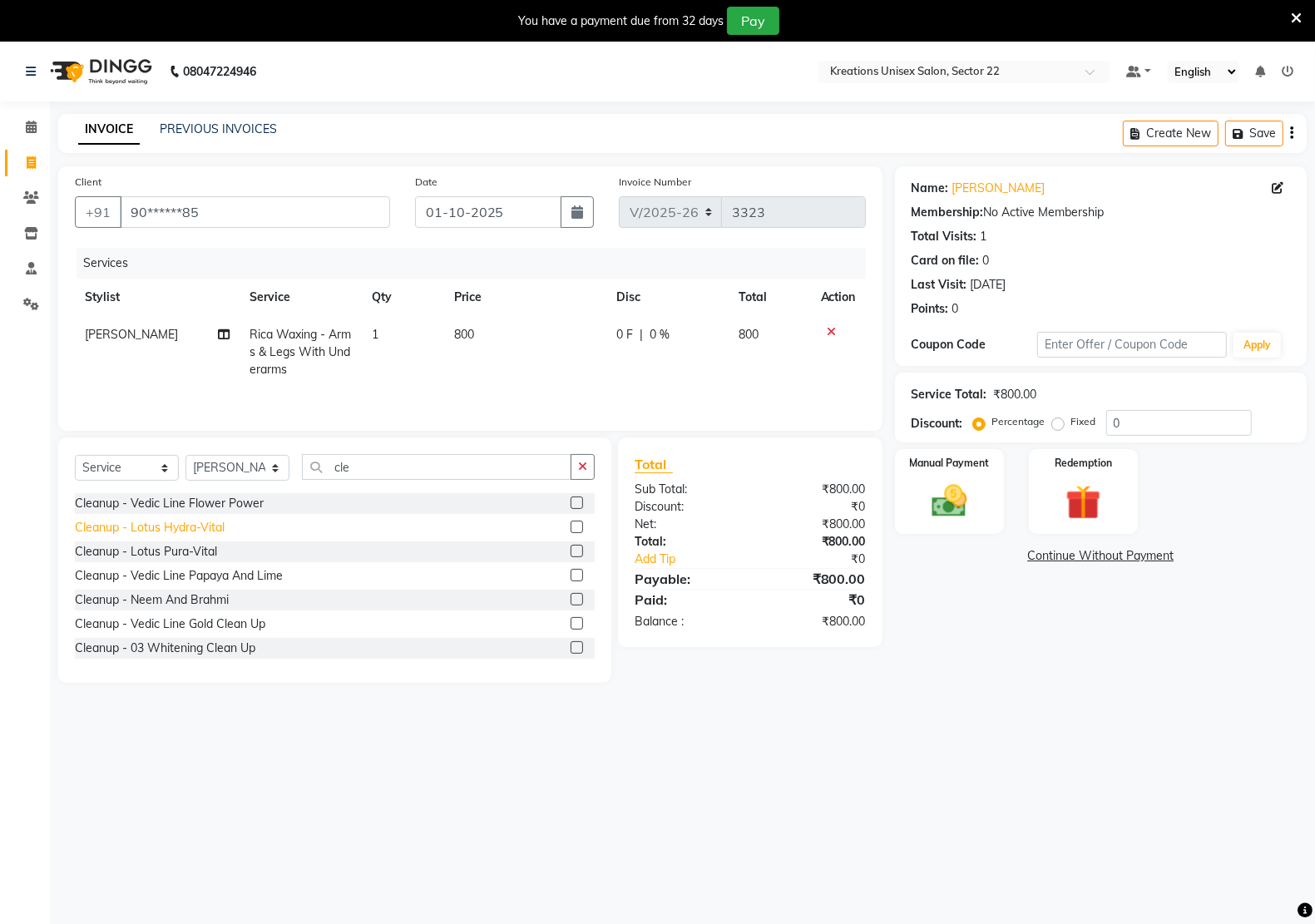
click at [216, 524] on div "Cleanup - Lotus Hydra-Vital" at bounding box center [150, 527] width 150 height 17
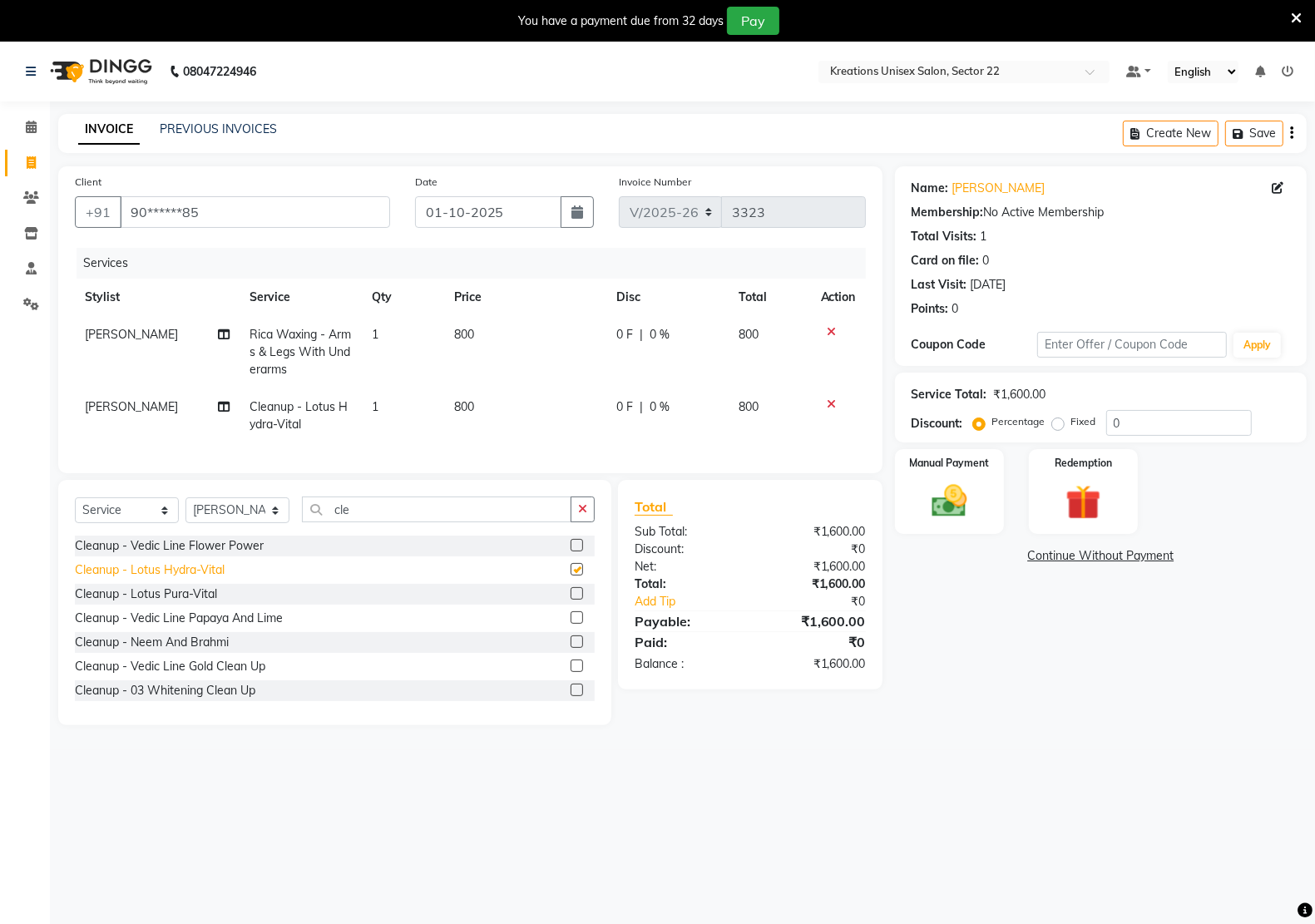
checkbox input "false"
click at [404, 517] on input "cle" at bounding box center [436, 509] width 269 height 26
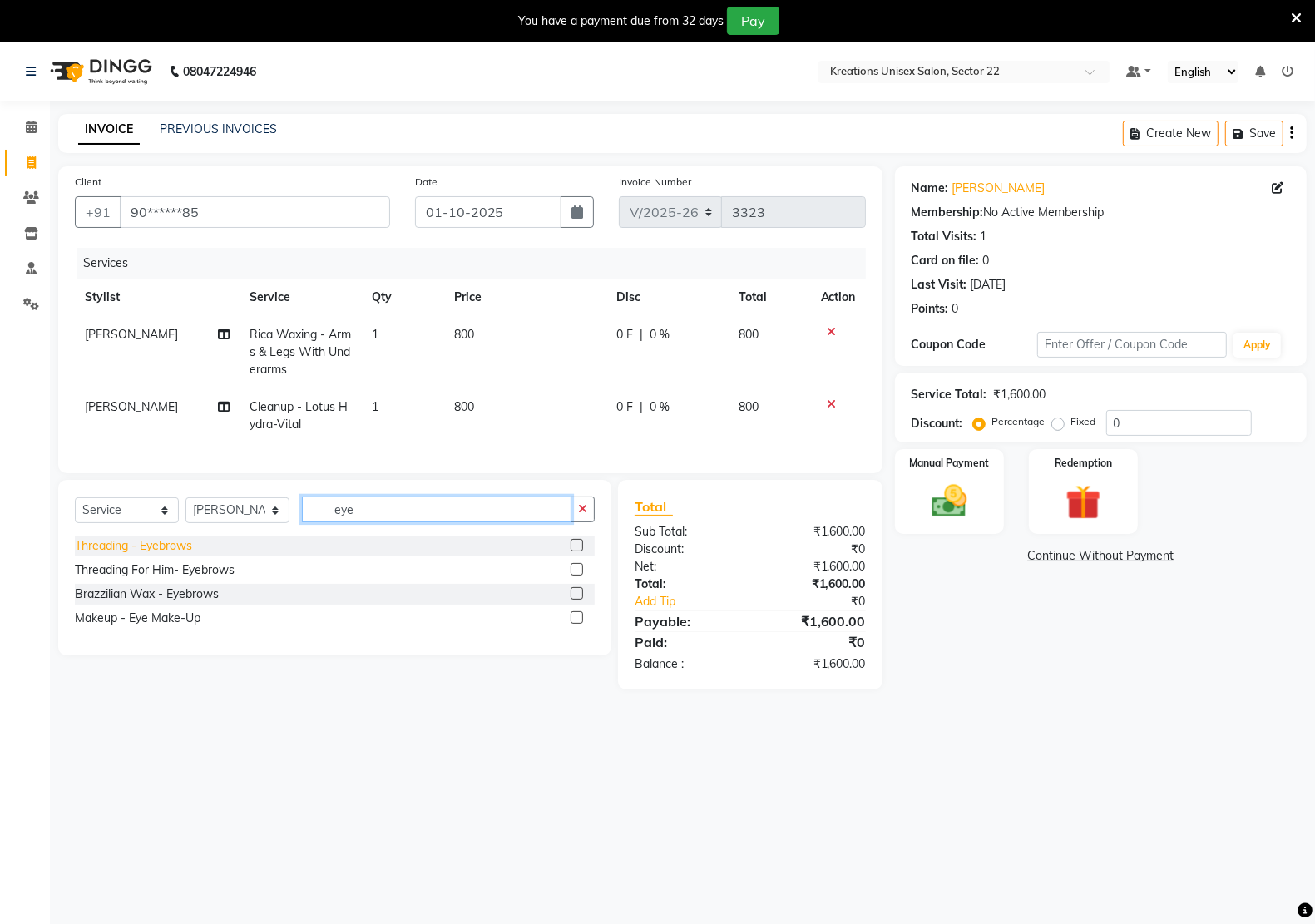
type input "eye"
click at [97, 554] on div "Threading - Eyebrows" at bounding box center [134, 546] width 118 height 17
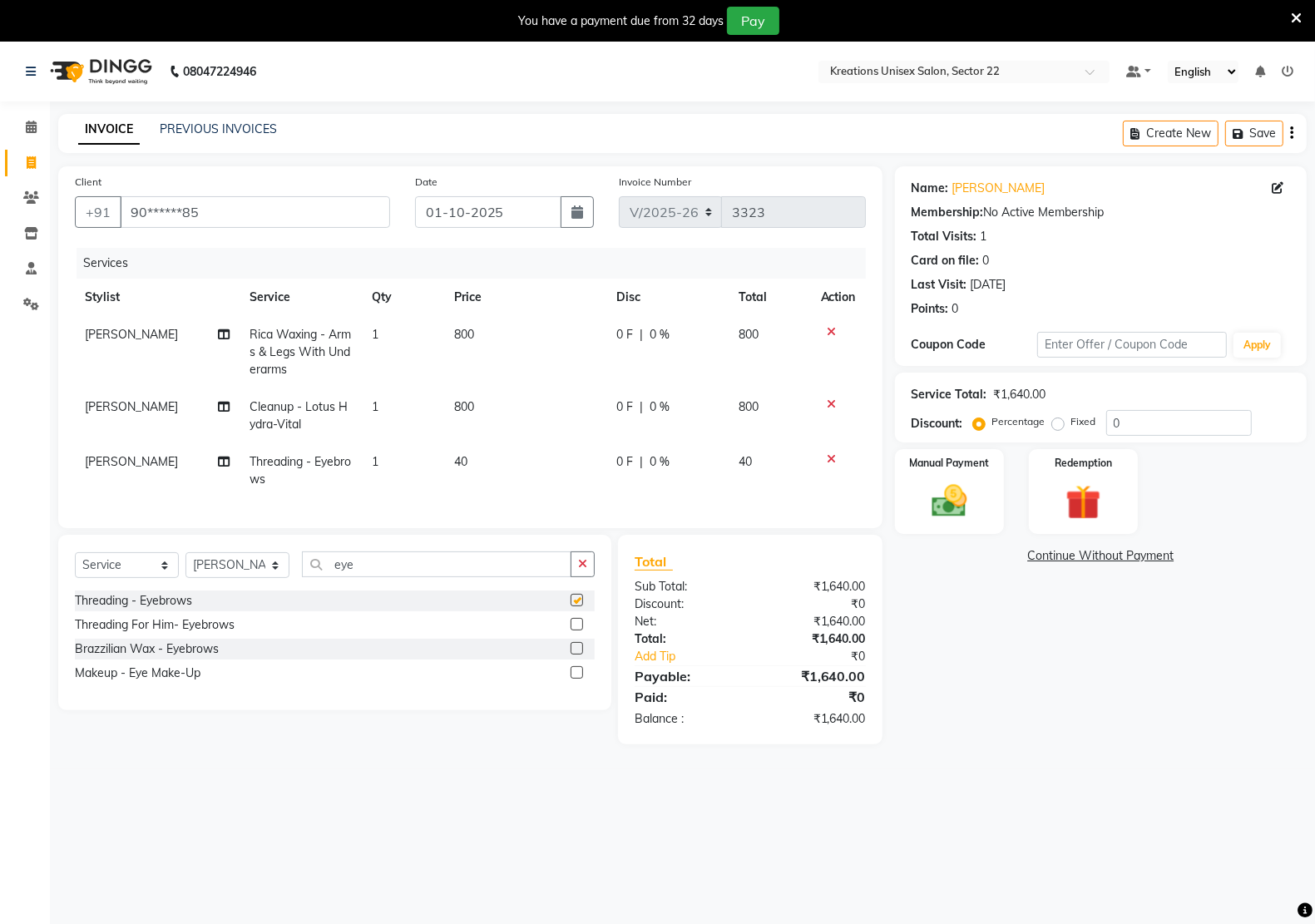
checkbox input "false"
click at [363, 574] on input "eye" at bounding box center [436, 564] width 269 height 26
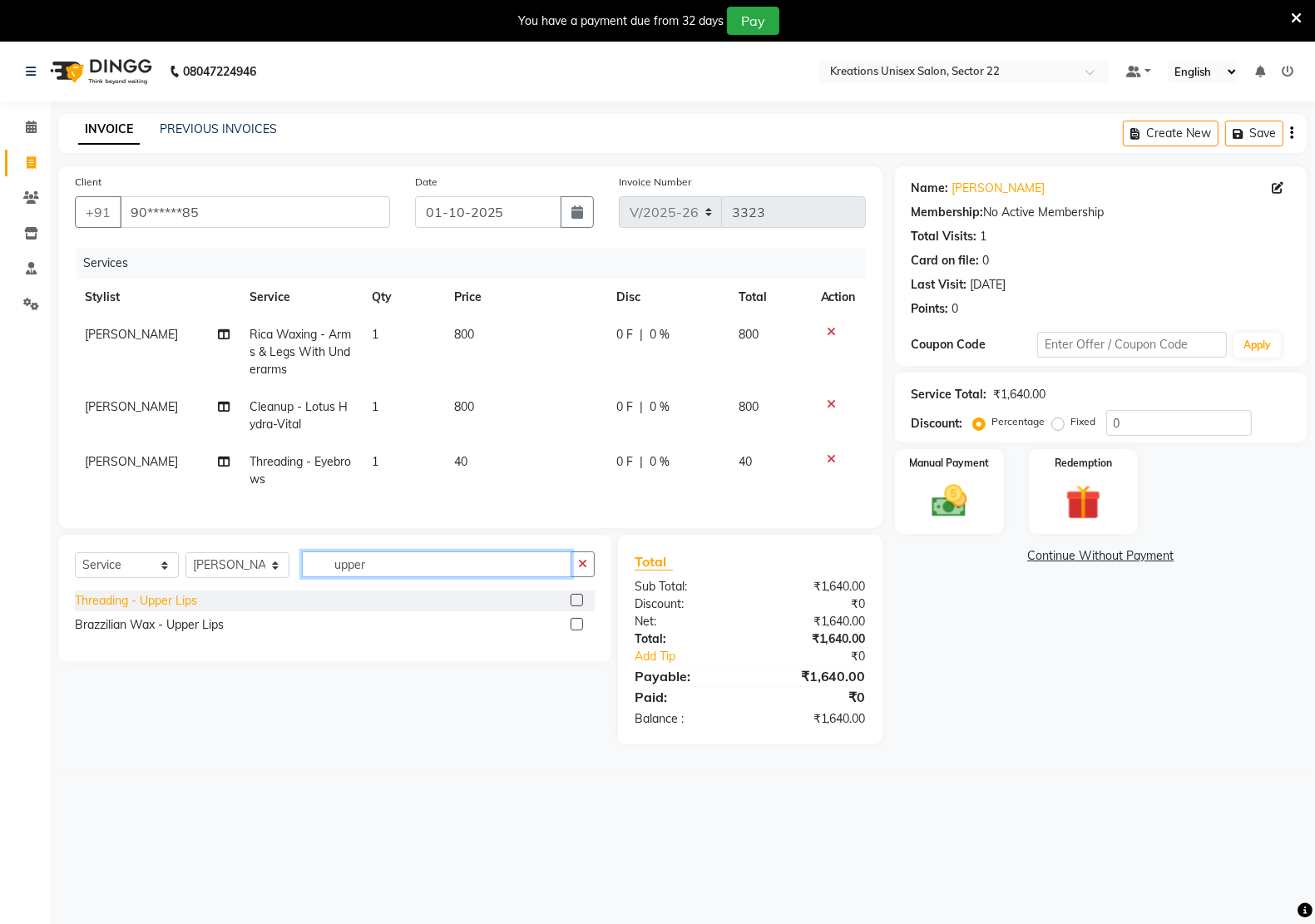
type input "upper"
click at [189, 609] on div "Threading - Upper Lips" at bounding box center [136, 601] width 122 height 17
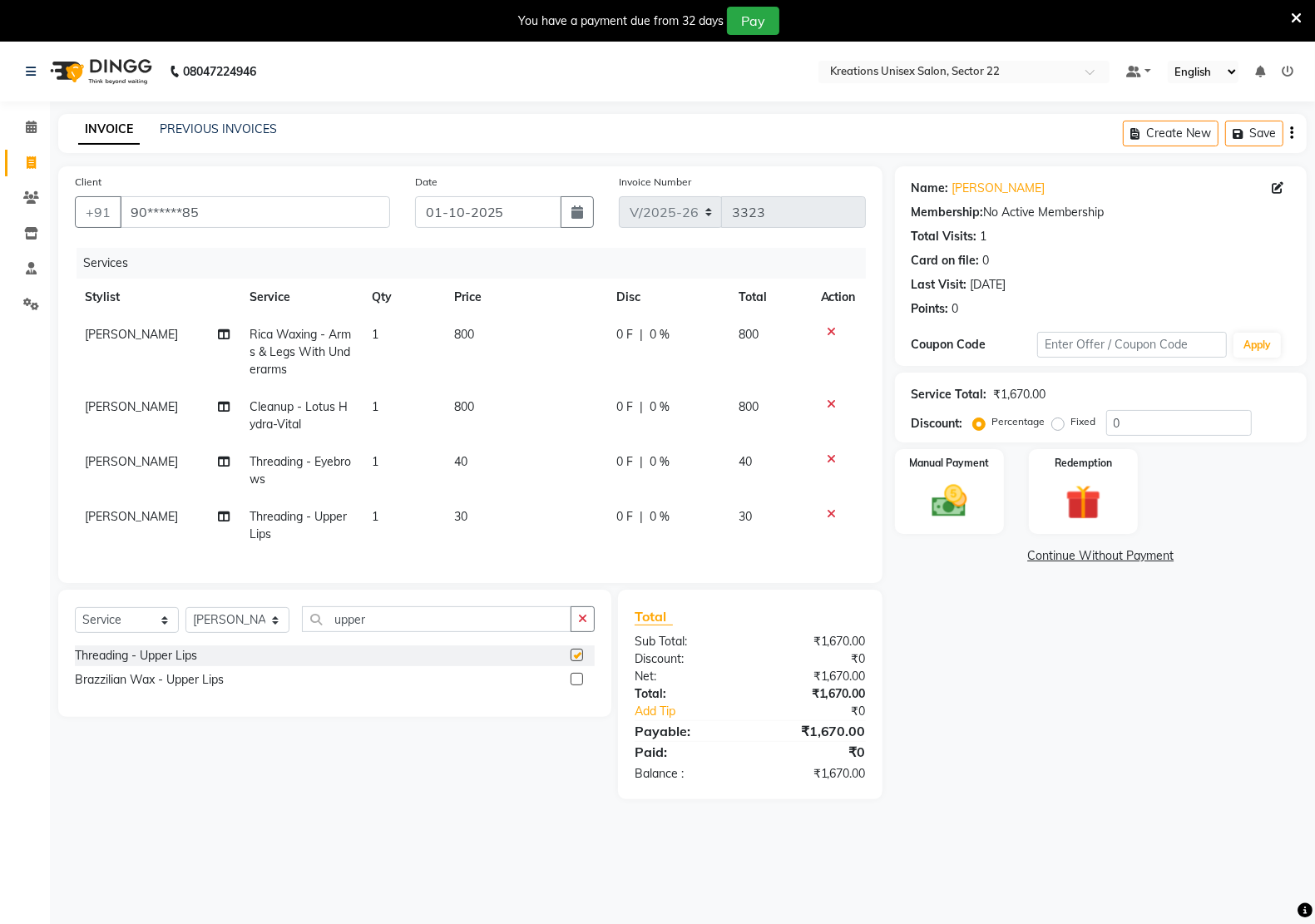
checkbox input "false"
click at [492, 397] on td "800" at bounding box center [524, 416] width 162 height 55
select select "90989"
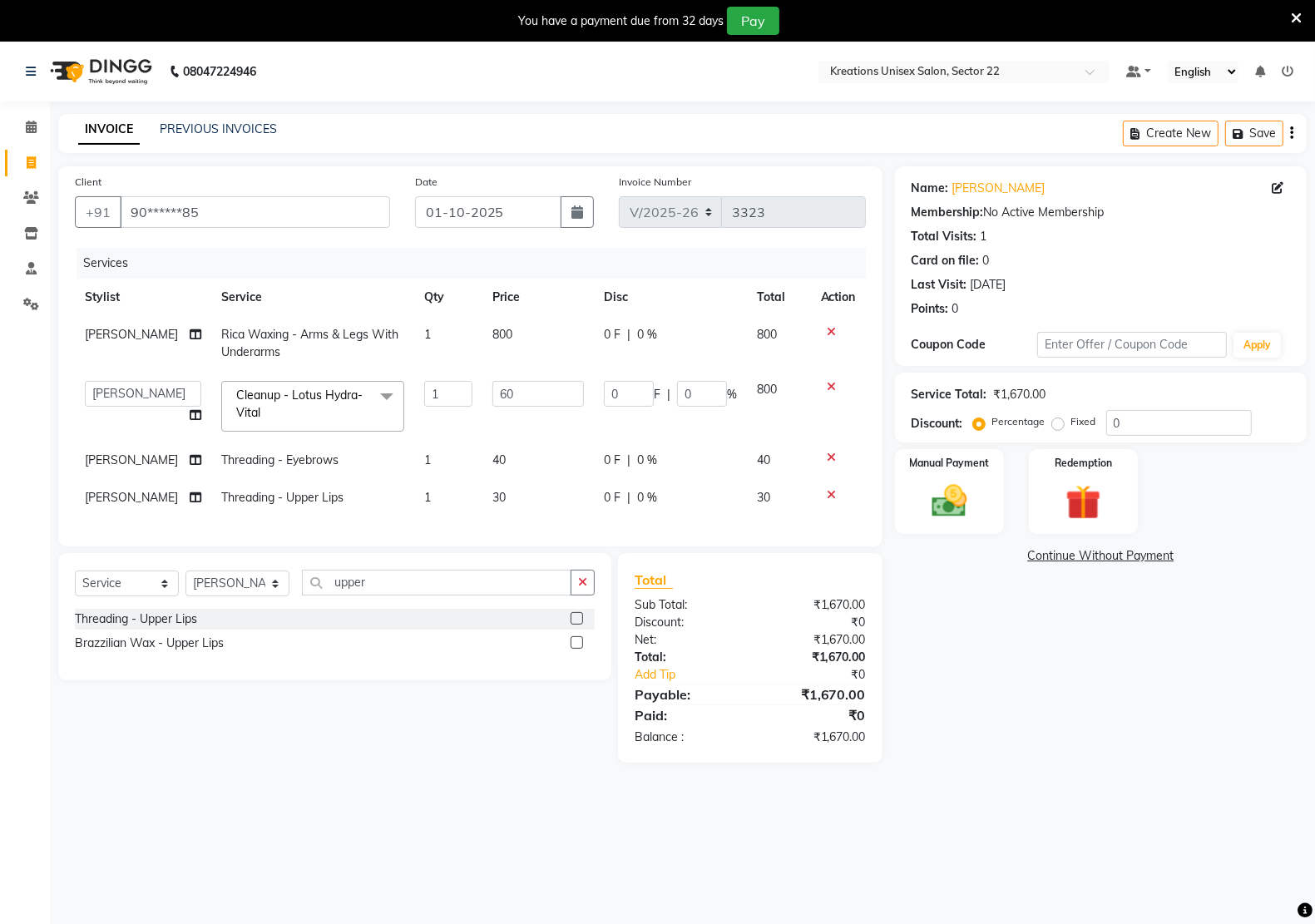
type input "600"
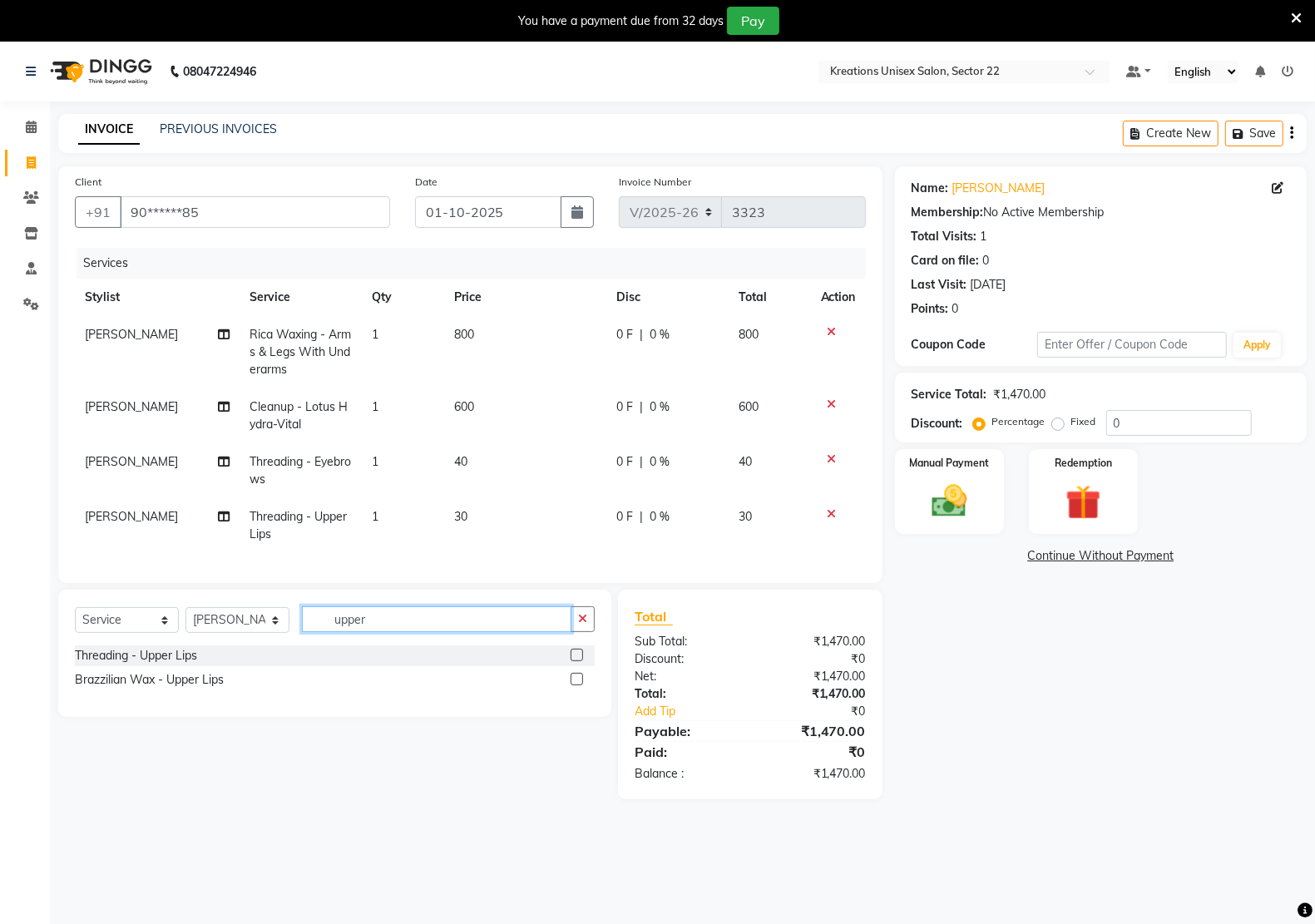
click at [457, 586] on div "Client +91 90******85 Date 01-10-2025 Invoice Number V/2025 V/2025-26 3323 Serv…" at bounding box center [470, 482] width 849 height 633
click at [483, 330] on td "800" at bounding box center [524, 352] width 162 height 72
select select "90989"
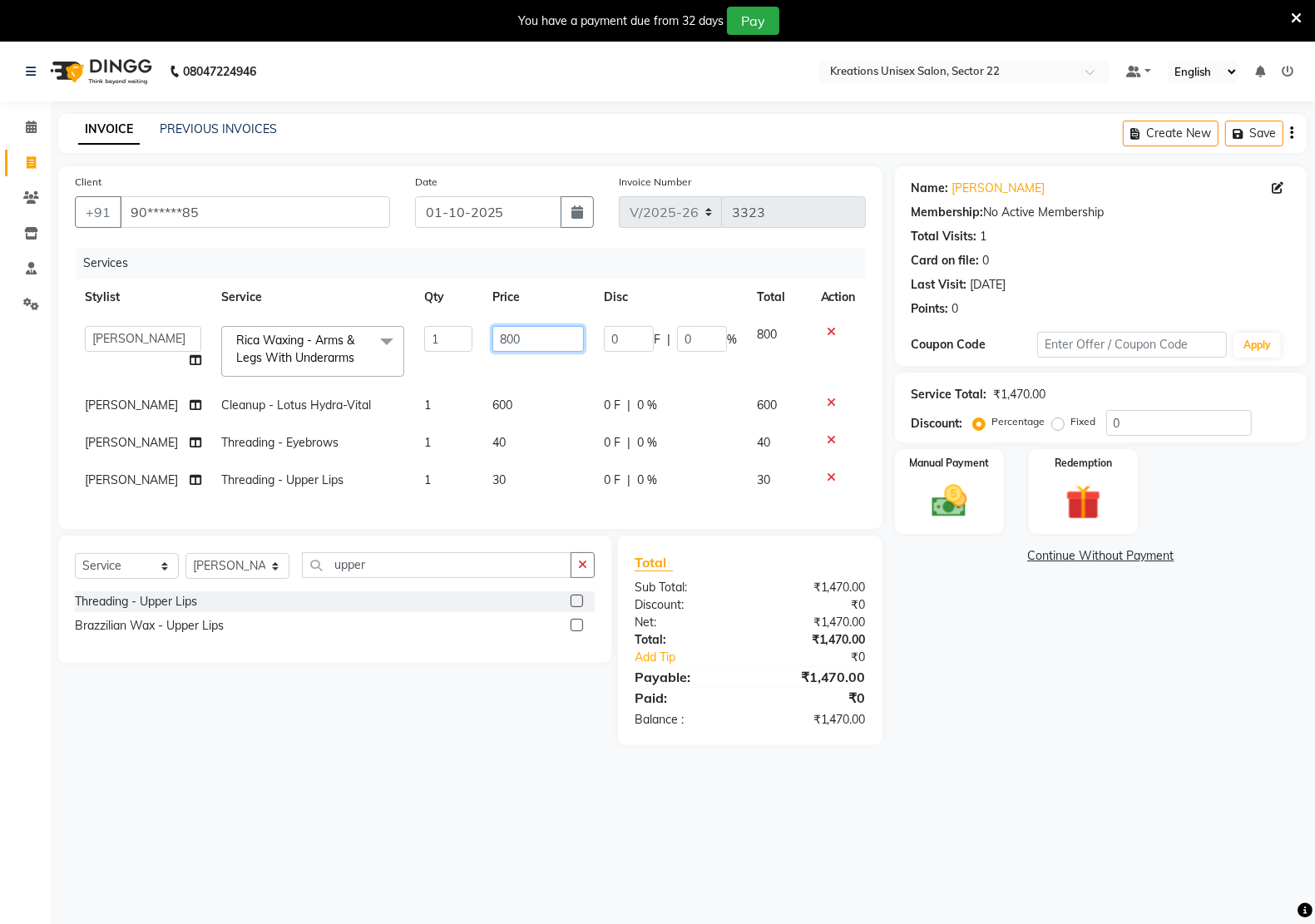
click at [533, 326] on input "800" at bounding box center [538, 338] width 91 height 26
type input "700"
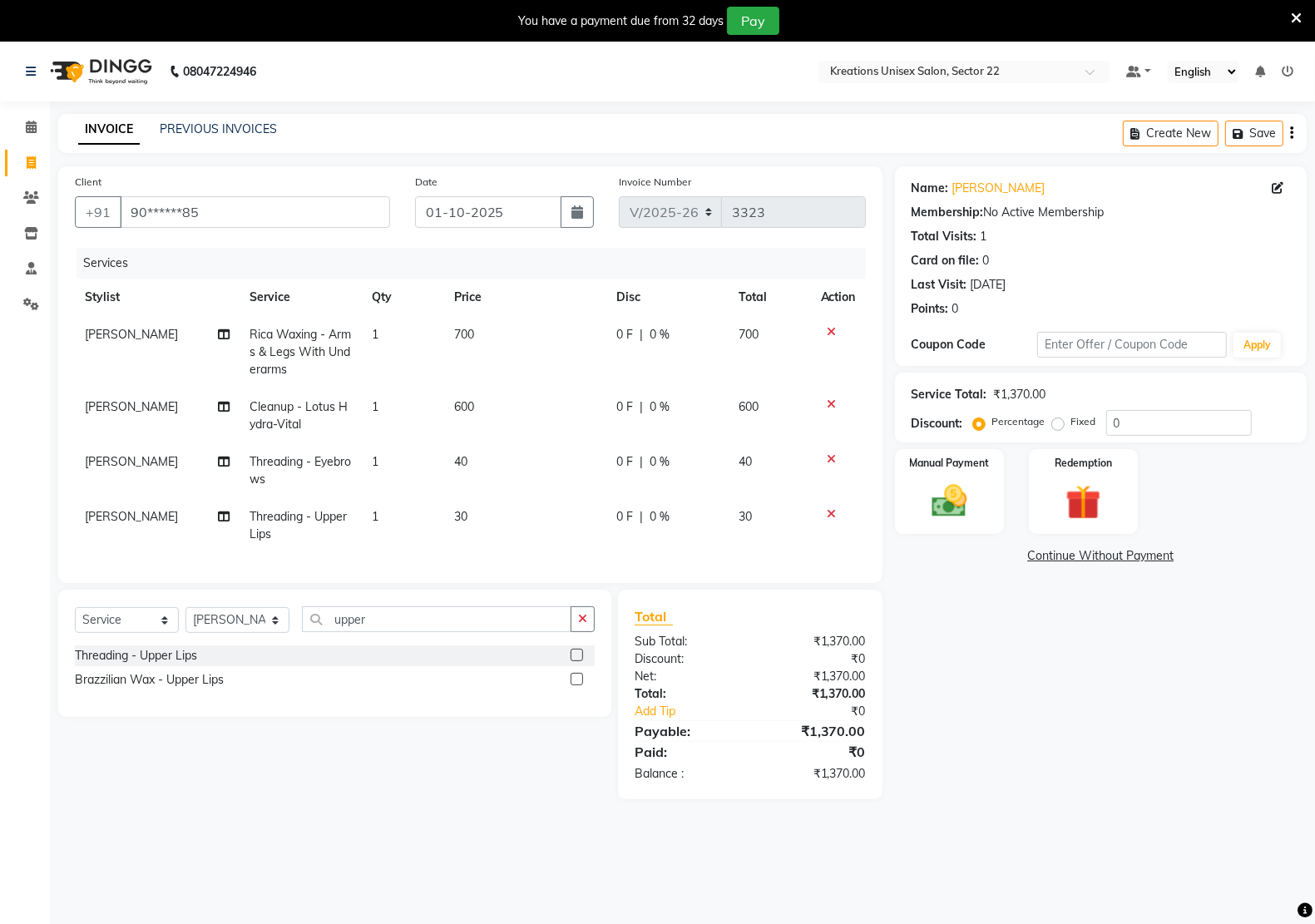
click at [513, 276] on div "Services" at bounding box center [478, 263] width 802 height 30
click at [491, 395] on td "600" at bounding box center [524, 416] width 162 height 55
select select "90989"
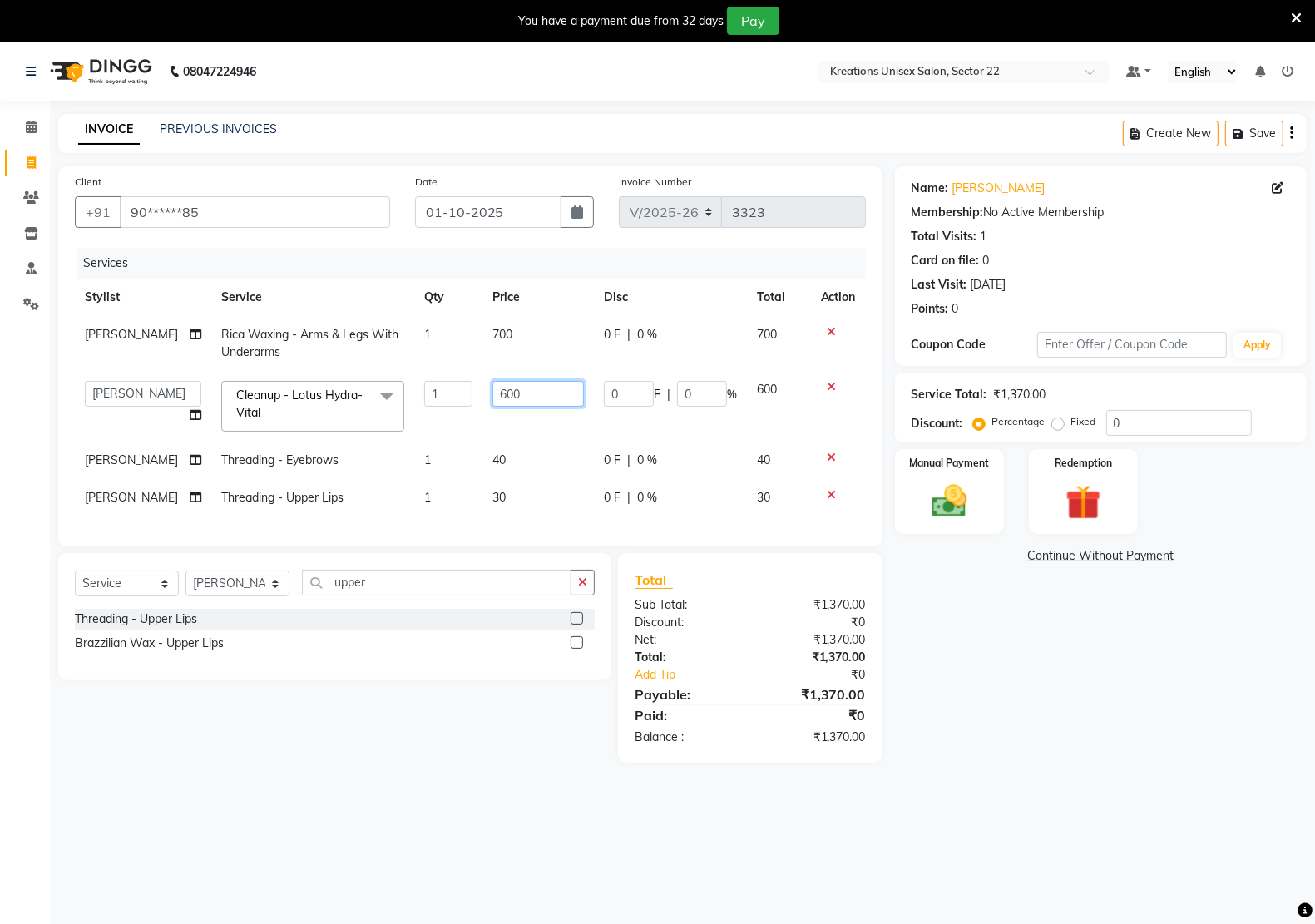
click at [551, 399] on input "600" at bounding box center [538, 393] width 91 height 26
type input "500"
click at [563, 354] on td "700" at bounding box center [539, 343] width 112 height 55
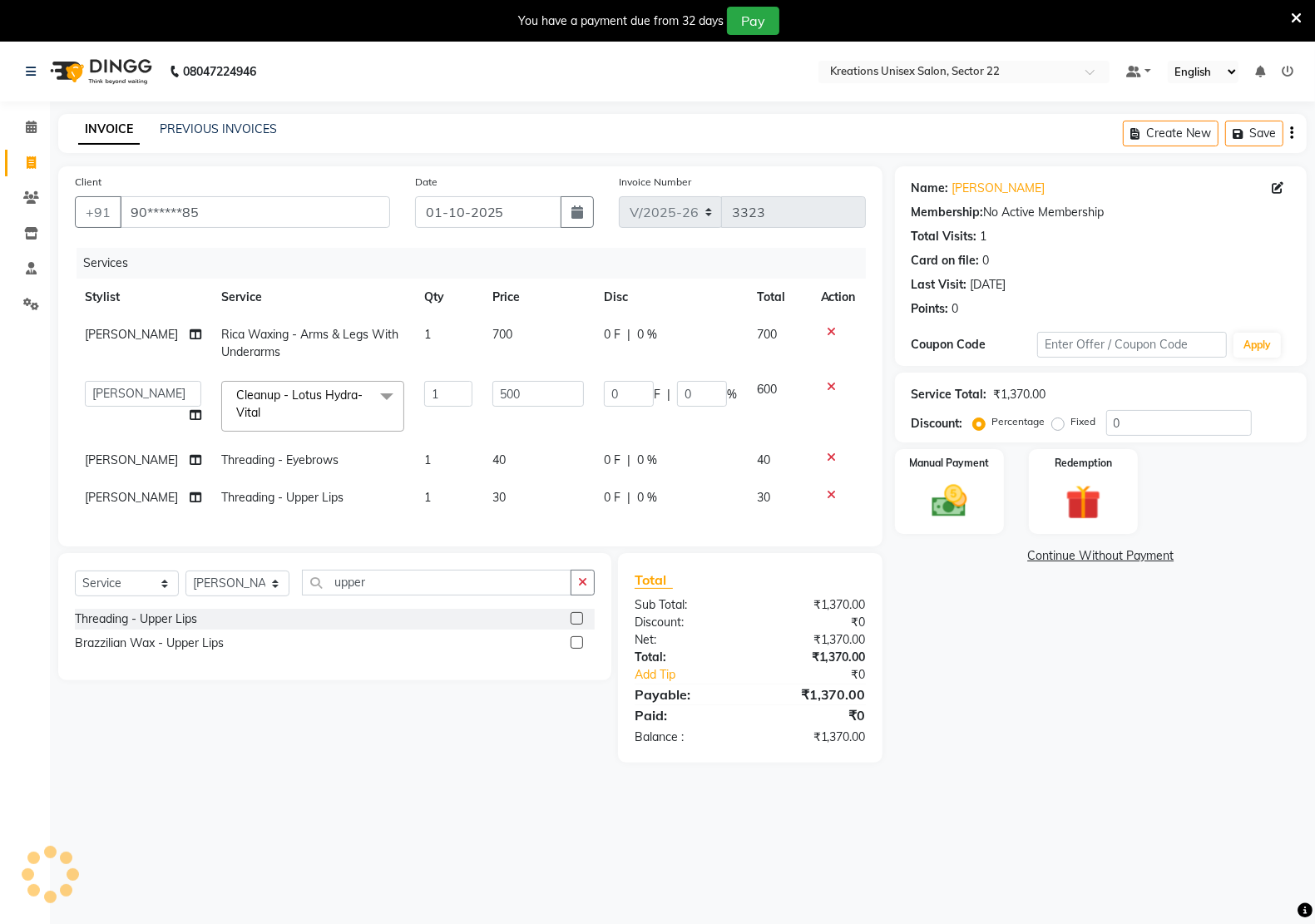
select select "90989"
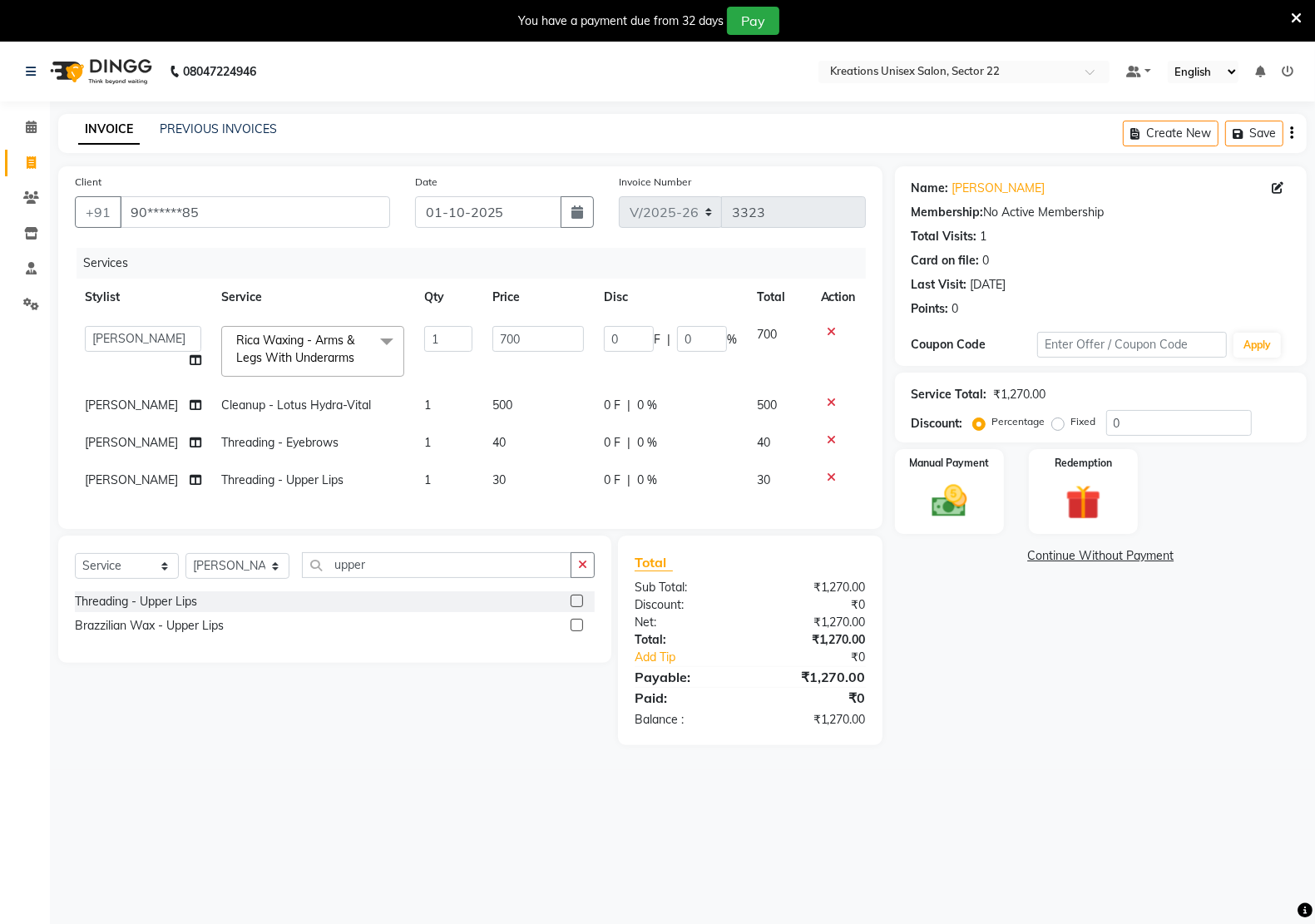
click at [511, 477] on td "30" at bounding box center [539, 480] width 112 height 37
select select "90989"
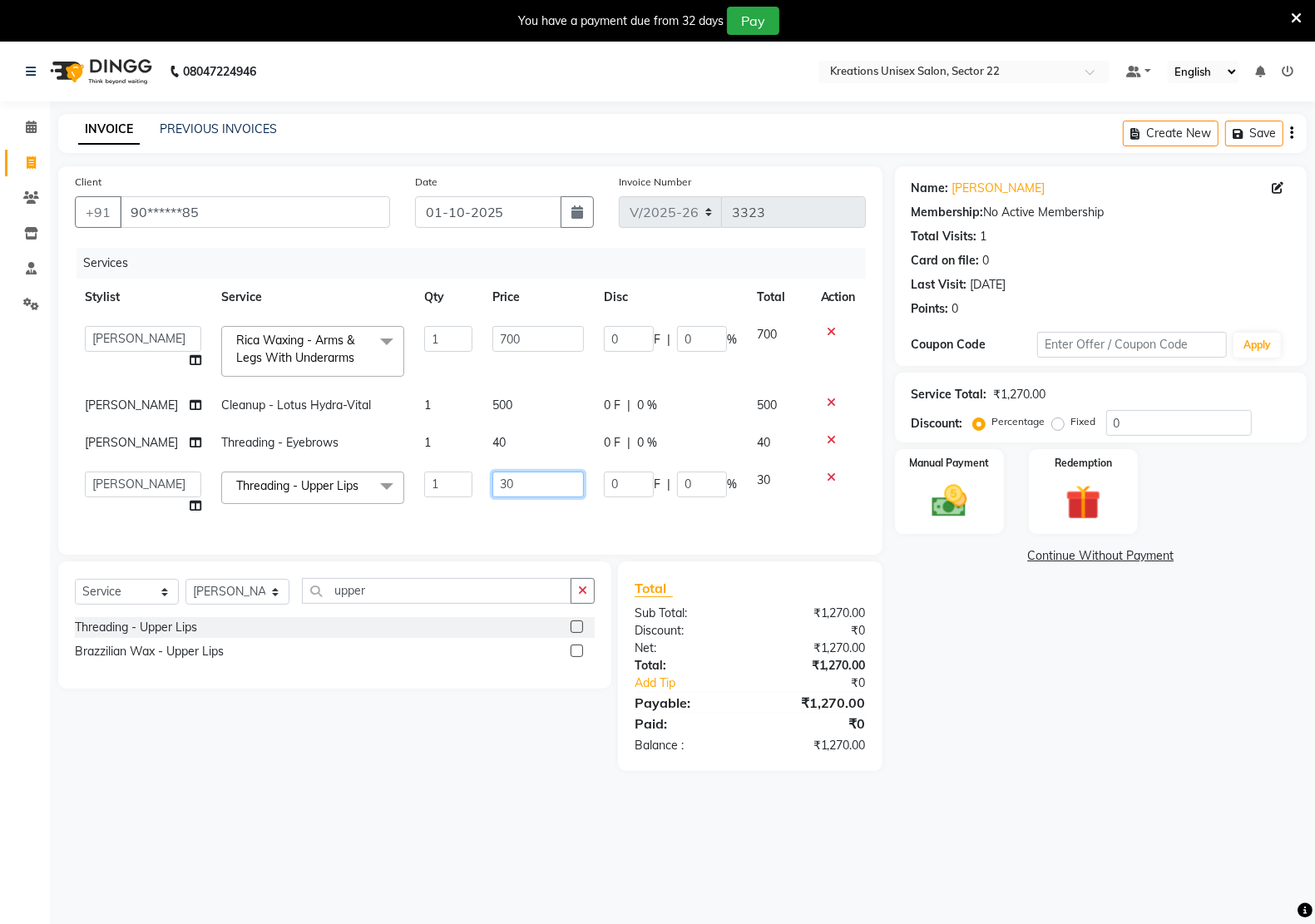
click at [511, 477] on input "30" at bounding box center [538, 483] width 91 height 26
type input "40"
click at [608, 517] on div "Services Stylist Service Qty Price Disc Total Action Amit RAJPUT Hidayat jitend…" at bounding box center [470, 392] width 791 height 290
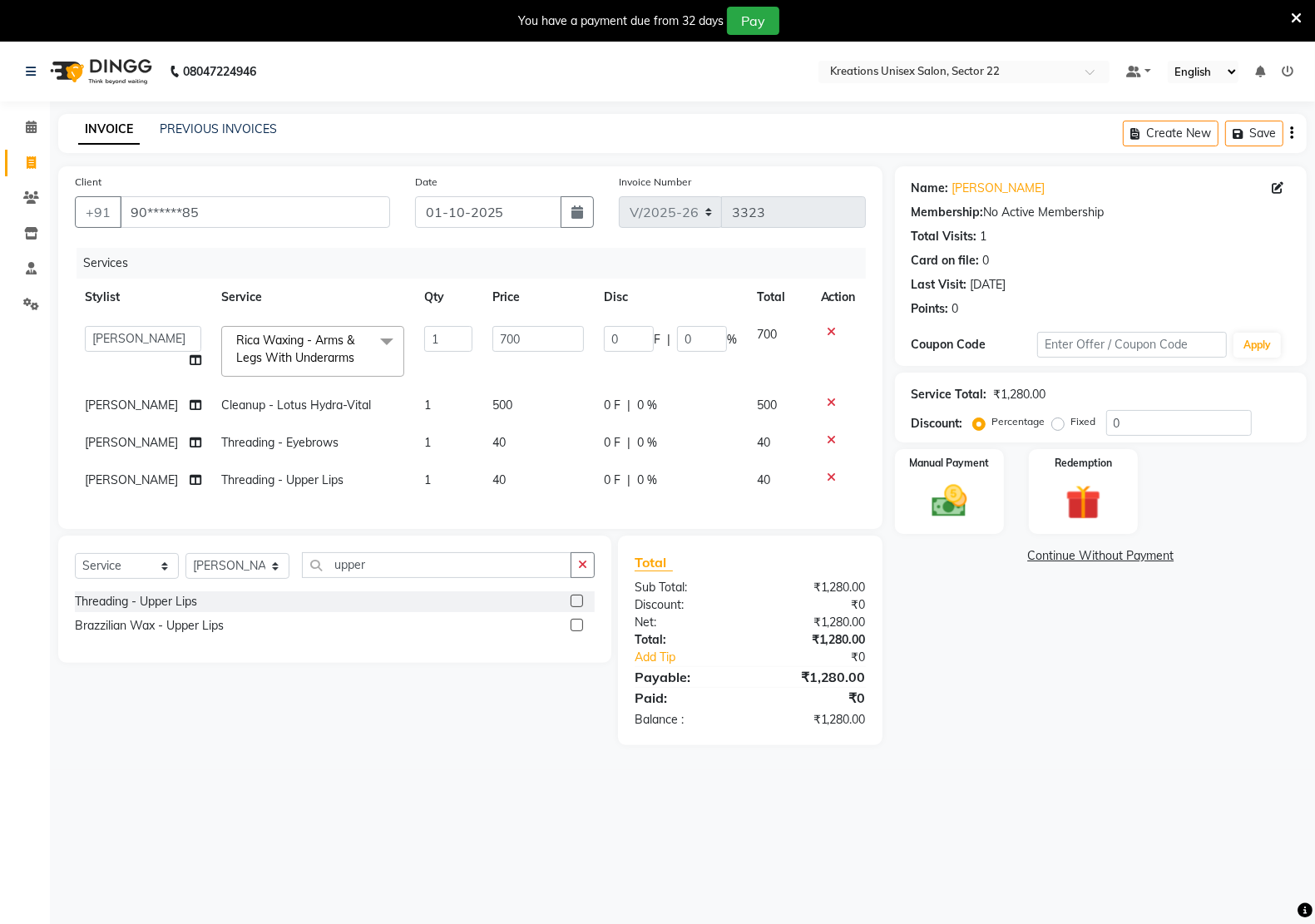
drag, startPoint x: 530, startPoint y: 450, endPoint x: 530, endPoint y: 463, distance: 13.0
click at [530, 459] on td "40" at bounding box center [539, 442] width 112 height 37
select select "90989"
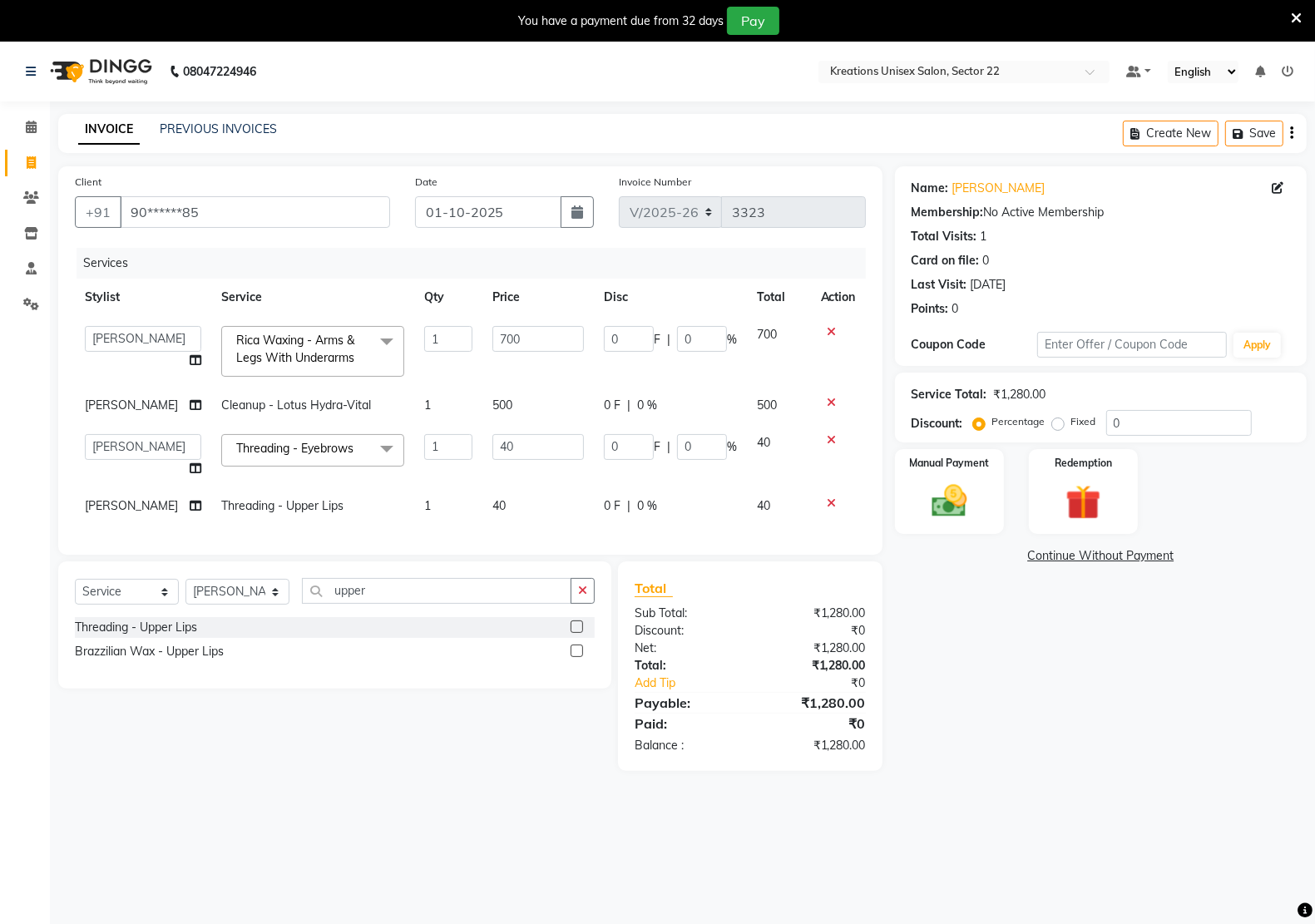
click at [530, 470] on td "40" at bounding box center [539, 455] width 112 height 63
click at [525, 497] on td "40" at bounding box center [539, 505] width 112 height 37
select select "90989"
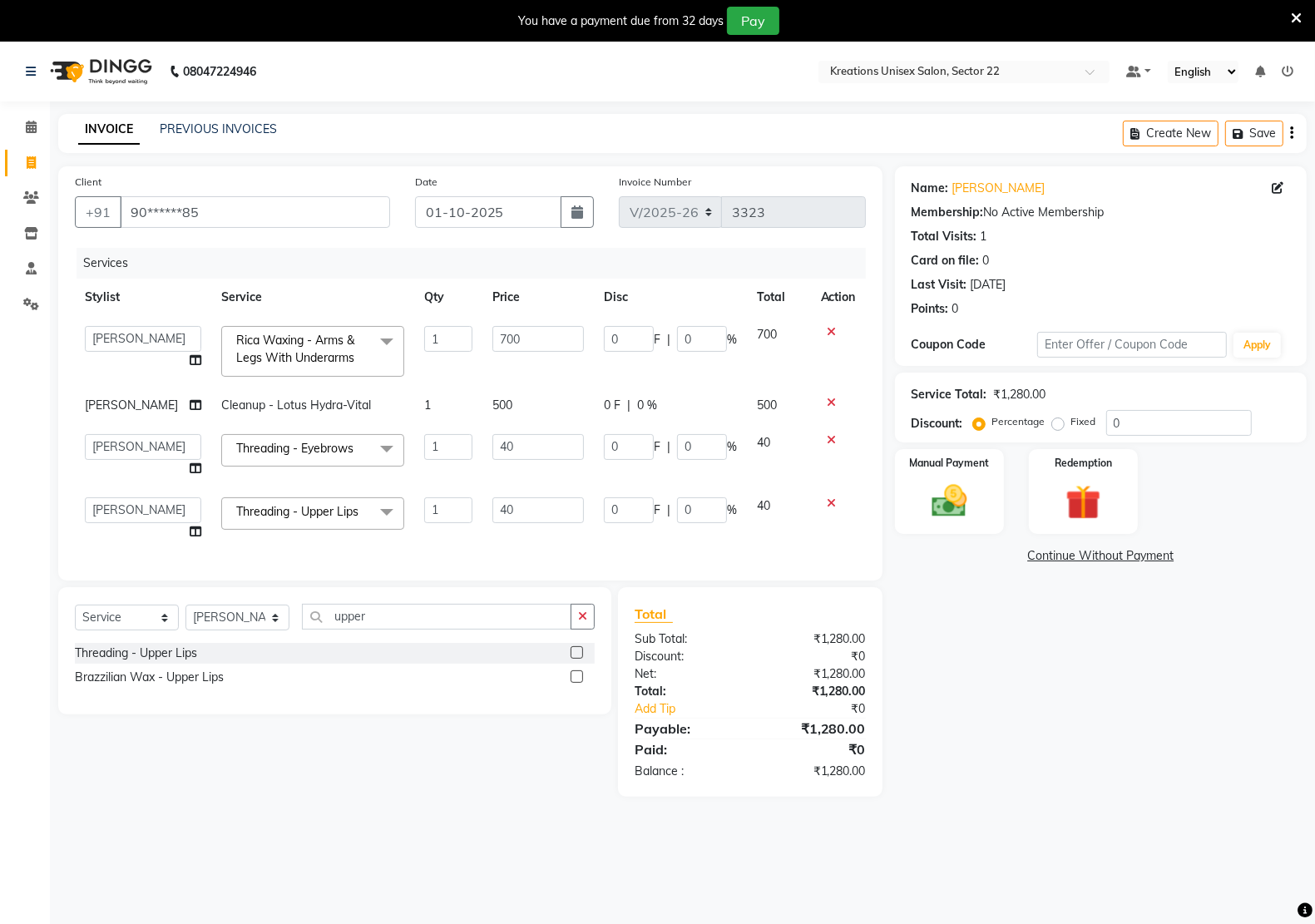
click at [525, 498] on input "40" at bounding box center [538, 510] width 91 height 26
type input "7"
type input "30"
click at [363, 552] on div "Services Stylist Service Qty Price Disc Total Action Amit RAJPUT Hidayat jitend…" at bounding box center [470, 405] width 791 height 316
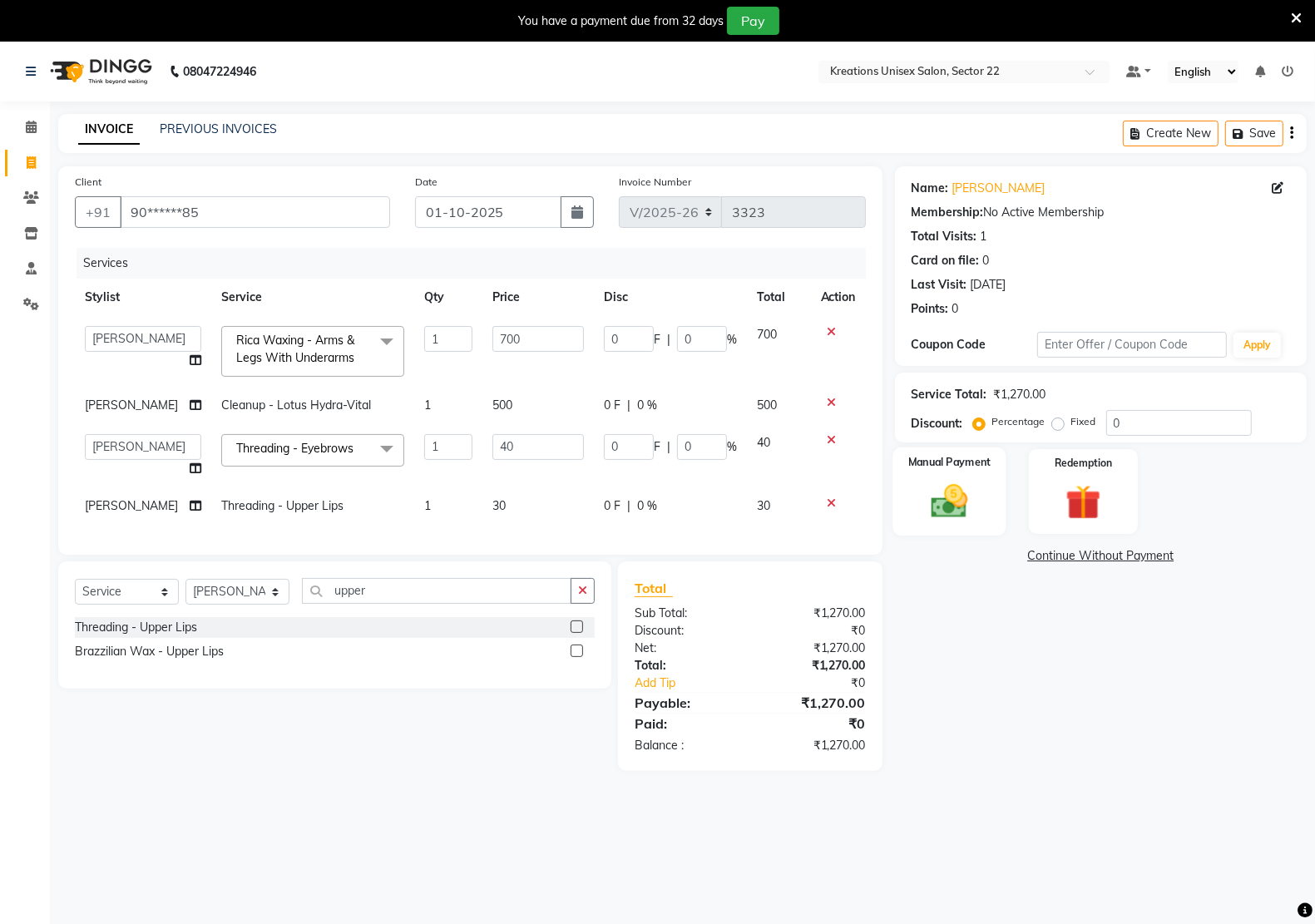
click at [958, 497] on img at bounding box center [949, 500] width 59 height 42
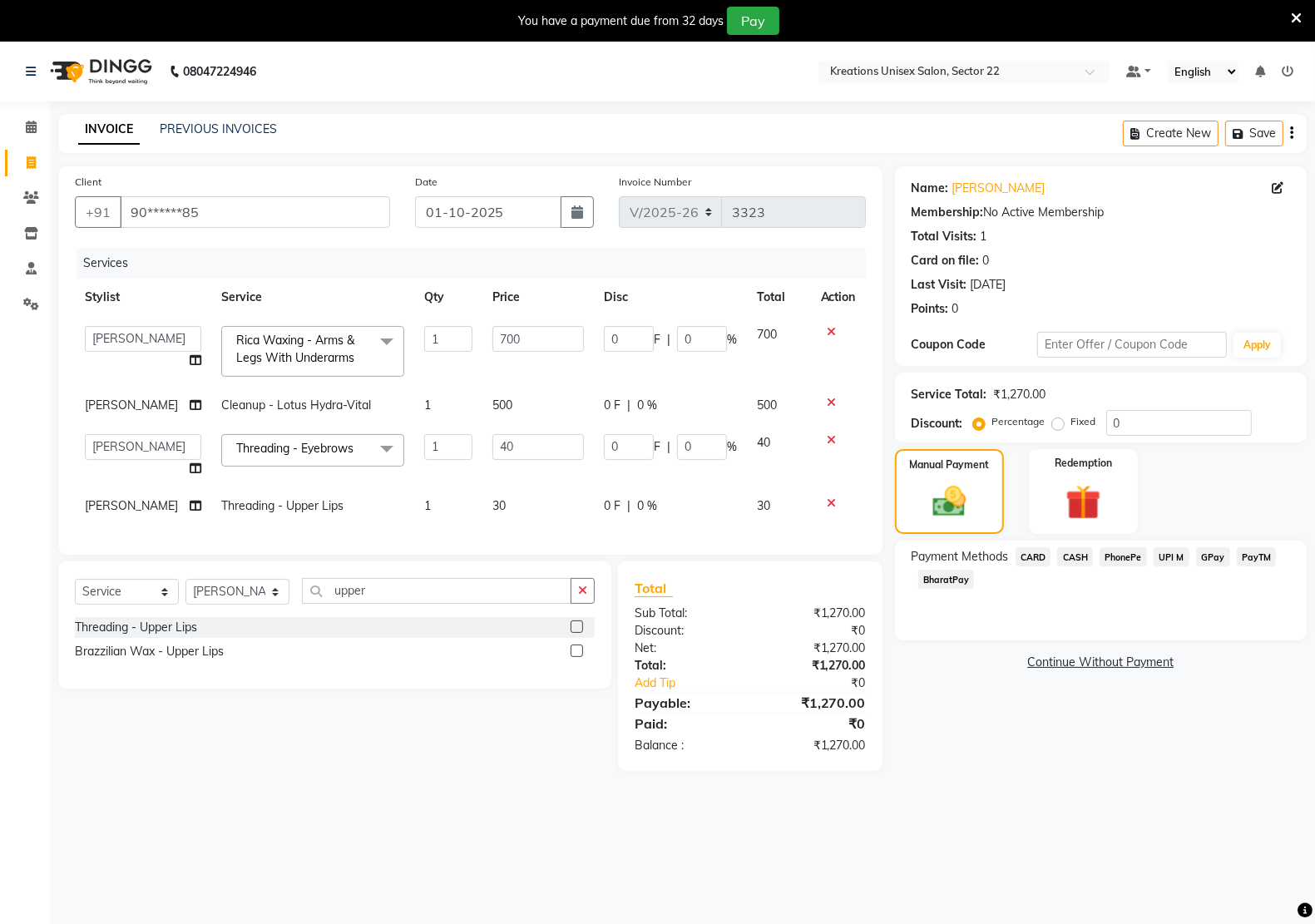
click at [1212, 557] on span "GPay" at bounding box center [1213, 556] width 34 height 19
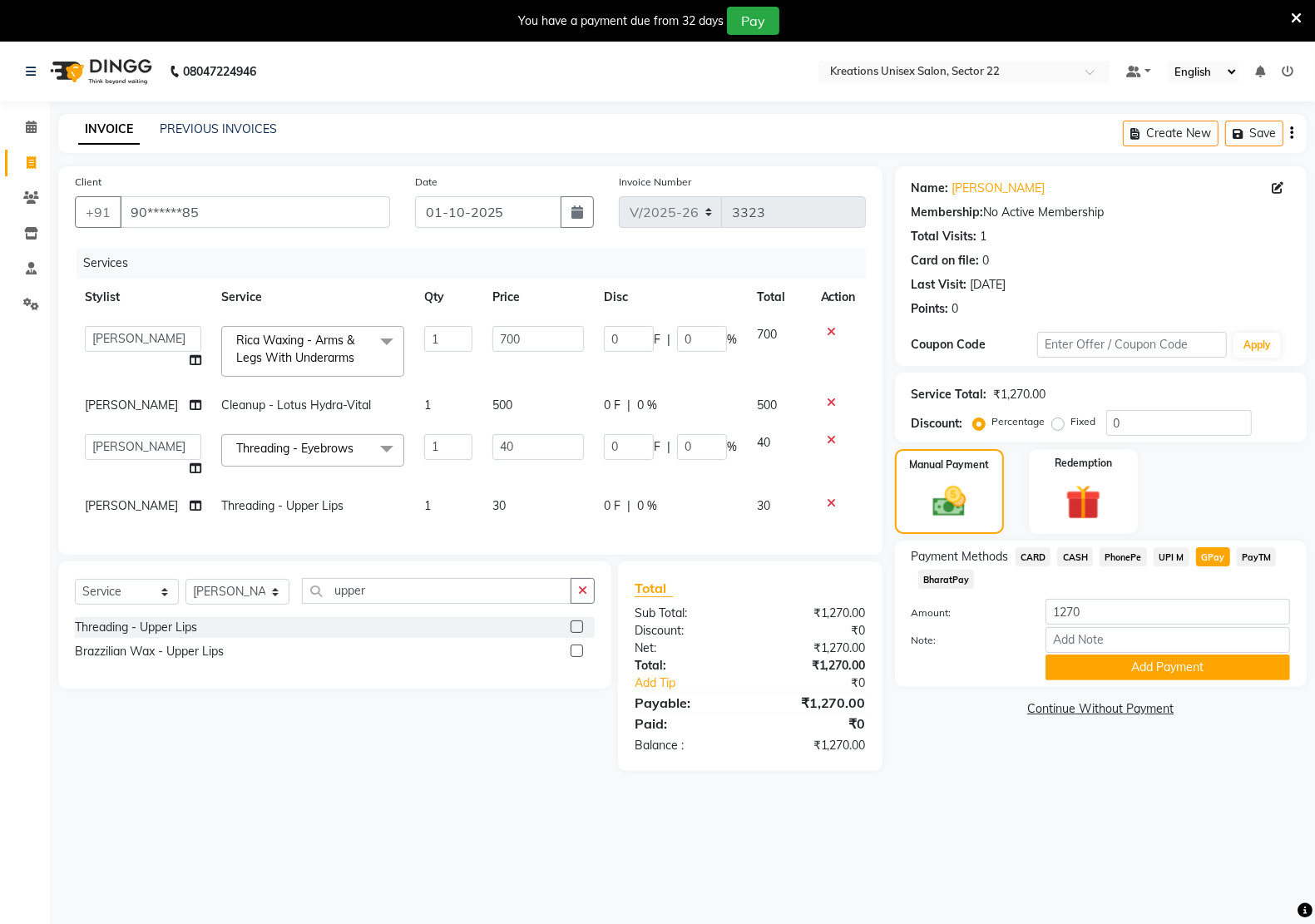
click at [1175, 557] on span "UPI M" at bounding box center [1172, 556] width 36 height 19
click at [1137, 661] on button "Add Payment" at bounding box center [1168, 666] width 245 height 26
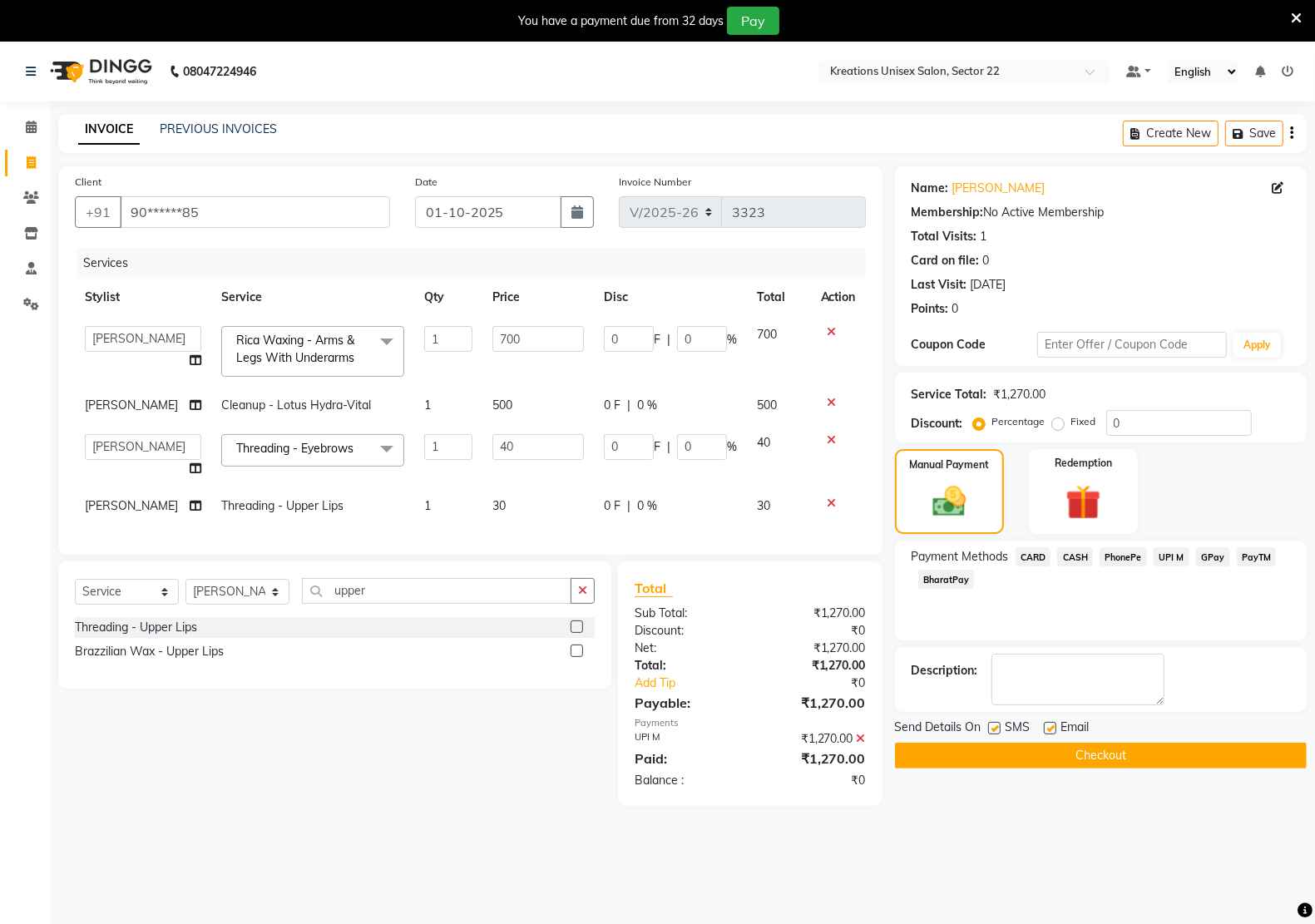
click at [991, 724] on label at bounding box center [994, 727] width 12 height 12
click at [991, 724] on input "checkbox" at bounding box center [993, 728] width 10 height 10
checkbox input "false"
click at [1044, 725] on label at bounding box center [1050, 727] width 12 height 12
click at [1044, 725] on input "checkbox" at bounding box center [1049, 728] width 10 height 10
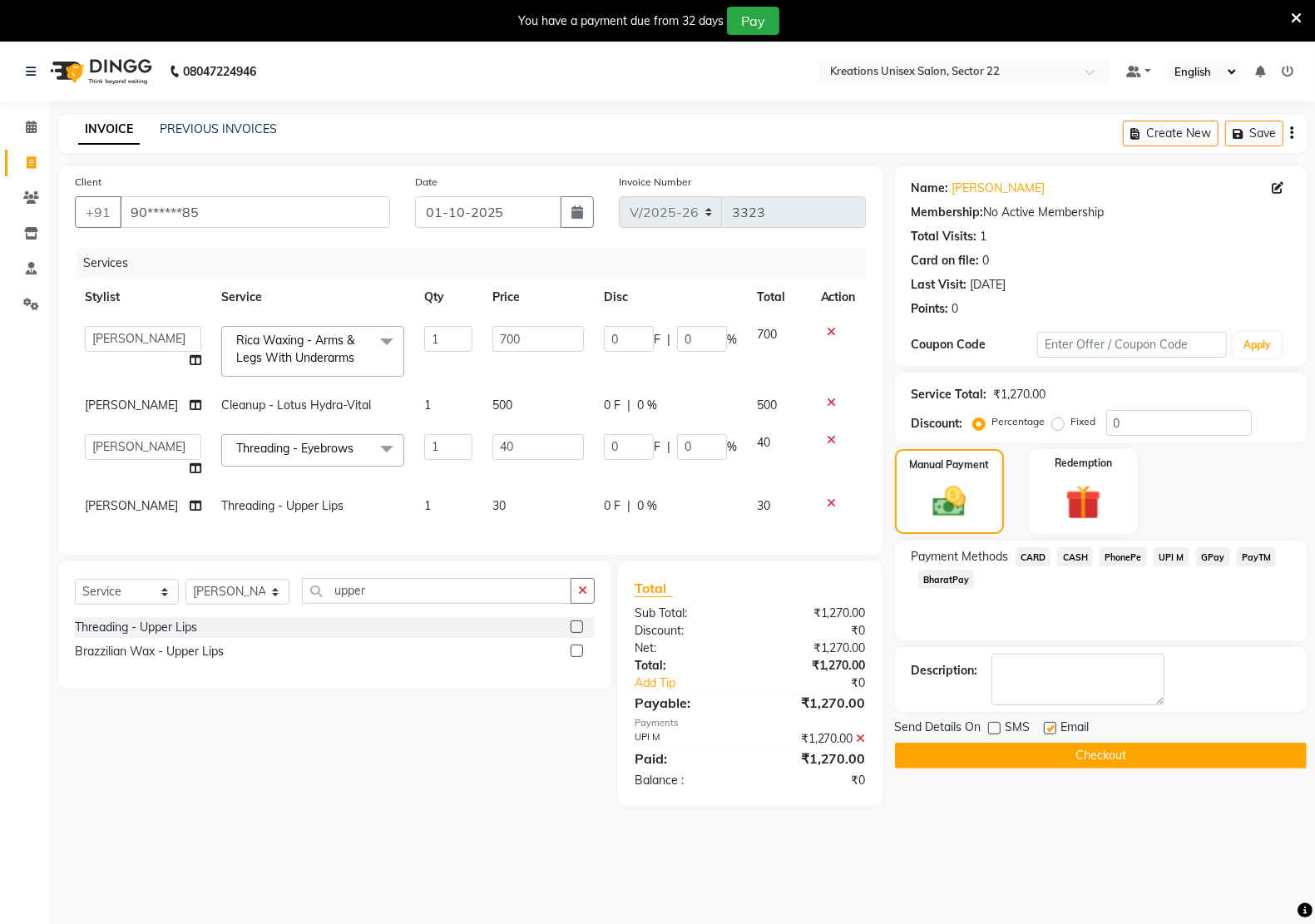
checkbox input "false"
click at [1078, 752] on button "Checkout" at bounding box center [1101, 754] width 411 height 26
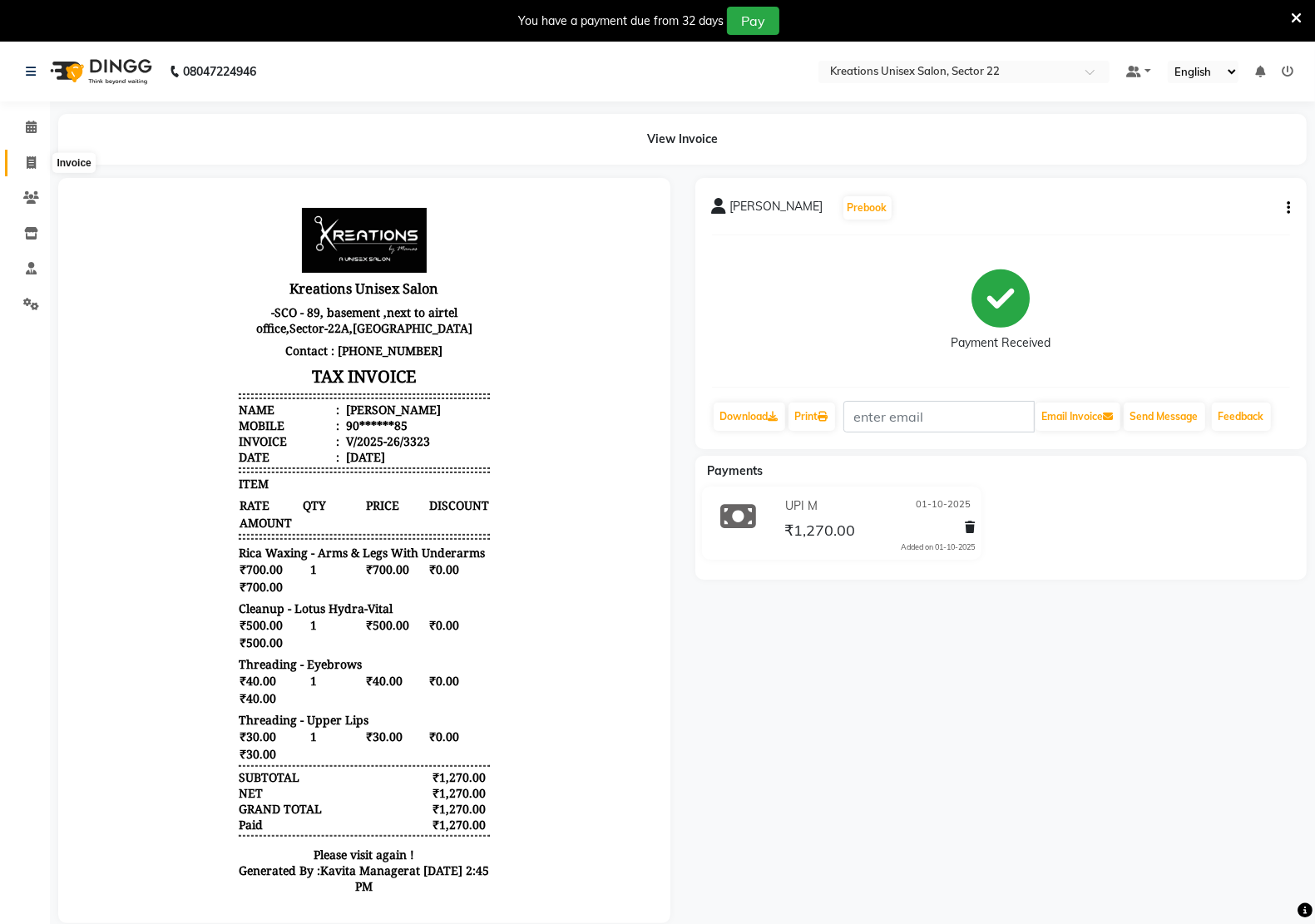
click at [34, 165] on icon at bounding box center [31, 162] width 9 height 12
select select "service"
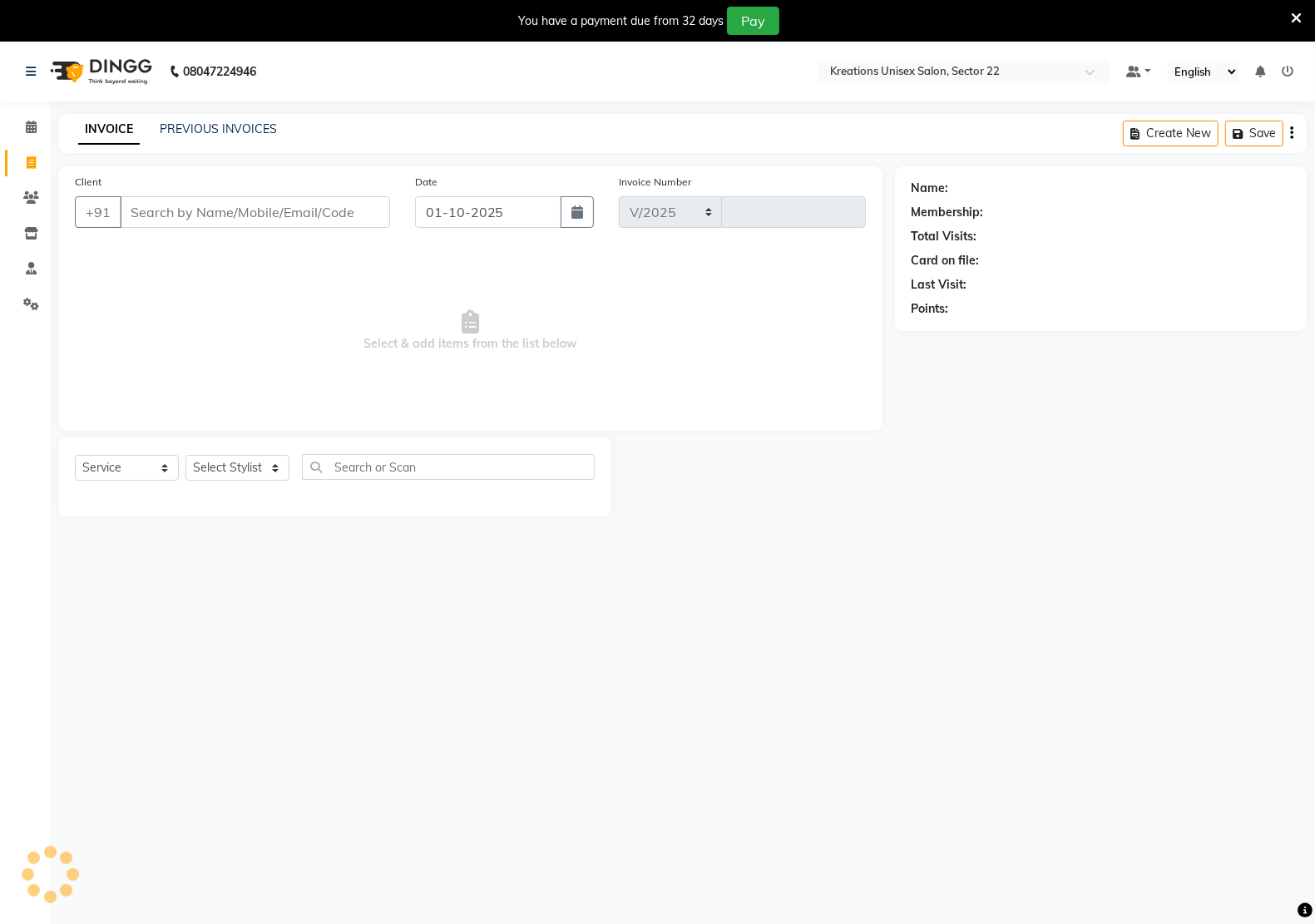
select select "6170"
type input "3324"
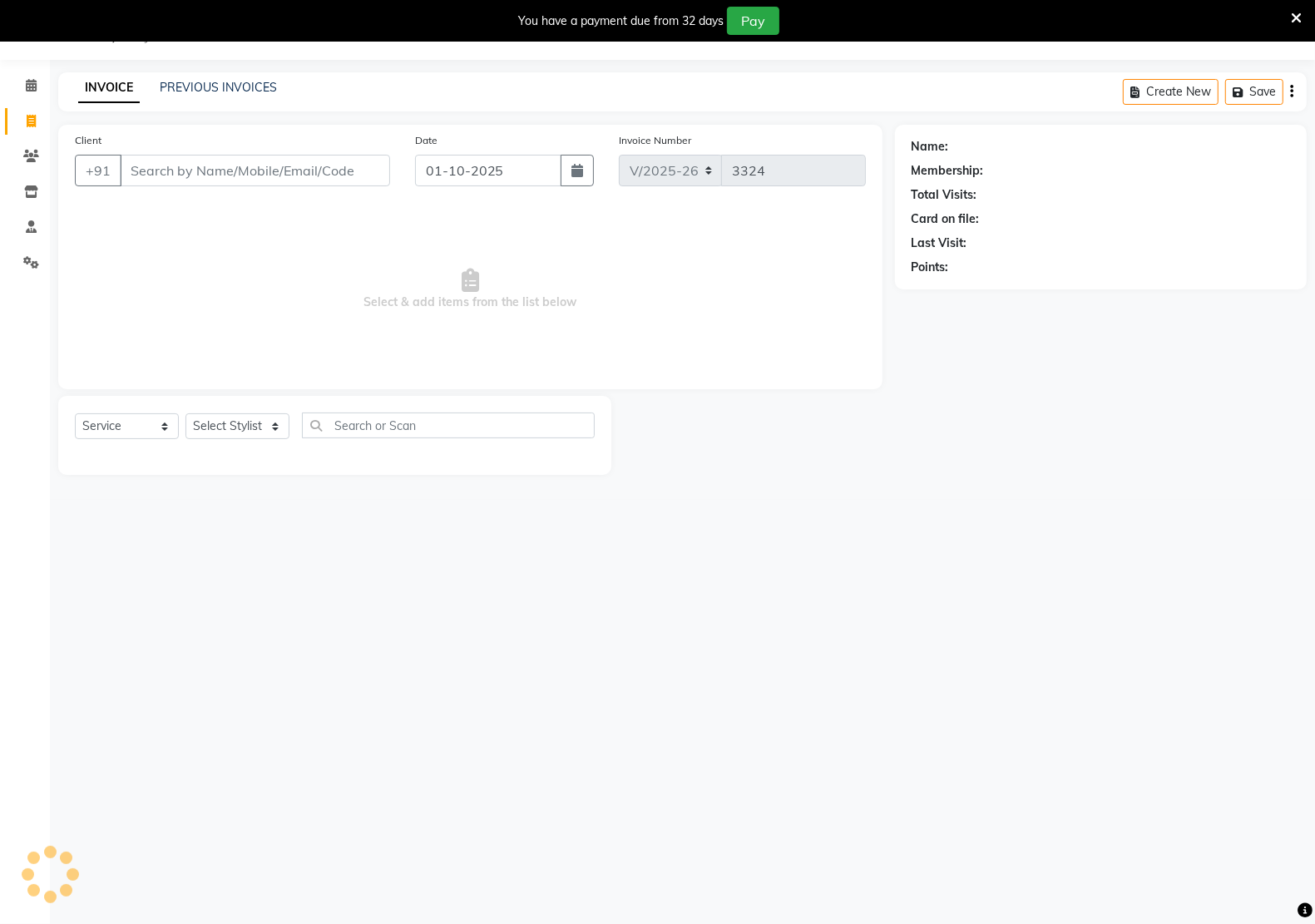
click at [258, 176] on input "Client" at bounding box center [254, 170] width 270 height 31
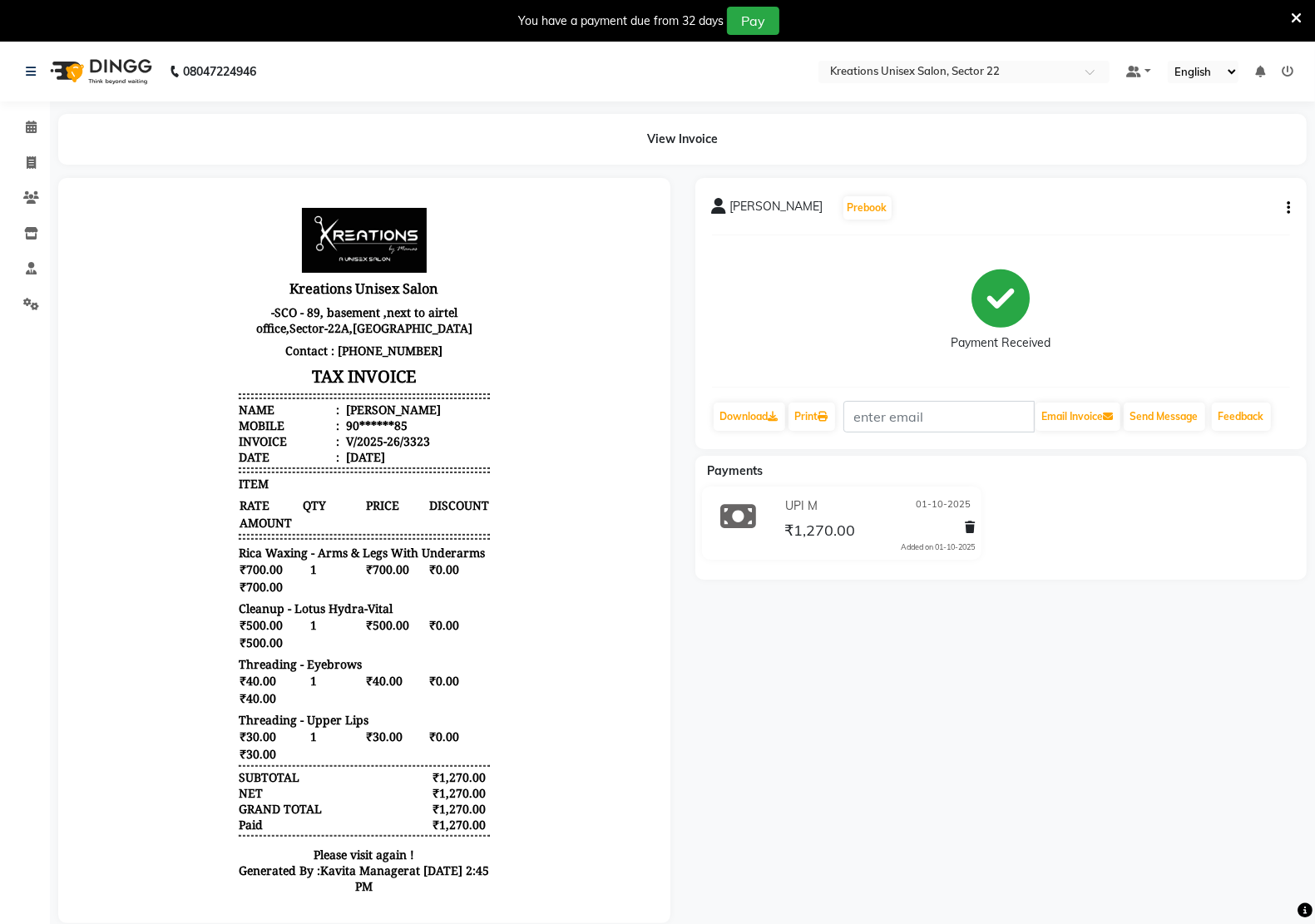
drag, startPoint x: 0, startPoint y: 0, endPoint x: 724, endPoint y: 396, distance: 825.2
click at [1287, 208] on icon "button" at bounding box center [1288, 208] width 4 height 1
click at [1215, 213] on div "Edit Invoice" at bounding box center [1221, 208] width 83 height 21
select select "service"
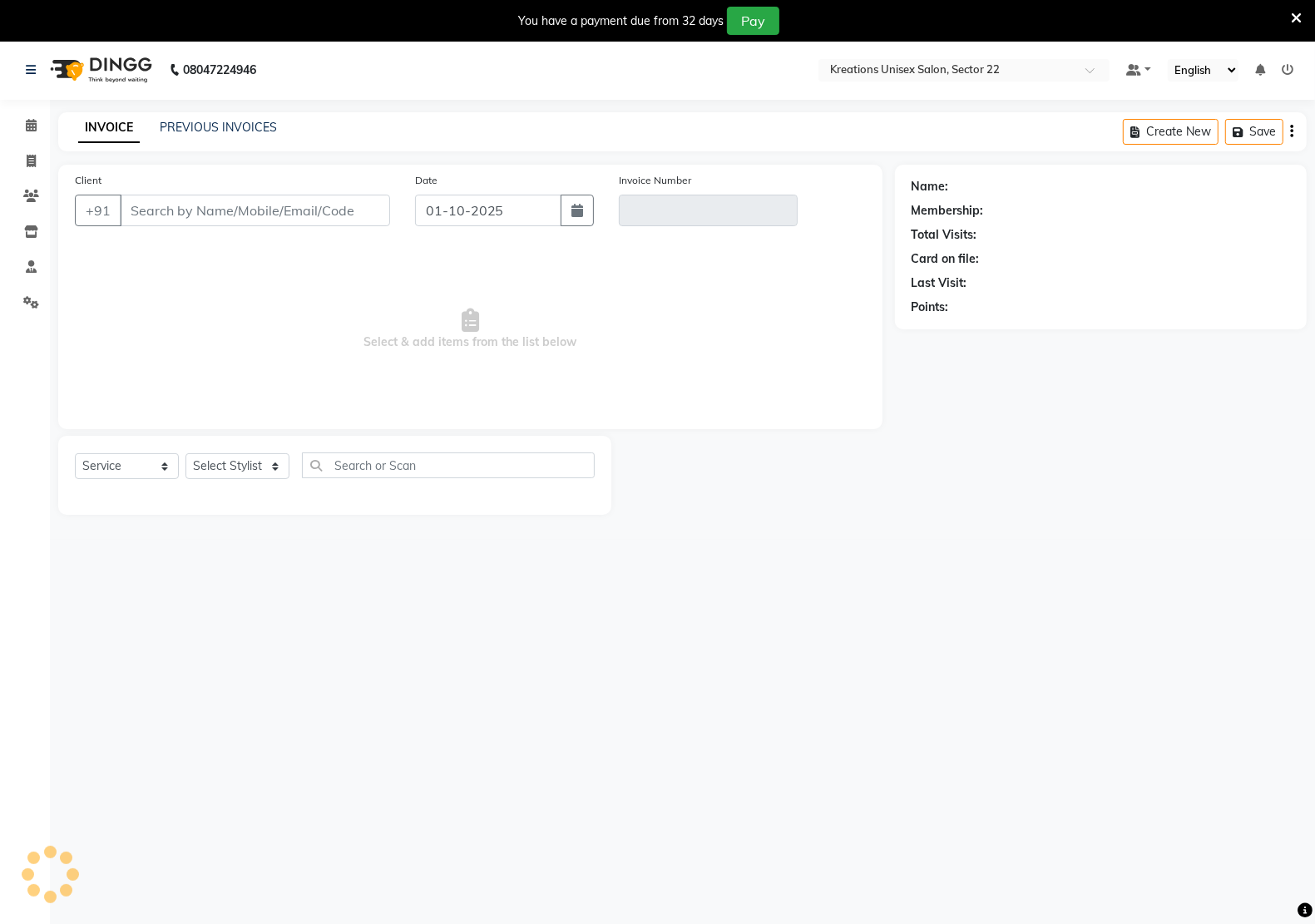
scroll to position [42, 0]
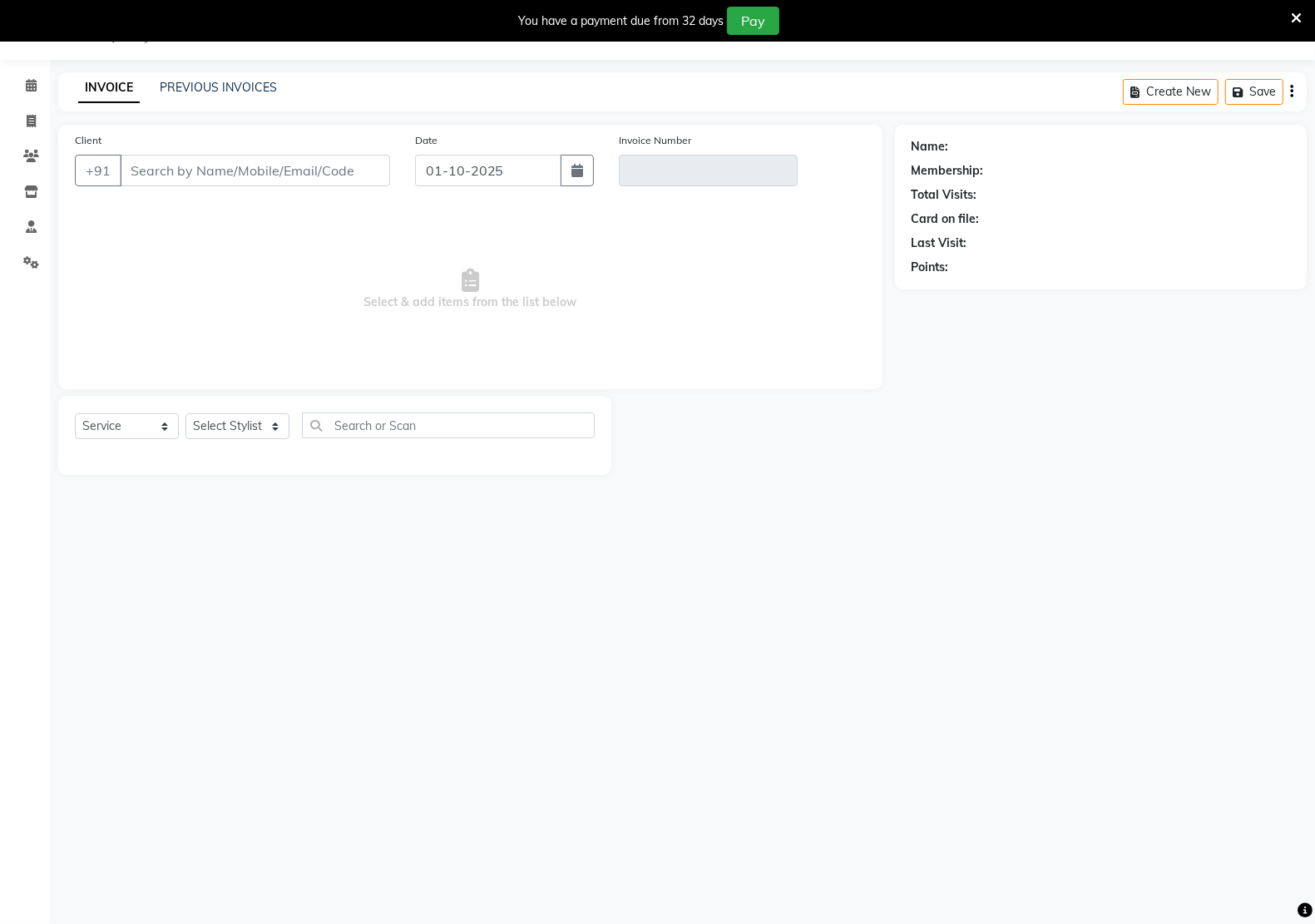
type input "90******85"
type input "V/2025-26/3323"
select select "select"
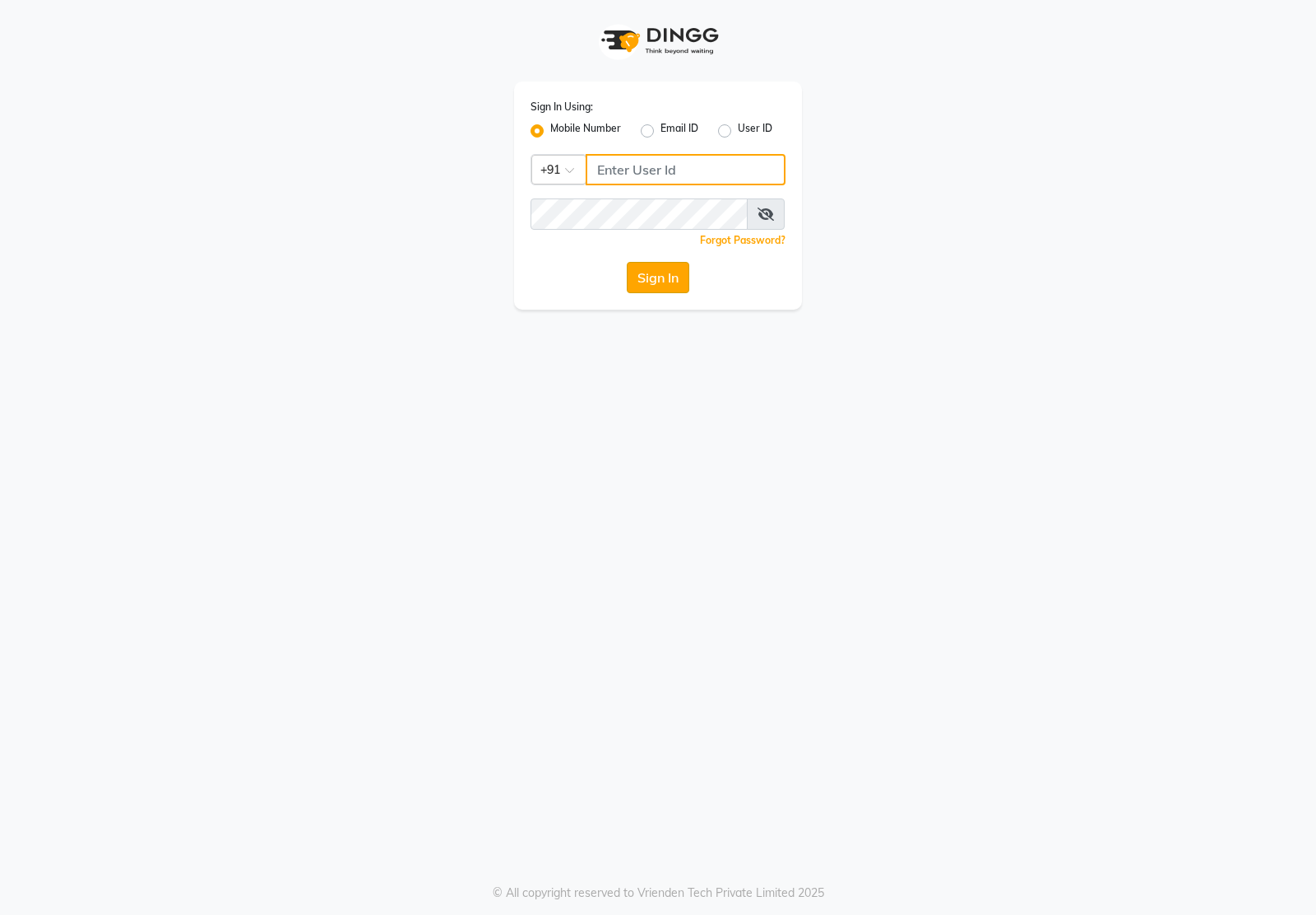
type input "7011915920"
click at [635, 268] on button "Sign In" at bounding box center [658, 277] width 63 height 31
click at [657, 274] on button "Sign In" at bounding box center [658, 277] width 63 height 31
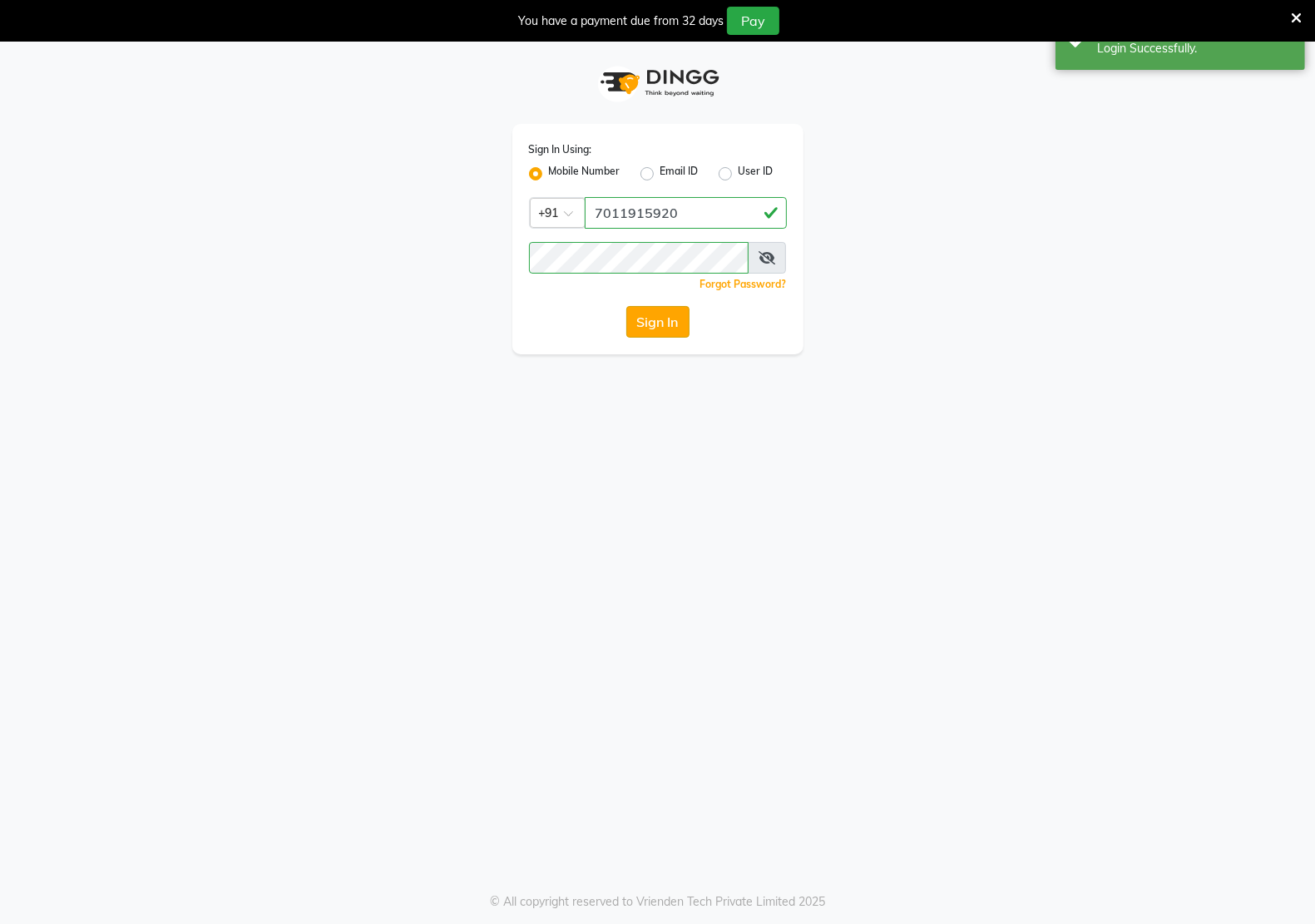
click at [672, 327] on button "Sign In" at bounding box center [658, 321] width 64 height 31
click at [672, 327] on div "Sign In" at bounding box center [658, 321] width 258 height 31
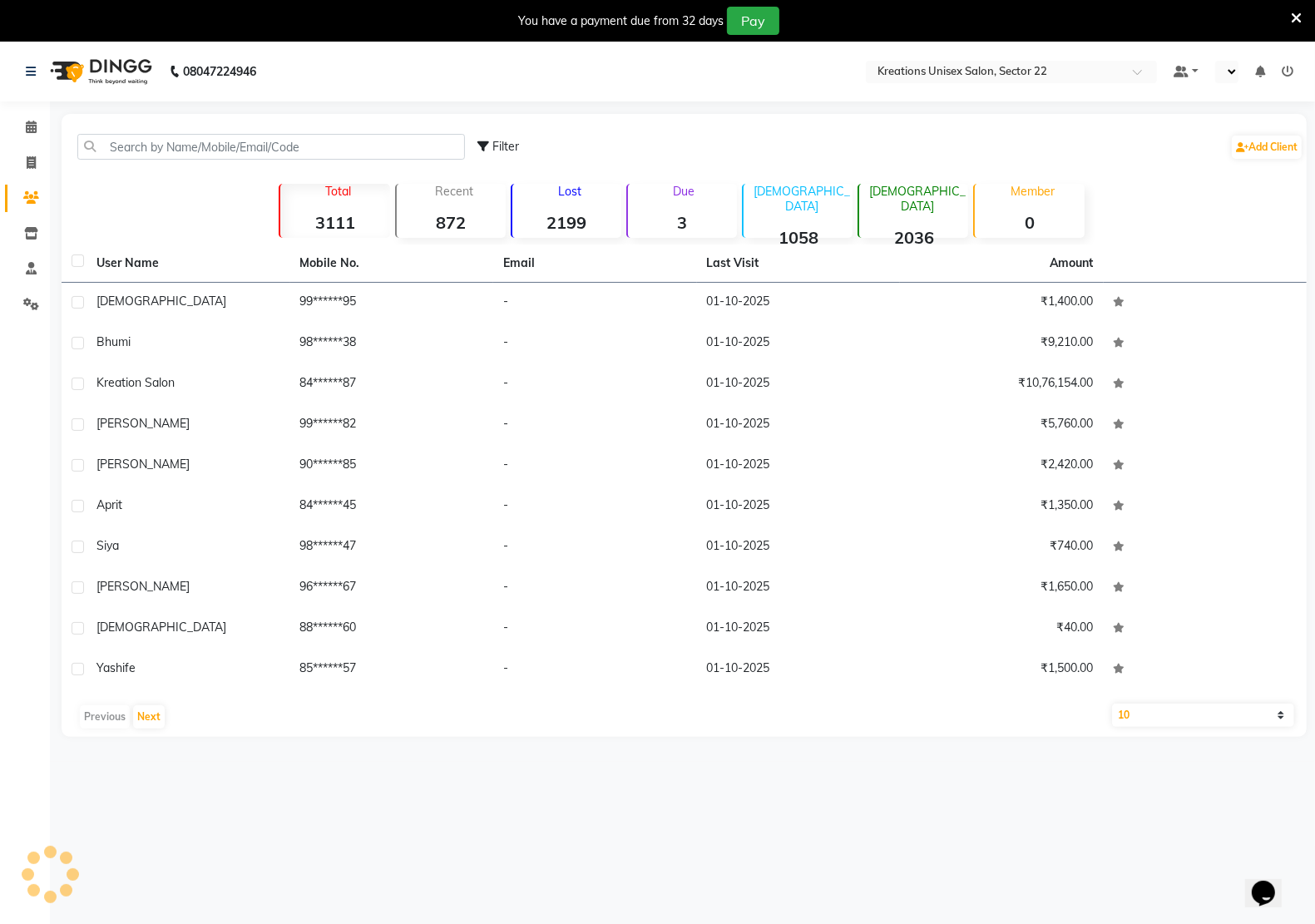
click at [697, 841] on div "08047224946 Select Location × Kreations Unisex Salon, Sector 22 Default Panel M…" at bounding box center [657, 503] width 1315 height 924
click at [30, 164] on icon at bounding box center [31, 162] width 9 height 12
select select "6170"
select select "service"
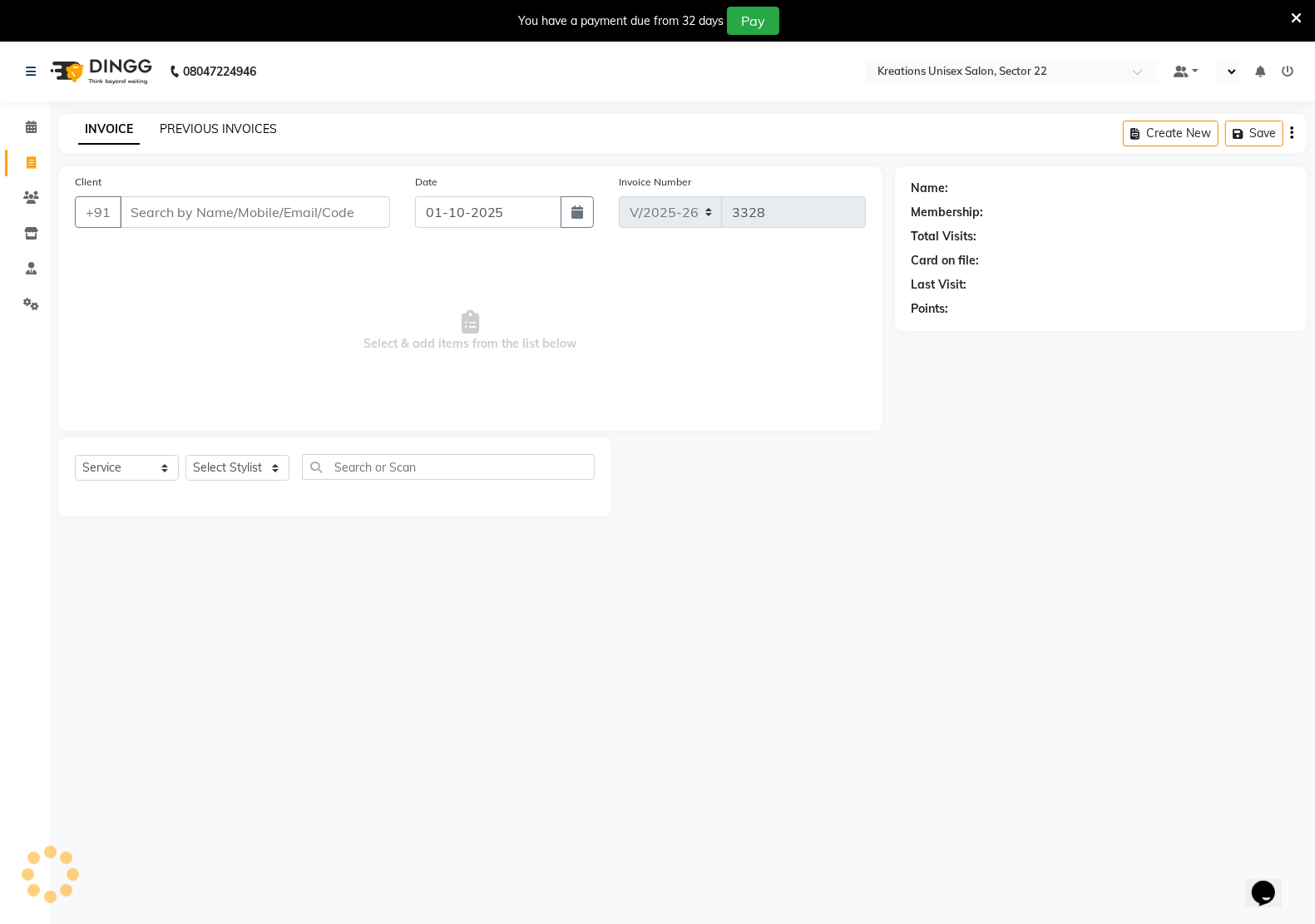
click at [181, 125] on link "PREVIOUS INVOICES" at bounding box center [218, 129] width 118 height 15
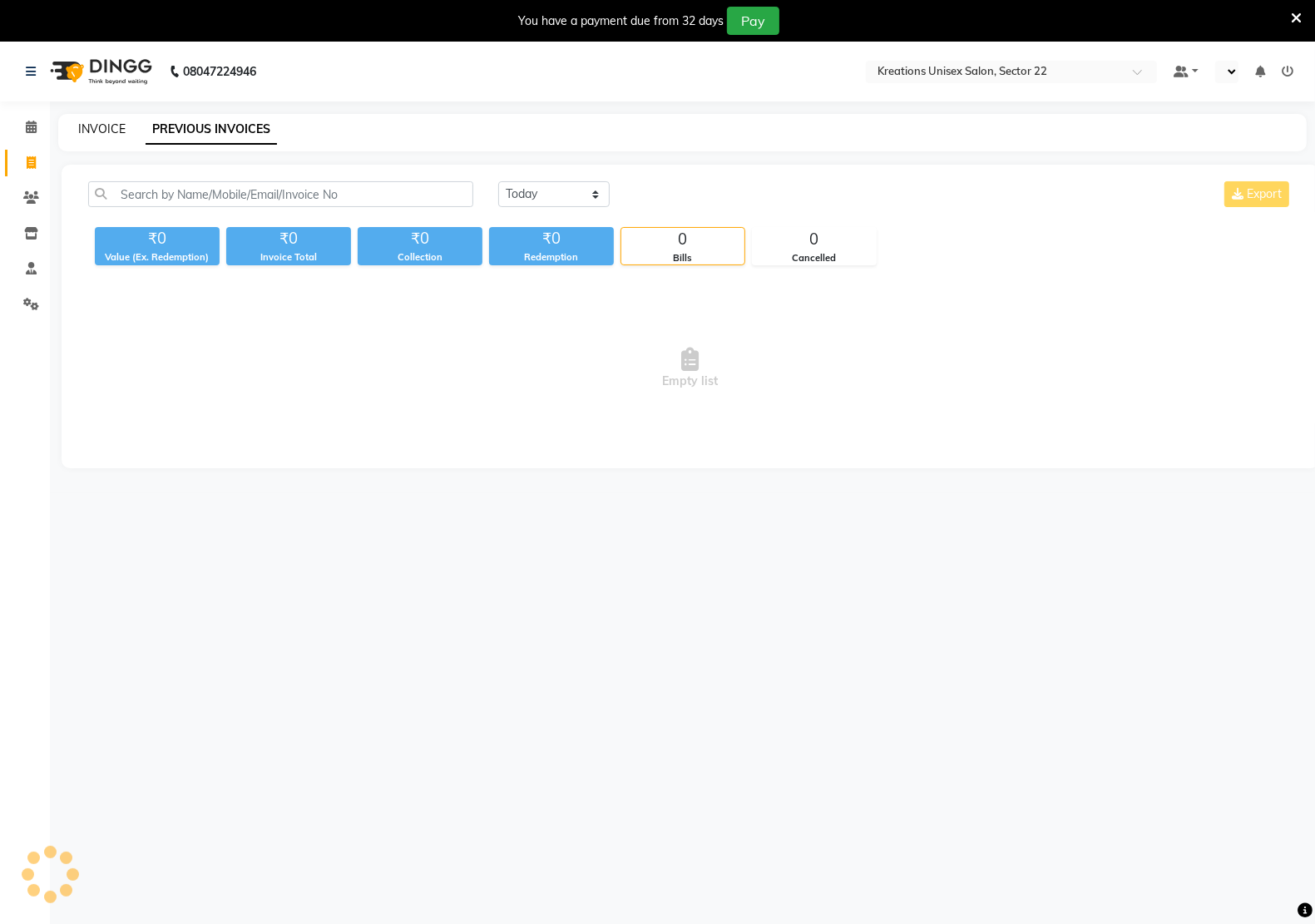
click at [111, 125] on link "INVOICE" at bounding box center [101, 129] width 47 height 15
select select "service"
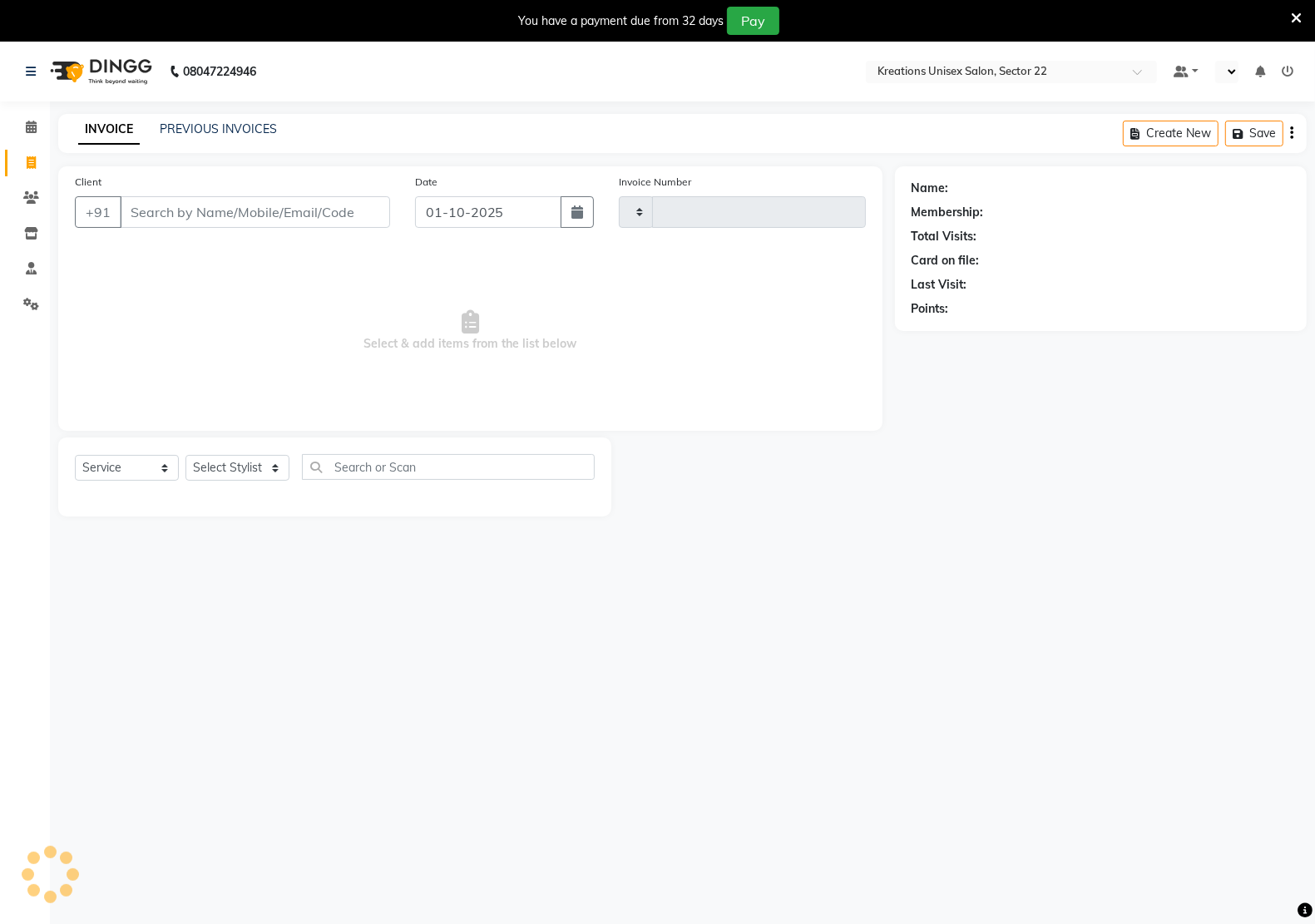
type input "3328"
select select "6170"
click at [246, 465] on select "Select Stylist" at bounding box center [238, 467] width 104 height 26
click at [1179, 402] on div "Name: Membership: Total Visits: Card on file: Last Visit: Points:" at bounding box center [1106, 340] width 424 height 350
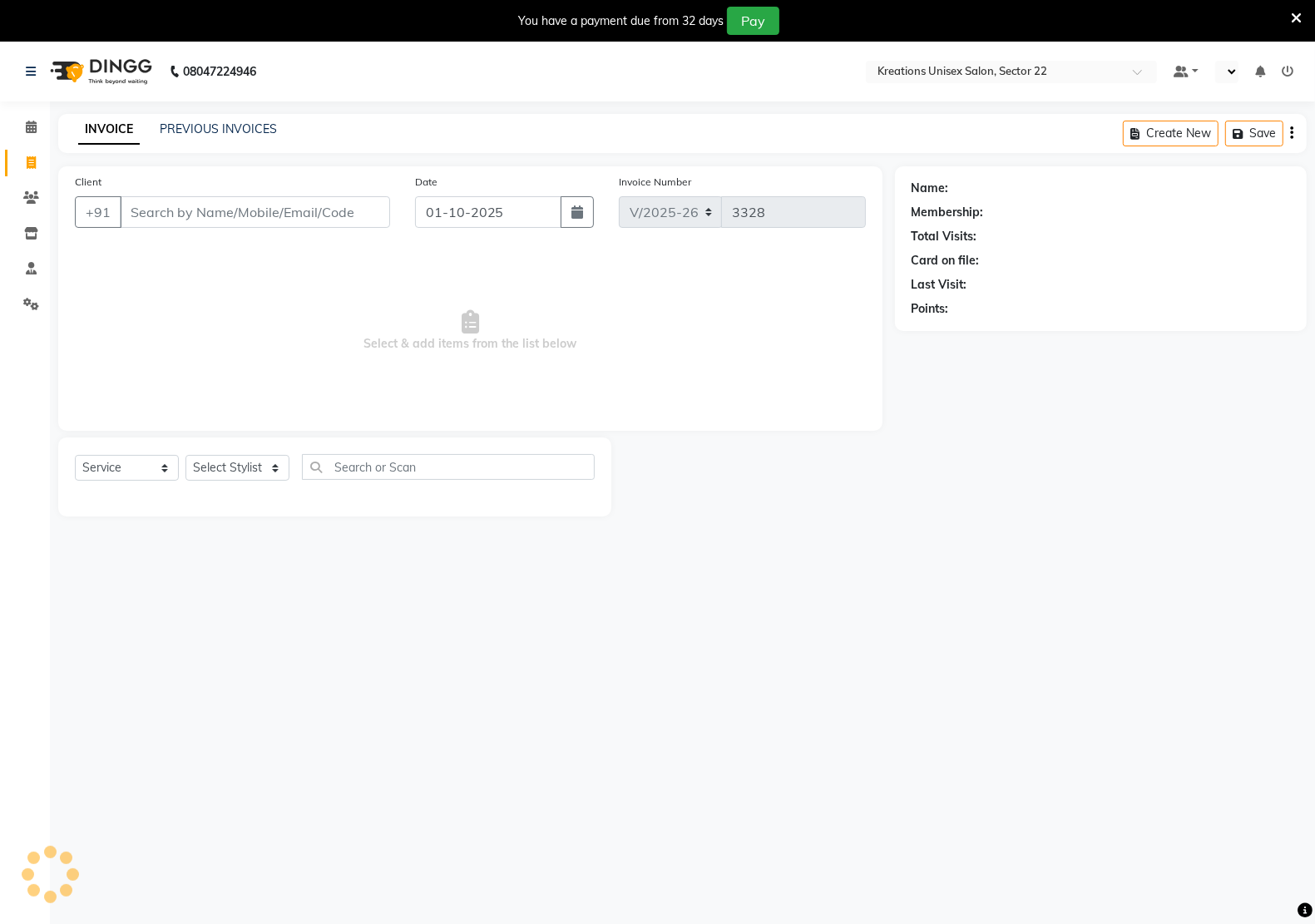
drag, startPoint x: 1179, startPoint y: 402, endPoint x: 1168, endPoint y: 397, distance: 12.1
click at [1168, 397] on div "Name: Membership: Total Visits: Card on file: Last Visit: Points:" at bounding box center [1106, 340] width 424 height 350
click at [265, 460] on select "Select Stylist [PERSON_NAME] Hidayat [PERSON_NAME] Manager [PERSON_NAME] [PERSO…" at bounding box center [238, 467] width 104 height 26
select select "88231"
click at [186, 455] on select "Select Stylist [PERSON_NAME] Hidayat [PERSON_NAME] Manager [PERSON_NAME] [PERSO…" at bounding box center [238, 467] width 104 height 26
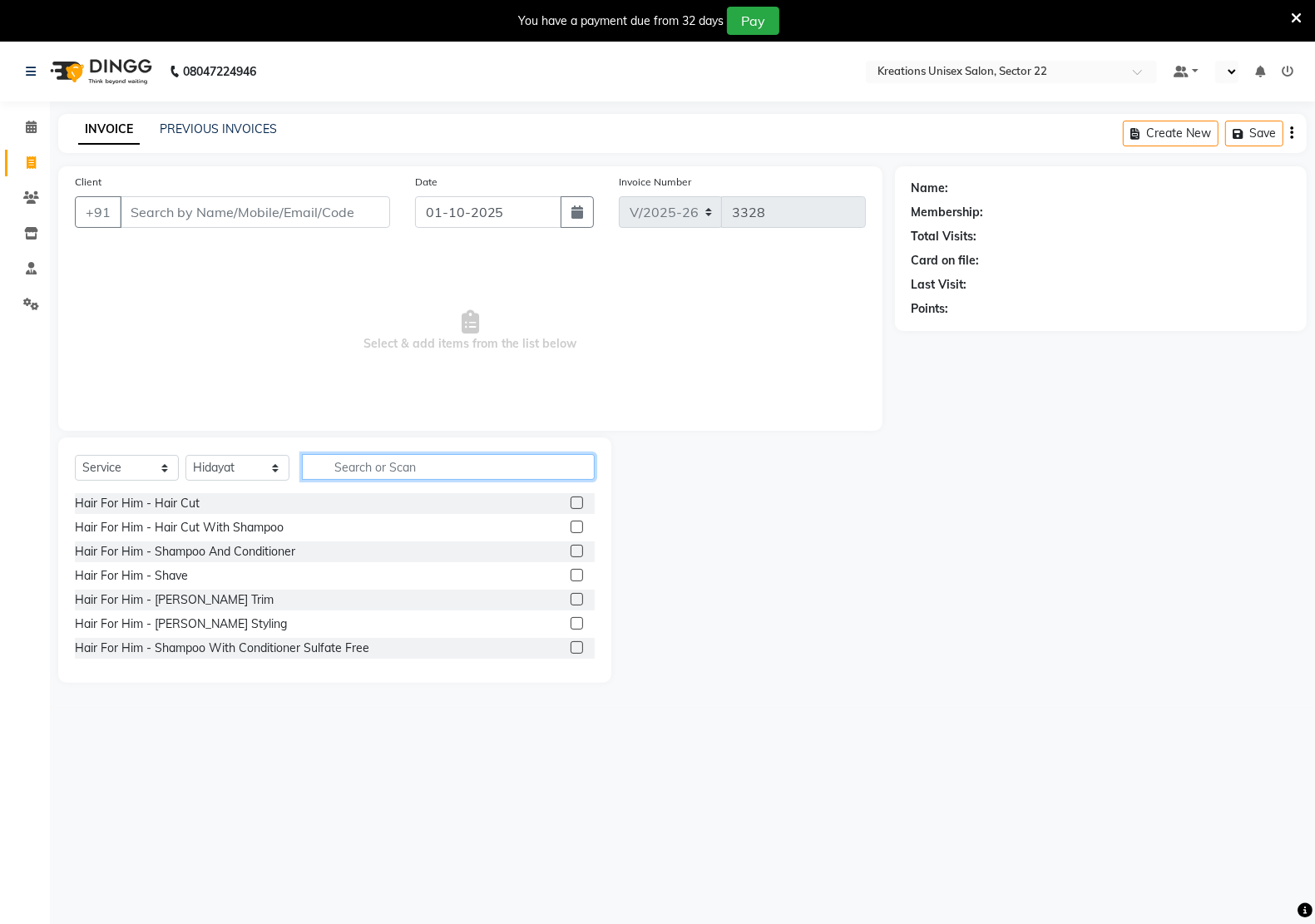
click at [470, 462] on input "text" at bounding box center [447, 466] width 293 height 26
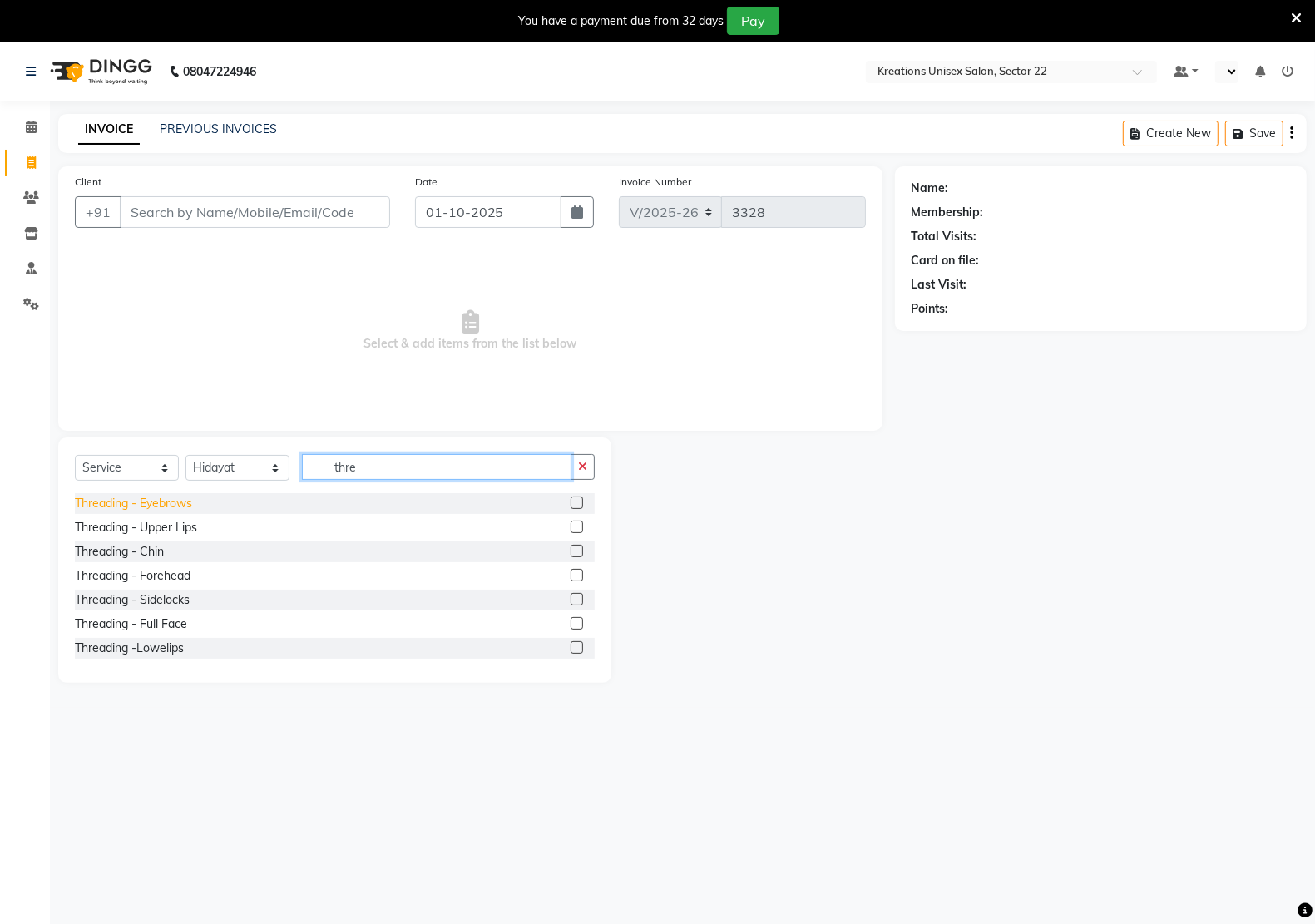
type input "thre"
click at [150, 498] on div "Threading - Eyebrows" at bounding box center [134, 503] width 118 height 17
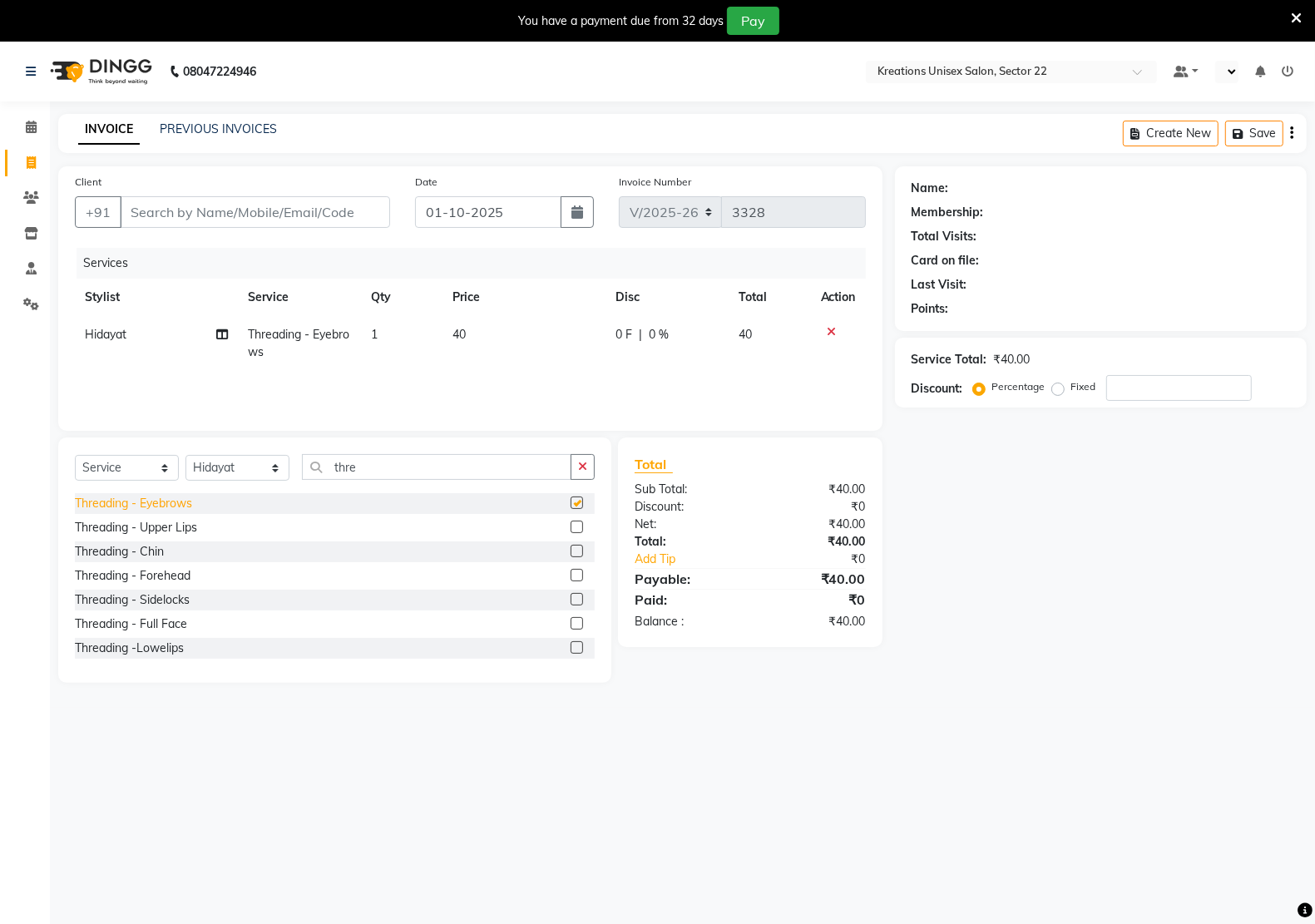
checkbox input "false"
click at [828, 326] on icon at bounding box center [832, 332] width 9 height 11
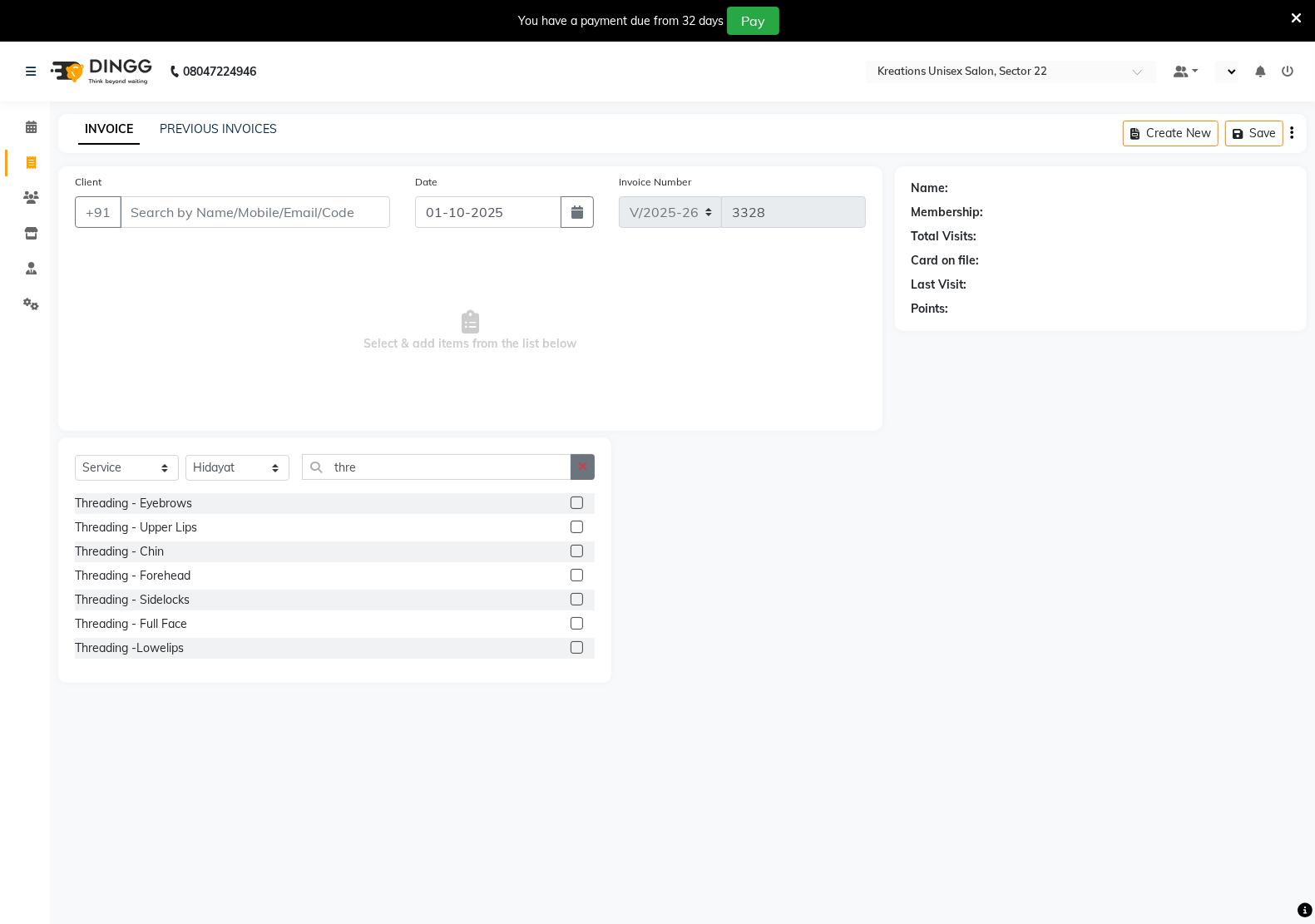
click at [585, 465] on icon "button" at bounding box center [583, 466] width 9 height 11
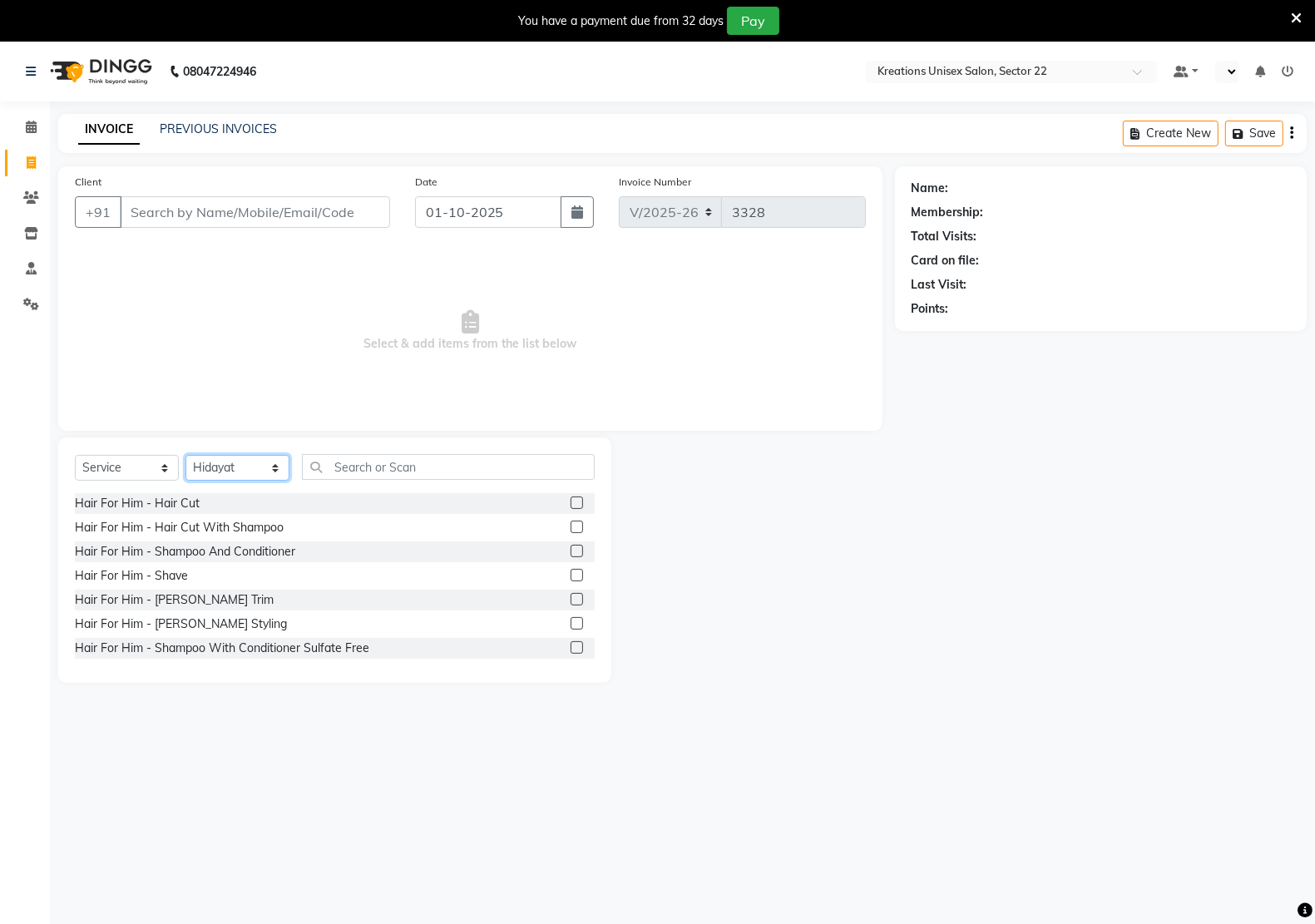
click at [237, 455] on select "Select Stylist [PERSON_NAME] Hidayat [PERSON_NAME] Manager [PERSON_NAME] [PERSO…" at bounding box center [238, 467] width 104 height 26
select select
click at [186, 455] on select "Select Stylist [PERSON_NAME] Hidayat [PERSON_NAME] Manager [PERSON_NAME] [PERSO…" at bounding box center [238, 467] width 104 height 26
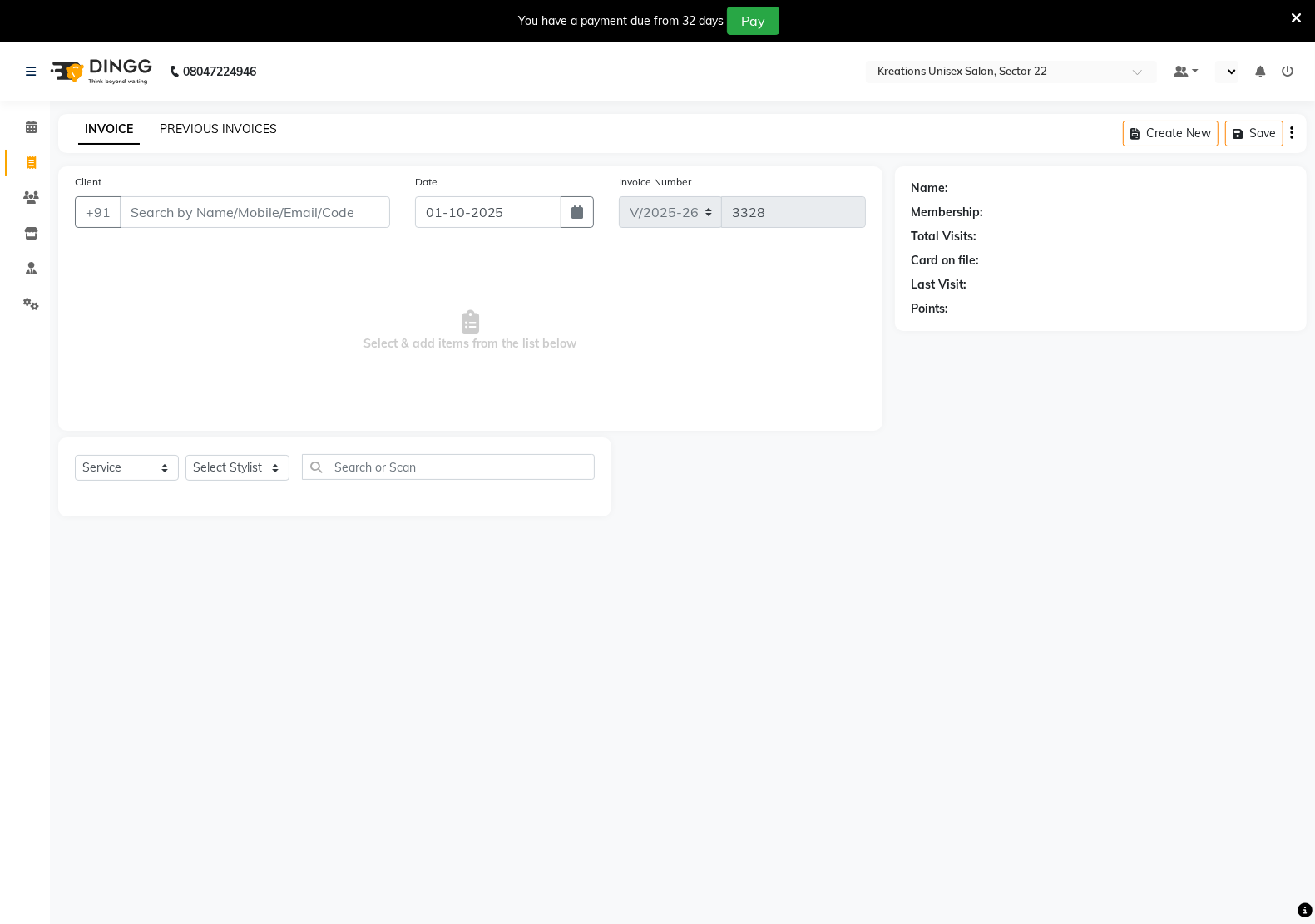
click at [247, 126] on link "PREVIOUS INVOICES" at bounding box center [218, 129] width 118 height 15
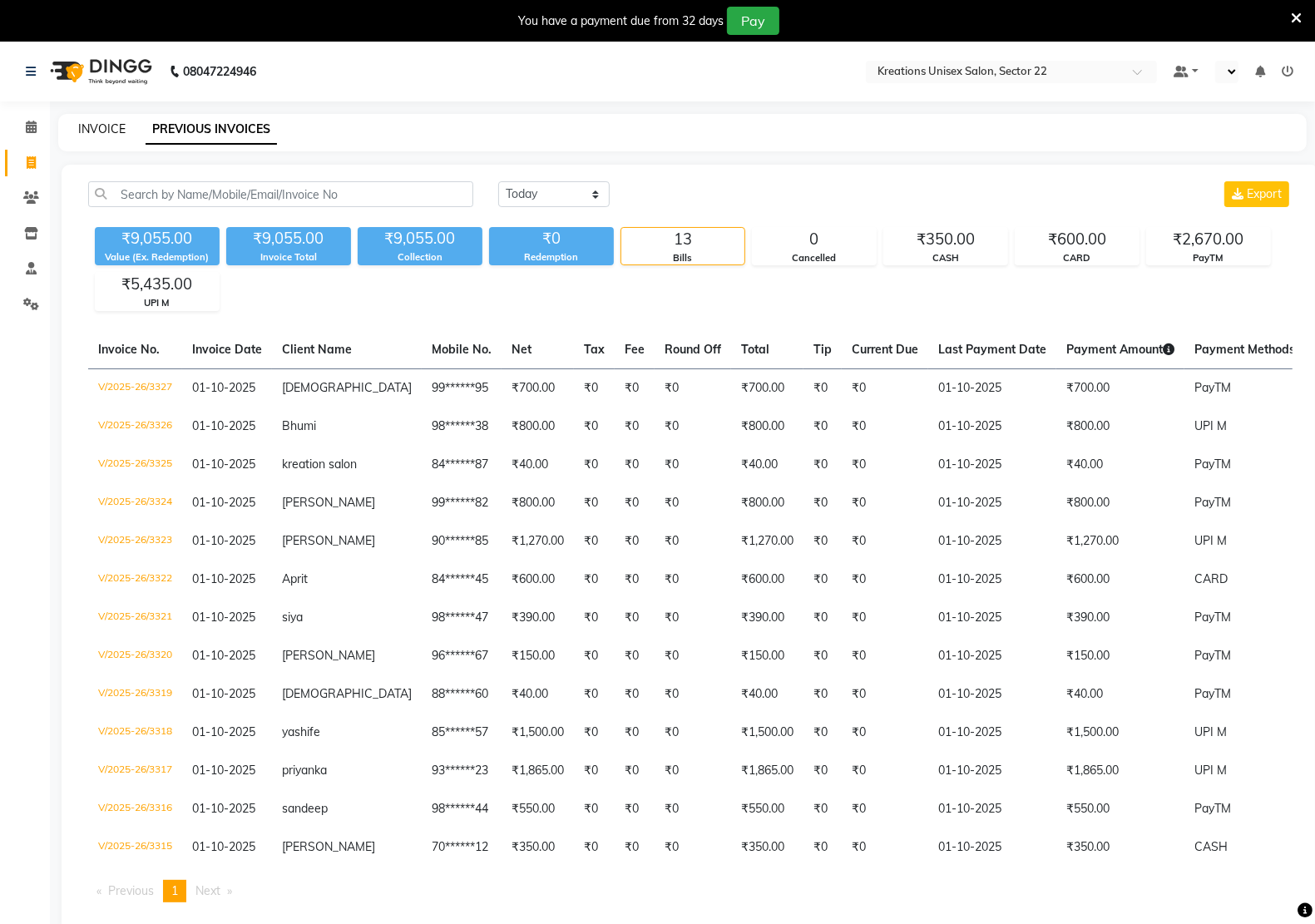
click at [110, 126] on link "INVOICE" at bounding box center [101, 129] width 47 height 15
select select "service"
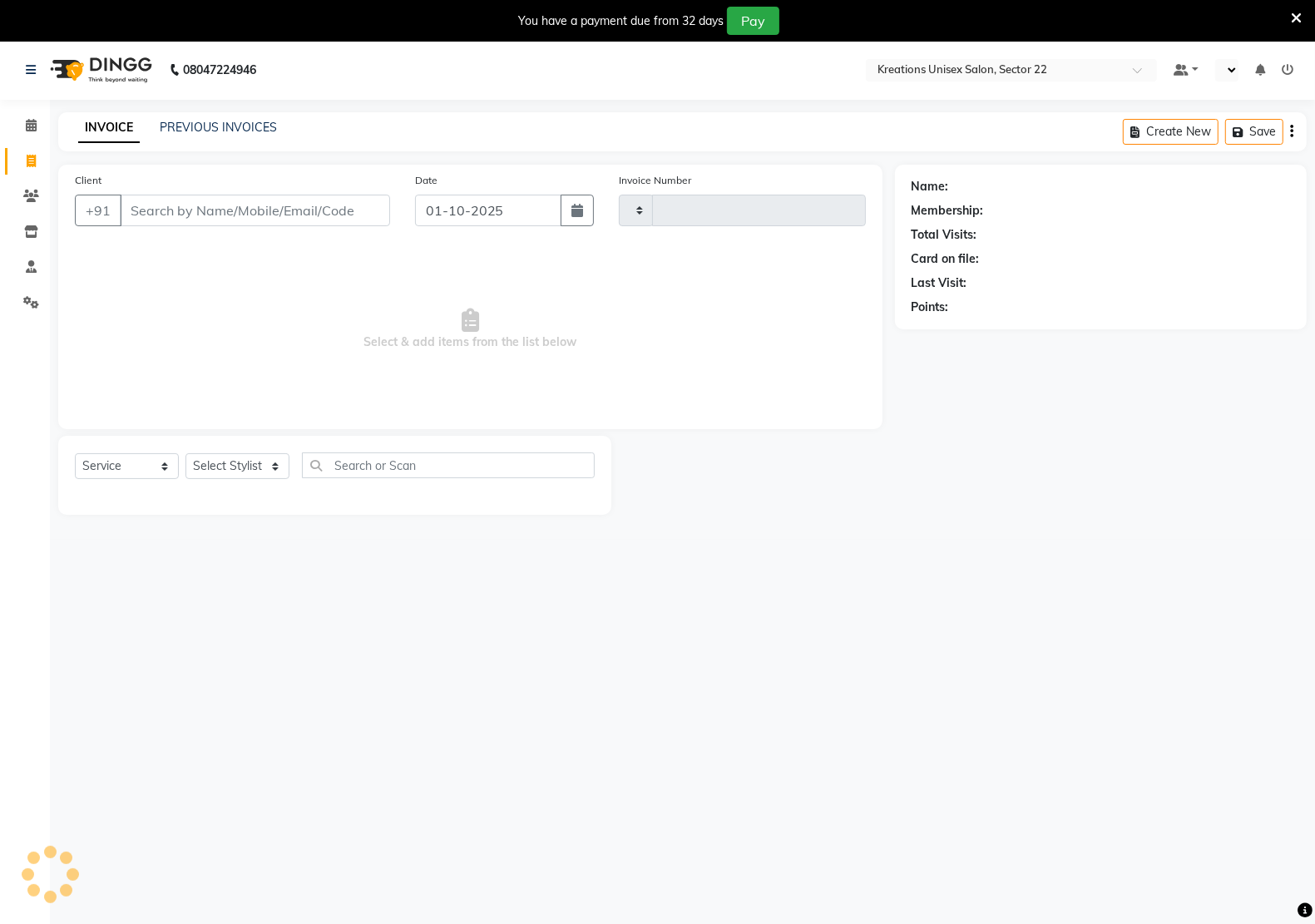
scroll to position [42, 0]
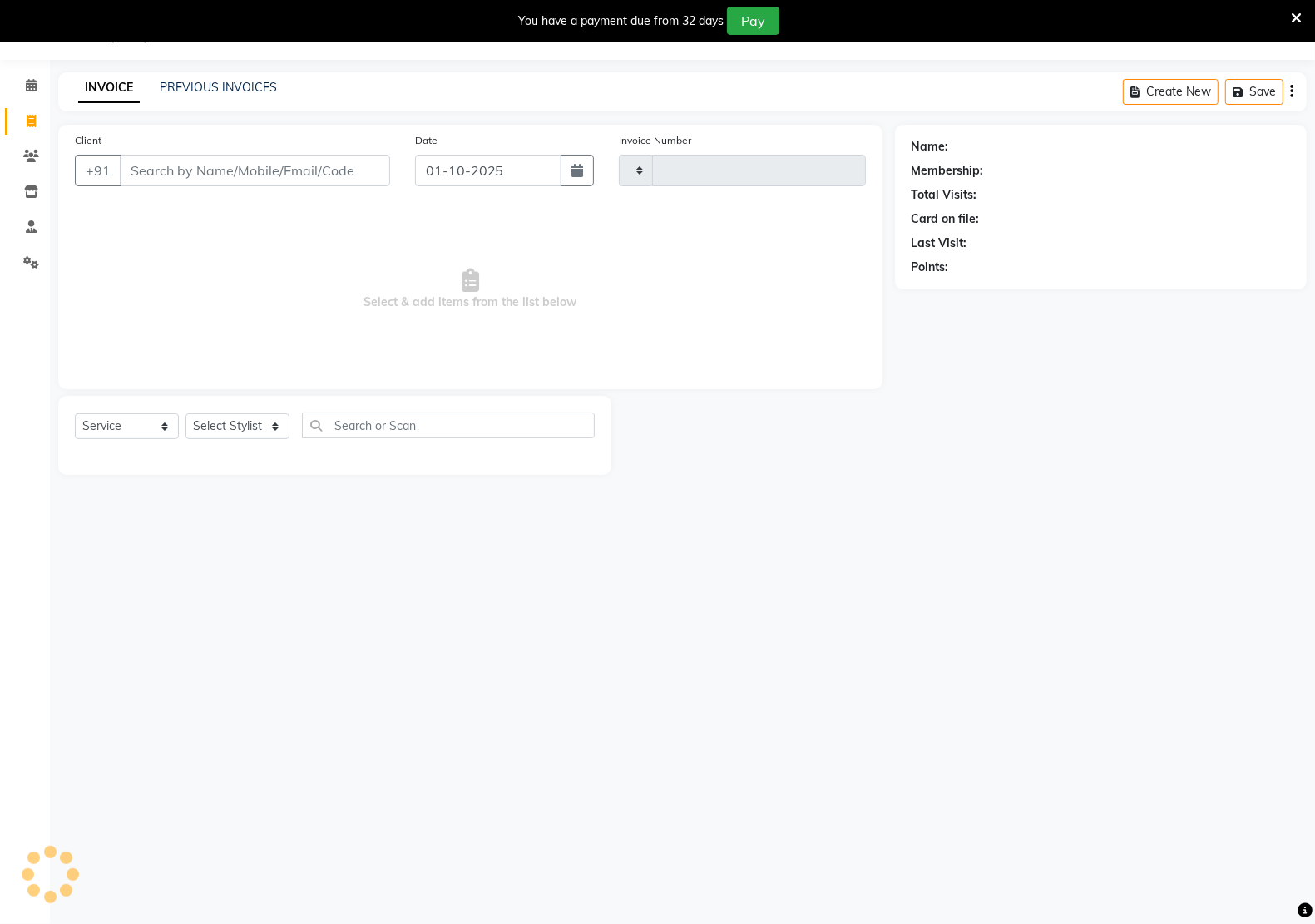
type input "3328"
select select "6170"
click at [197, 428] on select "Select Stylist [PERSON_NAME] Hidayat [PERSON_NAME] Manager [PERSON_NAME] [PERSO…" at bounding box center [238, 426] width 104 height 26
select select "92937"
click at [186, 413] on select "Select Stylist [PERSON_NAME] Hidayat [PERSON_NAME] Manager [PERSON_NAME] [PERSO…" at bounding box center [238, 426] width 104 height 26
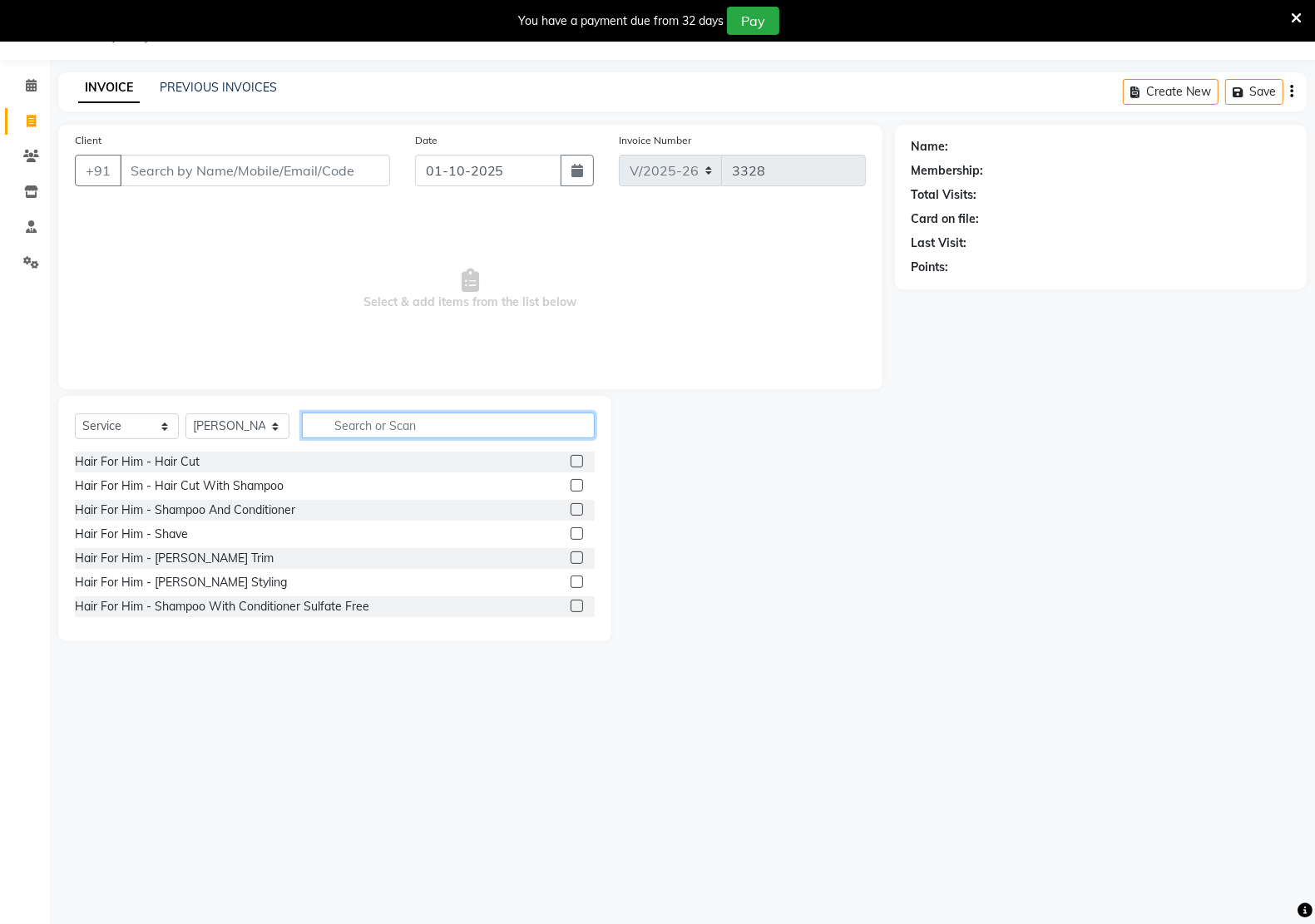
click at [387, 435] on input "text" at bounding box center [447, 425] width 293 height 26
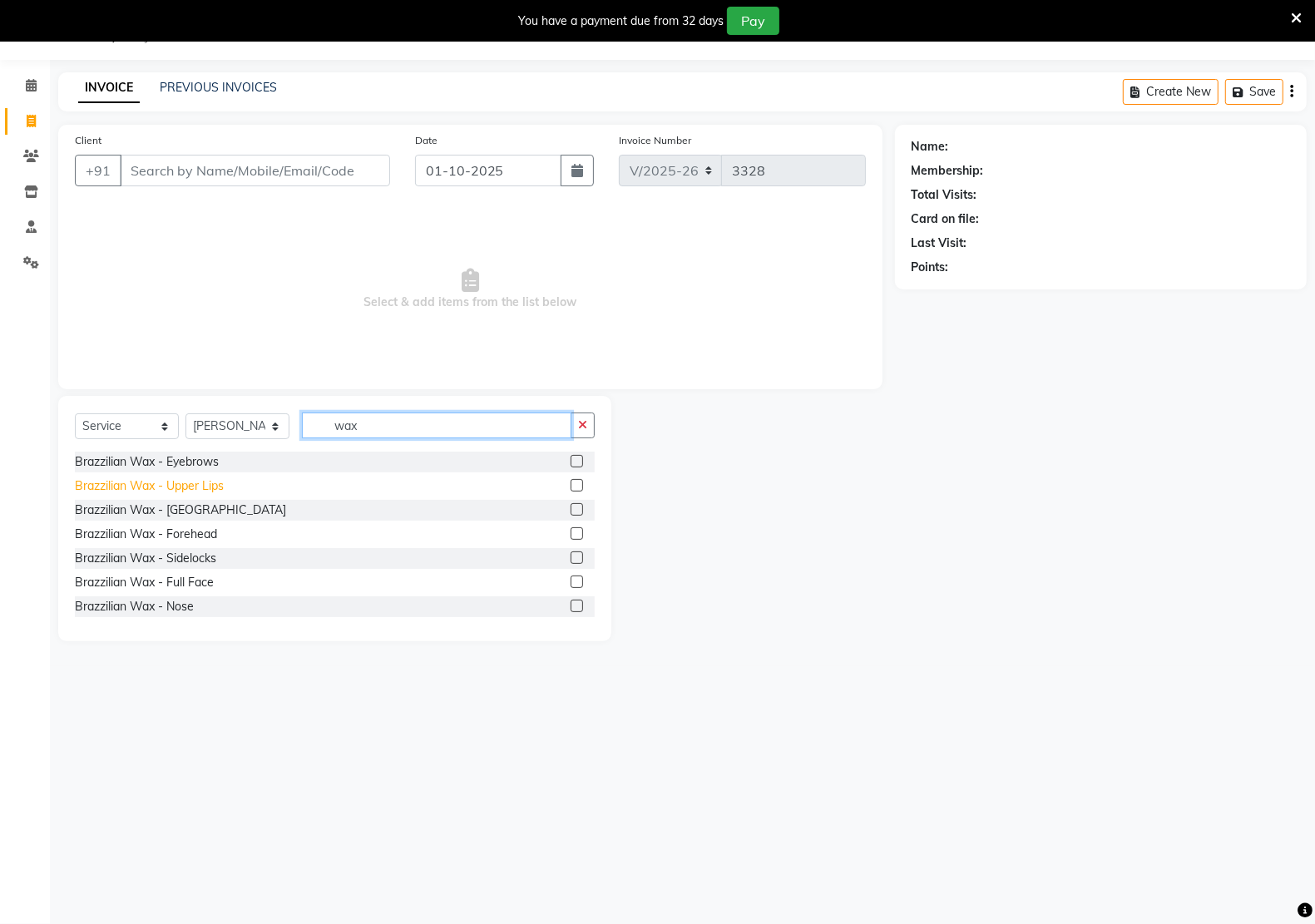
type input "wax"
click at [122, 491] on div "Brazzilian Wax - Upper Lips" at bounding box center [149, 485] width 149 height 17
checkbox input "false"
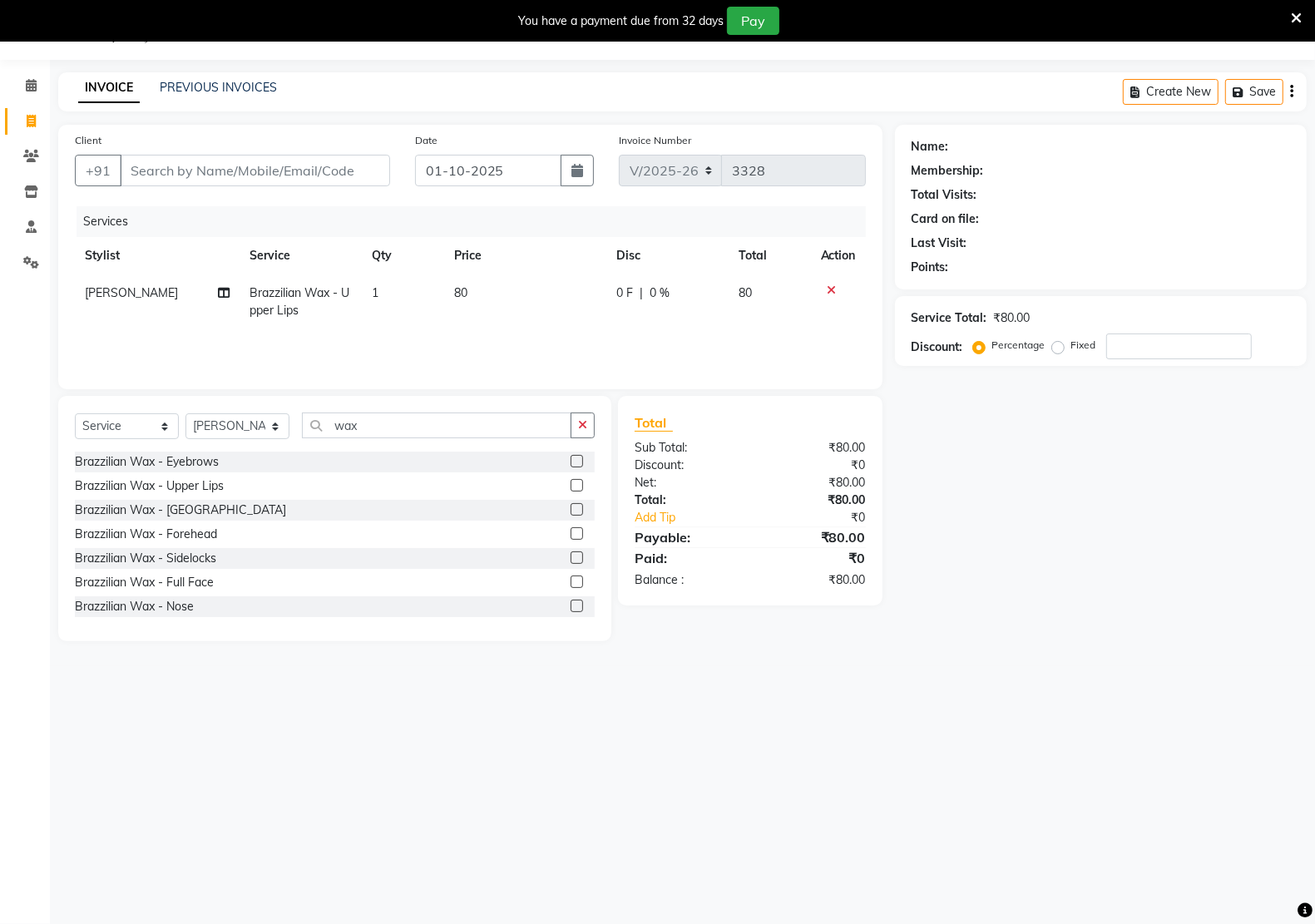
click at [829, 292] on icon at bounding box center [832, 290] width 9 height 11
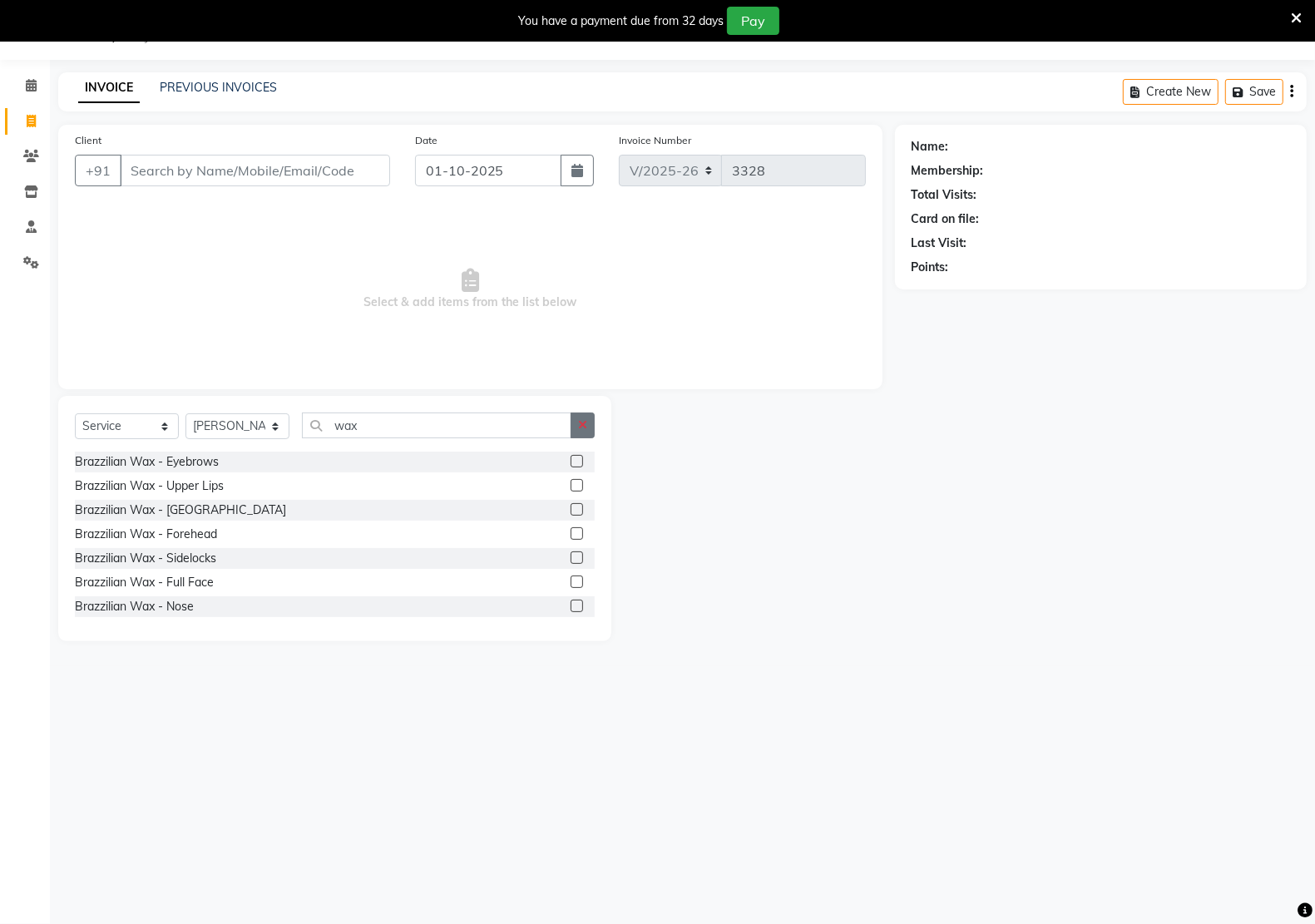
click at [580, 426] on icon "button" at bounding box center [583, 425] width 9 height 11
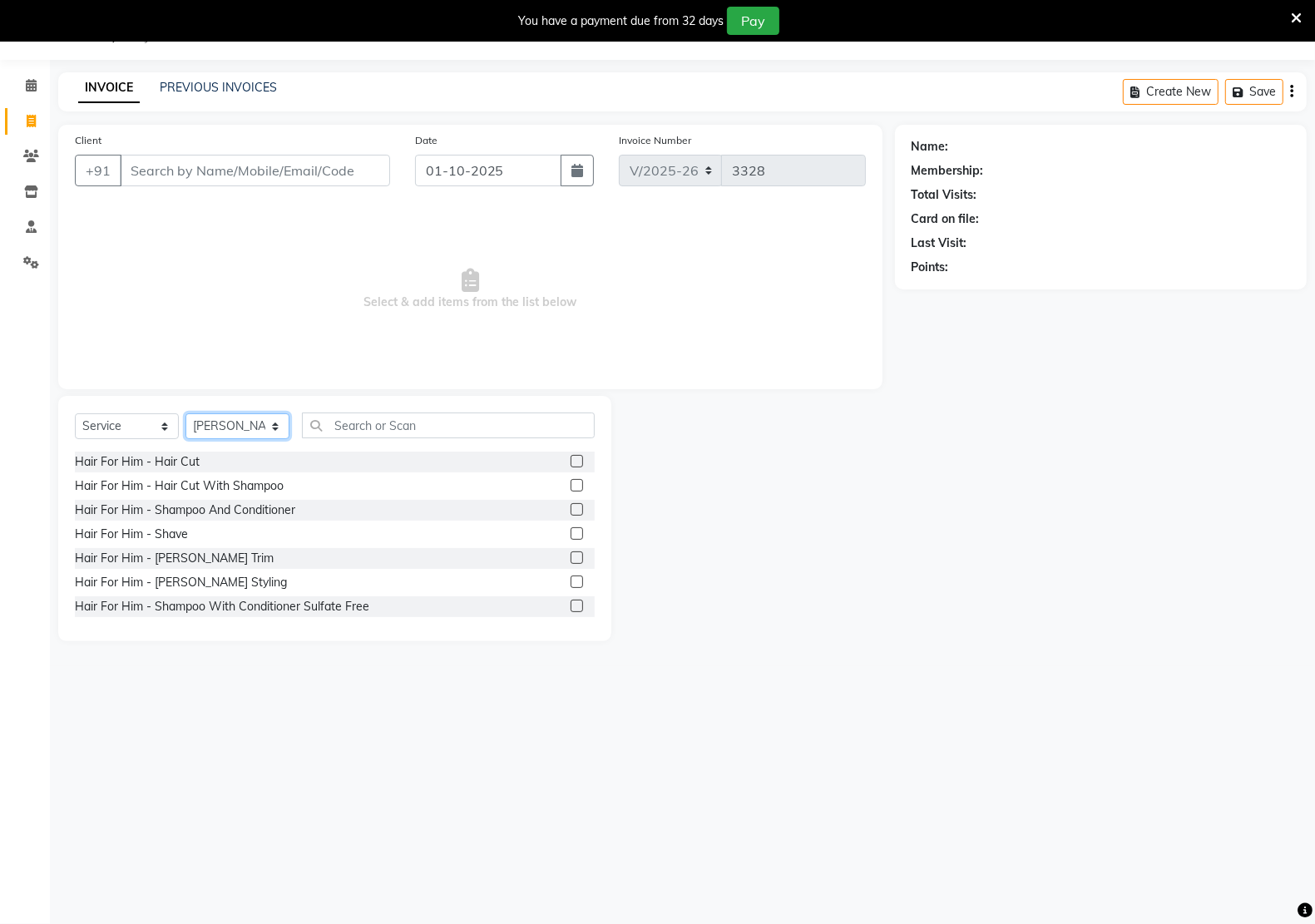
click at [274, 423] on select "Select Stylist [PERSON_NAME] Hidayat [PERSON_NAME] Manager [PERSON_NAME] [PERSO…" at bounding box center [238, 426] width 104 height 26
click at [186, 413] on select "Select Stylist [PERSON_NAME] Hidayat [PERSON_NAME] Manager [PERSON_NAME] [PERSO…" at bounding box center [238, 426] width 104 height 26
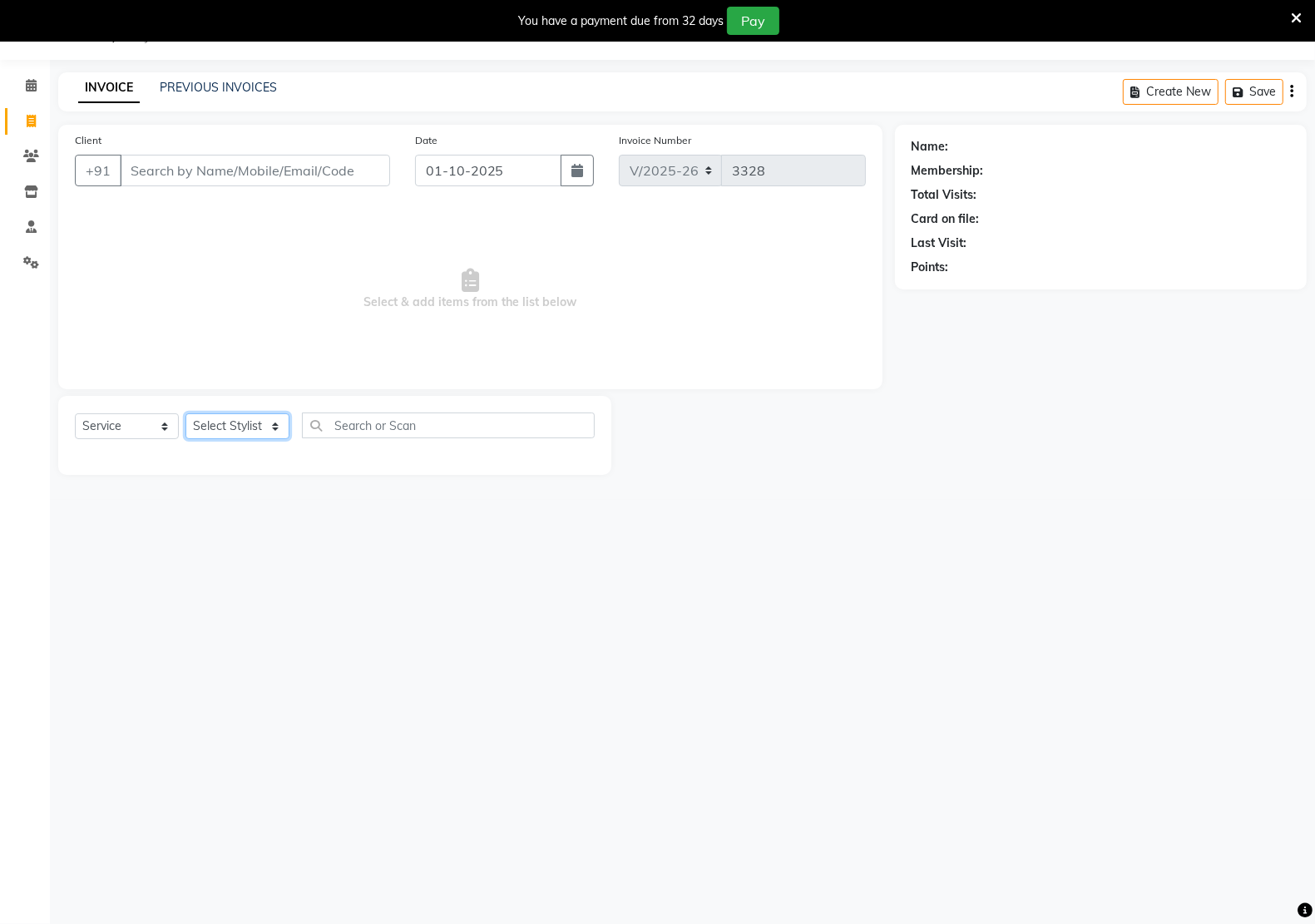
click at [233, 432] on select "Select Stylist [PERSON_NAME] Hidayat [PERSON_NAME] Manager [PERSON_NAME] [PERSO…" at bounding box center [238, 426] width 104 height 26
select select "92937"
click at [186, 413] on select "Select Stylist [PERSON_NAME] Hidayat [PERSON_NAME] Manager [PERSON_NAME] [PERSO…" at bounding box center [238, 426] width 104 height 26
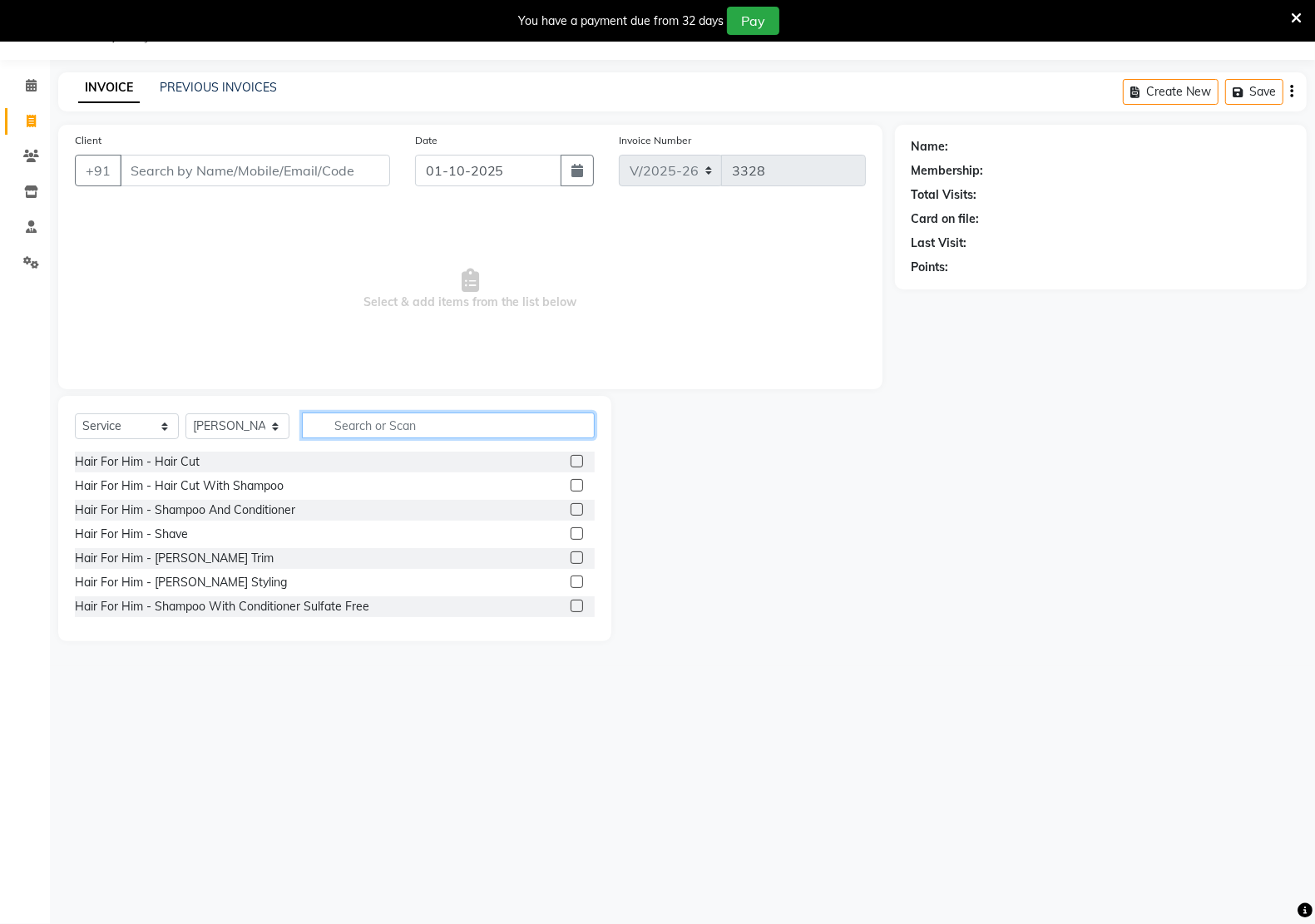
click at [475, 426] on input "text" at bounding box center [447, 425] width 293 height 26
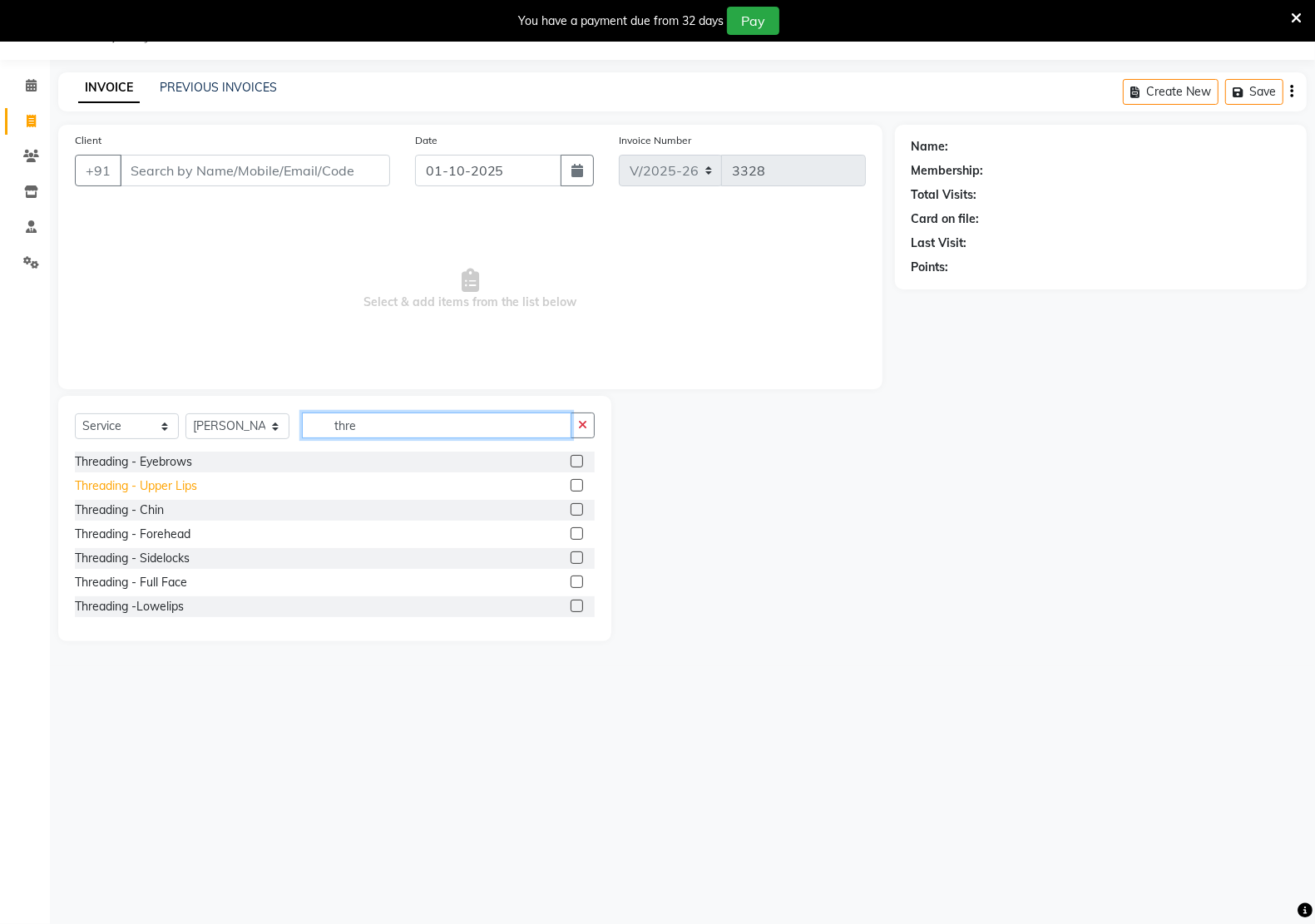
type input "thre"
click at [181, 482] on div "Threading - Upper Lips" at bounding box center [136, 485] width 122 height 17
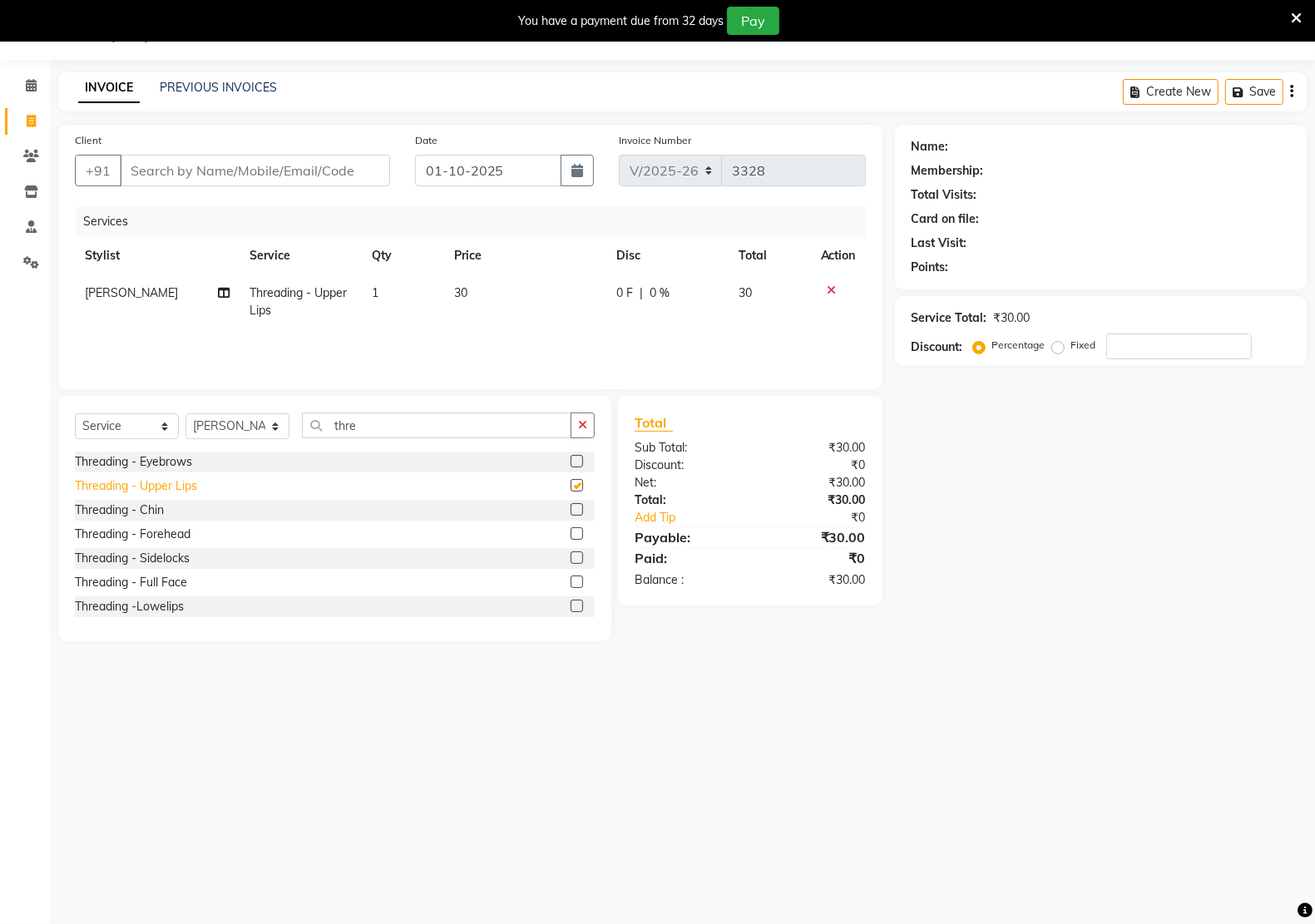
checkbox input "false"
click at [833, 287] on icon at bounding box center [832, 290] width 9 height 11
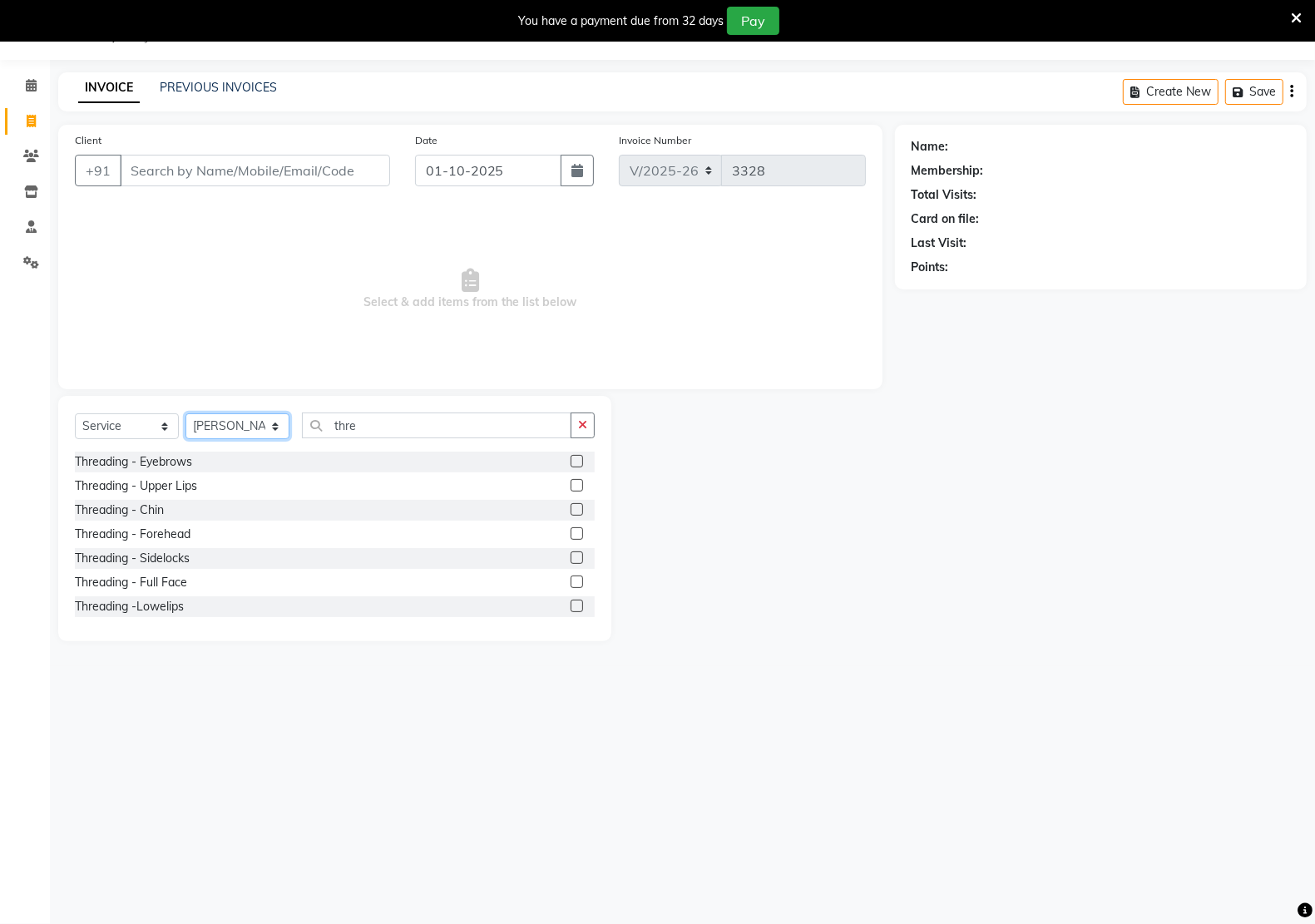
click at [249, 418] on select "Select Stylist [PERSON_NAME] Hidayat [PERSON_NAME] Manager [PERSON_NAME] [PERSO…" at bounding box center [238, 426] width 104 height 26
select select
click at [186, 413] on select "Select Stylist [PERSON_NAME] Hidayat [PERSON_NAME] Manager [PERSON_NAME] [PERSO…" at bounding box center [238, 426] width 104 height 26
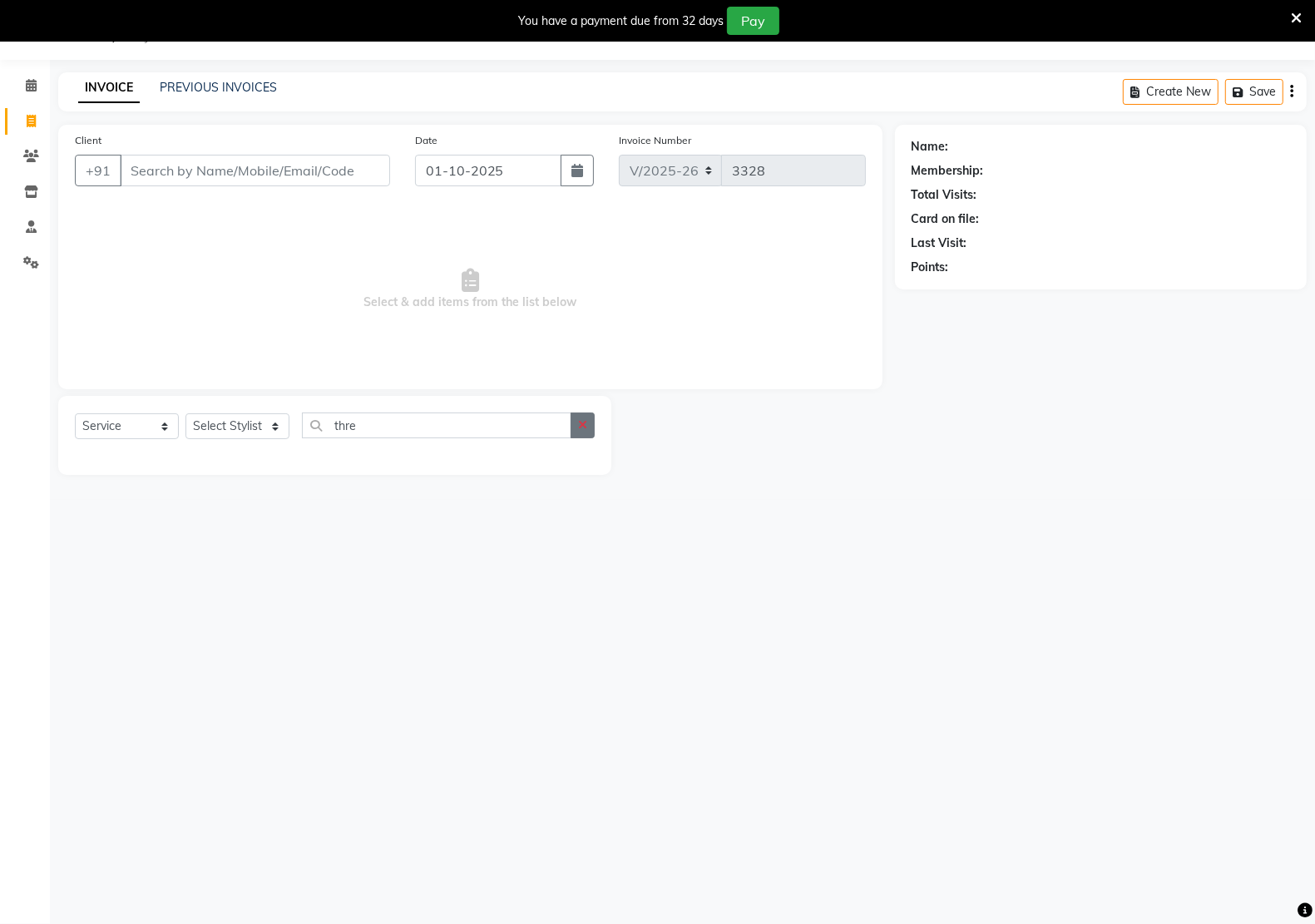
click at [580, 425] on icon "button" at bounding box center [583, 425] width 9 height 11
click at [348, 172] on input "Client" at bounding box center [254, 170] width 270 height 31
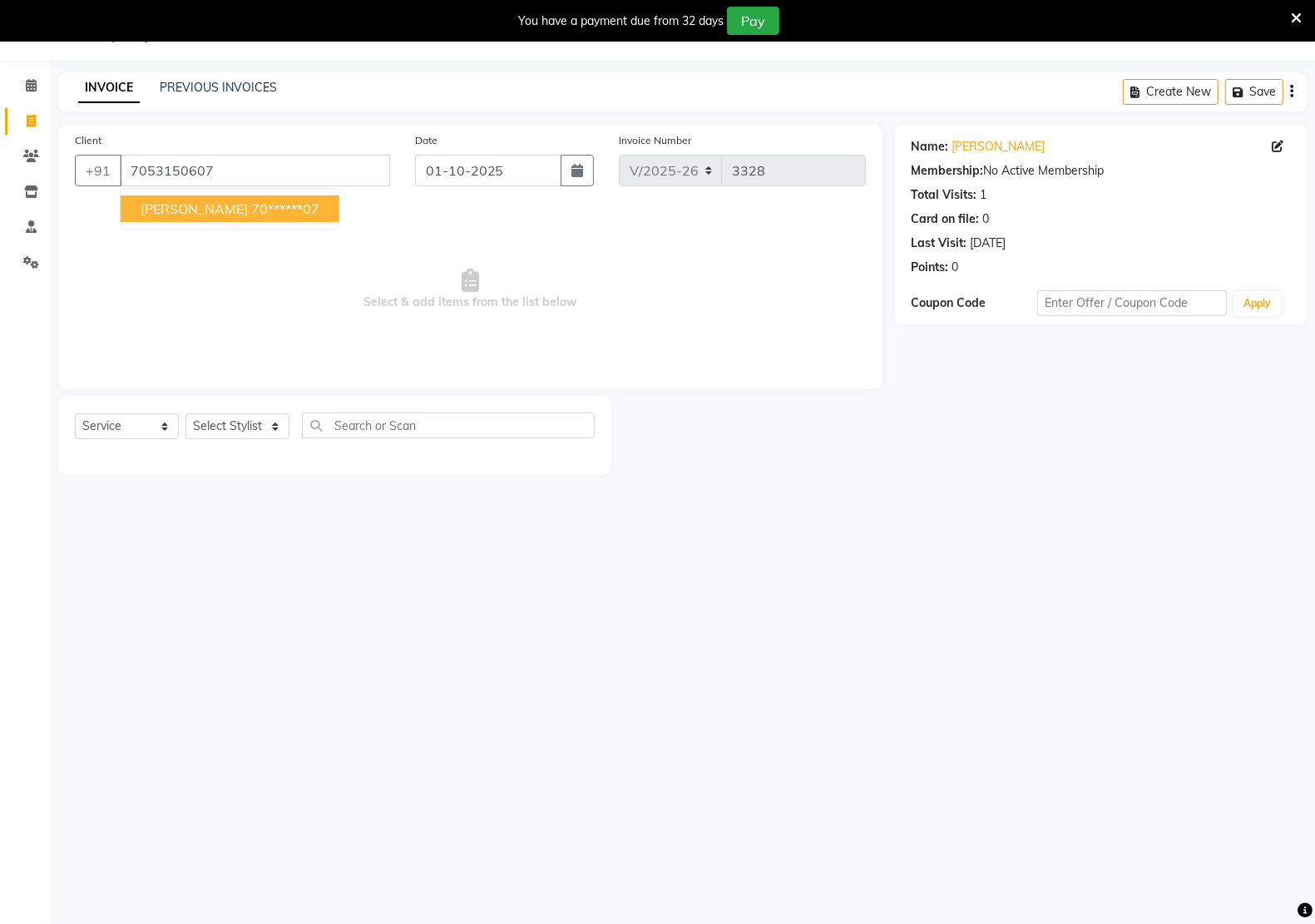
click at [251, 210] on ngb-highlight "70******07" at bounding box center [285, 208] width 68 height 17
type input "70******07"
click at [206, 417] on select "Select Stylist [PERSON_NAME] Hidayat [PERSON_NAME] Manager [PERSON_NAME] [PERSO…" at bounding box center [238, 426] width 104 height 26
select select "46531"
click at [186, 413] on select "Select Stylist [PERSON_NAME] Hidayat [PERSON_NAME] Manager [PERSON_NAME] [PERSO…" at bounding box center [238, 426] width 104 height 26
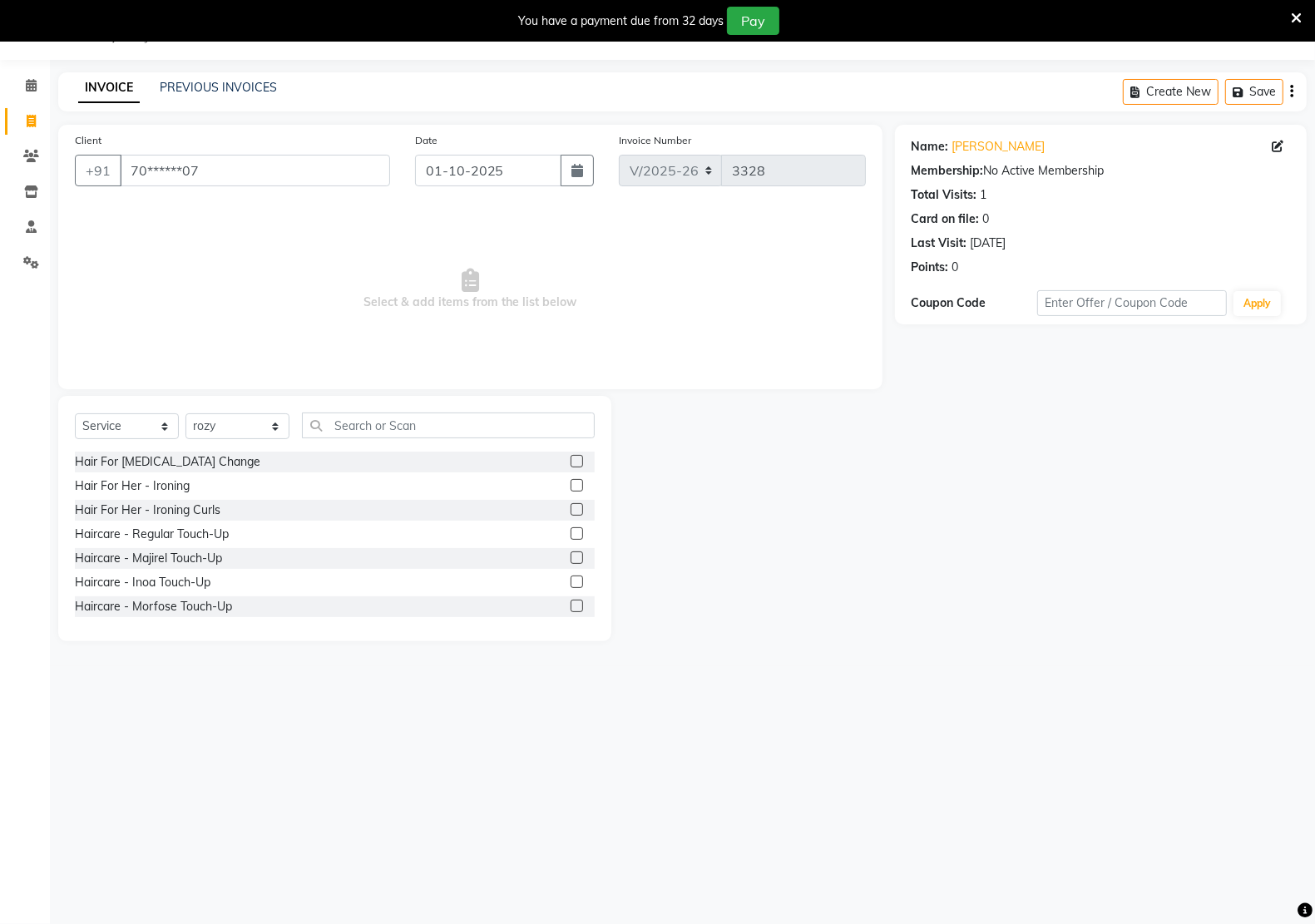
click at [384, 409] on div "Select Service Product Membership Package Voucher Prepaid Gift Card Select Styl…" at bounding box center [334, 518] width 553 height 245
click at [416, 430] on input "text" at bounding box center [447, 425] width 293 height 26
type input "thre"
click at [180, 462] on div "Threading - Eyebrows" at bounding box center [134, 462] width 118 height 17
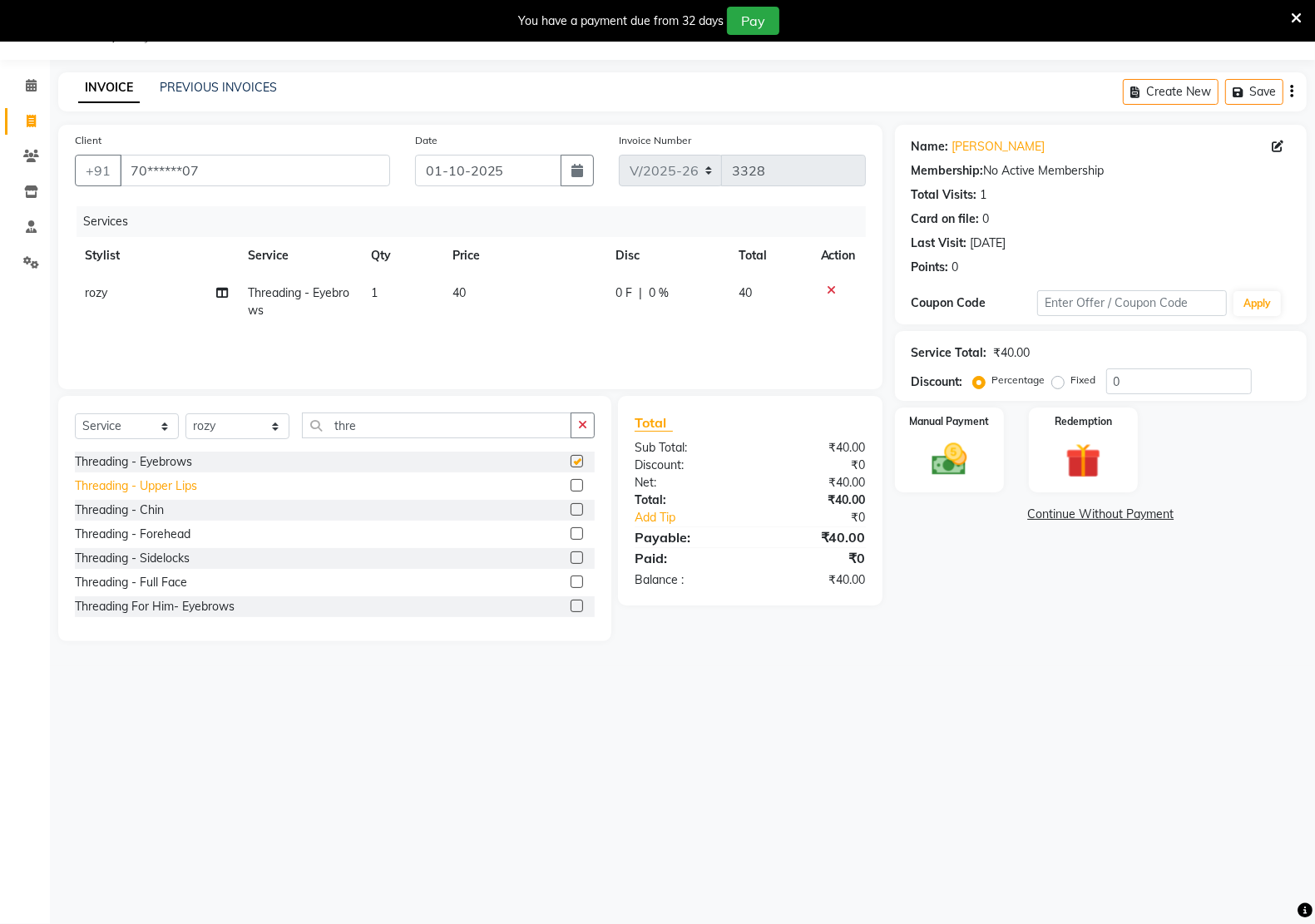
checkbox input "false"
click at [184, 484] on div "Threading - Upper Lips" at bounding box center [136, 485] width 122 height 17
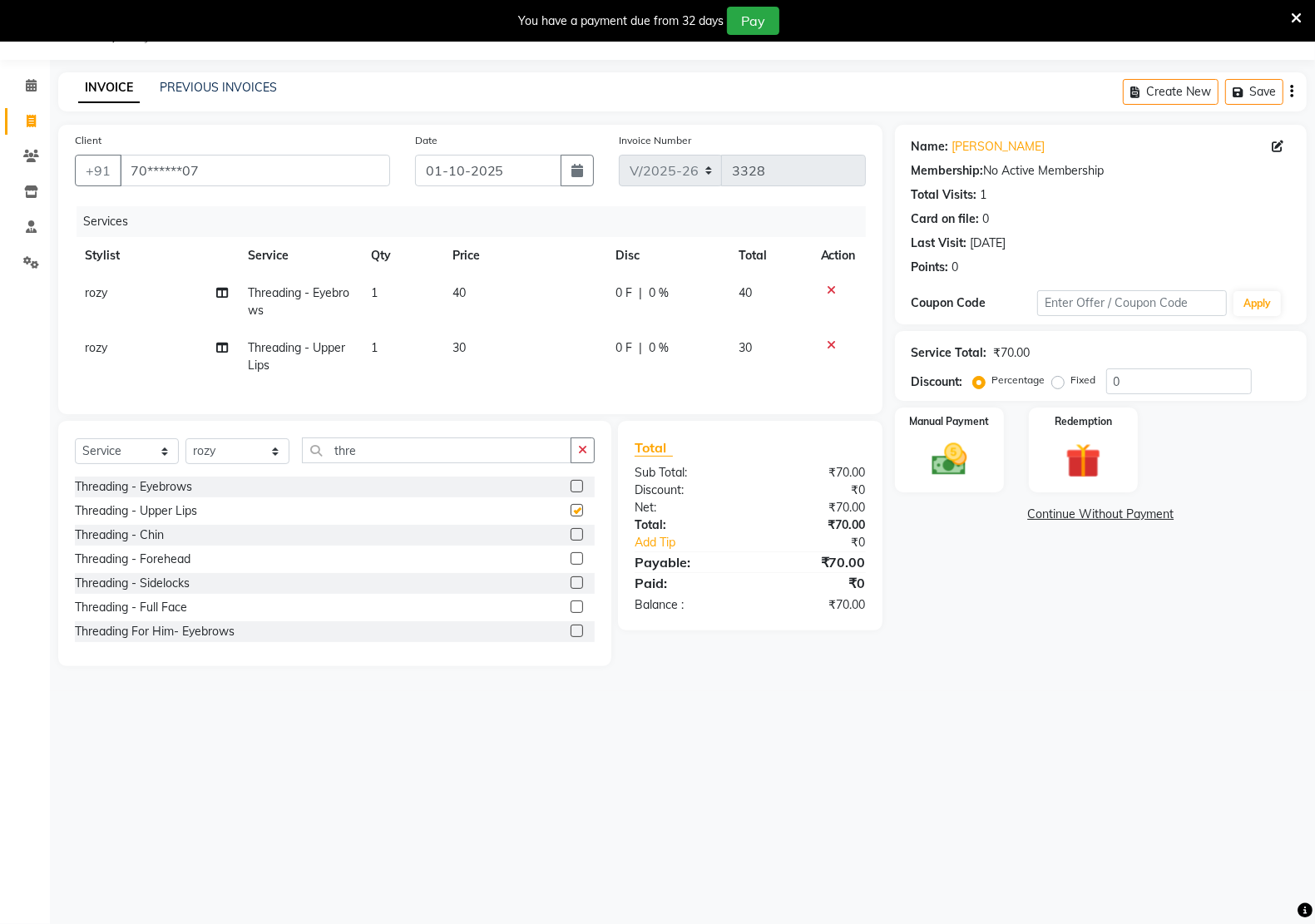
checkbox input "false"
click at [942, 465] on img at bounding box center [949, 459] width 59 height 42
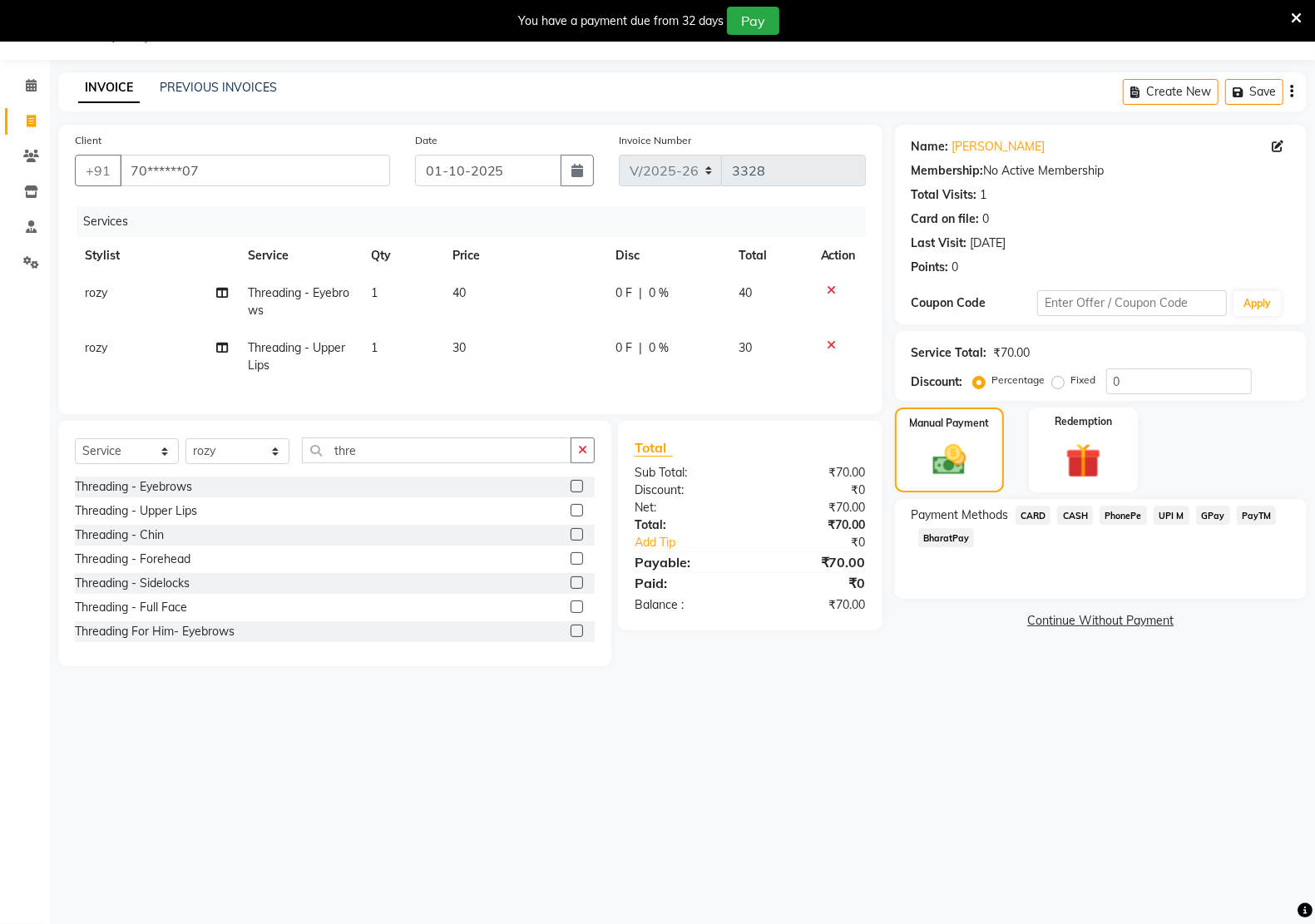
click at [1248, 514] on span "PayTM" at bounding box center [1256, 515] width 40 height 19
click at [1150, 627] on button "Add Payment" at bounding box center [1168, 625] width 245 height 26
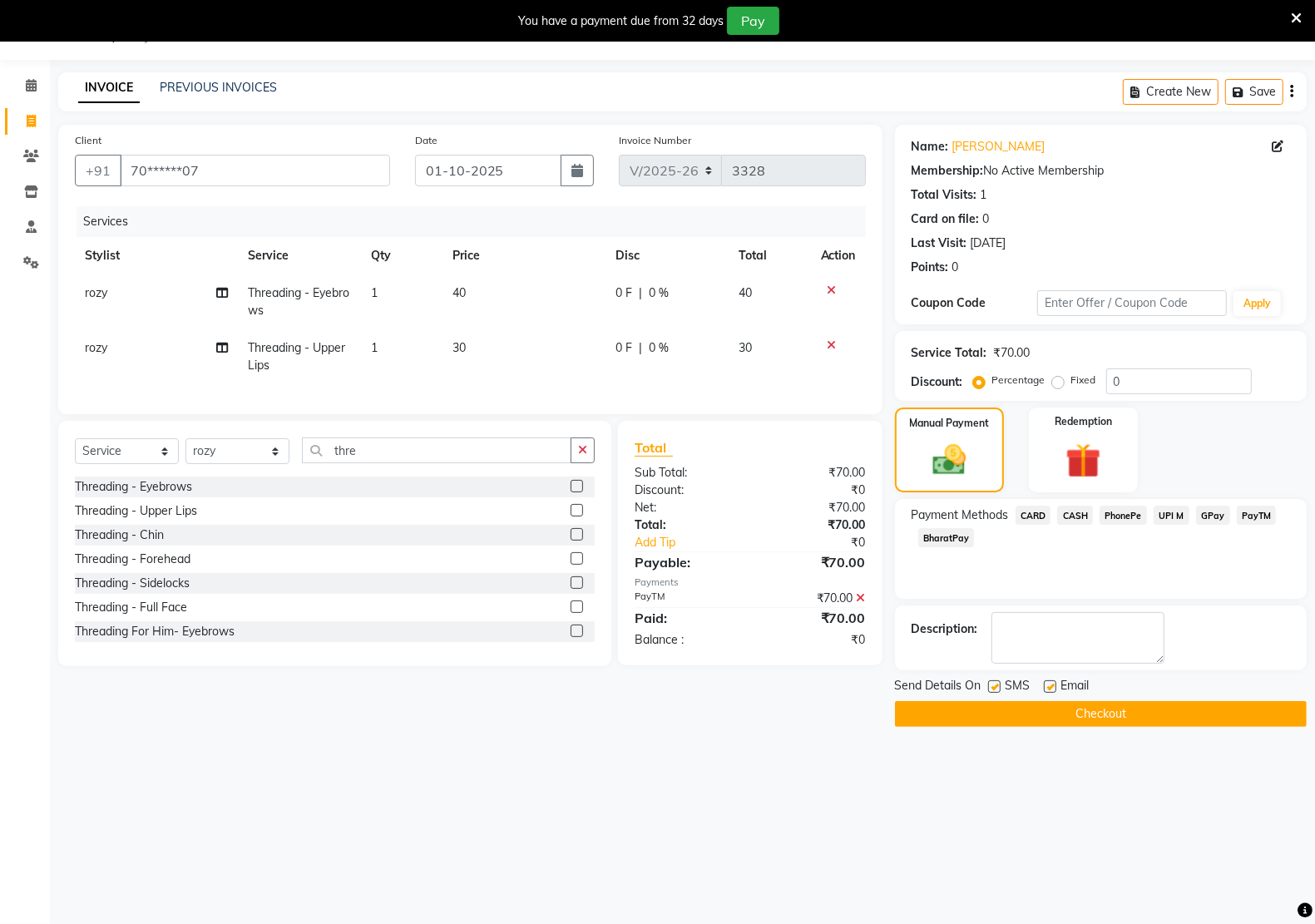
click at [1044, 687] on label at bounding box center [1050, 686] width 12 height 12
click at [1044, 687] on input "checkbox" at bounding box center [1049, 686] width 10 height 10
checkbox input "false"
click at [996, 692] on label at bounding box center [994, 686] width 12 height 12
click at [996, 692] on input "checkbox" at bounding box center [993, 686] width 10 height 10
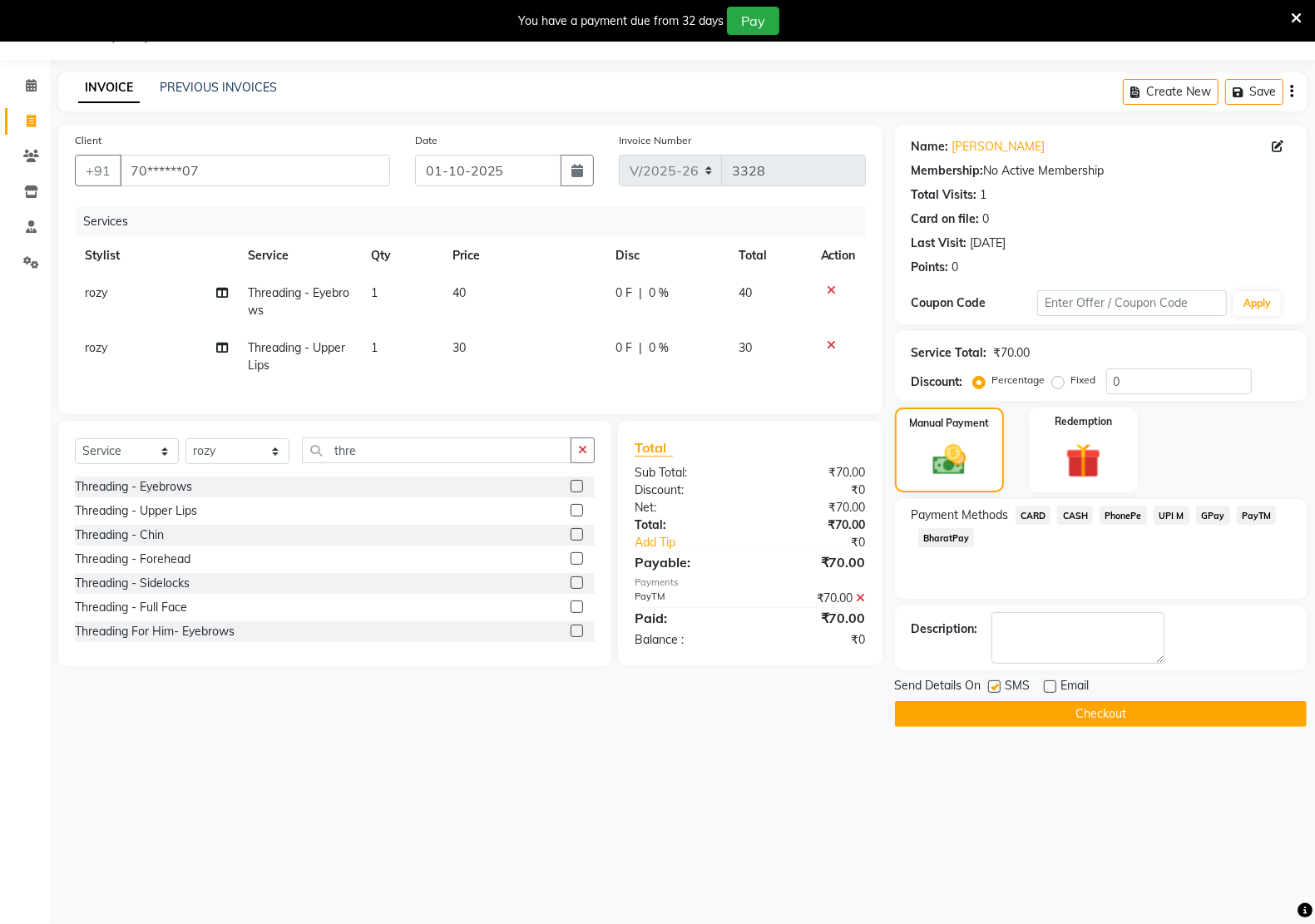
checkbox input "false"
click at [1005, 709] on button "Checkout" at bounding box center [1101, 713] width 411 height 26
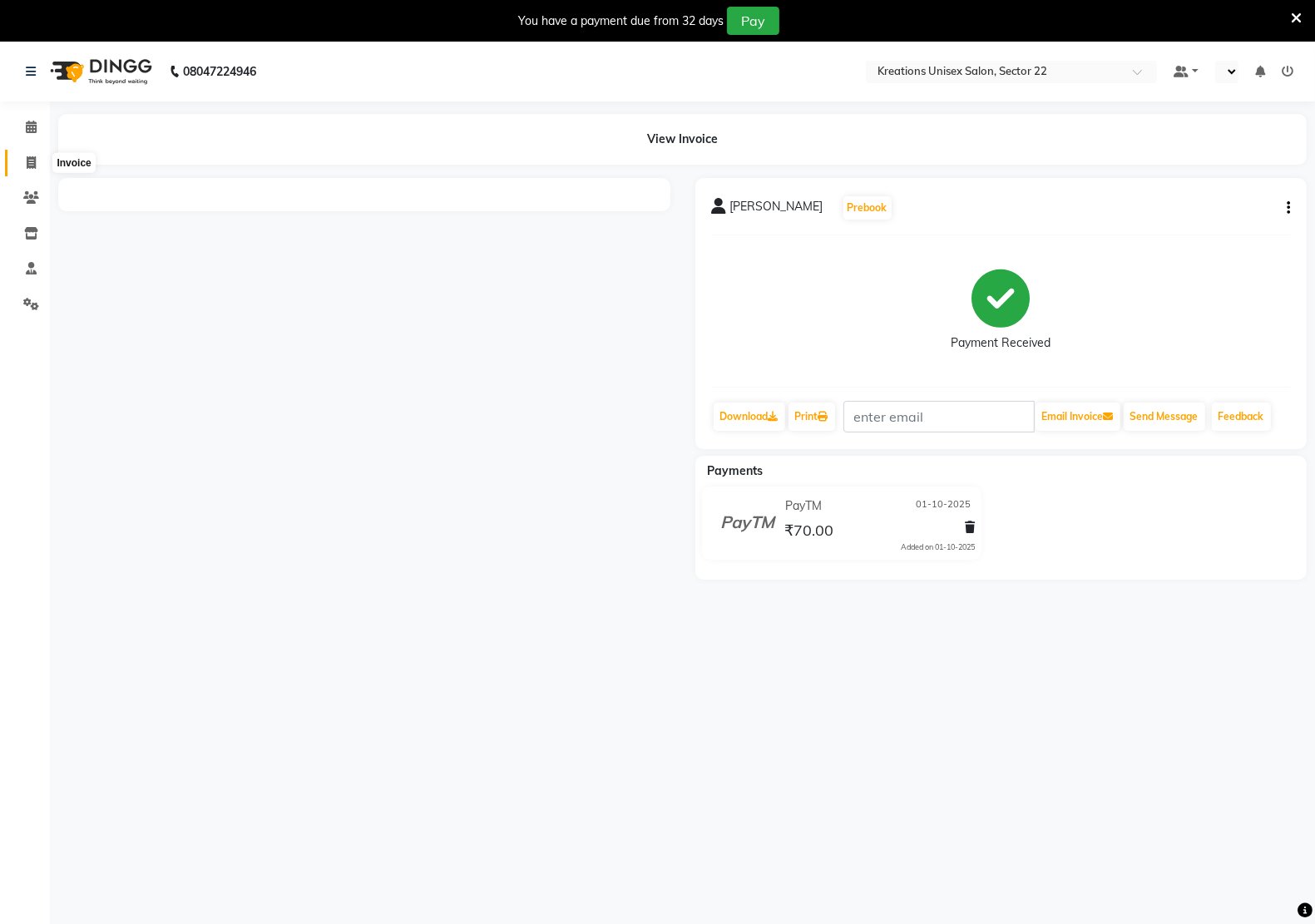
click at [37, 156] on span at bounding box center [31, 163] width 29 height 19
select select "service"
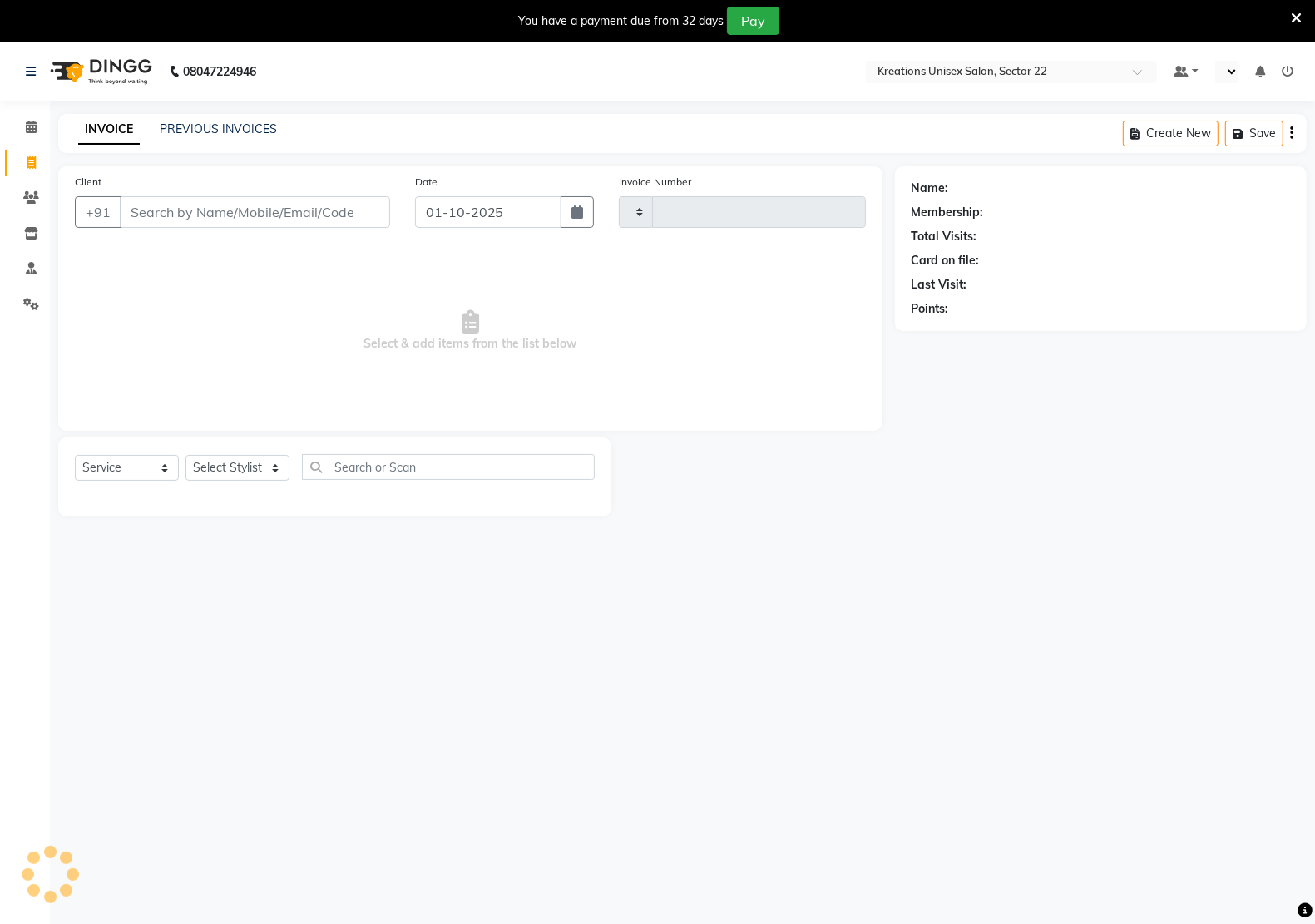
type input "3329"
select select "6170"
click at [209, 129] on link "PREVIOUS INVOICES" at bounding box center [218, 129] width 118 height 15
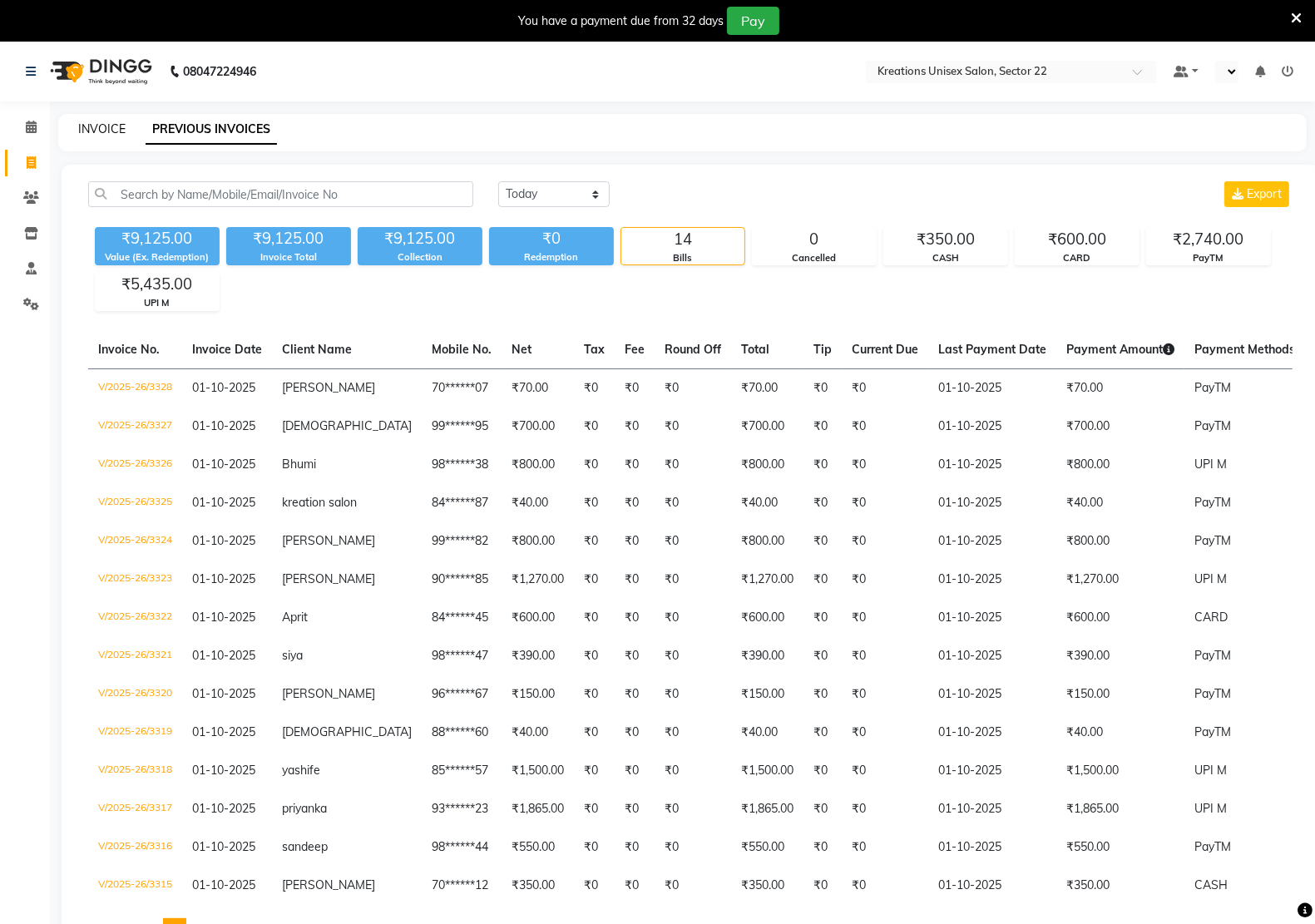
click at [119, 131] on link "INVOICE" at bounding box center [101, 129] width 47 height 15
select select "service"
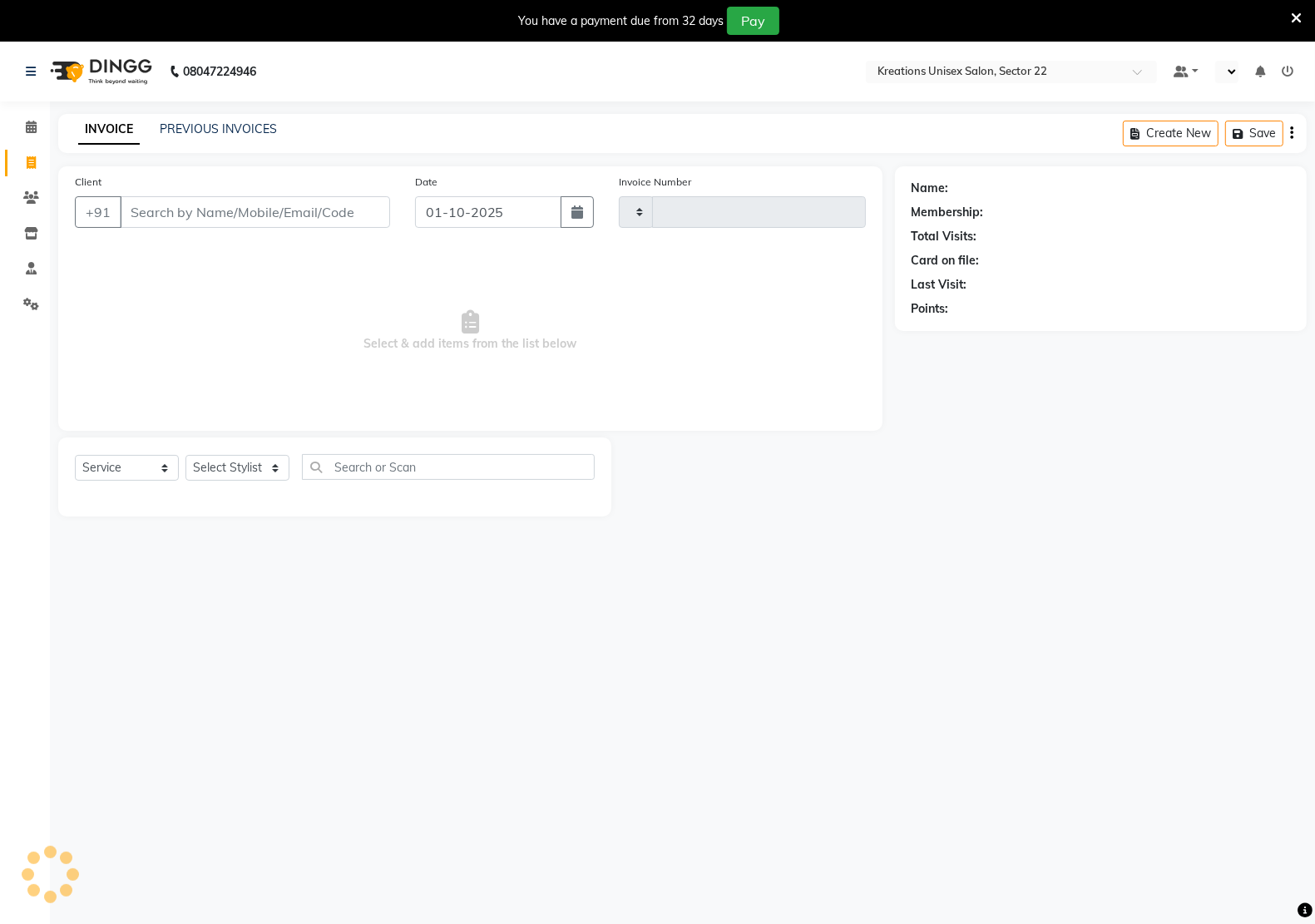
scroll to position [42, 0]
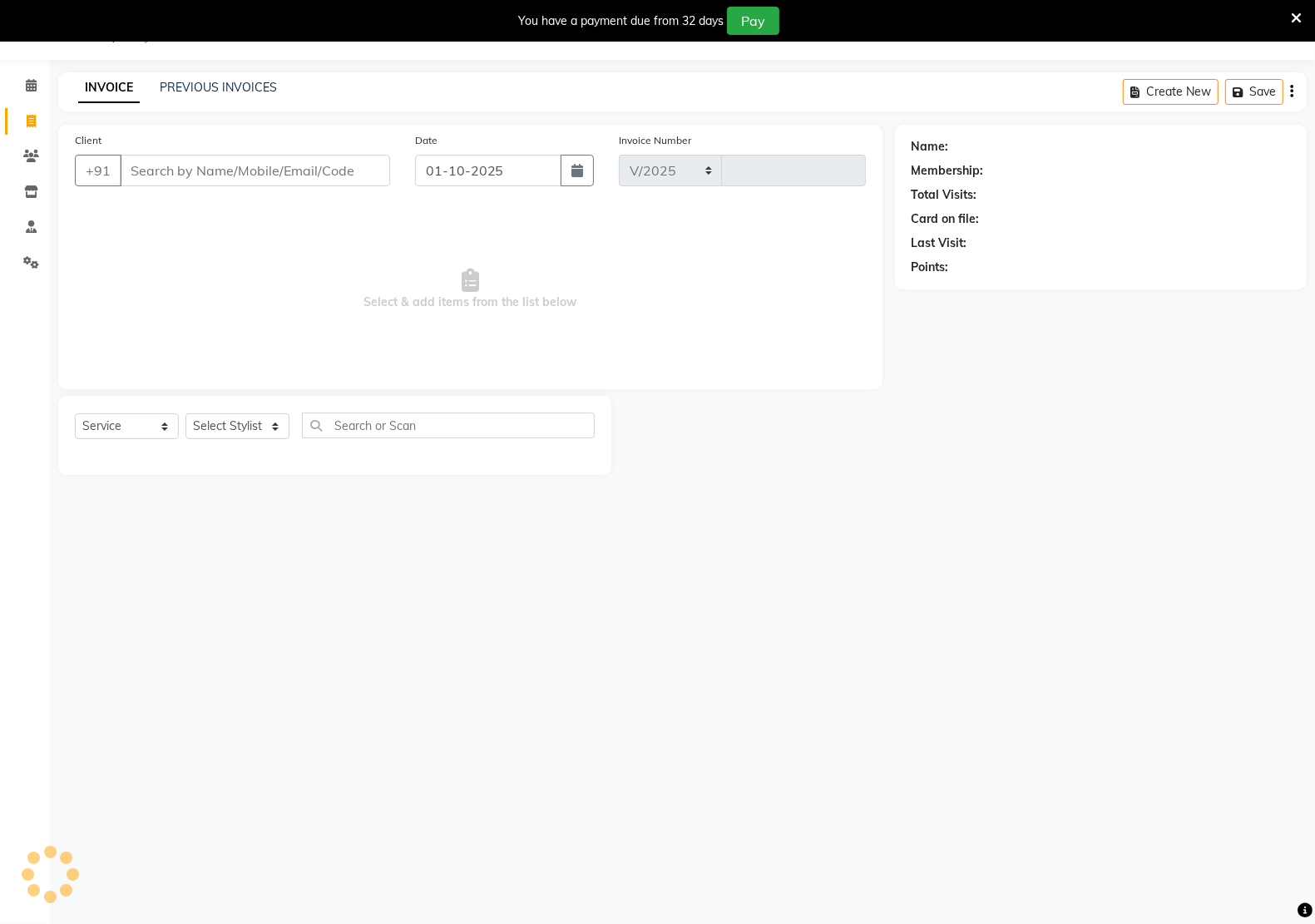
select select "6170"
type input "3329"
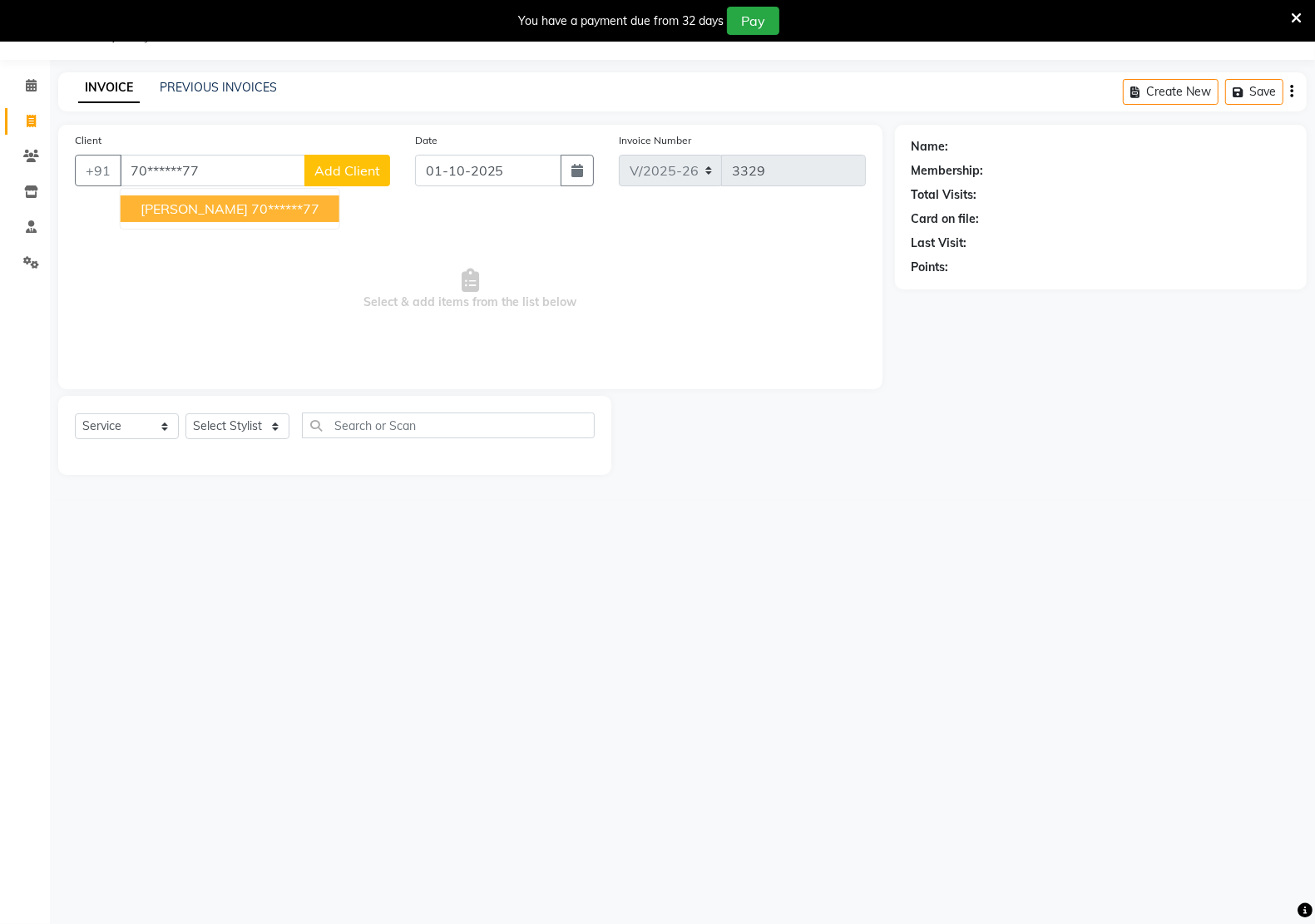
type input "70******77"
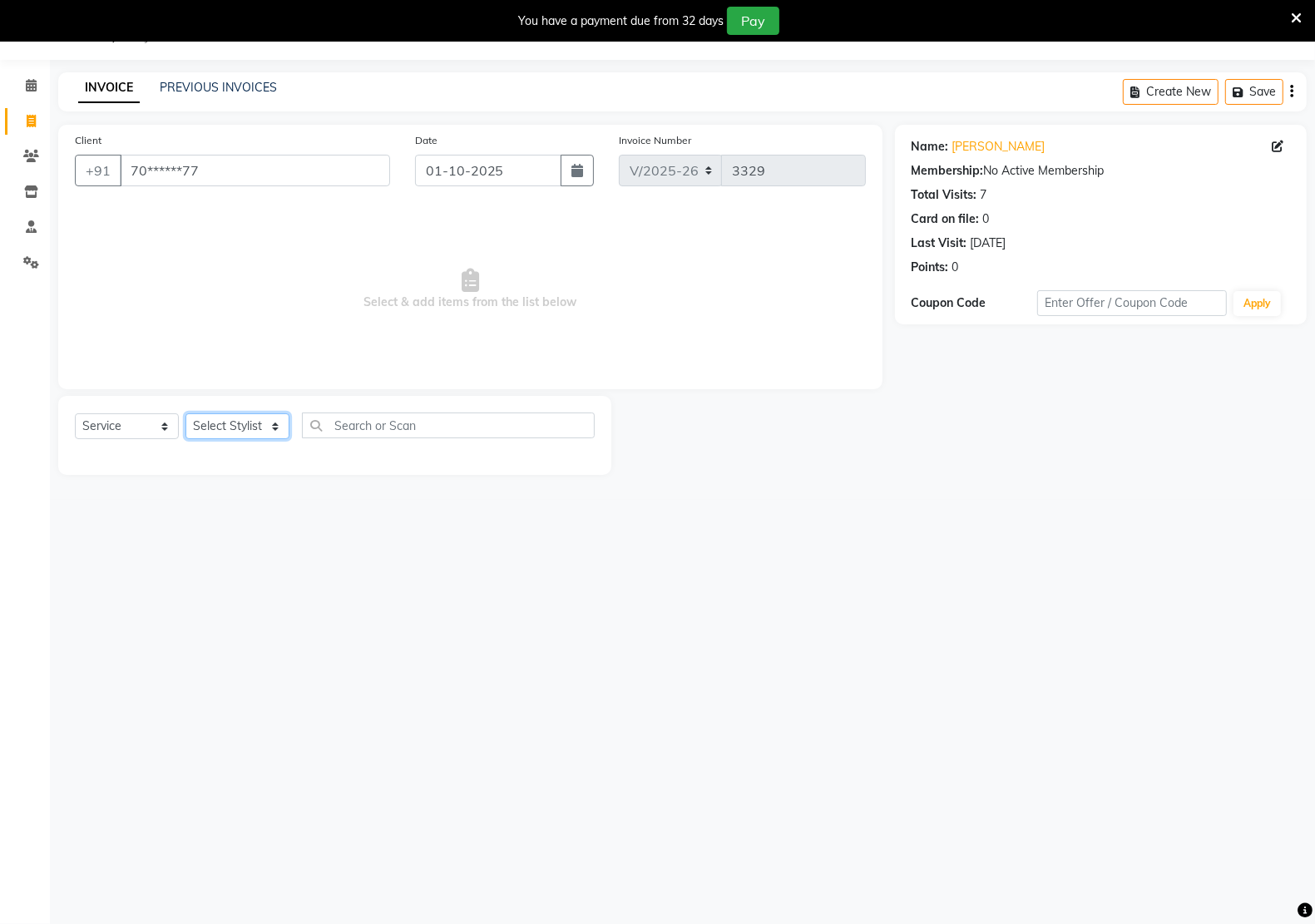
click at [241, 435] on select "Select Stylist [PERSON_NAME] Hidayat [PERSON_NAME] Manager [PERSON_NAME] [PERSO…" at bounding box center [238, 426] width 104 height 26
select select "59480"
click at [186, 413] on select "Select Stylist [PERSON_NAME] Hidayat [PERSON_NAME] Manager [PERSON_NAME] [PERSO…" at bounding box center [238, 426] width 104 height 26
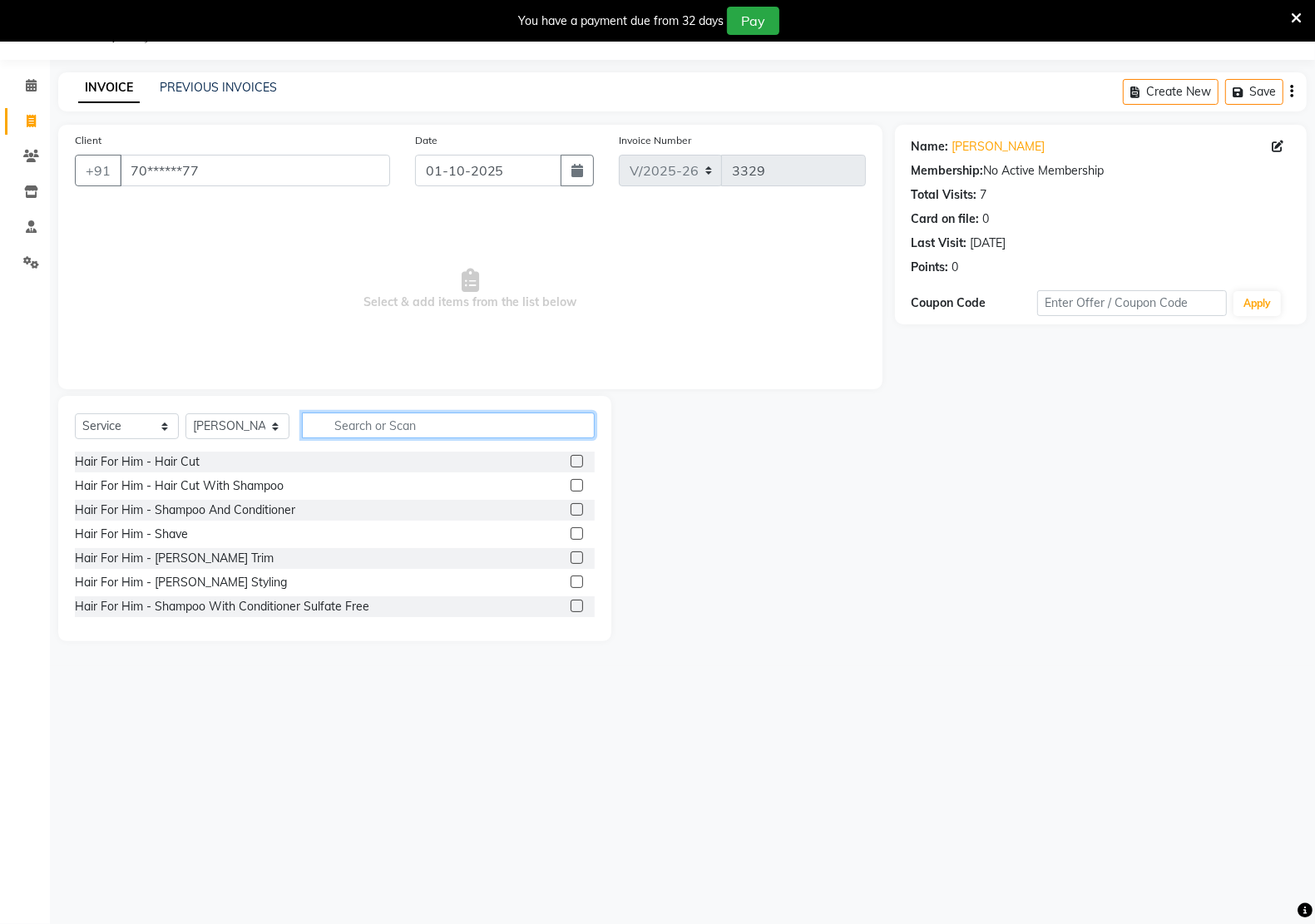
click at [397, 426] on input "text" at bounding box center [447, 425] width 293 height 26
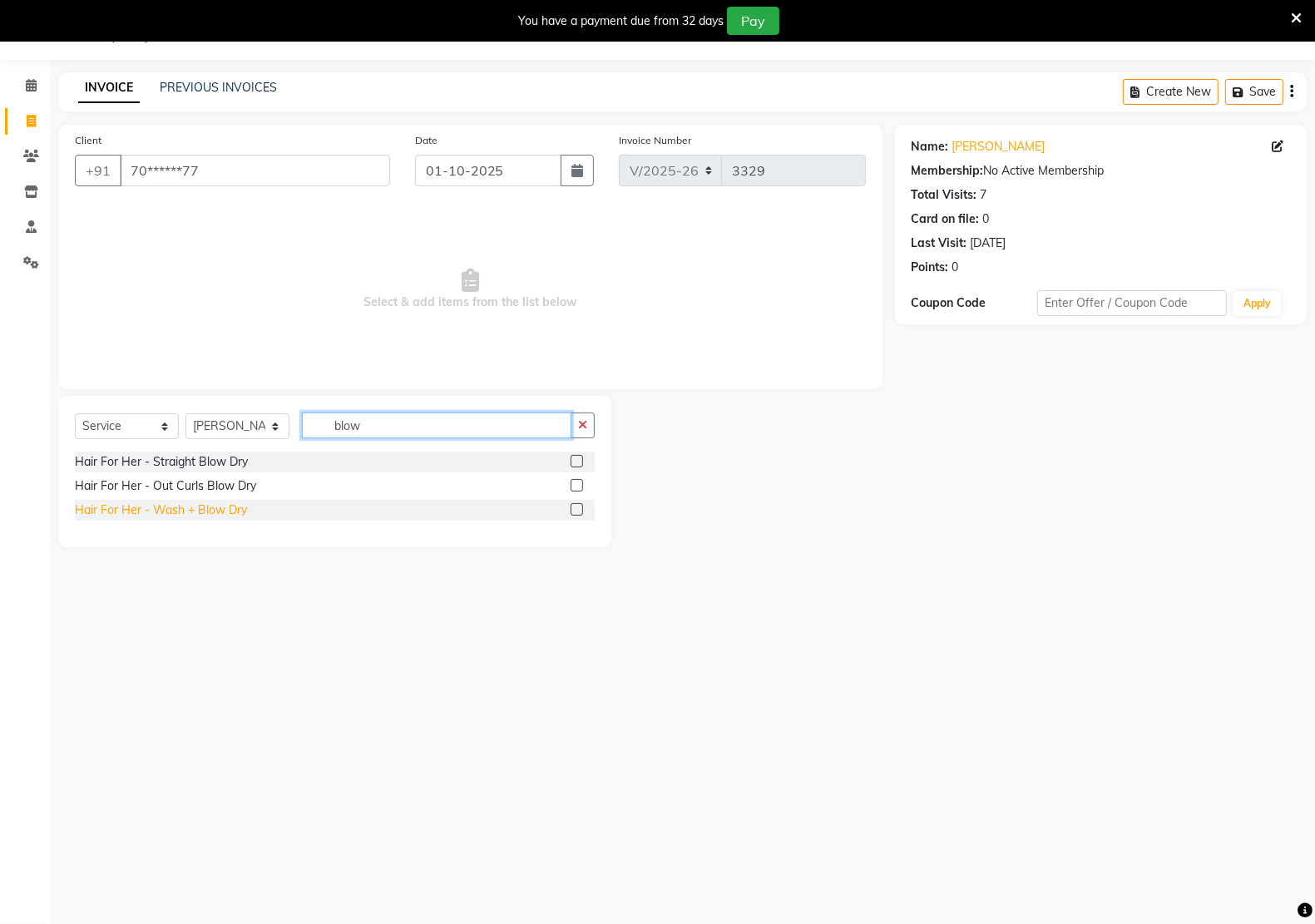
type input "blow"
click at [201, 505] on div "Hair For Her - Wash + Blow Dry" at bounding box center [161, 510] width 173 height 17
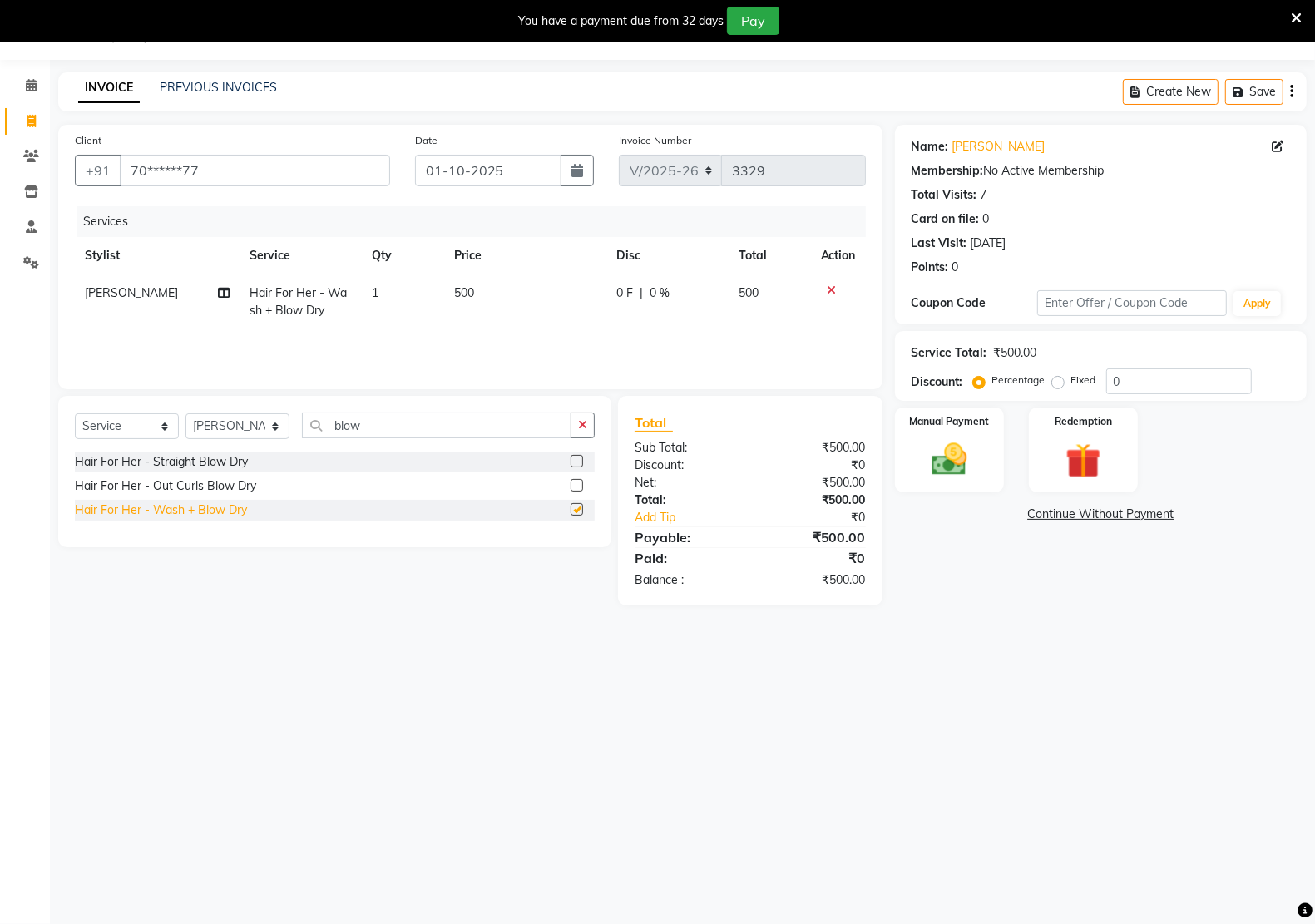
checkbox input "false"
click at [978, 471] on img at bounding box center [949, 459] width 59 height 42
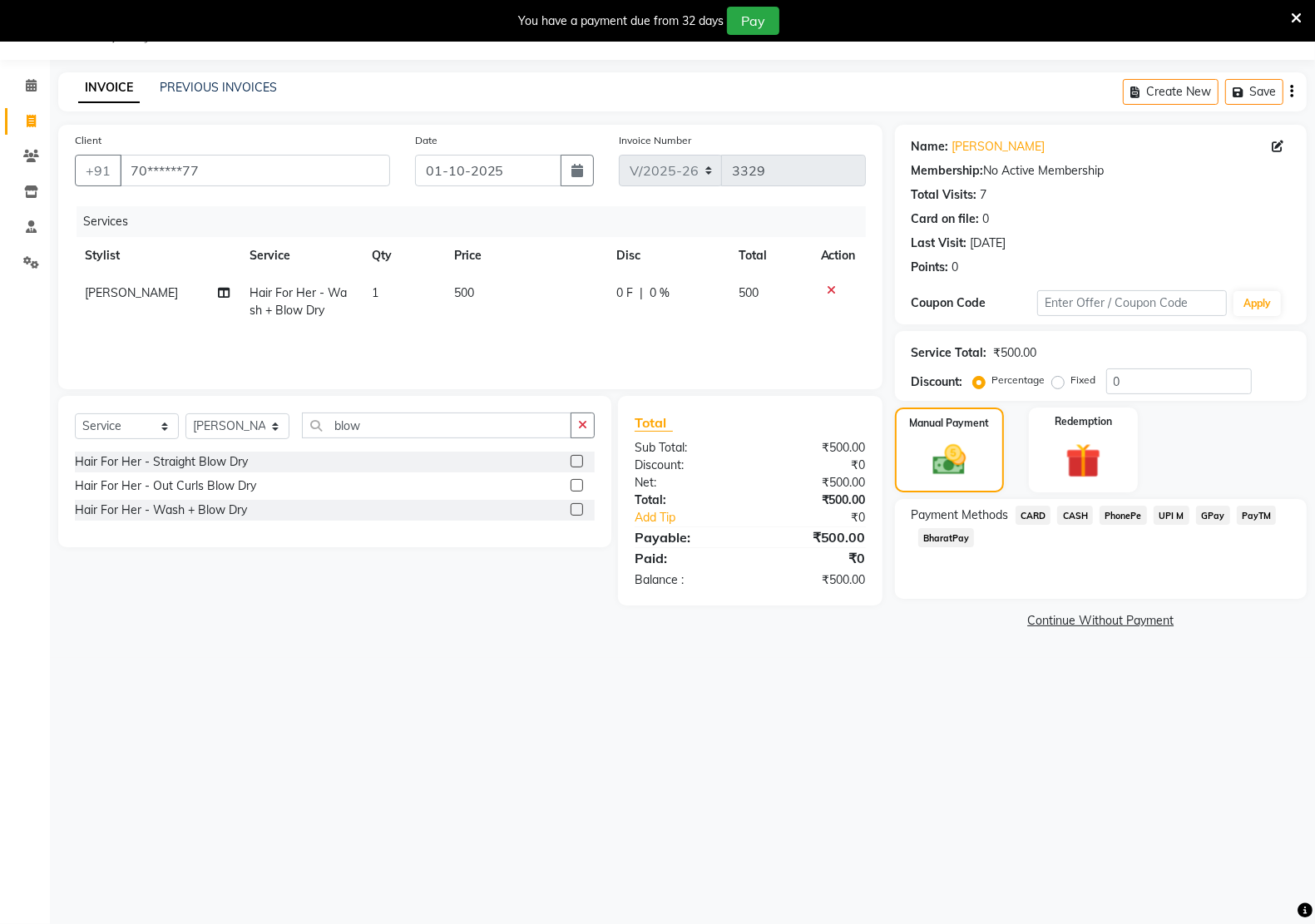
drag, startPoint x: 1263, startPoint y: 511, endPoint x: 1237, endPoint y: 532, distance: 33.4
click at [1263, 512] on span "PayTM" at bounding box center [1256, 515] width 40 height 19
click at [1166, 624] on button "Add Payment" at bounding box center [1168, 625] width 245 height 26
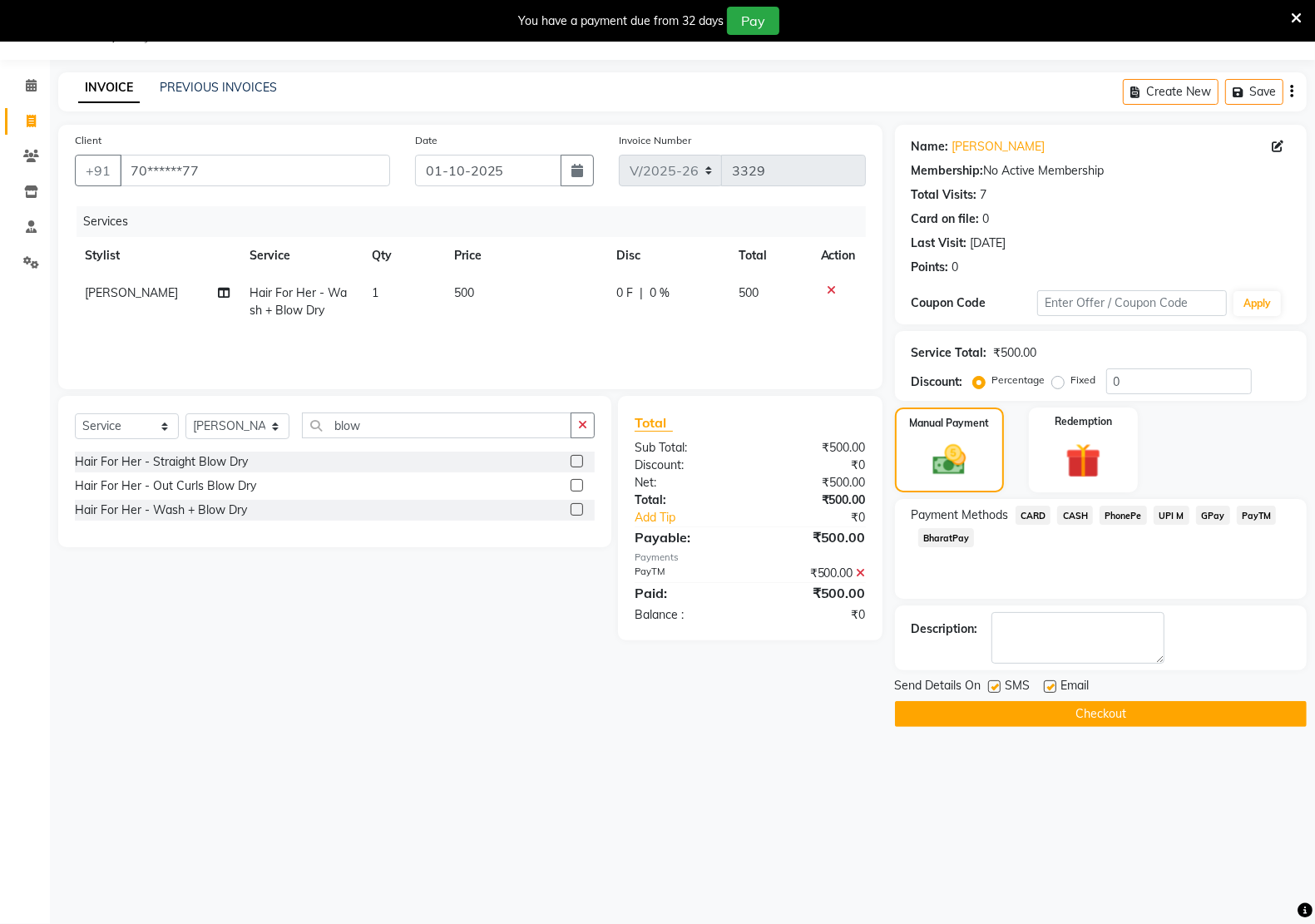
click at [1050, 686] on label at bounding box center [1050, 686] width 12 height 12
click at [1050, 686] on input "checkbox" at bounding box center [1049, 686] width 10 height 10
checkbox input "false"
click at [996, 686] on label at bounding box center [994, 686] width 12 height 12
click at [996, 686] on input "checkbox" at bounding box center [993, 686] width 10 height 10
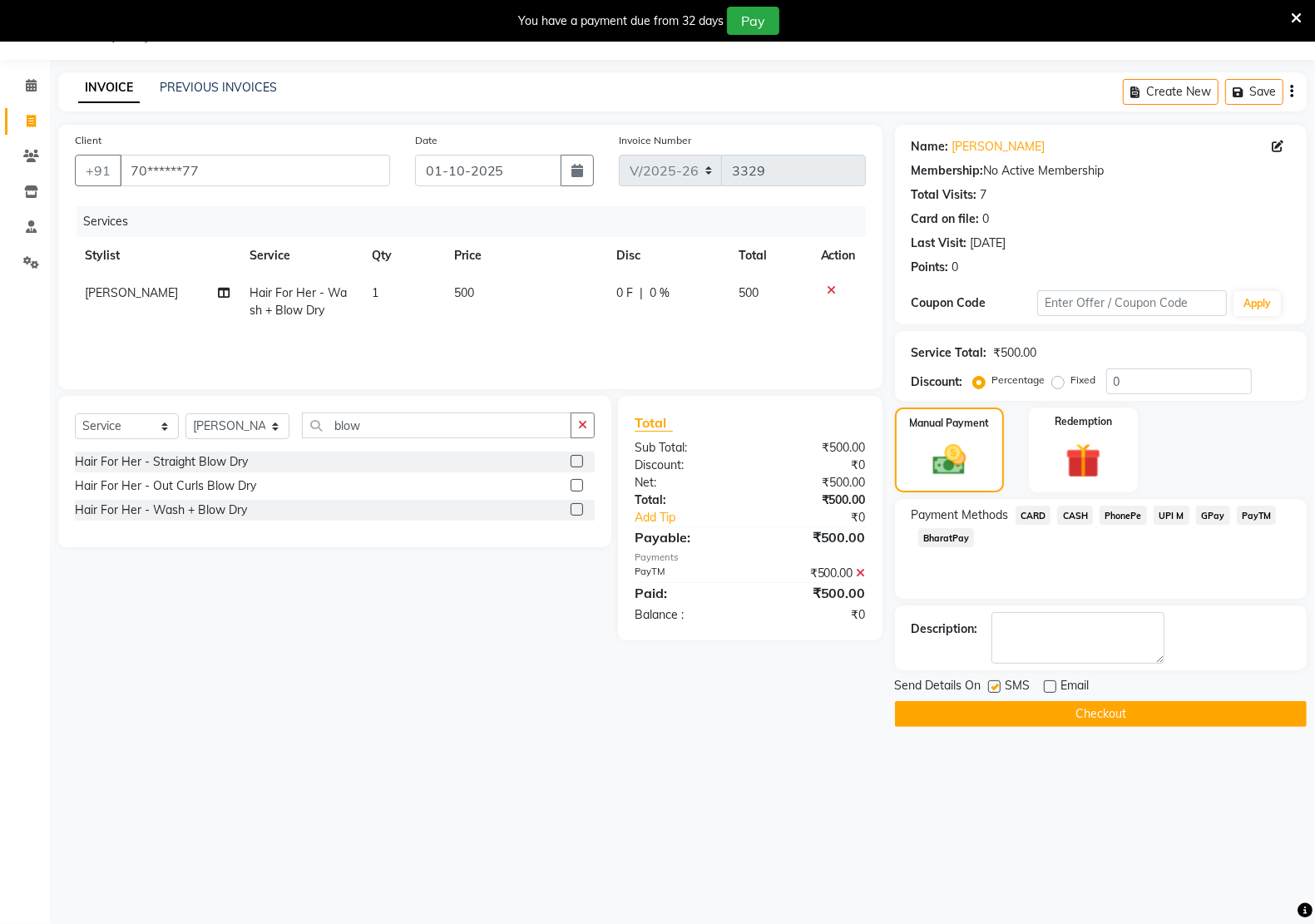
checkbox input "false"
click at [999, 727] on button "Checkout" at bounding box center [1101, 713] width 411 height 26
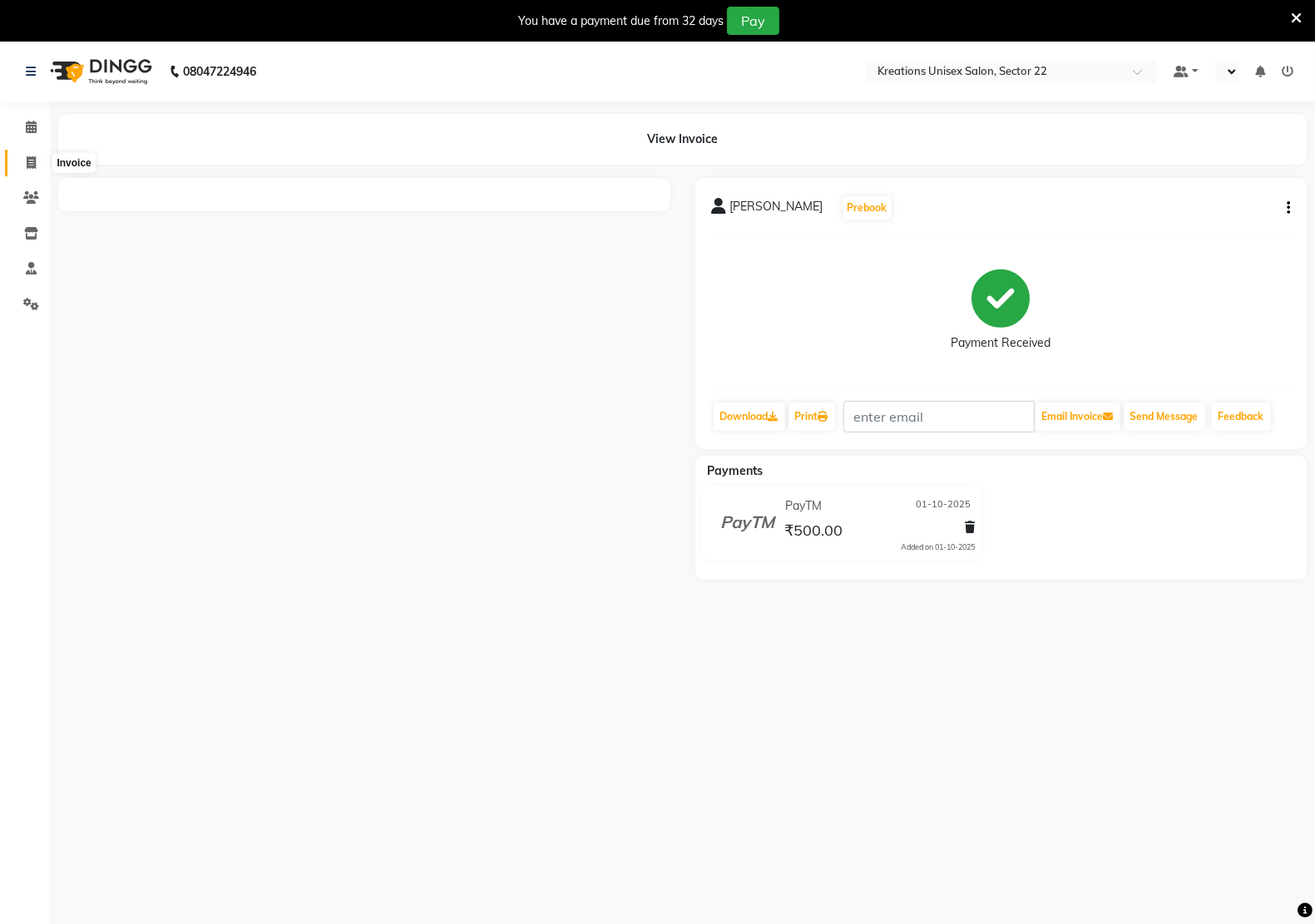
click at [27, 162] on icon at bounding box center [31, 162] width 9 height 12
select select "6170"
select select "service"
